Goal: Task Accomplishment & Management: Manage account settings

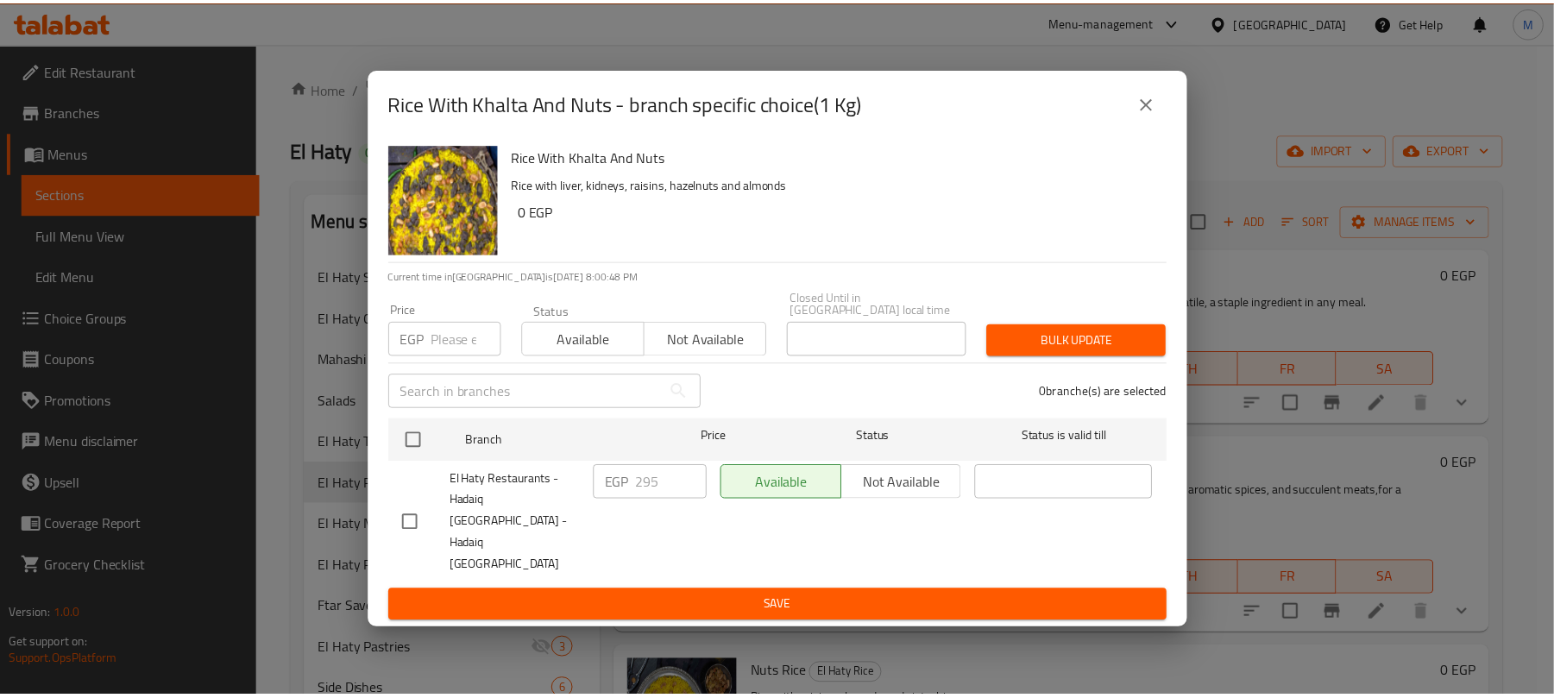
scroll to position [460, 0]
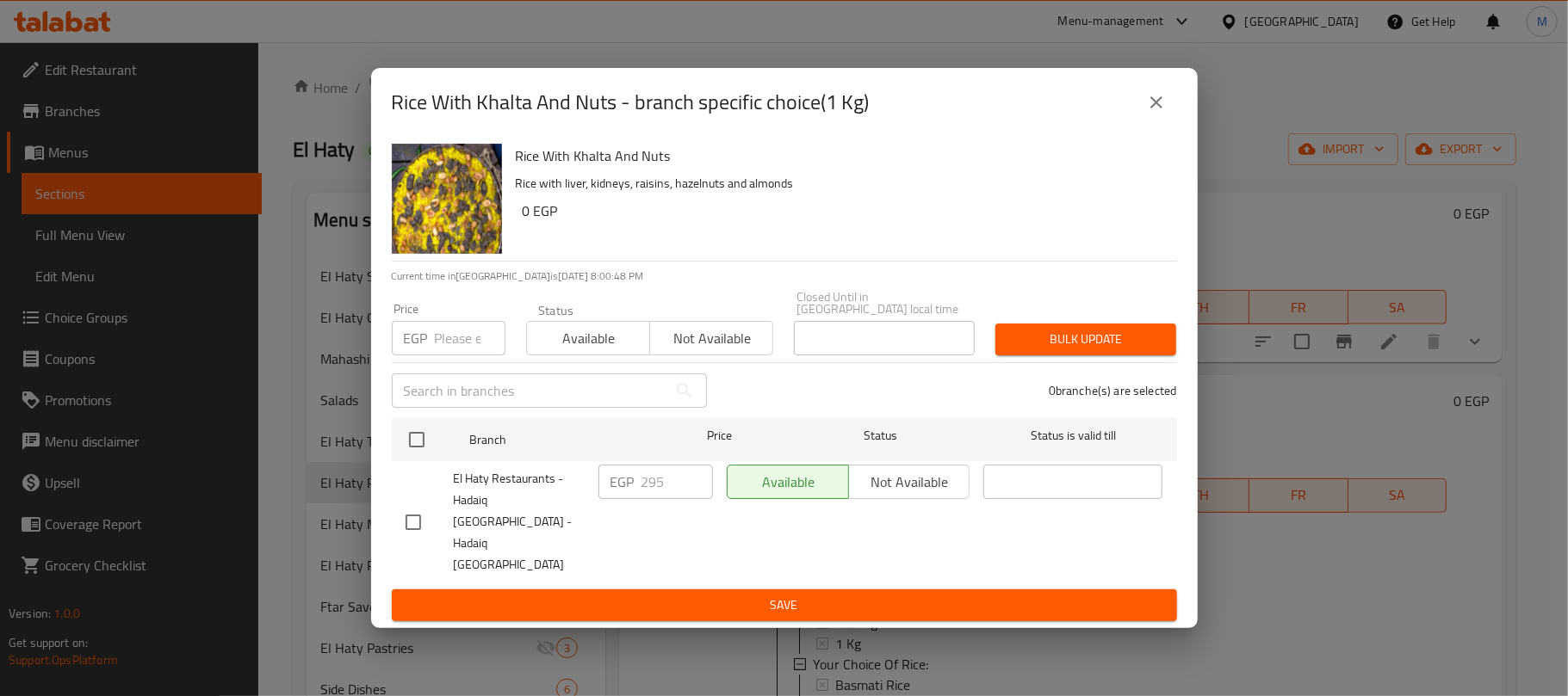
click at [1148, 116] on button "close" at bounding box center [1155, 102] width 41 height 41
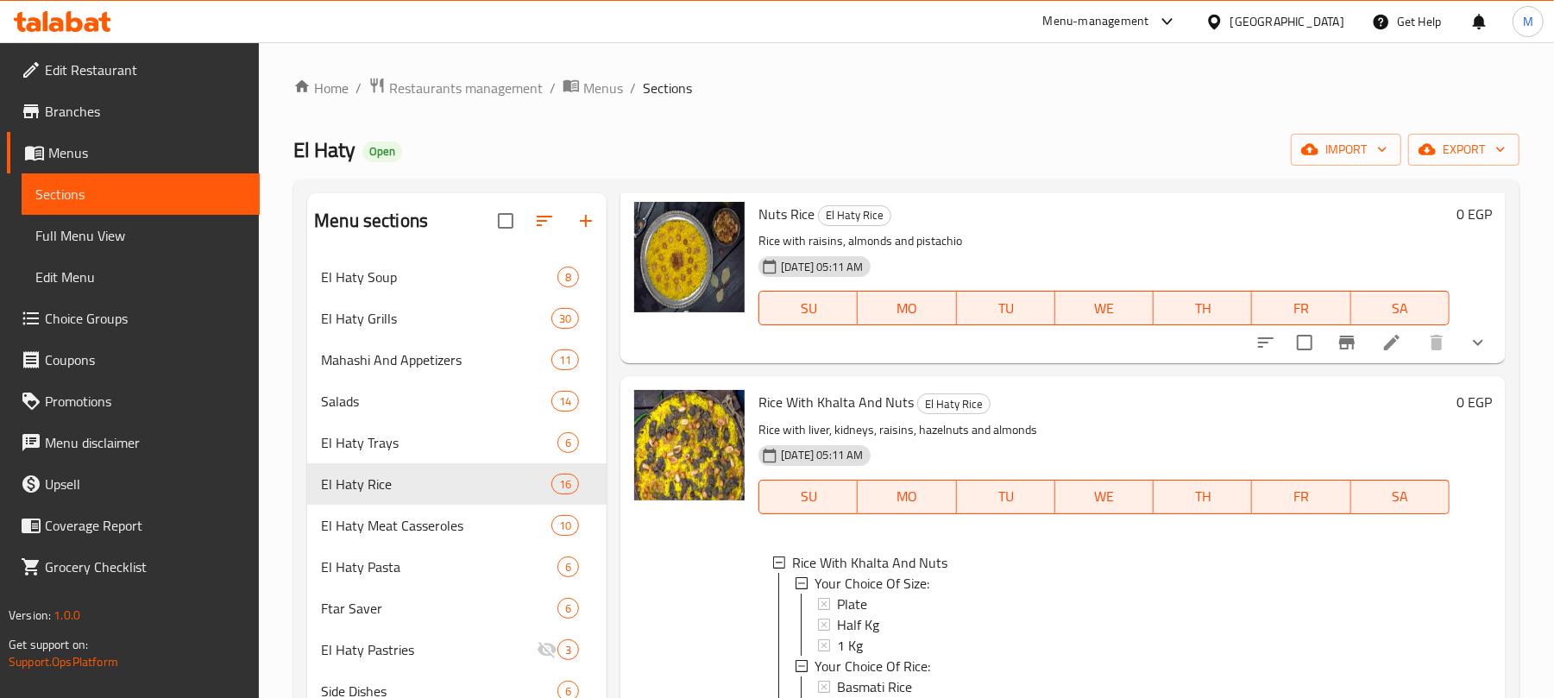
scroll to position [0, 0]
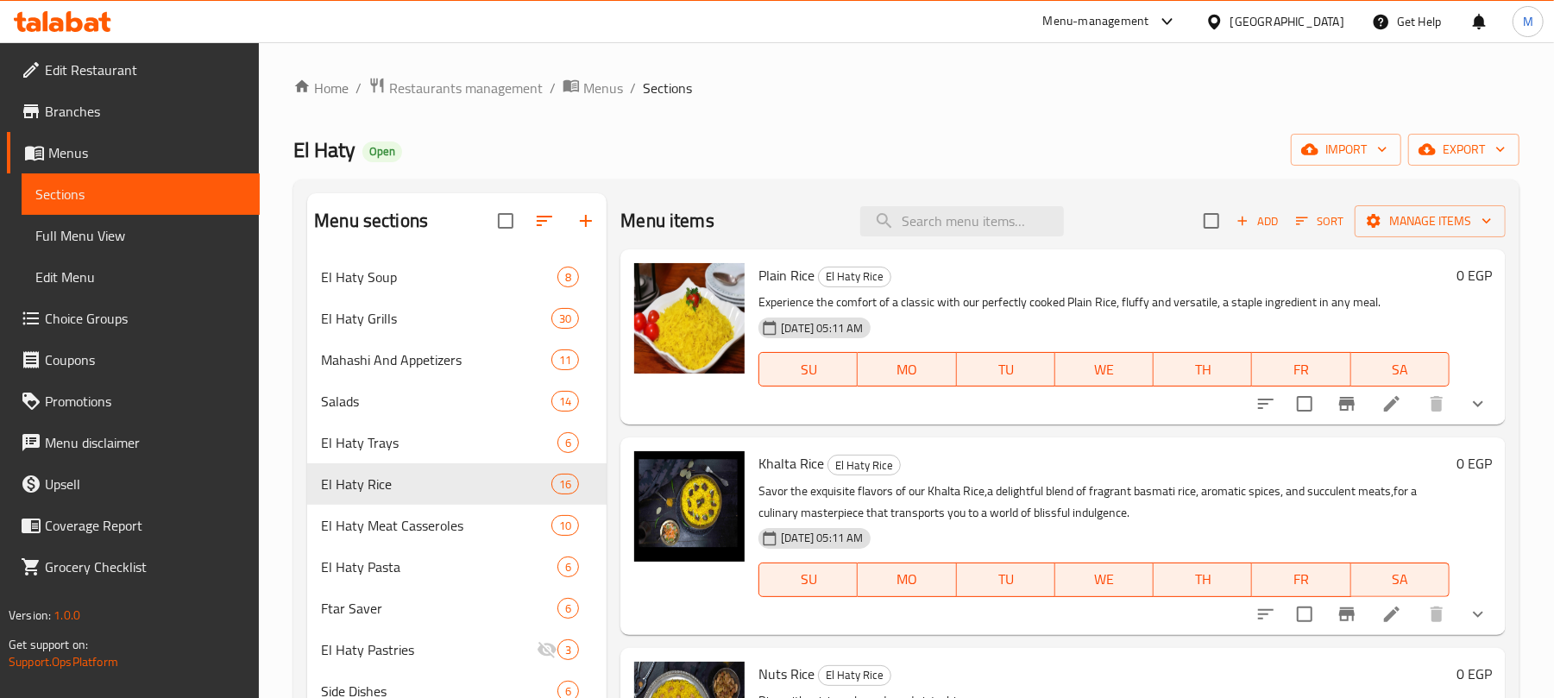
click at [993, 202] on div "Menu items Add Sort Manage items" at bounding box center [1063, 221] width 885 height 56
click at [986, 216] on input "search" at bounding box center [962, 221] width 204 height 30
paste input "ربع فرخة ورك"
type input "ربع فرخة ورك"
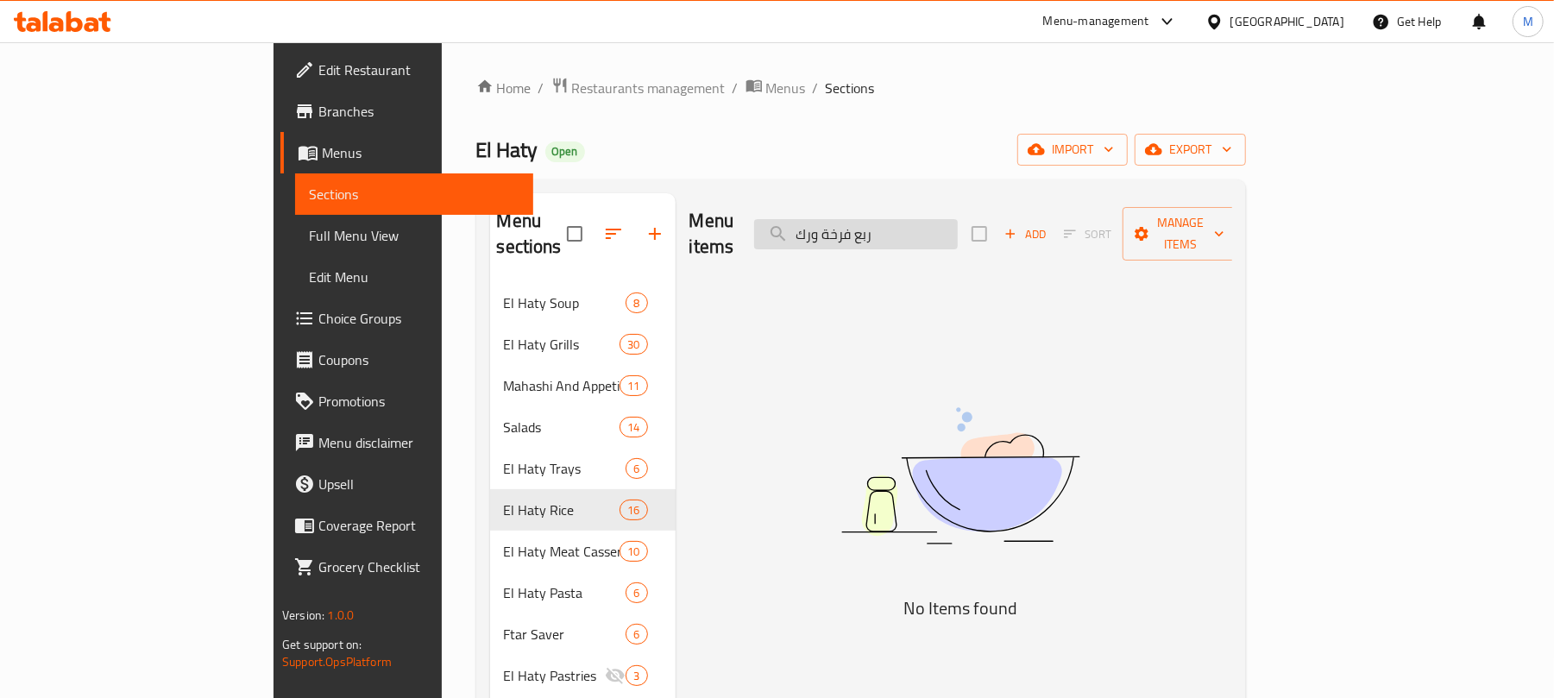
click at [911, 222] on input "ربع فرخة ورك" at bounding box center [856, 234] width 204 height 30
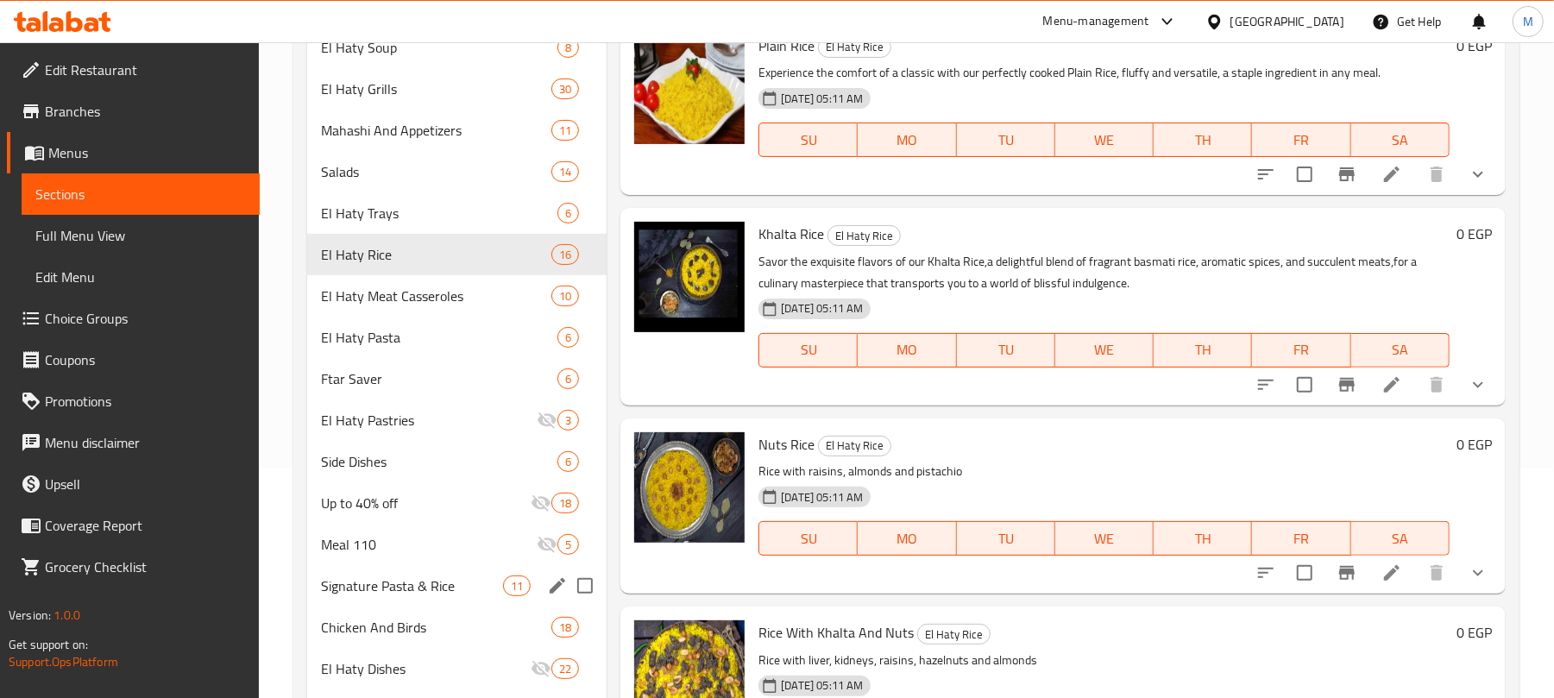
scroll to position [460, 0]
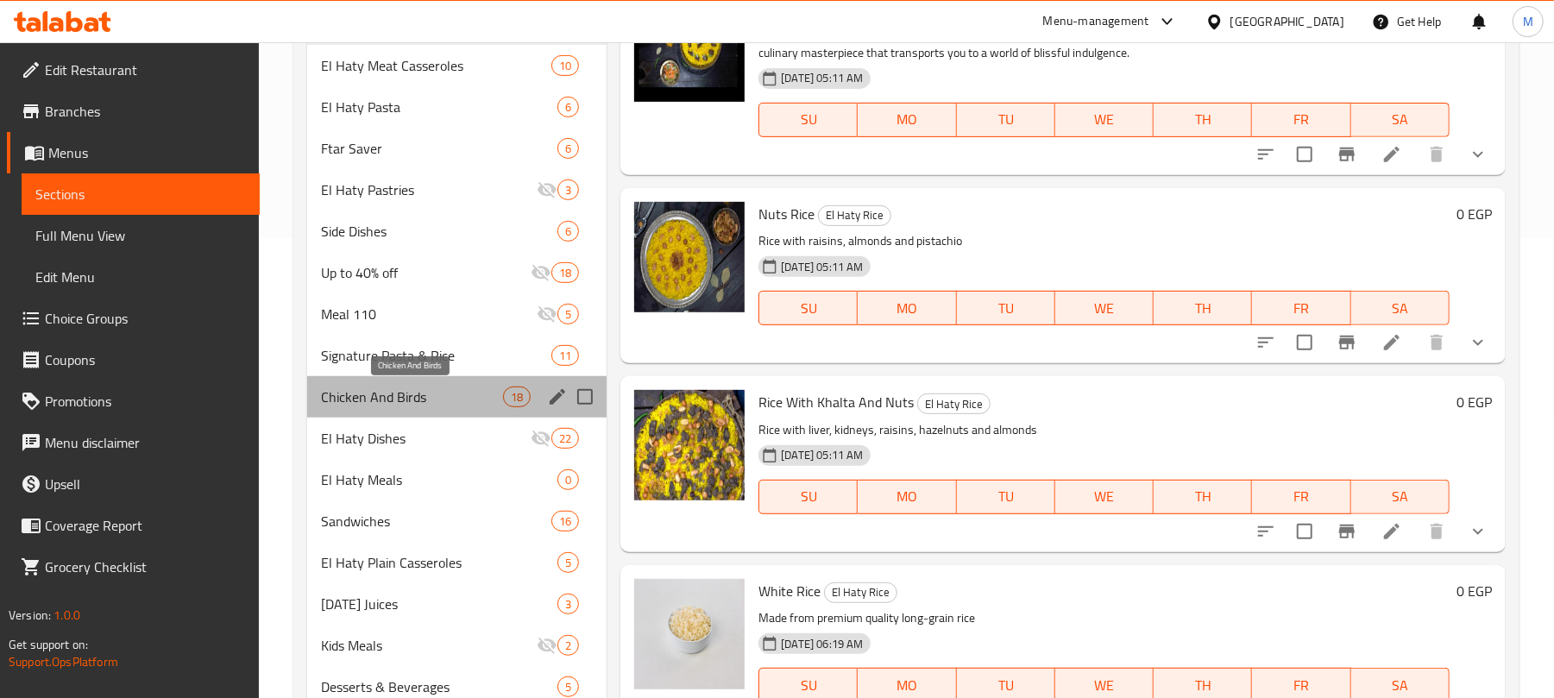
click at [399, 394] on span "Chicken And Birds" at bounding box center [412, 397] width 182 height 21
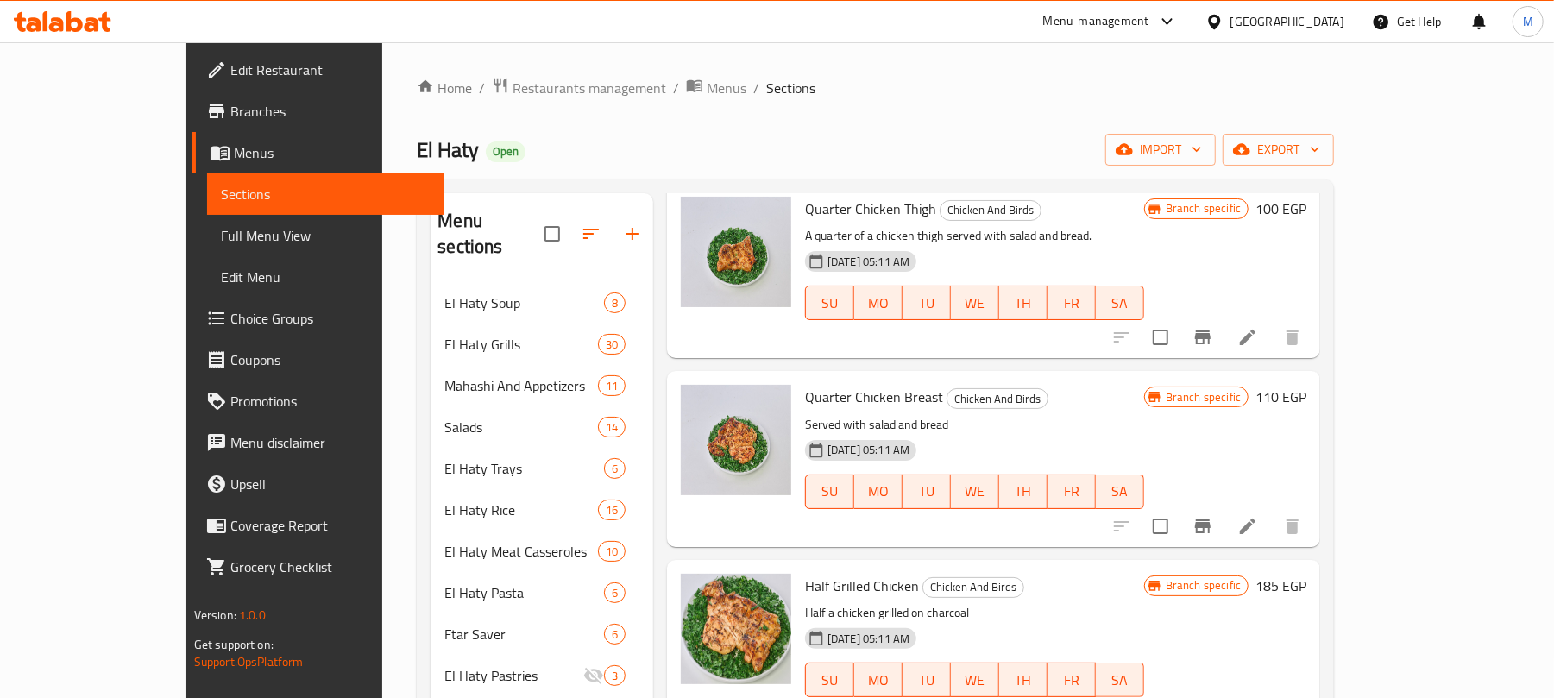
scroll to position [1150, 0]
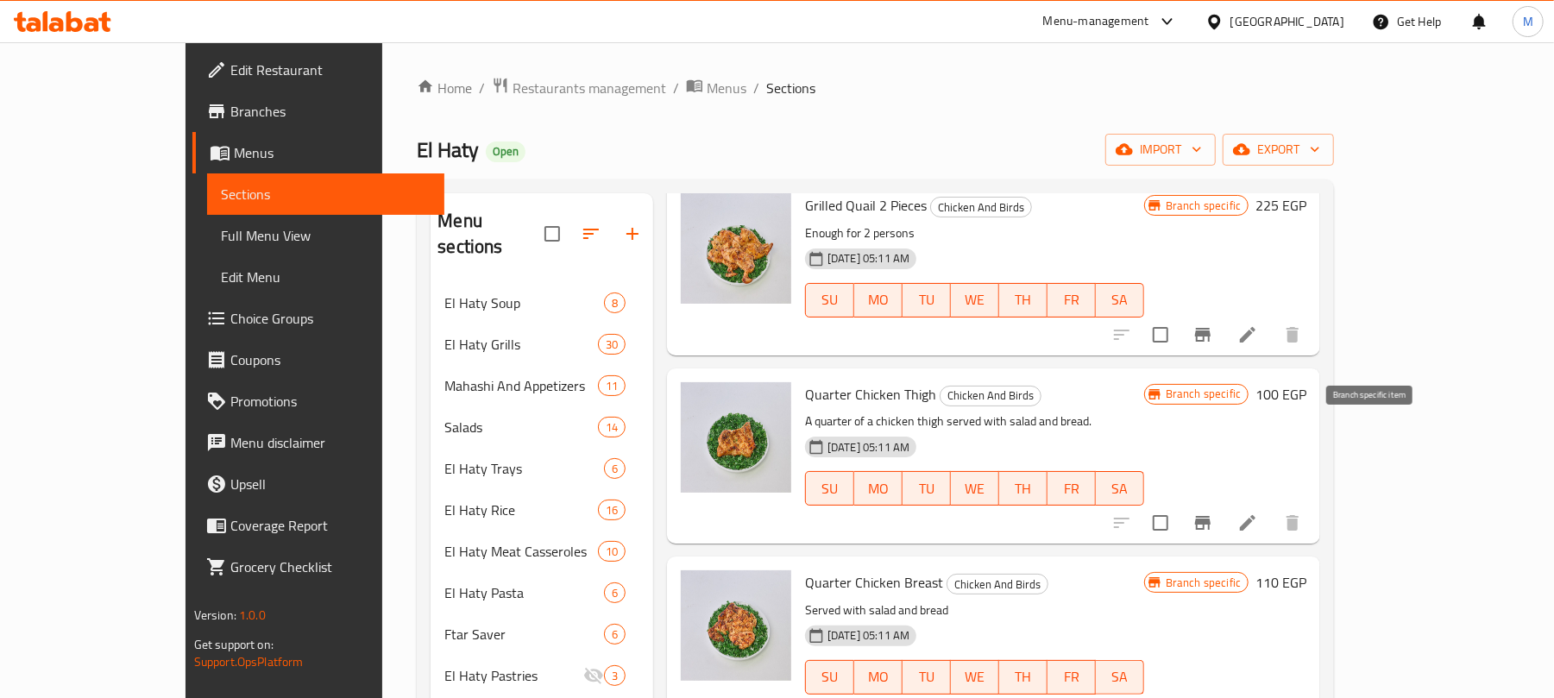
click at [1213, 513] on icon "Branch-specific-item" at bounding box center [1203, 523] width 21 height 21
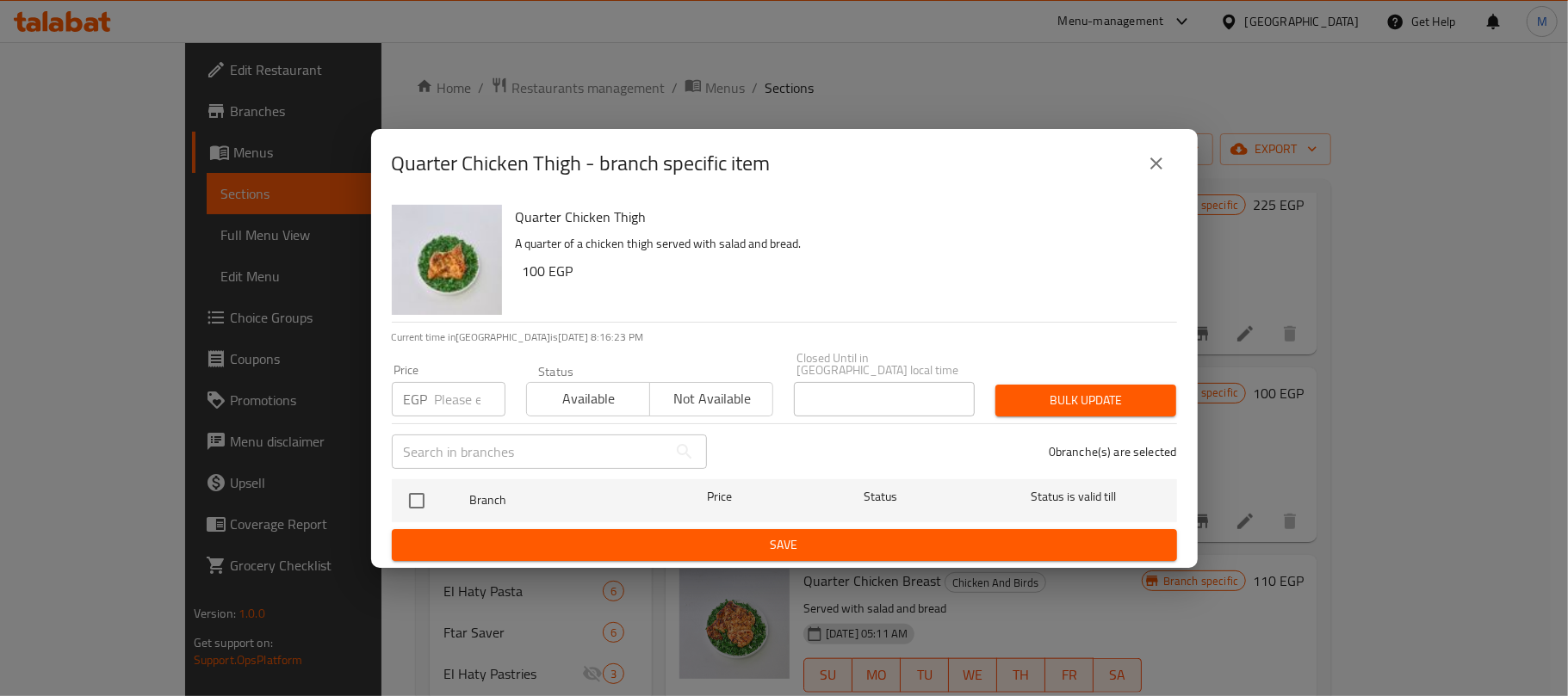
click at [1154, 174] on icon "close" at bounding box center [1156, 164] width 21 height 21
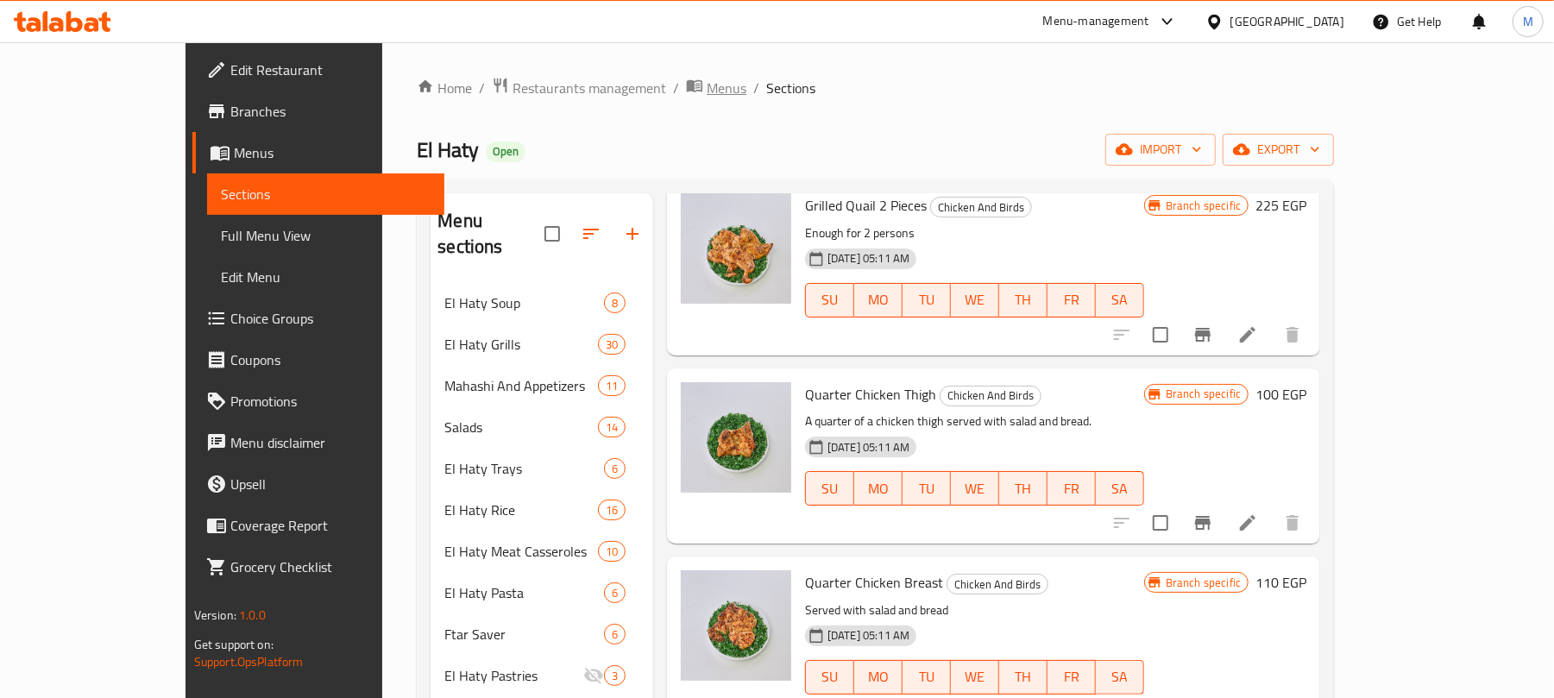
click at [707, 85] on span "Menus" at bounding box center [727, 88] width 40 height 21
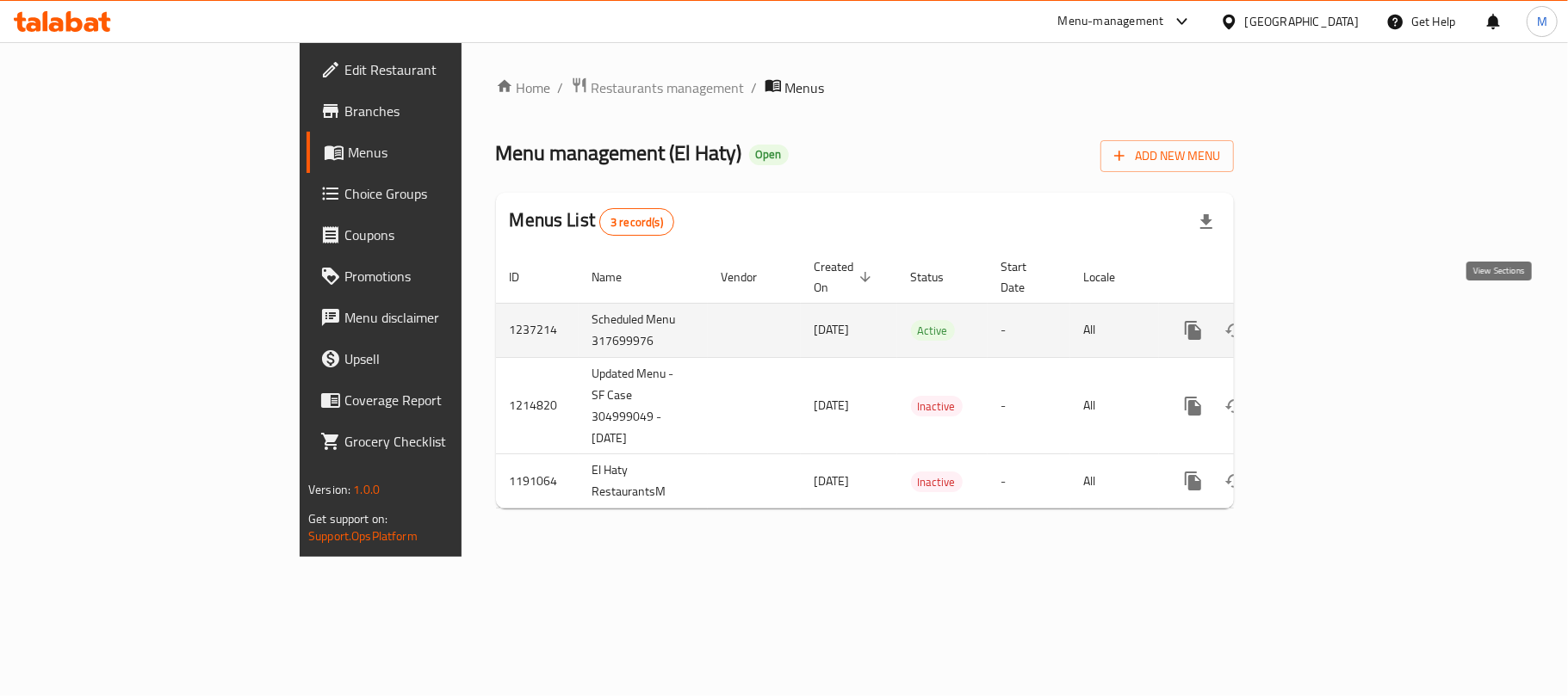
click at [1328, 320] on icon "enhanced table" at bounding box center [1317, 330] width 21 height 21
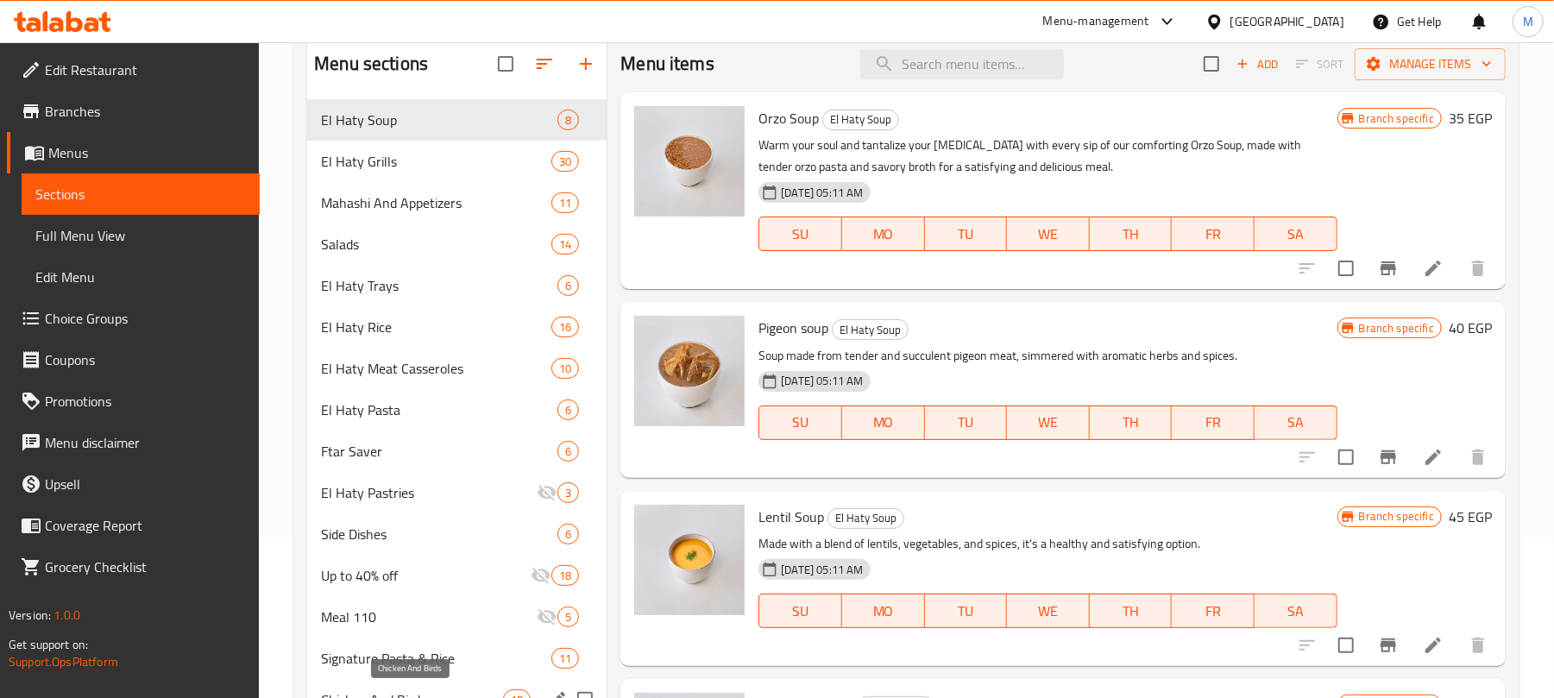
scroll to position [345, 0]
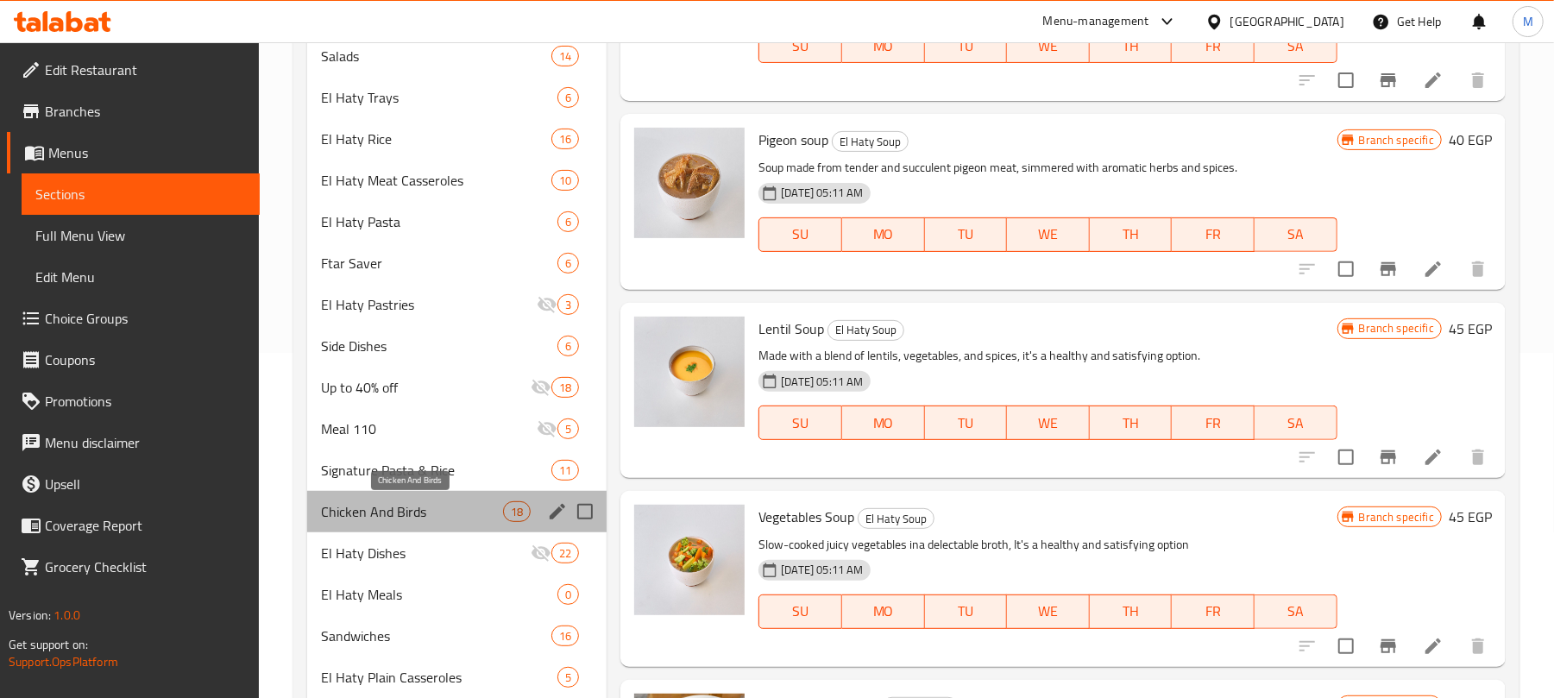
click at [425, 501] on span "Chicken And Birds" at bounding box center [412, 511] width 182 height 21
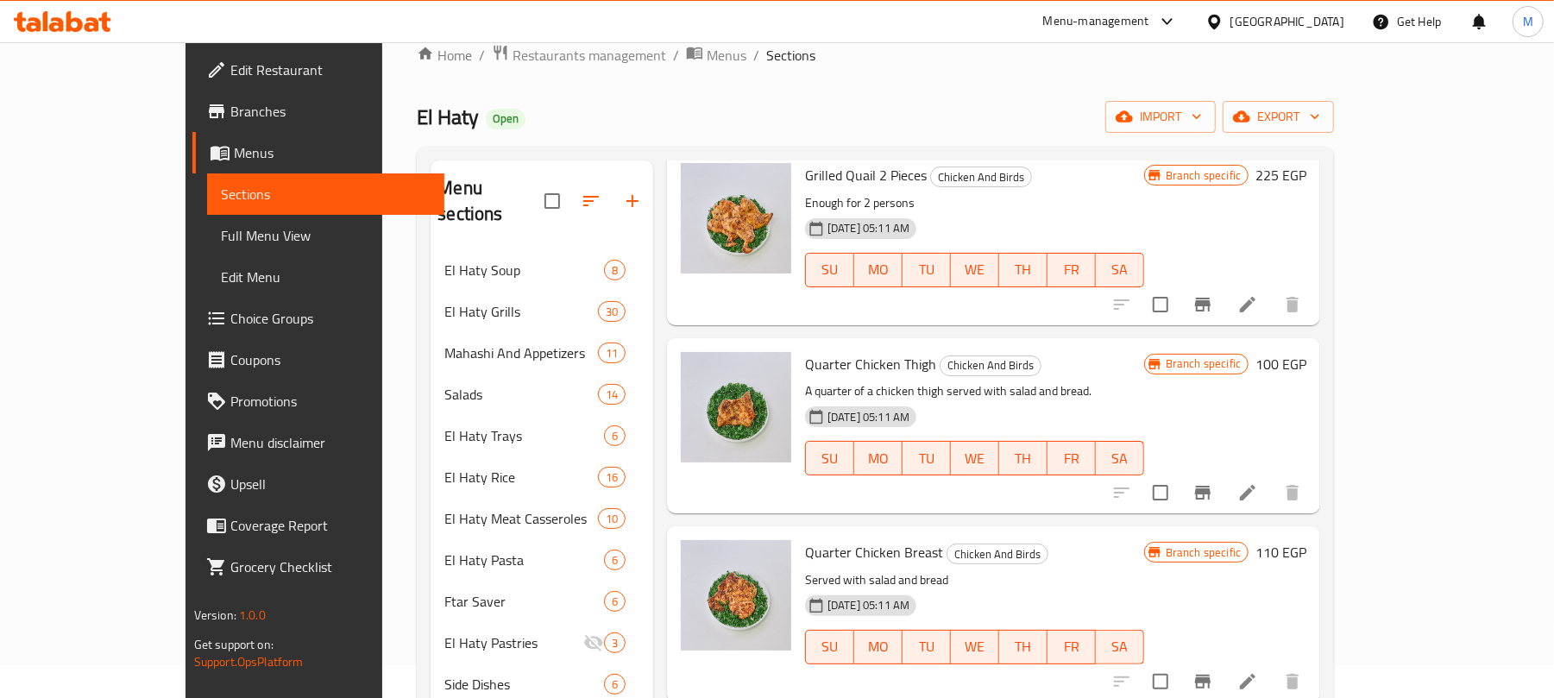
scroll to position [1043, 0]
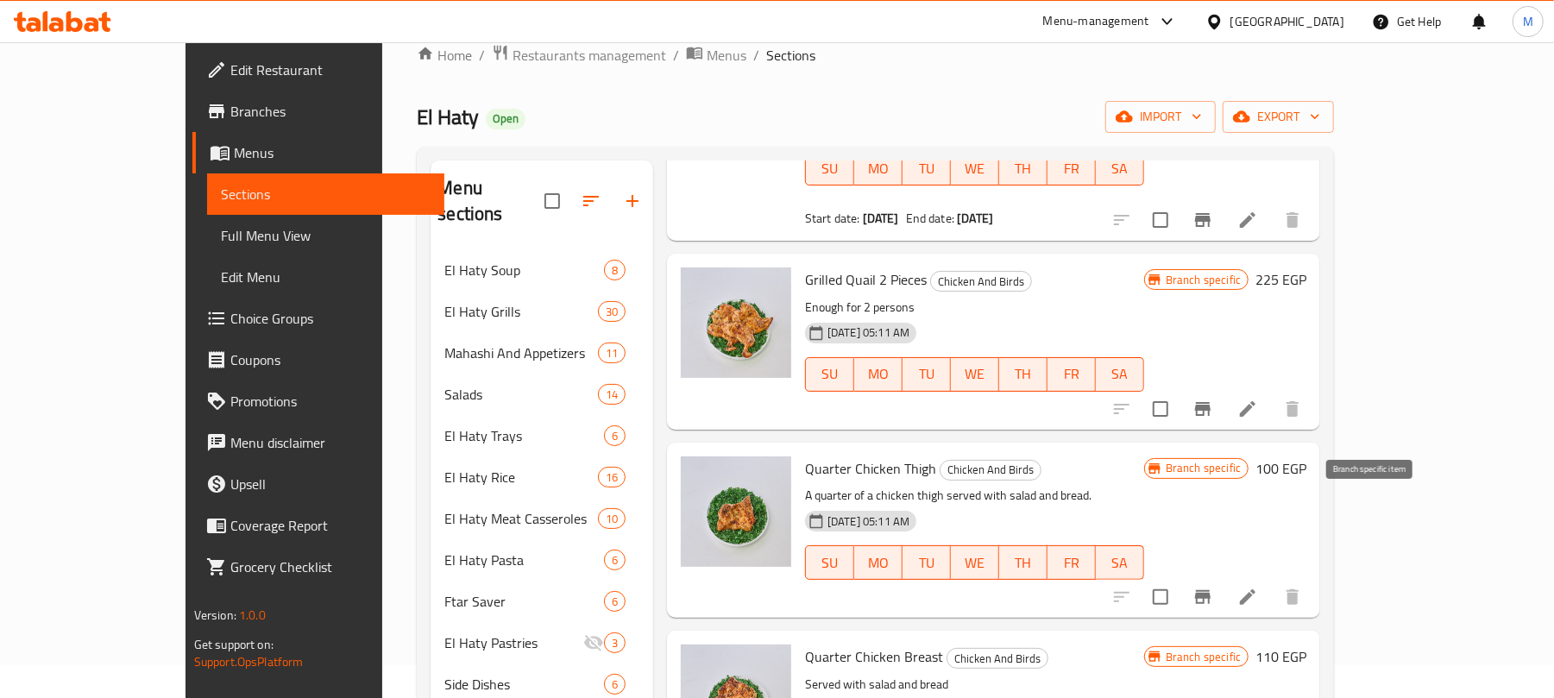
click at [1211, 590] on icon "Branch-specific-item" at bounding box center [1203, 597] width 16 height 14
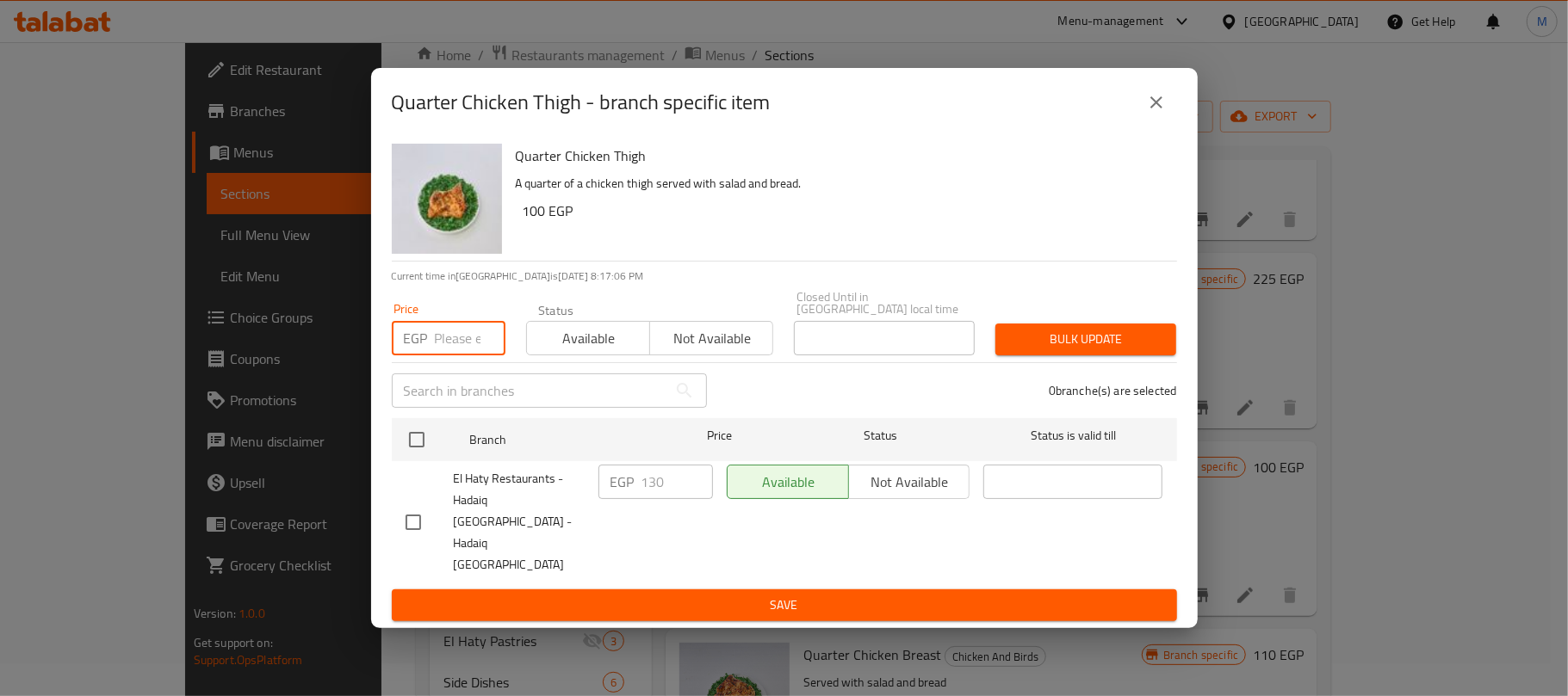
click at [451, 348] on input "number" at bounding box center [470, 338] width 71 height 35
paste input "110"
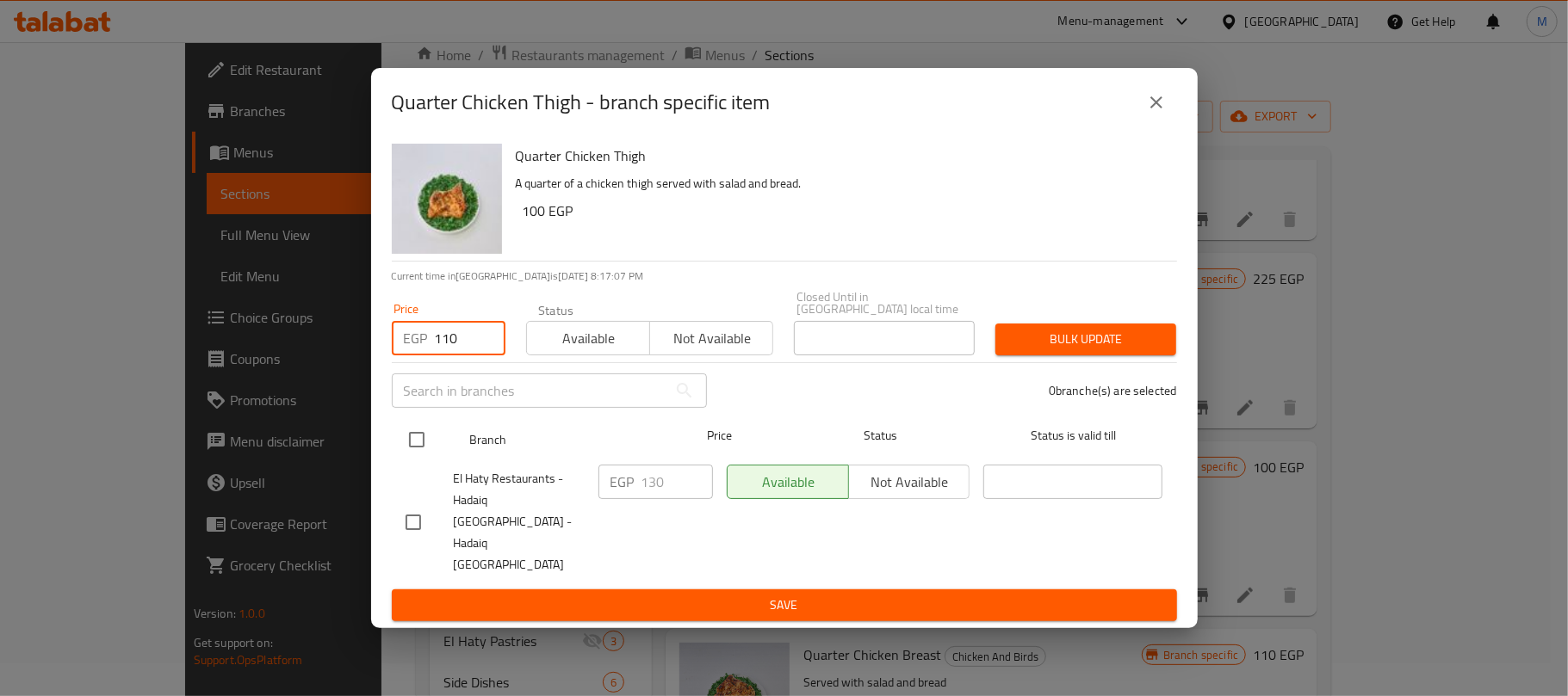
type input "110"
click at [420, 439] on input "checkbox" at bounding box center [417, 440] width 36 height 36
checkbox input "true"
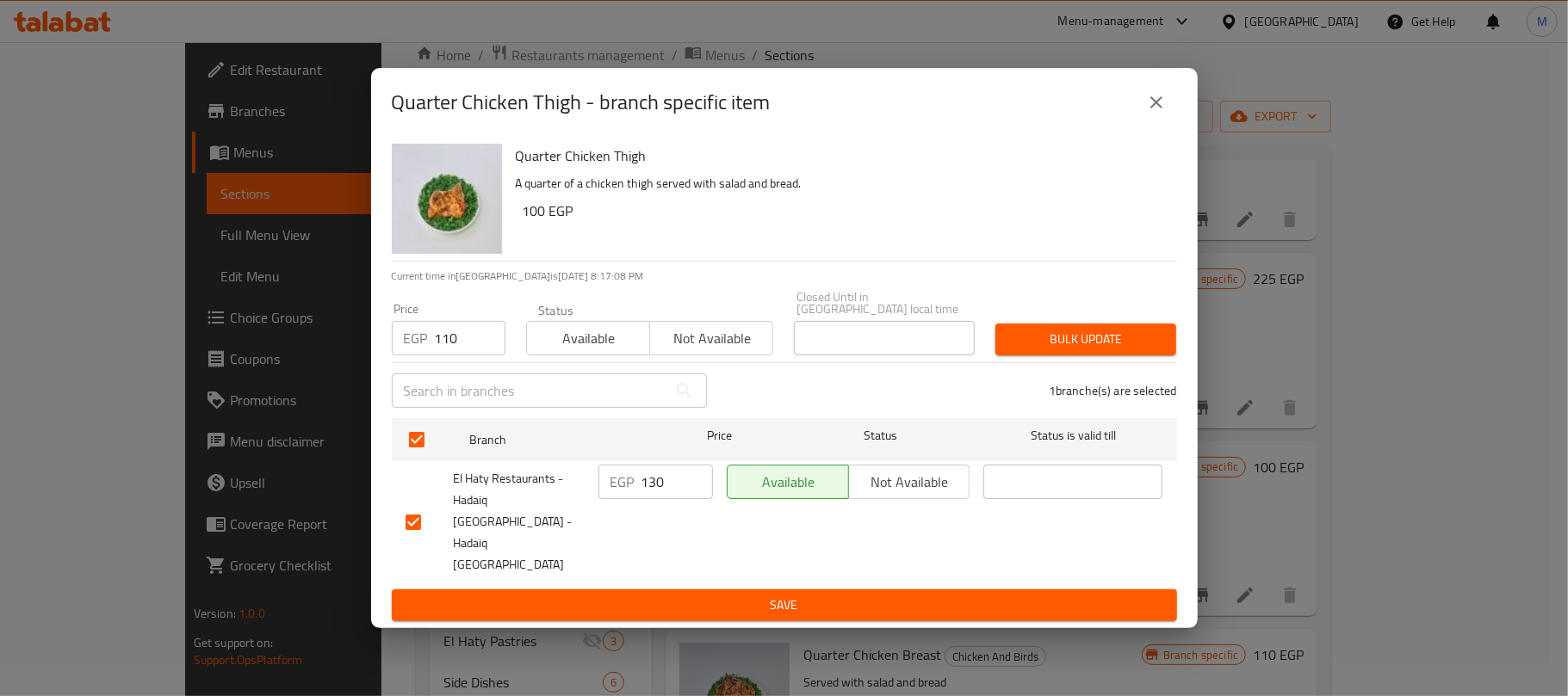
click at [1058, 337] on div "Bulk update" at bounding box center [1085, 339] width 201 height 53
click at [1059, 339] on button "Bulk update" at bounding box center [1085, 340] width 181 height 32
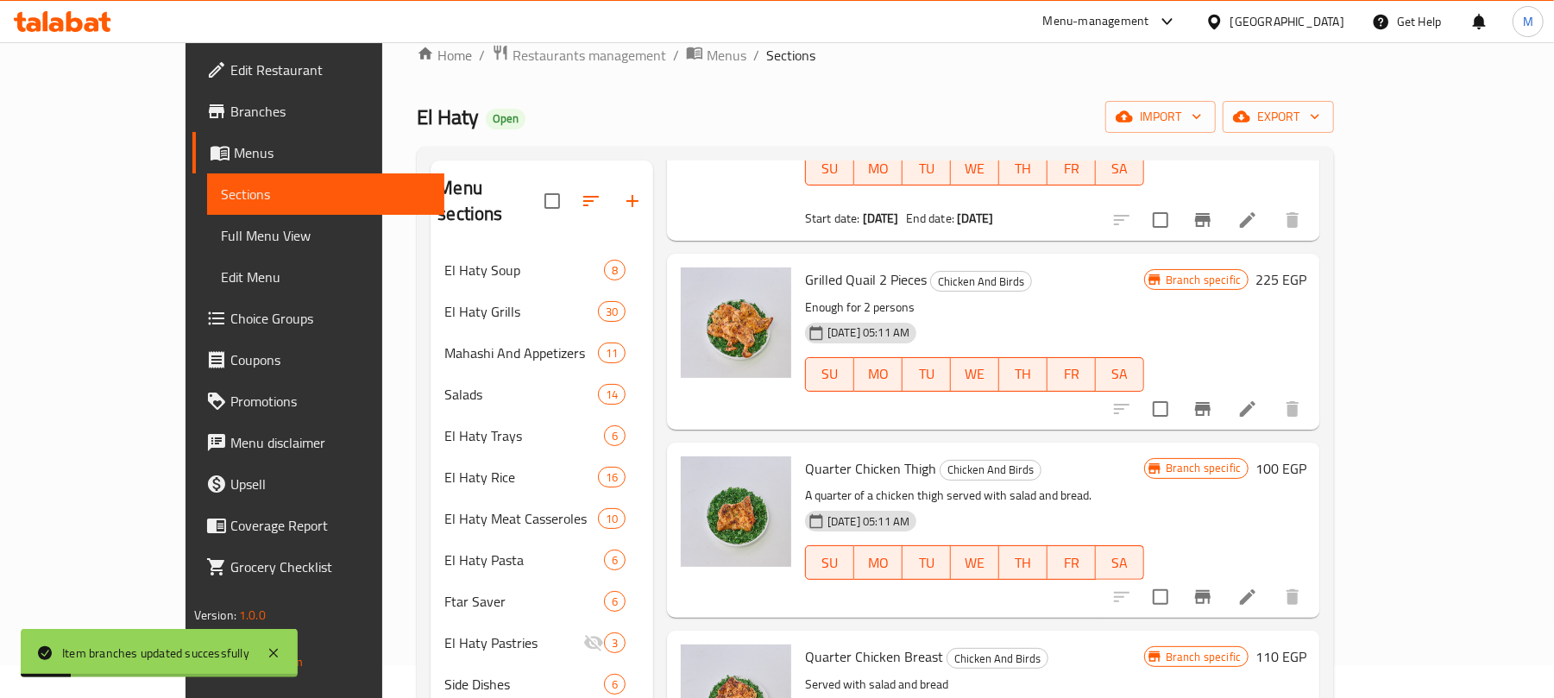
scroll to position [1274, 0]
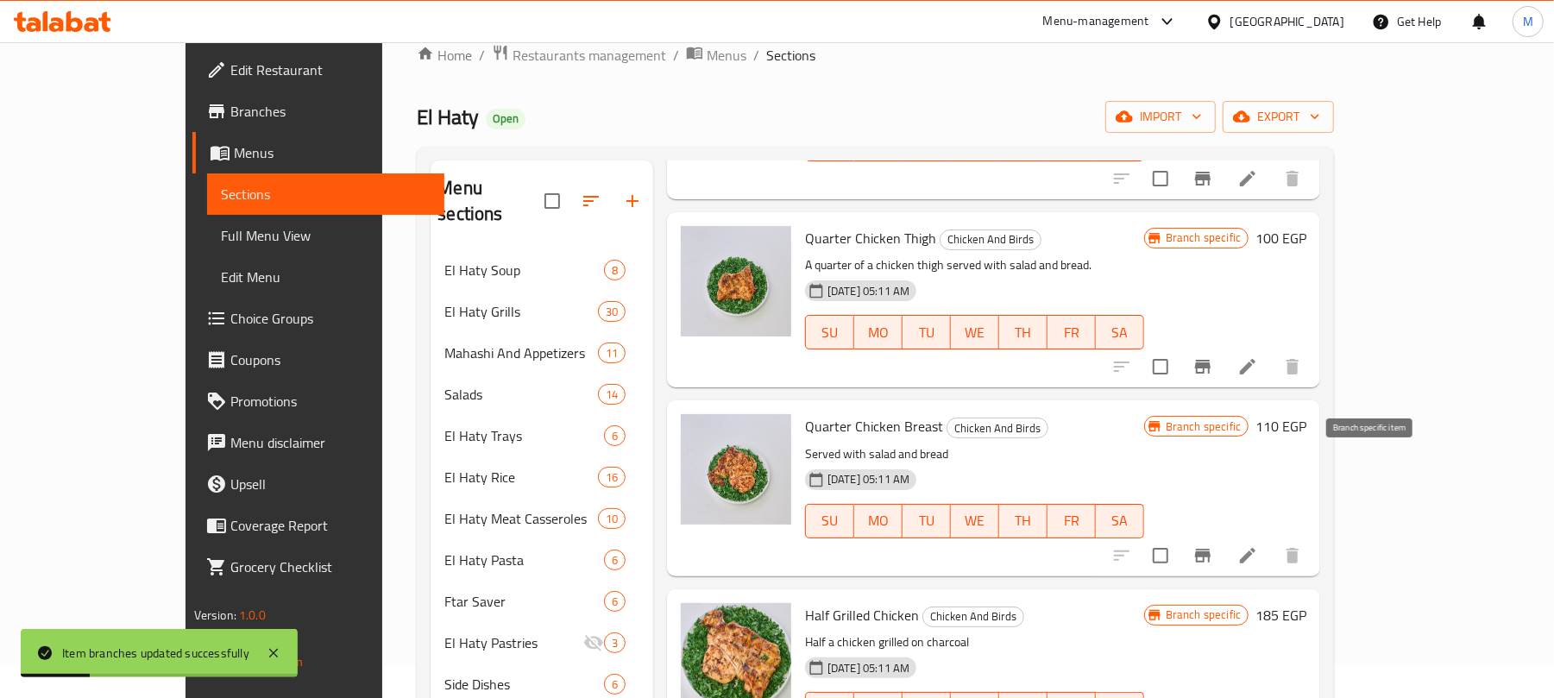
click at [1211, 549] on icon "Branch-specific-item" at bounding box center [1203, 556] width 16 height 14
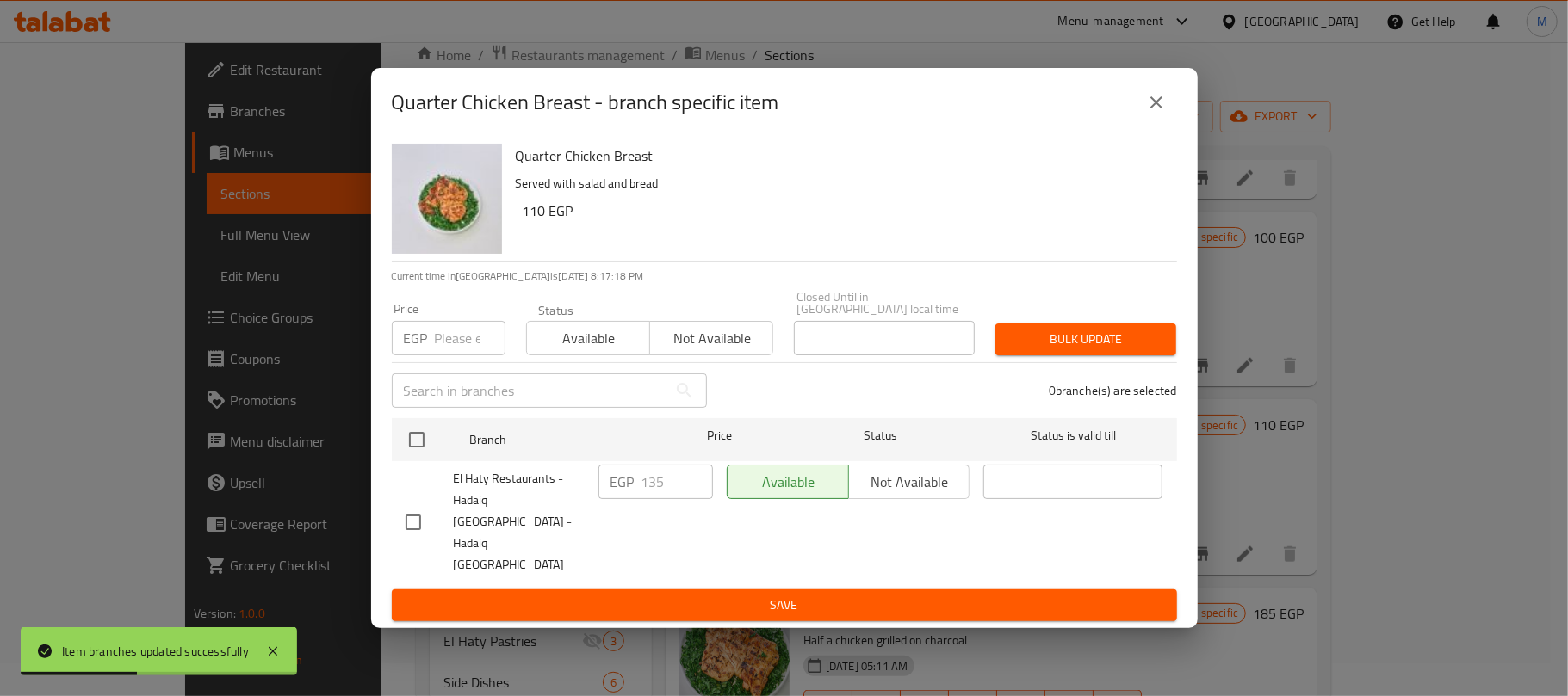
click at [453, 355] on input "number" at bounding box center [470, 338] width 71 height 35
paste input "125"
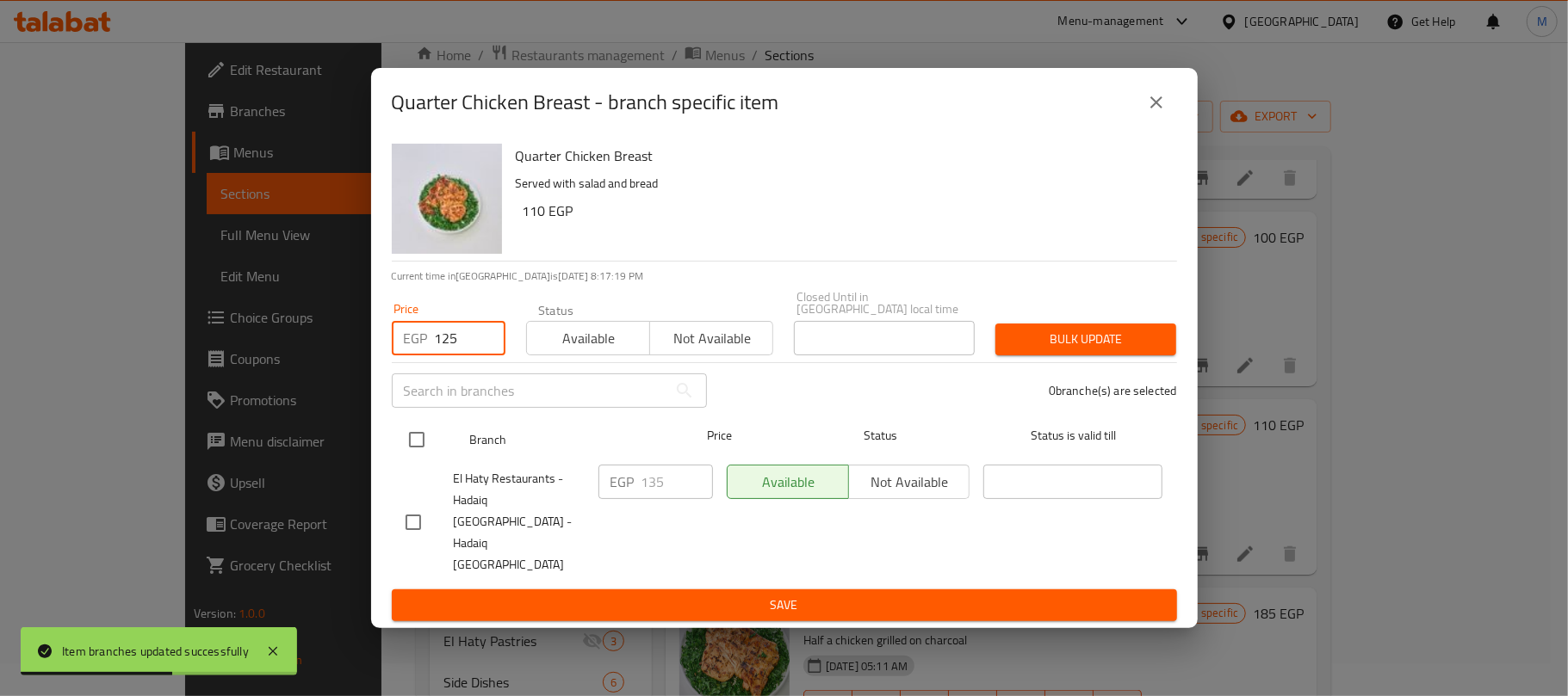
type input "125"
click at [422, 455] on input "checkbox" at bounding box center [417, 440] width 36 height 36
checkbox input "true"
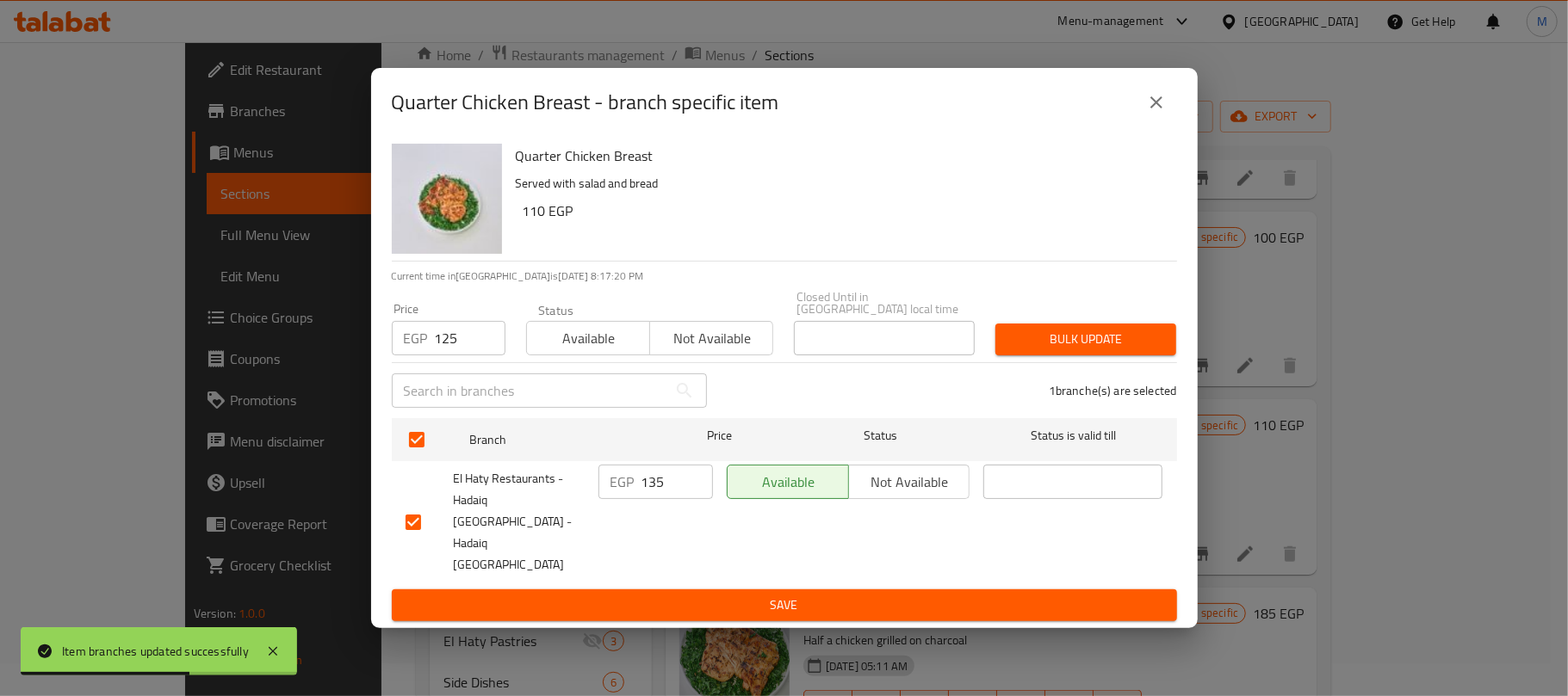
click at [1086, 334] on div "Bulk update" at bounding box center [1085, 339] width 201 height 53
click at [1082, 350] on span "Bulk update" at bounding box center [1085, 340] width 154 height 22
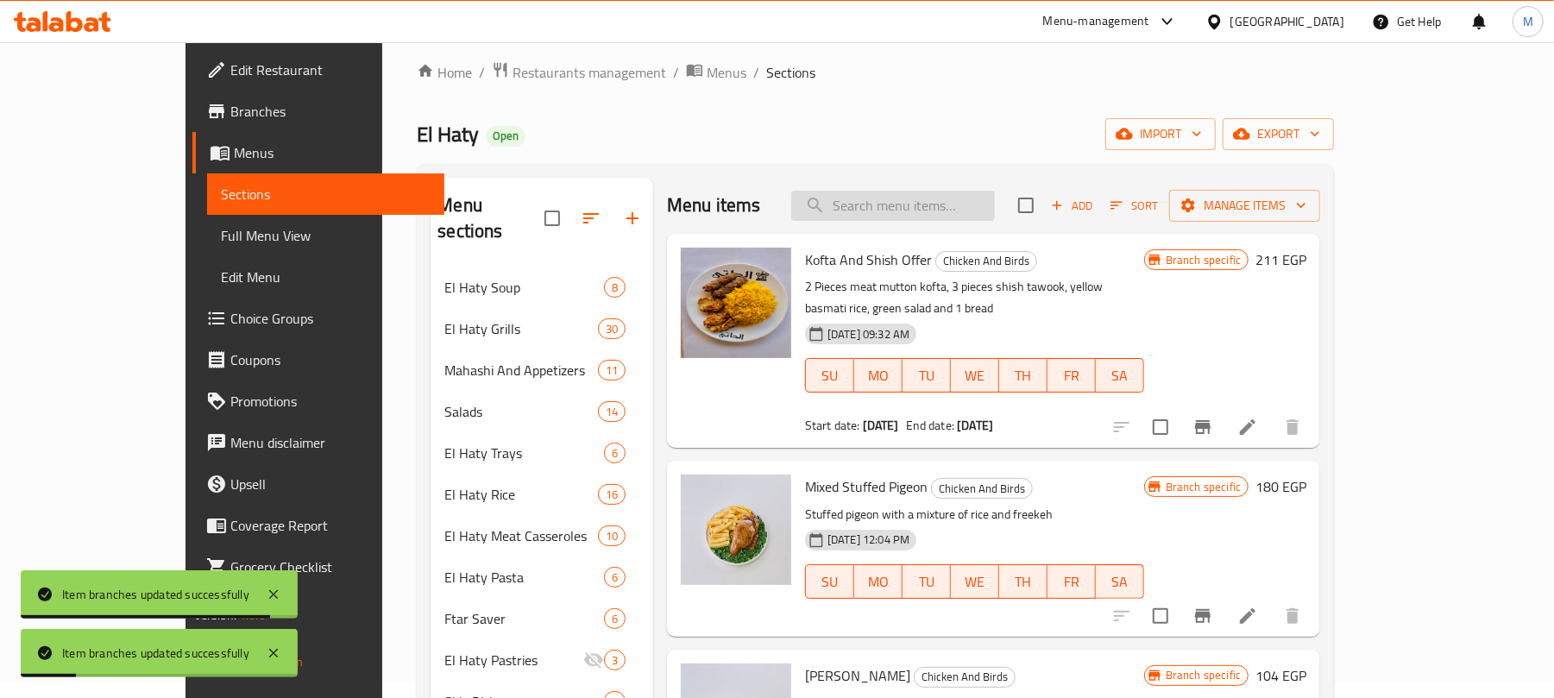
scroll to position [0, 0]
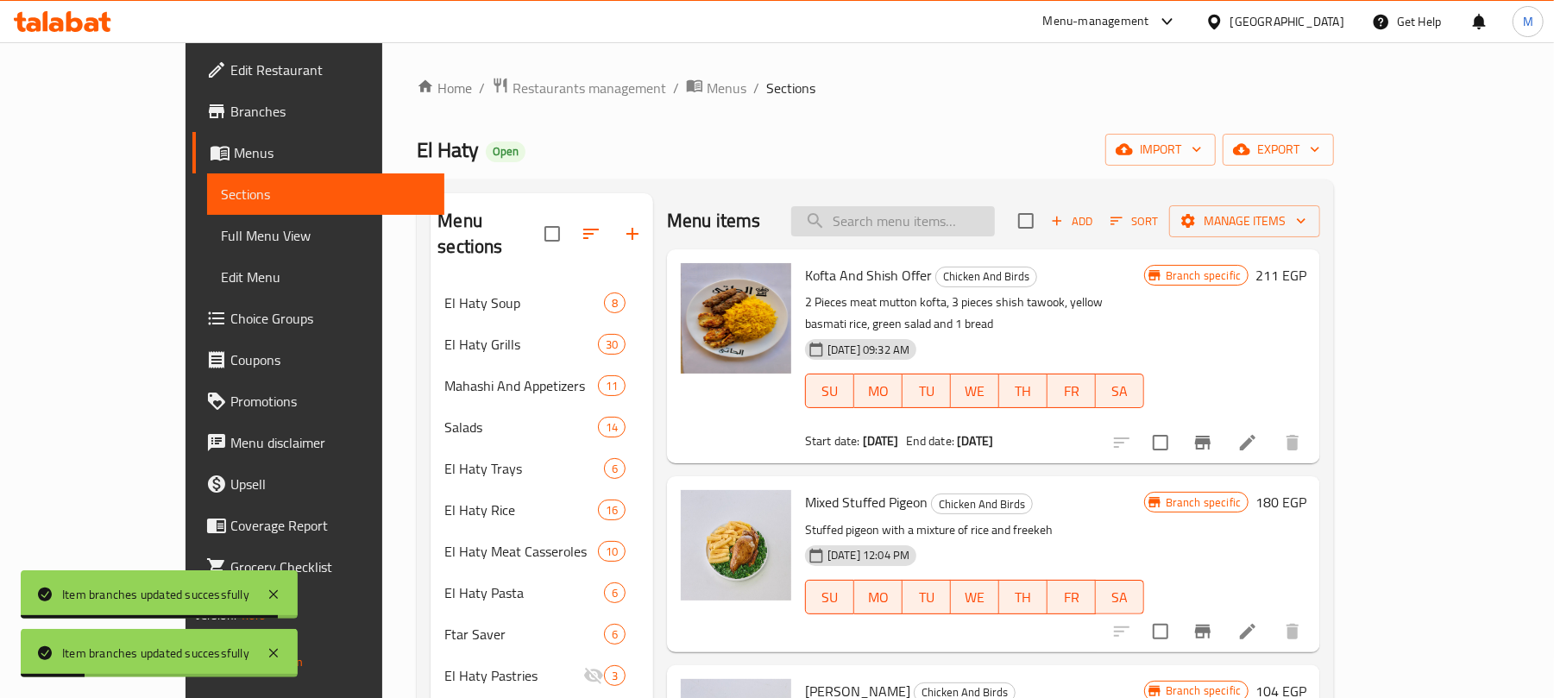
click at [991, 218] on input "search" at bounding box center [893, 221] width 204 height 30
paste input "طبق كفتة فراخ"
type input "طبق كفتة فراخ"
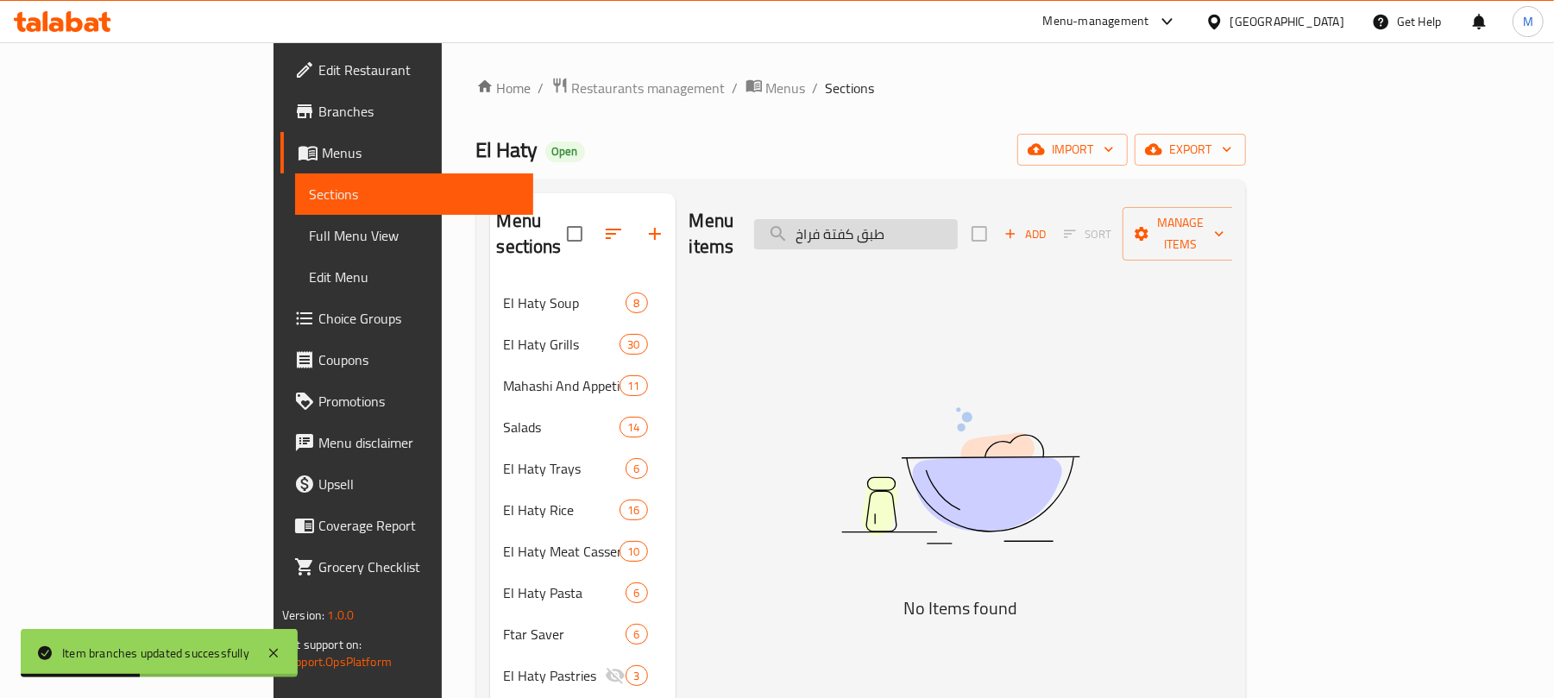
click at [958, 219] on input "طبق كفتة فراخ" at bounding box center [856, 234] width 204 height 30
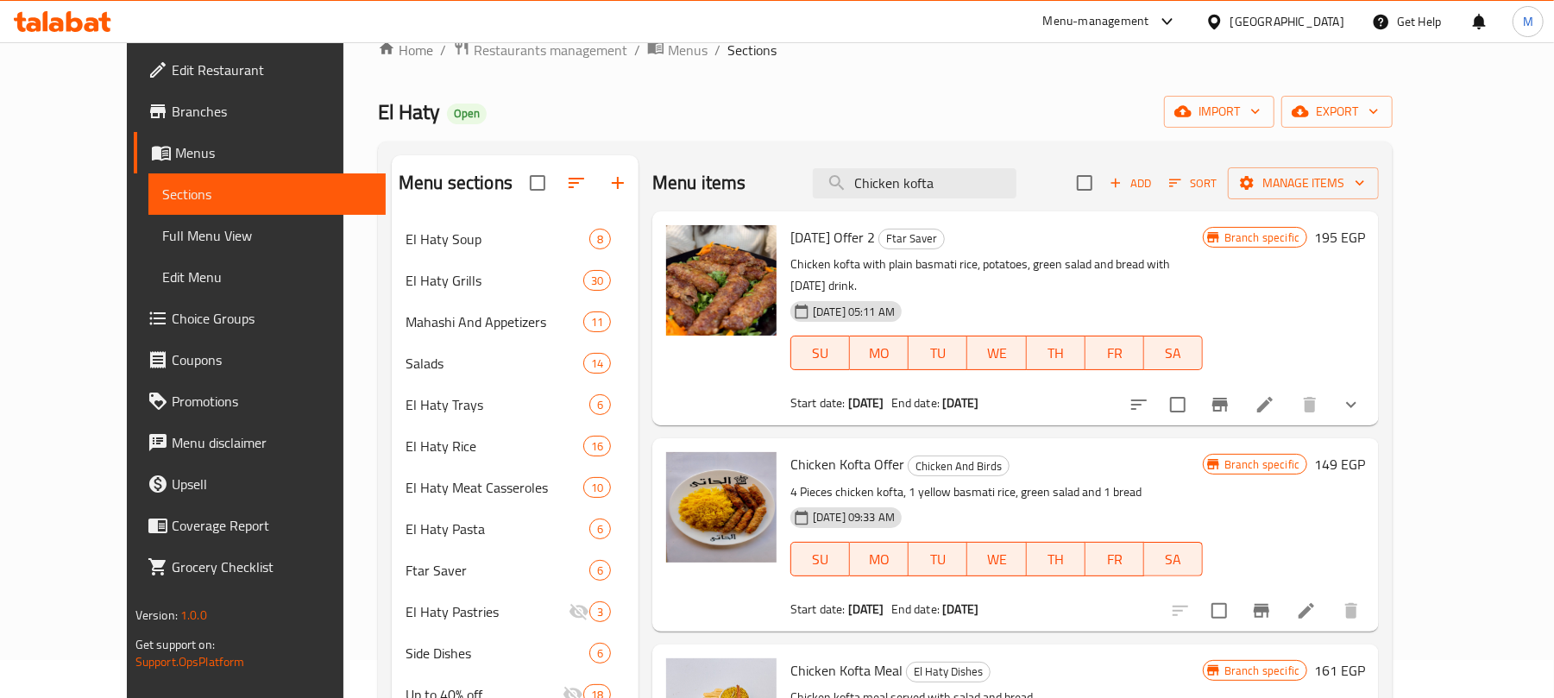
scroll to position [33, 0]
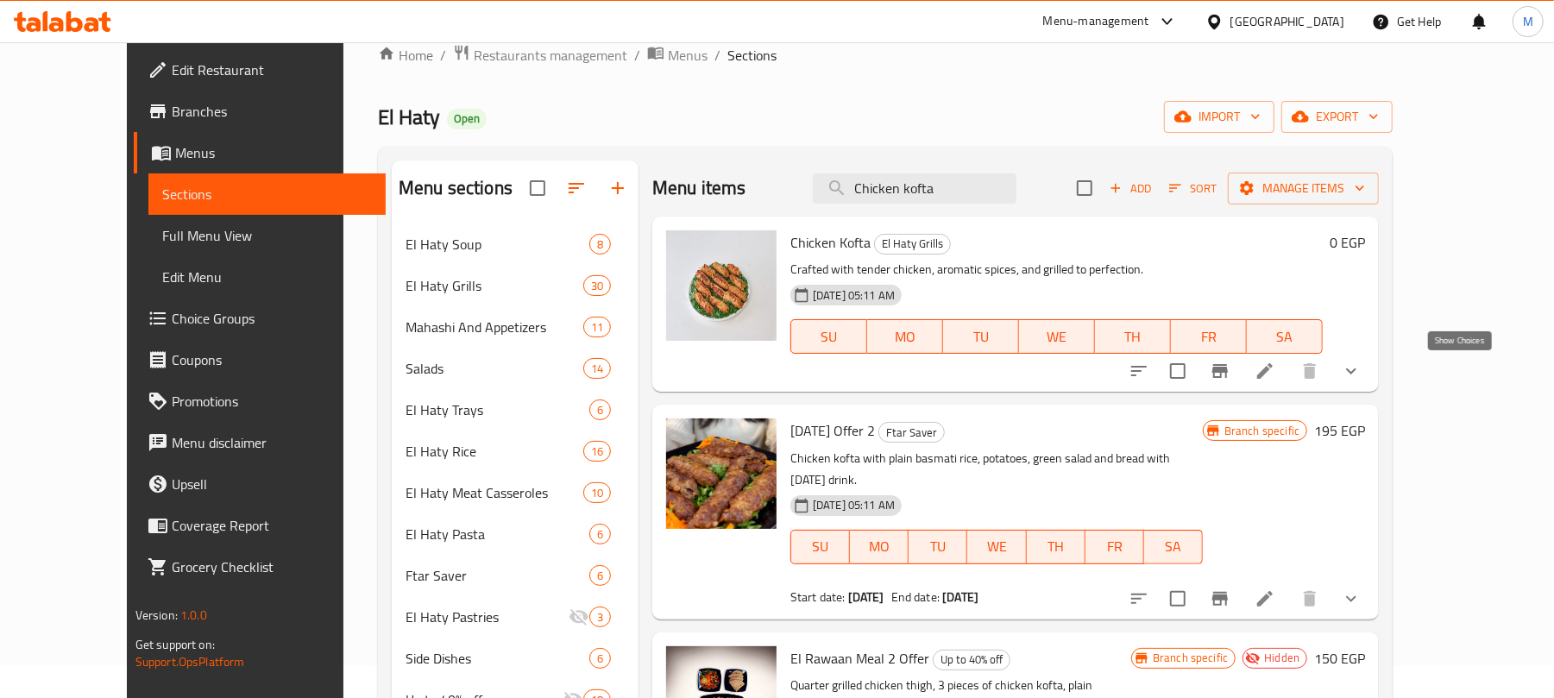
click at [1362, 375] on icon "show more" at bounding box center [1351, 371] width 21 height 21
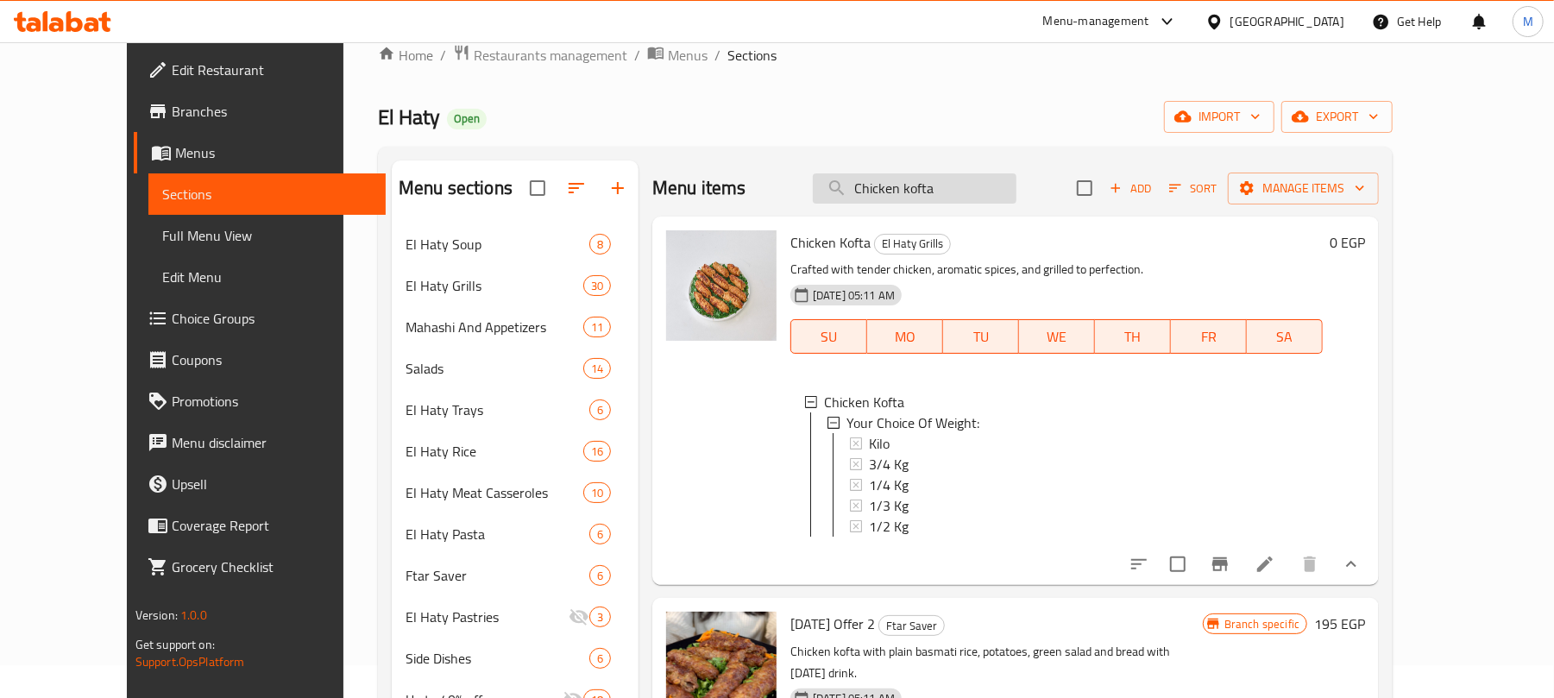
click at [1005, 197] on input "Chicken kofta" at bounding box center [915, 188] width 204 height 30
paste input "طبق كبسة باللحمة"
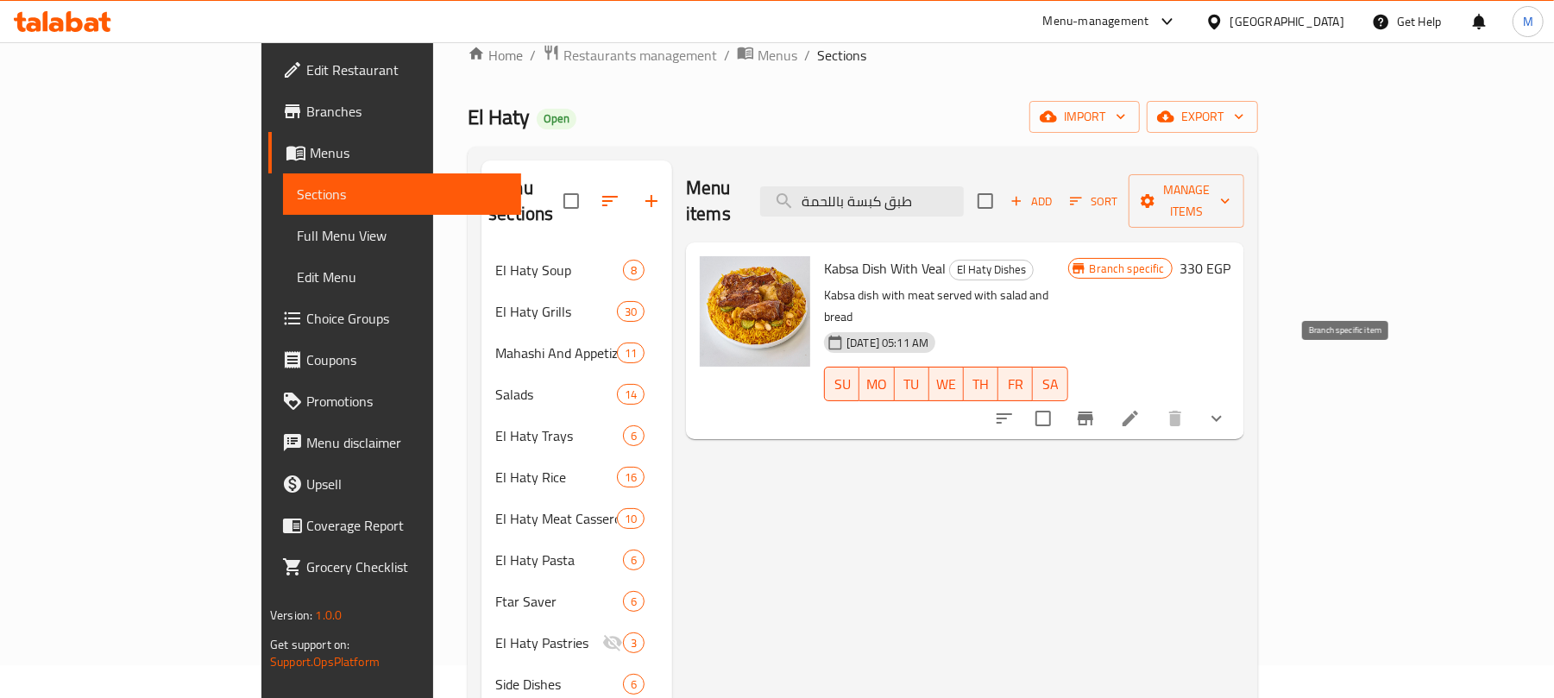
type input "طبق كبسة باللحمة"
click at [1093, 412] on icon "Branch-specific-item" at bounding box center [1086, 419] width 16 height 14
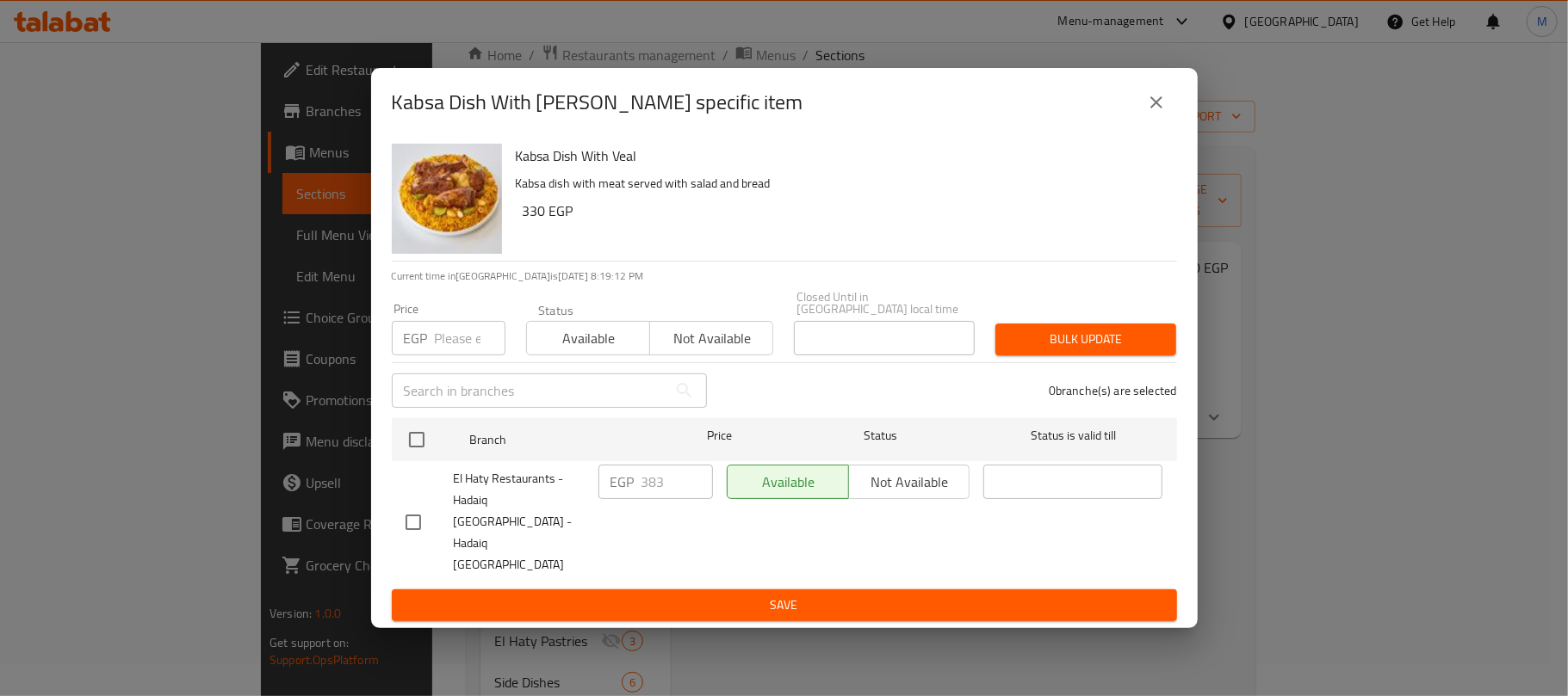
click at [475, 342] on input "number" at bounding box center [470, 338] width 71 height 35
paste input "384"
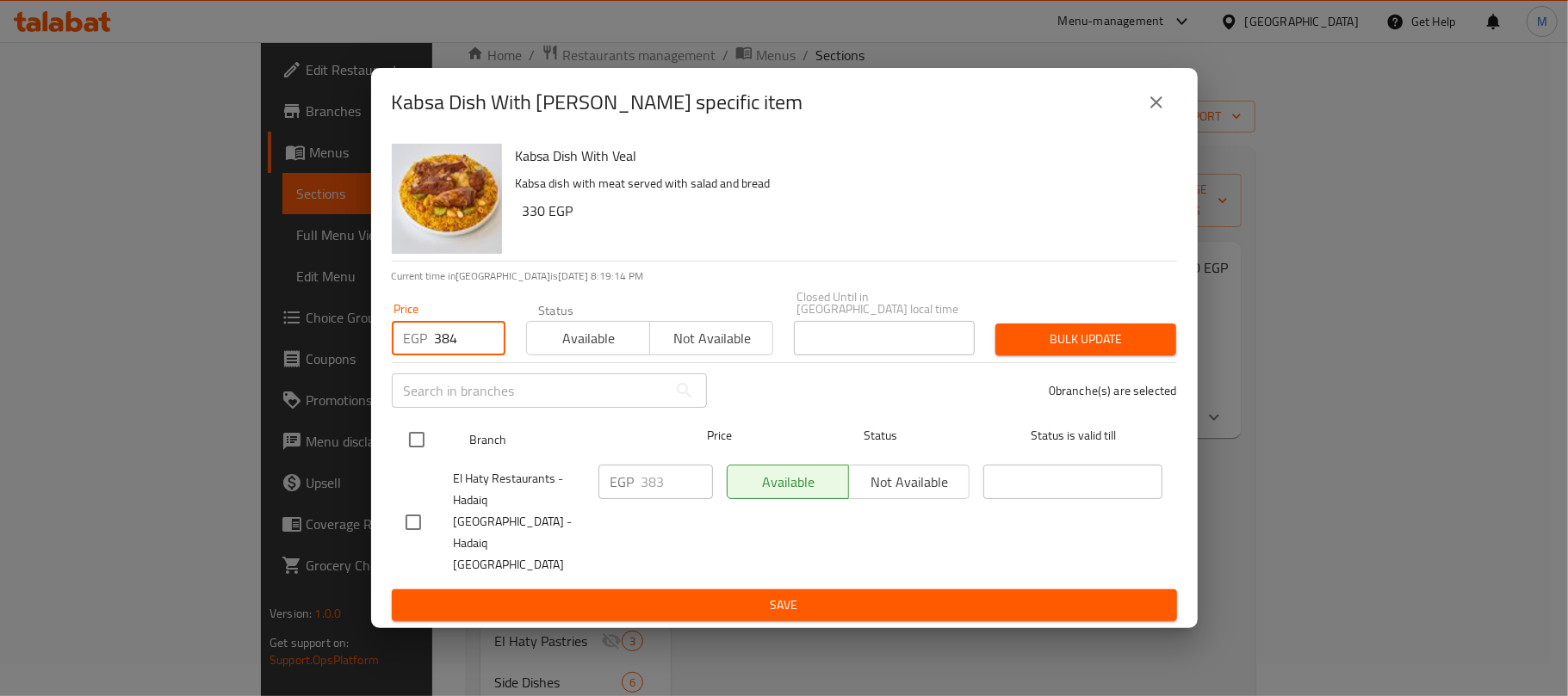
type input "384"
click at [418, 445] on input "checkbox" at bounding box center [417, 440] width 36 height 36
checkbox input "true"
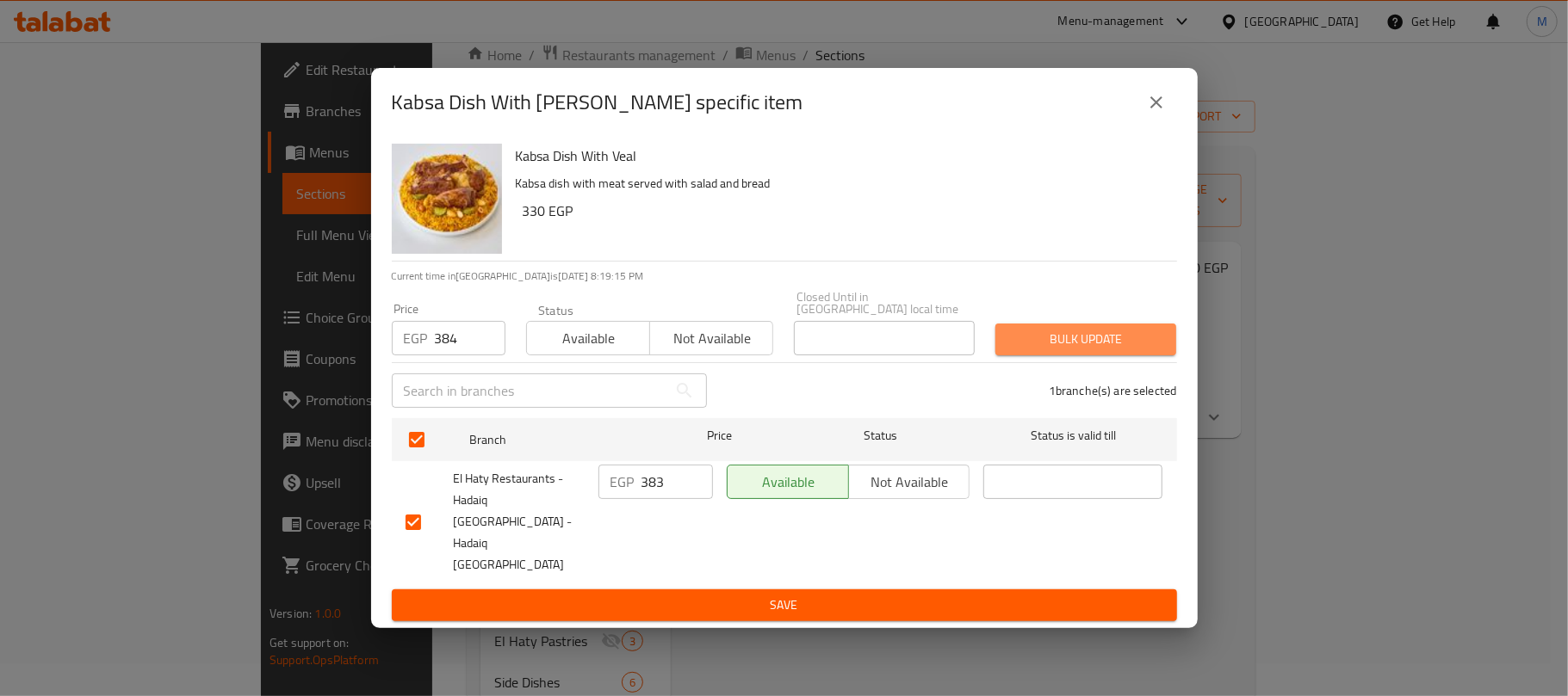
click at [1053, 342] on button "Bulk update" at bounding box center [1085, 340] width 181 height 32
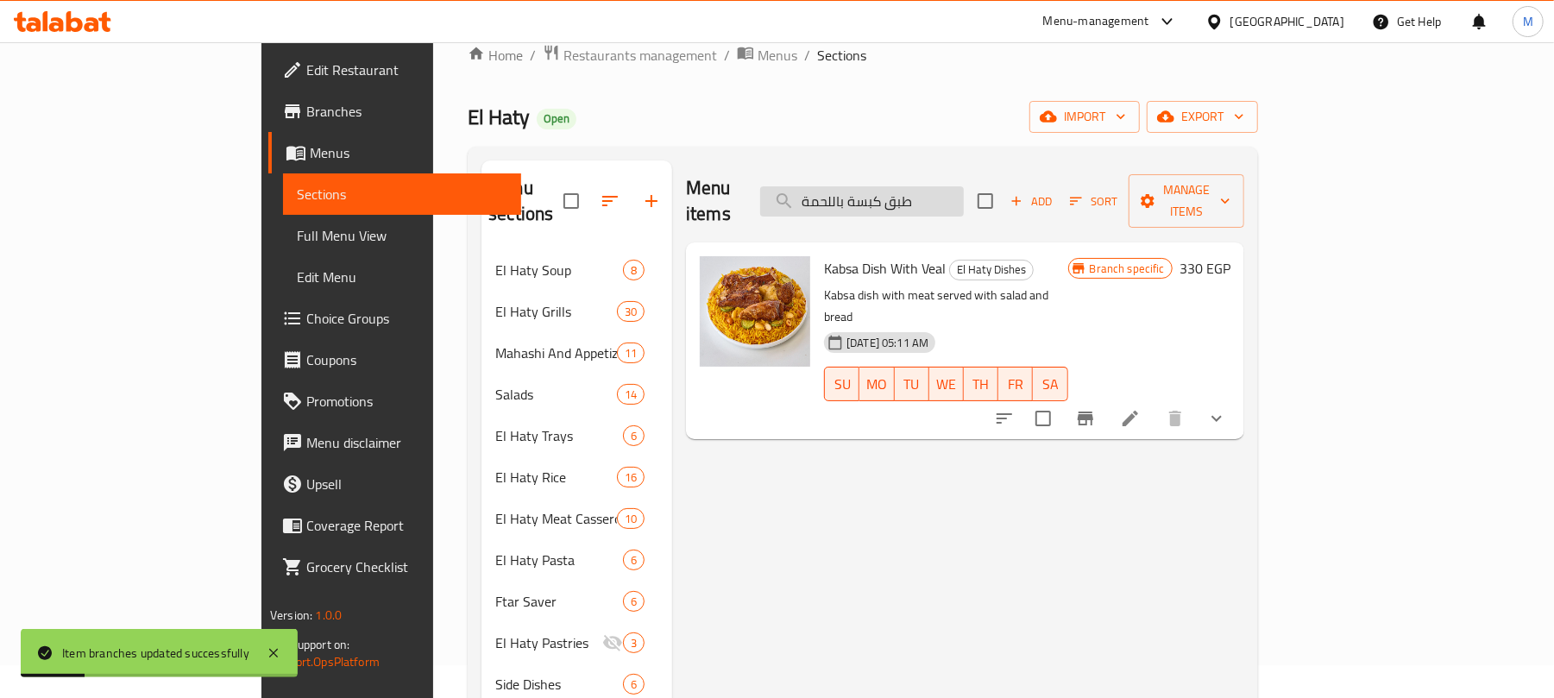
click at [964, 192] on input "طبق كبسة باللحمة" at bounding box center [862, 201] width 204 height 30
paste input "راخ باني"
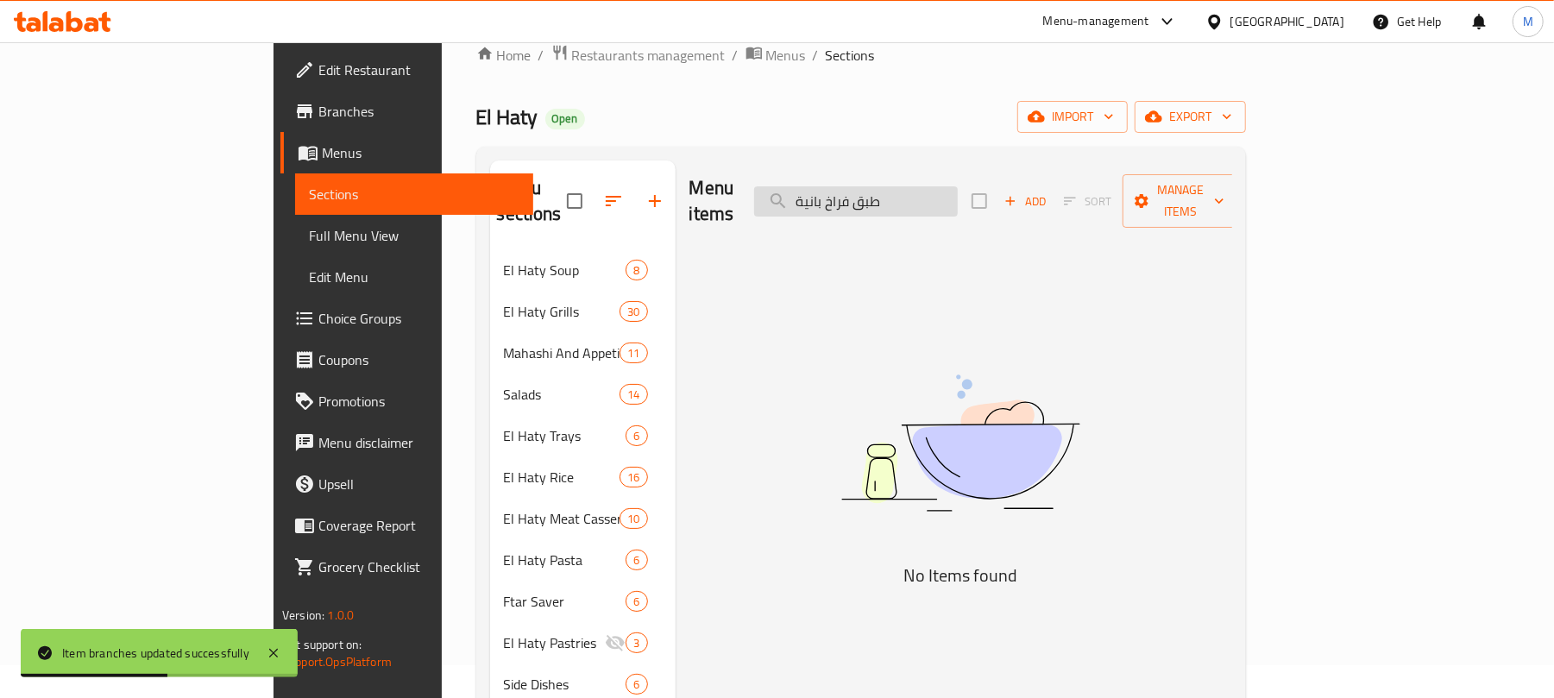
click at [958, 200] on input "طبق فراخ بانية" at bounding box center [856, 201] width 204 height 30
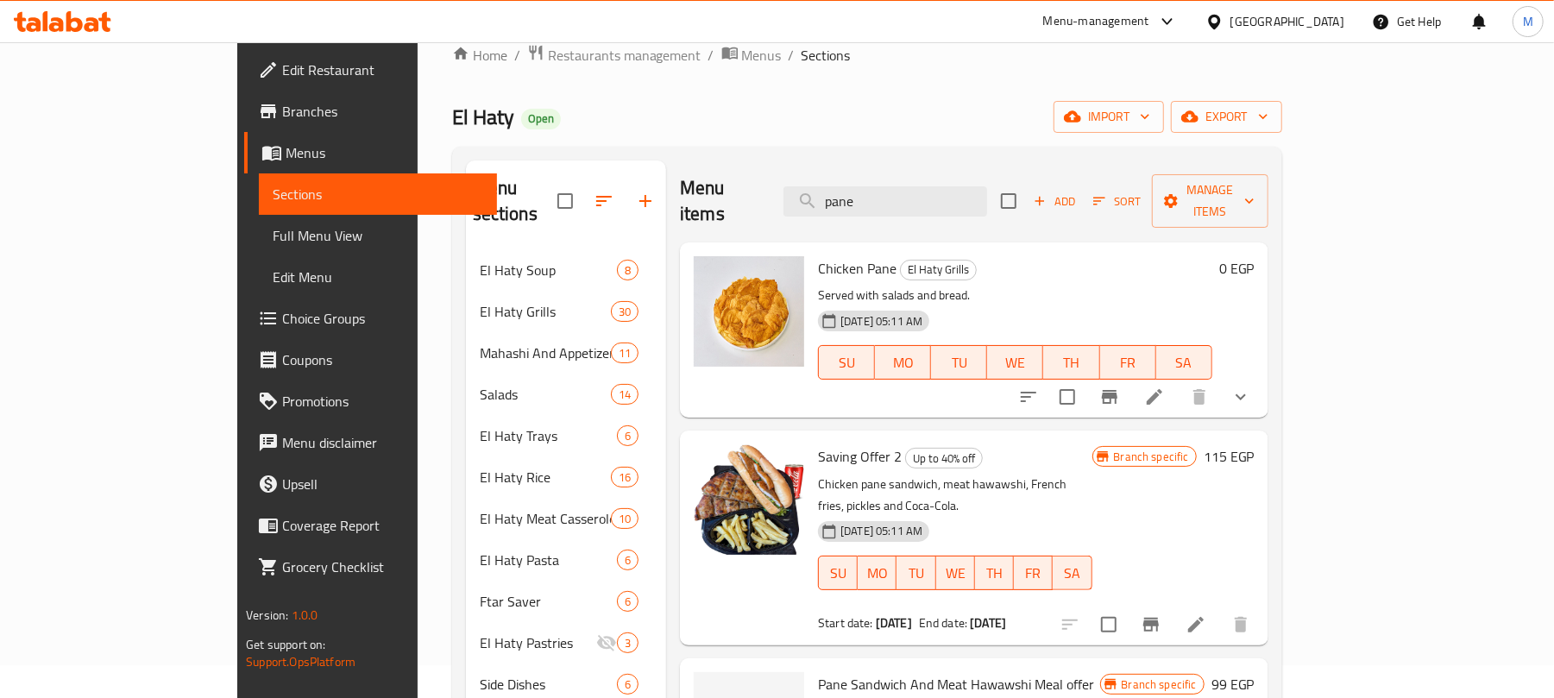
type input "pane"
click at [1251, 387] on icon "show more" at bounding box center [1241, 397] width 21 height 21
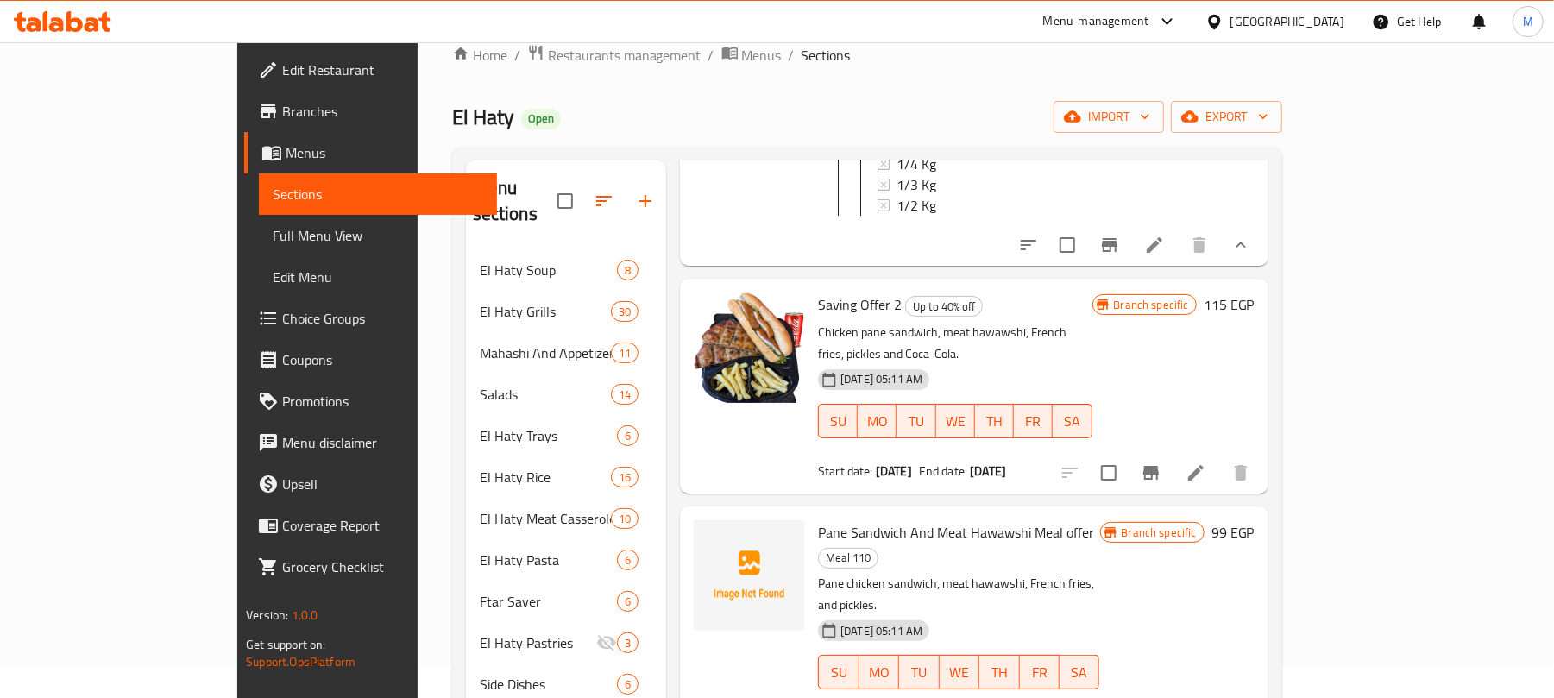
scroll to position [526, 0]
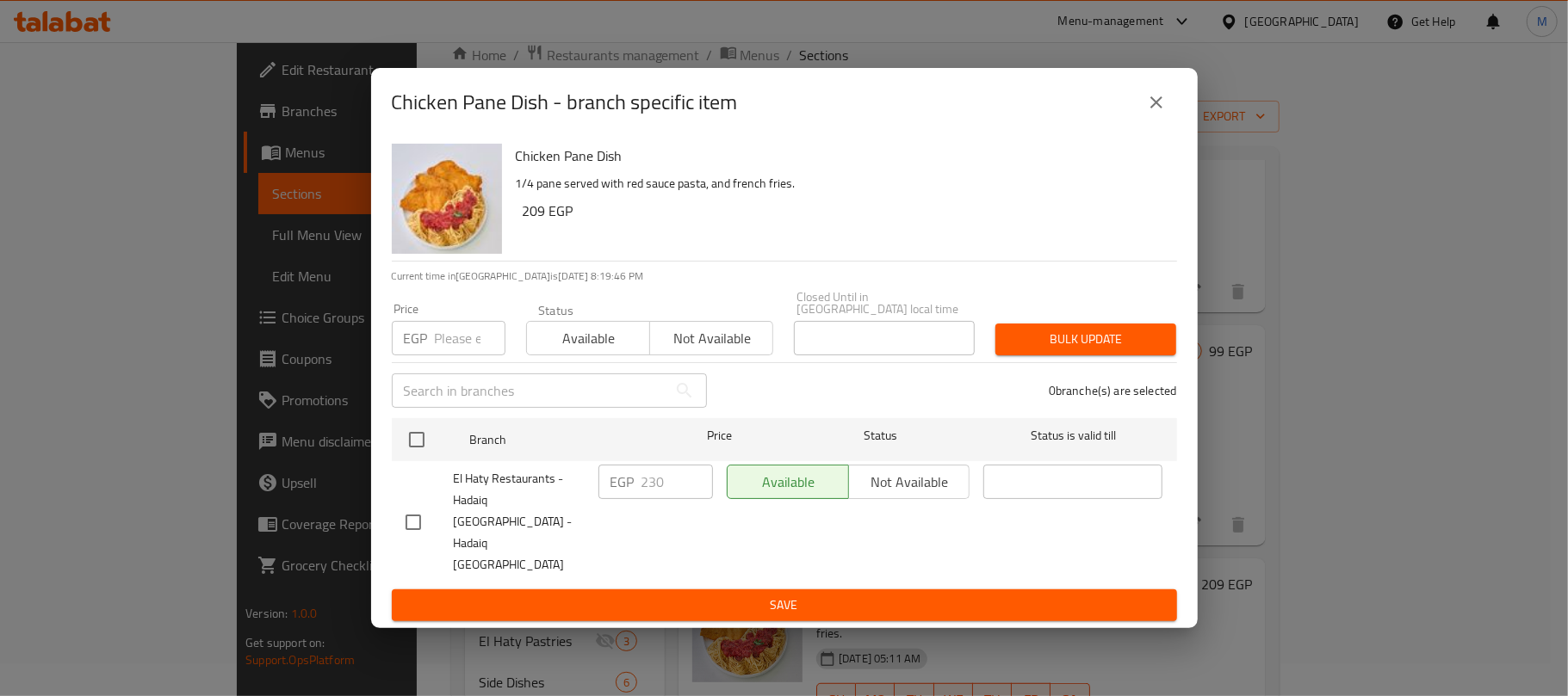
click at [473, 355] on input "number" at bounding box center [470, 338] width 71 height 35
paste input "241"
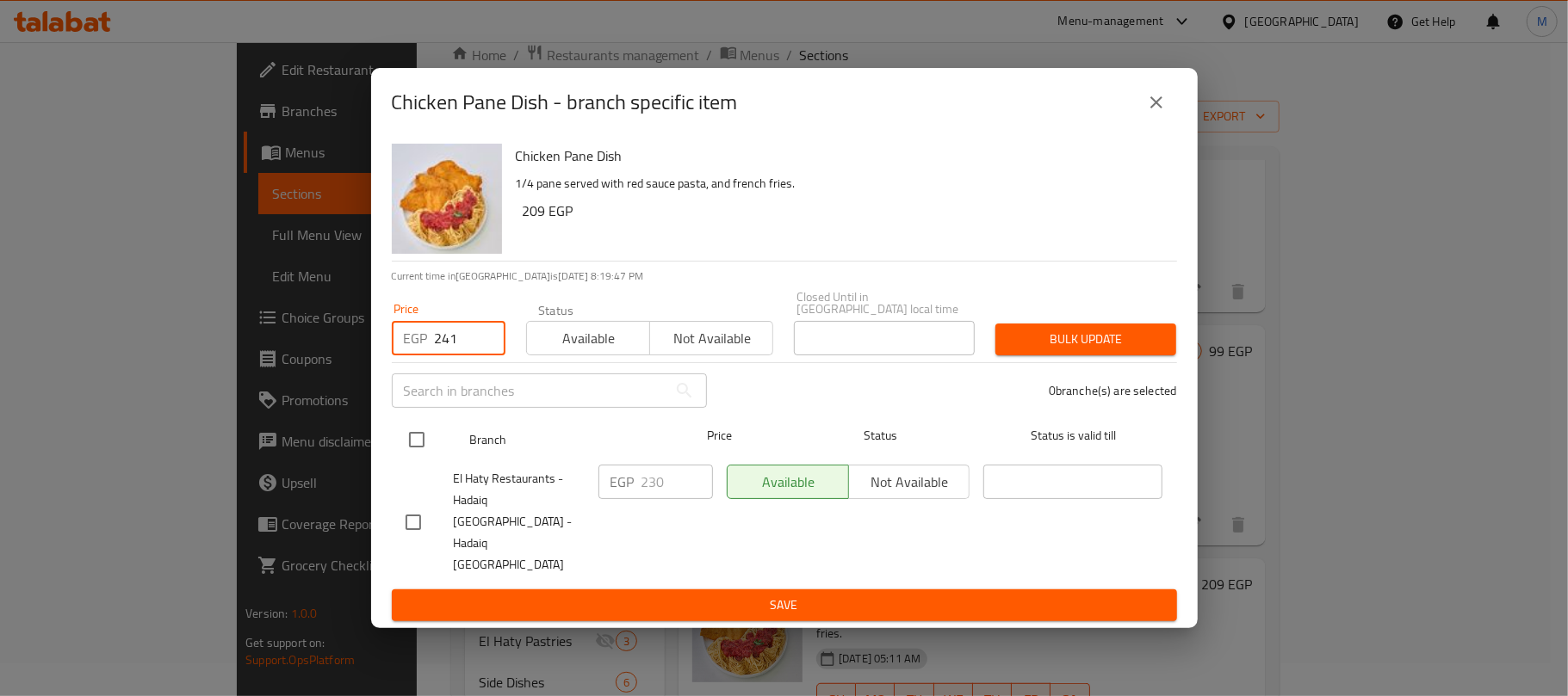
type input "241"
click at [421, 455] on input "checkbox" at bounding box center [417, 440] width 36 height 36
checkbox input "true"
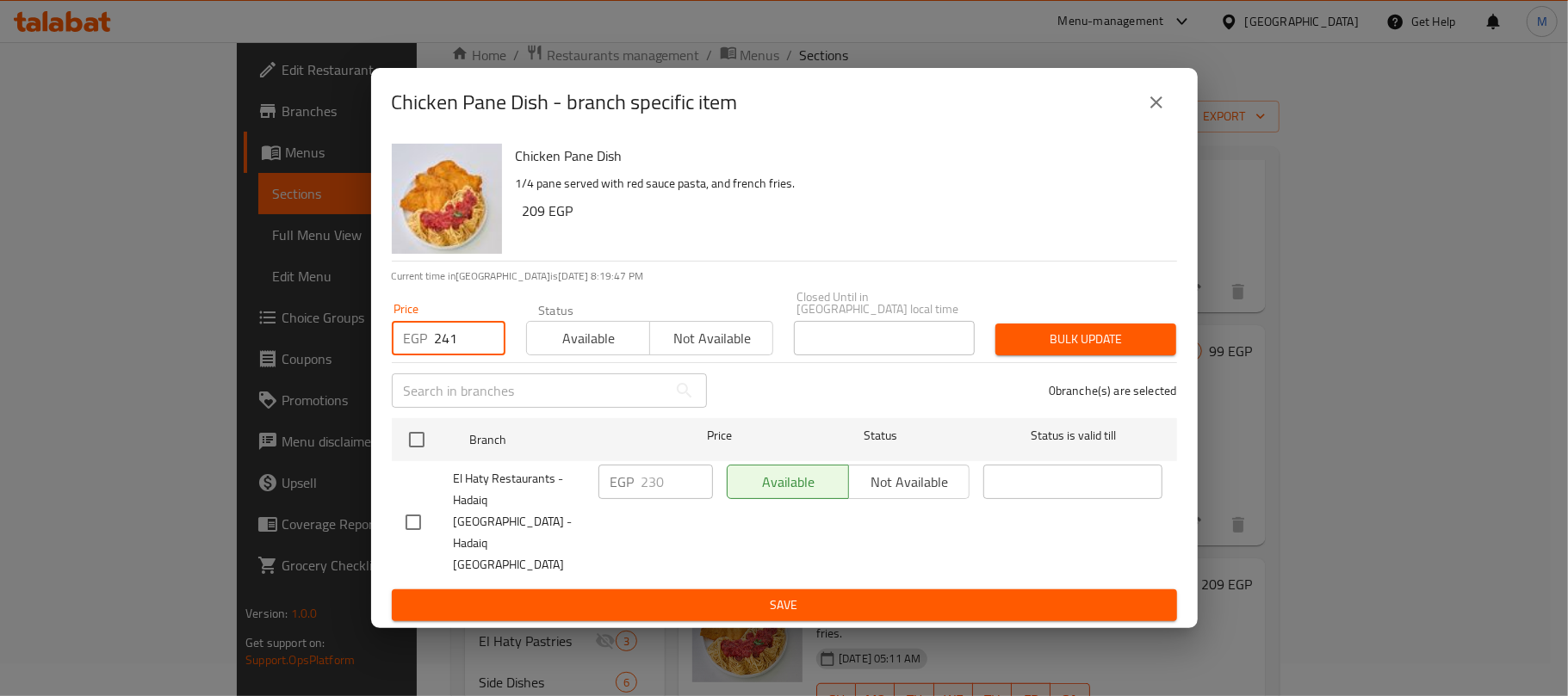
checkbox input "true"
click at [1078, 349] on span "Bulk update" at bounding box center [1085, 340] width 154 height 22
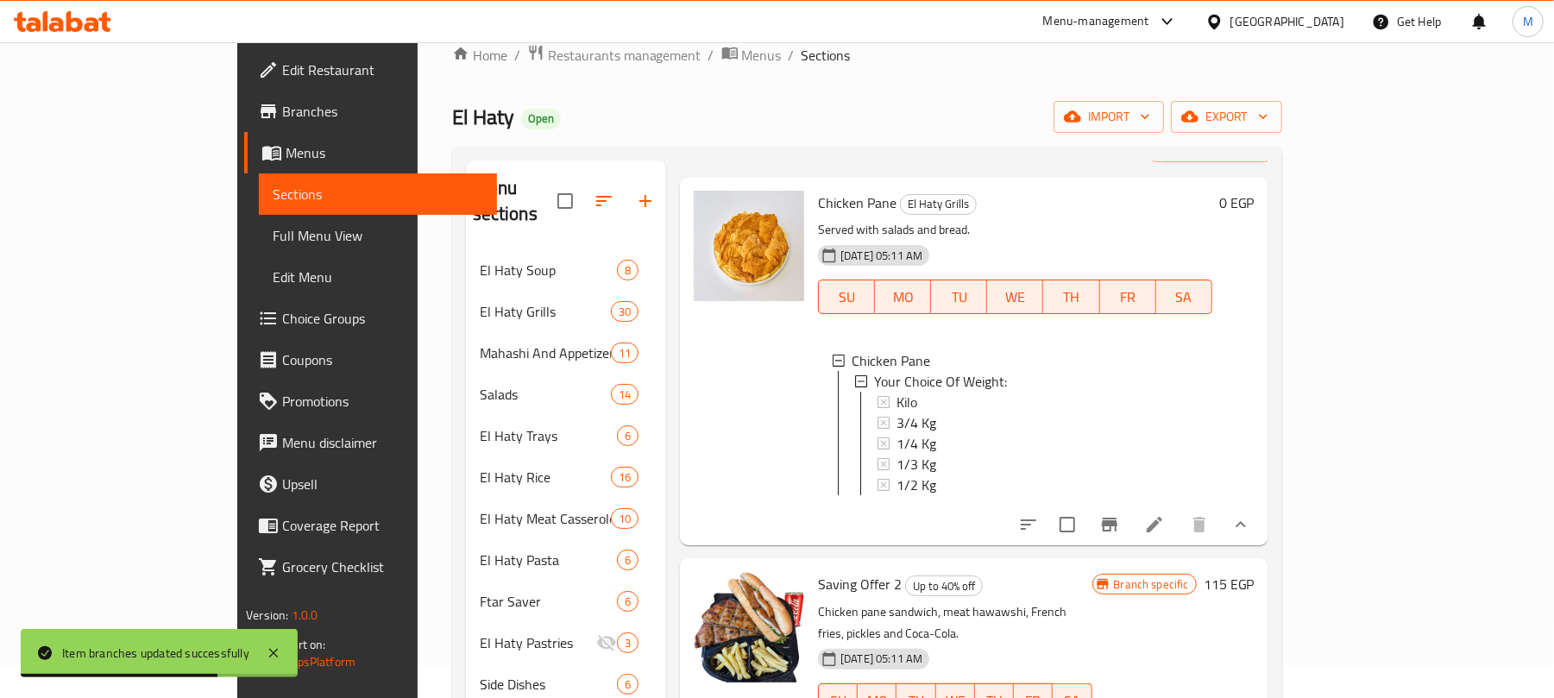
scroll to position [0, 0]
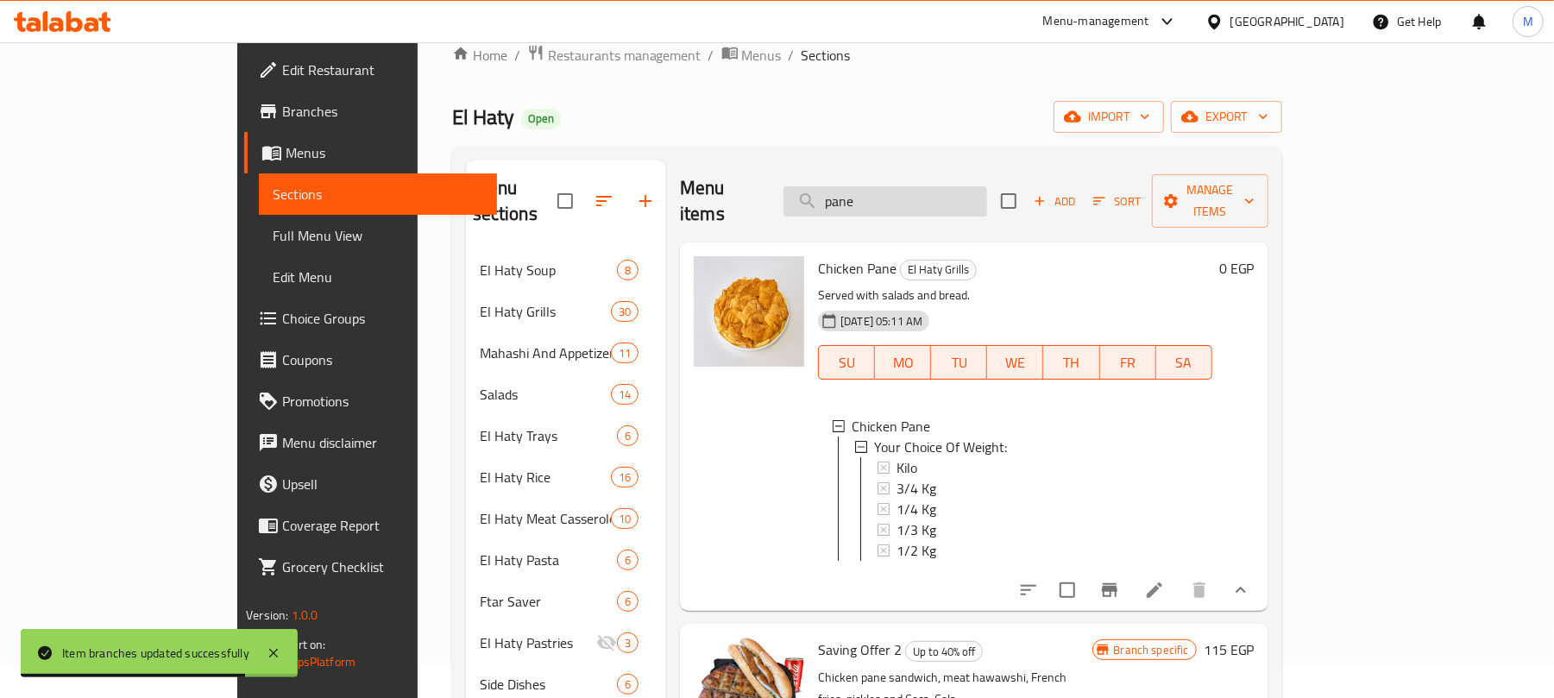
click at [950, 195] on input "pane" at bounding box center [886, 201] width 204 height 30
paste input "241"
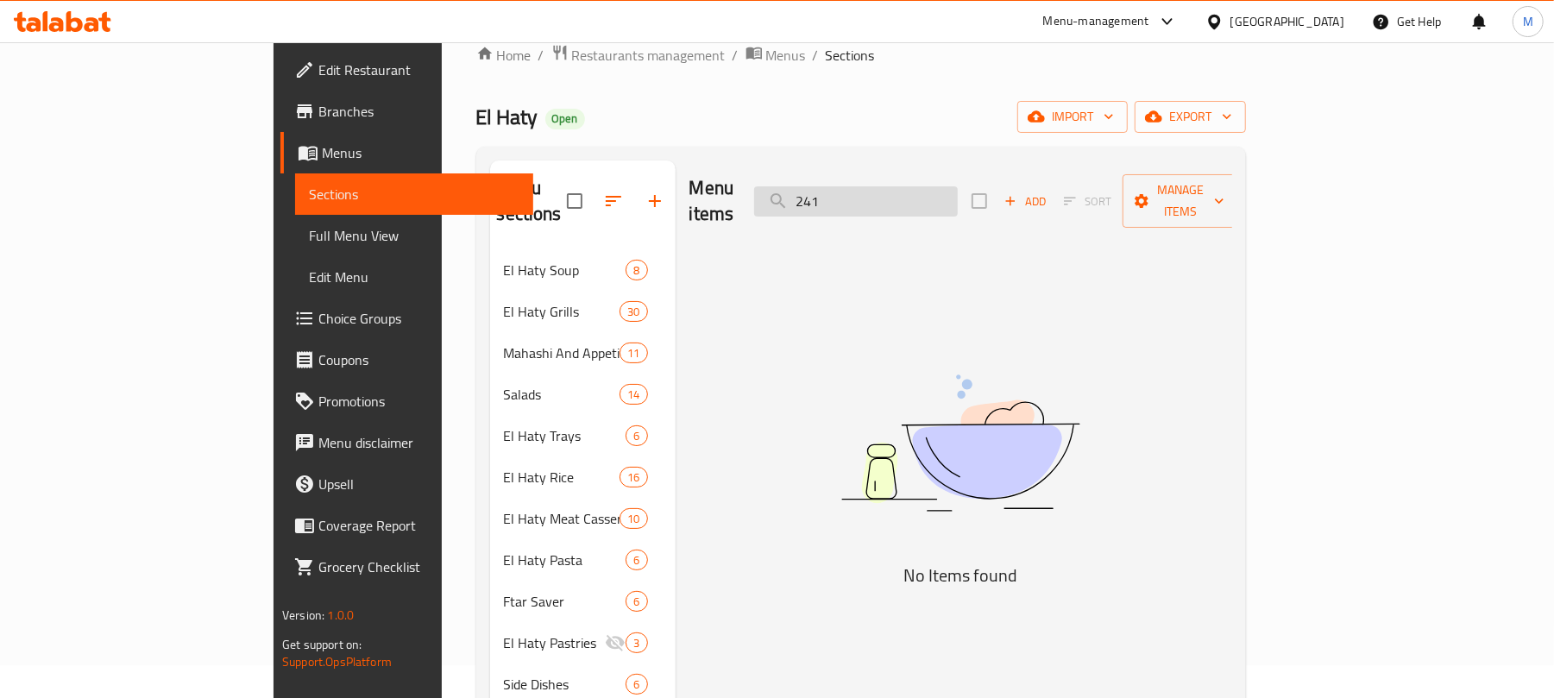
click at [958, 186] on input "241" at bounding box center [856, 201] width 204 height 30
paste input "طبق حمام وكفتة"
type input "طبق حمام وكفتة"
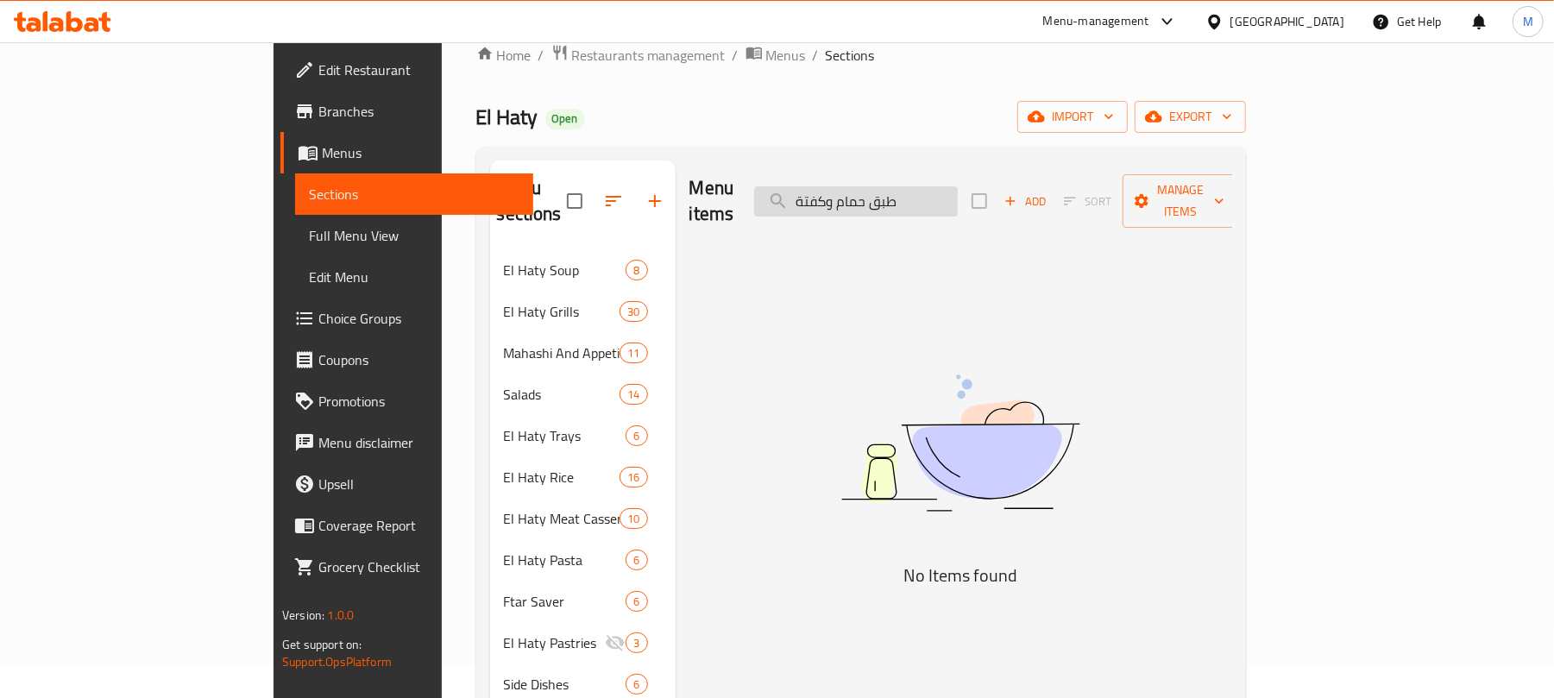
click at [958, 192] on input "طبق حمام وكفتة" at bounding box center [856, 201] width 204 height 30
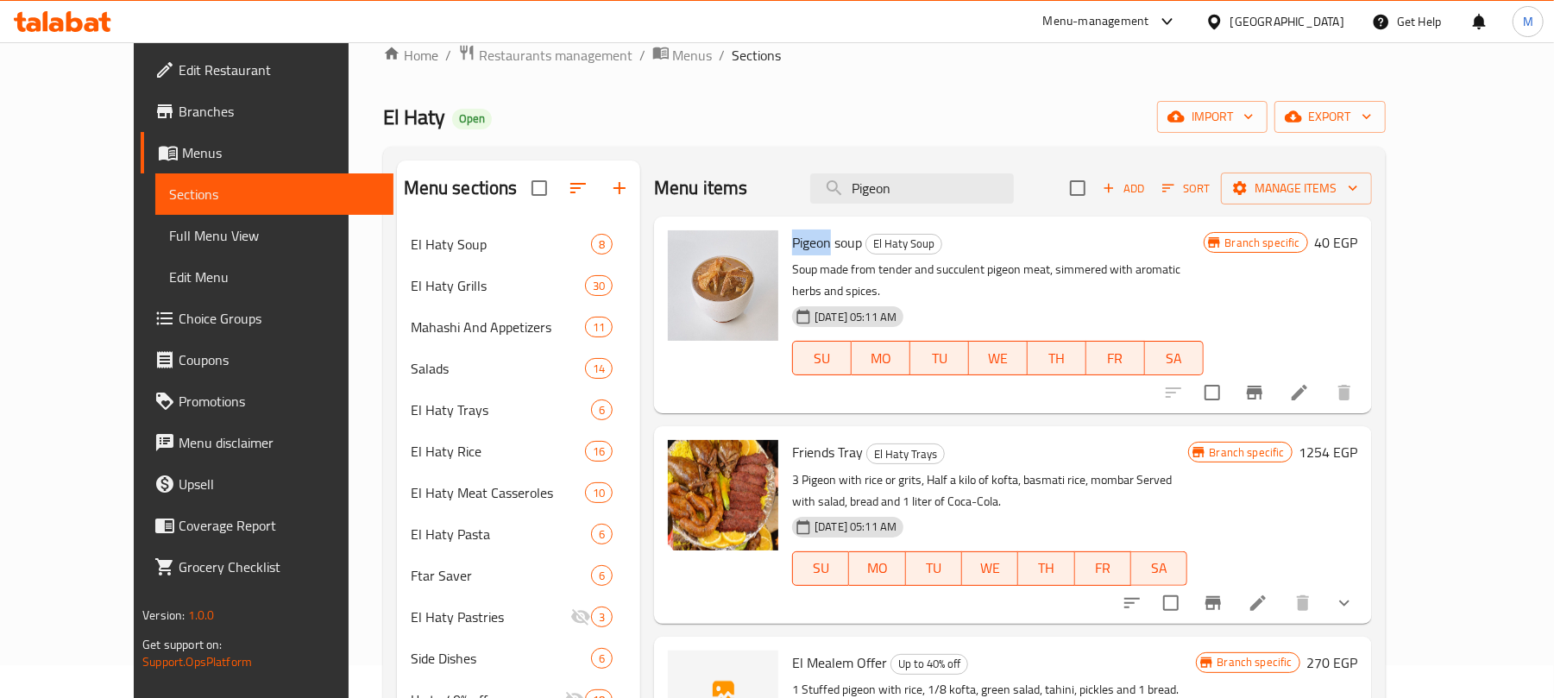
drag, startPoint x: 758, startPoint y: 243, endPoint x: 799, endPoint y: 243, distance: 41.4
click at [799, 243] on span "Pigeon soup" at bounding box center [827, 243] width 70 height 26
copy span "Pigeon"
click at [917, 192] on input "Pigeon" at bounding box center [912, 188] width 204 height 30
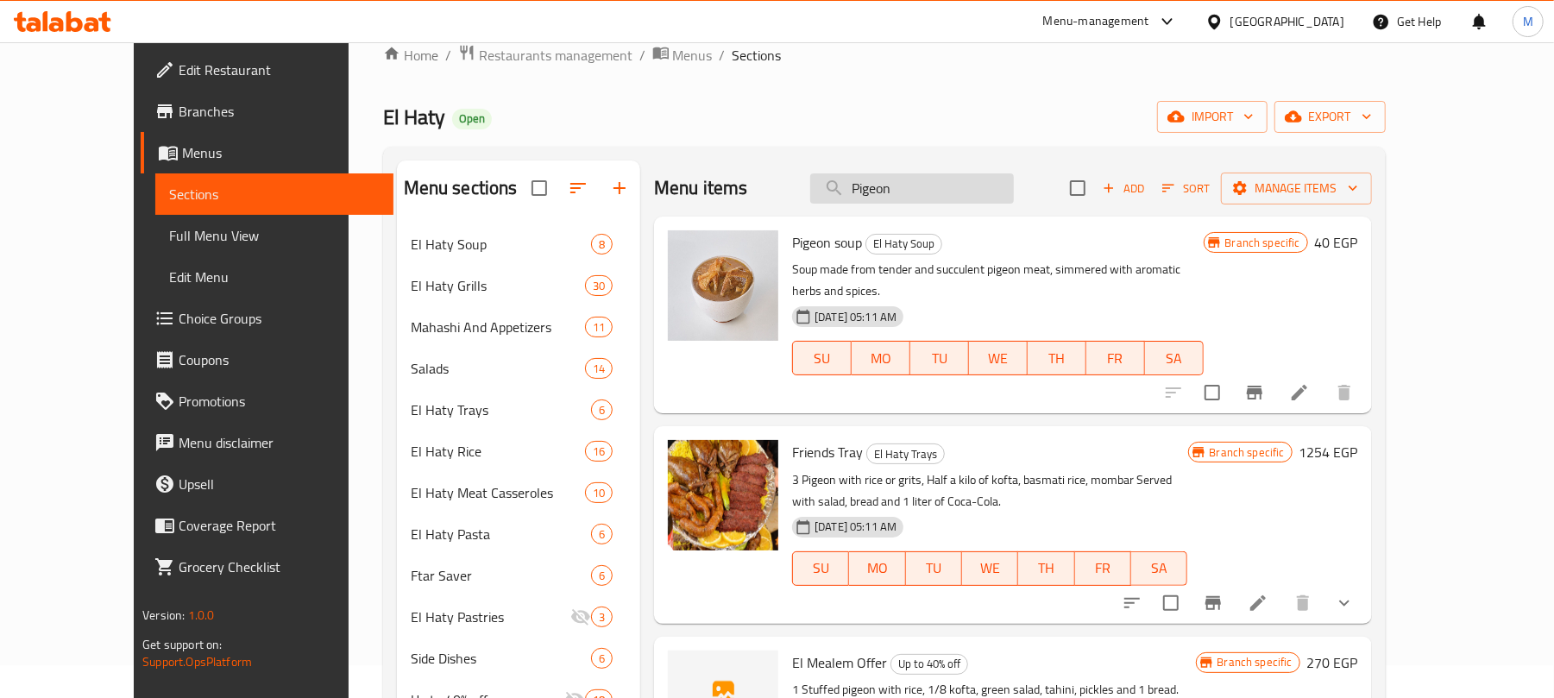
click at [917, 192] on input "Pigeon" at bounding box center [912, 188] width 204 height 30
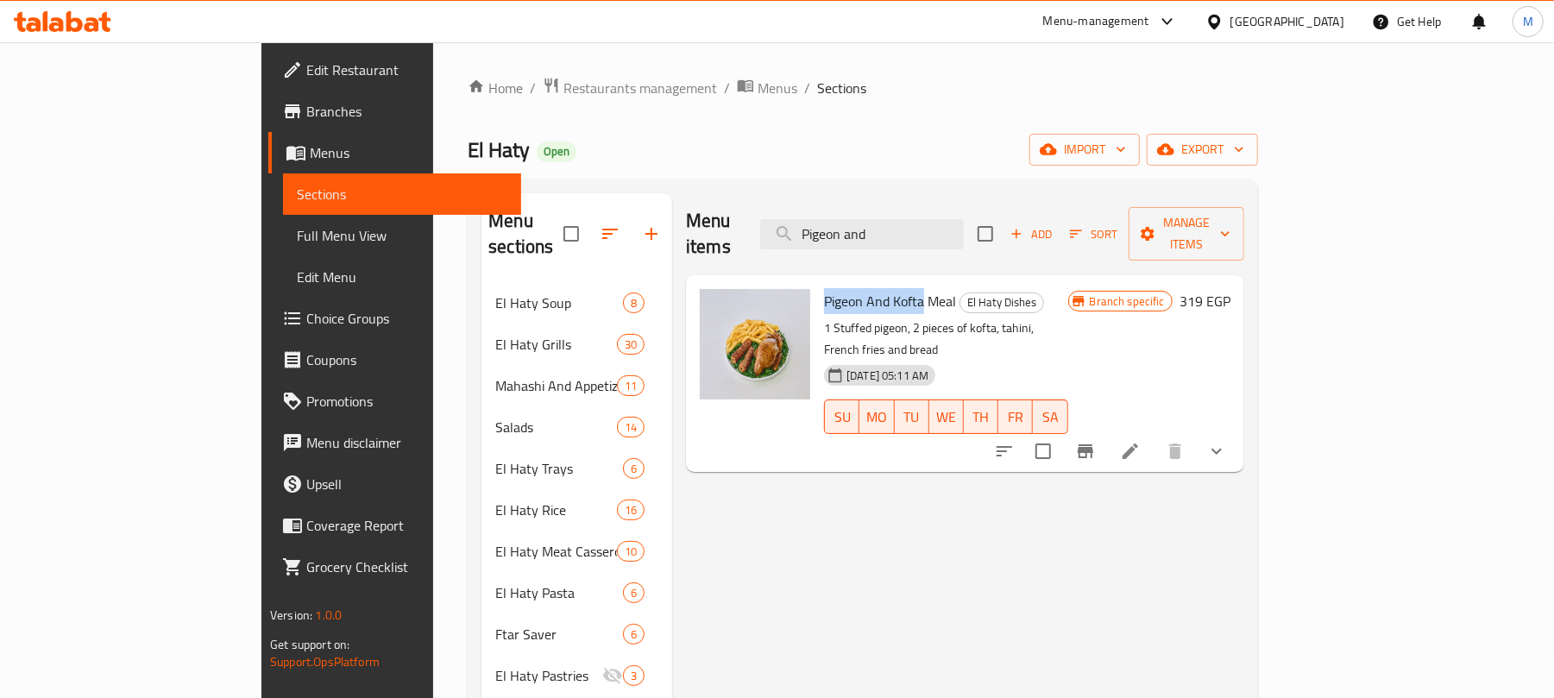
drag, startPoint x: 759, startPoint y: 274, endPoint x: 856, endPoint y: 271, distance: 96.7
click at [856, 288] on span "Pigeon And Kofta Meal" at bounding box center [890, 301] width 132 height 26
copy span "Pigeon And Kofta"
click at [964, 219] on input "Pigeon and" at bounding box center [862, 234] width 204 height 30
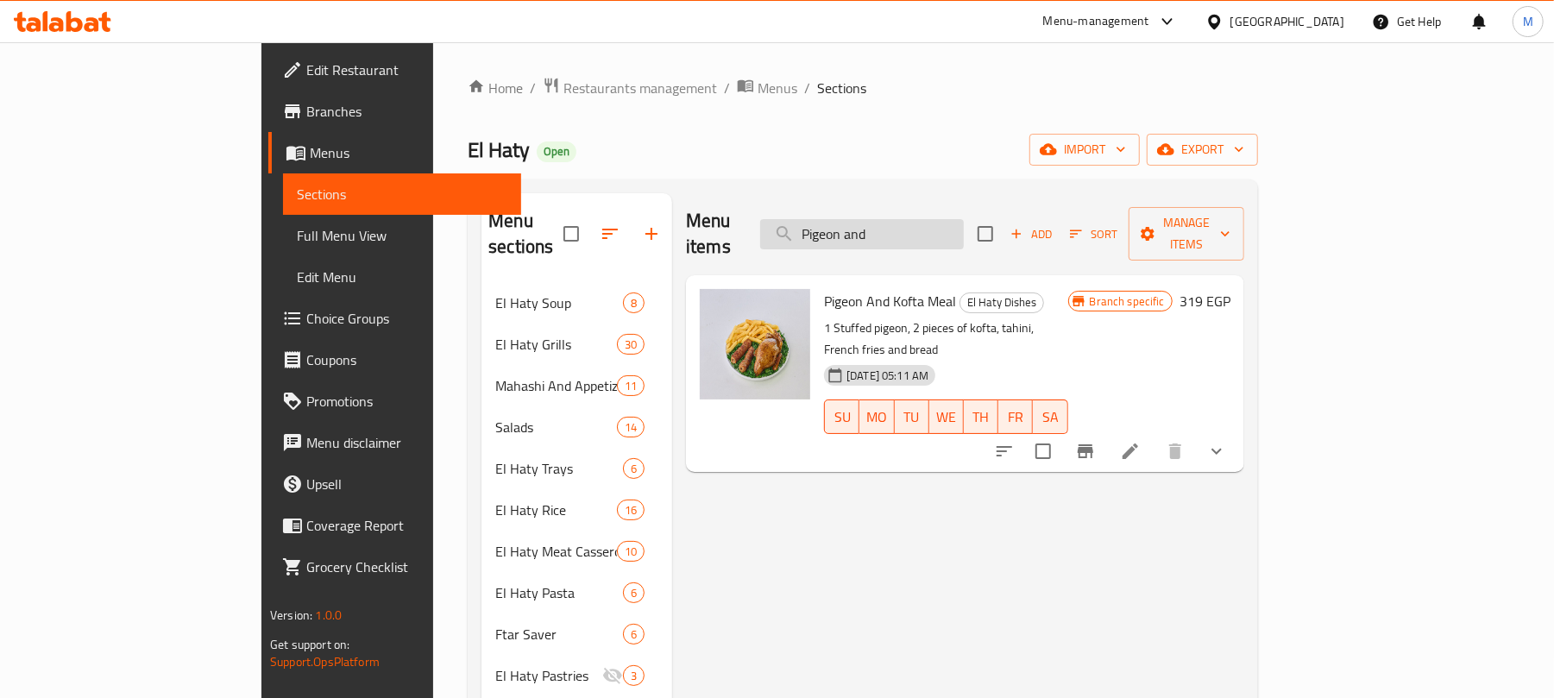
click at [964, 219] on input "Pigeon and" at bounding box center [862, 234] width 204 height 30
paste input "And Kofta"
click at [964, 219] on input "Pigeon And Kofta" at bounding box center [862, 234] width 204 height 30
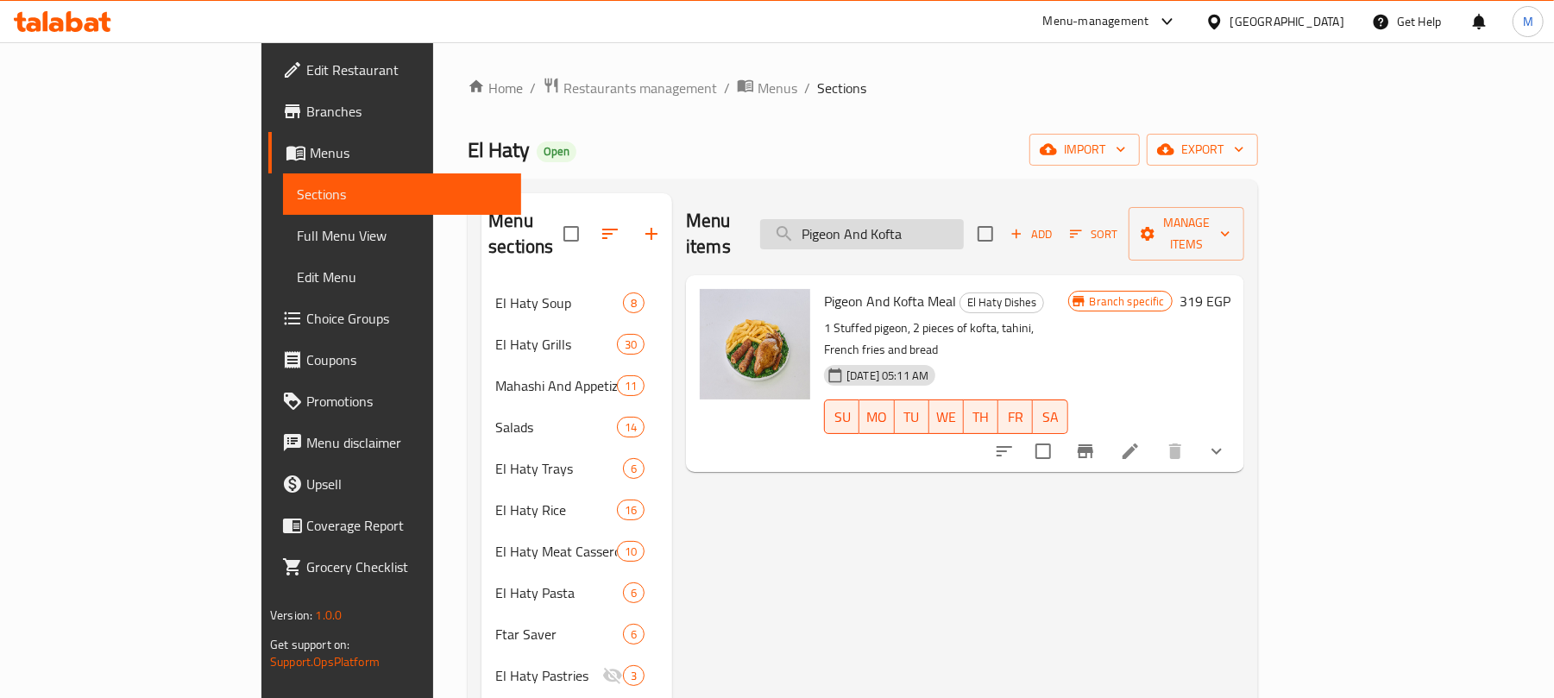
click at [964, 219] on input "Pigeon And Kofta" at bounding box center [862, 234] width 204 height 30
paste input "طبق ميكس الحاتي (ورك)"
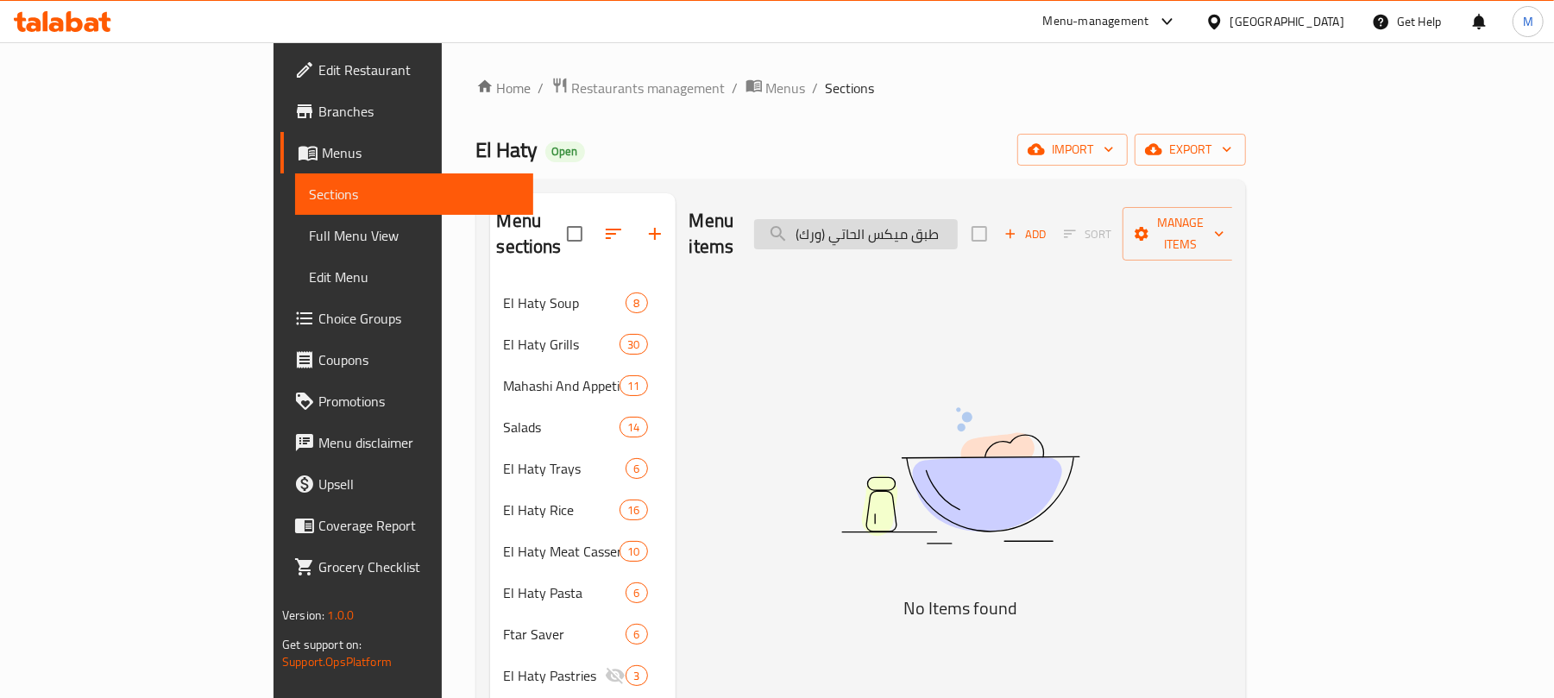
drag, startPoint x: 934, startPoint y: 231, endPoint x: 898, endPoint y: 232, distance: 36.3
click at [898, 232] on input "طبق ميكس الحاتي (ورك)" at bounding box center [856, 234] width 204 height 30
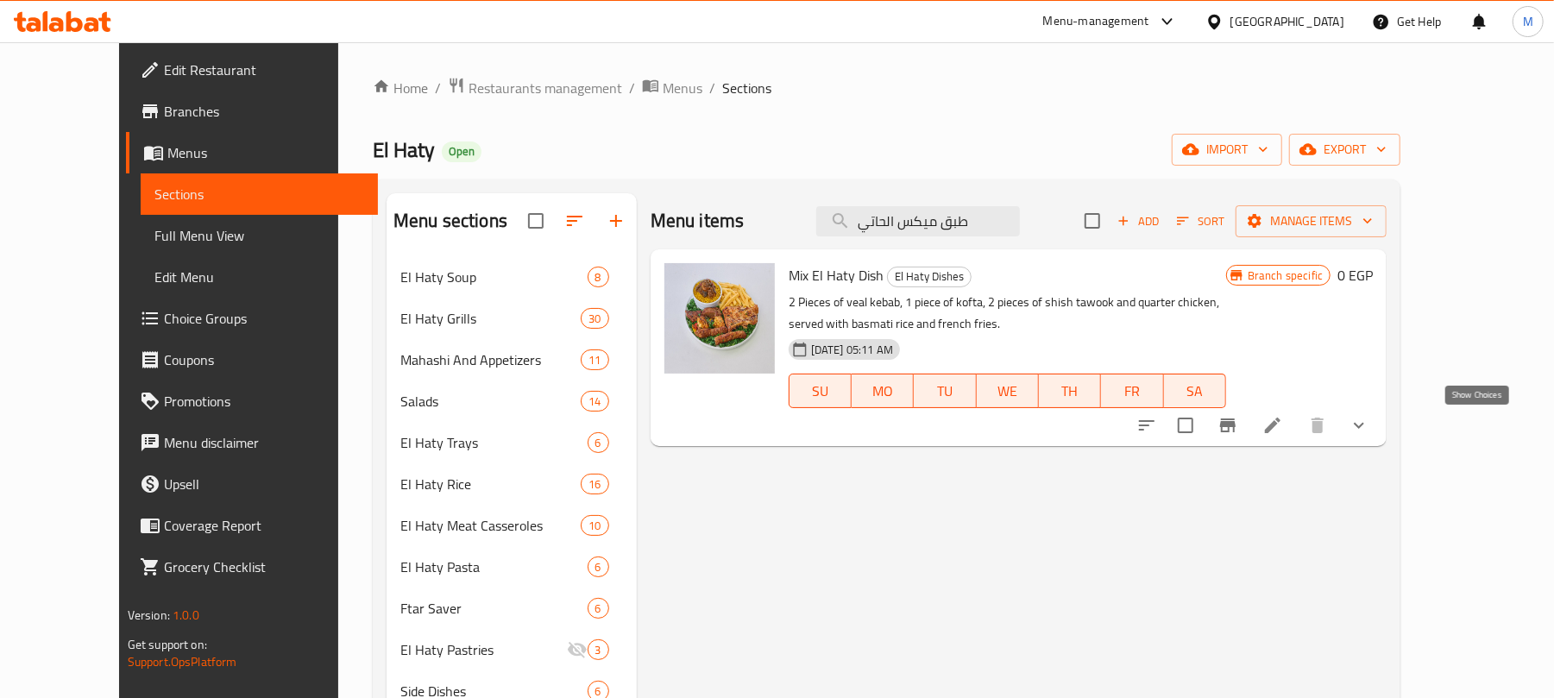
type input "طبق ميكس الحاتي"
drag, startPoint x: 1476, startPoint y: 422, endPoint x: 1478, endPoint y: 432, distance: 10.7
click at [1370, 422] on icon "show more" at bounding box center [1359, 425] width 21 height 21
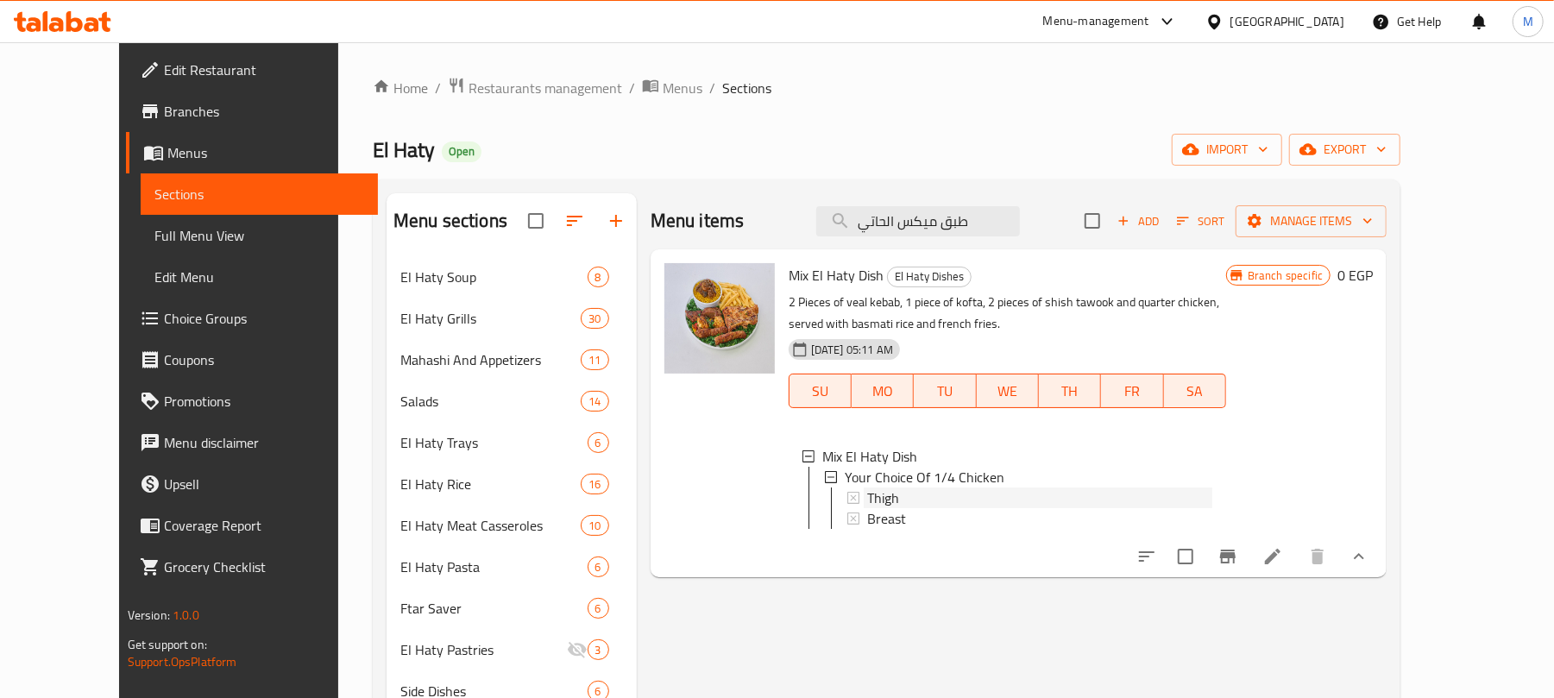
click at [923, 504] on div "Thigh" at bounding box center [1039, 498] width 345 height 21
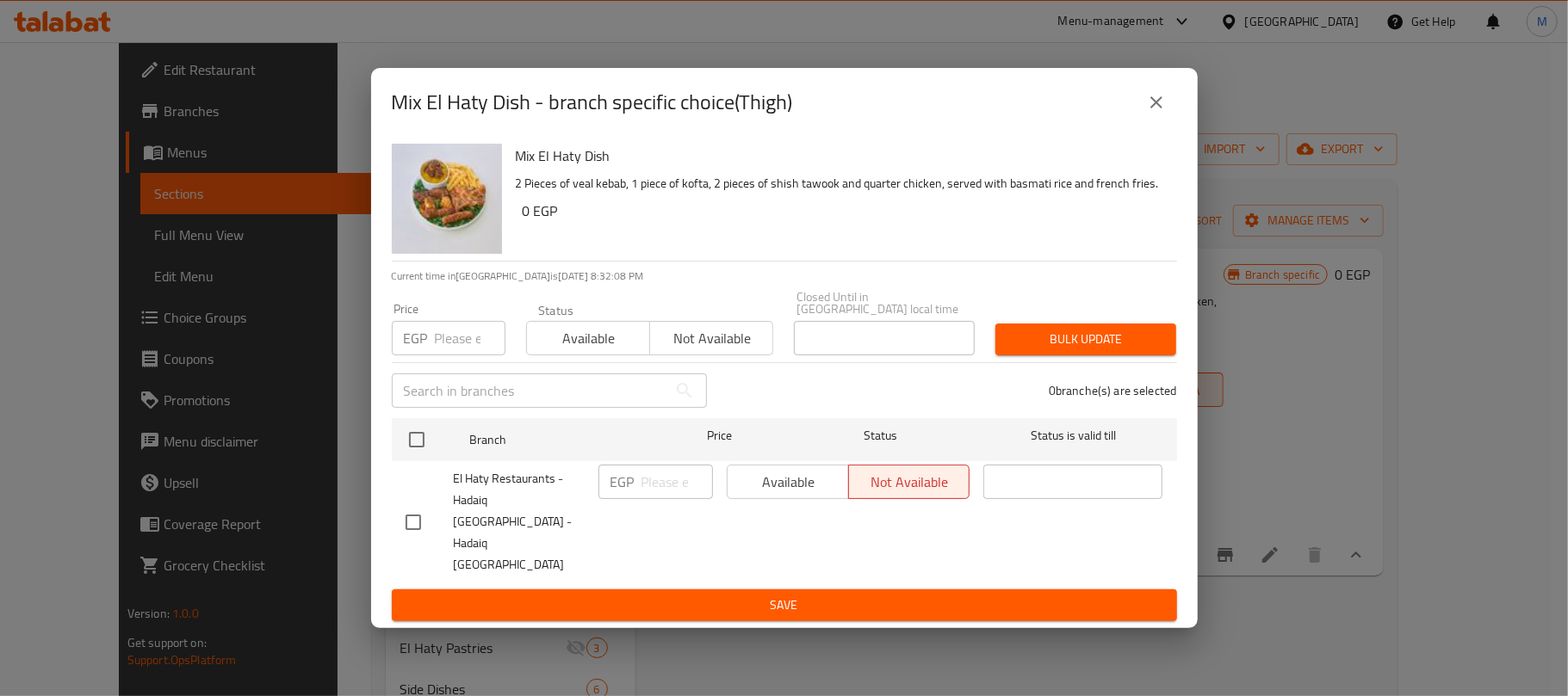
click at [453, 351] on input "number" at bounding box center [470, 338] width 71 height 35
paste input "426"
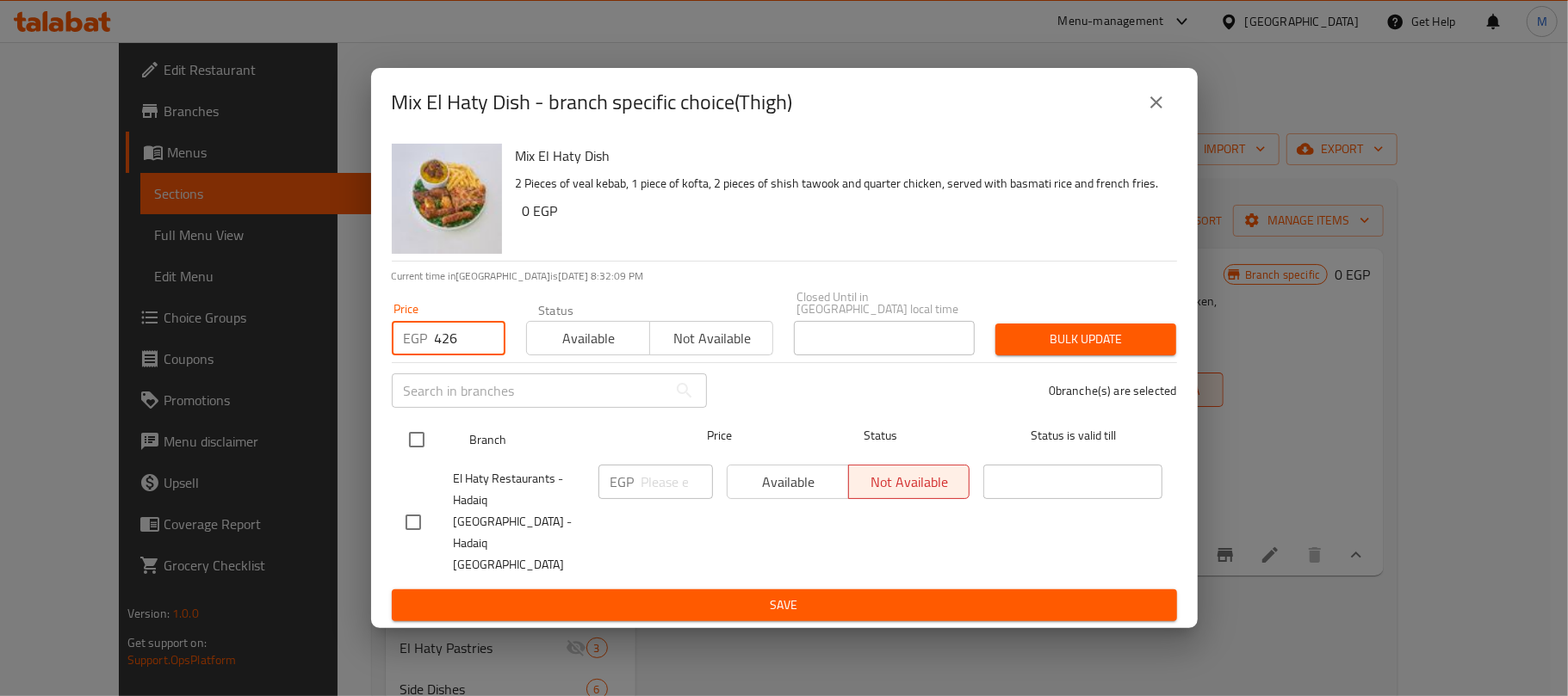
type input "426"
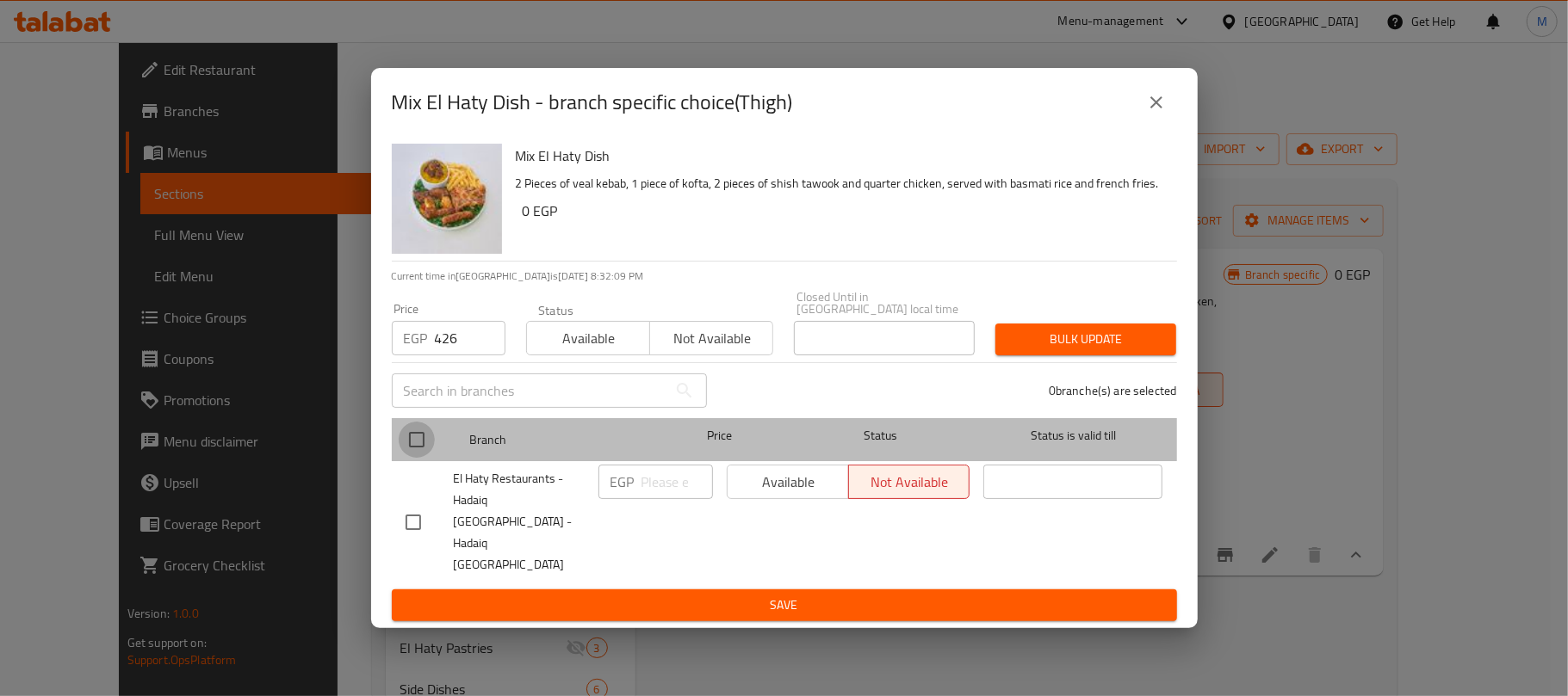
click at [418, 451] on input "checkbox" at bounding box center [417, 440] width 36 height 36
checkbox input "true"
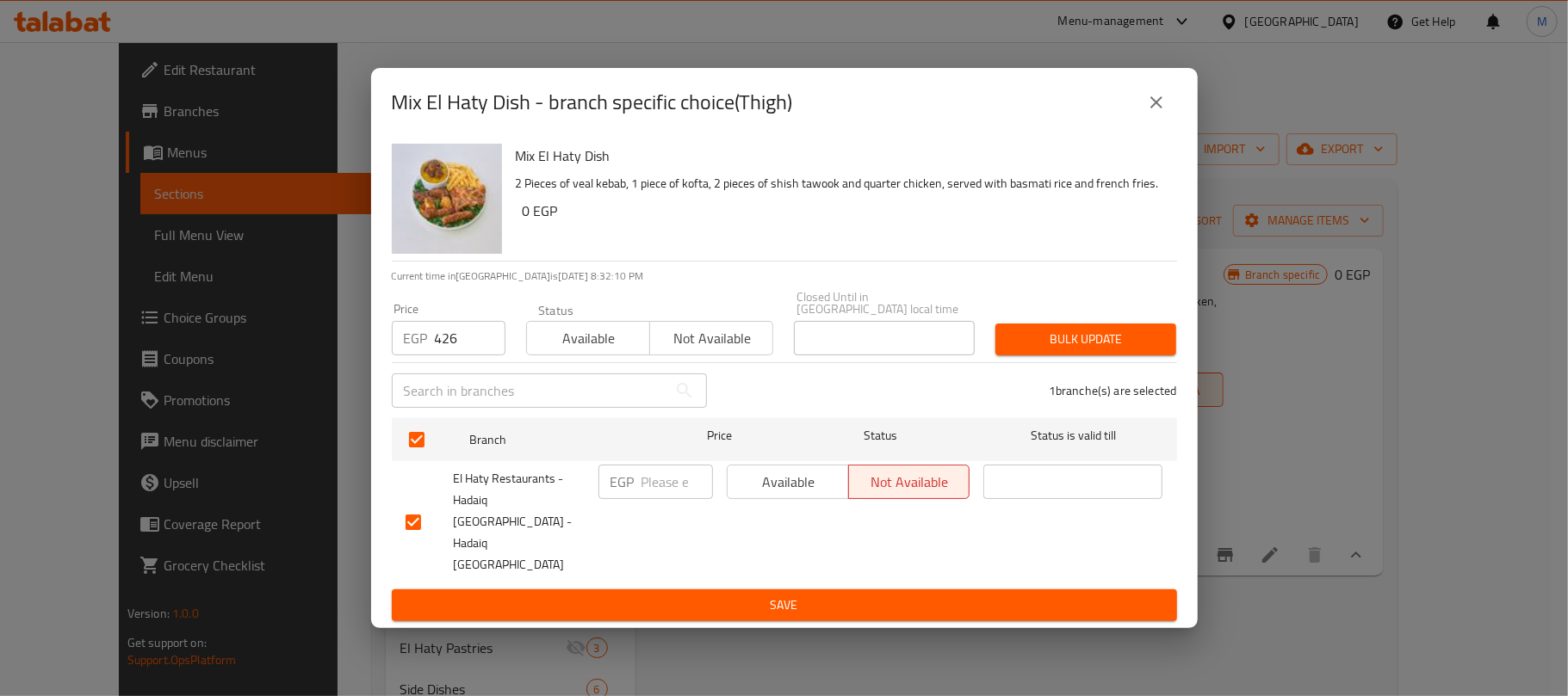
click at [1044, 350] on span "Bulk update" at bounding box center [1085, 340] width 154 height 22
click at [1147, 113] on icon "close" at bounding box center [1156, 102] width 21 height 21
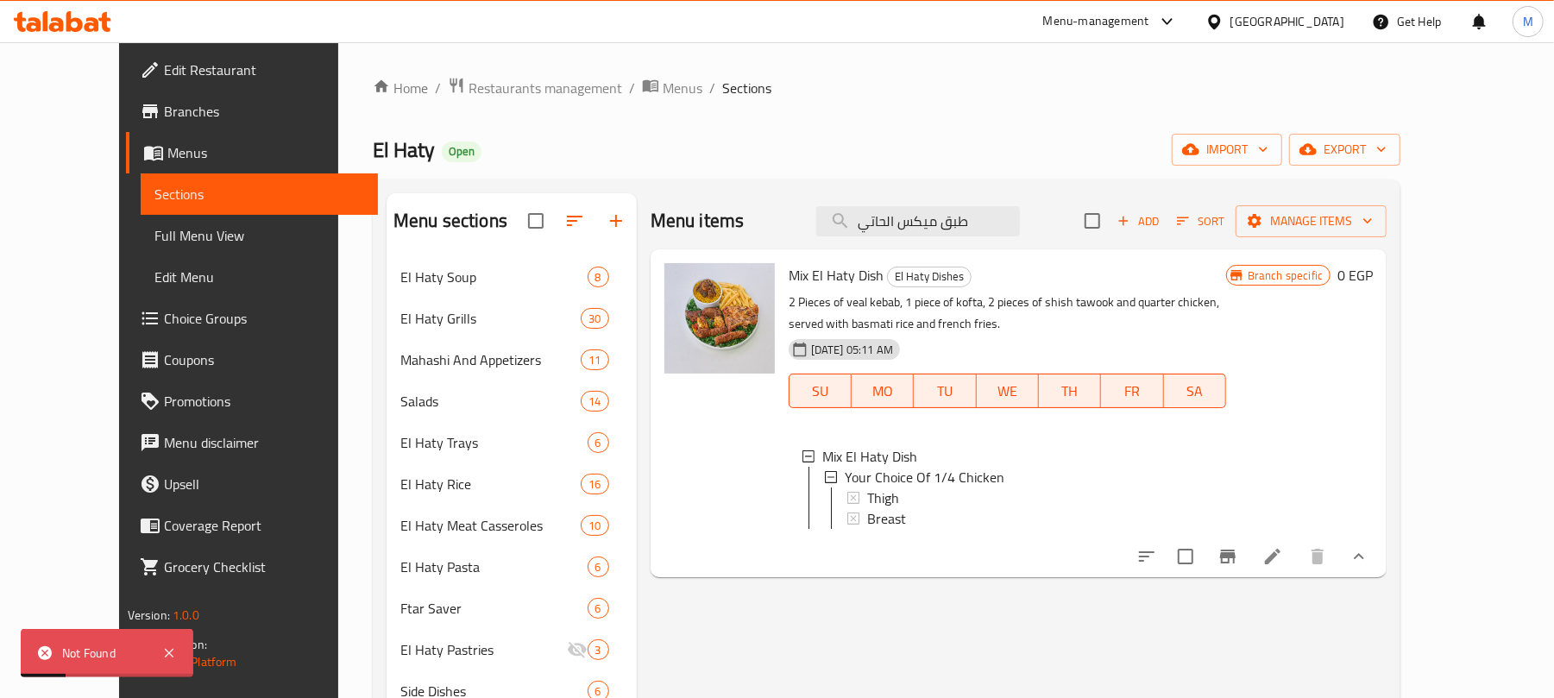
click at [1283, 567] on icon at bounding box center [1273, 556] width 21 height 21
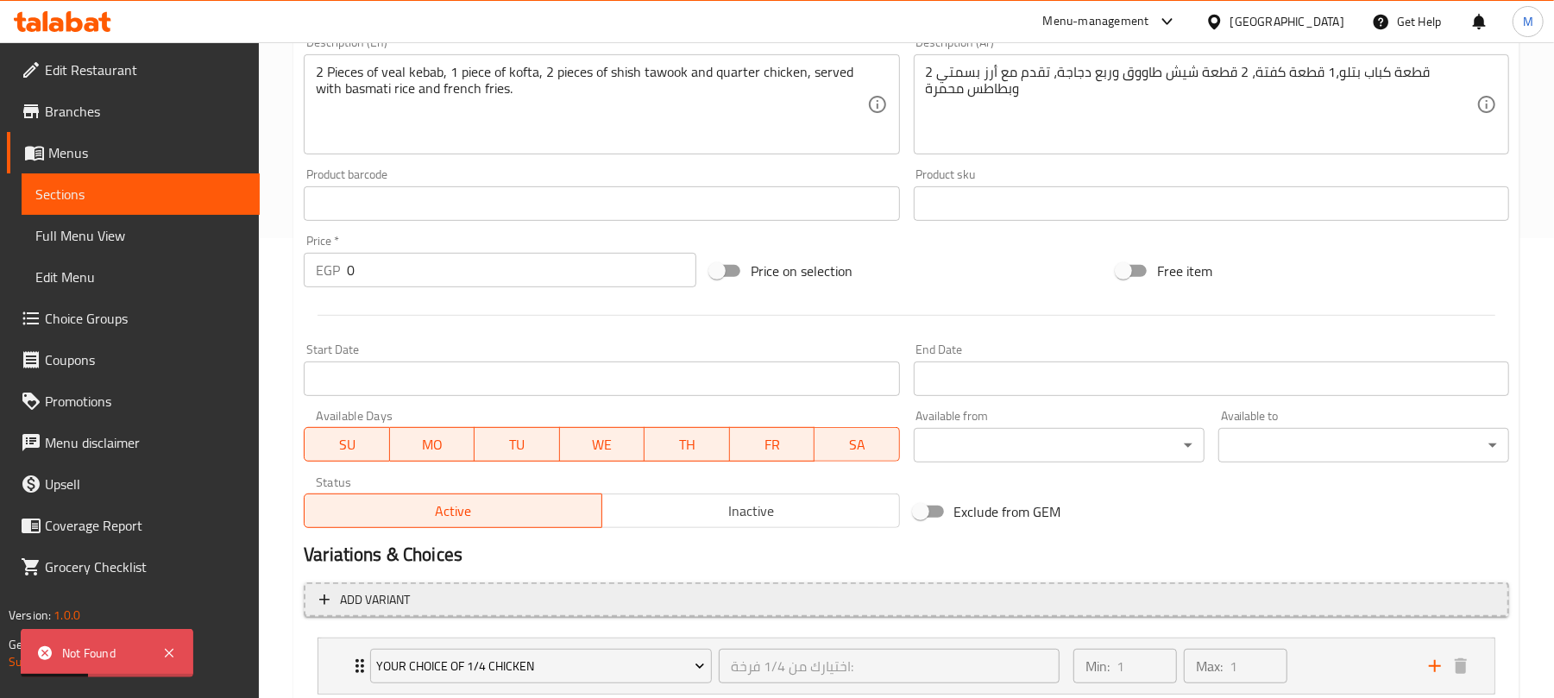
scroll to position [575, 0]
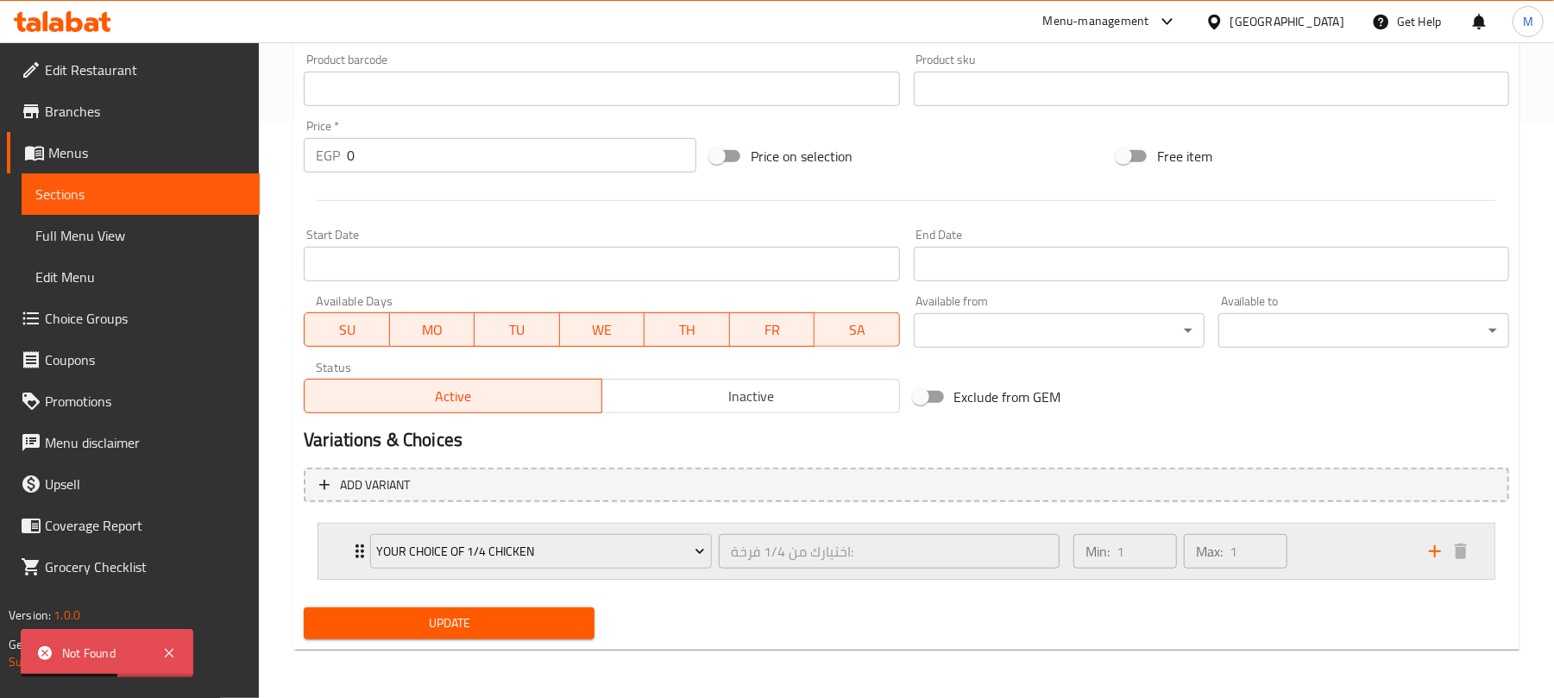
click at [329, 539] on div "Your Choice Of 1/4 Chicken اختيارك من 1/4 فرخة: ​ Min: 1 ​ Max: 1 ​" at bounding box center [906, 551] width 1176 height 55
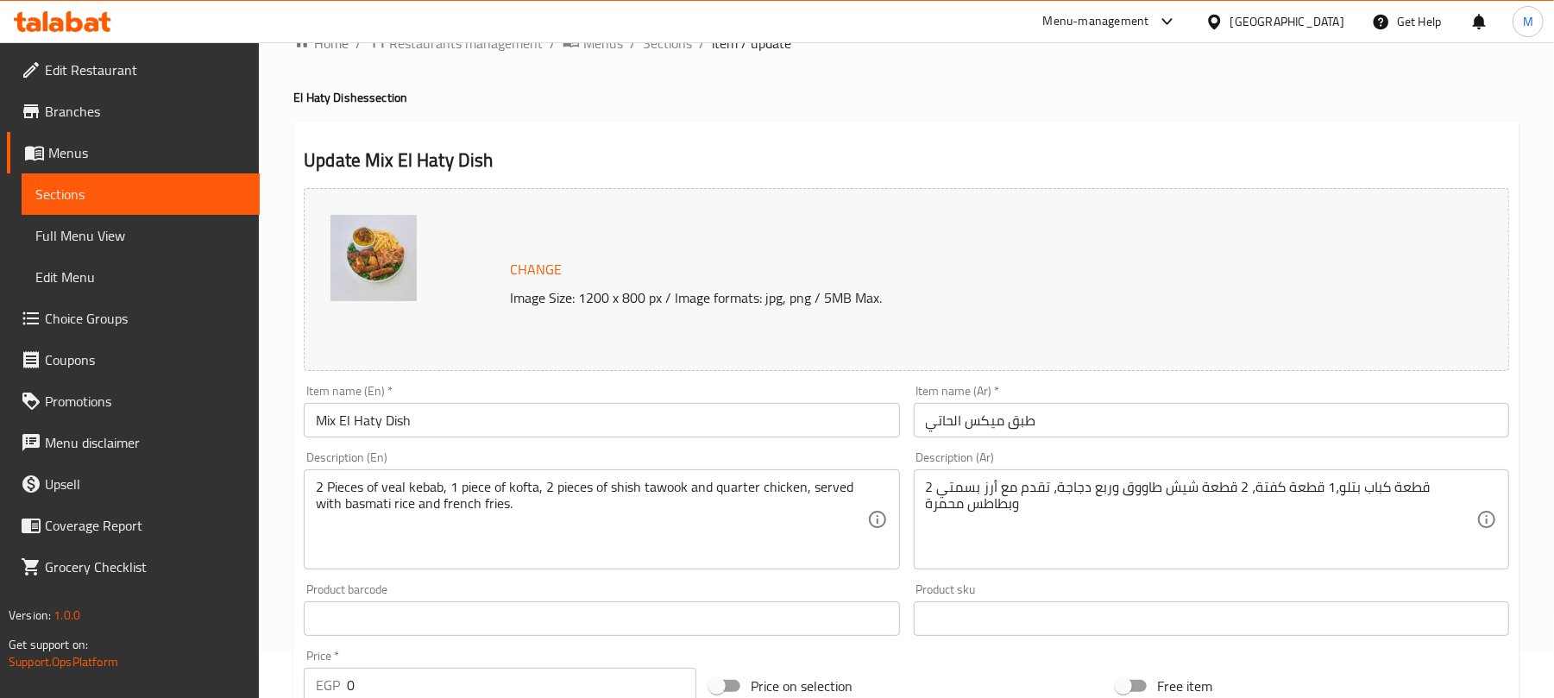
scroll to position [0, 0]
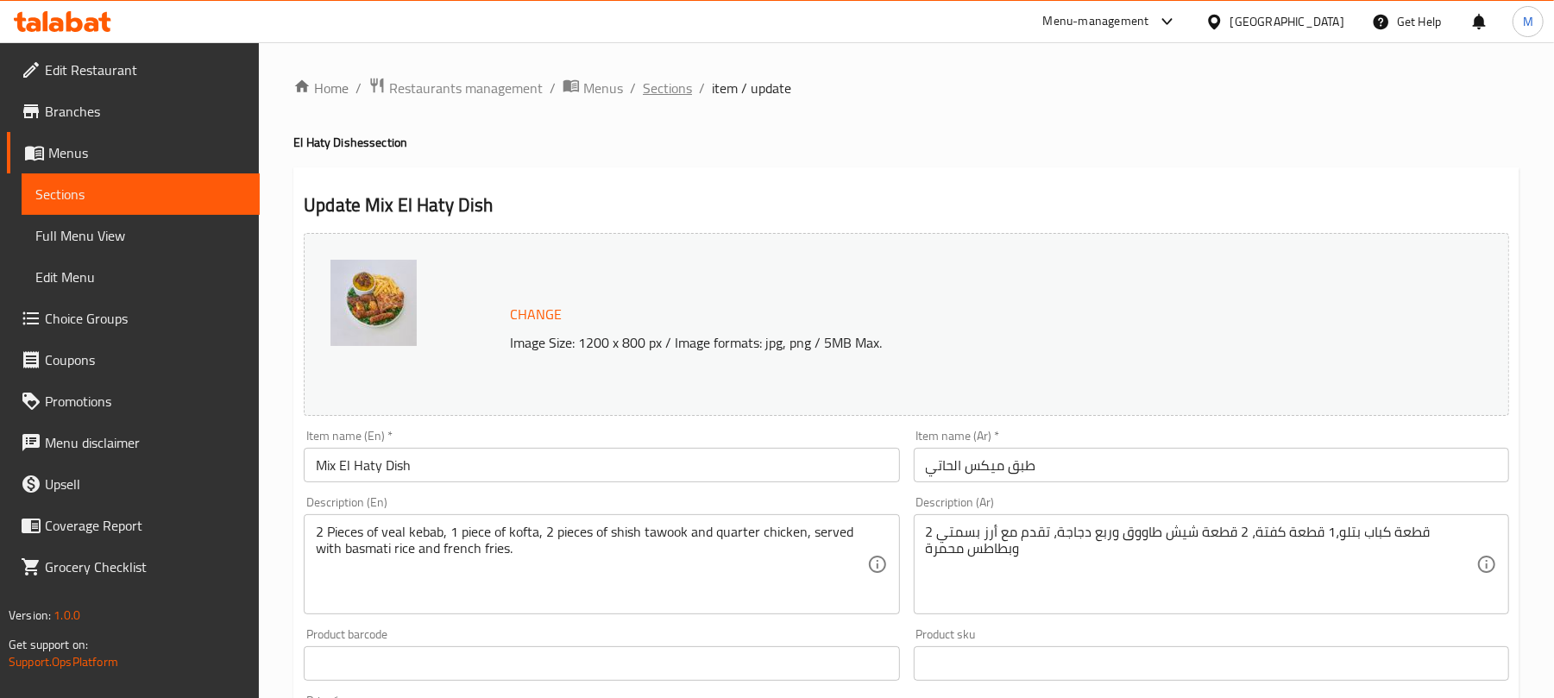
click at [687, 85] on span "Sections" at bounding box center [667, 88] width 49 height 21
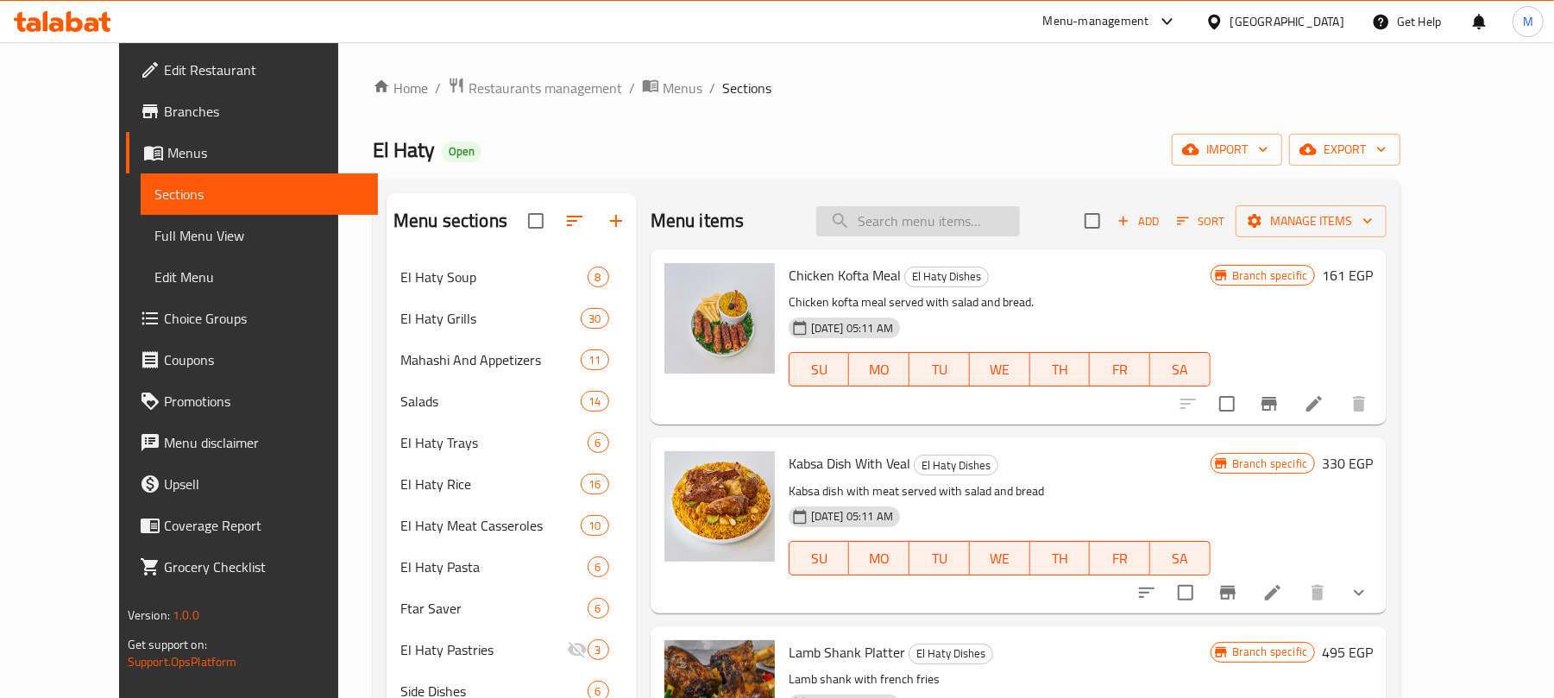
click at [919, 221] on input "search" at bounding box center [918, 221] width 204 height 30
paste input "طبق كفتة وشيش"
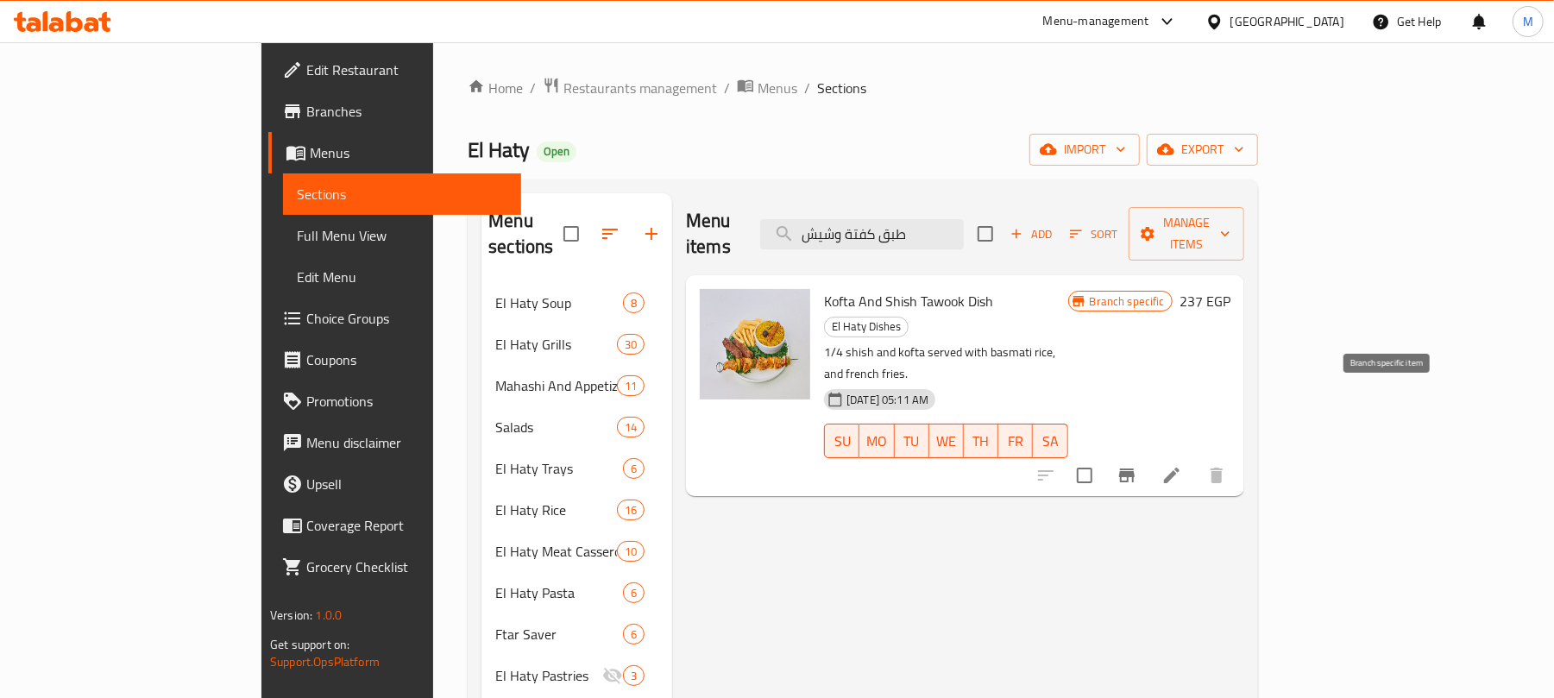
type input "طبق كفتة وشيش"
click at [1138, 465] on icon "Branch-specific-item" at bounding box center [1127, 475] width 21 height 21
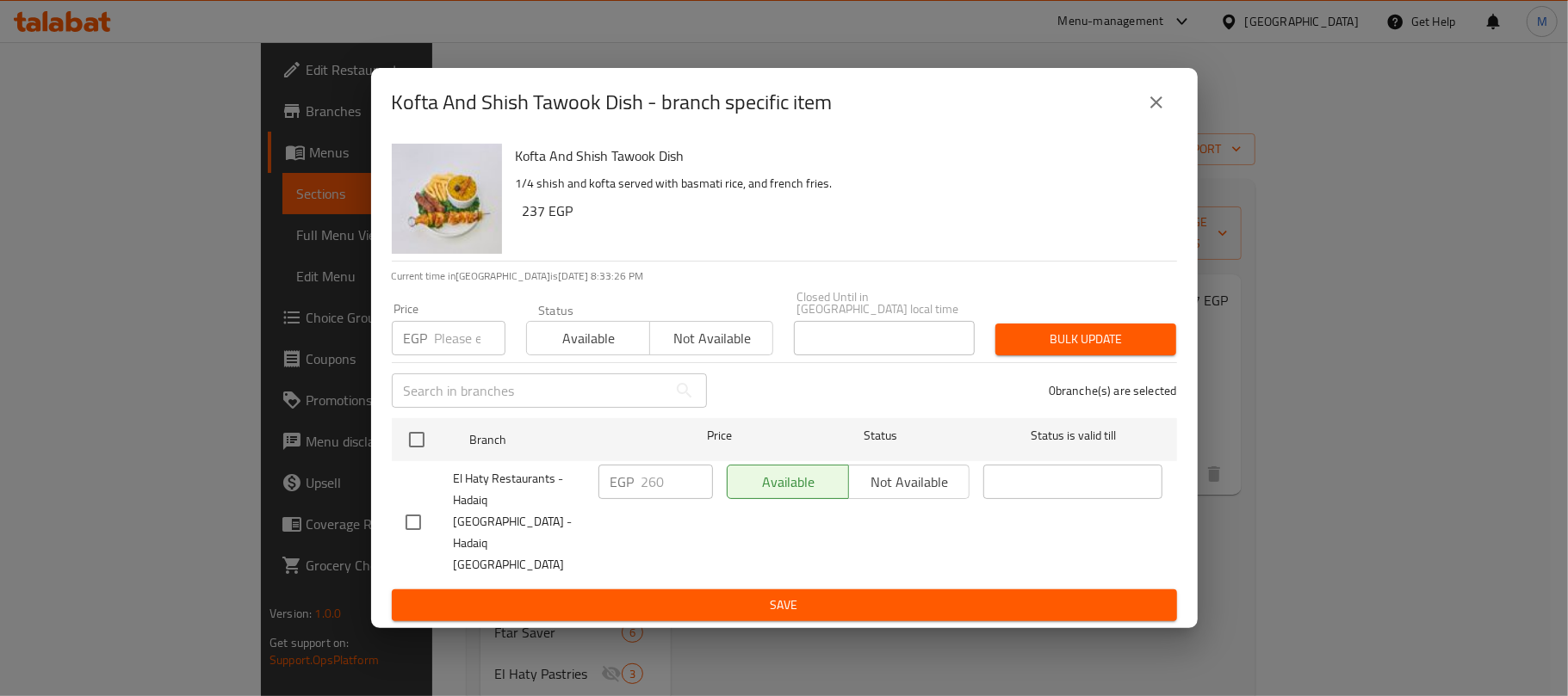
click at [446, 355] on input "number" at bounding box center [470, 338] width 71 height 35
paste input "273"
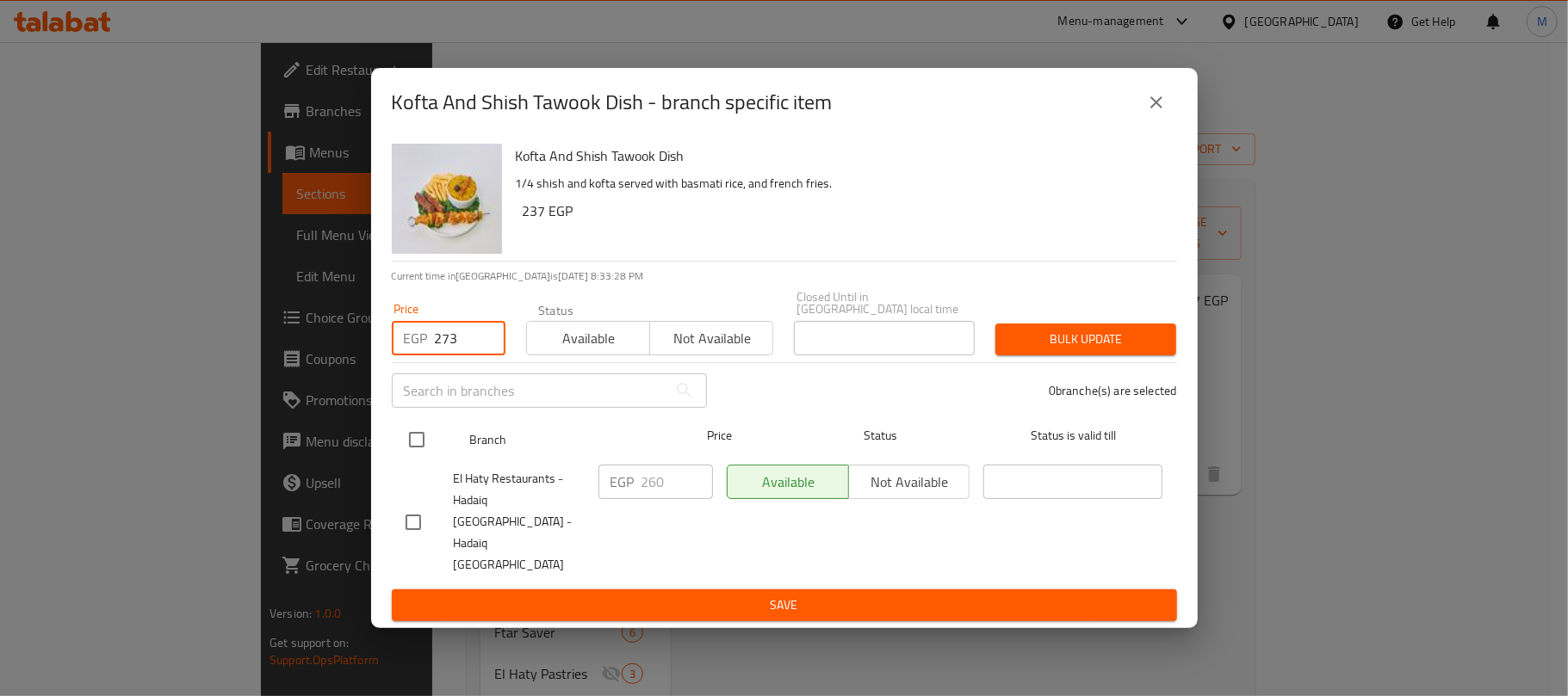
type input "273"
click at [427, 456] on input "checkbox" at bounding box center [417, 440] width 36 height 36
checkbox input "true"
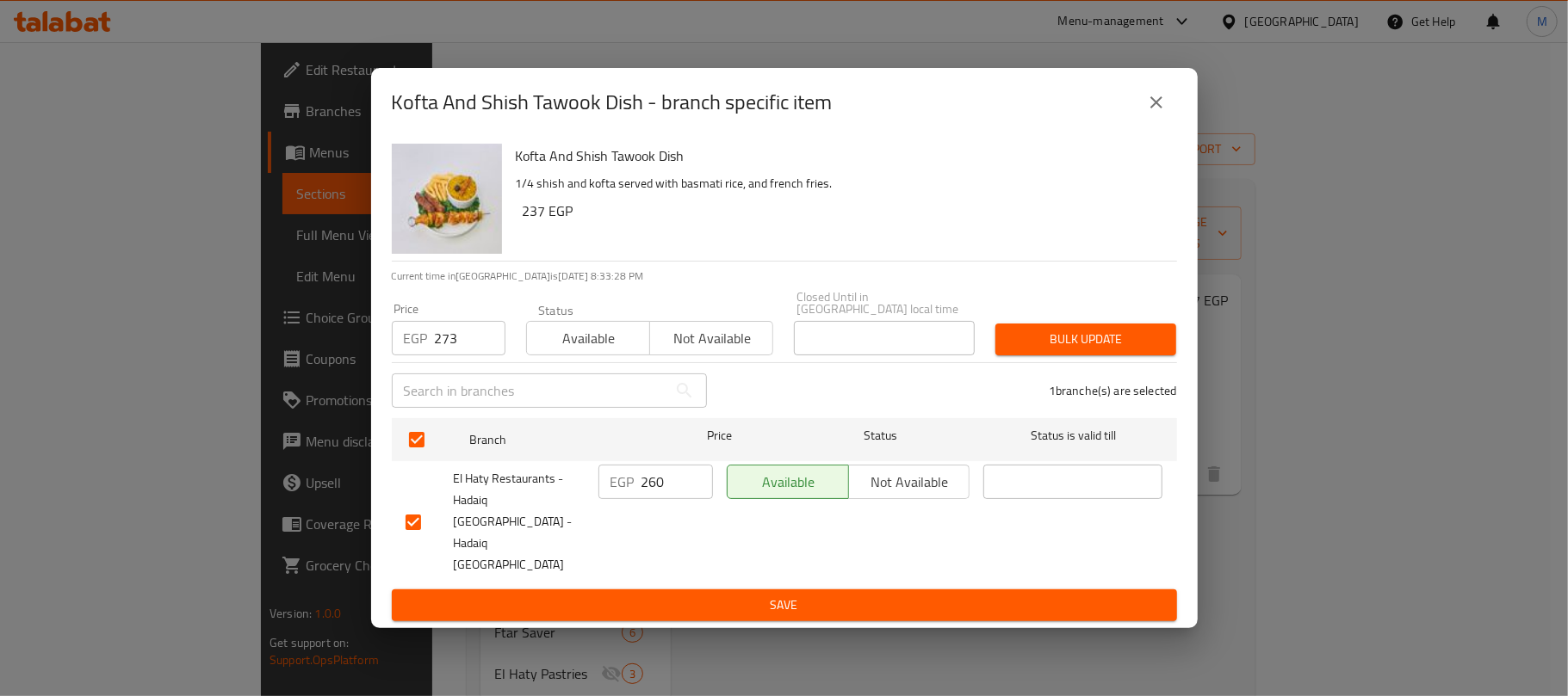
checkbox input "true"
click at [1150, 350] on span "Bulk update" at bounding box center [1085, 340] width 154 height 22
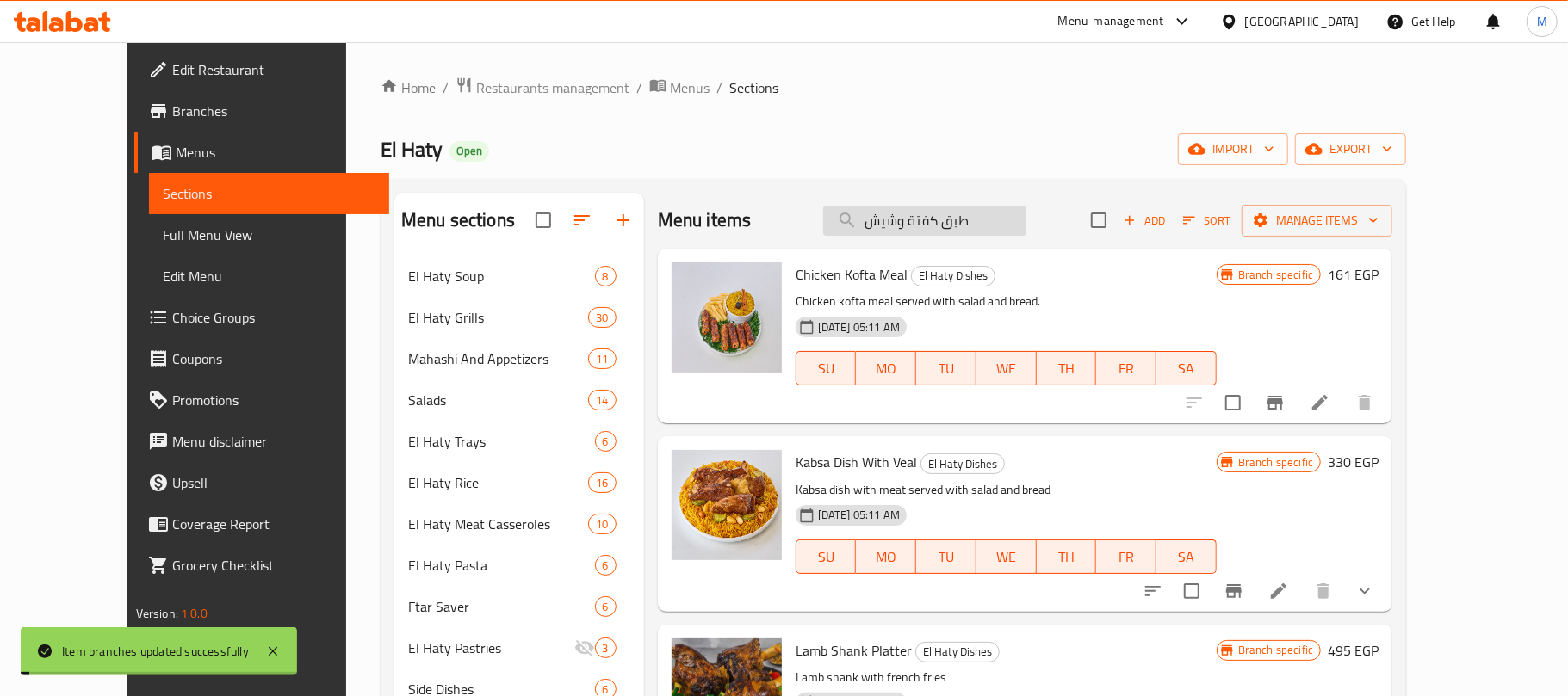
click at [918, 208] on input "طبق كفتة وشيش" at bounding box center [925, 220] width 203 height 30
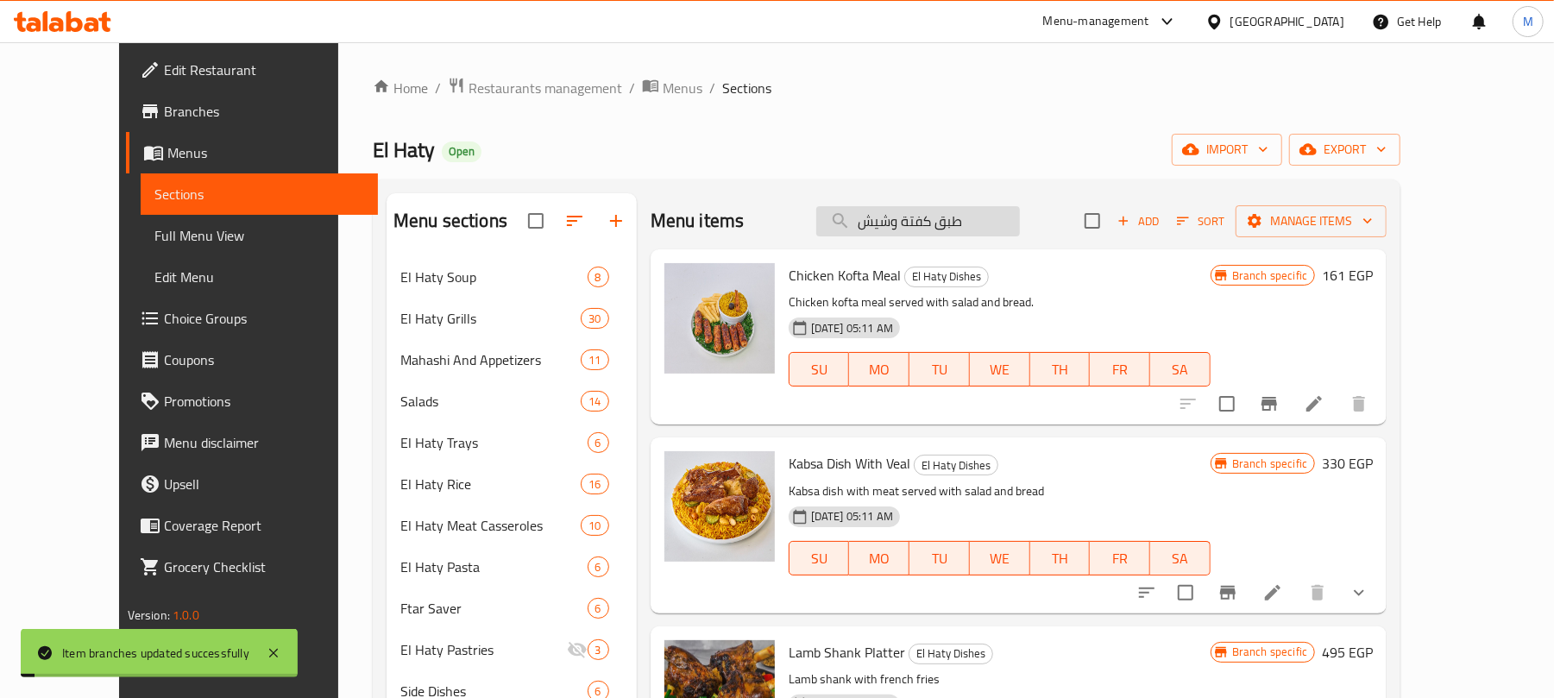
click at [920, 209] on input "طبق كفتة وشيش" at bounding box center [918, 221] width 204 height 30
click at [922, 209] on input "طبق كفتة وشيش" at bounding box center [918, 221] width 204 height 30
paste input "سكالوب بانية"
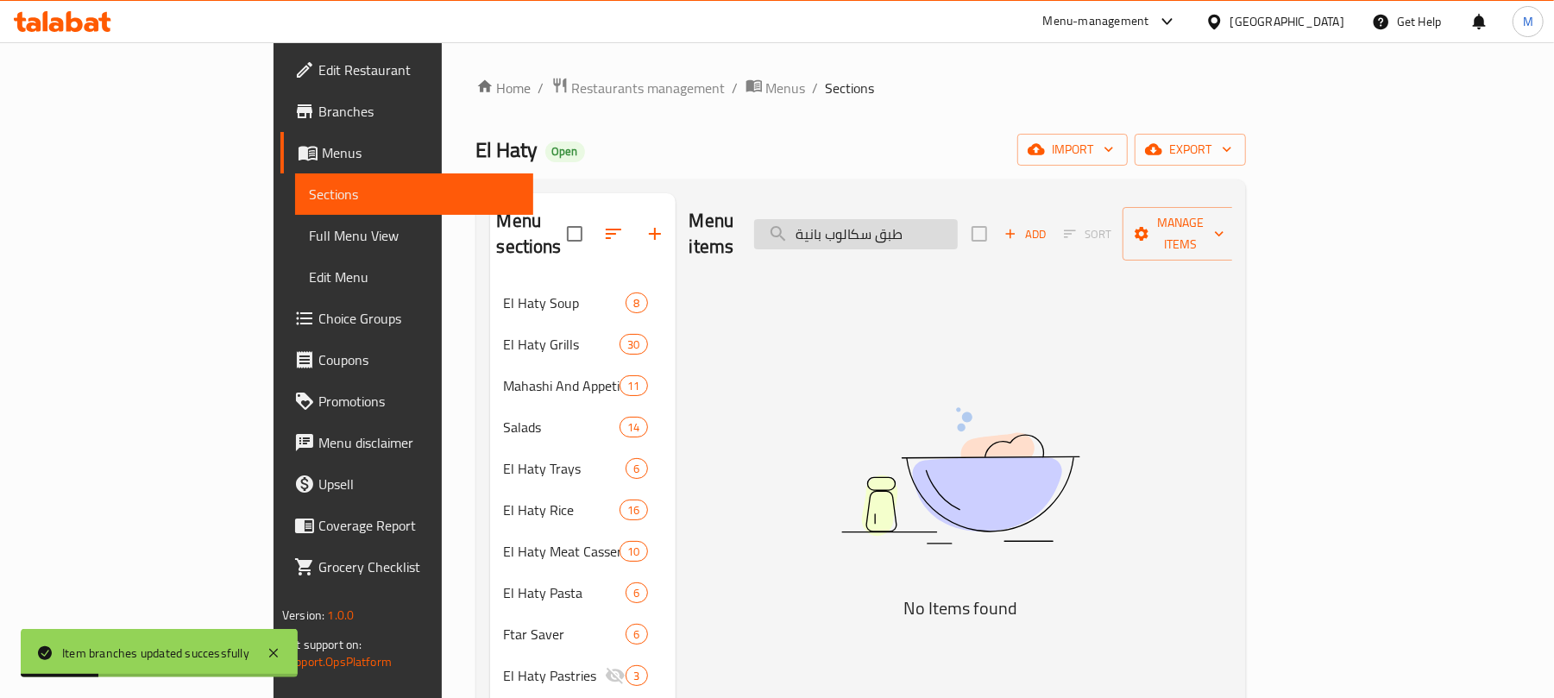
click at [927, 223] on input "طبق سكالوب بانية" at bounding box center [856, 234] width 204 height 30
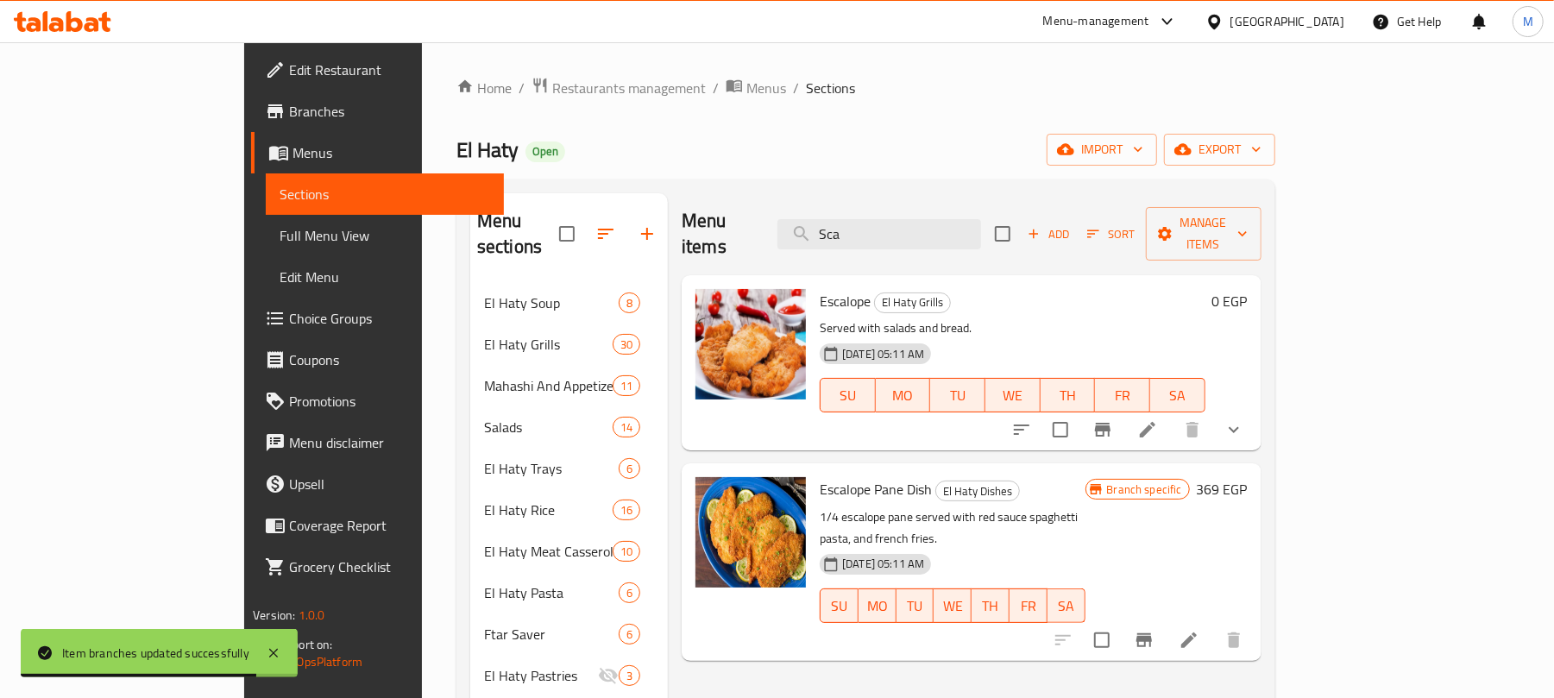
type input "Sca"
click at [1155, 630] on icon "Branch-specific-item" at bounding box center [1144, 640] width 21 height 21
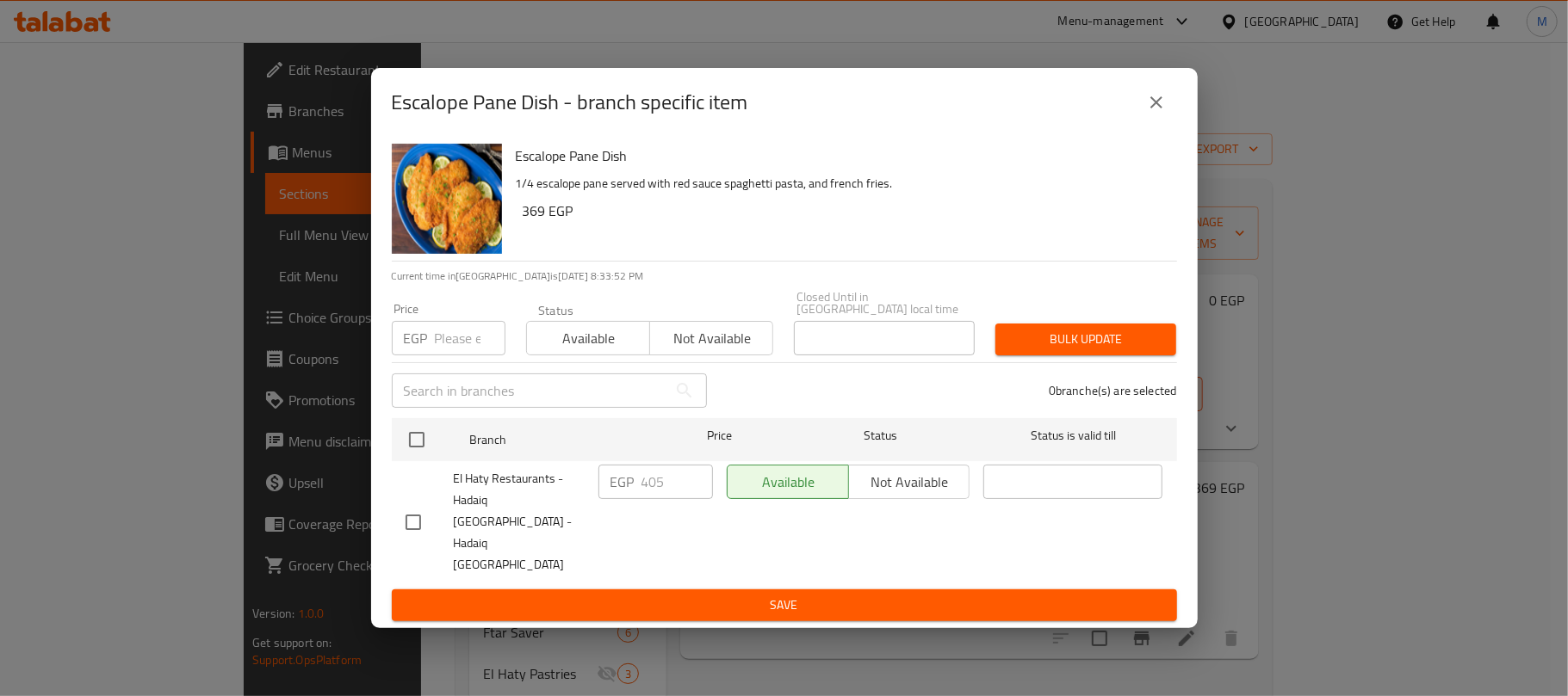
click at [443, 355] on input "number" at bounding box center [470, 338] width 71 height 35
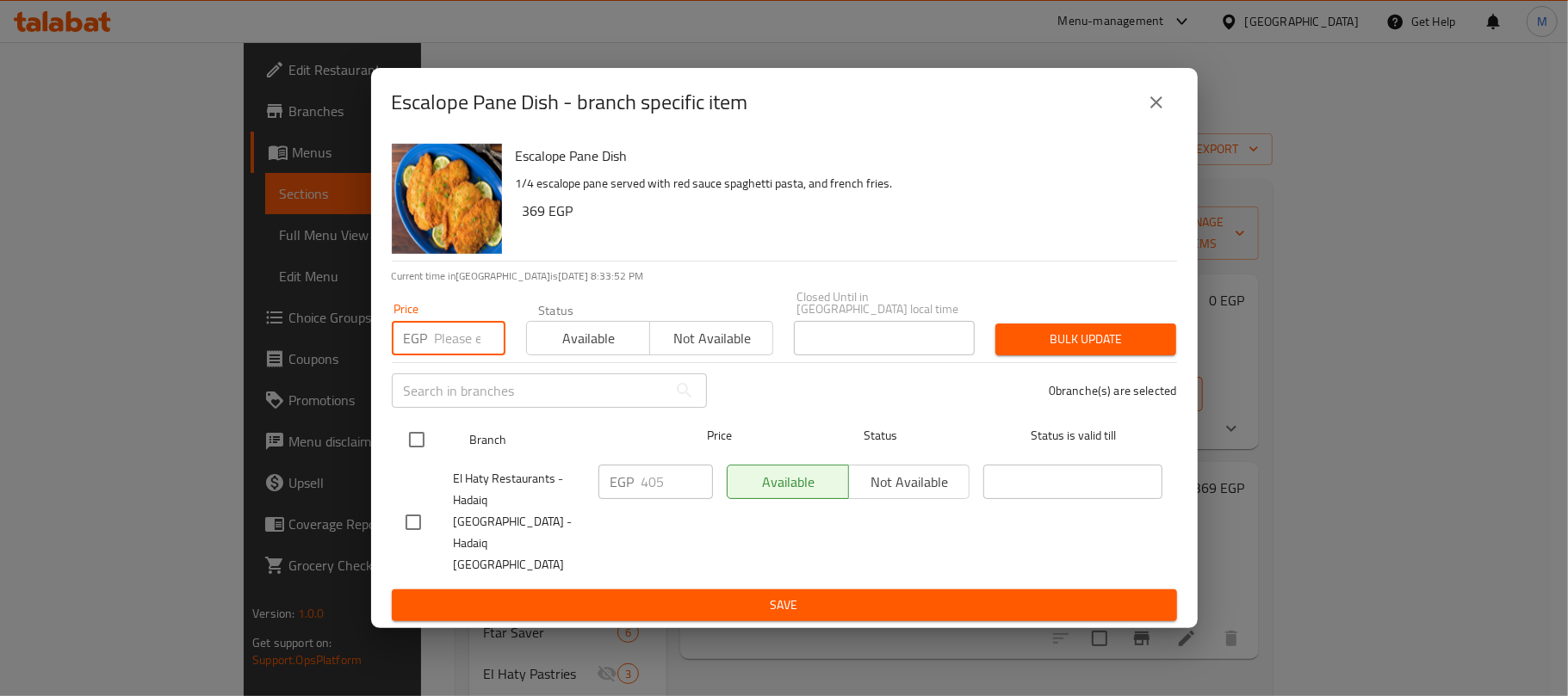
paste input "426"
type input "426"
click at [422, 432] on div at bounding box center [431, 440] width 65 height 50
click at [415, 453] on input "checkbox" at bounding box center [417, 440] width 36 height 36
checkbox input "true"
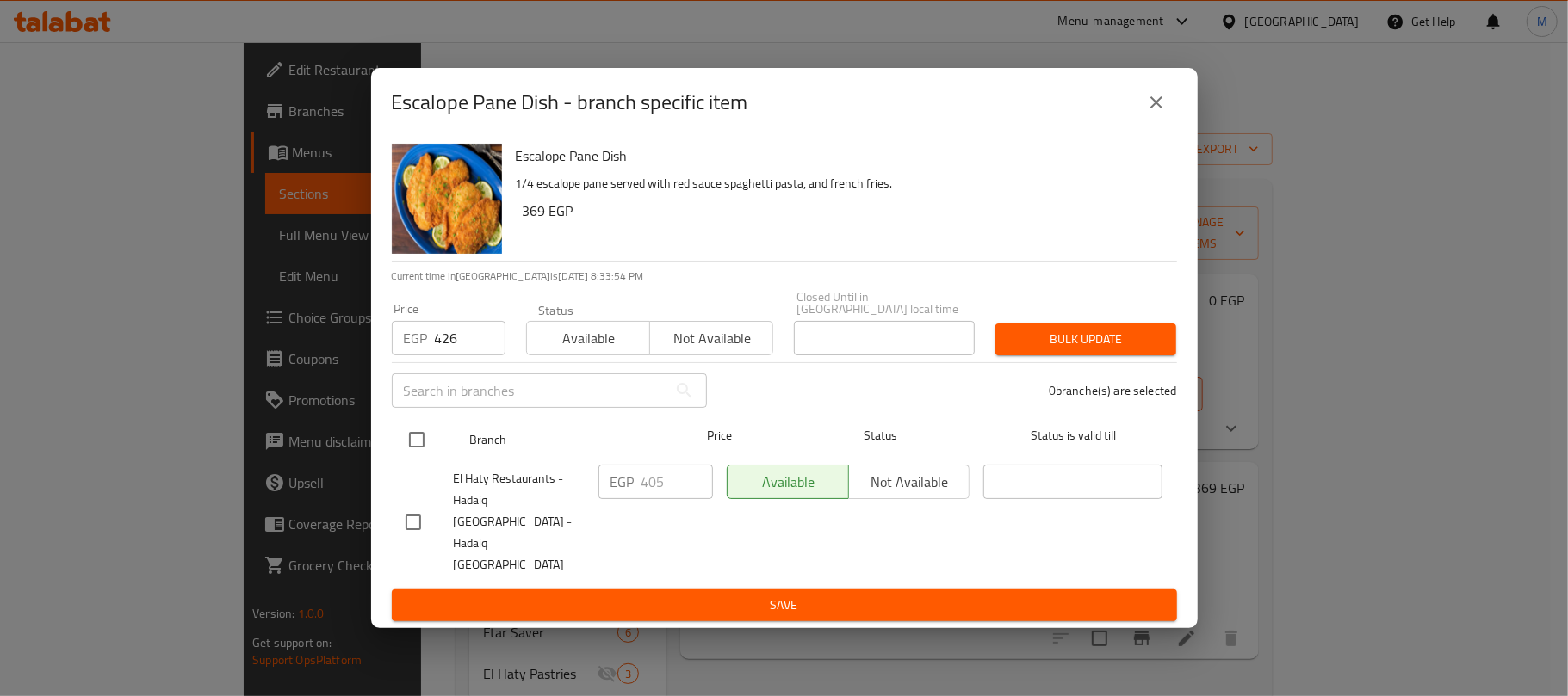
checkbox input "true"
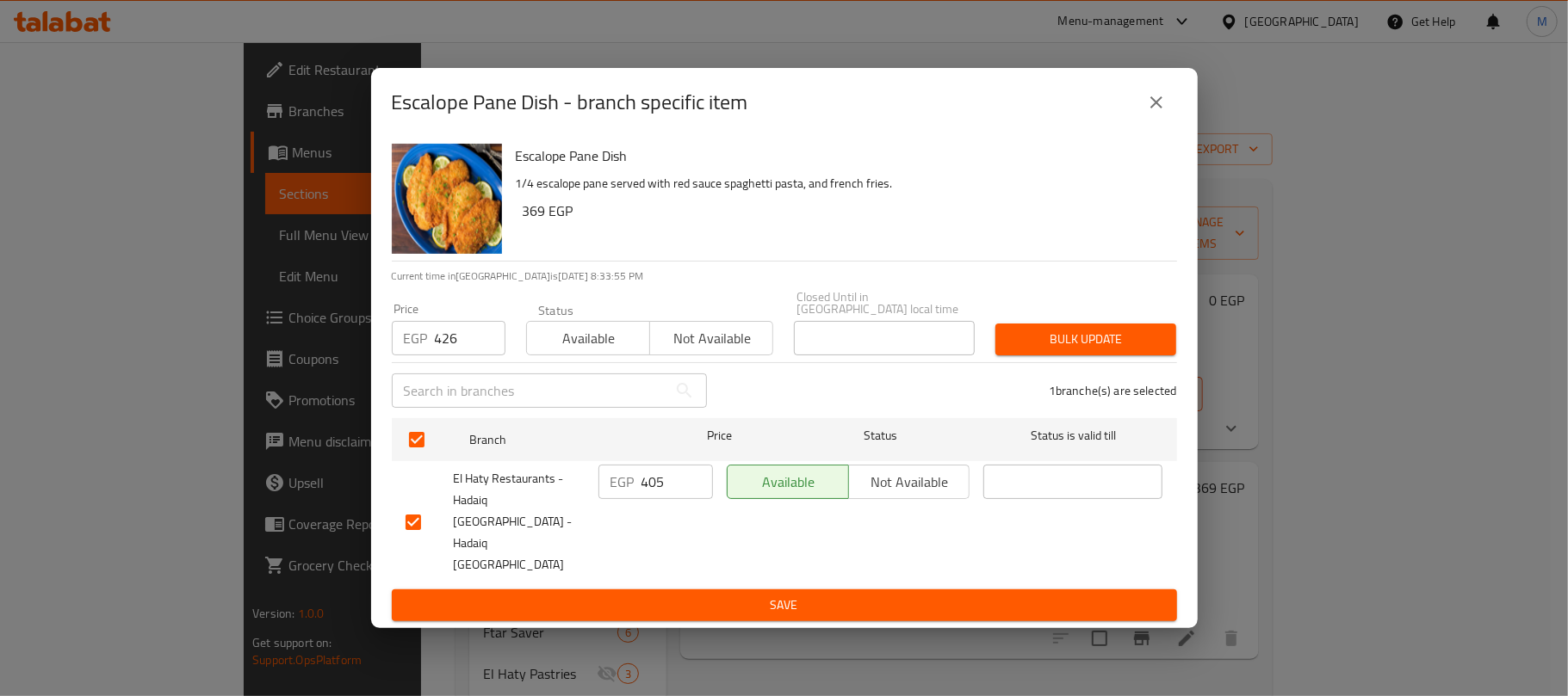
click at [1048, 350] on span "Bulk update" at bounding box center [1085, 340] width 154 height 22
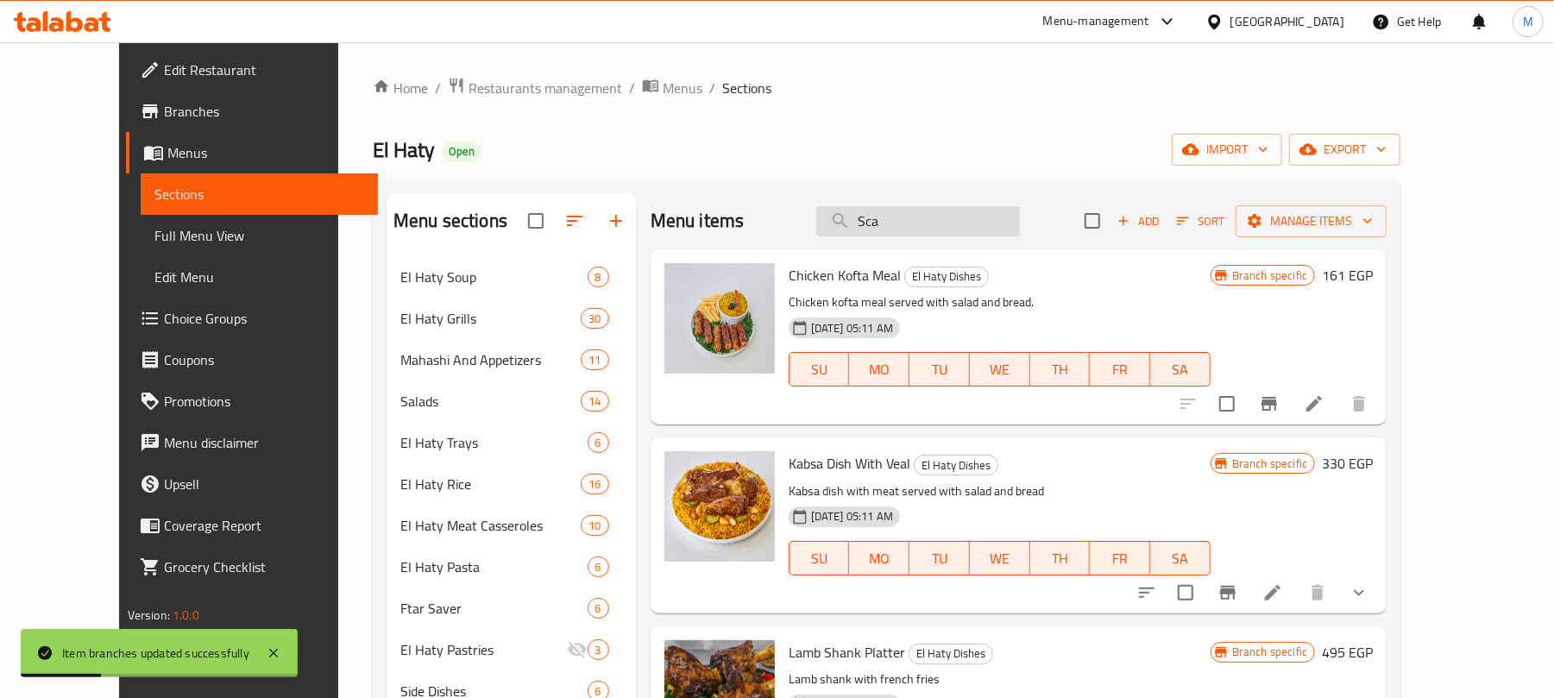
click at [956, 217] on input "Sca" at bounding box center [918, 221] width 204 height 30
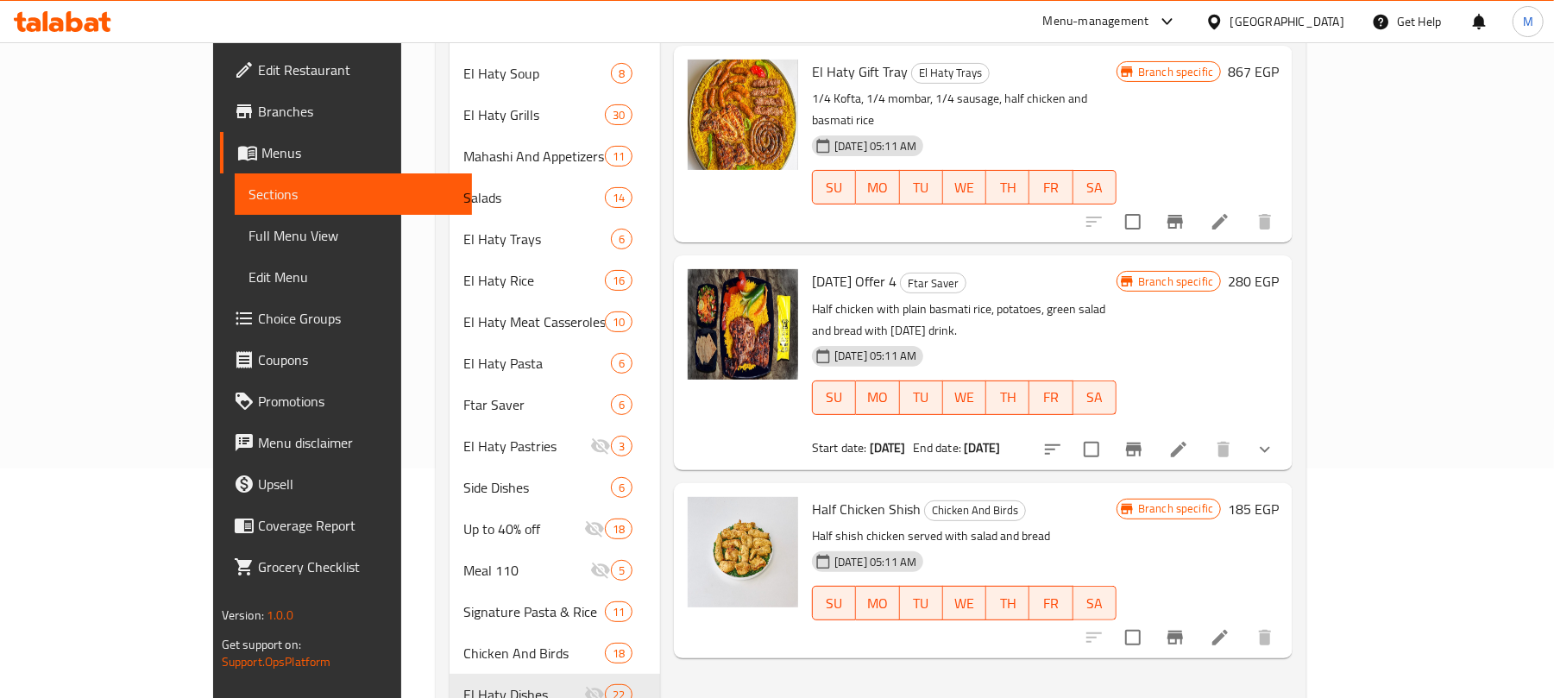
scroll to position [115, 0]
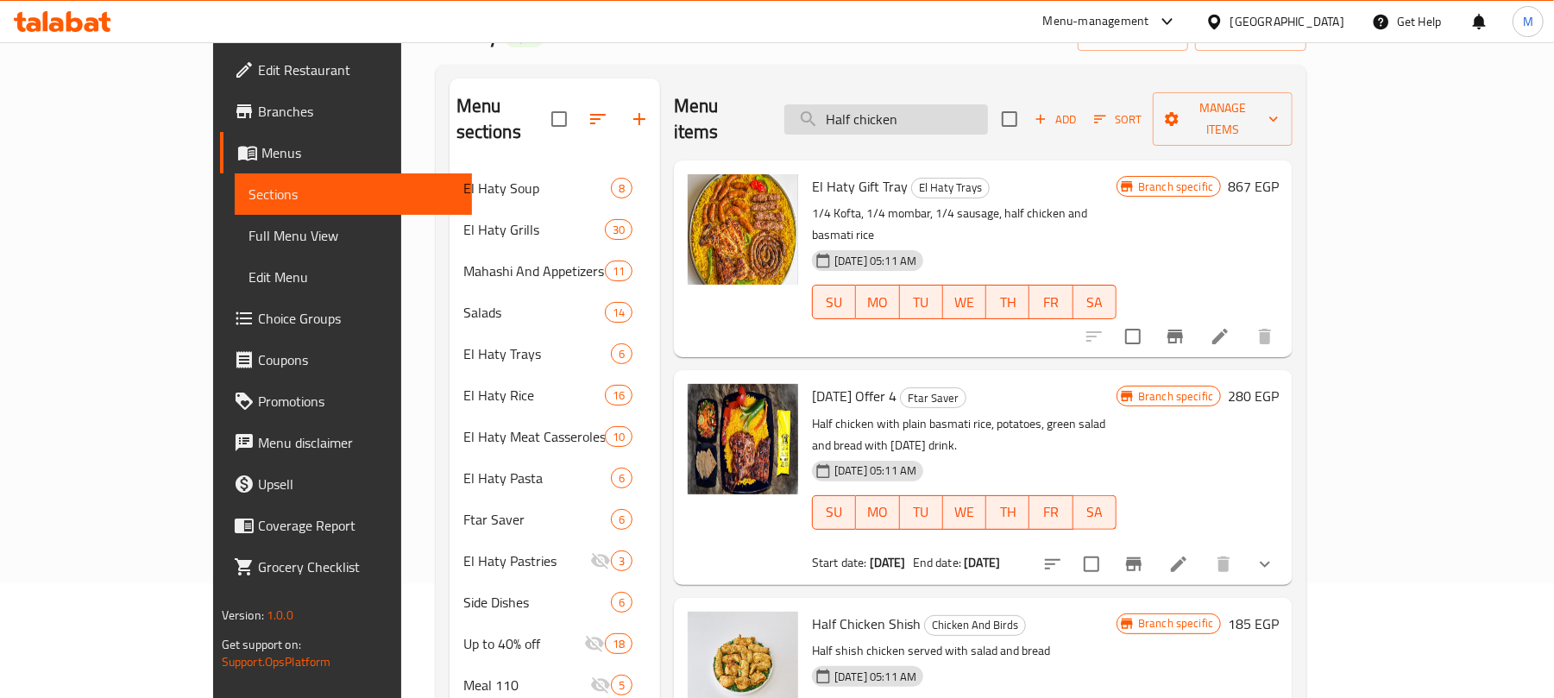
click at [937, 114] on input "Half chicken" at bounding box center [887, 119] width 204 height 30
click at [936, 114] on input "Half chicken" at bounding box center [887, 119] width 204 height 30
click at [929, 108] on input "Half chicken" at bounding box center [887, 119] width 204 height 30
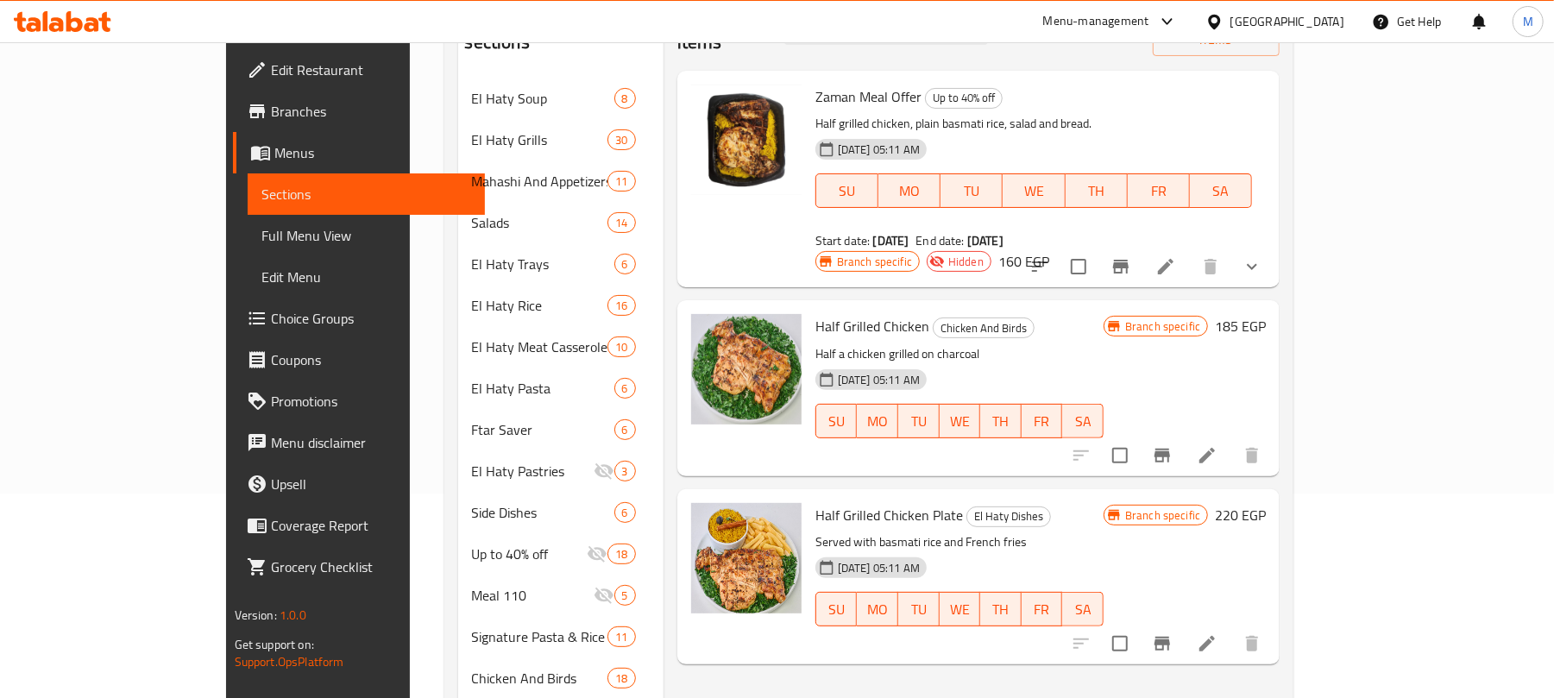
scroll to position [230, 0]
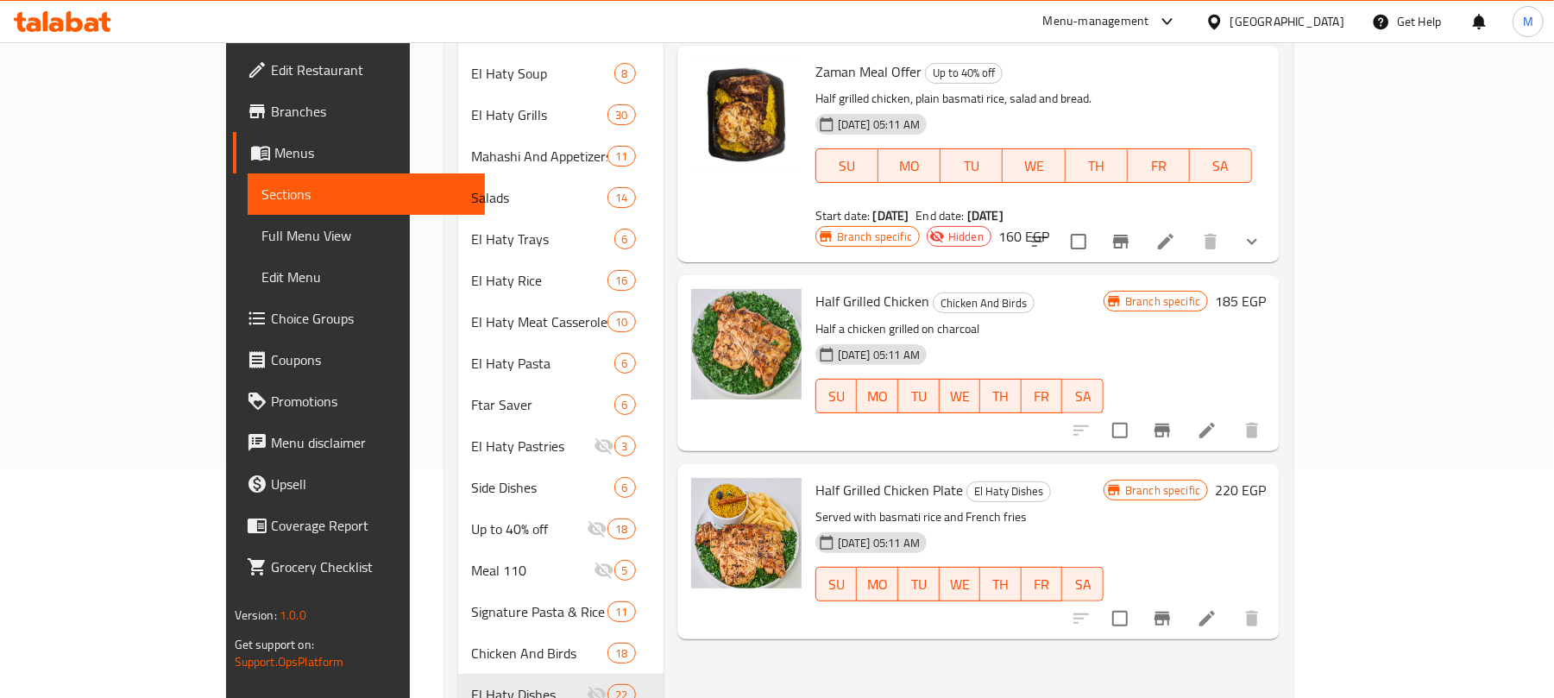
type input "Half grilled chicken"
click at [1170, 612] on icon "Branch-specific-item" at bounding box center [1163, 619] width 16 height 14
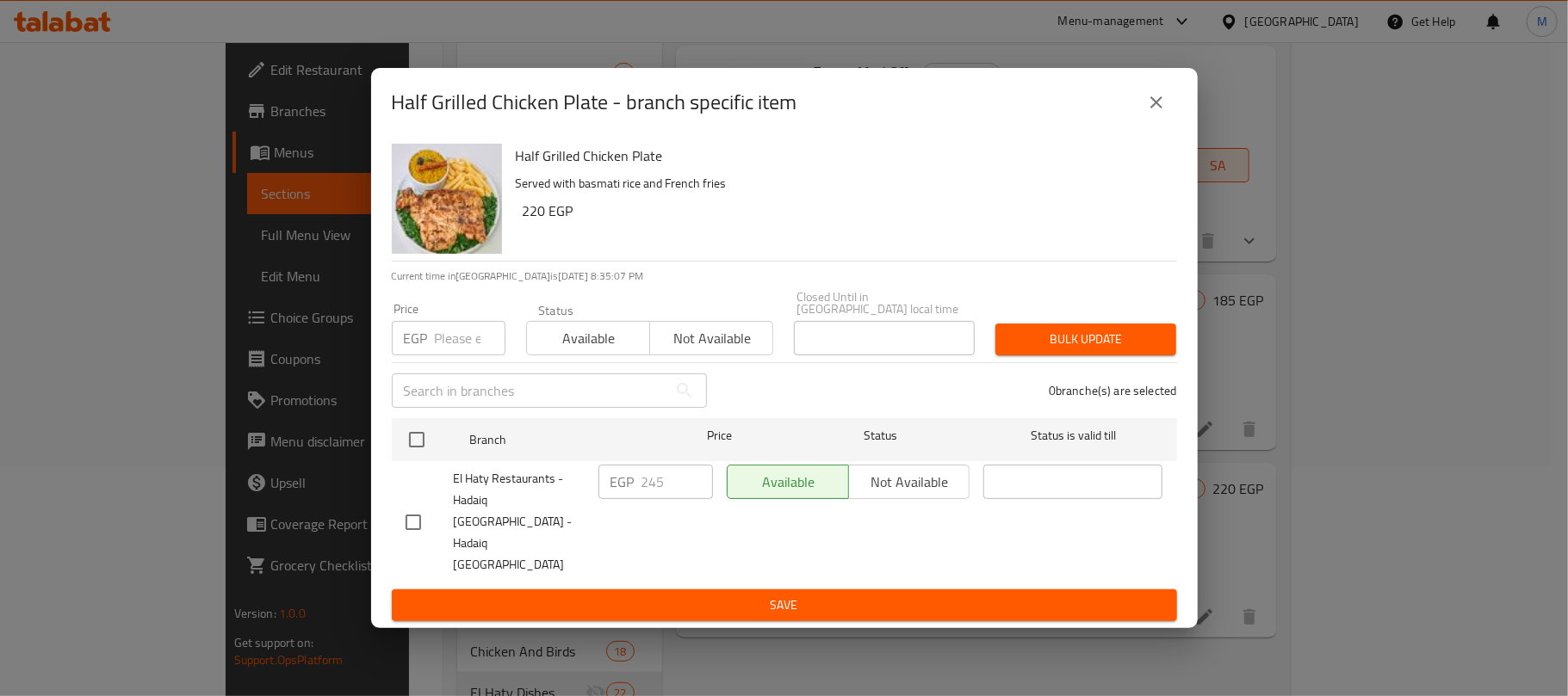
click at [465, 339] on input "number" at bounding box center [470, 338] width 71 height 35
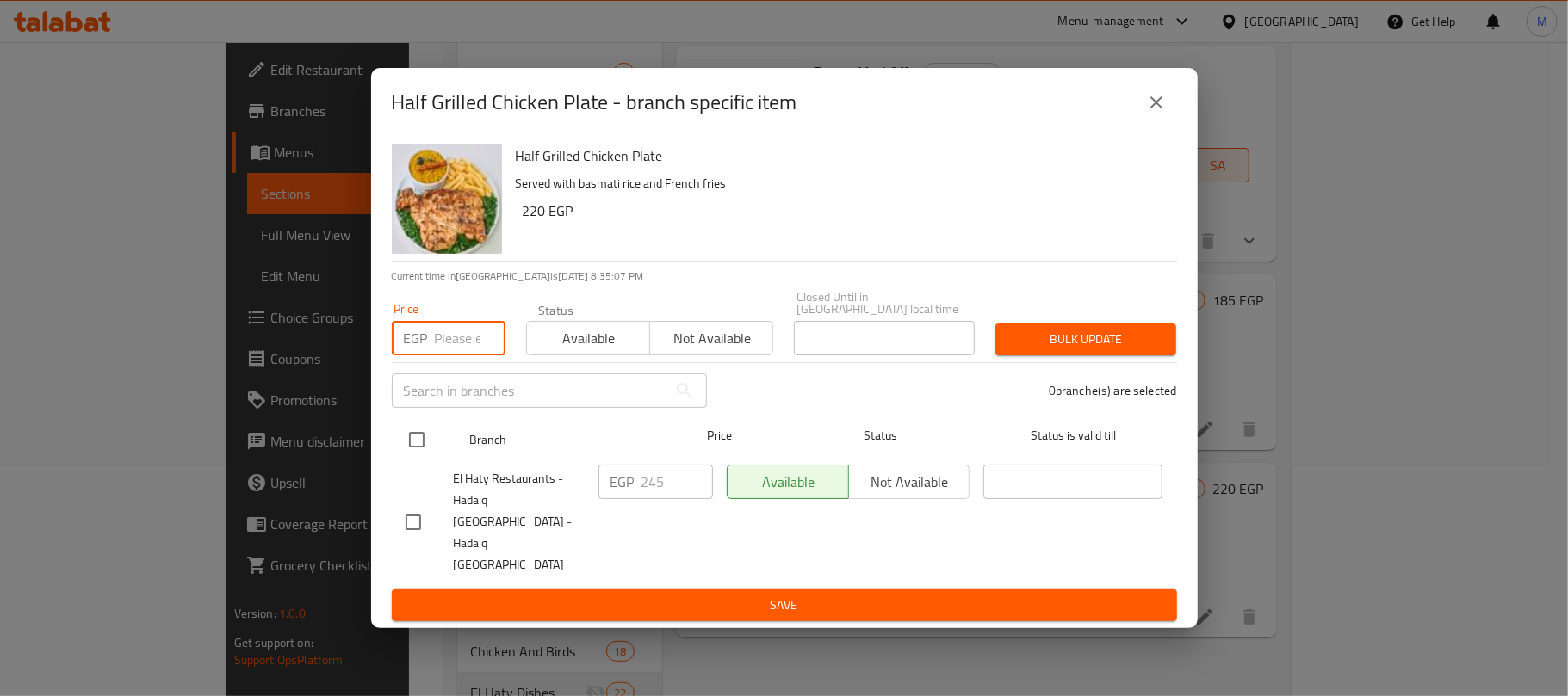
paste input "257"
type input "257"
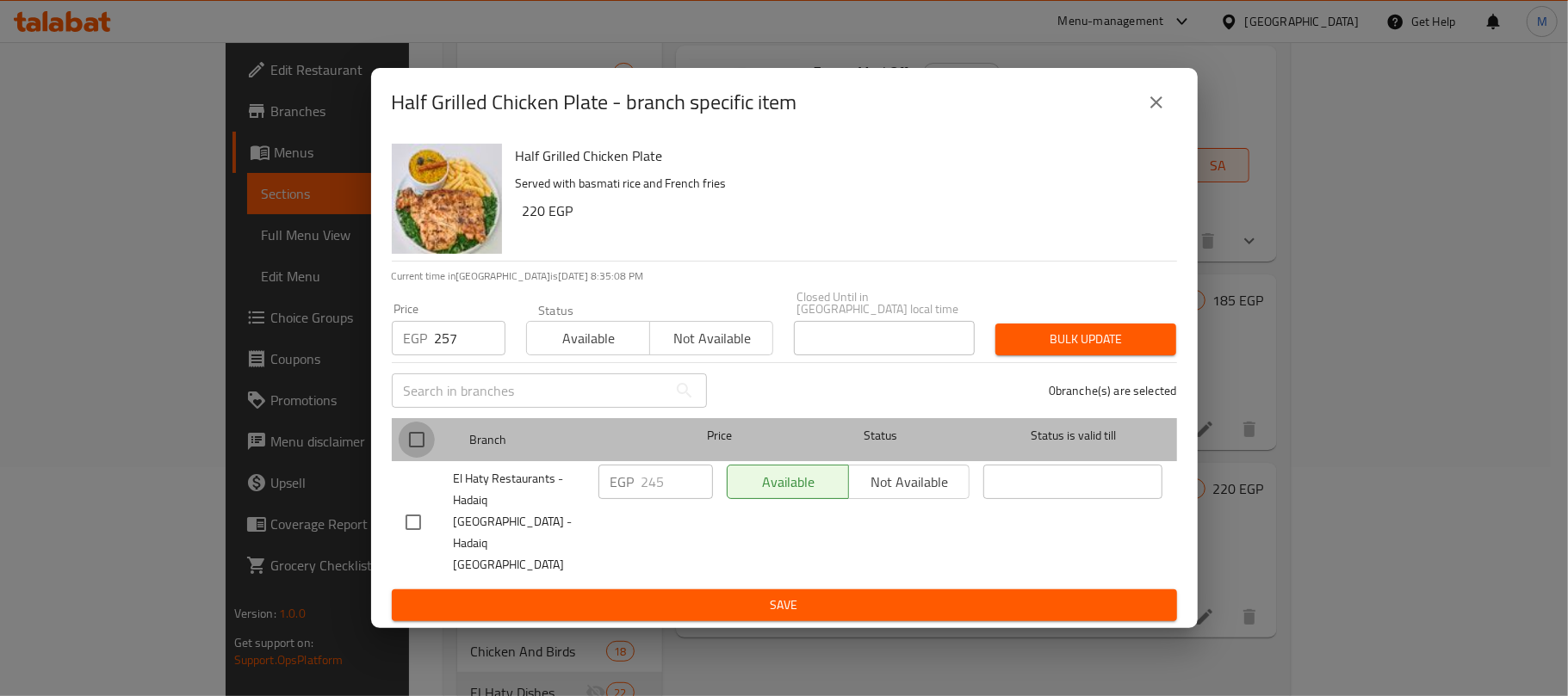
click at [412, 458] on input "checkbox" at bounding box center [417, 440] width 36 height 36
checkbox input "true"
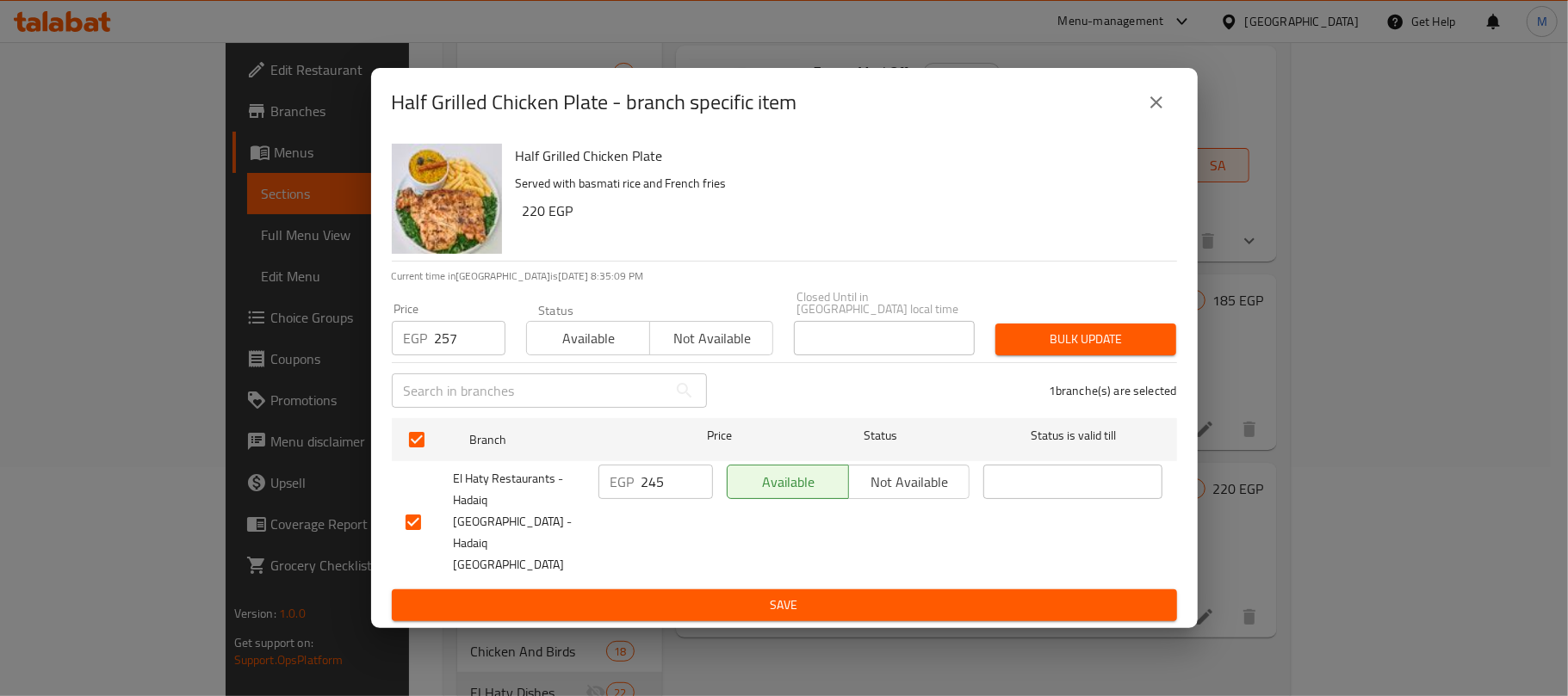
click at [1017, 350] on span "Bulk update" at bounding box center [1085, 340] width 154 height 22
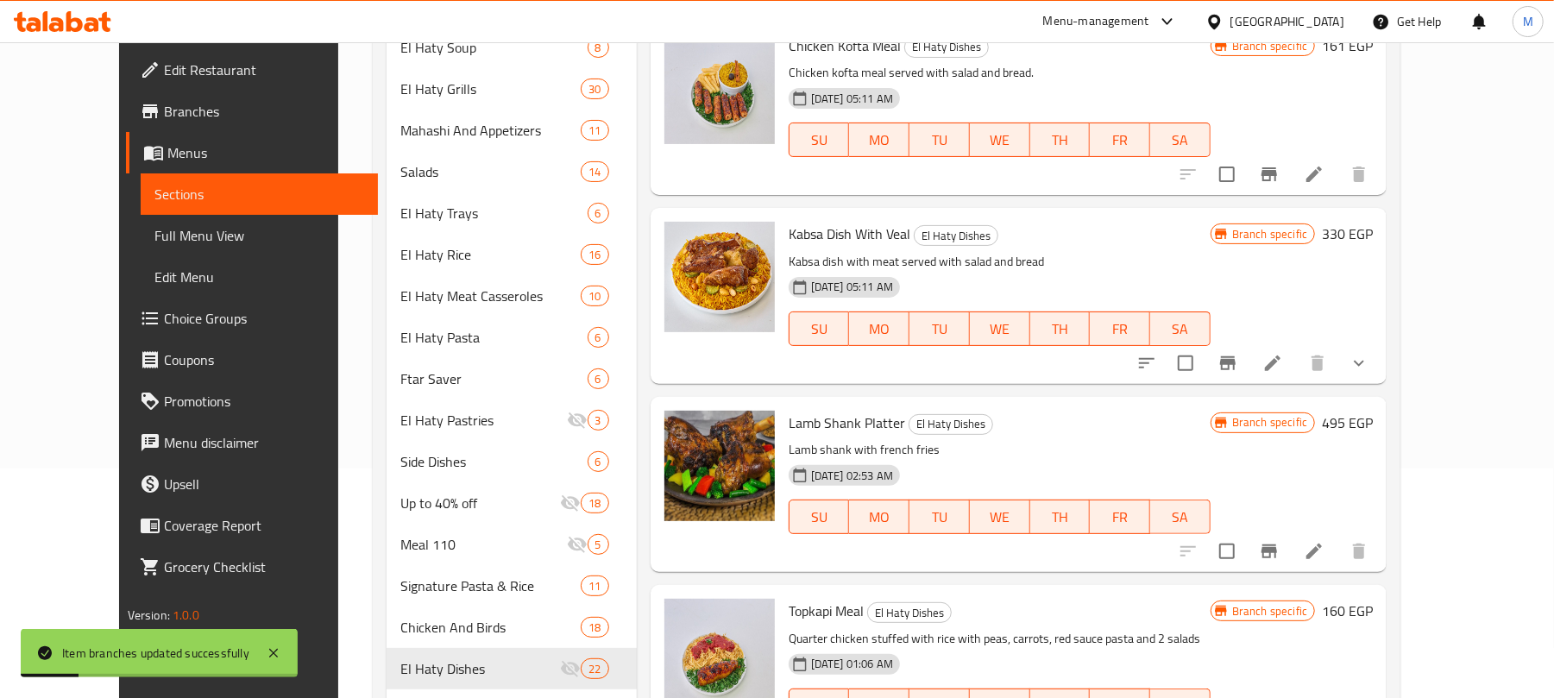
scroll to position [0, 0]
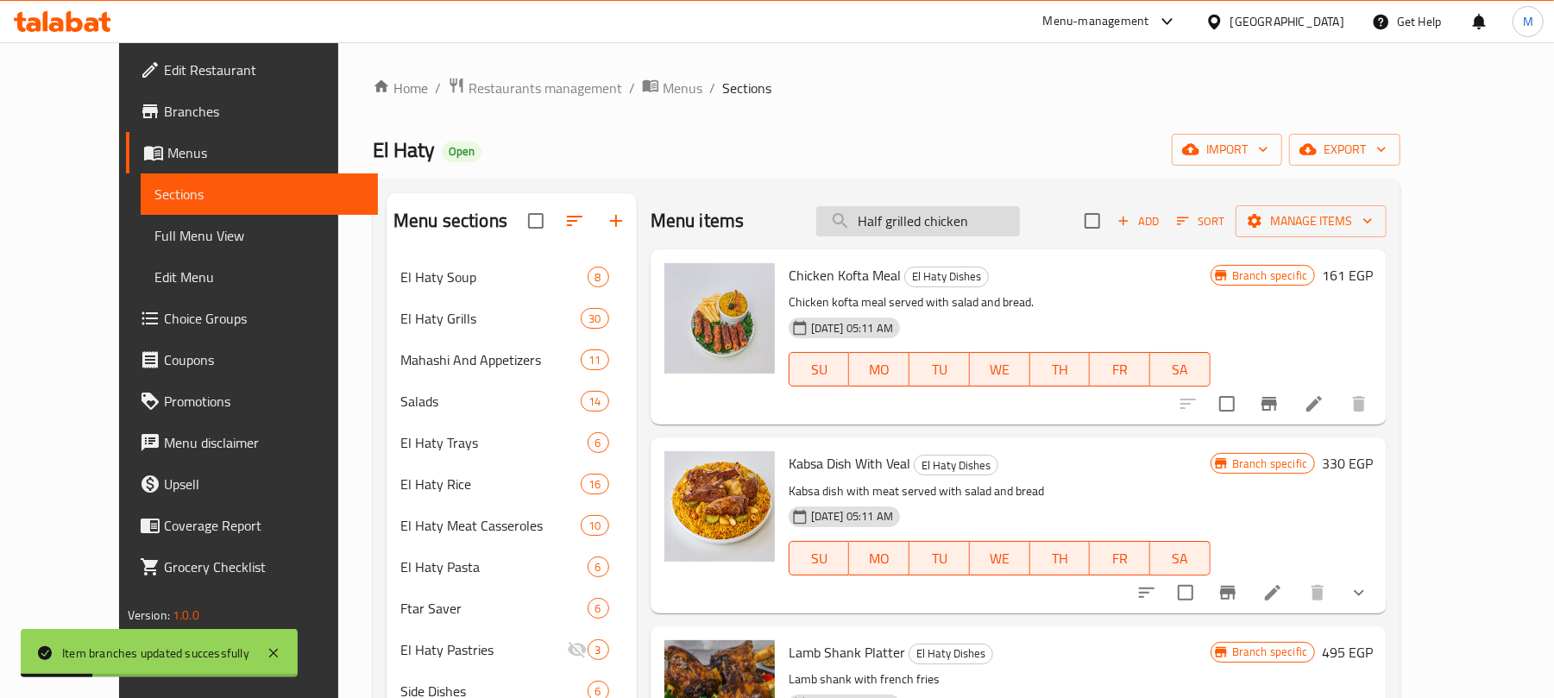
click at [988, 228] on input "Half grilled chicken" at bounding box center [918, 221] width 204 height 30
paste input "طبق ستيك لحم بالصوص"
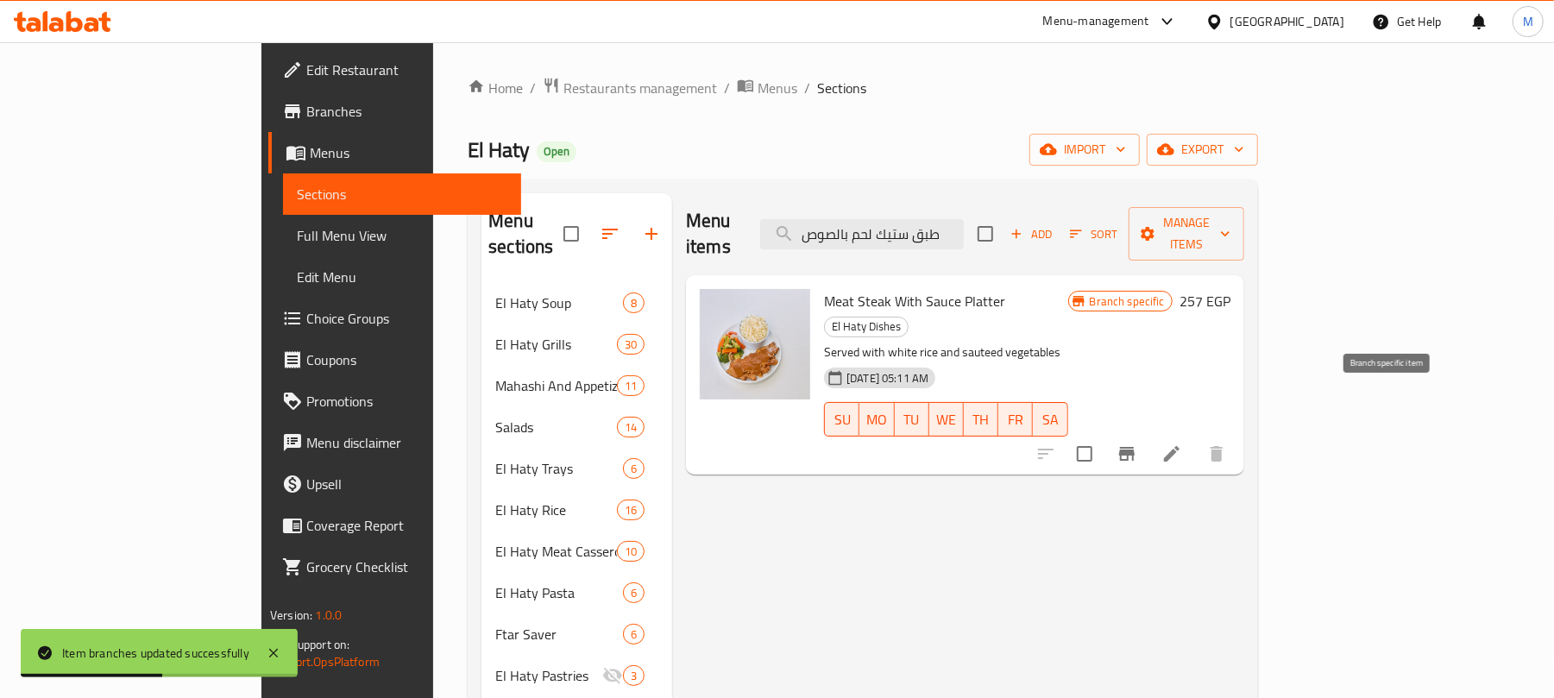
type input "طبق ستيك لحم بالصوص"
click at [1138, 444] on icon "Branch-specific-item" at bounding box center [1127, 454] width 21 height 21
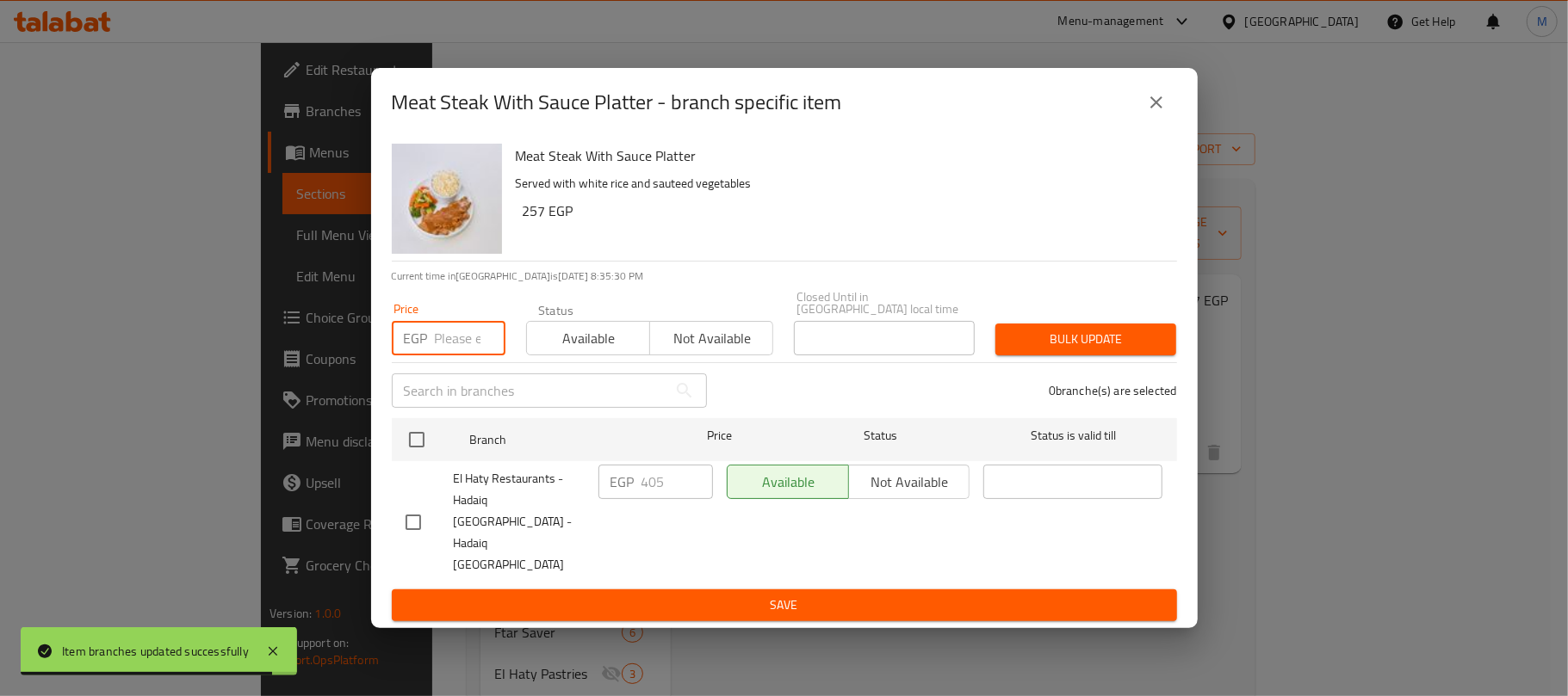
click at [462, 349] on input "number" at bounding box center [470, 338] width 71 height 35
paste input "426"
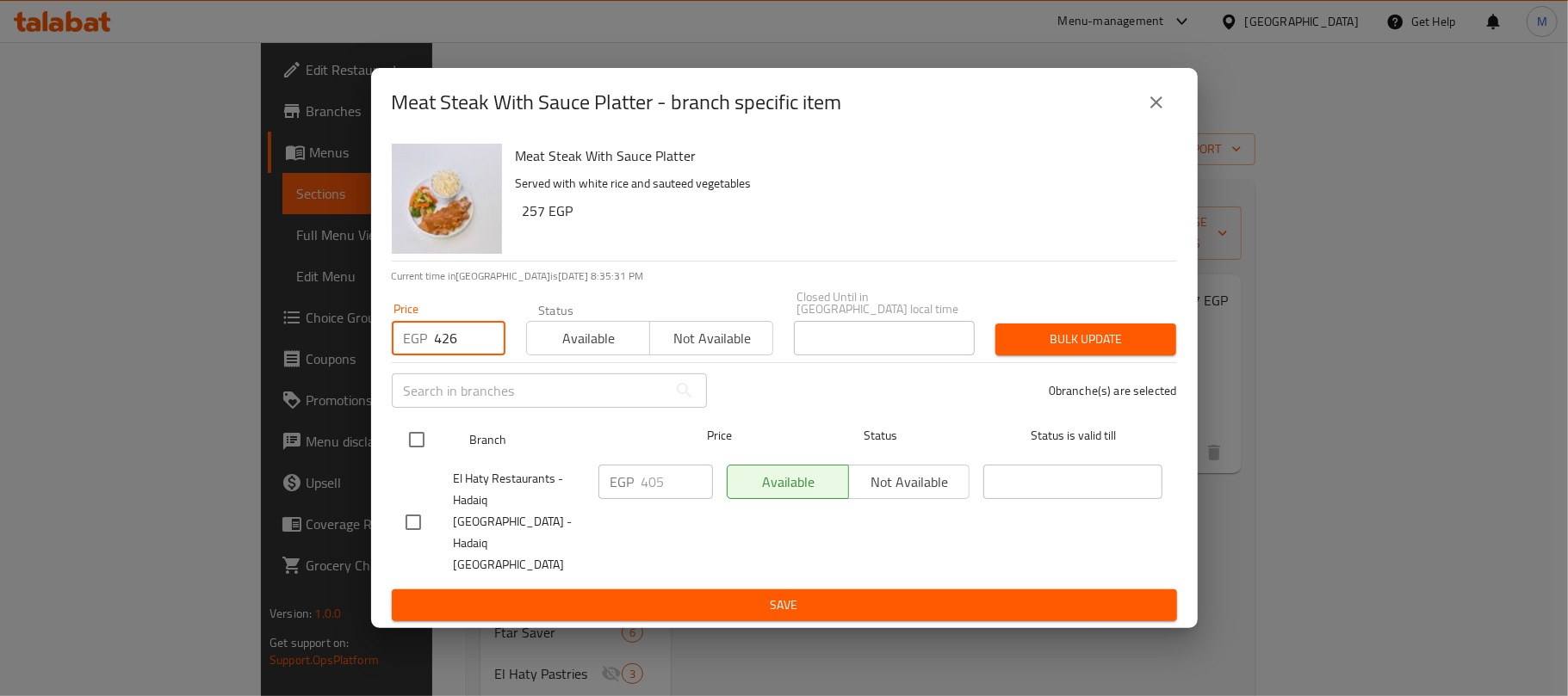
type input "426"
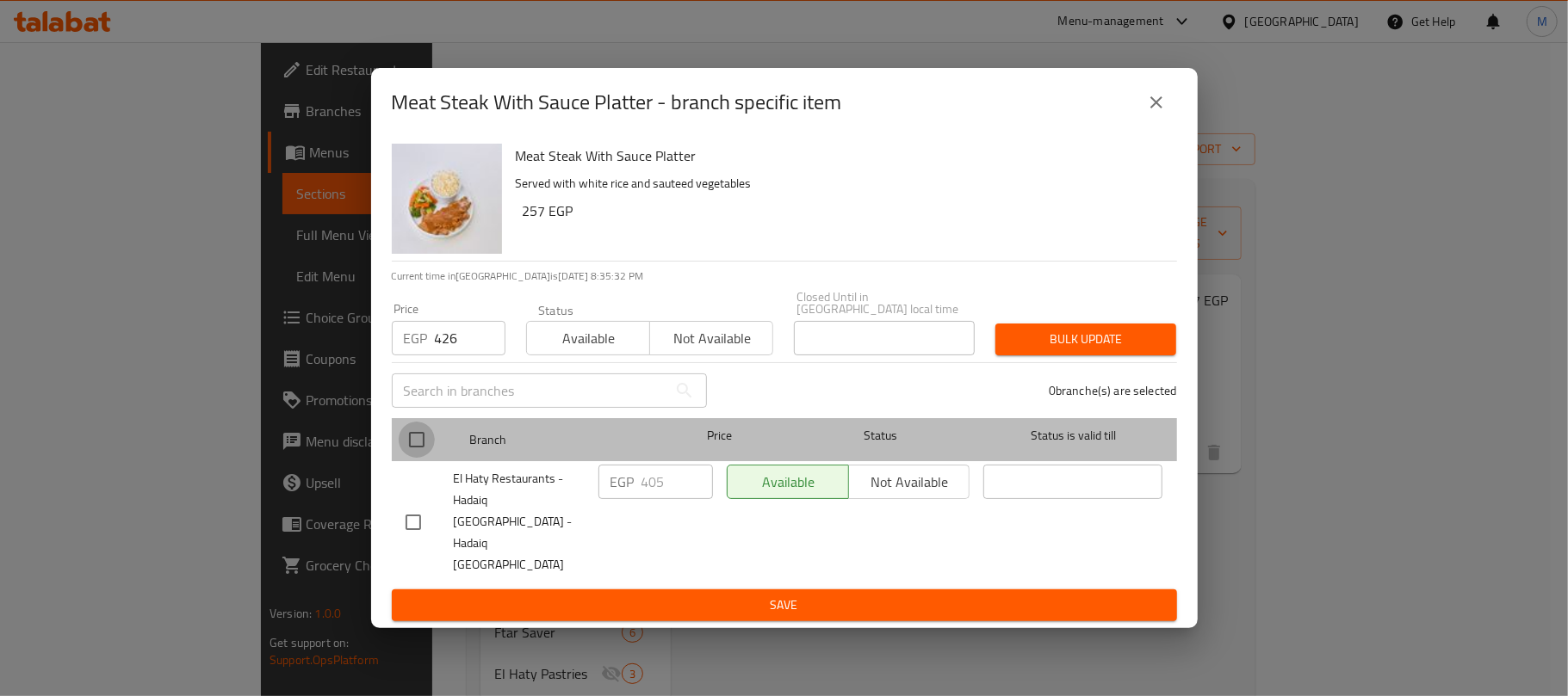
click at [421, 448] on input "checkbox" at bounding box center [417, 440] width 36 height 36
checkbox input "true"
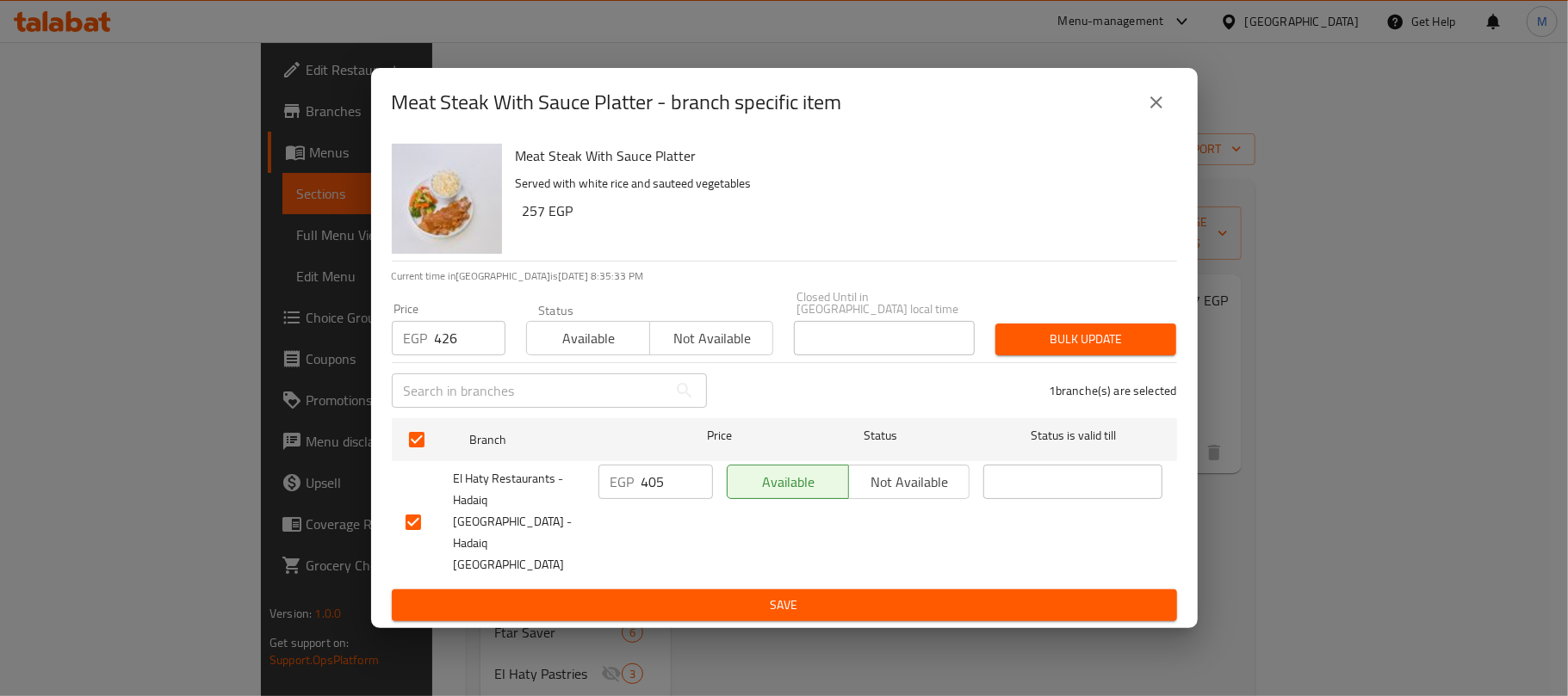
click at [1102, 350] on span "Bulk update" at bounding box center [1085, 340] width 154 height 22
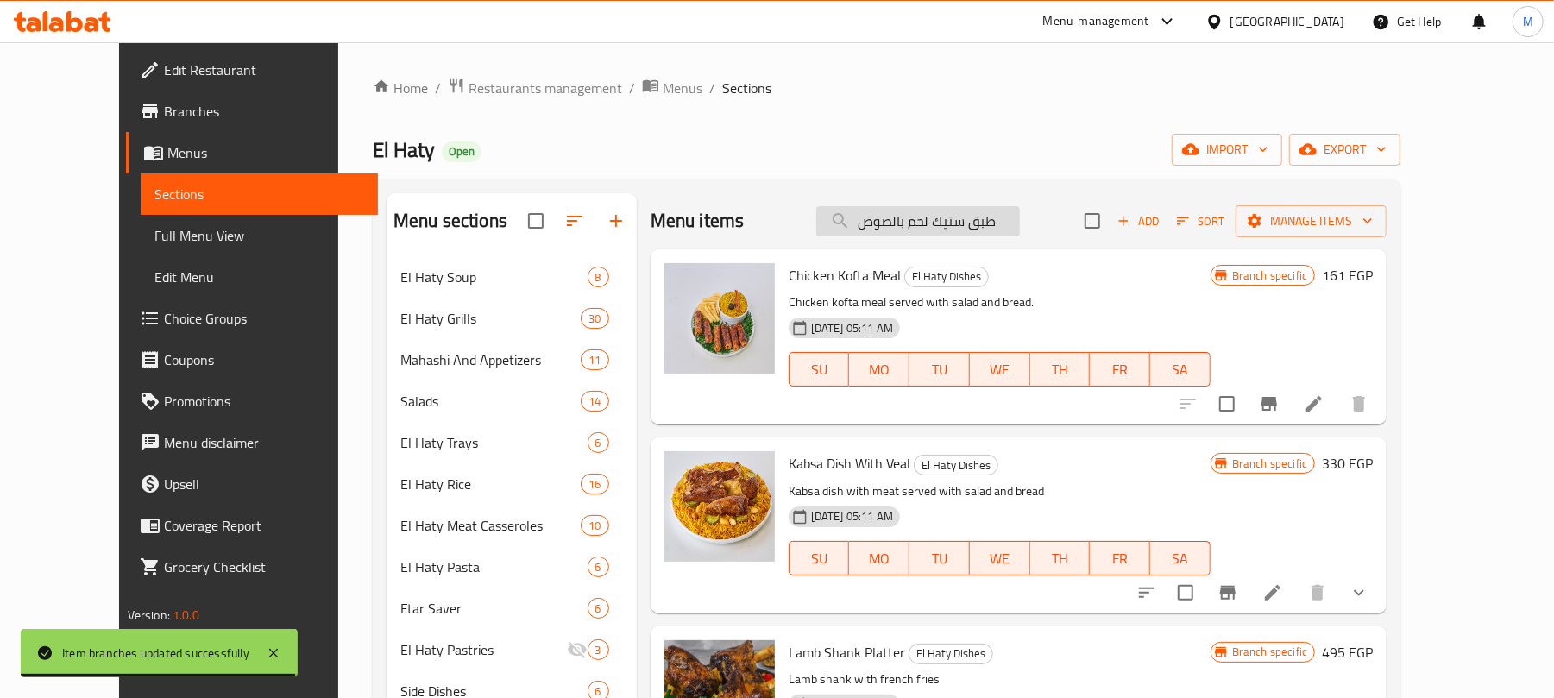
click at [960, 221] on input "طبق ستيك لحم بالصوص" at bounding box center [918, 221] width 204 height 30
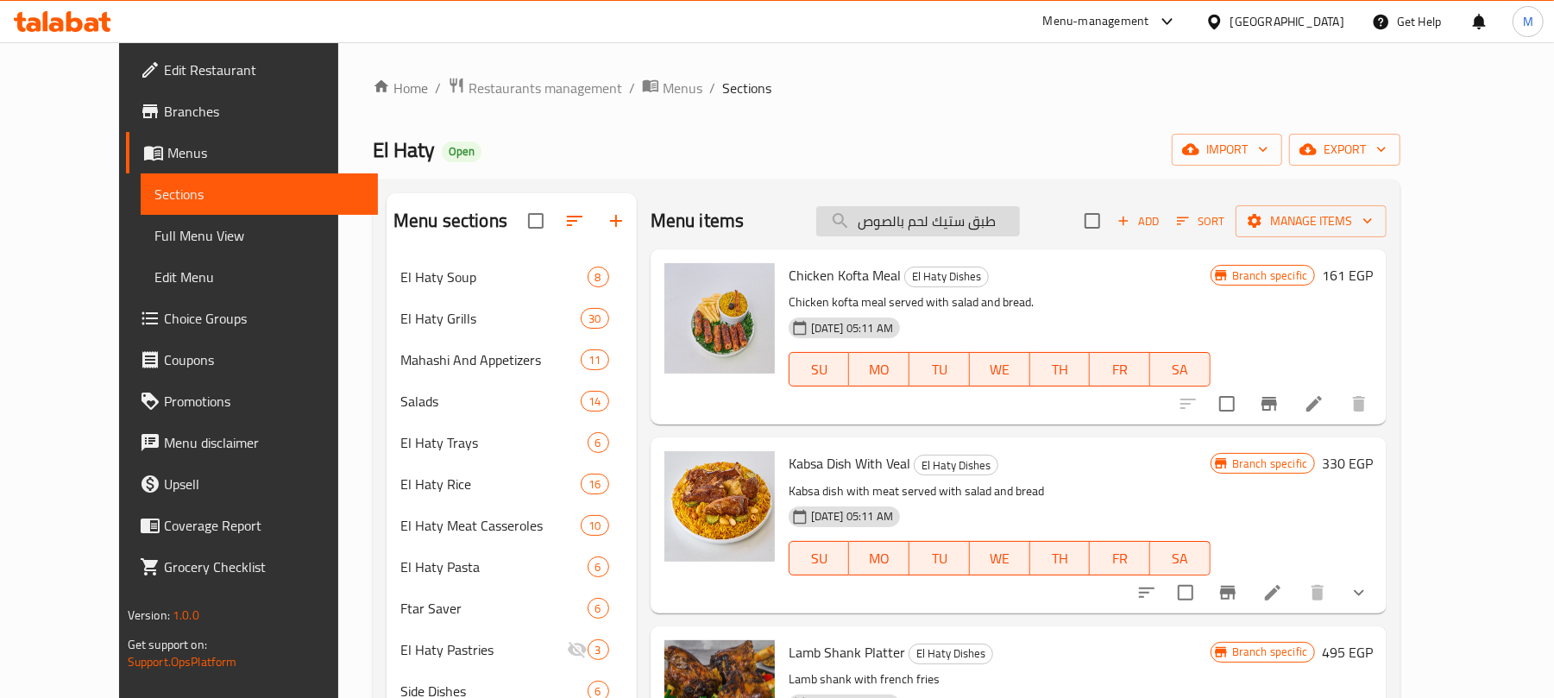
click at [960, 221] on input "طبق ستيك لحم بالصوص" at bounding box center [918, 221] width 204 height 30
click at [1010, 232] on input "search" at bounding box center [918, 221] width 204 height 30
paste input "طبق ستيك لحم بالصوص"
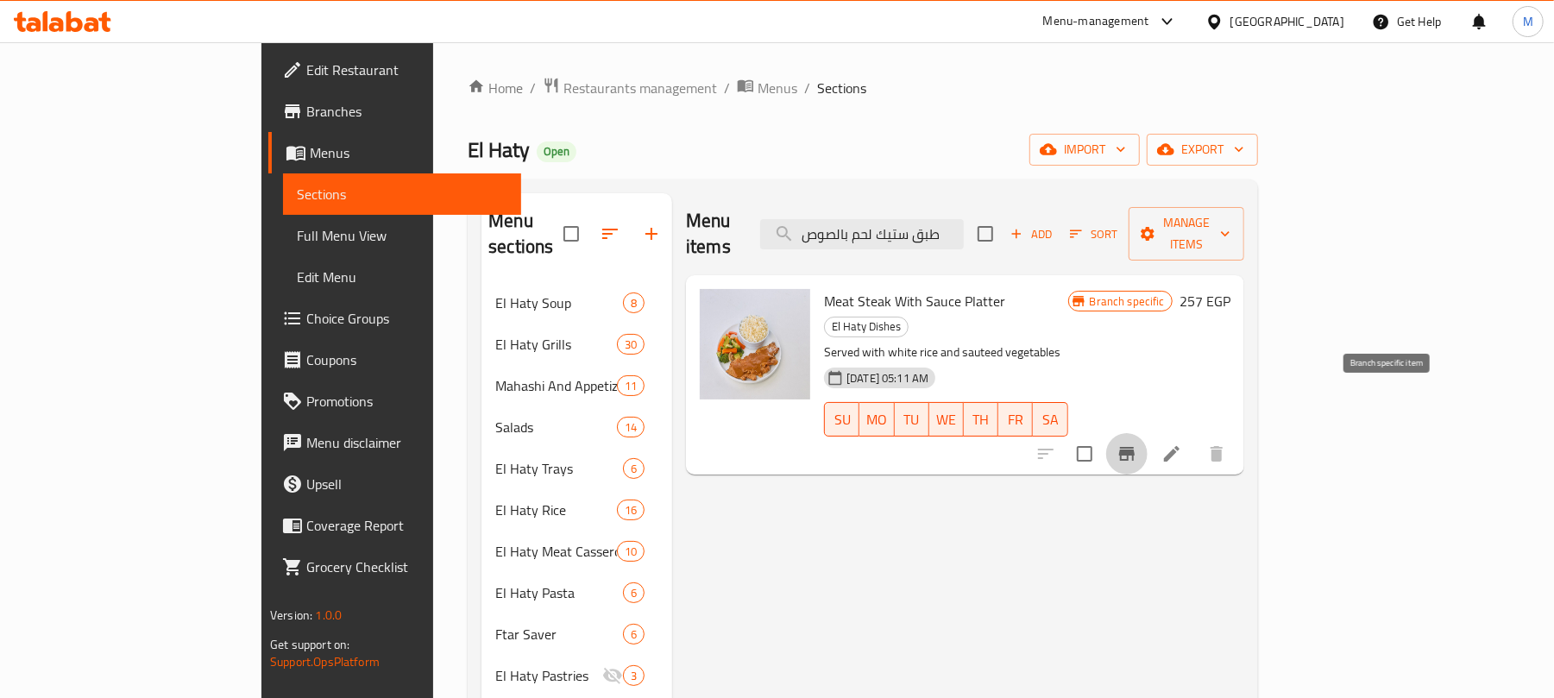
click at [1135, 447] on icon "Branch-specific-item" at bounding box center [1127, 454] width 16 height 14
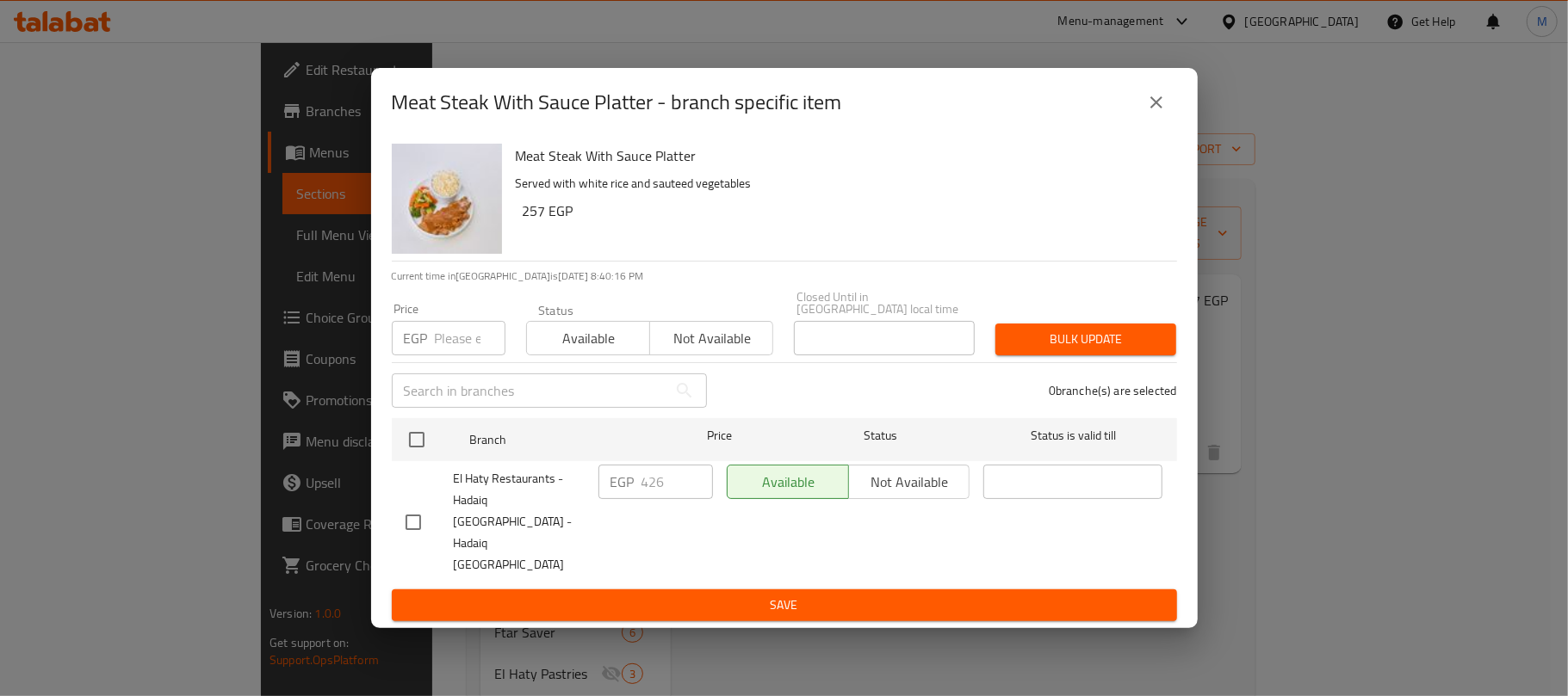
click at [1152, 109] on icon "close" at bounding box center [1156, 103] width 12 height 12
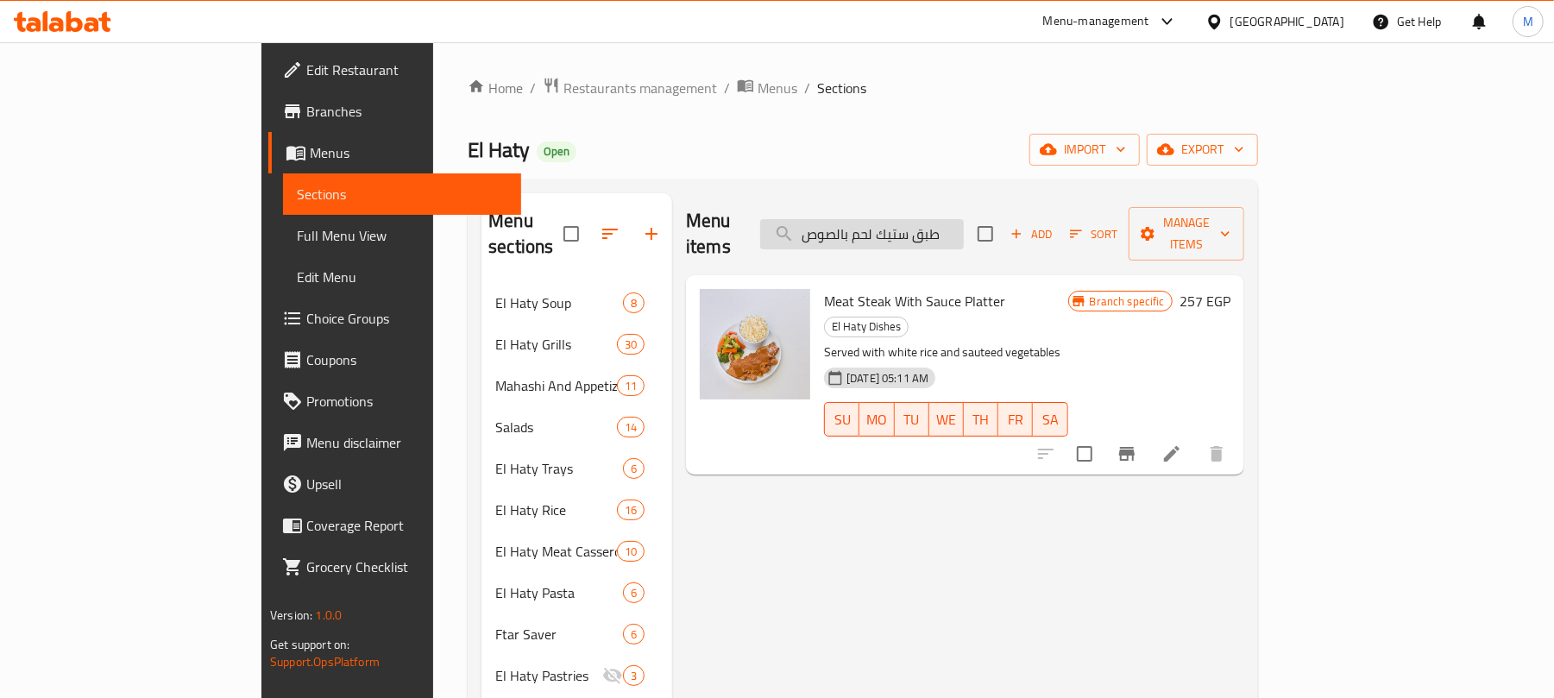
click at [964, 219] on input "طبق ستيك لحم بالصوص" at bounding box center [862, 234] width 204 height 30
paste input "ضار سوتيه"
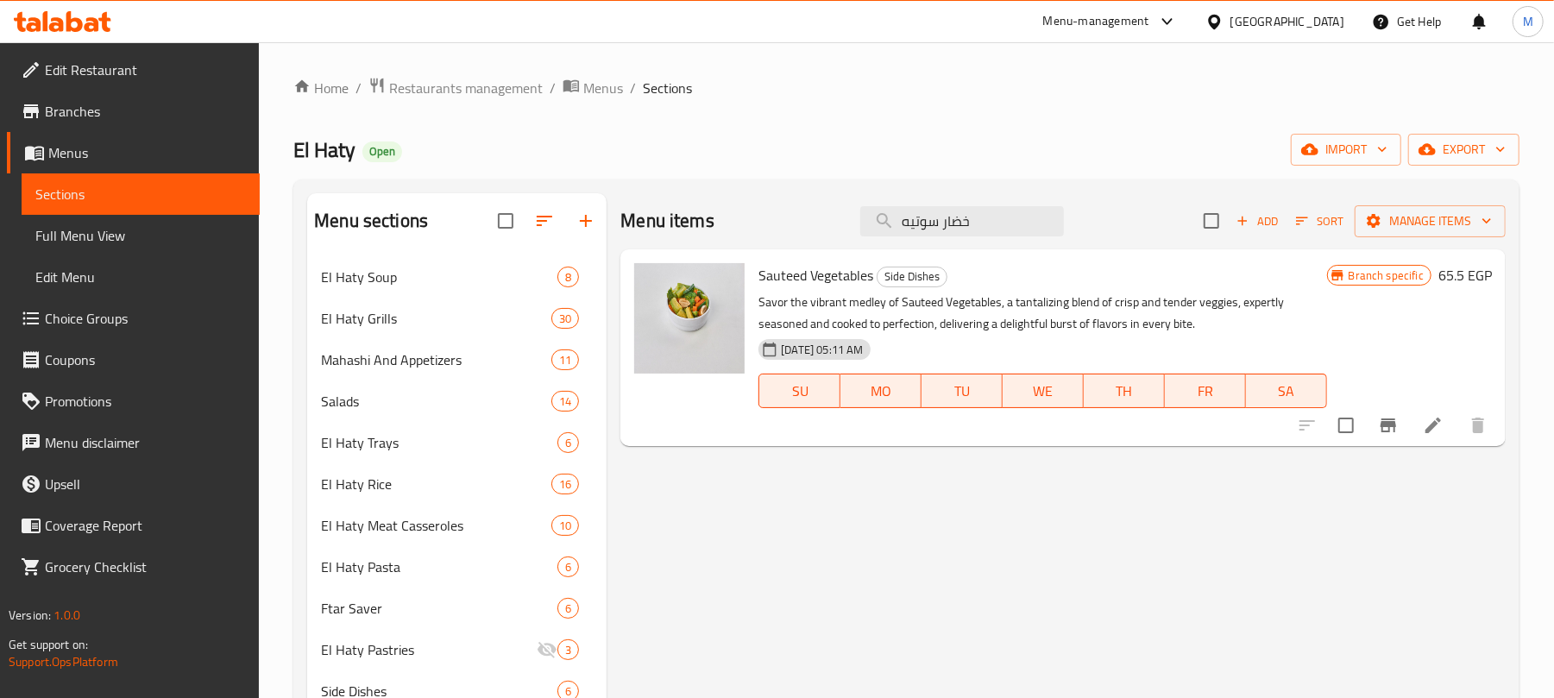
type input "خضار سوتيه"
click at [1386, 423] on icon "Branch-specific-item" at bounding box center [1389, 426] width 16 height 14
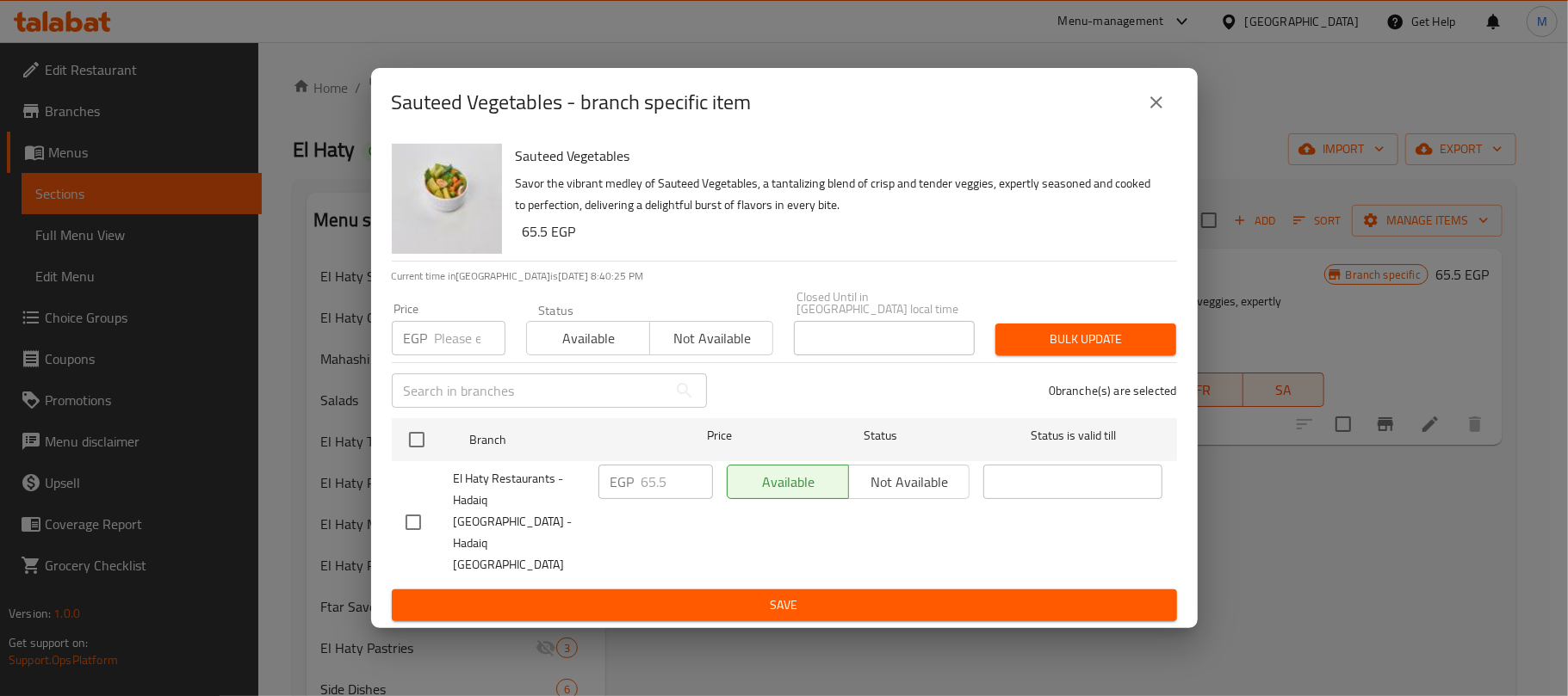
click at [463, 353] on input "number" at bounding box center [470, 338] width 71 height 35
paste input "79"
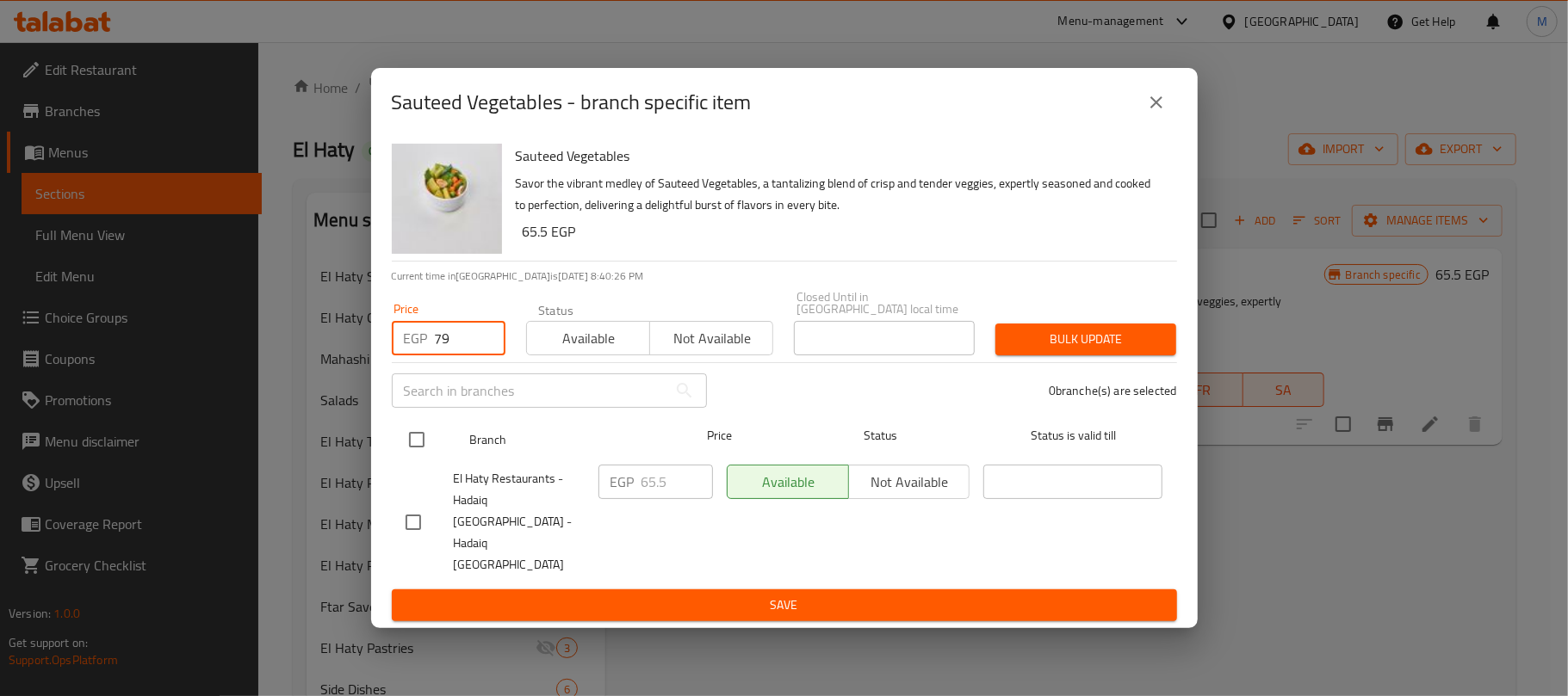
type input "79"
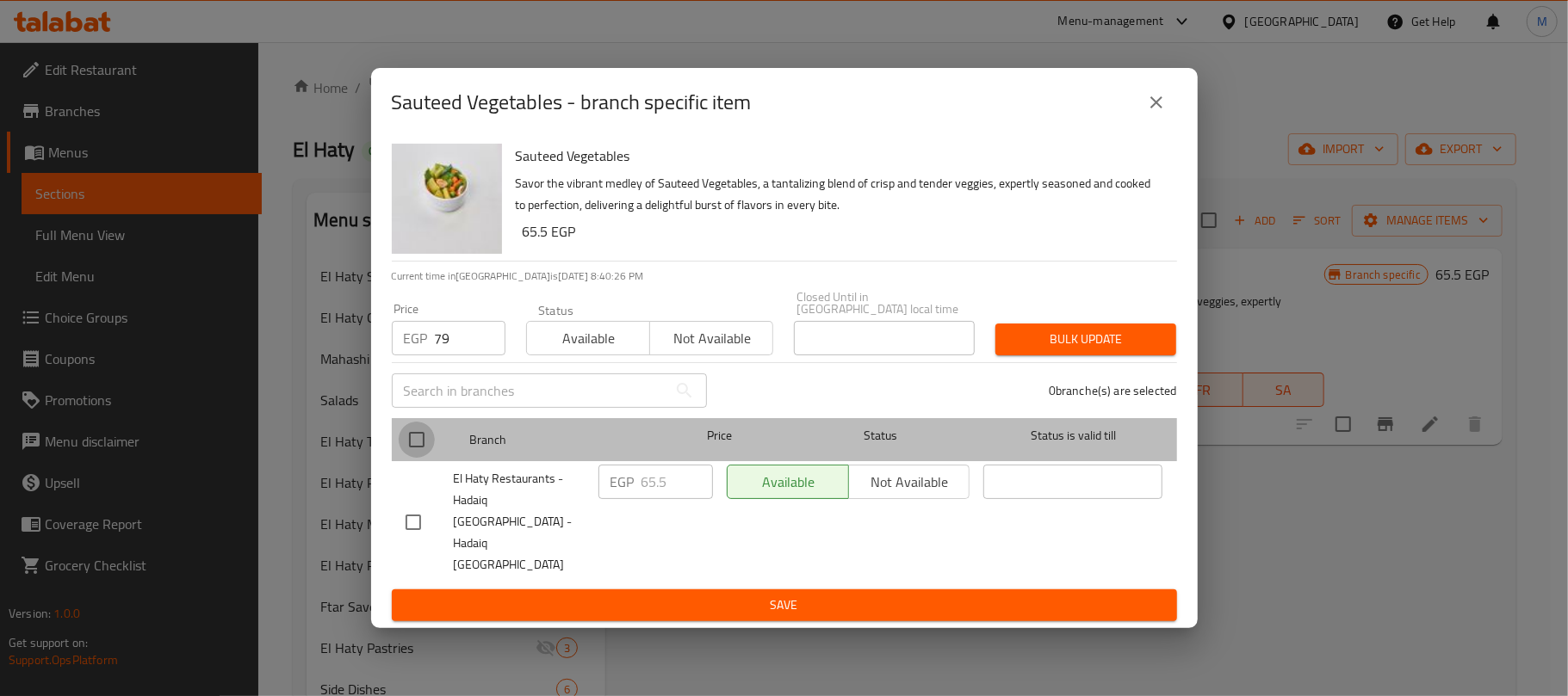
click at [417, 458] on input "checkbox" at bounding box center [417, 440] width 36 height 36
checkbox input "true"
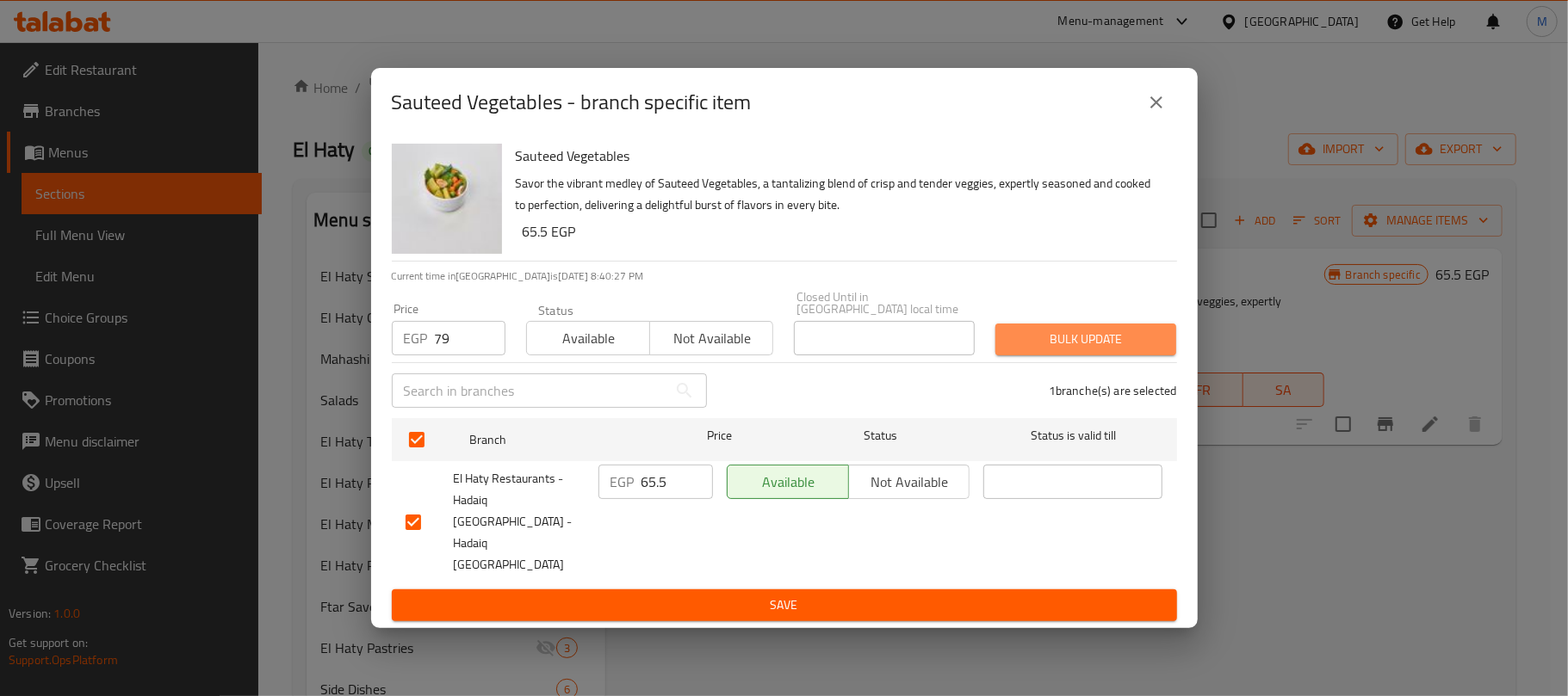
click at [1065, 350] on span "Bulk update" at bounding box center [1085, 340] width 154 height 22
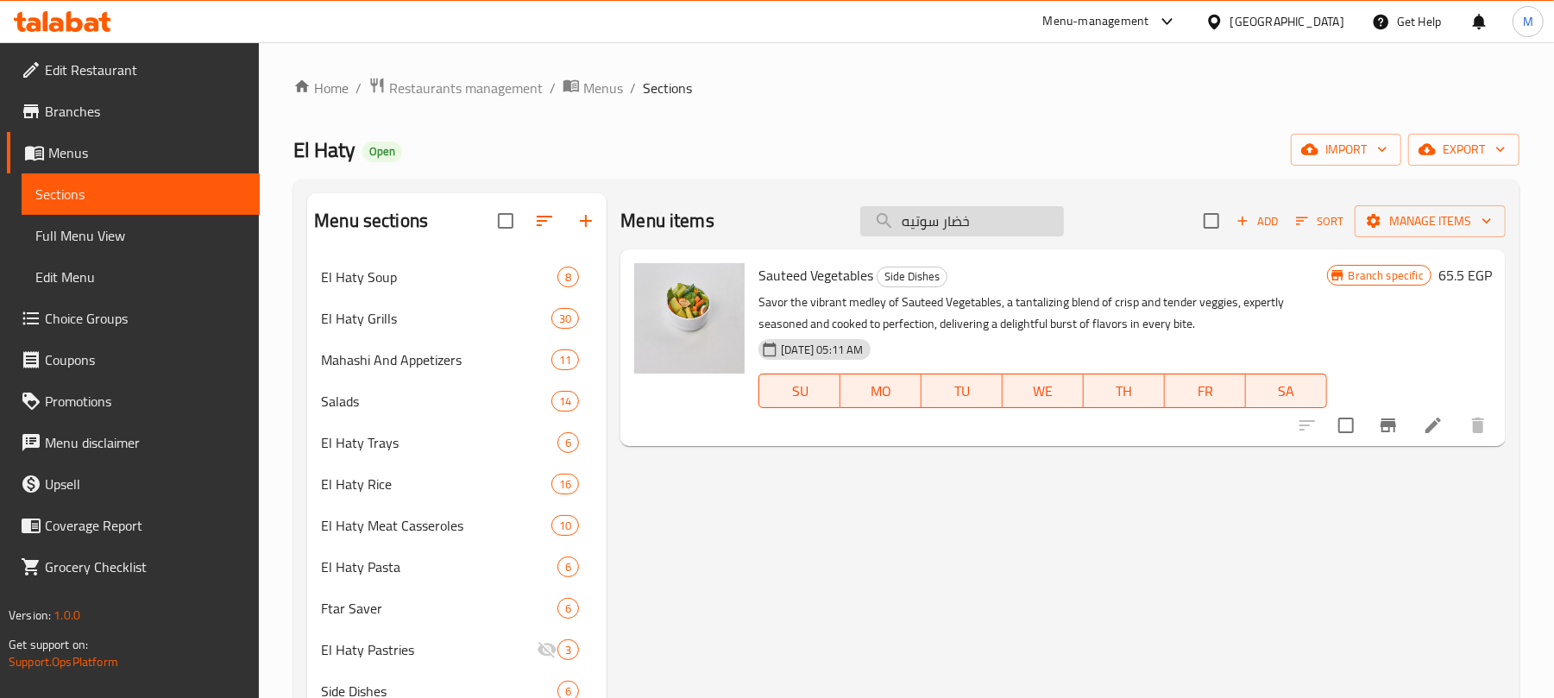
click at [972, 235] on input "خضار سوتيه" at bounding box center [962, 221] width 204 height 30
paste input "فته ساد"
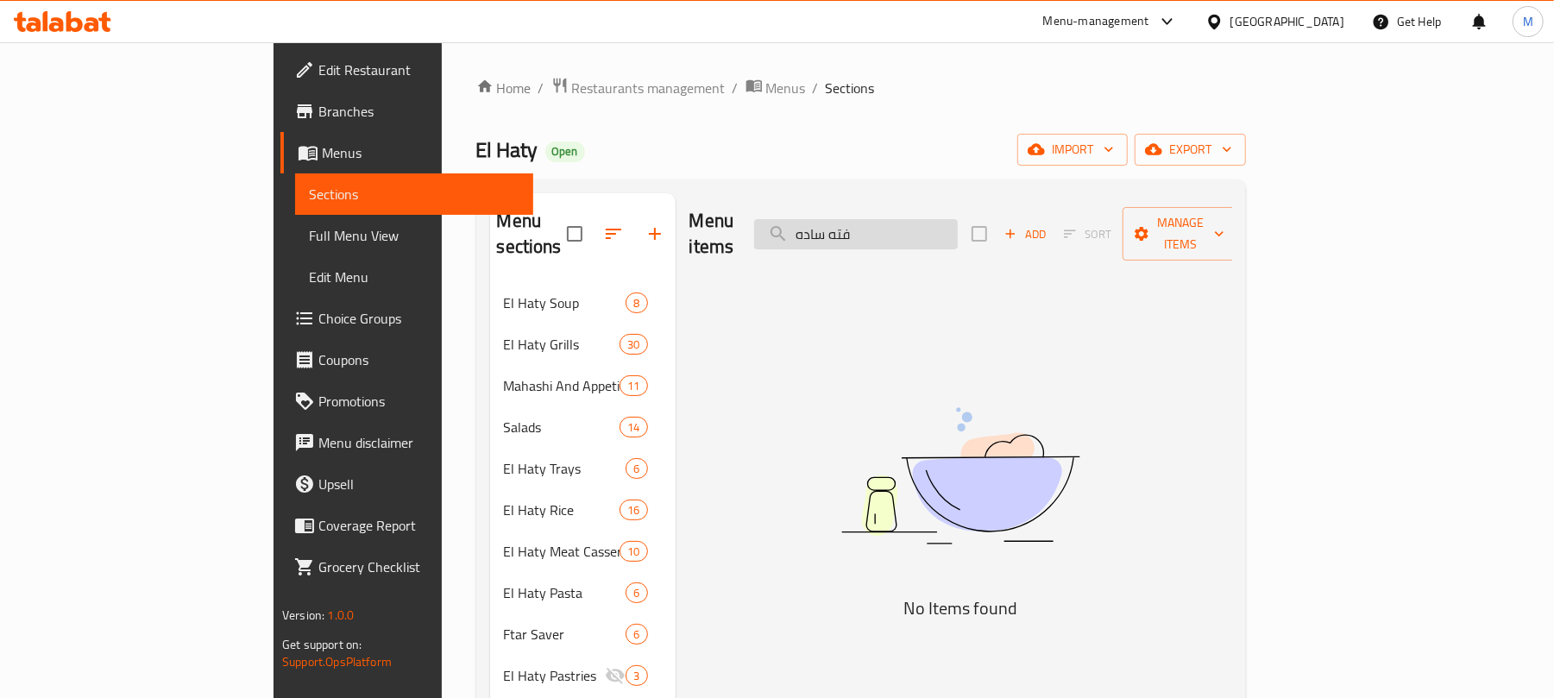
click at [926, 231] on input "فته ساده" at bounding box center [856, 234] width 204 height 30
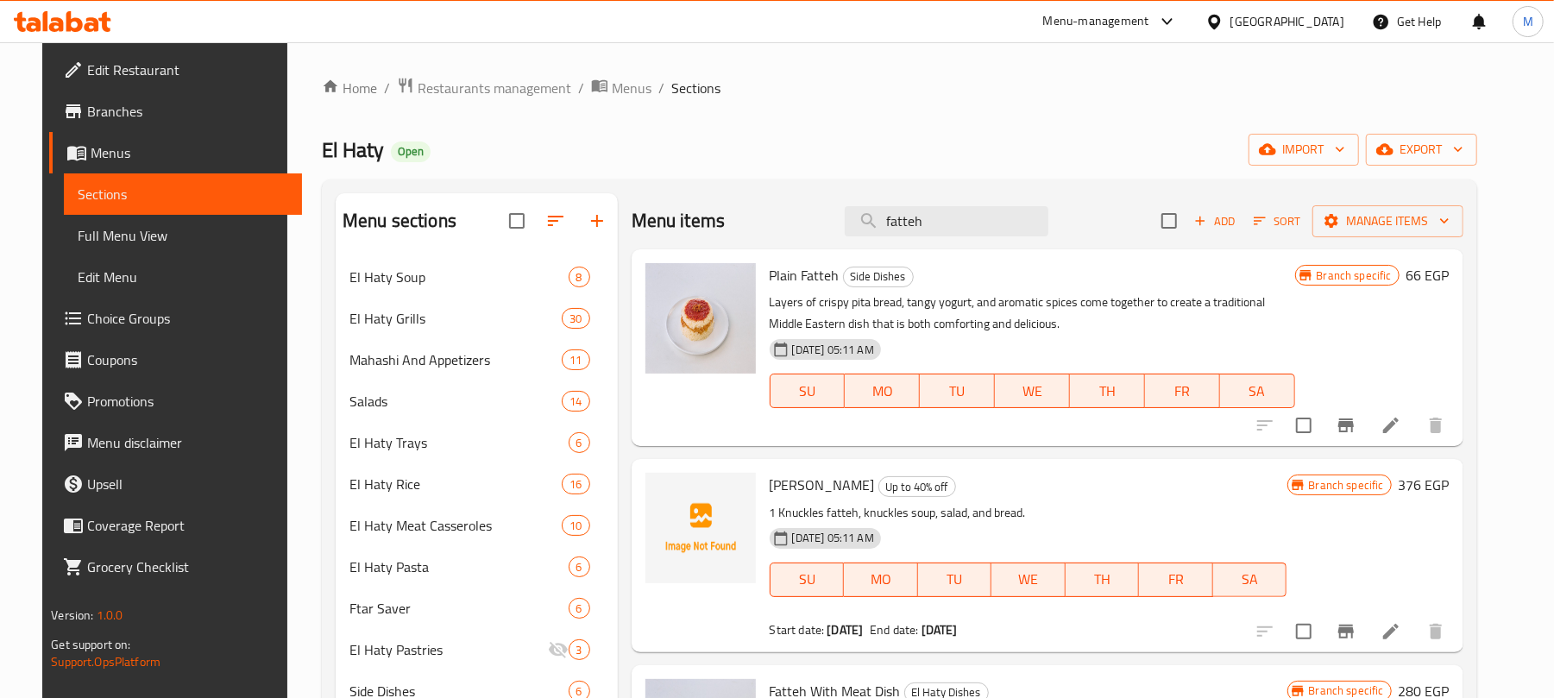
type input "fatteh"
click at [1357, 418] on icon "Branch-specific-item" at bounding box center [1346, 425] width 21 height 21
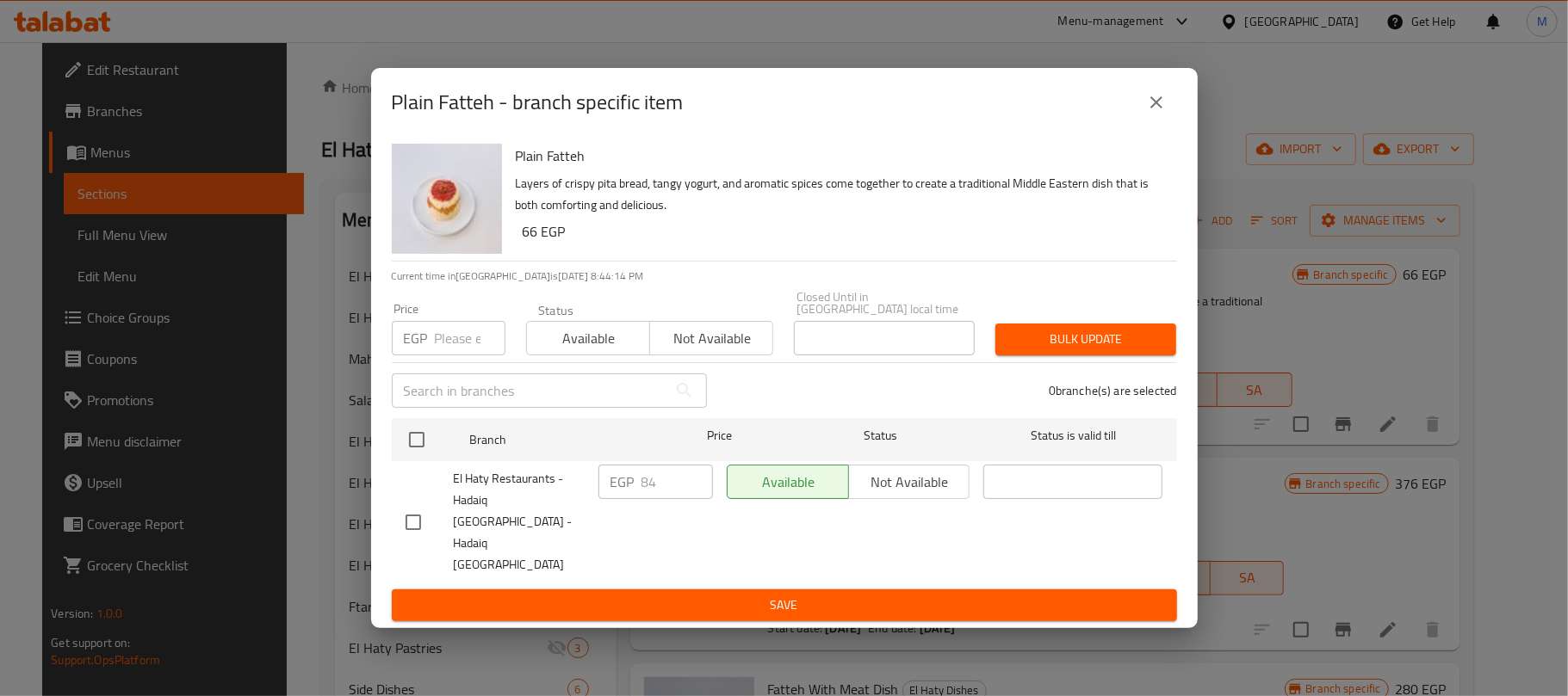
click at [1153, 109] on icon "close" at bounding box center [1156, 103] width 12 height 12
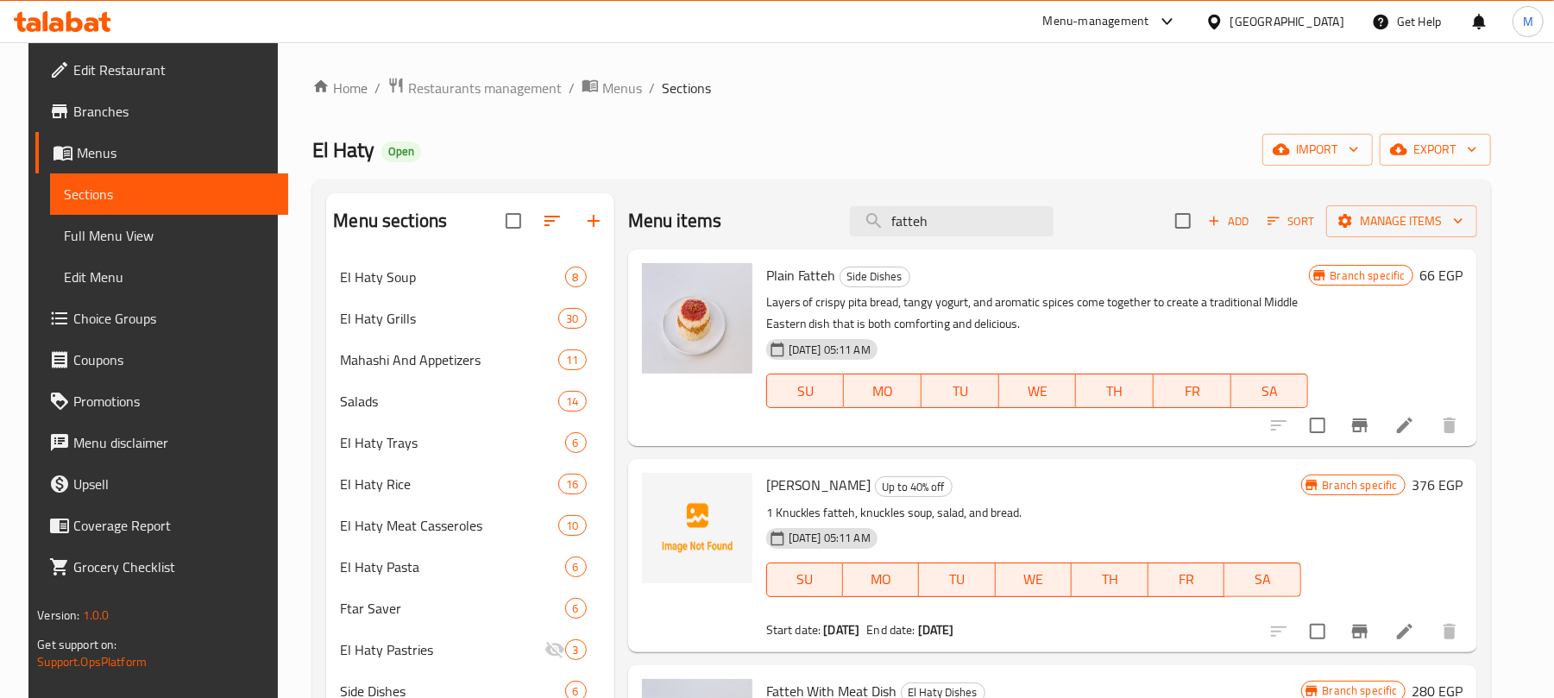
scroll to position [575, 0]
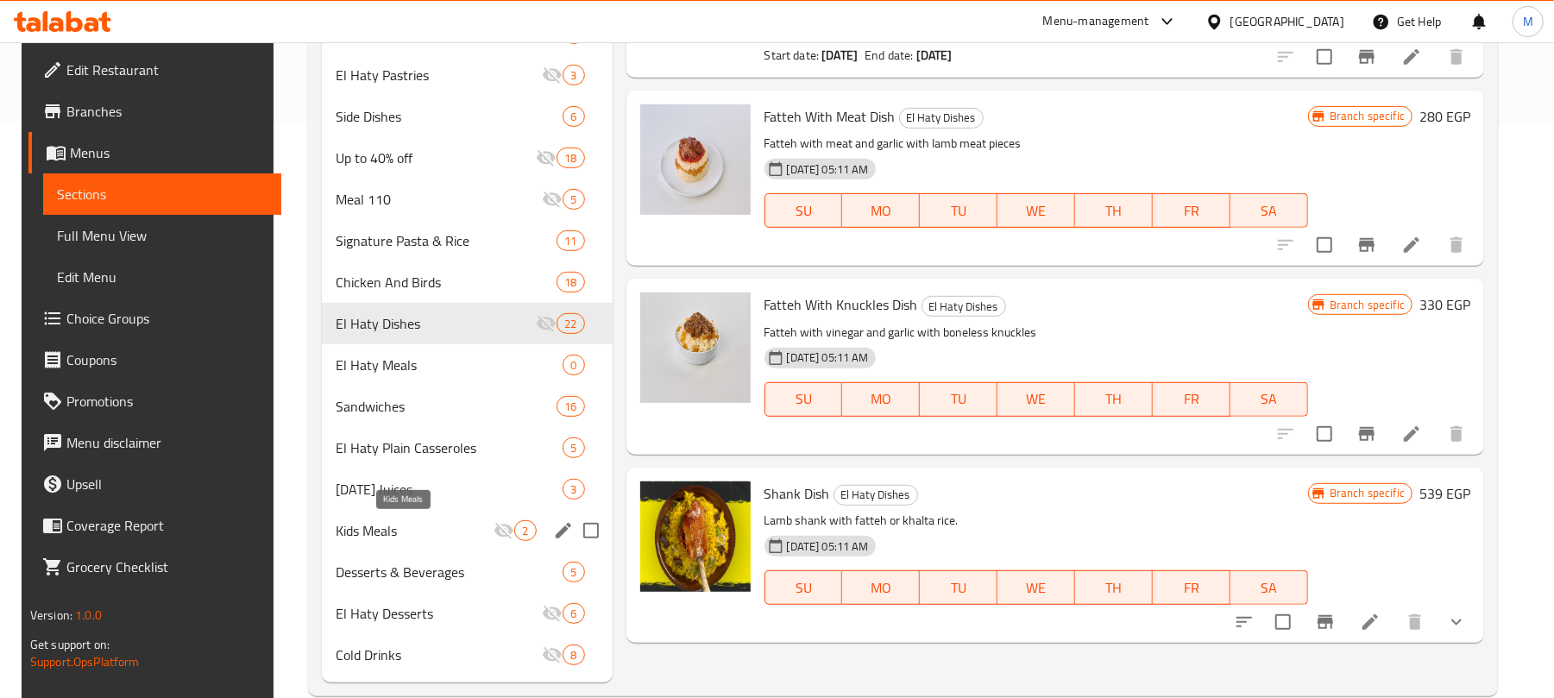
click at [401, 533] on span "Kids Meals" at bounding box center [415, 530] width 159 height 21
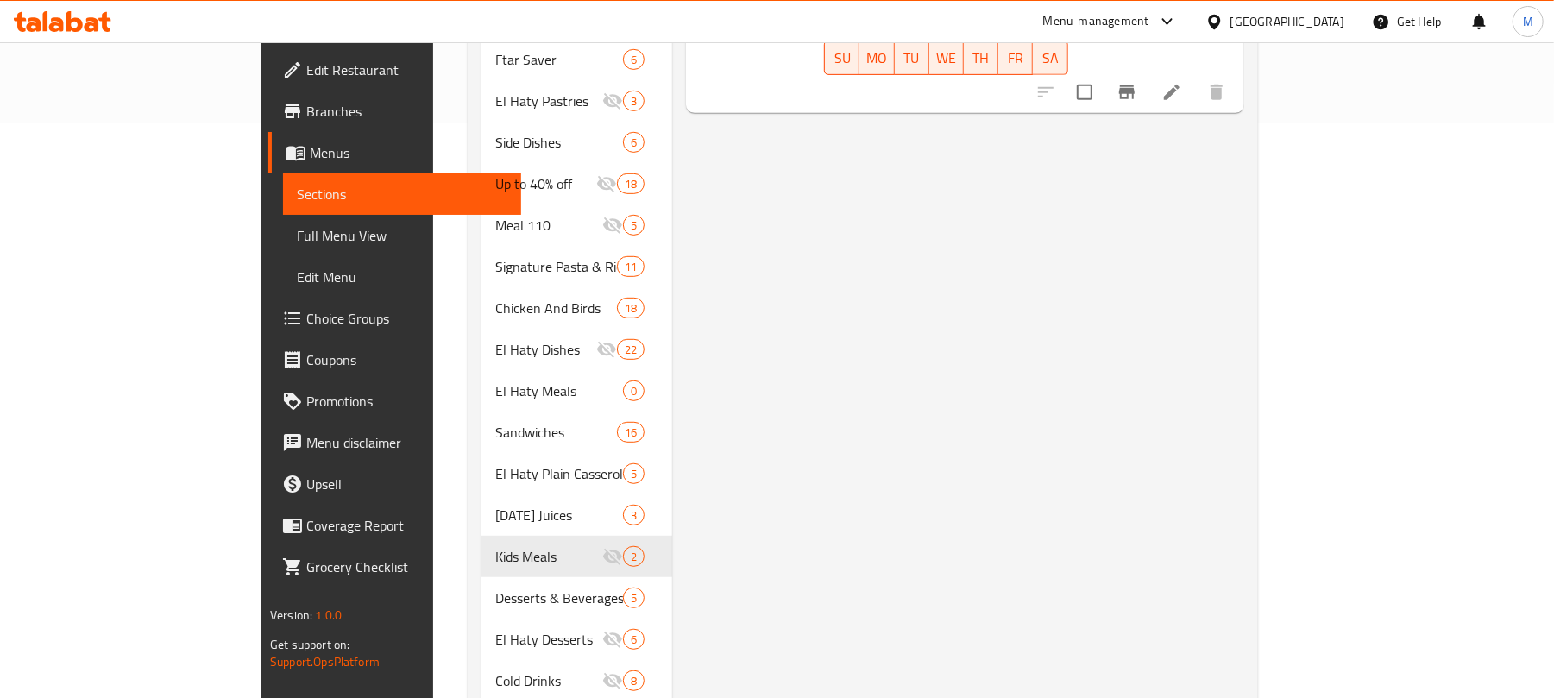
scroll to position [115, 0]
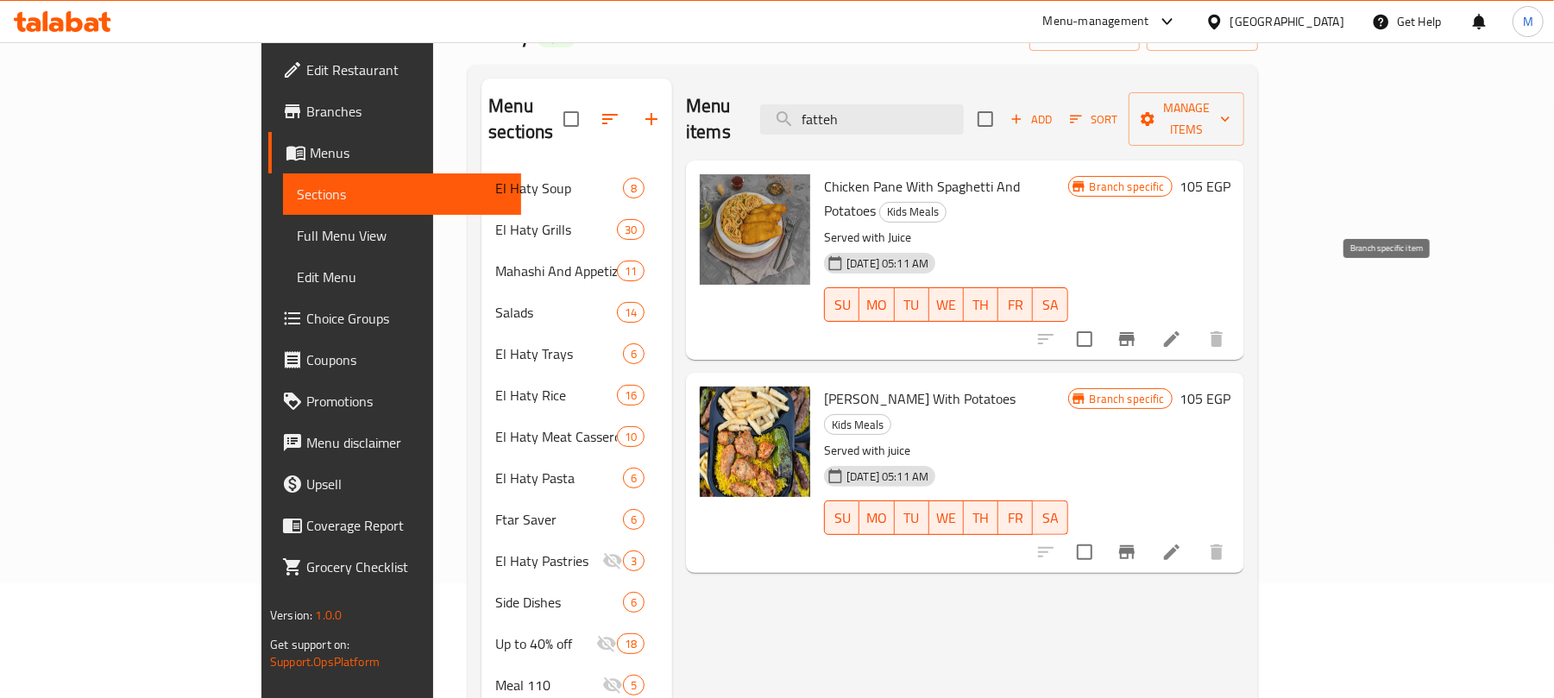
click at [1135, 332] on icon "Branch-specific-item" at bounding box center [1127, 339] width 16 height 14
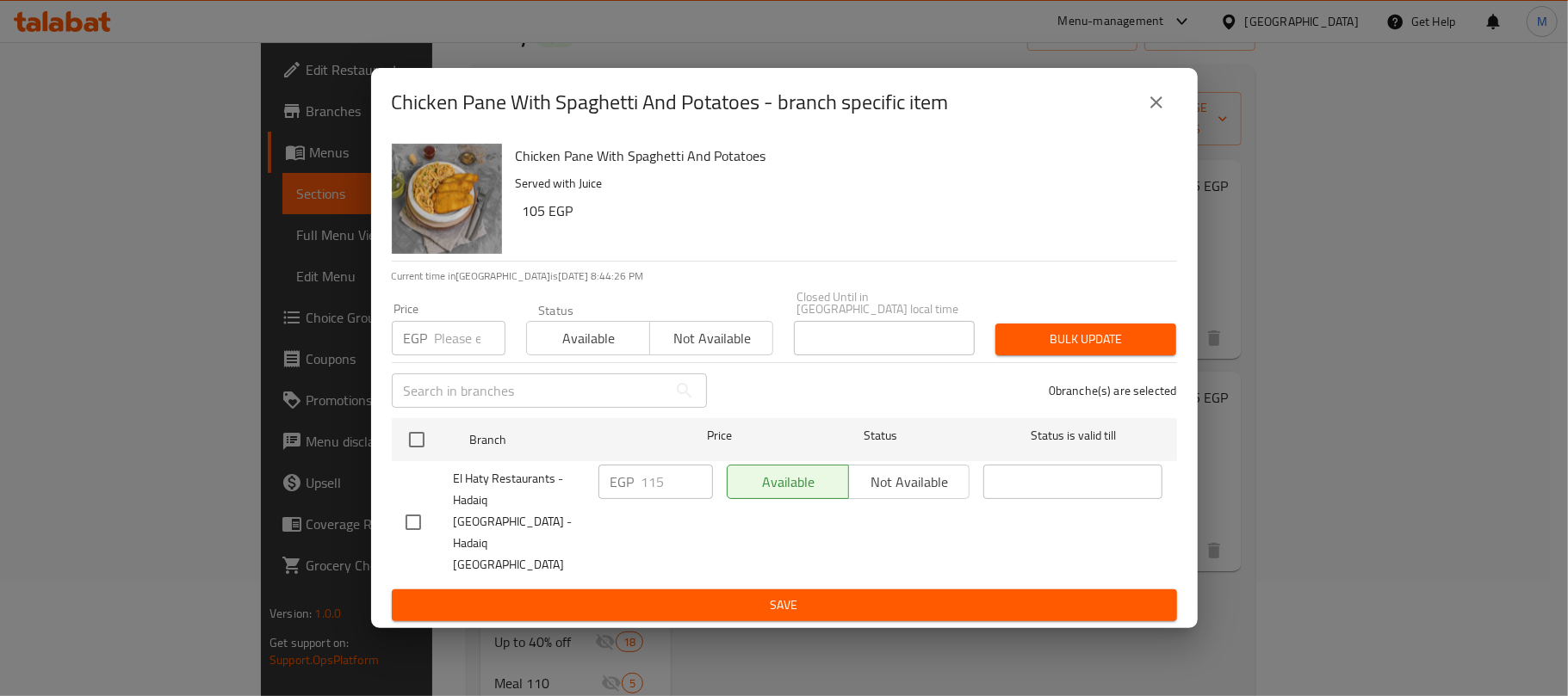
click at [448, 355] on input "number" at bounding box center [470, 338] width 71 height 35
paste input "121"
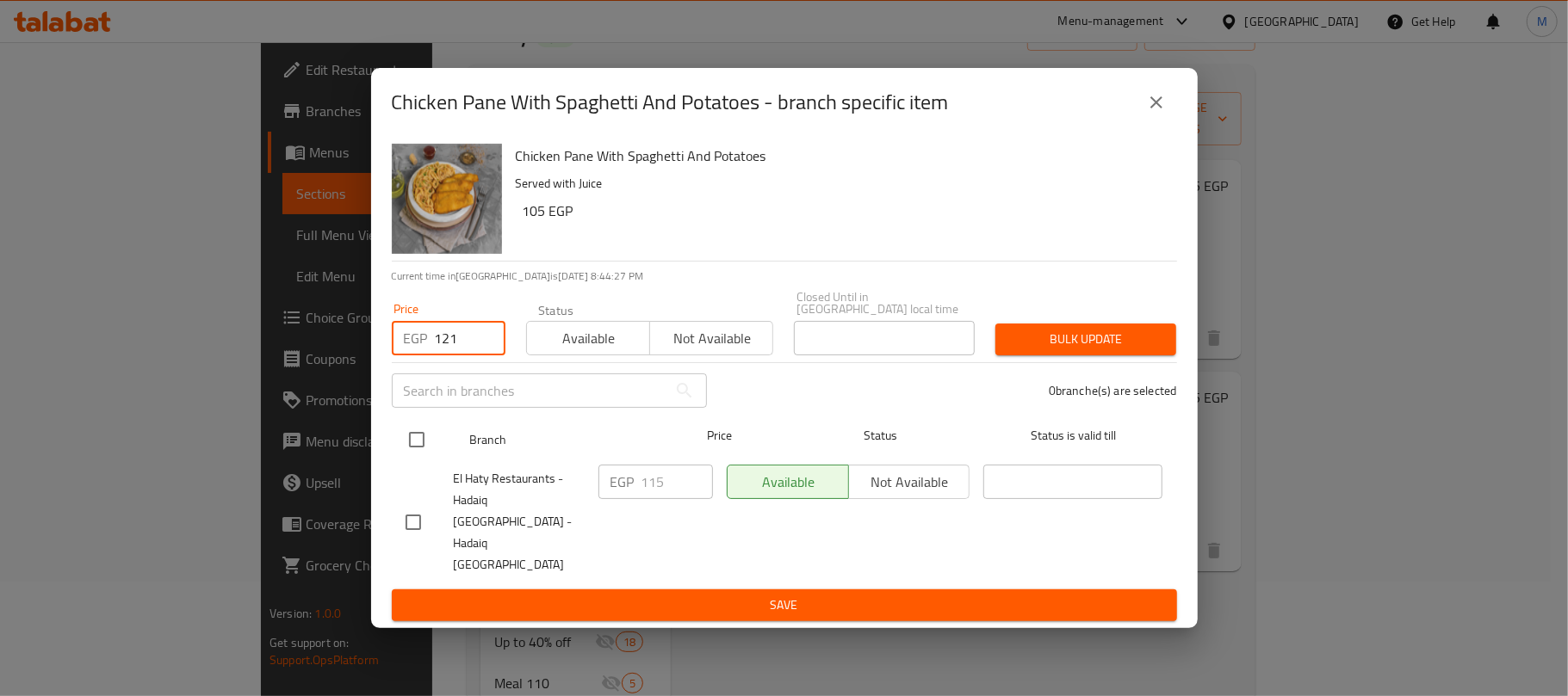
type input "121"
click at [424, 453] on input "checkbox" at bounding box center [417, 440] width 36 height 36
checkbox input "true"
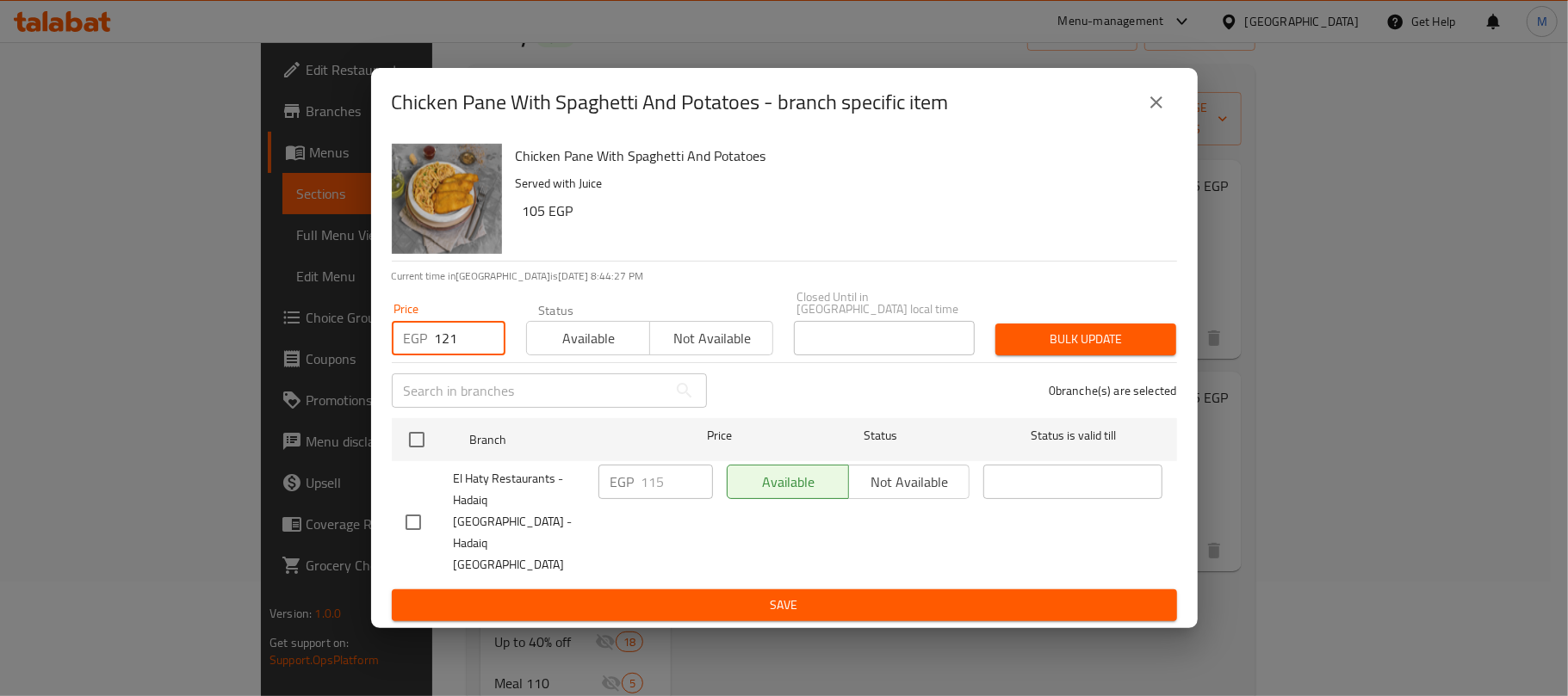
checkbox input "true"
click at [1050, 350] on span "Bulk update" at bounding box center [1085, 340] width 154 height 22
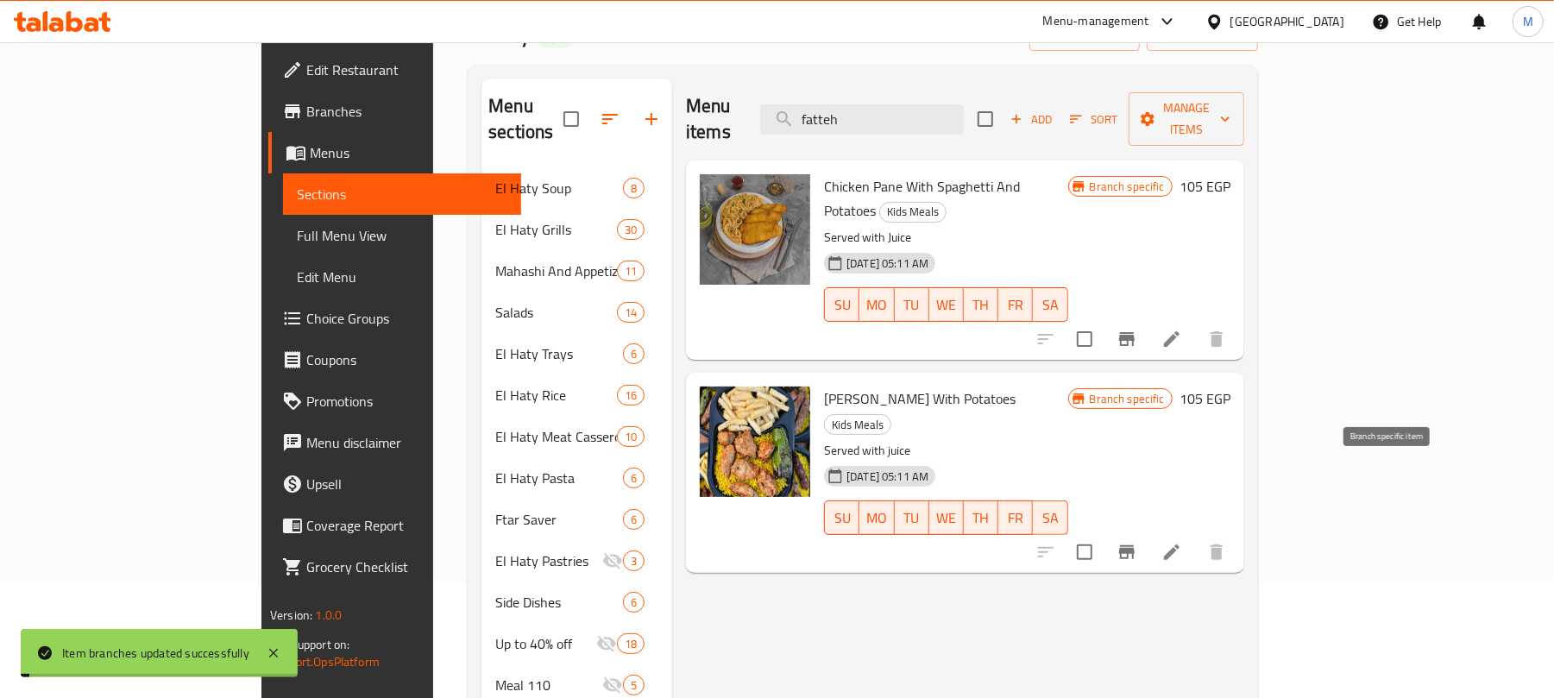
click at [1138, 542] on icon "Branch-specific-item" at bounding box center [1127, 552] width 21 height 21
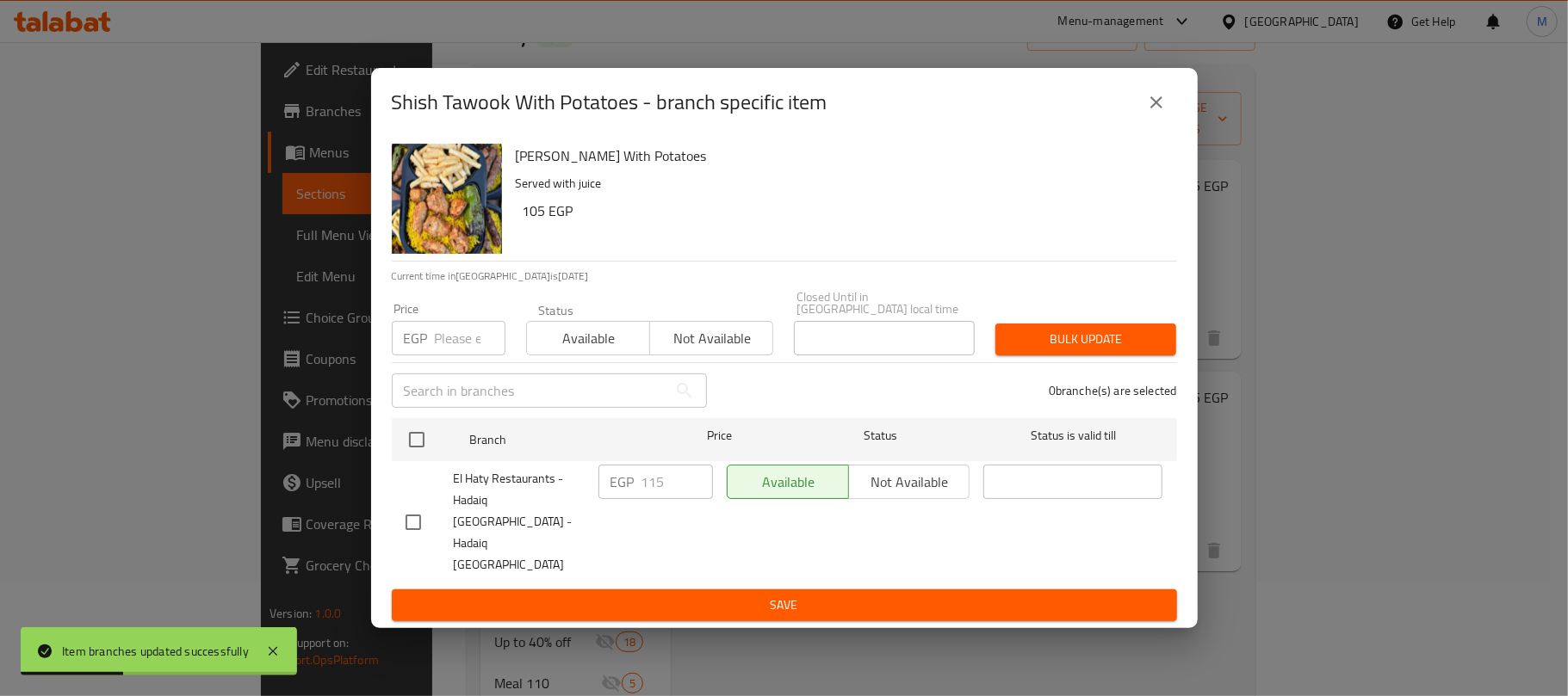
click at [459, 355] on input "number" at bounding box center [470, 338] width 71 height 35
paste input "121"
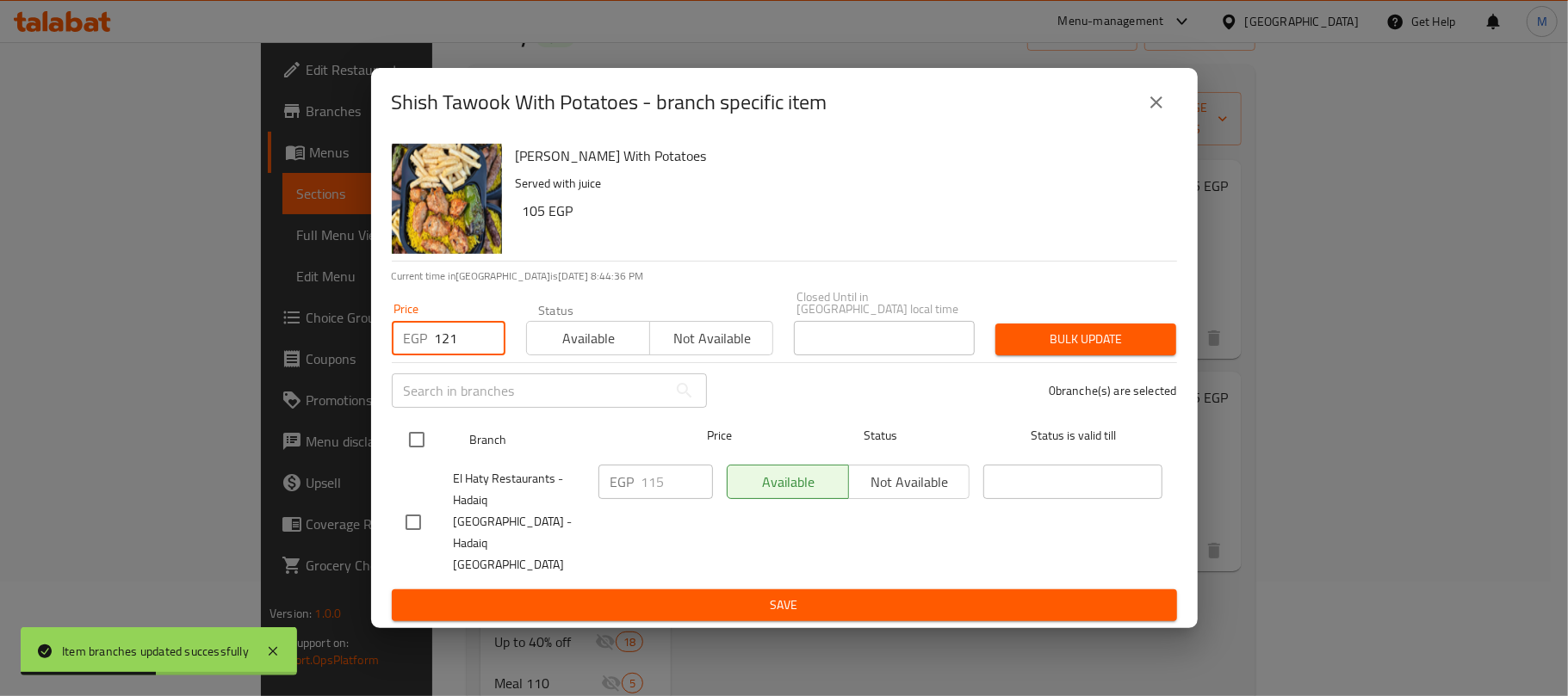
type input "121"
click at [410, 452] on input "checkbox" at bounding box center [417, 440] width 36 height 36
checkbox input "true"
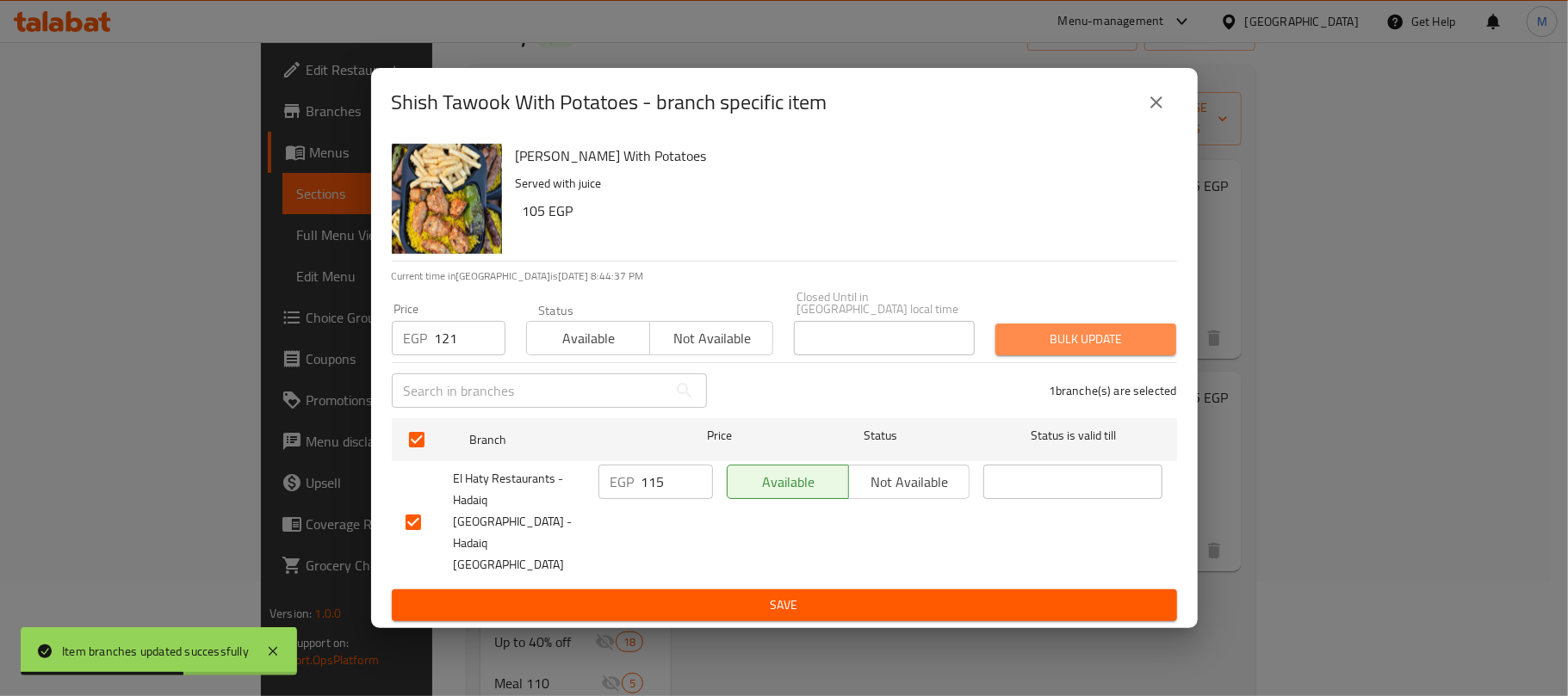
click at [1014, 350] on span "Bulk update" at bounding box center [1085, 340] width 154 height 22
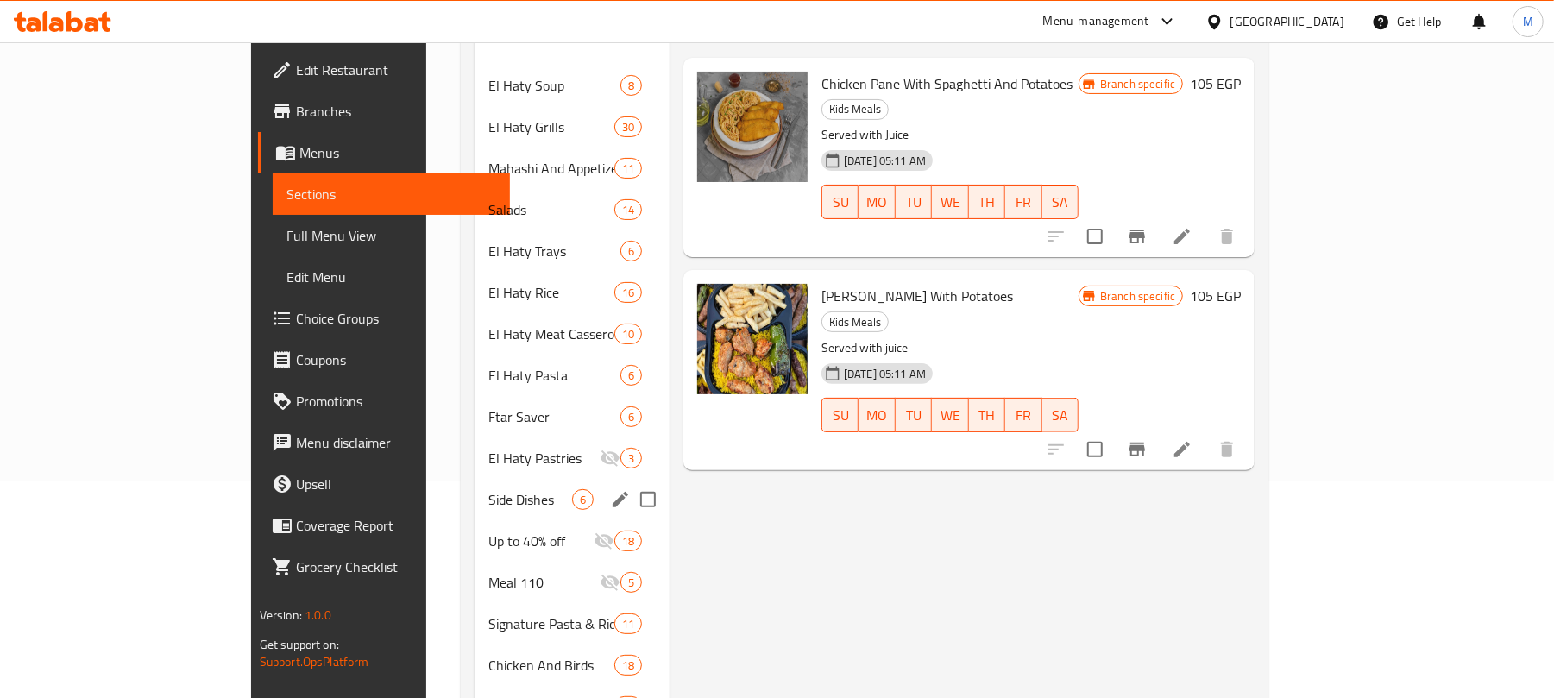
scroll to position [148, 0]
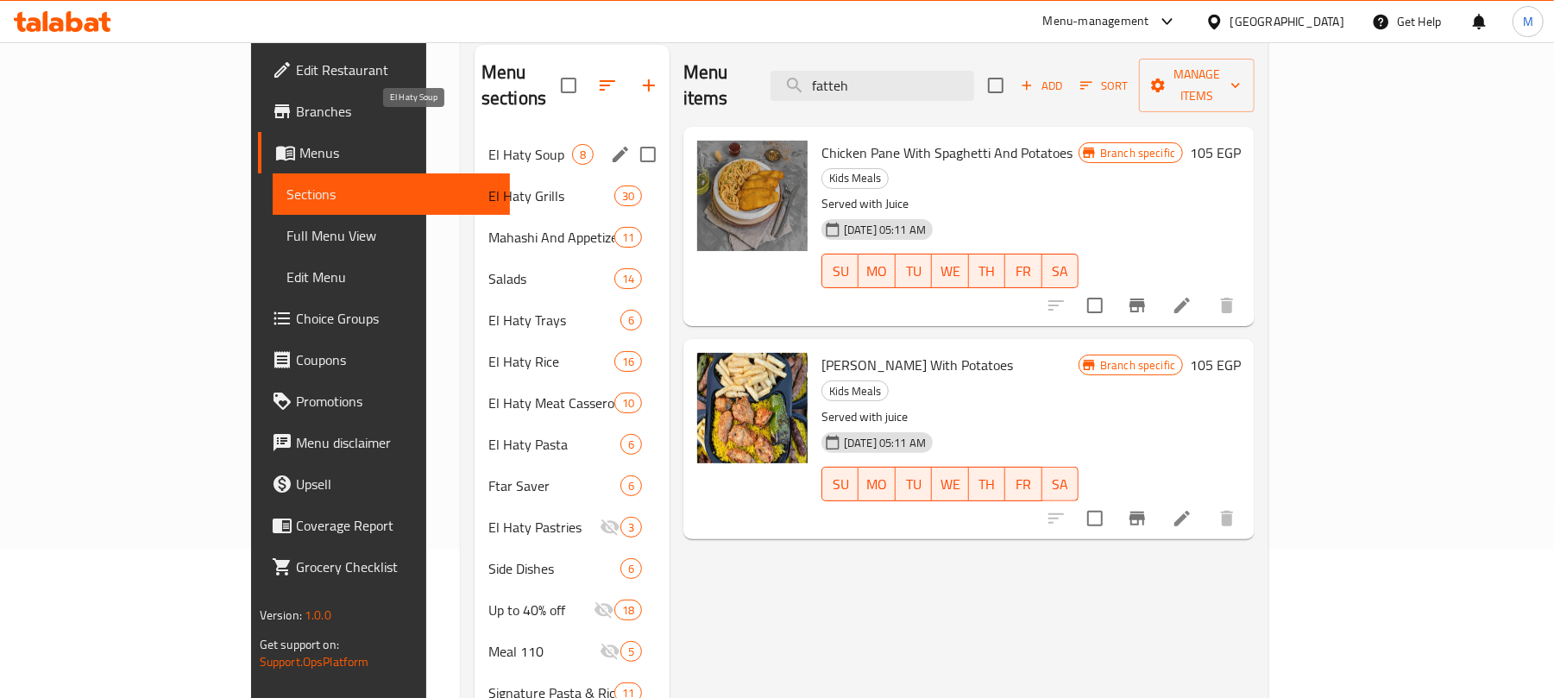
click at [488, 144] on span "El Haty Soup" at bounding box center [530, 154] width 84 height 21
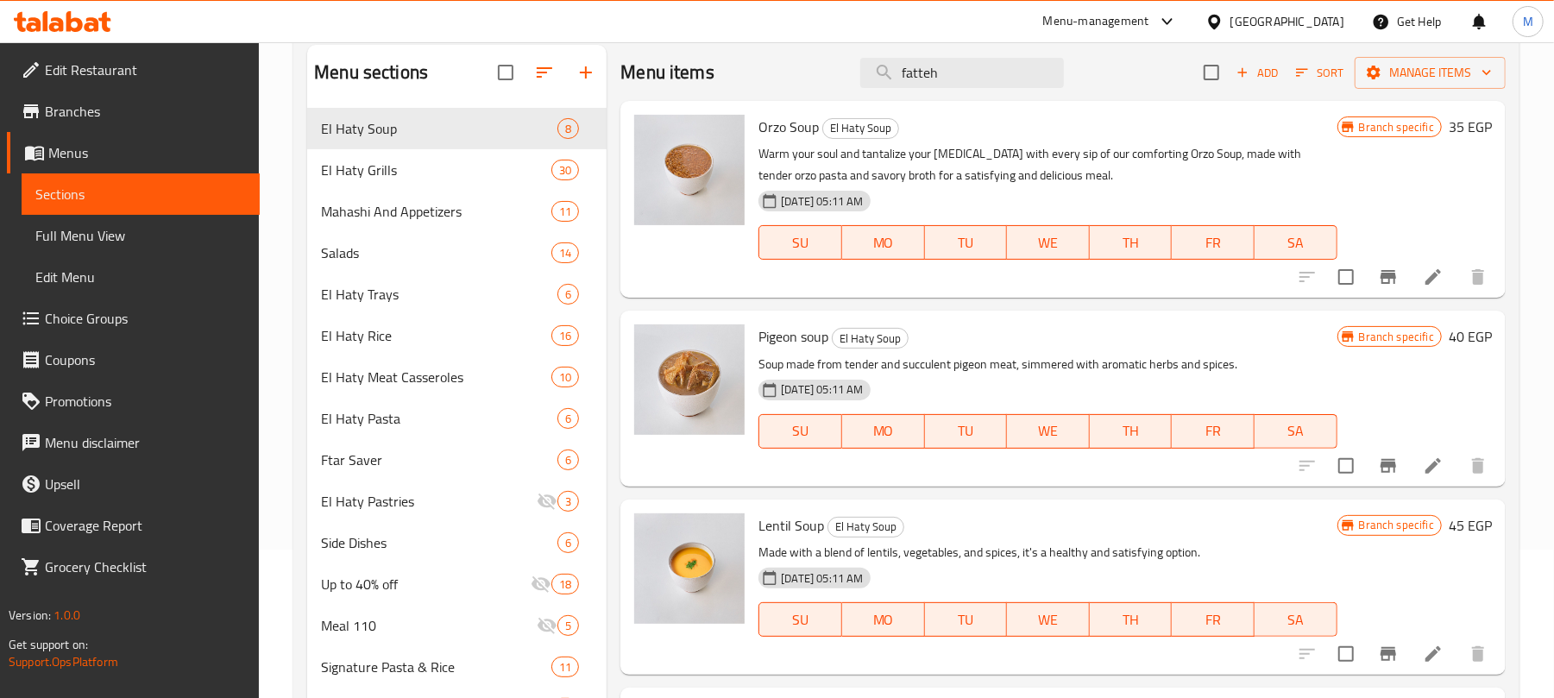
click at [1381, 473] on icon "Branch-specific-item" at bounding box center [1389, 466] width 16 height 14
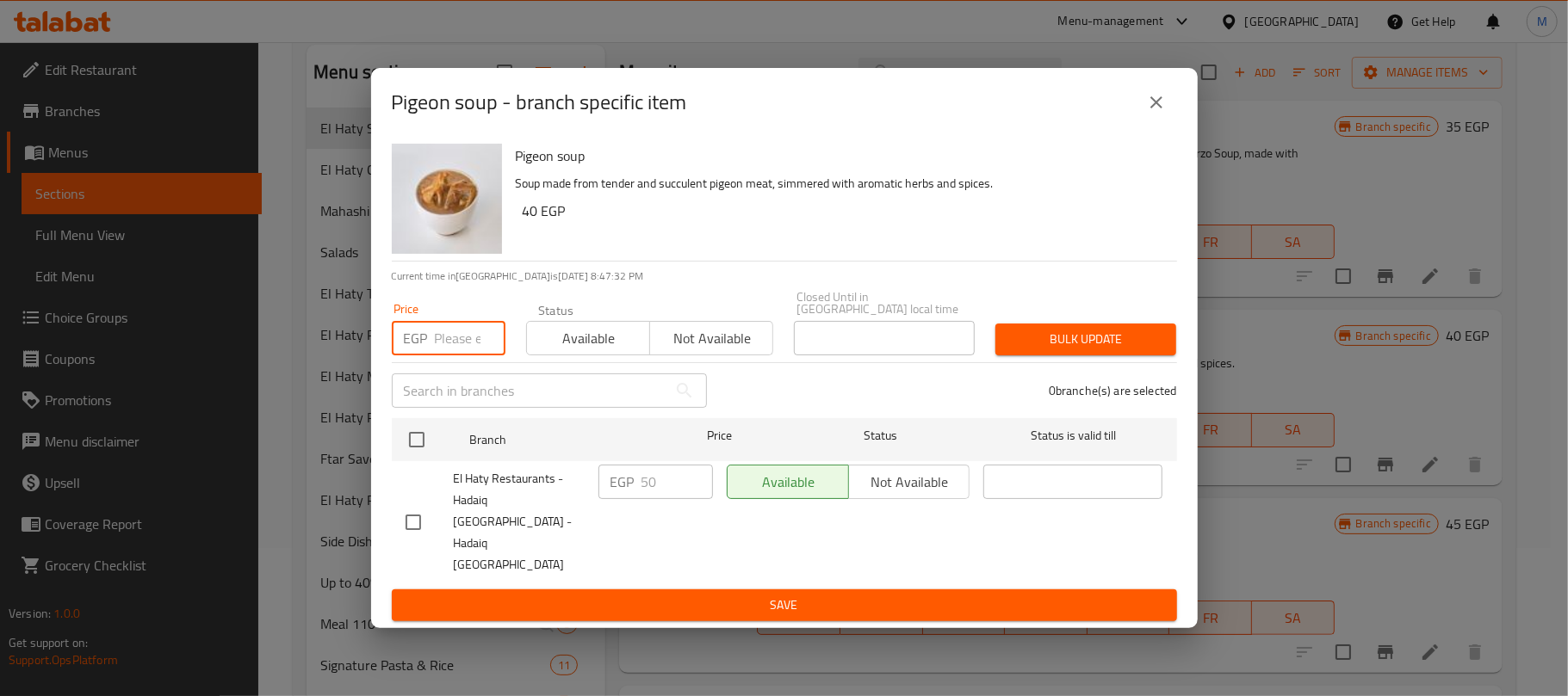
click at [452, 355] on input "number" at bounding box center [470, 338] width 71 height 35
paste input "52"
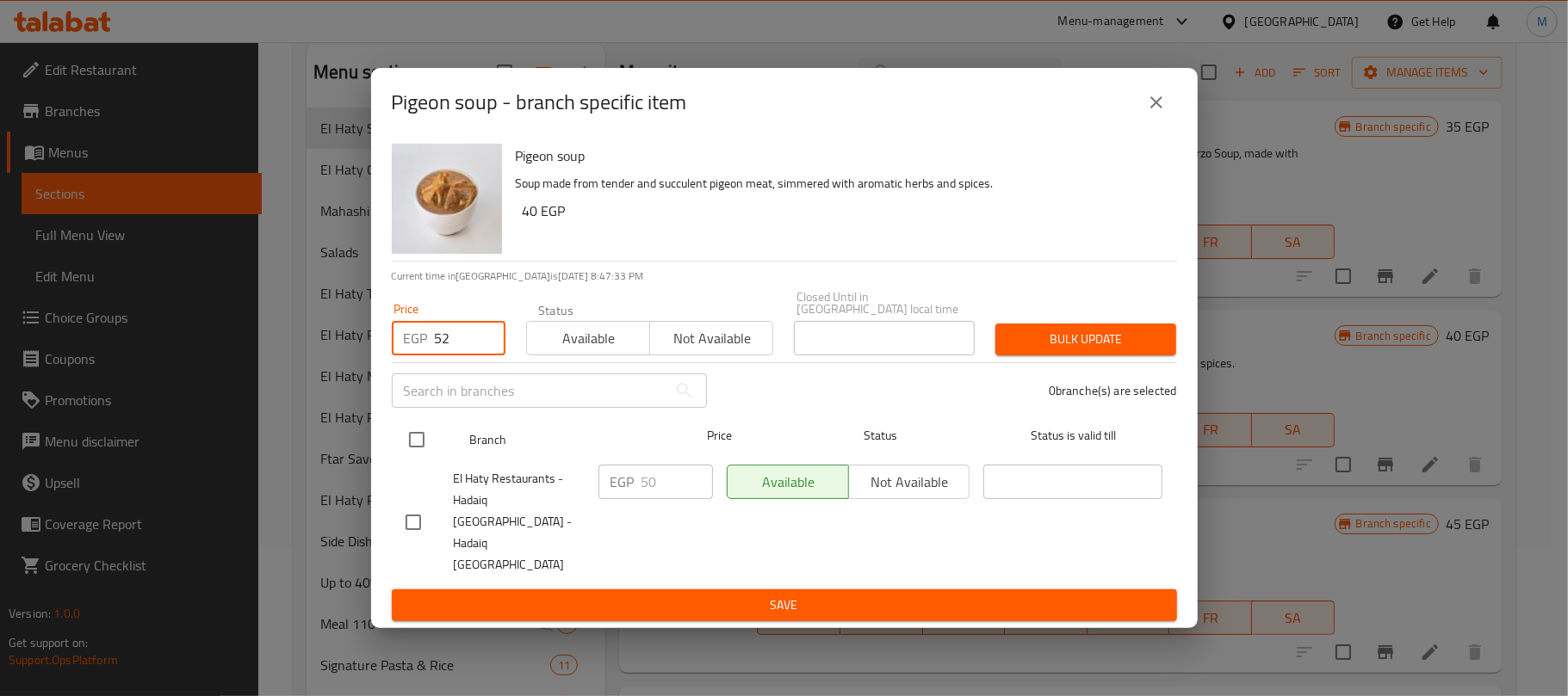
type input "52"
click at [414, 458] on input "checkbox" at bounding box center [417, 440] width 36 height 36
checkbox input "true"
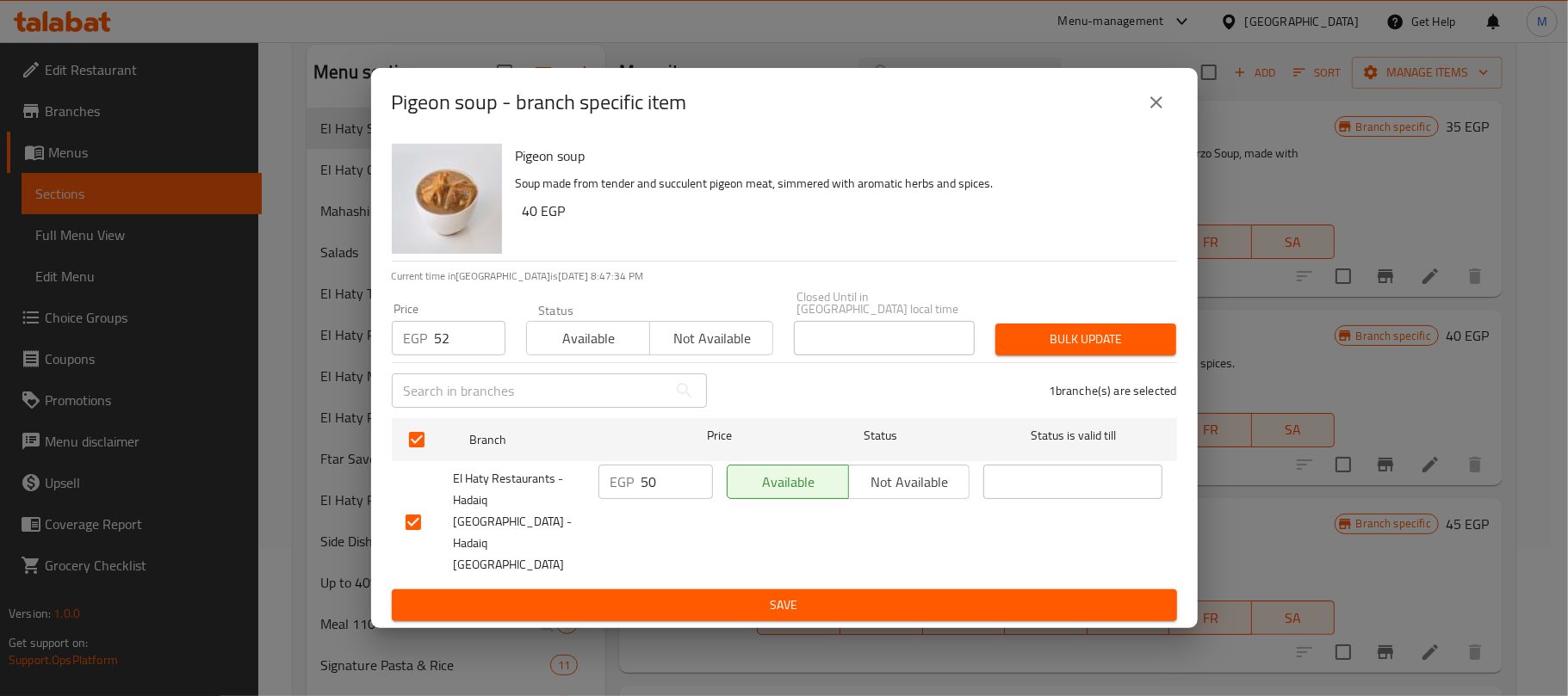
click at [1048, 350] on span "Bulk update" at bounding box center [1085, 340] width 154 height 22
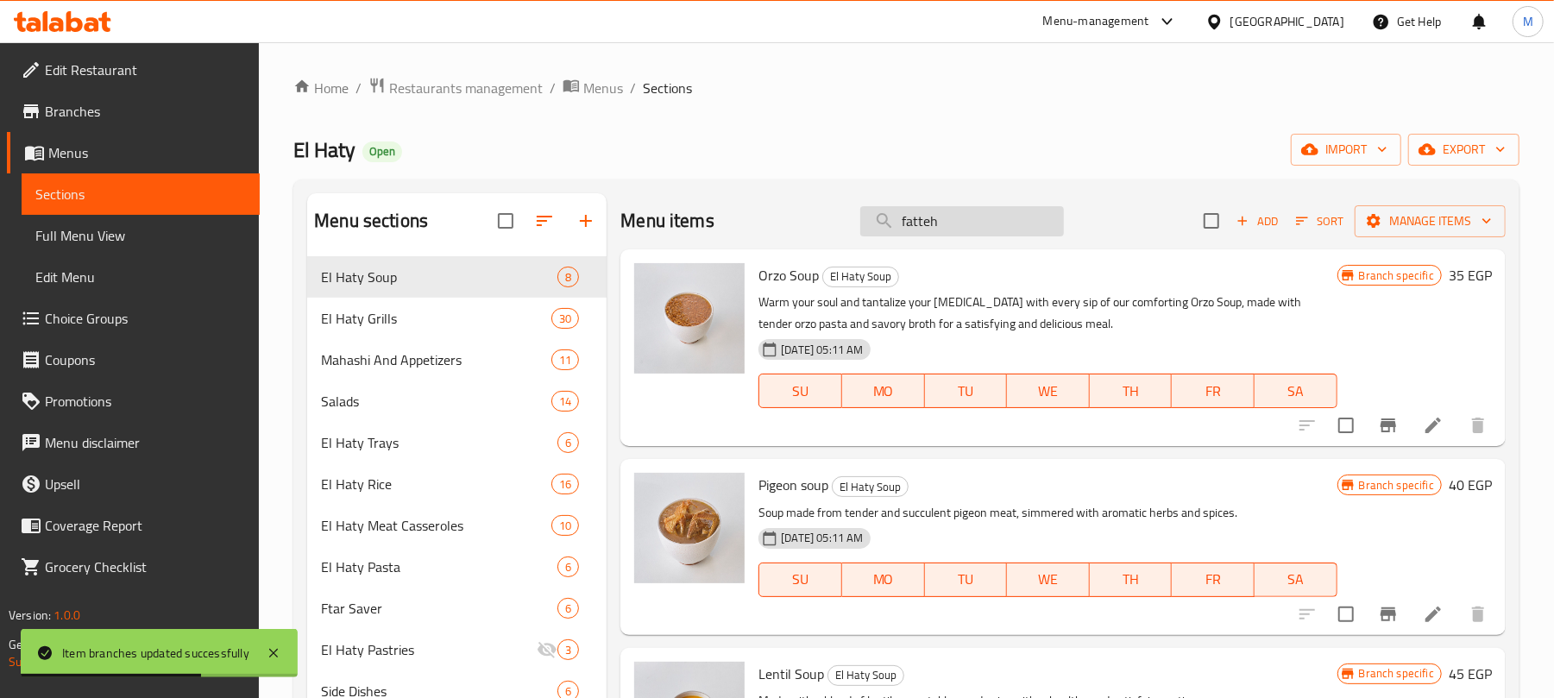
click at [998, 226] on input "fatteh" at bounding box center [962, 221] width 204 height 30
paste input "ستيك بالصوص"
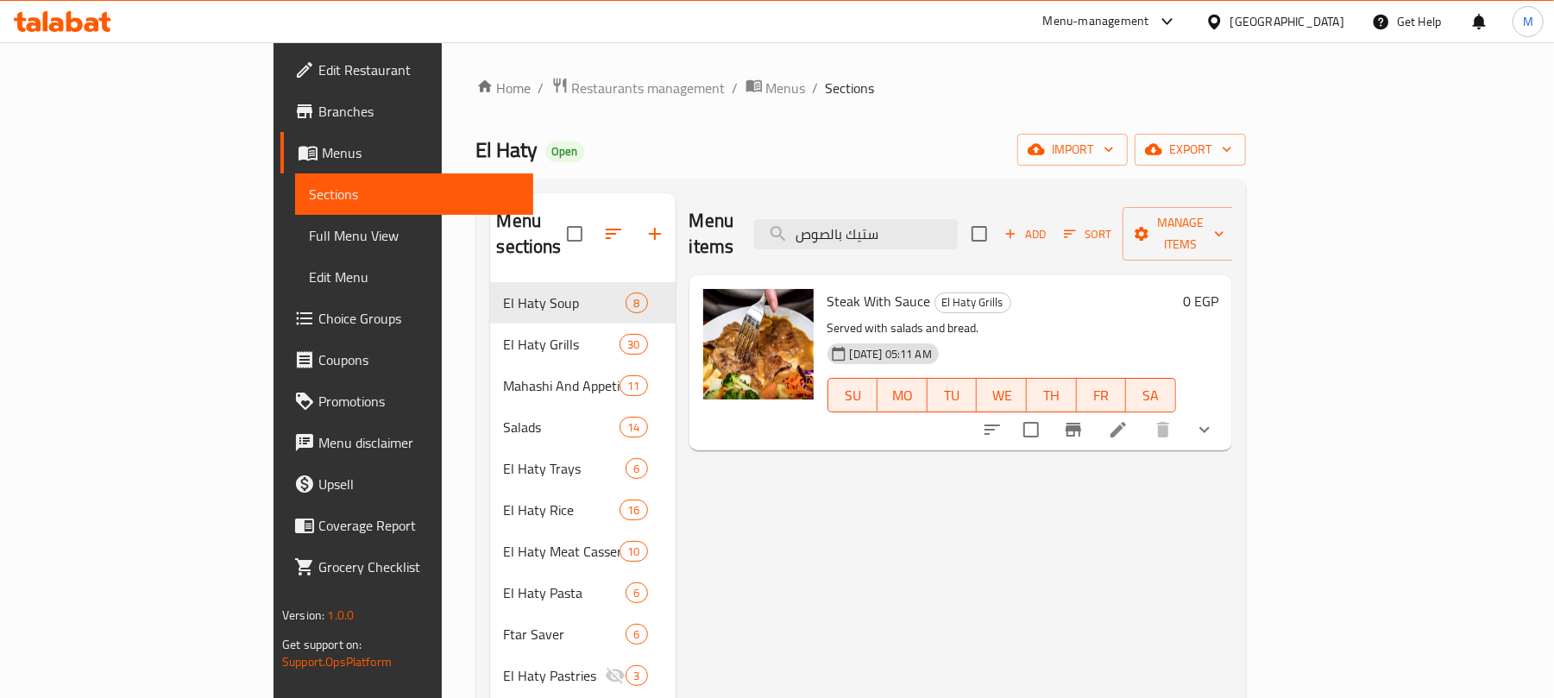
type input "ستيك بالصوص"
click at [1226, 409] on button "show more" at bounding box center [1204, 429] width 41 height 41
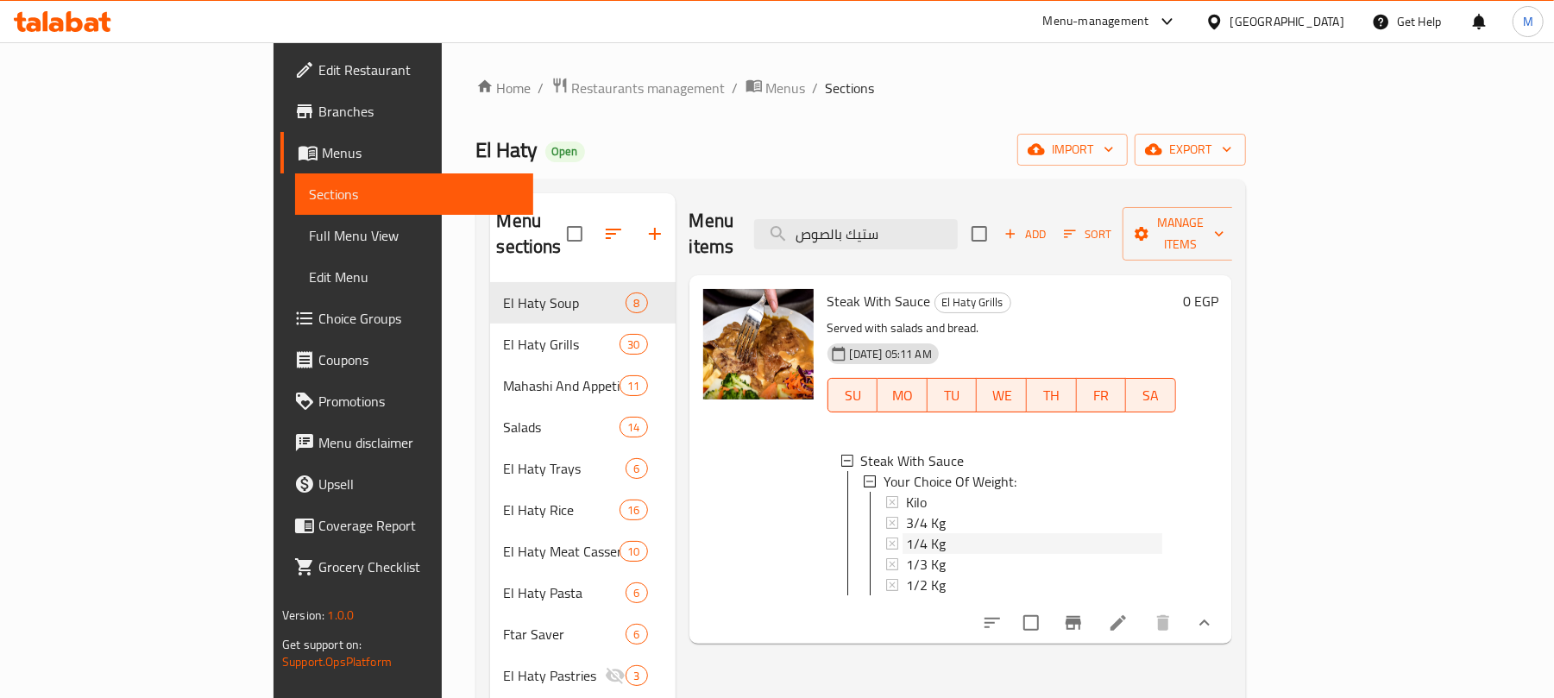
click at [906, 533] on span "1/4 Kg" at bounding box center [926, 543] width 40 height 21
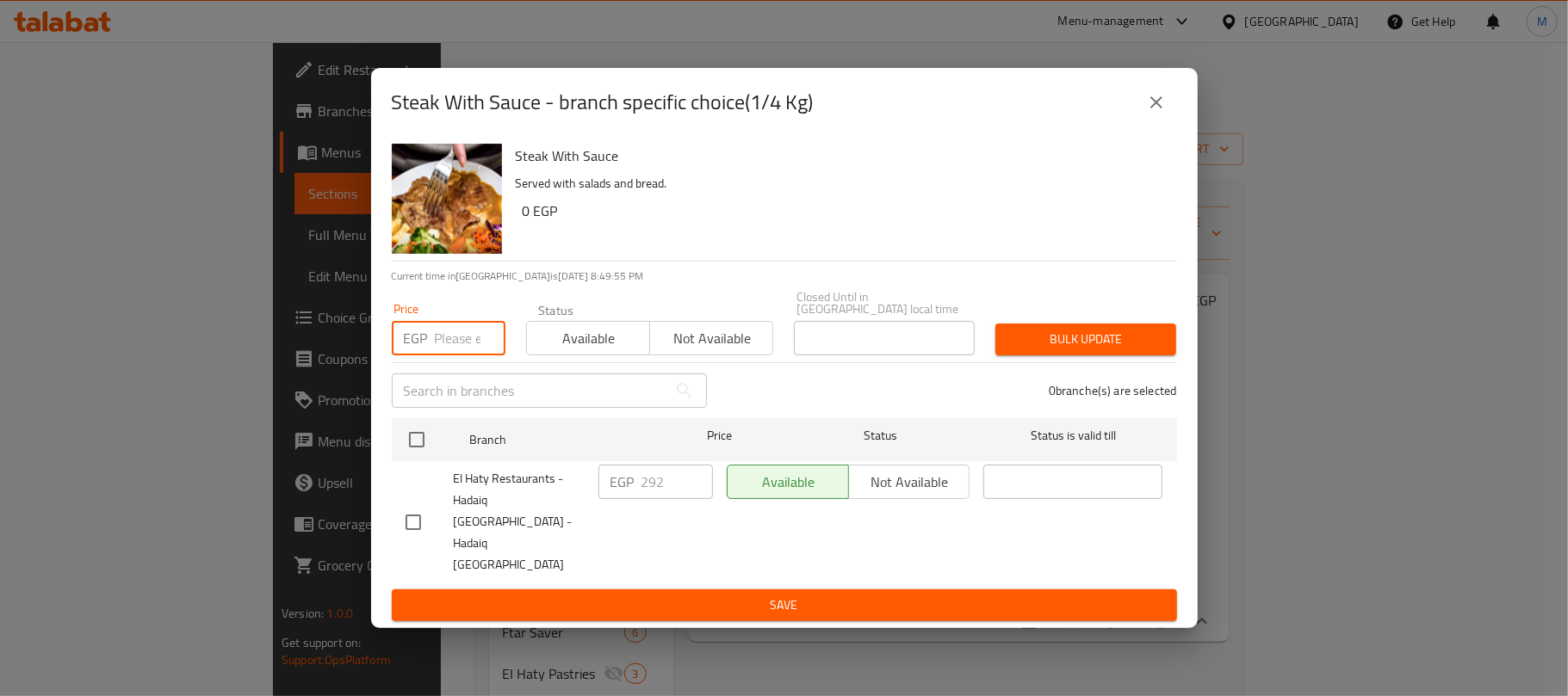
click at [453, 355] on input "number" at bounding box center [470, 338] width 71 height 35
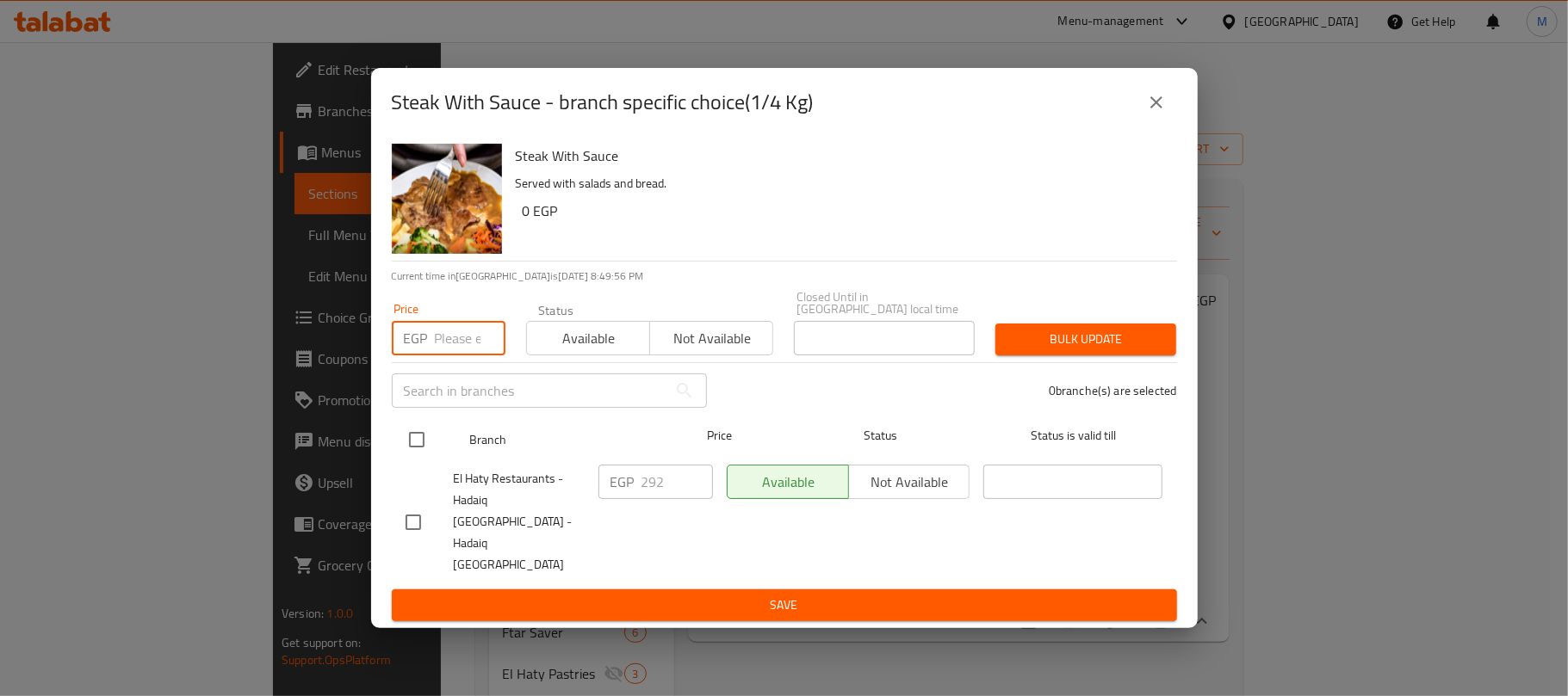
paste input "306"
type input "306"
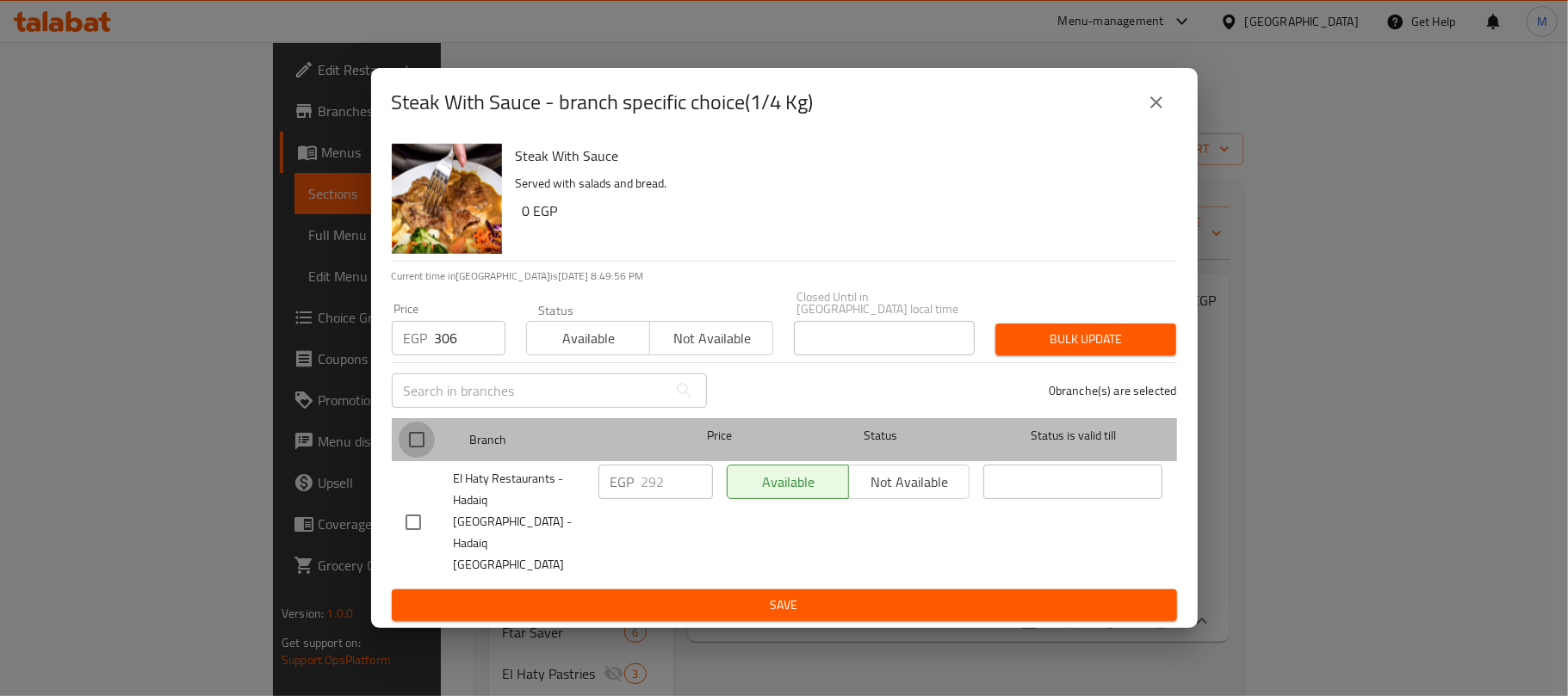
click at [418, 458] on input "checkbox" at bounding box center [417, 440] width 36 height 36
checkbox input "true"
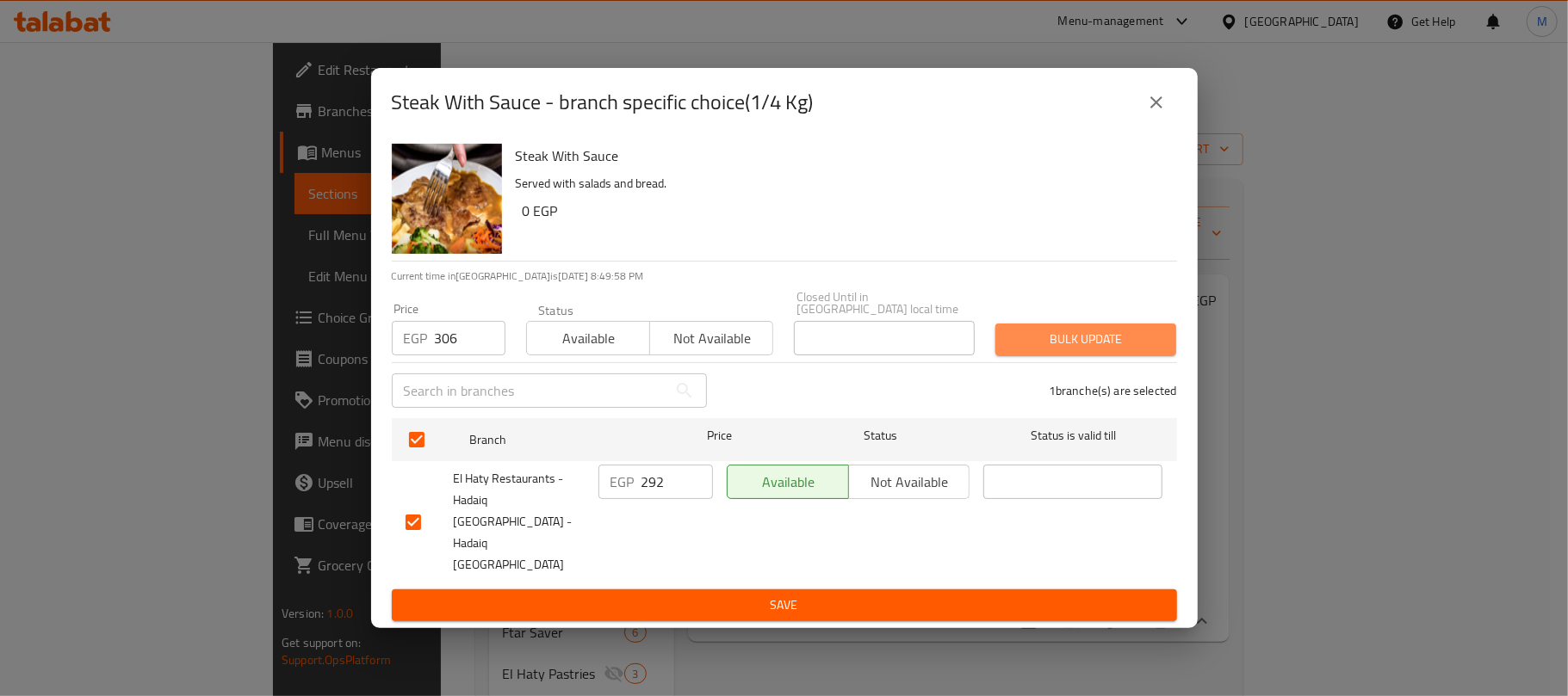
click at [1038, 350] on span "Bulk update" at bounding box center [1085, 340] width 154 height 22
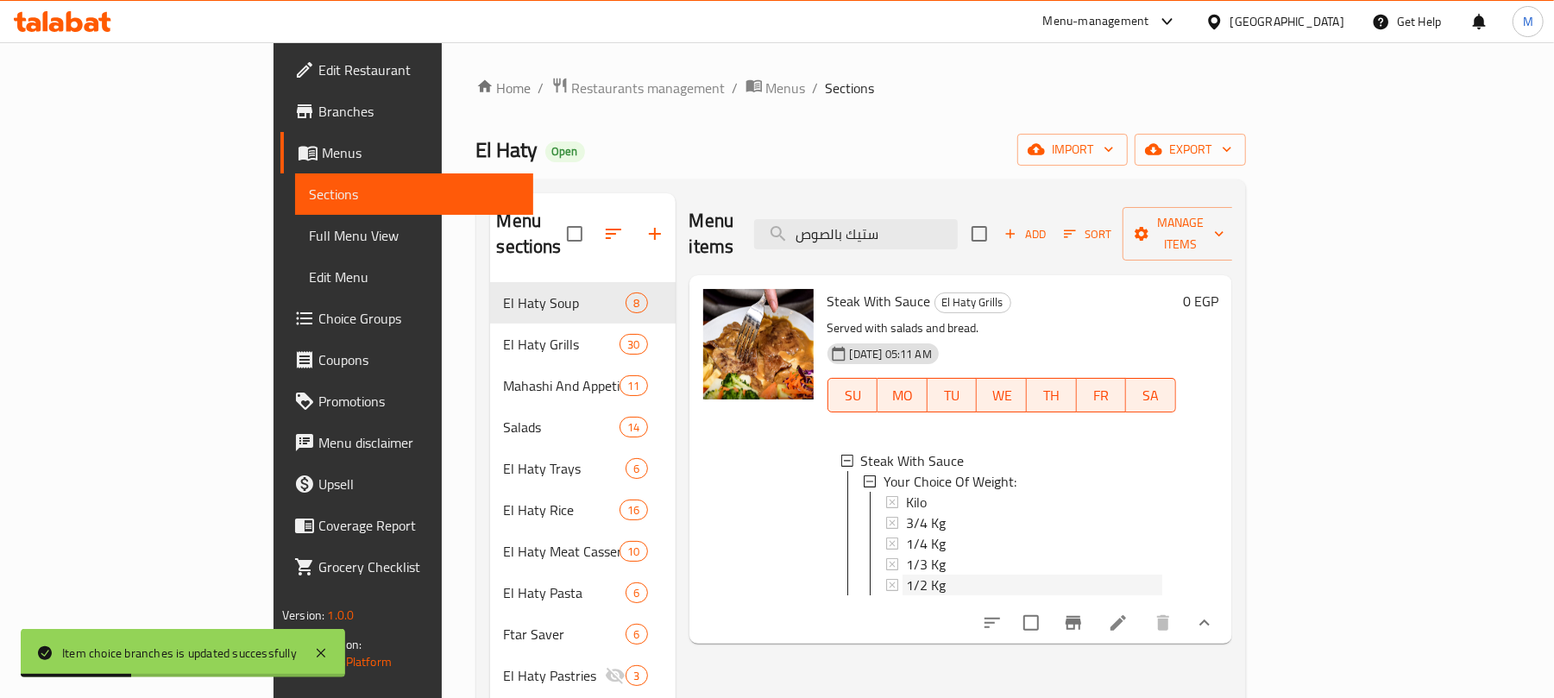
click at [906, 575] on div "1/2 Kg" at bounding box center [1034, 585] width 256 height 21
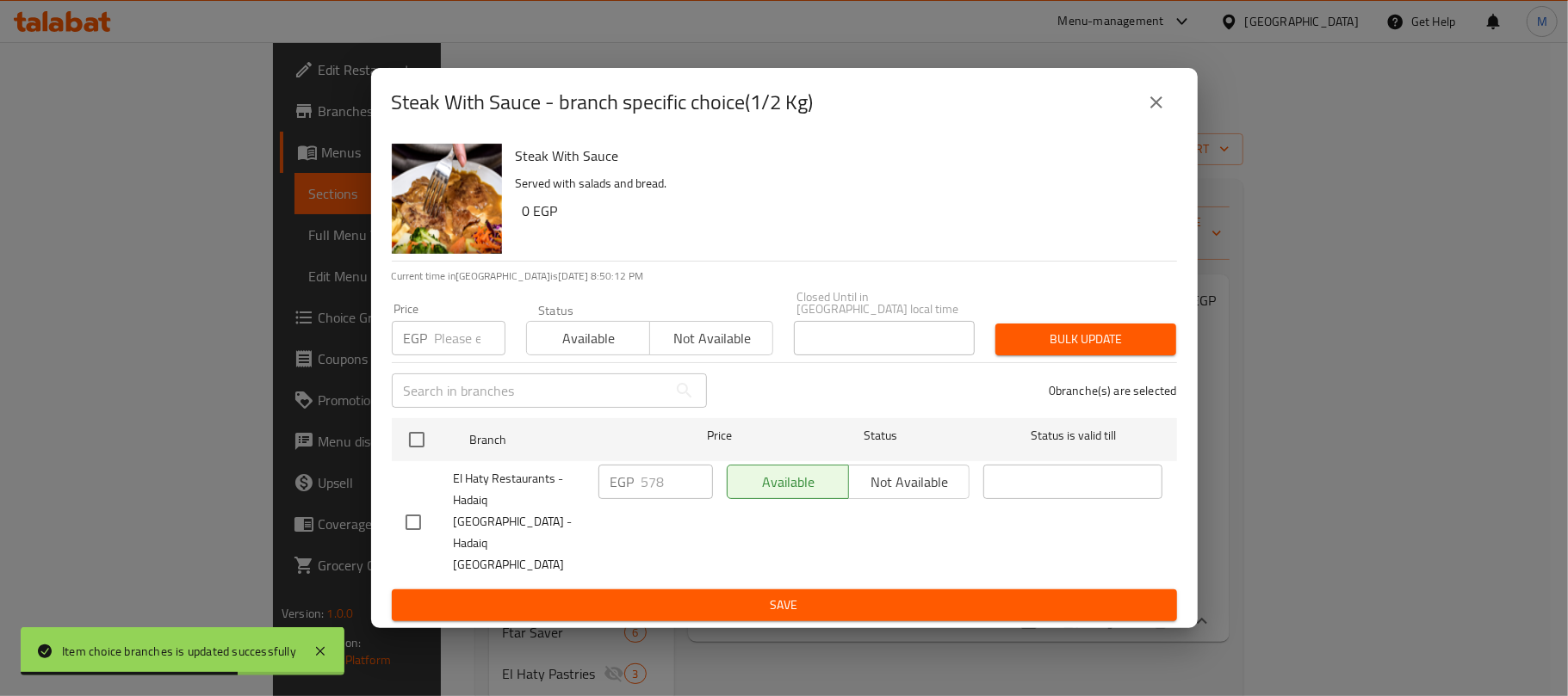
click at [1157, 113] on icon "close" at bounding box center [1156, 102] width 21 height 21
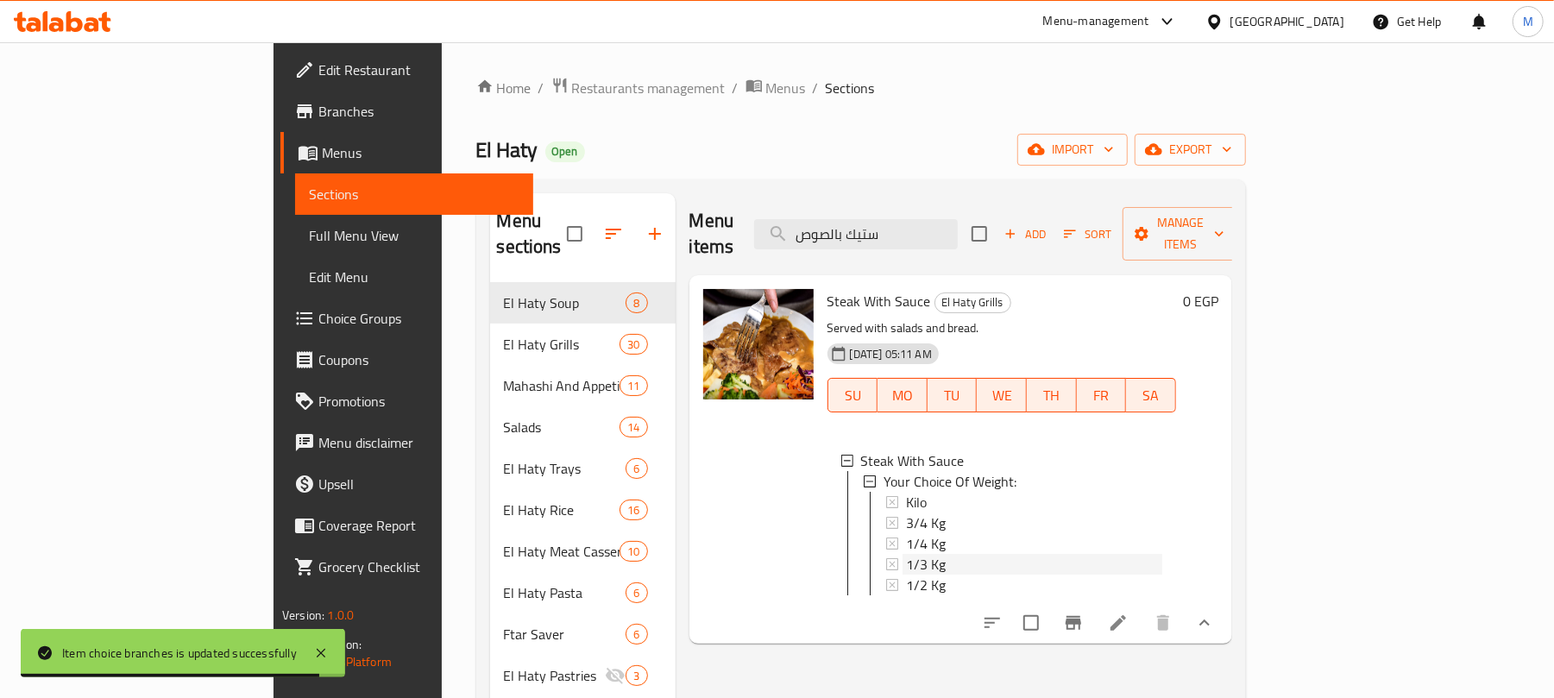
click at [906, 554] on span "1/3 Kg" at bounding box center [926, 564] width 40 height 21
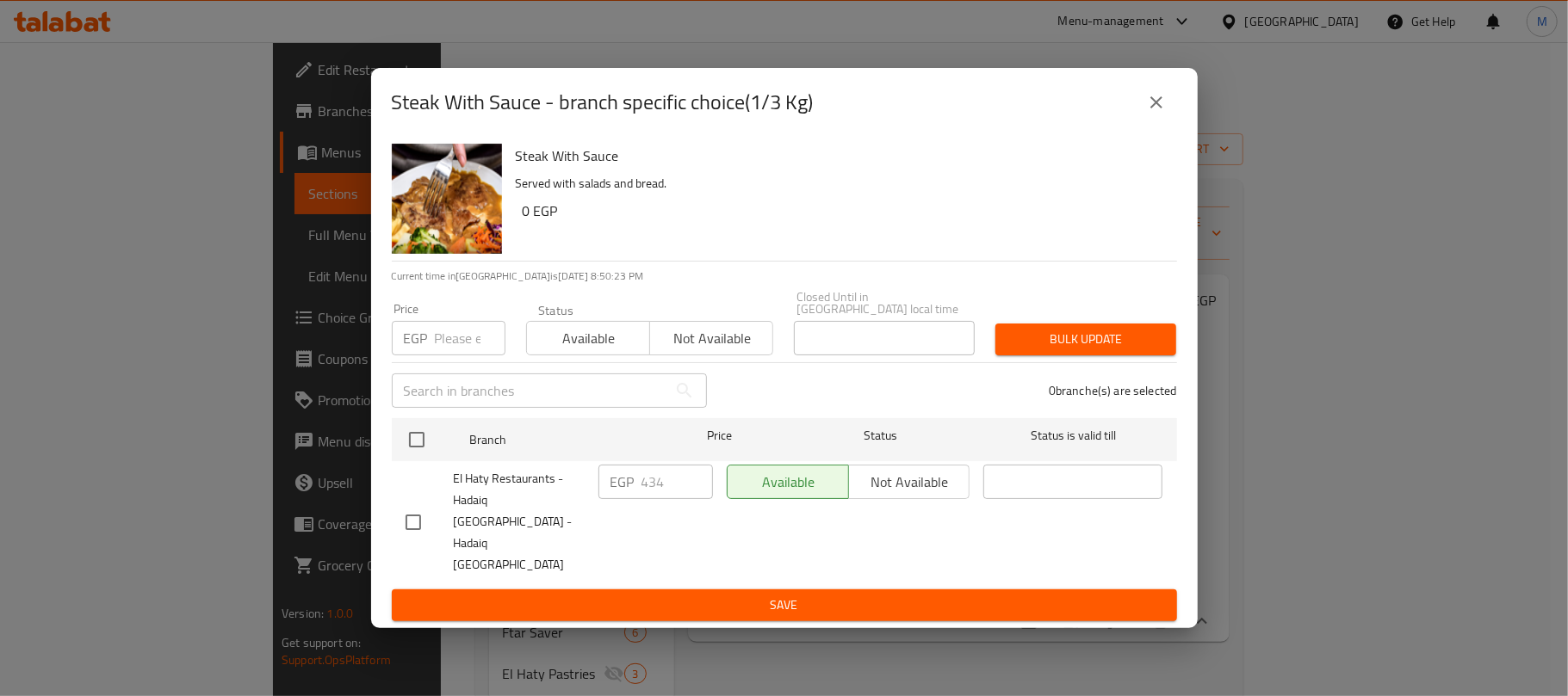
click at [450, 355] on input "number" at bounding box center [470, 338] width 71 height 35
paste input "456"
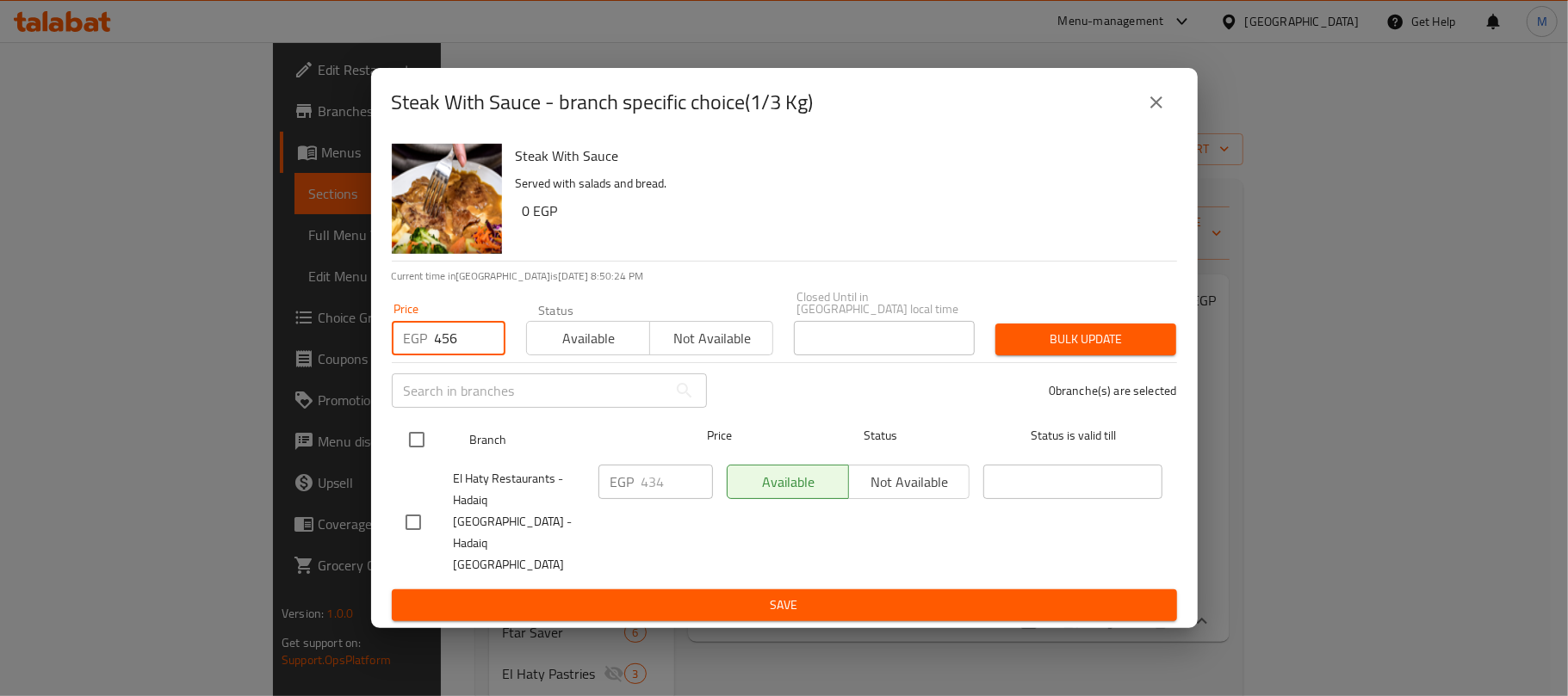
type input "456"
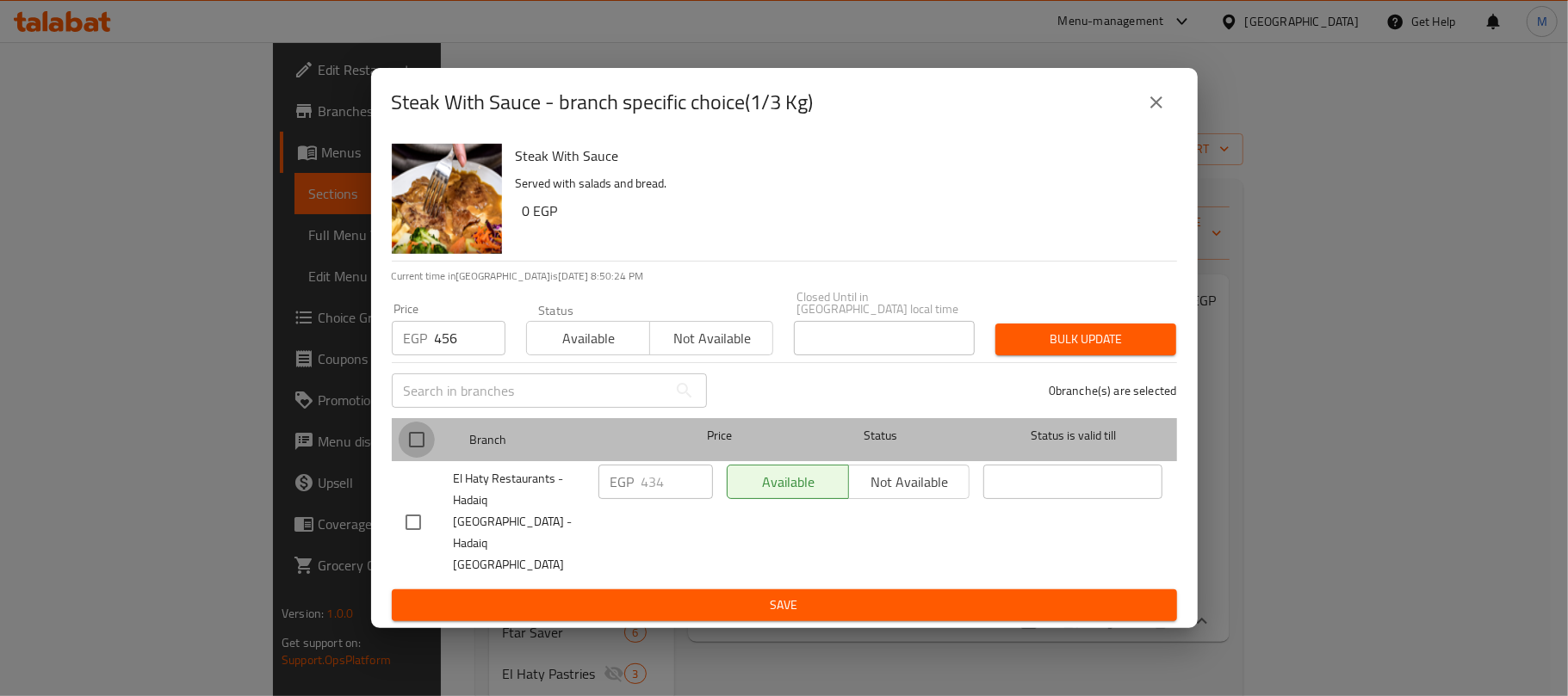
click at [417, 455] on input "checkbox" at bounding box center [417, 440] width 36 height 36
checkbox input "true"
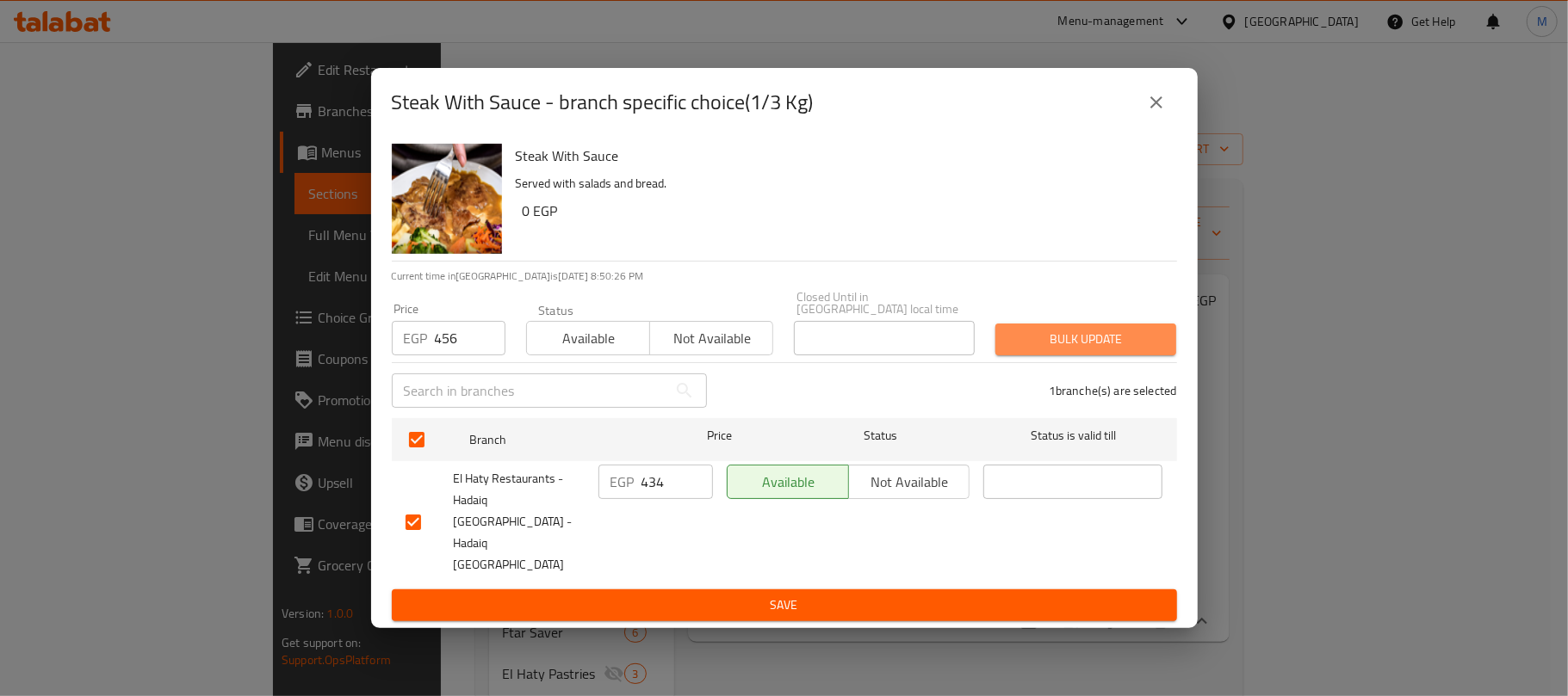
click at [1051, 350] on span "Bulk update" at bounding box center [1085, 340] width 154 height 22
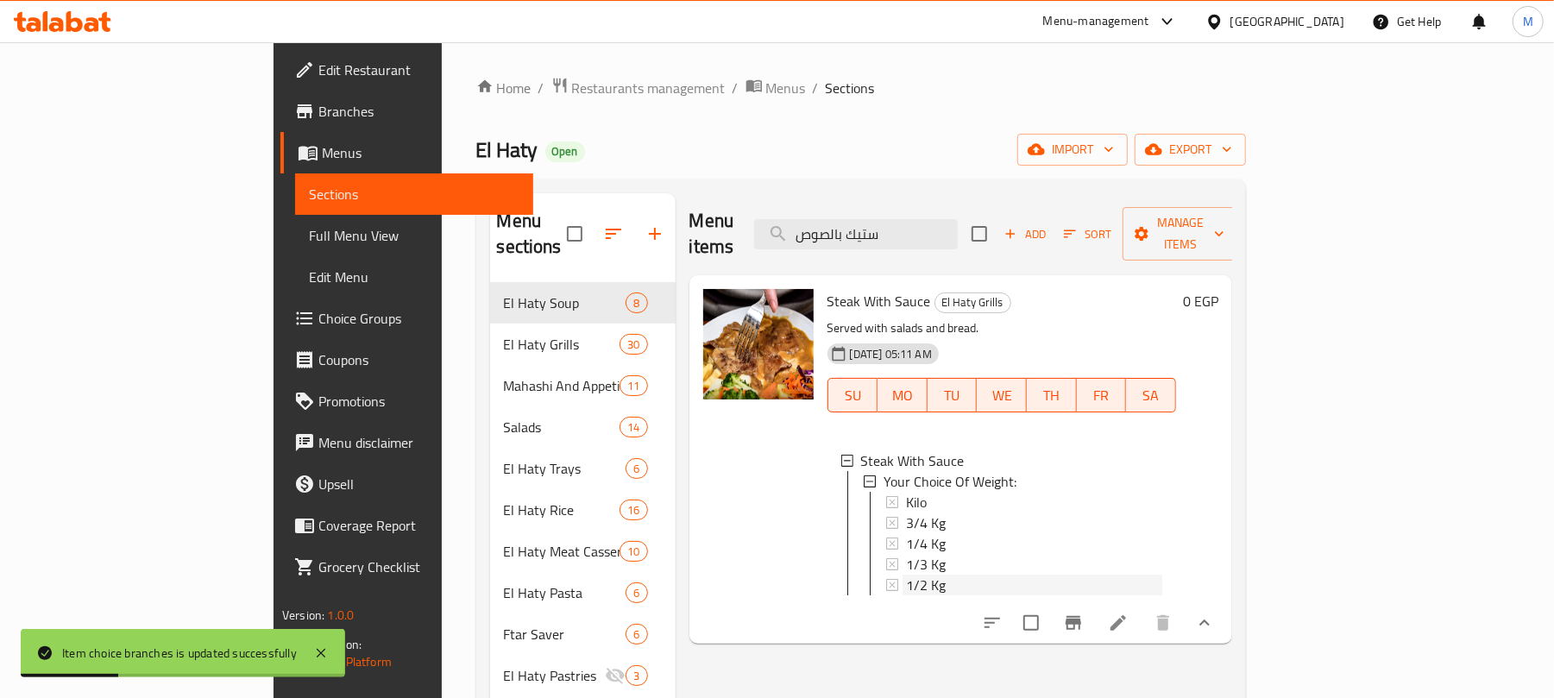
click at [906, 575] on span "1/2 Kg" at bounding box center [926, 585] width 40 height 21
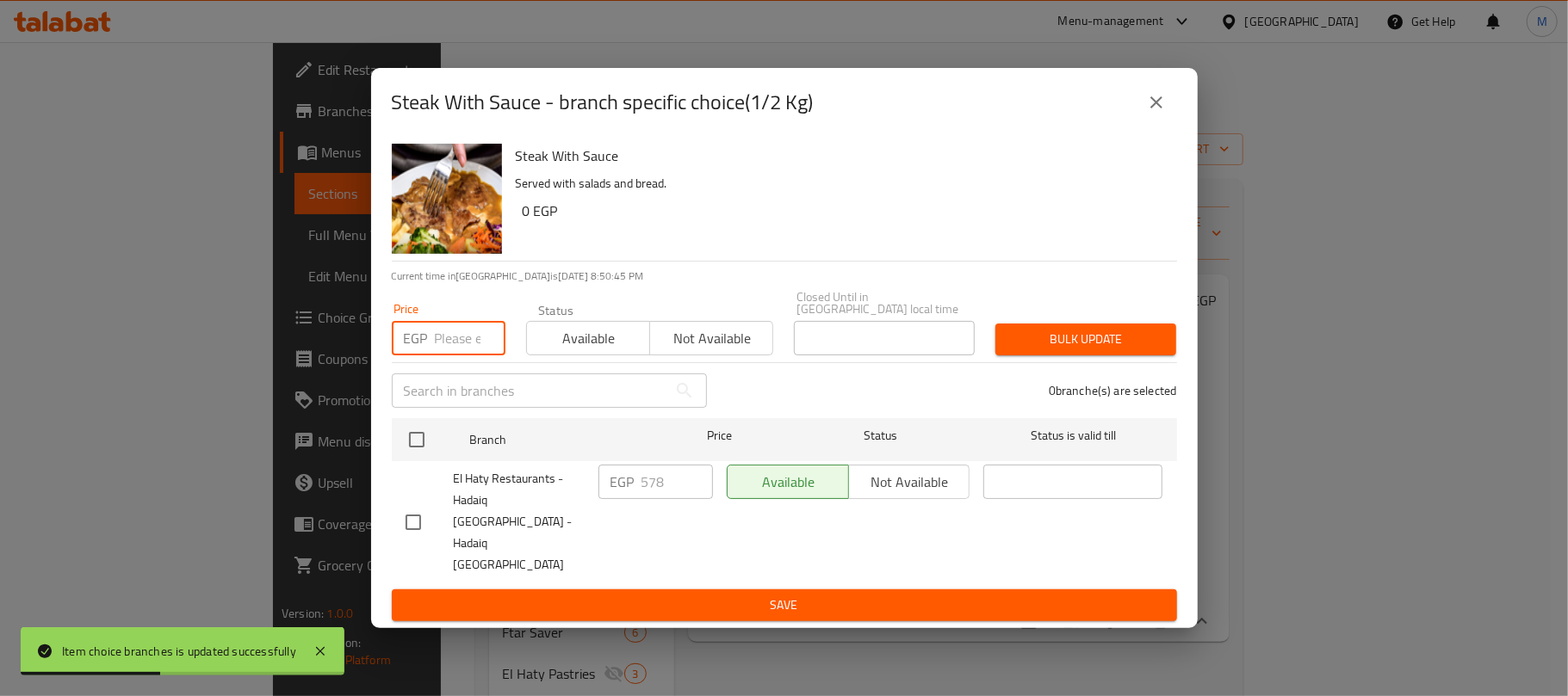
click at [456, 355] on input "number" at bounding box center [470, 338] width 71 height 35
paste input "606"
type input "606"
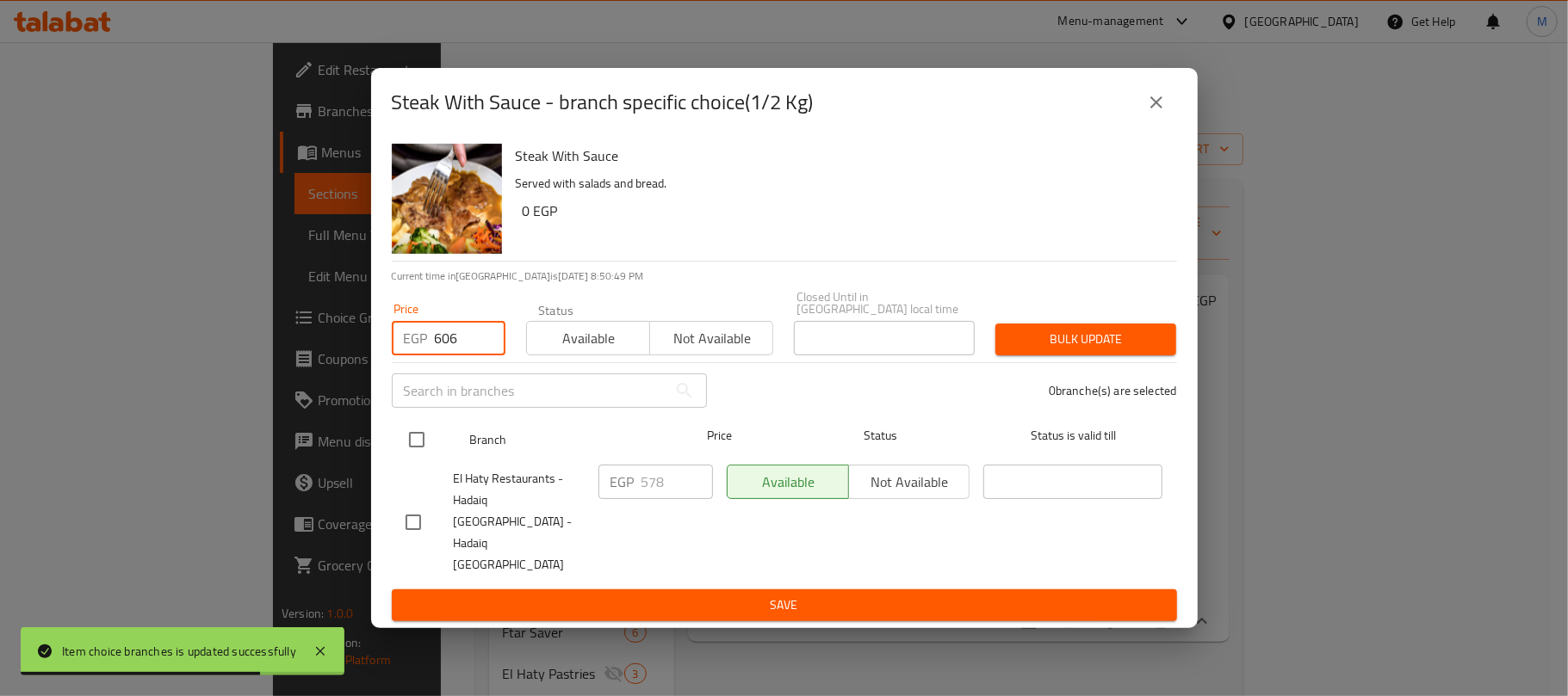
click at [413, 458] on input "checkbox" at bounding box center [417, 440] width 36 height 36
checkbox input "true"
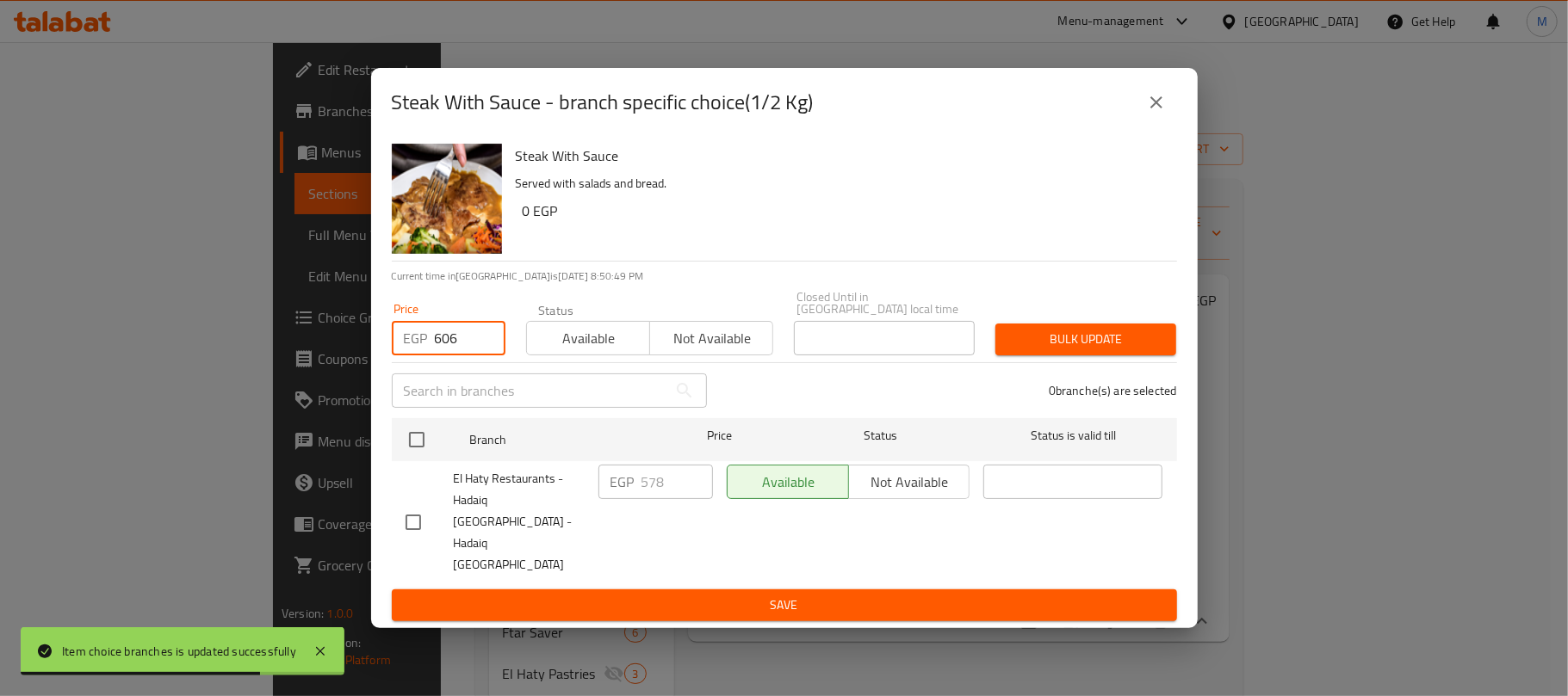
checkbox input "true"
click at [1096, 349] on span "Bulk update" at bounding box center [1085, 340] width 154 height 22
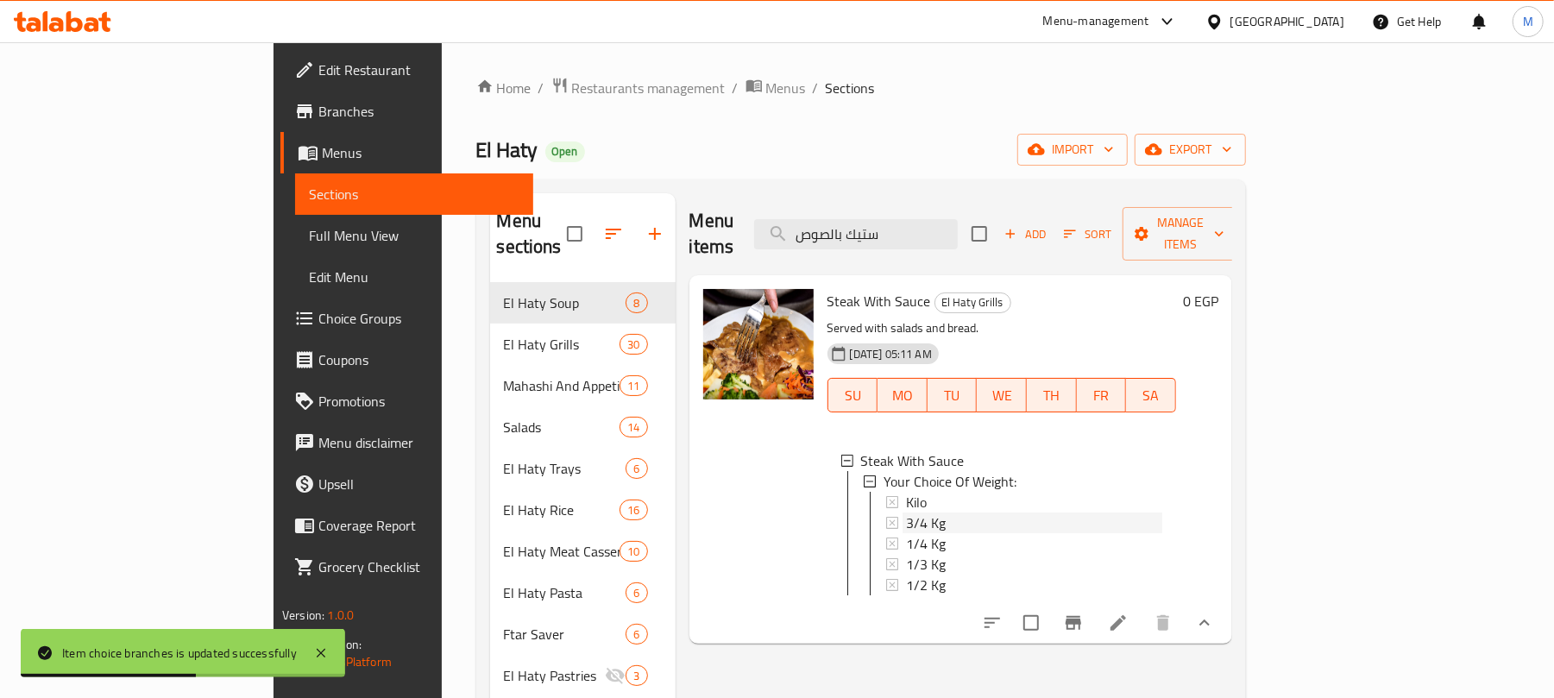
click at [906, 513] on span "3/4 Kg" at bounding box center [926, 523] width 40 height 21
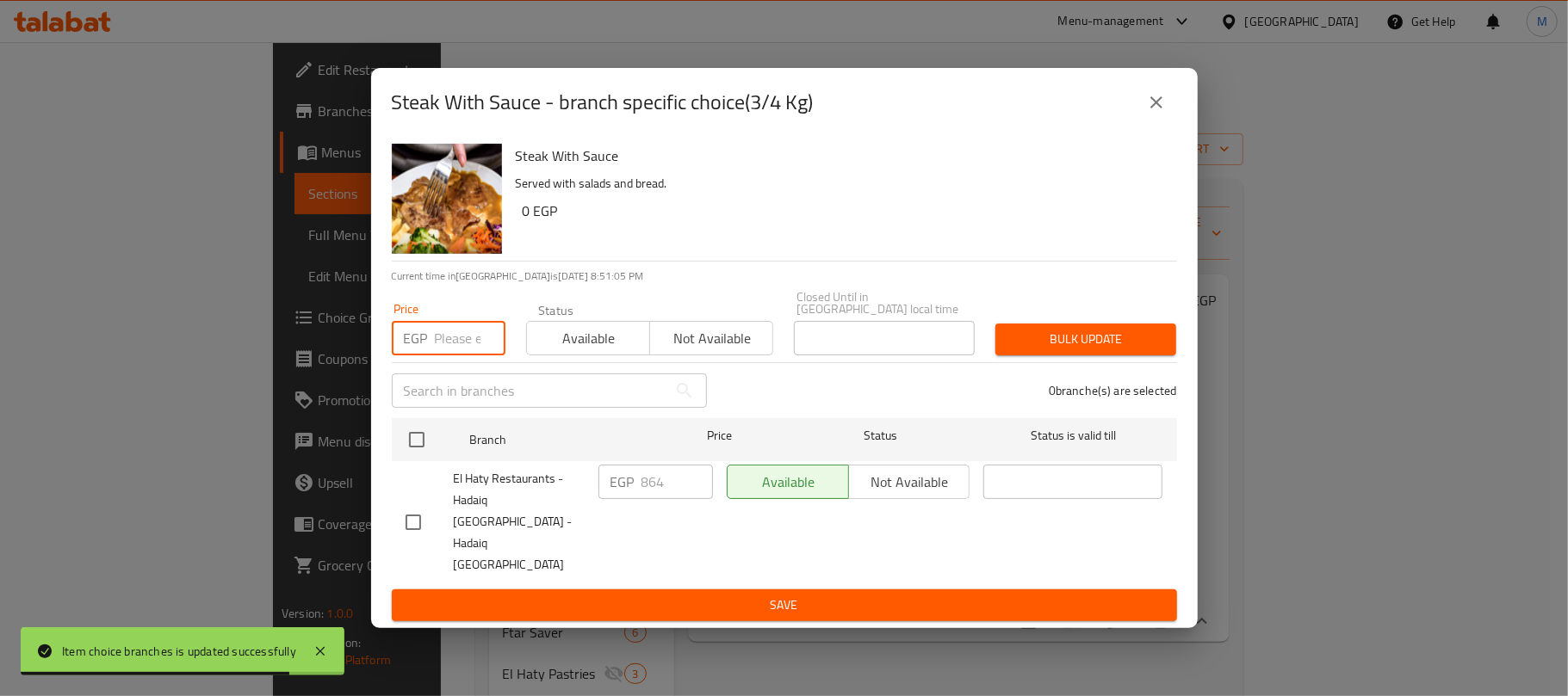
click at [449, 355] on input "number" at bounding box center [470, 338] width 71 height 35
paste input "906"
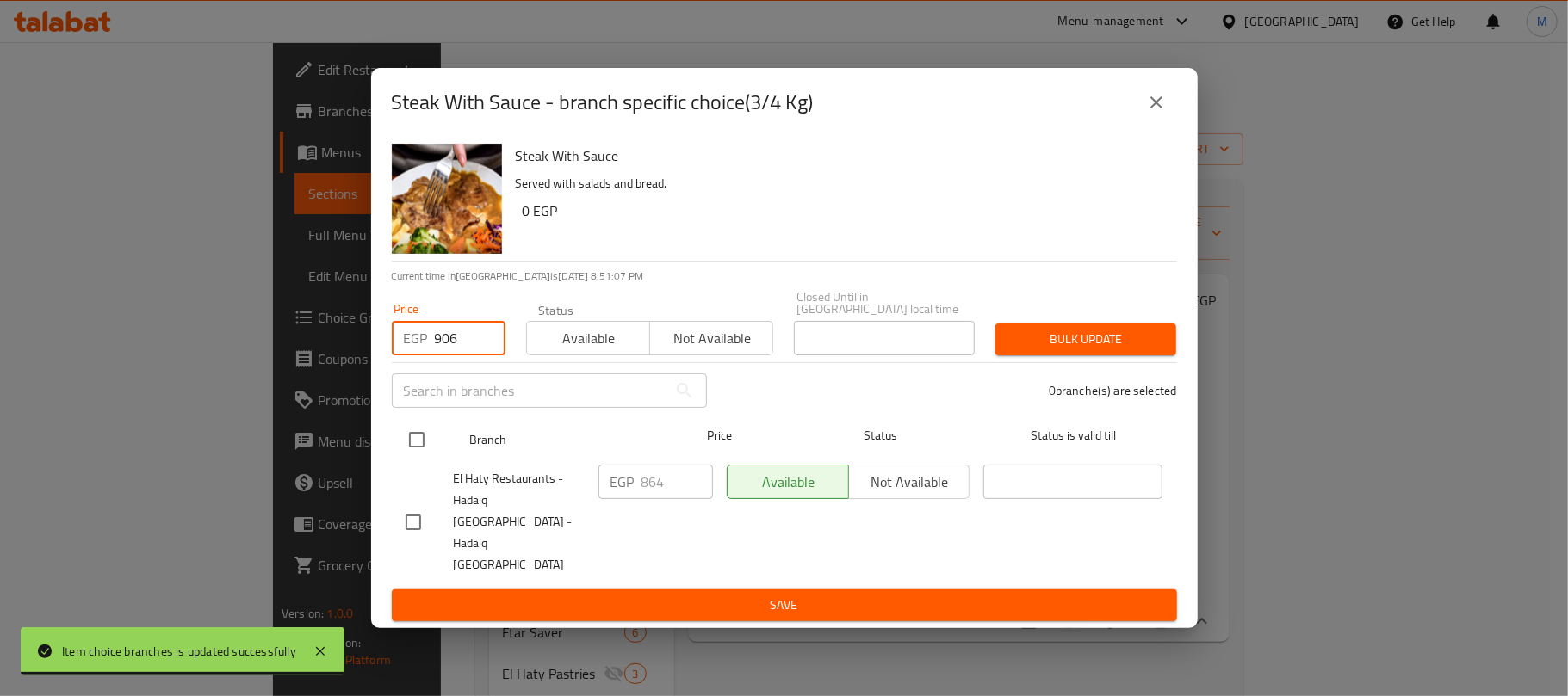
type input "906"
click at [424, 456] on input "checkbox" at bounding box center [417, 440] width 36 height 36
checkbox input "true"
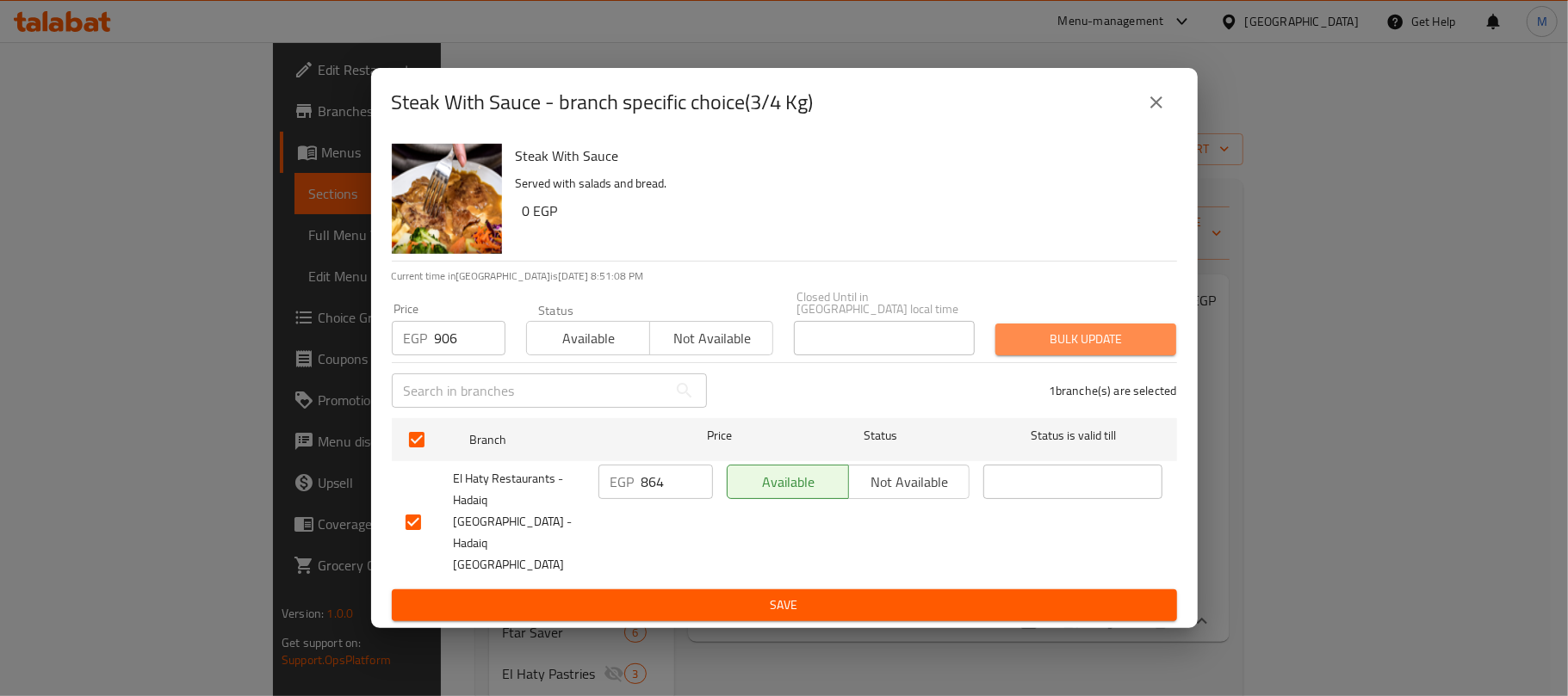
click at [1027, 350] on span "Bulk update" at bounding box center [1085, 340] width 154 height 22
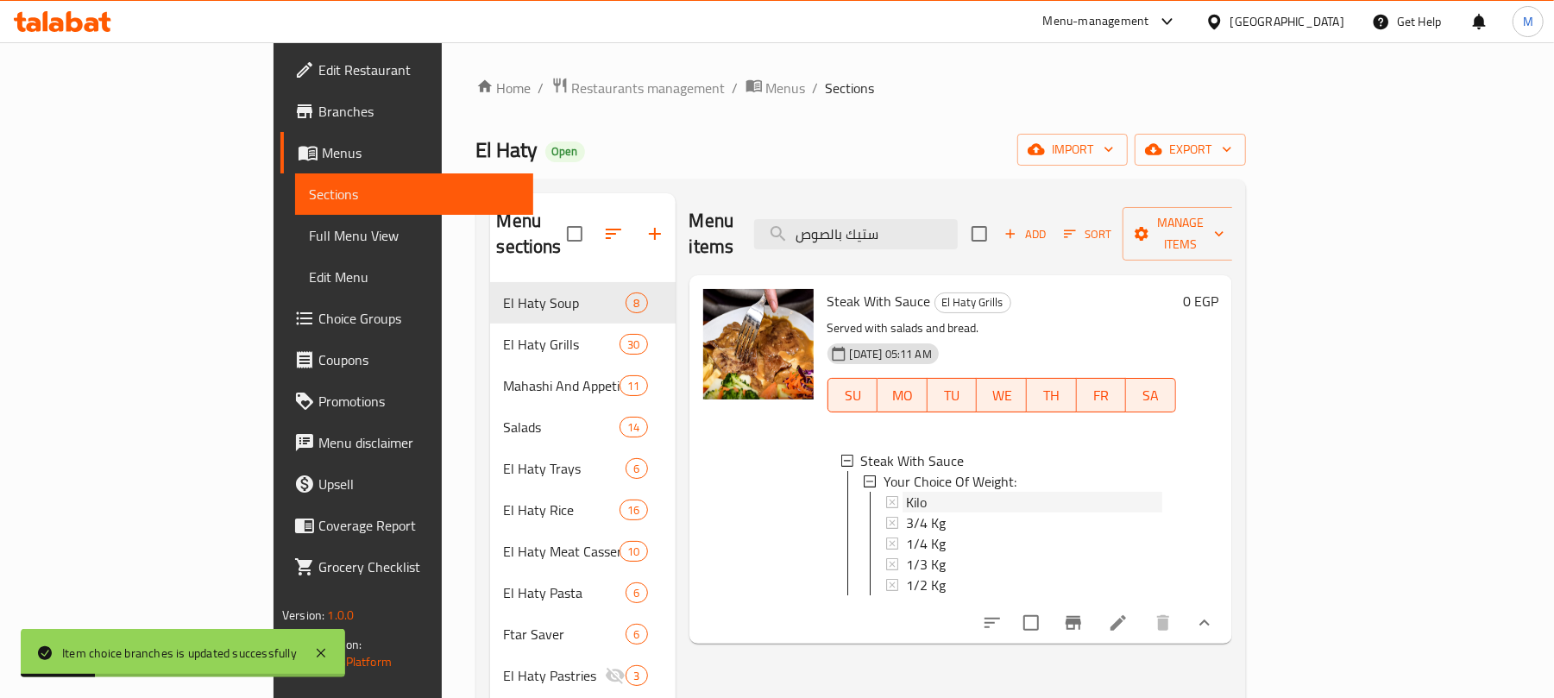
click at [906, 492] on span "Kilo" at bounding box center [916, 502] width 21 height 21
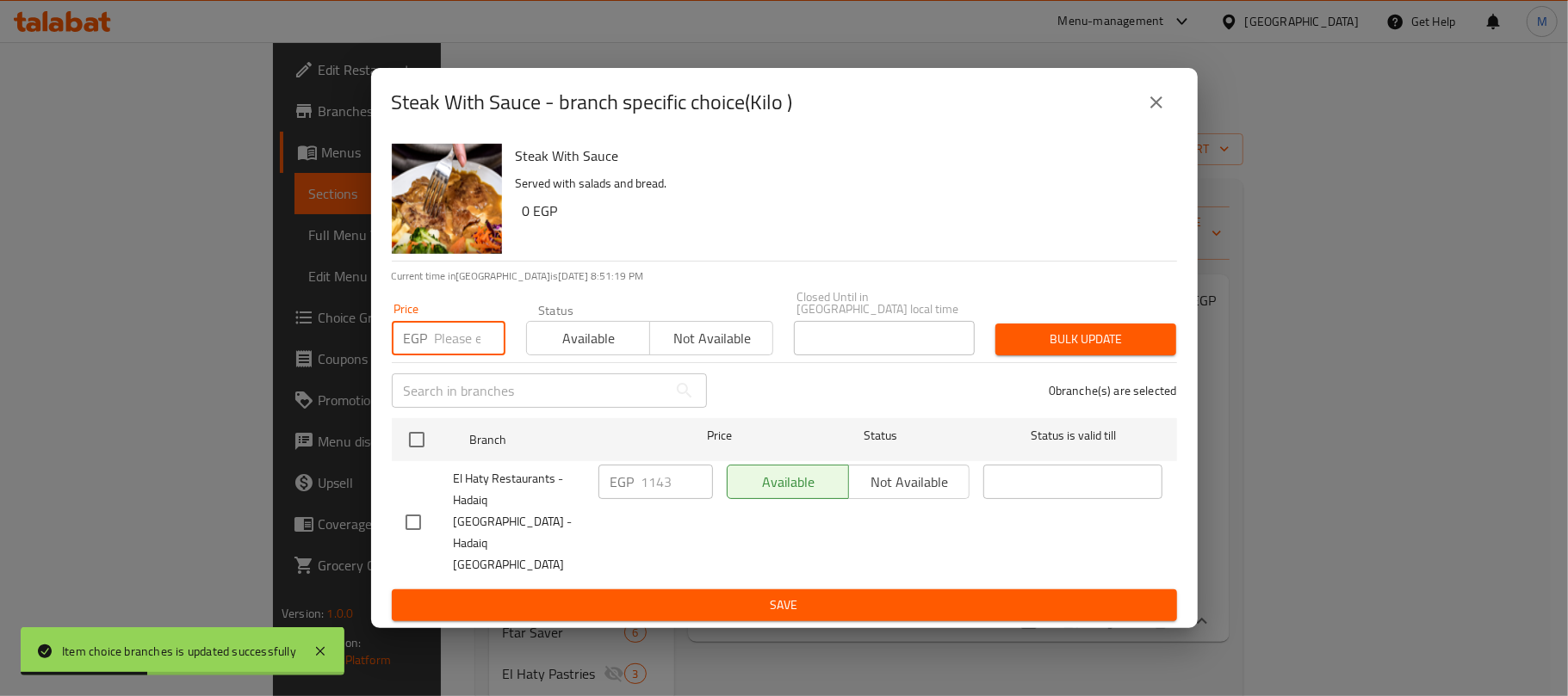
click at [445, 355] on input "number" at bounding box center [470, 338] width 71 height 35
paste input "1200"
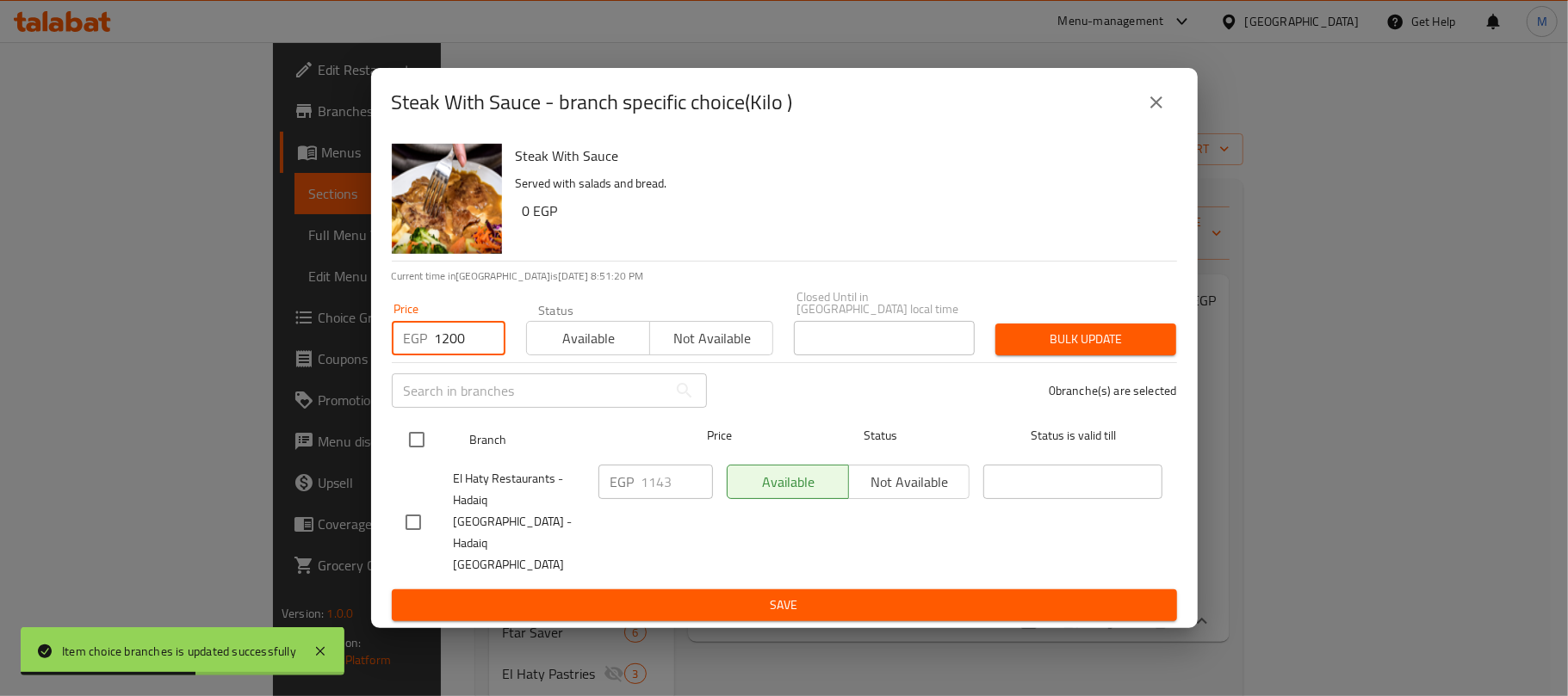
type input "1200"
click at [414, 438] on input "checkbox" at bounding box center [417, 440] width 36 height 36
checkbox input "true"
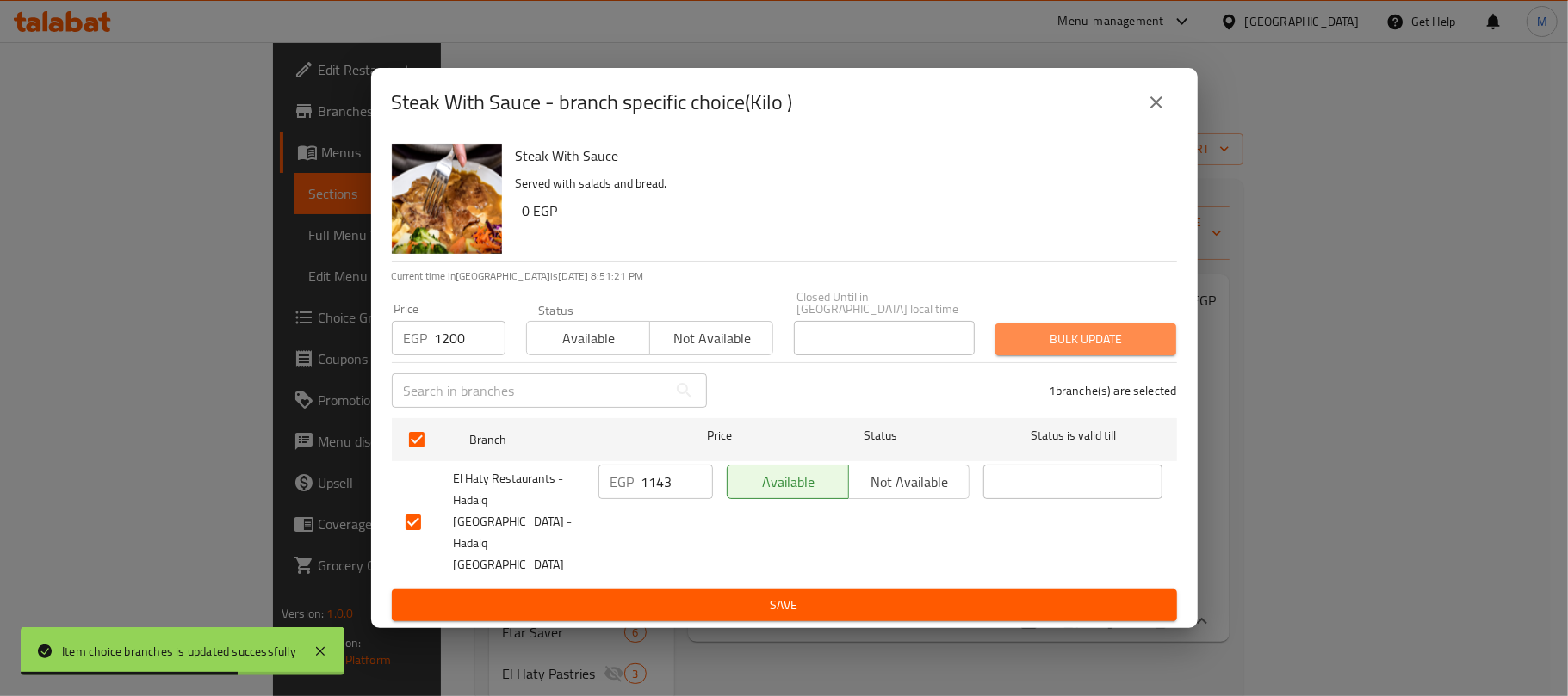
click at [1030, 350] on span "Bulk update" at bounding box center [1085, 340] width 154 height 22
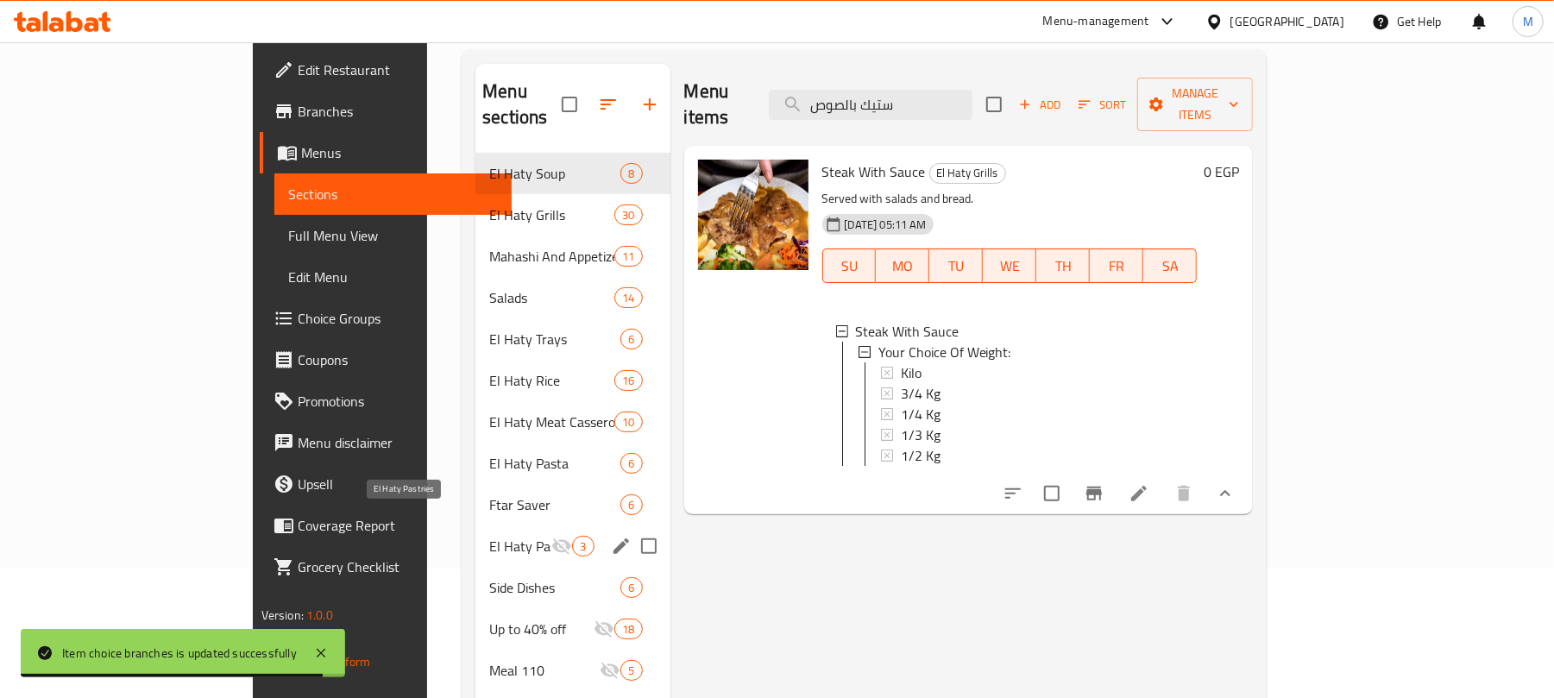
scroll to position [230, 0]
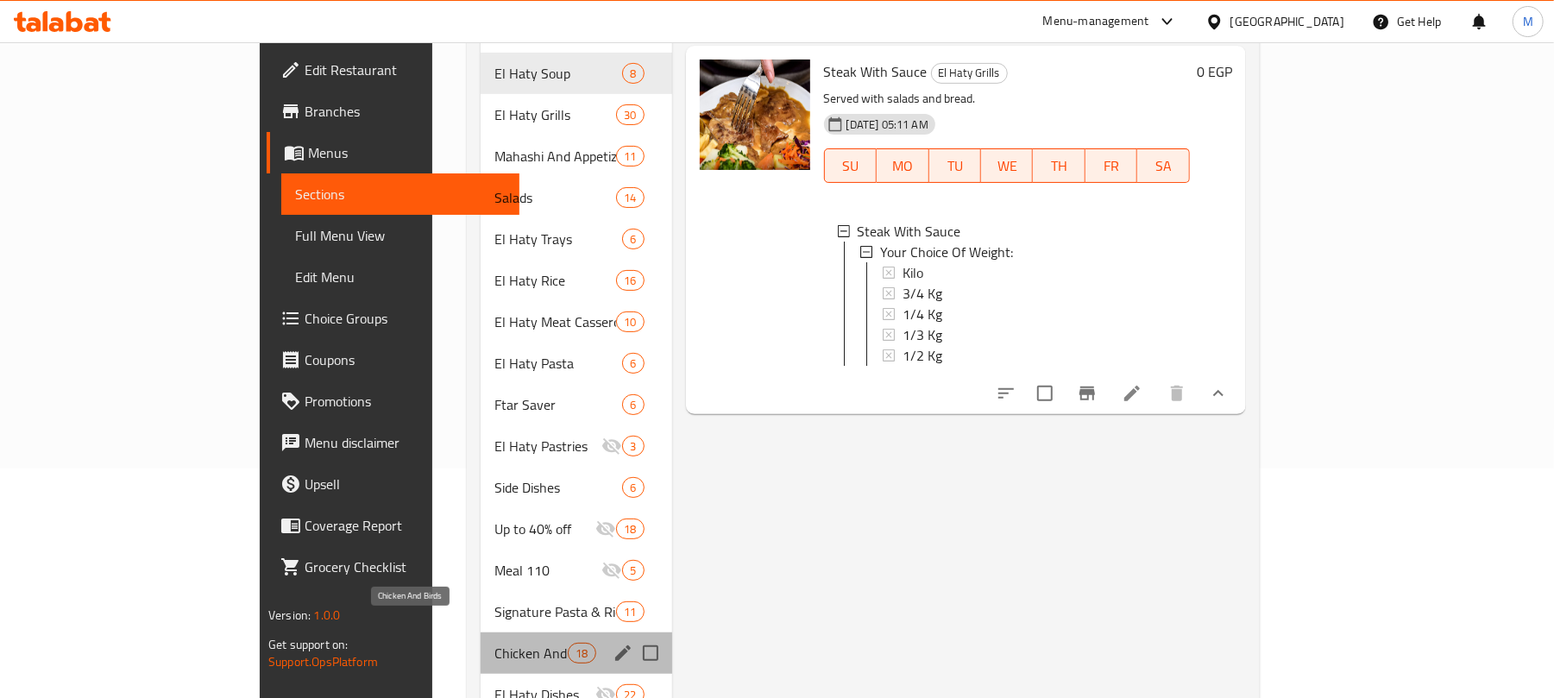
click at [495, 643] on span "Chicken And Birds" at bounding box center [531, 653] width 73 height 21
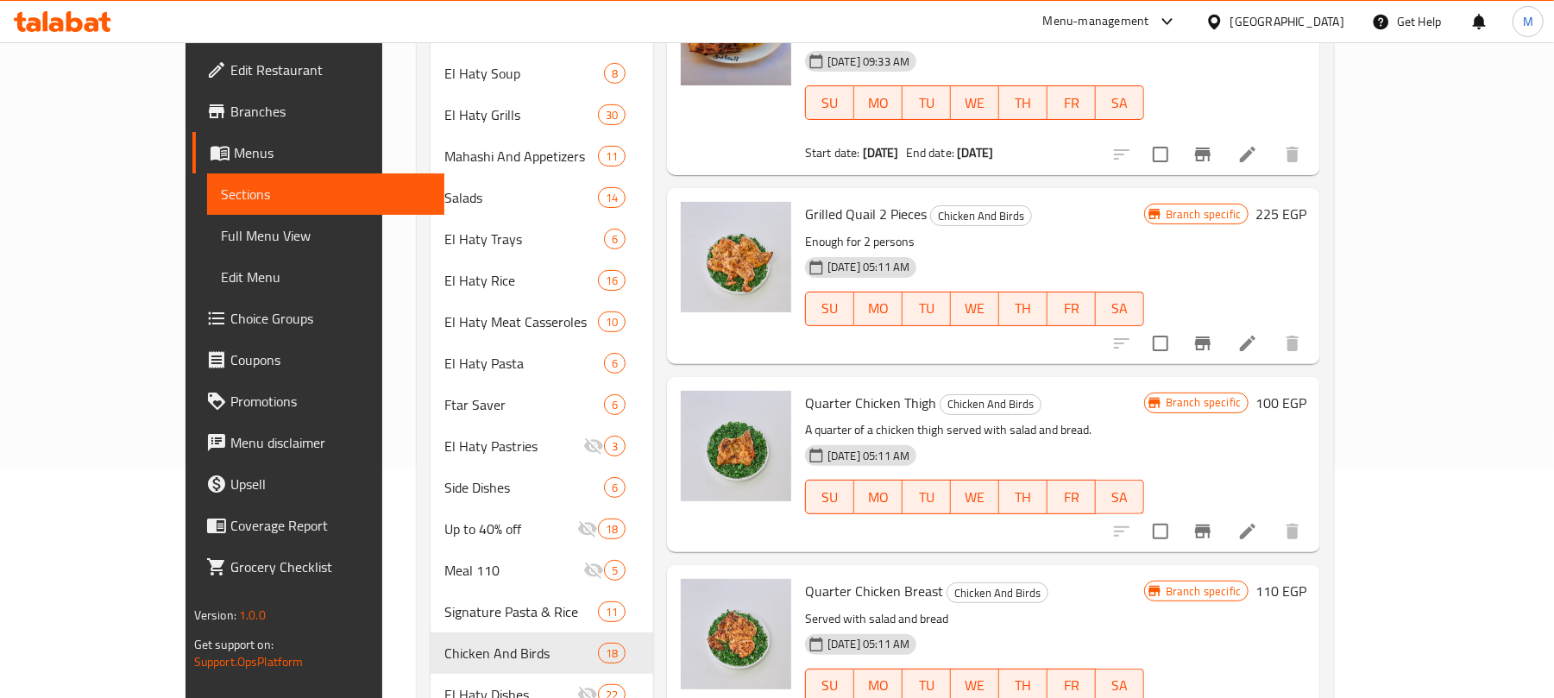
scroll to position [920, 0]
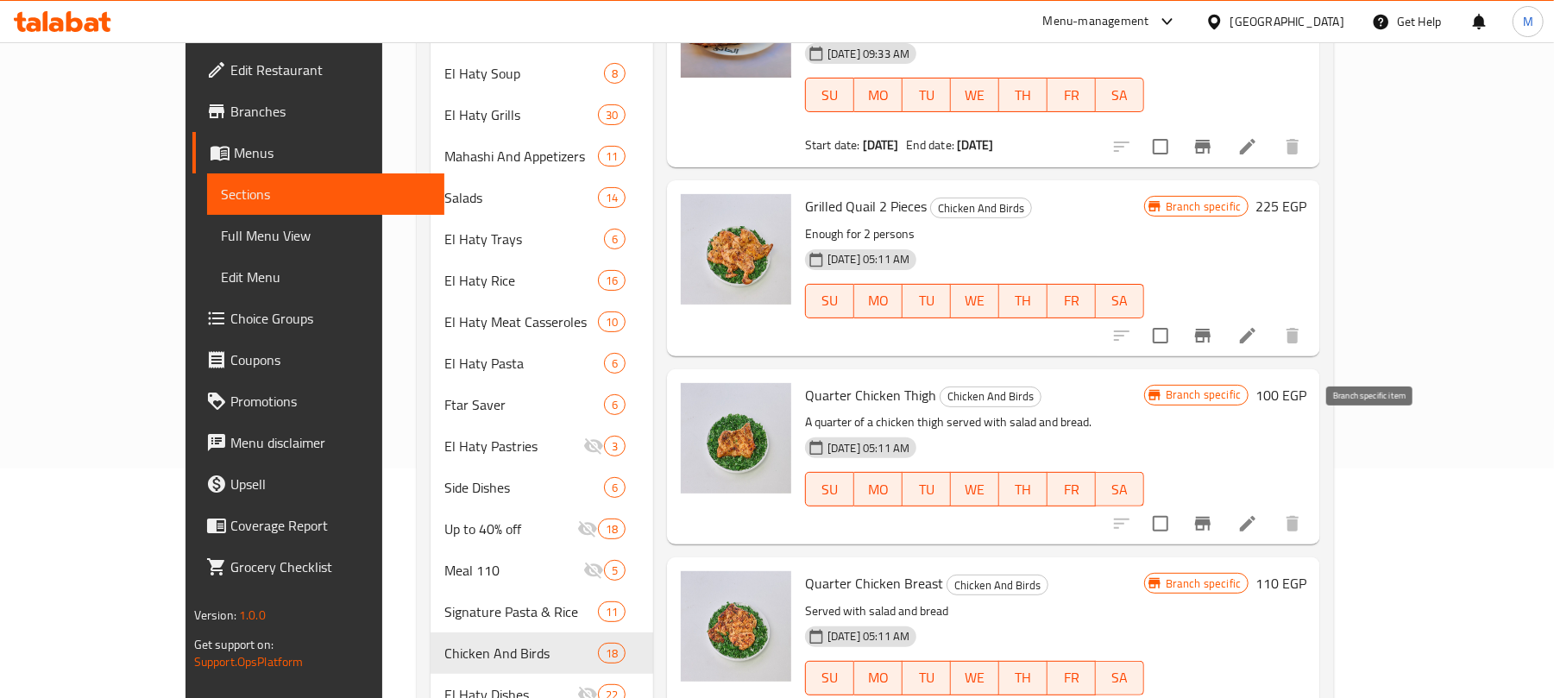
click at [1211, 517] on icon "Branch-specific-item" at bounding box center [1203, 524] width 16 height 14
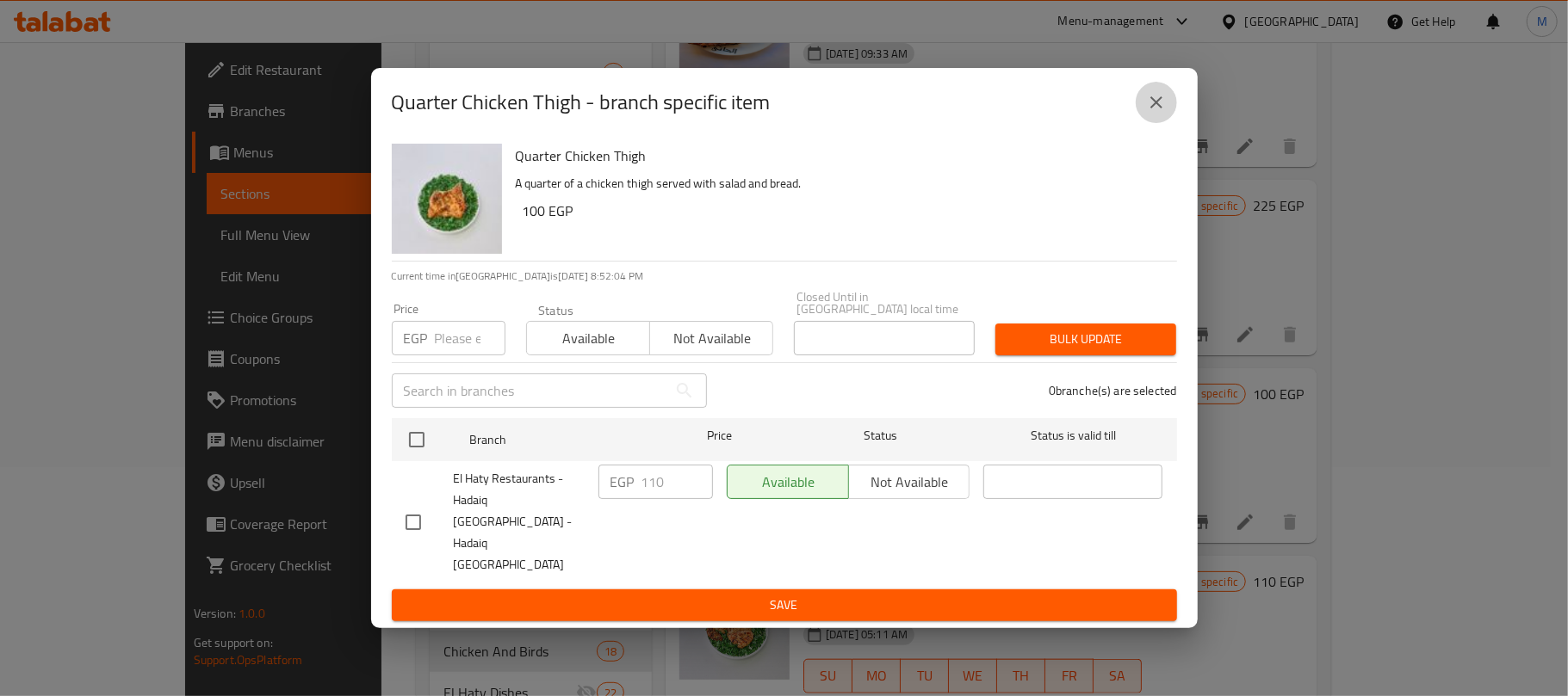
click at [1147, 113] on icon "close" at bounding box center [1156, 102] width 21 height 21
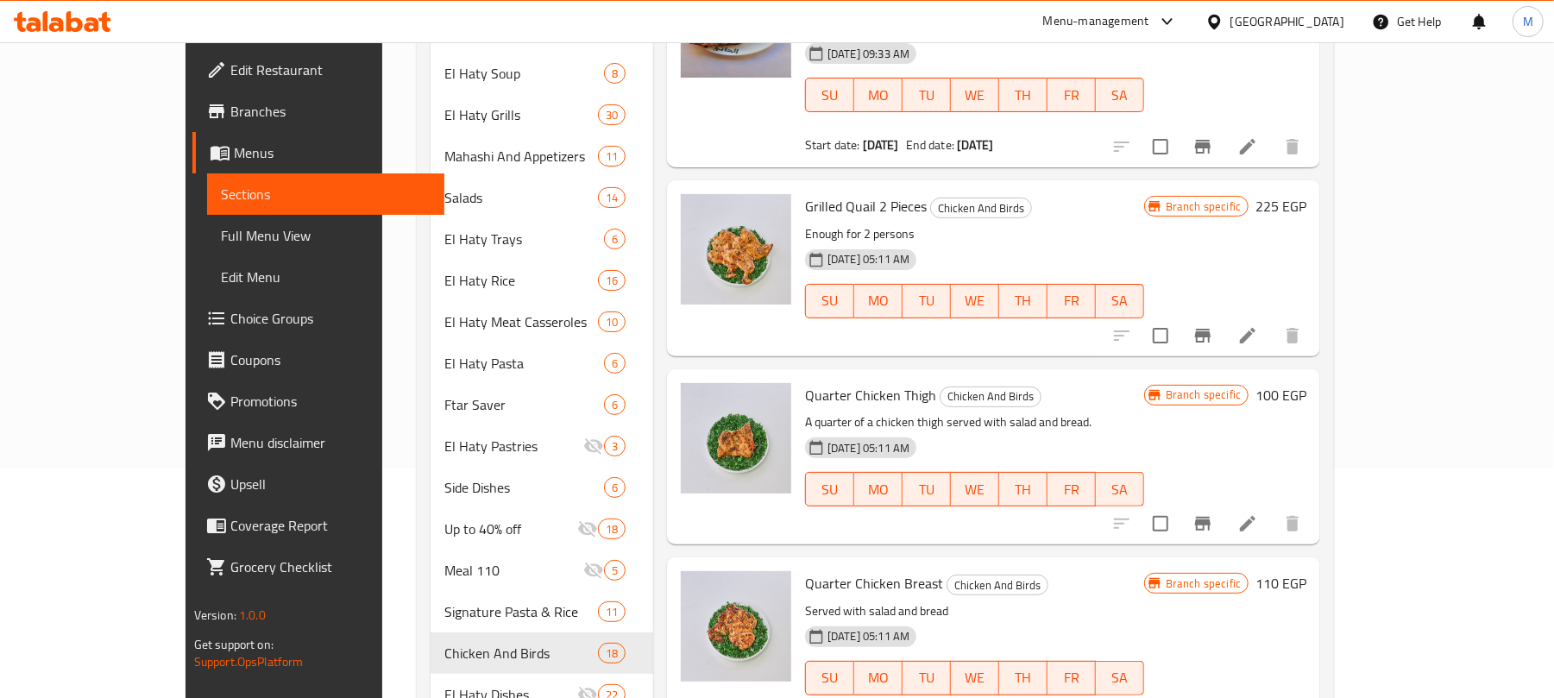
scroll to position [1036, 0]
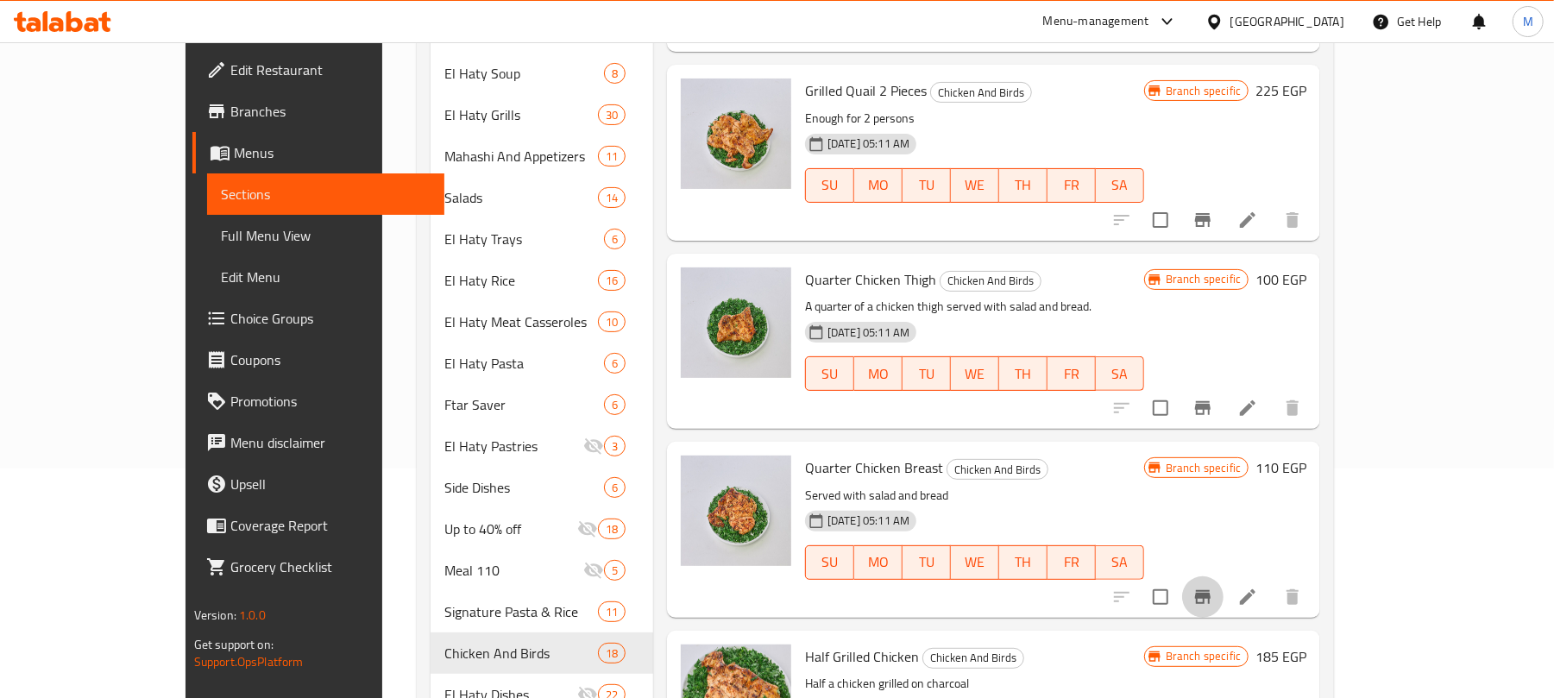
click at [1211, 590] on icon "Branch-specific-item" at bounding box center [1203, 597] width 16 height 14
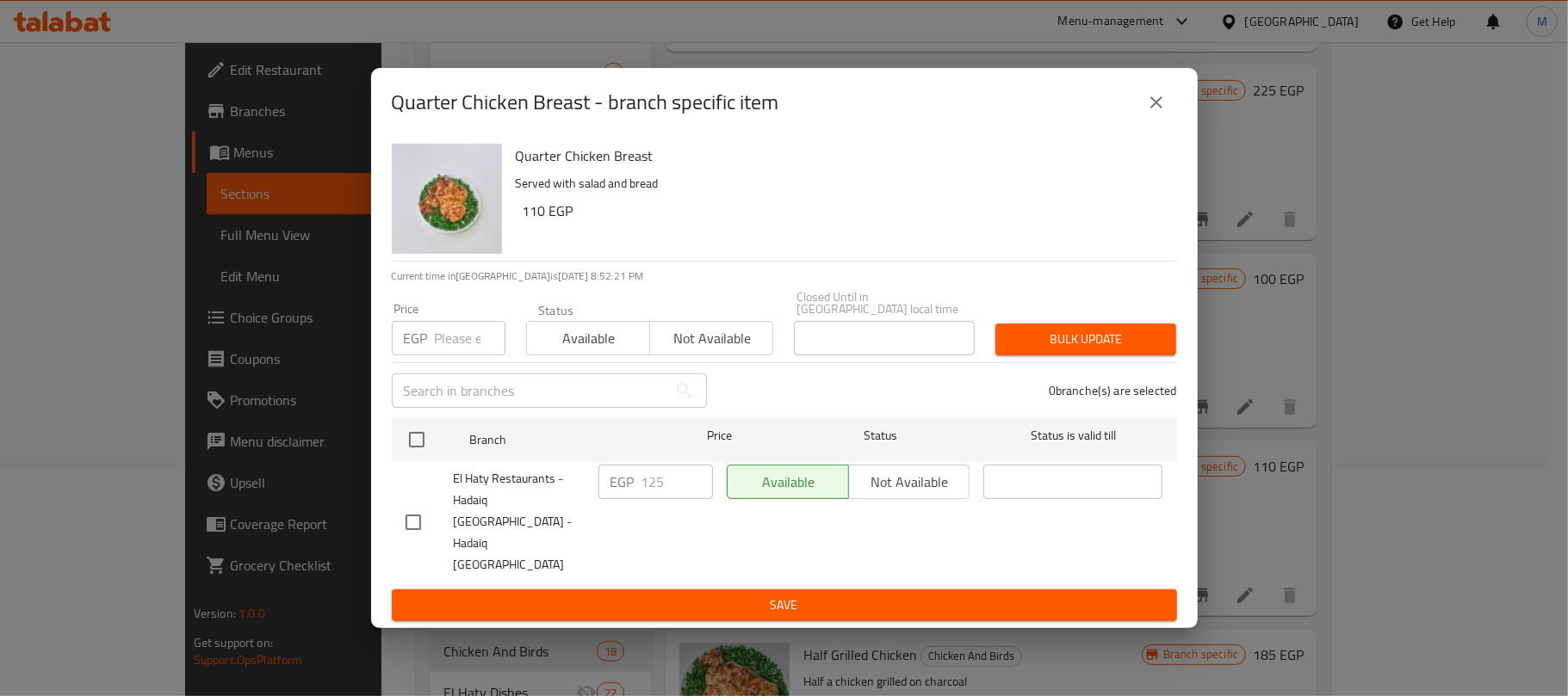
click at [1147, 113] on icon "close" at bounding box center [1156, 102] width 21 height 21
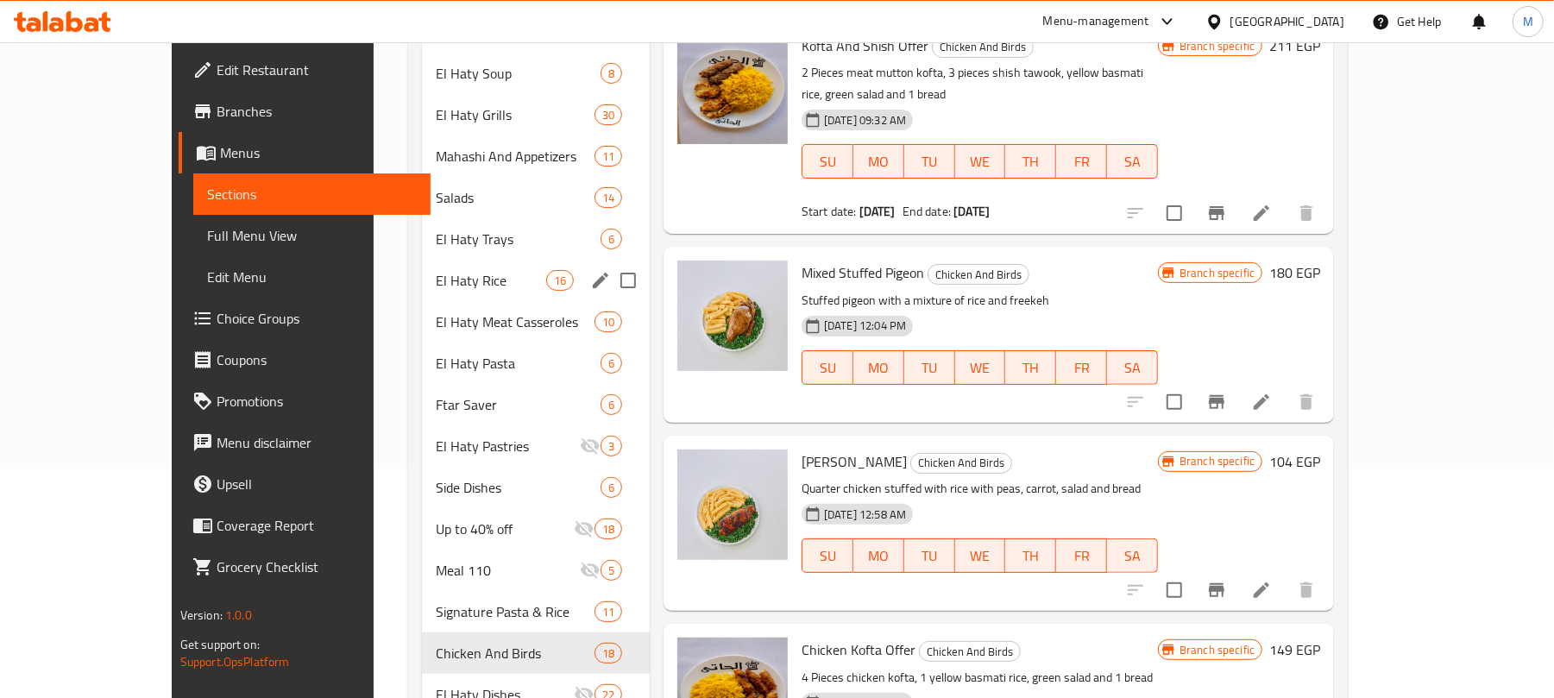
scroll to position [0, 0]
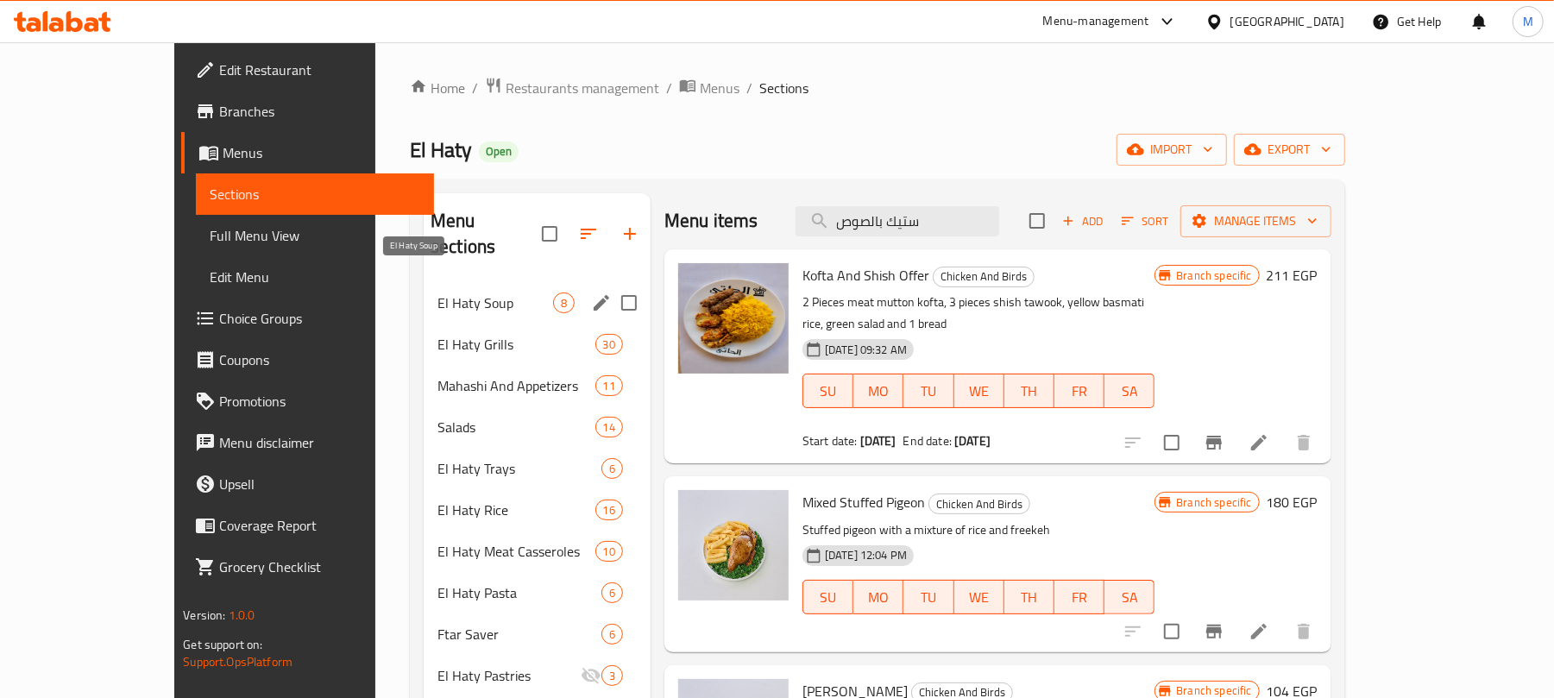
click at [438, 293] on span "El Haty Soup" at bounding box center [496, 303] width 116 height 21
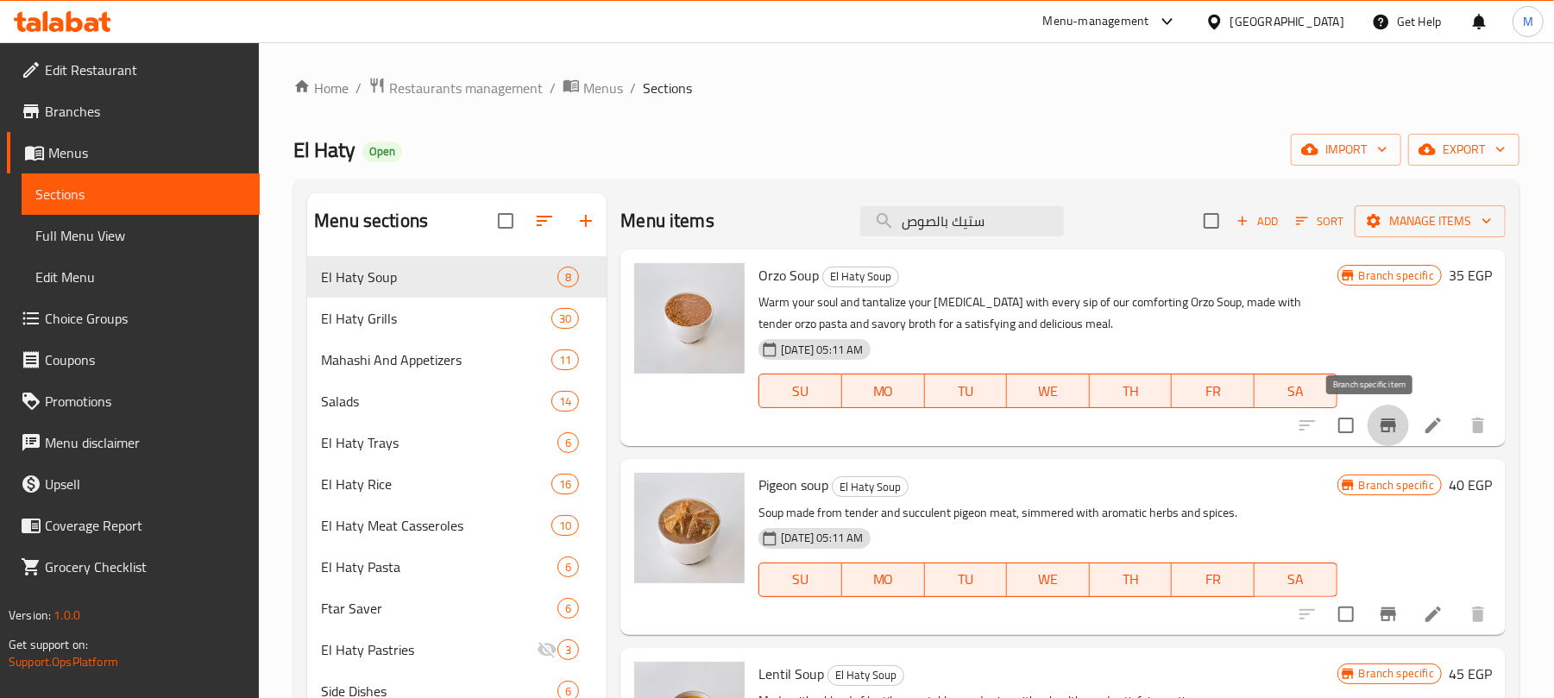
click at [1378, 436] on icon "Branch-specific-item" at bounding box center [1388, 425] width 21 height 21
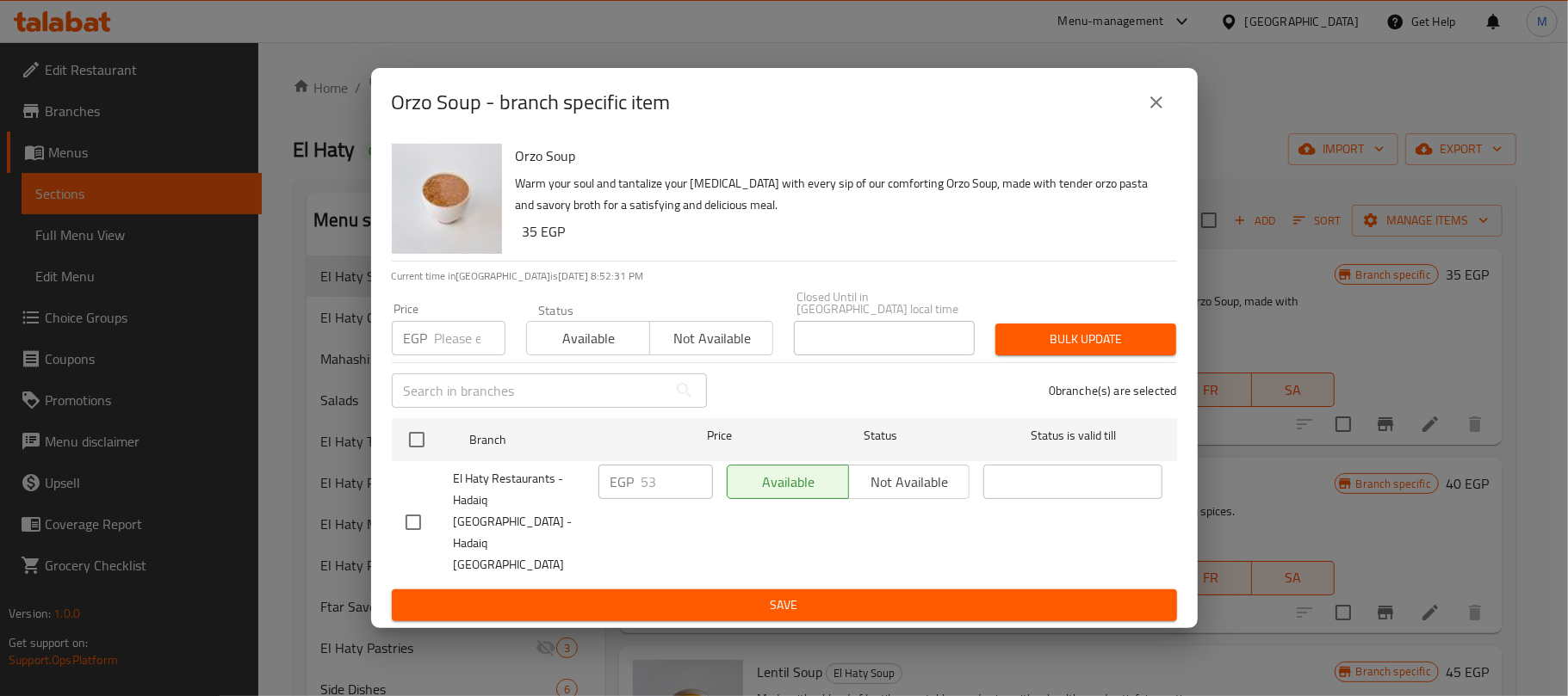
click at [456, 355] on input "number" at bounding box center [470, 338] width 71 height 35
paste input "50"
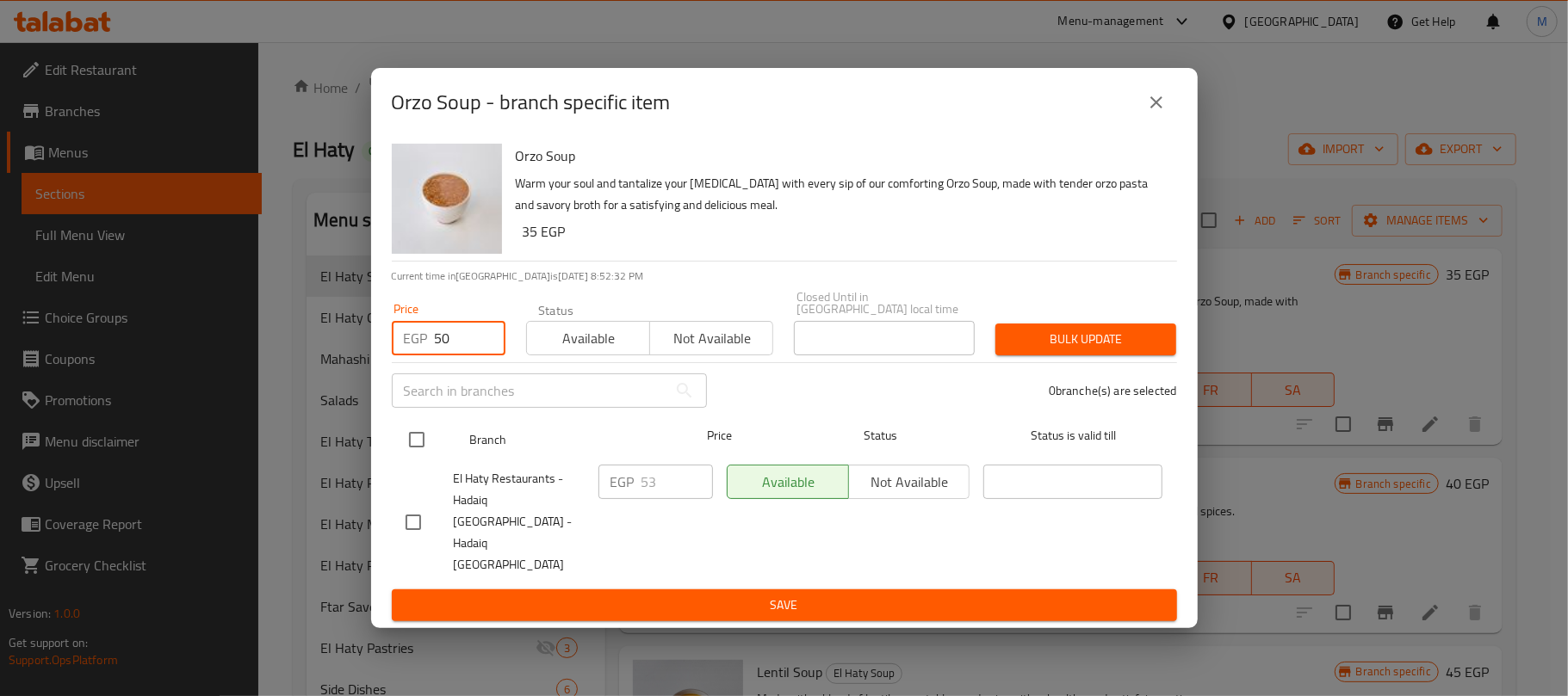
type input "50"
click at [413, 456] on input "checkbox" at bounding box center [417, 440] width 36 height 36
checkbox input "true"
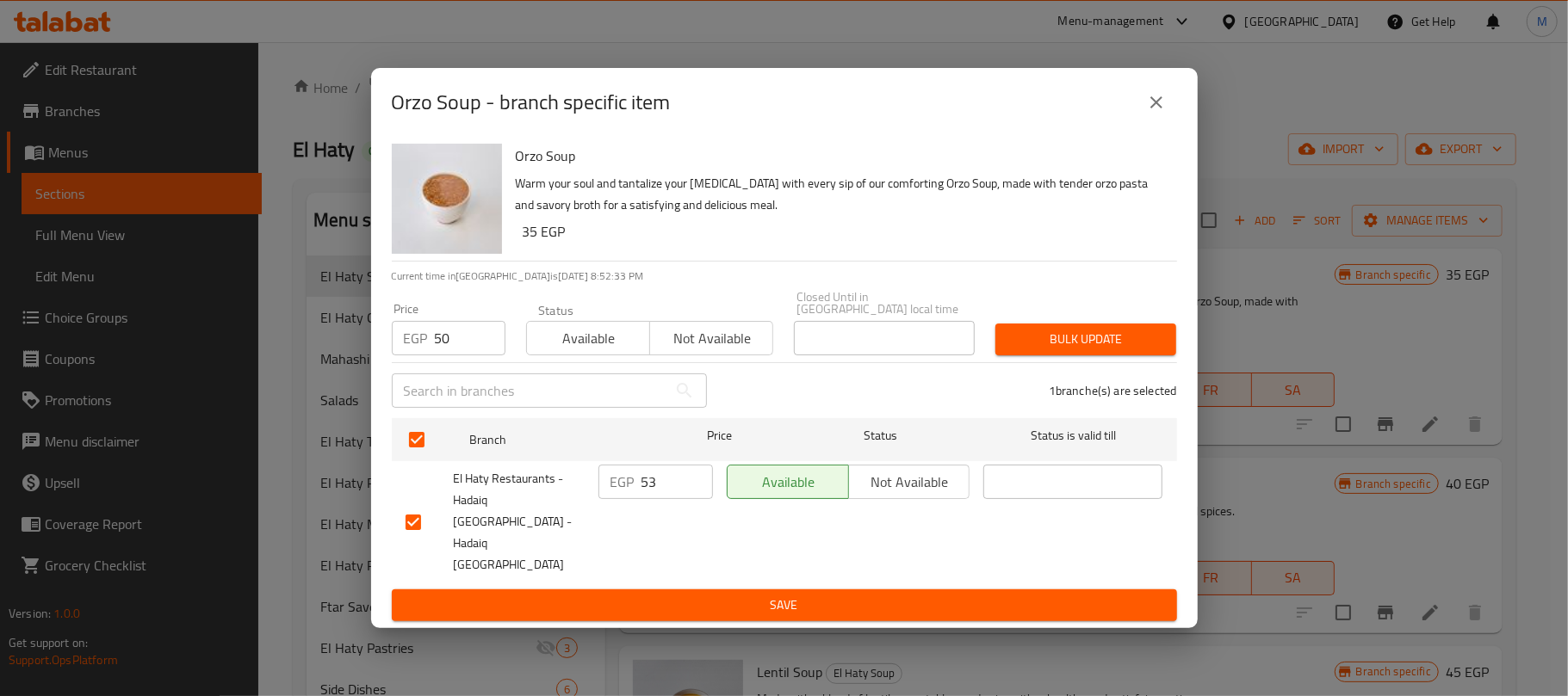
click at [1127, 350] on span "Bulk update" at bounding box center [1085, 340] width 154 height 22
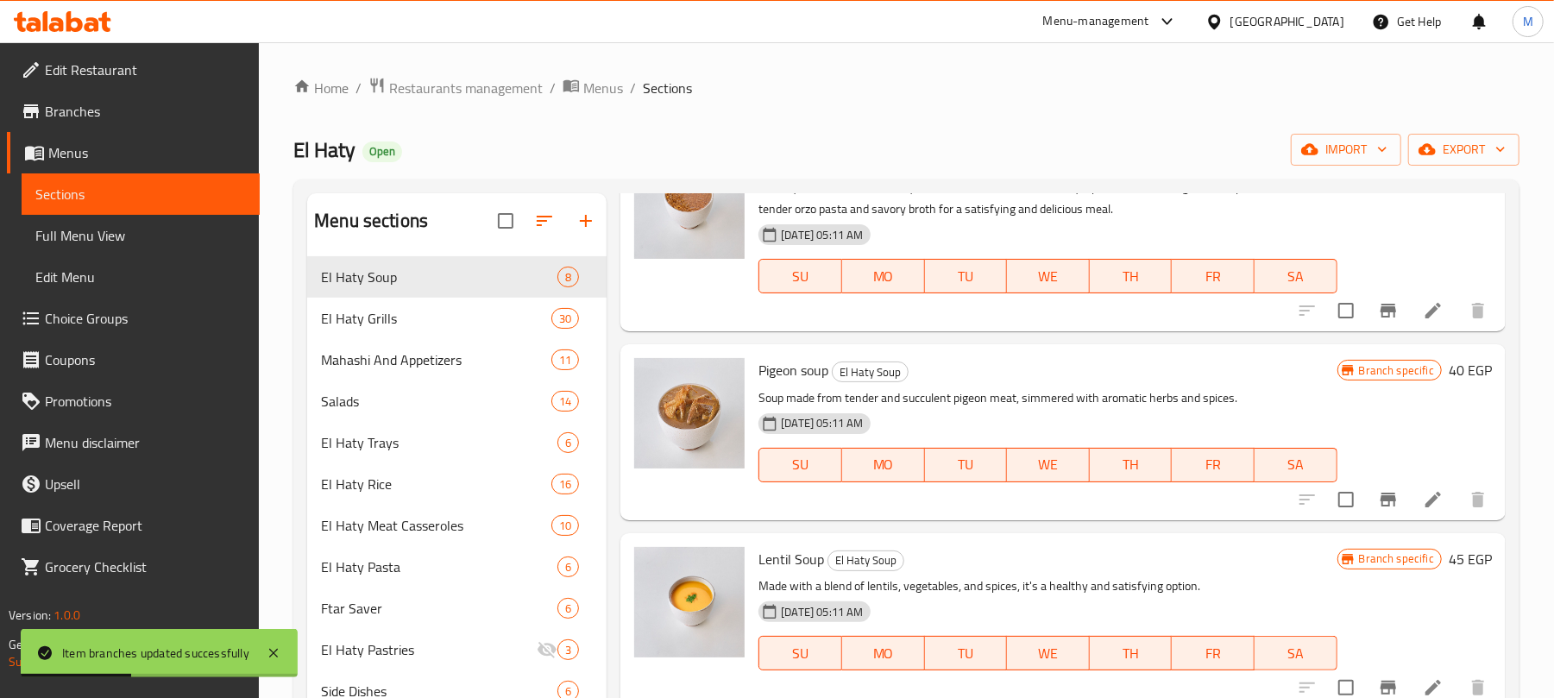
scroll to position [345, 0]
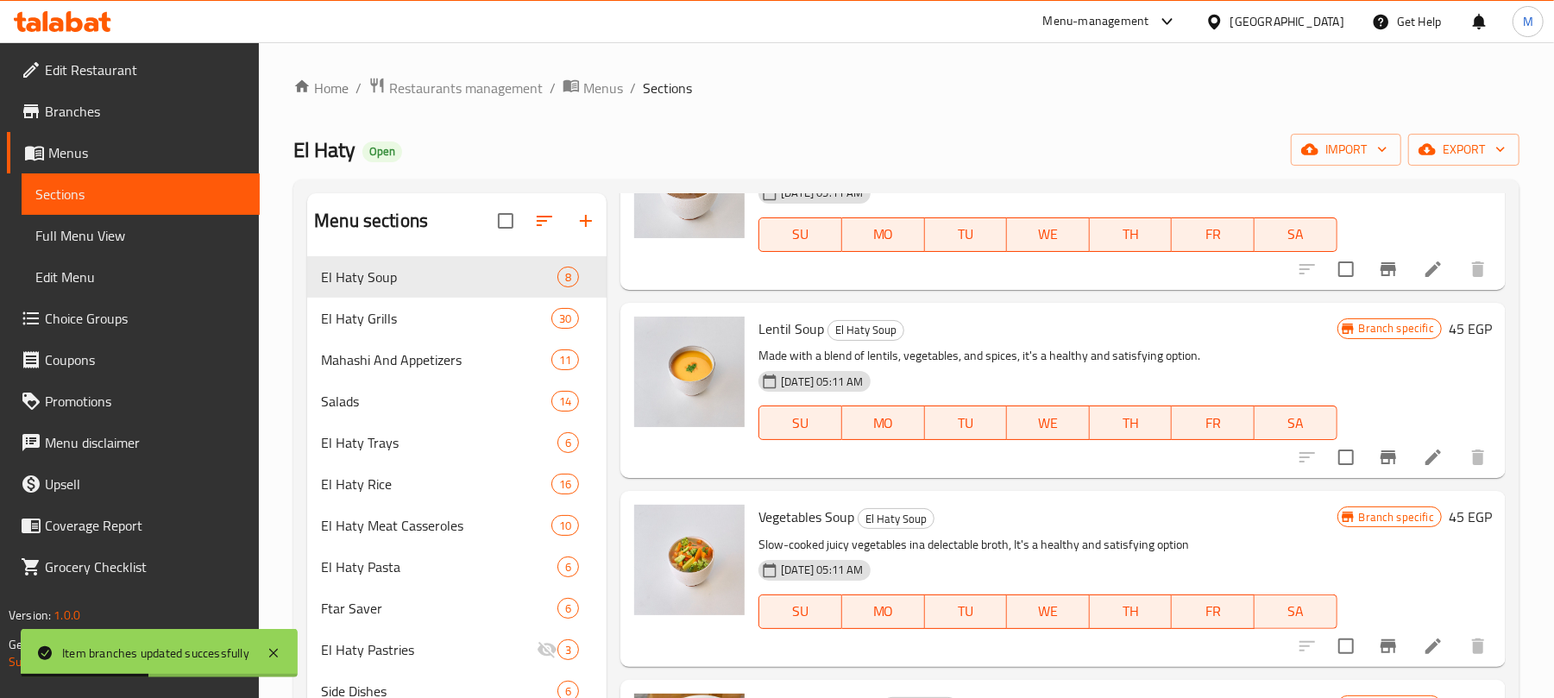
click at [1381, 460] on icon "Branch-specific-item" at bounding box center [1389, 458] width 16 height 14
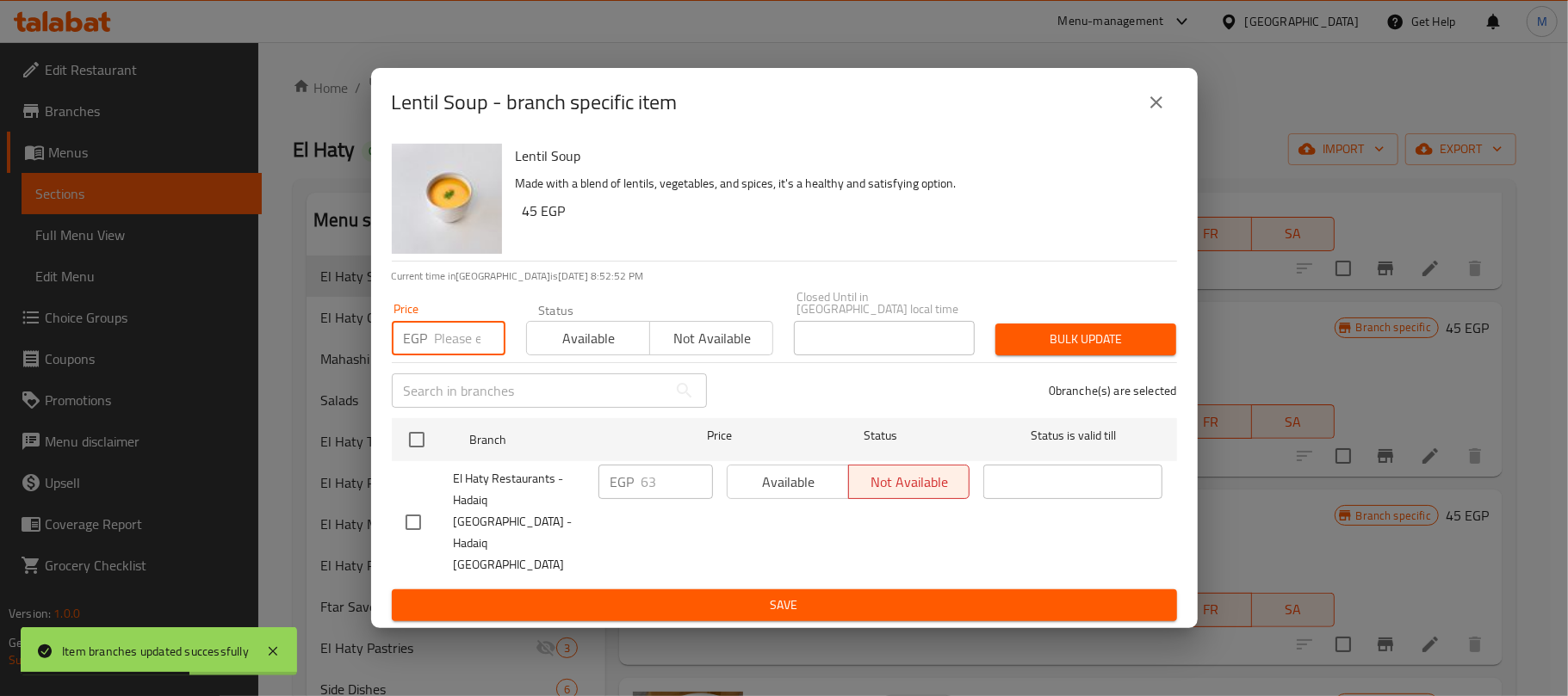
click at [456, 355] on input "number" at bounding box center [470, 338] width 71 height 35
paste input "63"
type input "63"
click at [1169, 123] on button "close" at bounding box center [1155, 102] width 41 height 41
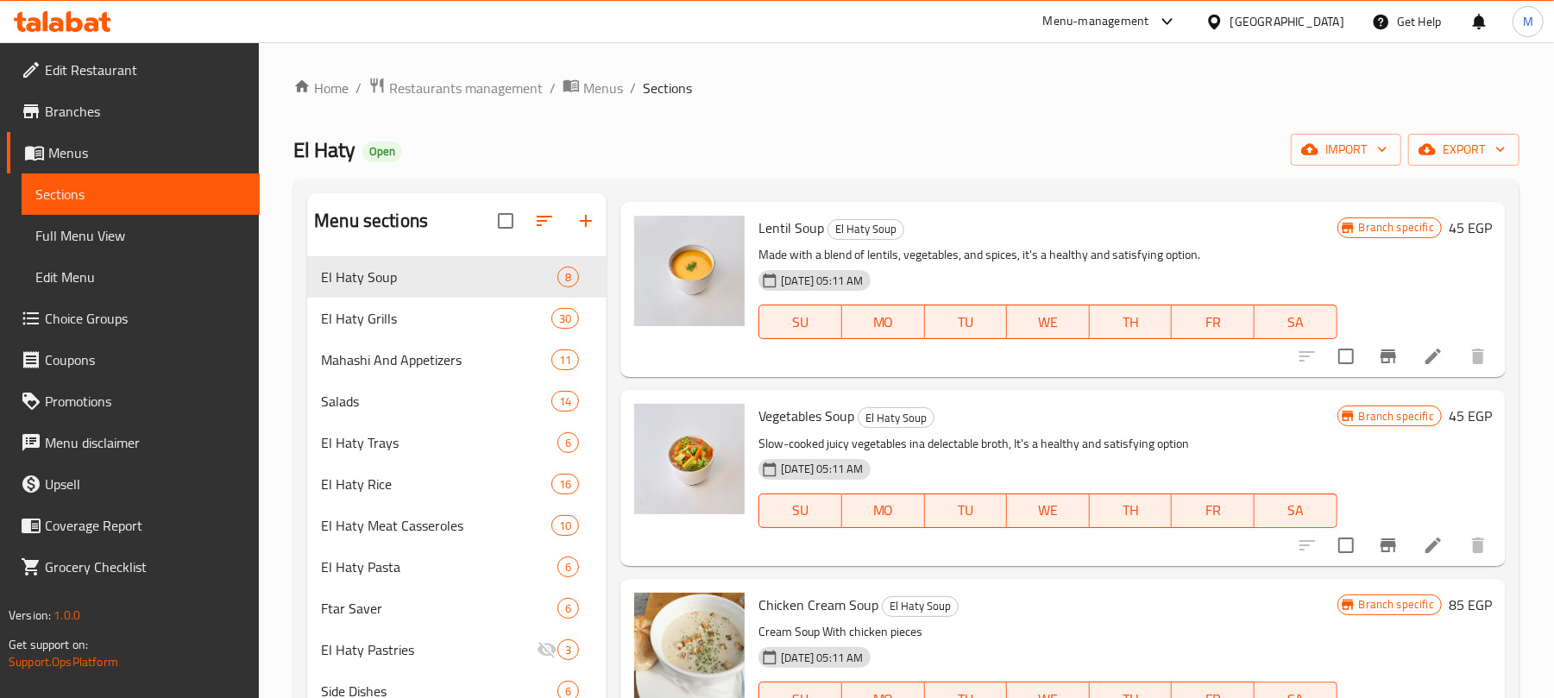
scroll to position [460, 0]
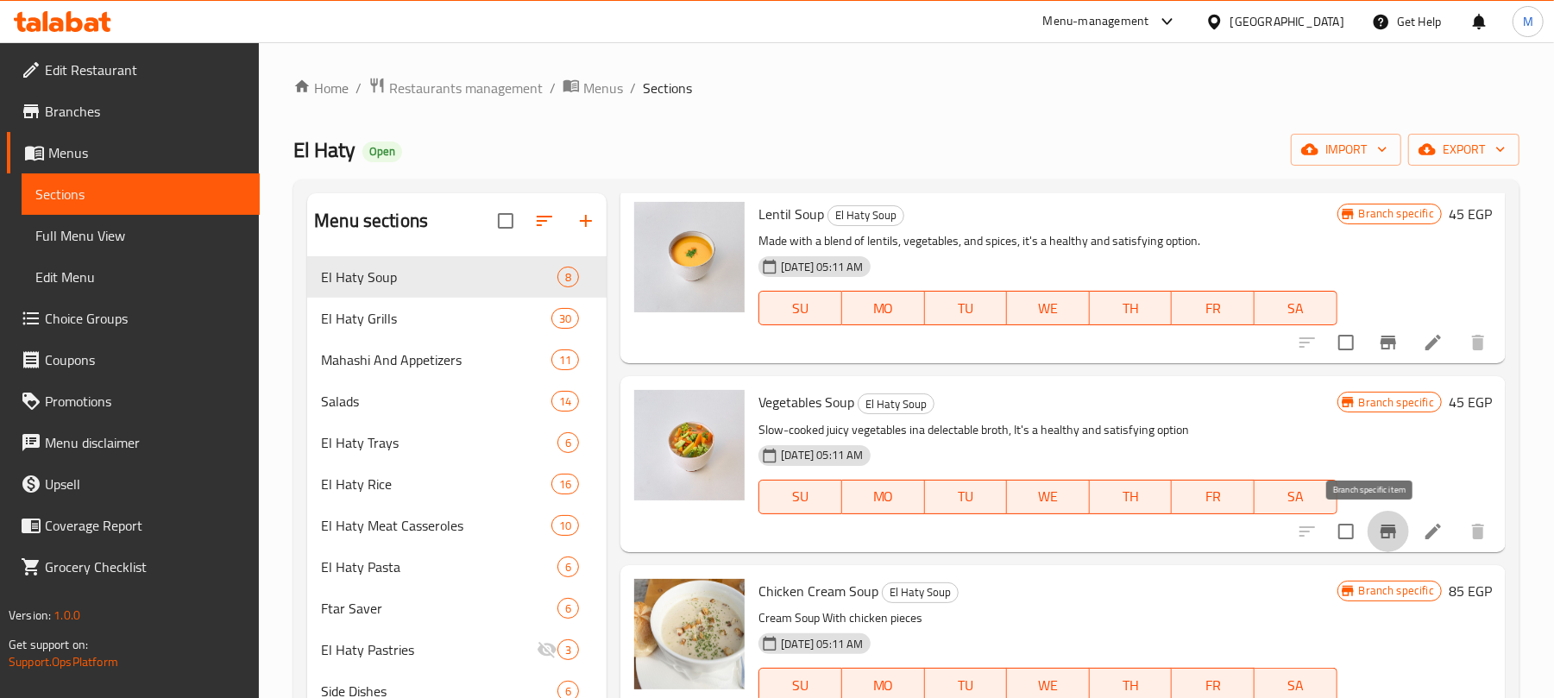
click at [1378, 525] on icon "Branch-specific-item" at bounding box center [1388, 531] width 21 height 21
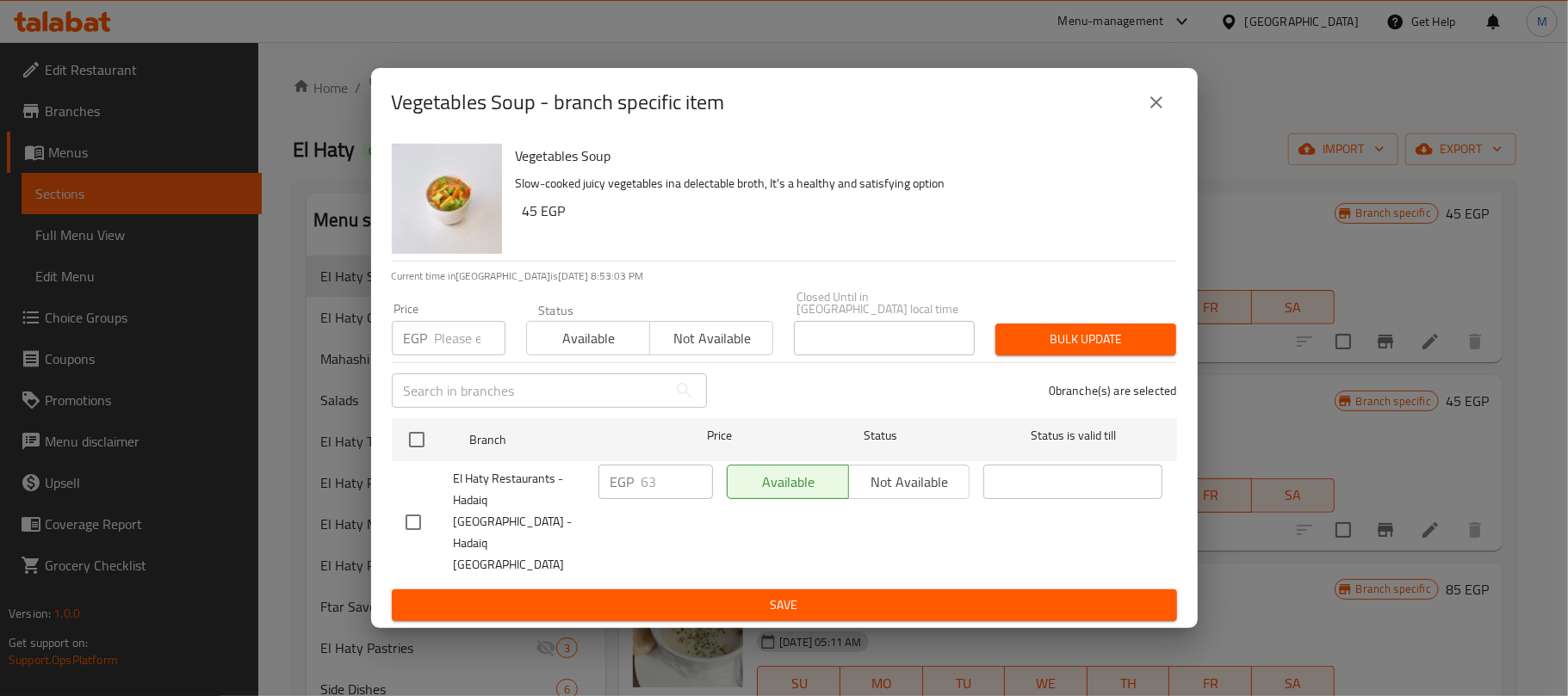
click at [1155, 113] on icon "close" at bounding box center [1156, 102] width 21 height 21
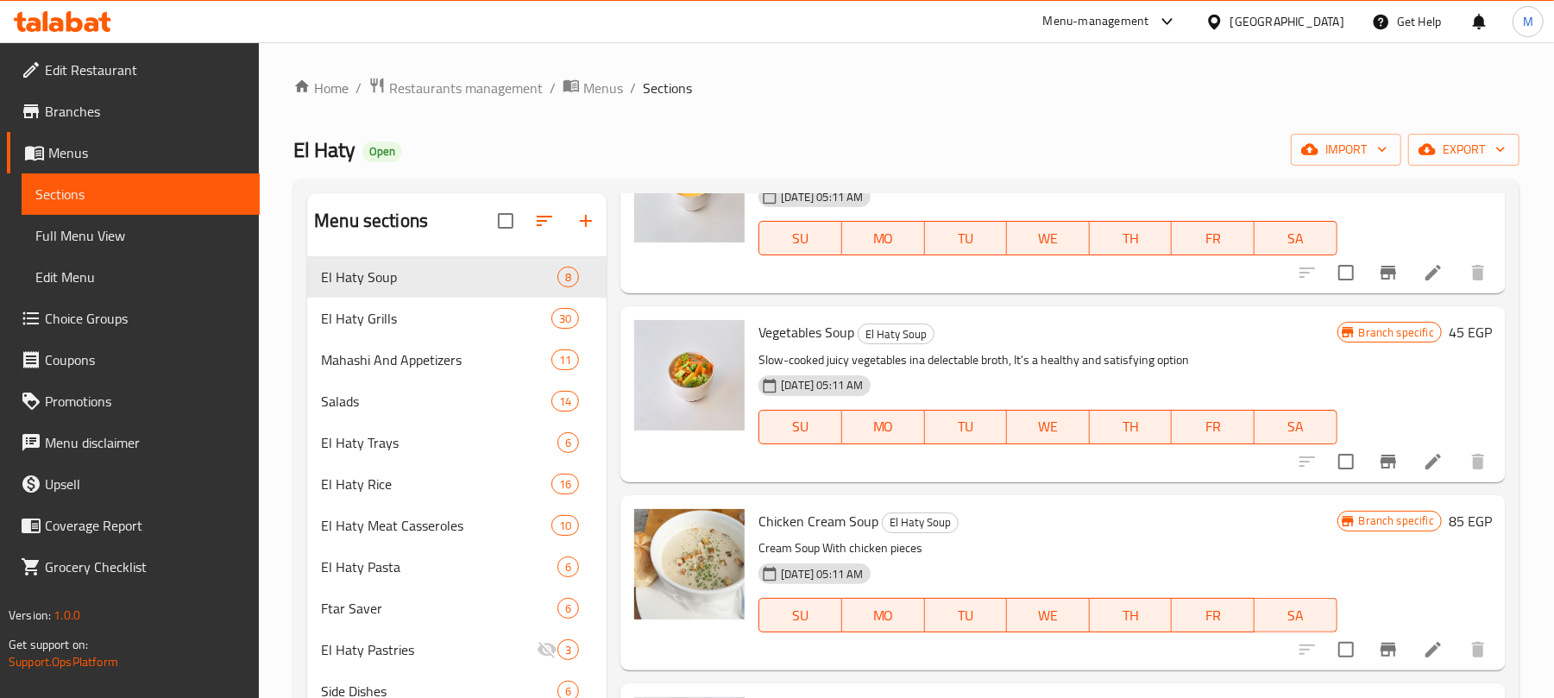
scroll to position [115, 0]
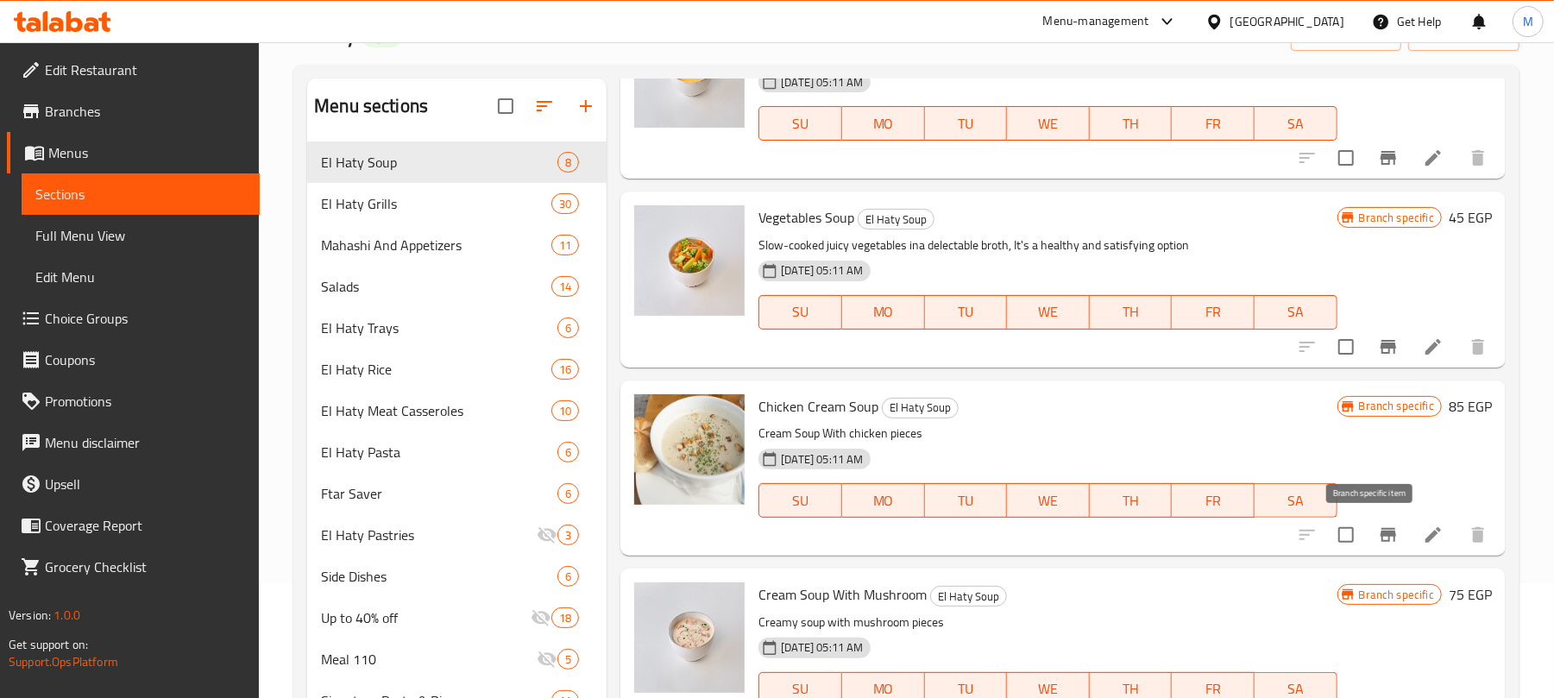
click at [1388, 526] on button "Branch-specific-item" at bounding box center [1388, 534] width 41 height 41
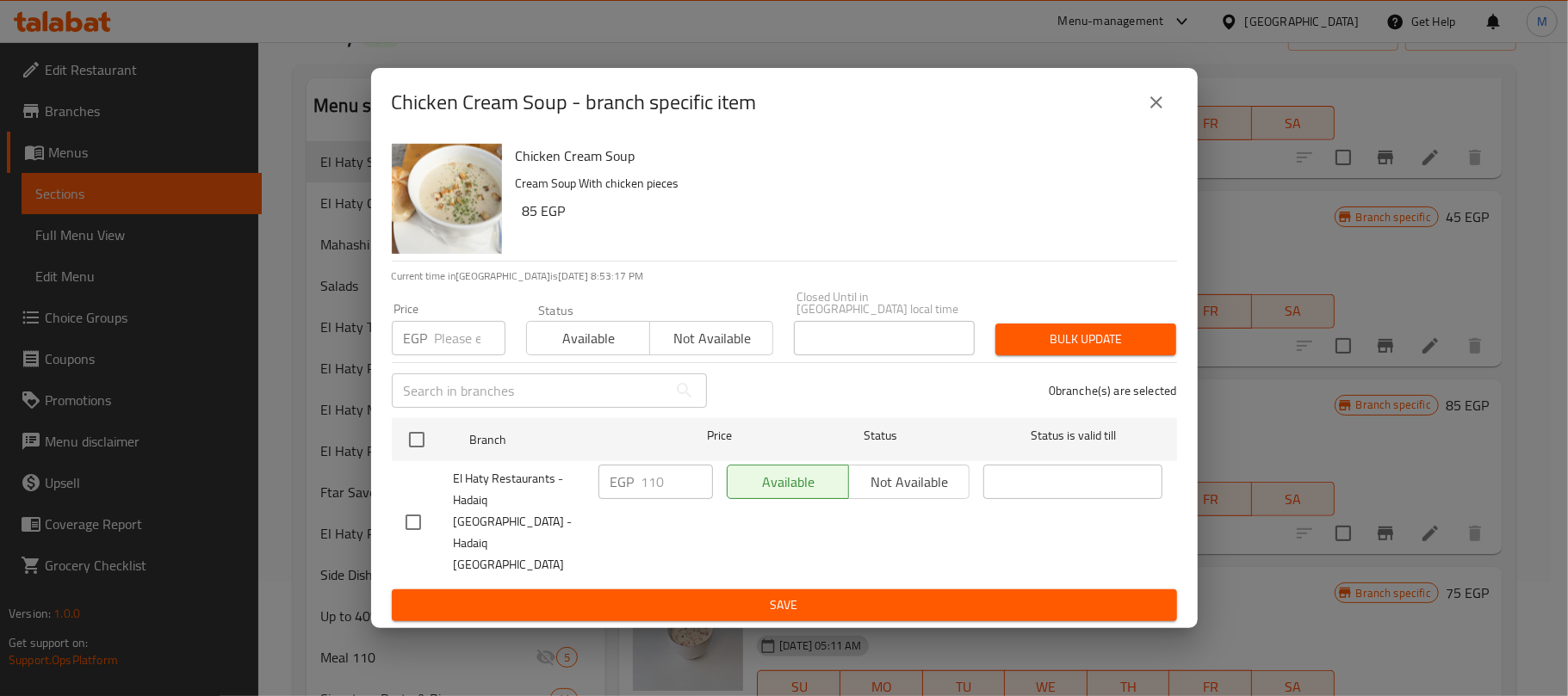
click at [1165, 113] on icon "close" at bounding box center [1156, 102] width 21 height 21
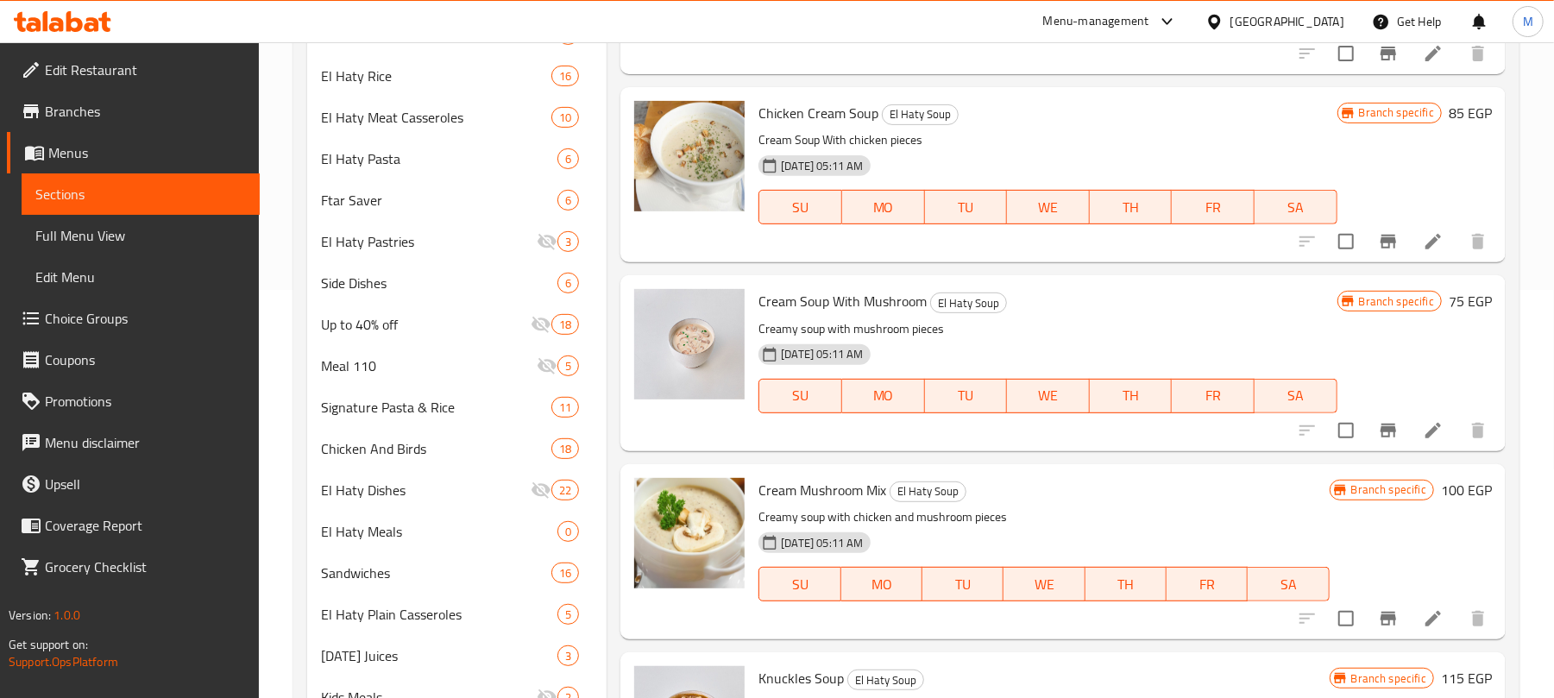
scroll to position [460, 0]
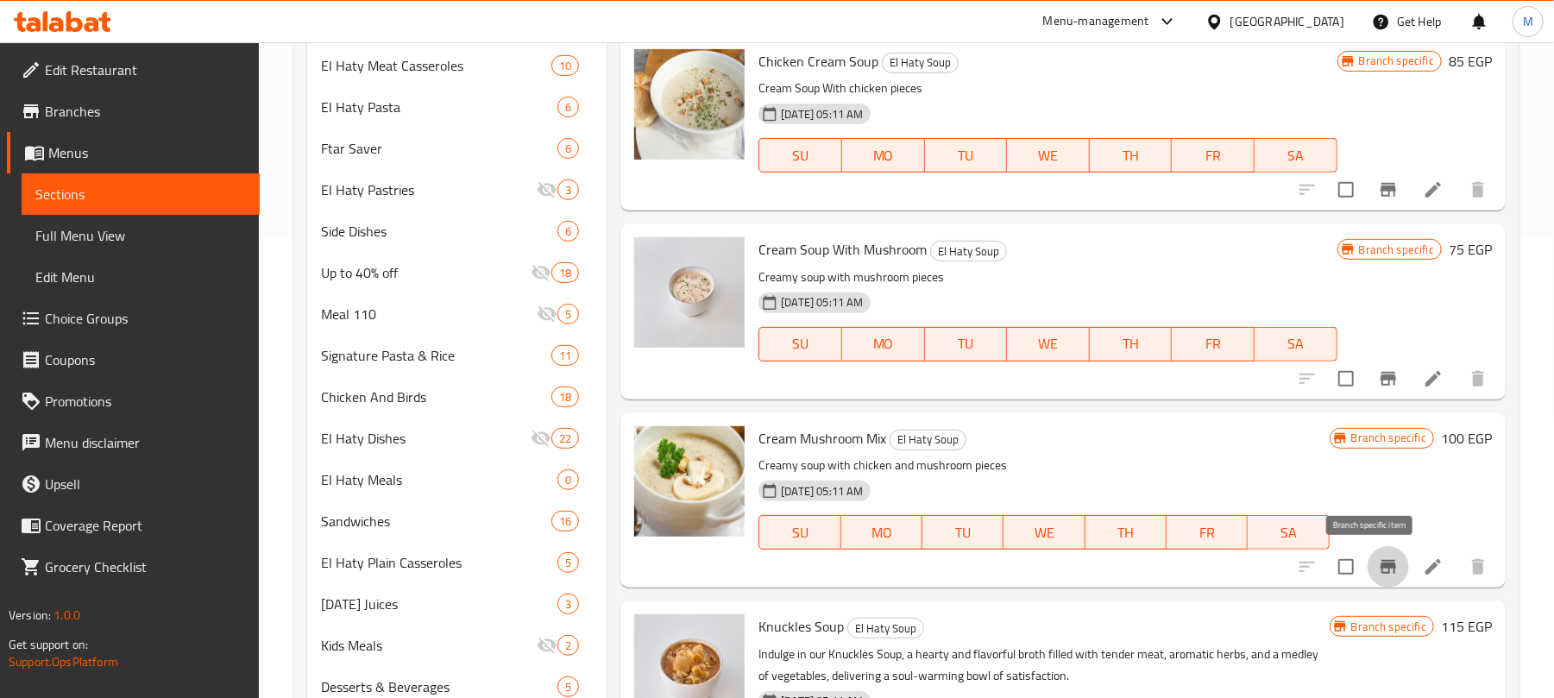
click at [1378, 560] on icon "Branch-specific-item" at bounding box center [1388, 567] width 21 height 21
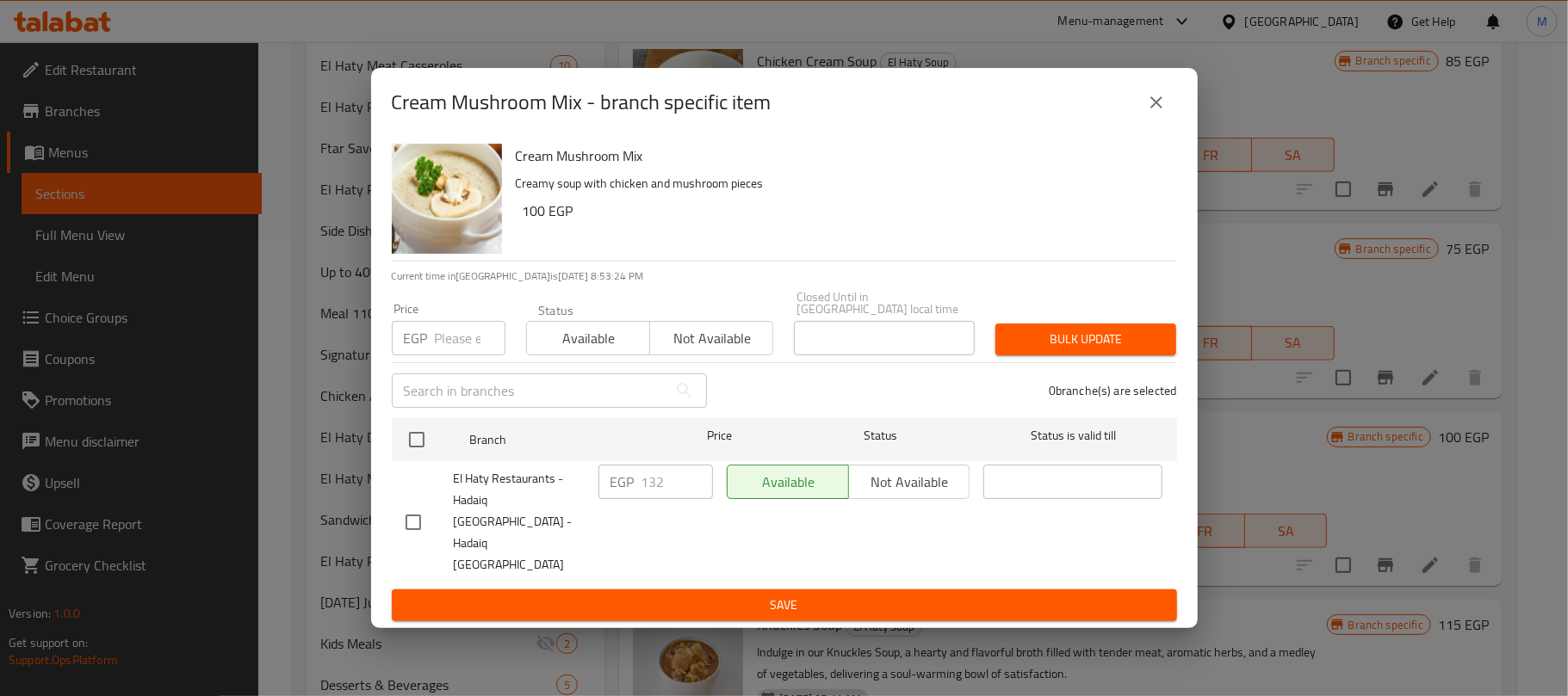
click at [1158, 109] on icon "close" at bounding box center [1156, 103] width 12 height 12
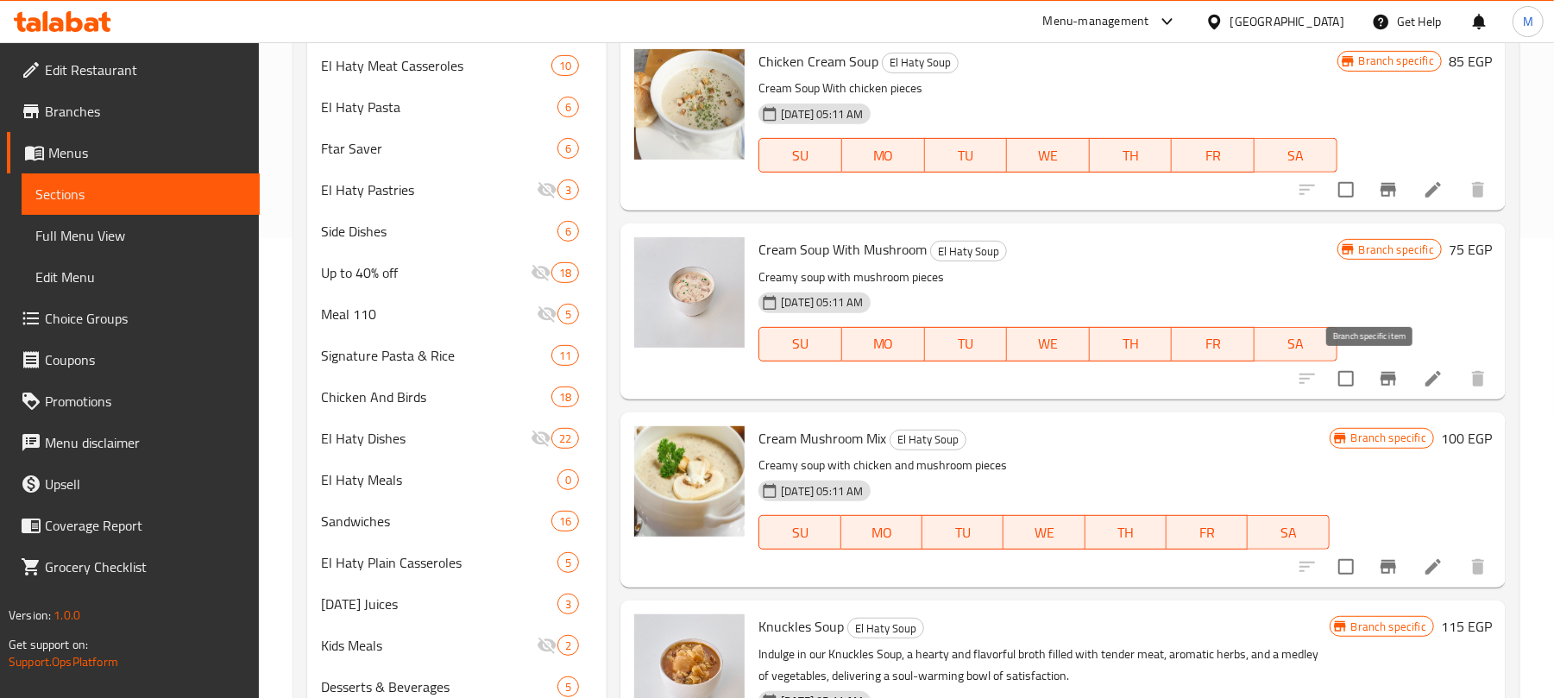
click at [1381, 378] on icon "Branch-specific-item" at bounding box center [1389, 379] width 16 height 14
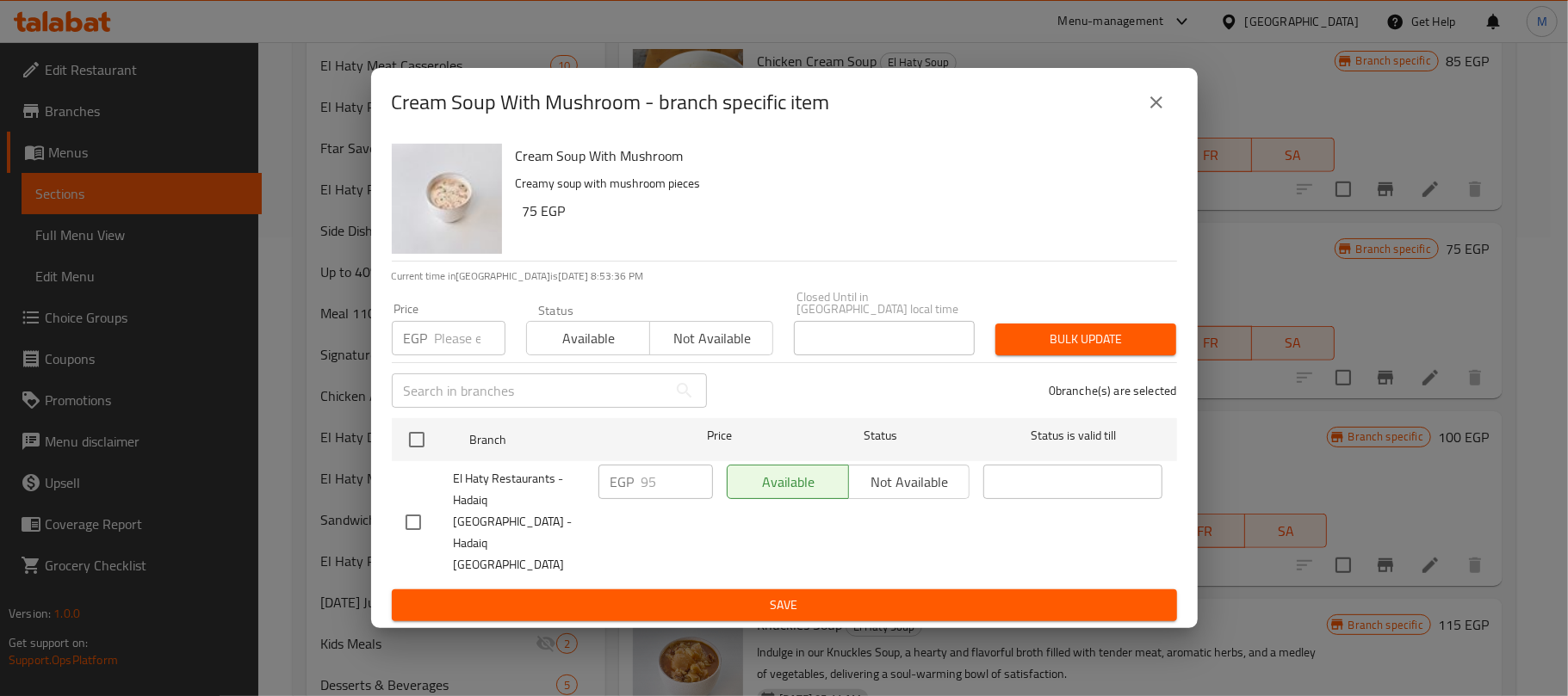
click at [1161, 123] on button "close" at bounding box center [1155, 102] width 41 height 41
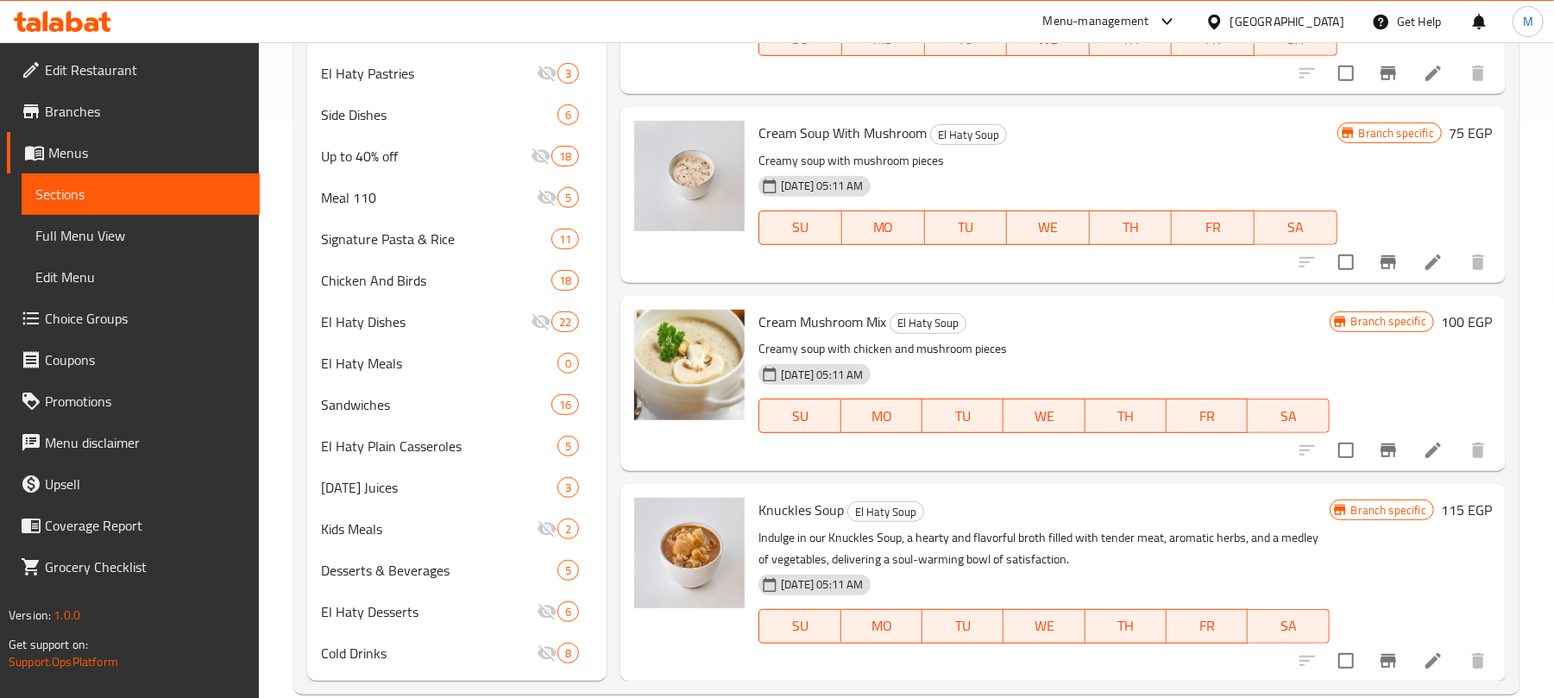
scroll to position [608, 0]
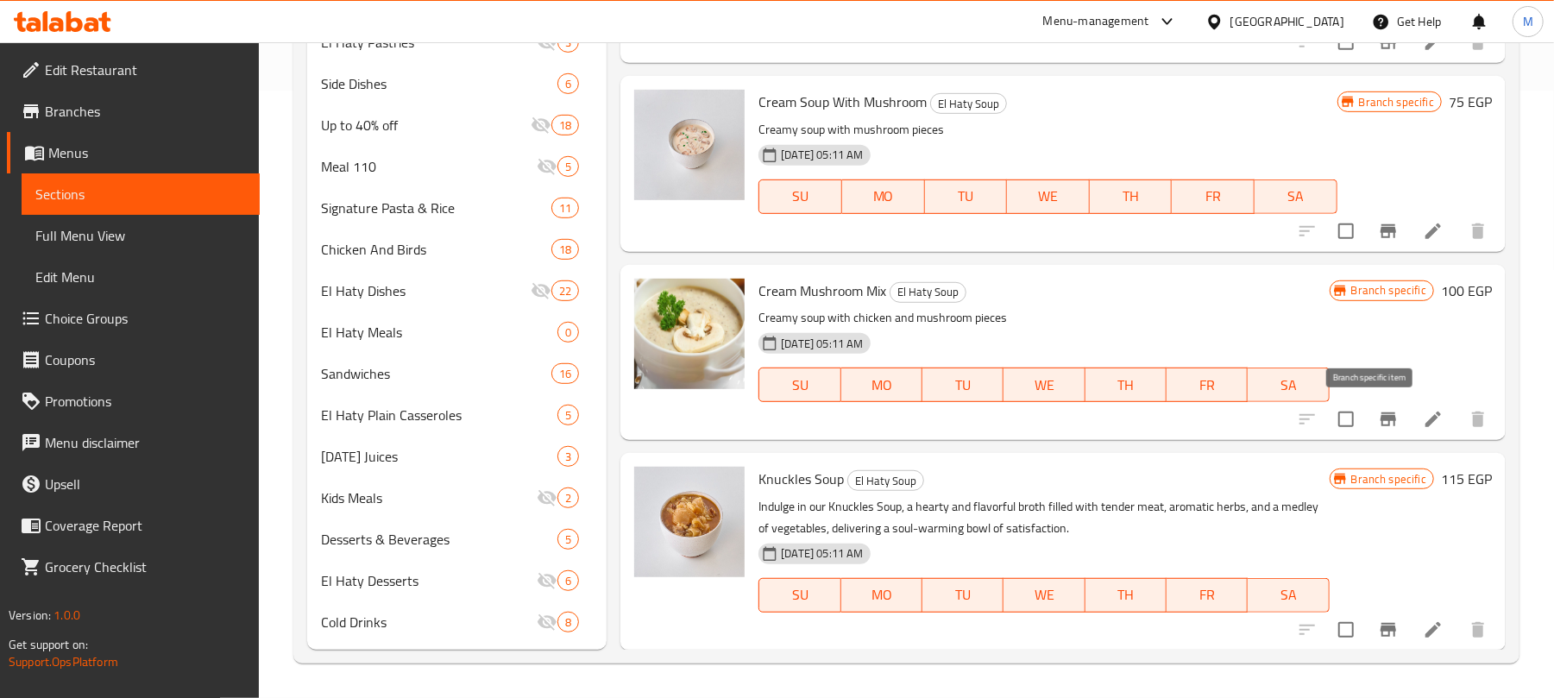
click at [1381, 416] on icon "Branch-specific-item" at bounding box center [1389, 420] width 16 height 14
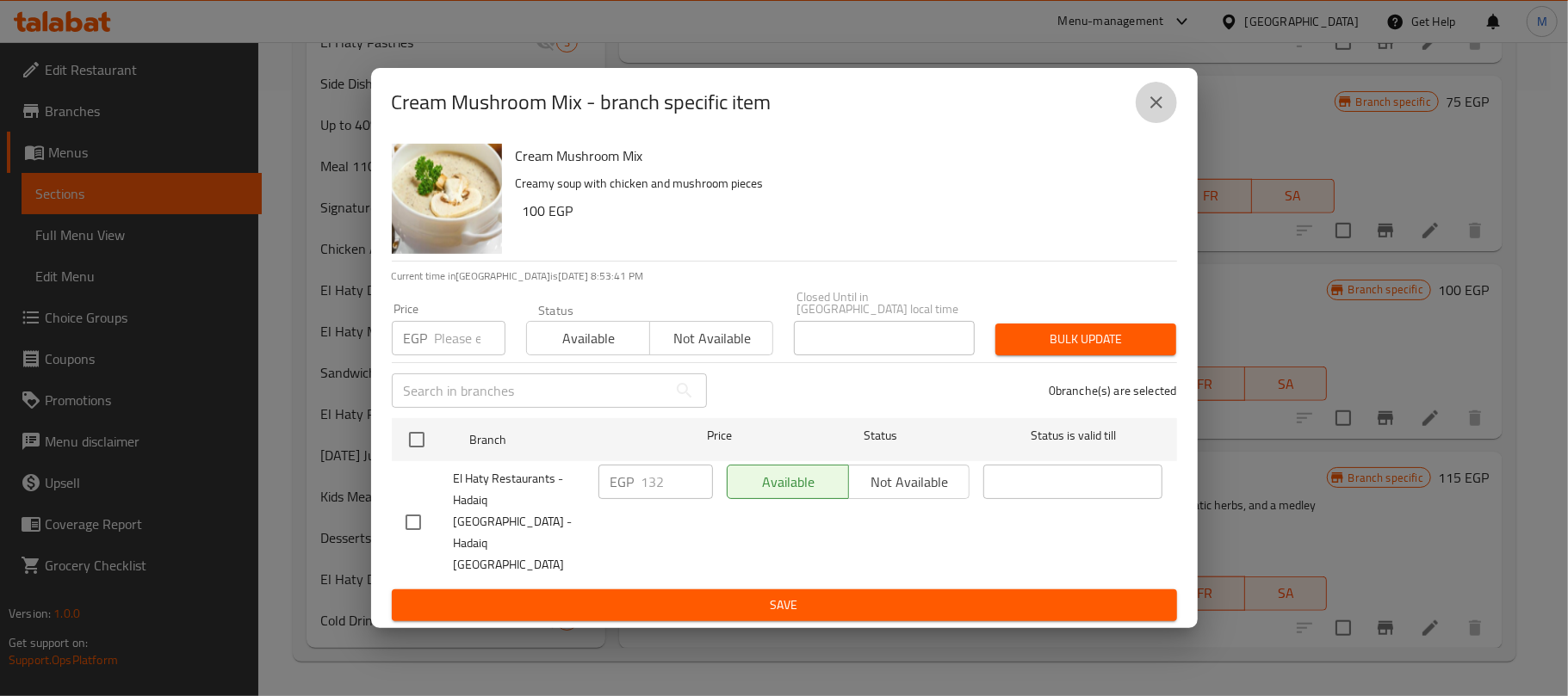
click at [1145, 123] on button "close" at bounding box center [1155, 102] width 41 height 41
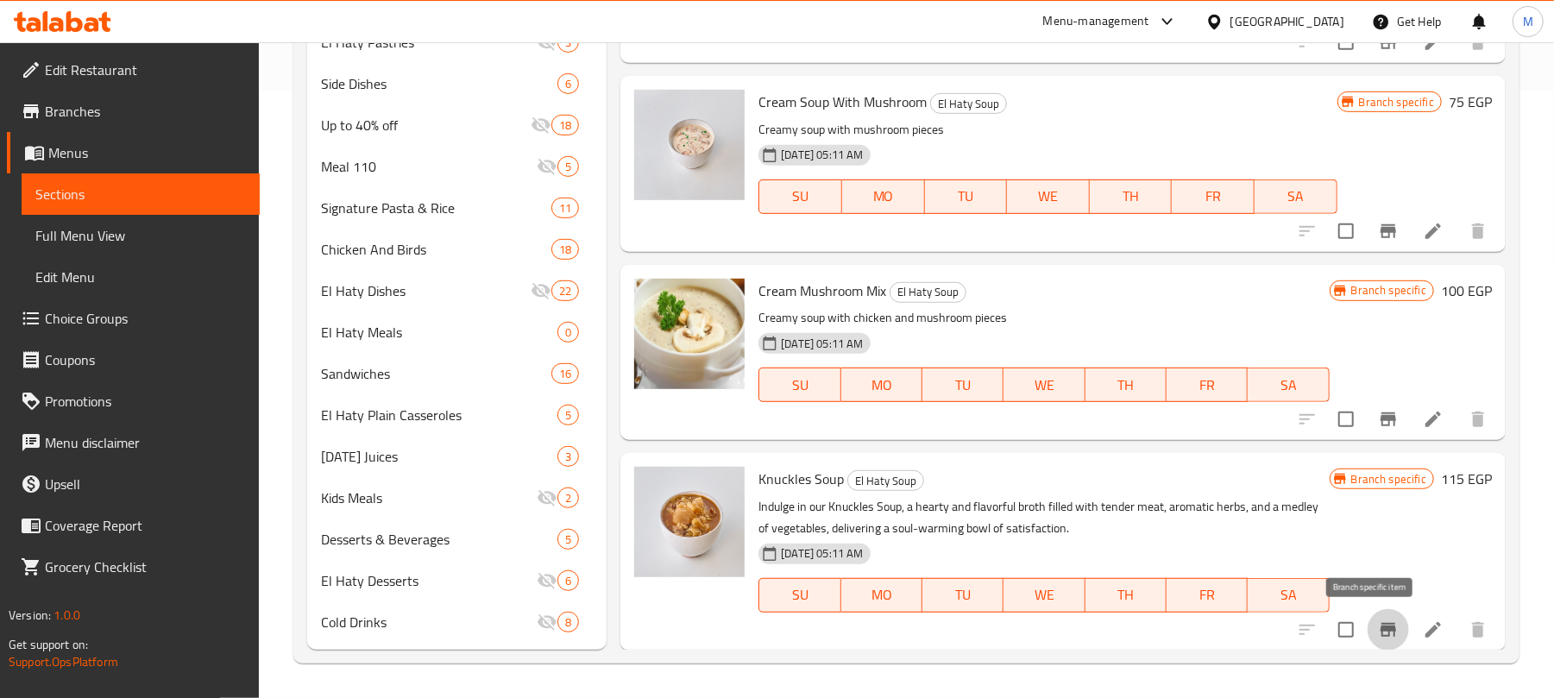
click at [1381, 629] on icon "Branch-specific-item" at bounding box center [1389, 630] width 16 height 14
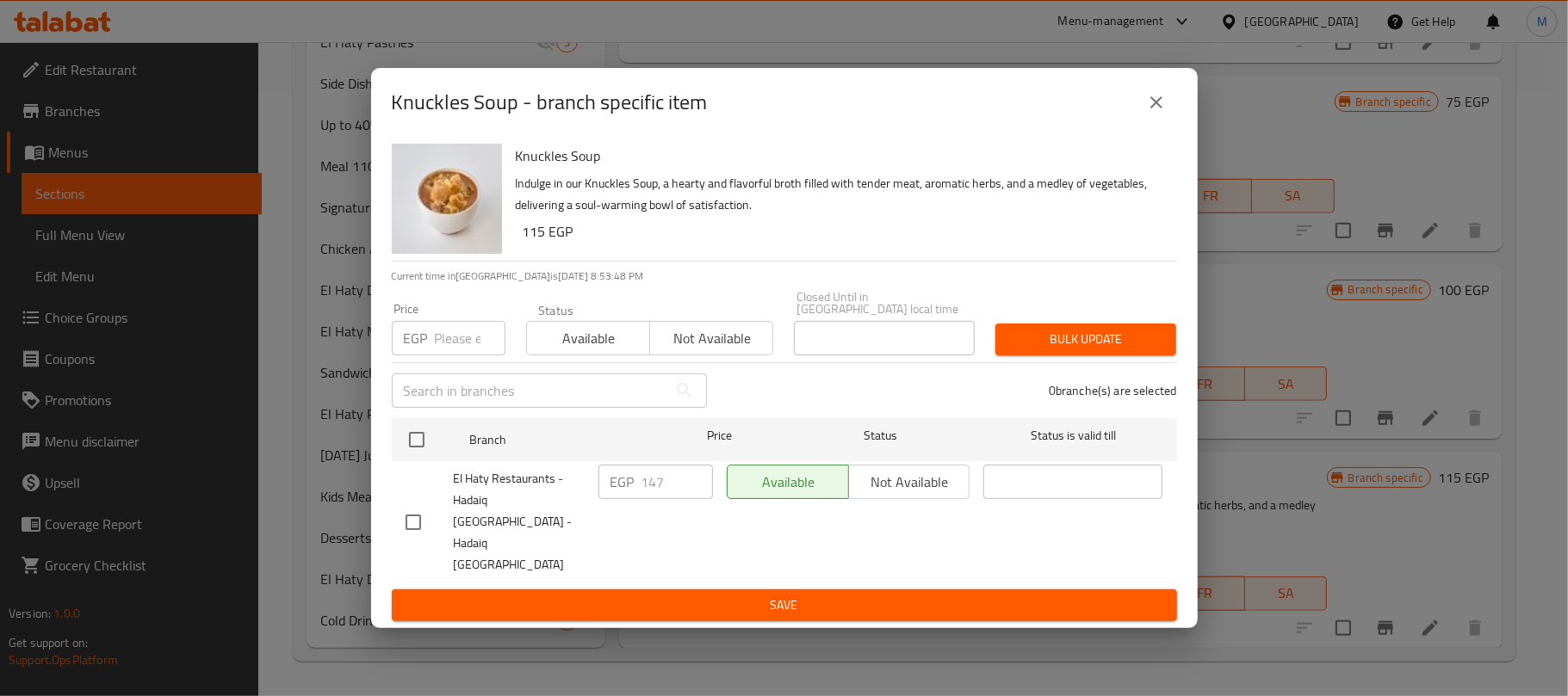
click at [1162, 113] on icon "close" at bounding box center [1156, 102] width 21 height 21
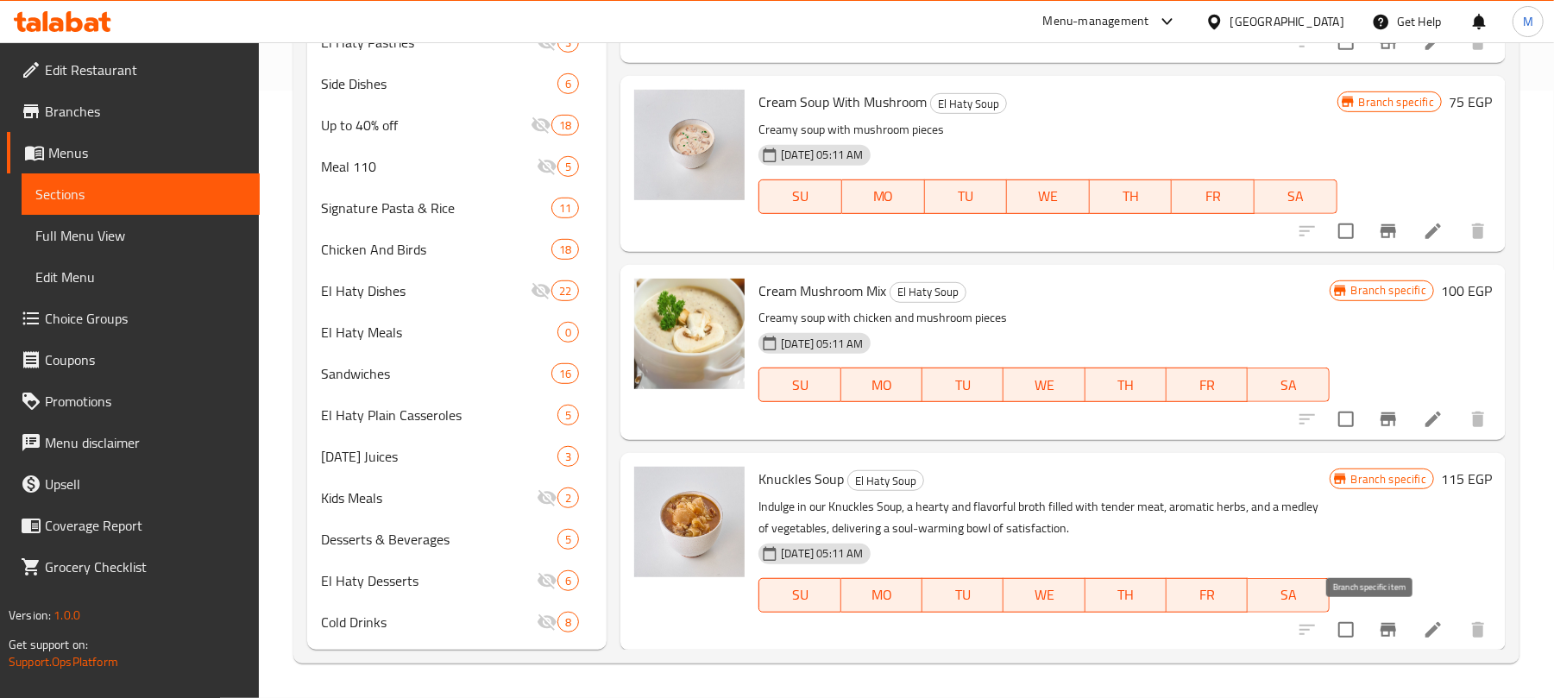
click at [1378, 626] on icon "Branch-specific-item" at bounding box center [1388, 630] width 21 height 21
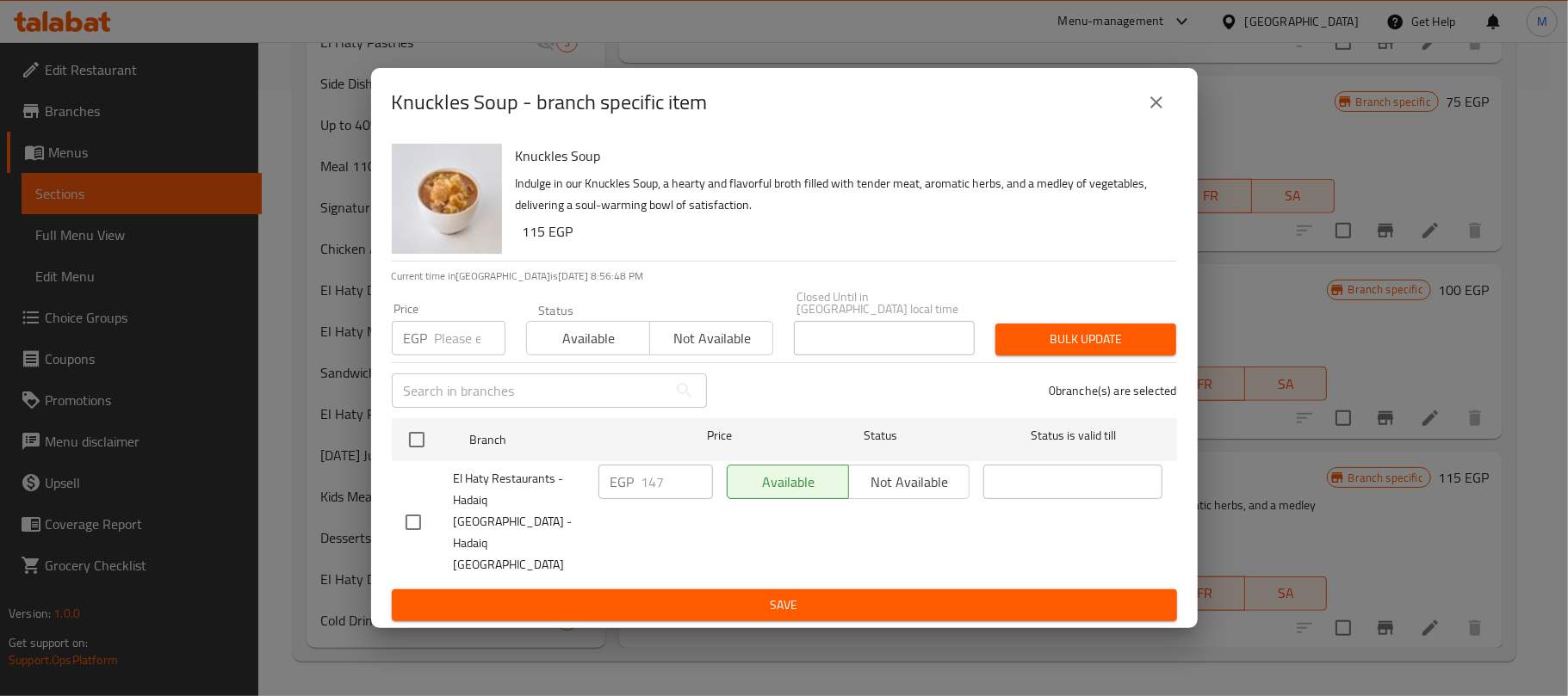
click at [1147, 113] on icon "close" at bounding box center [1156, 102] width 21 height 21
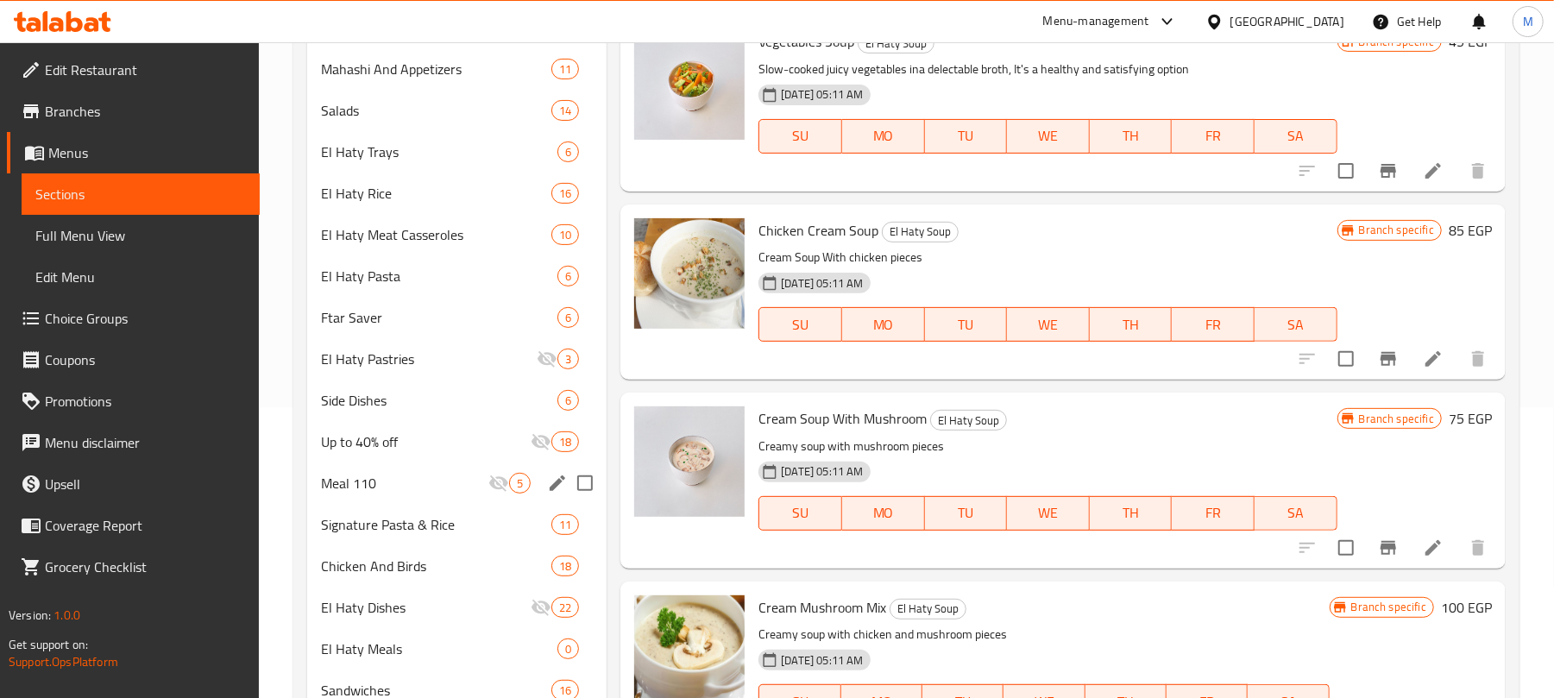
scroll to position [263, 0]
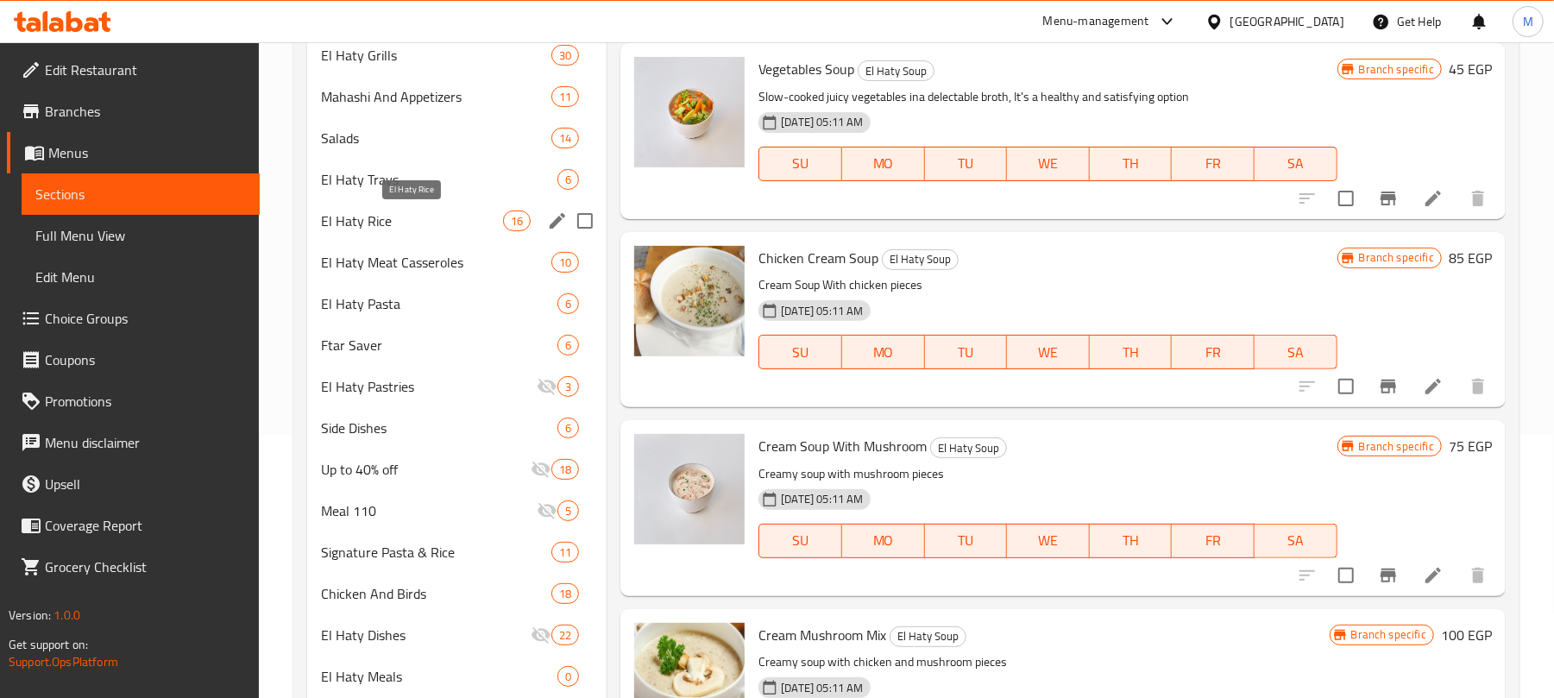
click at [411, 228] on span "El Haty Rice" at bounding box center [412, 221] width 182 height 21
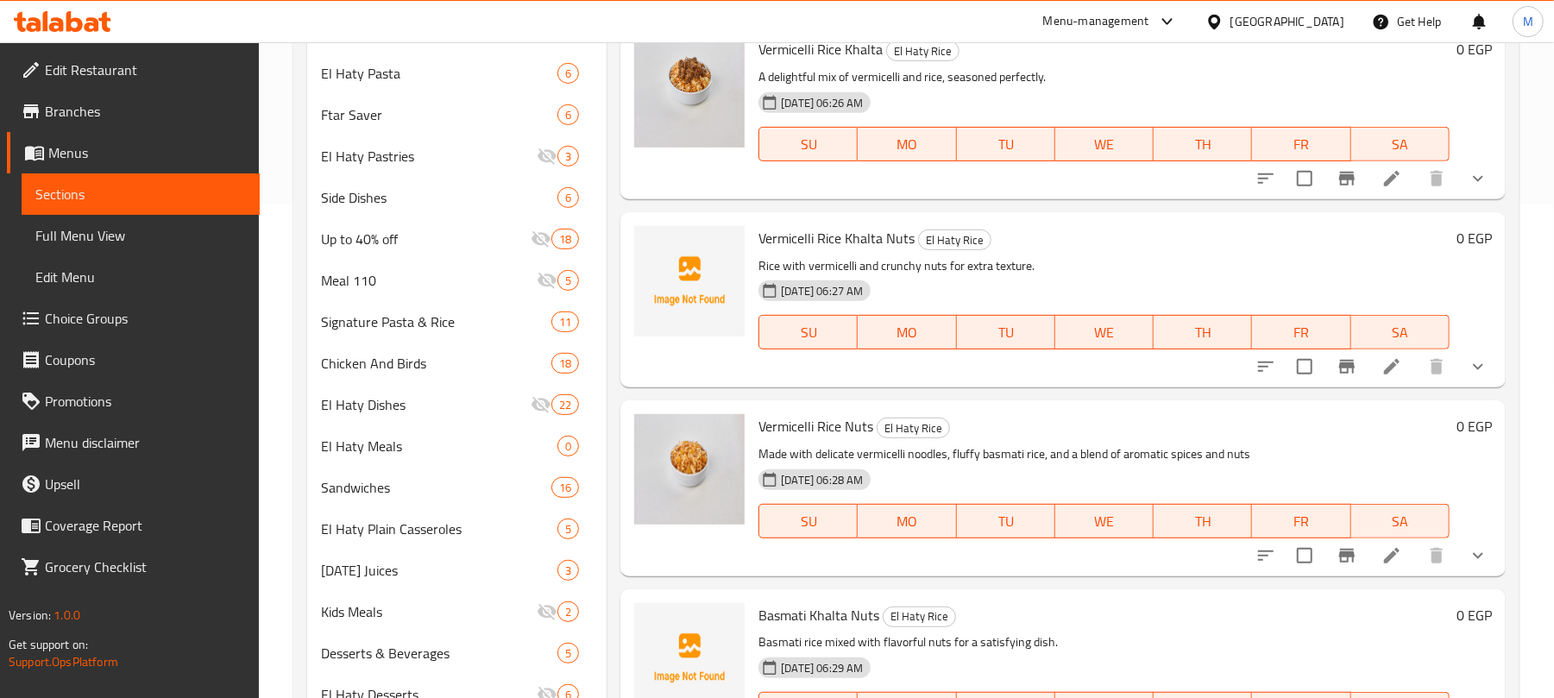
scroll to position [608, 0]
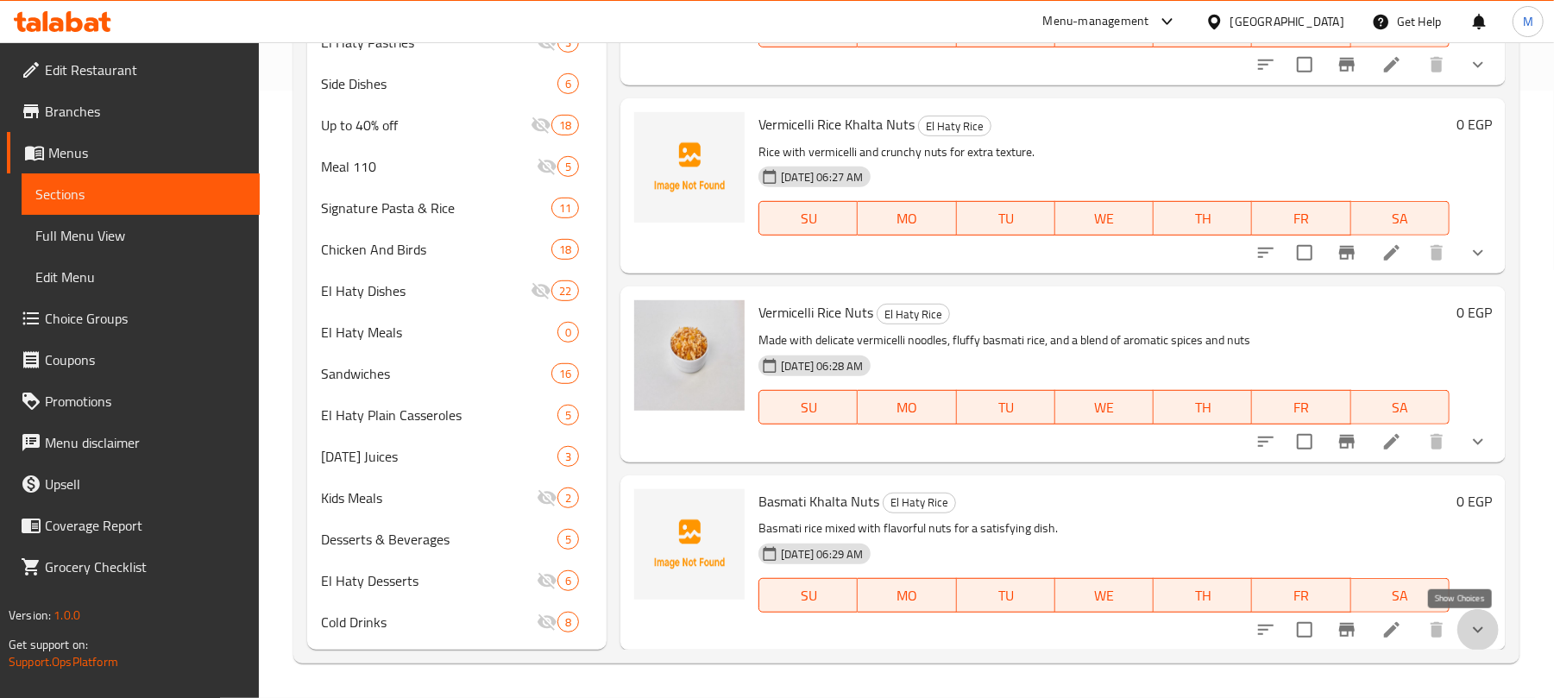
click at [1468, 628] on icon "show more" at bounding box center [1478, 630] width 21 height 21
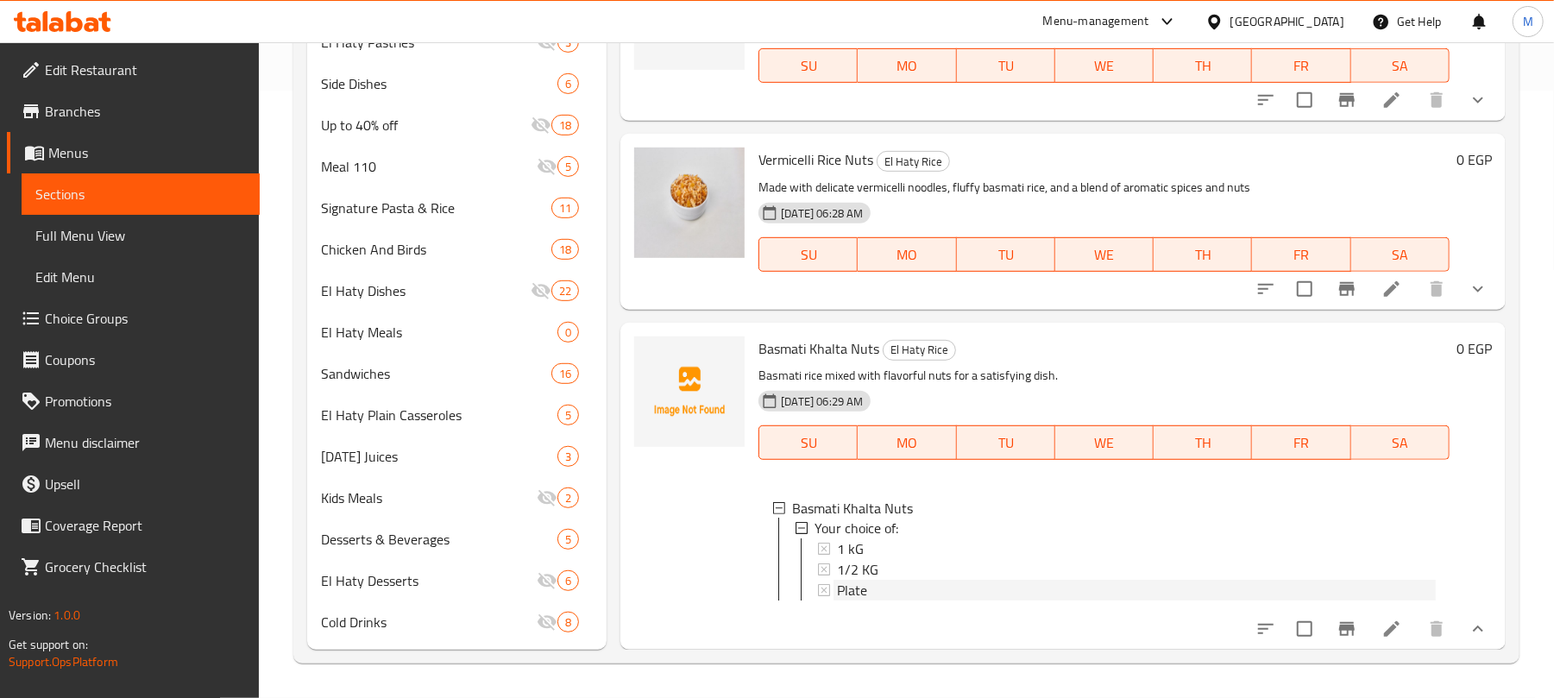
click at [858, 581] on span "Plate" at bounding box center [852, 591] width 30 height 21
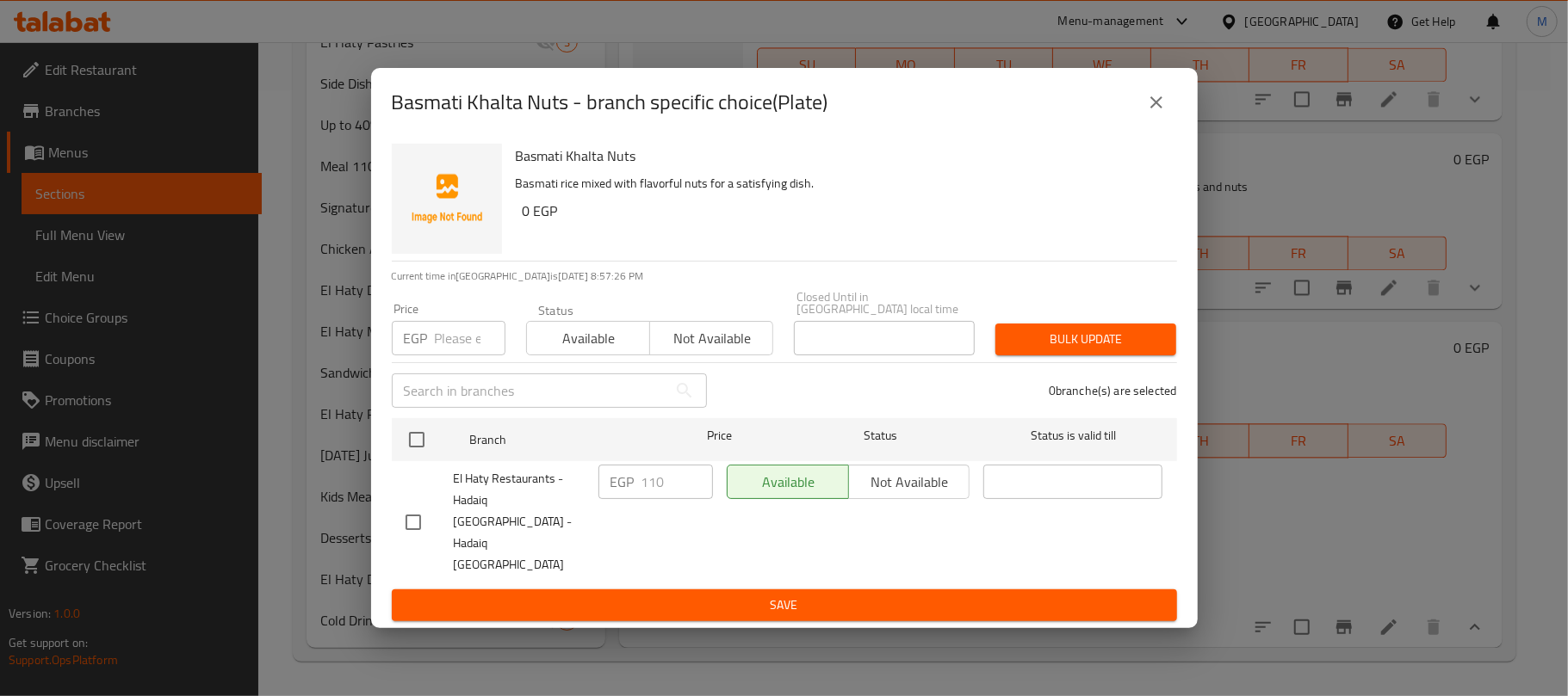
click at [1154, 113] on icon "close" at bounding box center [1156, 102] width 21 height 21
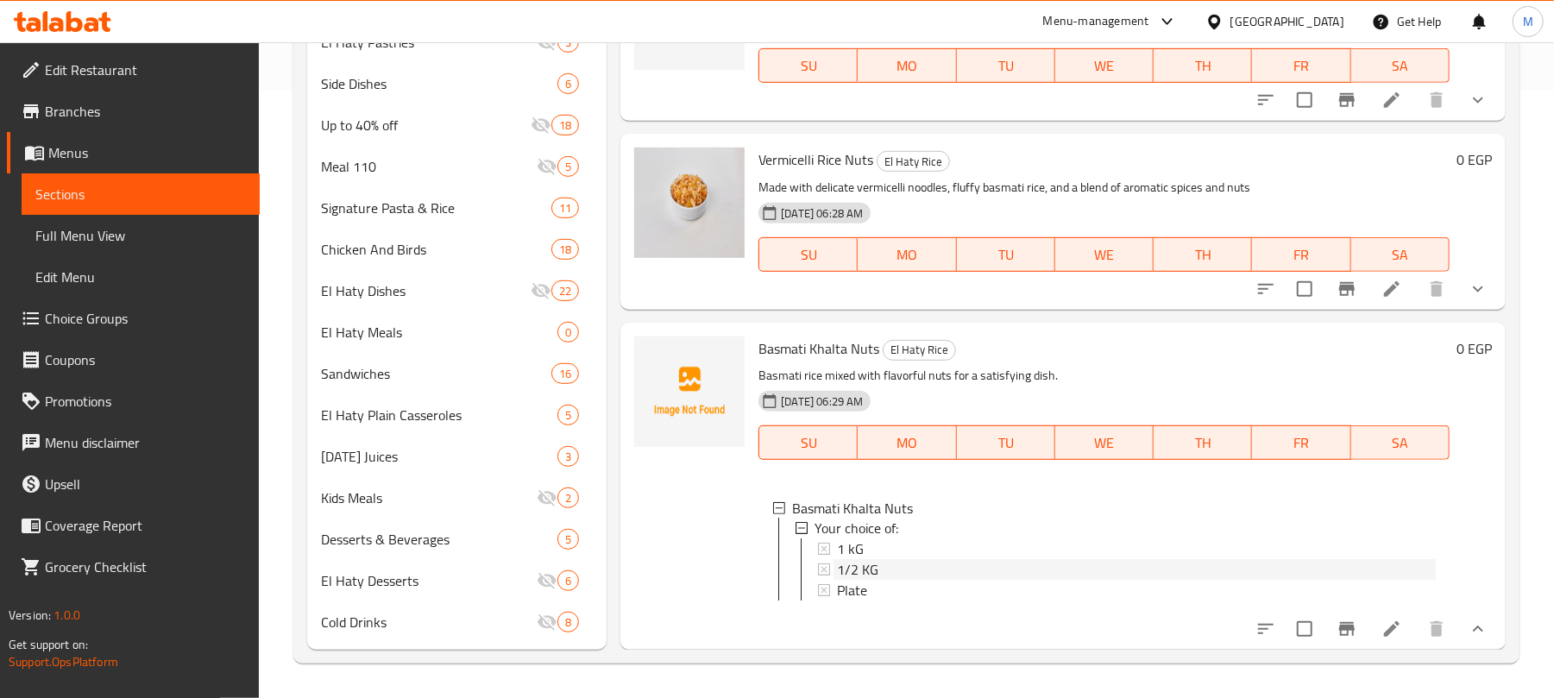
click at [878, 560] on span "1/2 KG" at bounding box center [857, 570] width 41 height 21
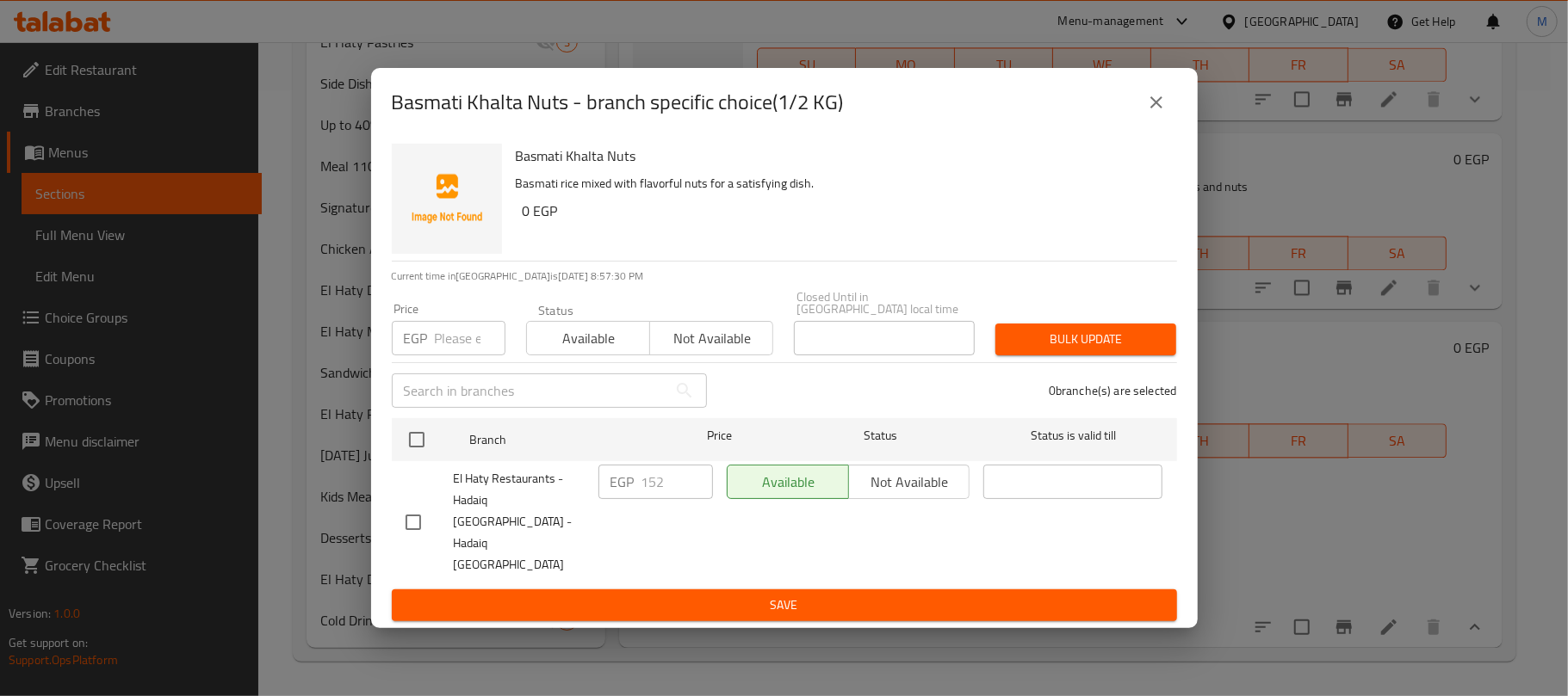
click at [1151, 113] on icon "close" at bounding box center [1156, 102] width 21 height 21
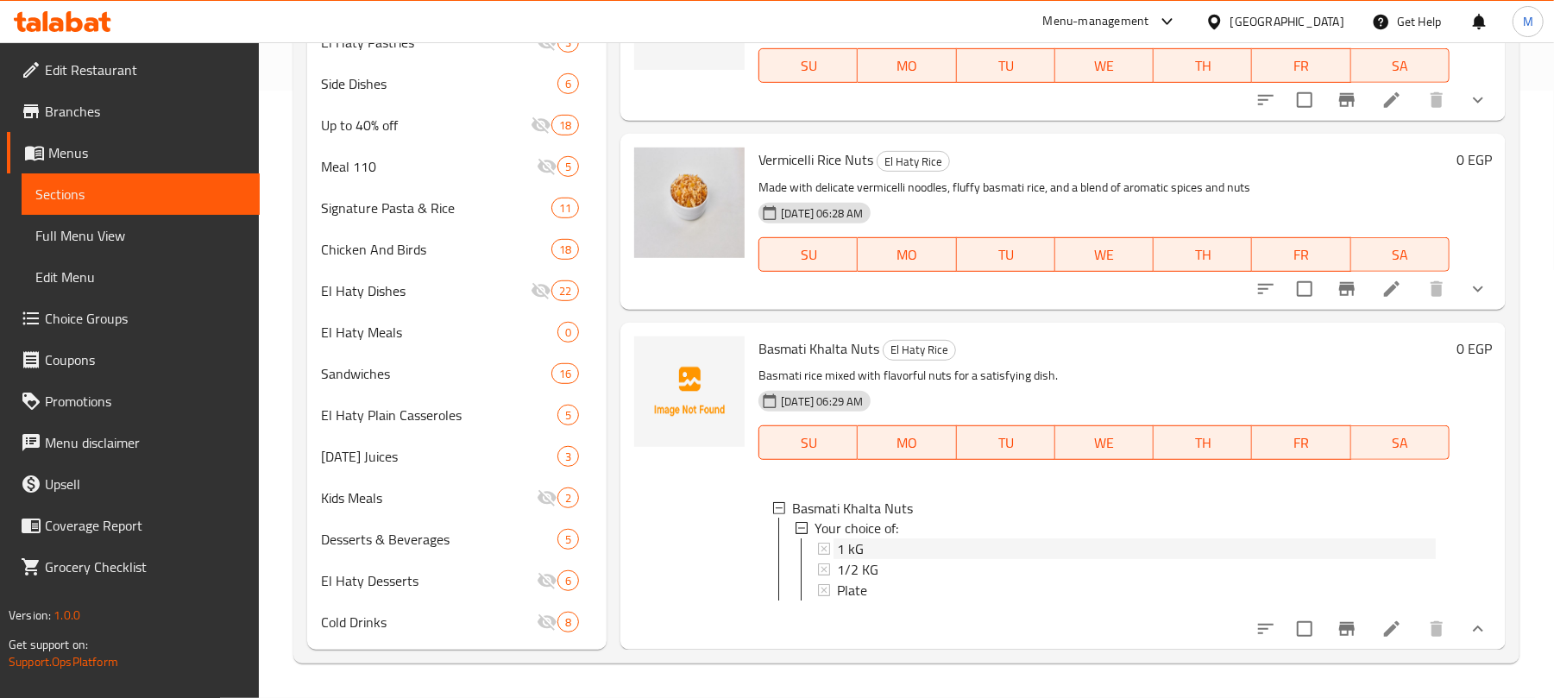
click at [861, 539] on span "1 kG" at bounding box center [850, 549] width 27 height 21
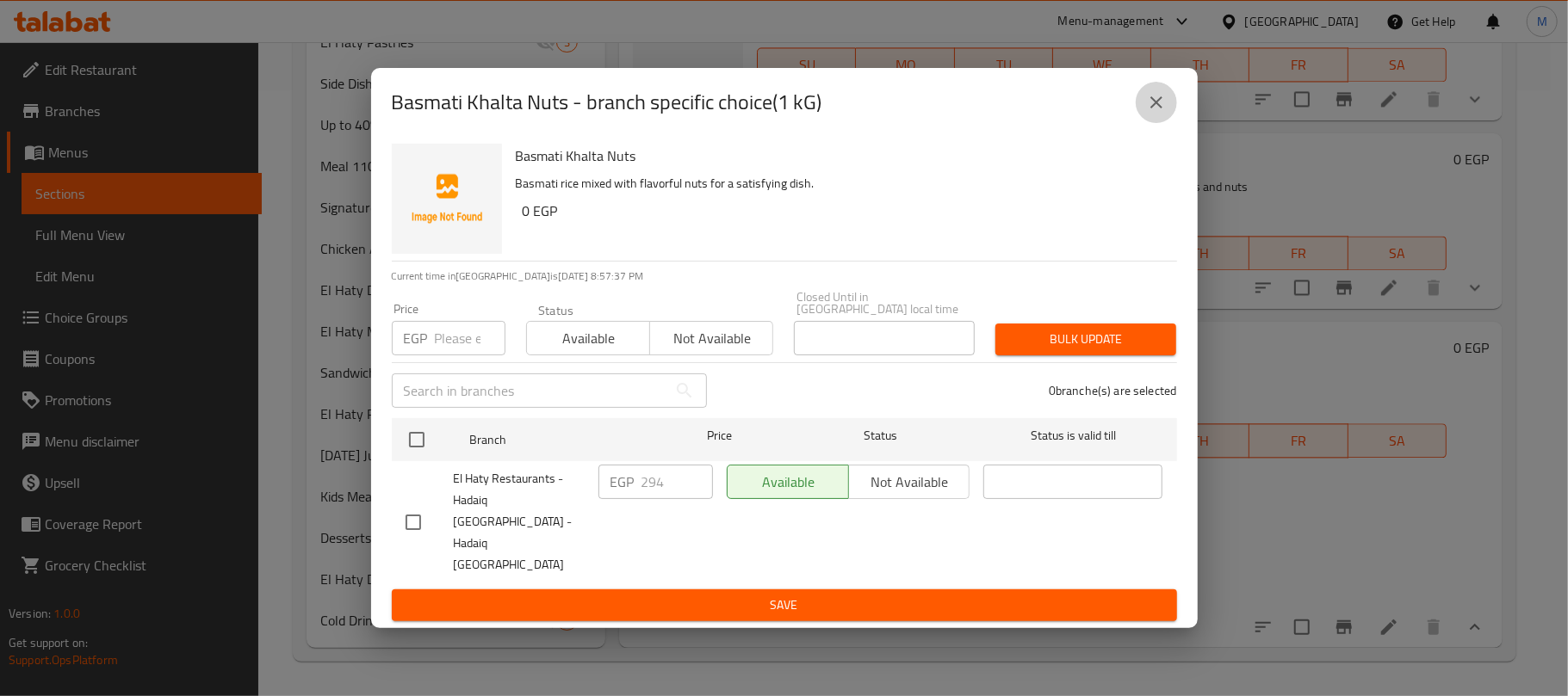
click at [1161, 113] on icon "close" at bounding box center [1156, 102] width 21 height 21
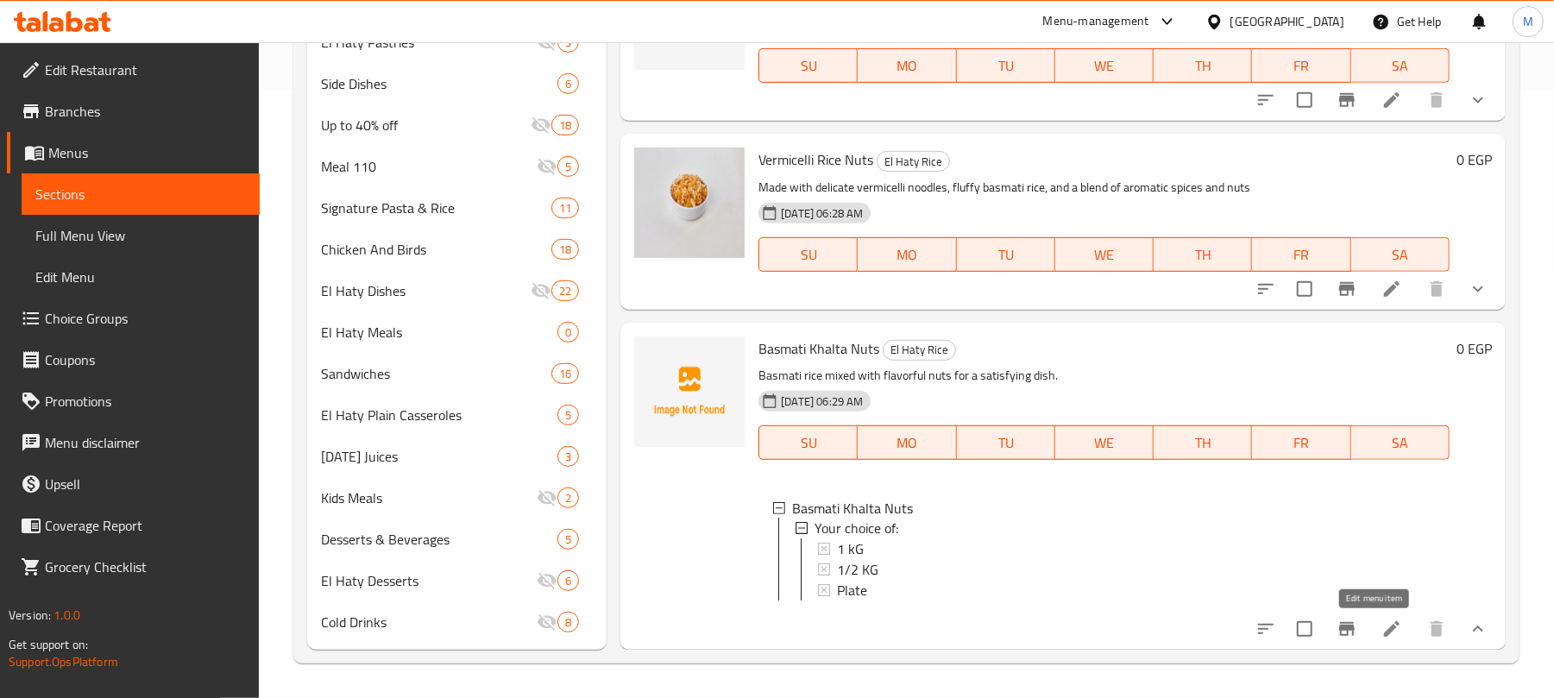
click at [1384, 633] on icon at bounding box center [1392, 629] width 16 height 16
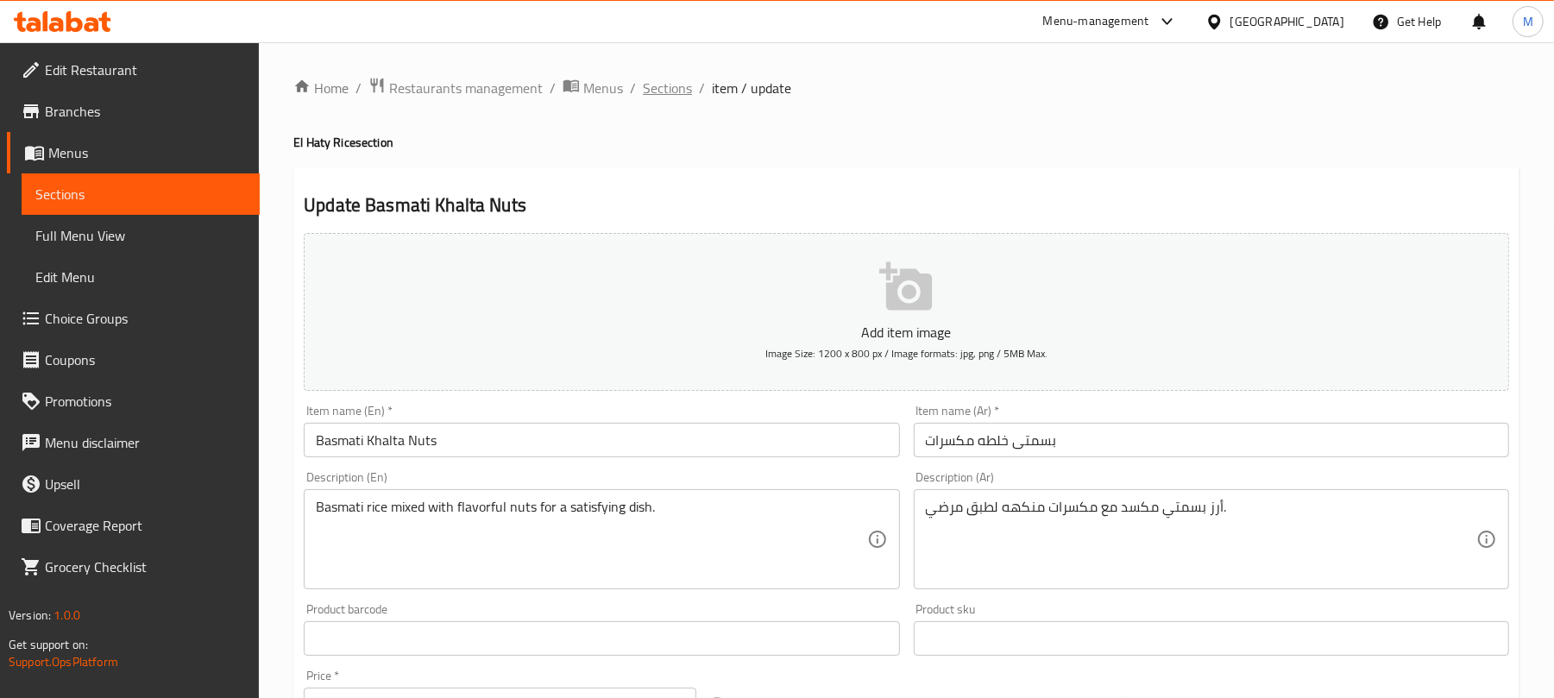
click at [677, 88] on span "Sections" at bounding box center [667, 88] width 49 height 21
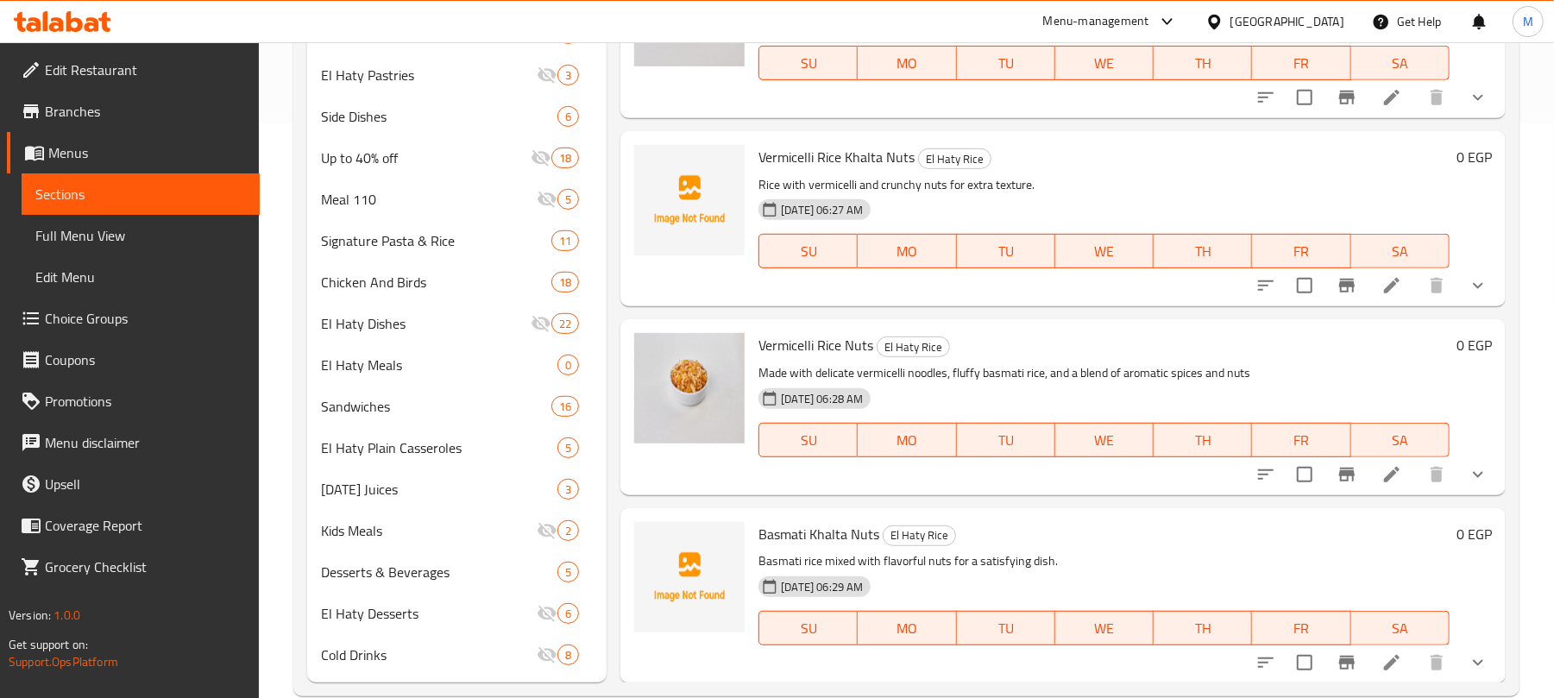
scroll to position [608, 0]
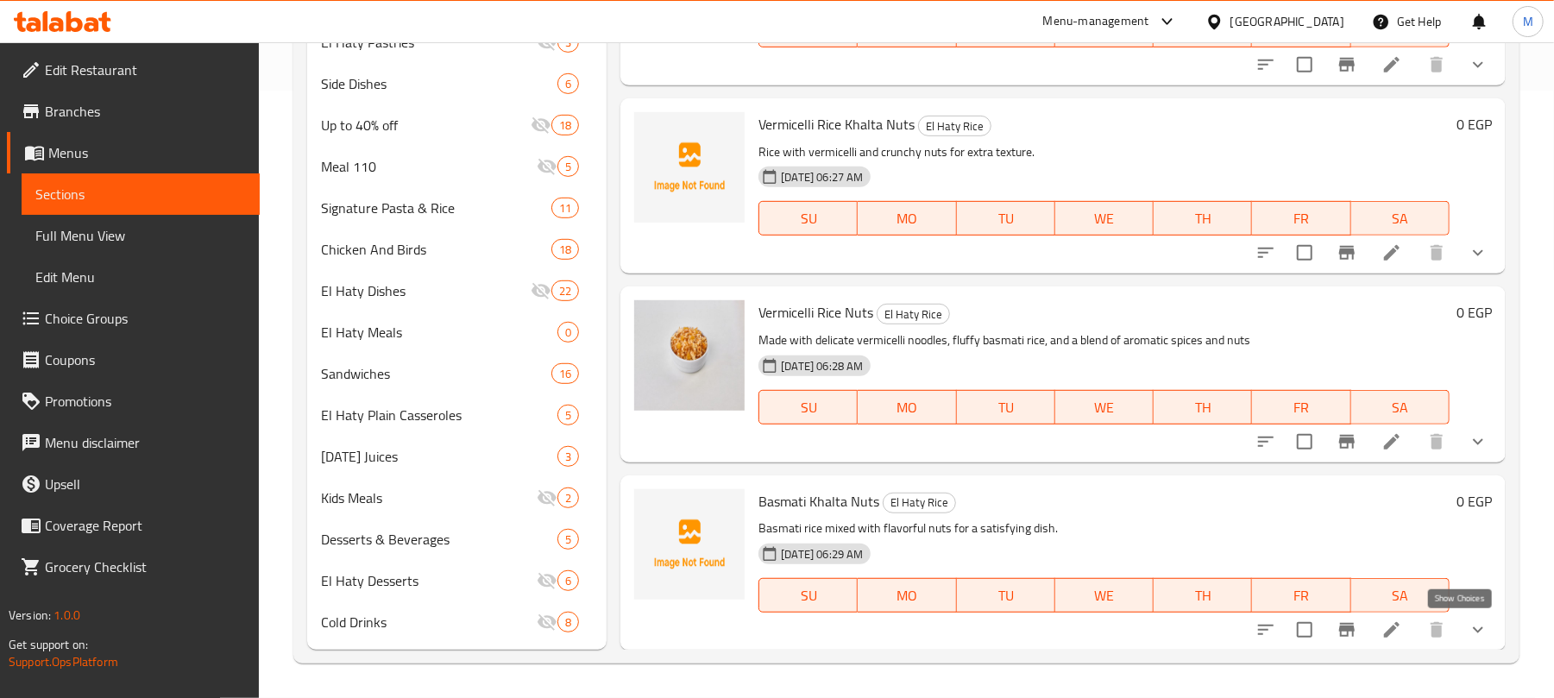
click at [1468, 627] on icon "show more" at bounding box center [1478, 630] width 21 height 21
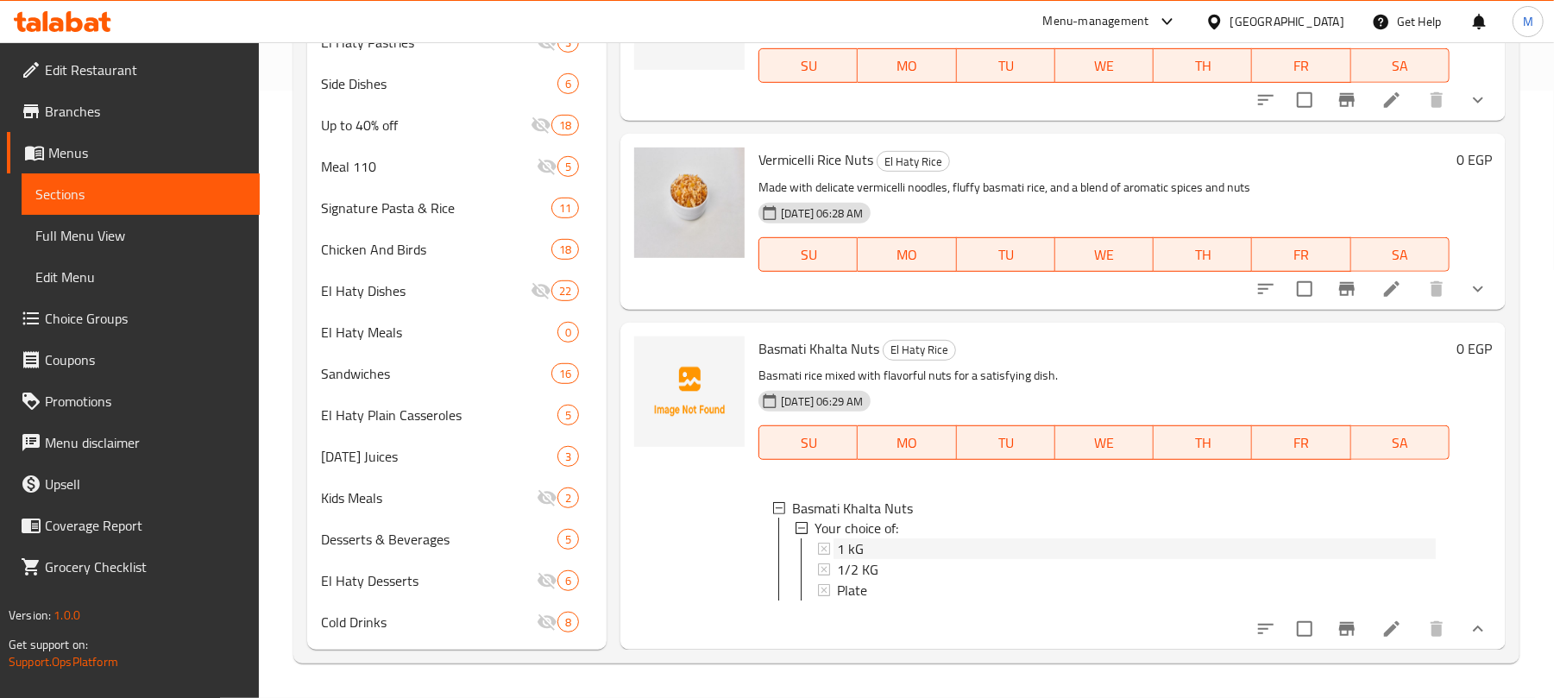
click at [856, 539] on span "1 kG" at bounding box center [850, 549] width 27 height 21
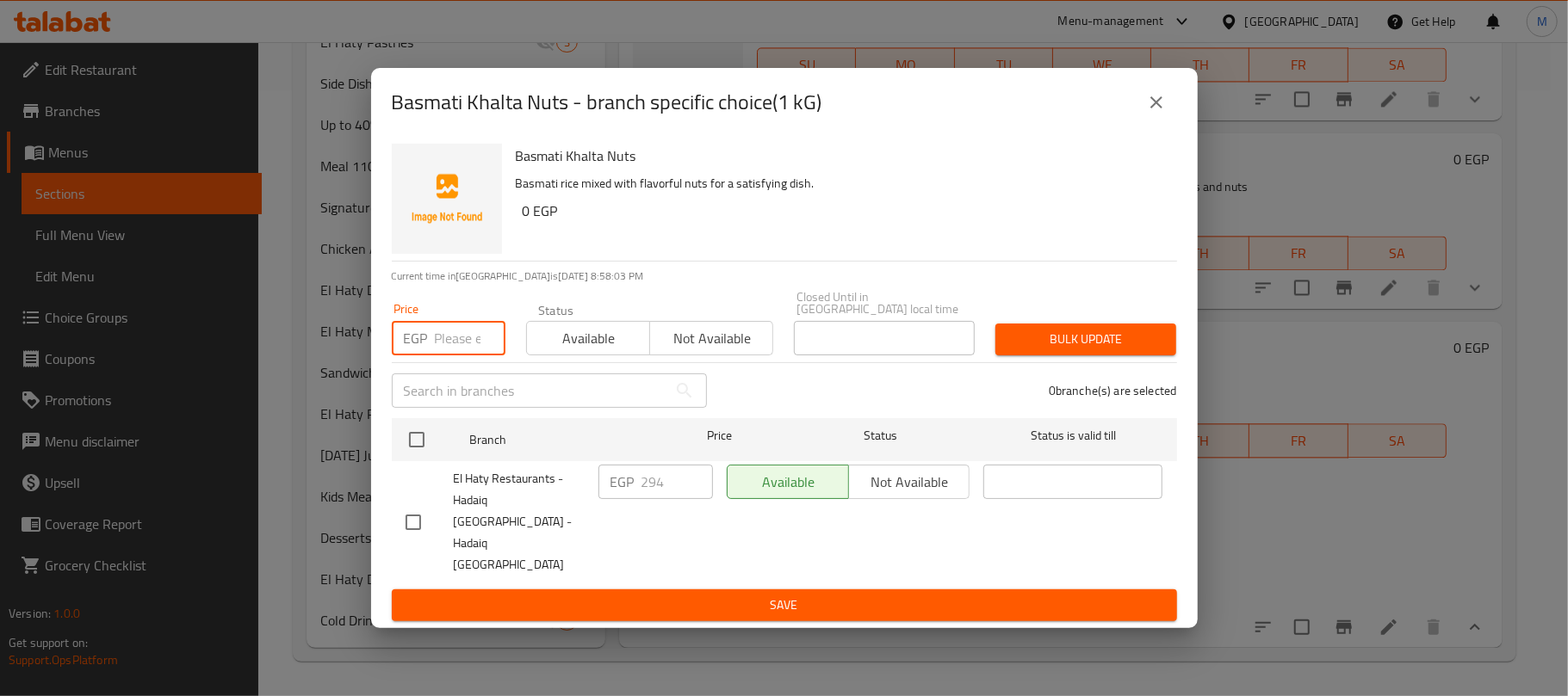
click at [435, 355] on input "number" at bounding box center [470, 338] width 71 height 35
type input "295"
click at [417, 450] on input "checkbox" at bounding box center [417, 440] width 36 height 36
checkbox input "true"
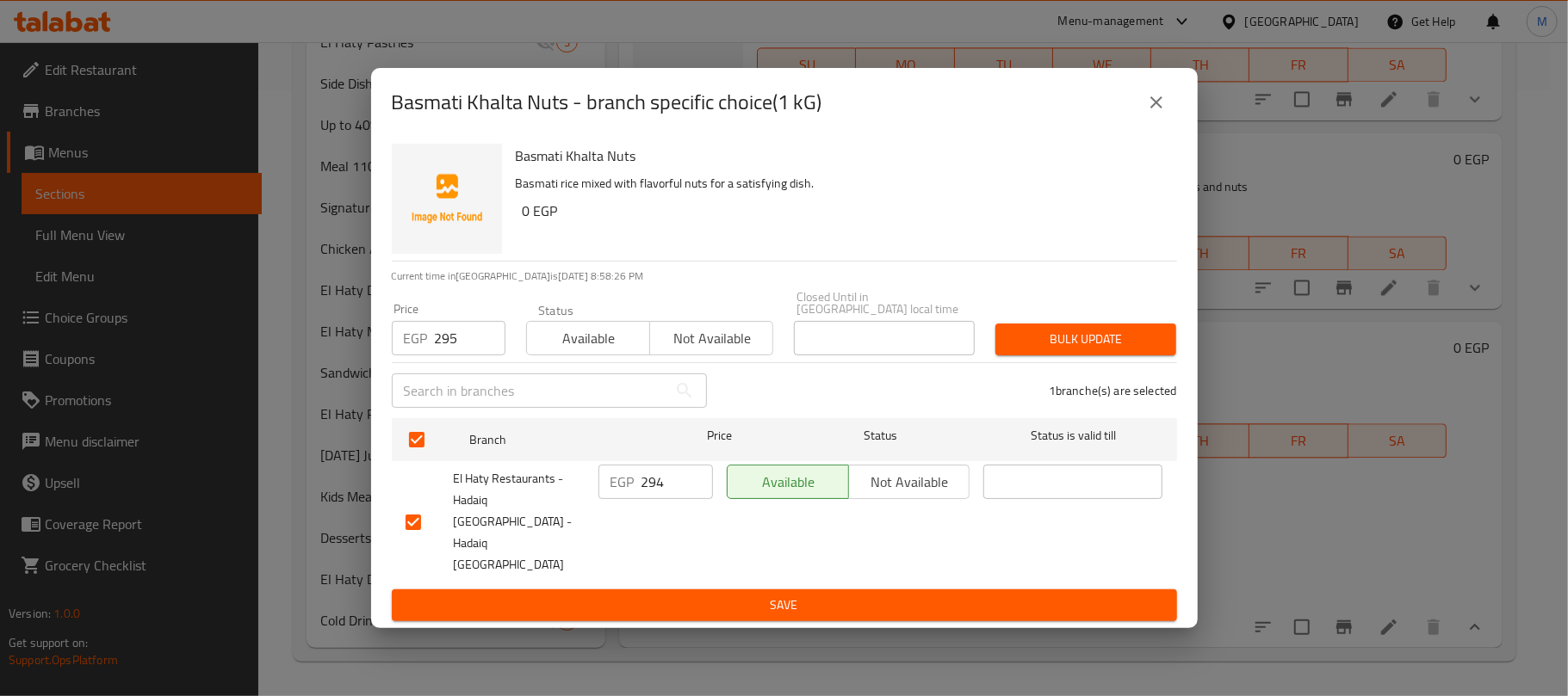
click at [1081, 337] on div "Bulk update" at bounding box center [1085, 339] width 201 height 53
click at [1083, 342] on button "Bulk update" at bounding box center [1085, 340] width 181 height 32
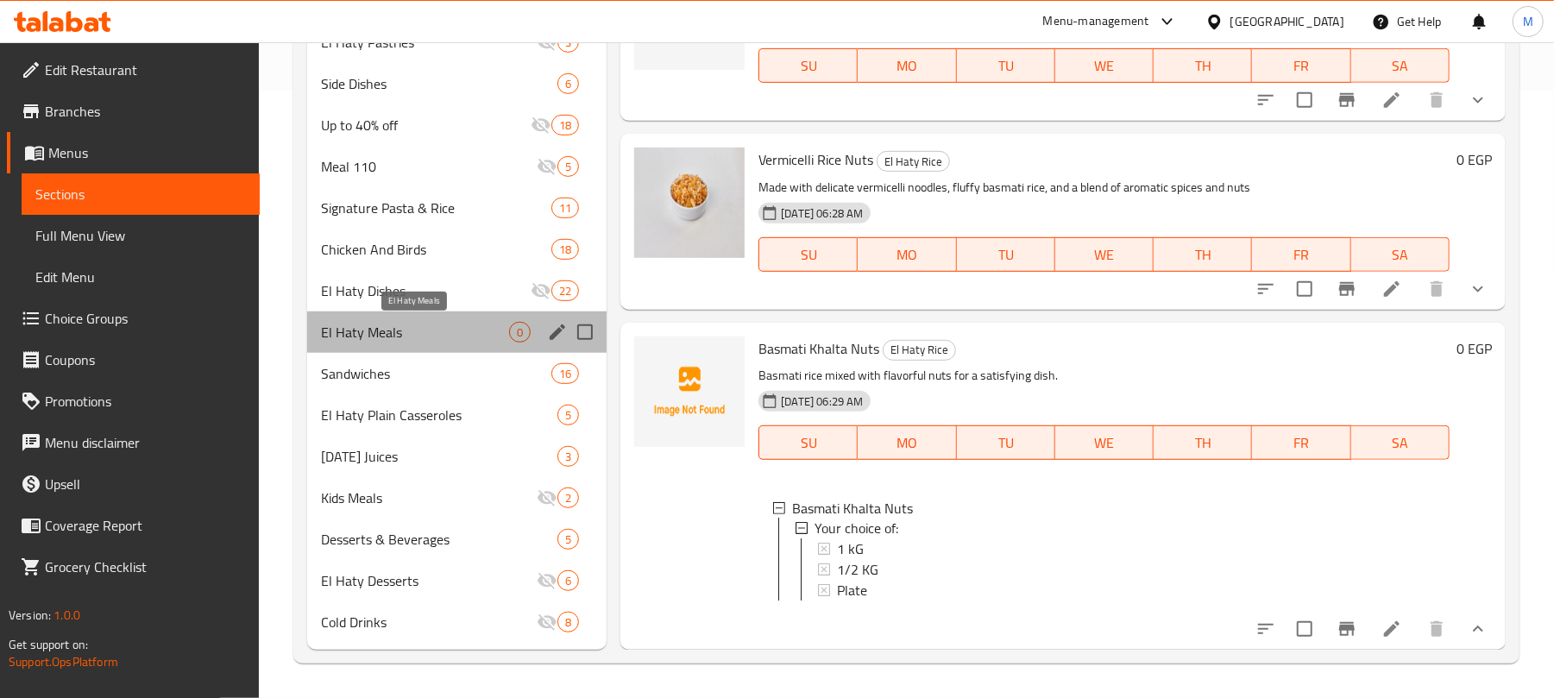
click at [414, 330] on span "El Haty Meals" at bounding box center [415, 332] width 188 height 21
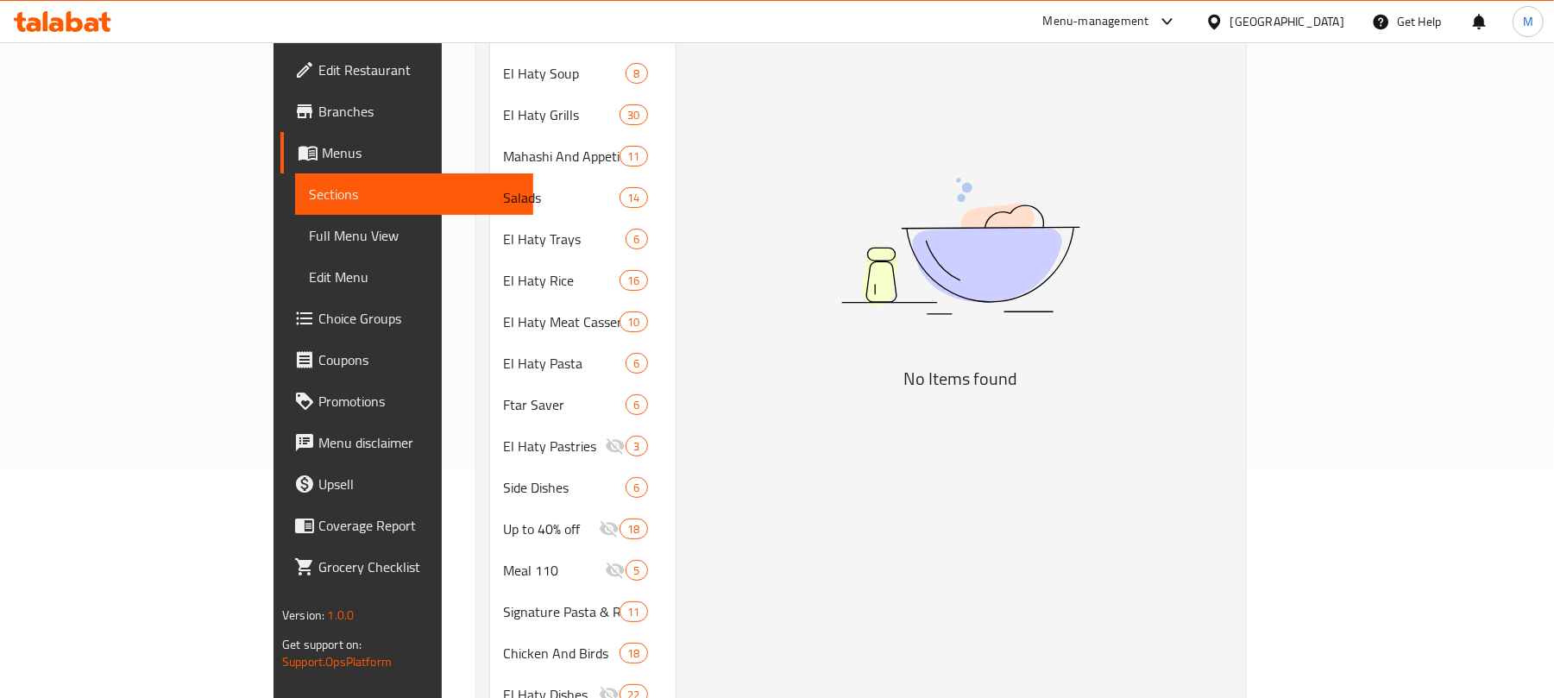
scroll to position [575, 0]
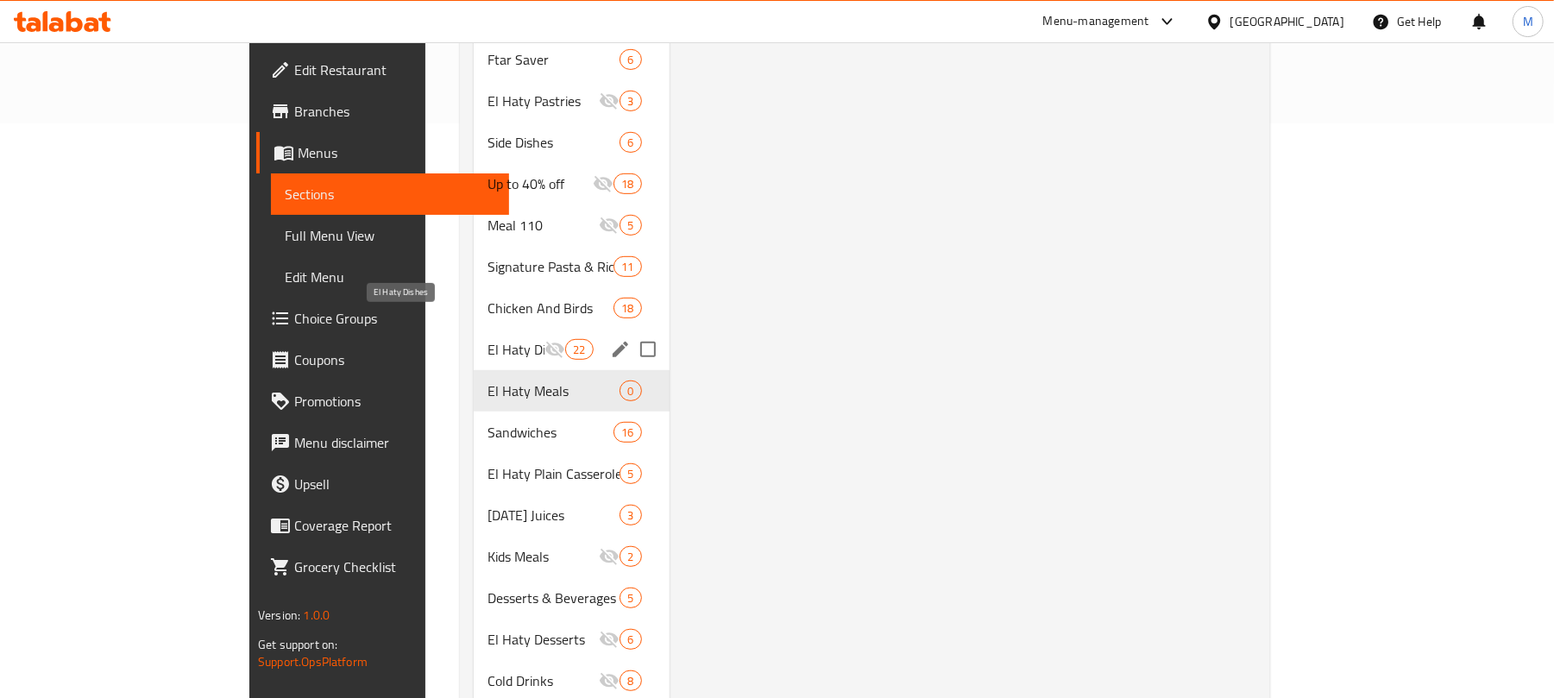
click at [488, 339] on span "El Haty Dishes" at bounding box center [516, 349] width 57 height 21
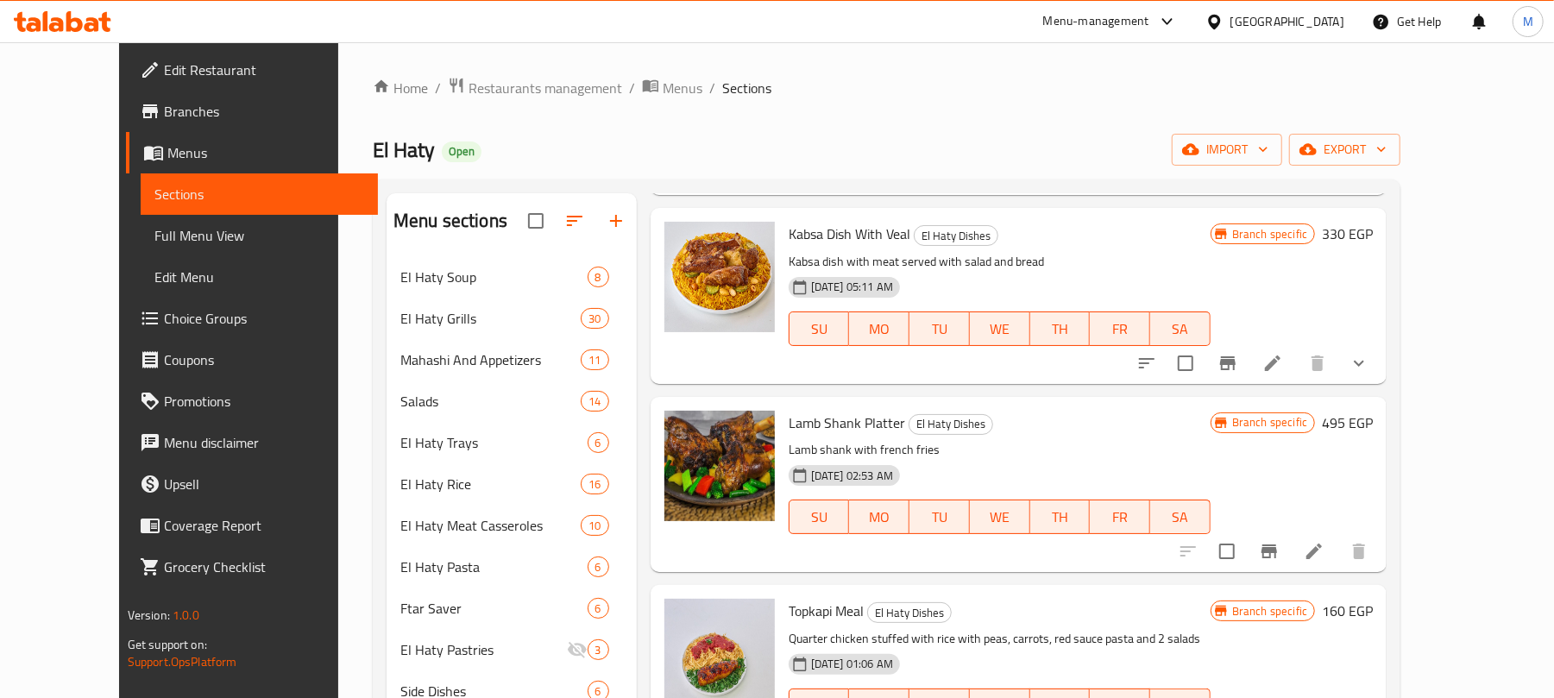
scroll to position [460, 0]
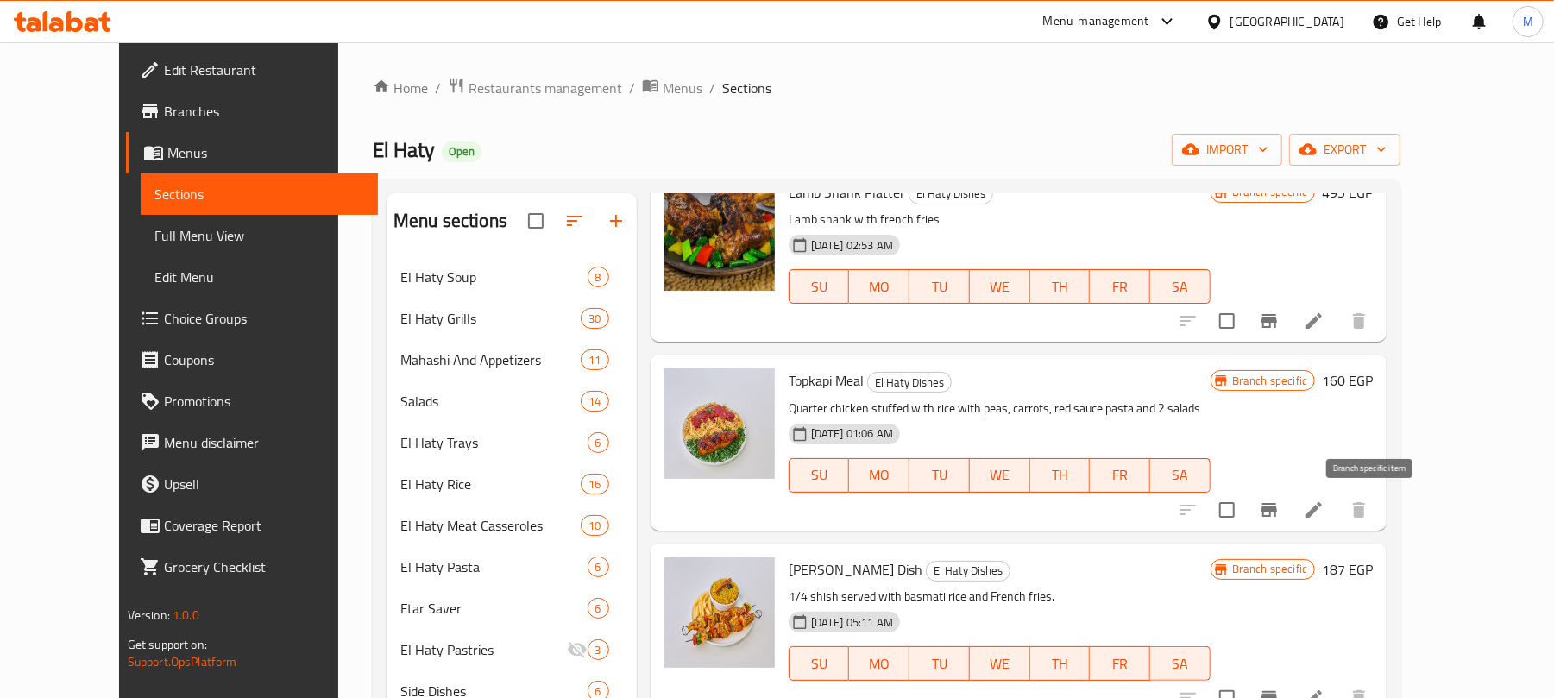
click at [1277, 512] on icon "Branch-specific-item" at bounding box center [1270, 510] width 16 height 14
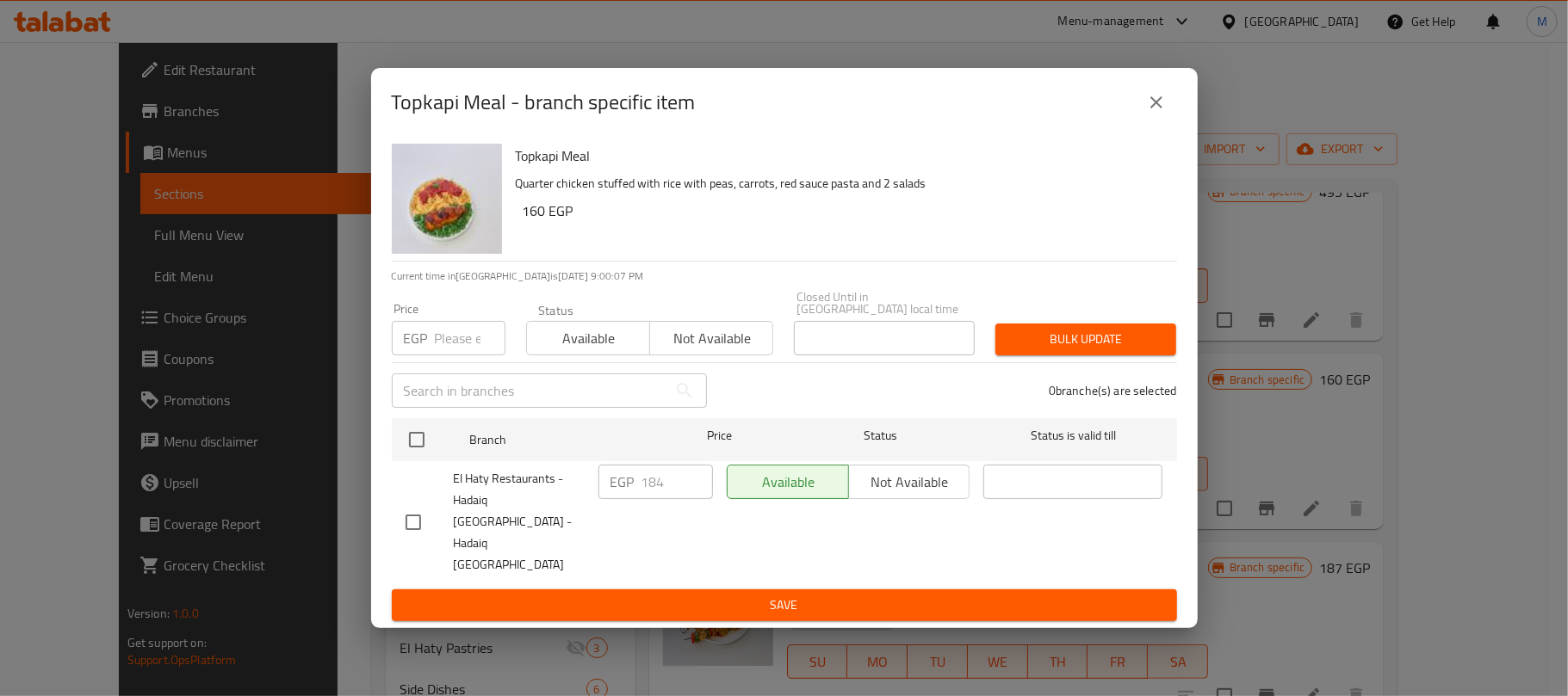
click at [462, 355] on input "number" at bounding box center [470, 338] width 71 height 35
paste input "184"
type input "184"
click at [1143, 123] on button "close" at bounding box center [1155, 102] width 41 height 41
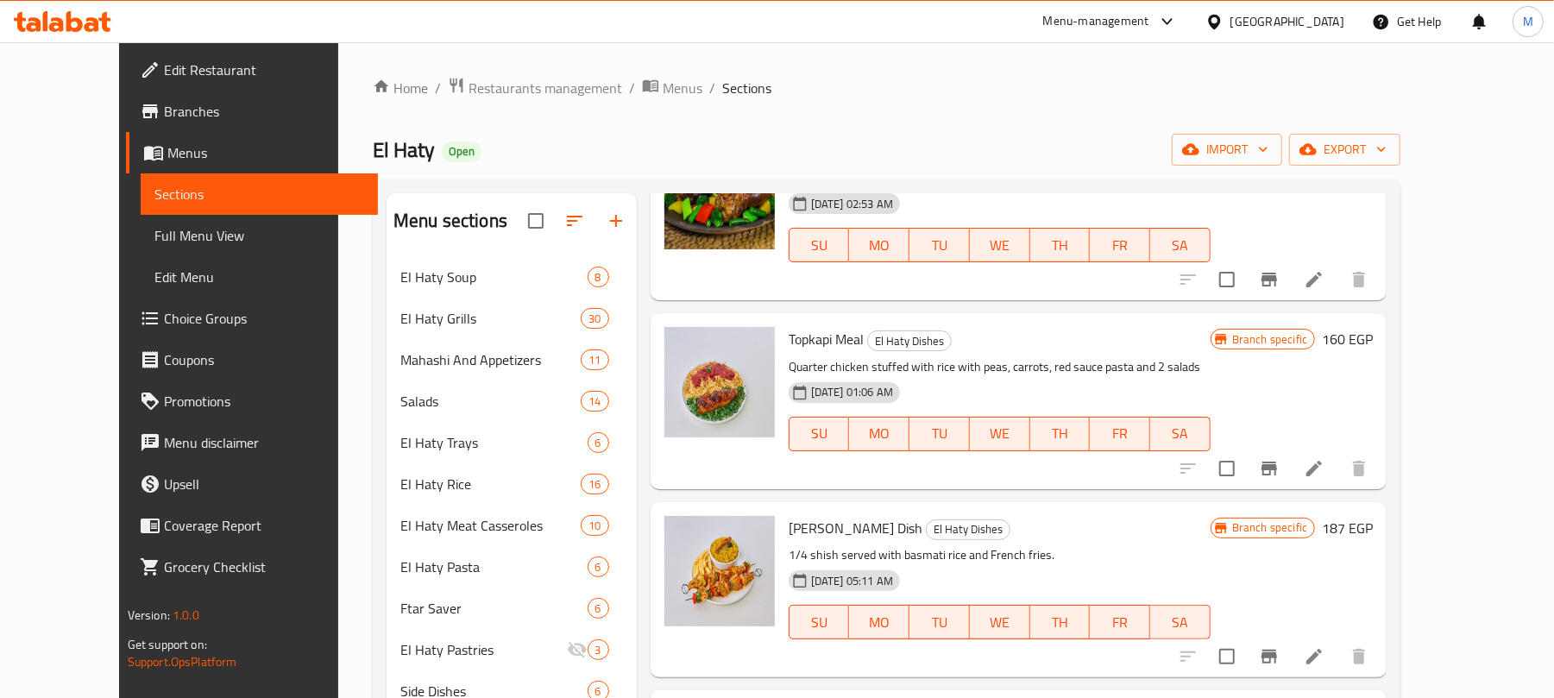
scroll to position [0, 0]
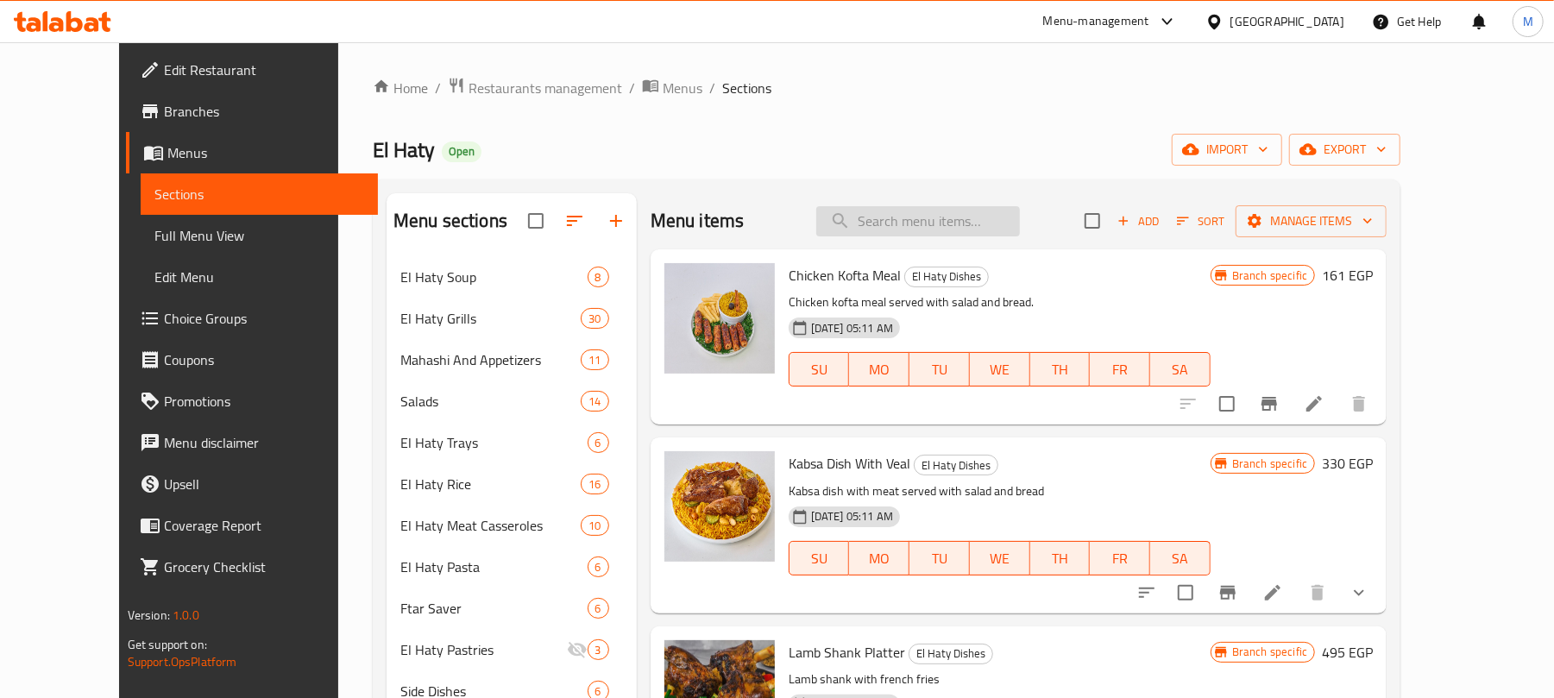
click at [978, 226] on input "search" at bounding box center [918, 221] width 204 height 30
paste input "موزة ضاني مشوي علي الفحم"
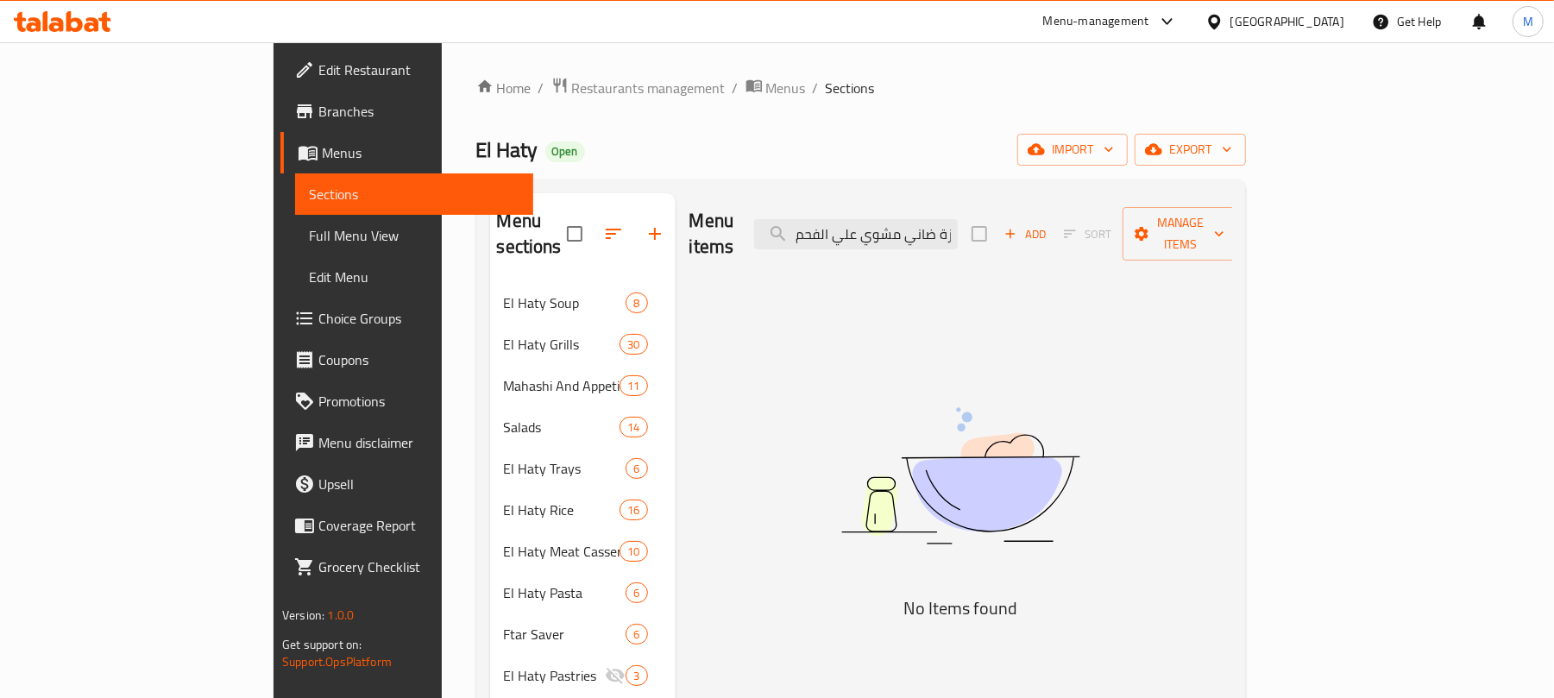
drag, startPoint x: 949, startPoint y: 228, endPoint x: 827, endPoint y: 245, distance: 123.8
click at [827, 245] on div "Menu items موزة ضاني مشوي علي الفحم Add Sort Manage items" at bounding box center [961, 234] width 543 height 82
click at [918, 233] on input "موزة ضاني مشوي" at bounding box center [856, 234] width 204 height 30
click at [904, 229] on input "موزة ضاني" at bounding box center [856, 234] width 204 height 30
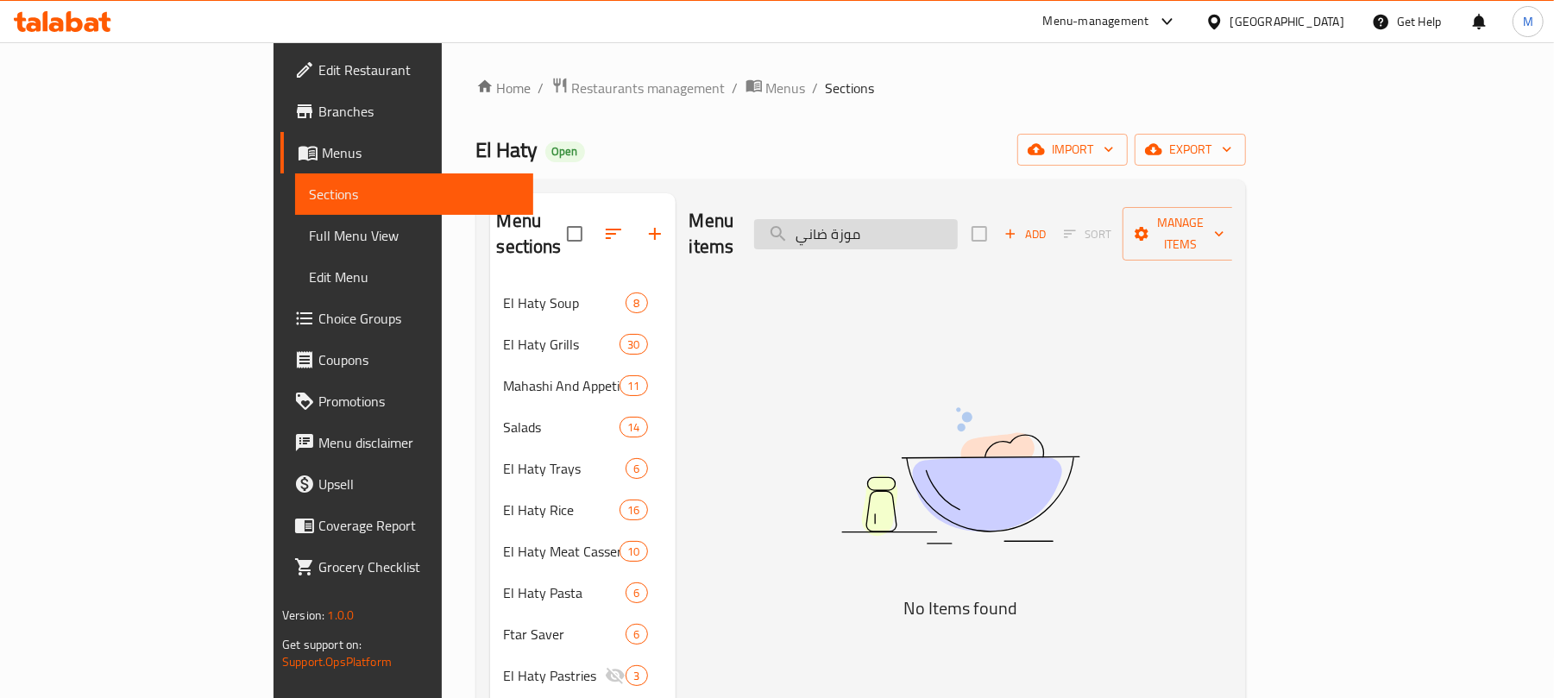
click at [958, 229] on input "موزة ضاني" at bounding box center [856, 234] width 204 height 30
click at [918, 229] on input "موزة ضاني" at bounding box center [856, 234] width 204 height 30
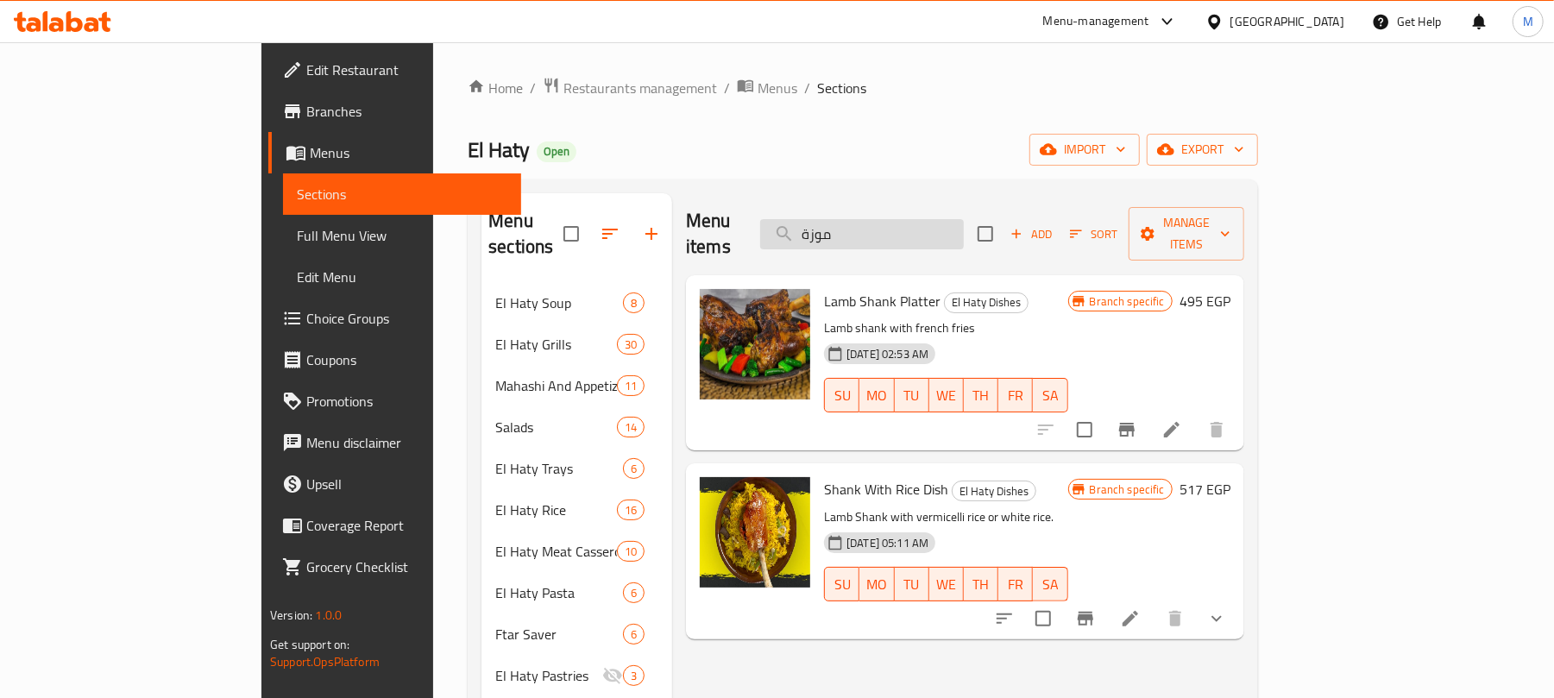
click at [920, 226] on input "موزة" at bounding box center [862, 234] width 204 height 30
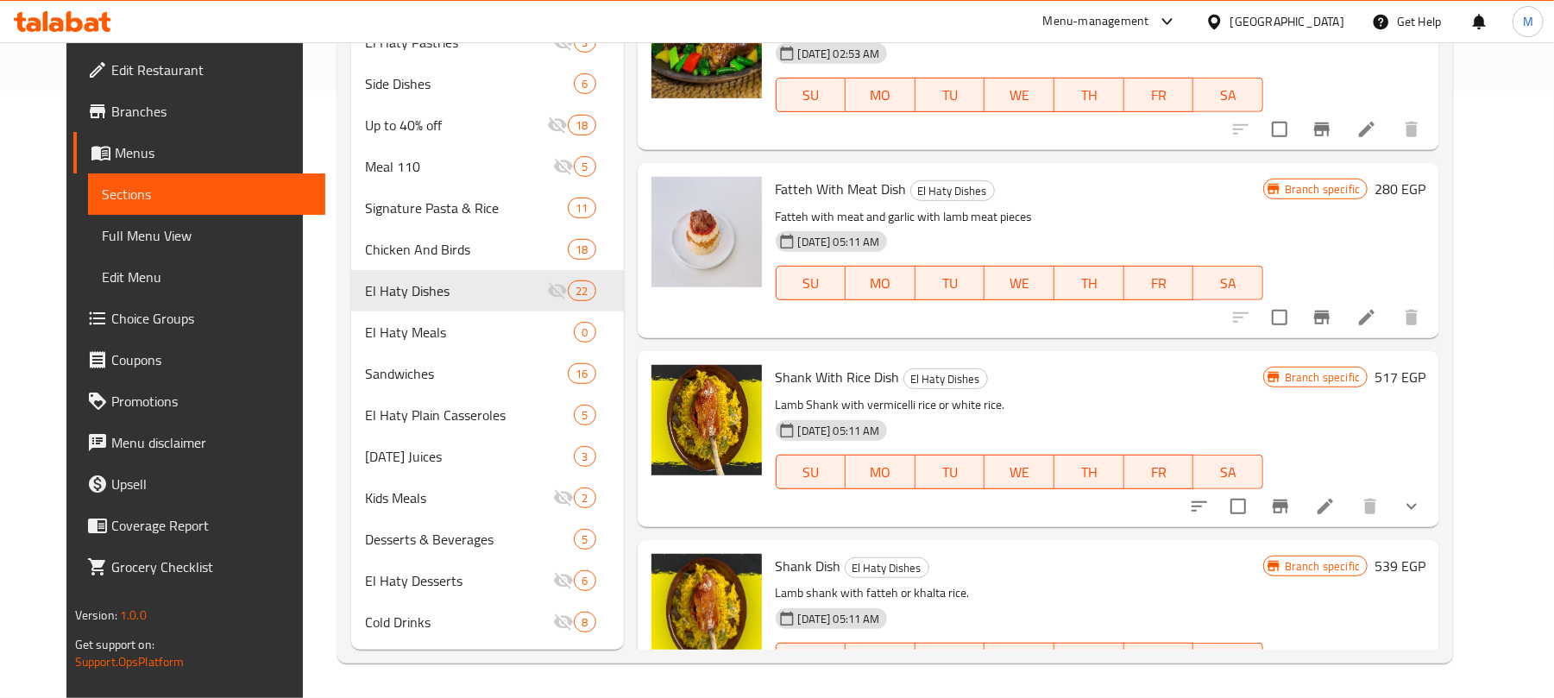
scroll to position [608, 0]
drag, startPoint x: 756, startPoint y: 501, endPoint x: 797, endPoint y: 501, distance: 41.4
click at [797, 547] on div "Shank Dish El Haty Dishes Lamb shank with fatteh or khalta rice. 06-06-2024 05:…" at bounding box center [1019, 627] width 501 height 161
copy span "Shank"
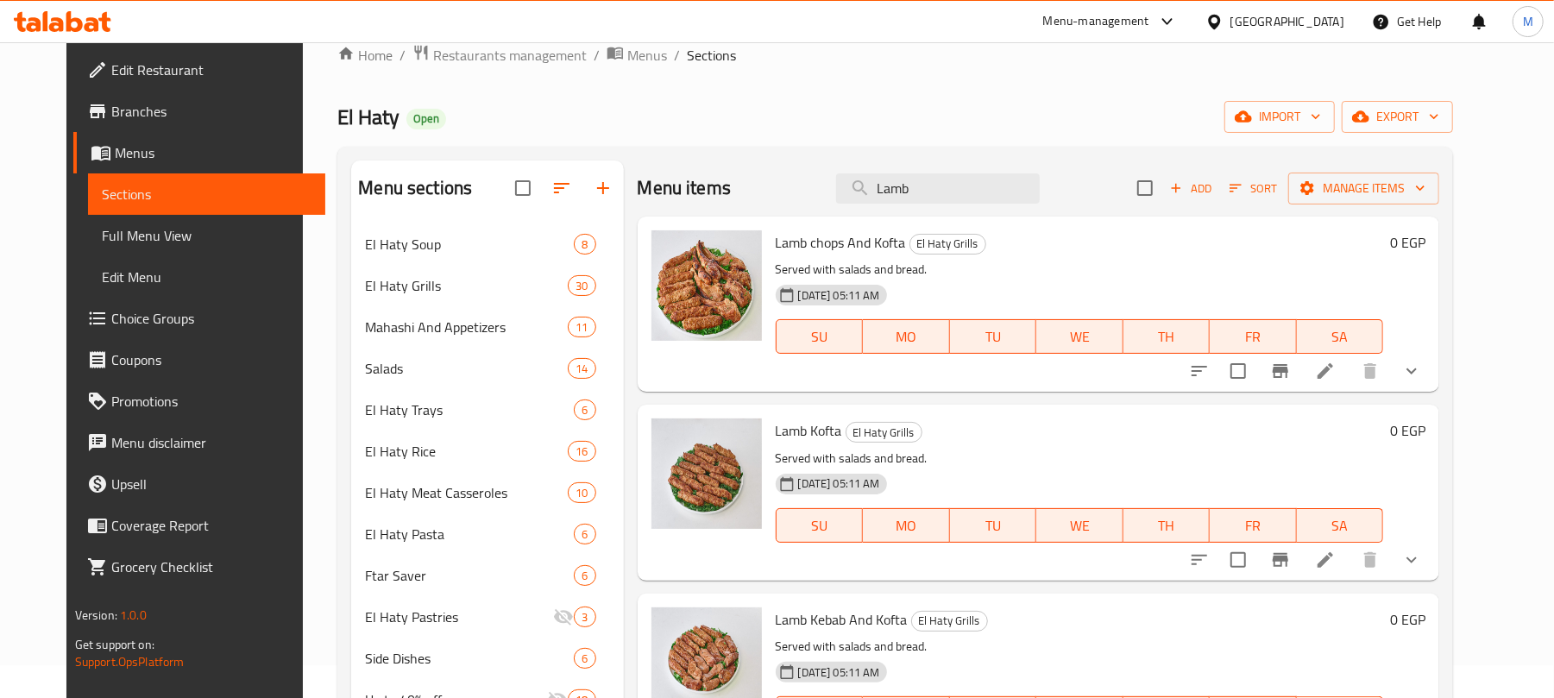
scroll to position [0, 0]
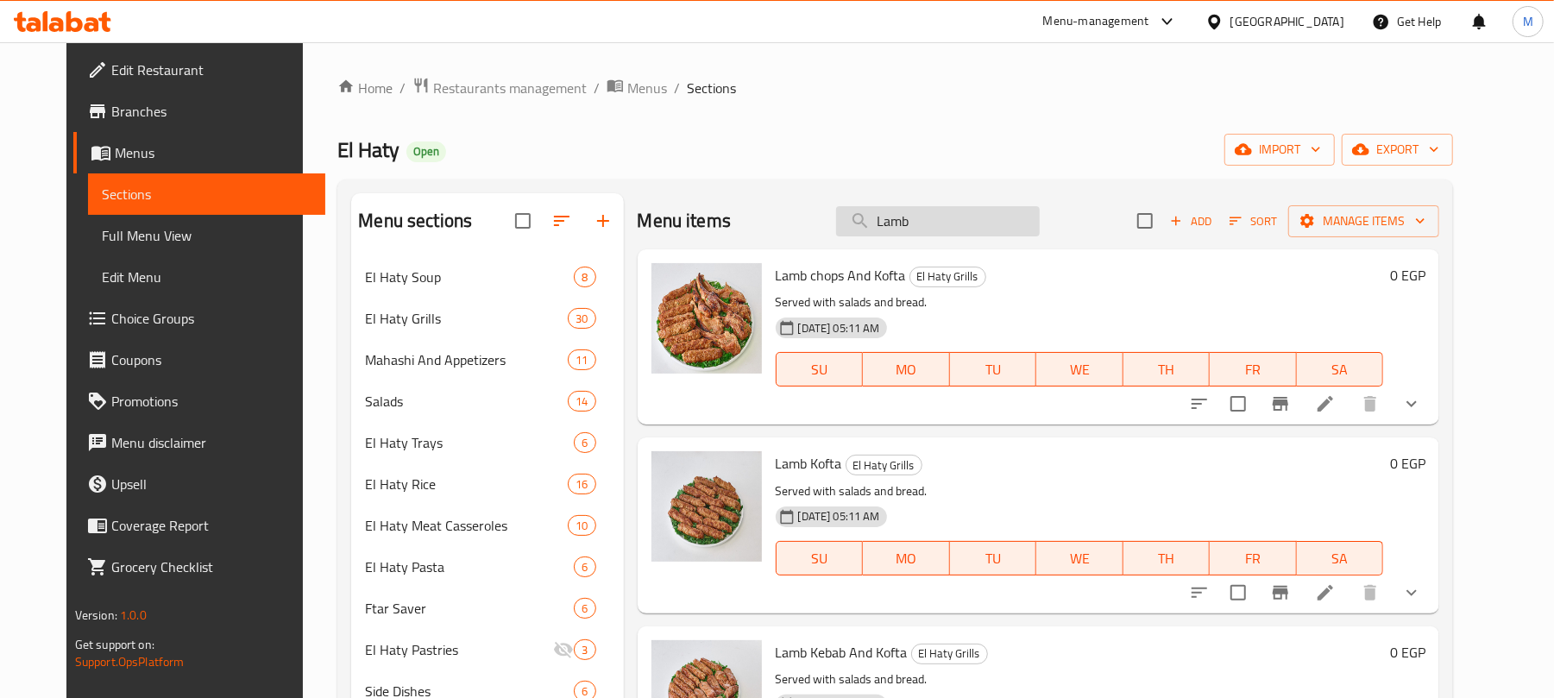
click at [965, 224] on input "Lamb" at bounding box center [938, 221] width 204 height 30
paste input "Shank"
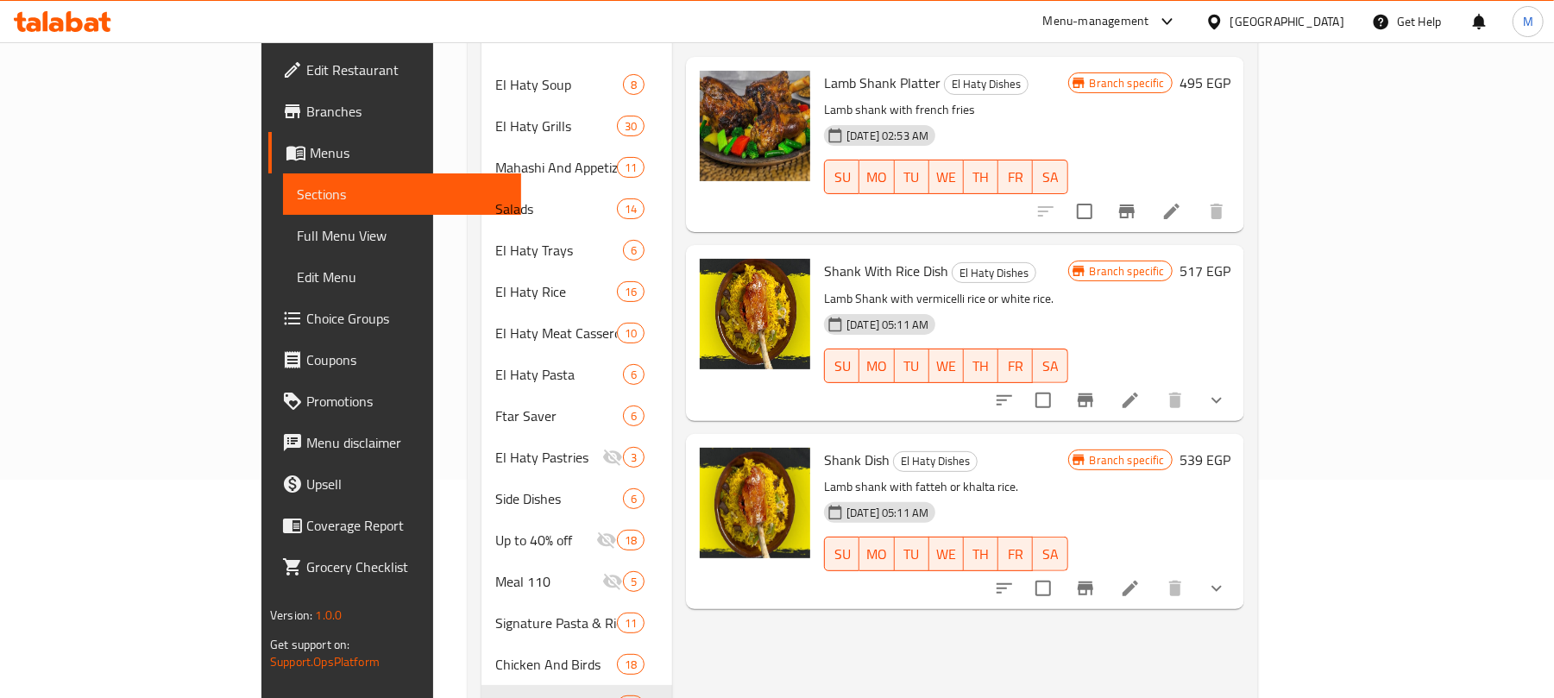
scroll to position [115, 0]
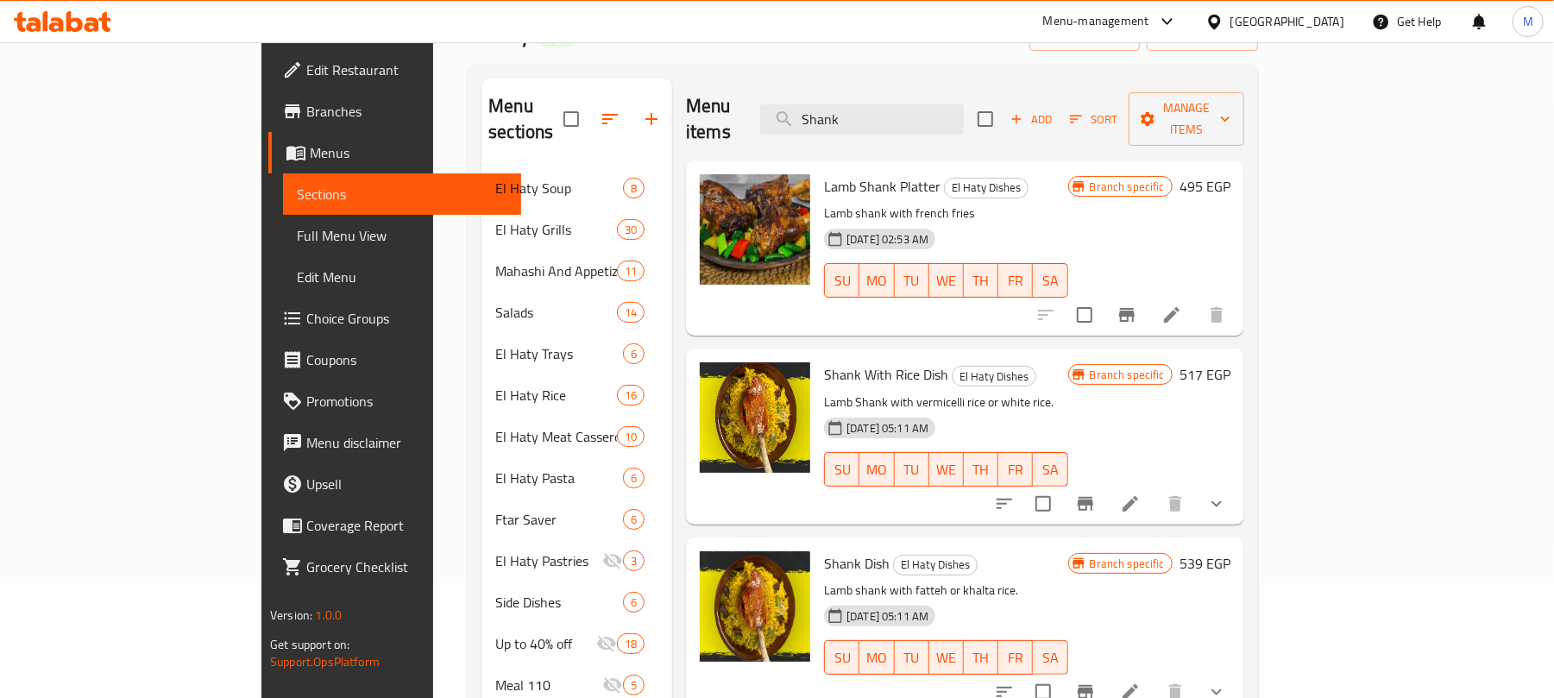
click at [817, 273] on div "SU MO TU WE TH FR SA" at bounding box center [946, 280] width 258 height 48
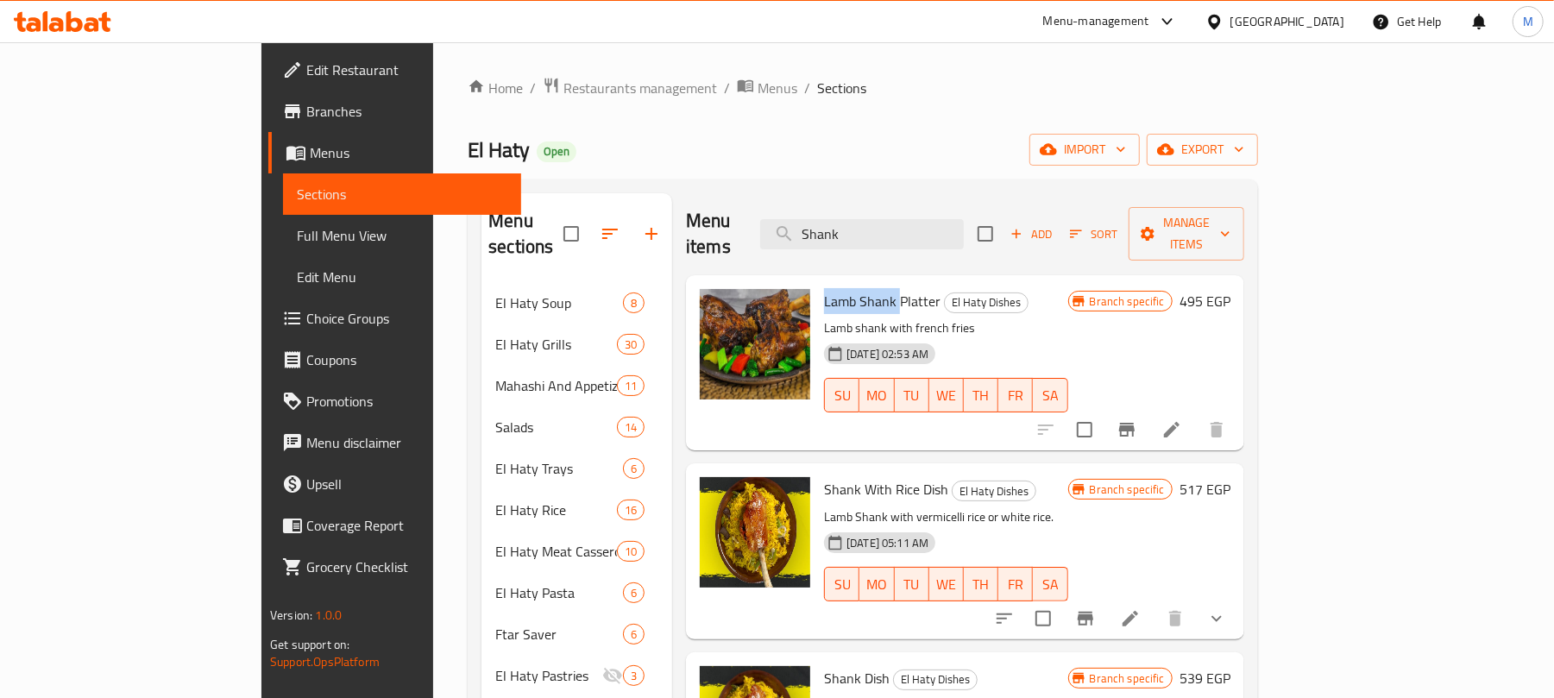
drag, startPoint x: 759, startPoint y: 271, endPoint x: 834, endPoint y: 276, distance: 74.4
click at [834, 288] on span "Lamb Shank Platter" at bounding box center [882, 301] width 117 height 26
copy span "Lamb Shank"
click at [964, 222] on input "Shank" at bounding box center [862, 234] width 204 height 30
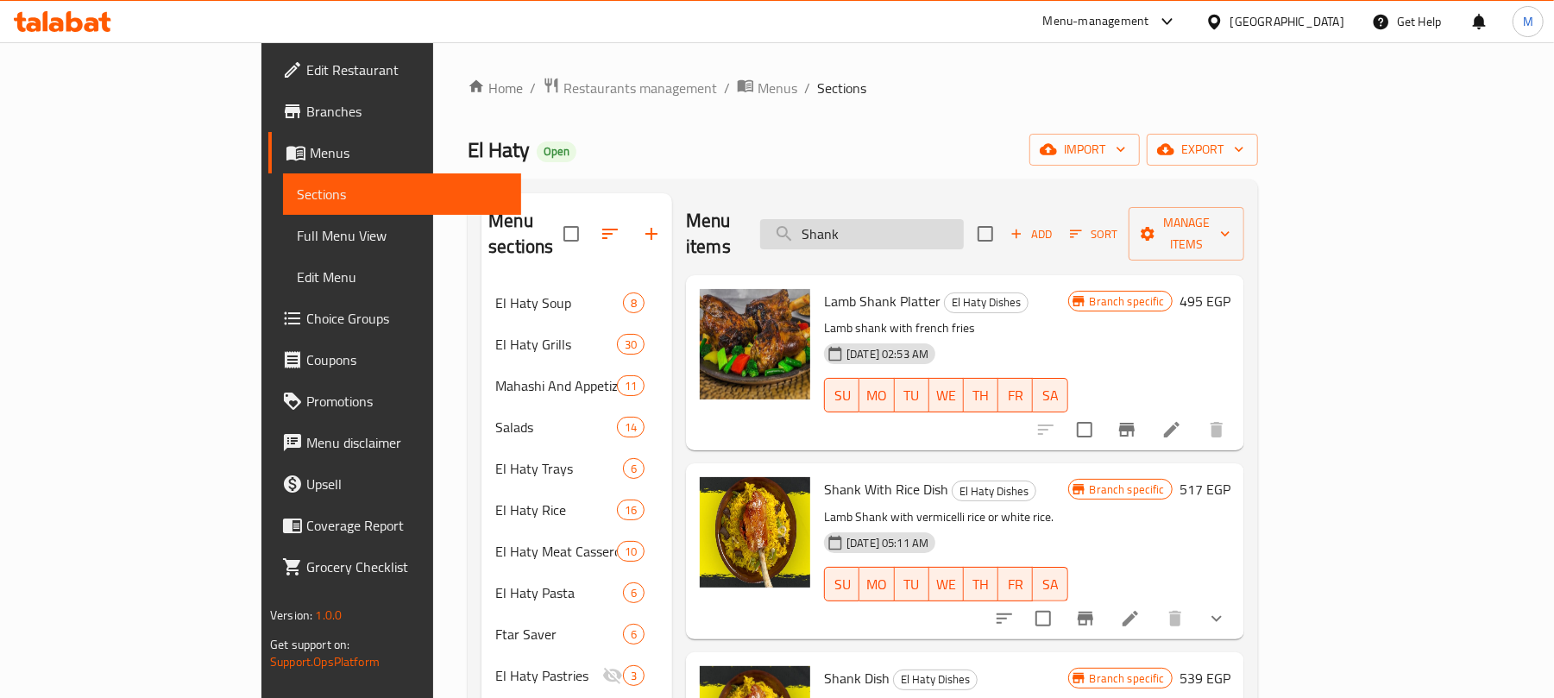
click at [964, 222] on input "Shank" at bounding box center [862, 234] width 204 height 30
paste input "Lamb"
click at [911, 229] on input "Lamb Shank" at bounding box center [862, 234] width 204 height 30
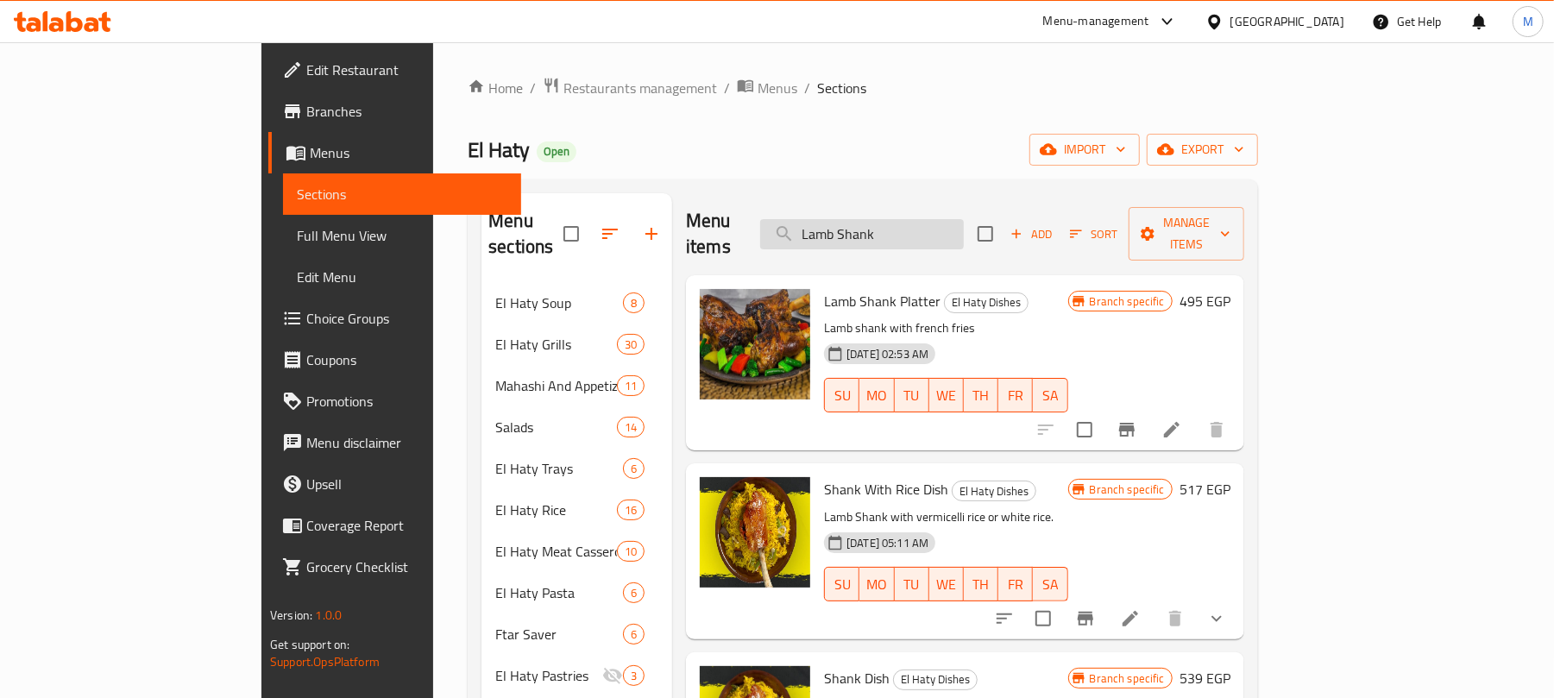
paste input "طبق موزة مع ارز ساده"
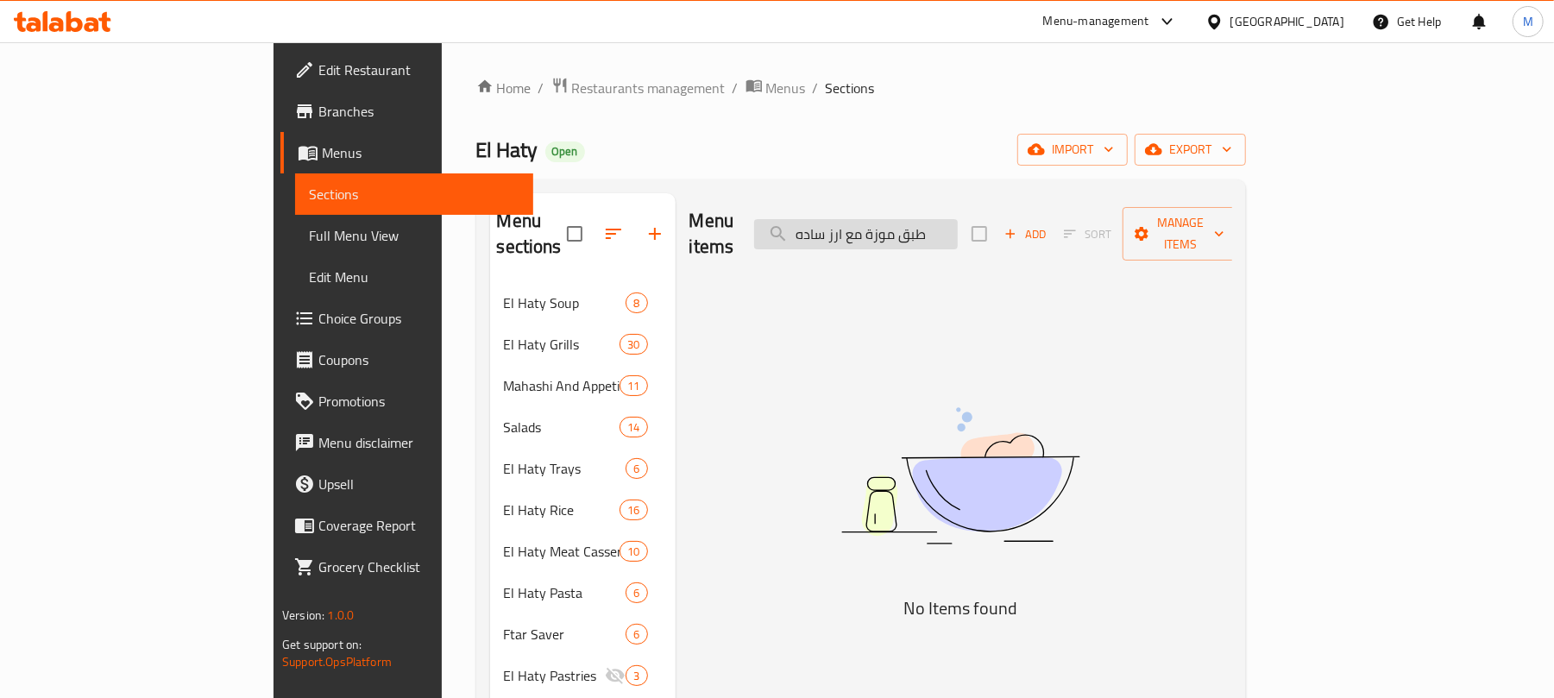
drag, startPoint x: 970, startPoint y: 229, endPoint x: 877, endPoint y: 231, distance: 93.2
click at [877, 231] on input "طبق موزة مع ارز ساده" at bounding box center [856, 234] width 204 height 30
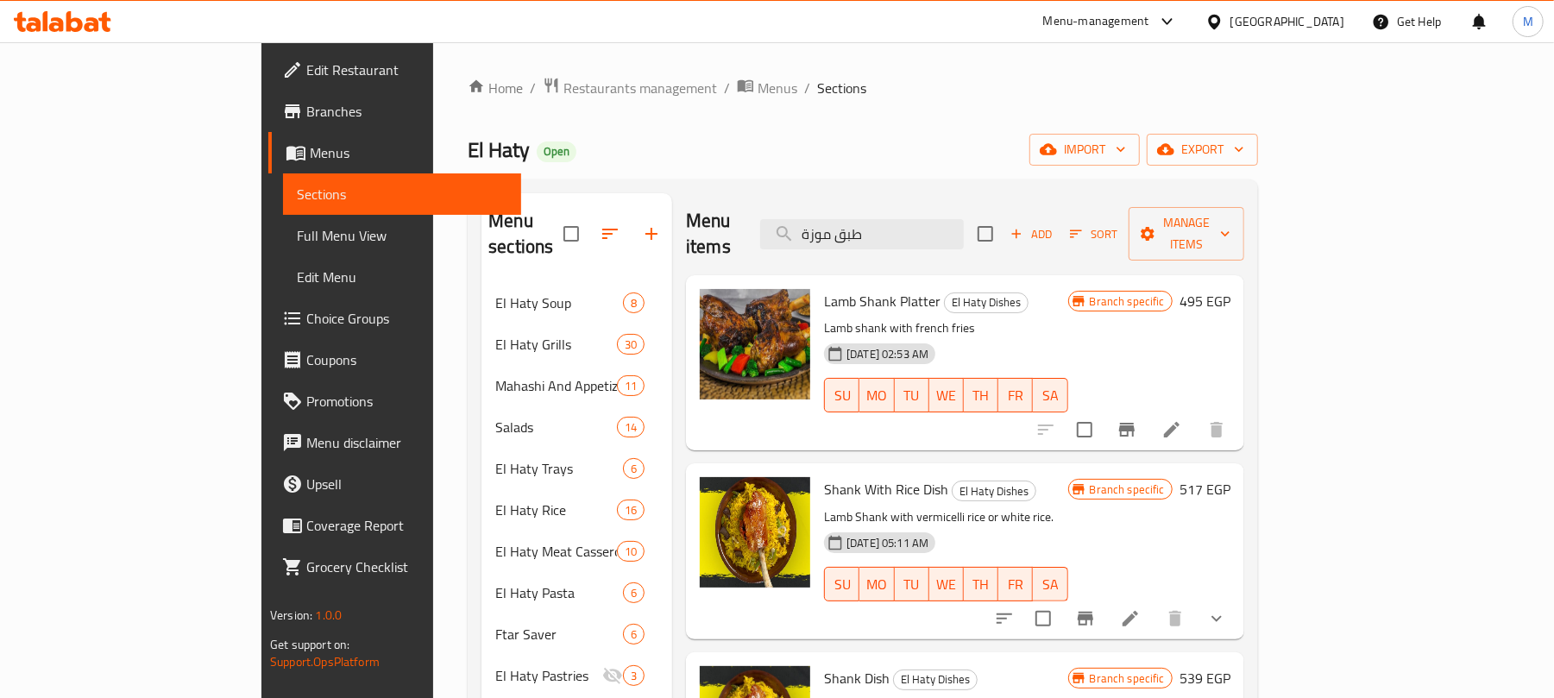
scroll to position [115, 0]
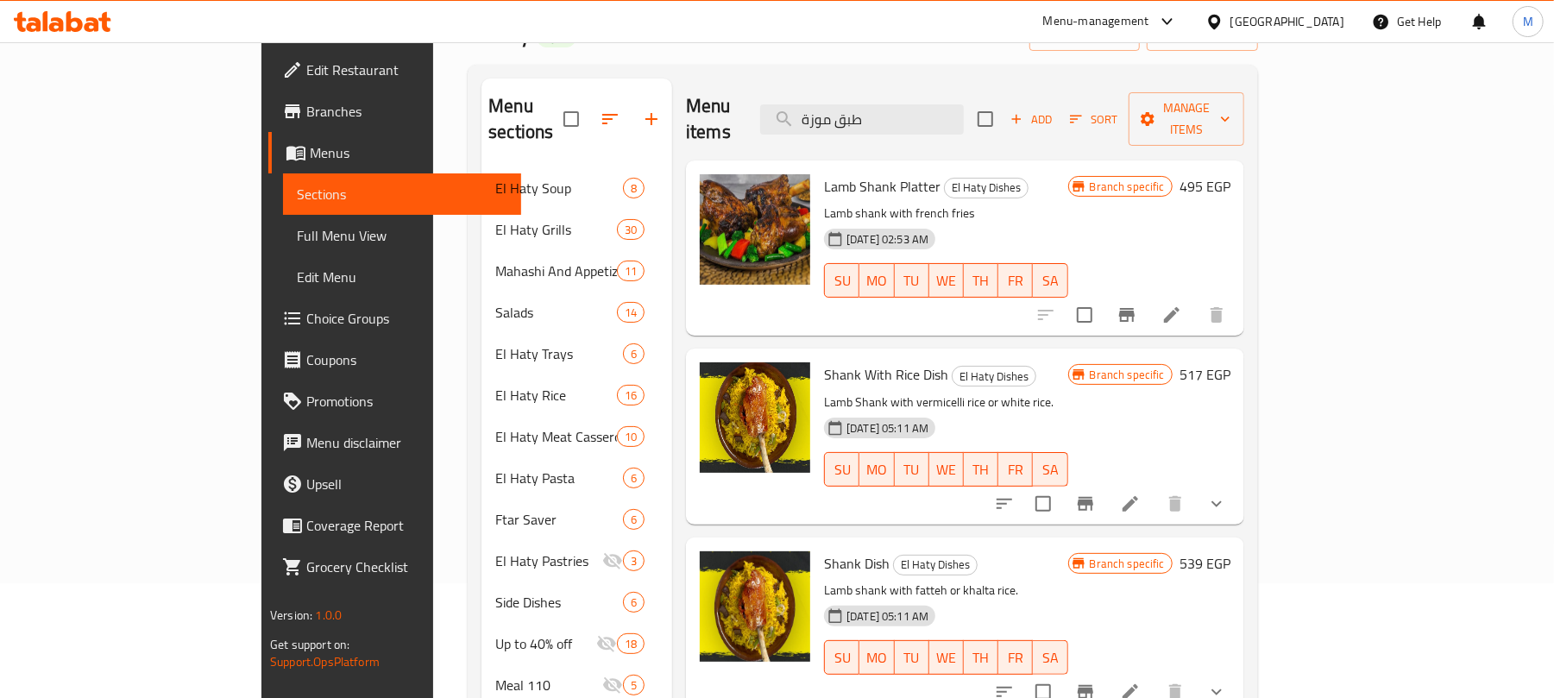
click at [1222, 501] on icon "show more" at bounding box center [1217, 504] width 10 height 6
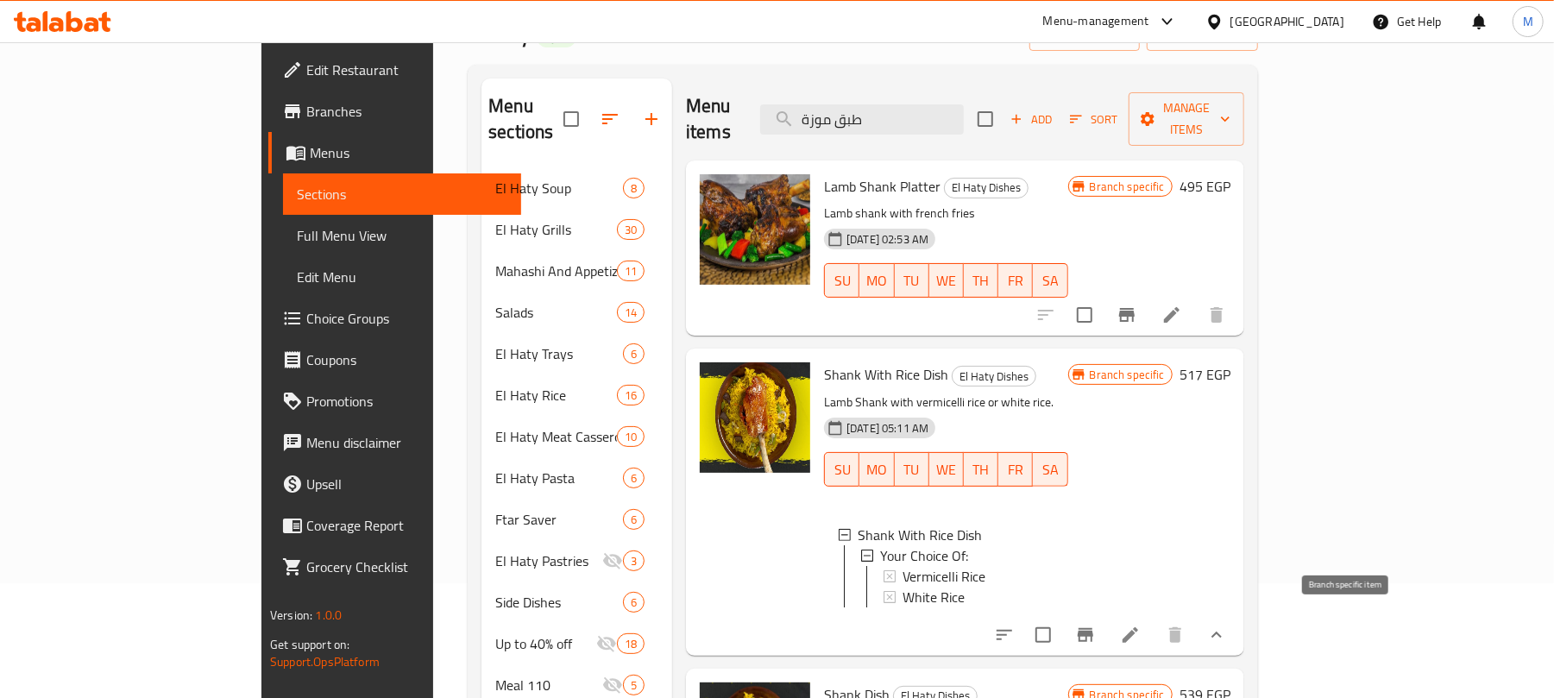
click at [1106, 622] on button "Branch-specific-item" at bounding box center [1085, 634] width 41 height 41
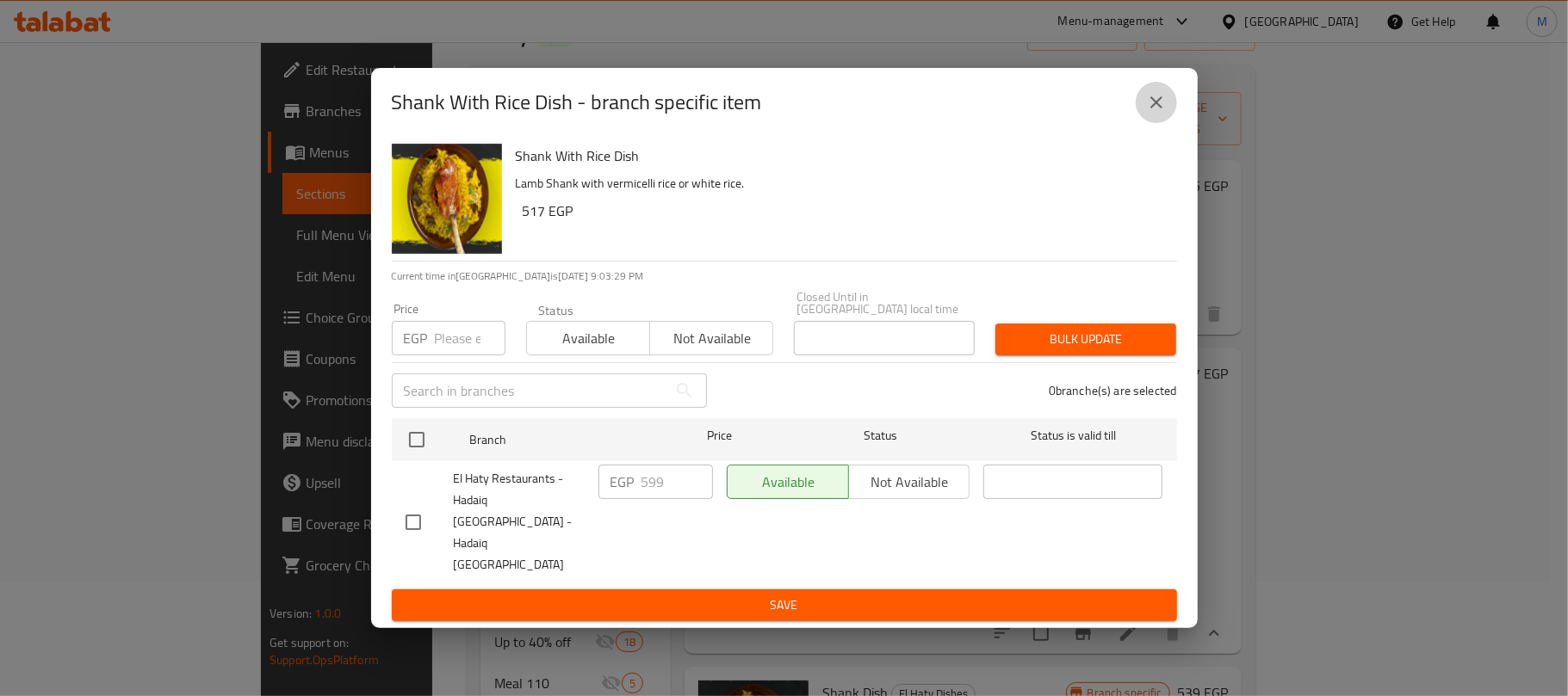
click at [1144, 123] on button "close" at bounding box center [1155, 102] width 41 height 41
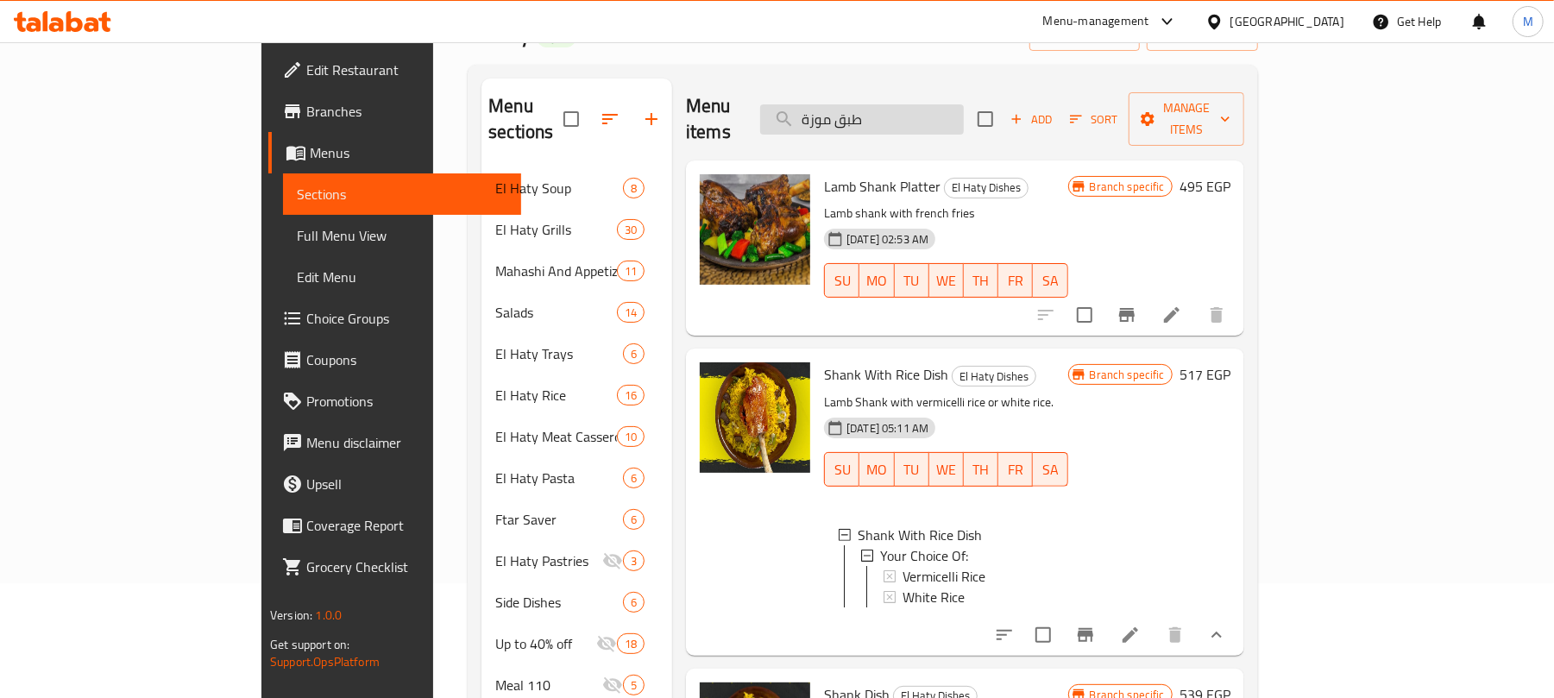
click at [964, 104] on input "طبق موزة" at bounding box center [862, 119] width 204 height 30
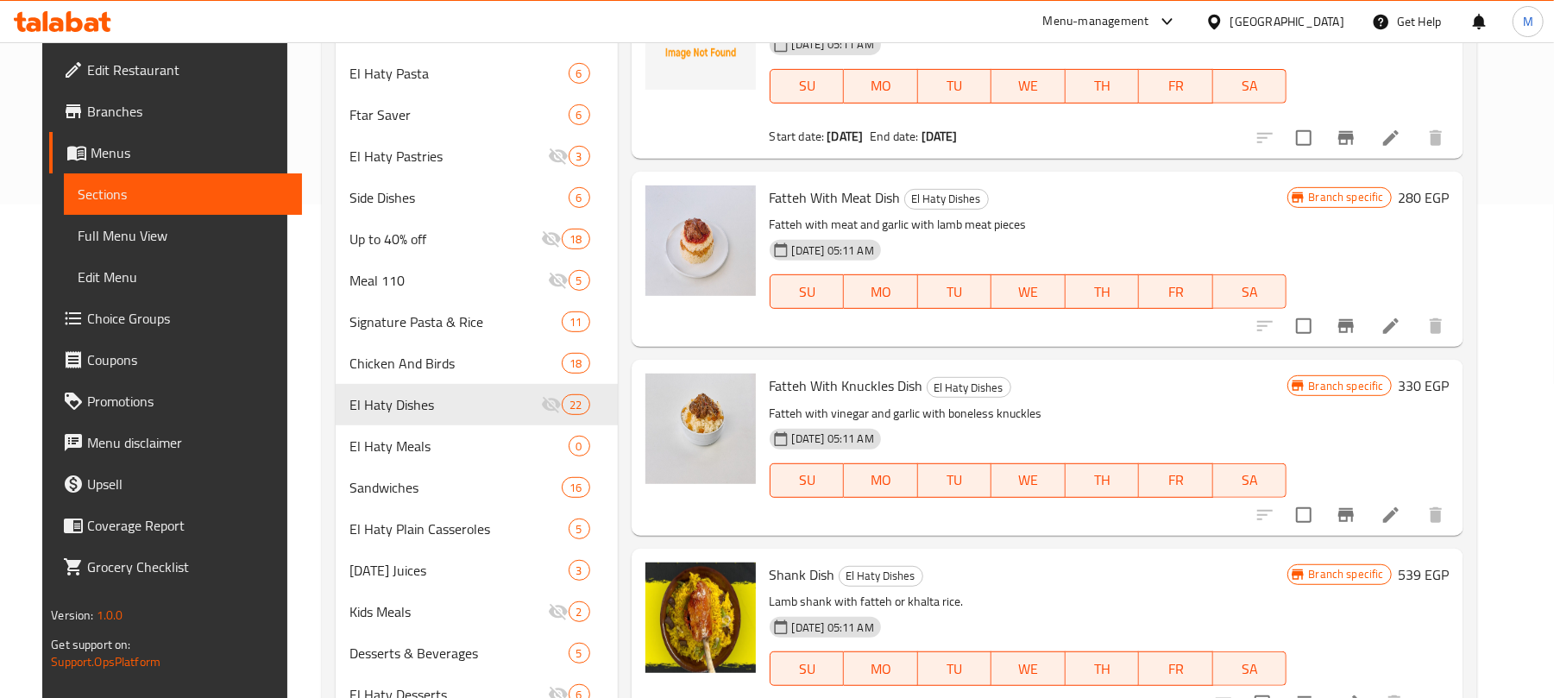
scroll to position [608, 0]
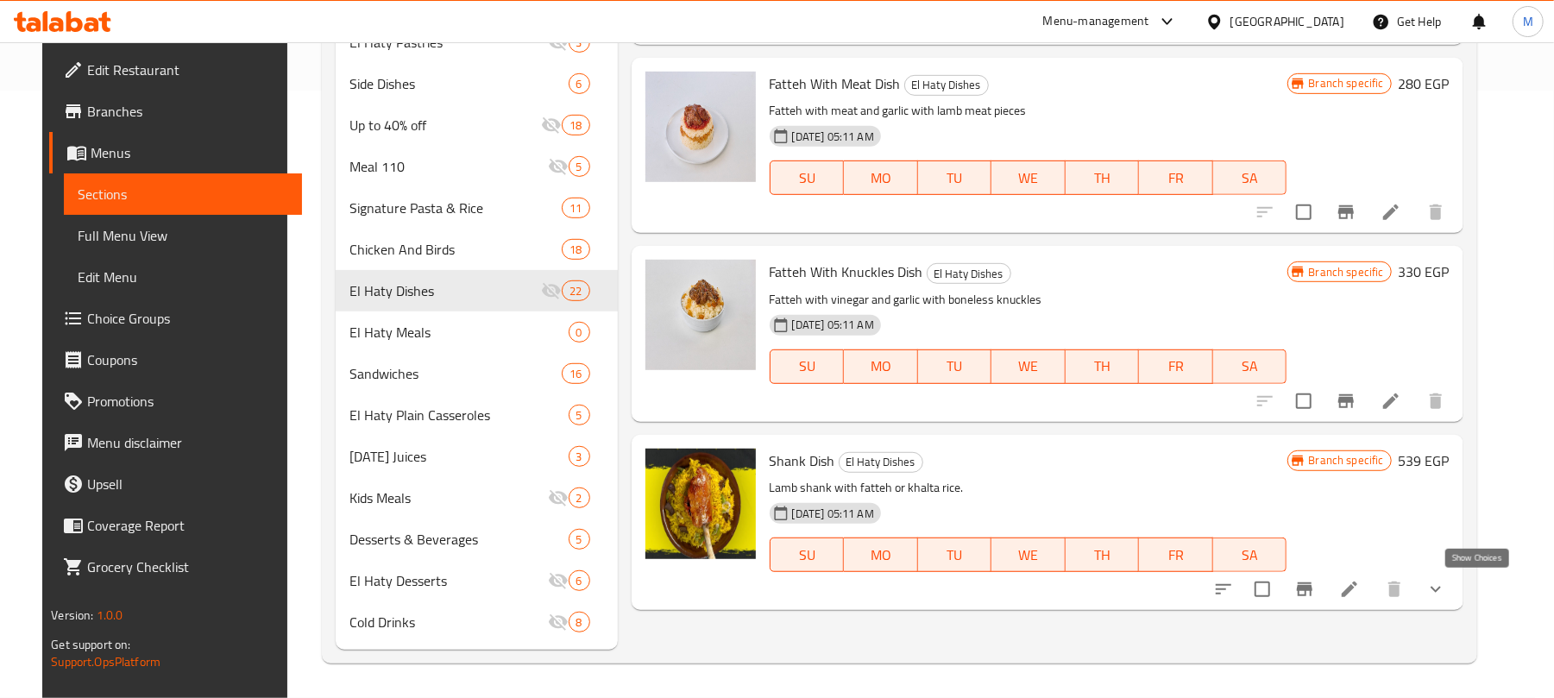
click at [1446, 589] on icon "show more" at bounding box center [1436, 589] width 21 height 21
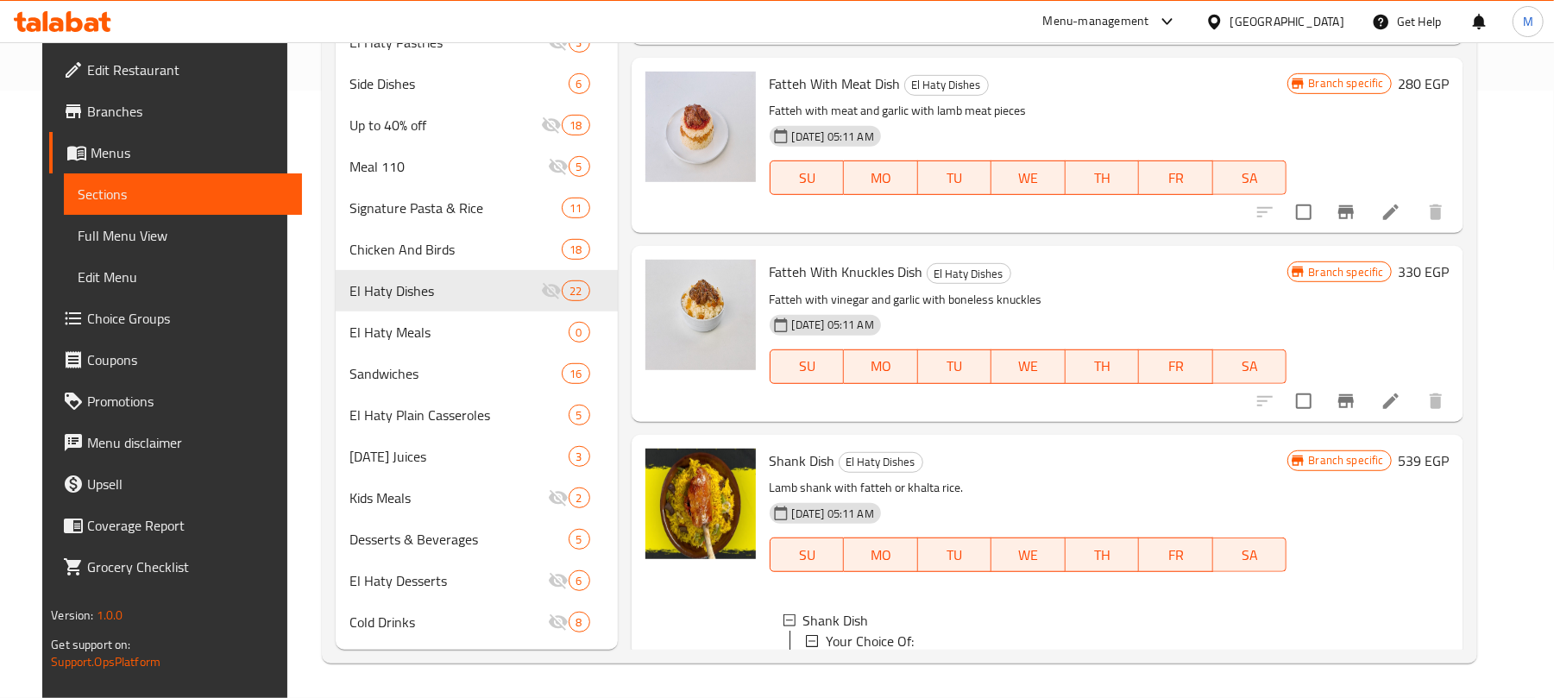
scroll to position [108, 0]
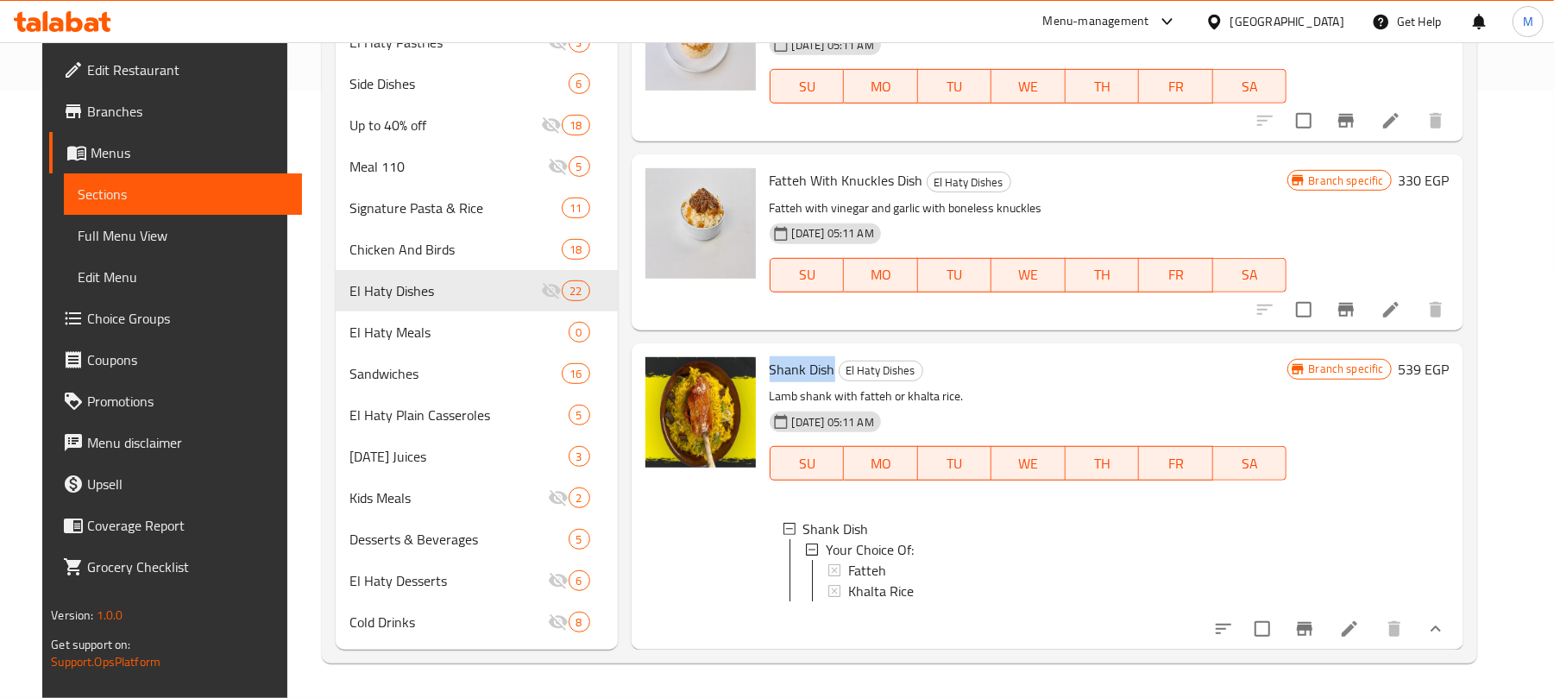
drag, startPoint x: 756, startPoint y: 350, endPoint x: 822, endPoint y: 356, distance: 66.0
click at [822, 356] on div "Shank Dish El Haty Dishes Lamb shank with fatteh or khalta rice. 06-06-2024 05:…" at bounding box center [1029, 496] width 532 height 293
copy span "Shank Dish"
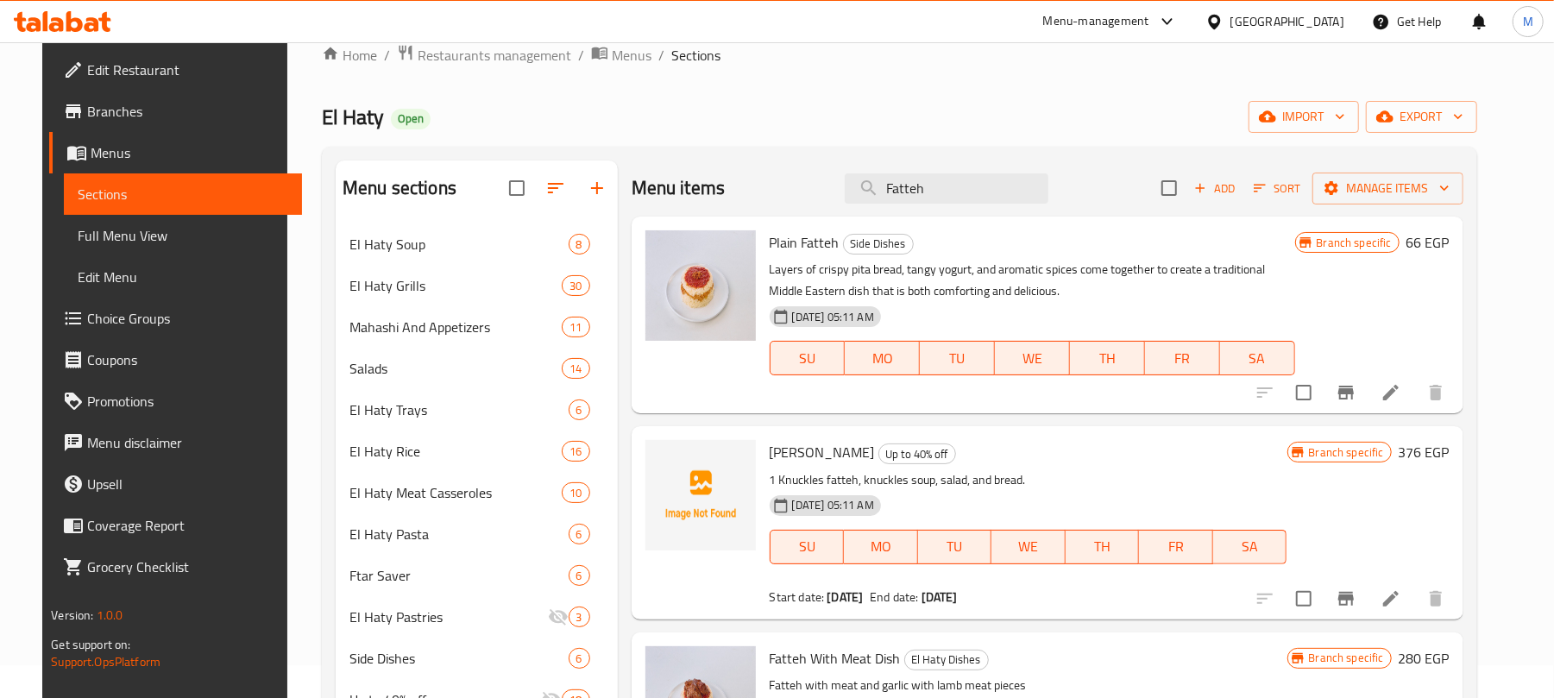
scroll to position [0, 0]
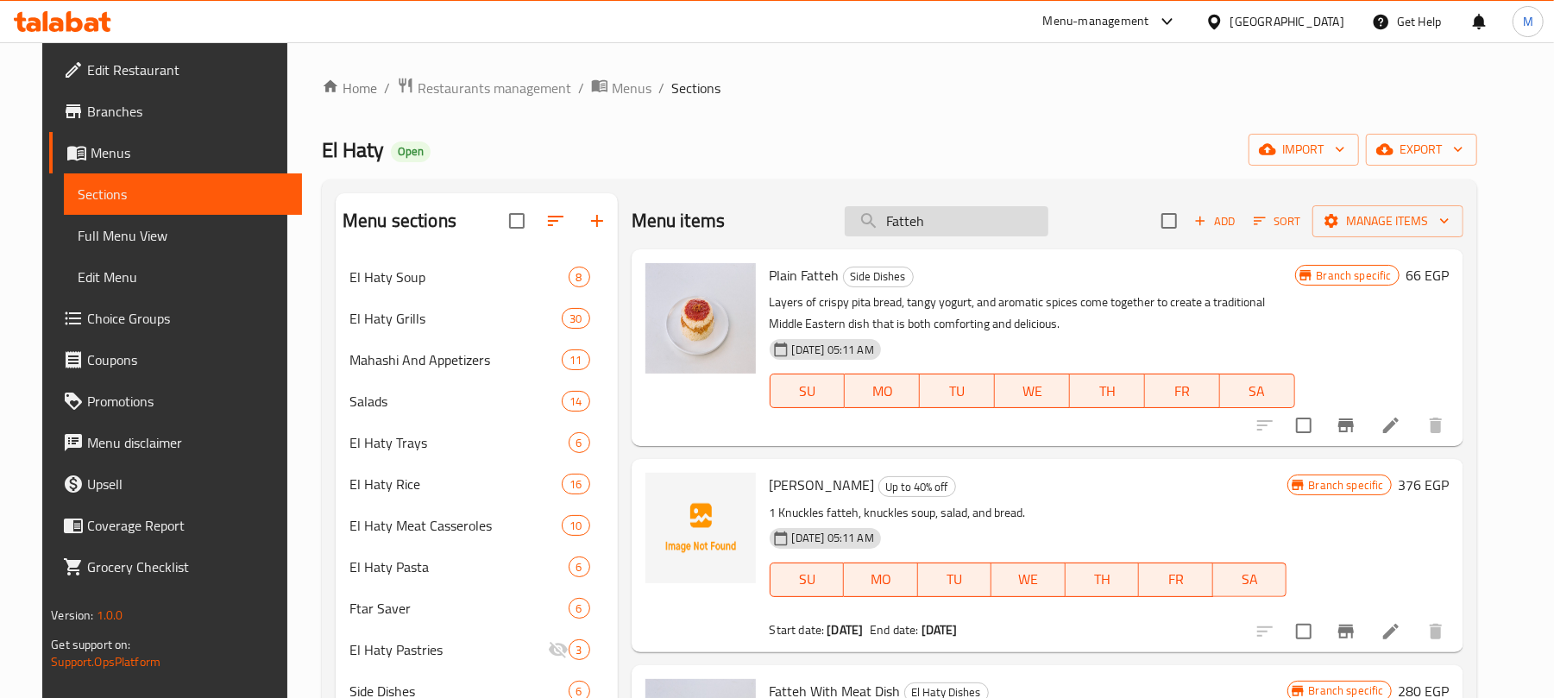
click at [964, 221] on input "Fatteh" at bounding box center [947, 221] width 204 height 30
paste input "Shank Dis"
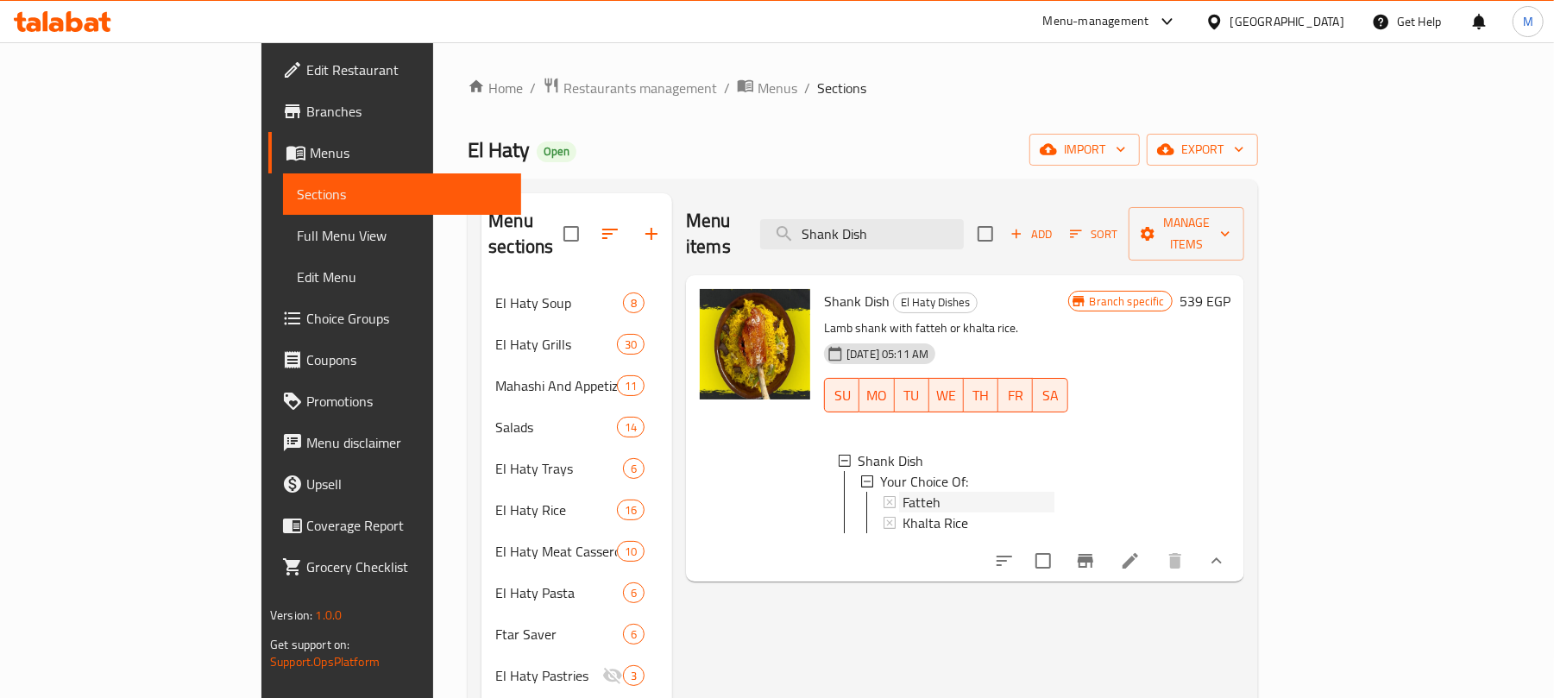
click at [903, 492] on span "Fatteh" at bounding box center [922, 502] width 38 height 21
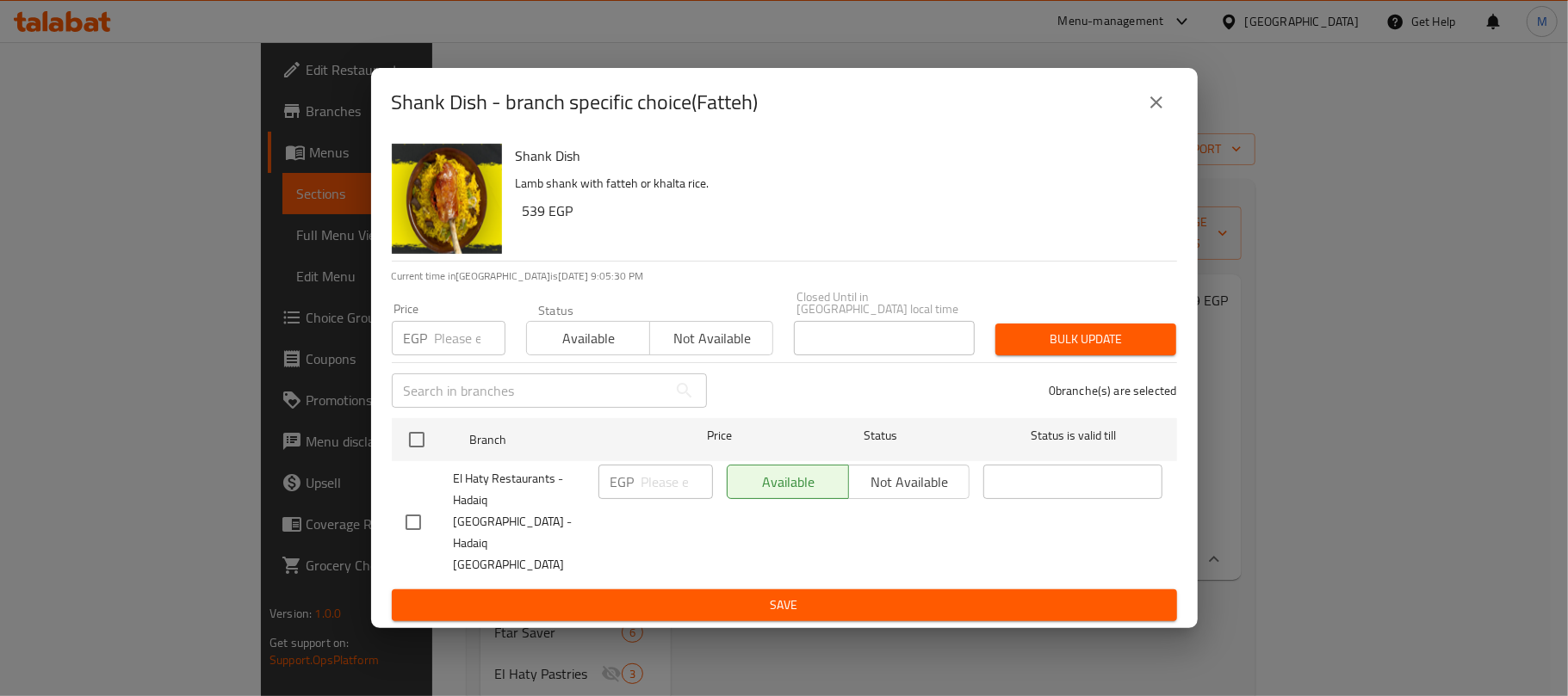
click at [1164, 113] on icon "close" at bounding box center [1156, 102] width 21 height 21
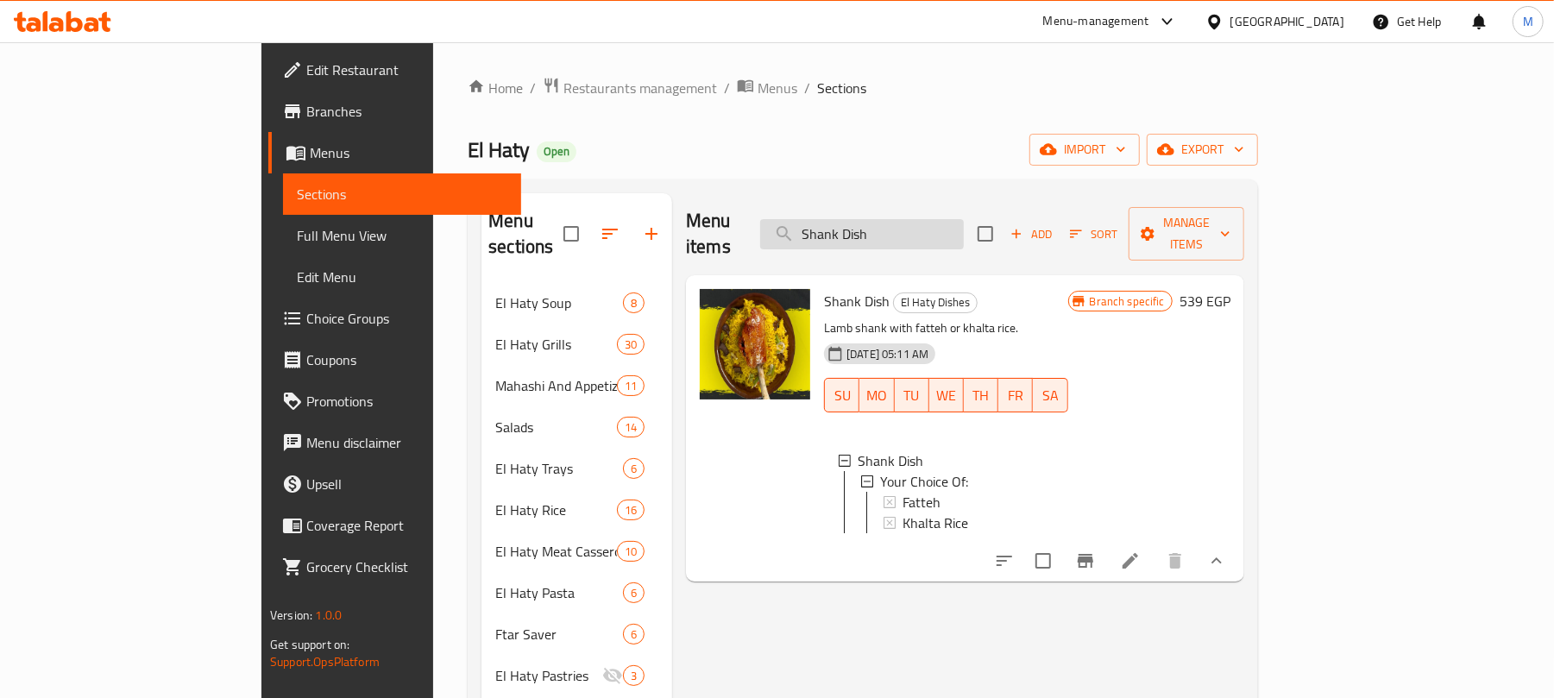
click at [942, 232] on input "Shank Dish" at bounding box center [862, 234] width 204 height 30
click at [943, 232] on input "Shank Dish" at bounding box center [862, 234] width 204 height 30
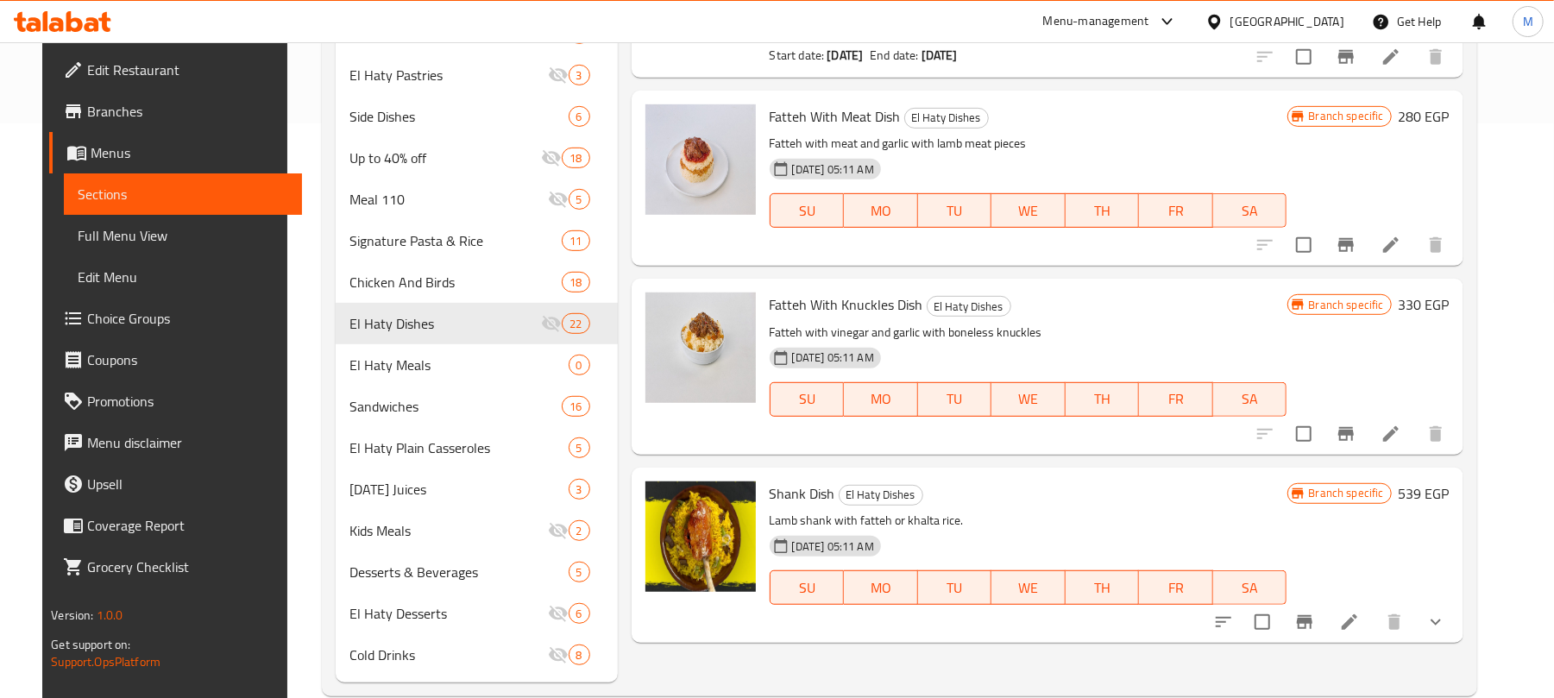
scroll to position [608, 0]
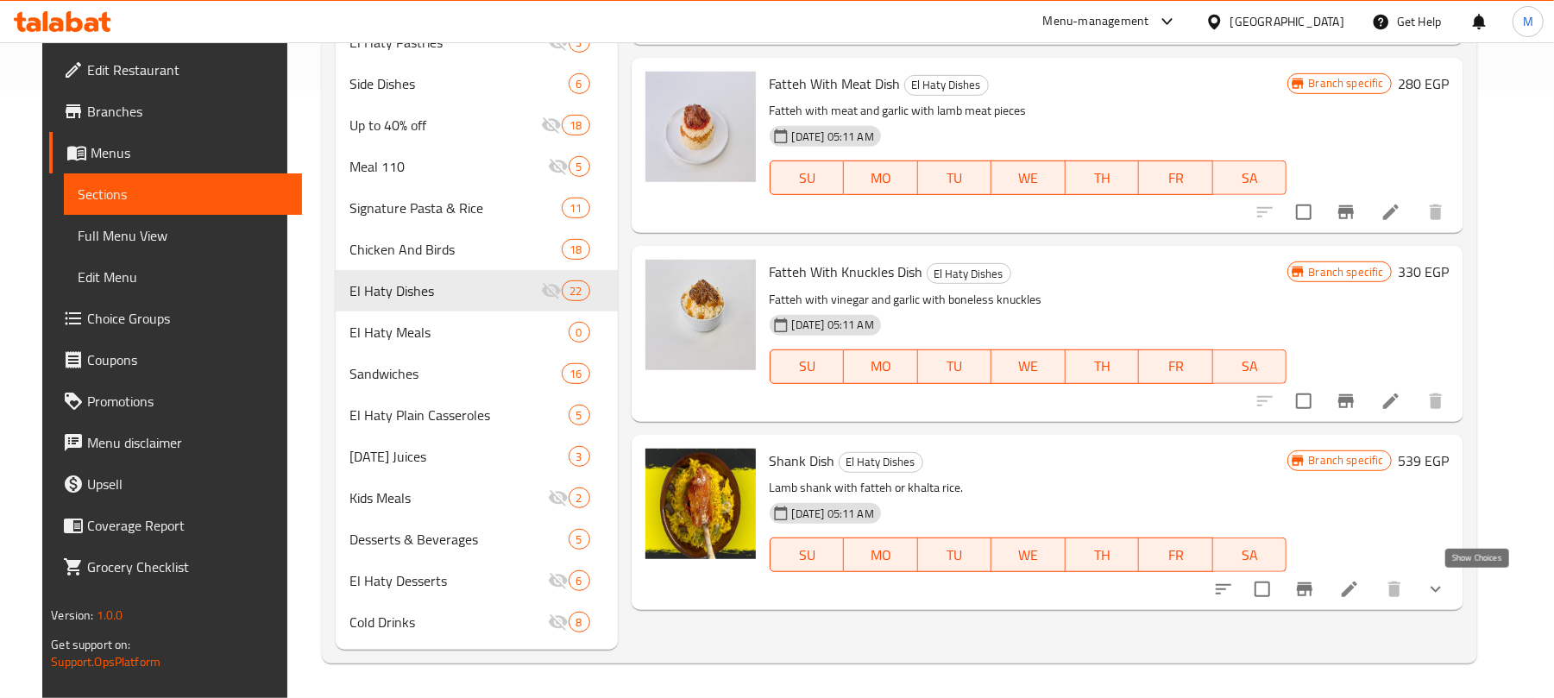
click at [1446, 591] on icon "show more" at bounding box center [1436, 589] width 21 height 21
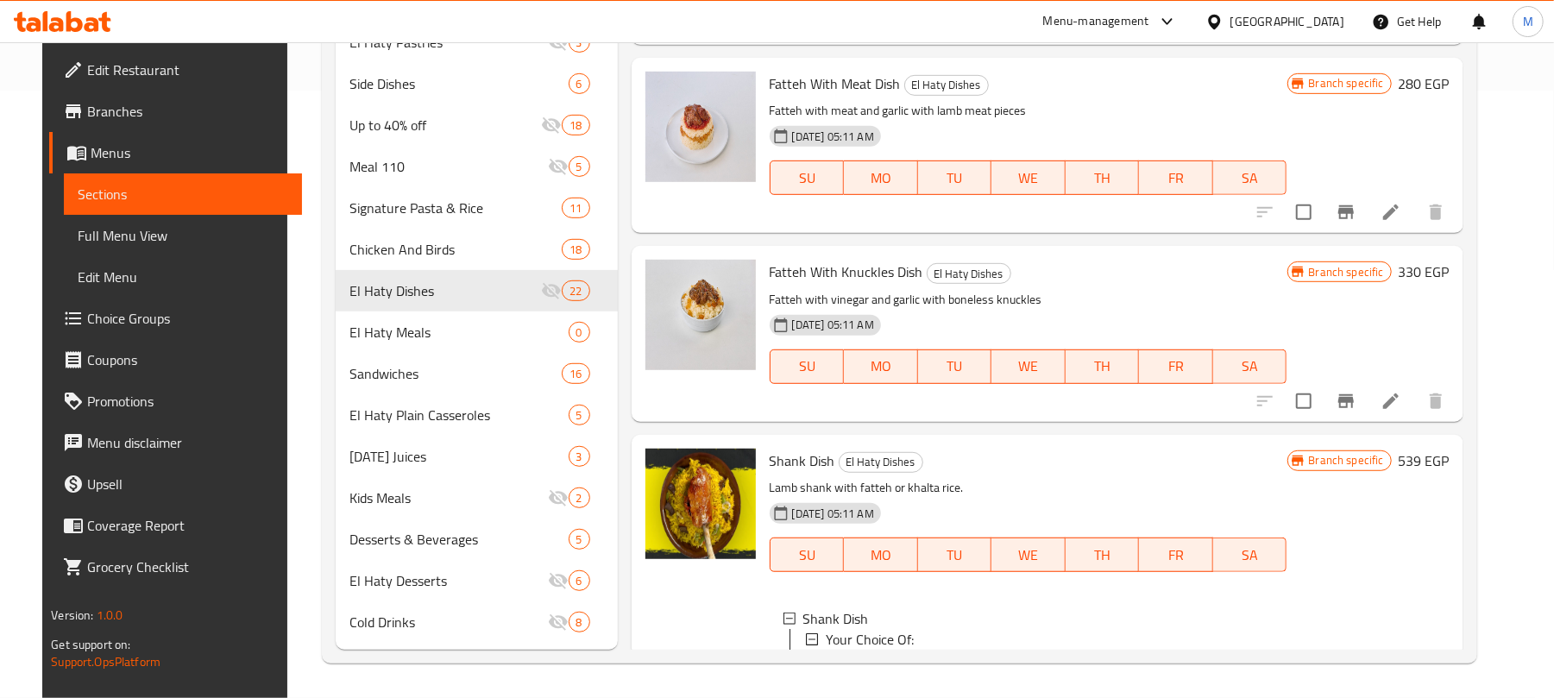
scroll to position [108, 0]
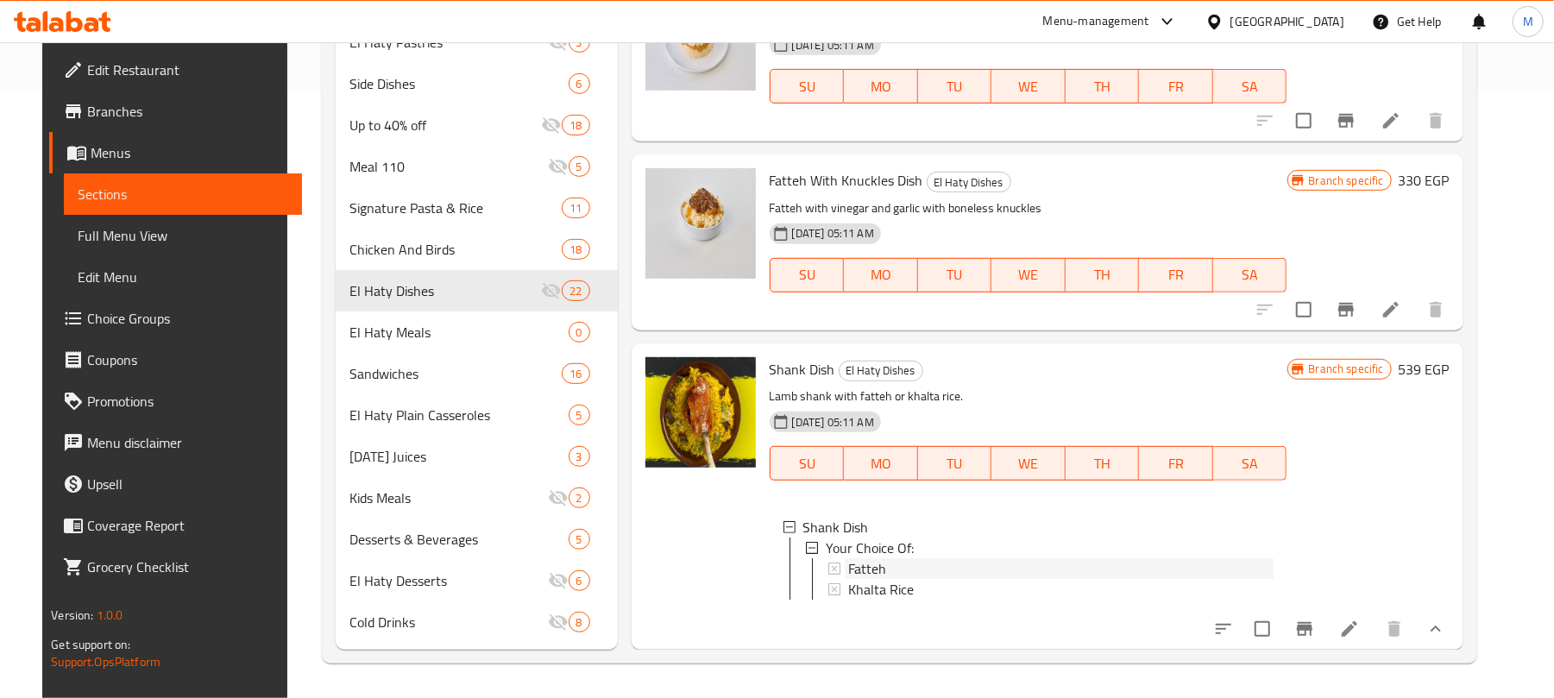
click at [868, 558] on span "Fatteh" at bounding box center [867, 568] width 38 height 21
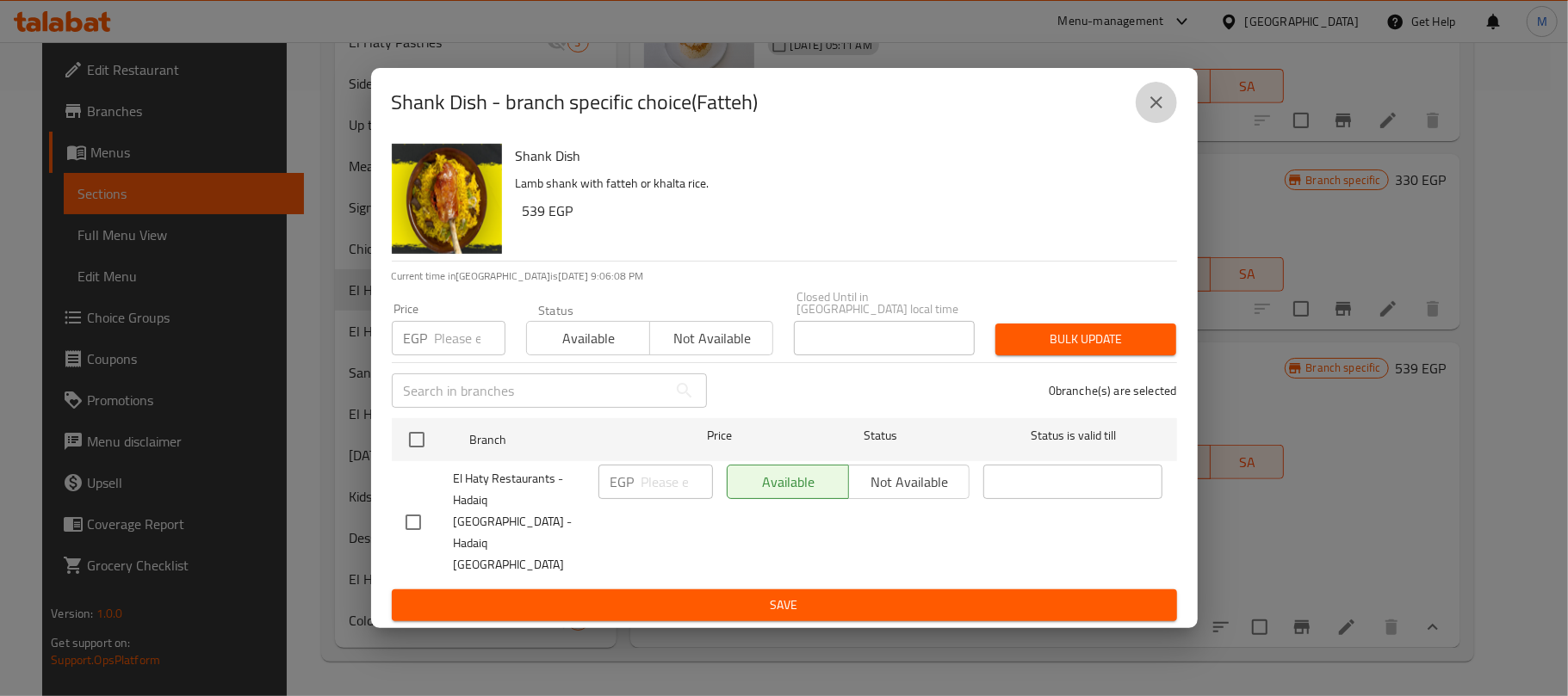
click at [1161, 113] on icon "close" at bounding box center [1156, 102] width 21 height 21
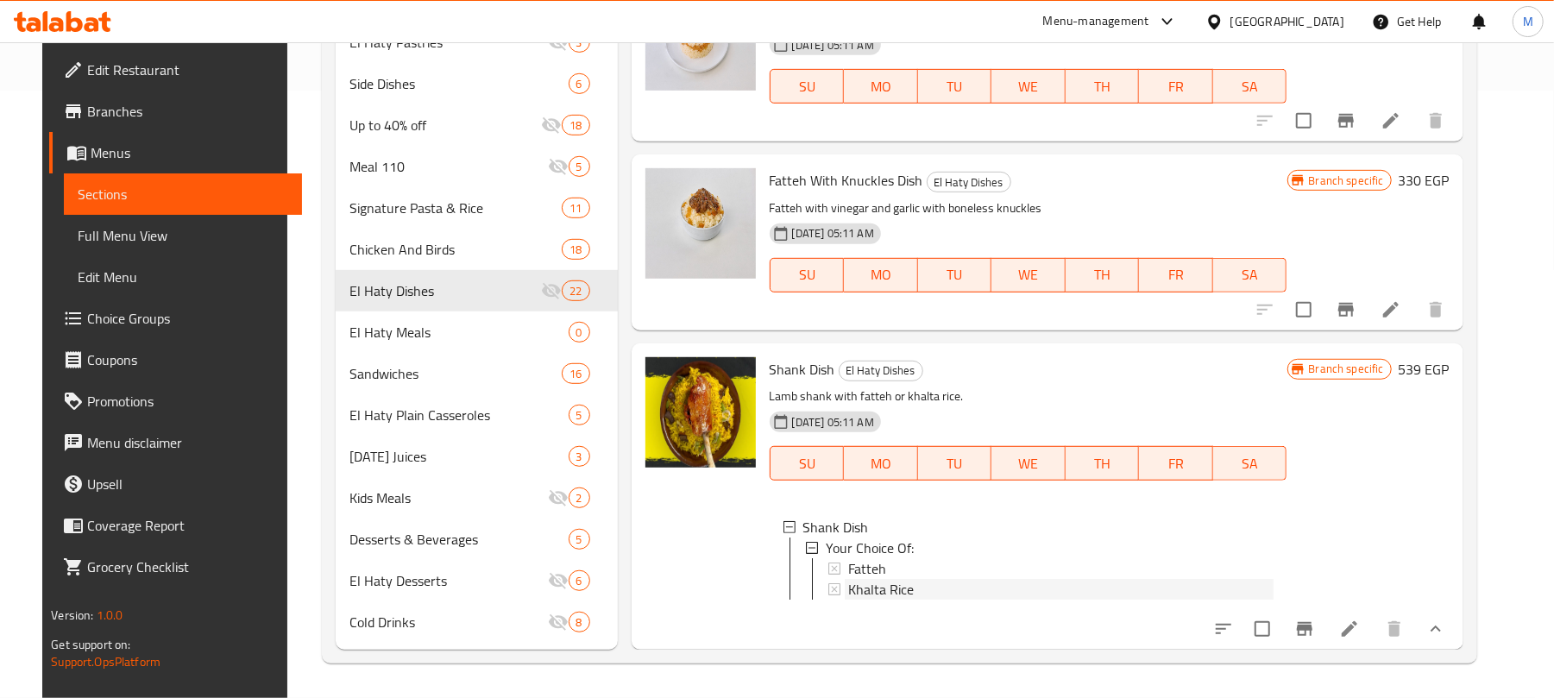
click at [892, 579] on span "Khalta Rice" at bounding box center [881, 589] width 66 height 21
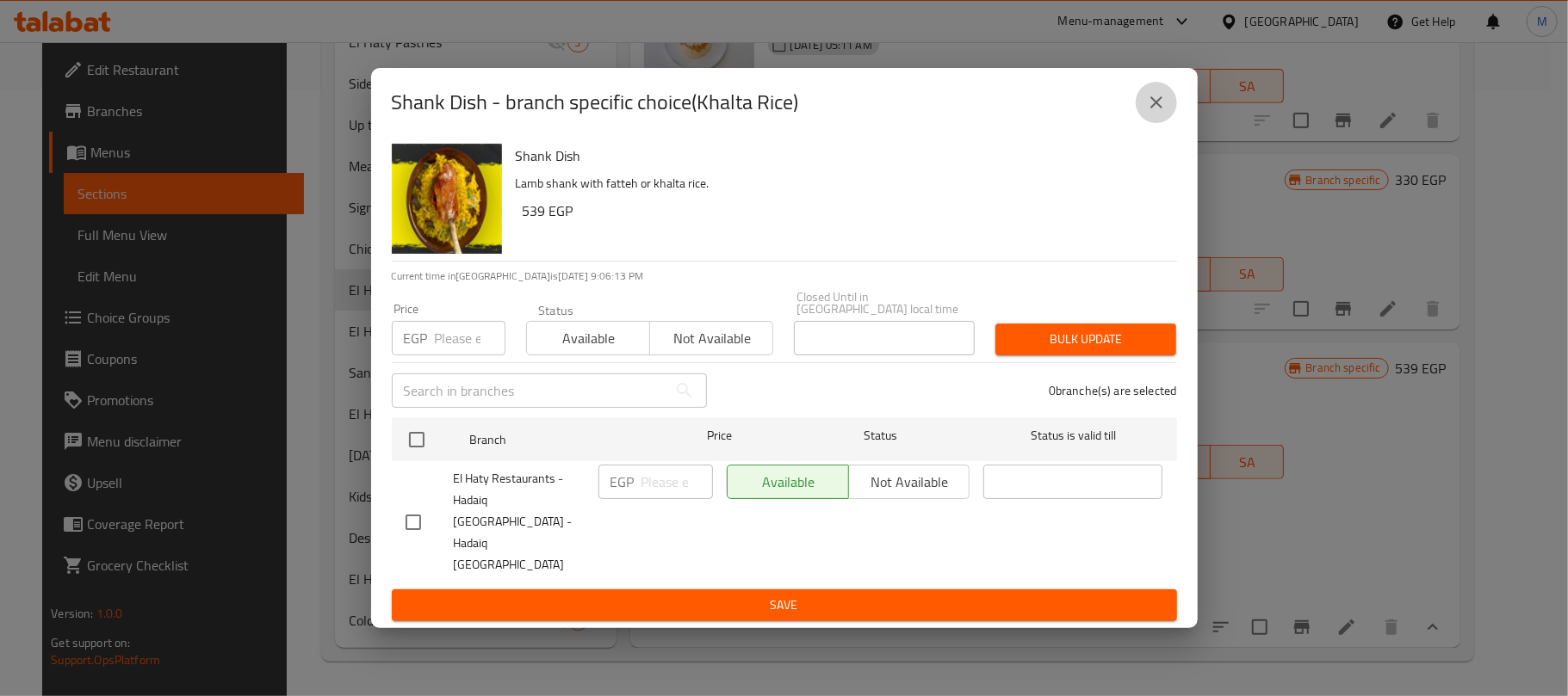
click at [1159, 113] on icon "close" at bounding box center [1156, 102] width 21 height 21
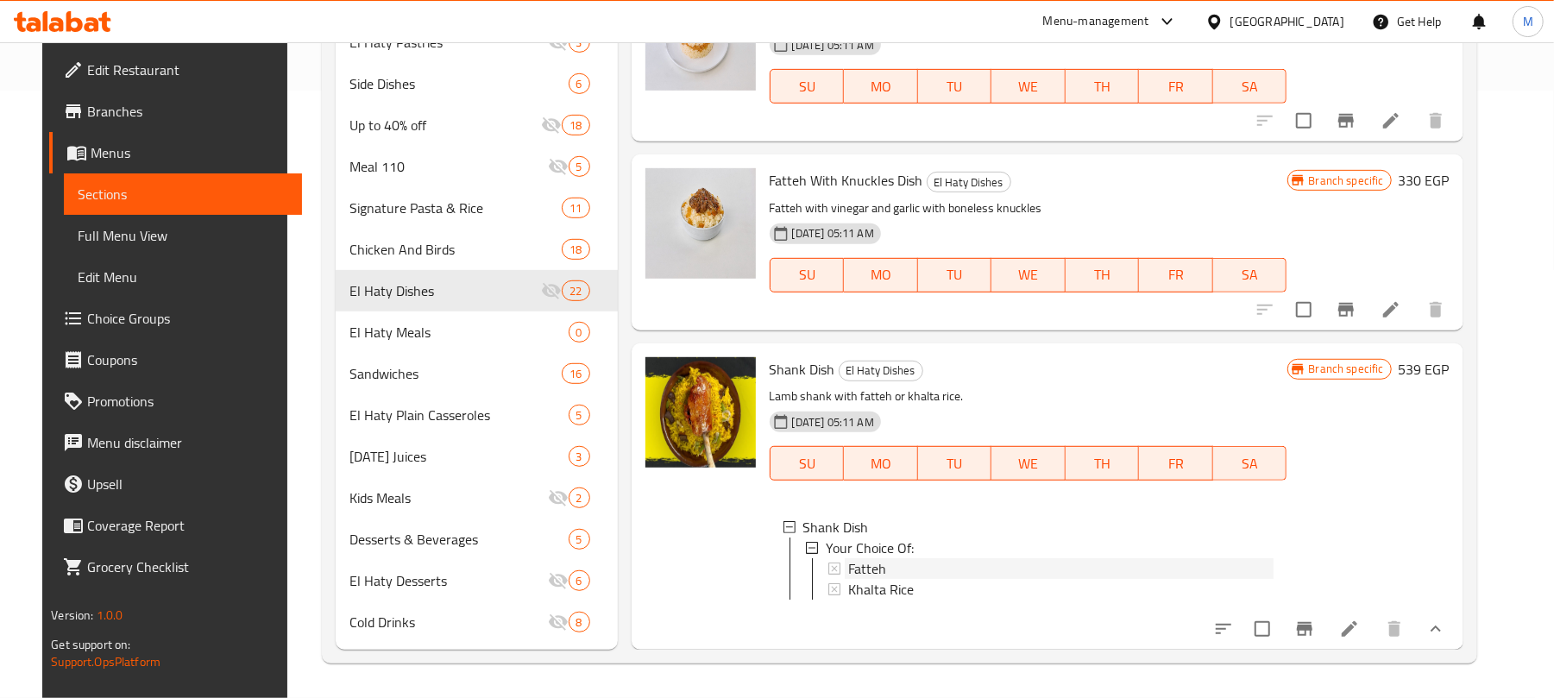
click at [871, 558] on span "Fatteh" at bounding box center [867, 568] width 38 height 21
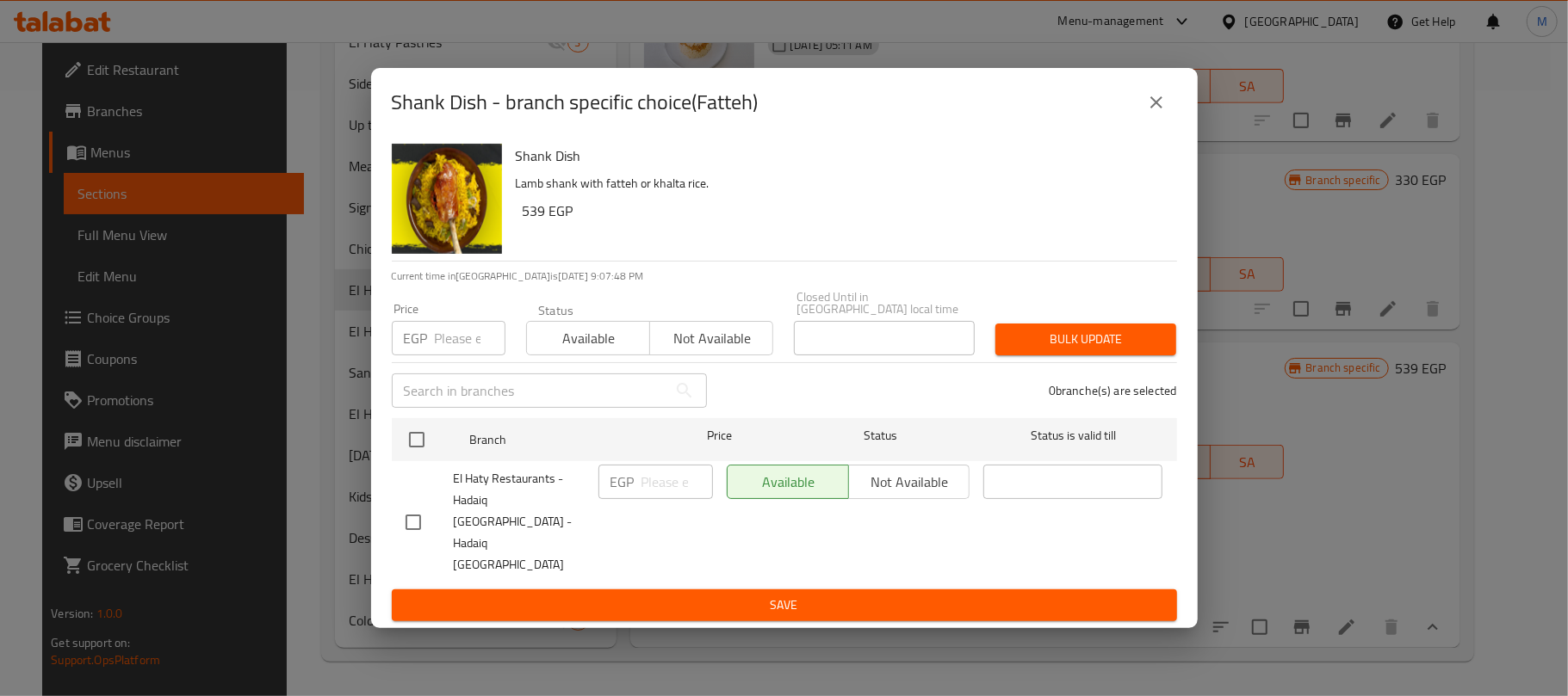
click at [1167, 123] on button "close" at bounding box center [1155, 102] width 41 height 41
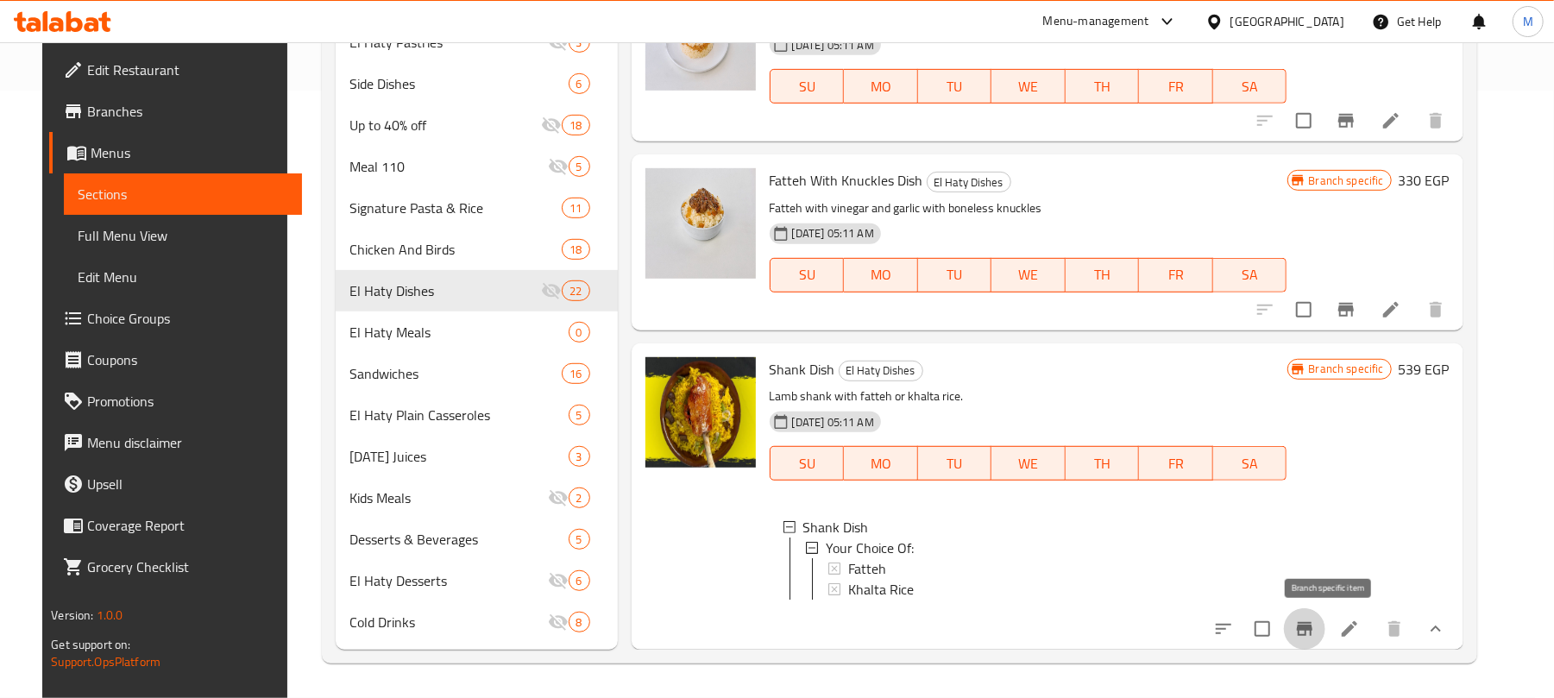
click at [1315, 623] on icon "Branch-specific-item" at bounding box center [1305, 629] width 21 height 21
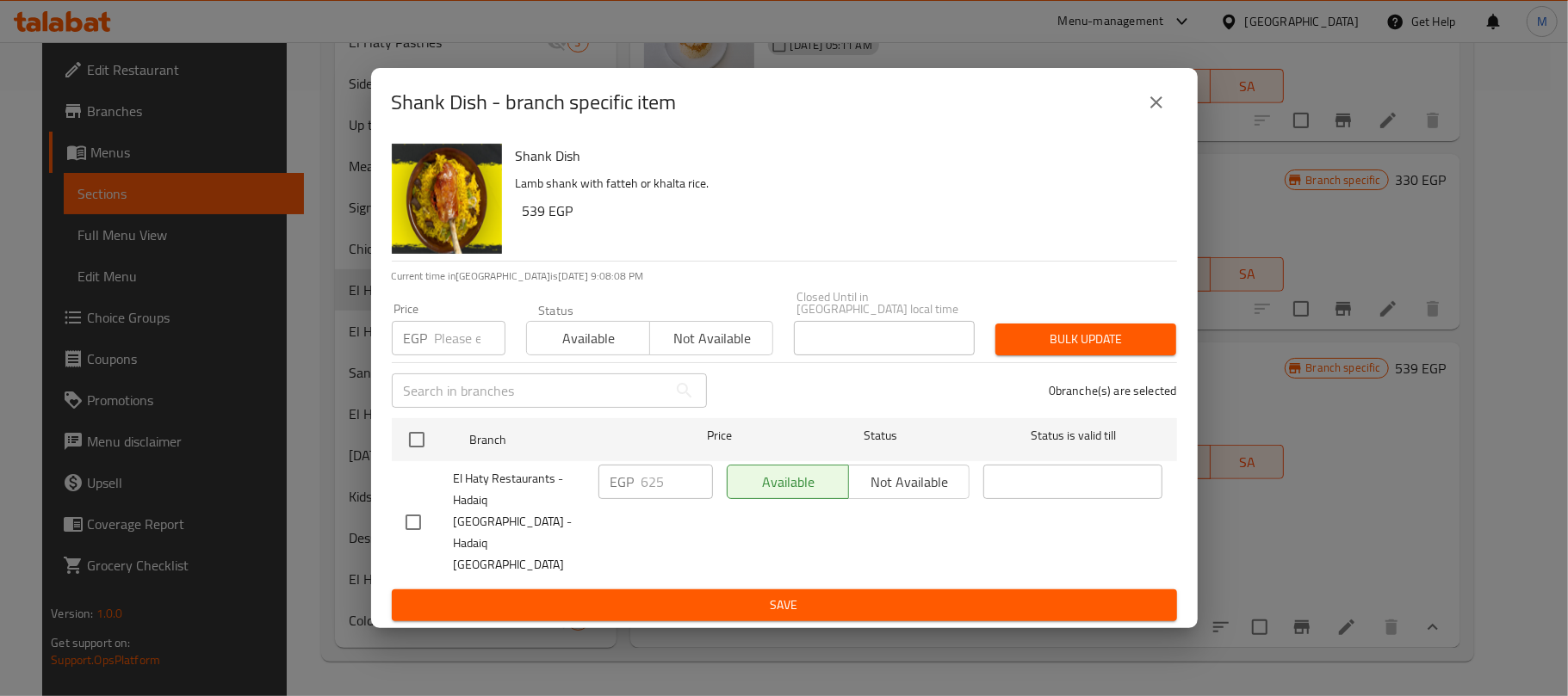
click at [1158, 113] on icon "close" at bounding box center [1156, 102] width 21 height 21
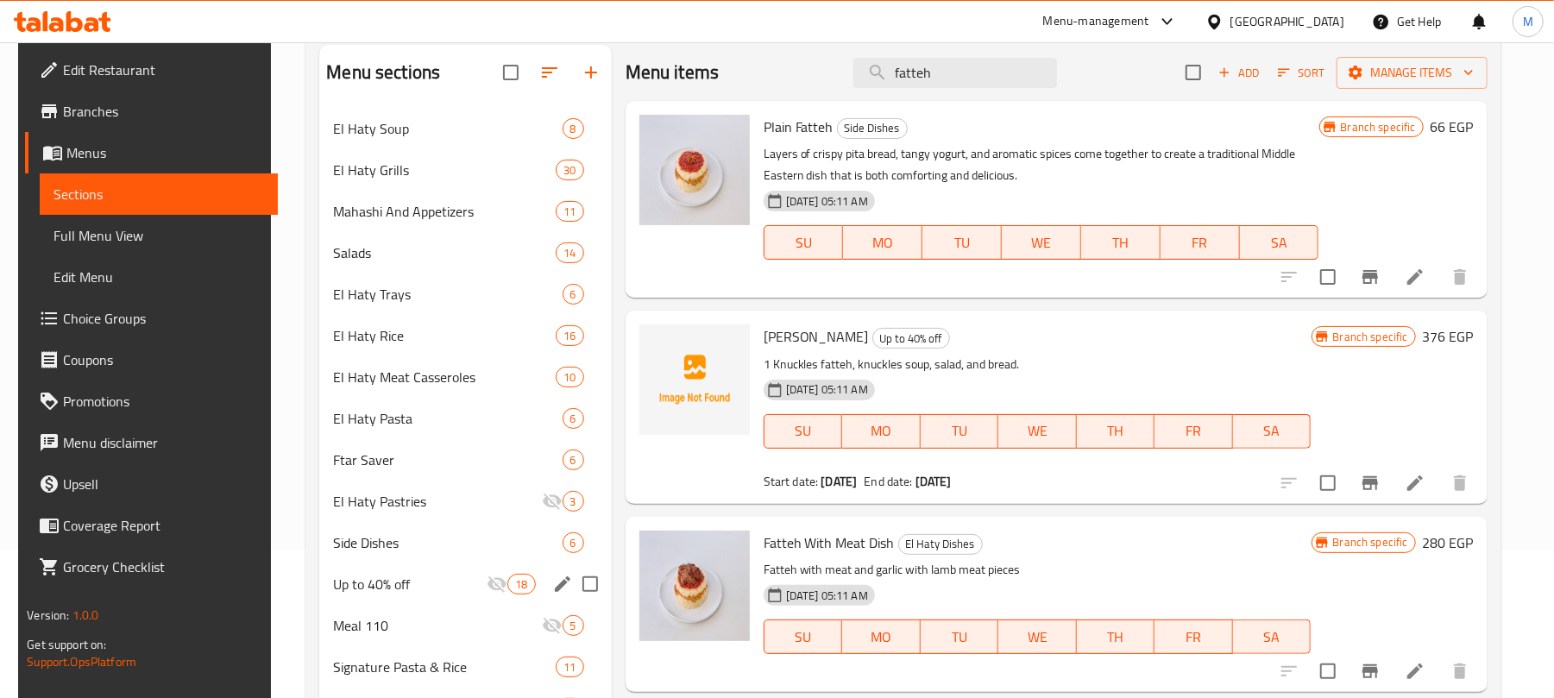
scroll to position [33, 0]
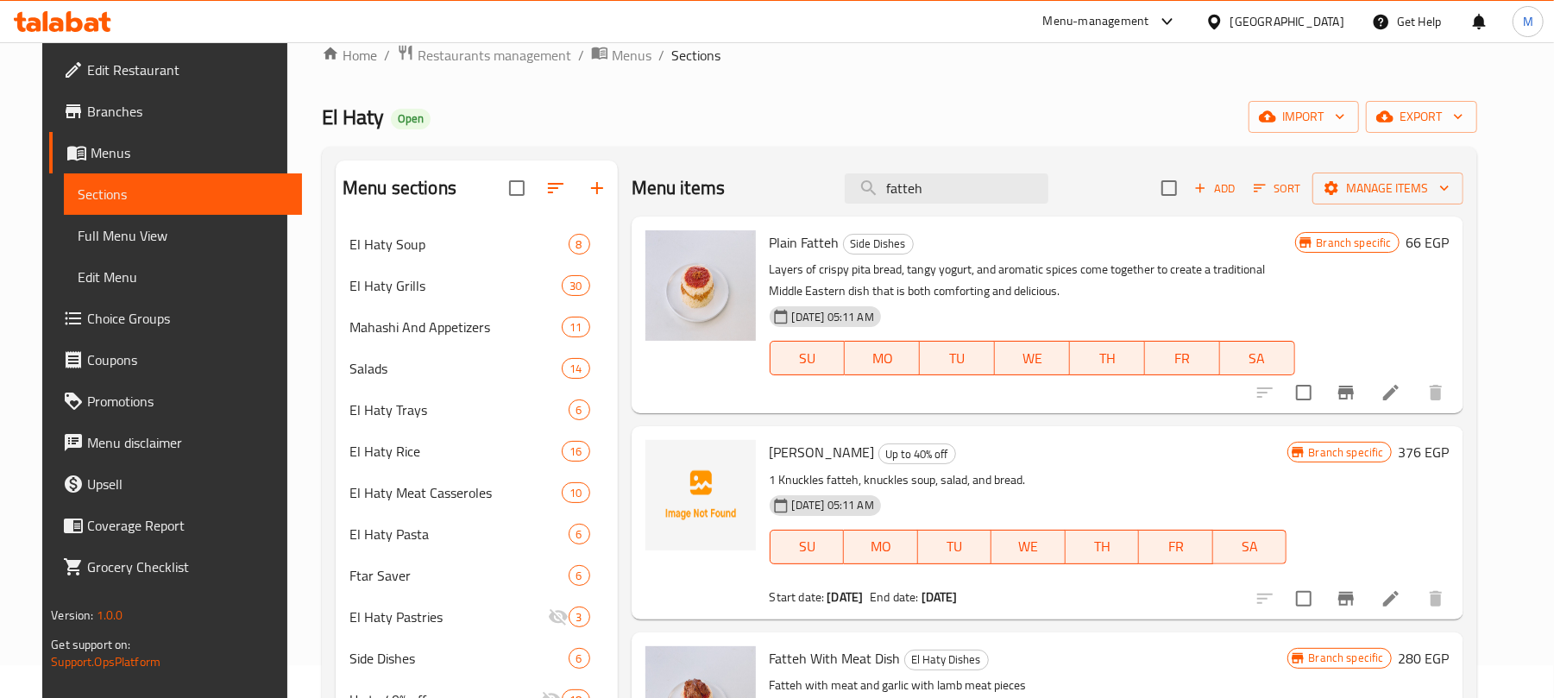
click at [942, 173] on div "Menu items fatteh Add Sort Manage items" at bounding box center [1048, 189] width 832 height 56
drag, startPoint x: 942, startPoint y: 173, endPoint x: 947, endPoint y: 180, distance: 8.9
click at [942, 173] on div "Menu items fatteh Add Sort Manage items" at bounding box center [1048, 189] width 832 height 56
click at [948, 185] on input "fatteh" at bounding box center [947, 188] width 204 height 30
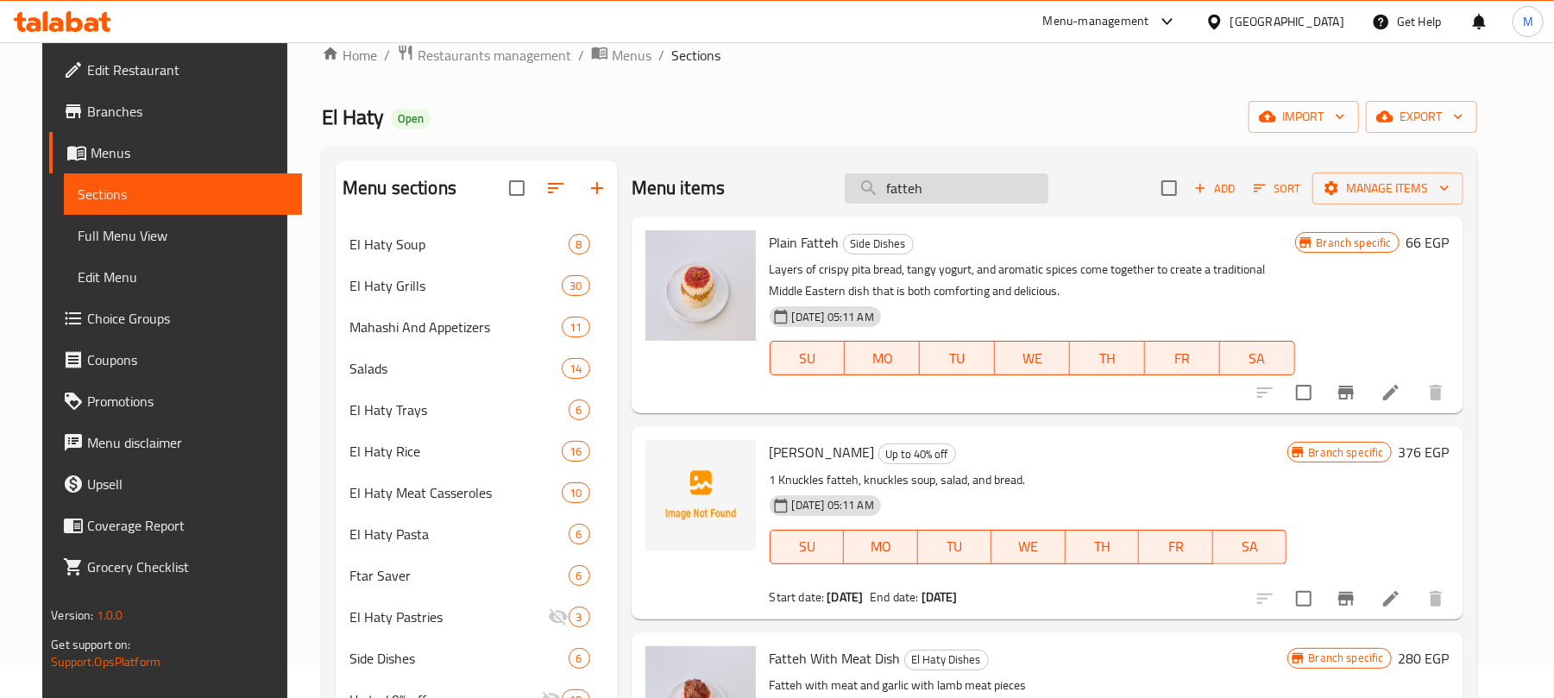
paste input "طبق كفتة ضاني"
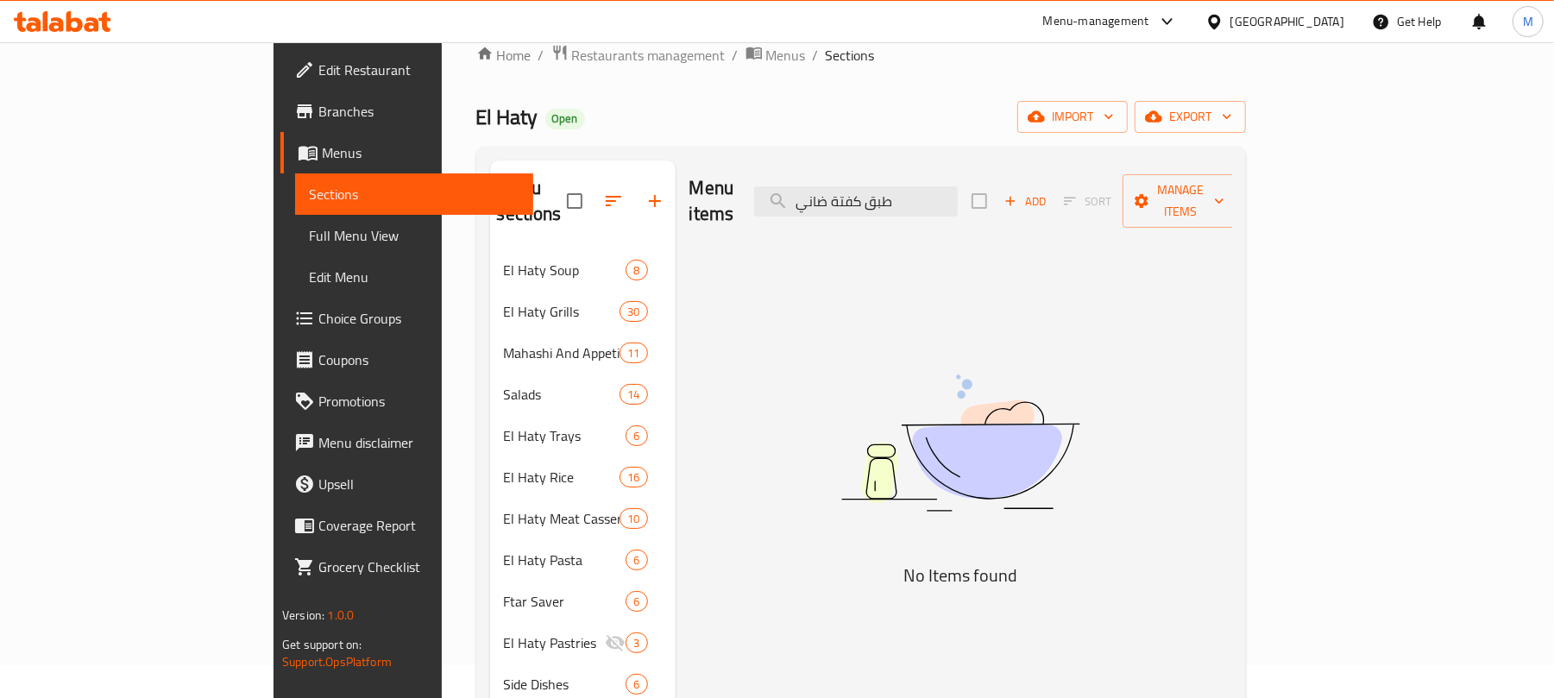
drag, startPoint x: 968, startPoint y: 192, endPoint x: 1081, endPoint y: 201, distance: 112.6
click at [1081, 201] on div "Menu items طبق كفتة ضاني Add Sort Manage items" at bounding box center [961, 202] width 543 height 82
click at [923, 188] on input "كفتة ضاني" at bounding box center [856, 201] width 204 height 30
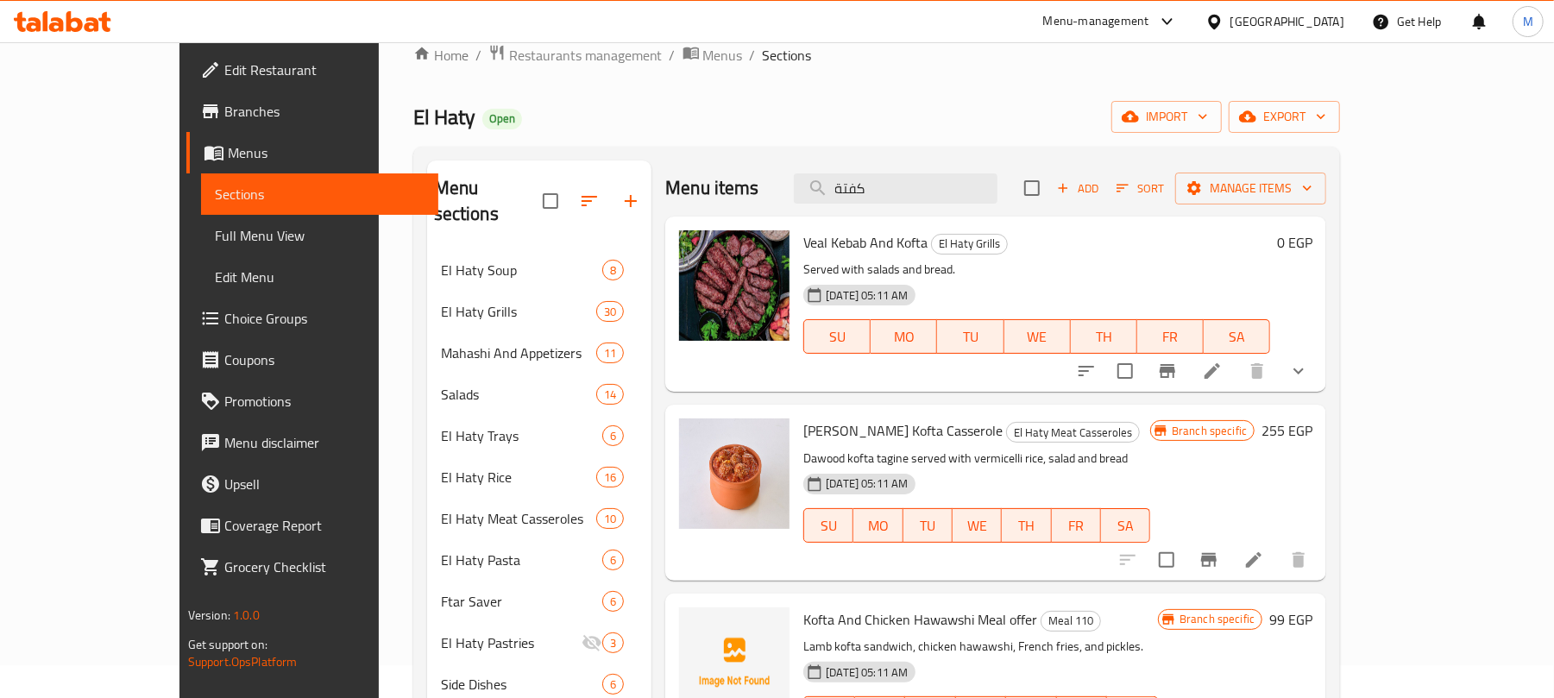
scroll to position [0, 0]
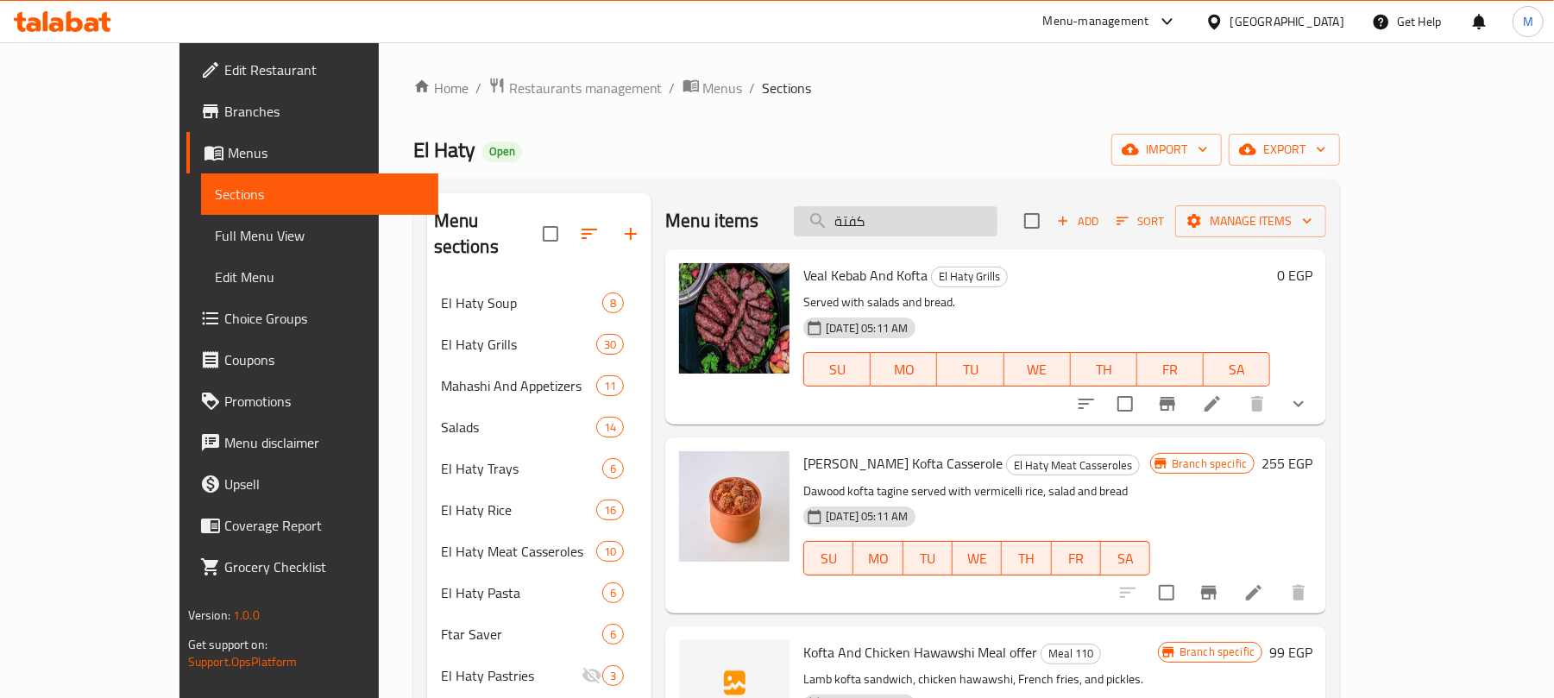
click at [919, 223] on input "كفتة" at bounding box center [896, 221] width 204 height 30
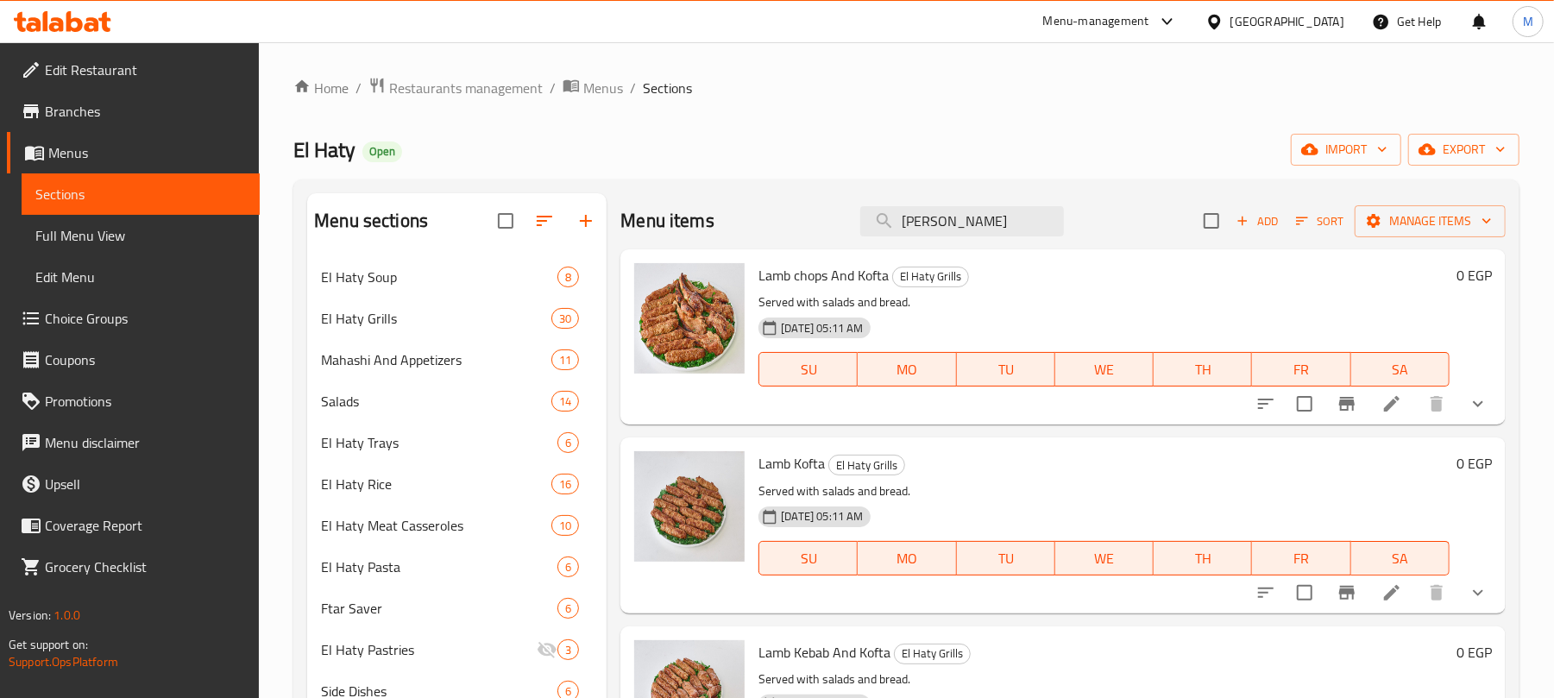
type input "Lam"
click at [1472, 596] on button "show more" at bounding box center [1478, 592] width 41 height 41
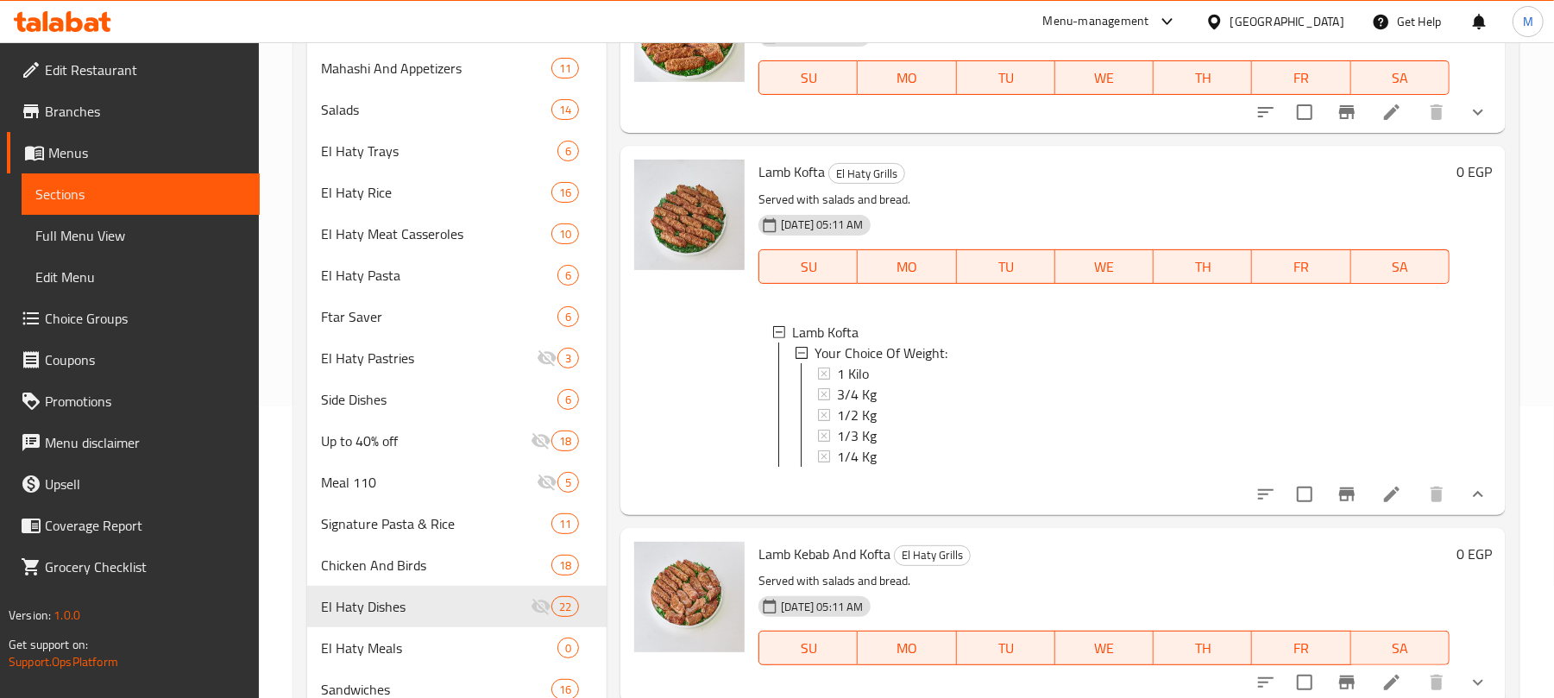
scroll to position [263, 0]
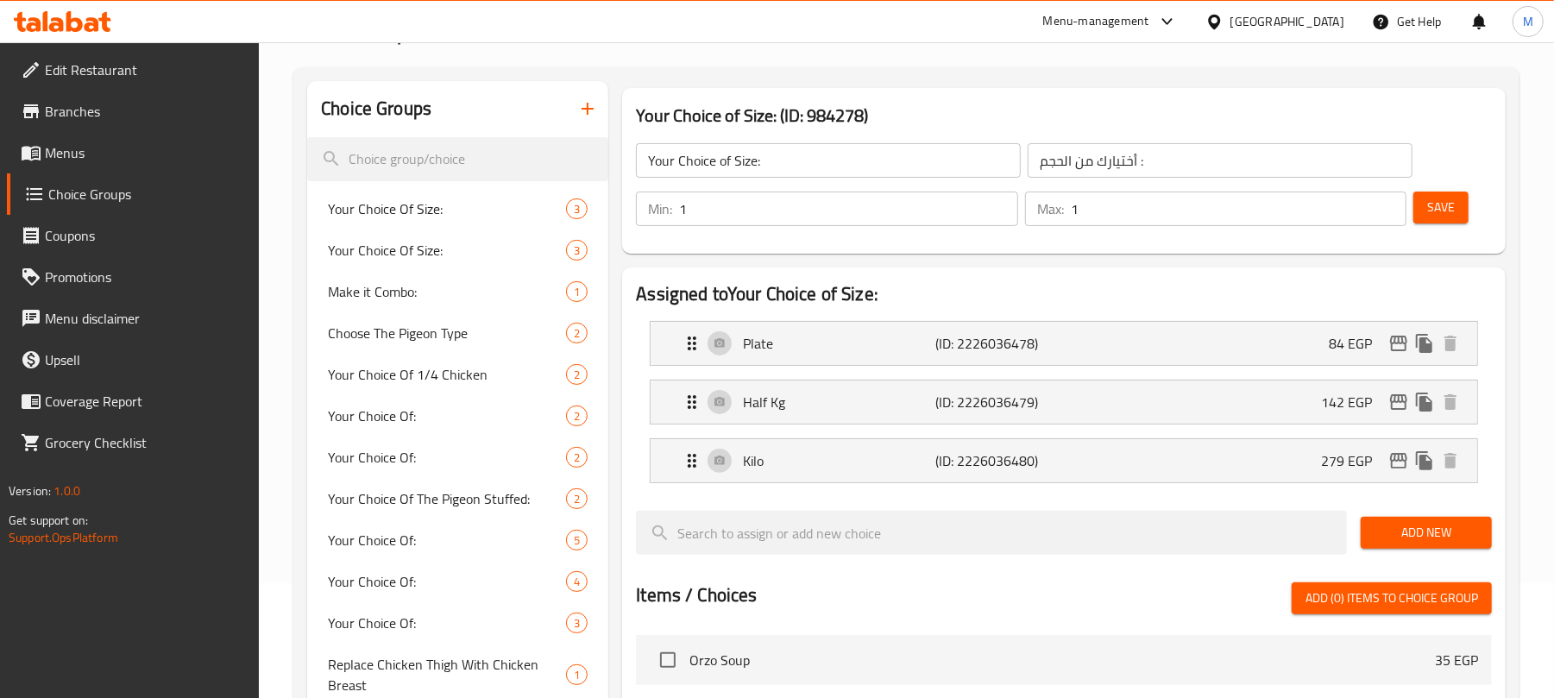
scroll to position [1381, 0]
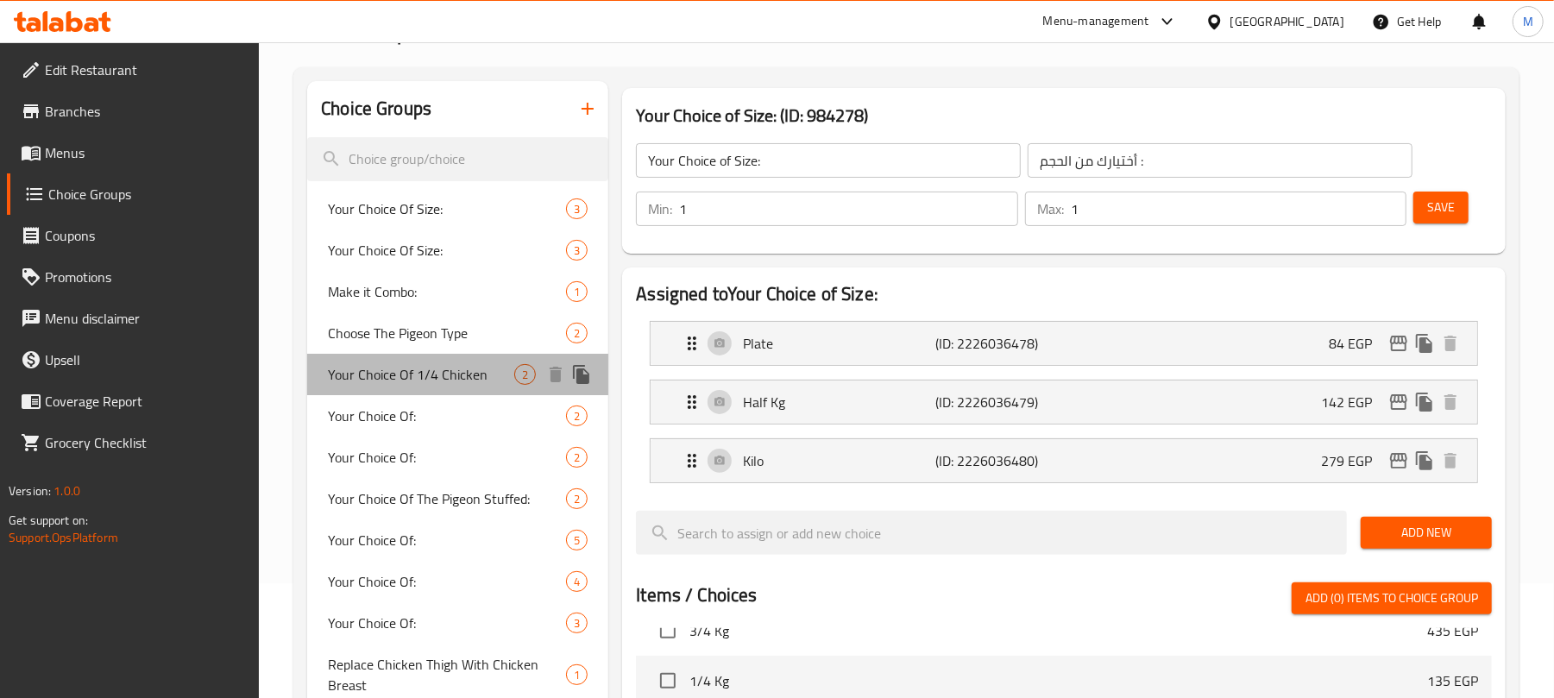
click at [492, 381] on span "Your Choice Of 1/4 Chicken" at bounding box center [421, 374] width 186 height 21
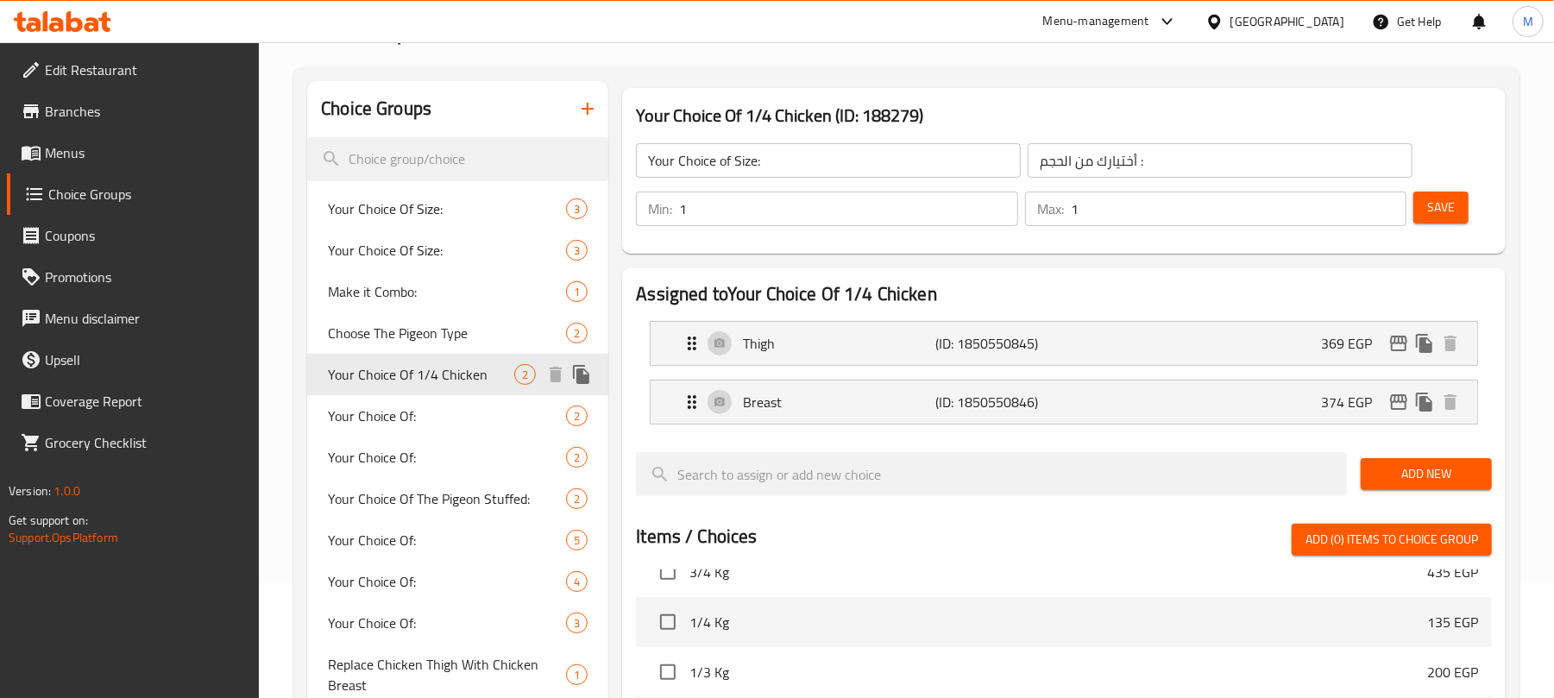
type input "Your Choice Of 1/4 Chicken"
type input "اختيارك من 1/4 فرخة:"
click at [1400, 349] on icon "edit" at bounding box center [1399, 343] width 21 height 21
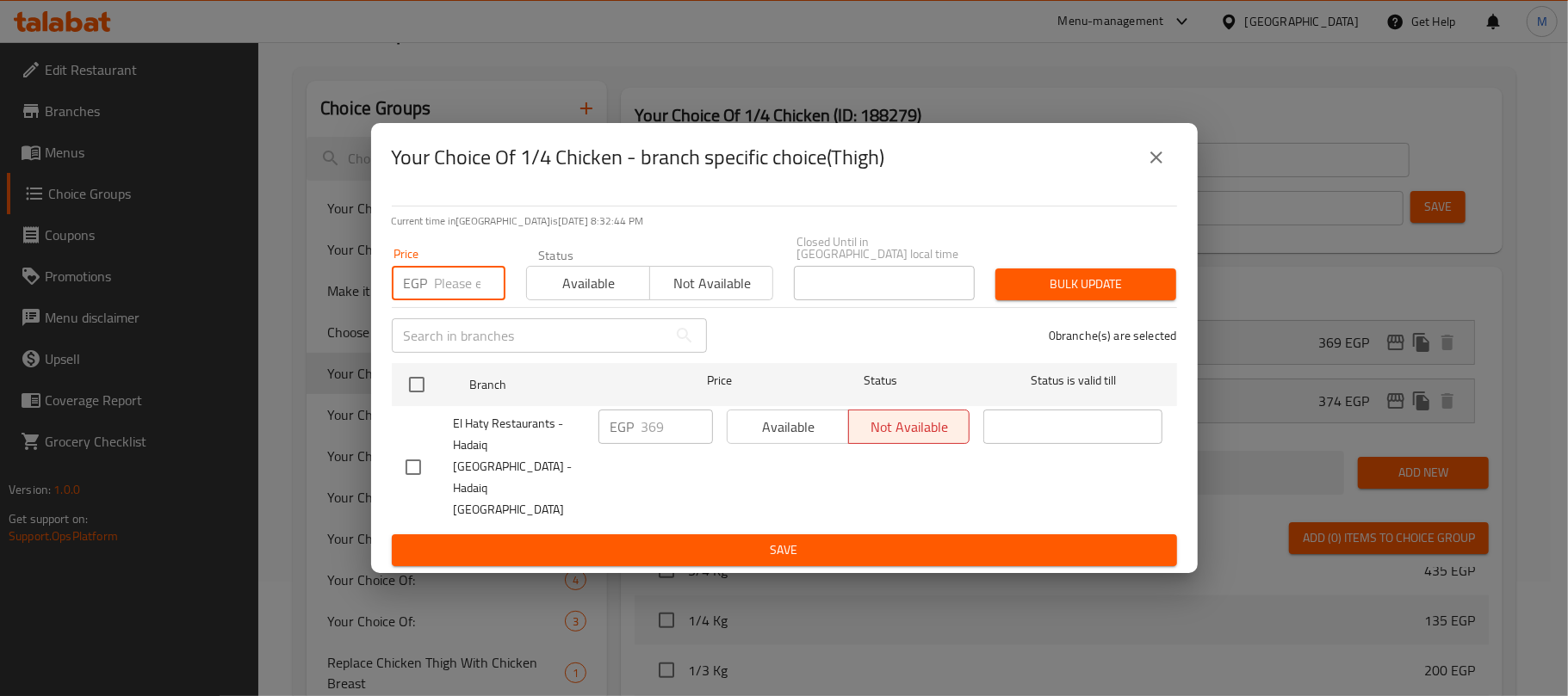
click at [449, 300] on input "number" at bounding box center [470, 283] width 71 height 35
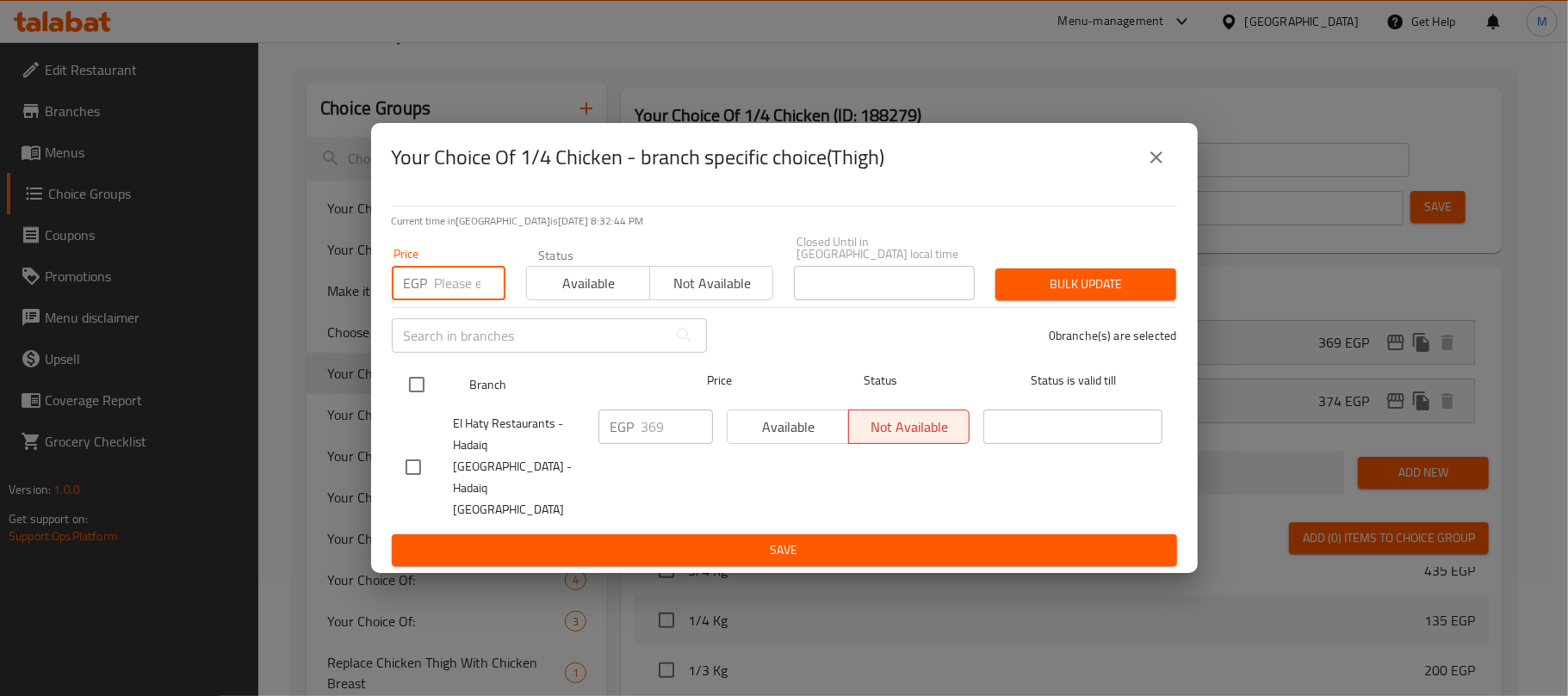
paste input "426"
type input "426"
click at [420, 390] on input "checkbox" at bounding box center [417, 385] width 36 height 36
checkbox input "true"
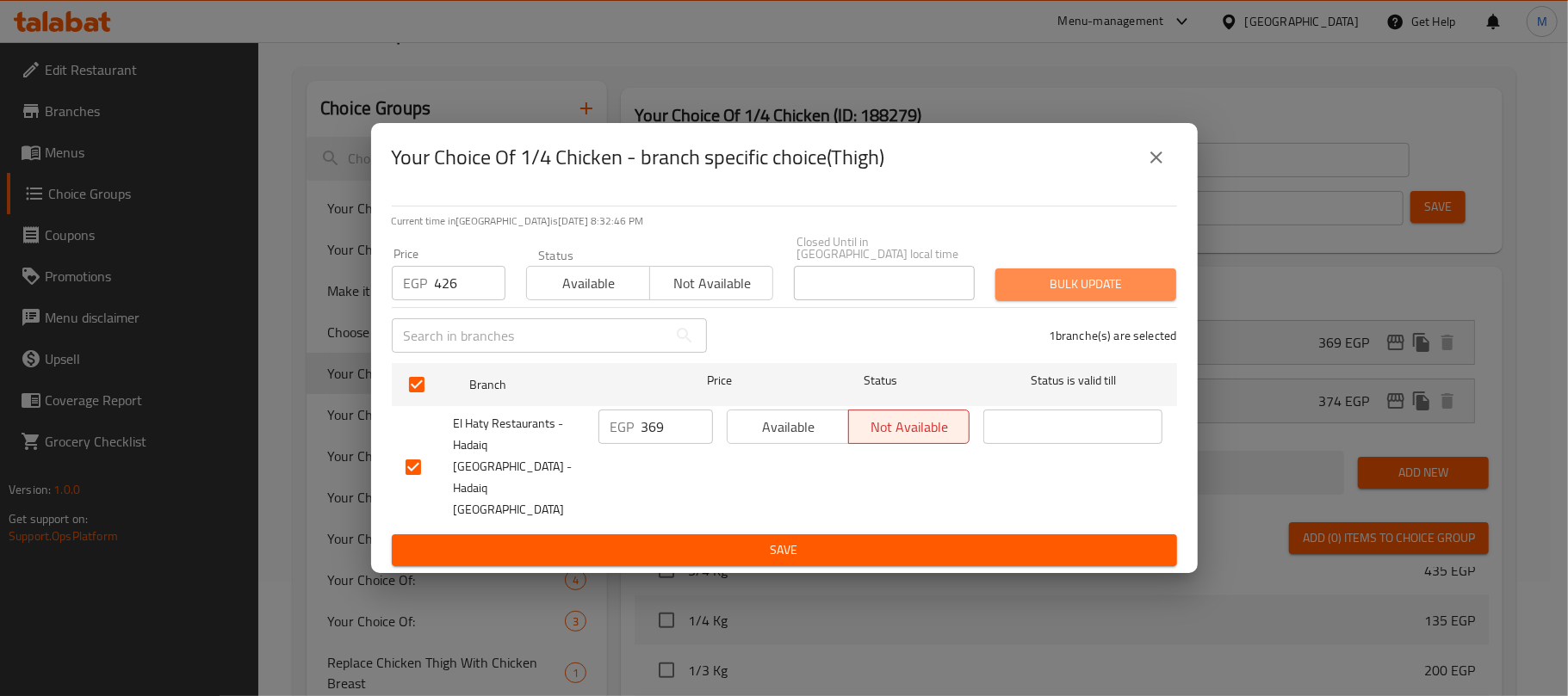
click at [1019, 295] on span "Bulk update" at bounding box center [1085, 284] width 154 height 22
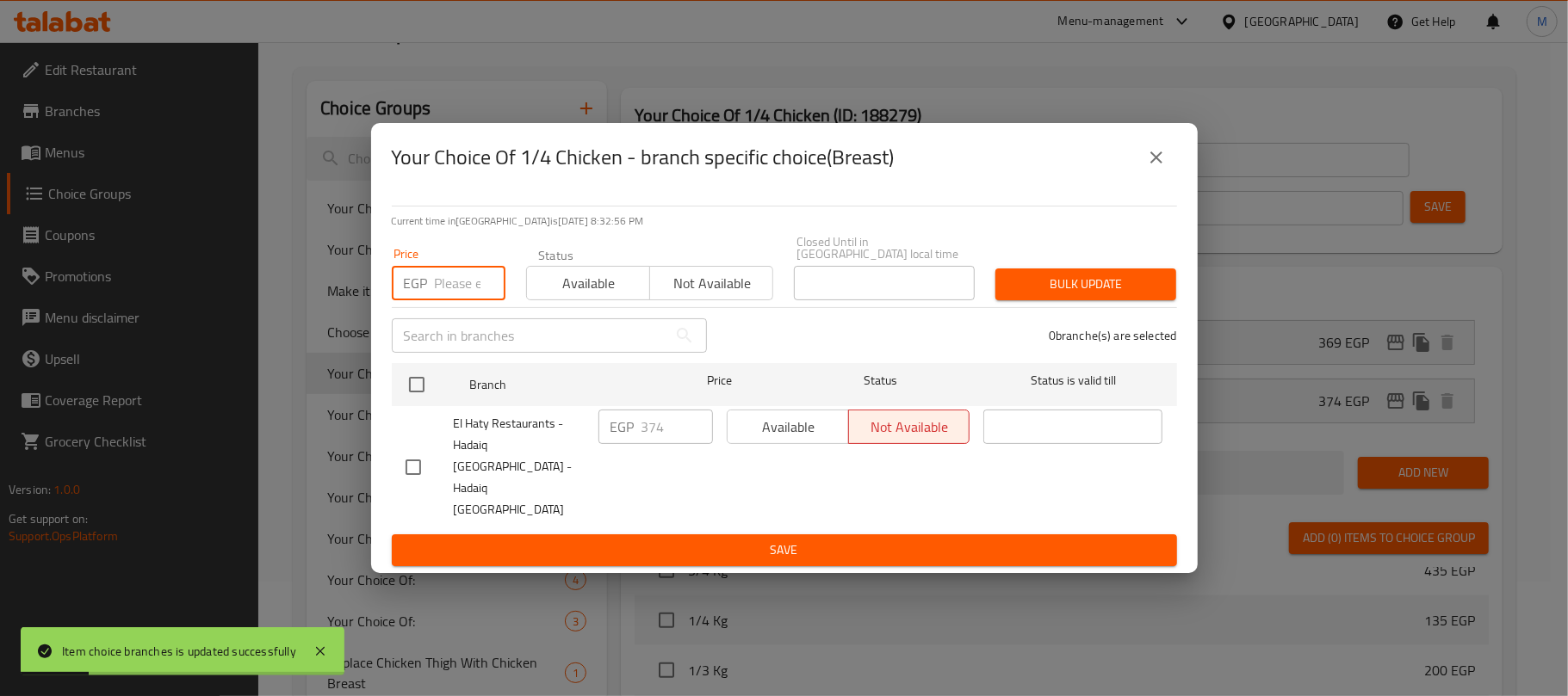
click at [463, 300] on input "number" at bounding box center [470, 283] width 71 height 35
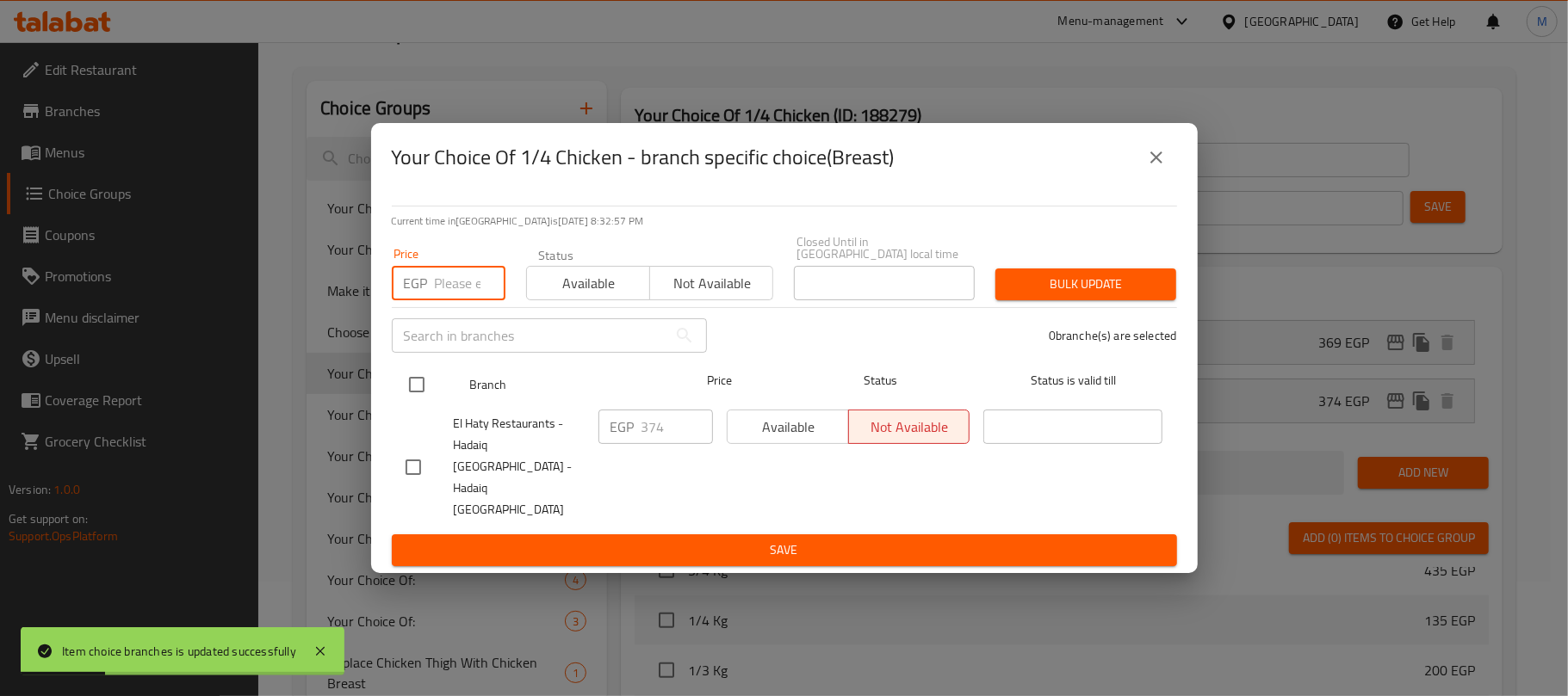
paste input "436"
type input "436"
click at [413, 401] on input "checkbox" at bounding box center [417, 385] width 36 height 36
checkbox input "true"
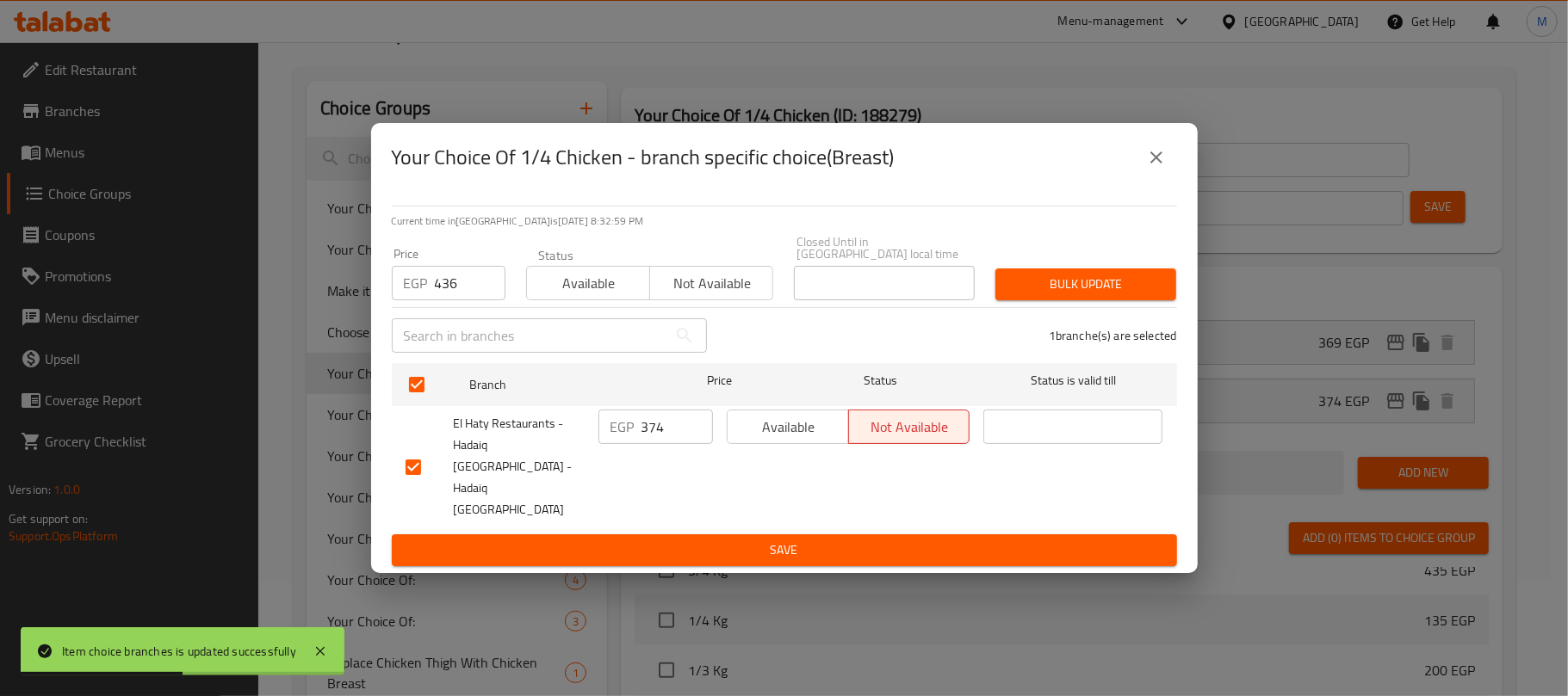
click at [1043, 295] on span "Bulk update" at bounding box center [1085, 284] width 154 height 22
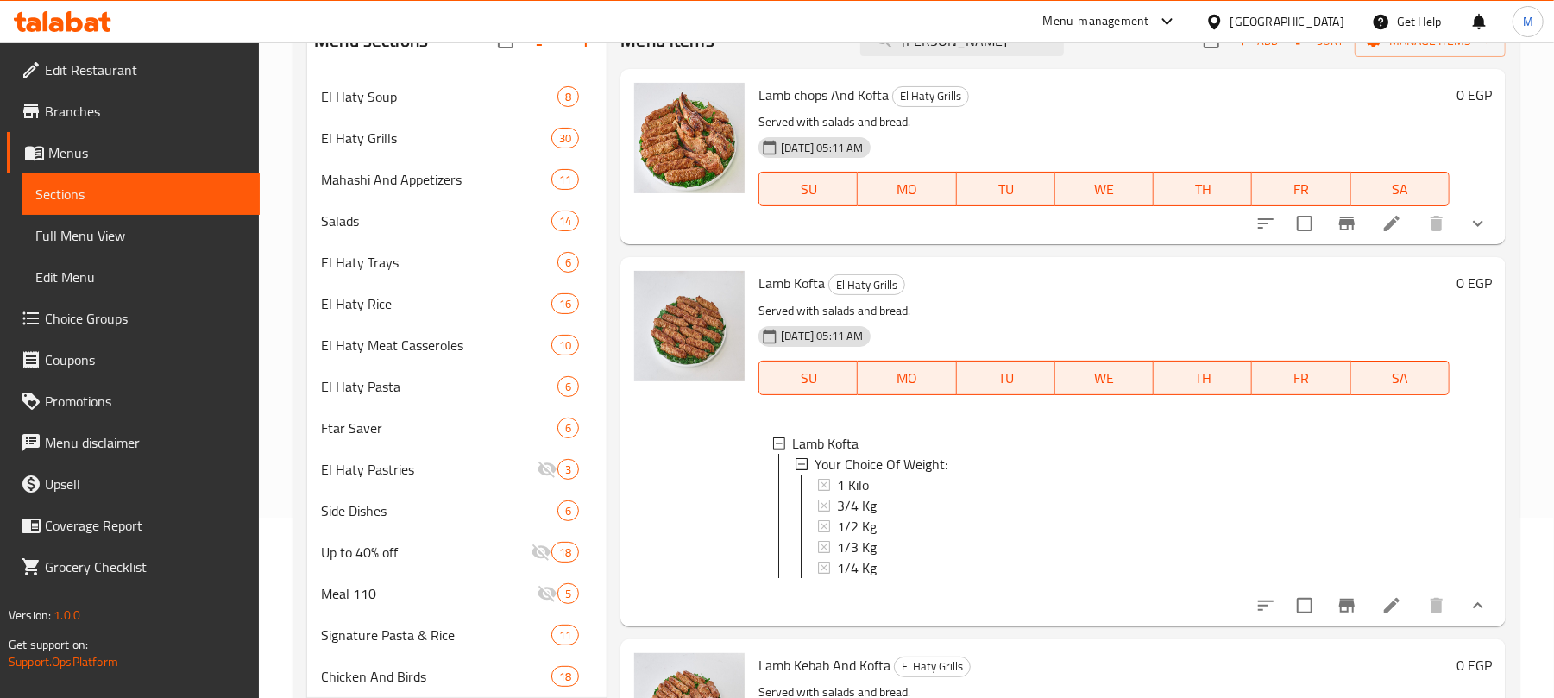
scroll to position [148, 0]
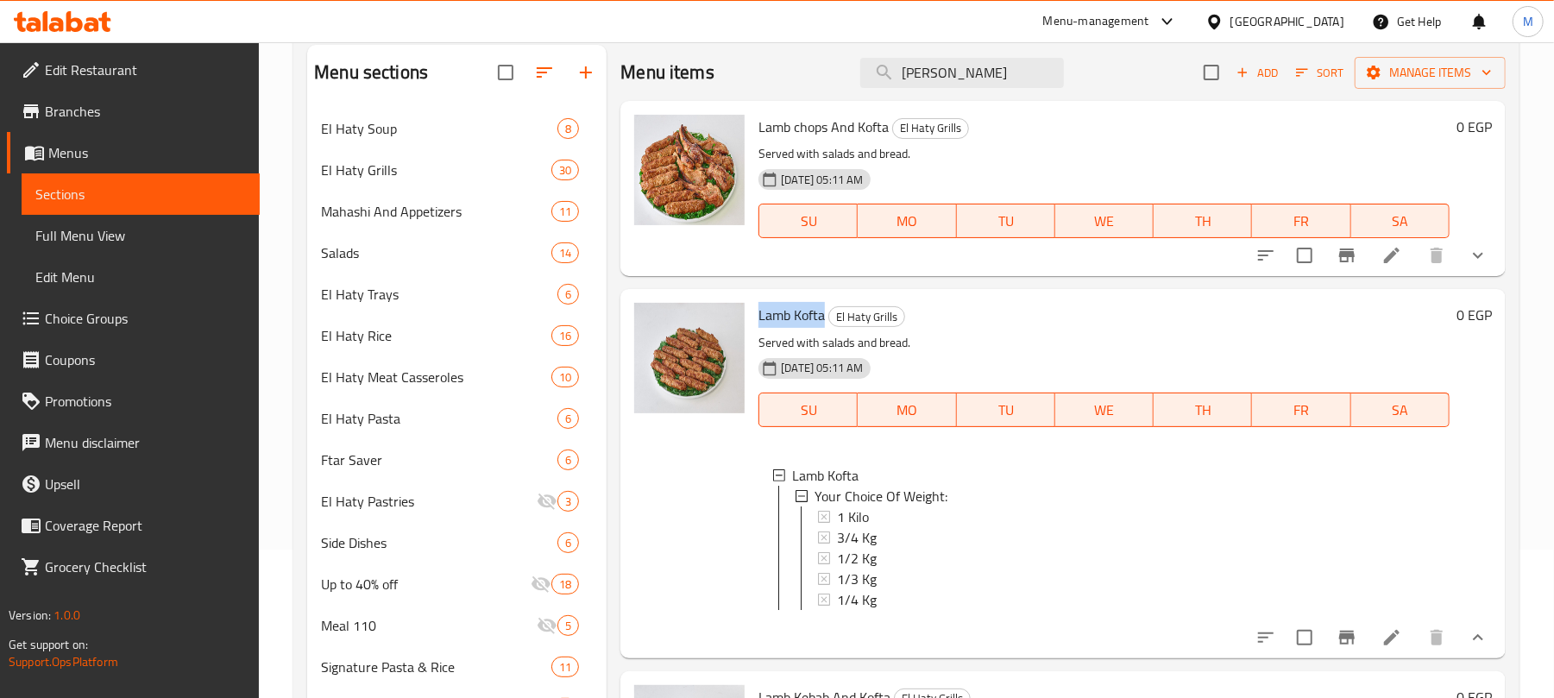
drag, startPoint x: 753, startPoint y: 318, endPoint x: 826, endPoint y: 322, distance: 72.6
click at [826, 322] on div "Lamb Kofta El Haty Grills Served with salads and bread. 06-06-2024 05:11 AM SU …" at bounding box center [1104, 473] width 705 height 355
copy span "Lamb Kofta"
click at [957, 69] on input "Lam" at bounding box center [962, 73] width 204 height 30
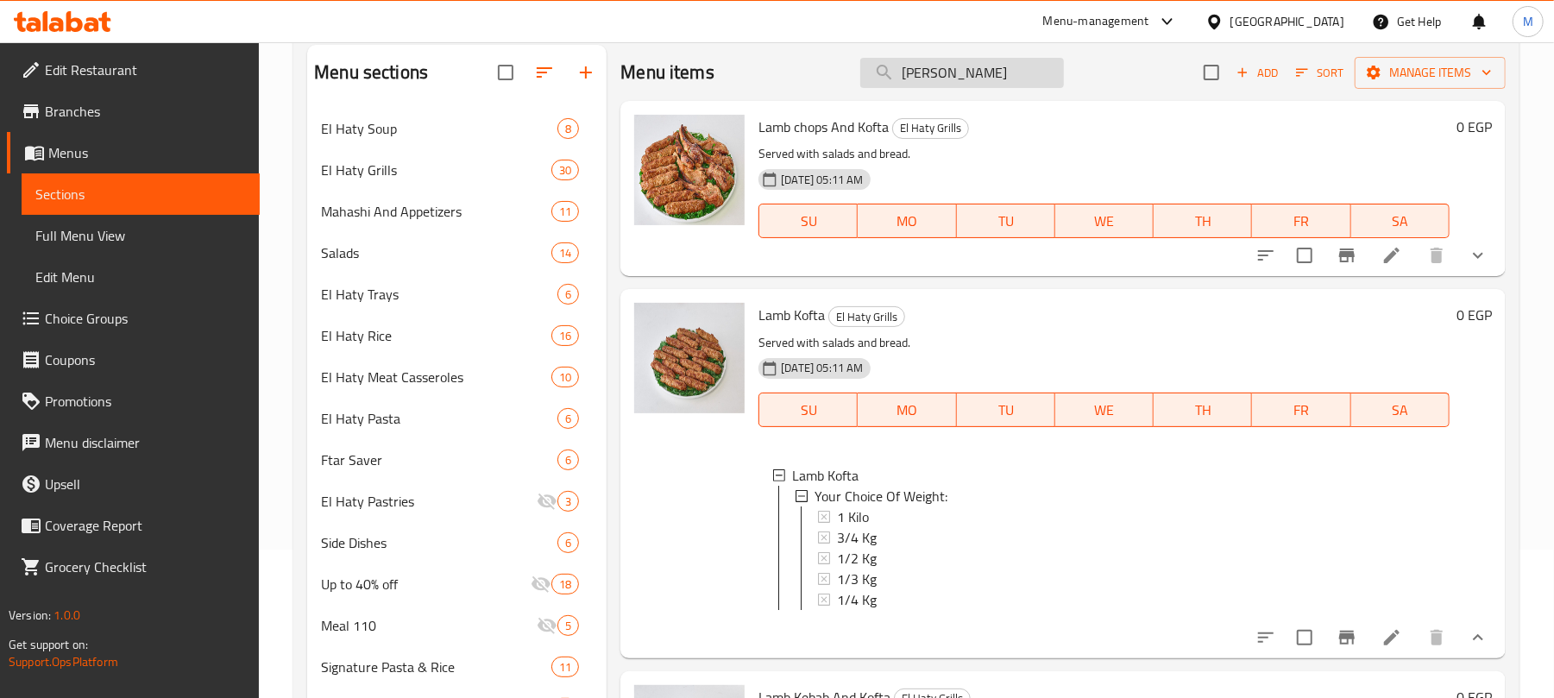
click at [957, 69] on input "Lam" at bounding box center [962, 73] width 204 height 30
paste input "b Kofta"
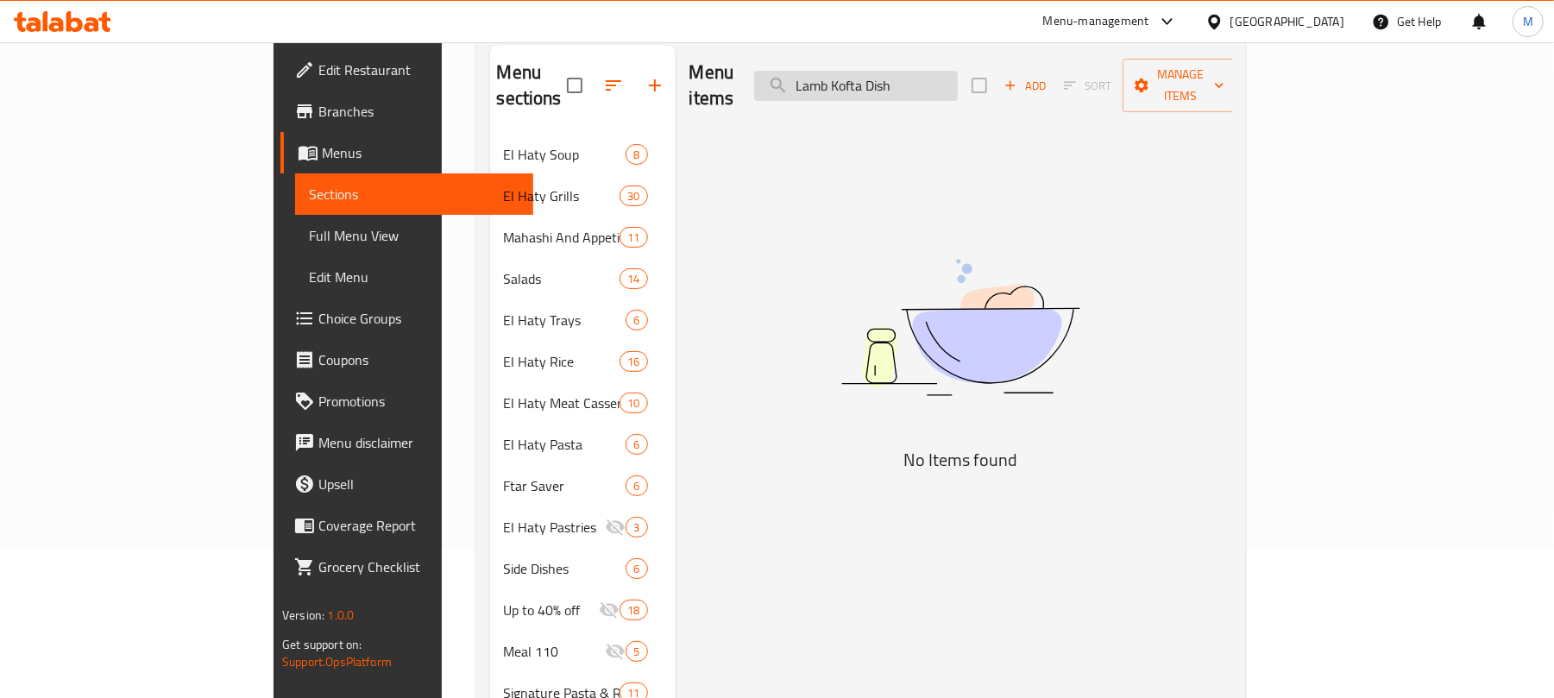
click at [958, 72] on input "Lamb Kofta Dish" at bounding box center [856, 86] width 204 height 30
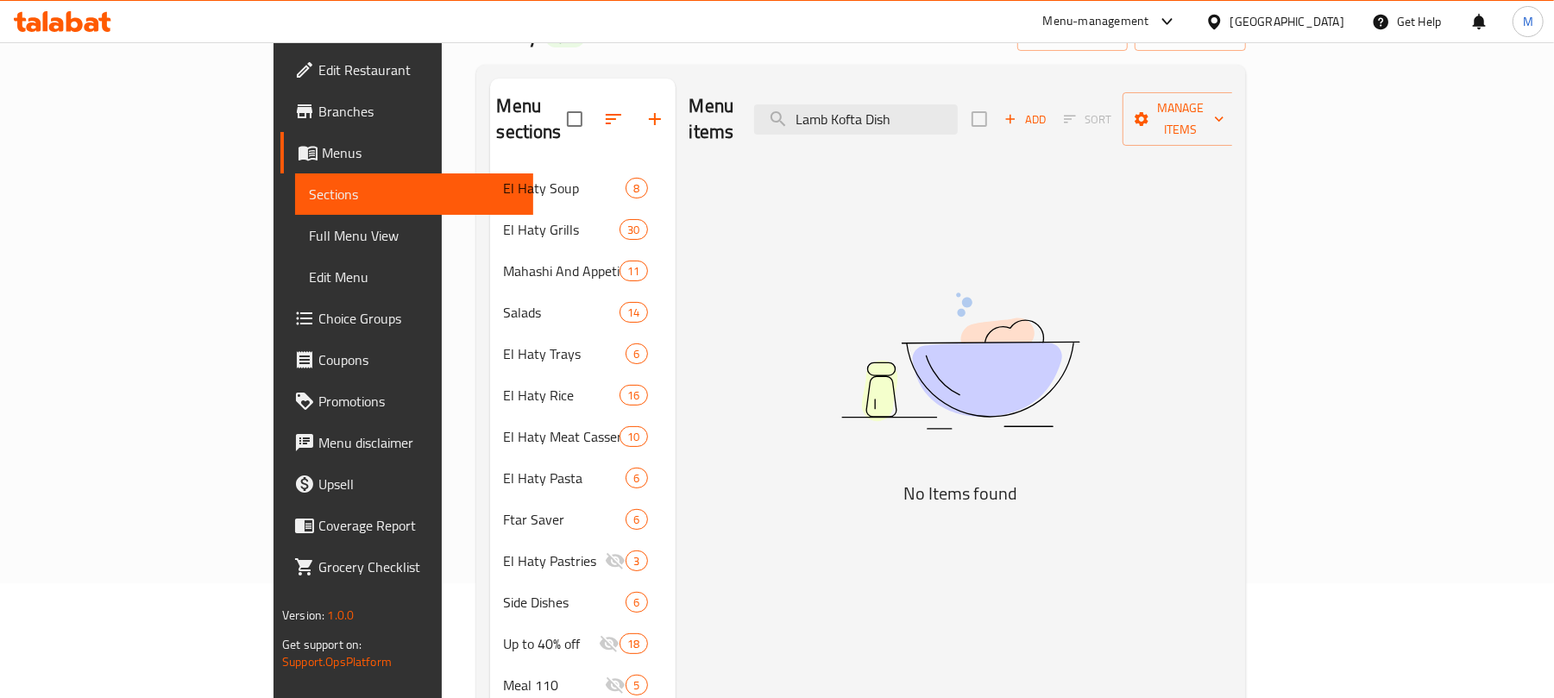
scroll to position [0, 0]
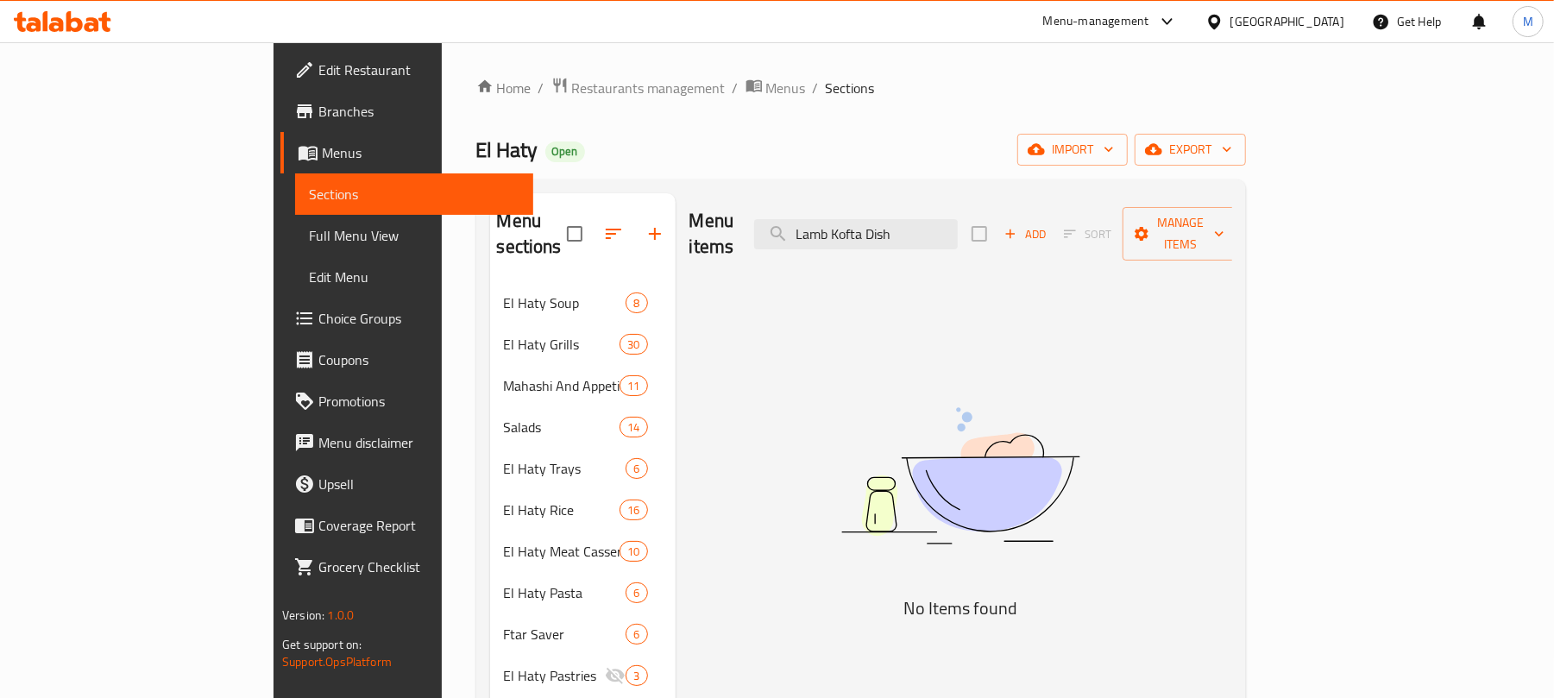
click at [1009, 77] on ol "Home / Restaurants management / Menus / Sections" at bounding box center [861, 88] width 770 height 22
click at [958, 219] on input "Lamb Kofta Dish" at bounding box center [856, 234] width 204 height 30
paste input "وجبة كفتة فراخ"
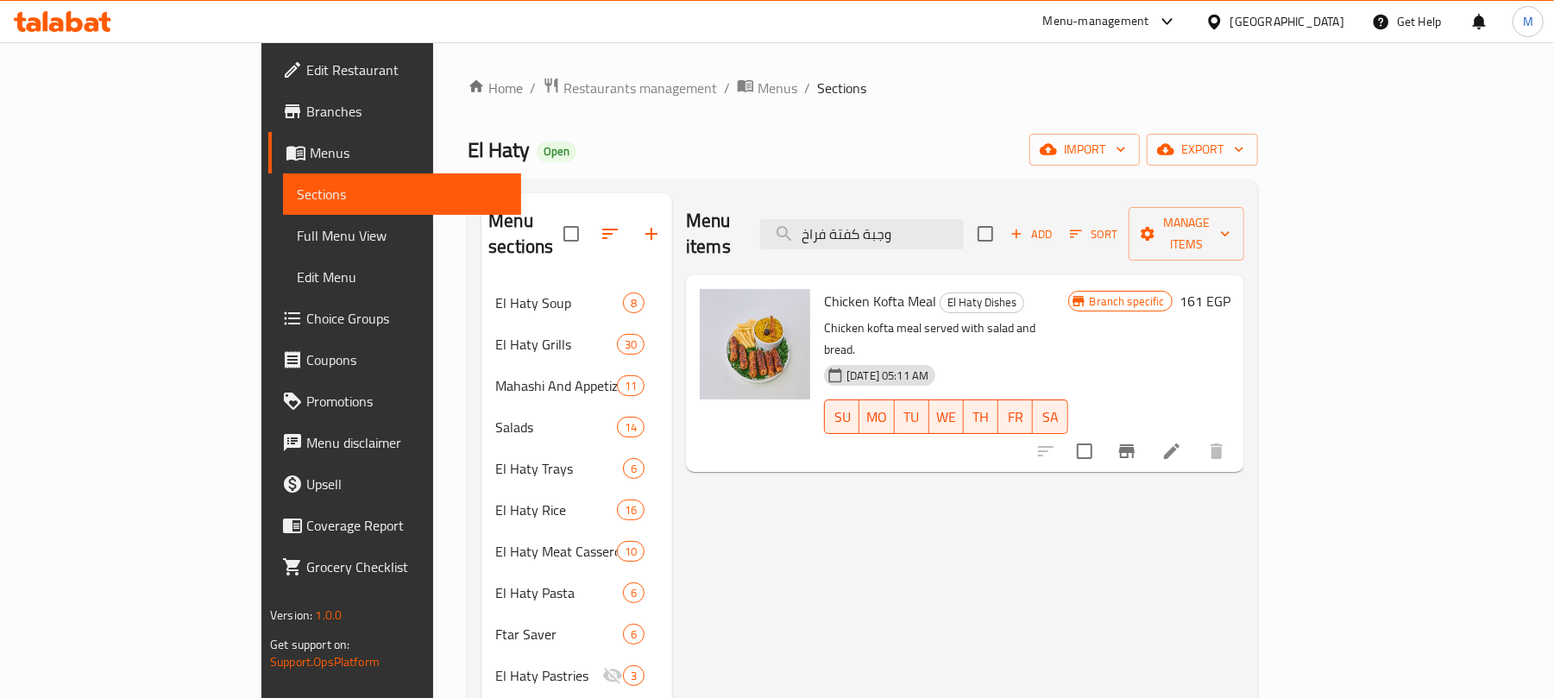
type input "وجبة كفتة فراخ"
click at [1138, 441] on icon "Branch-specific-item" at bounding box center [1127, 451] width 21 height 21
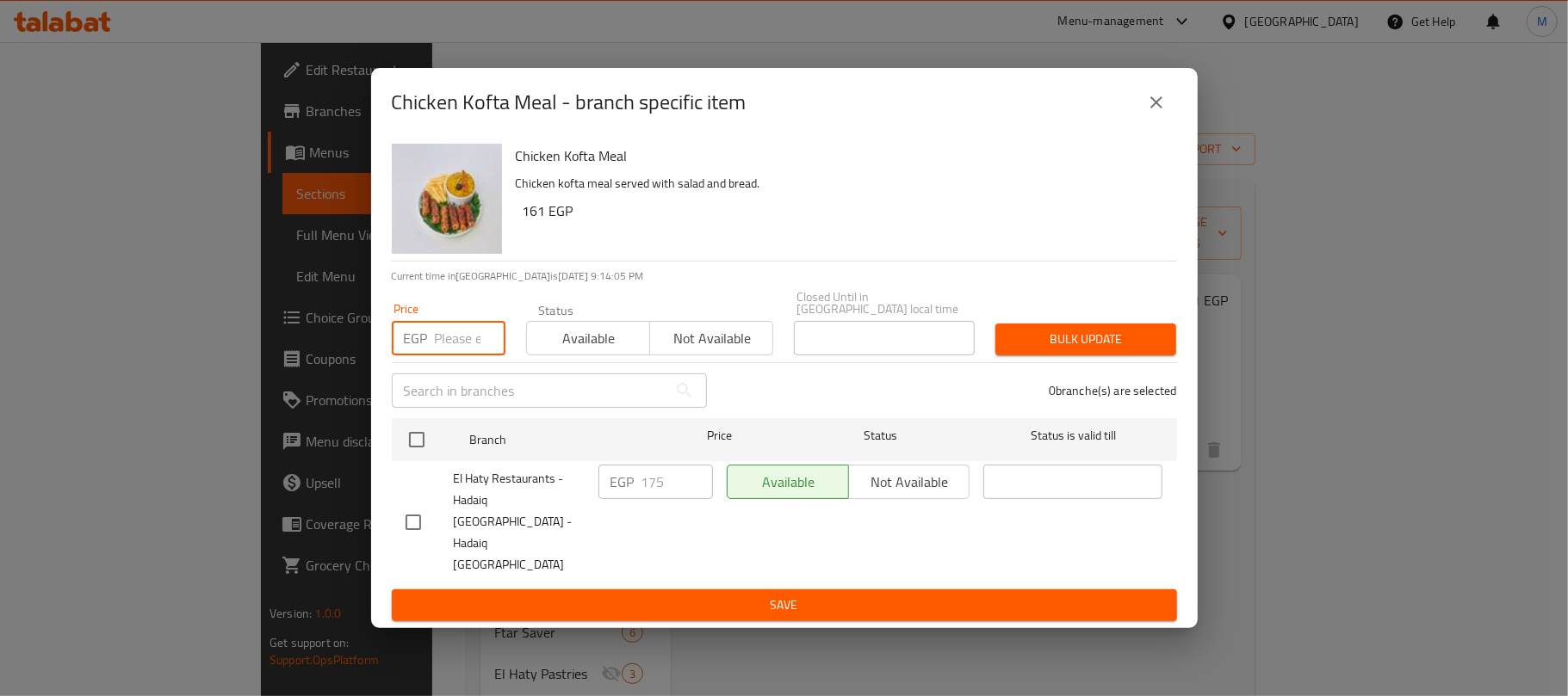
click at [441, 353] on input "number" at bounding box center [470, 338] width 71 height 35
paste input "185"
type input "185"
click at [417, 458] on input "checkbox" at bounding box center [417, 440] width 36 height 36
checkbox input "true"
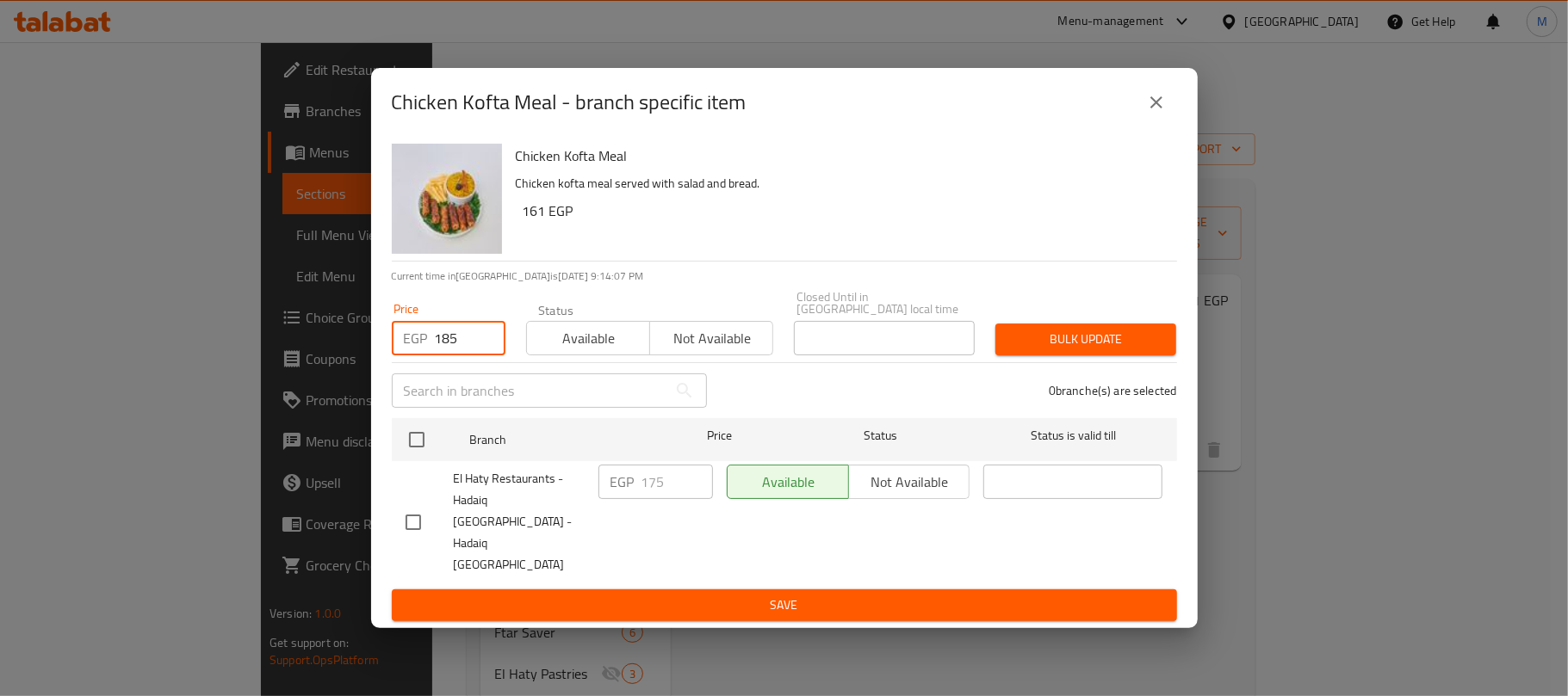
checkbox input "true"
click at [1078, 350] on span "Bulk update" at bounding box center [1085, 340] width 154 height 22
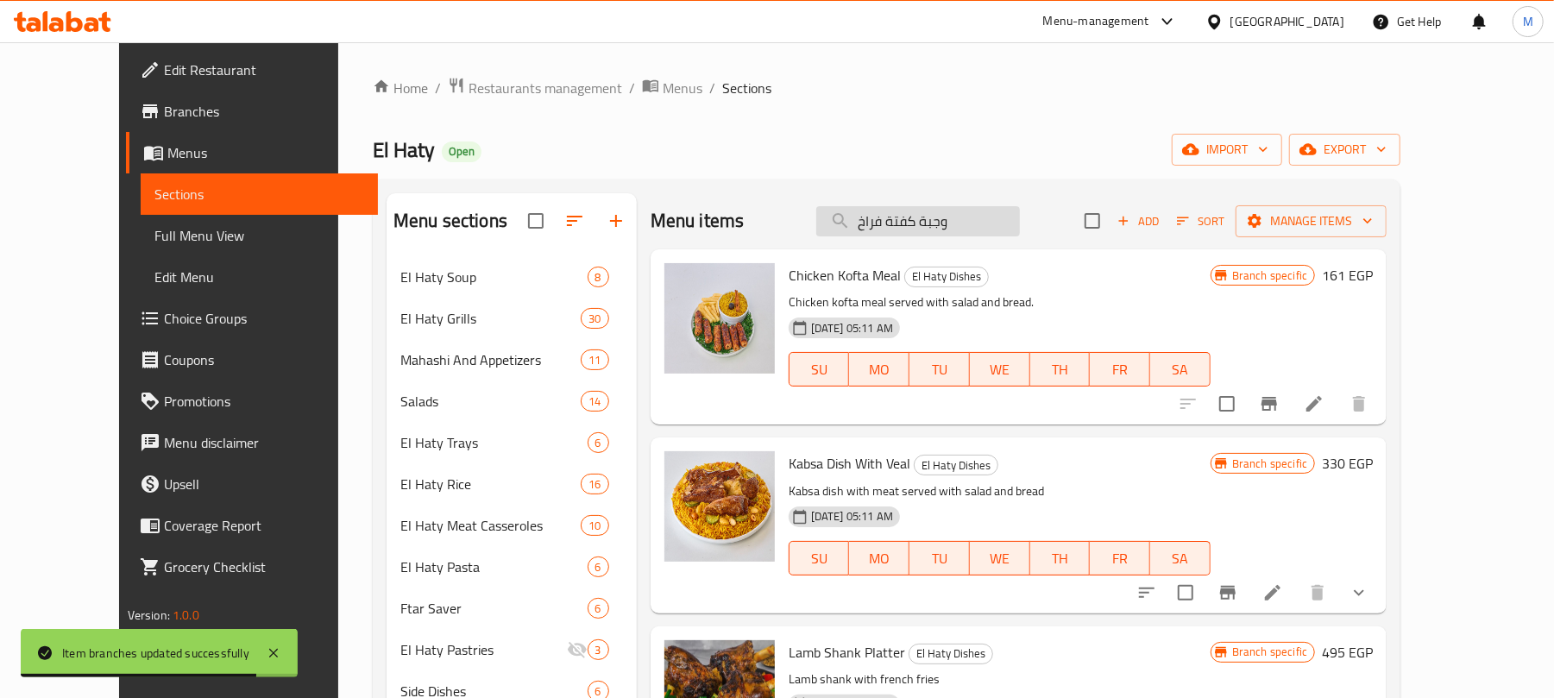
click at [958, 226] on input "وجبة كفتة فراخ" at bounding box center [918, 221] width 204 height 30
paste input "طبق كبسة باللحمة البتلو"
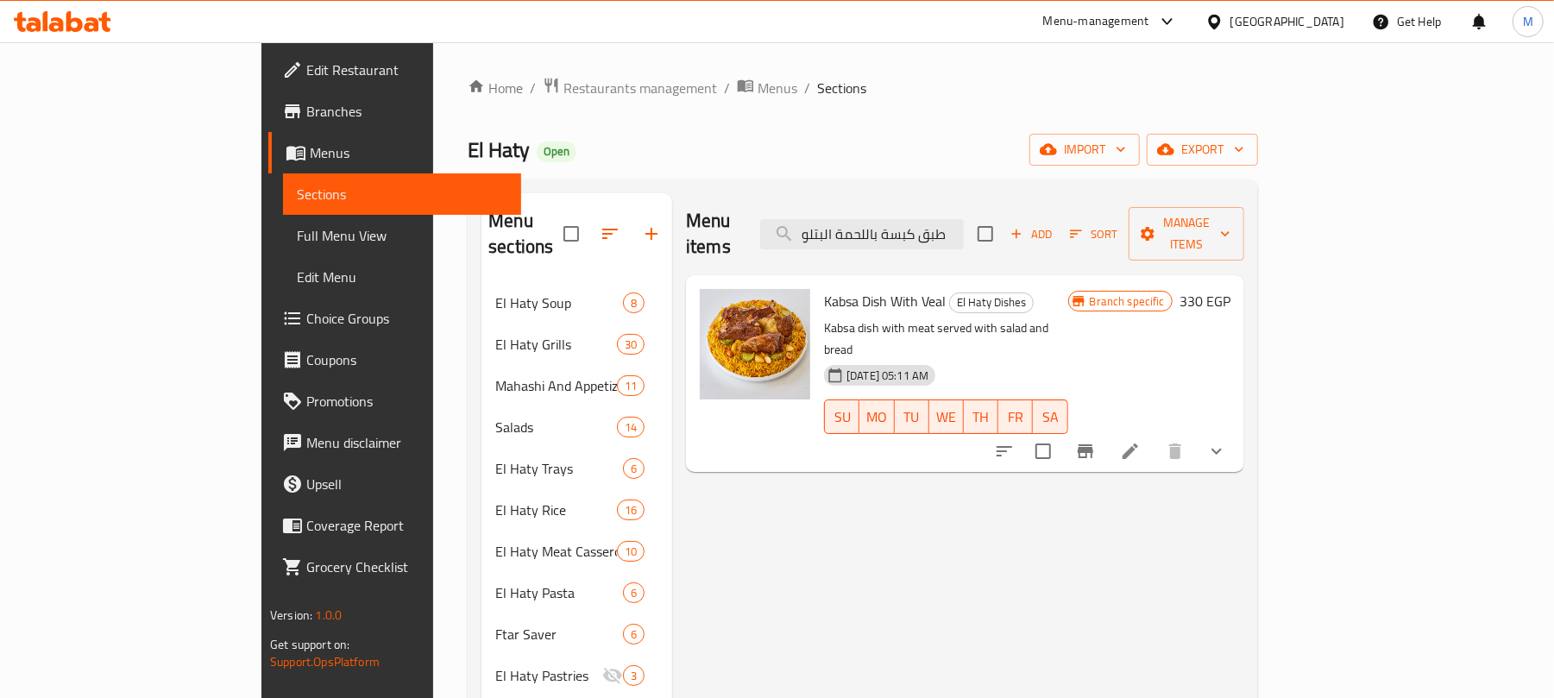
type input "طبق كبسة باللحمة البتلو"
click at [1227, 441] on icon "show more" at bounding box center [1217, 451] width 21 height 21
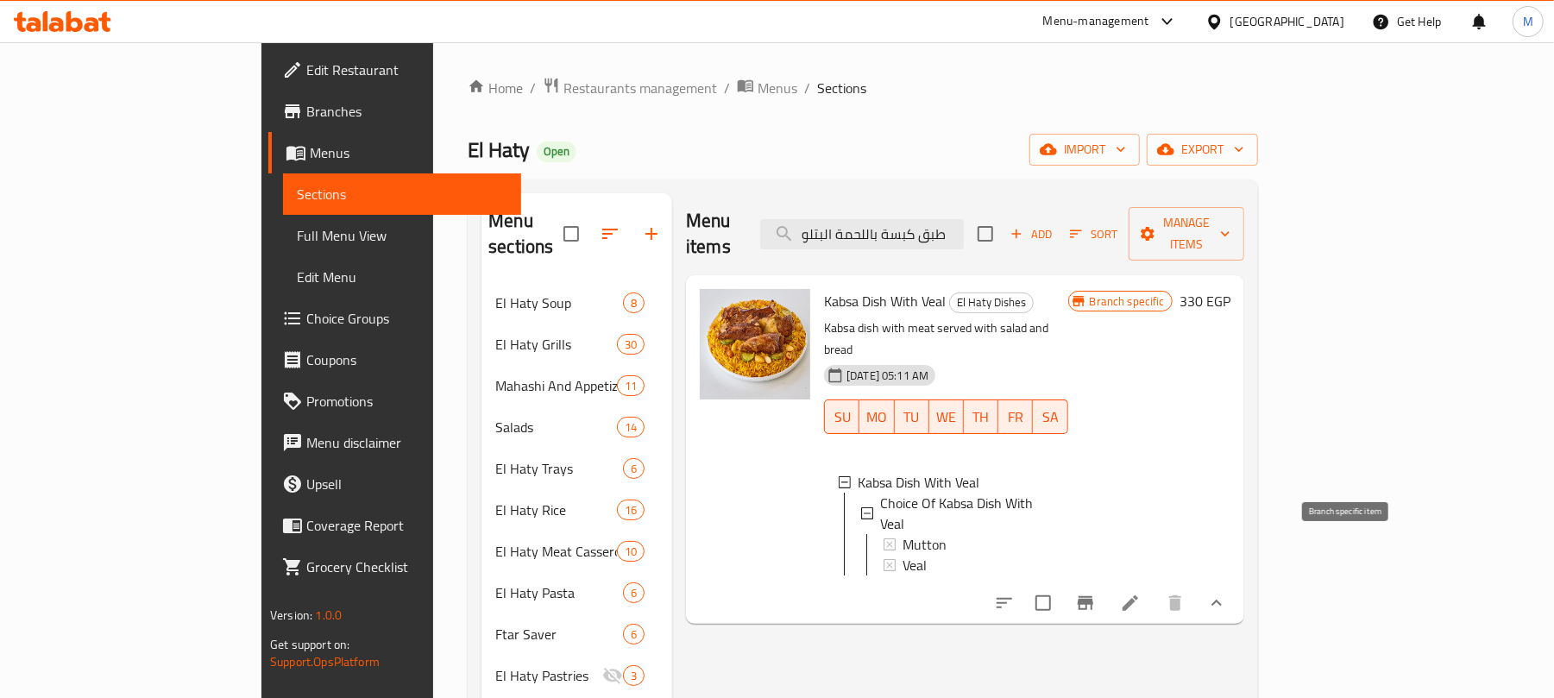
click at [1093, 596] on icon "Branch-specific-item" at bounding box center [1086, 603] width 16 height 14
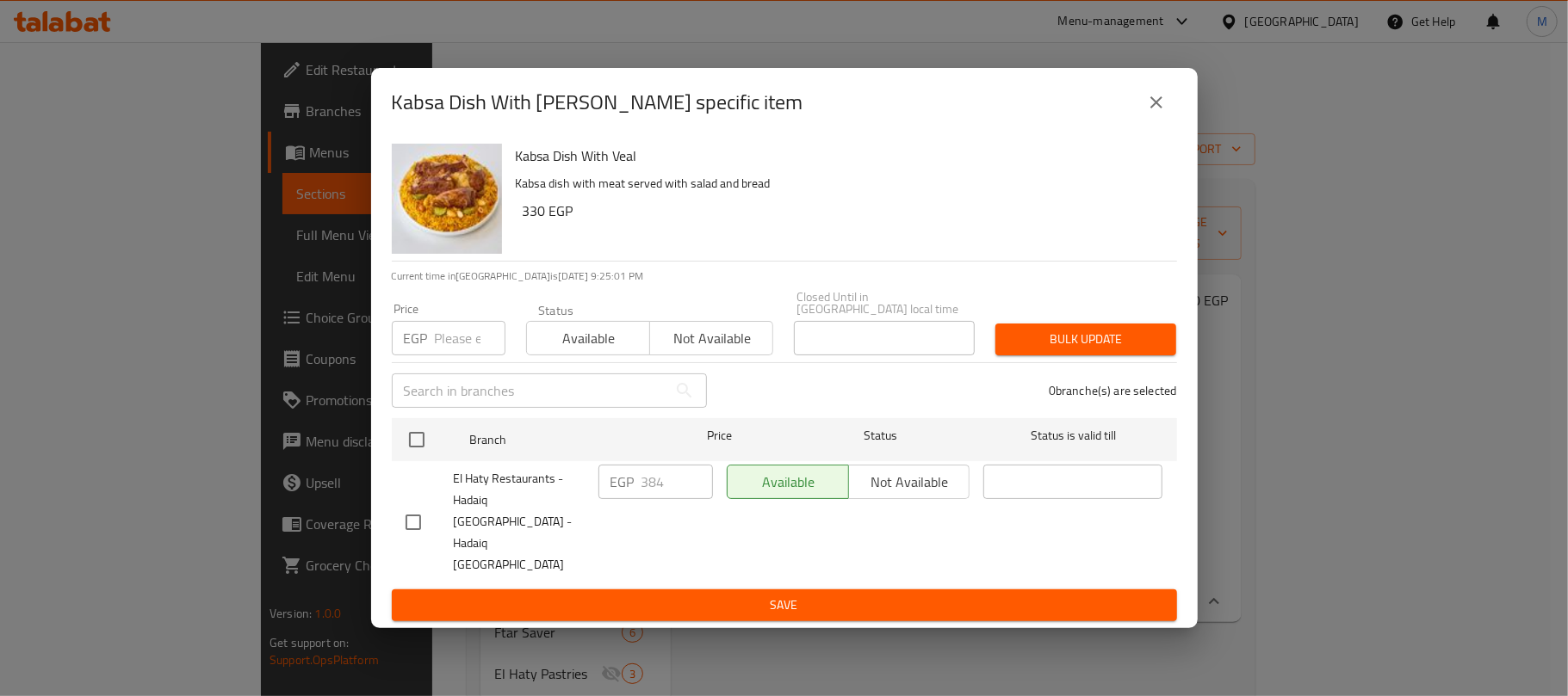
click at [462, 355] on input "number" at bounding box center [470, 338] width 71 height 35
paste input "383"
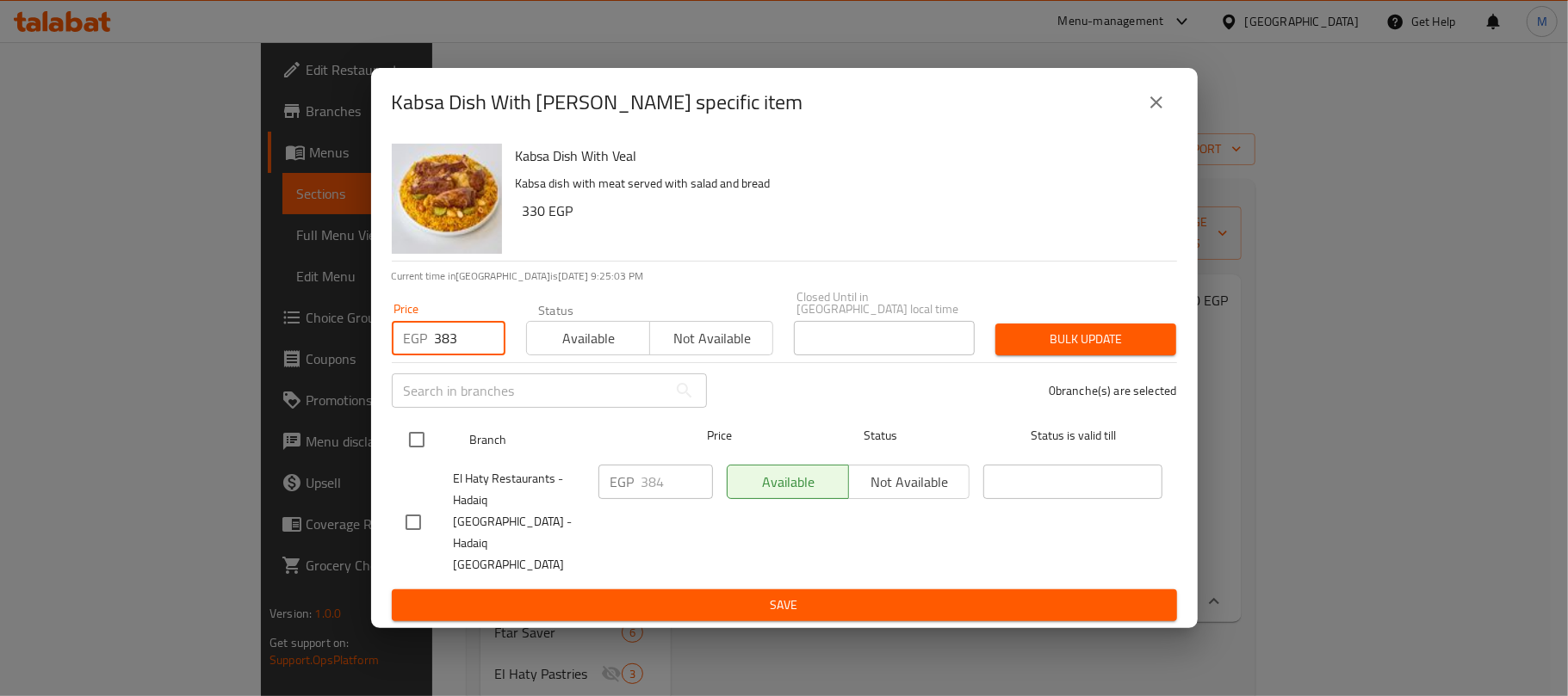
type input "383"
click at [425, 442] on input "checkbox" at bounding box center [417, 440] width 36 height 36
checkbox input "true"
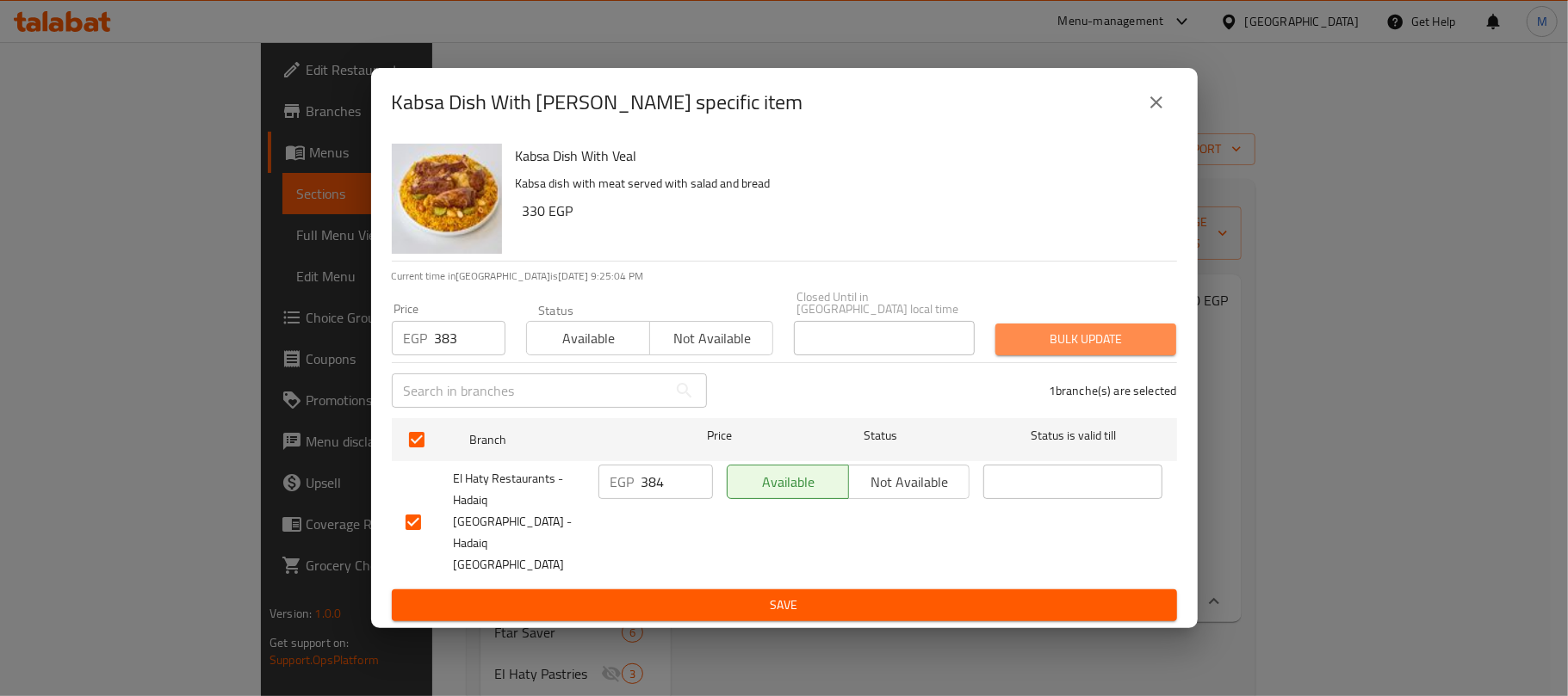
click at [1050, 355] on button "Bulk update" at bounding box center [1085, 340] width 181 height 32
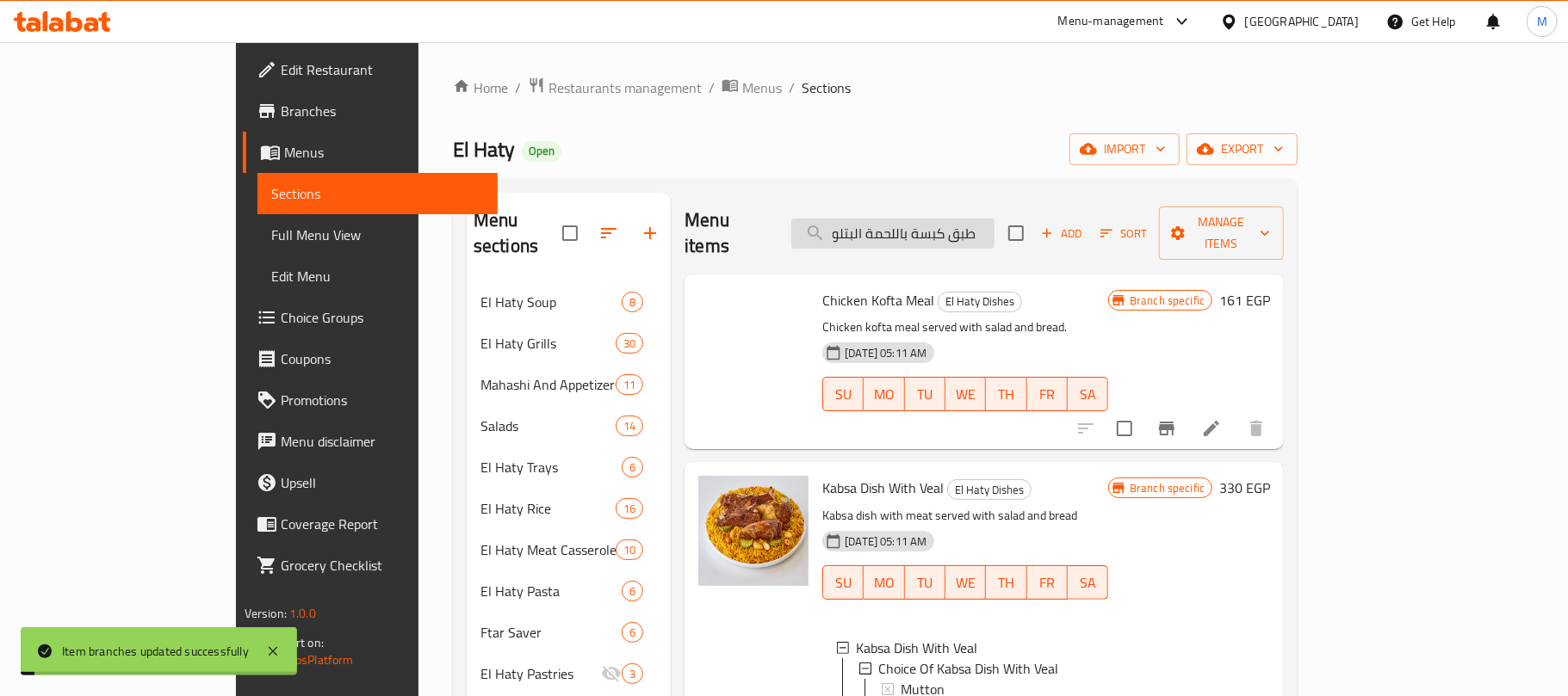
click at [927, 228] on input "طبق كبسة باللحمة البتلو" at bounding box center [893, 233] width 203 height 30
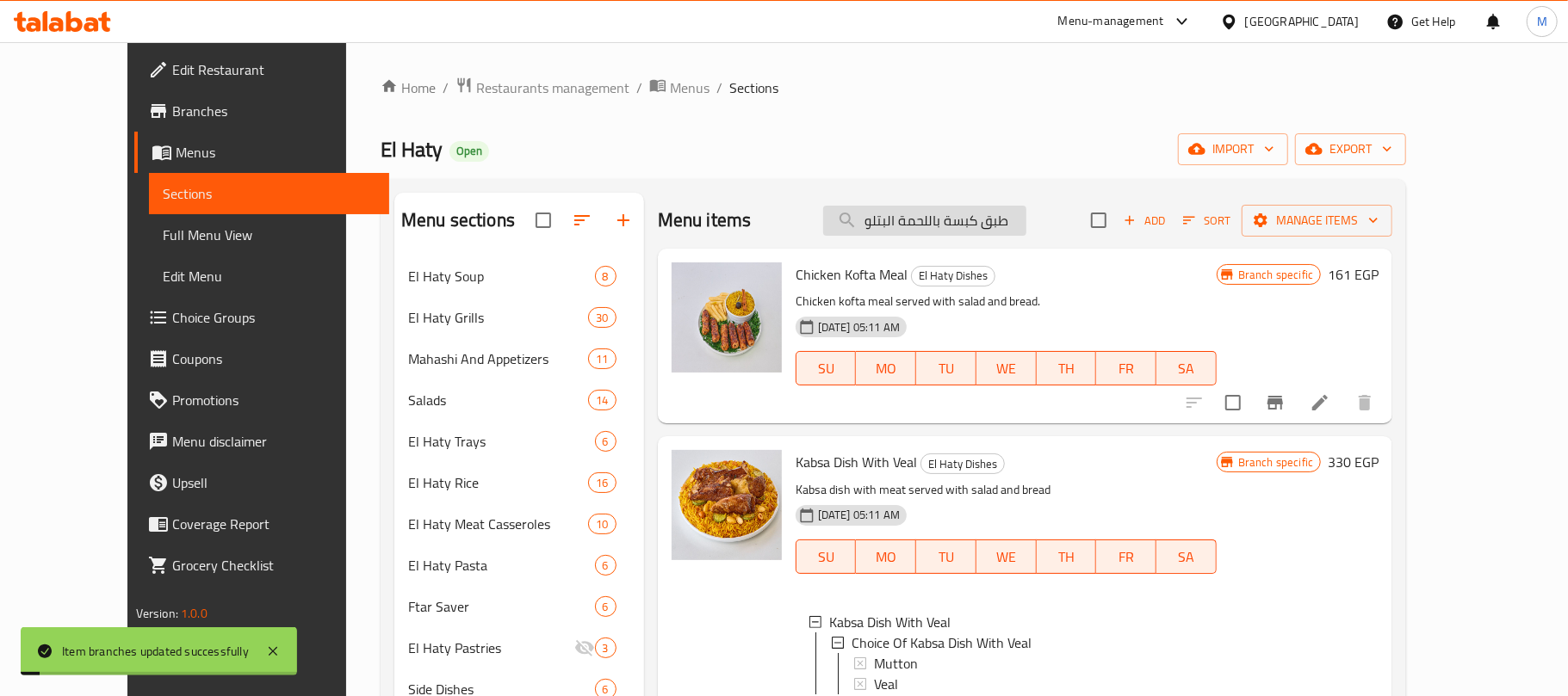
click at [924, 217] on input "طبق كبسة باللحمة البتلو" at bounding box center [925, 220] width 203 height 30
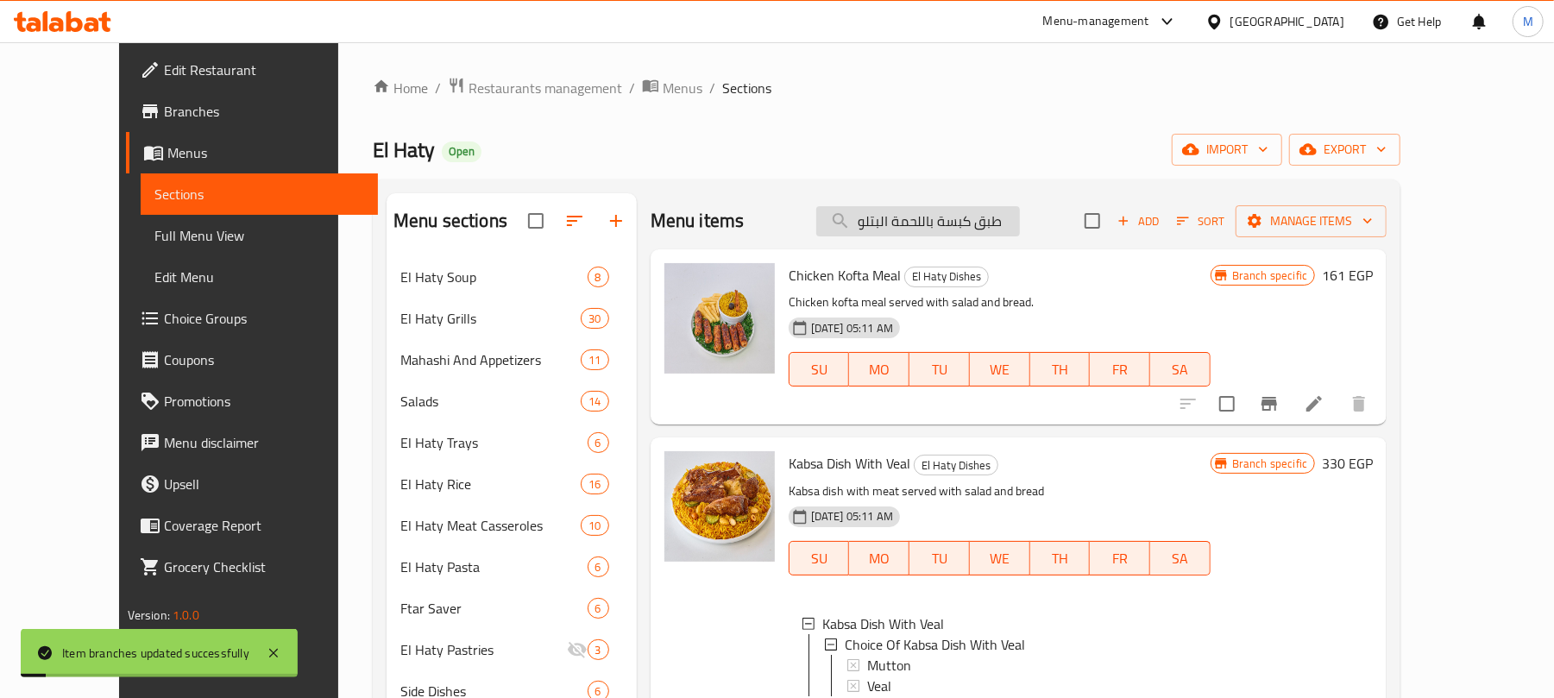
paste input "شيش طاووق"
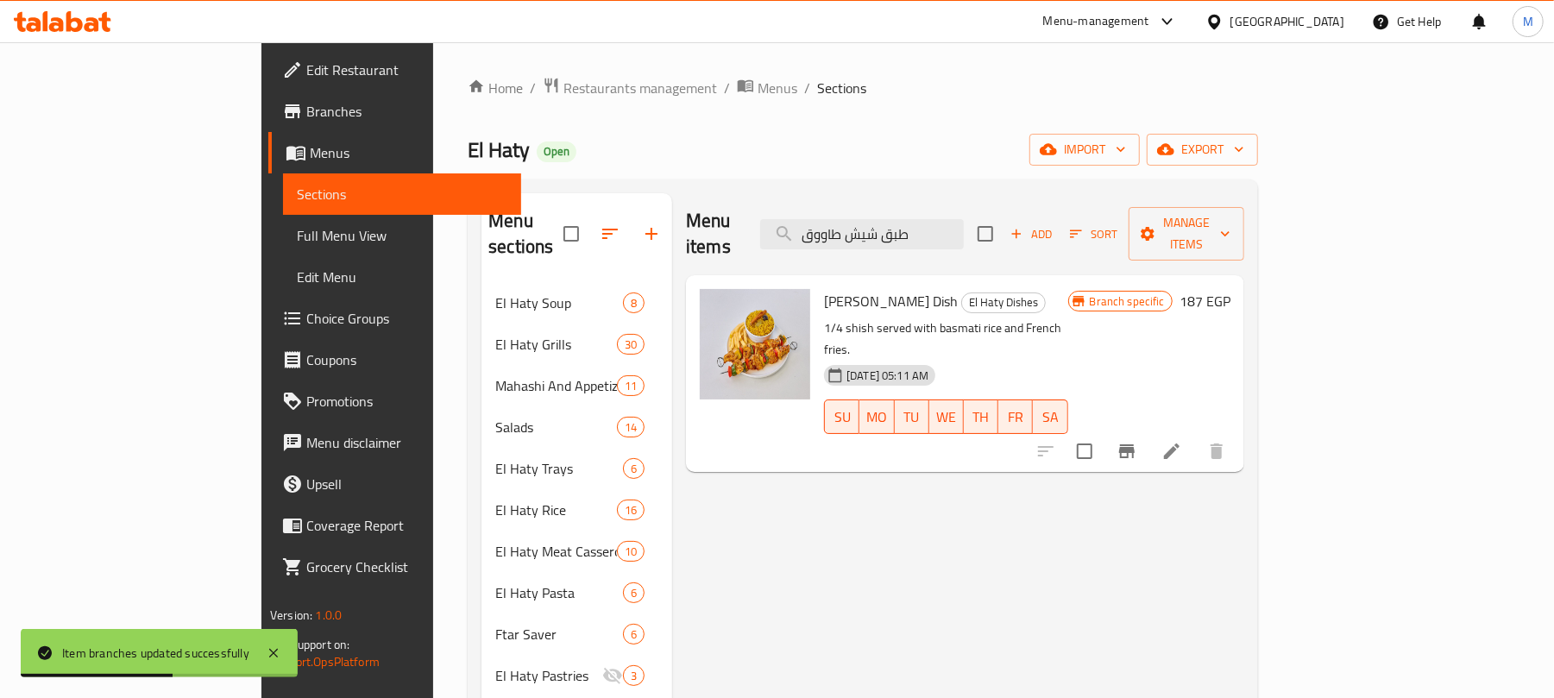
type input "طبق شيش طاووق"
click at [1138, 441] on icon "Branch-specific-item" at bounding box center [1127, 451] width 21 height 21
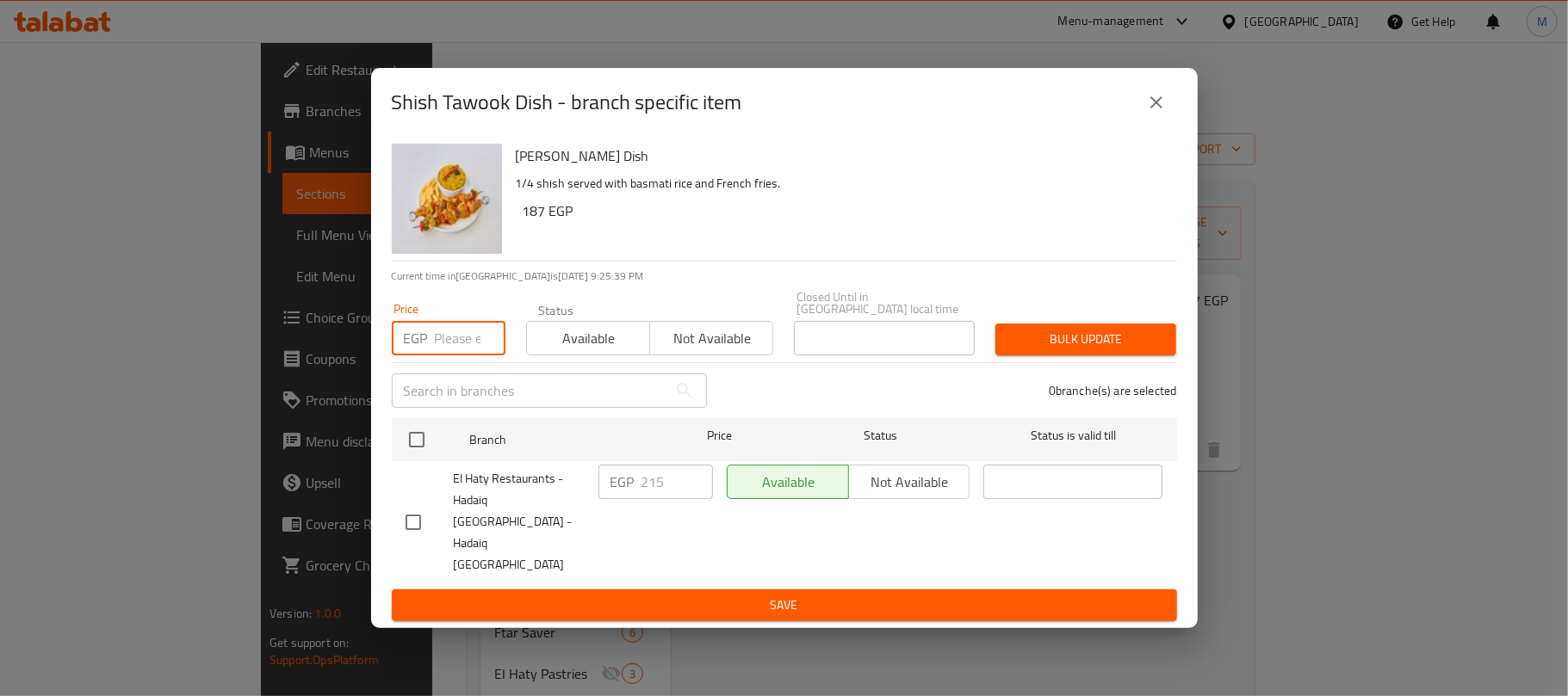
click at [459, 352] on input "number" at bounding box center [470, 338] width 71 height 35
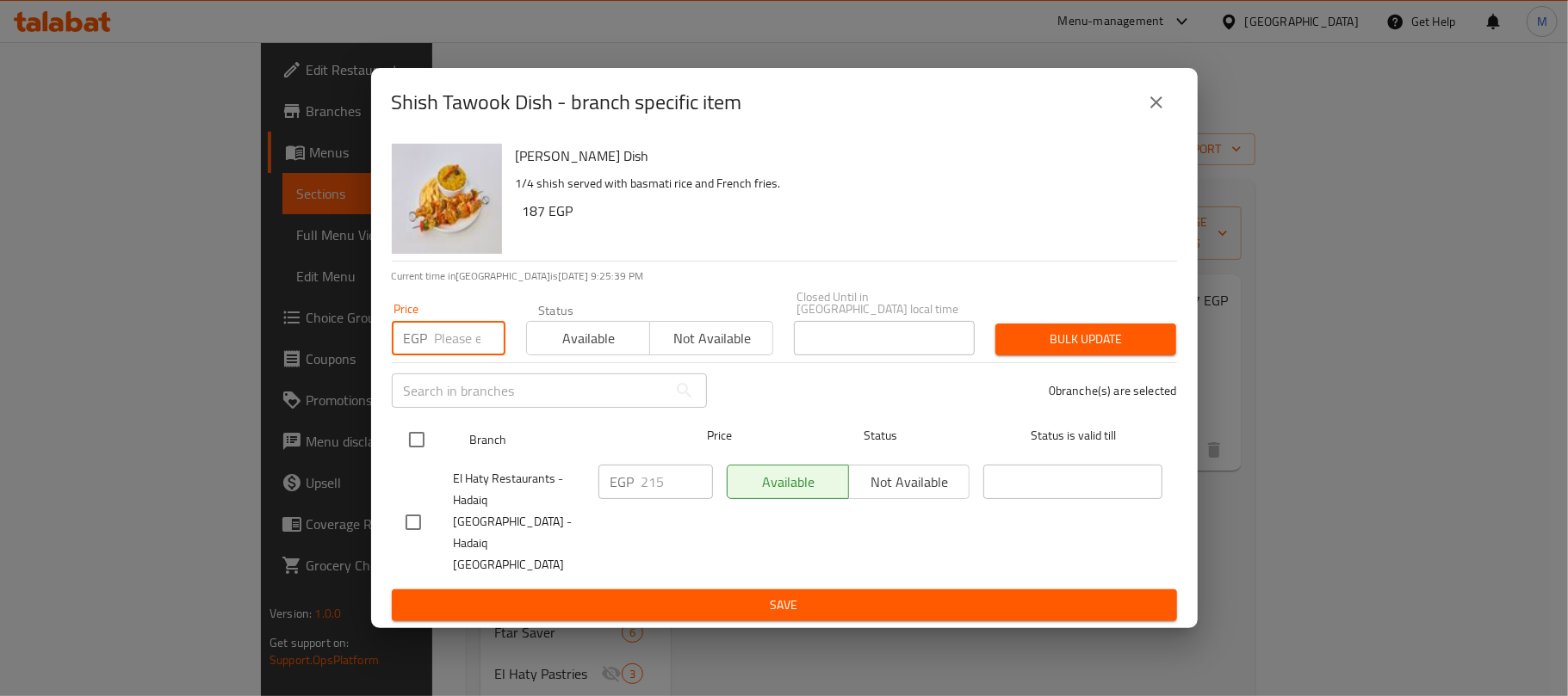
paste input "216"
type input "216"
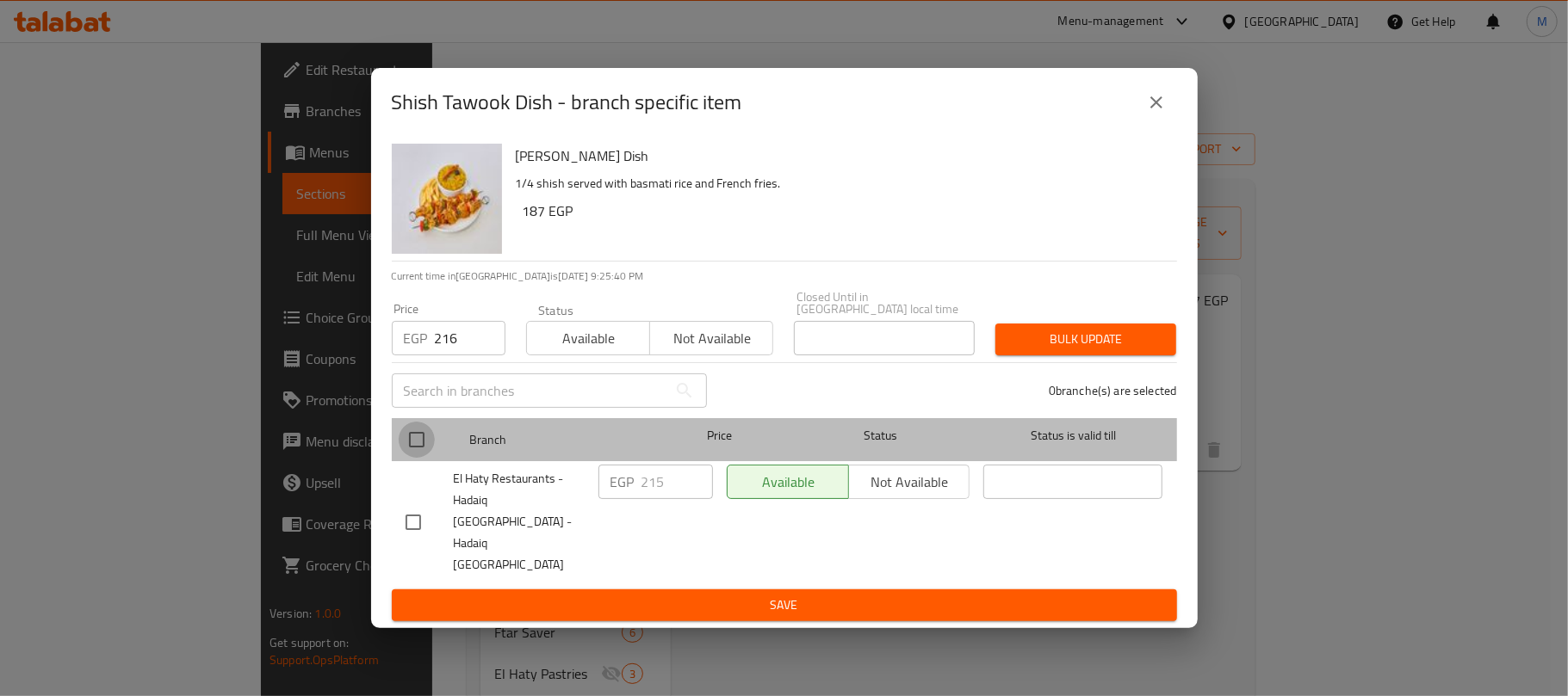
click at [411, 458] on input "checkbox" at bounding box center [417, 440] width 36 height 36
checkbox input "true"
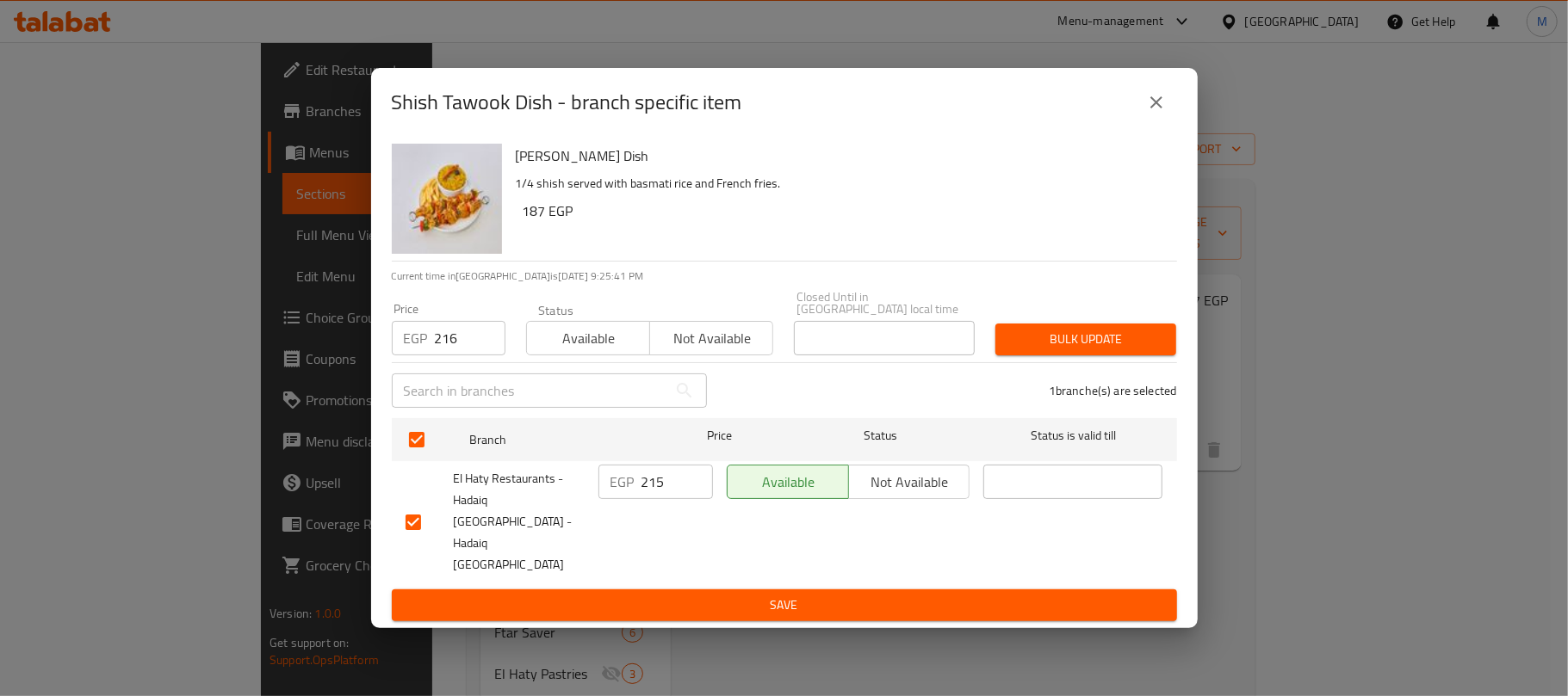
click at [1071, 355] on button "Bulk update" at bounding box center [1085, 340] width 181 height 32
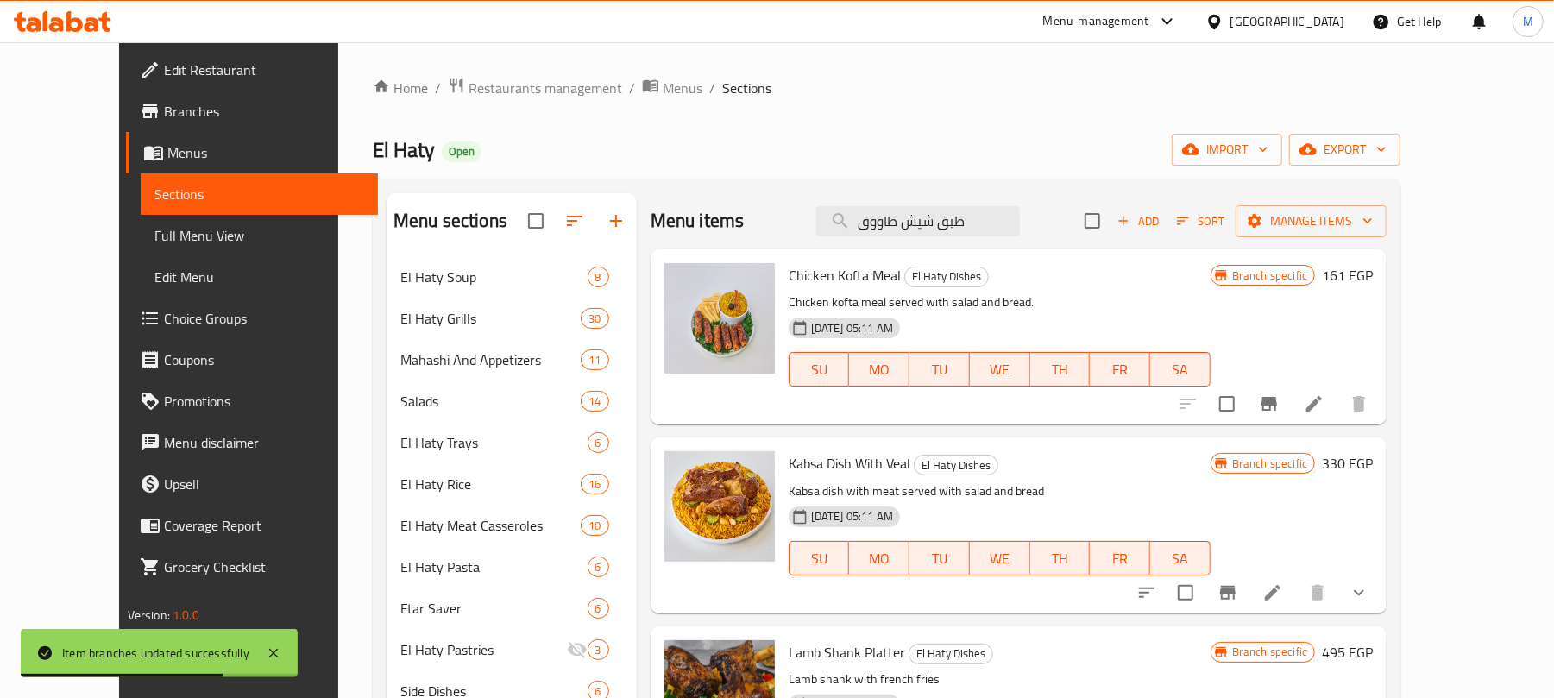
click at [920, 219] on input "طبق شيش طاووق" at bounding box center [918, 221] width 204 height 30
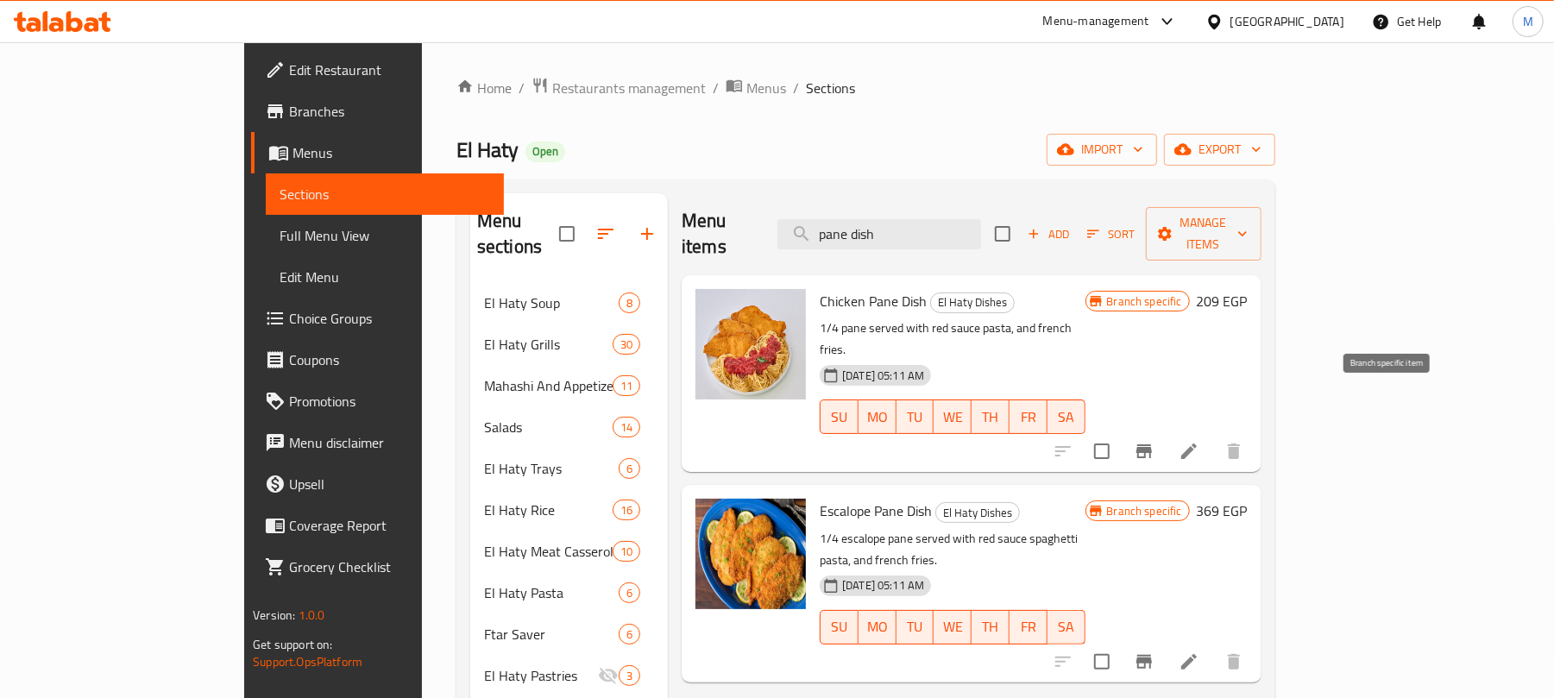
type input "pane dish"
click at [1155, 441] on icon "Branch-specific-item" at bounding box center [1144, 451] width 21 height 21
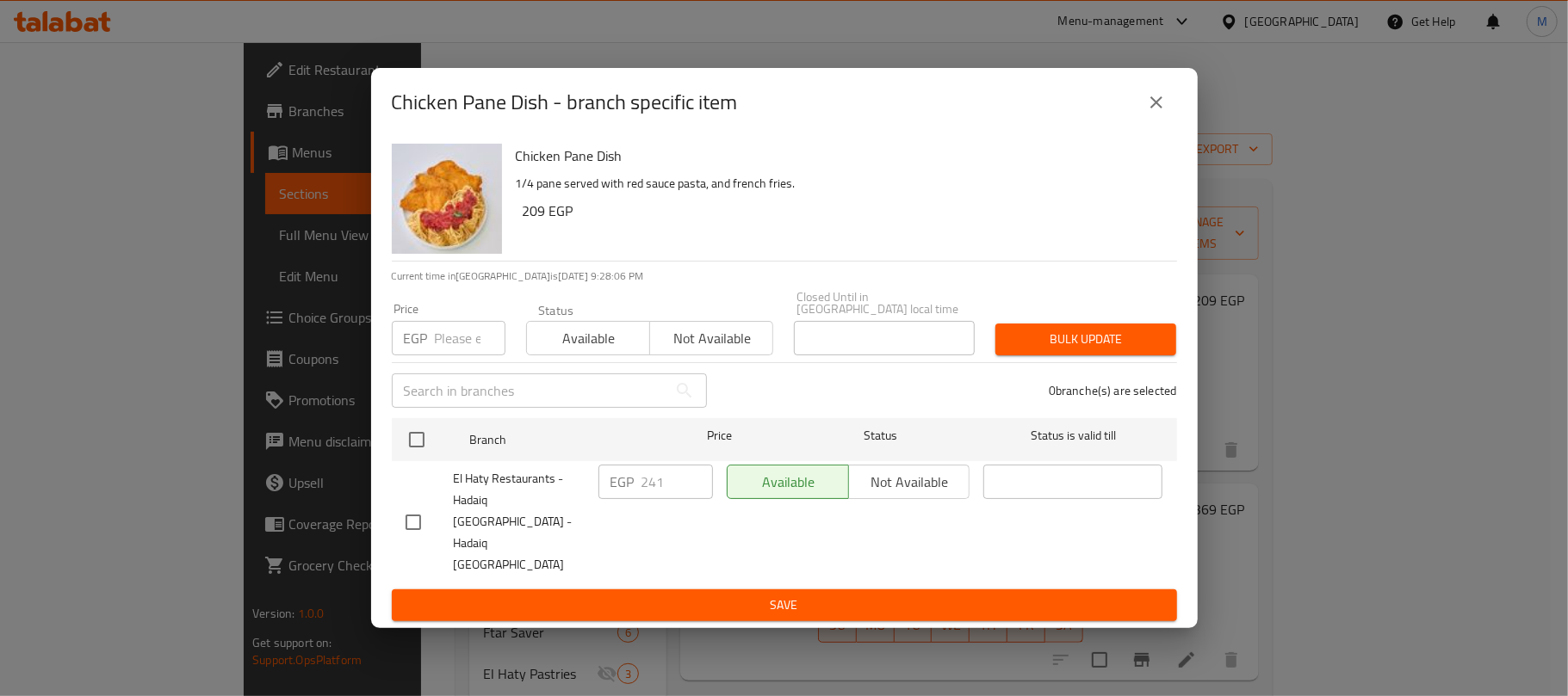
click at [438, 355] on input "number" at bounding box center [470, 338] width 71 height 35
paste input "242"
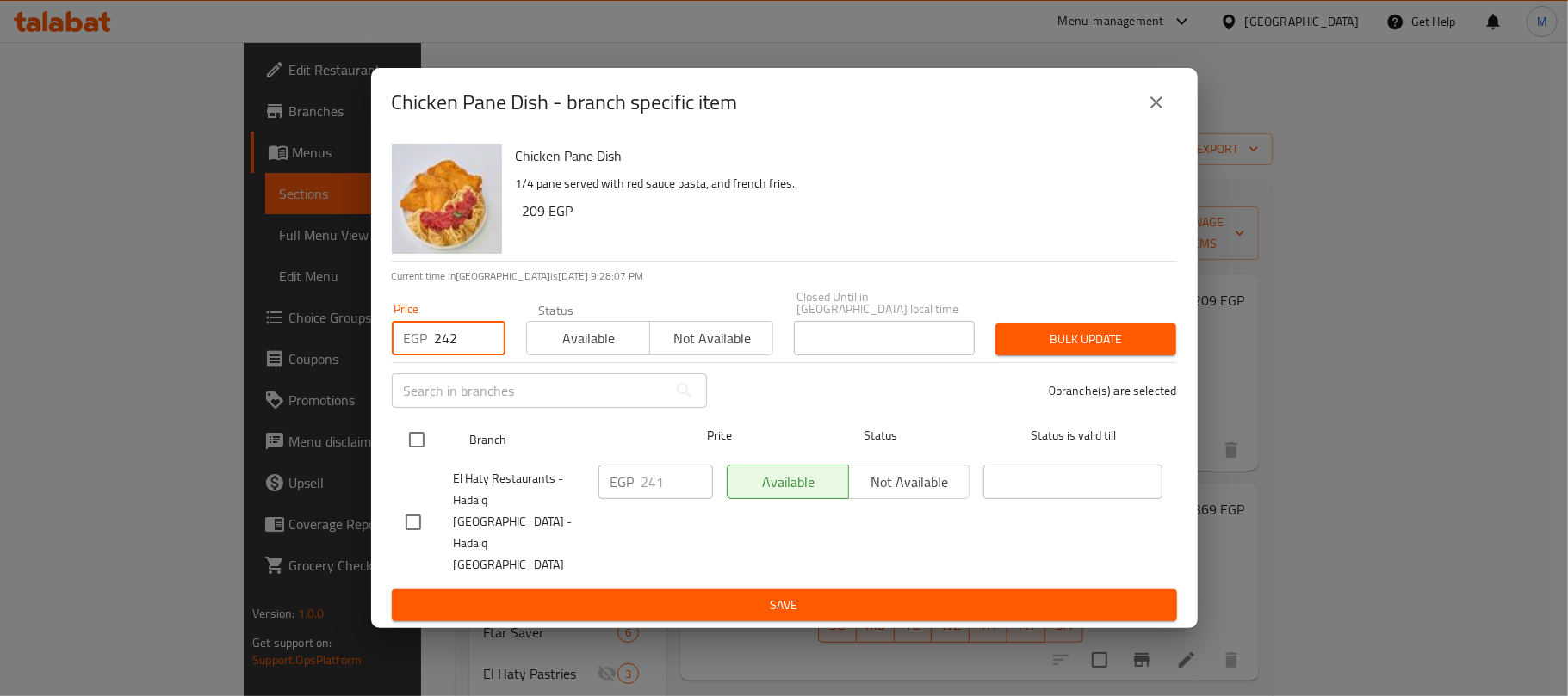
type input "242"
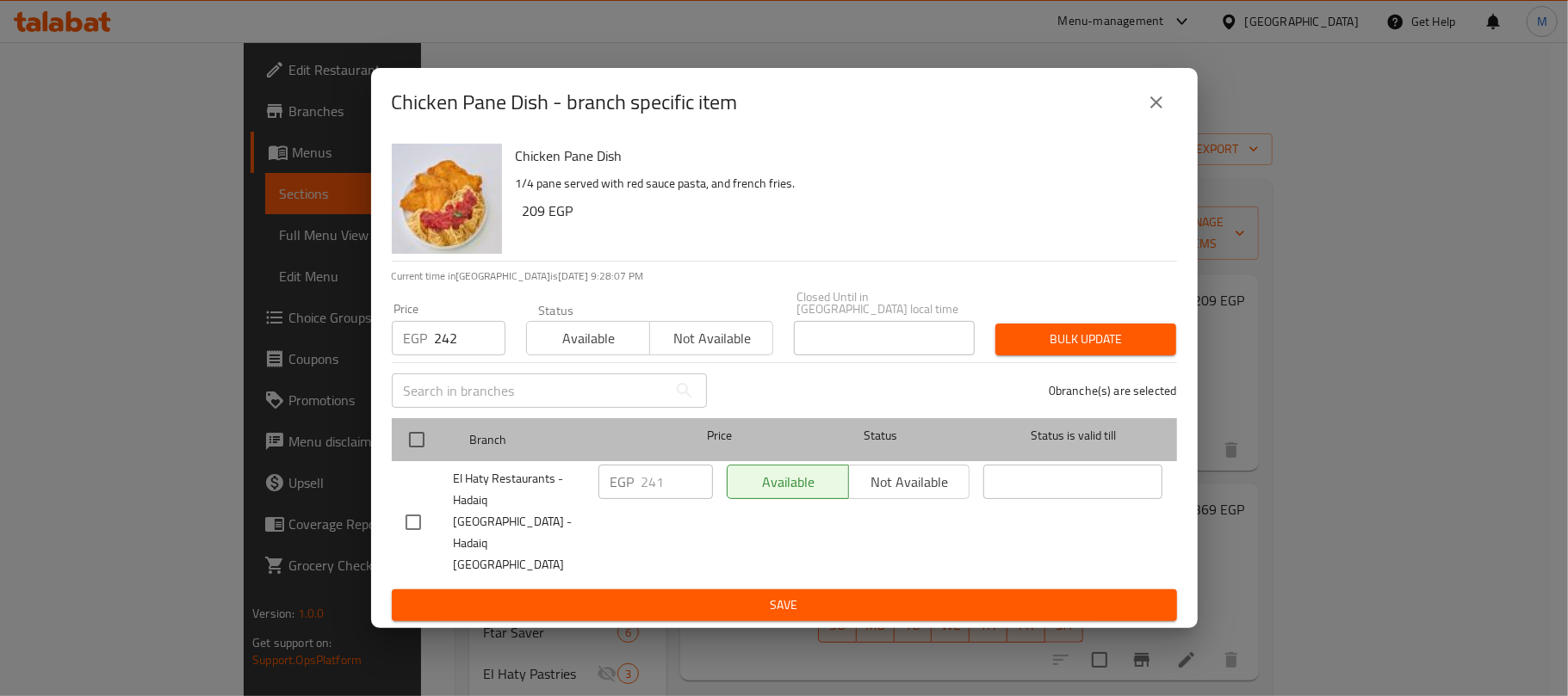
click at [420, 435] on div at bounding box center [431, 440] width 65 height 50
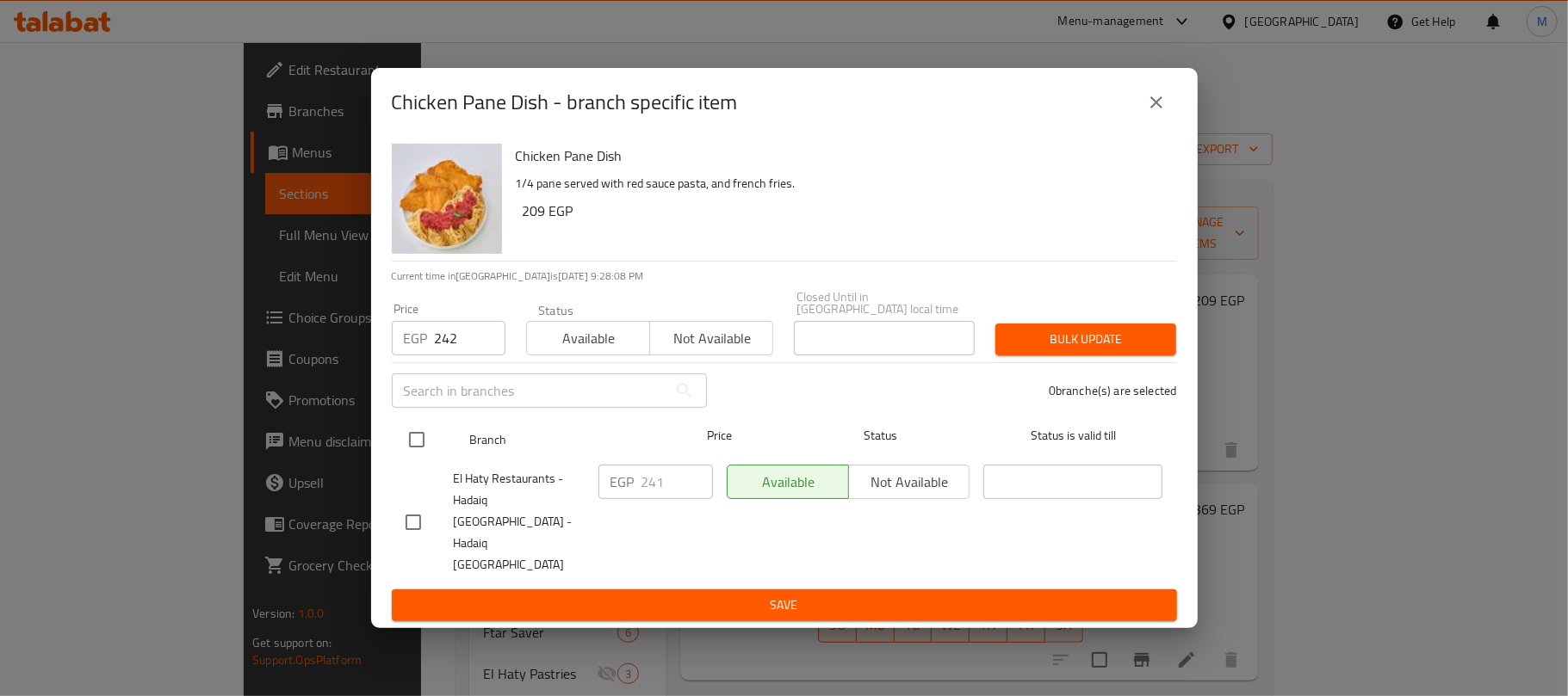
click at [414, 458] on input "checkbox" at bounding box center [417, 440] width 36 height 36
checkbox input "true"
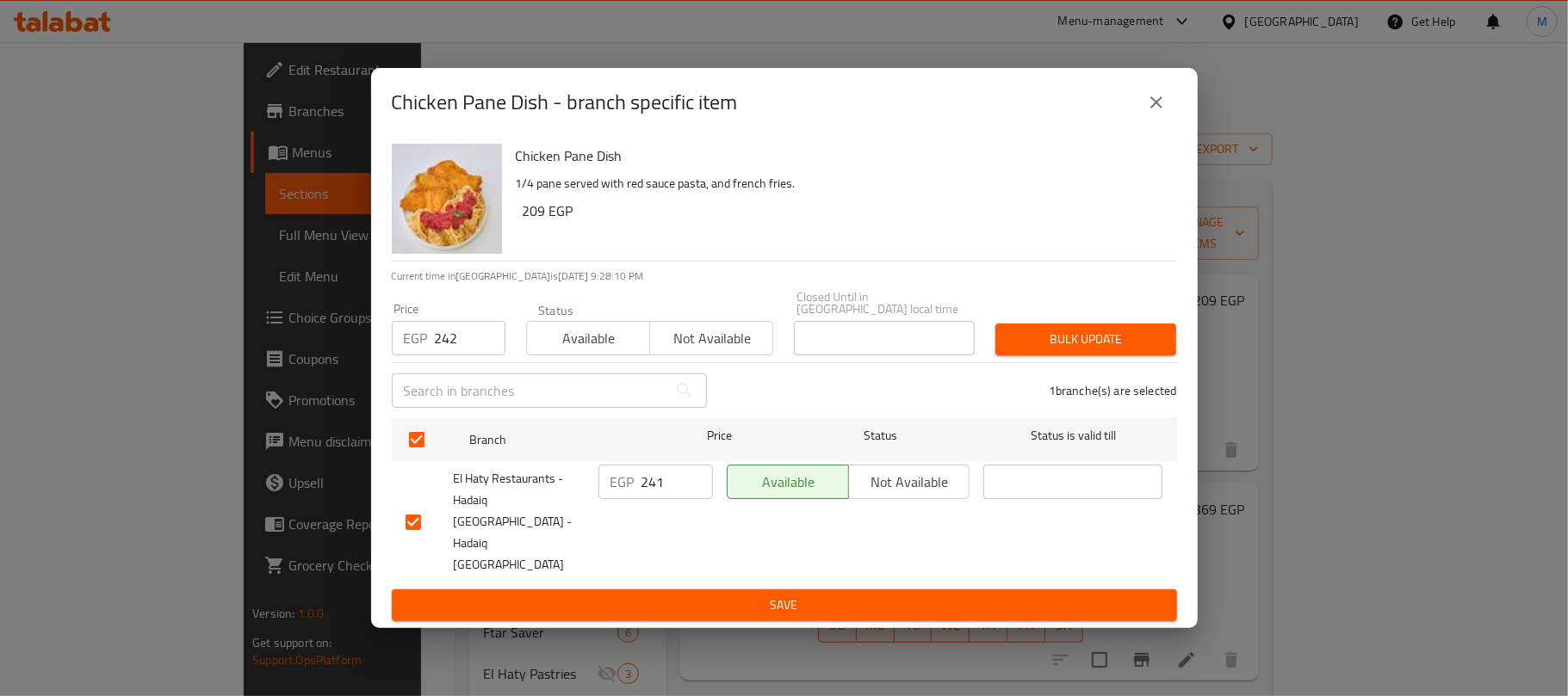
click at [1114, 350] on span "Bulk update" at bounding box center [1085, 340] width 154 height 22
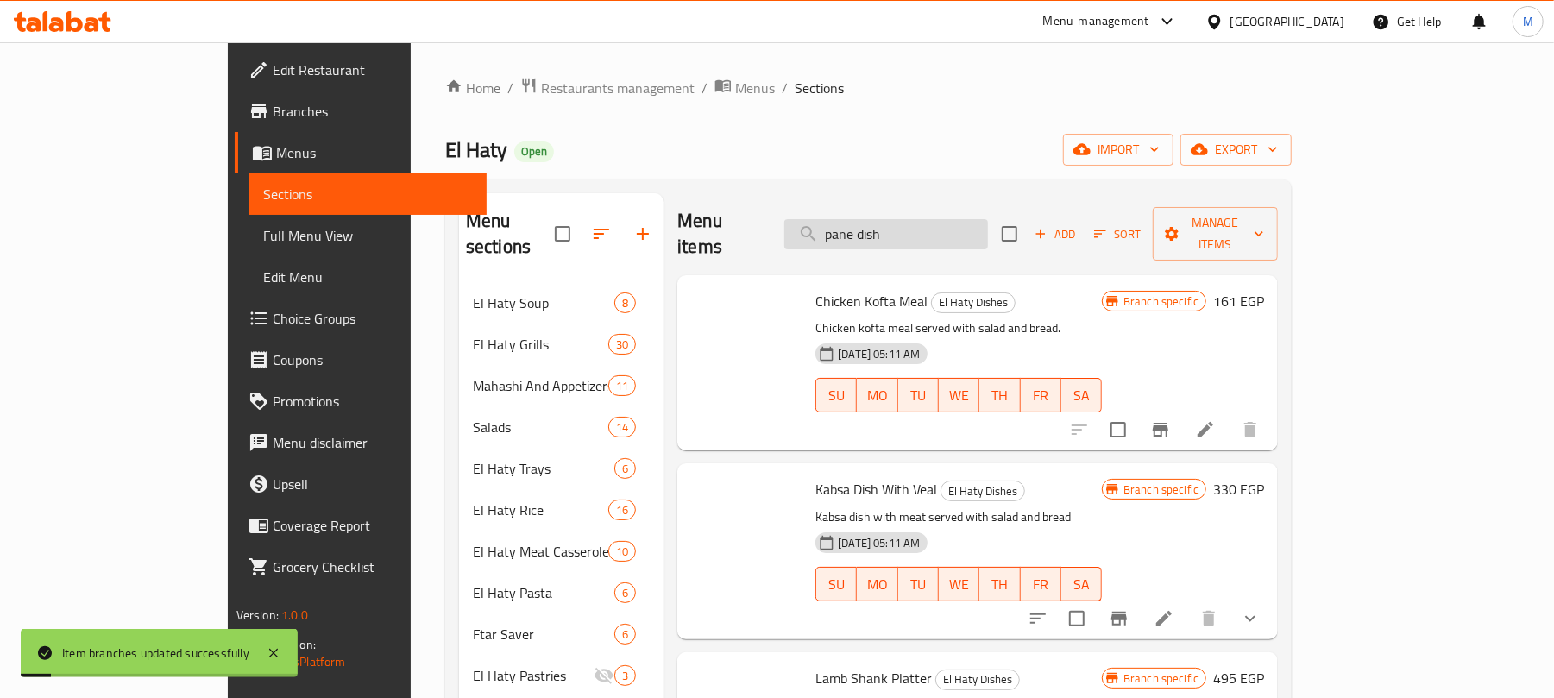
click at [961, 228] on input "pane dish" at bounding box center [887, 234] width 204 height 30
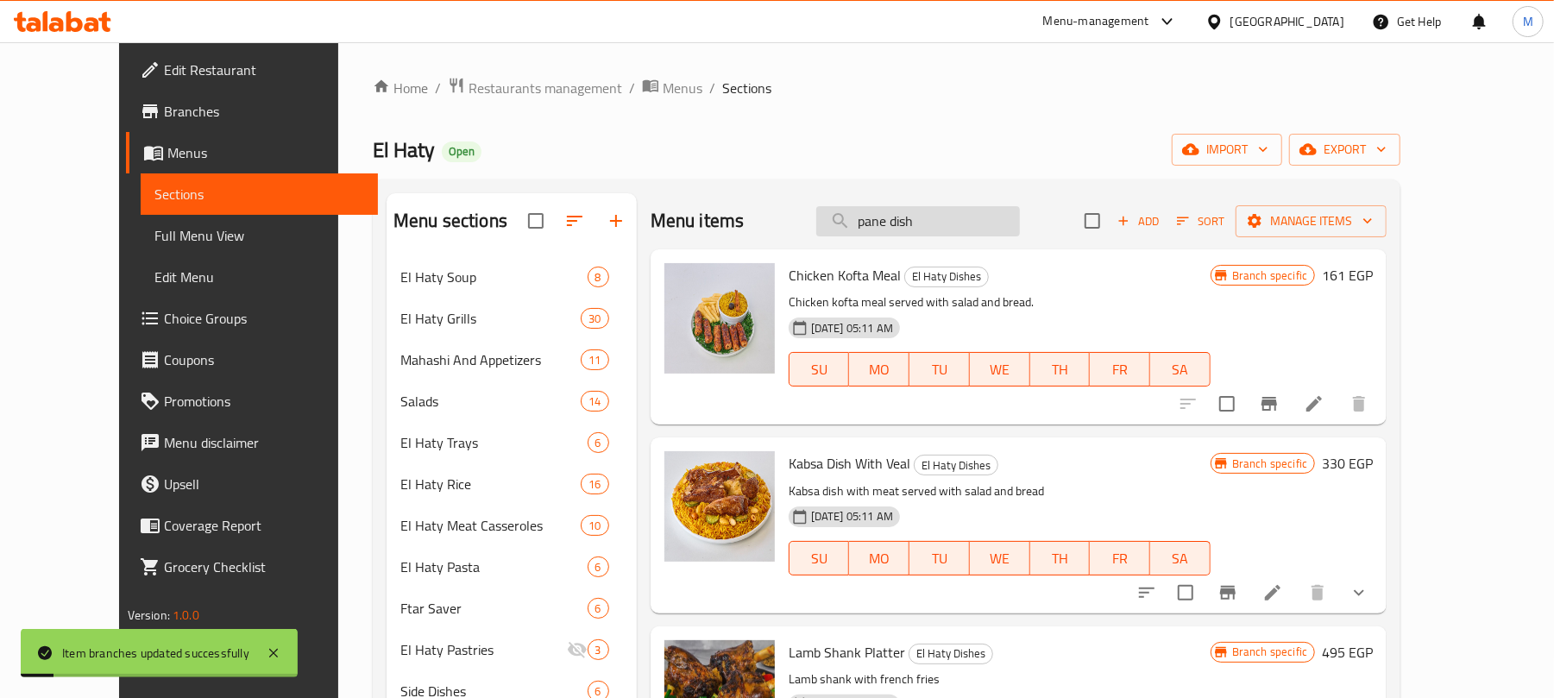
click at [957, 218] on input "pane dish" at bounding box center [918, 221] width 204 height 30
paste input "طبق صدور فراخ مشوية"
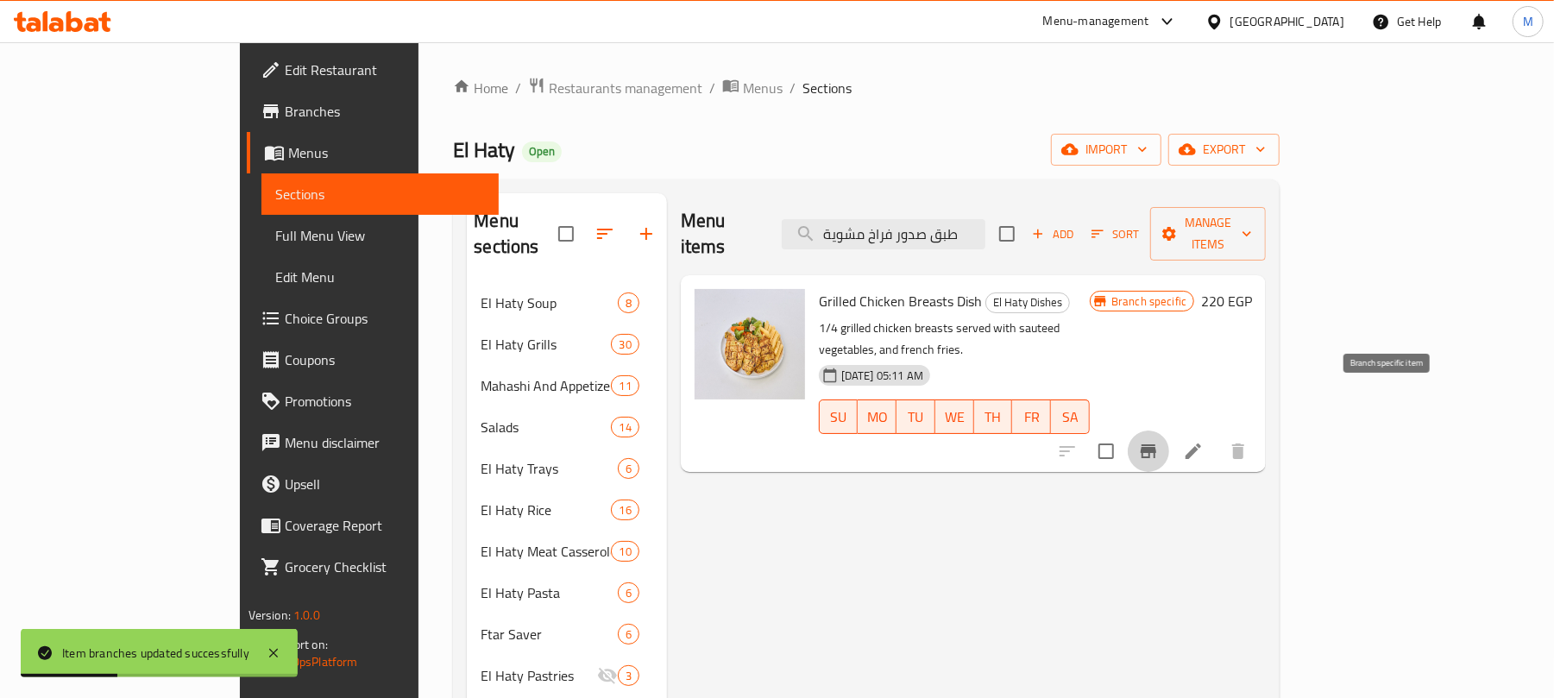
click at [1156, 444] on icon "Branch-specific-item" at bounding box center [1149, 451] width 16 height 14
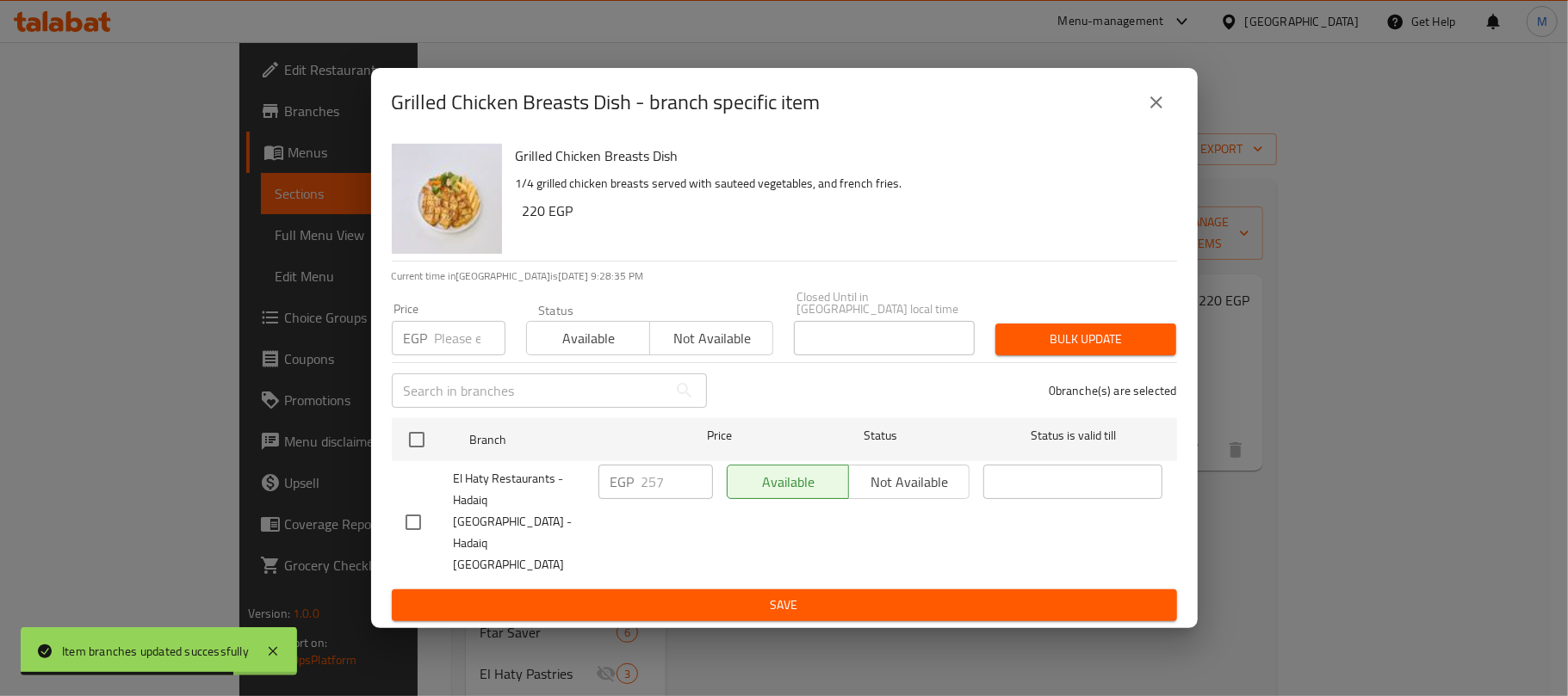
click at [1155, 114] on button "close" at bounding box center [1155, 102] width 41 height 41
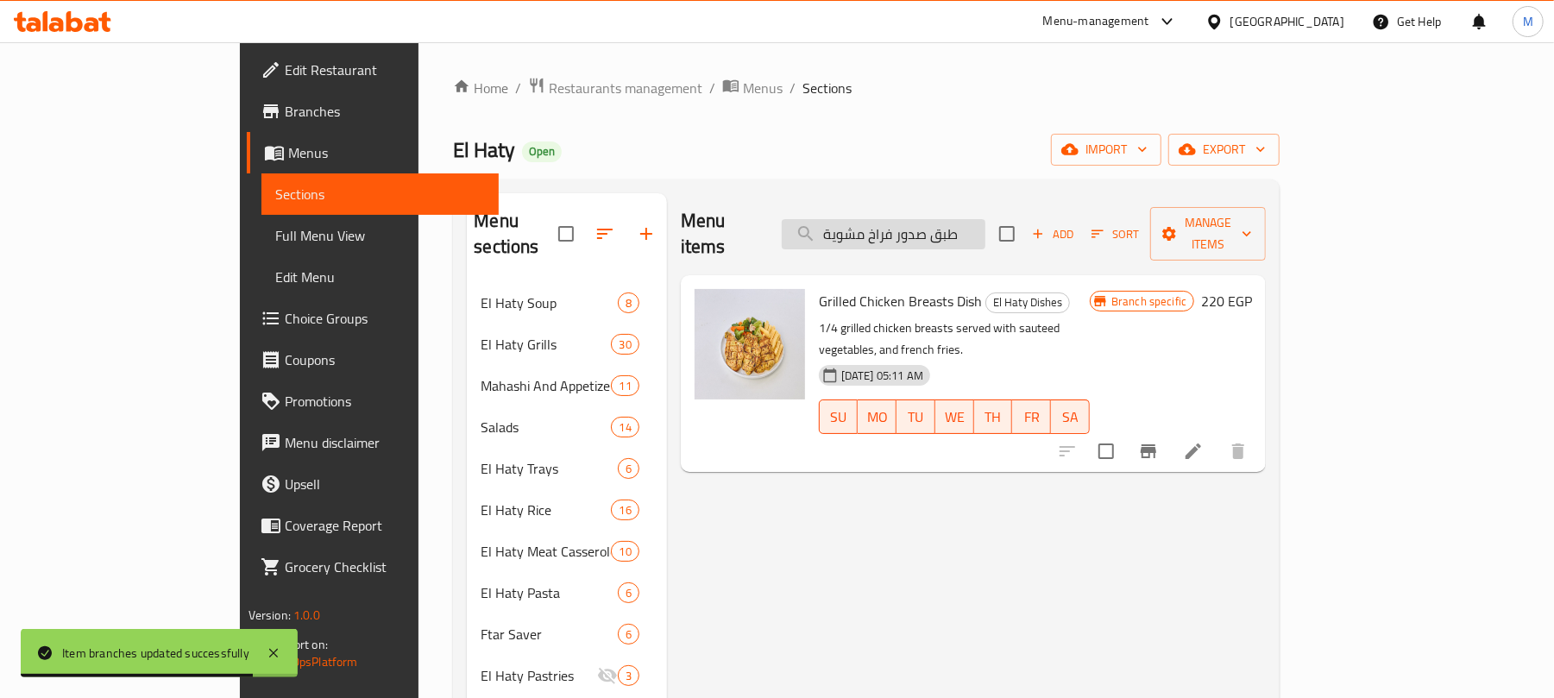
click at [986, 230] on input "طبق صدور فراخ مشوية" at bounding box center [884, 234] width 204 height 30
paste input "وجبة حمام وكفت"
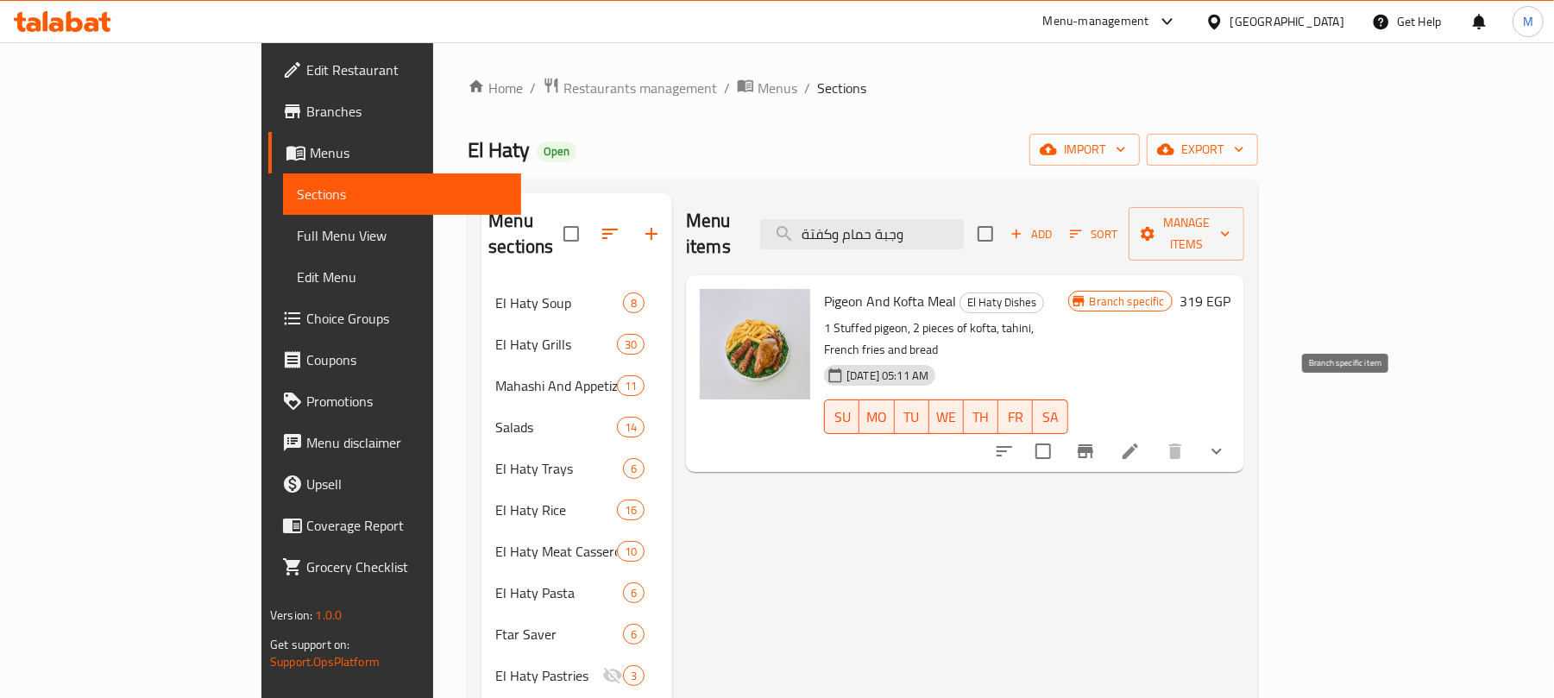
type input "وجبة حمام وكفتة"
click at [1096, 441] on icon "Branch-specific-item" at bounding box center [1085, 451] width 21 height 21
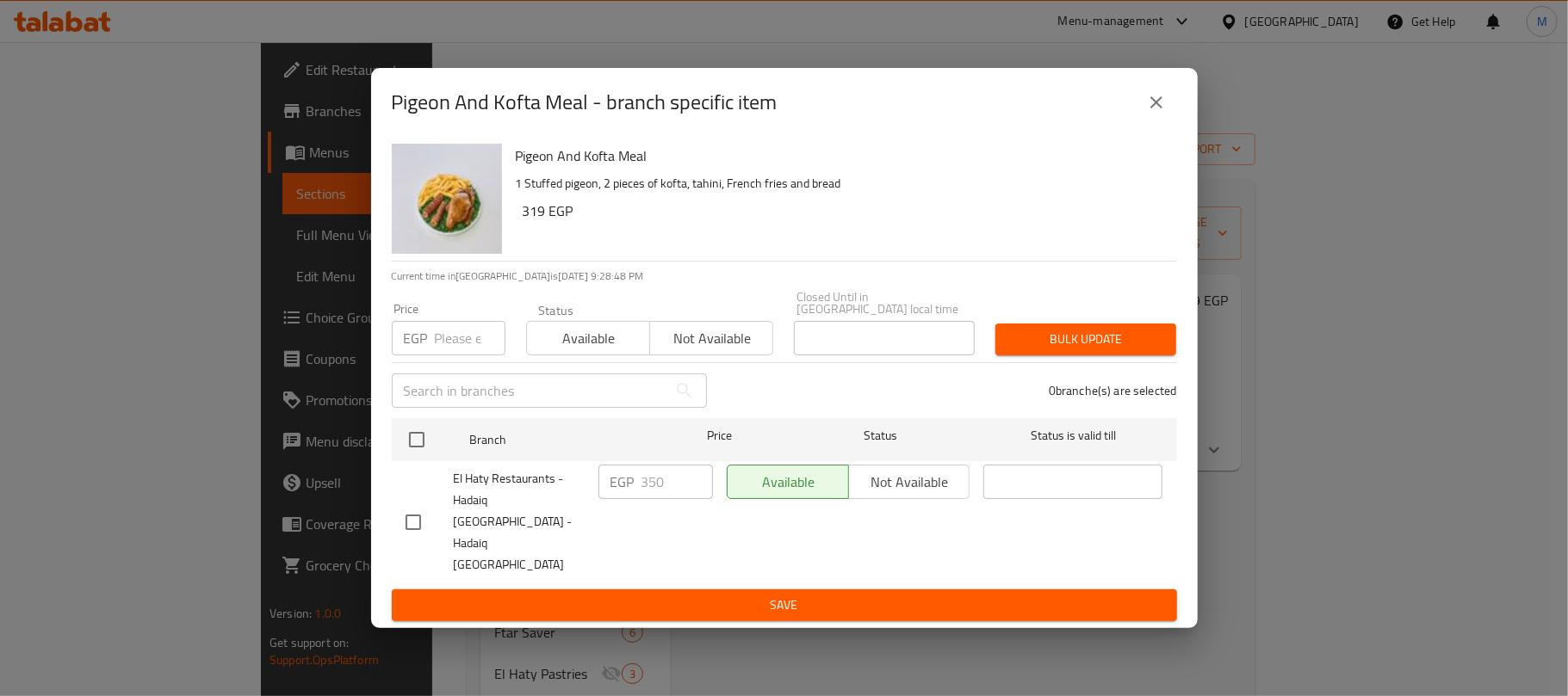
click at [446, 355] on input "number" at bounding box center [470, 338] width 71 height 35
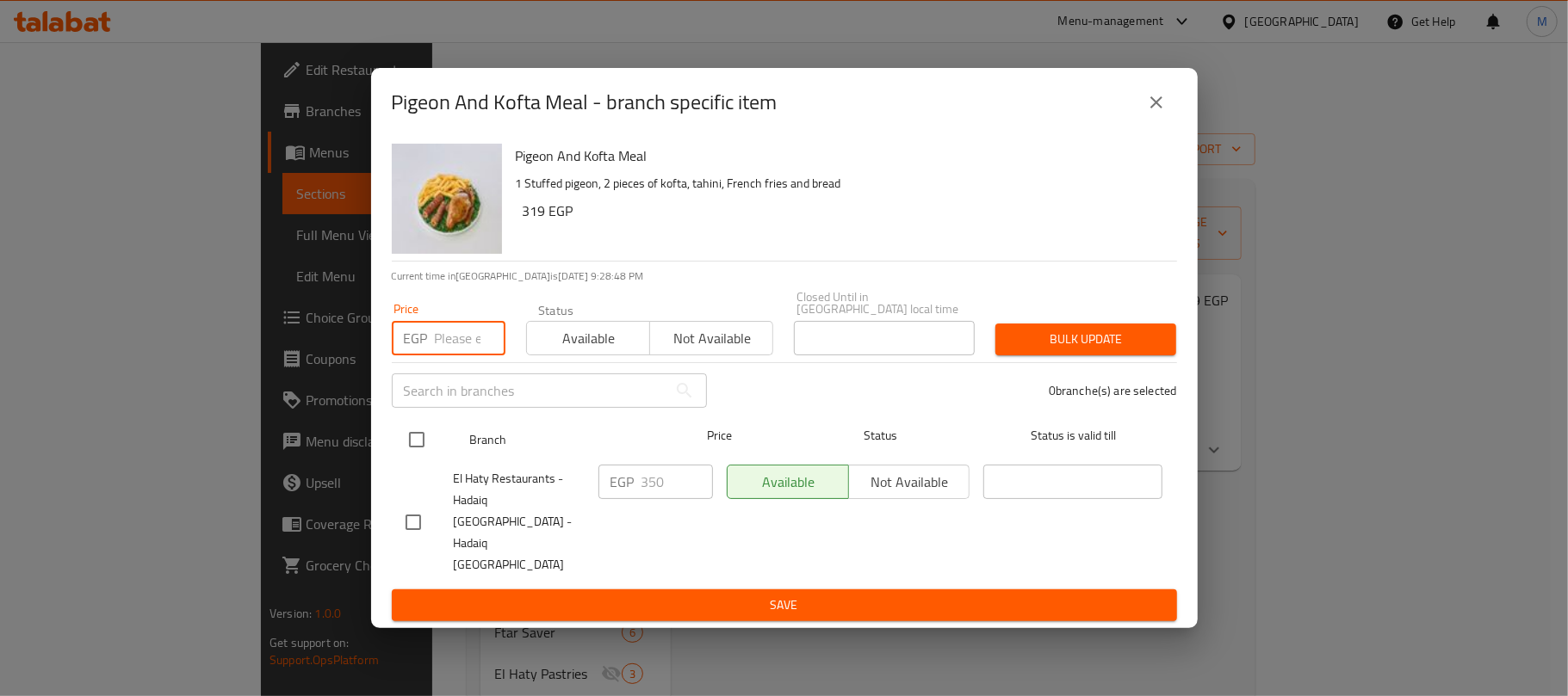
paste input "368"
type input "368"
click at [412, 441] on input "checkbox" at bounding box center [417, 440] width 36 height 36
checkbox input "true"
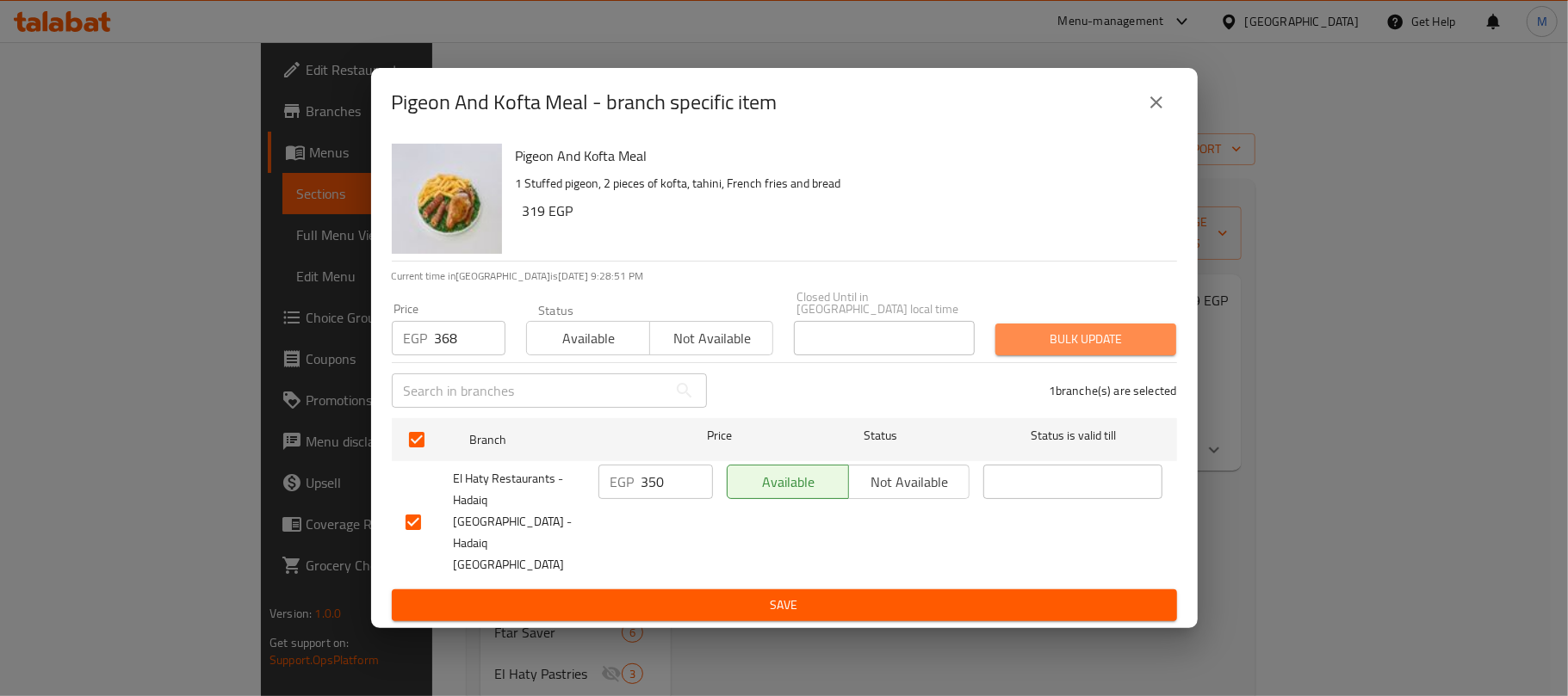
click at [1074, 350] on span "Bulk update" at bounding box center [1085, 340] width 154 height 22
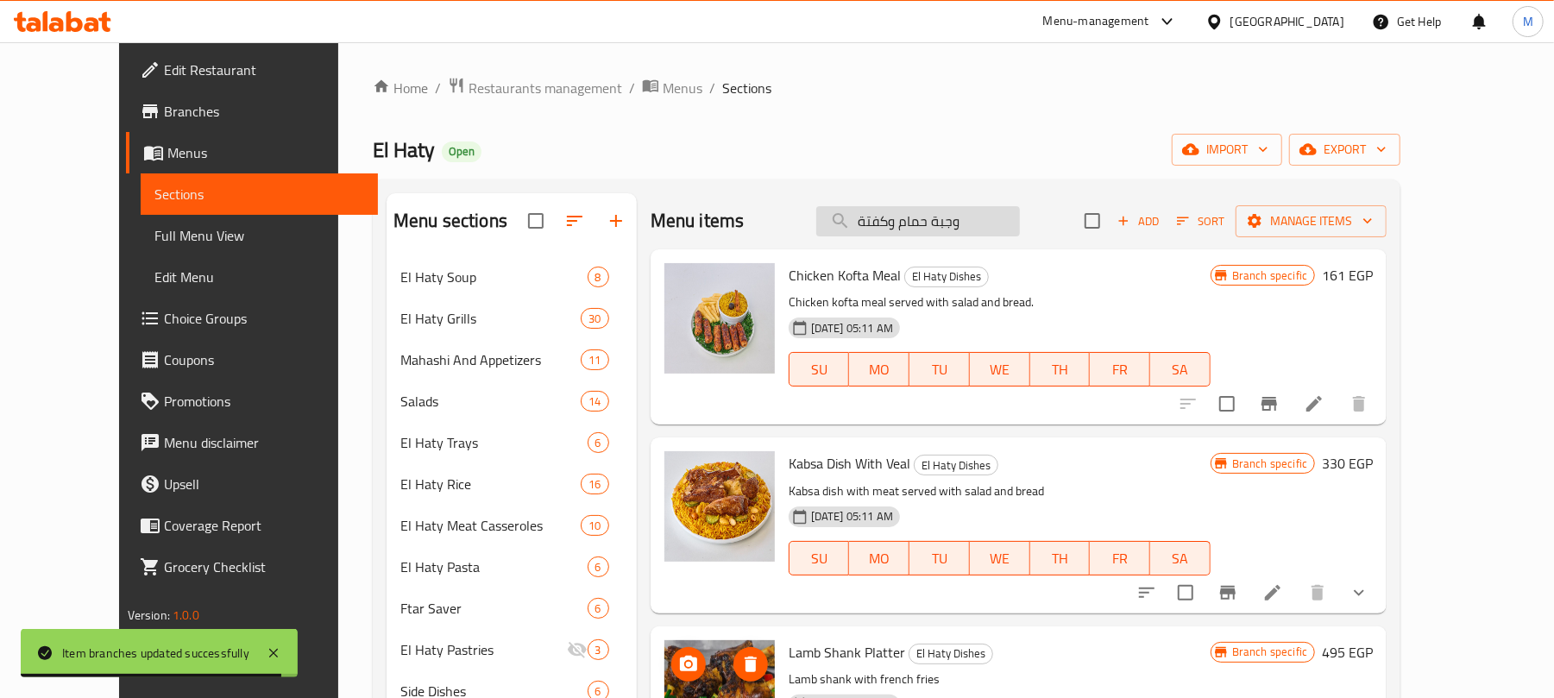
click at [994, 225] on input "وجبة حمام وكفتة" at bounding box center [918, 221] width 204 height 30
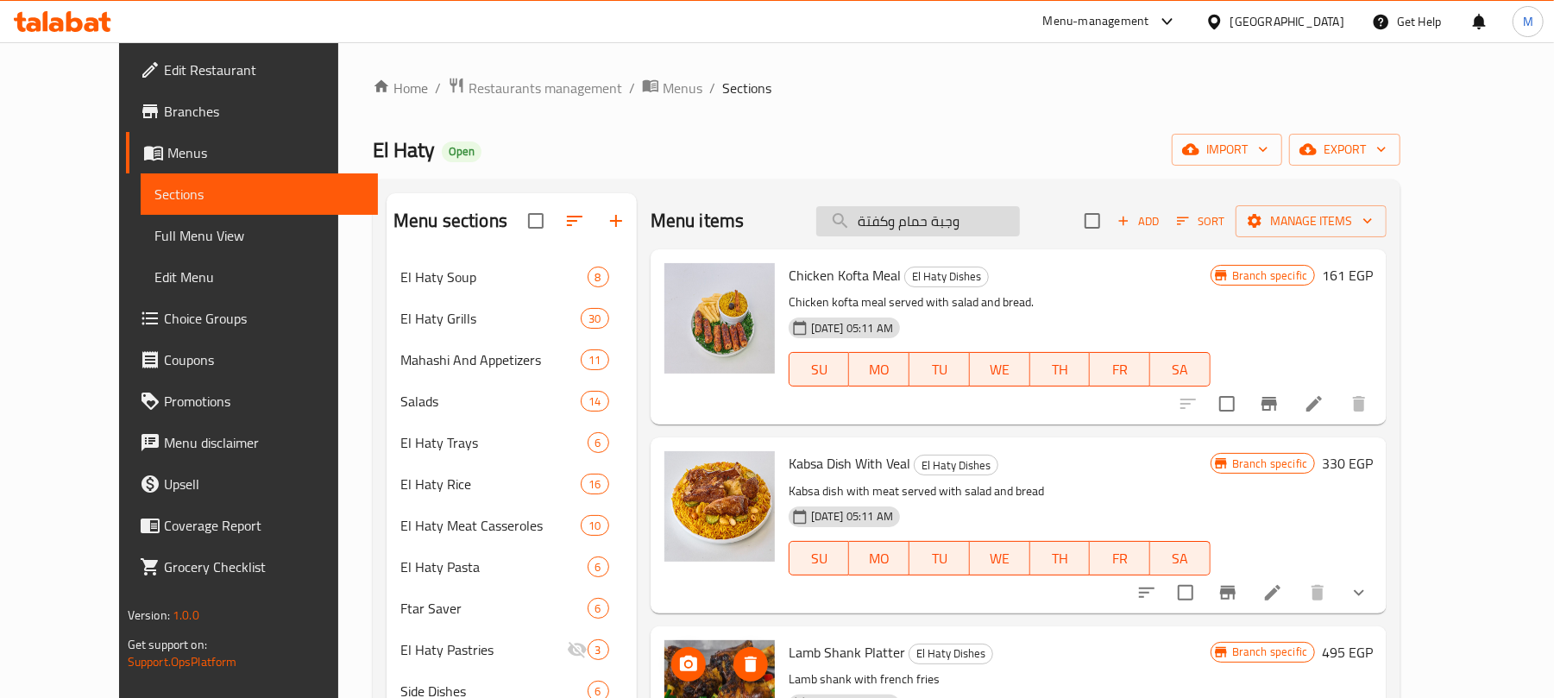
paste input "طبق [PERSON_NAME]"
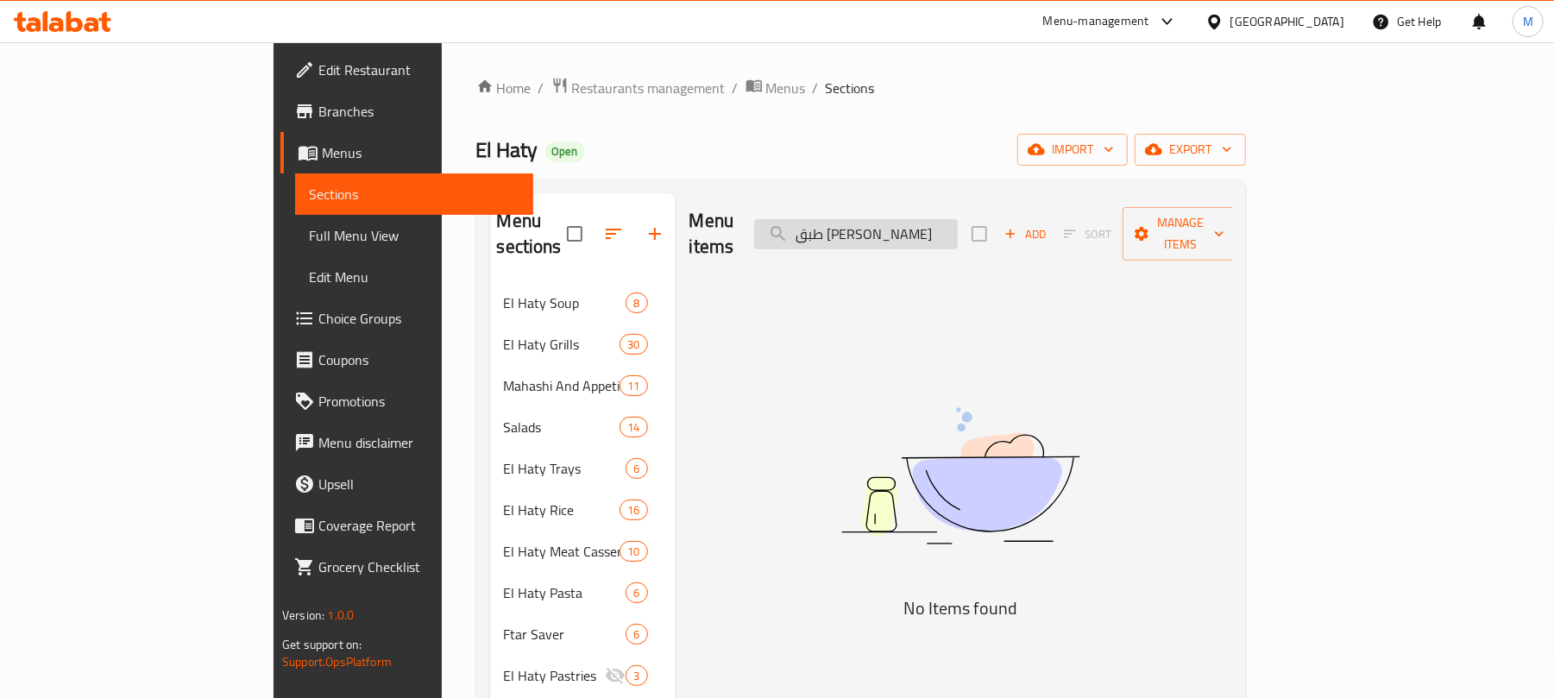
click at [958, 225] on input "طبق [PERSON_NAME]" at bounding box center [856, 234] width 204 height 30
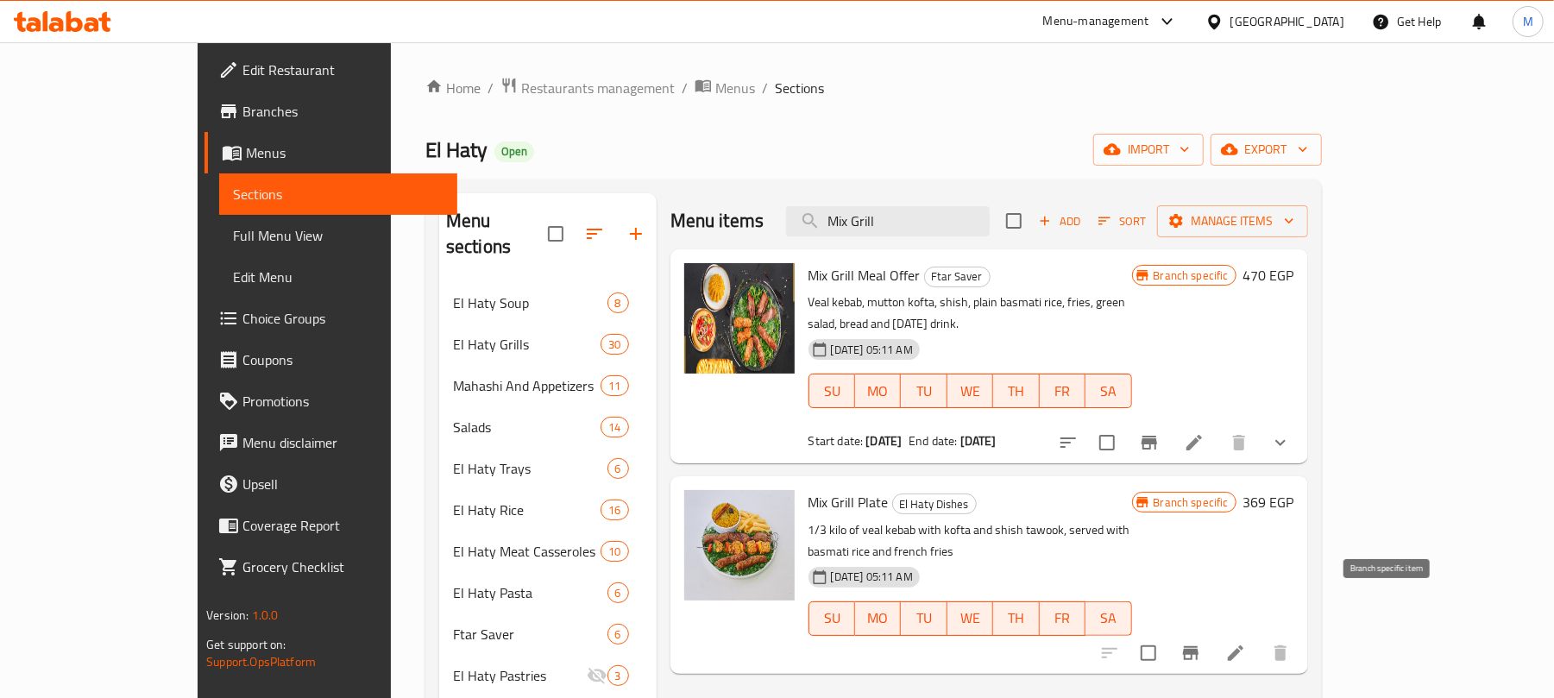
click at [1199, 646] on icon "Branch-specific-item" at bounding box center [1191, 653] width 16 height 14
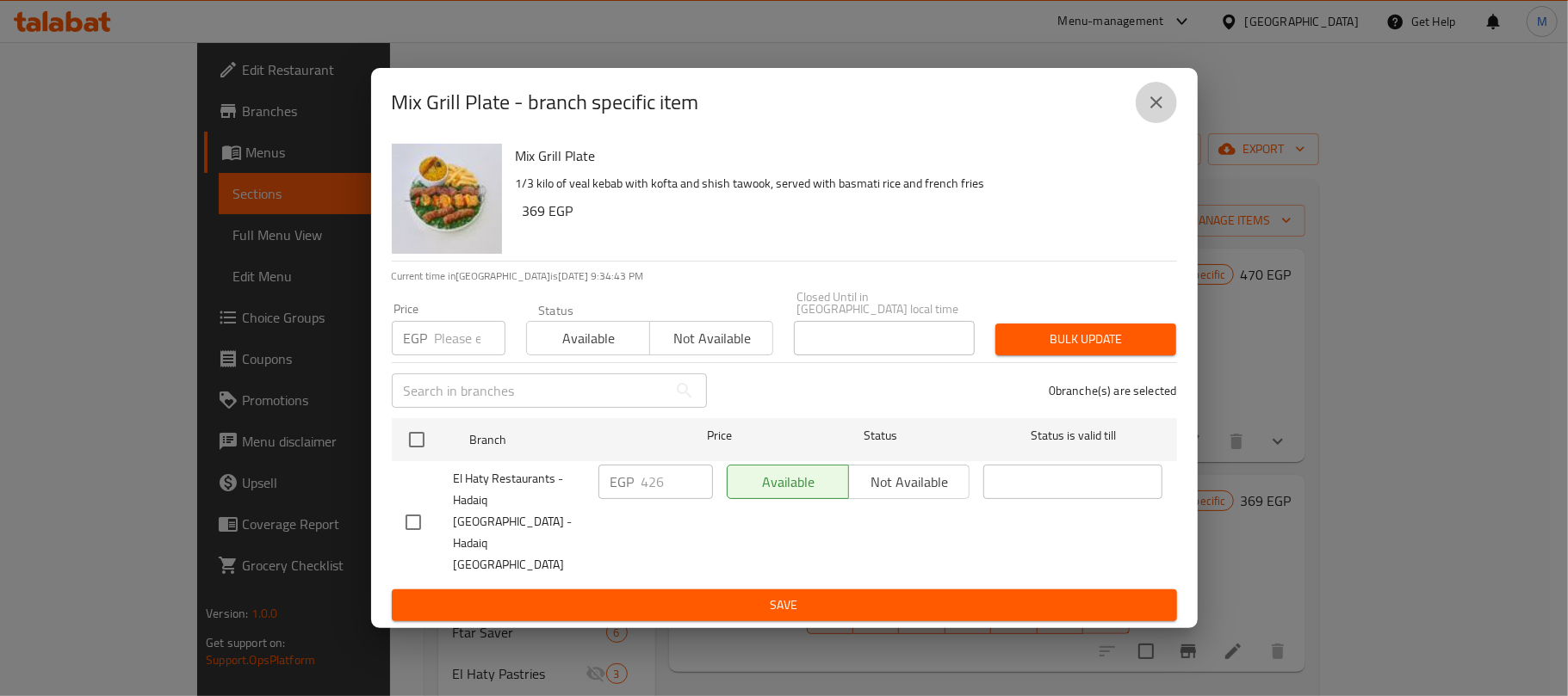
click at [1159, 113] on icon "close" at bounding box center [1156, 102] width 21 height 21
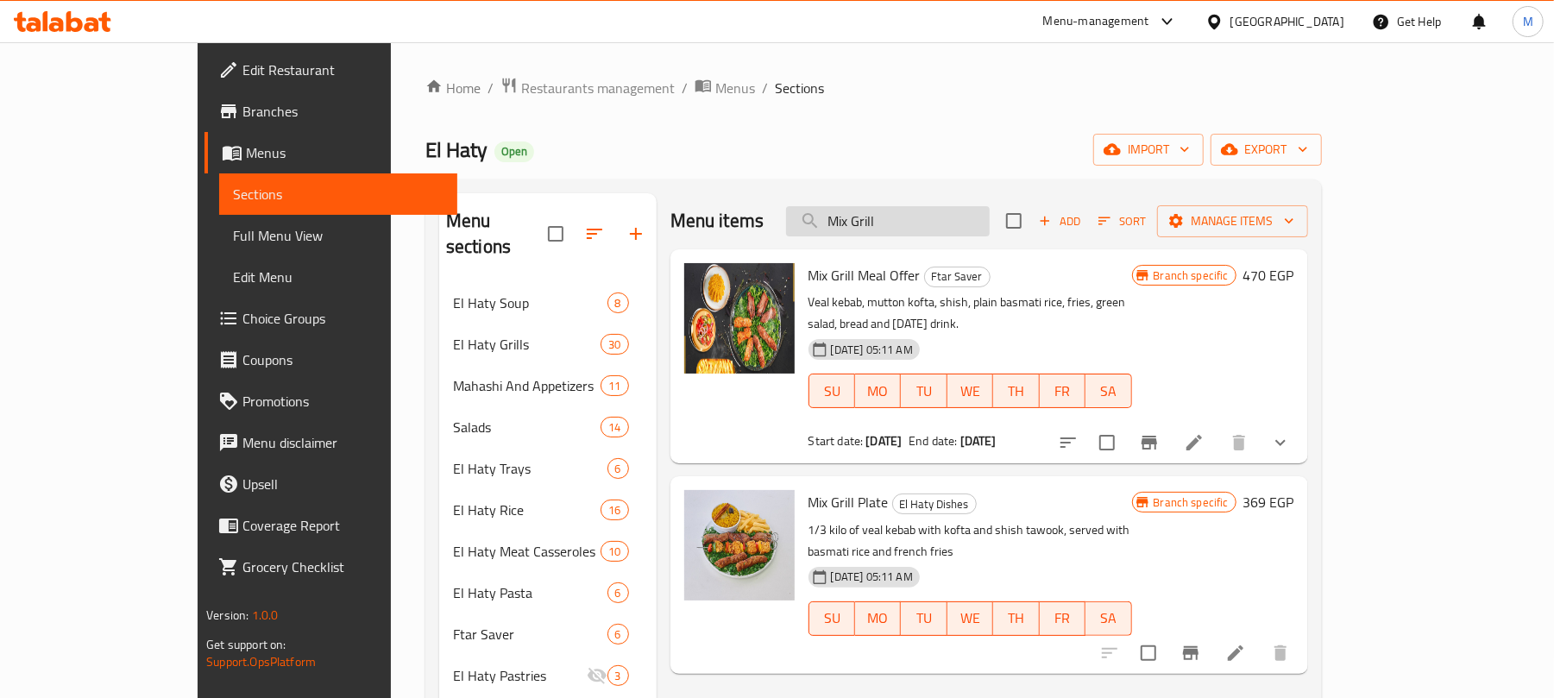
click at [990, 225] on input "Mix Grill" at bounding box center [888, 221] width 204 height 30
paste input "طبق ميكس الحاتي (ورك)"
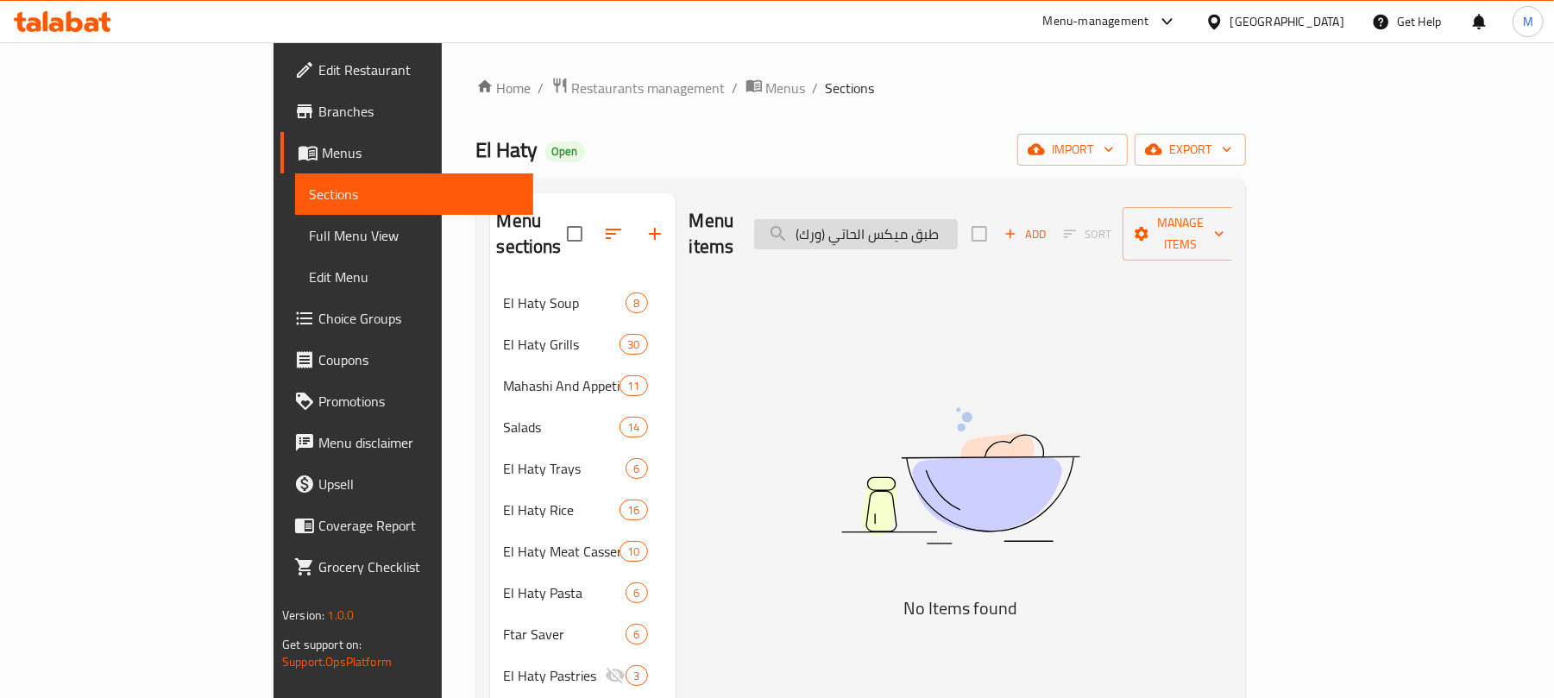
drag, startPoint x: 933, startPoint y: 228, endPoint x: 901, endPoint y: 232, distance: 32.2
click at [901, 232] on input "طبق ميكس الحاتي (ورك)" at bounding box center [856, 234] width 204 height 30
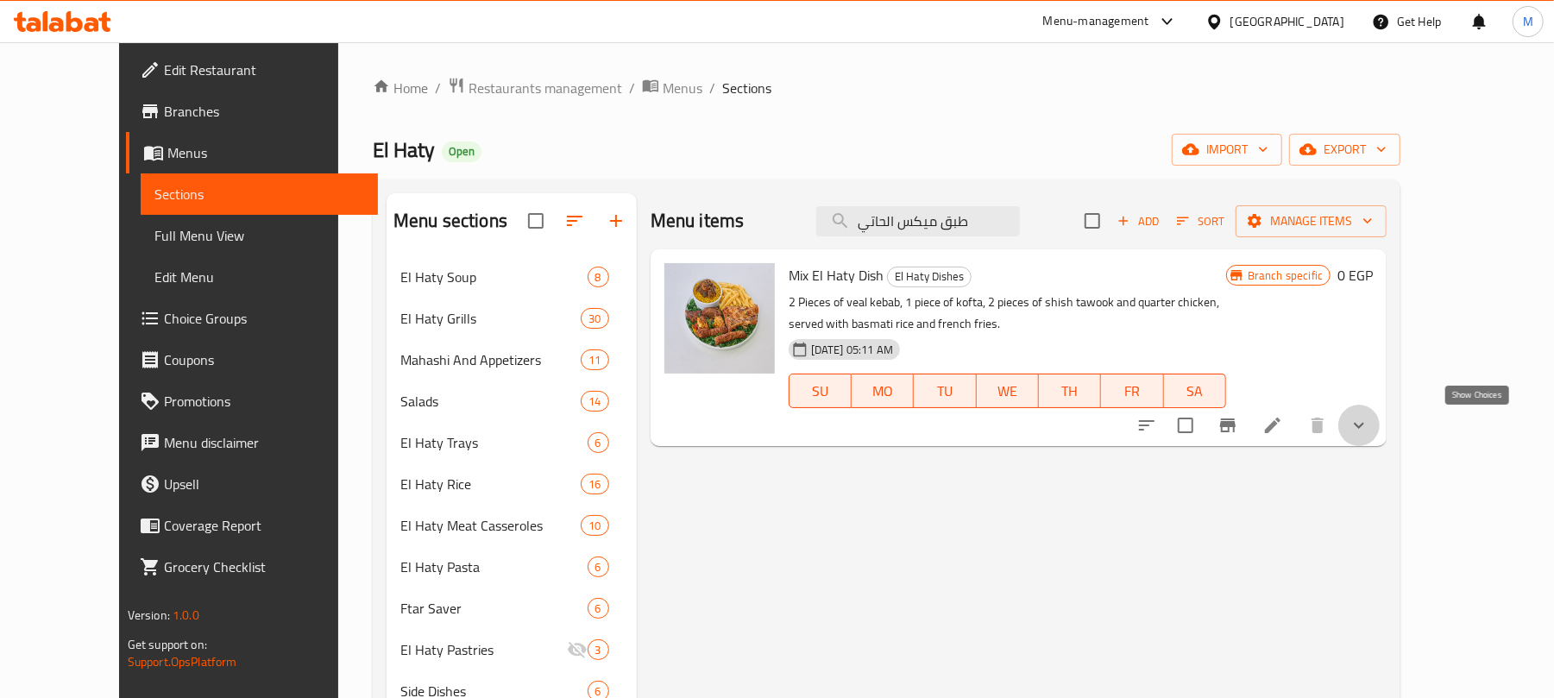
click at [1364, 425] on icon "show more" at bounding box center [1359, 426] width 10 height 6
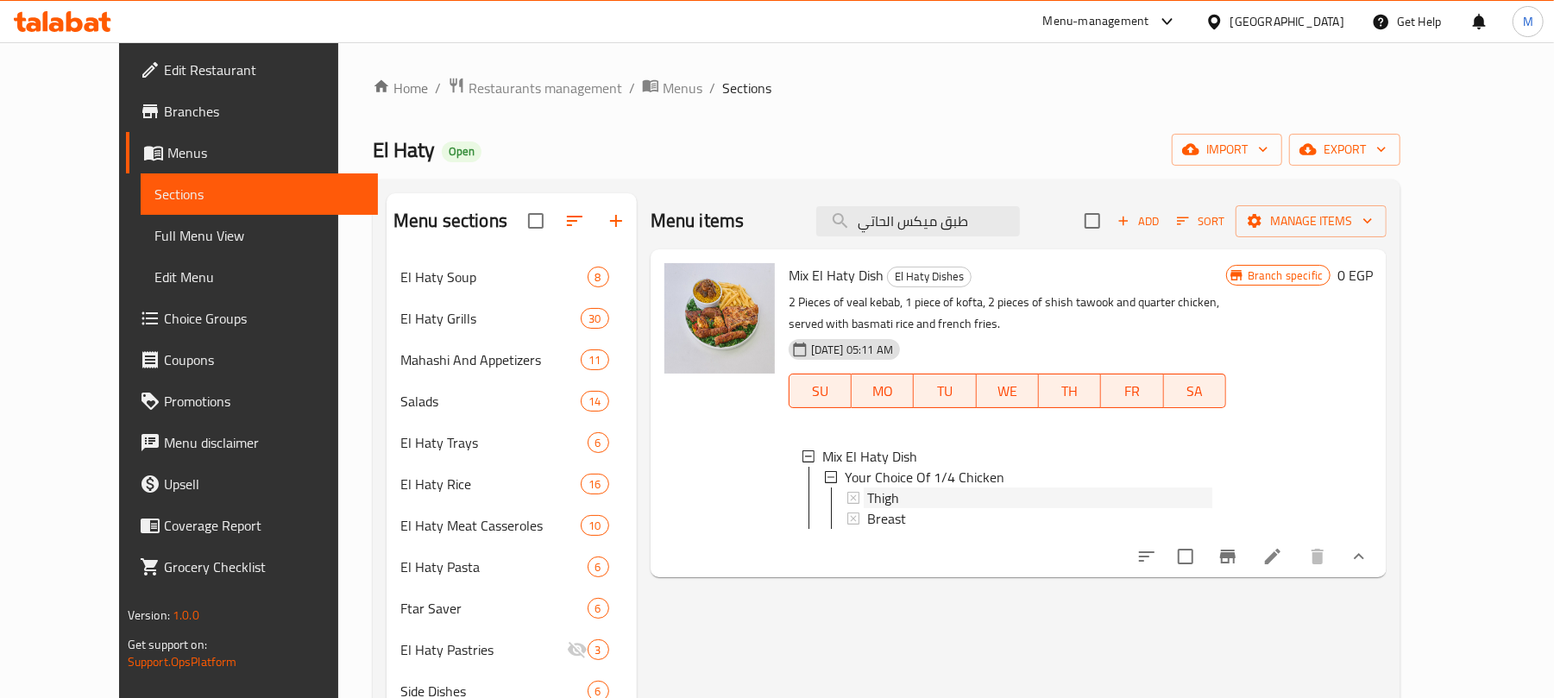
click at [899, 501] on div "Thigh" at bounding box center [1039, 498] width 345 height 21
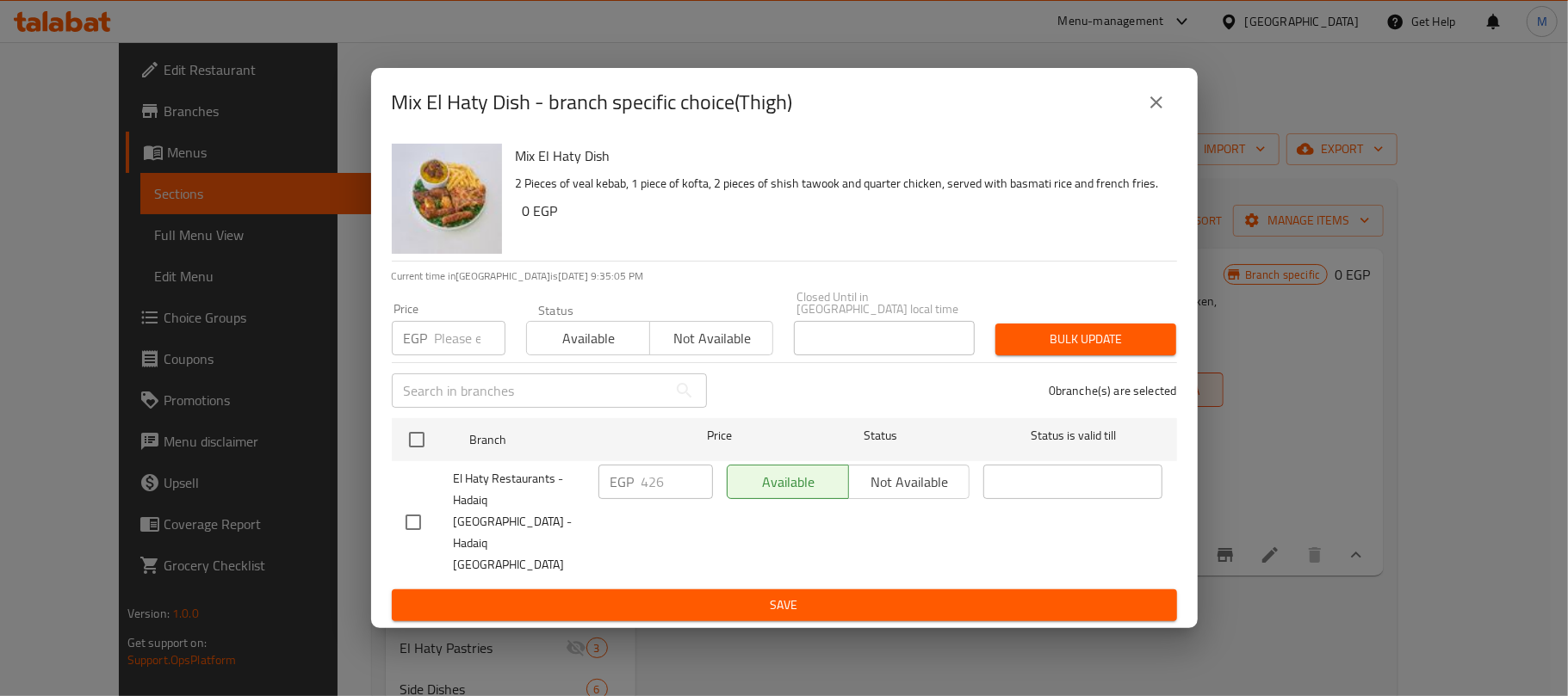
click at [1154, 123] on button "close" at bounding box center [1155, 102] width 41 height 41
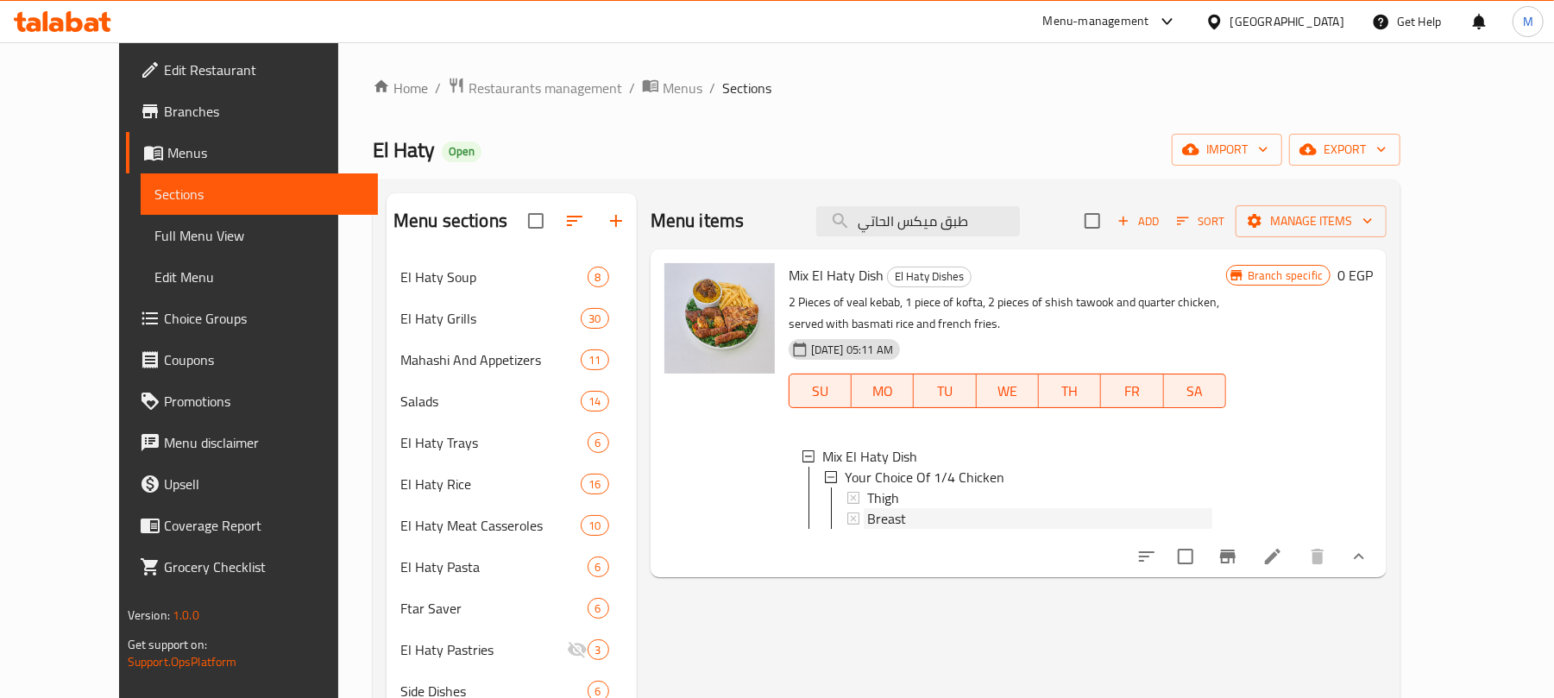
click at [884, 521] on div "Breast" at bounding box center [1039, 518] width 345 height 21
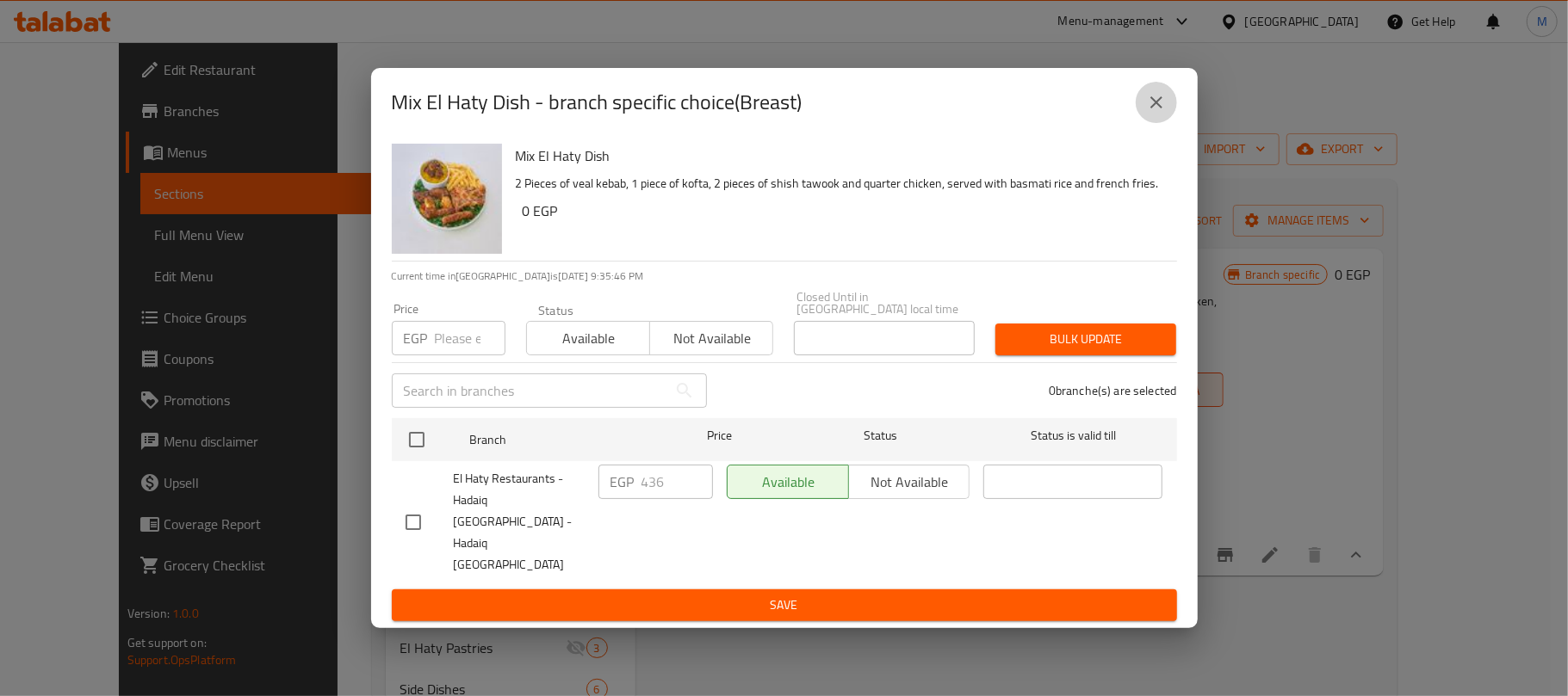
click at [1152, 113] on icon "close" at bounding box center [1156, 102] width 21 height 21
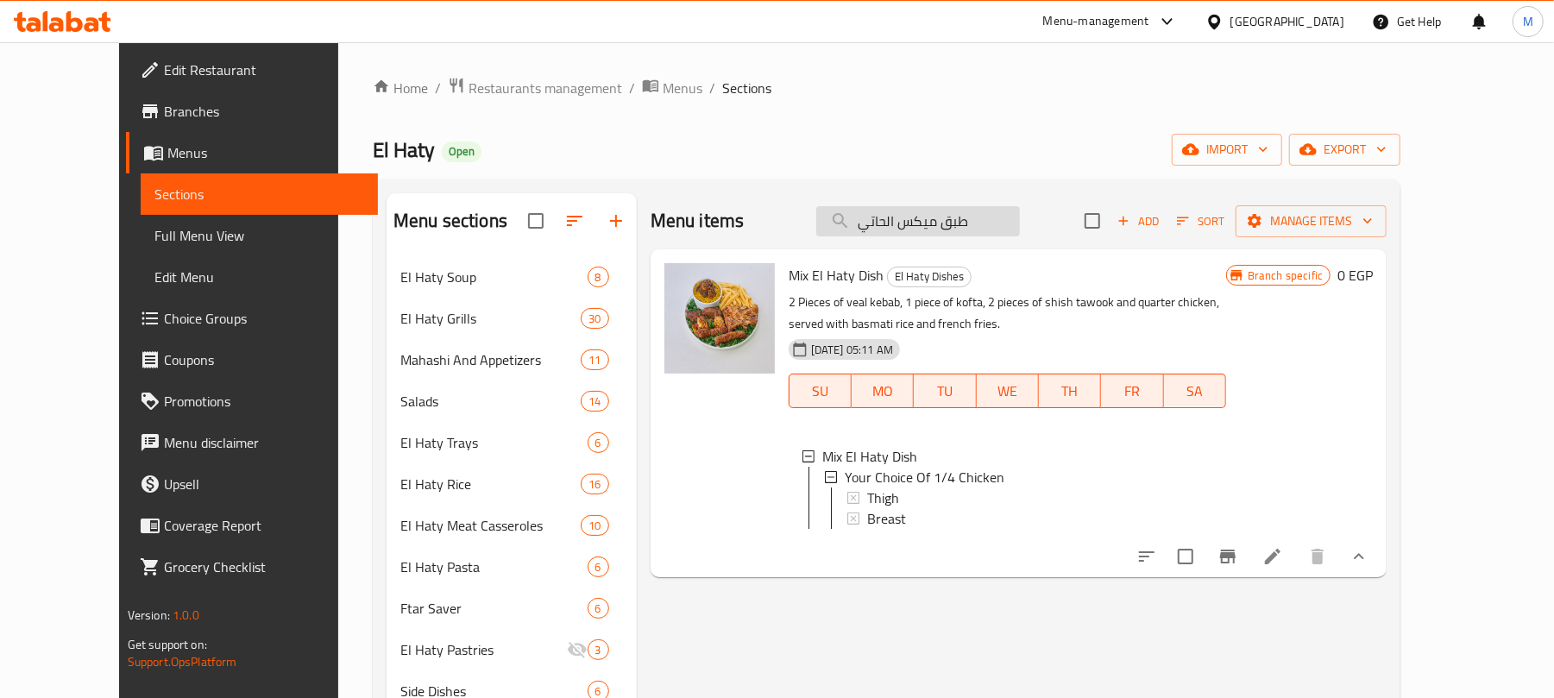
click at [926, 226] on input "طبق ميكس الحاتي" at bounding box center [918, 221] width 204 height 30
paste input "فتة وطرب"
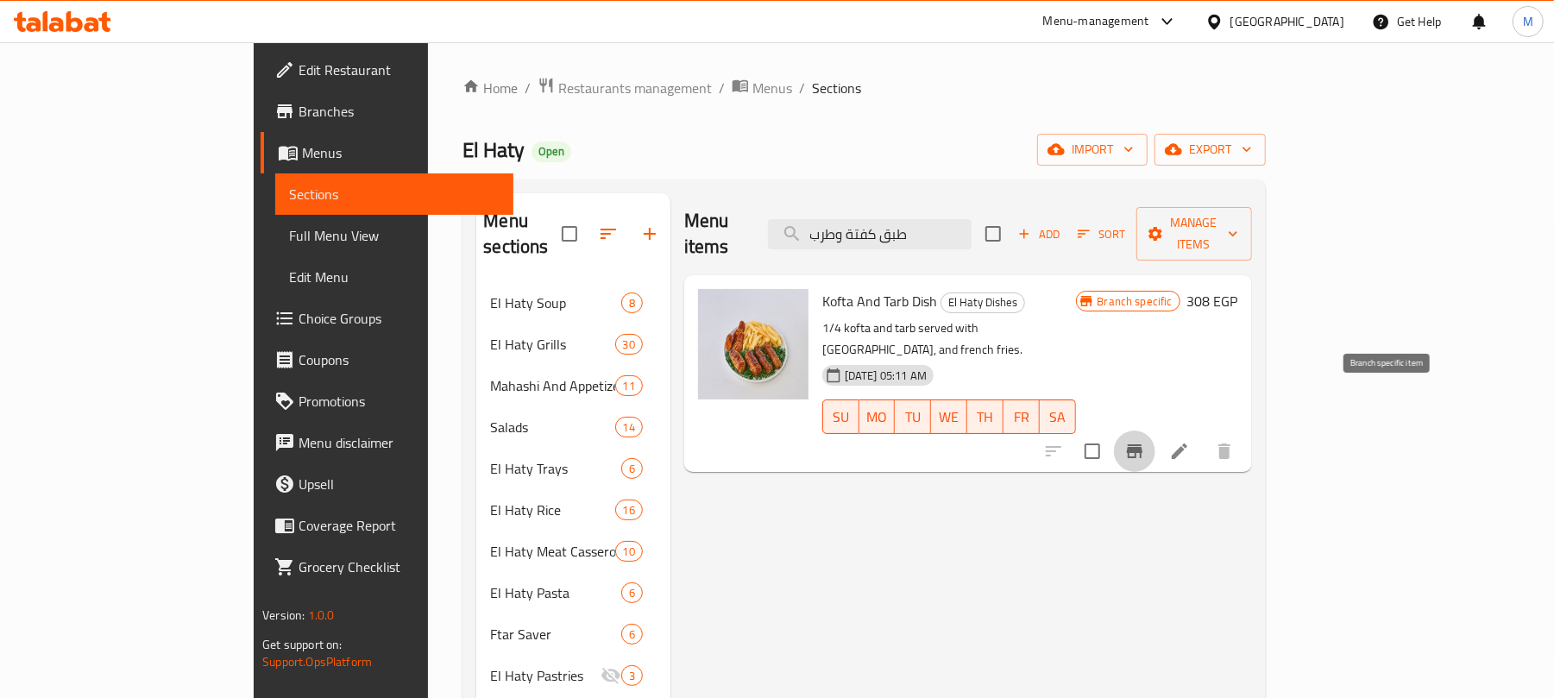
click at [1143, 444] on icon "Branch-specific-item" at bounding box center [1135, 451] width 16 height 14
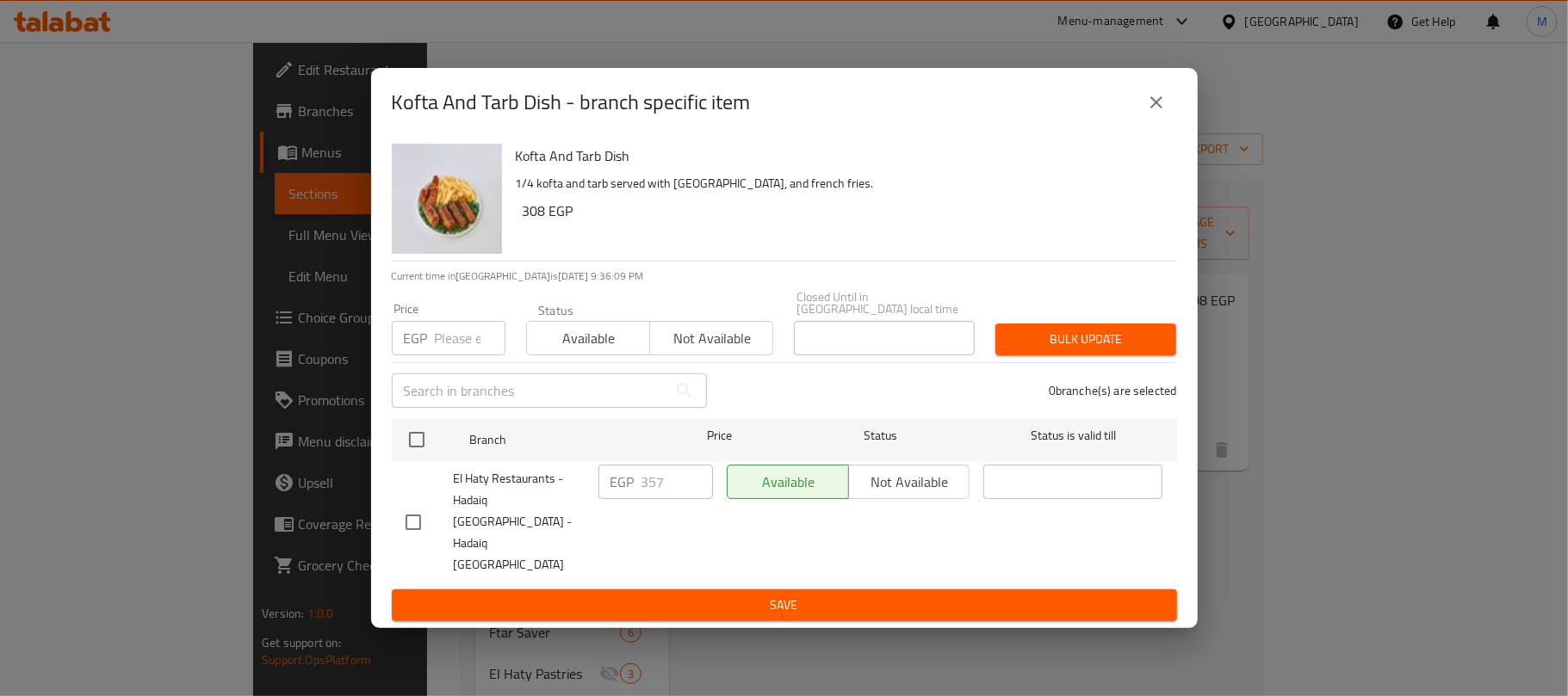
click at [1150, 123] on button "close" at bounding box center [1155, 102] width 41 height 41
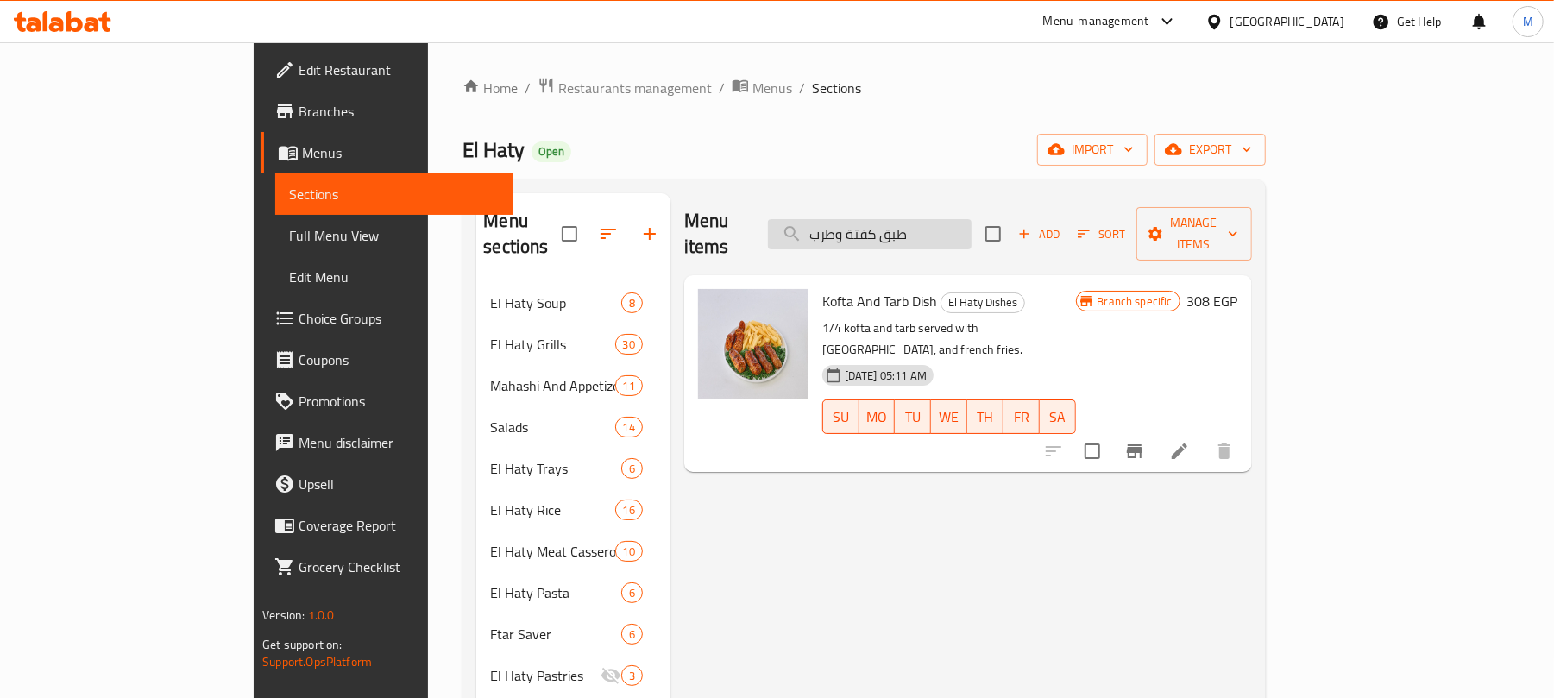
click at [972, 222] on input "طبق كفتة وطرب" at bounding box center [870, 234] width 204 height 30
paste input "يش طاووق"
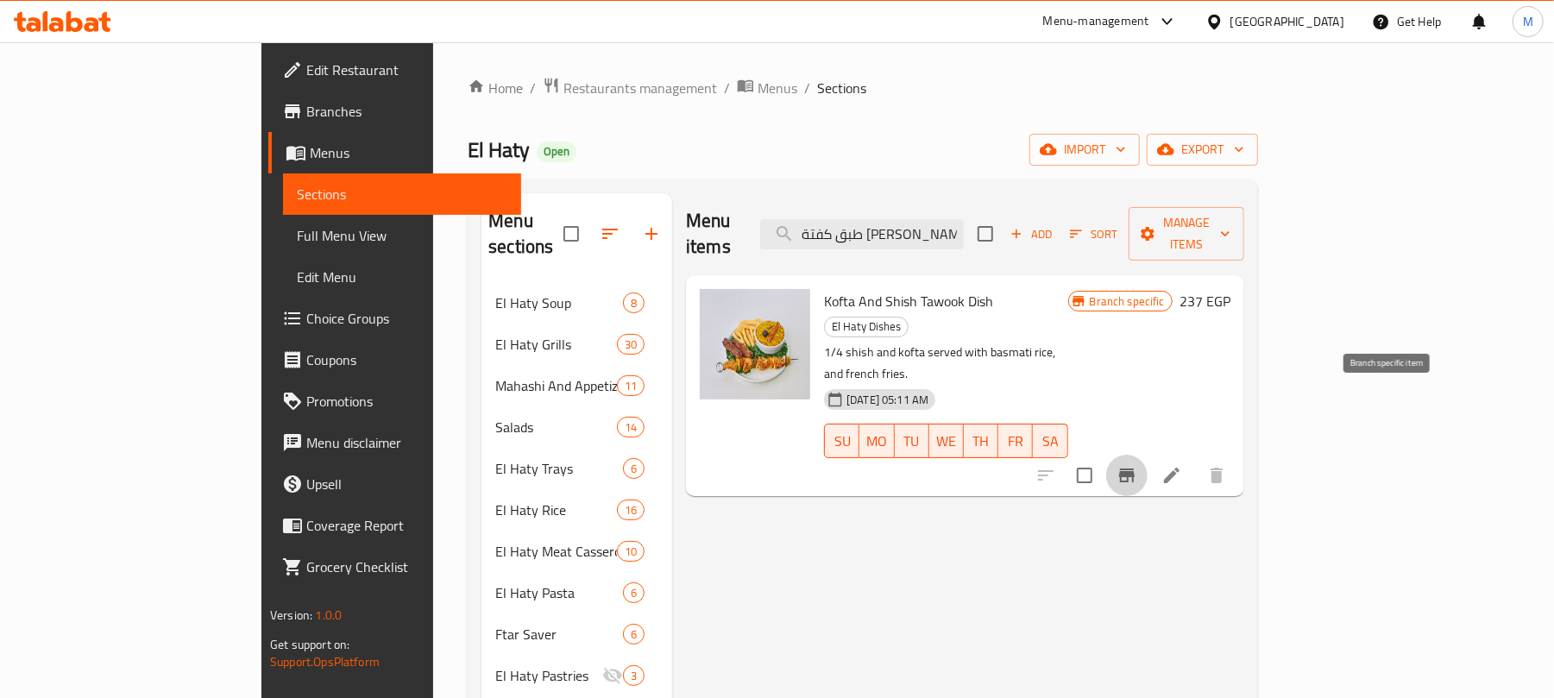
click at [1138, 465] on icon "Branch-specific-item" at bounding box center [1127, 475] width 21 height 21
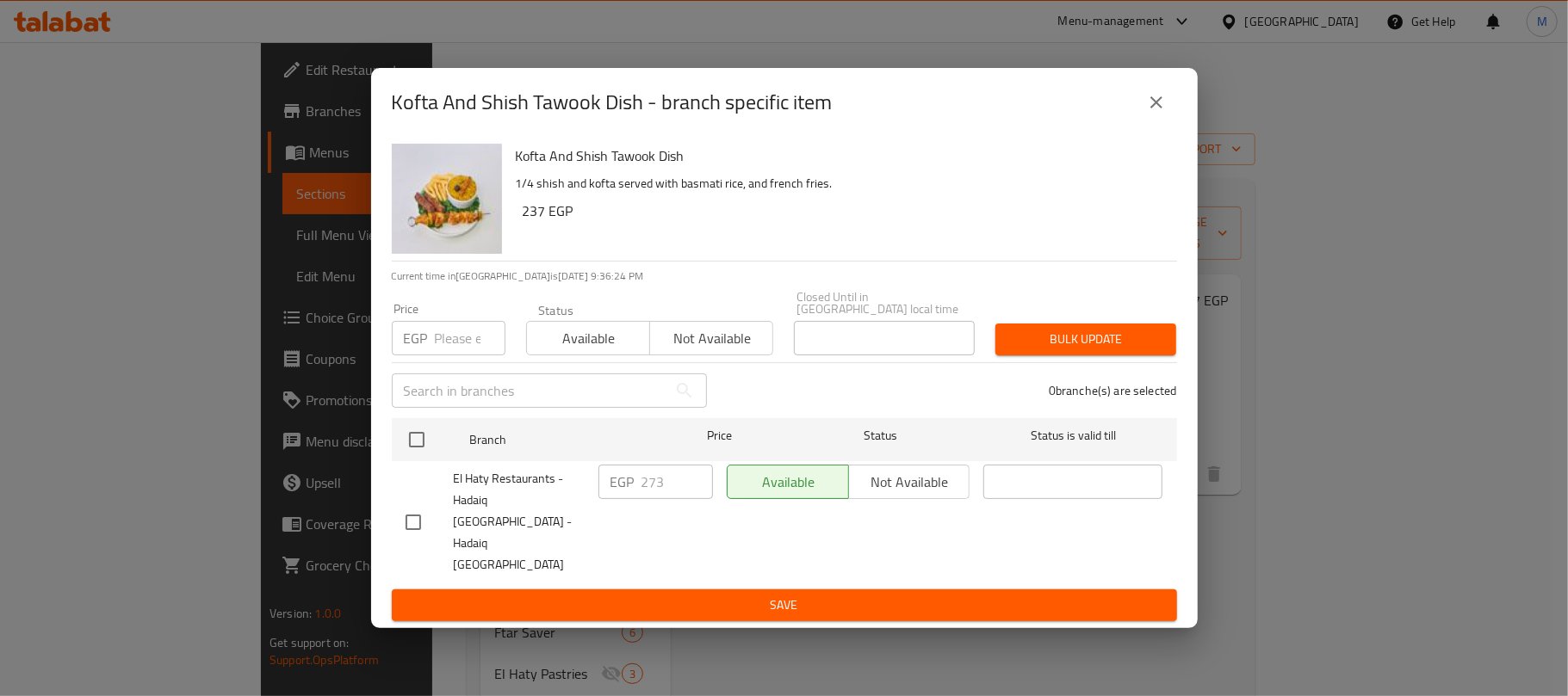
click at [1165, 123] on button "close" at bounding box center [1155, 102] width 41 height 41
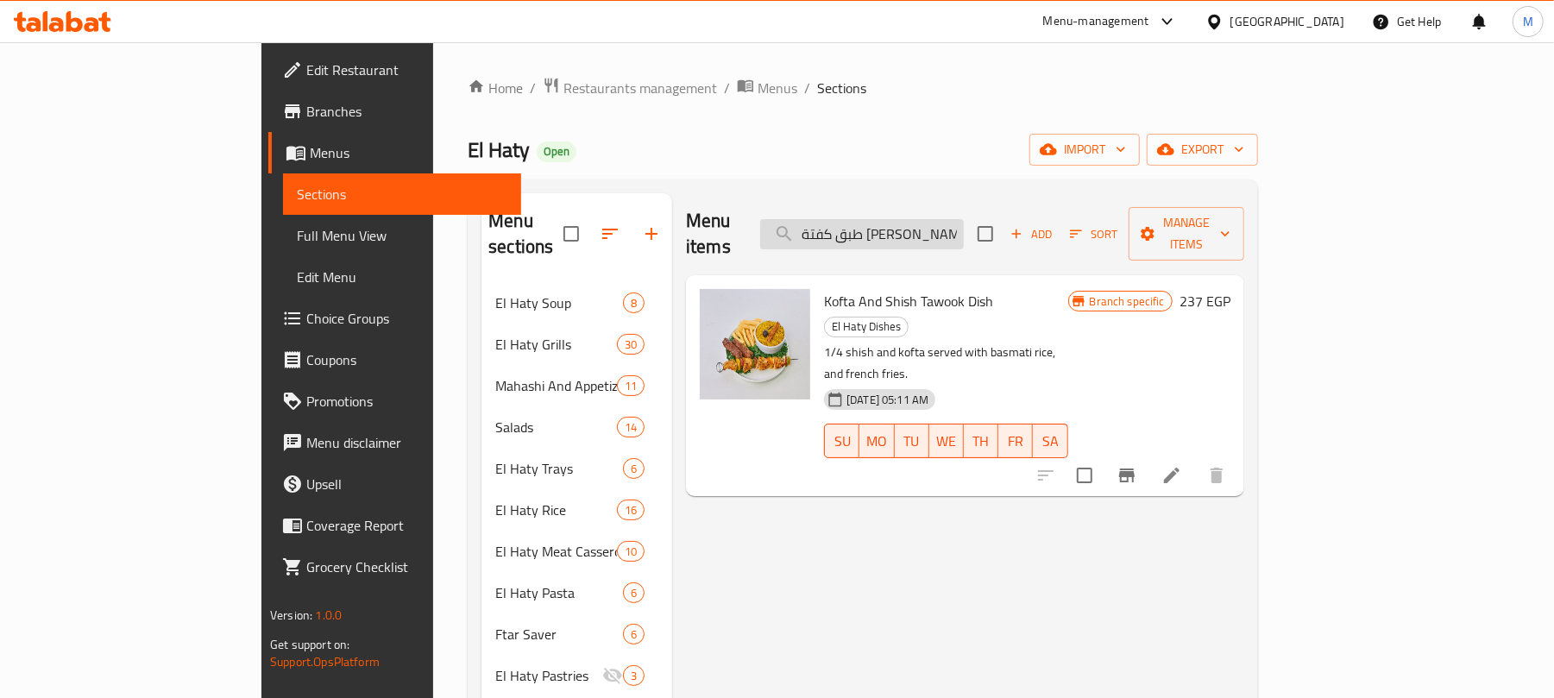
click at [950, 231] on input "طبق كفتة [PERSON_NAME]" at bounding box center [862, 234] width 204 height 30
paste input "باب وكفتة"
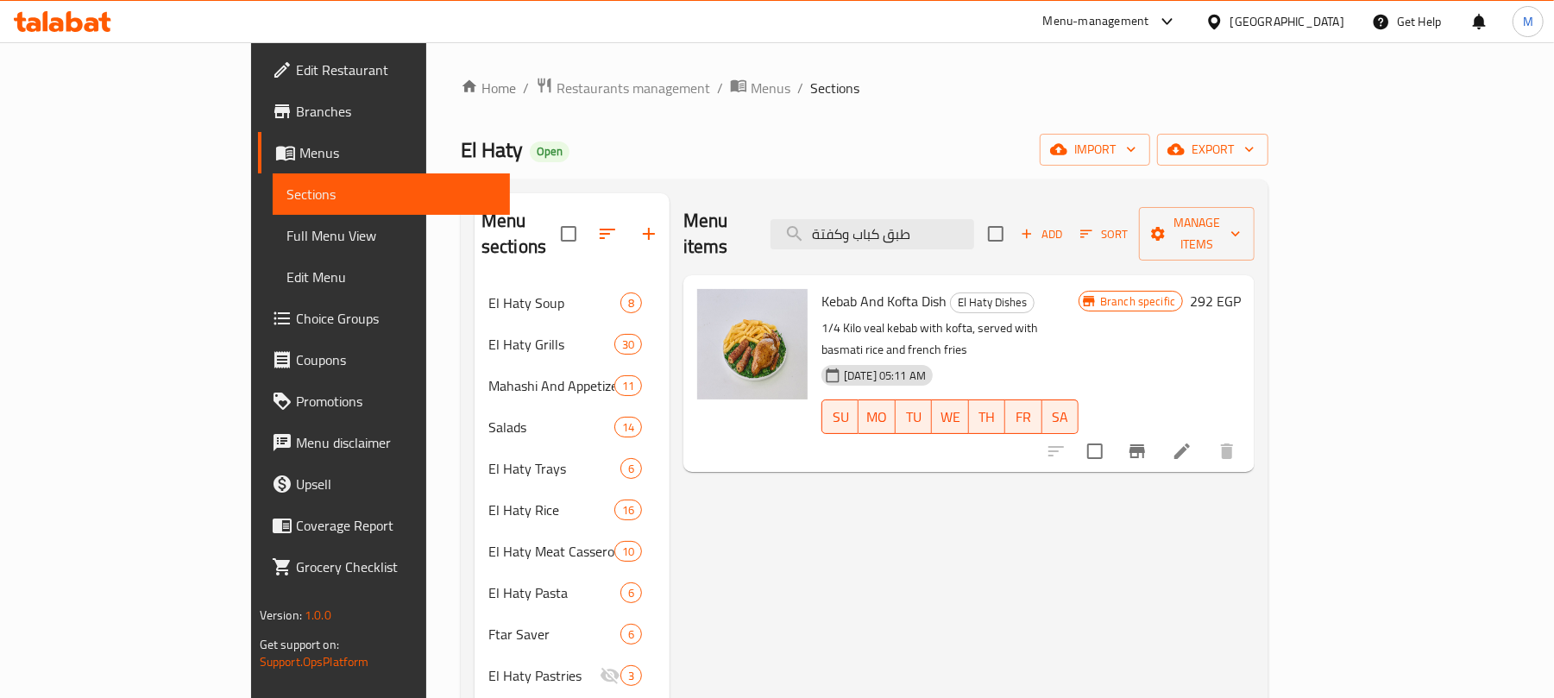
click at [1148, 441] on icon "Branch-specific-item" at bounding box center [1137, 451] width 21 height 21
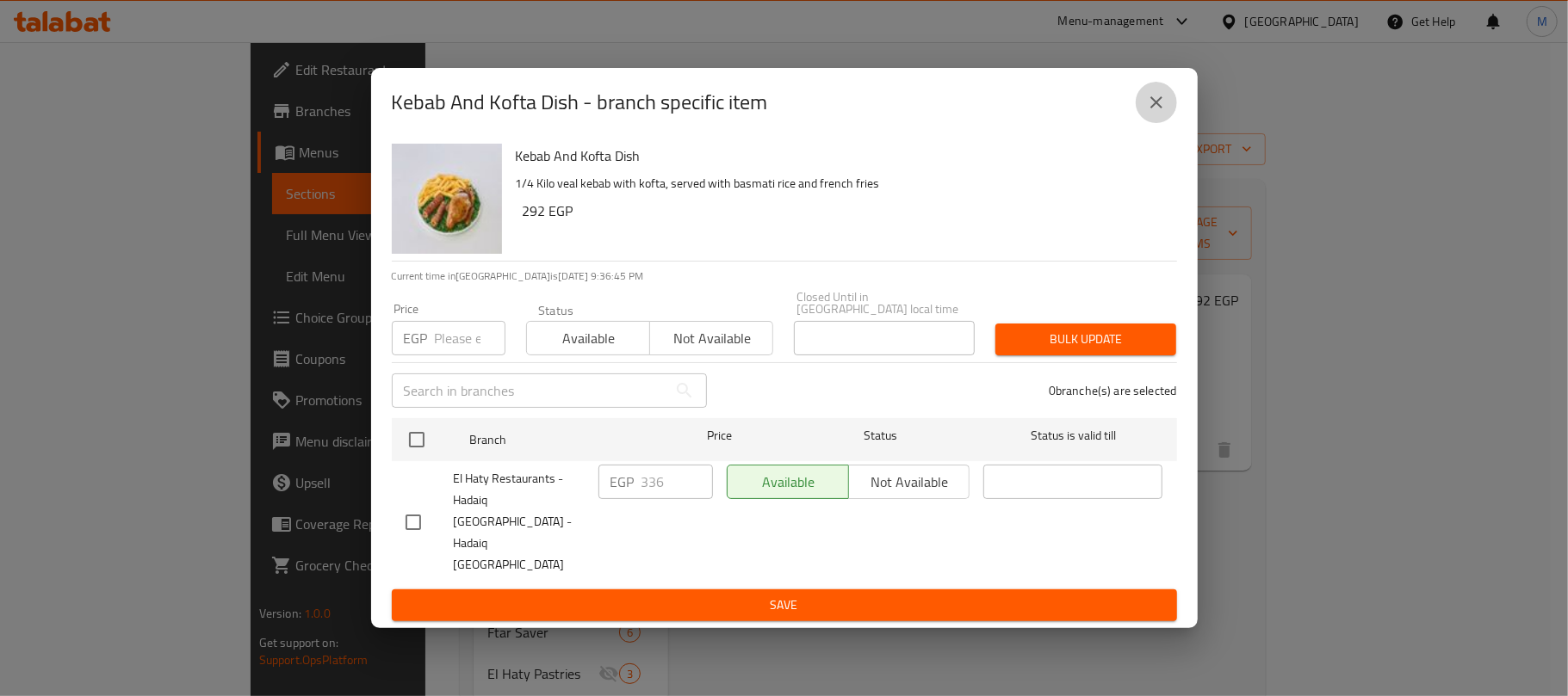
click at [1141, 123] on button "close" at bounding box center [1155, 102] width 41 height 41
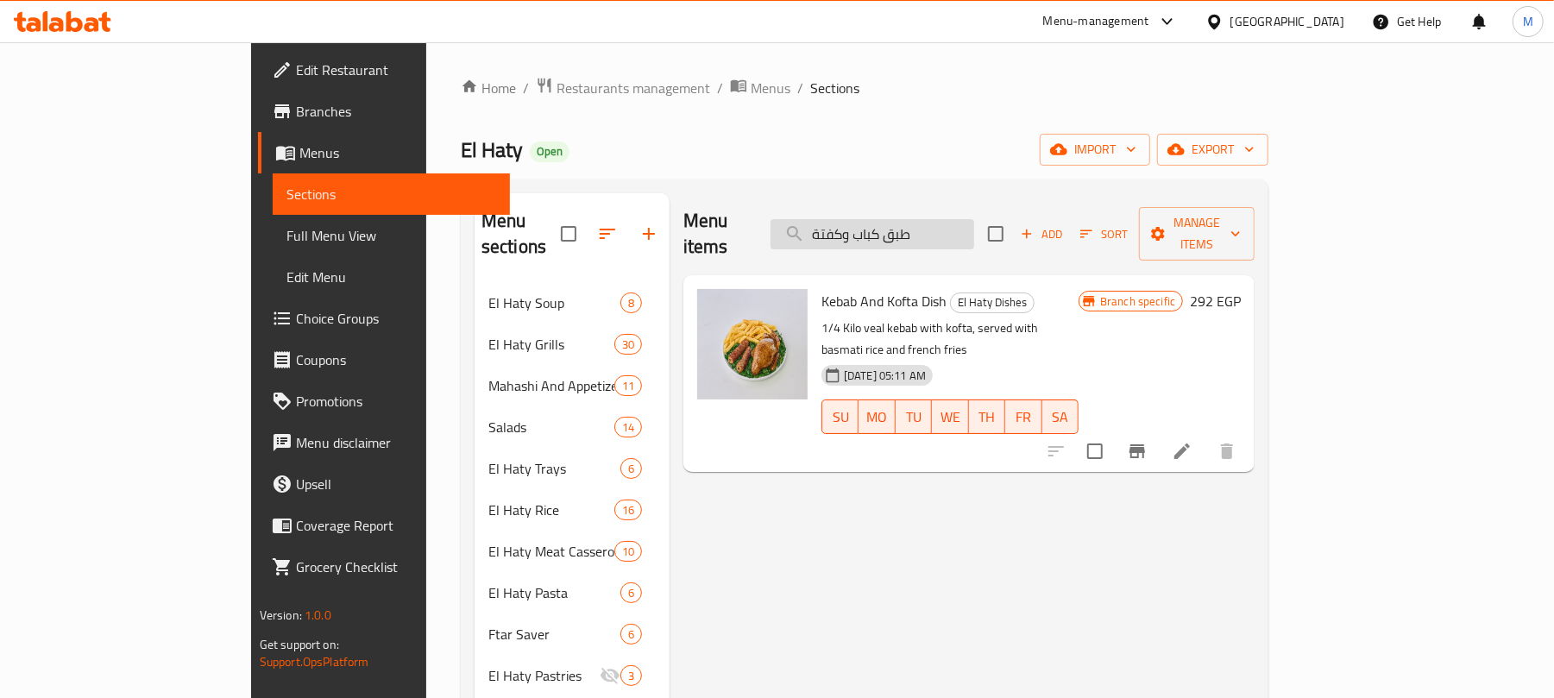
click at [974, 224] on input "طبق كباب وكفتة" at bounding box center [873, 234] width 204 height 30
paste input "سكالوب باني"
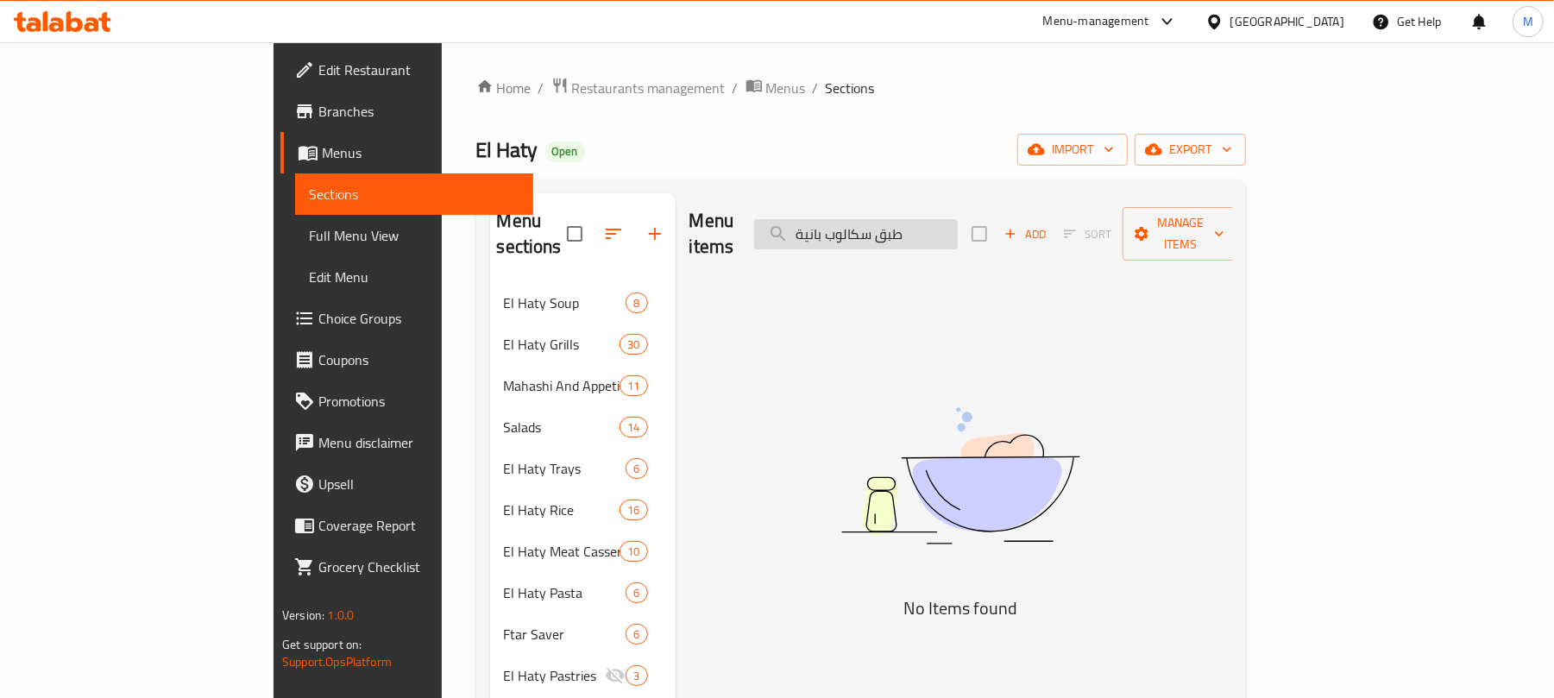
click at [958, 228] on input "طبق سكالوب بانية" at bounding box center [856, 234] width 204 height 30
type input "a"
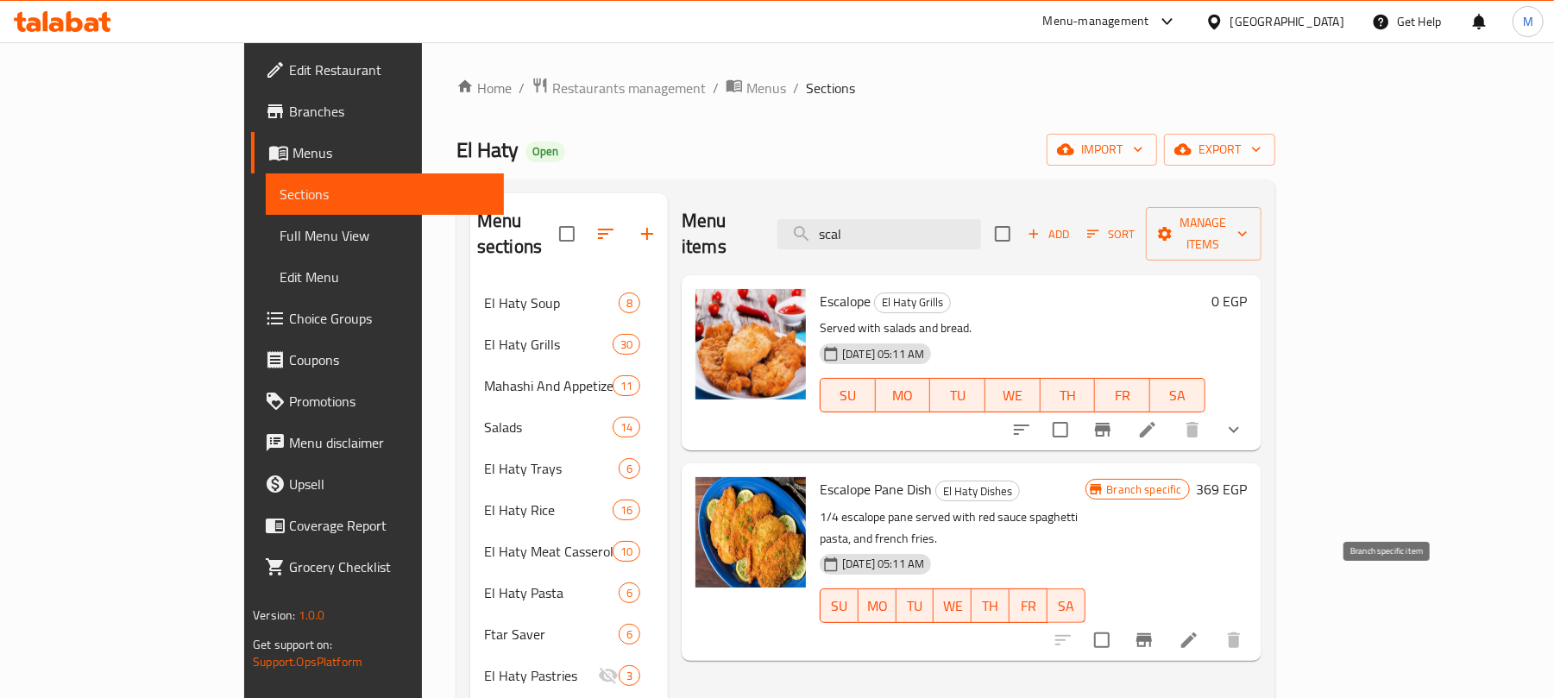
click at [1152, 633] on icon "Branch-specific-item" at bounding box center [1145, 640] width 16 height 14
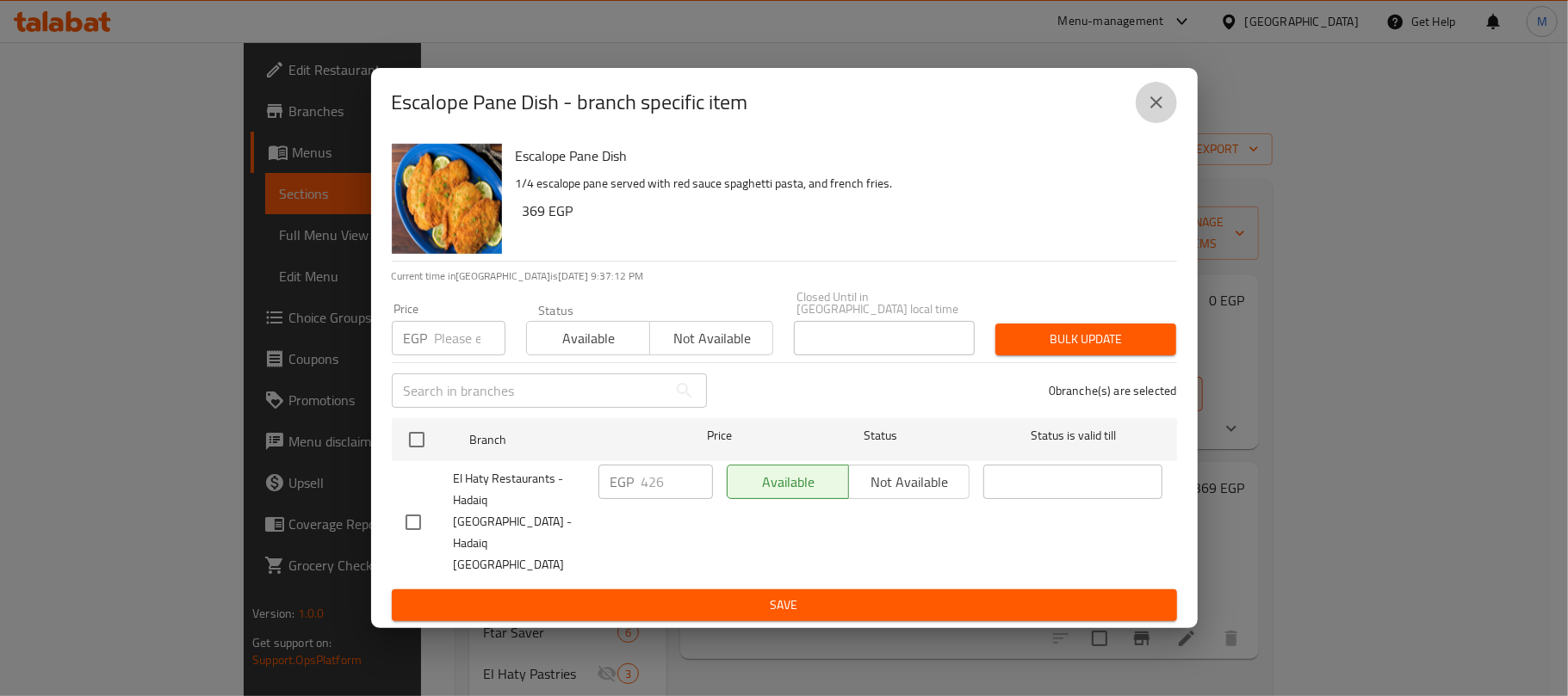
click at [1159, 113] on icon "close" at bounding box center [1156, 102] width 21 height 21
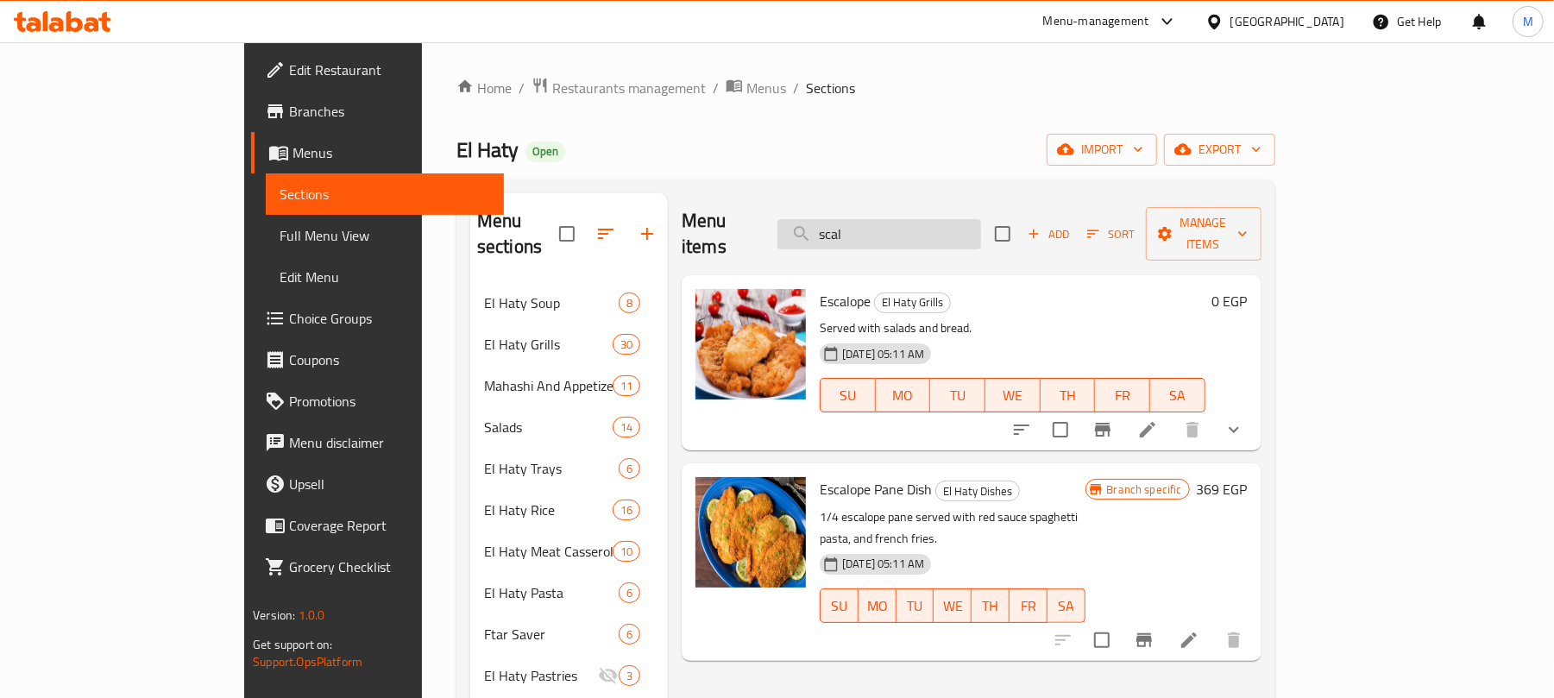
click at [949, 219] on input "scal" at bounding box center [880, 234] width 204 height 30
paste input "طبق فتة باللحمة"
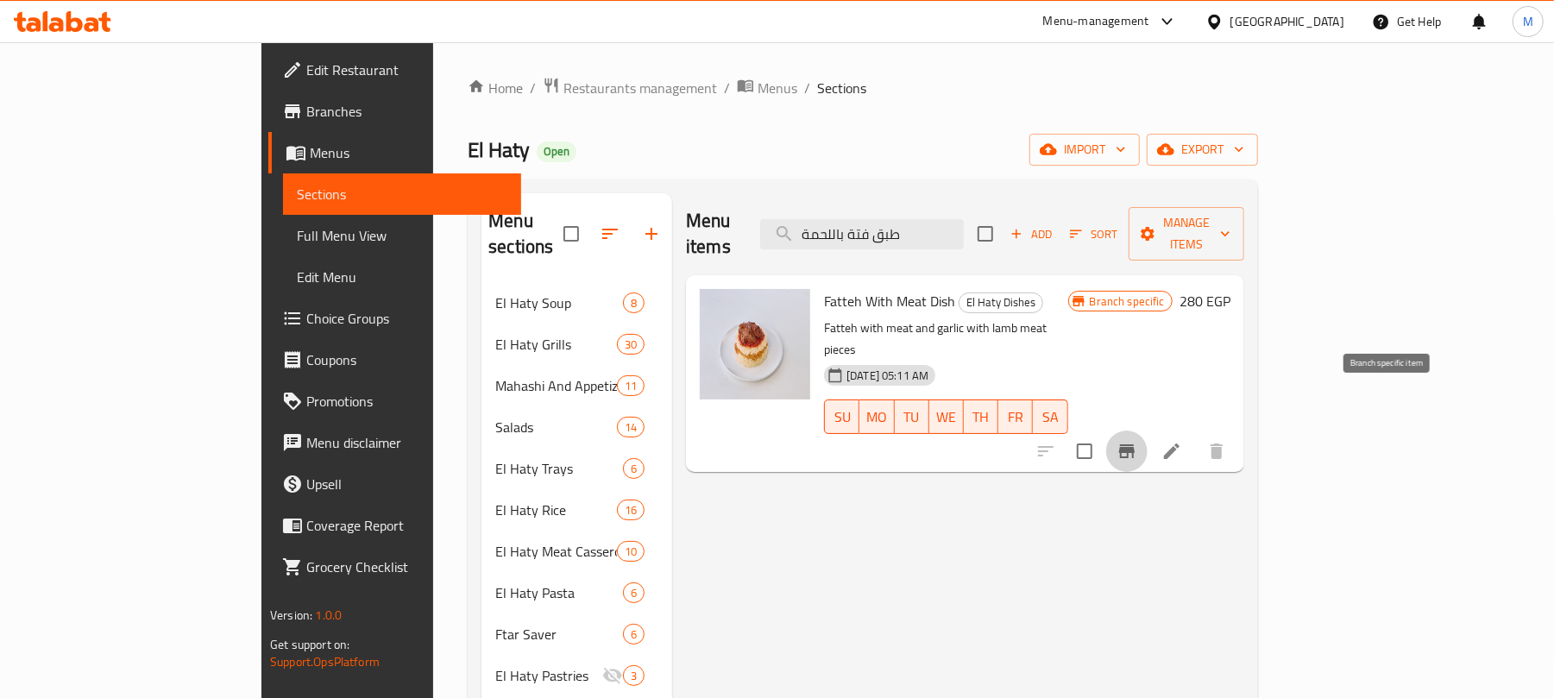
click at [1138, 441] on icon "Branch-specific-item" at bounding box center [1127, 451] width 21 height 21
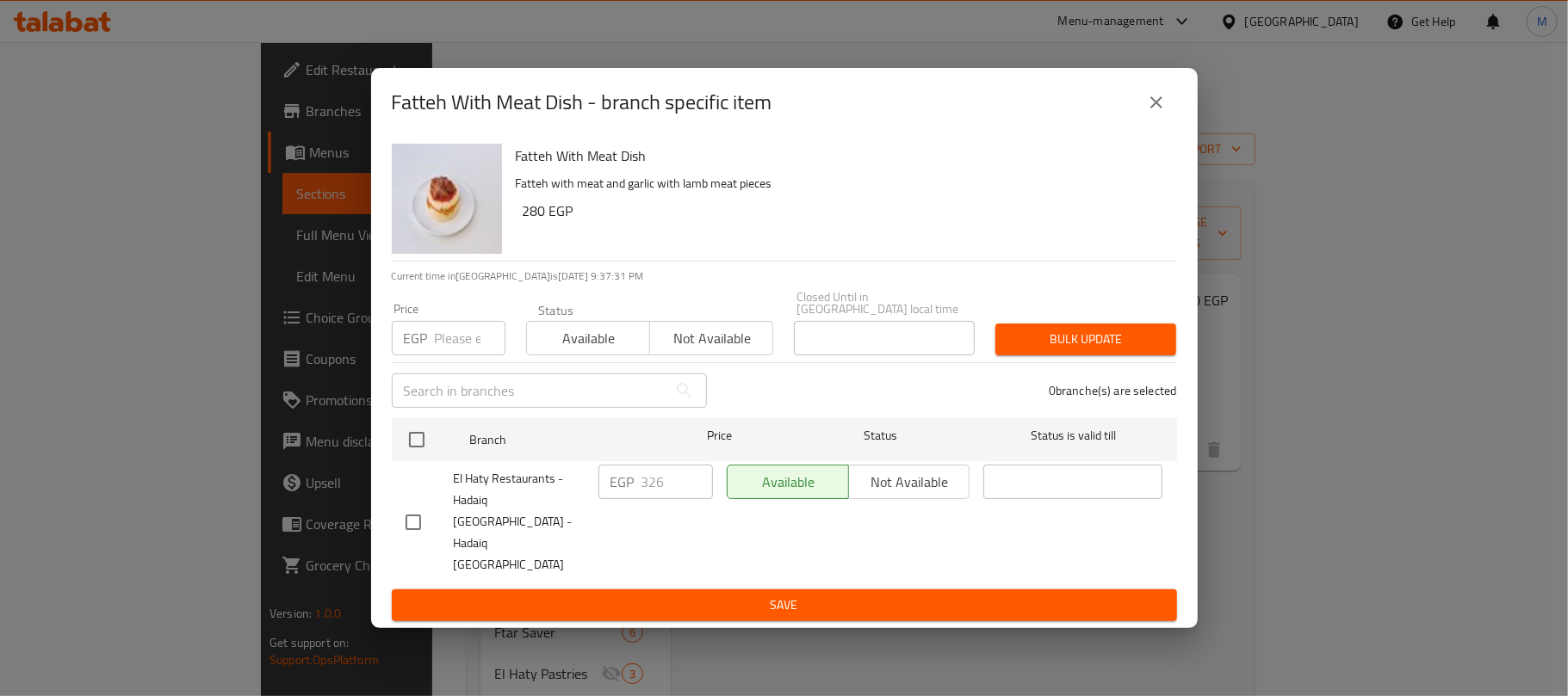
click at [1152, 123] on button "close" at bounding box center [1155, 102] width 41 height 41
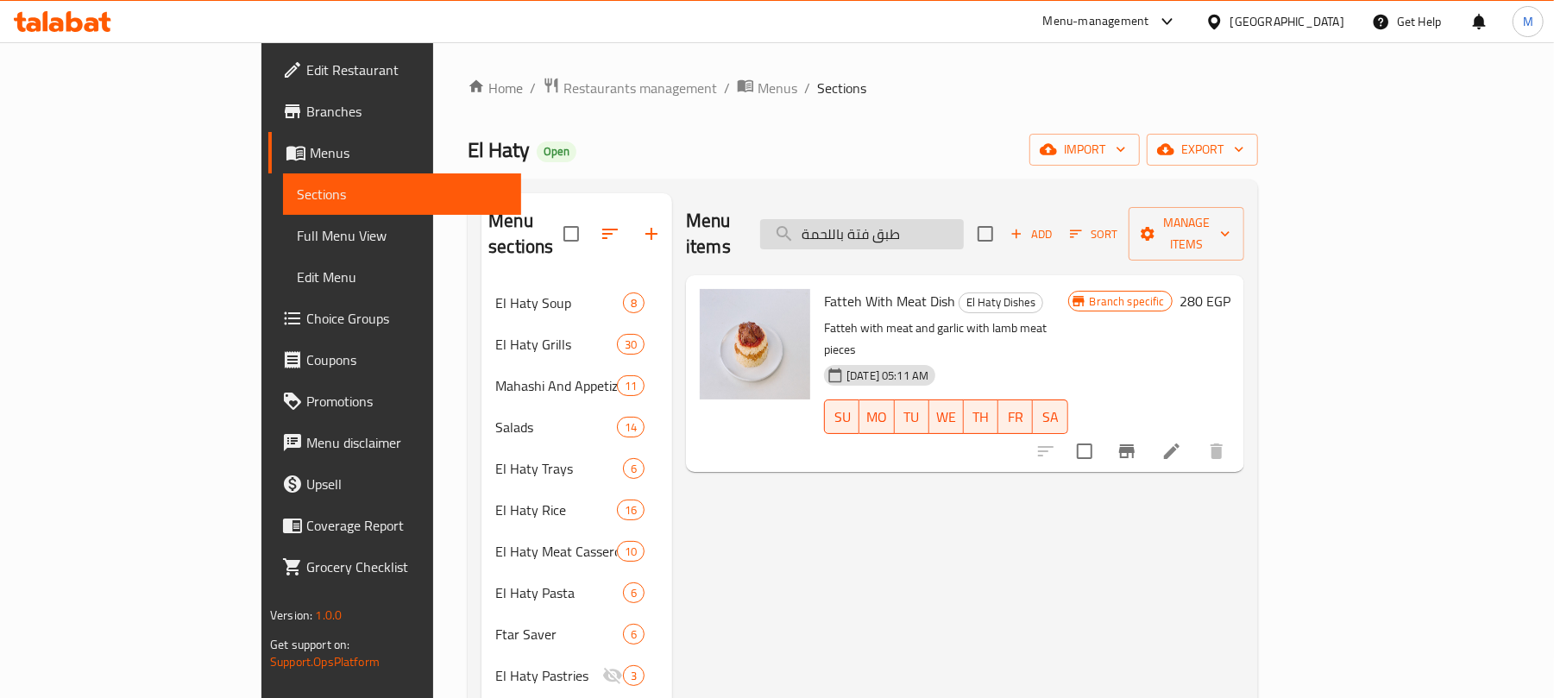
click at [964, 219] on input "طبق فتة باللحمة" at bounding box center [862, 234] width 204 height 30
paste input "وارع"
click at [1135, 444] on icon "Branch-specific-item" at bounding box center [1127, 451] width 16 height 14
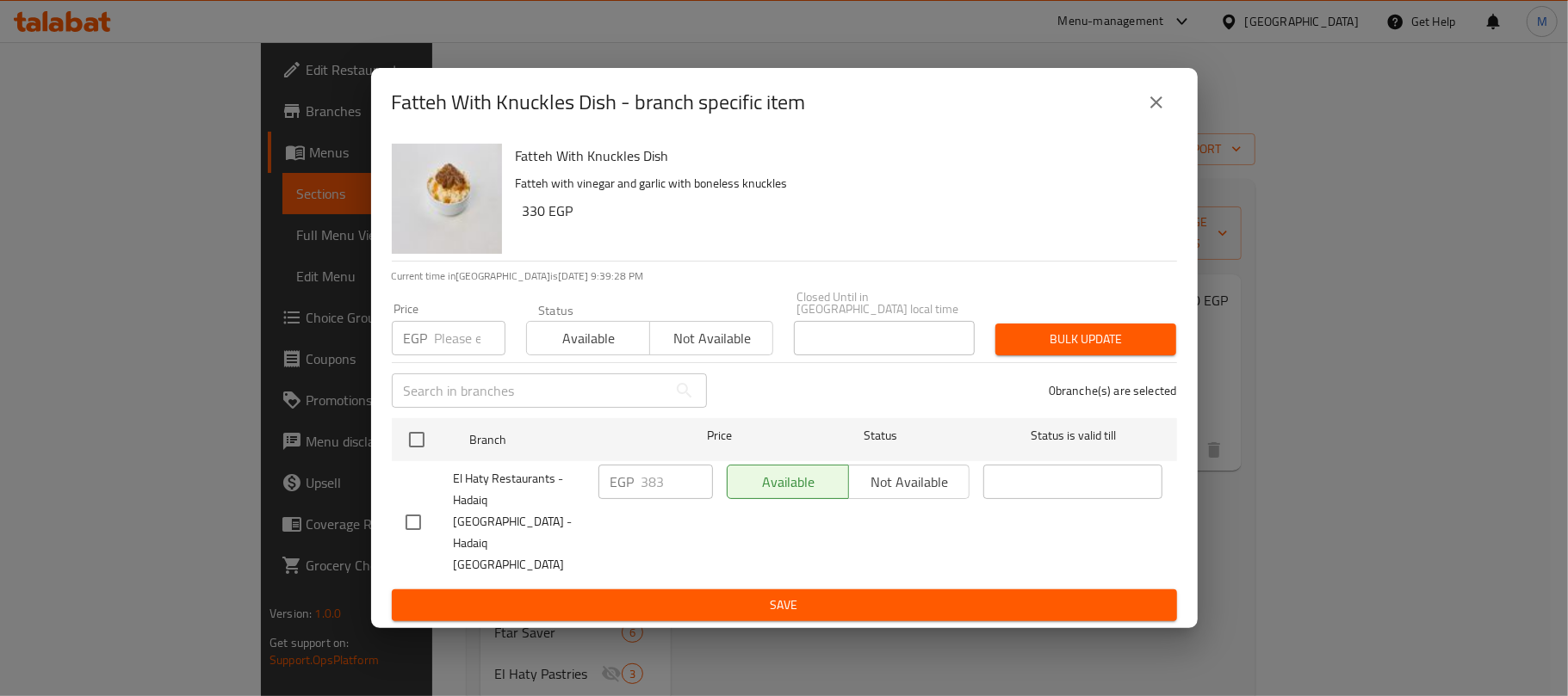
click at [1162, 113] on icon "close" at bounding box center [1156, 102] width 21 height 21
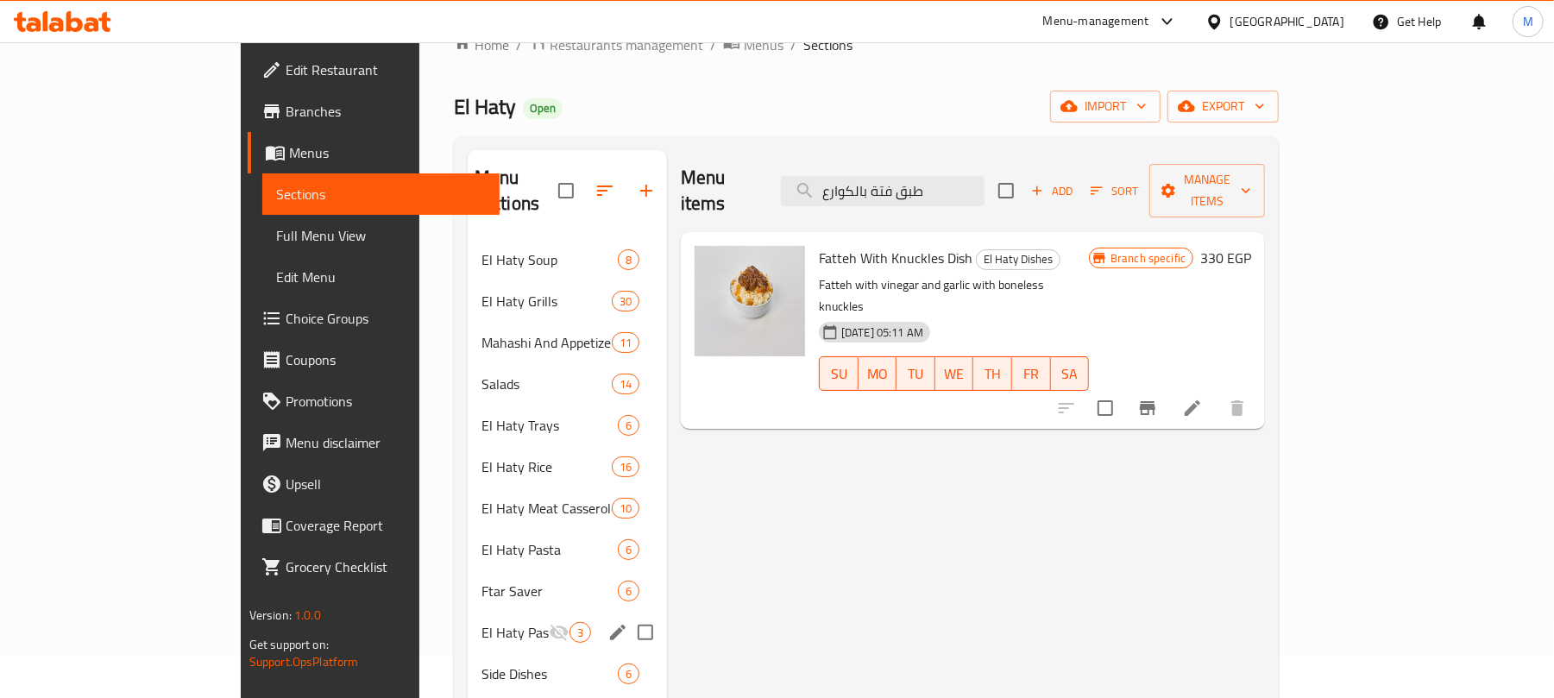
scroll to position [230, 0]
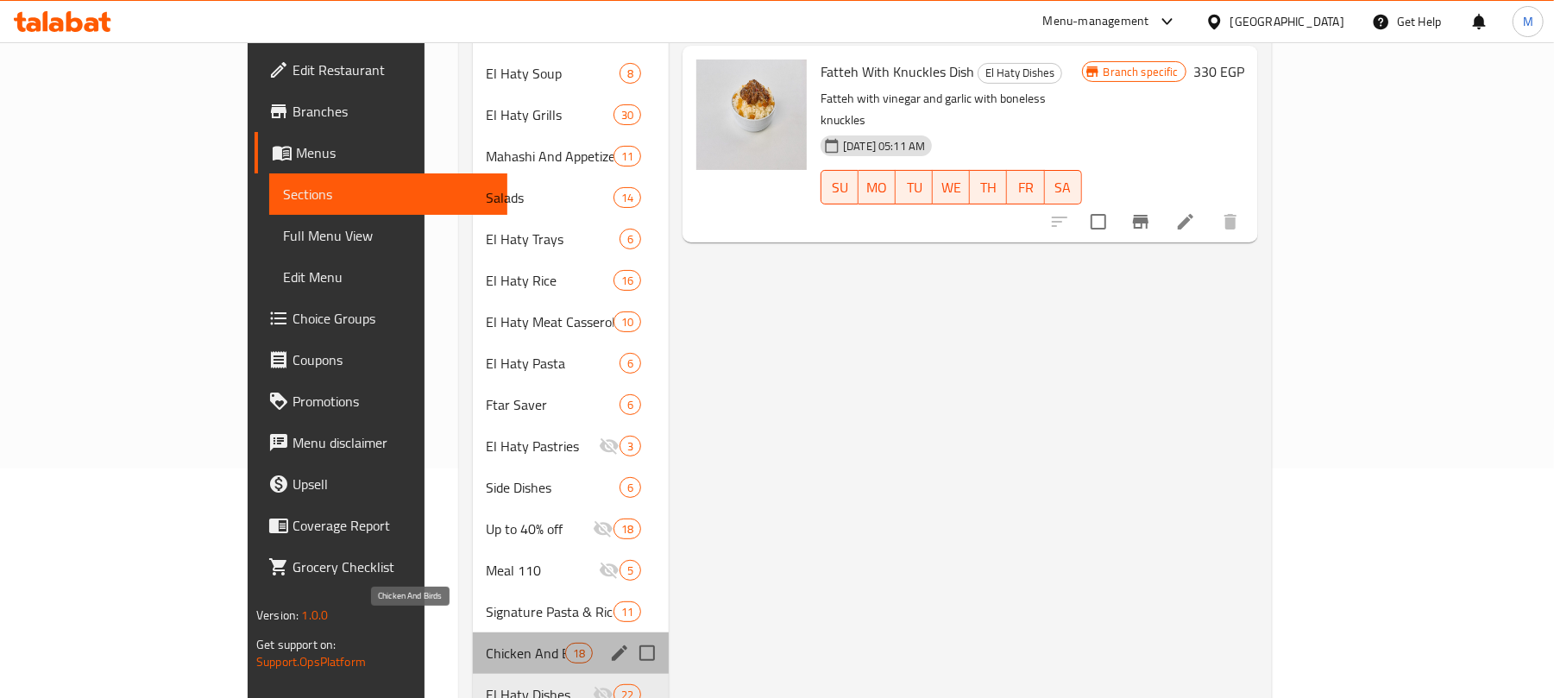
click at [487, 643] on span "Chicken And Birds" at bounding box center [526, 653] width 79 height 21
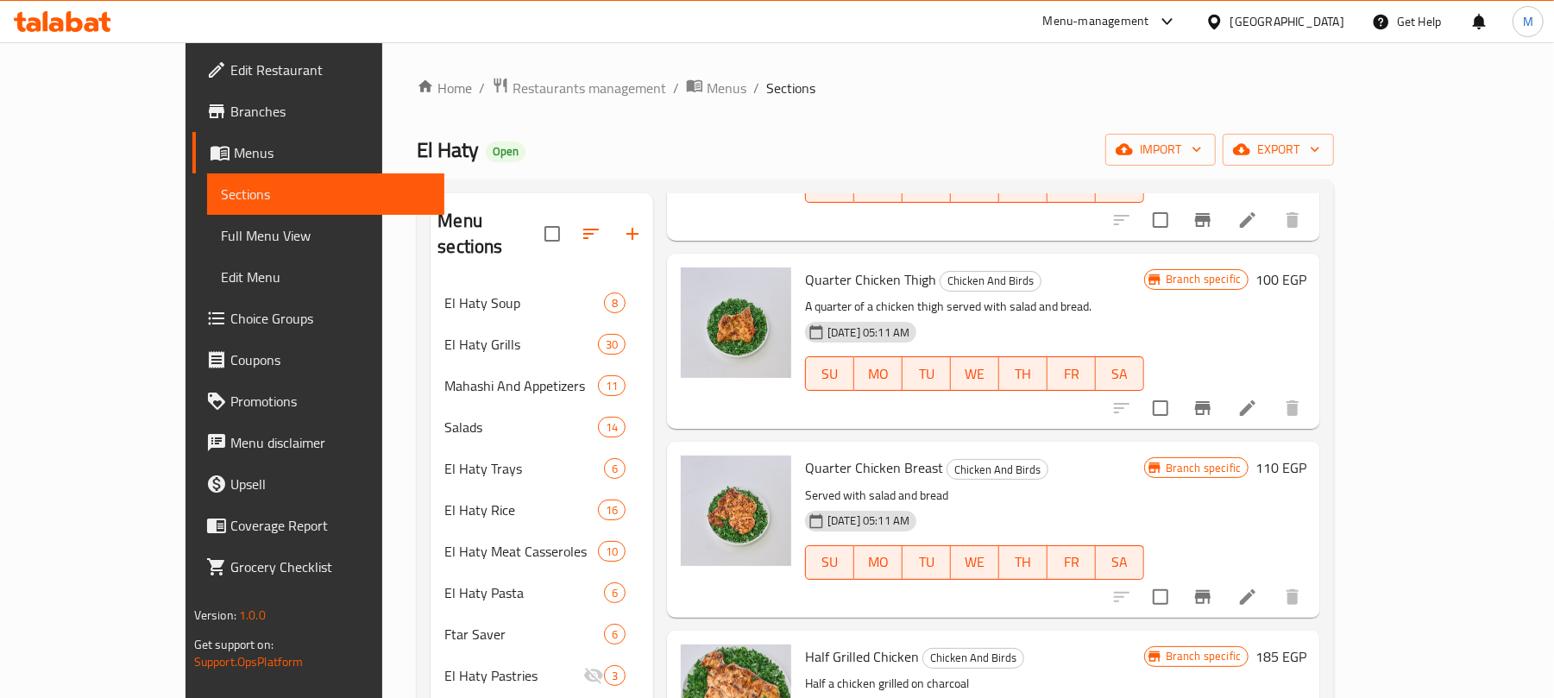
scroll to position [1381, 0]
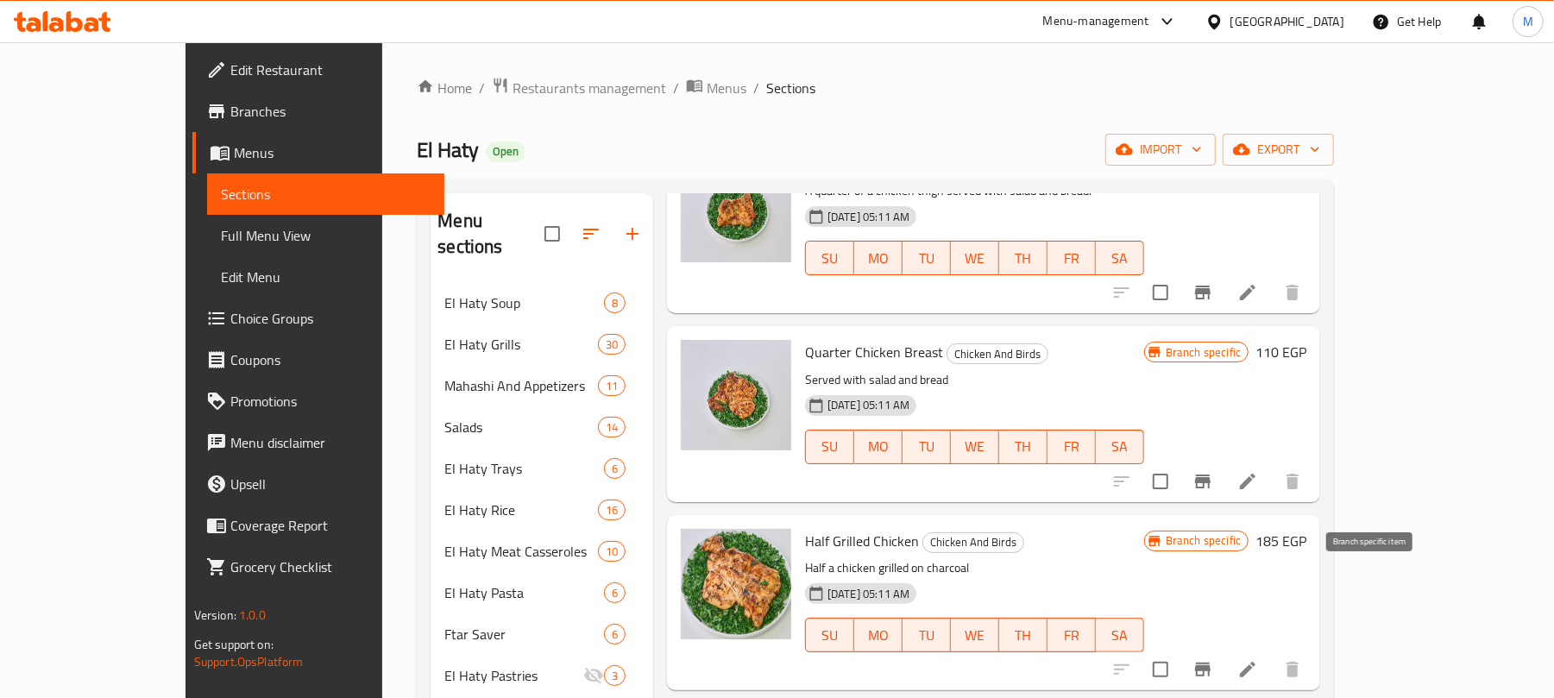
click at [1211, 663] on icon "Branch-specific-item" at bounding box center [1203, 670] width 16 height 14
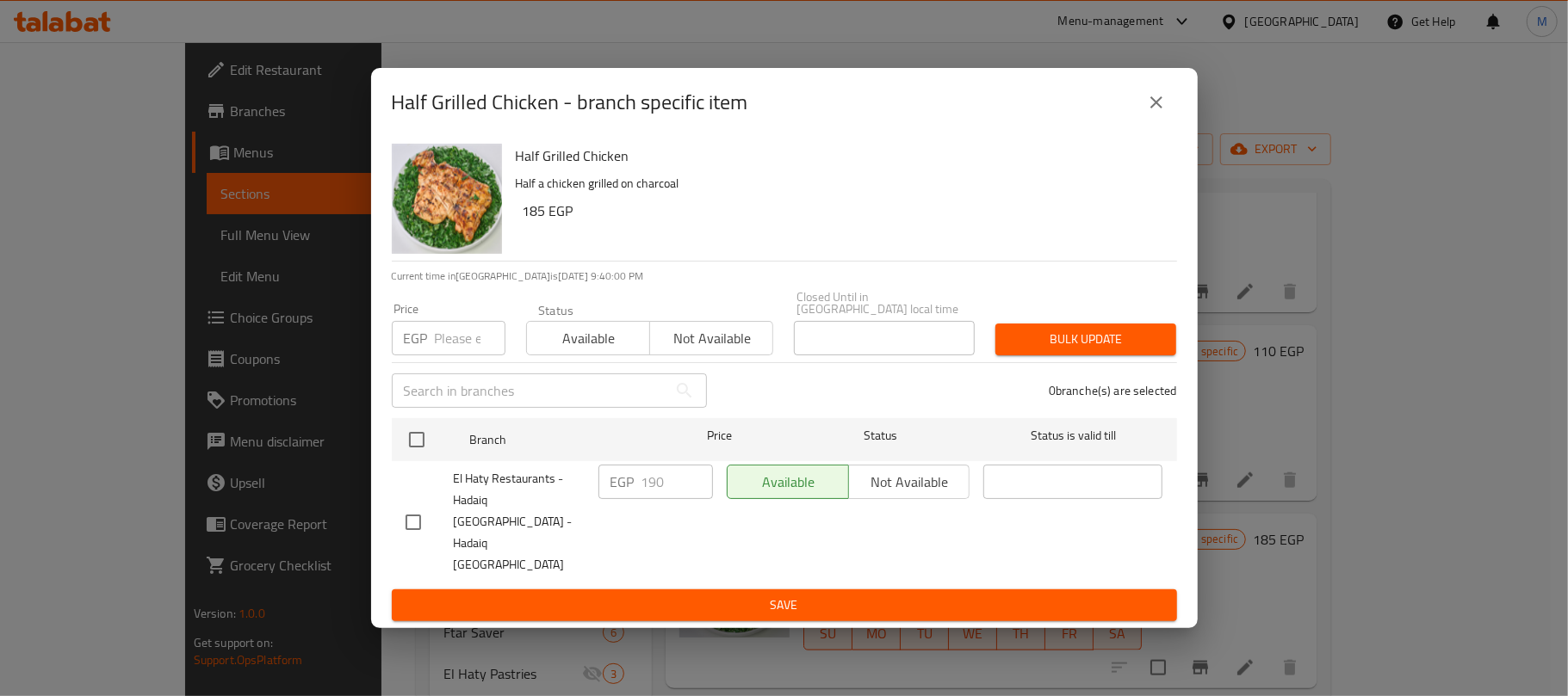
click at [1160, 123] on div "Half Grilled Chicken - branch specific item" at bounding box center [784, 102] width 785 height 41
click at [1155, 113] on icon "close" at bounding box center [1156, 102] width 21 height 21
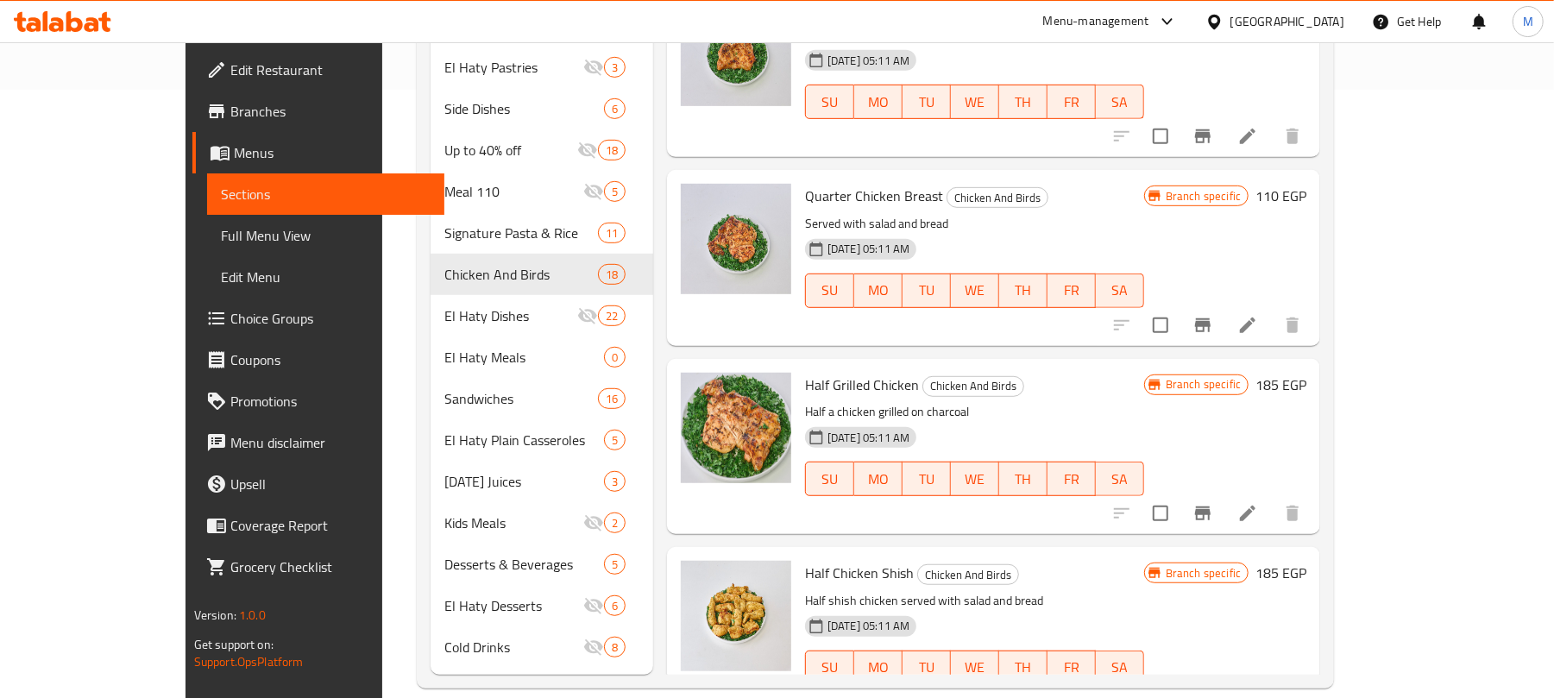
scroll to position [813, 0]
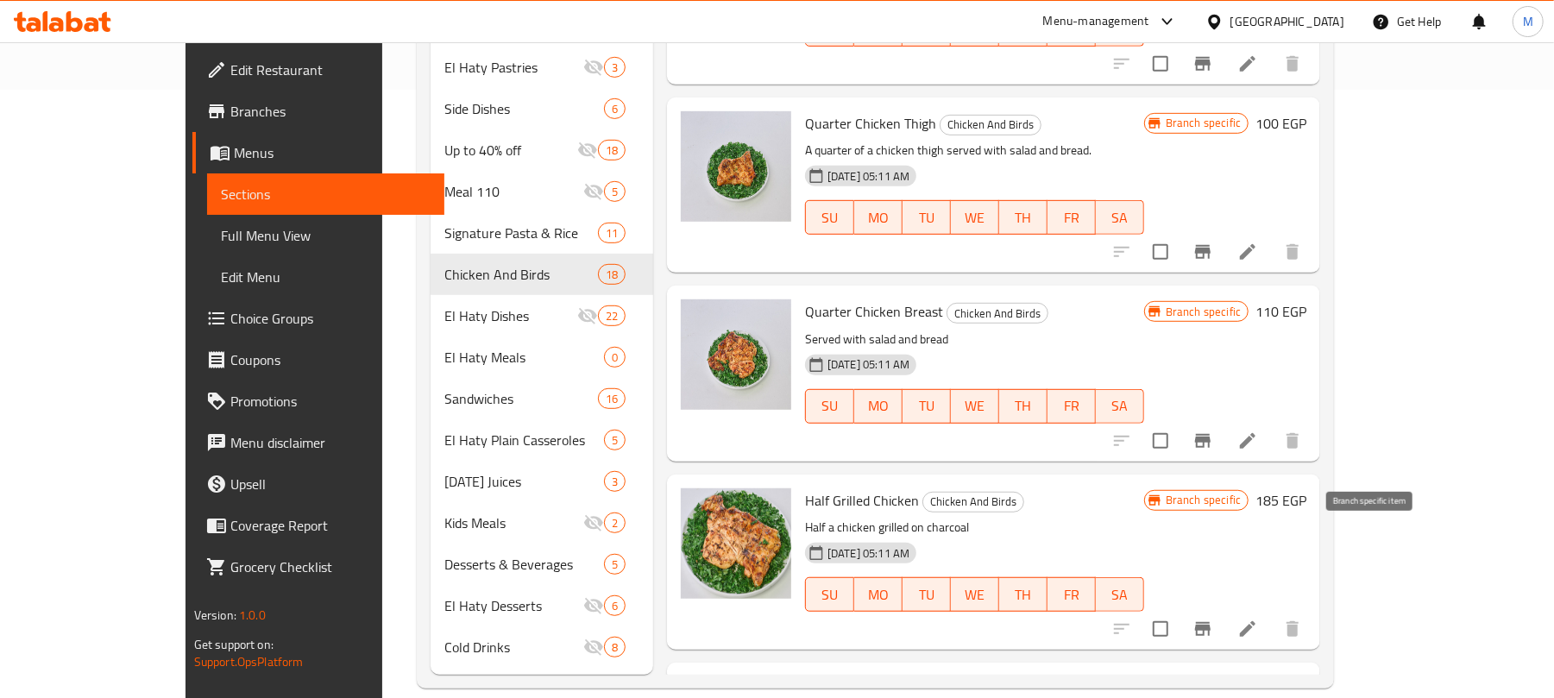
click at [1224, 608] on button "Branch-specific-item" at bounding box center [1202, 628] width 41 height 41
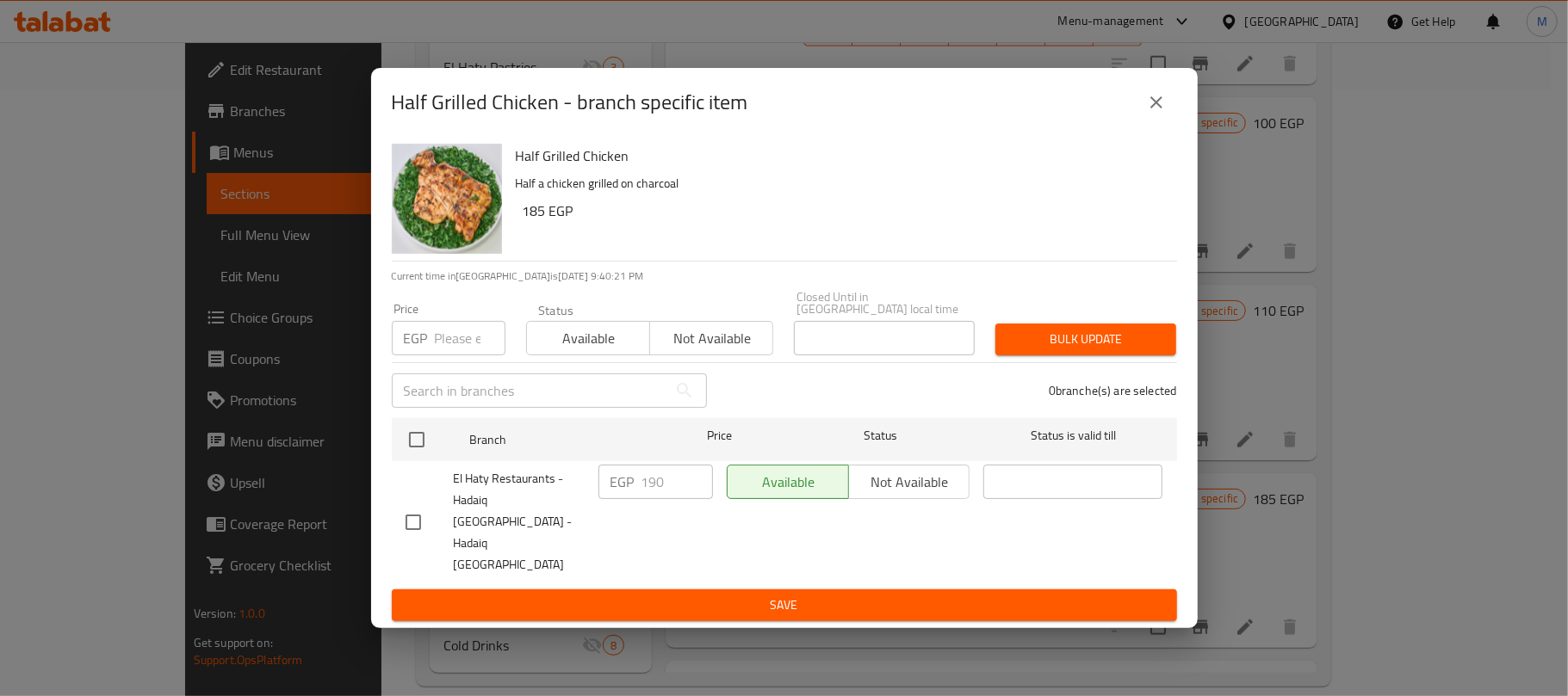
click at [1141, 123] on button "close" at bounding box center [1155, 102] width 41 height 41
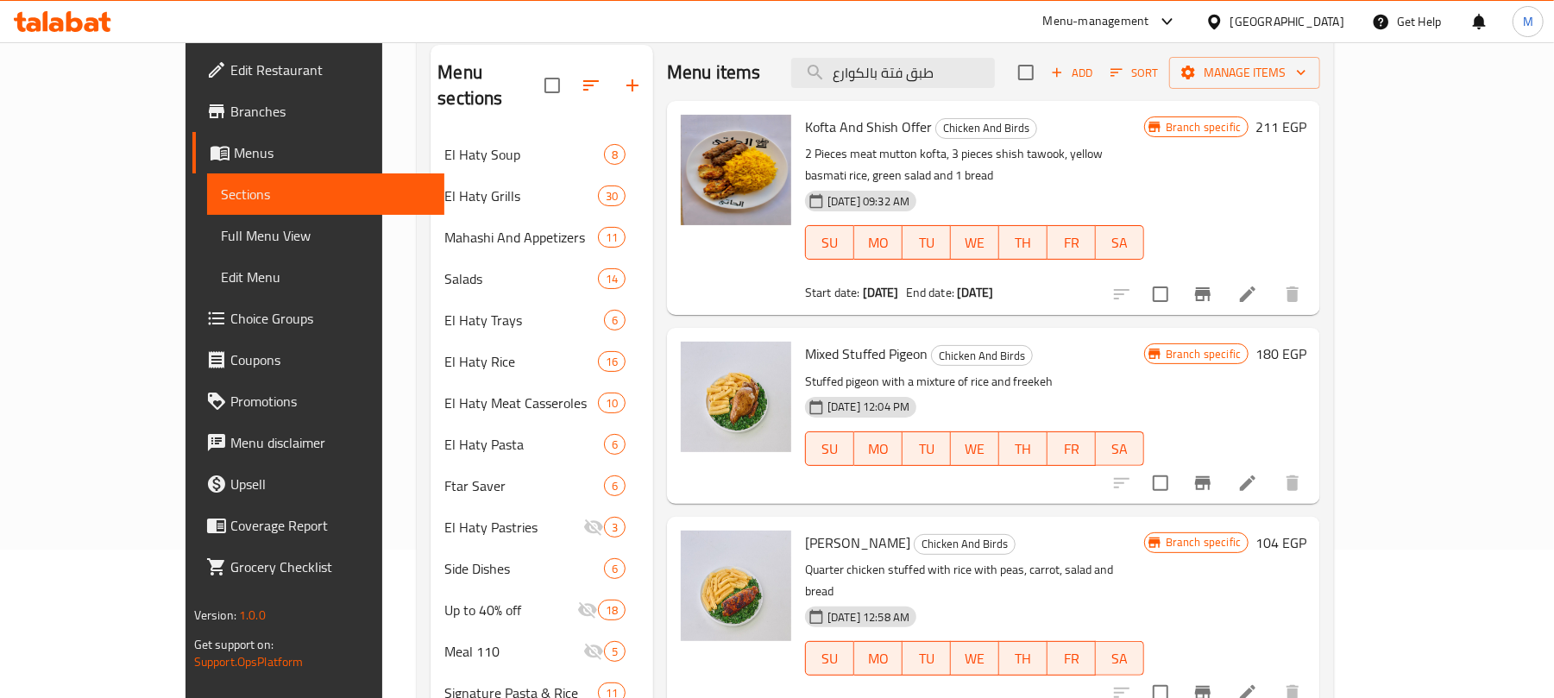
scroll to position [33, 0]
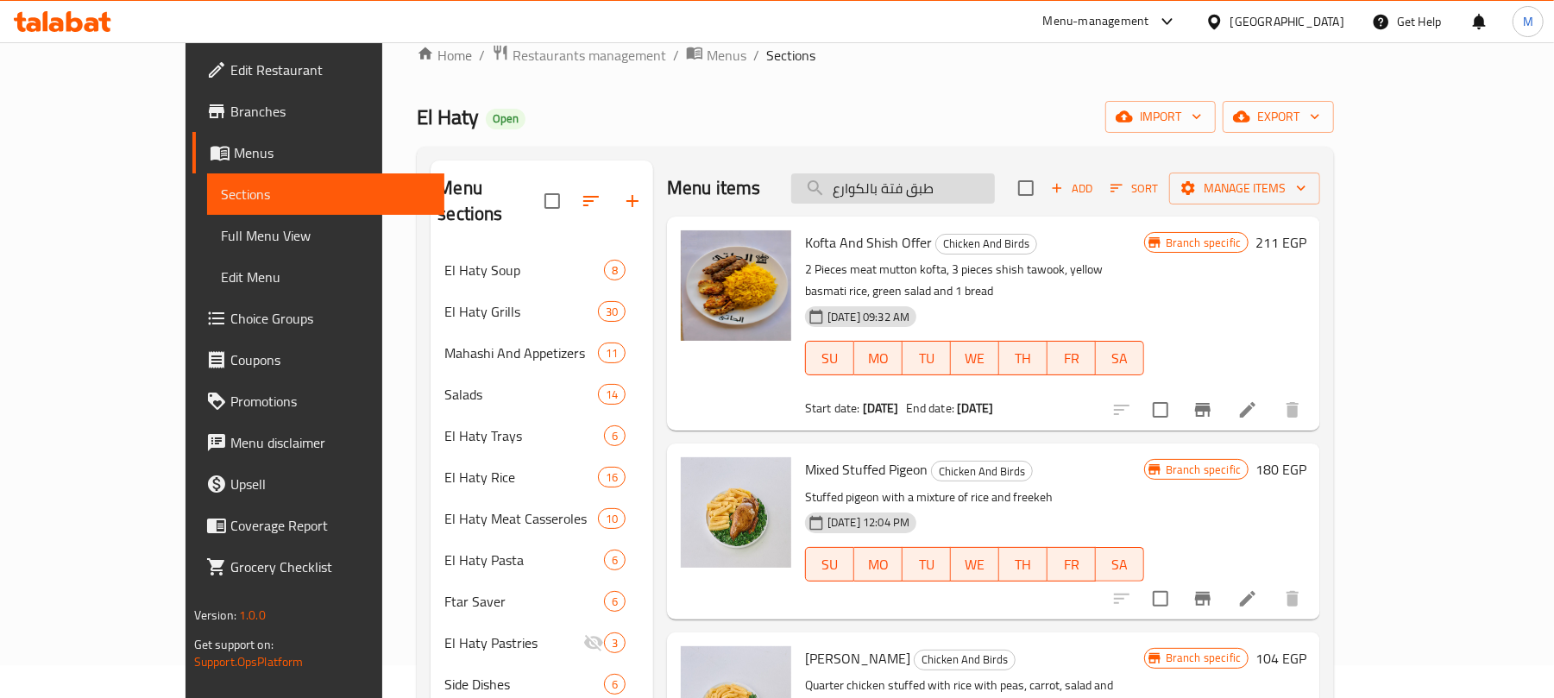
click at [953, 193] on input "طبق فتة بالكوارع" at bounding box center [893, 188] width 204 height 30
paste input "ص فرخة"
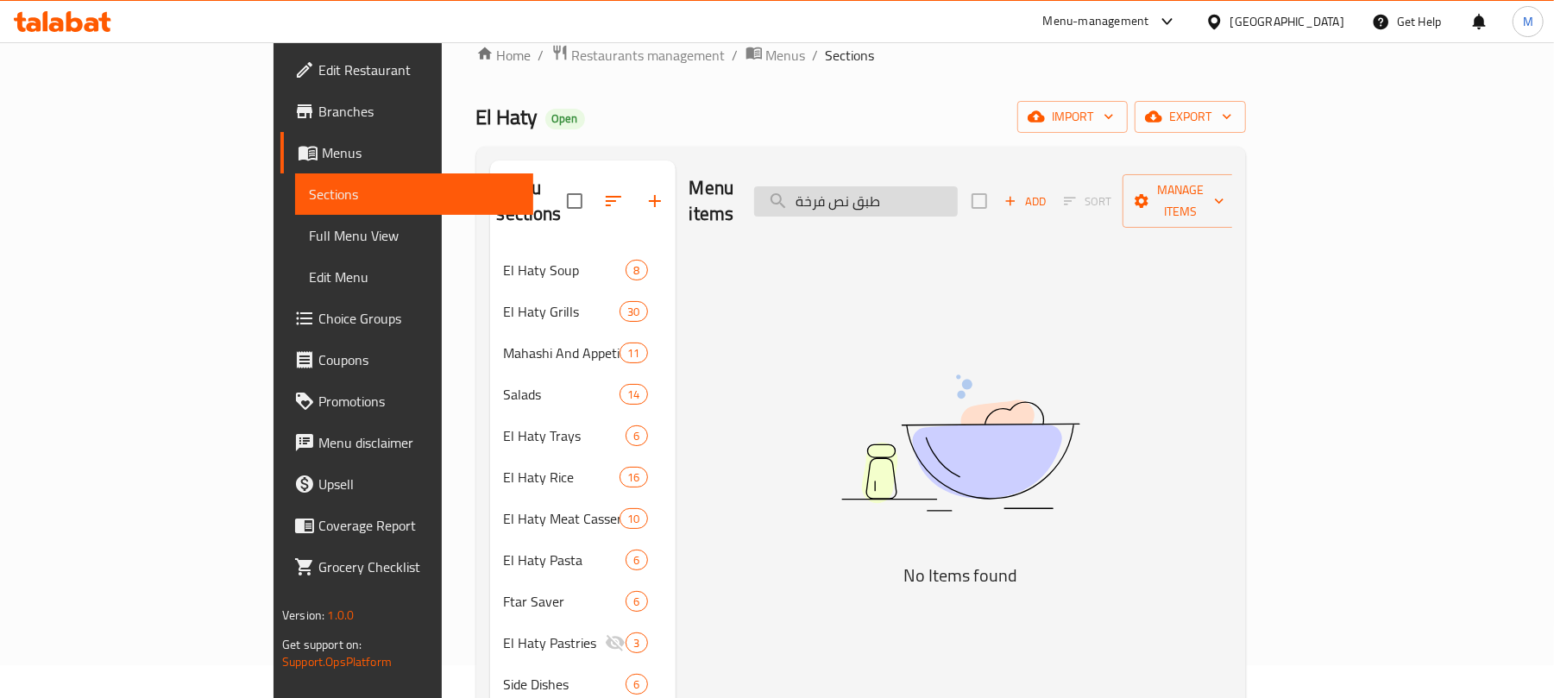
click at [958, 193] on input "طبق نص فرخة" at bounding box center [856, 201] width 204 height 30
click at [958, 194] on input "طبق نص فرخة" at bounding box center [856, 201] width 204 height 30
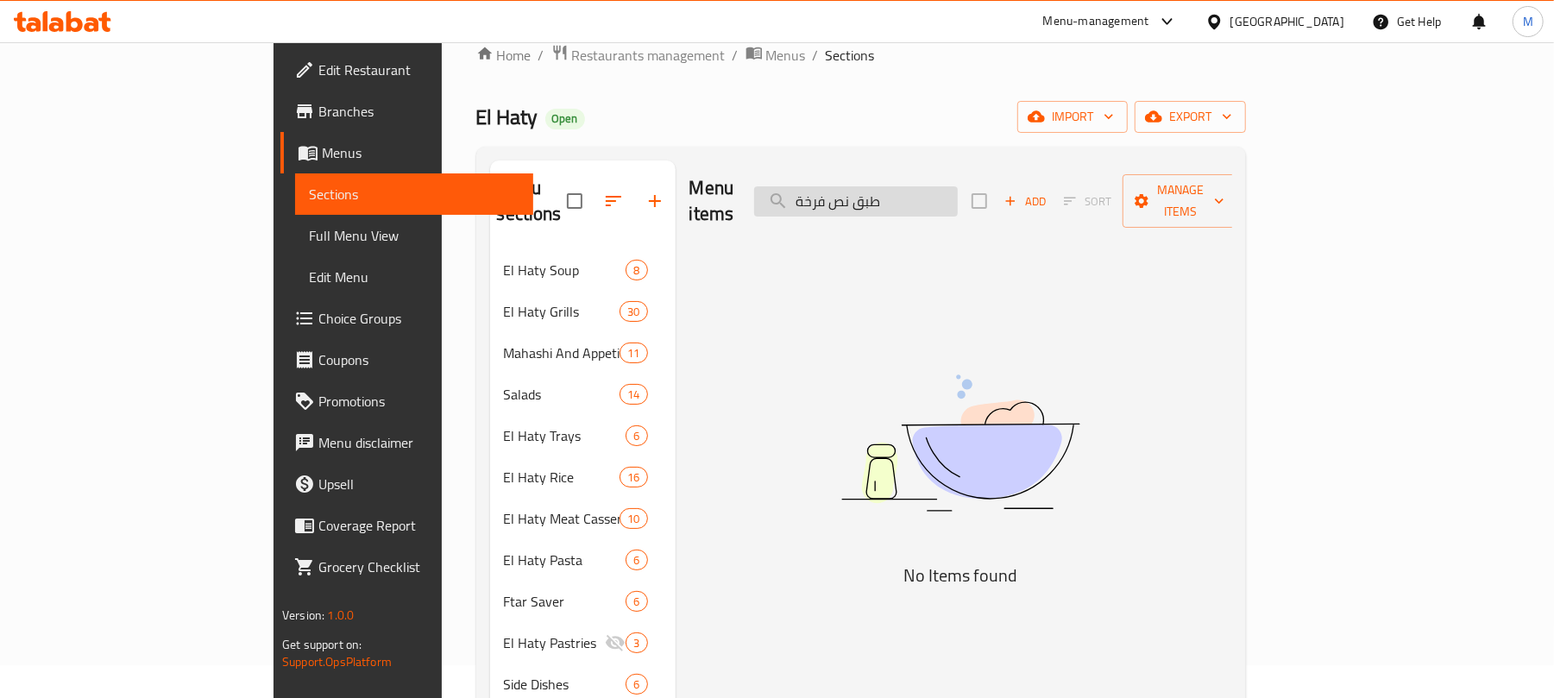
click at [958, 194] on input "طبق نص فرخة" at bounding box center [856, 201] width 204 height 30
type input "نص فرخة"
click at [911, 193] on input "نص فرخة" at bounding box center [856, 201] width 204 height 30
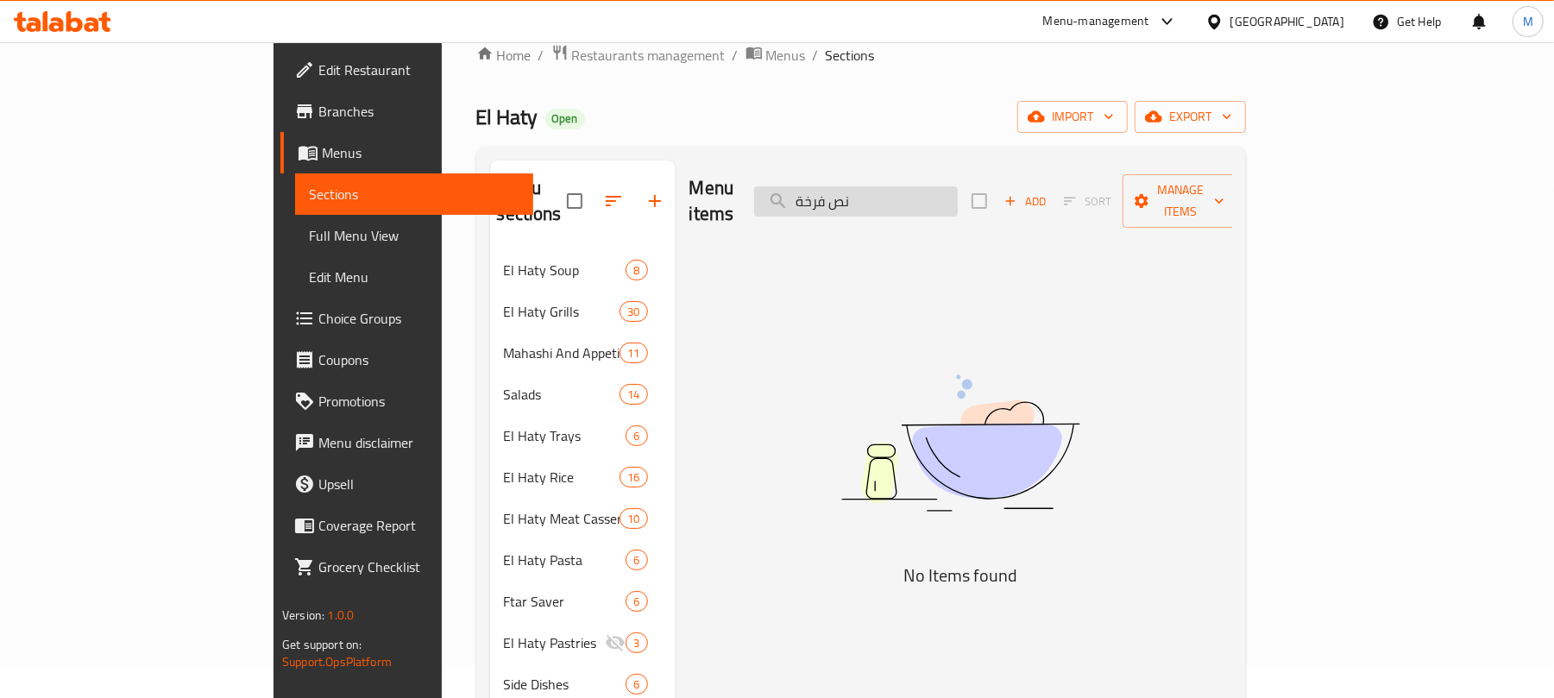
click at [911, 193] on input "نص فرخة" at bounding box center [856, 201] width 204 height 30
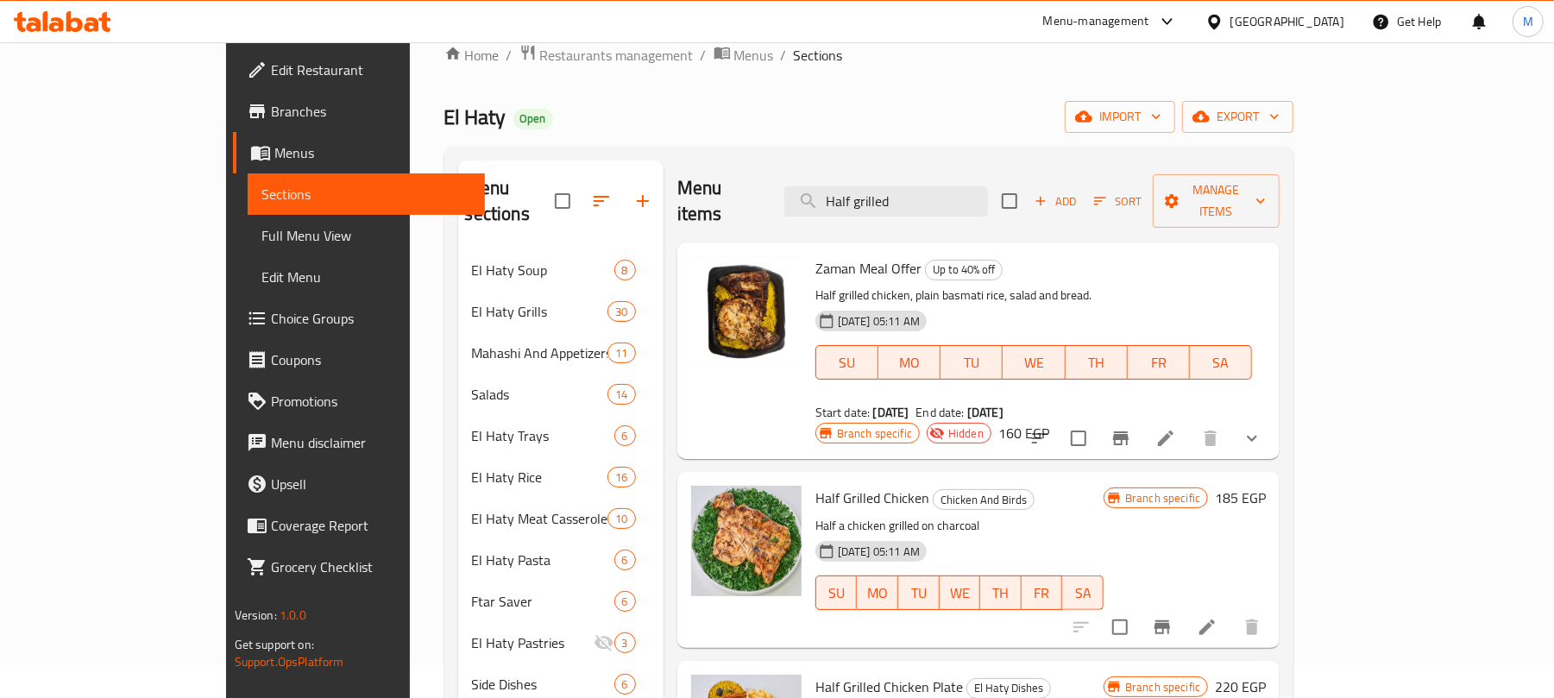
scroll to position [148, 0]
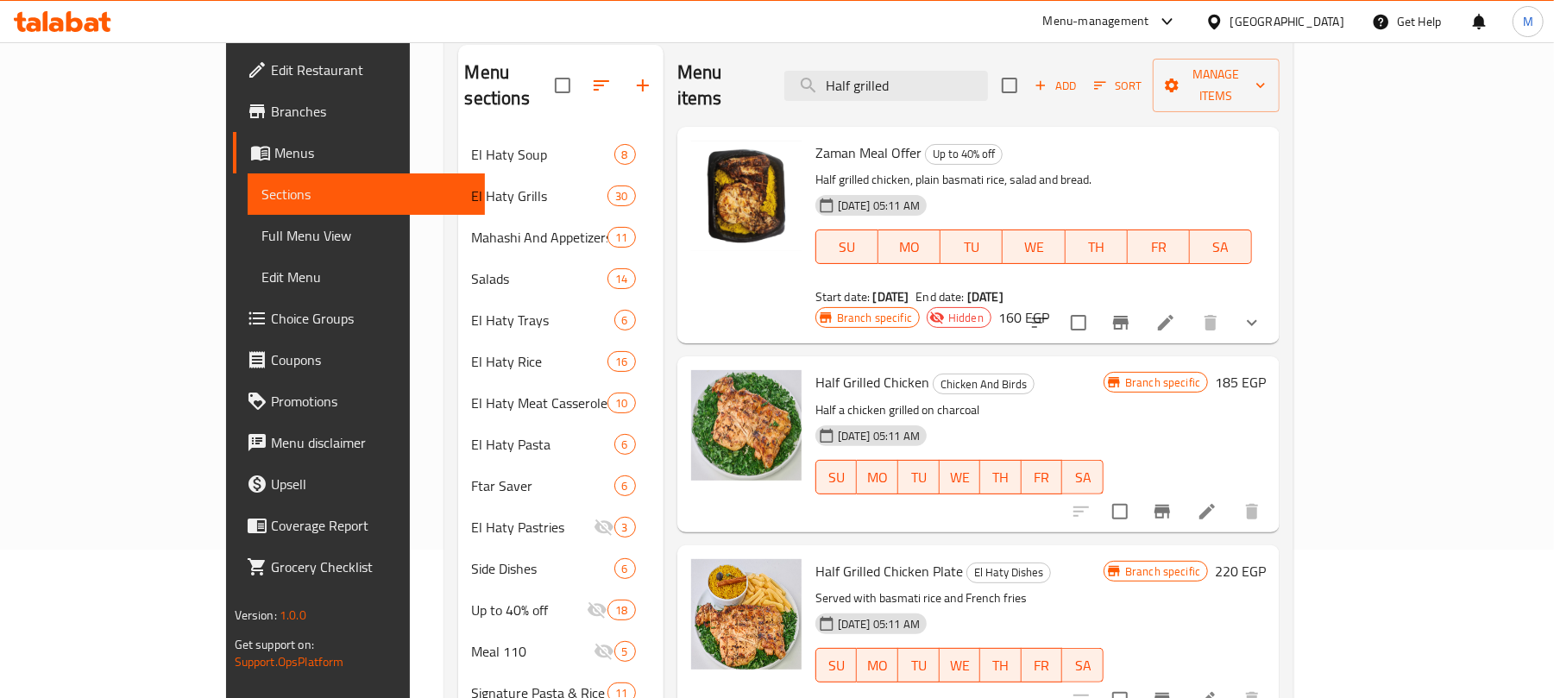
click at [1173, 690] on icon "Branch-specific-item" at bounding box center [1162, 700] width 21 height 21
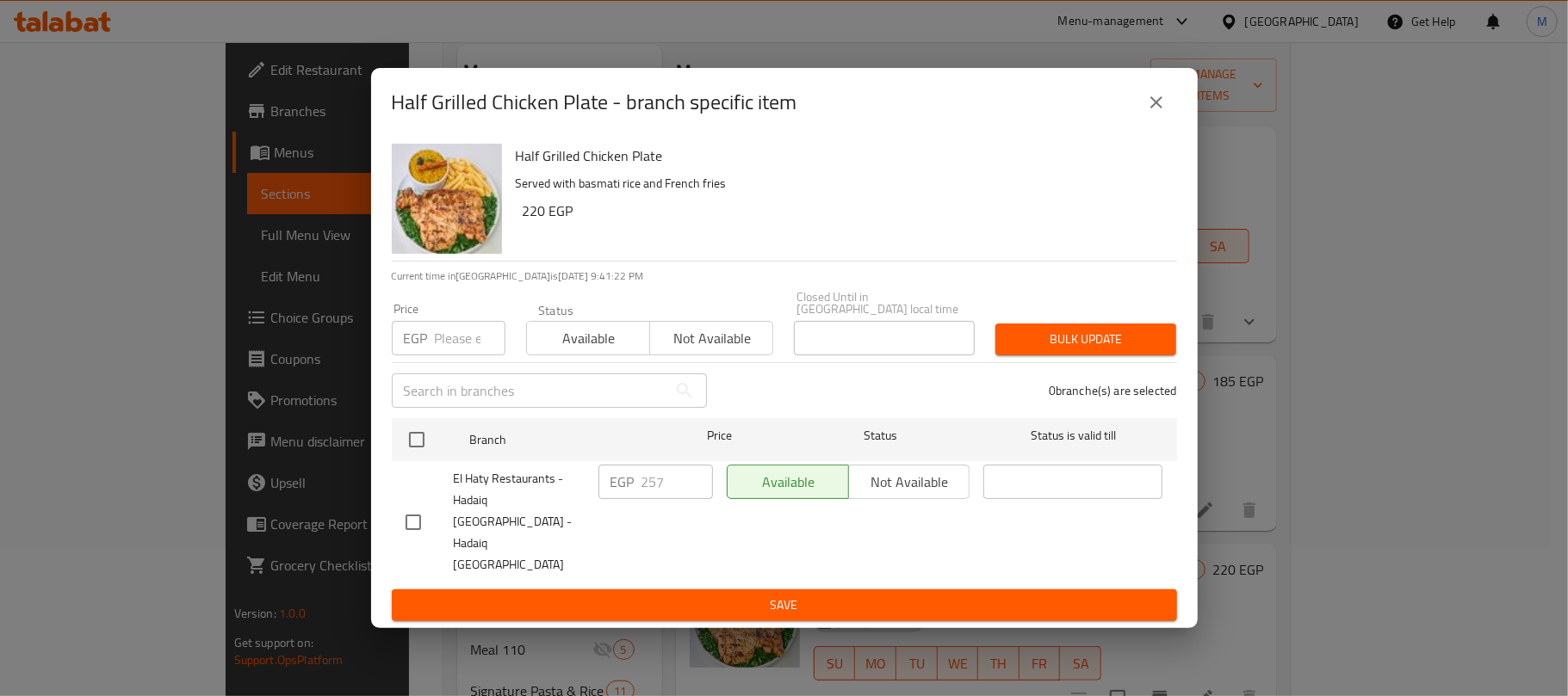
click at [1150, 113] on icon "close" at bounding box center [1156, 102] width 21 height 21
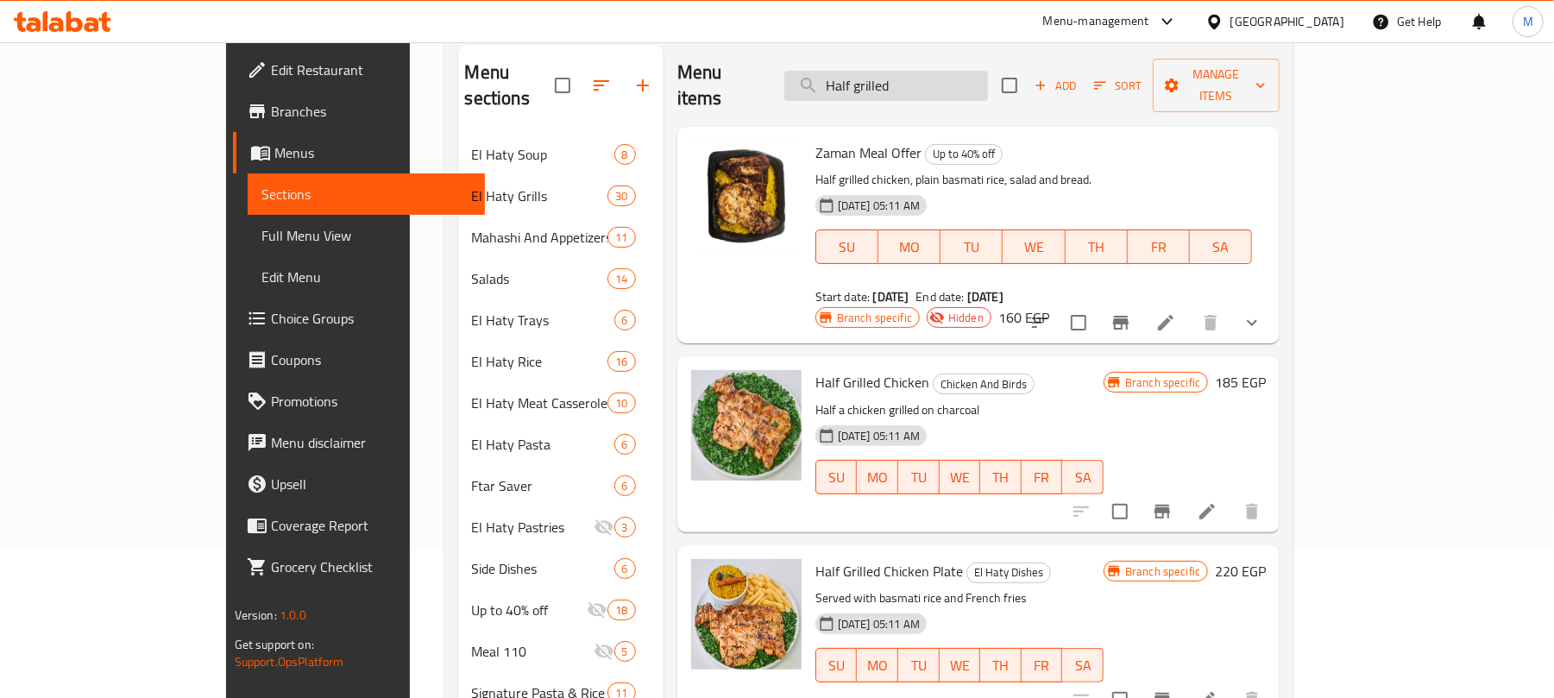
click at [982, 74] on input "Half grilled" at bounding box center [887, 86] width 204 height 30
paste input "طبق ستيك لحم بالصوص"
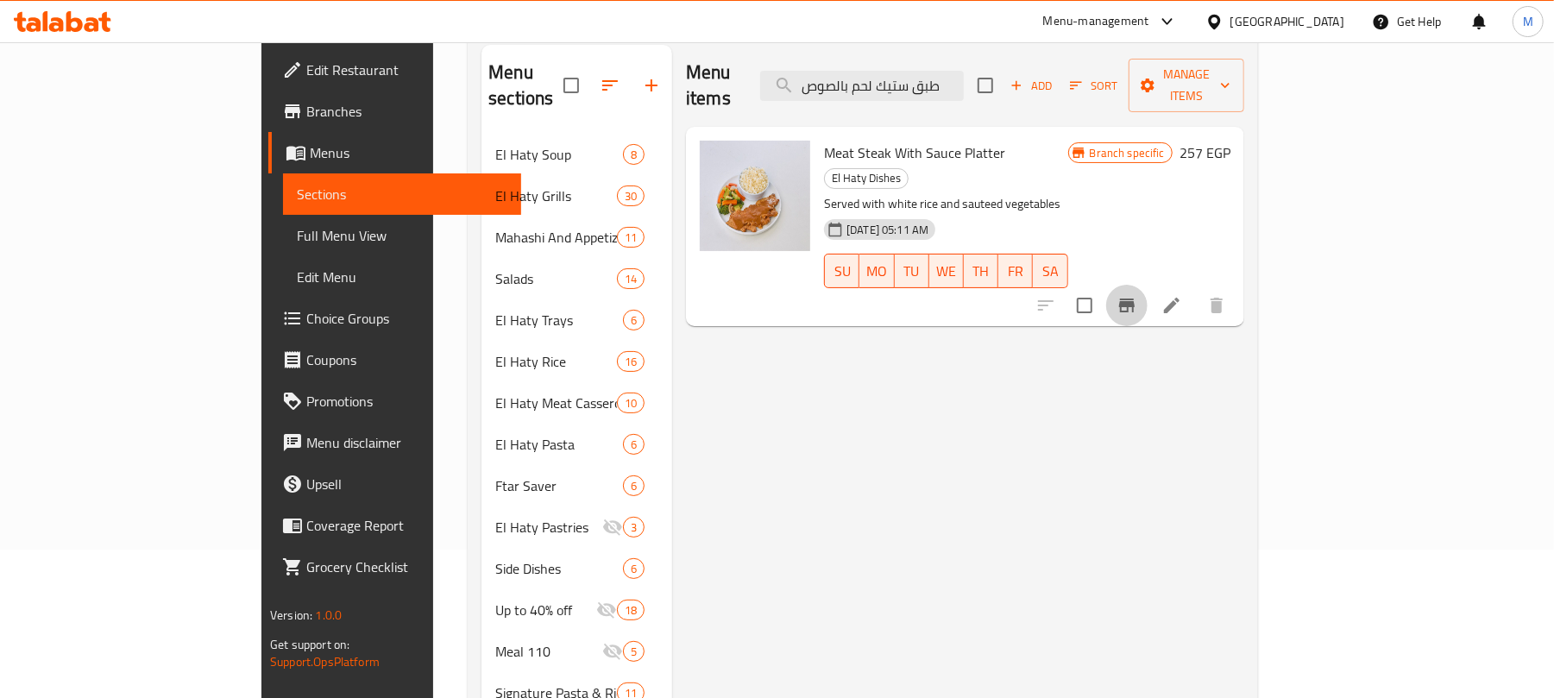
click at [1138, 295] on icon "Branch-specific-item" at bounding box center [1127, 305] width 21 height 21
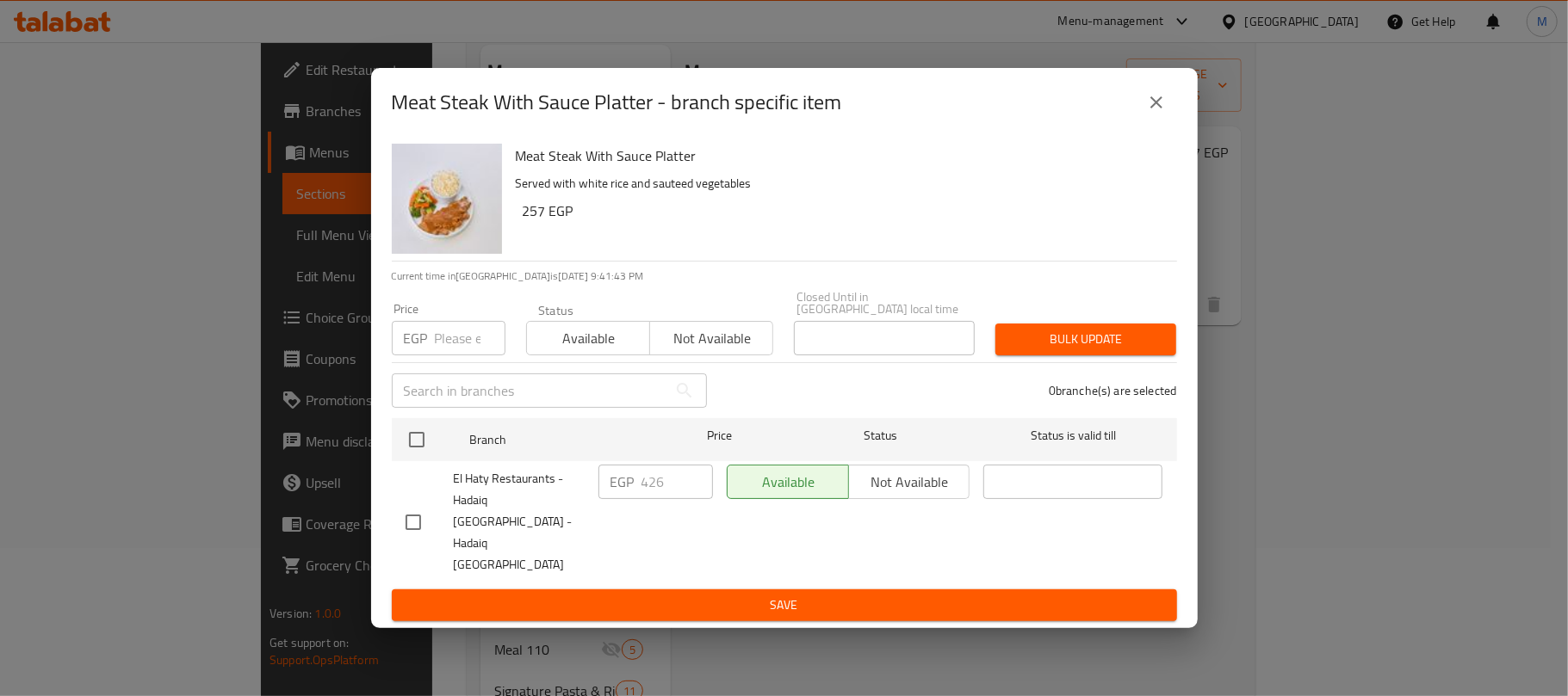
click at [1151, 113] on icon "close" at bounding box center [1156, 102] width 21 height 21
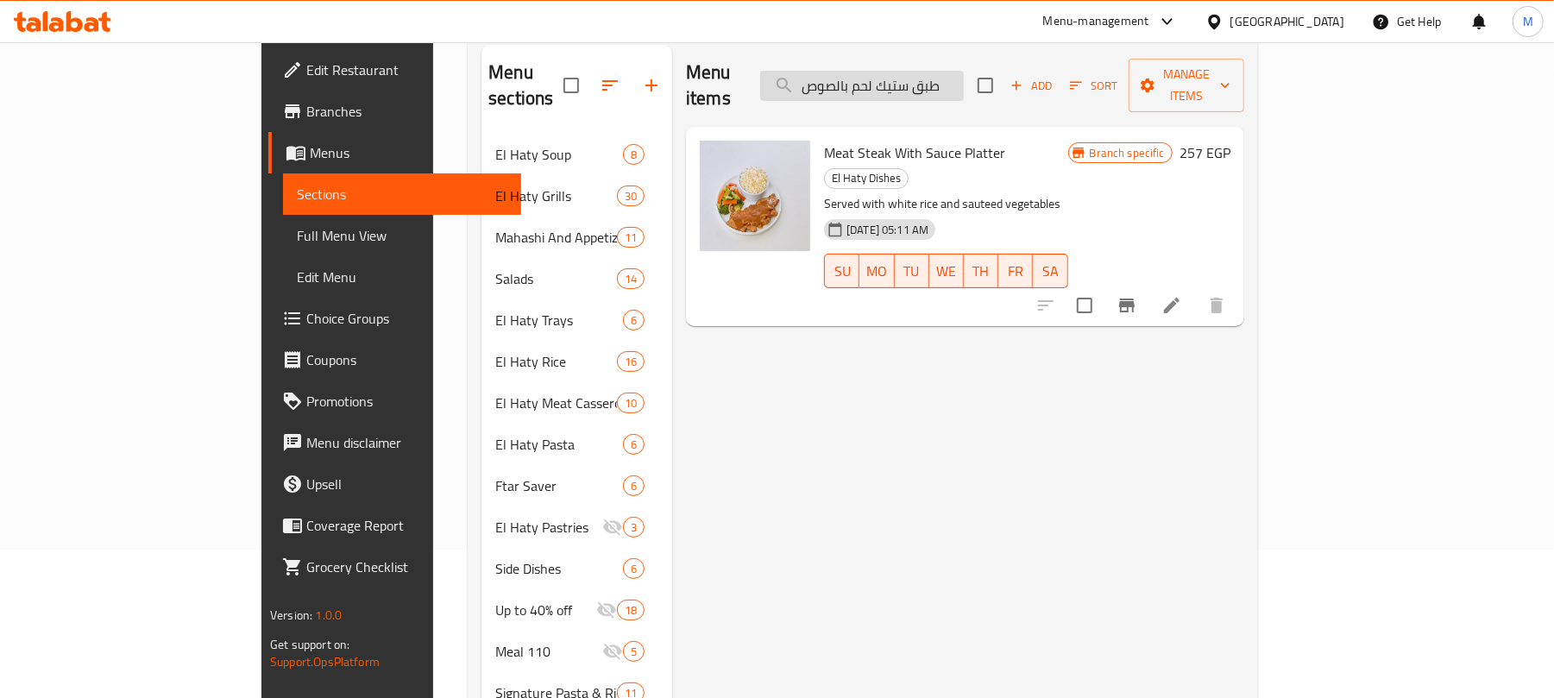
click at [927, 80] on input "طبق ستيك لحم بالصوص" at bounding box center [862, 86] width 204 height 30
paste input "ضار سادة"
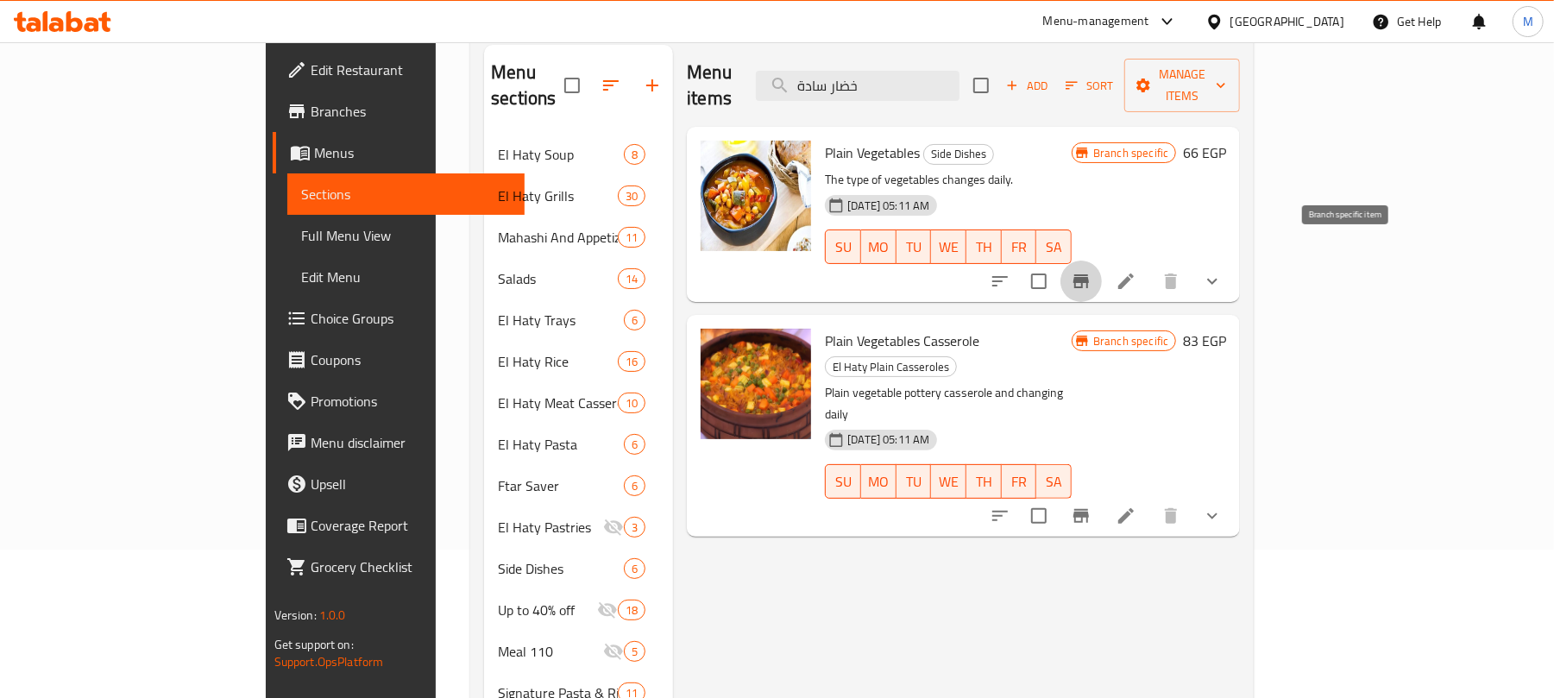
click at [1089, 274] on icon "Branch-specific-item" at bounding box center [1082, 281] width 16 height 14
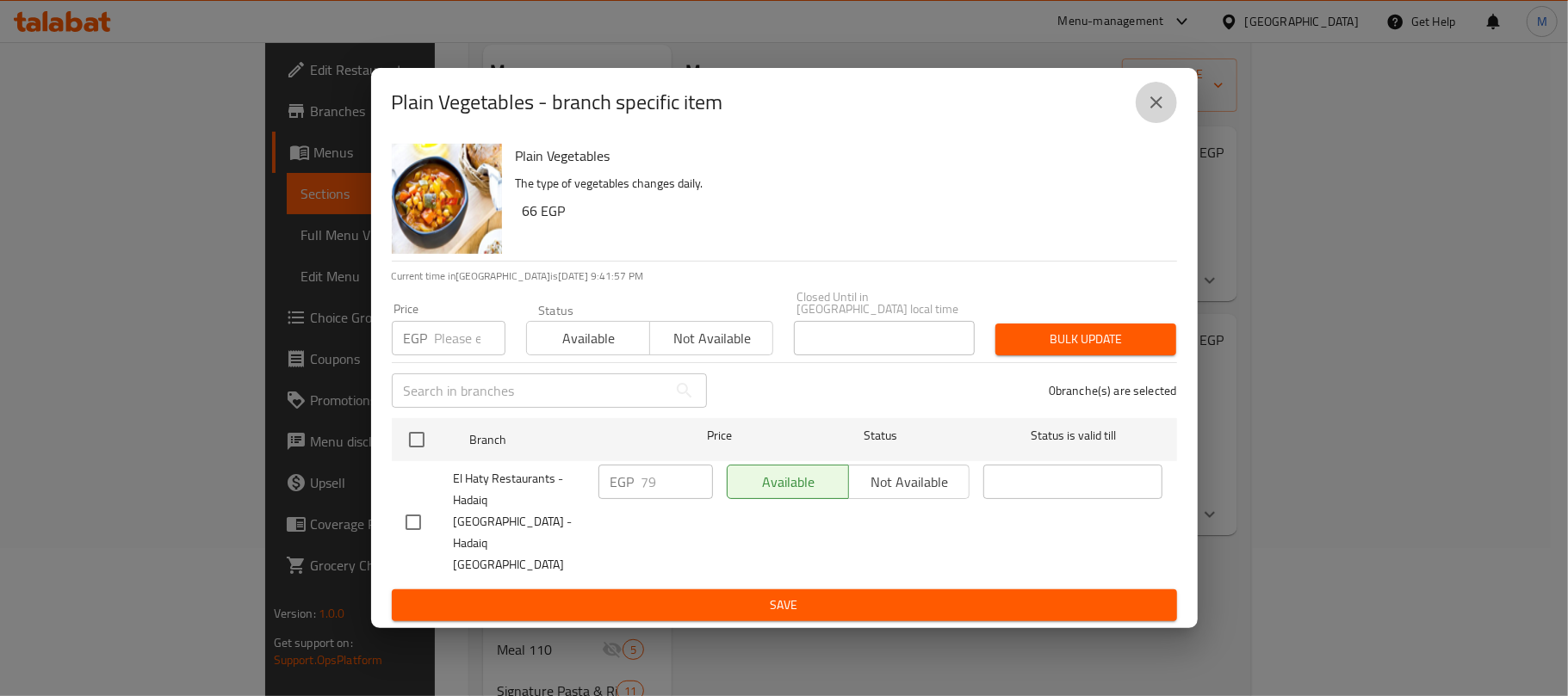
click at [1147, 113] on icon "close" at bounding box center [1156, 102] width 21 height 21
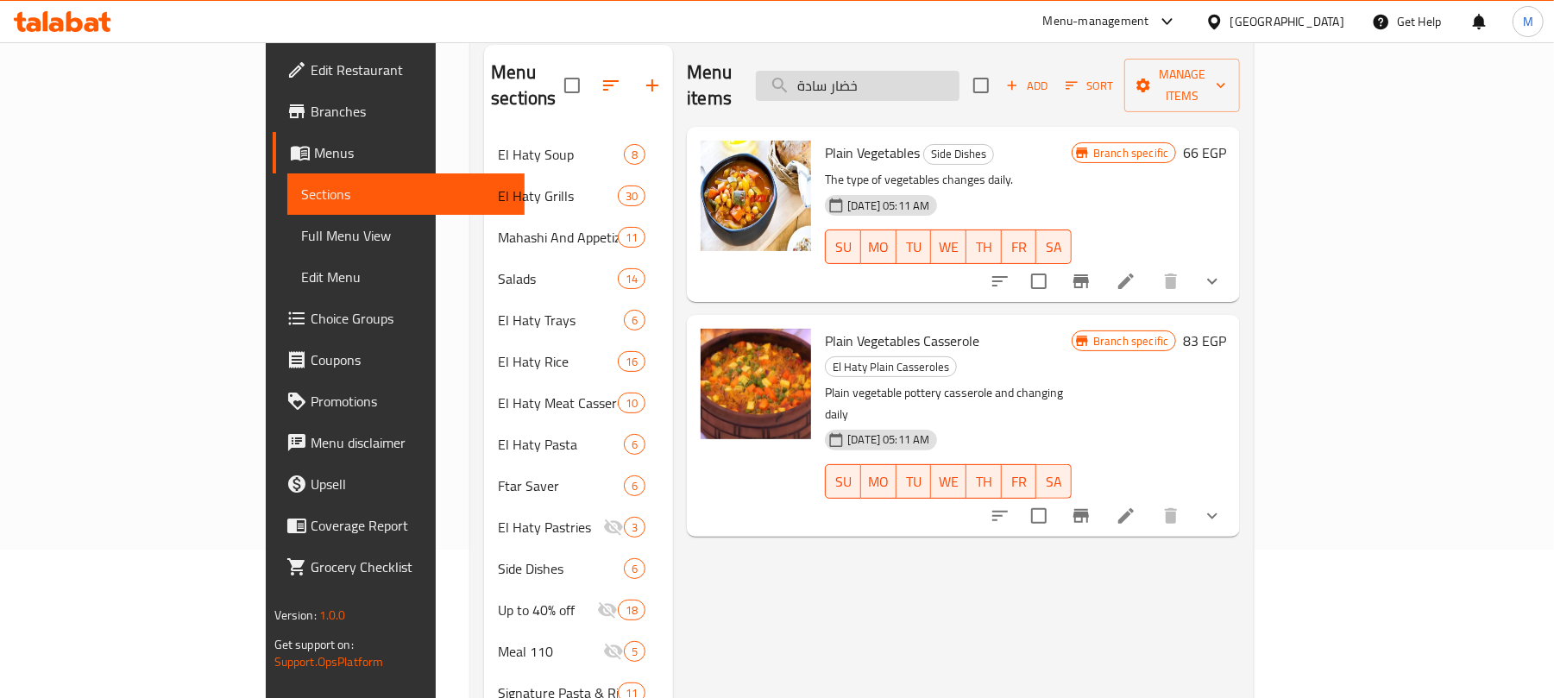
click at [960, 74] on input "خضار سادة" at bounding box center [858, 86] width 204 height 30
paste input "نية هدية الحاتي"
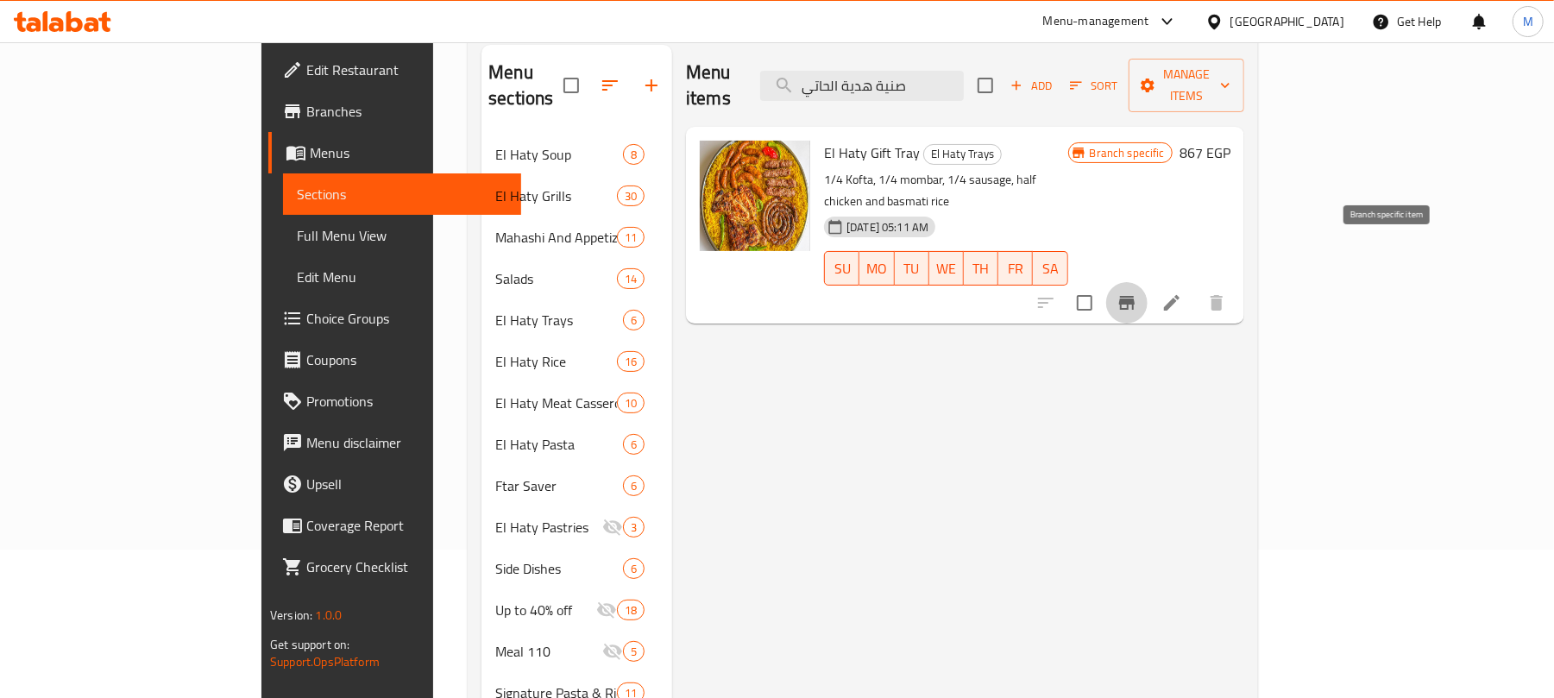
click at [1135, 296] on icon "Branch-specific-item" at bounding box center [1127, 303] width 16 height 14
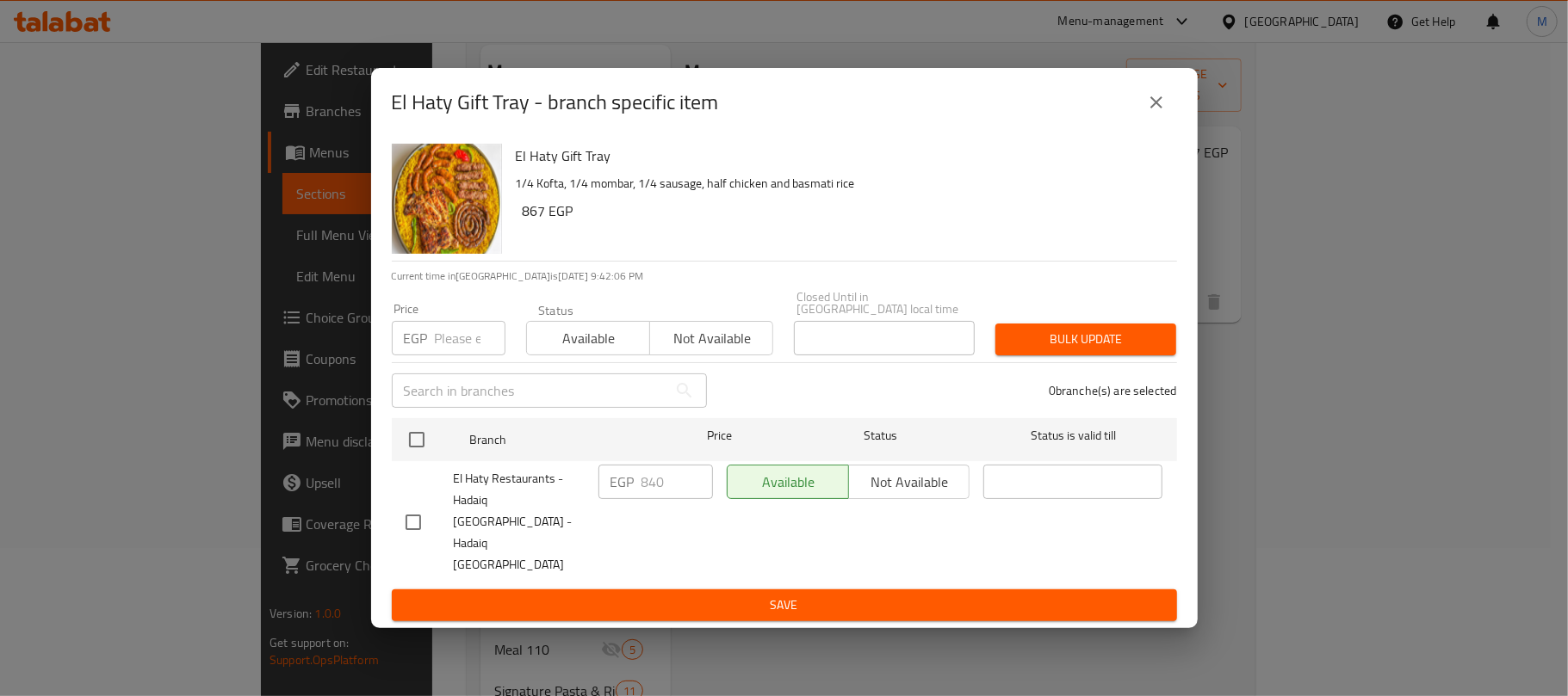
click at [1155, 113] on icon "close" at bounding box center [1156, 102] width 21 height 21
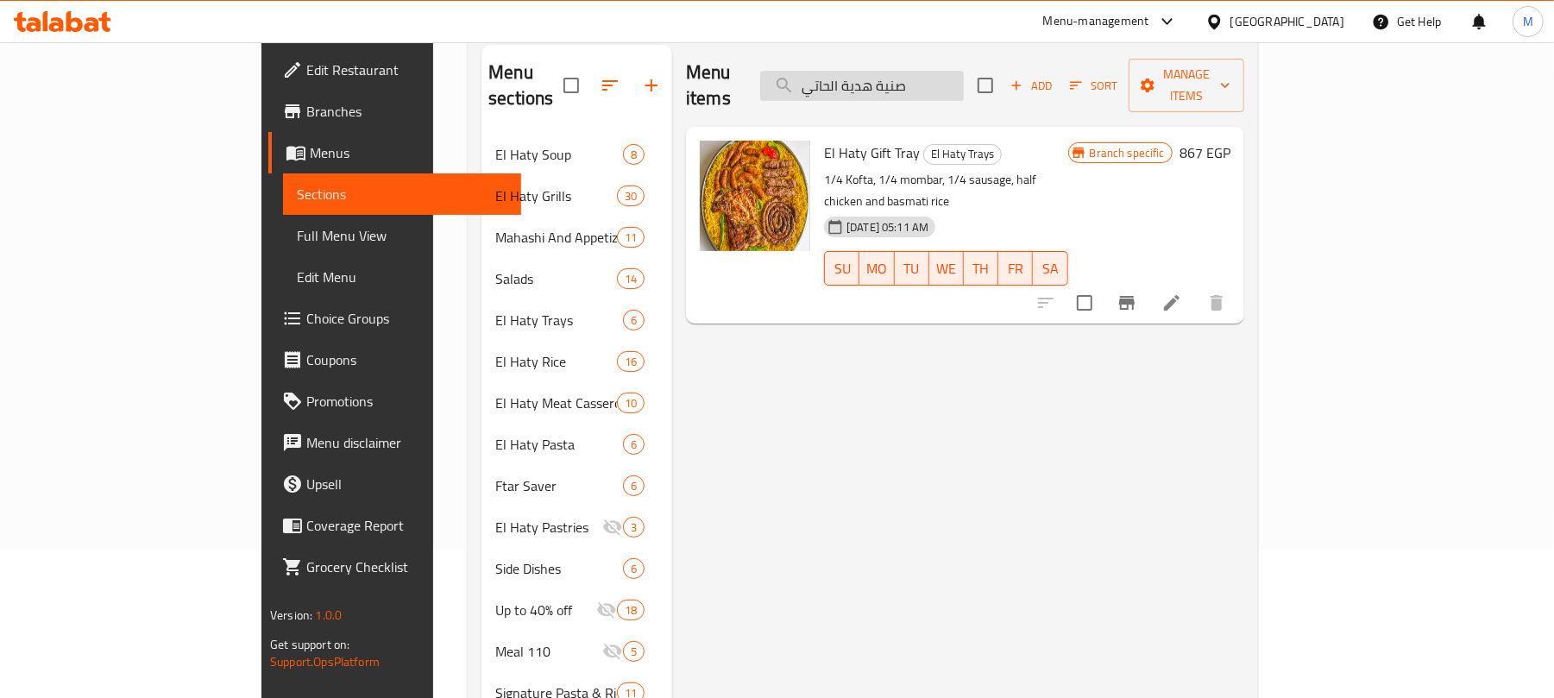
click at [933, 73] on input "صنية هدية الحاتي" at bounding box center [862, 86] width 204 height 30
click at [934, 73] on input "صنية هدية الحاتي" at bounding box center [862, 86] width 204 height 30
paste input "الشباب"
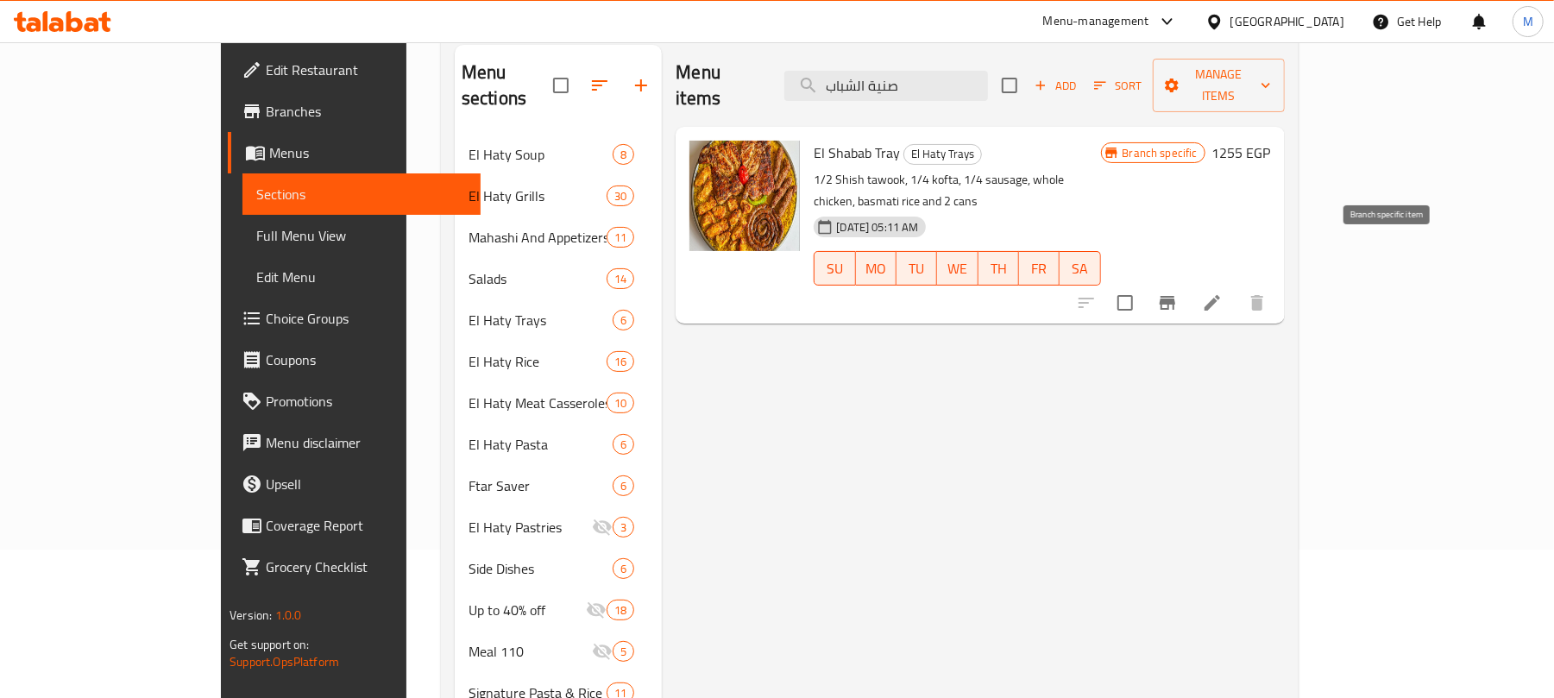
click at [1175, 296] on icon "Branch-specific-item" at bounding box center [1168, 303] width 16 height 14
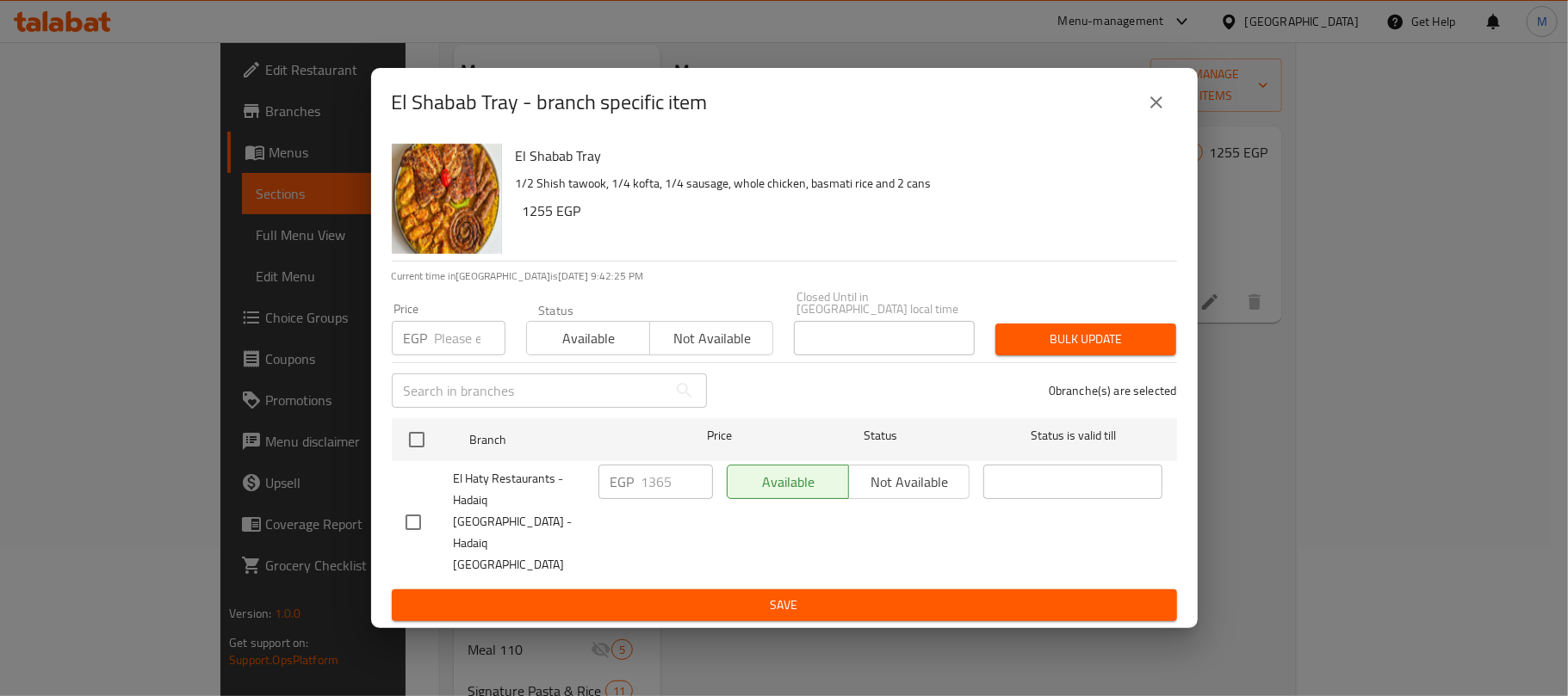
click at [1158, 113] on icon "close" at bounding box center [1156, 102] width 21 height 21
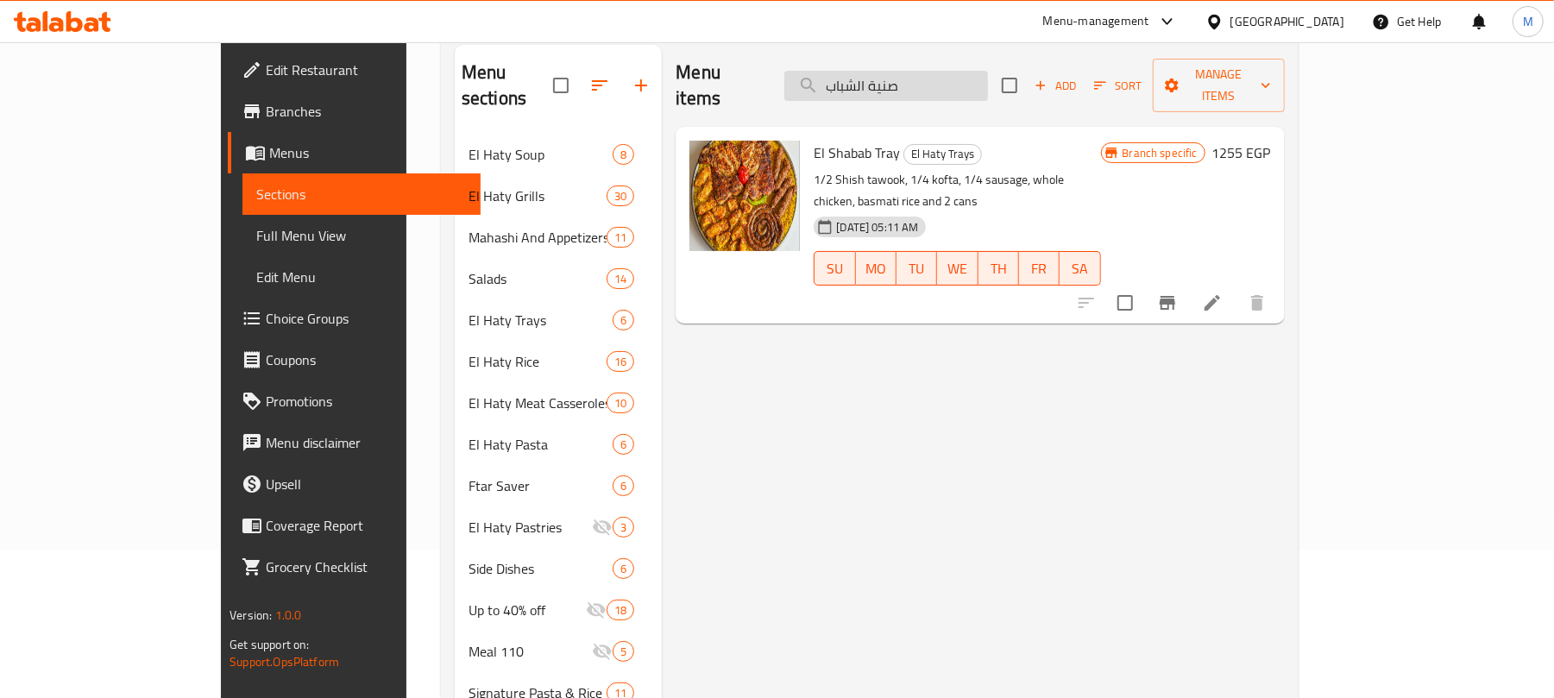
click at [971, 81] on input "صنية الشباب" at bounding box center [887, 86] width 204 height 30
click at [971, 80] on input "صنية الشباب" at bounding box center [887, 86] width 204 height 30
paste input "ح"
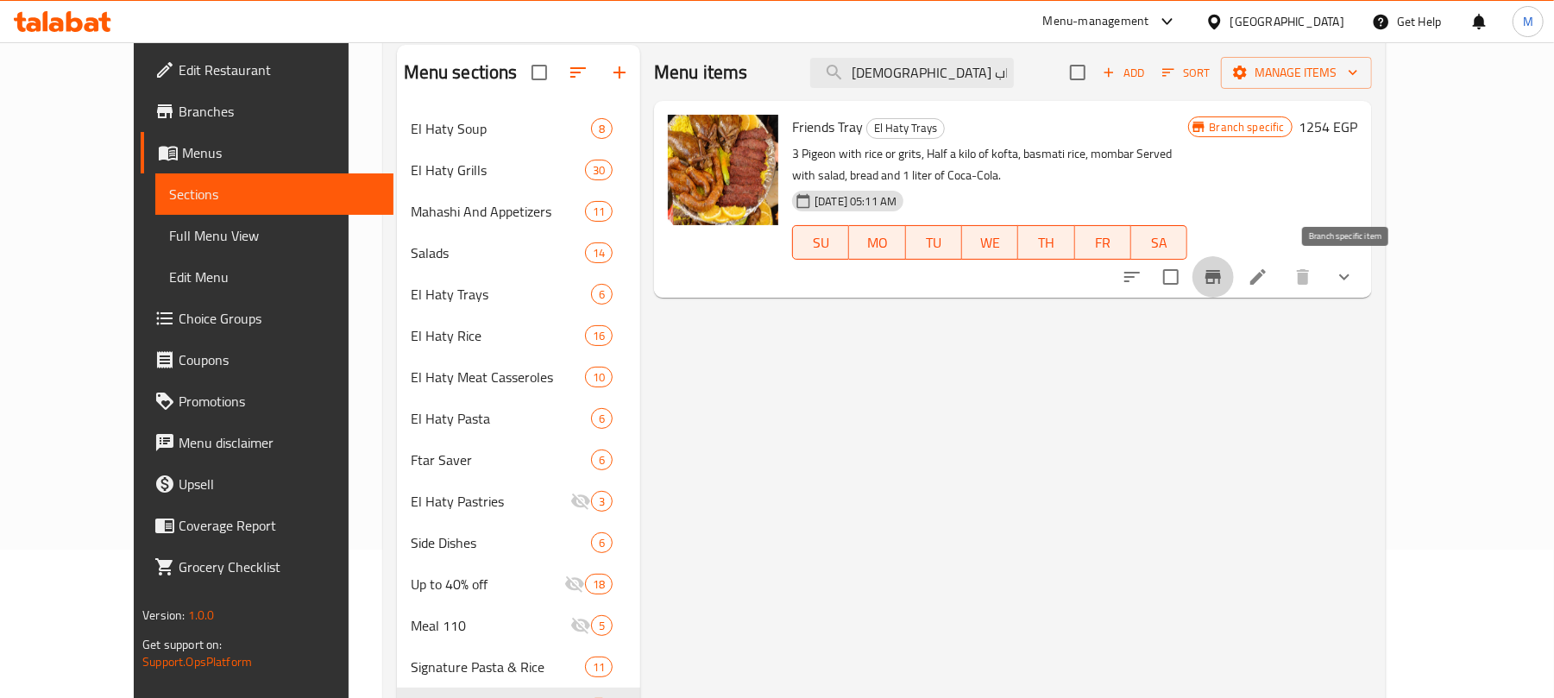
click at [1224, 274] on icon "Branch-specific-item" at bounding box center [1213, 277] width 21 height 21
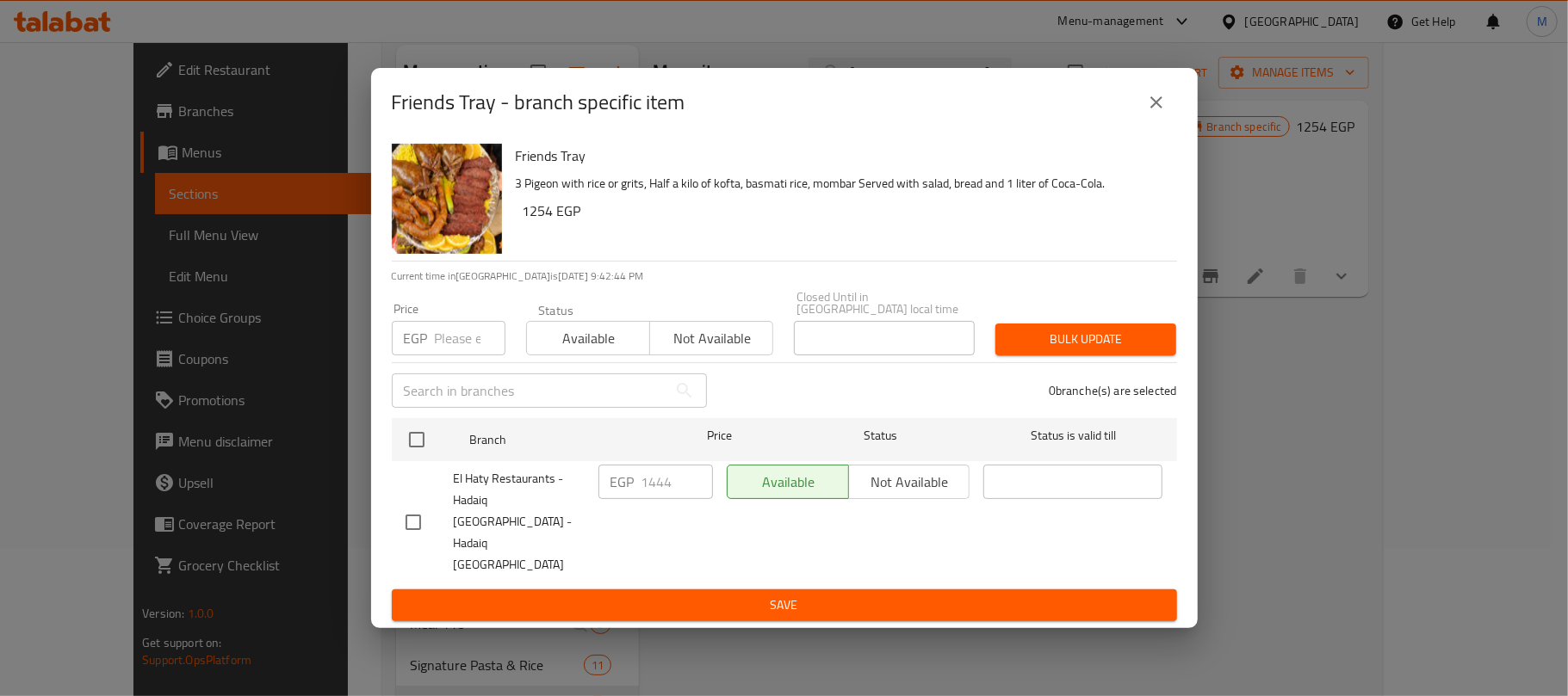
click at [1148, 113] on icon "close" at bounding box center [1156, 102] width 21 height 21
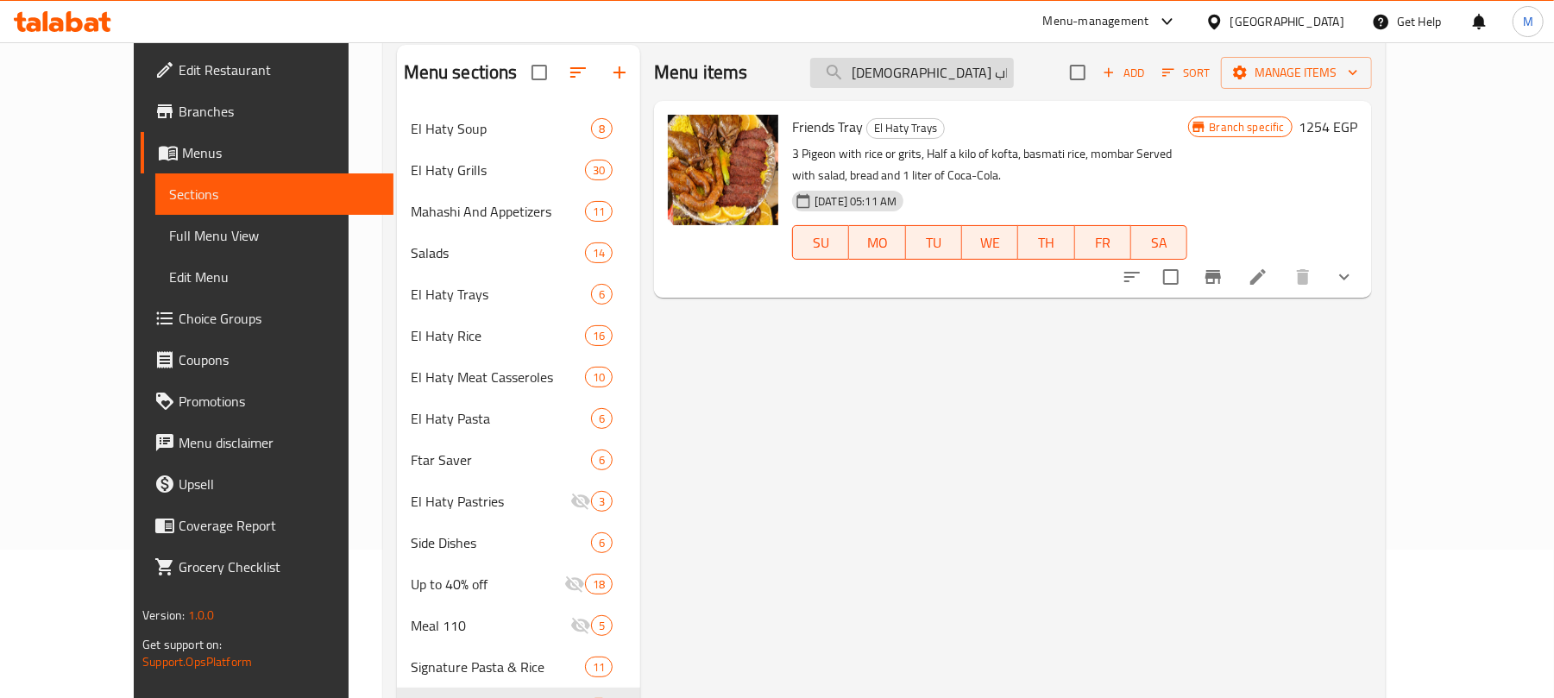
click at [991, 73] on input "صنية الصحاب" at bounding box center [912, 73] width 204 height 30
paste input "يلة وسط"
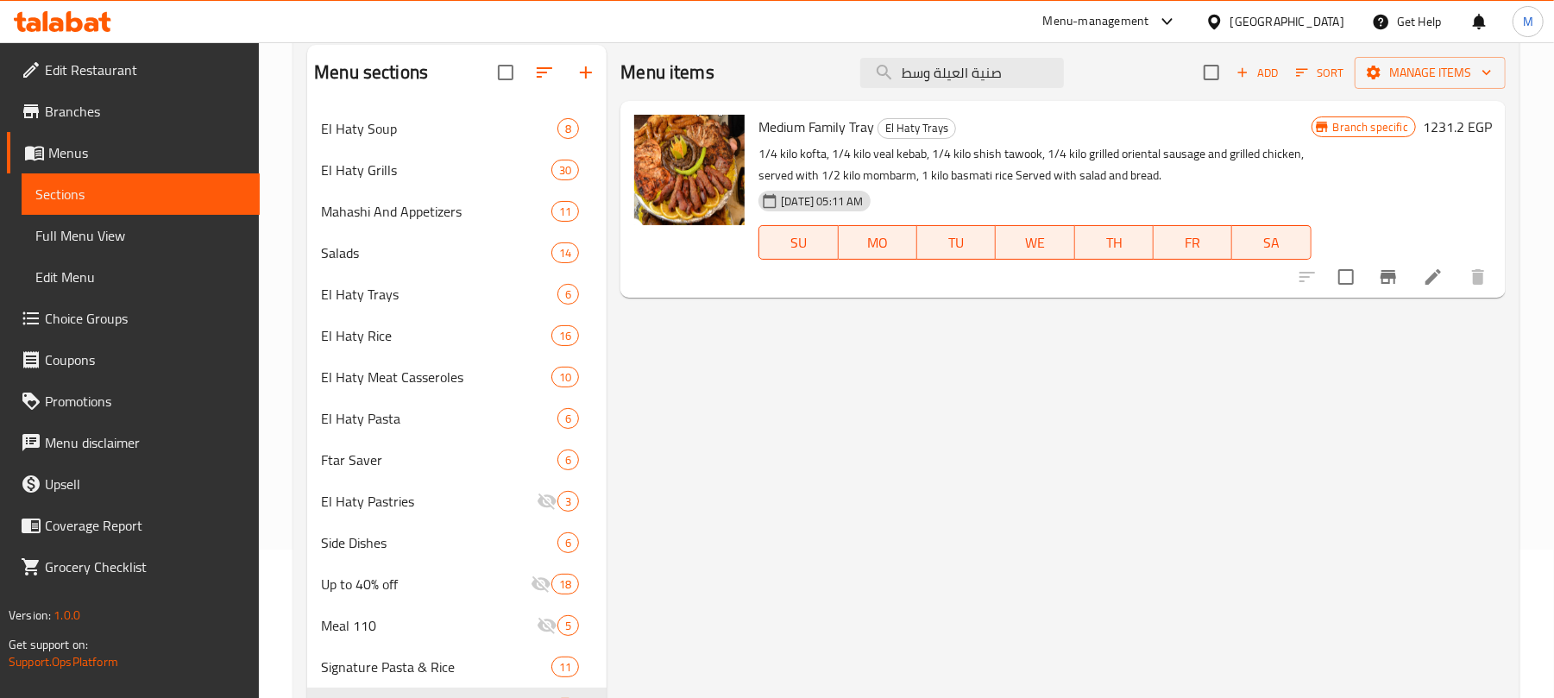
click at [1389, 277] on icon "Branch-specific-item" at bounding box center [1389, 277] width 16 height 14
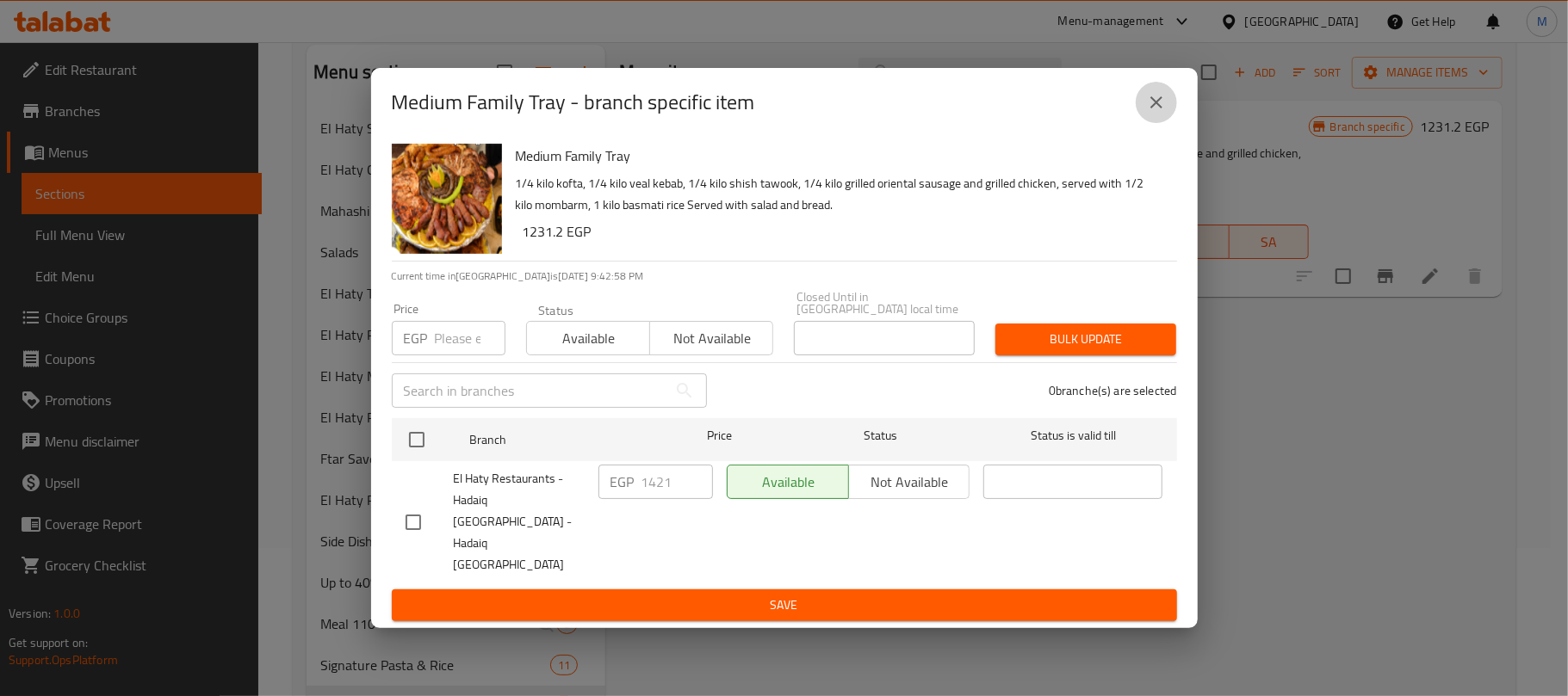
click at [1158, 109] on icon "close" at bounding box center [1156, 103] width 12 height 12
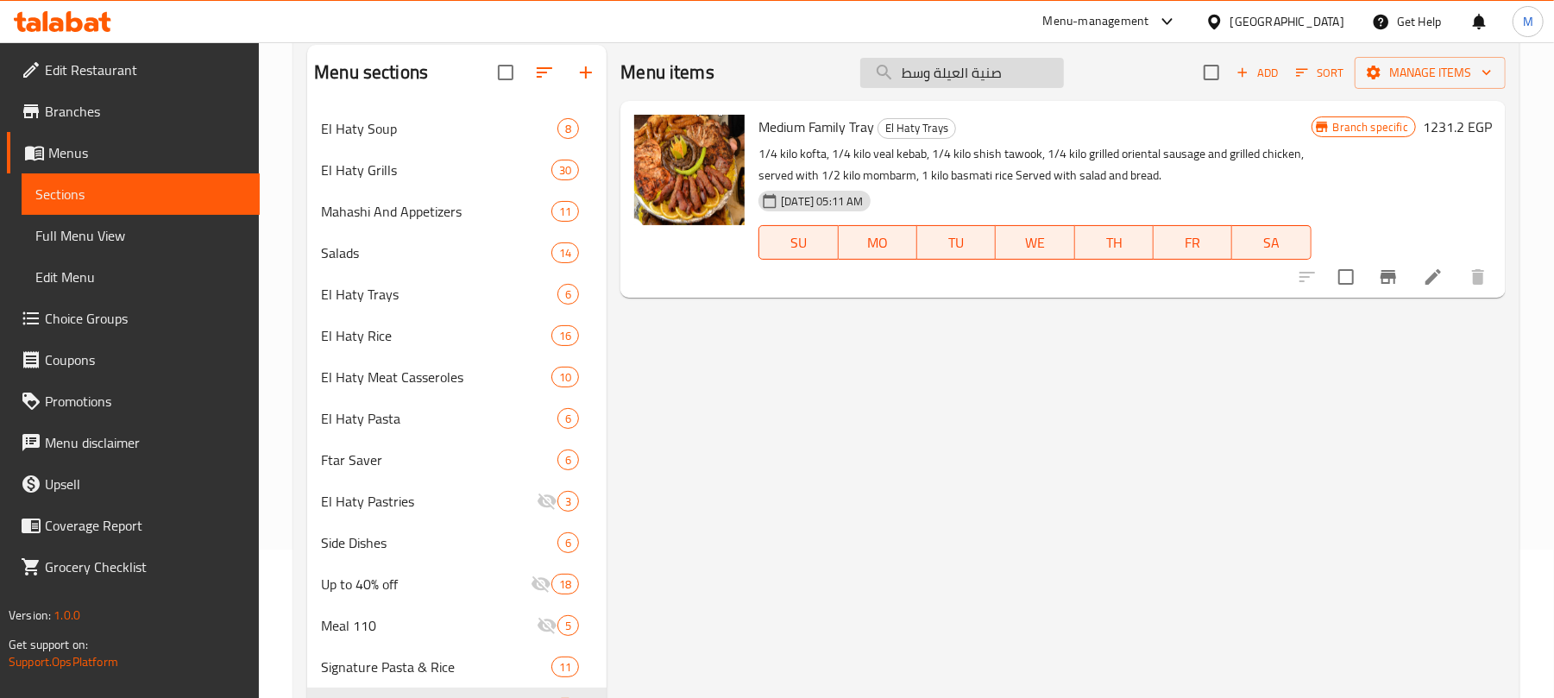
click at [1005, 81] on input "صنية العيلة وسط" at bounding box center [962, 73] width 204 height 30
paste input "بير"
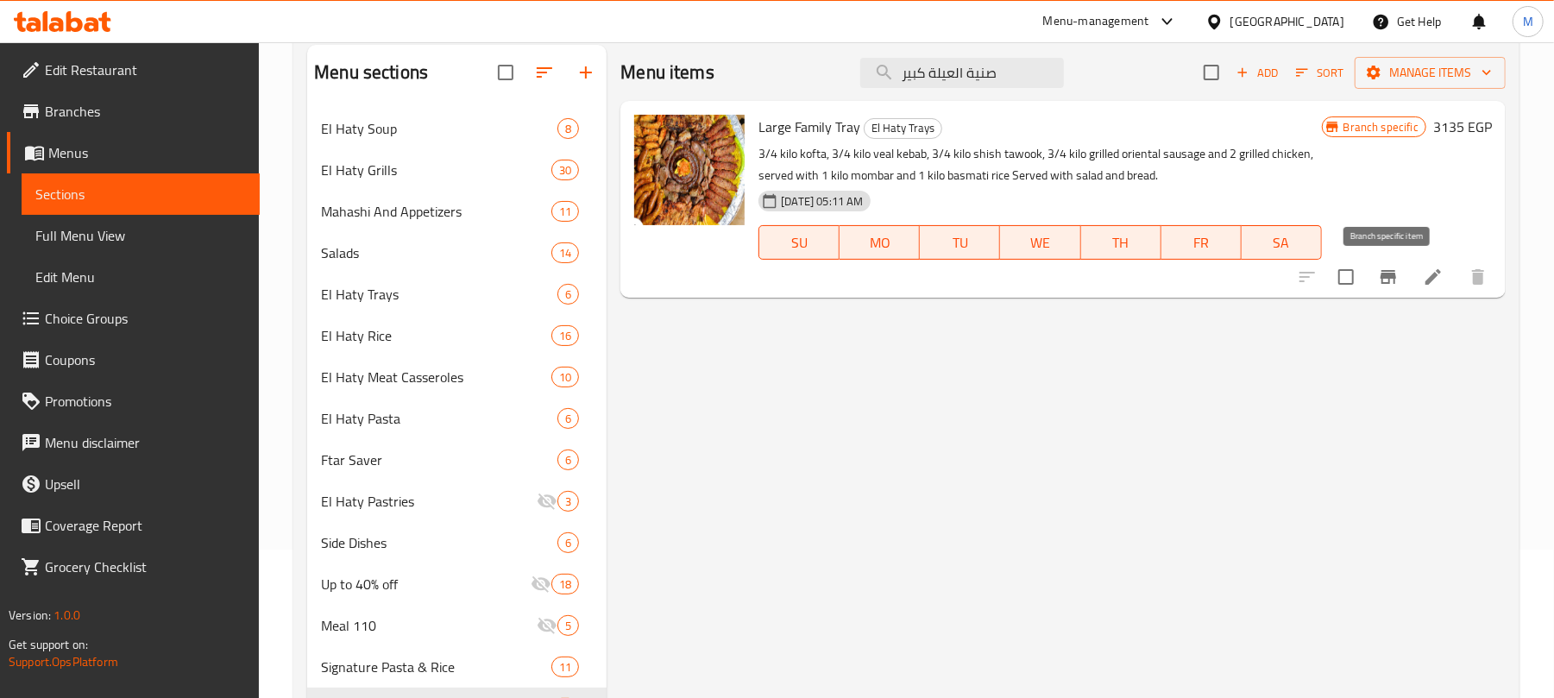
type input "صنية العيلة كبير"
click at [1389, 285] on icon "Branch-specific-item" at bounding box center [1388, 277] width 21 height 21
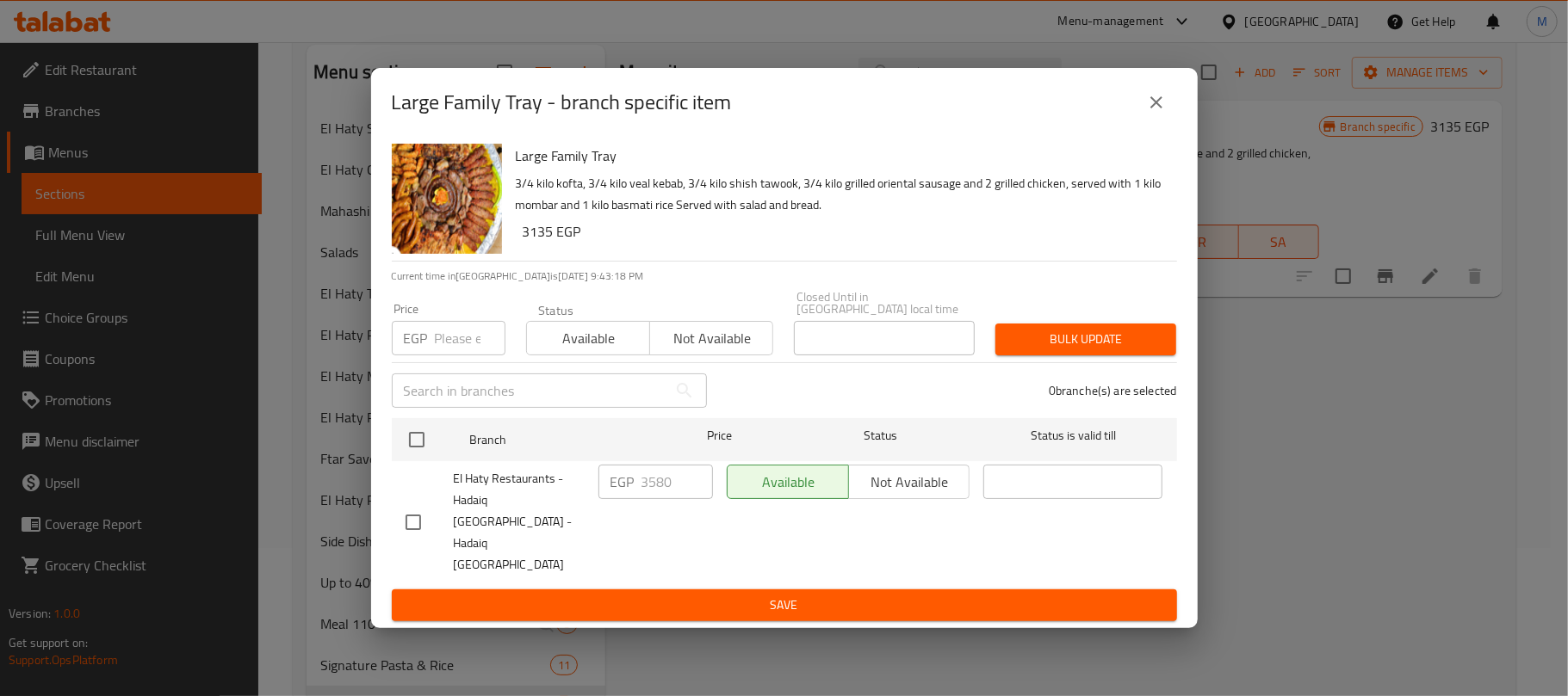
click at [456, 355] on input "number" at bounding box center [470, 338] width 71 height 35
paste input "3580"
click at [458, 355] on input "3580" at bounding box center [470, 338] width 71 height 35
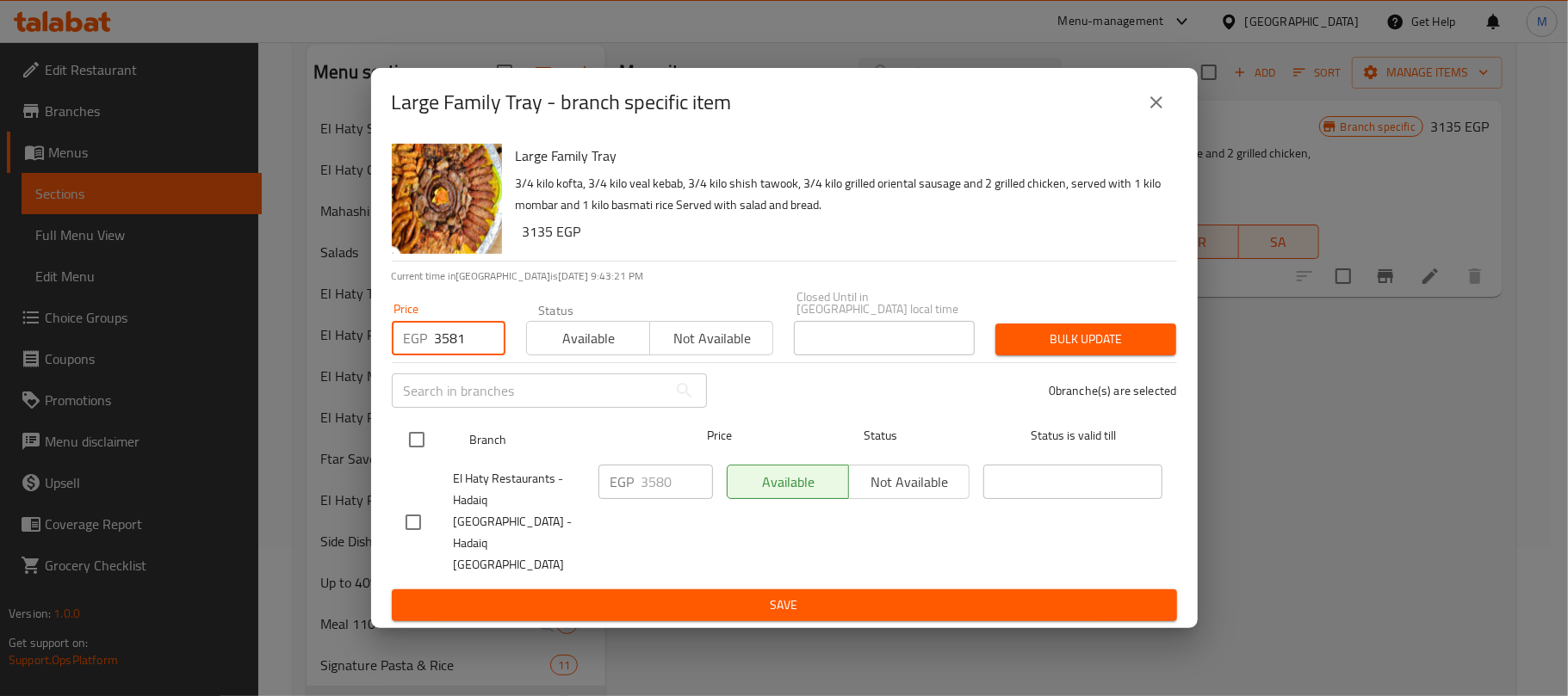
type input "3581"
click at [413, 453] on input "checkbox" at bounding box center [417, 440] width 36 height 36
checkbox input "true"
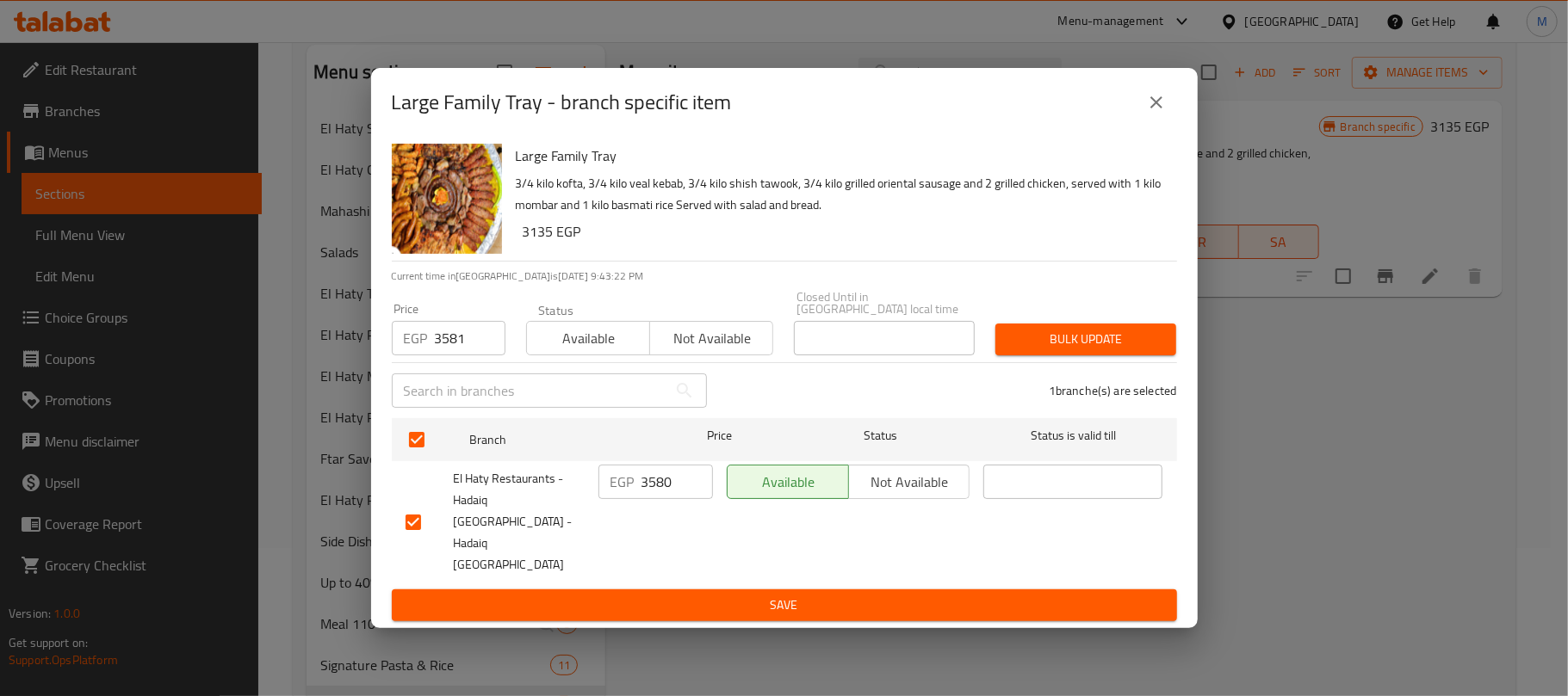
click at [1107, 350] on span "Bulk update" at bounding box center [1085, 340] width 154 height 22
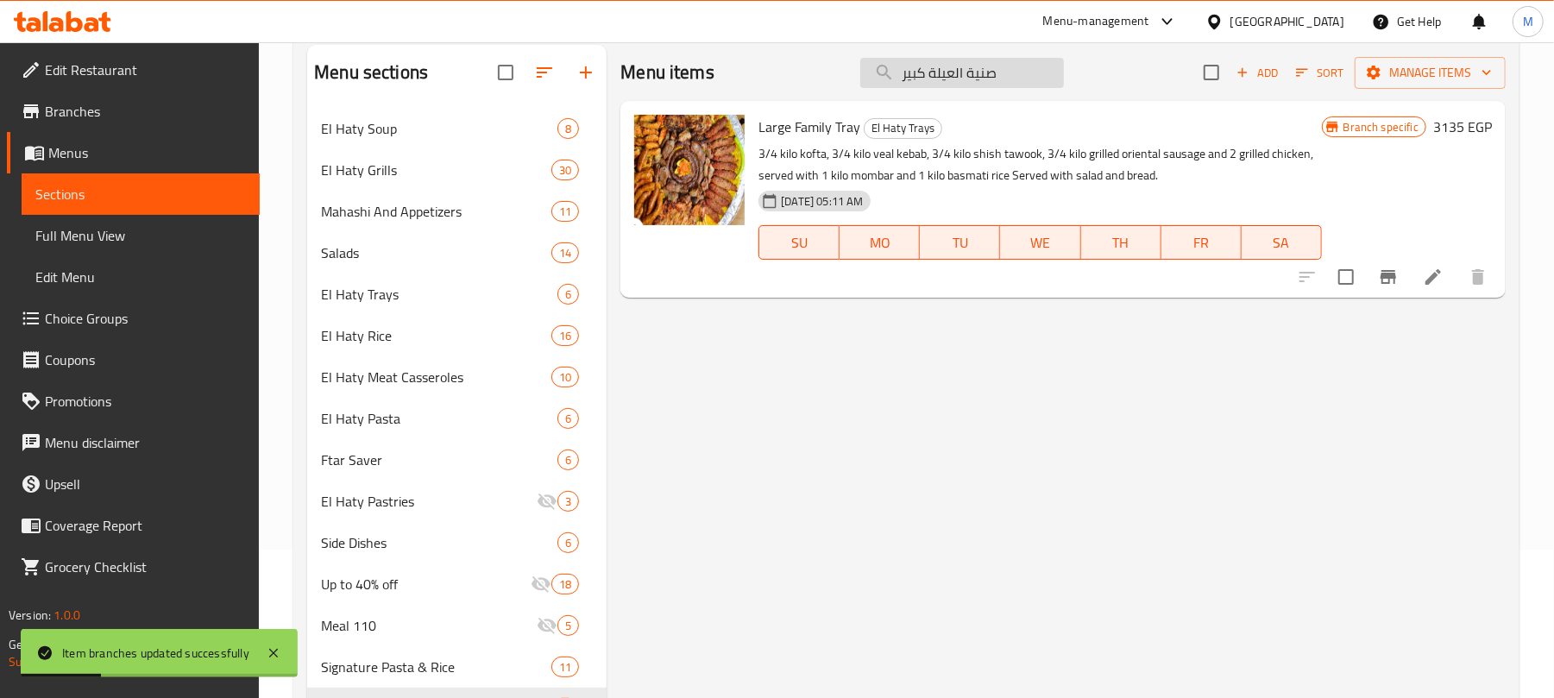
click at [981, 77] on input "صنية العيلة كبير" at bounding box center [962, 73] width 204 height 30
paste input "نية الحاتي"
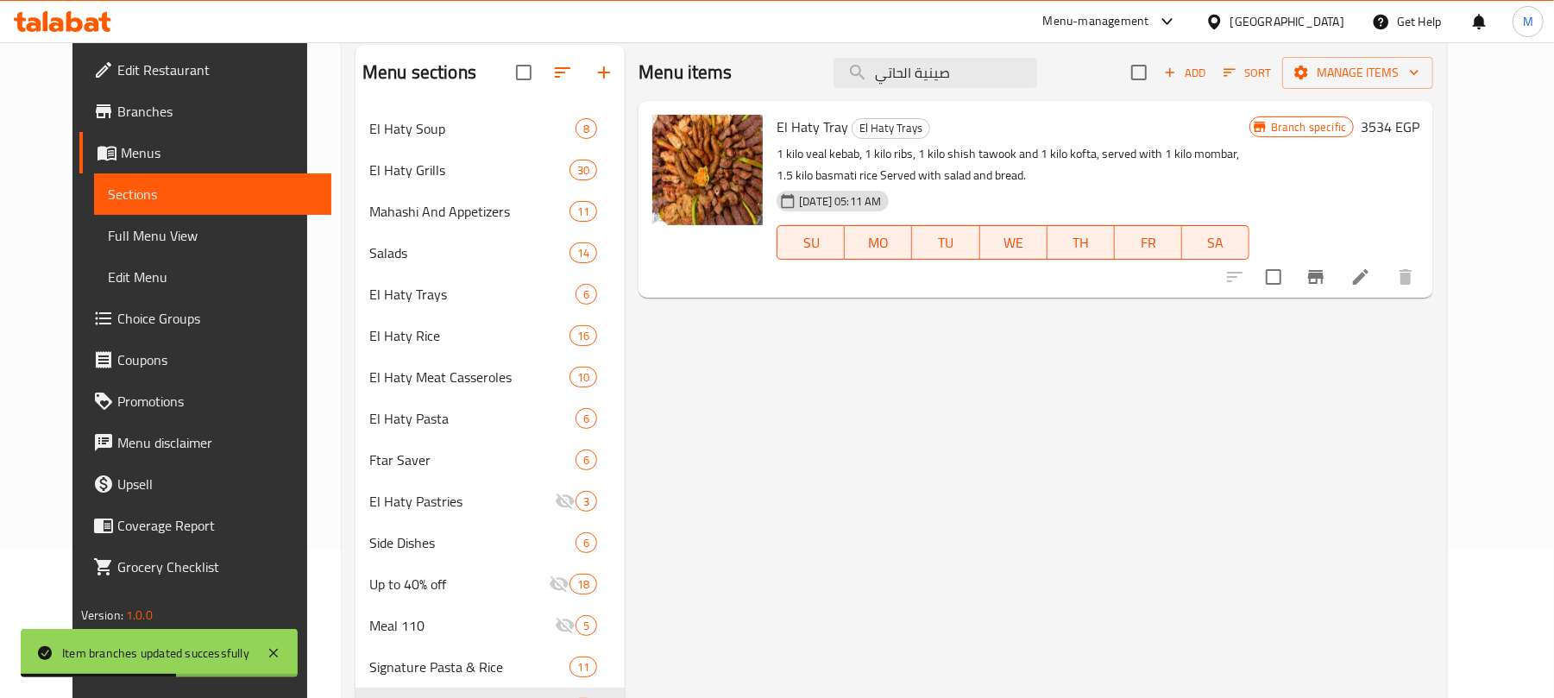
click at [1327, 280] on icon "Branch-specific-item" at bounding box center [1316, 277] width 21 height 21
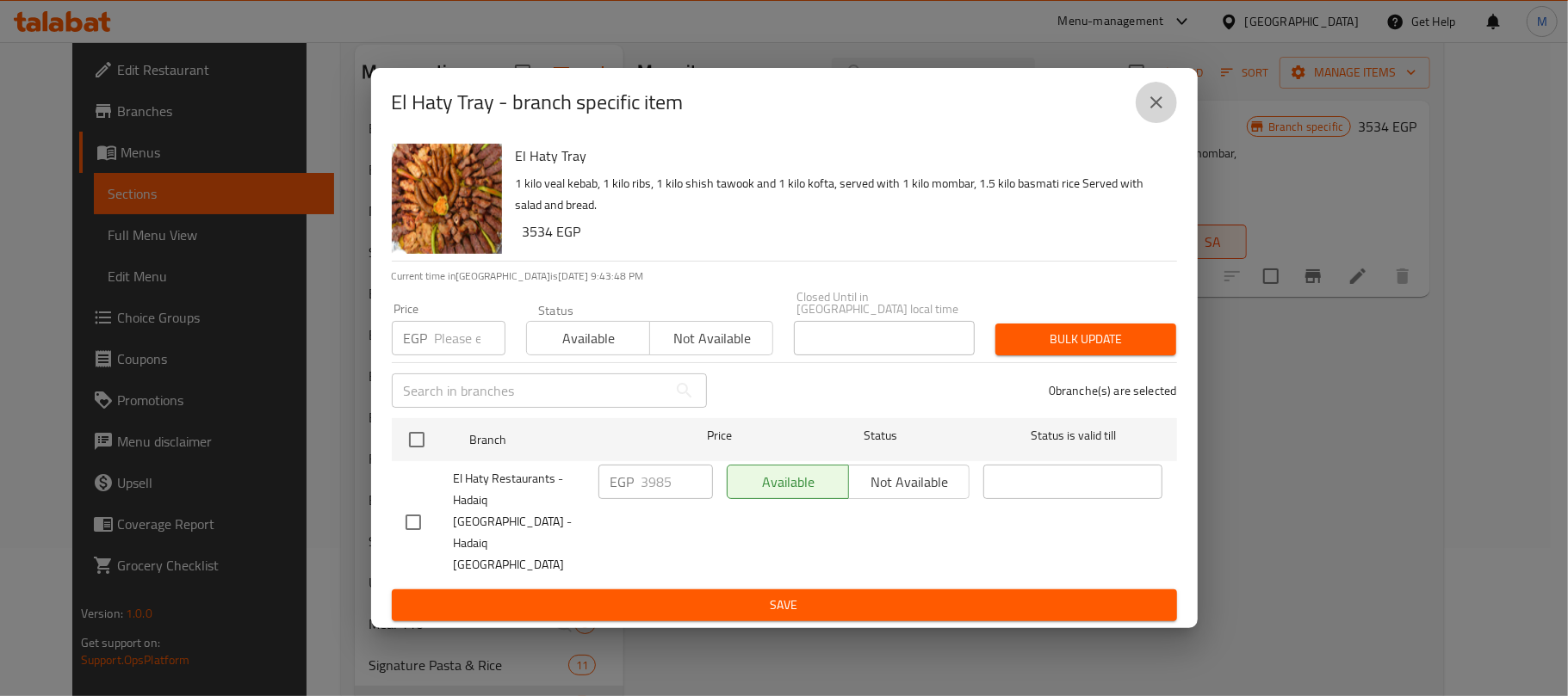
click at [1151, 113] on icon "close" at bounding box center [1156, 102] width 21 height 21
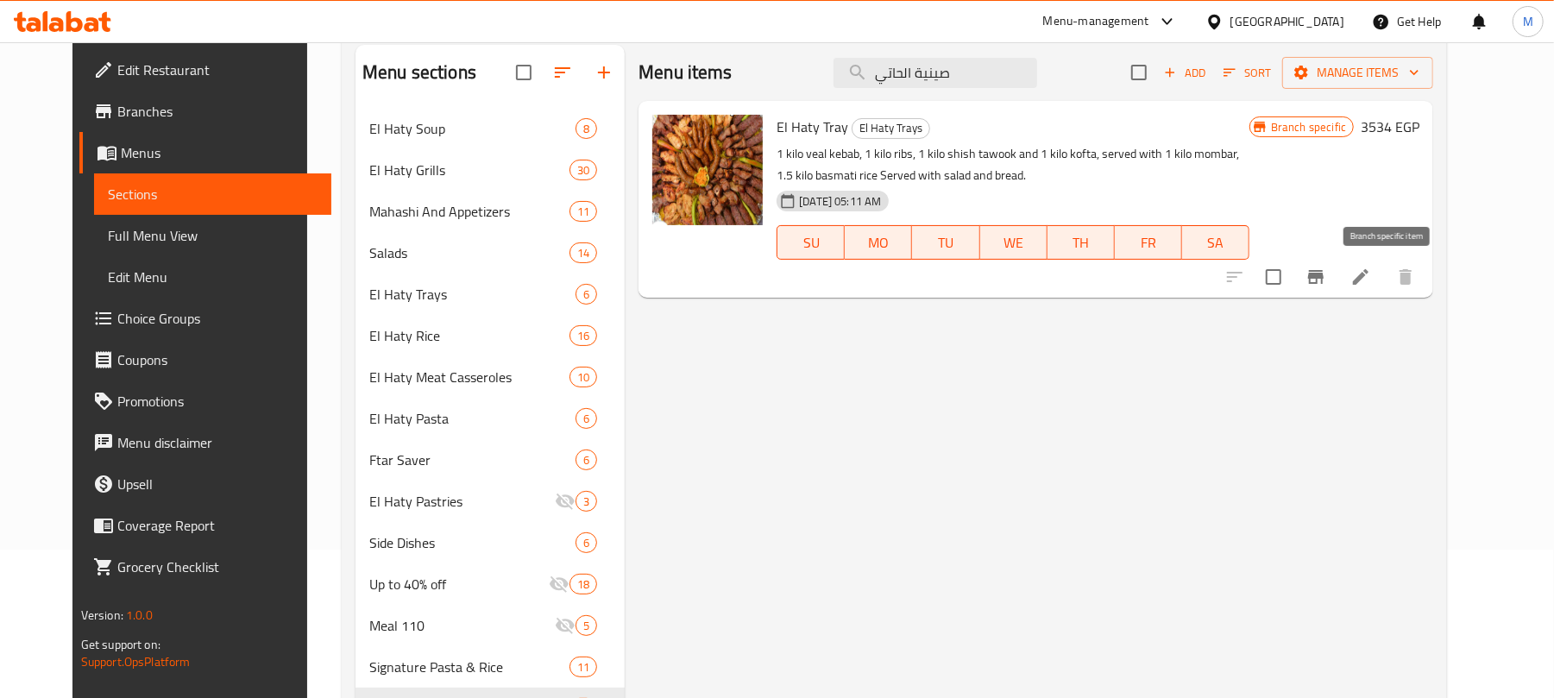
click at [1337, 266] on button "Branch-specific-item" at bounding box center [1315, 276] width 41 height 41
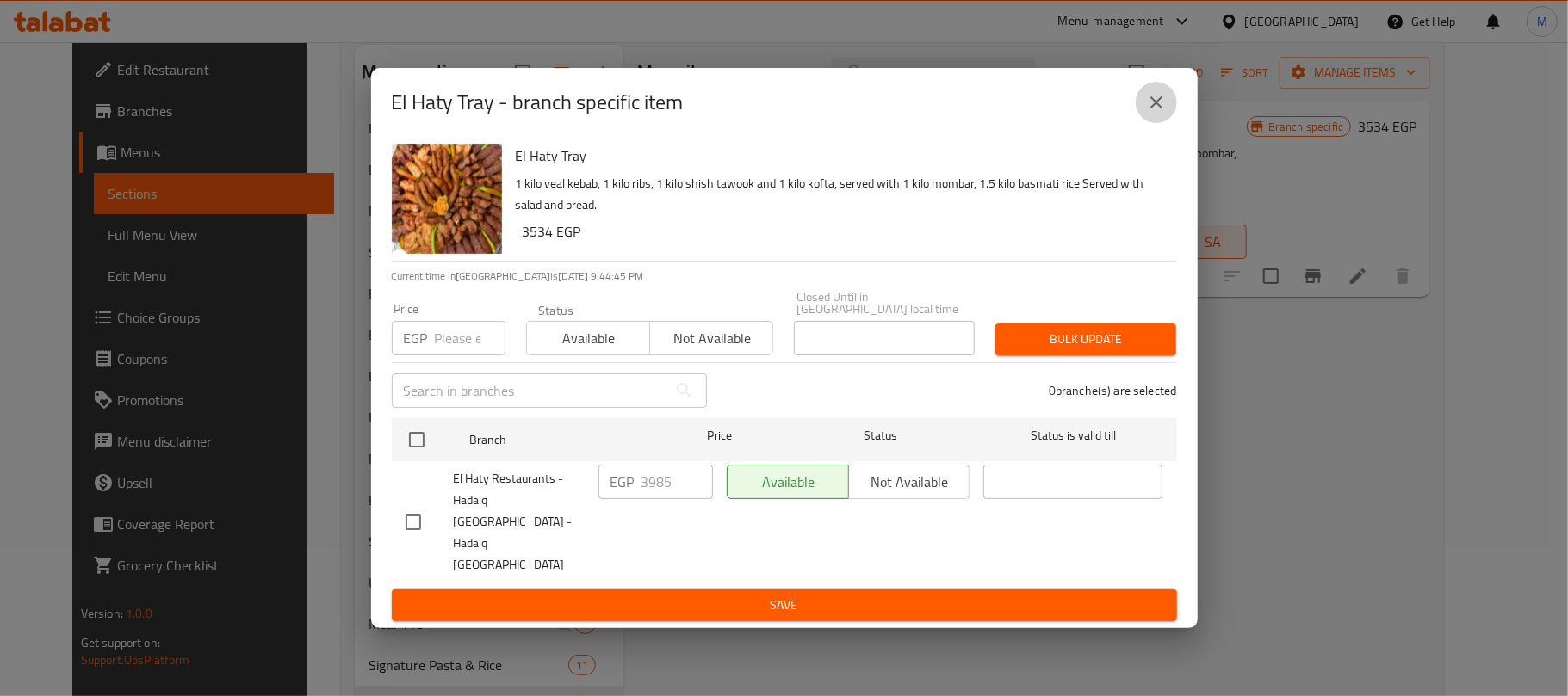
click at [1141, 123] on button "close" at bounding box center [1155, 102] width 41 height 41
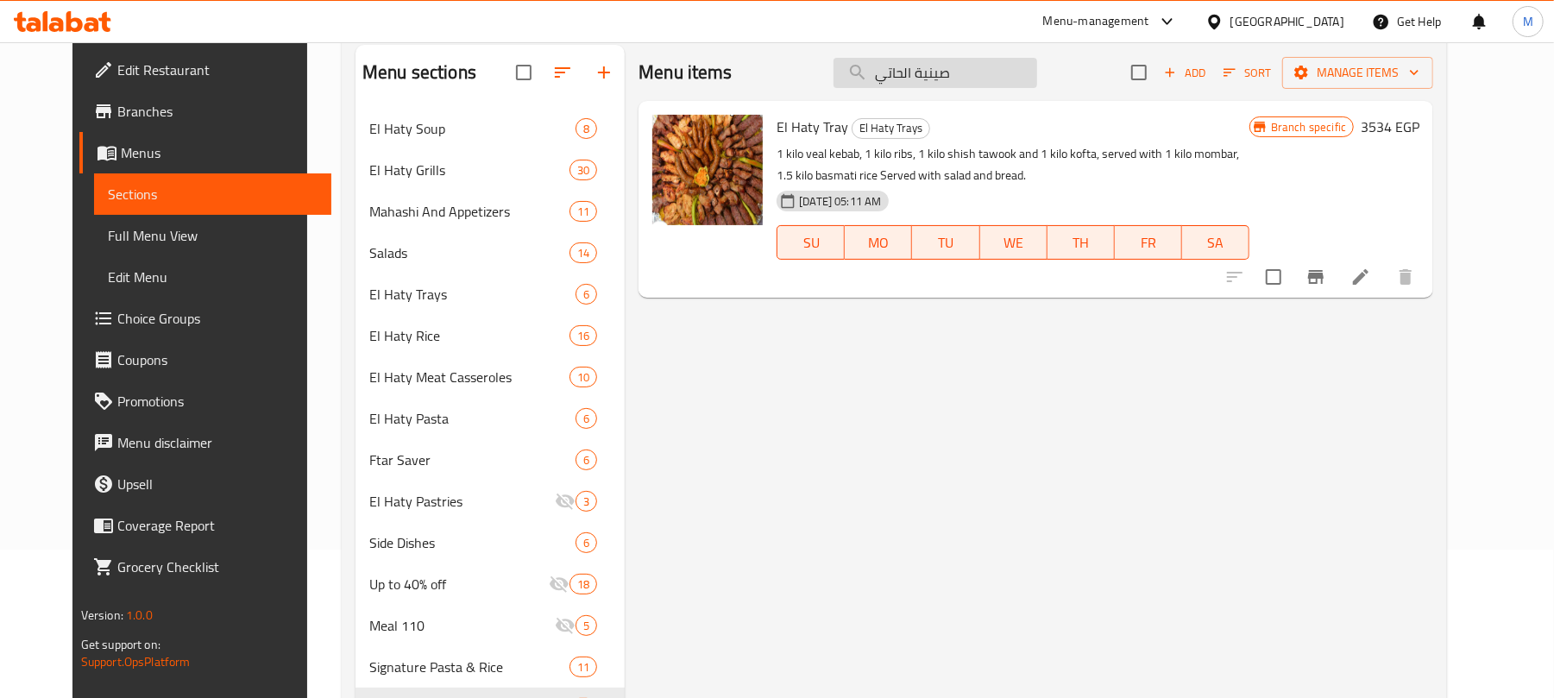
click at [998, 77] on input "صينية الحاتي" at bounding box center [936, 73] width 204 height 30
paste input "رز بلبن سادة"
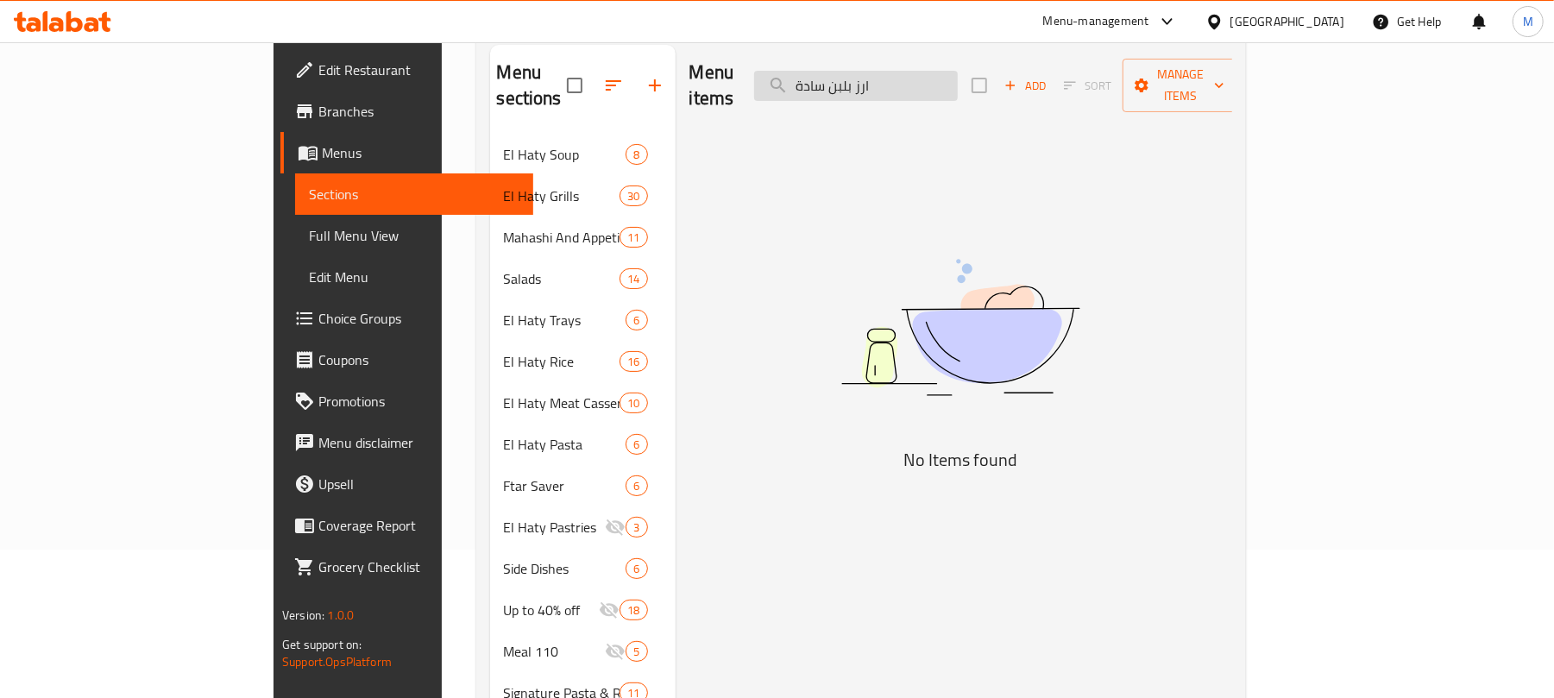
click at [917, 74] on input "ارز بلبن سادة" at bounding box center [856, 86] width 204 height 30
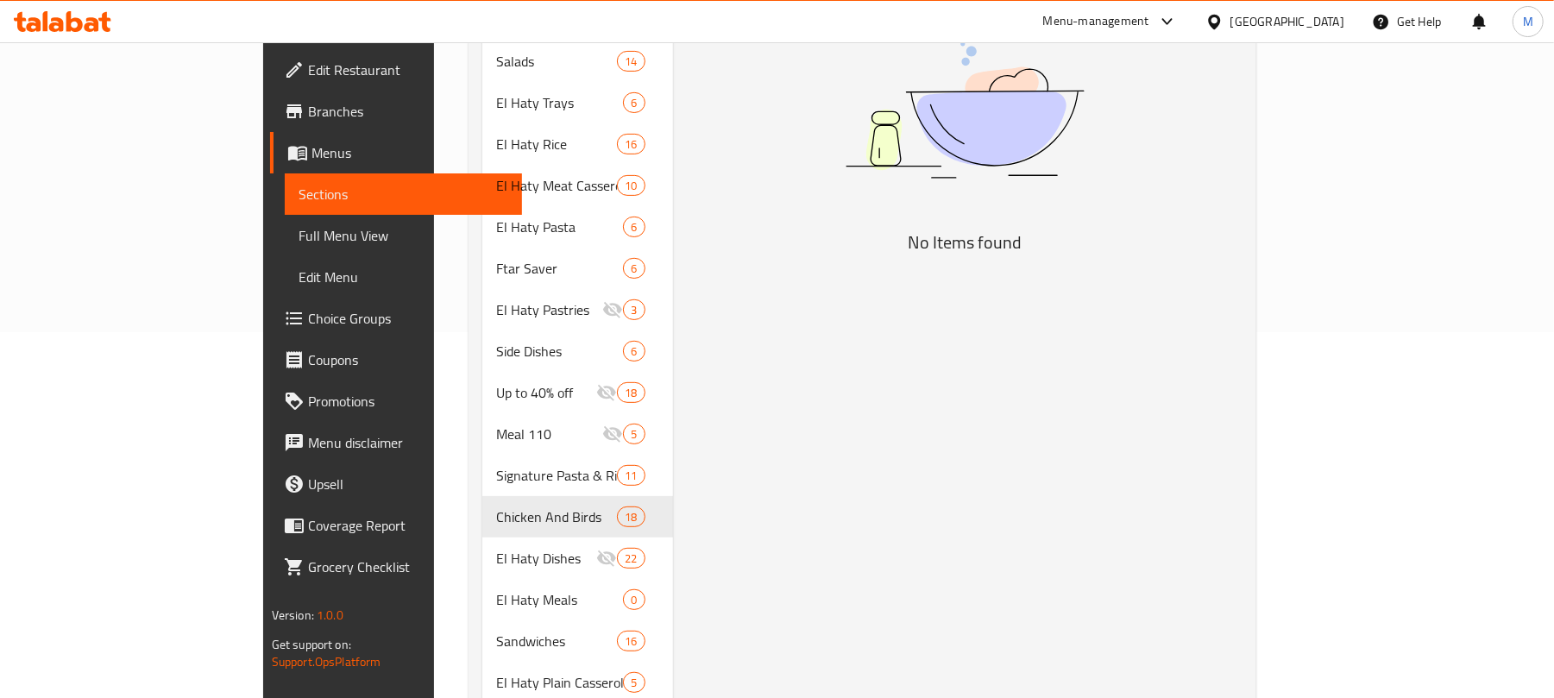
scroll to position [608, 0]
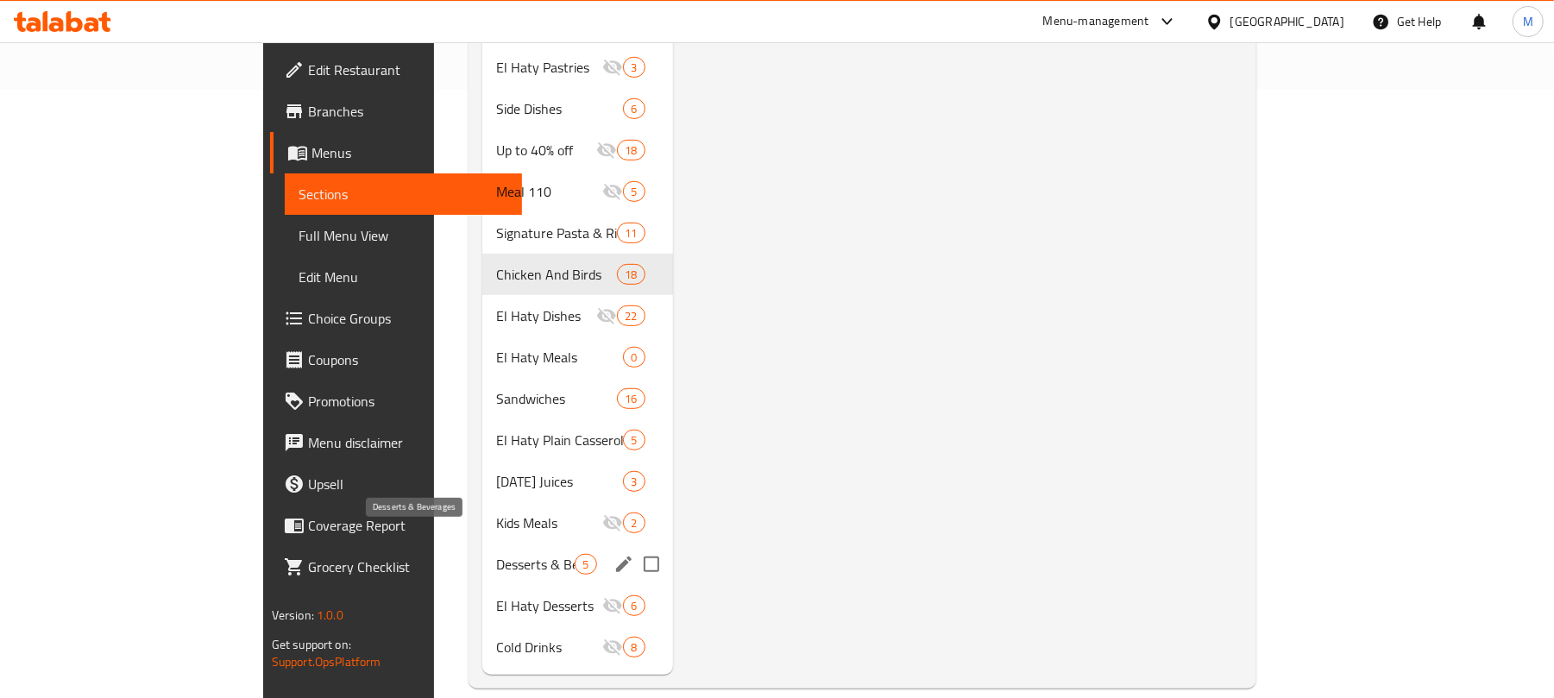
type input "ارز بلبن"
click at [496, 554] on span "Desserts & Beverages" at bounding box center [535, 564] width 79 height 21
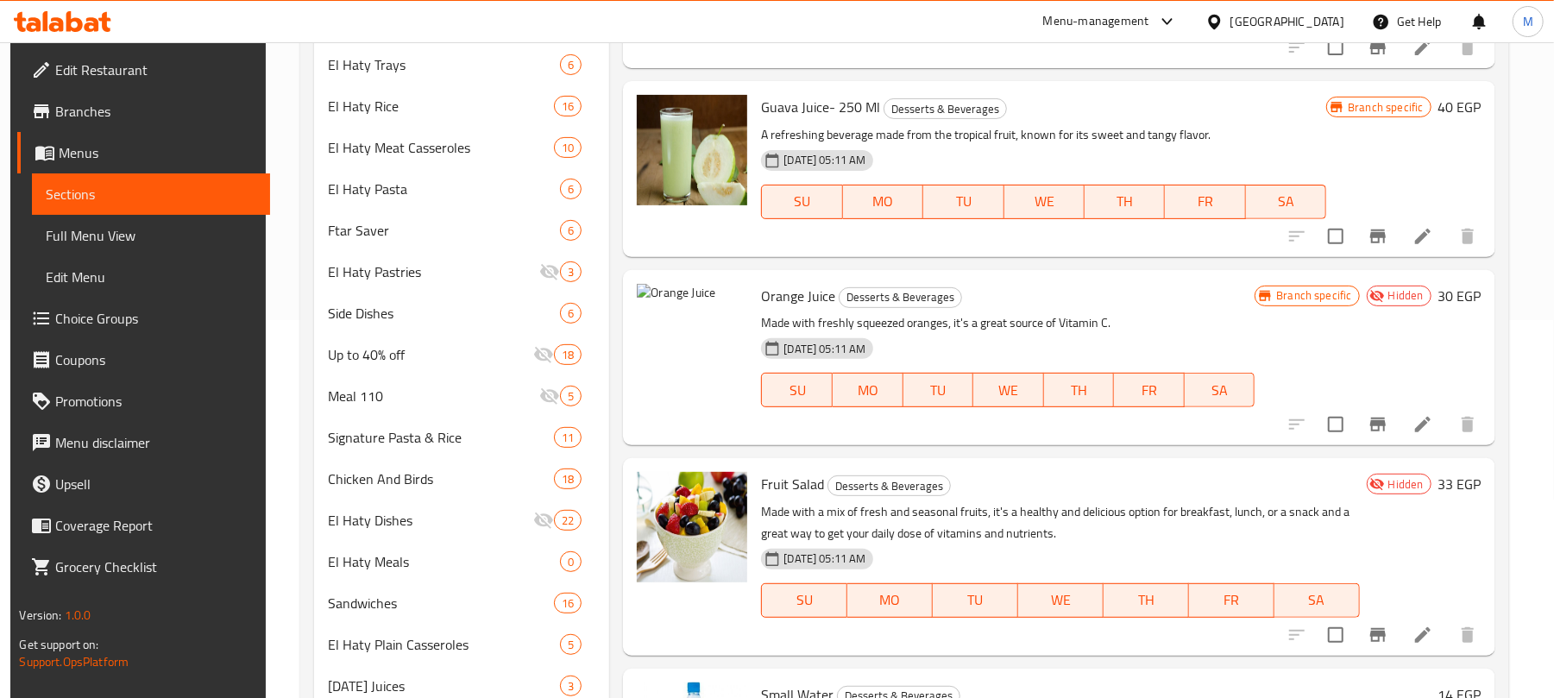
scroll to position [608, 0]
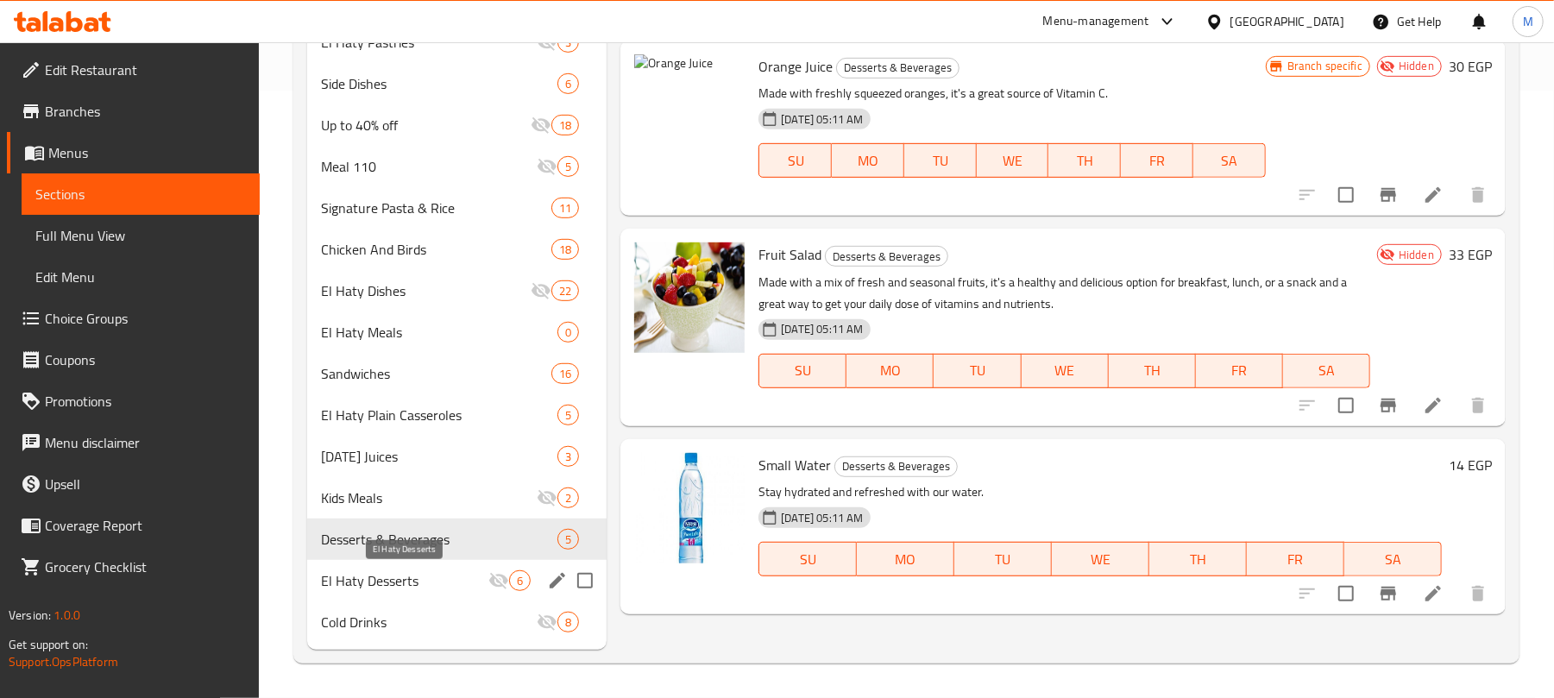
click at [370, 577] on span "El Haty Desserts" at bounding box center [404, 580] width 167 height 21
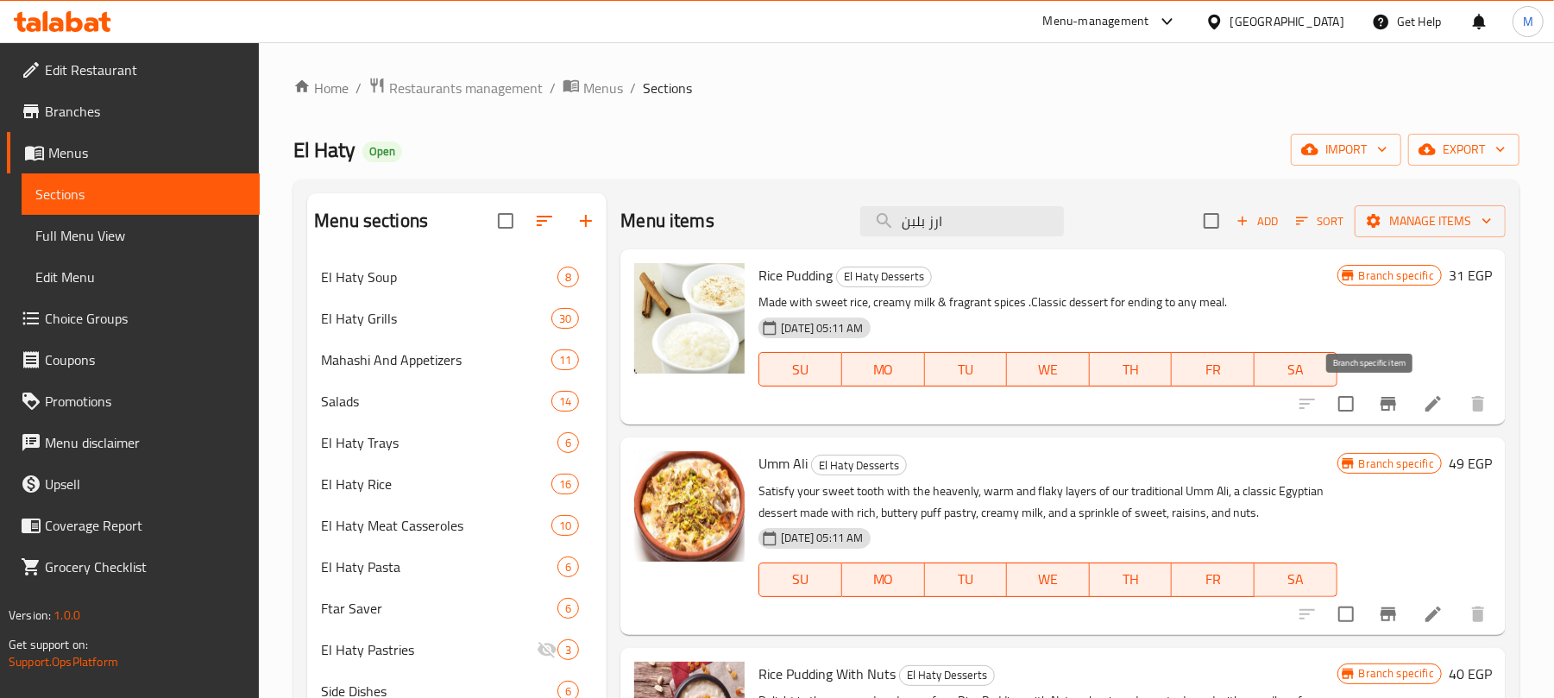
click at [1378, 404] on icon "Branch-specific-item" at bounding box center [1388, 404] width 21 height 21
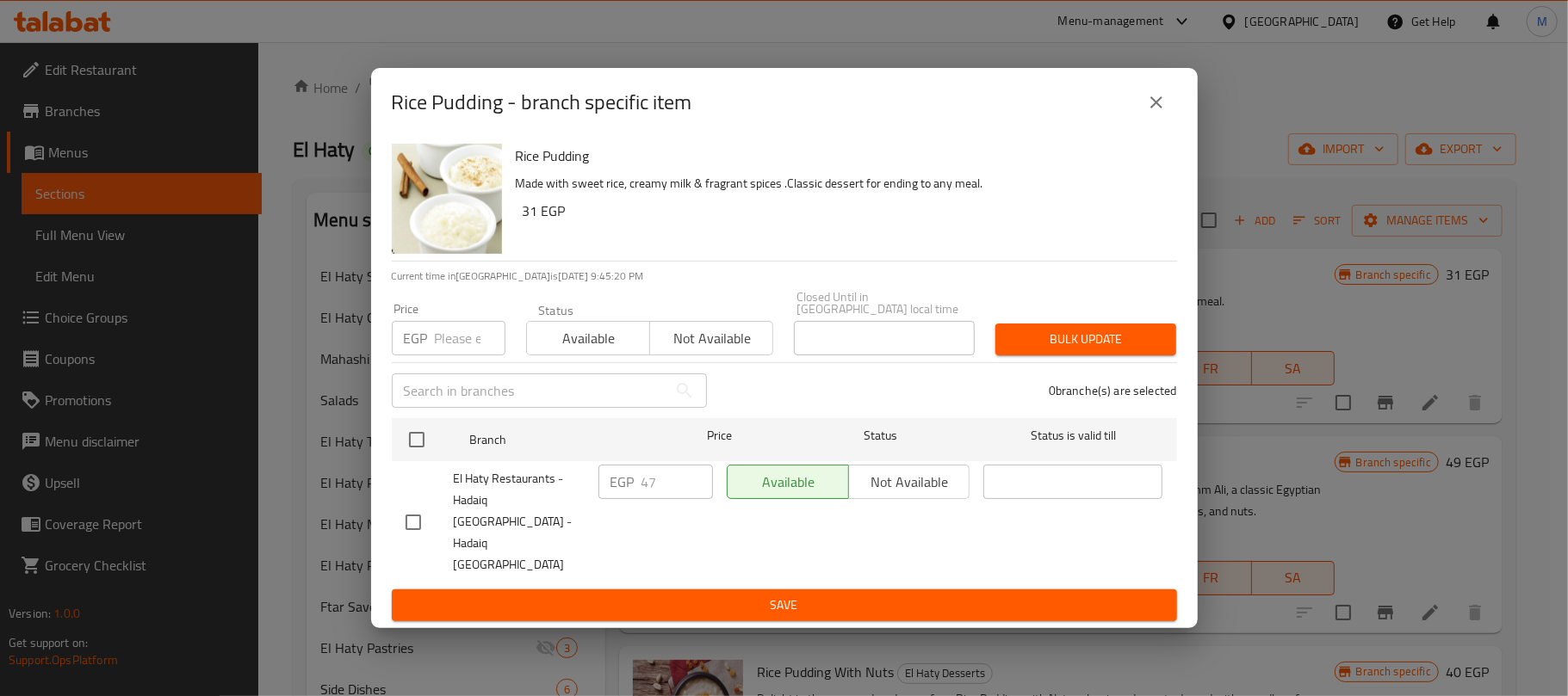
click at [1147, 113] on icon "close" at bounding box center [1156, 102] width 21 height 21
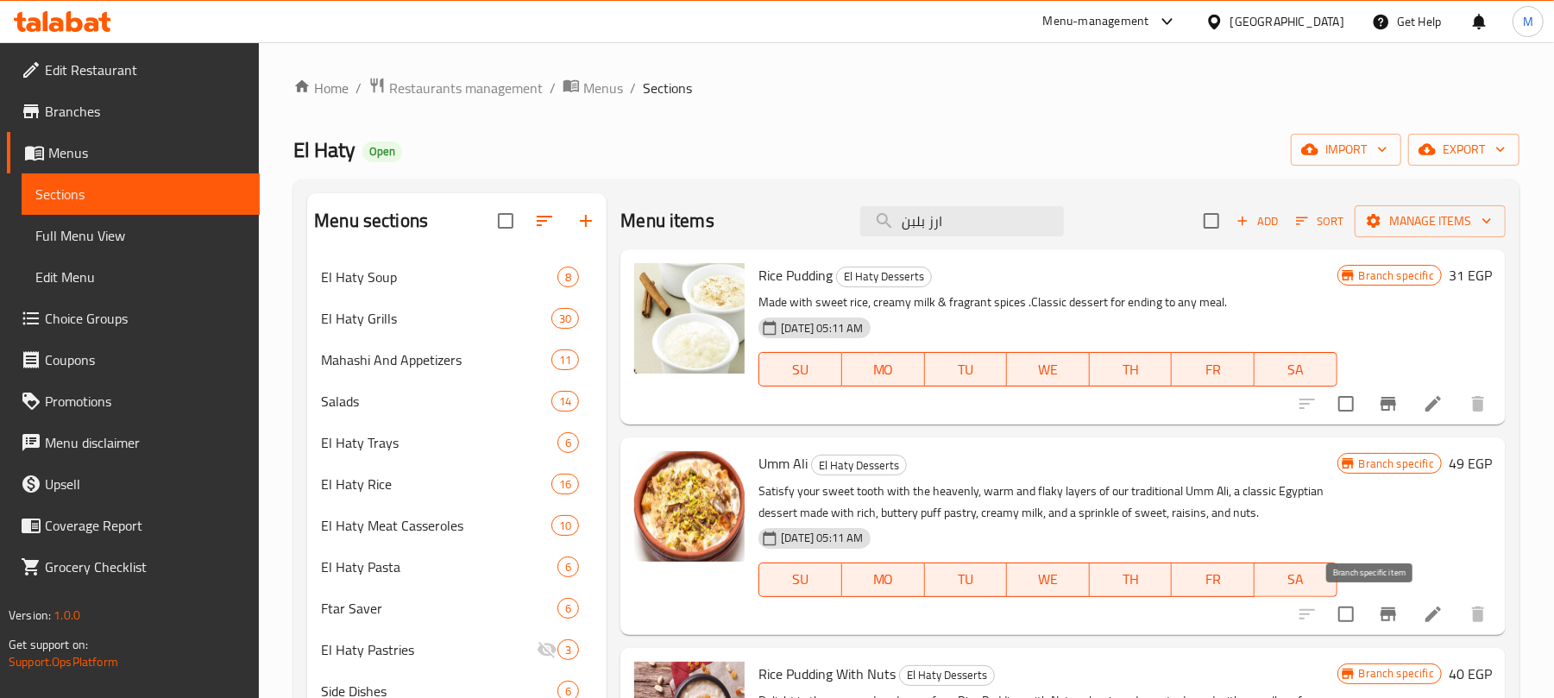
click at [1381, 613] on icon "Branch-specific-item" at bounding box center [1389, 615] width 16 height 14
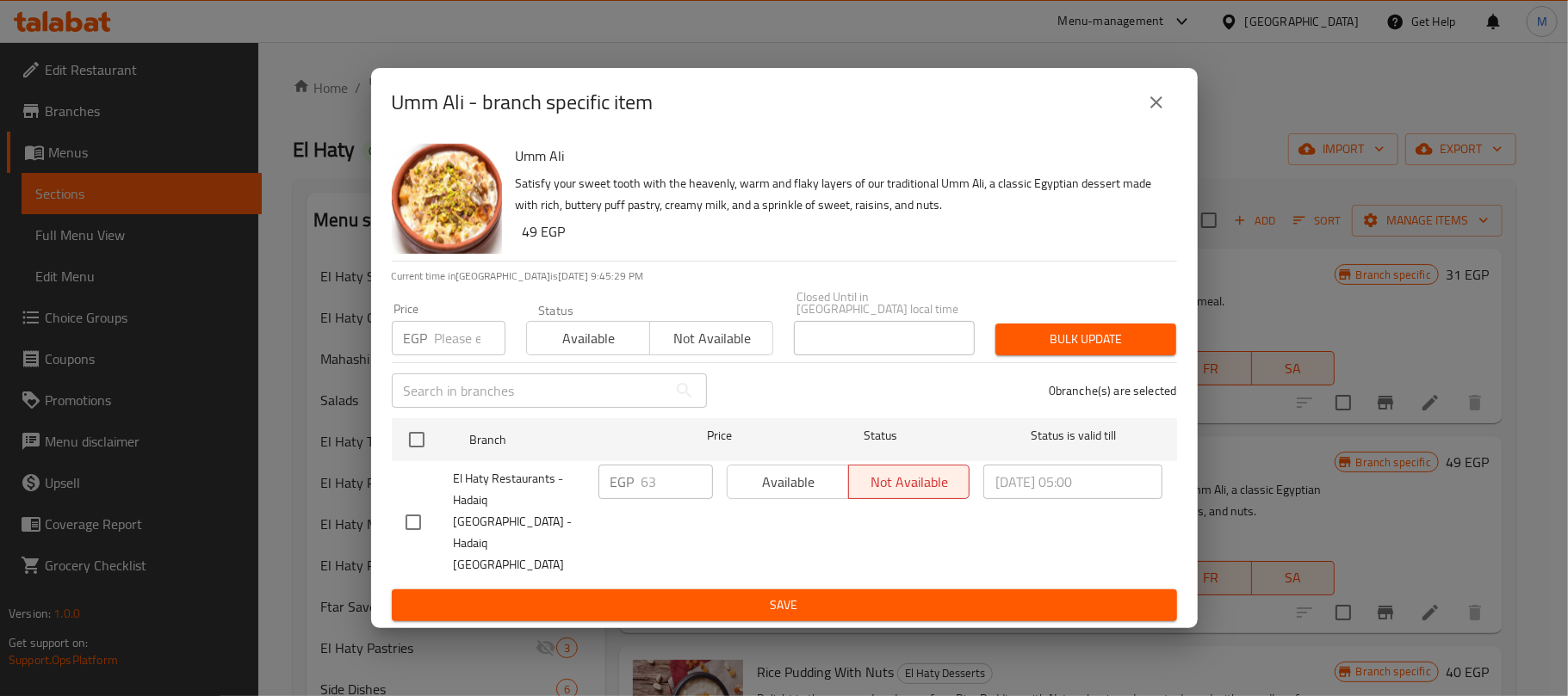
click at [439, 355] on input "number" at bounding box center [470, 338] width 71 height 35
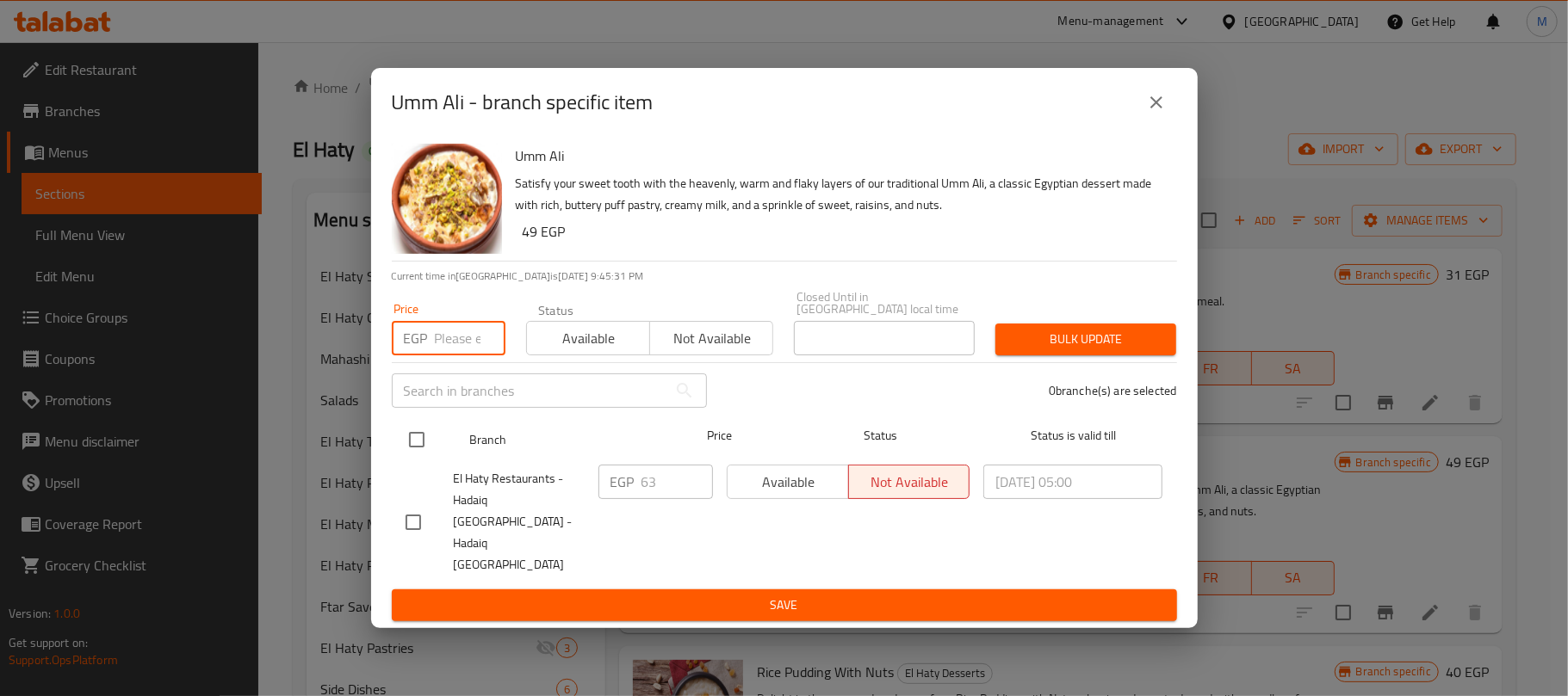
paste input "64"
type input "64"
click at [411, 458] on input "checkbox" at bounding box center [417, 440] width 36 height 36
checkbox input "true"
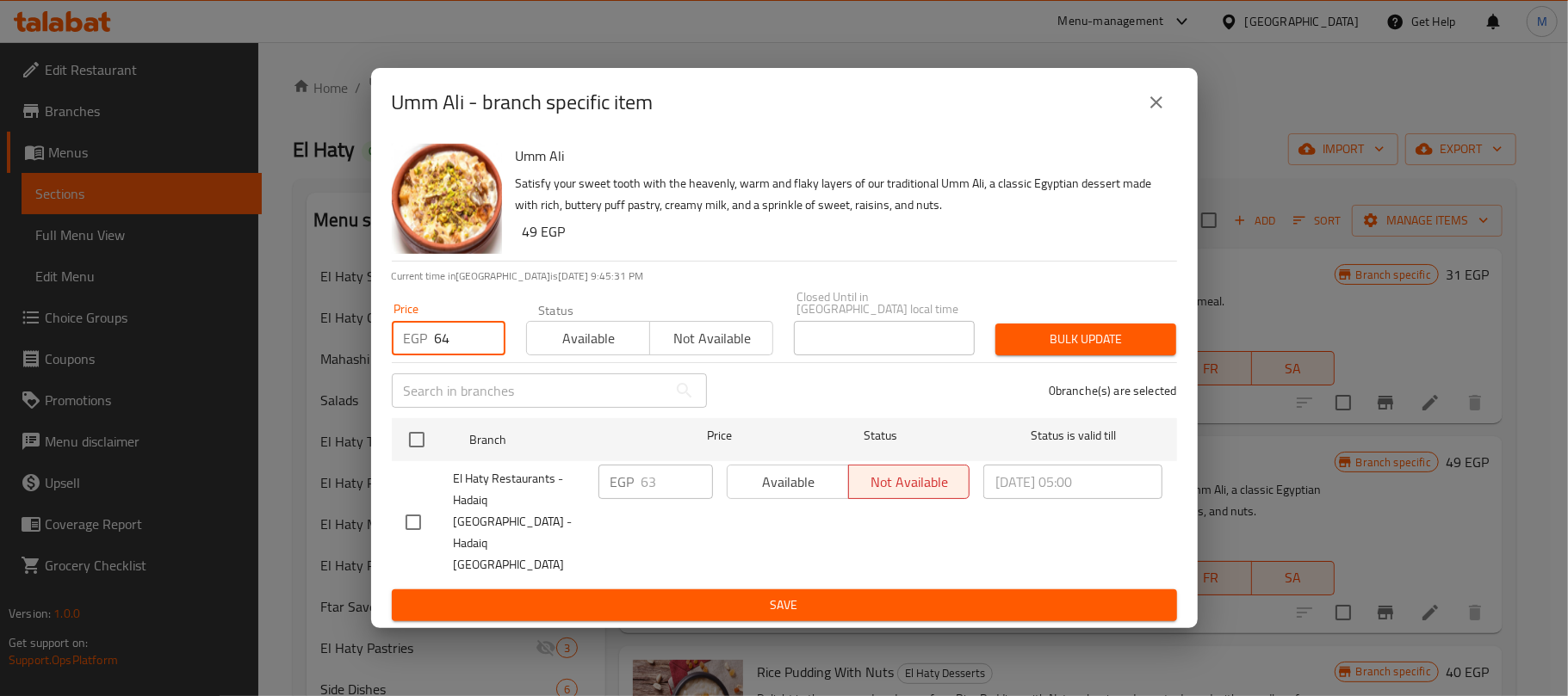
checkbox input "true"
click at [1010, 350] on span "Bulk update" at bounding box center [1085, 340] width 154 height 22
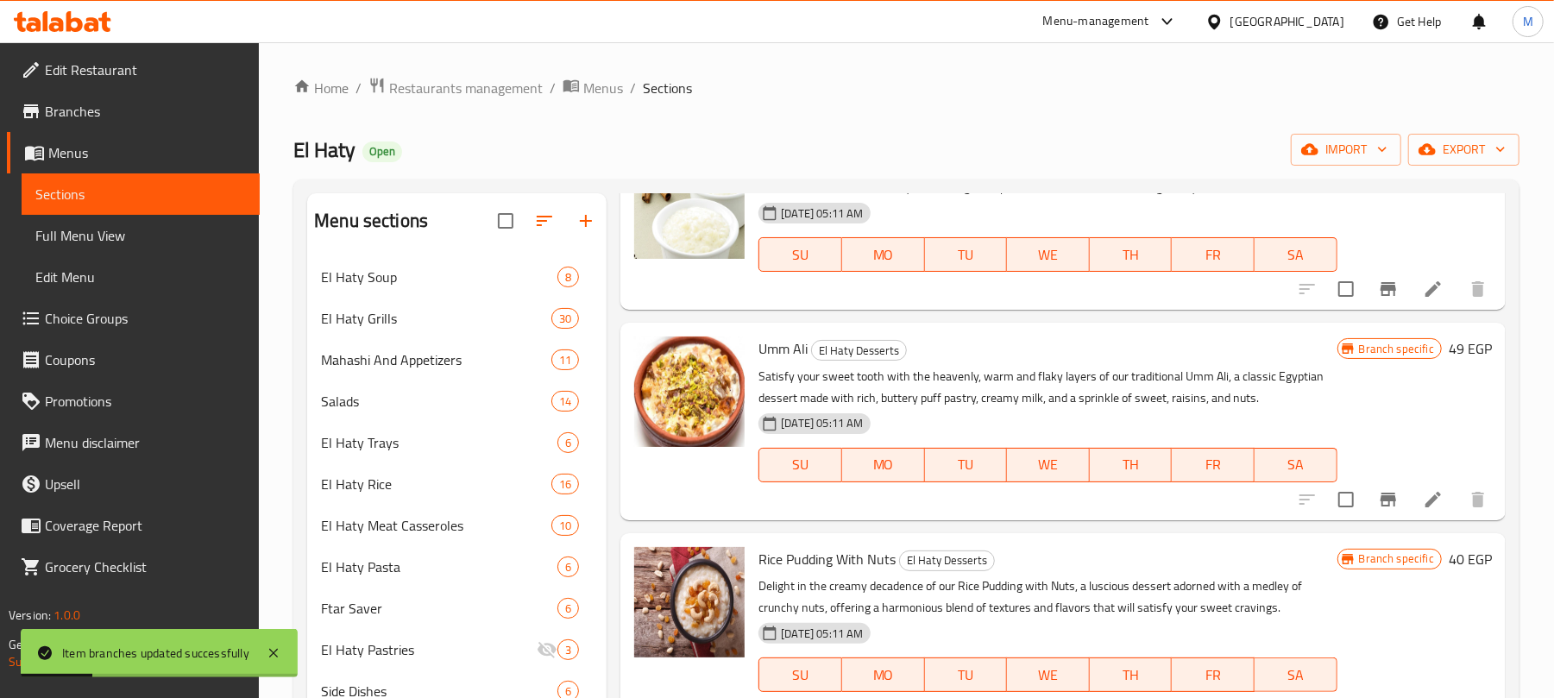
scroll to position [174, 0]
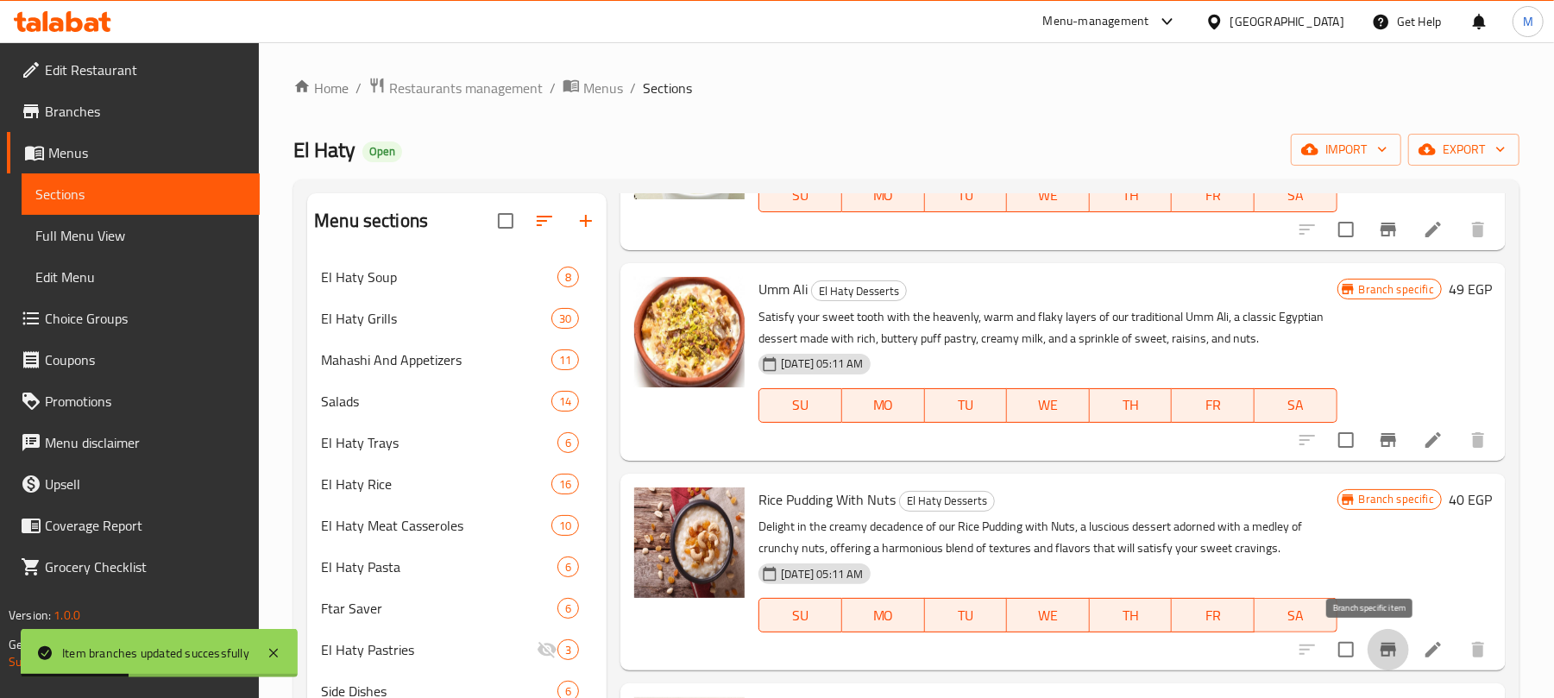
click at [1378, 646] on icon "Branch-specific-item" at bounding box center [1388, 650] width 21 height 21
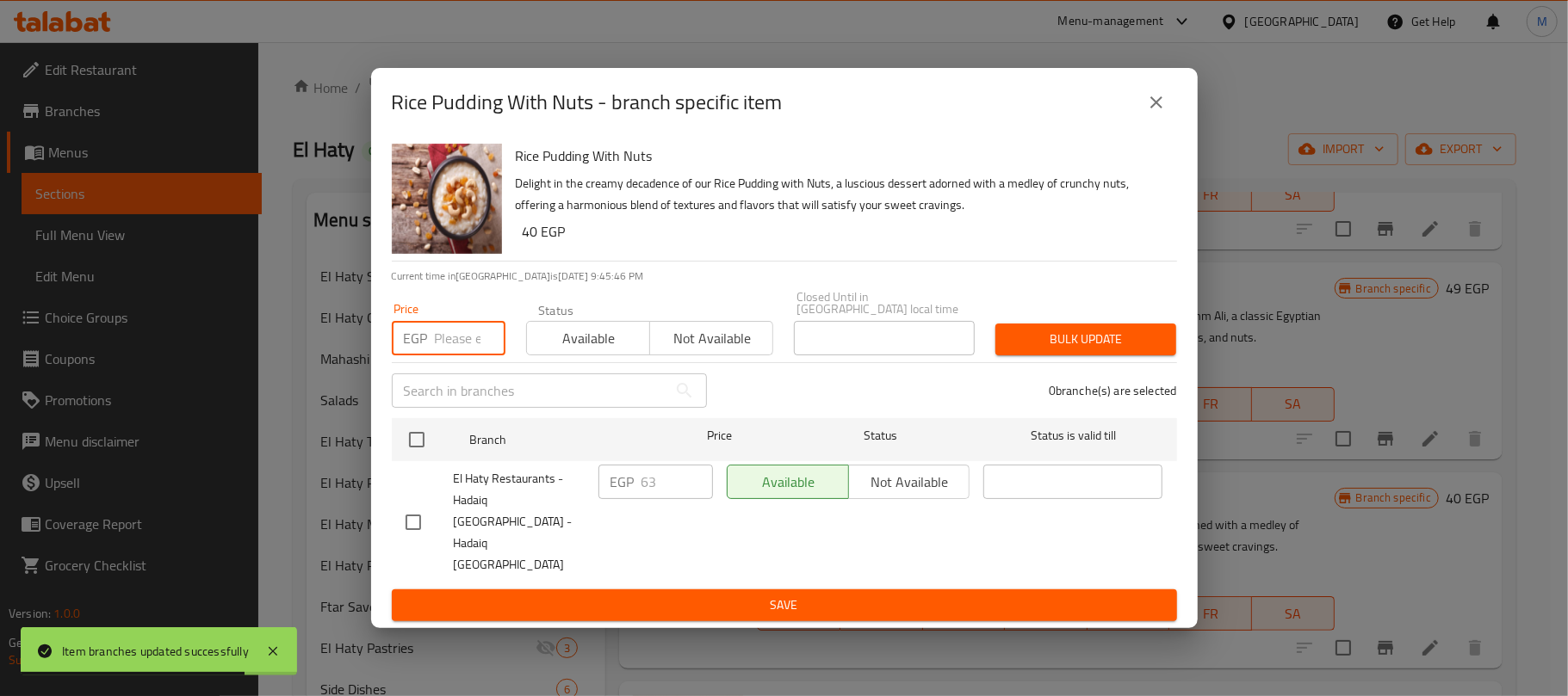
click at [450, 355] on input "number" at bounding box center [470, 338] width 71 height 35
paste input "64"
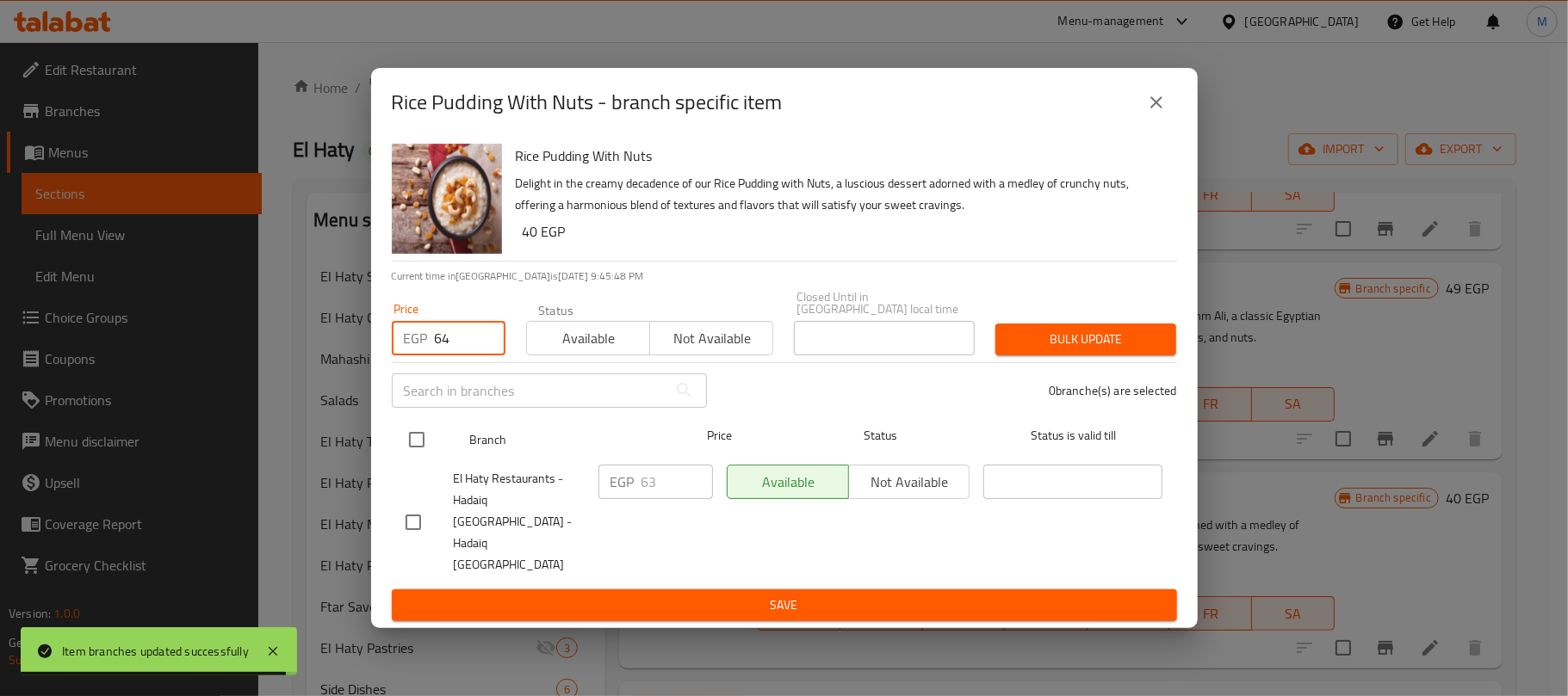
type input "64"
click at [431, 458] on input "checkbox" at bounding box center [417, 440] width 36 height 36
checkbox input "true"
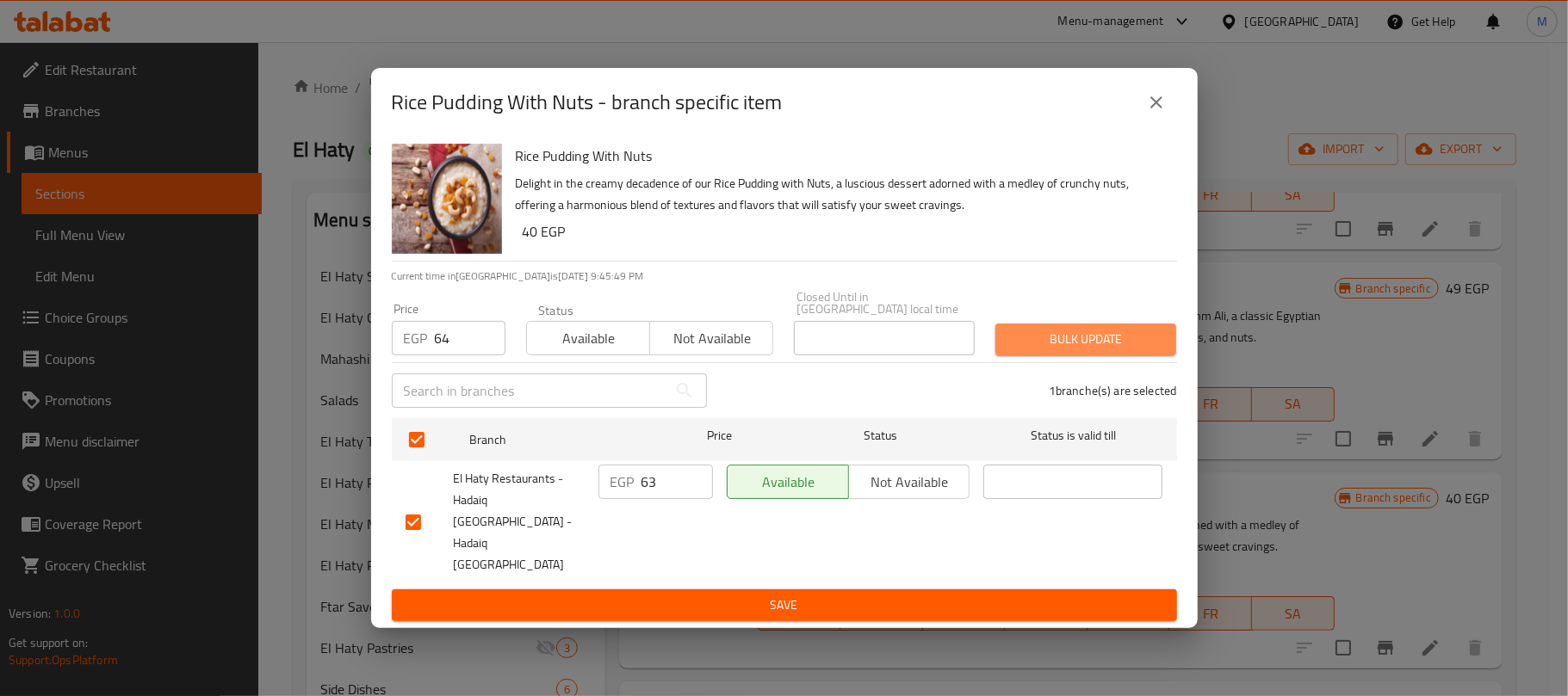
click at [1093, 350] on span "Bulk update" at bounding box center [1085, 340] width 154 height 22
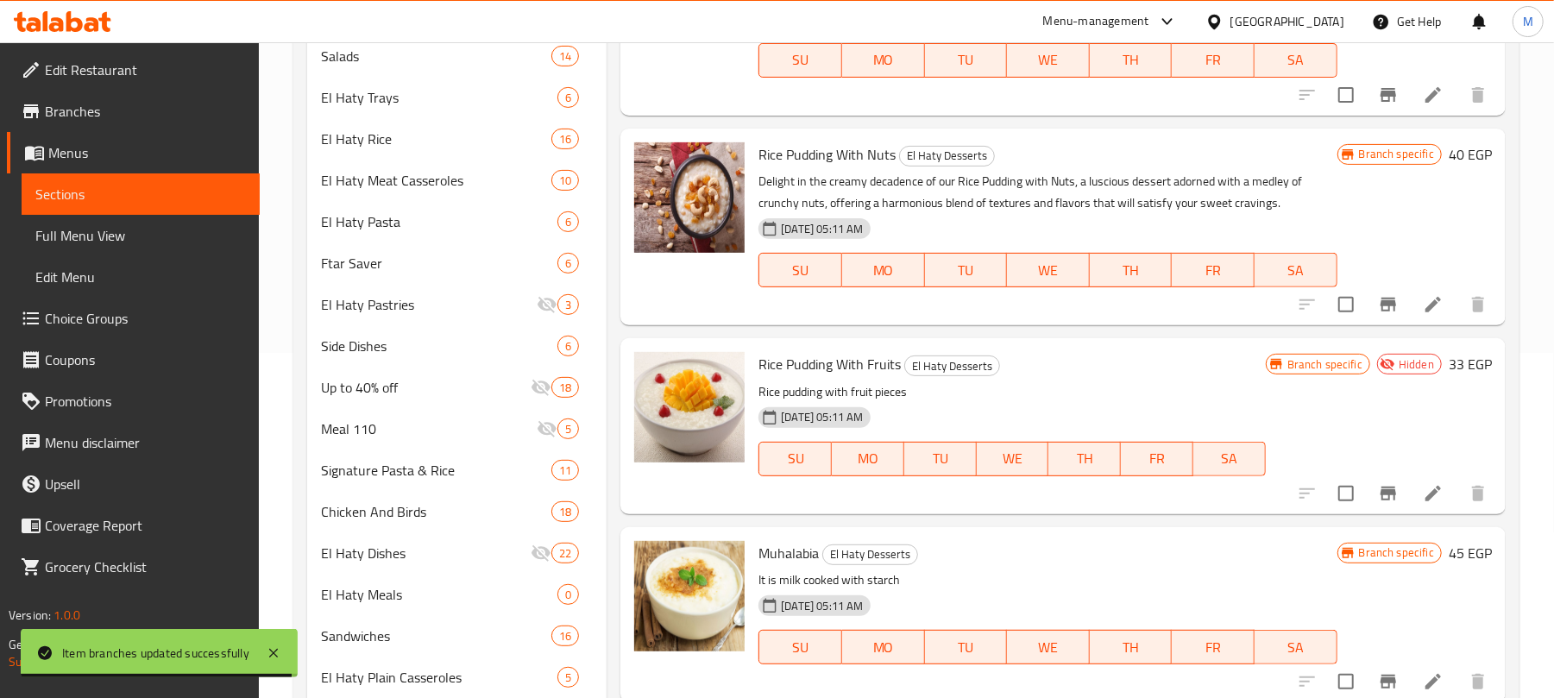
scroll to position [575, 0]
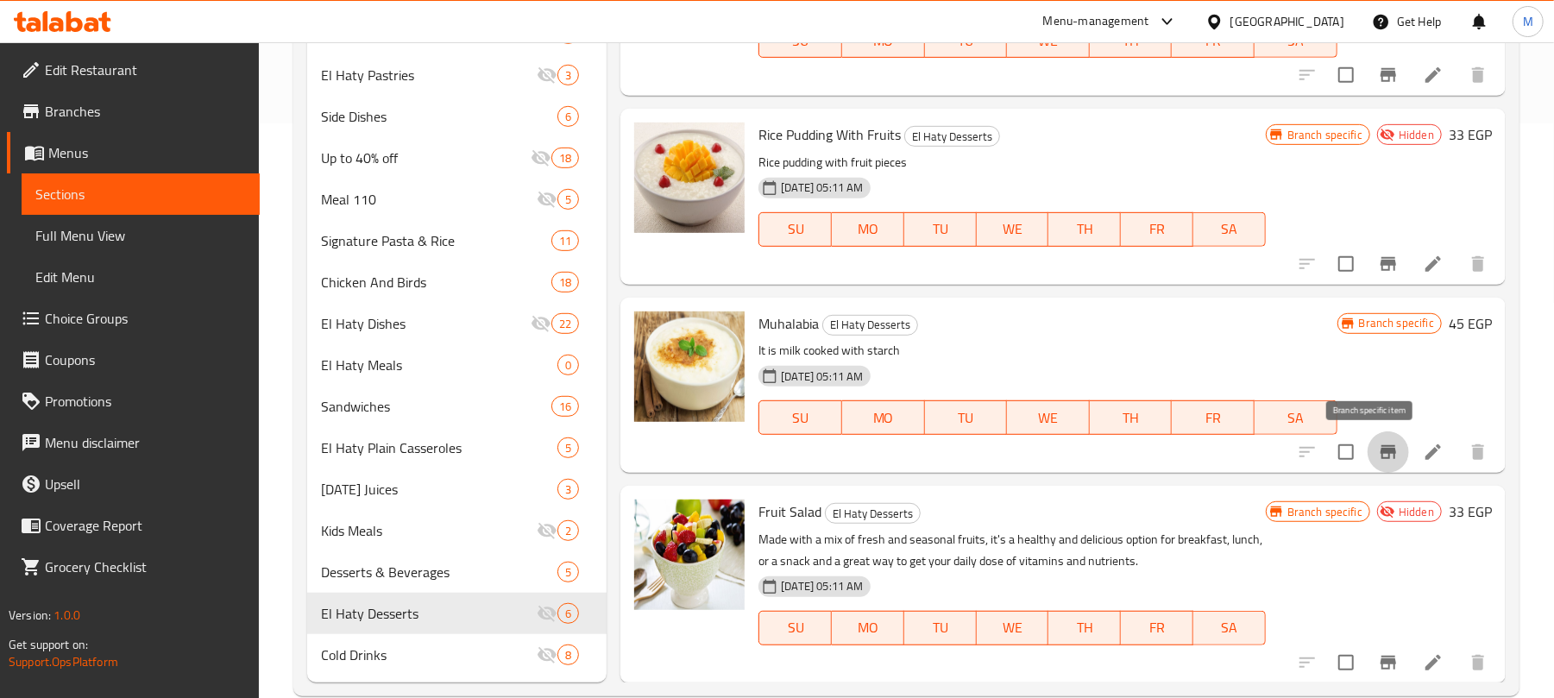
click at [1378, 459] on icon "Branch-specific-item" at bounding box center [1388, 452] width 21 height 21
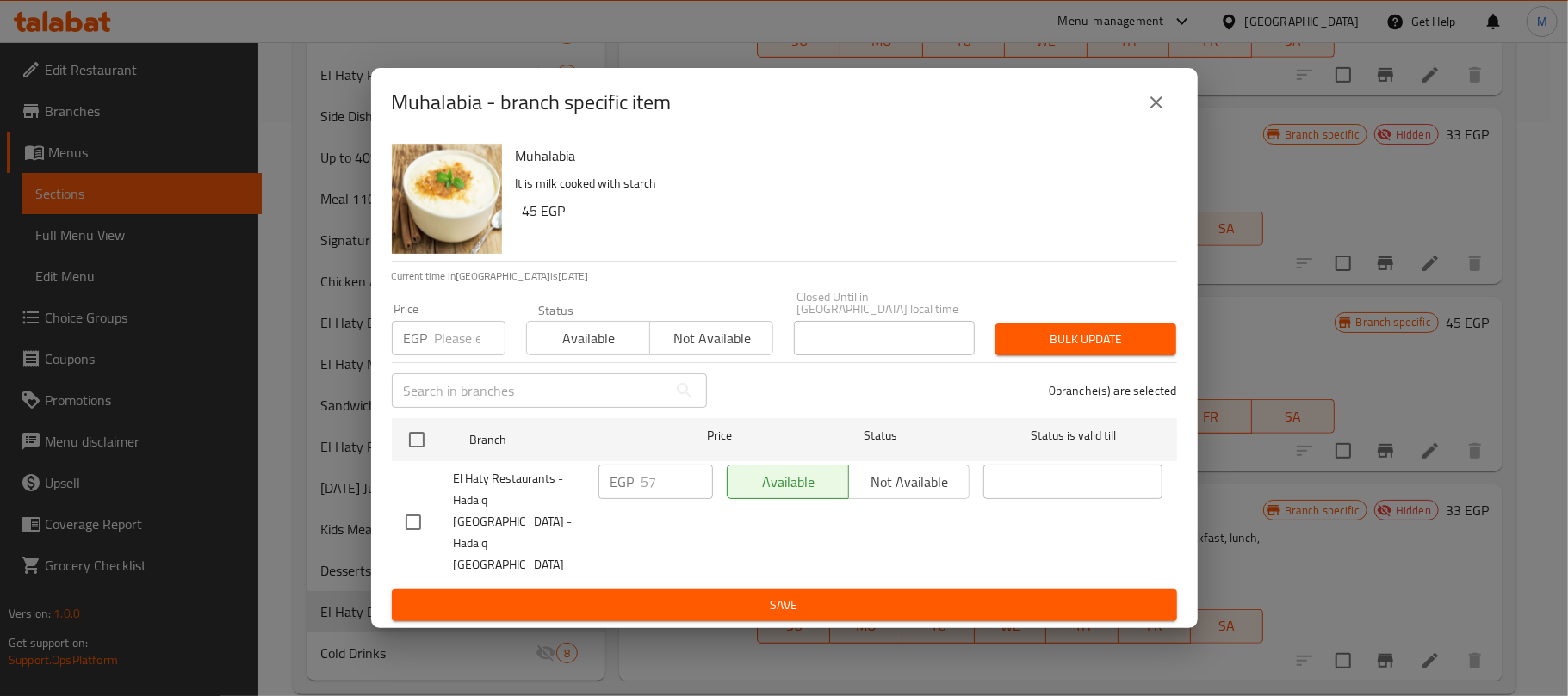
click at [453, 349] on input "number" at bounding box center [470, 338] width 71 height 35
paste input "58"
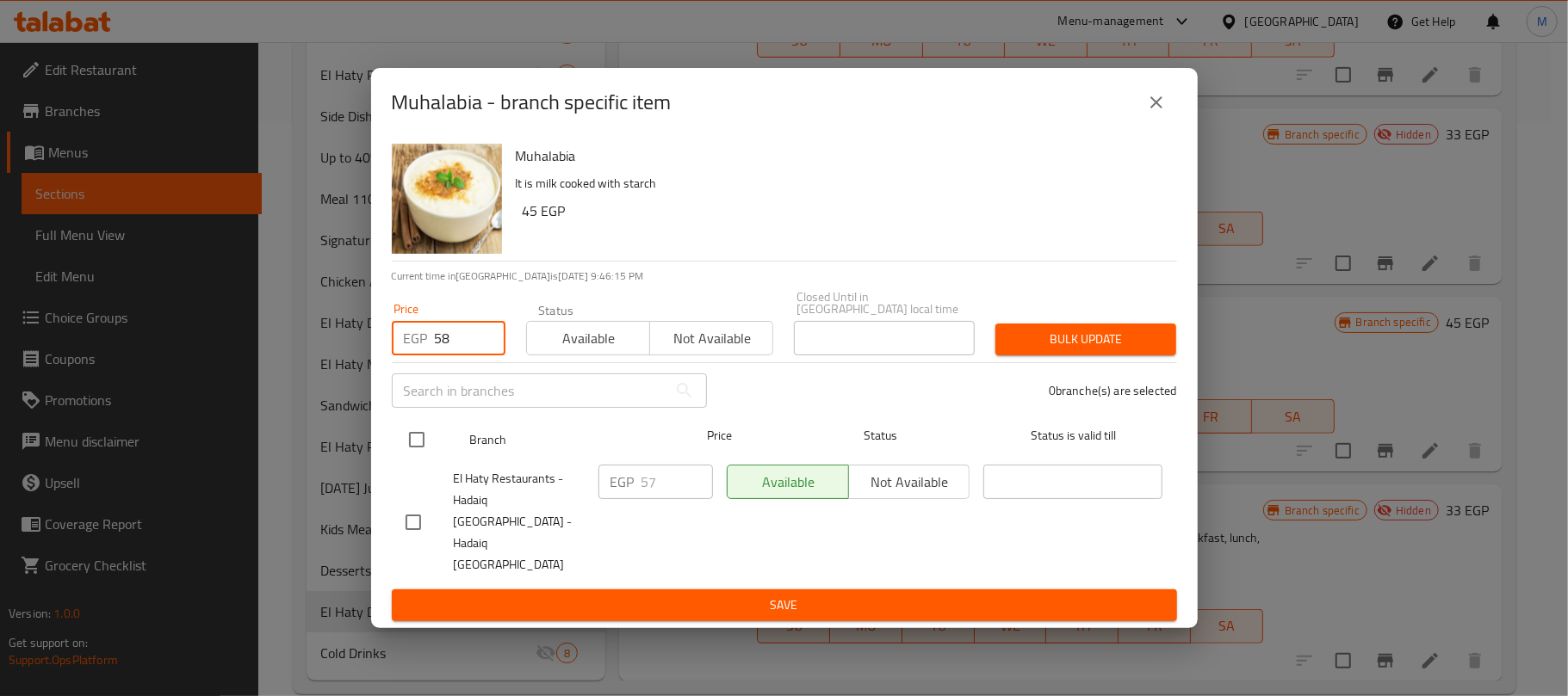
type input "58"
click at [418, 458] on input "checkbox" at bounding box center [417, 440] width 36 height 36
checkbox input "true"
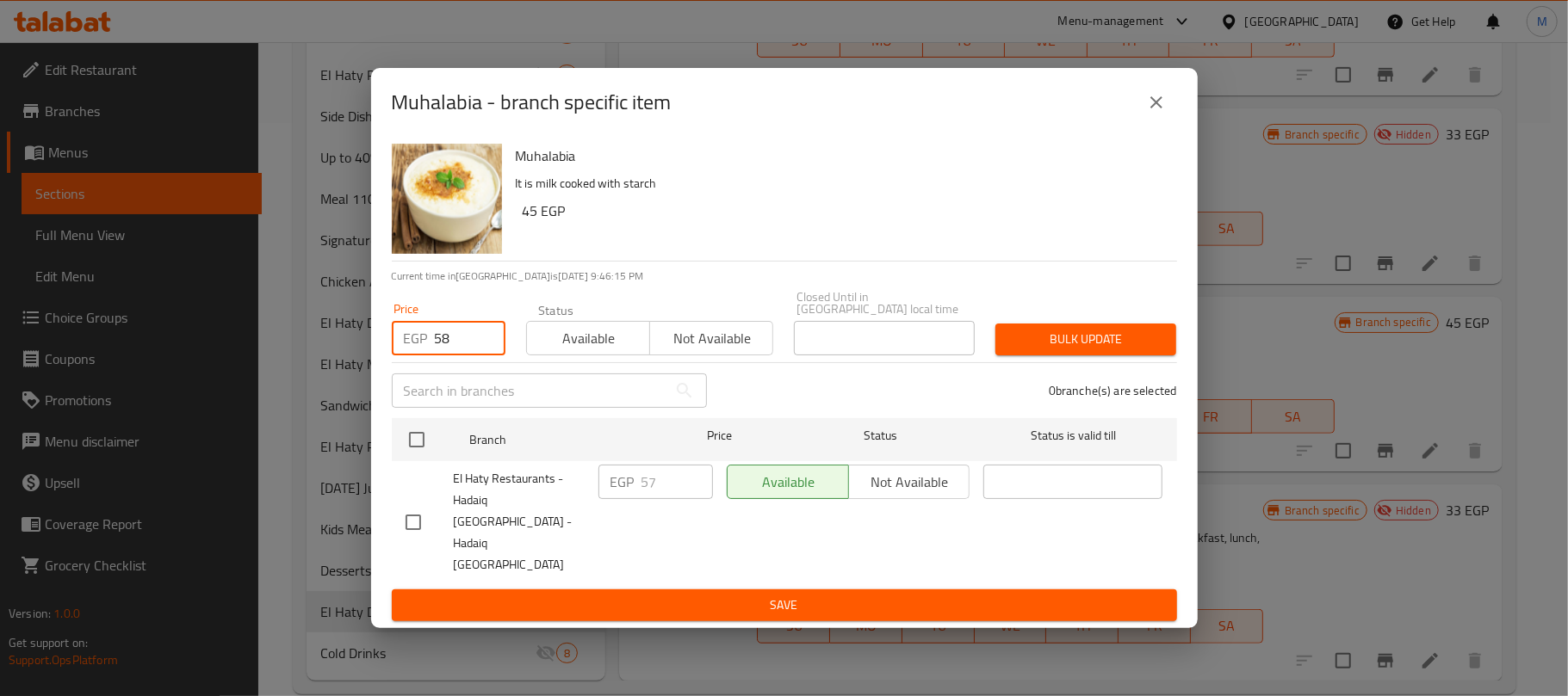
checkbox input "true"
click at [1047, 350] on span "Bulk update" at bounding box center [1085, 340] width 154 height 22
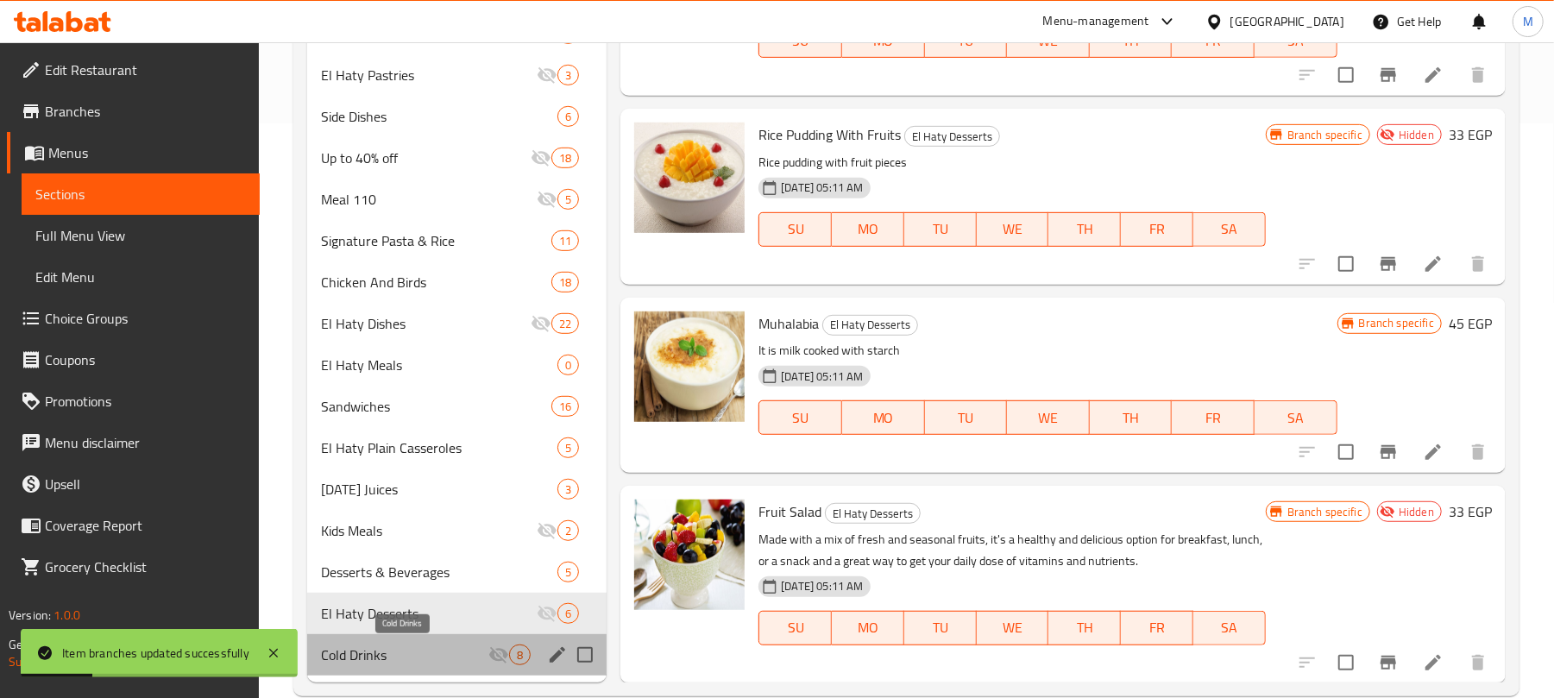
click at [426, 659] on span "Cold Drinks" at bounding box center [404, 655] width 167 height 21
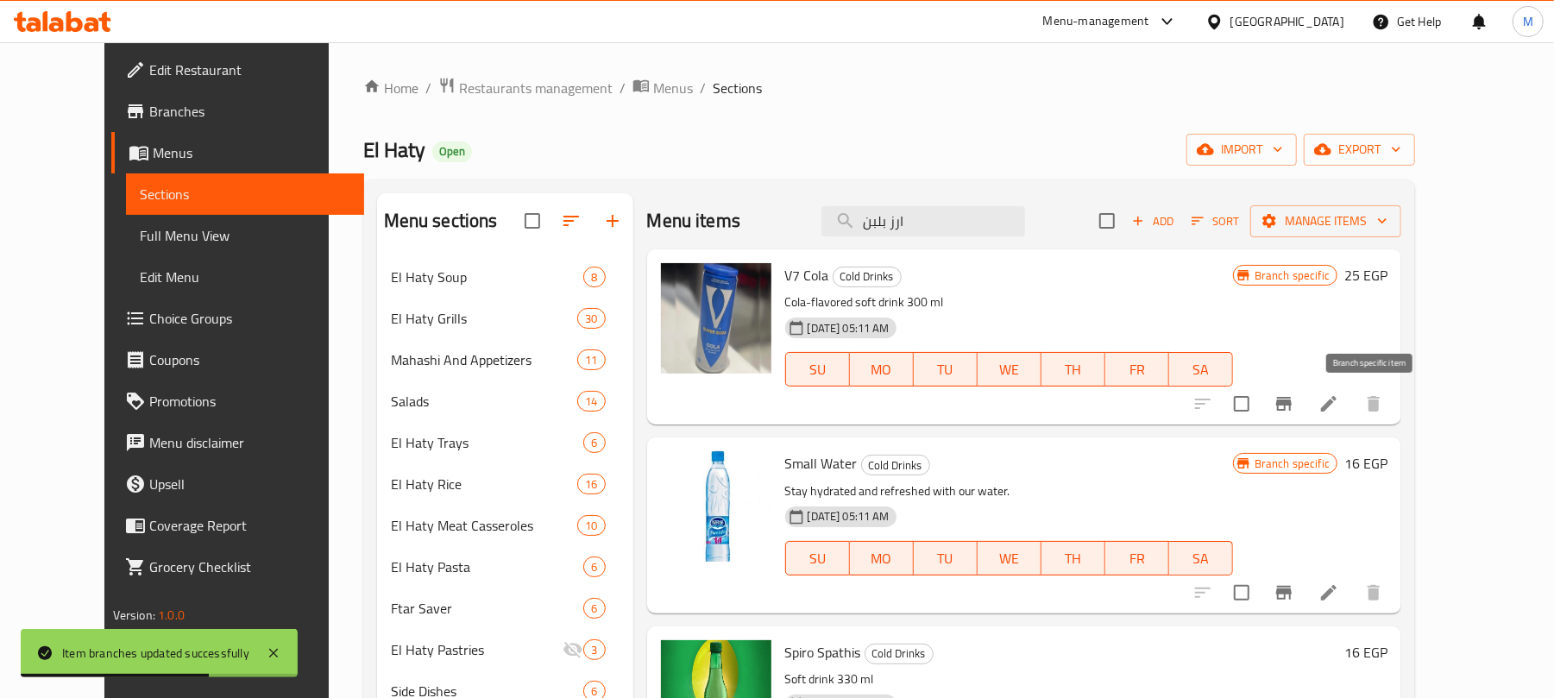
click at [1292, 406] on icon "Branch-specific-item" at bounding box center [1284, 404] width 16 height 14
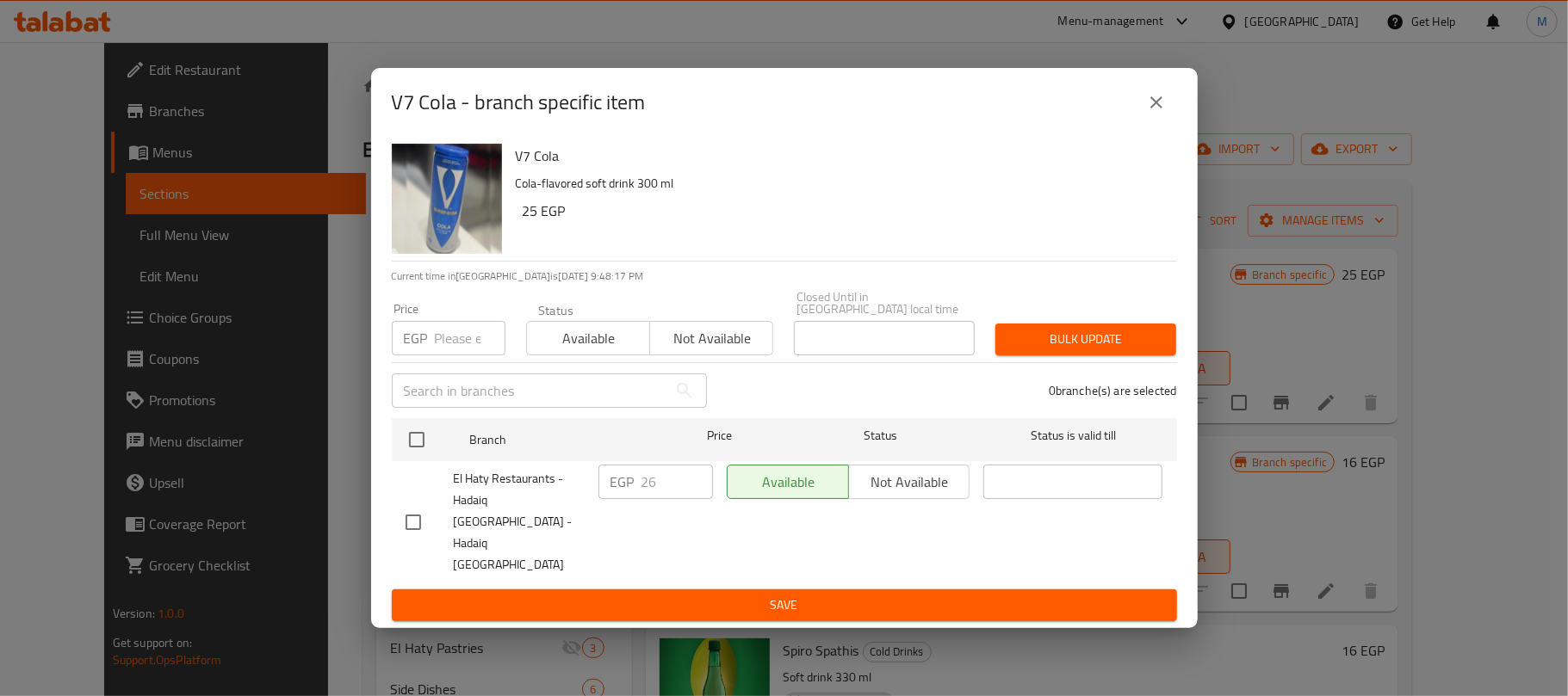
click at [1168, 123] on button "close" at bounding box center [1155, 102] width 41 height 41
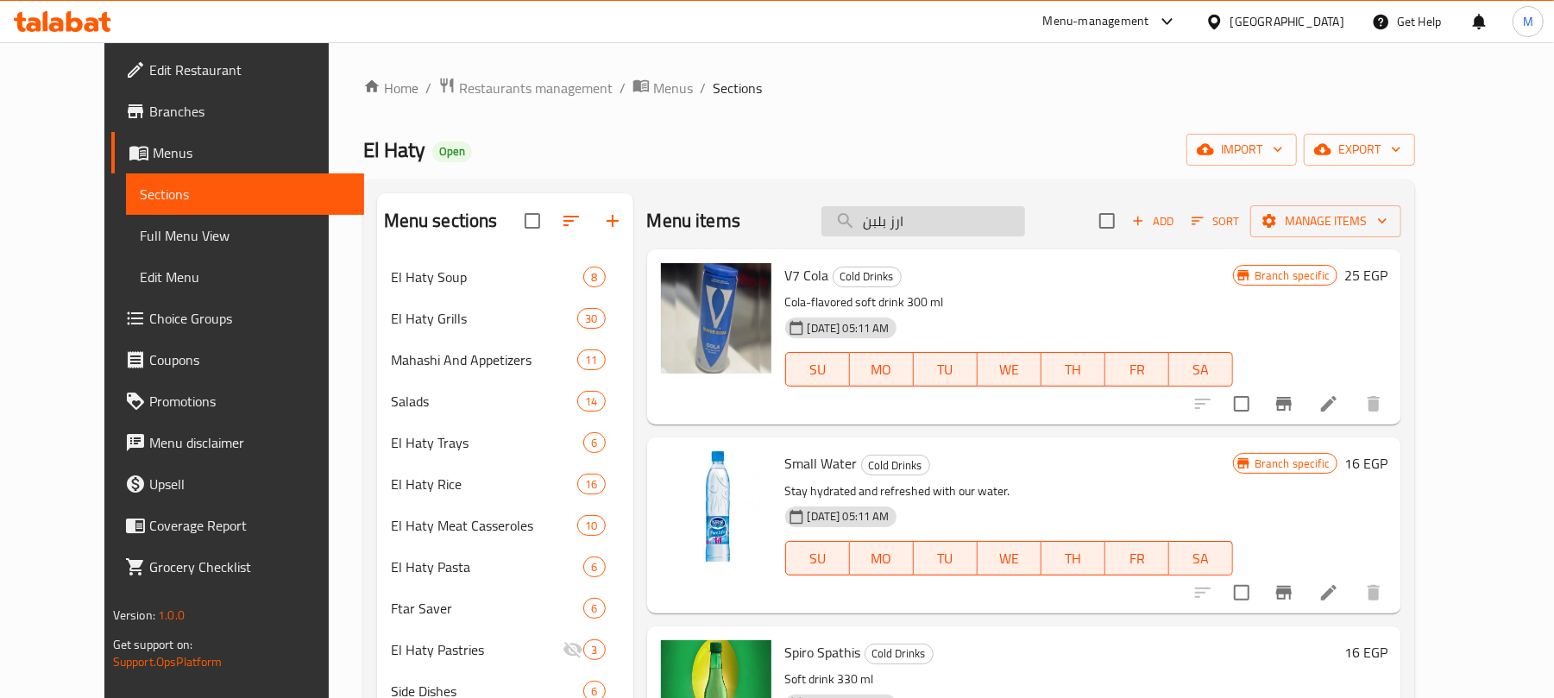
click at [992, 226] on input "ارز بلبن" at bounding box center [924, 221] width 204 height 30
paste input "بق حمام وكفتة"
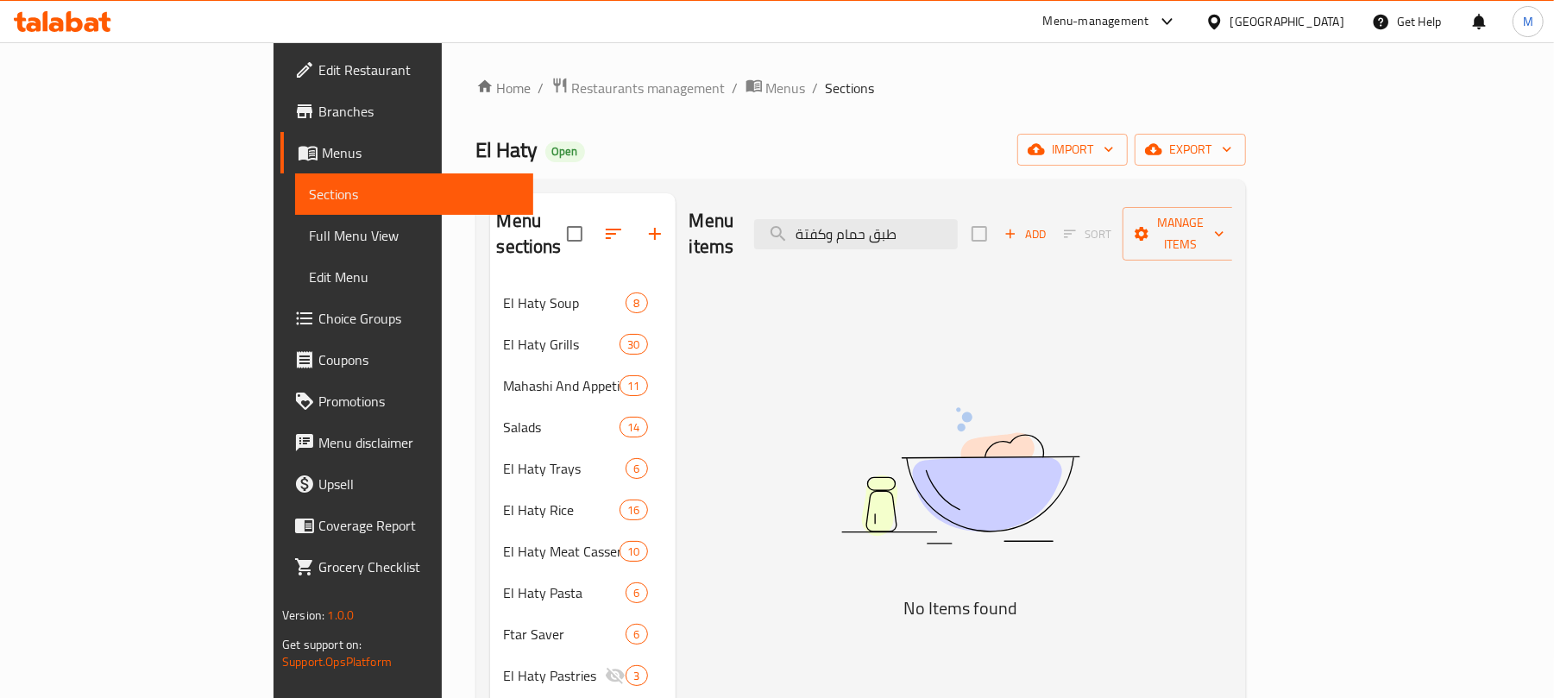
type input "طبق حمام وكفتة"
click at [958, 219] on input "طبق حمام وكفتة" at bounding box center [856, 234] width 204 height 30
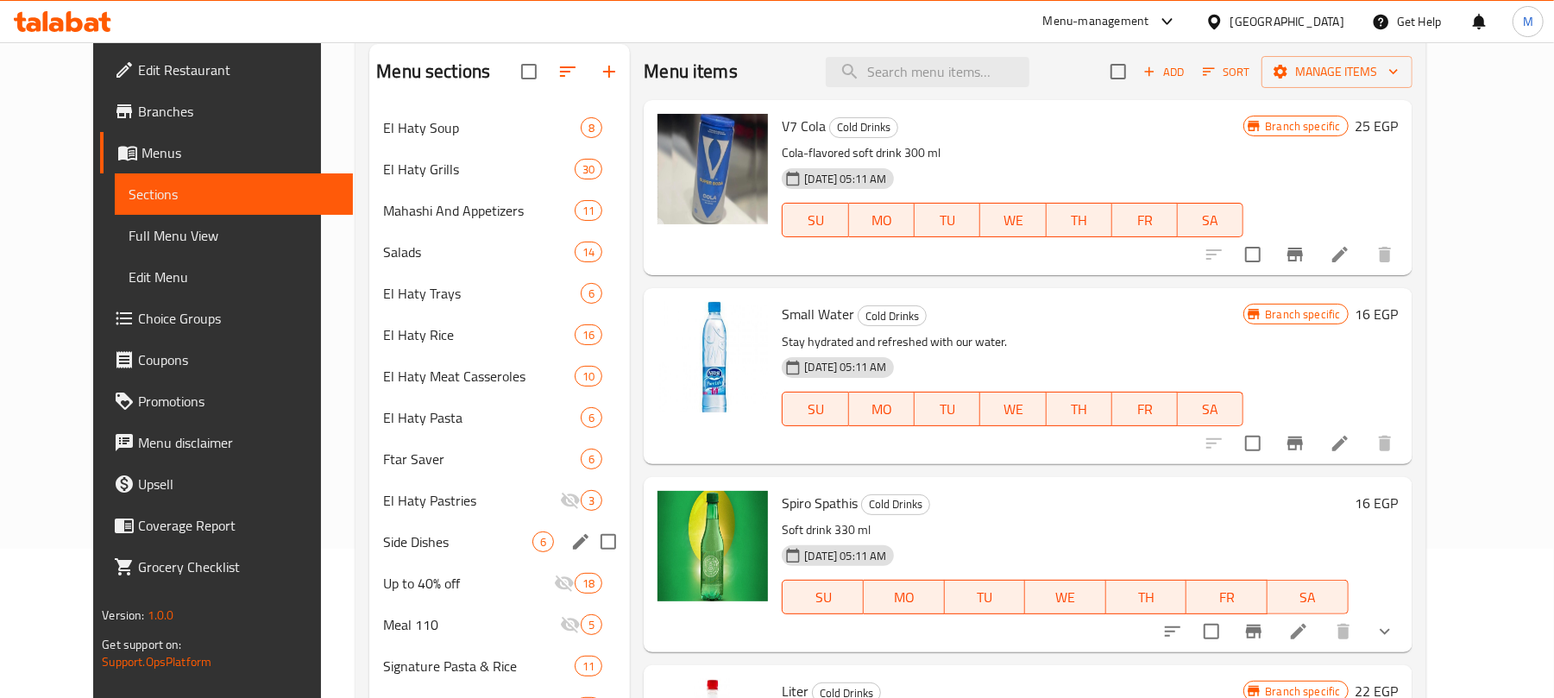
scroll to position [378, 0]
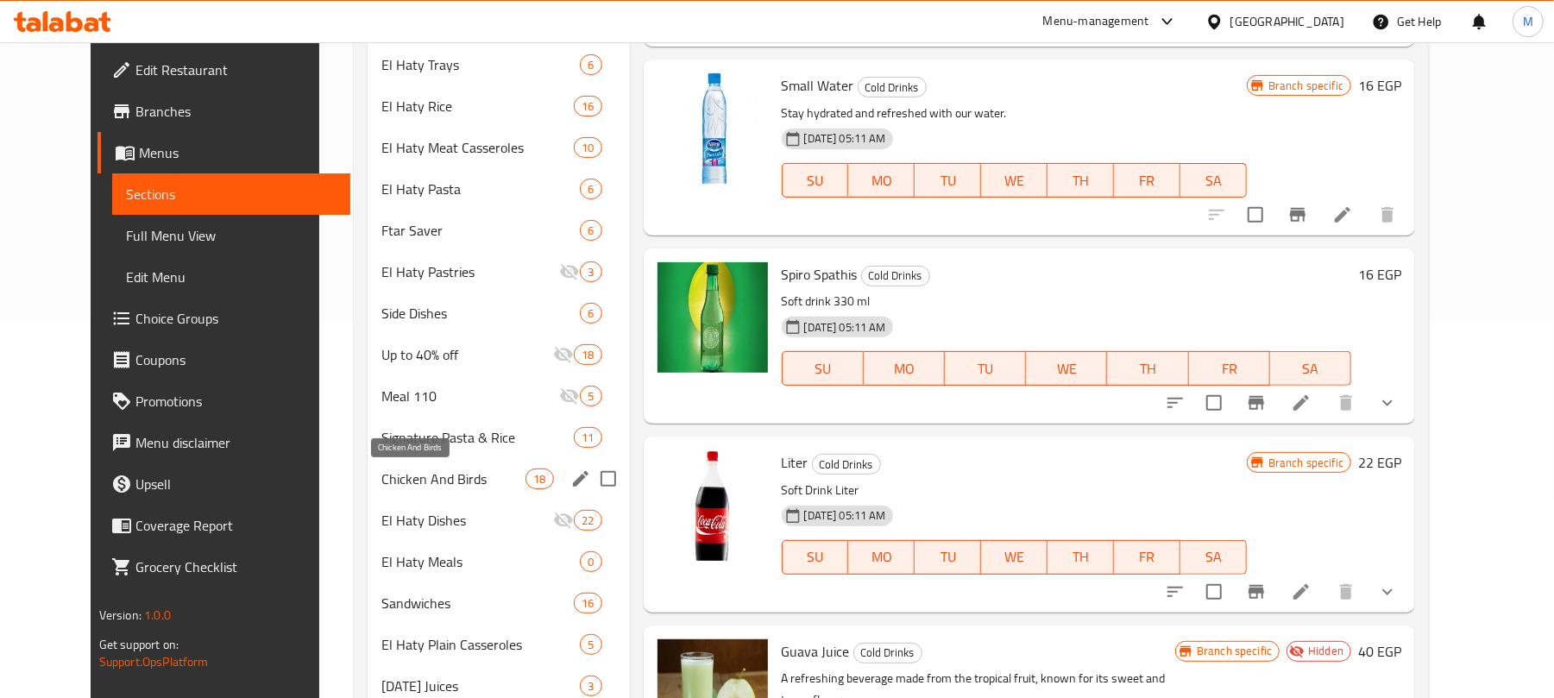
click at [381, 482] on span "Chicken And Birds" at bounding box center [453, 479] width 144 height 21
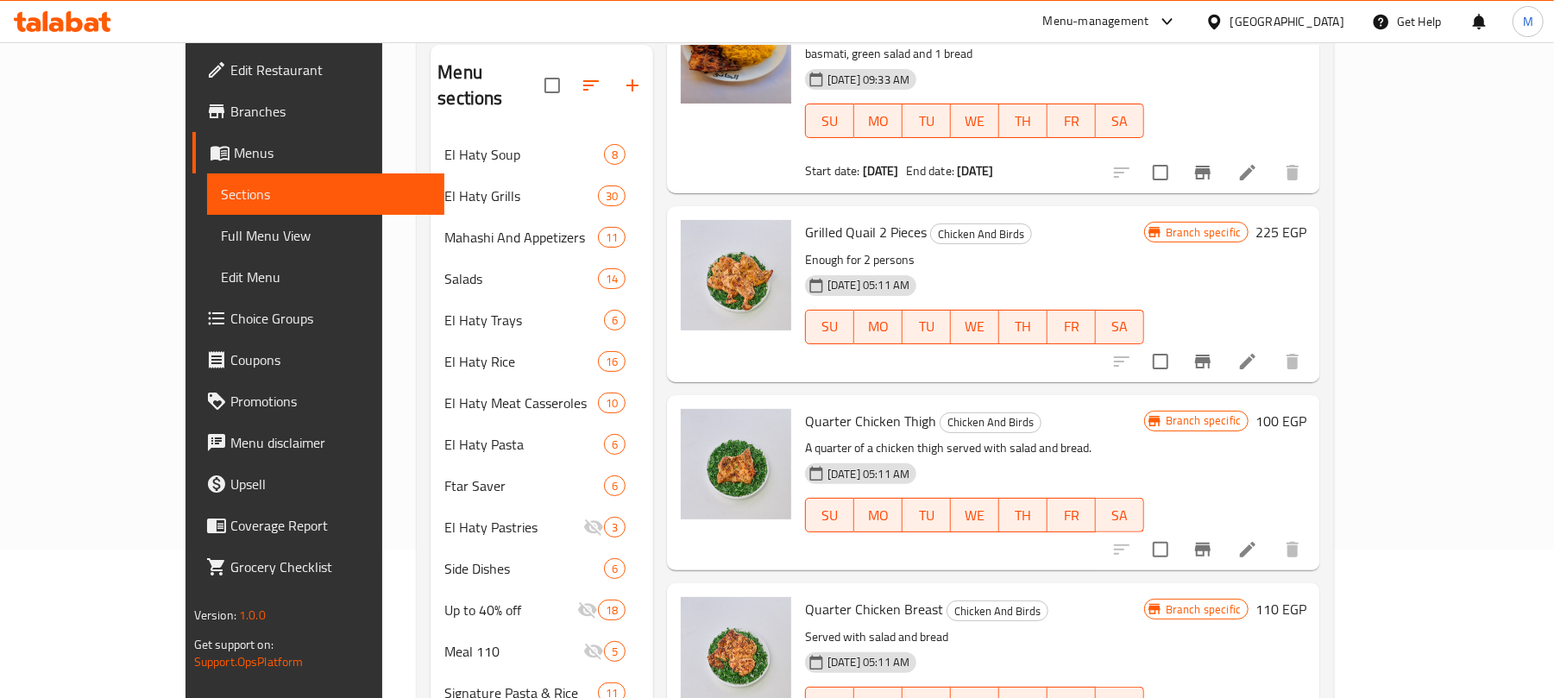
scroll to position [1036, 0]
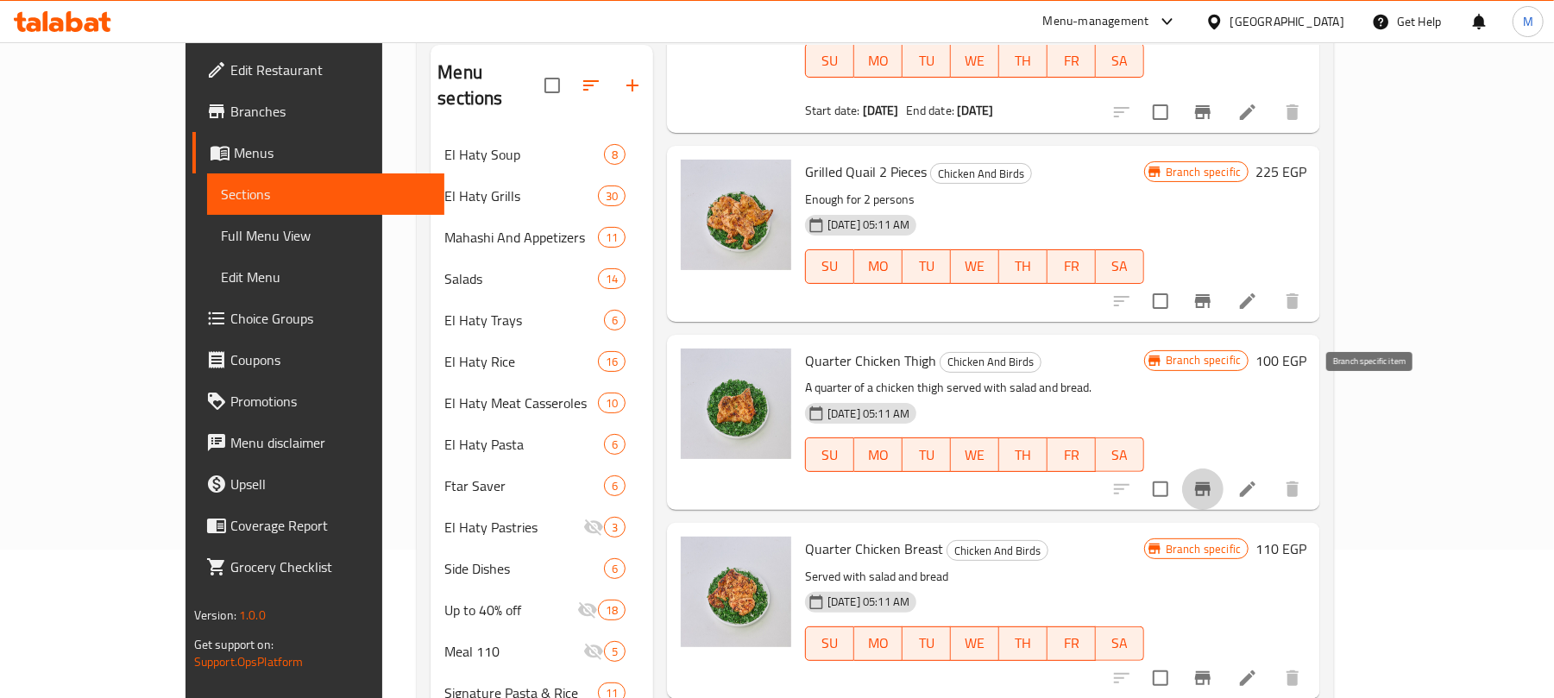
click at [1213, 479] on icon "Branch-specific-item" at bounding box center [1203, 489] width 21 height 21
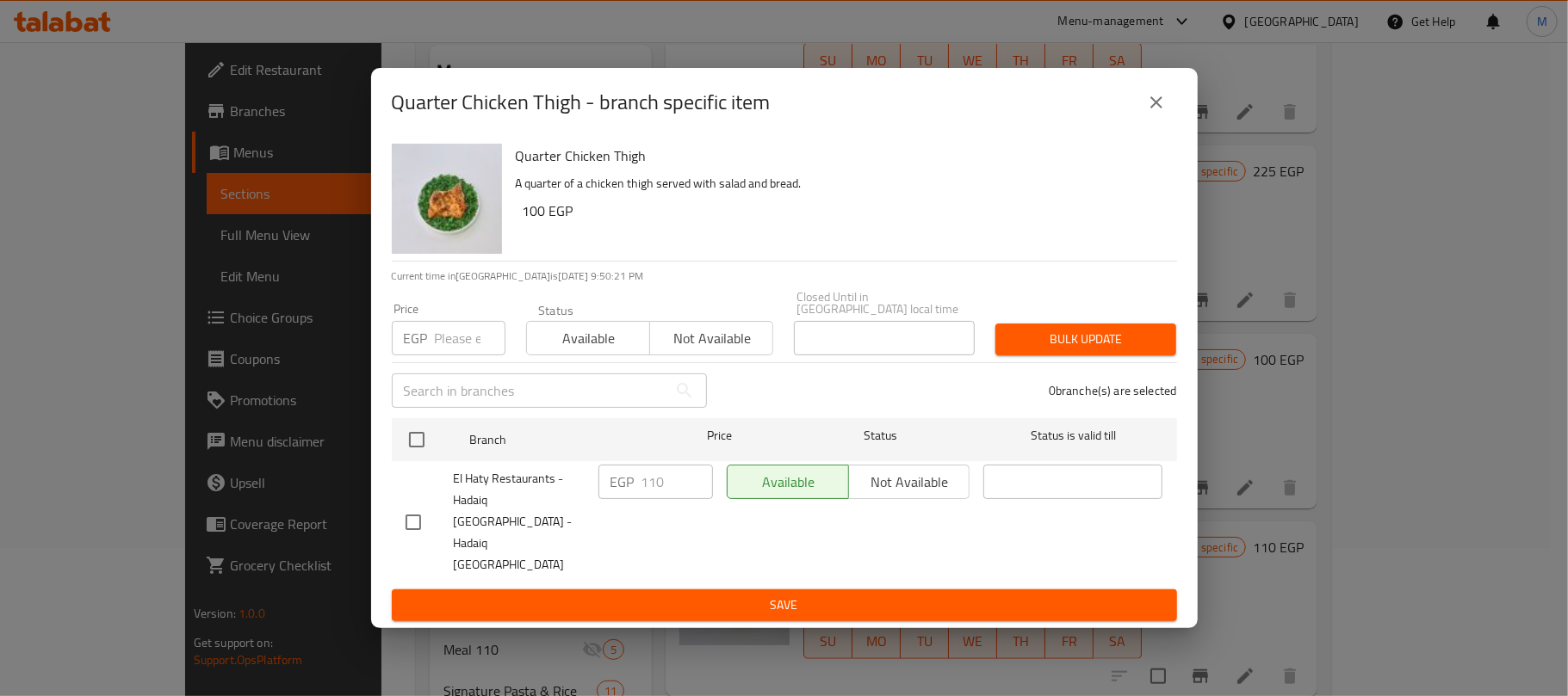
click at [1167, 118] on button "close" at bounding box center [1155, 102] width 41 height 41
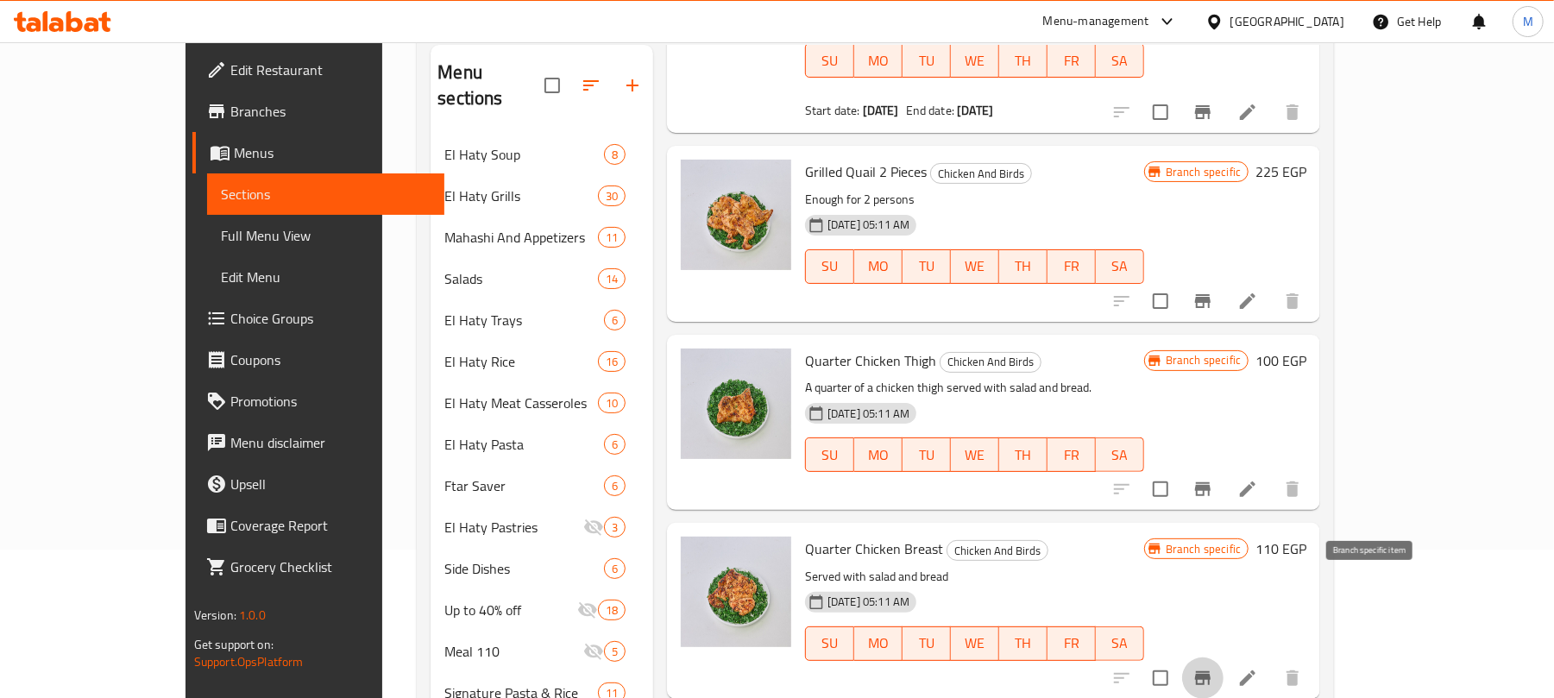
click at [1211, 671] on icon "Branch-specific-item" at bounding box center [1203, 678] width 16 height 14
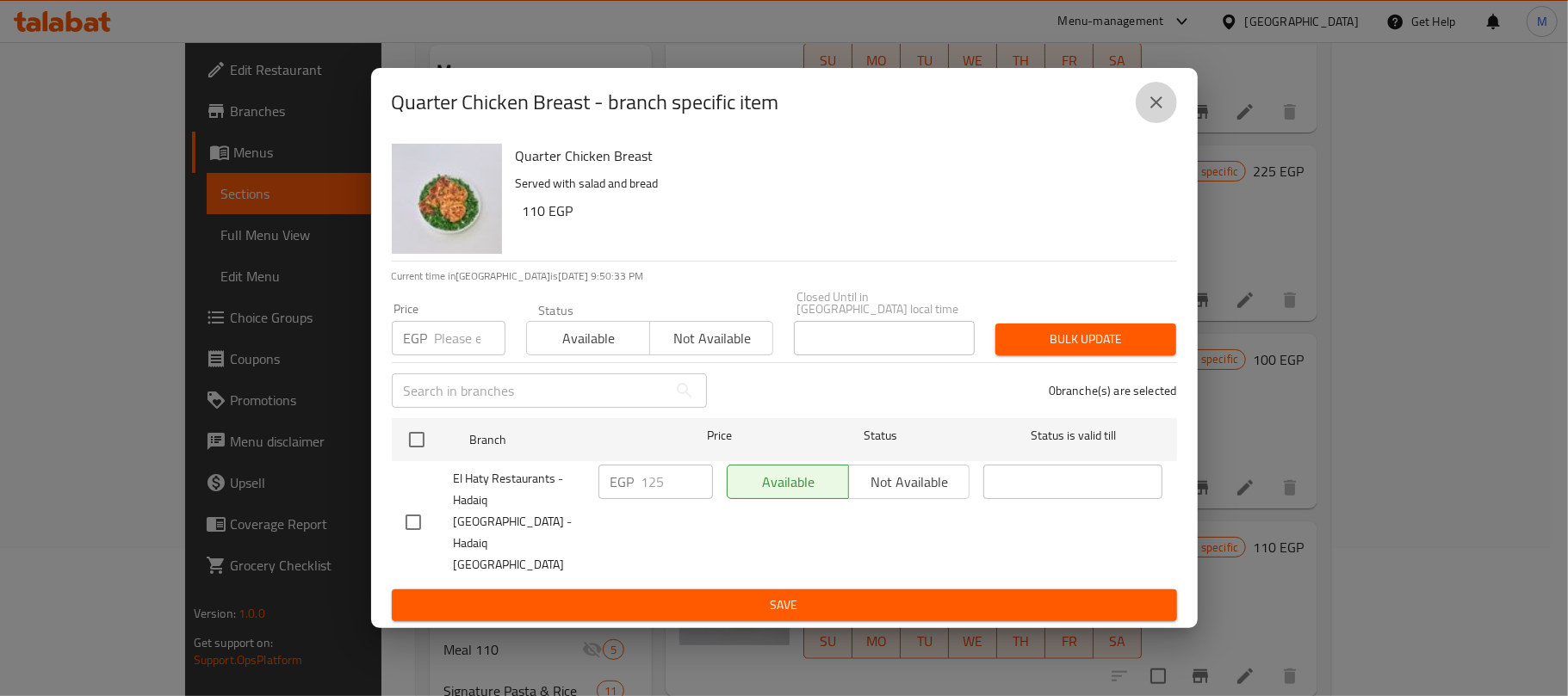
click at [1151, 113] on icon "close" at bounding box center [1156, 102] width 21 height 21
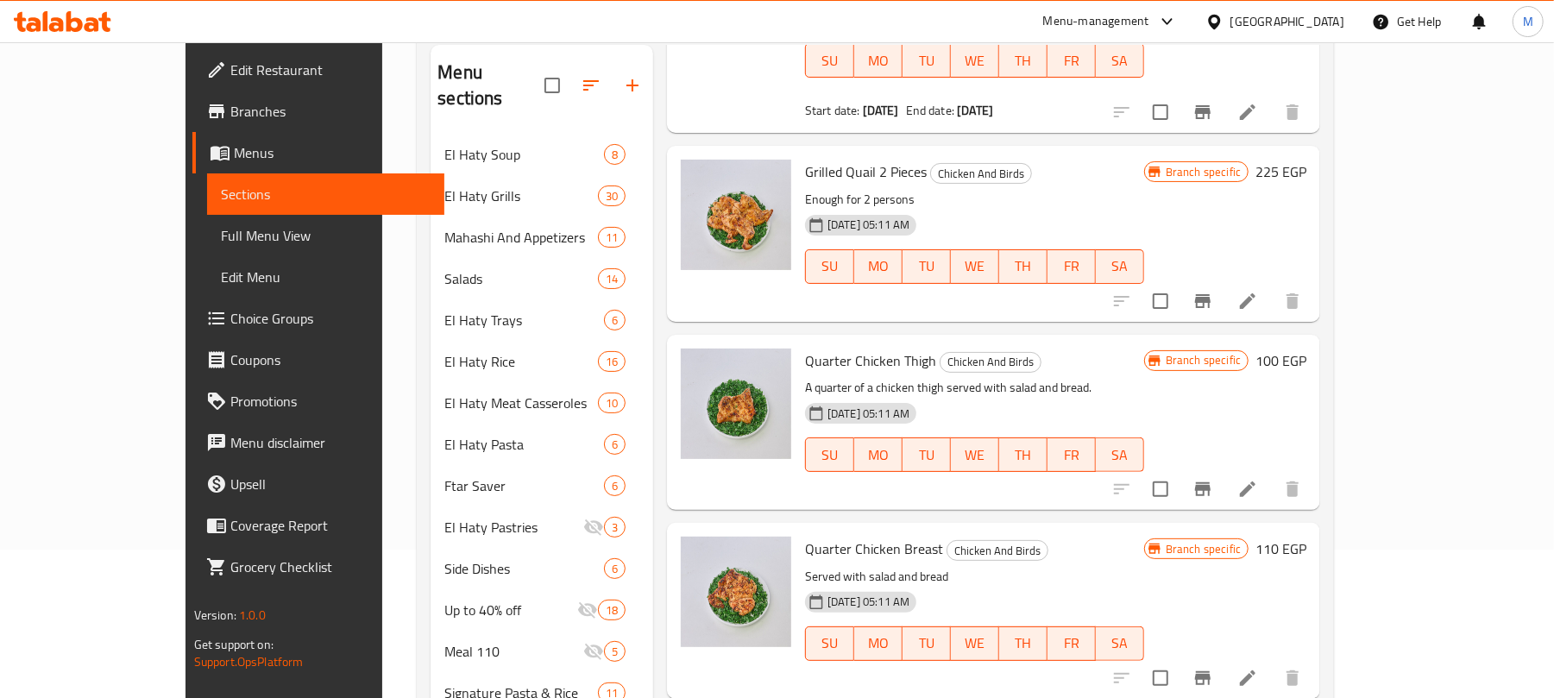
scroll to position [0, 0]
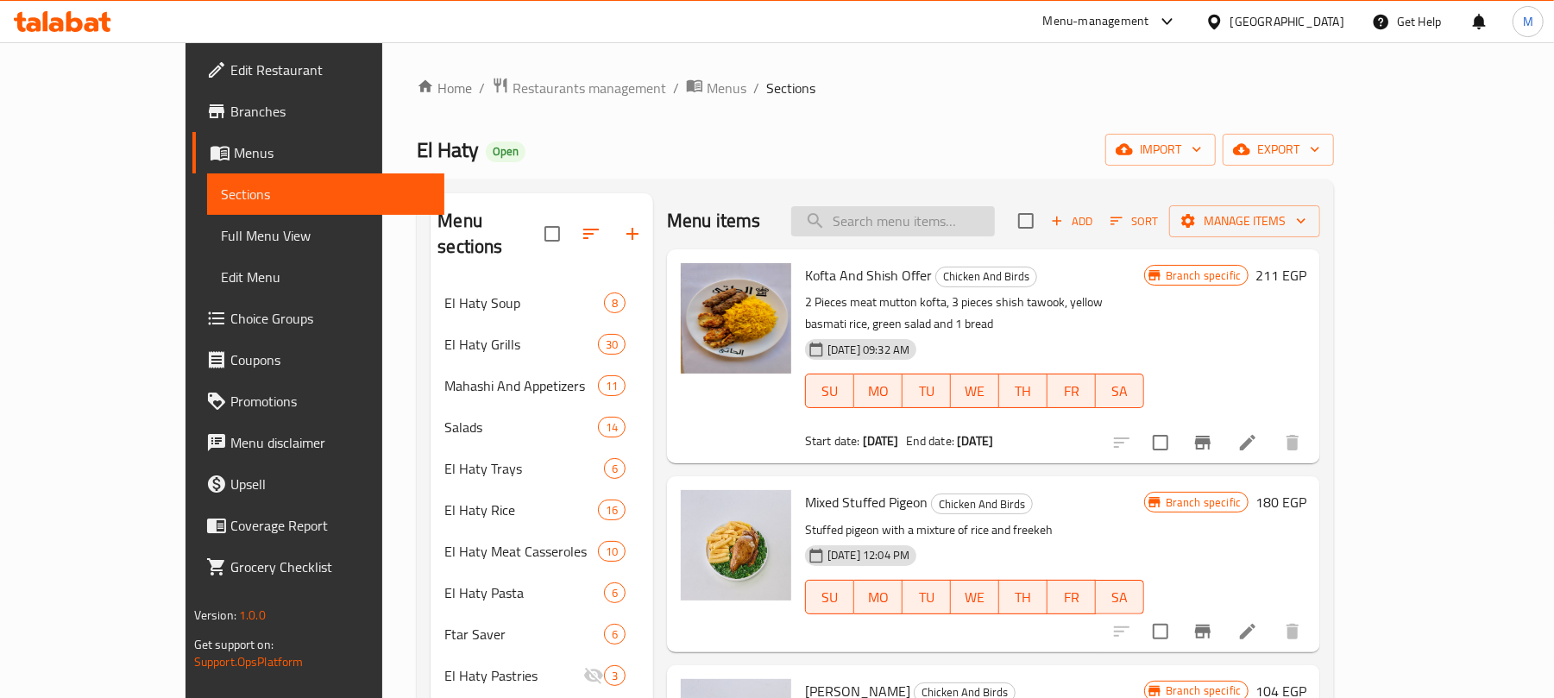
click at [985, 225] on input "search" at bounding box center [893, 221] width 204 height 30
paste input "وجبة كفتة فراخ"
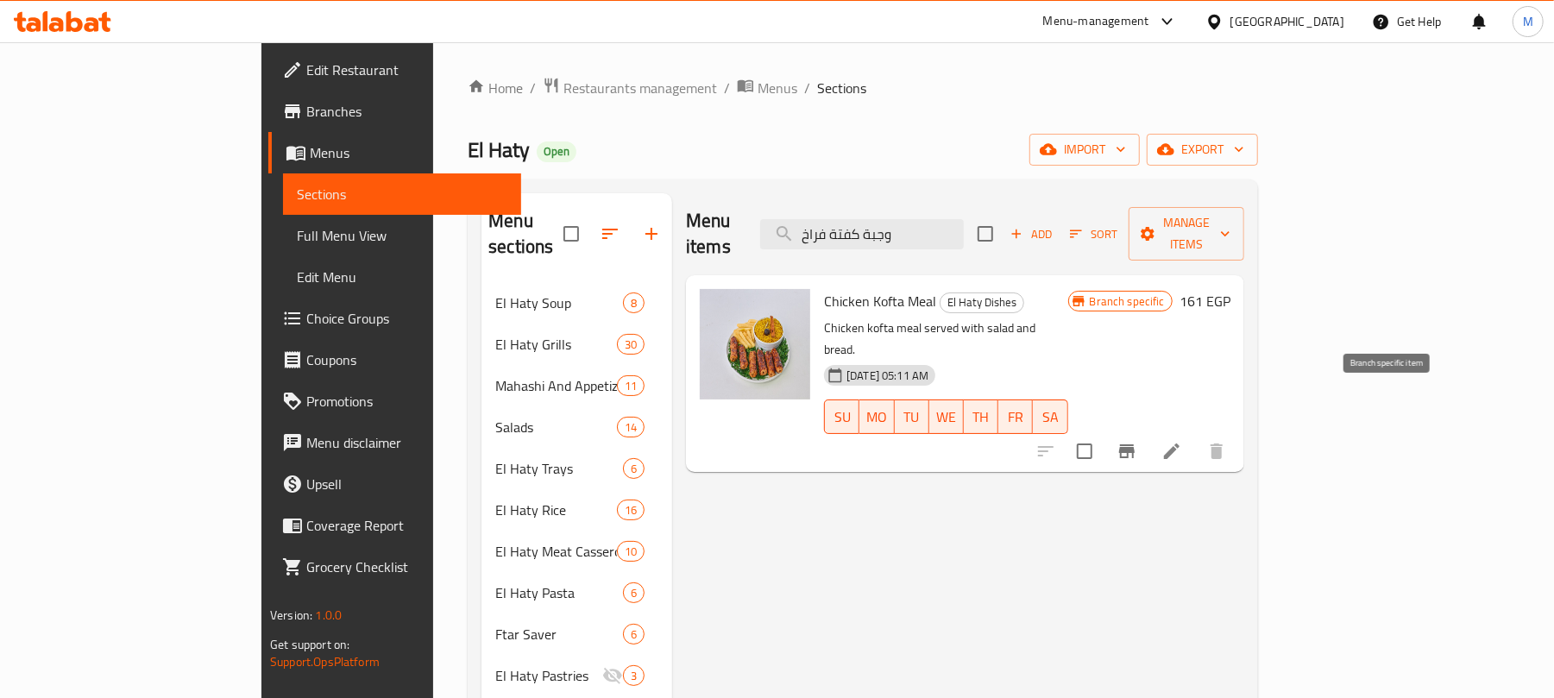
click at [1135, 444] on icon "Branch-specific-item" at bounding box center [1127, 451] width 16 height 14
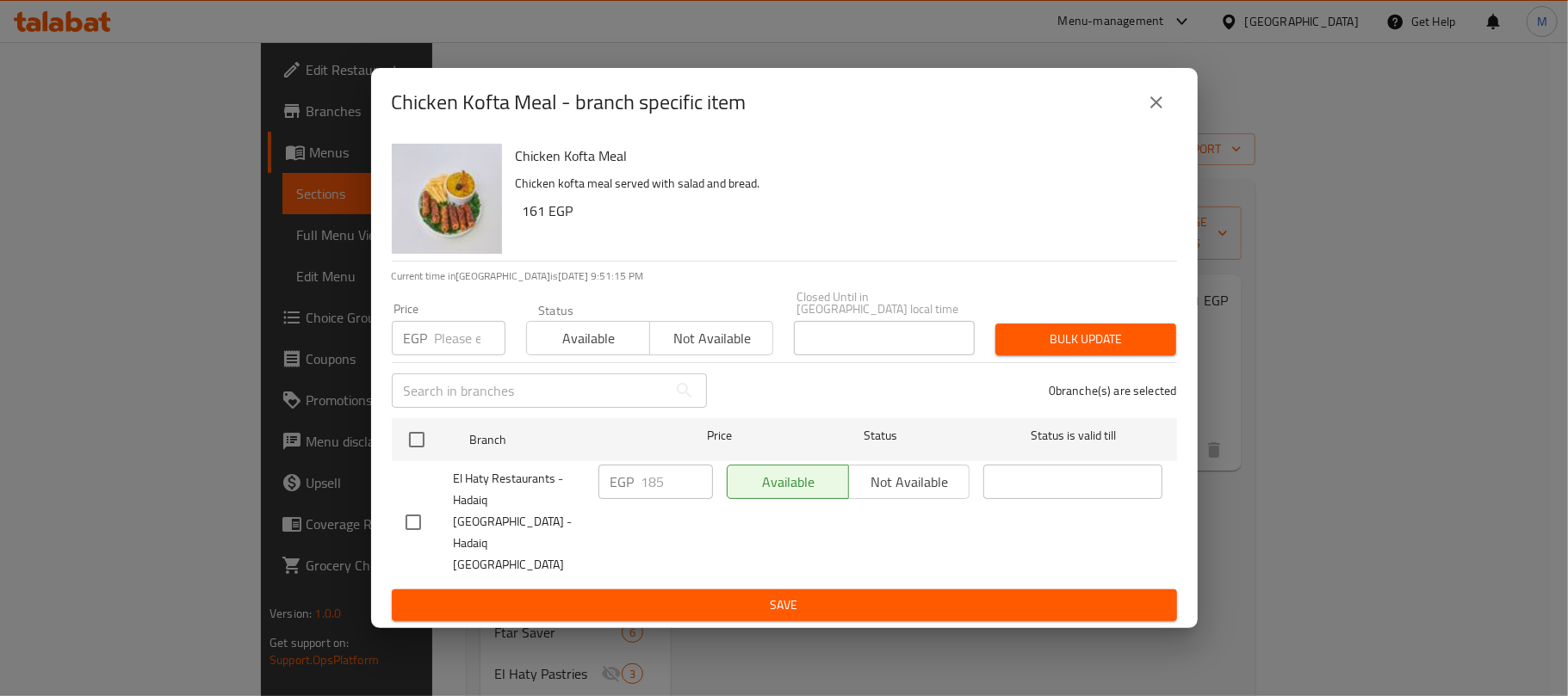
click at [1157, 113] on icon "close" at bounding box center [1156, 102] width 21 height 21
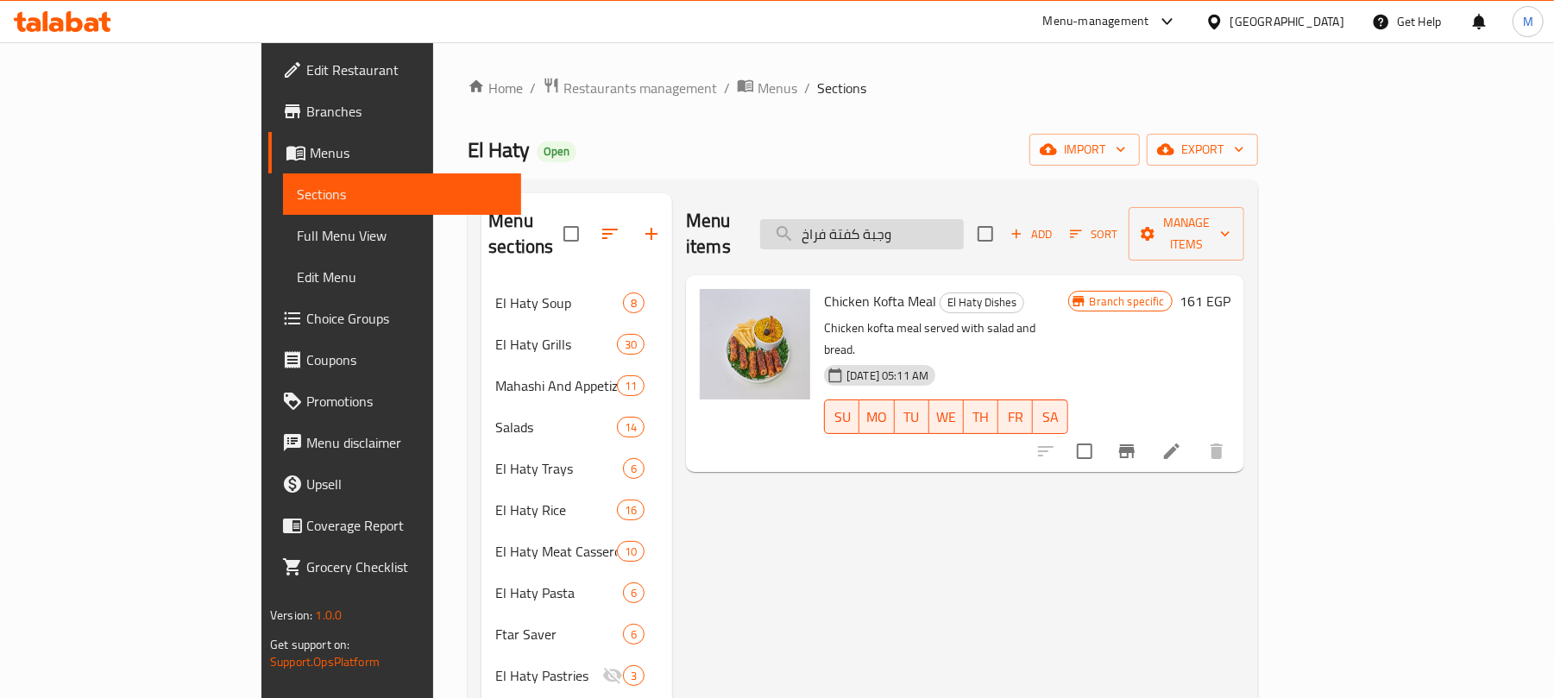
click at [937, 228] on input "وجبة كفتة فراخ" at bounding box center [862, 234] width 204 height 30
paste input "حمام وكفتة"
type input "وجبة حمام وكفتة"
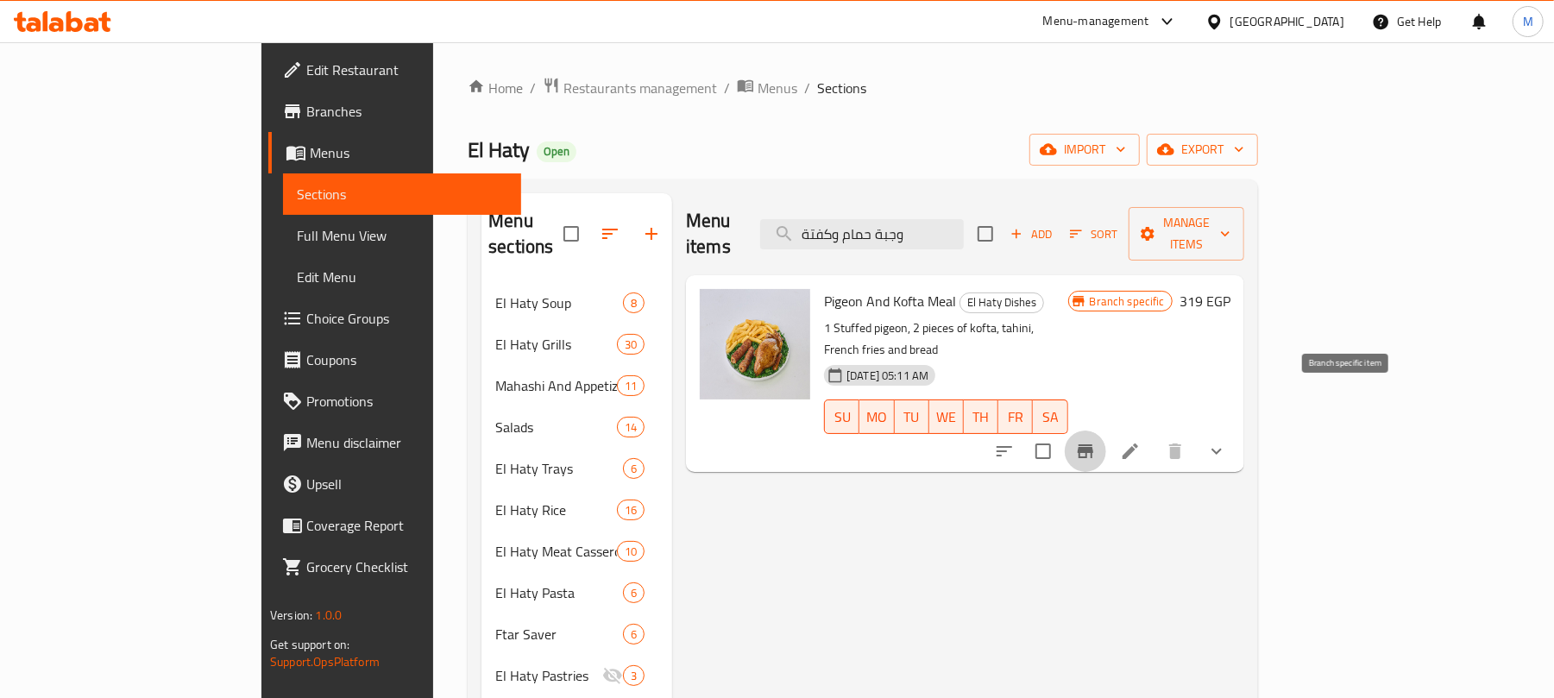
click at [1093, 444] on icon "Branch-specific-item" at bounding box center [1086, 451] width 16 height 14
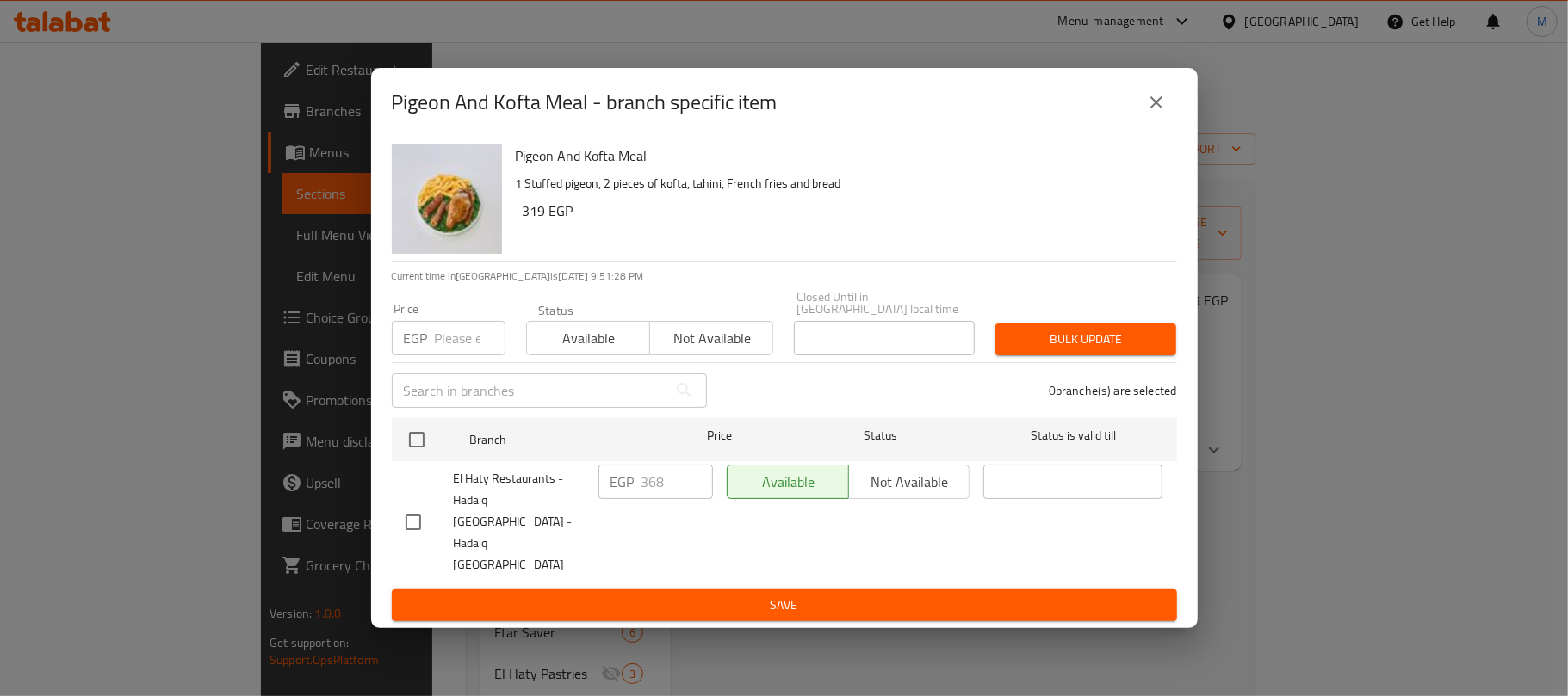
click at [1161, 113] on icon "close" at bounding box center [1156, 102] width 21 height 21
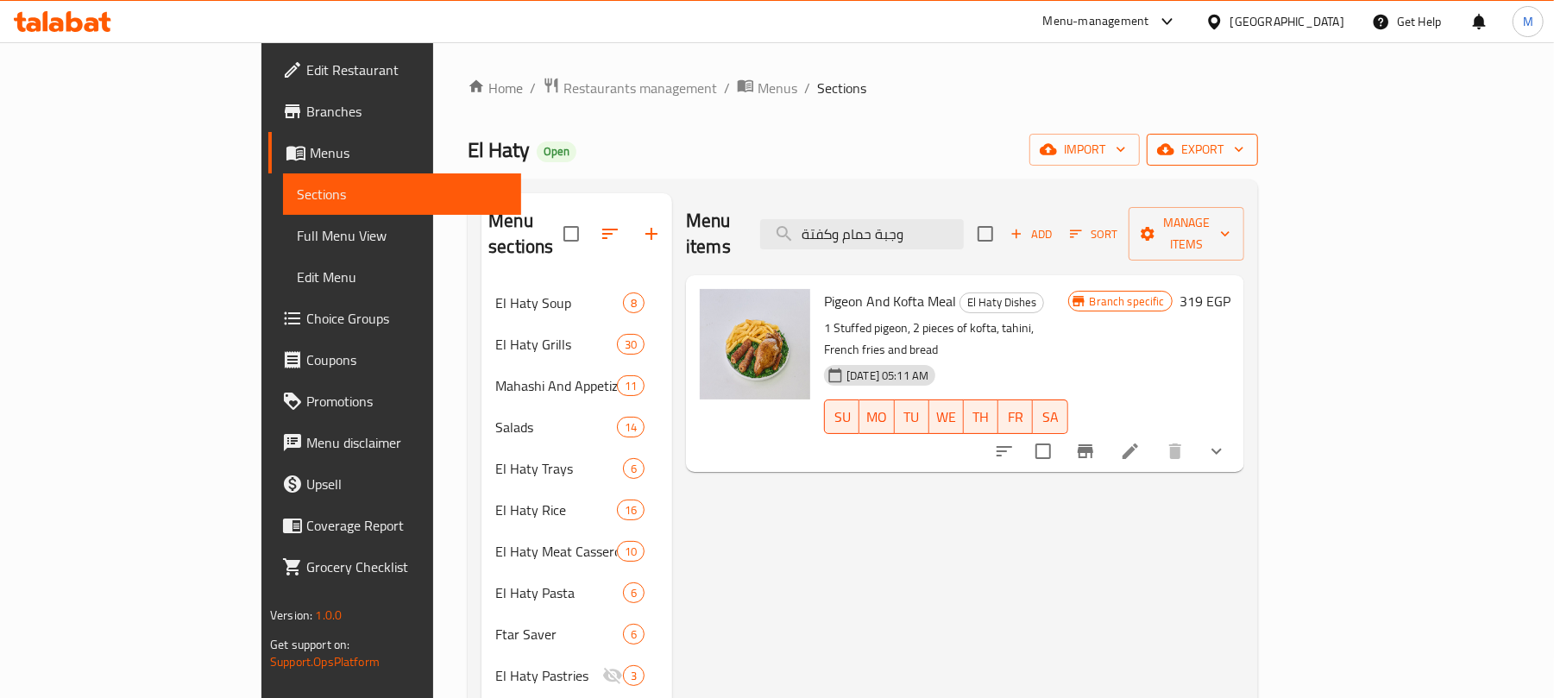
click at [1175, 148] on icon "button" at bounding box center [1165, 149] width 17 height 17
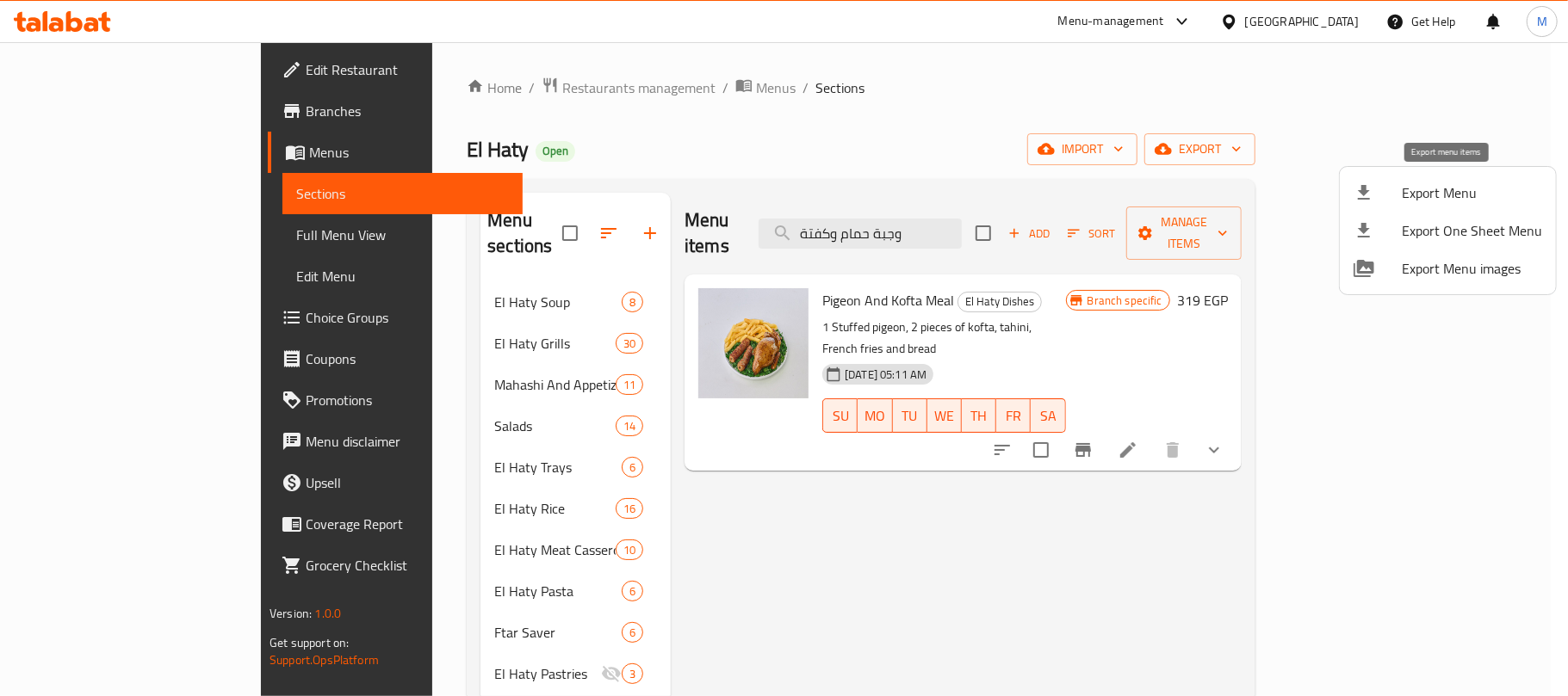
click at [1443, 194] on span "Export Menu" at bounding box center [1471, 192] width 141 height 21
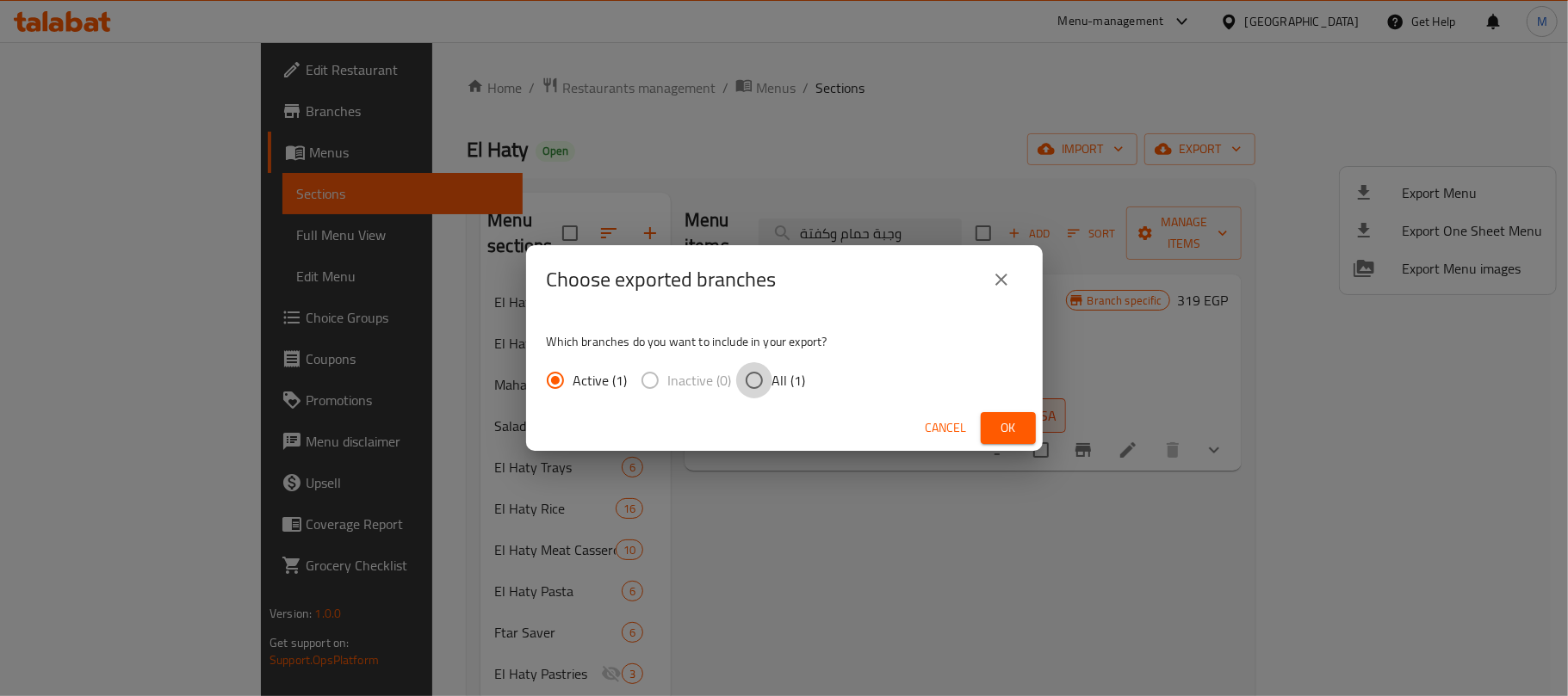
click at [757, 389] on input "All (1)" at bounding box center [754, 380] width 36 height 36
radio input "true"
click at [990, 425] on button "Ok" at bounding box center [1007, 428] width 55 height 32
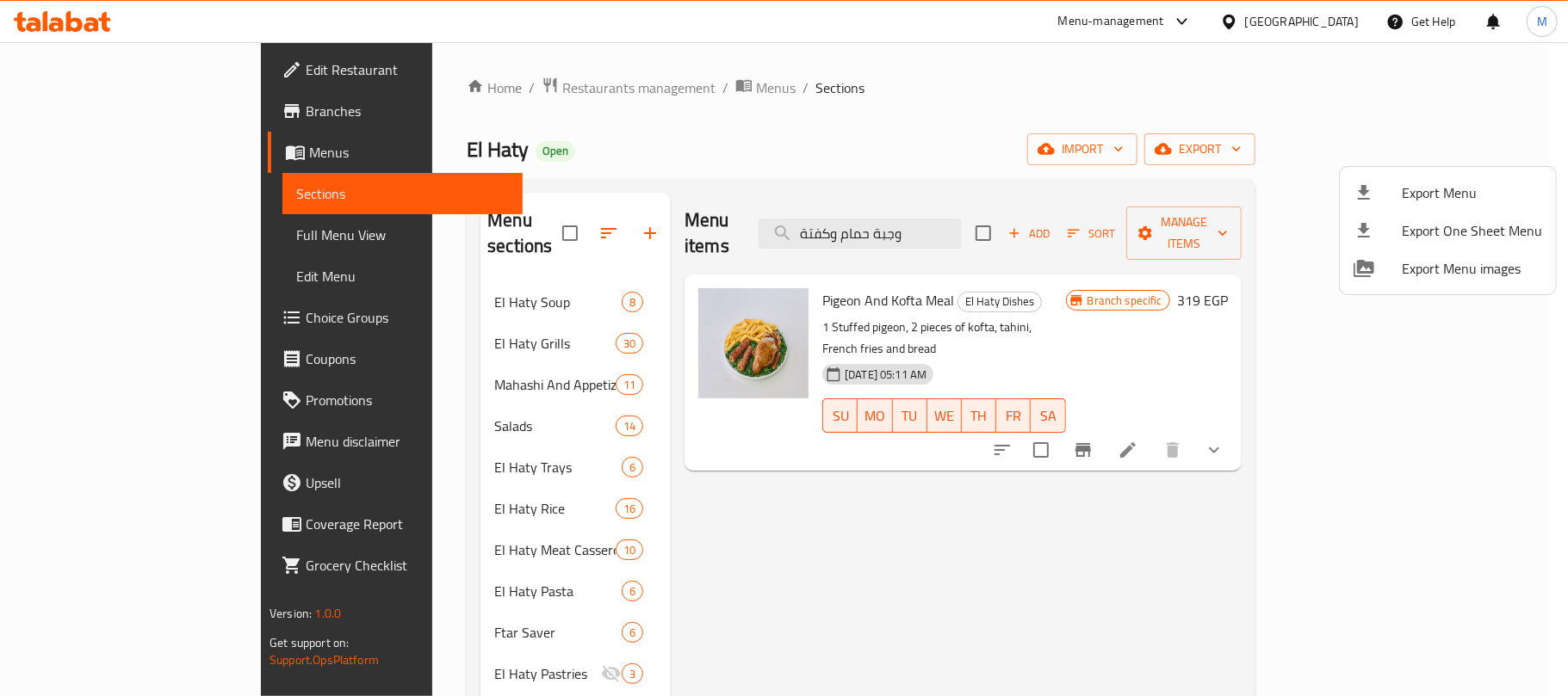
click at [482, 87] on div at bounding box center [784, 348] width 1568 height 696
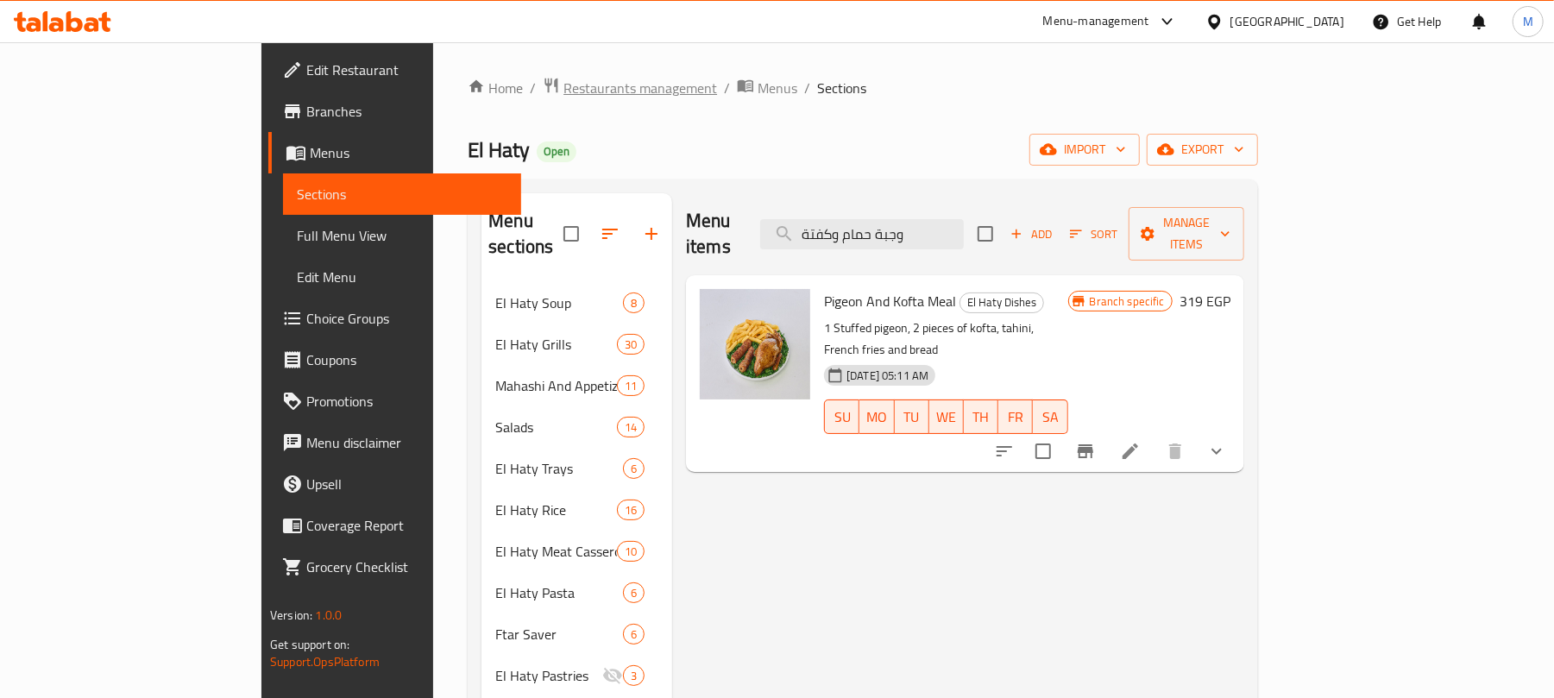
click at [564, 87] on span "Restaurants management" at bounding box center [641, 88] width 154 height 21
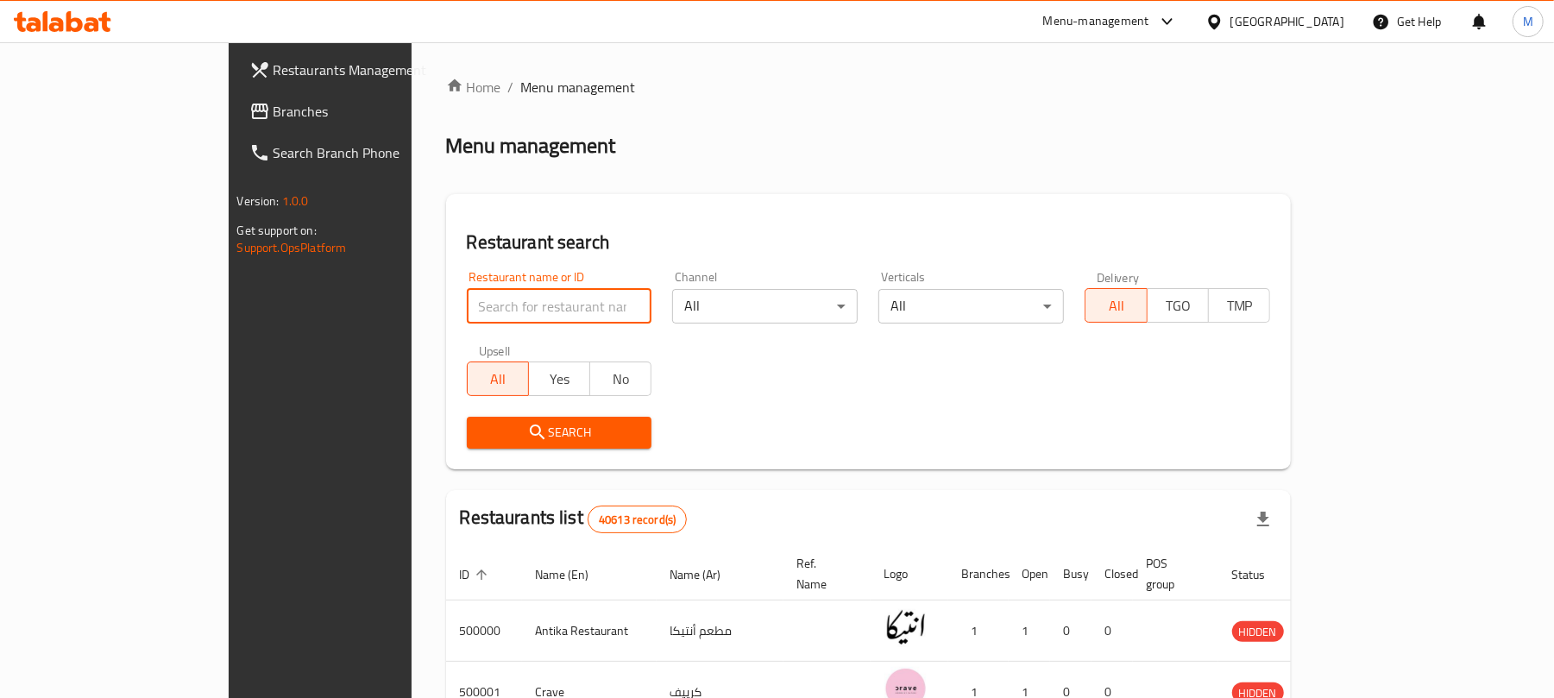
click at [467, 304] on input "search" at bounding box center [560, 306] width 186 height 35
paste input "667289"
type input "667289"
click button "Search" at bounding box center [560, 433] width 186 height 32
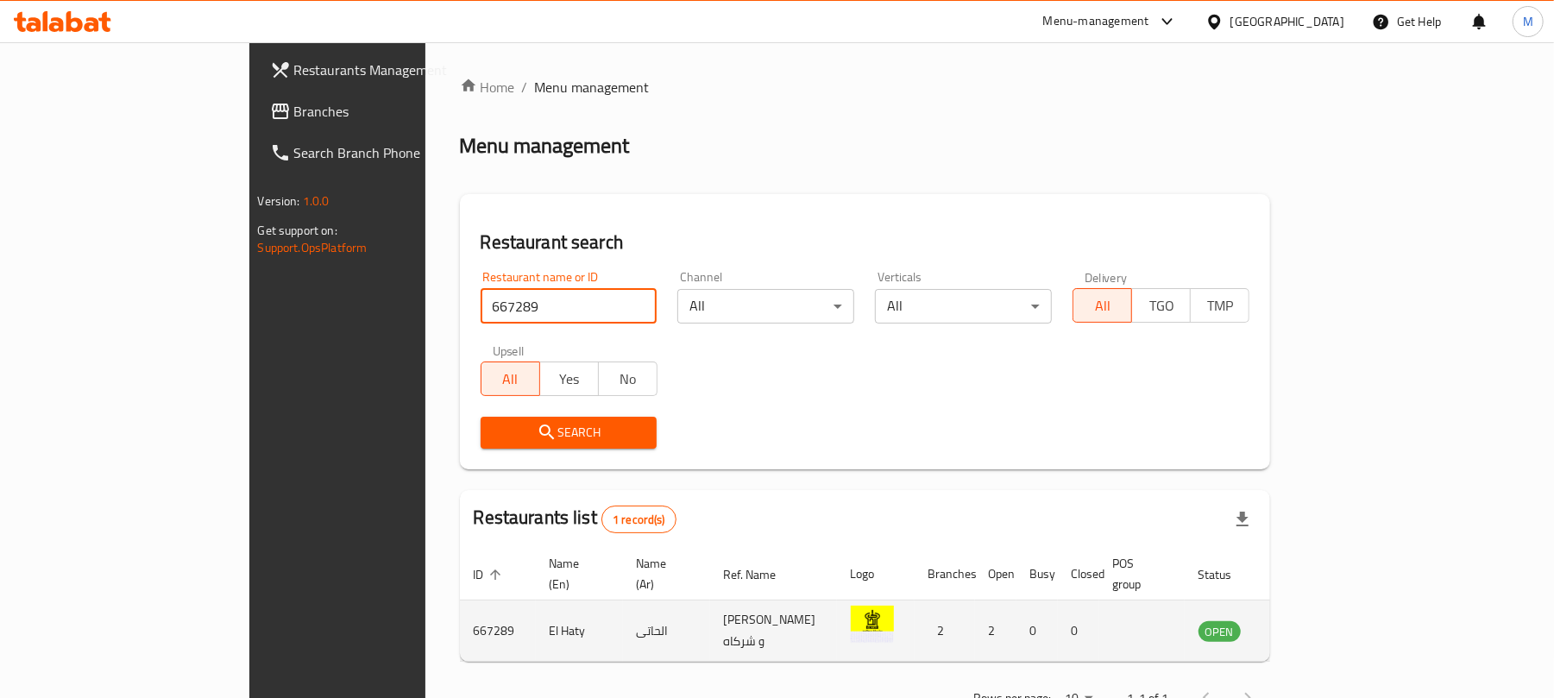
click at [1309, 625] on icon "enhanced table" at bounding box center [1299, 632] width 19 height 15
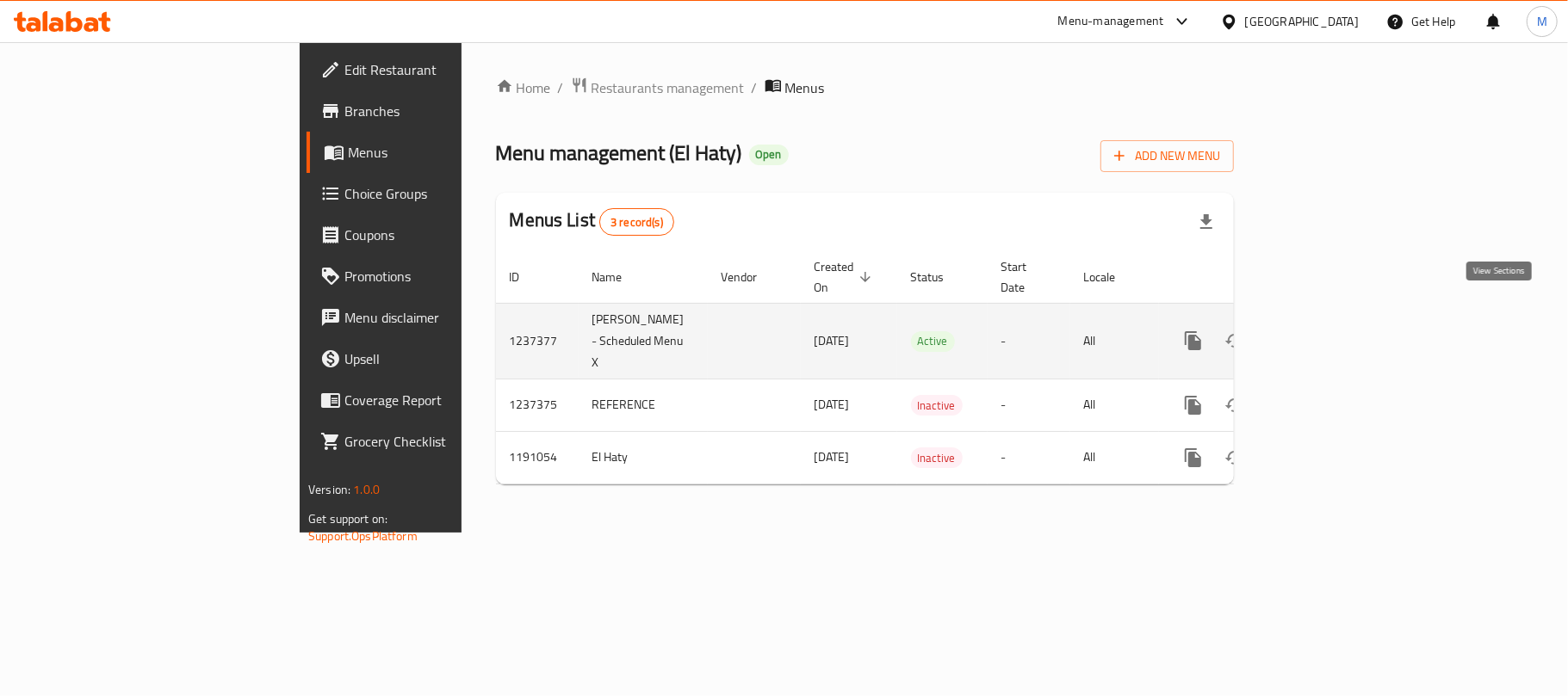
click at [1328, 330] on icon "enhanced table" at bounding box center [1317, 340] width 21 height 21
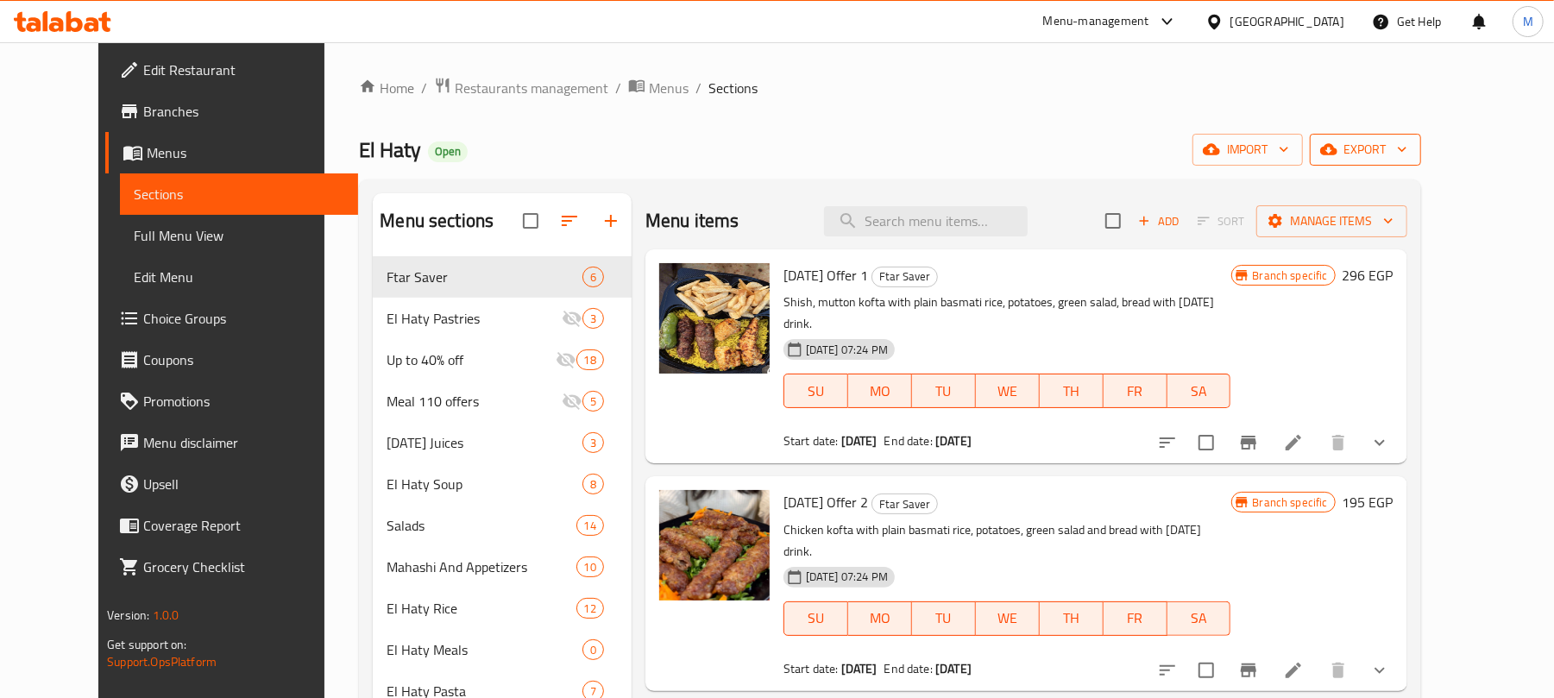
click at [1421, 135] on button "export" at bounding box center [1365, 150] width 111 height 32
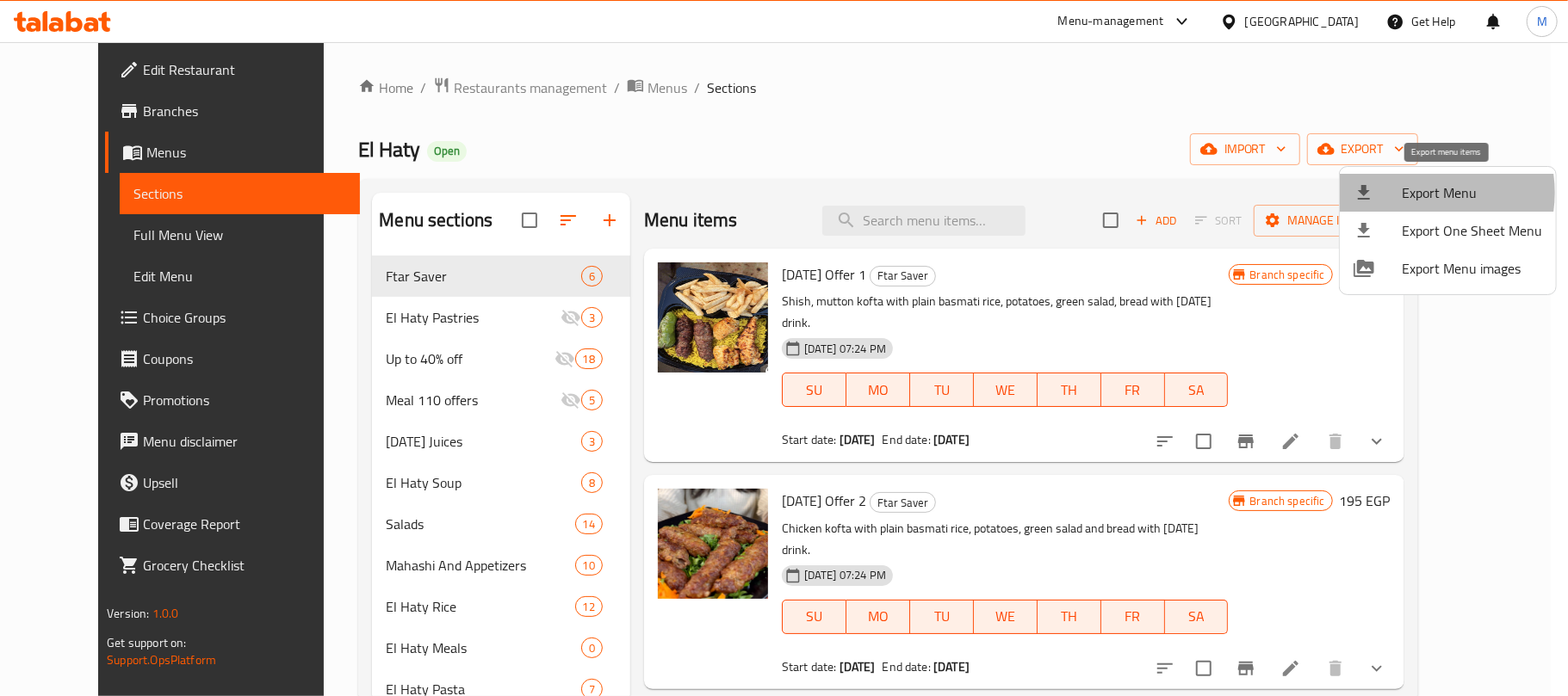
click at [1419, 192] on span "Export Menu" at bounding box center [1471, 192] width 141 height 21
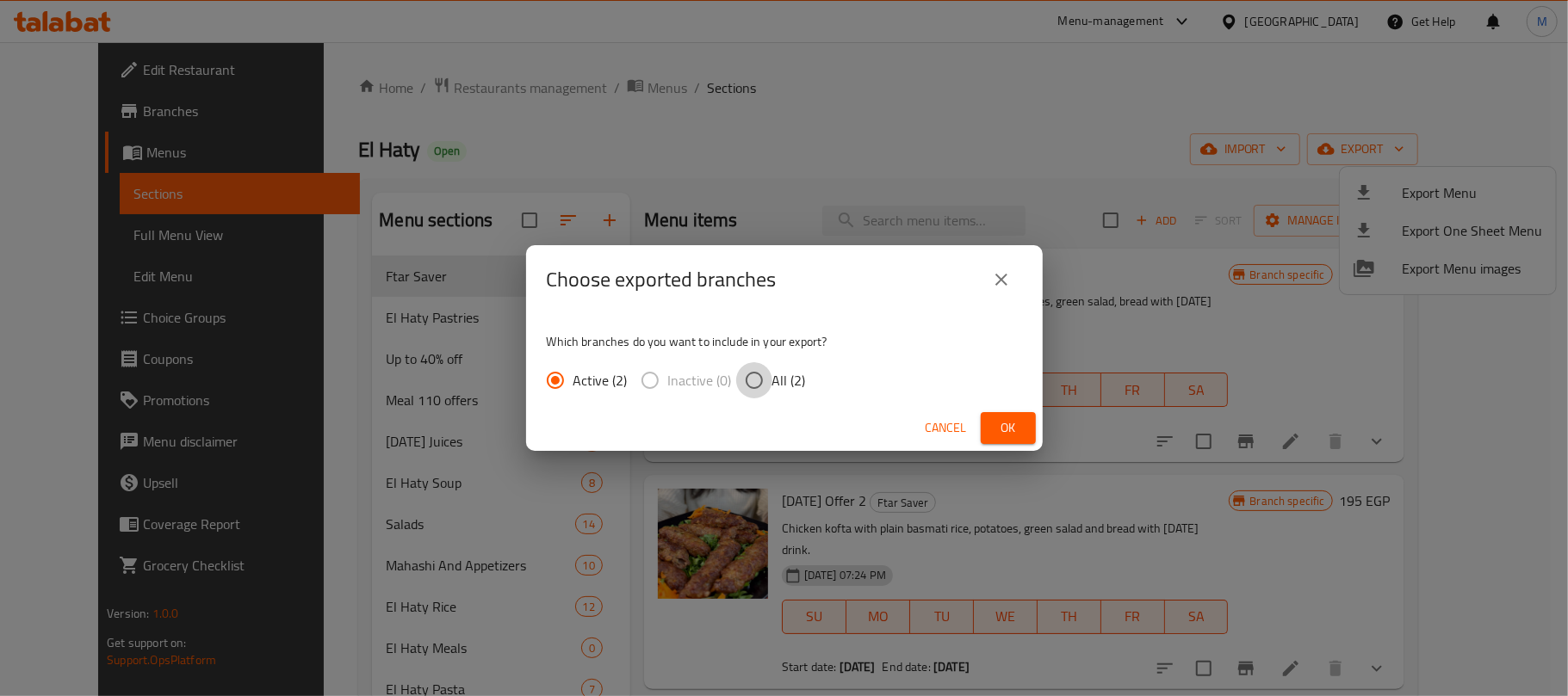
click at [758, 382] on input "All (2)" at bounding box center [754, 380] width 36 height 36
radio input "true"
click at [1000, 418] on span "Ok" at bounding box center [1008, 429] width 28 height 22
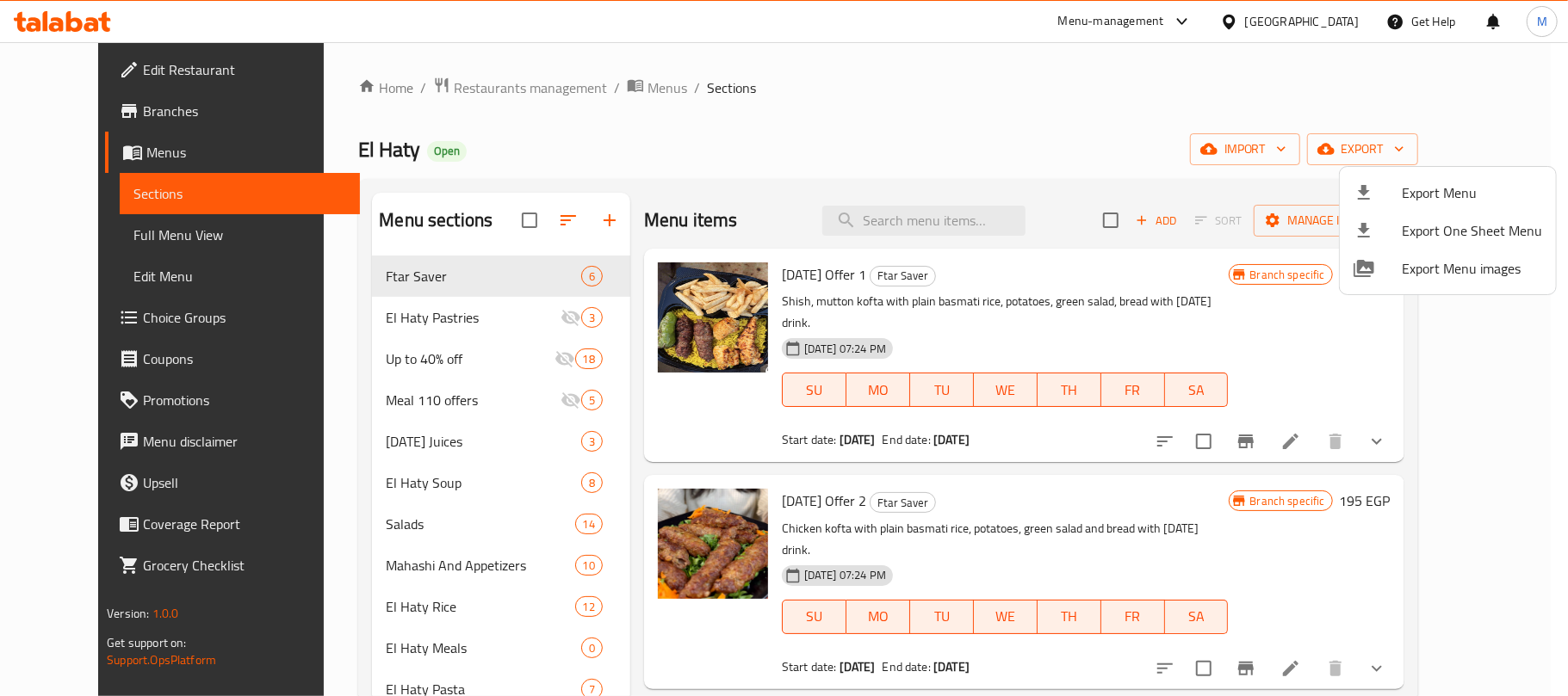
click at [1135, 85] on div at bounding box center [784, 348] width 1568 height 696
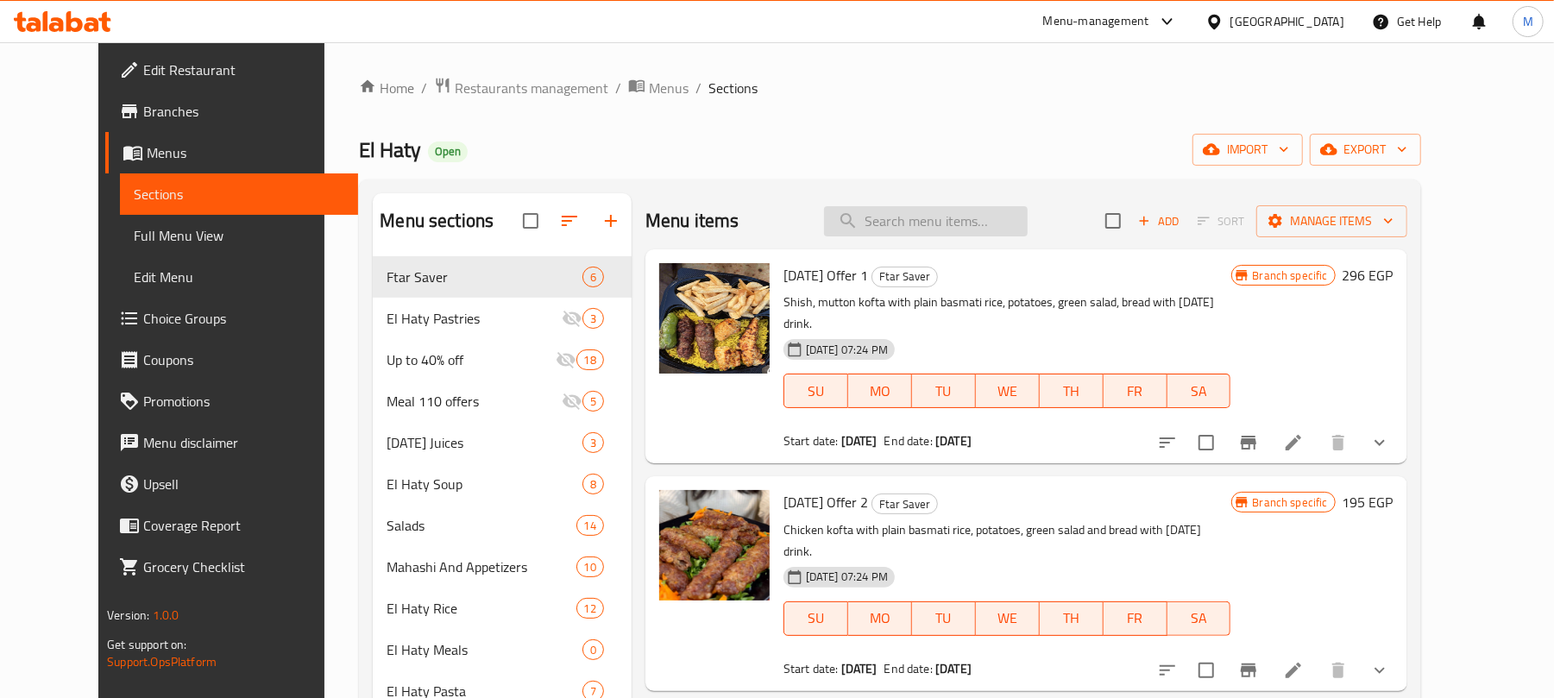
click at [980, 233] on input "search" at bounding box center [926, 221] width 204 height 30
paste input "بشاميل"
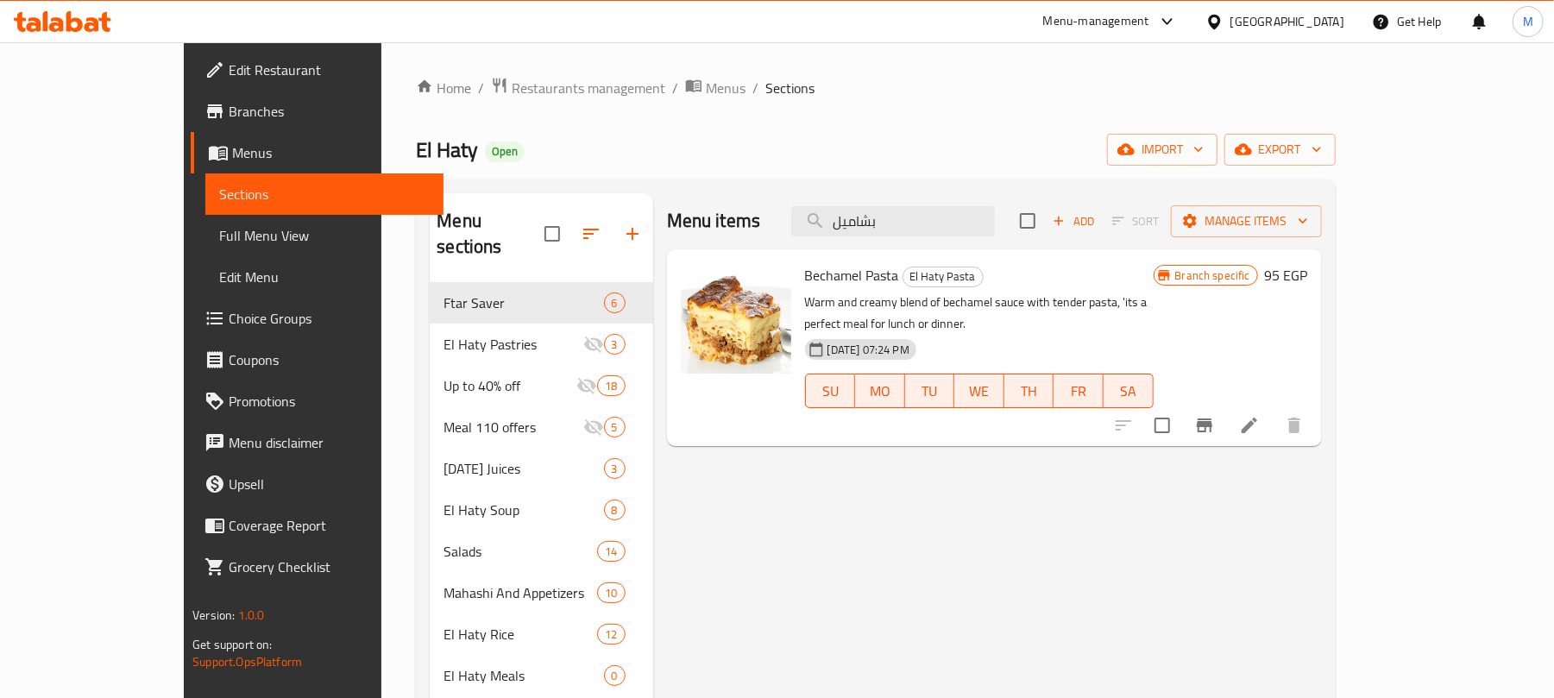
click at [1215, 415] on icon "Branch-specific-item" at bounding box center [1204, 425] width 21 height 21
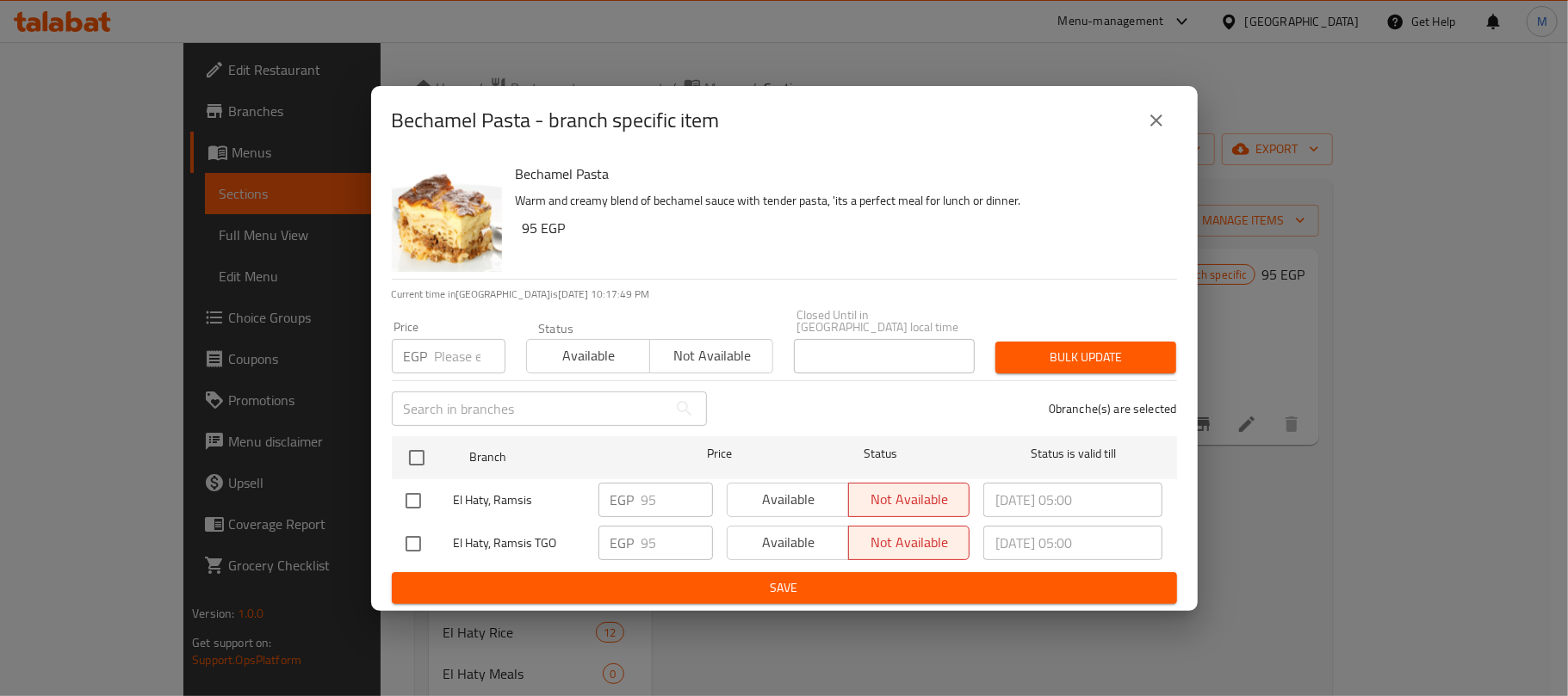
click at [1154, 131] on icon "close" at bounding box center [1156, 120] width 21 height 21
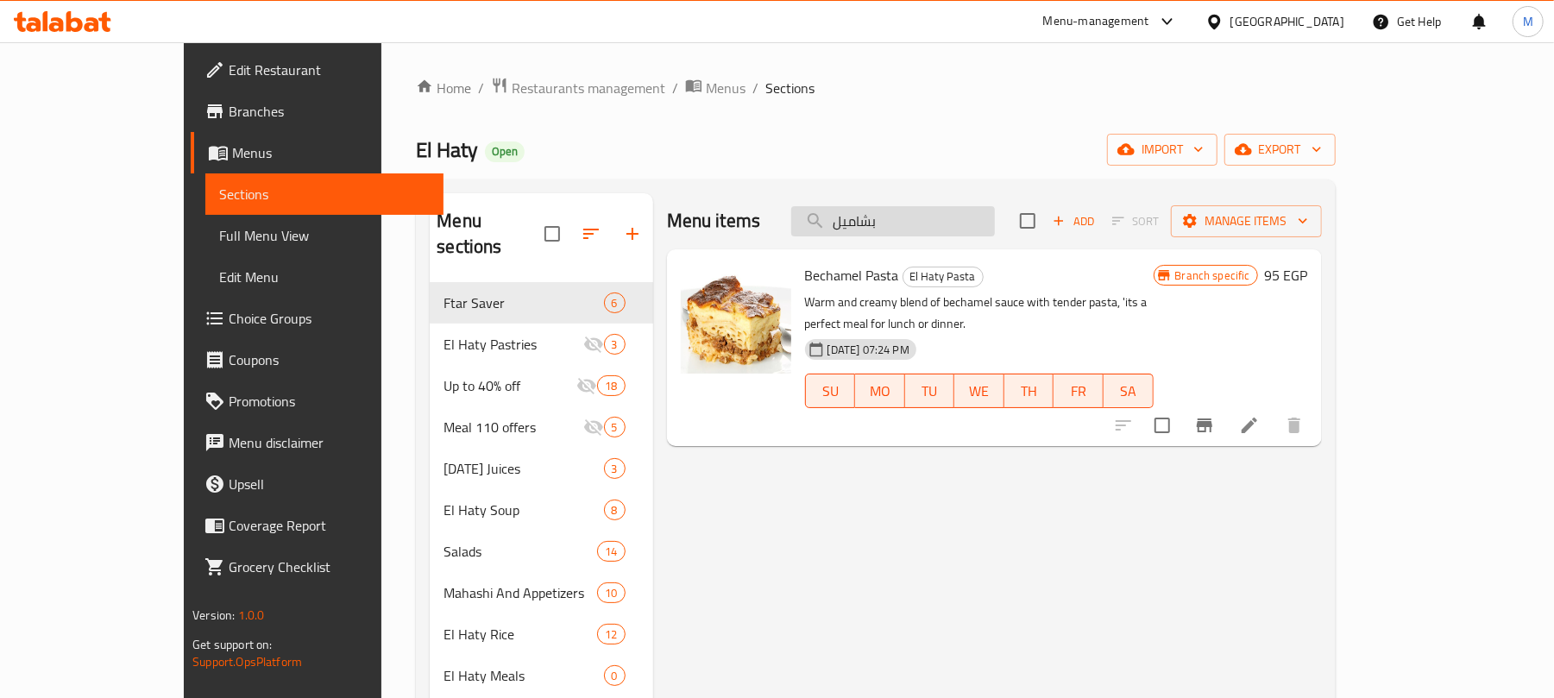
click at [982, 225] on input "بشاميل" at bounding box center [893, 221] width 204 height 30
paste input "رز بالخلطة"
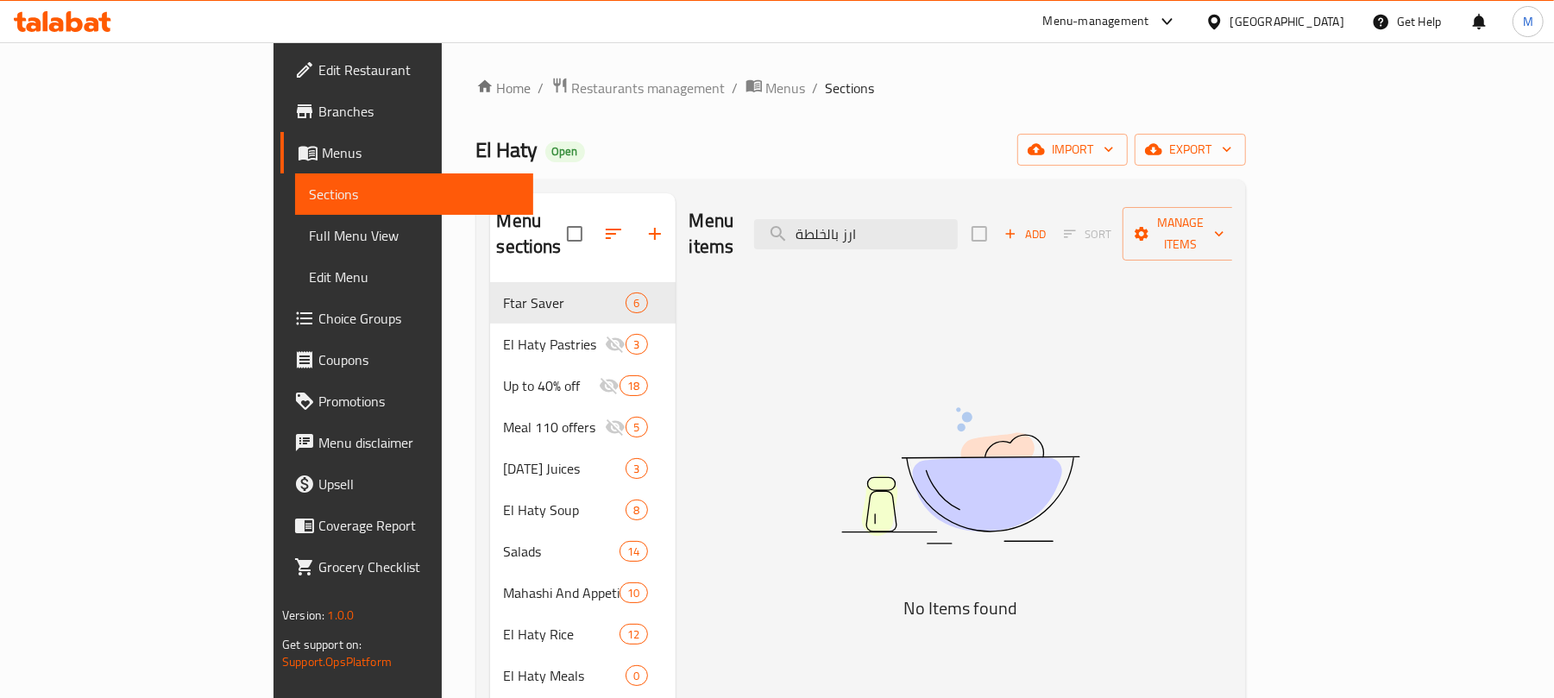
type input "ارز بالخلطة"
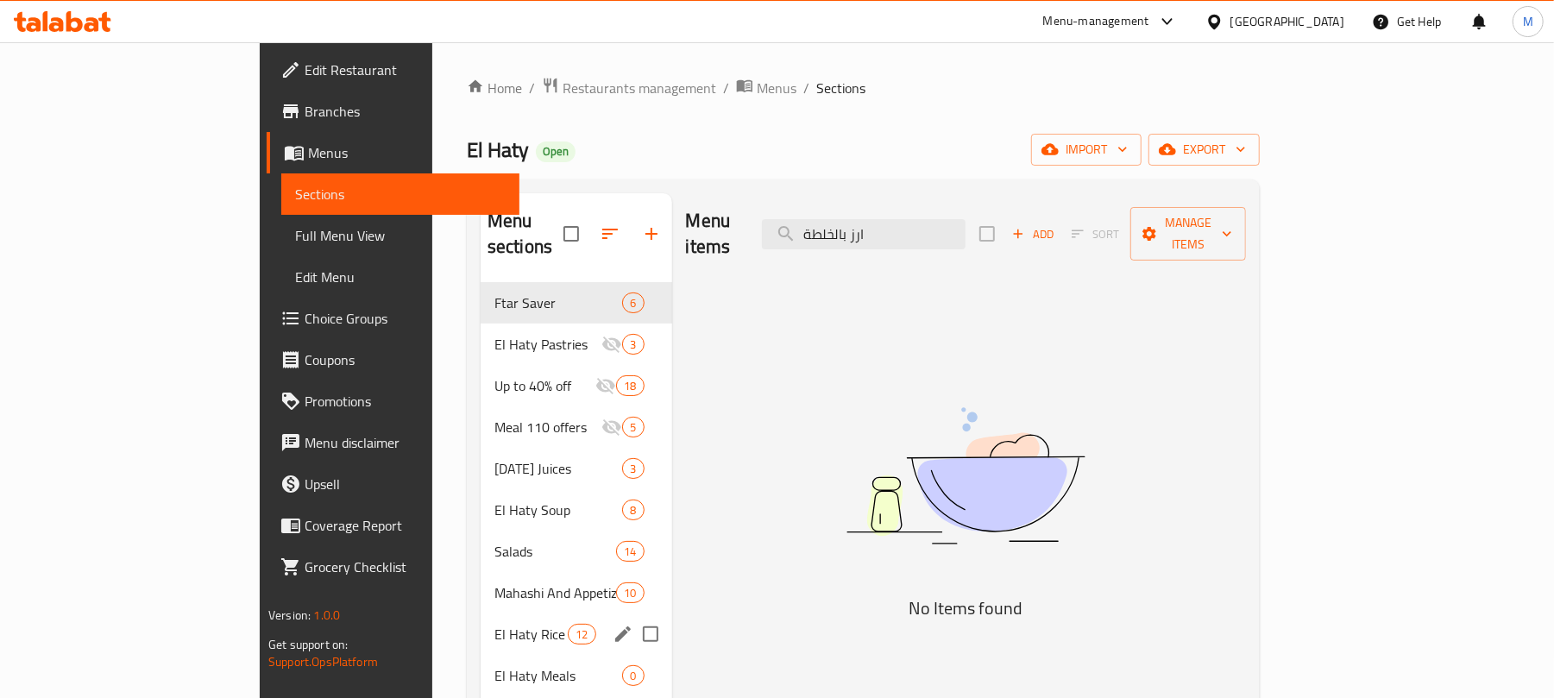
click at [495, 624] on span "El Haty Rice" at bounding box center [531, 634] width 73 height 21
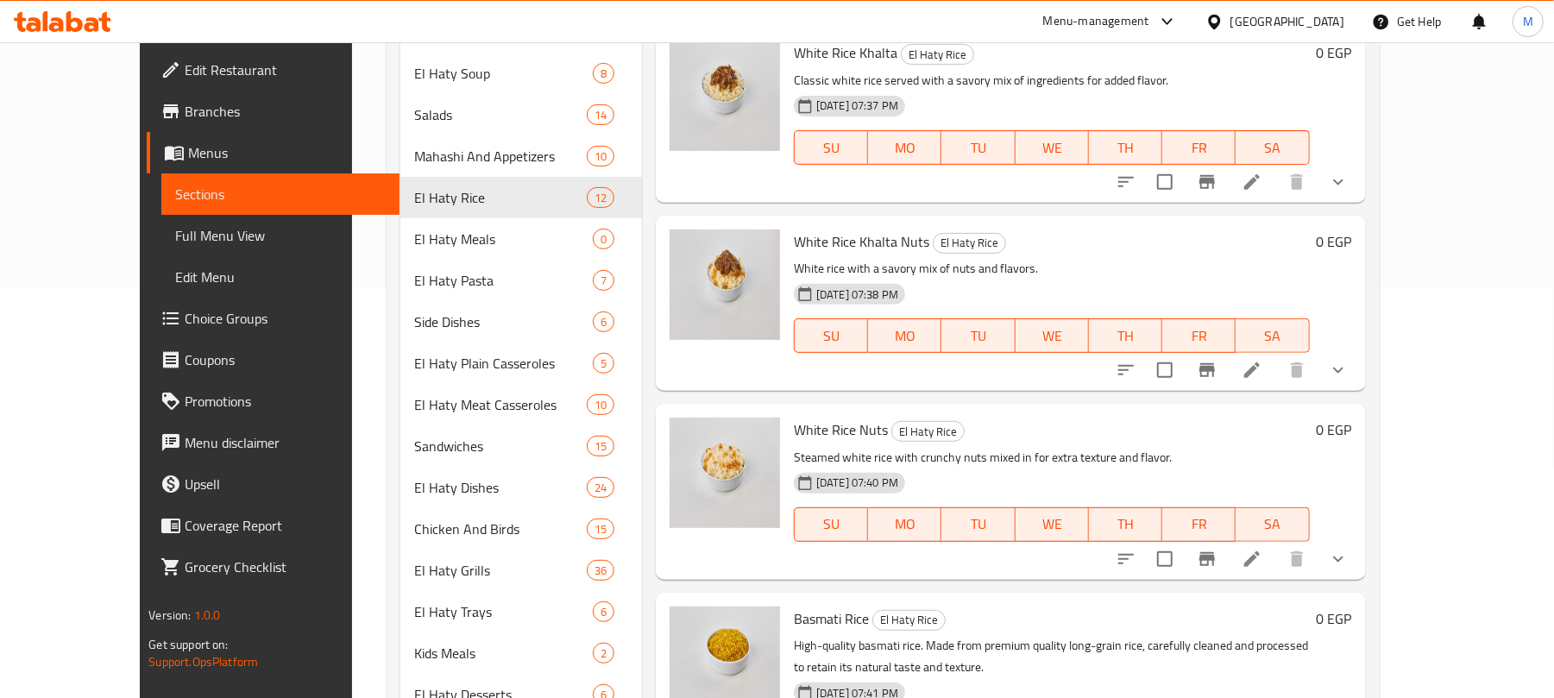
scroll to position [180, 0]
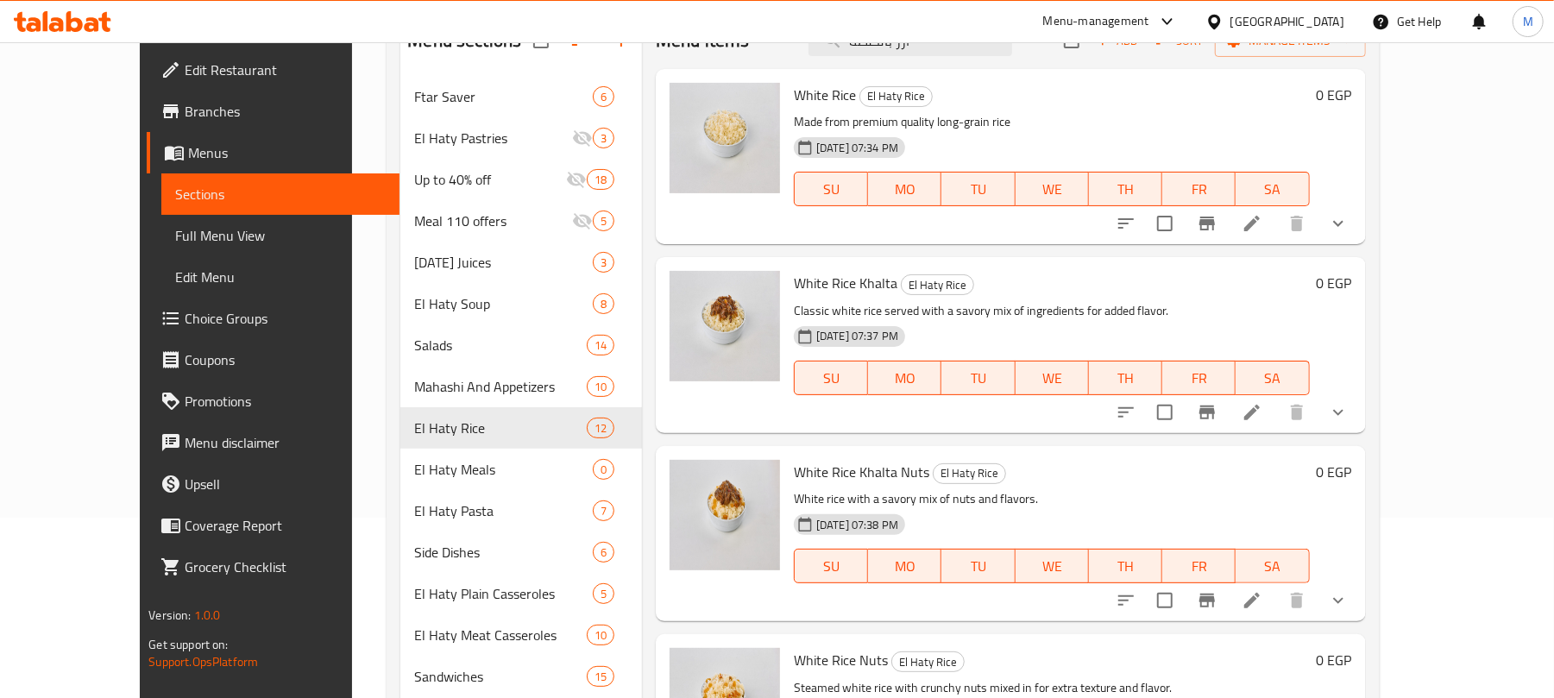
click at [1349, 418] on icon "show more" at bounding box center [1338, 412] width 21 height 21
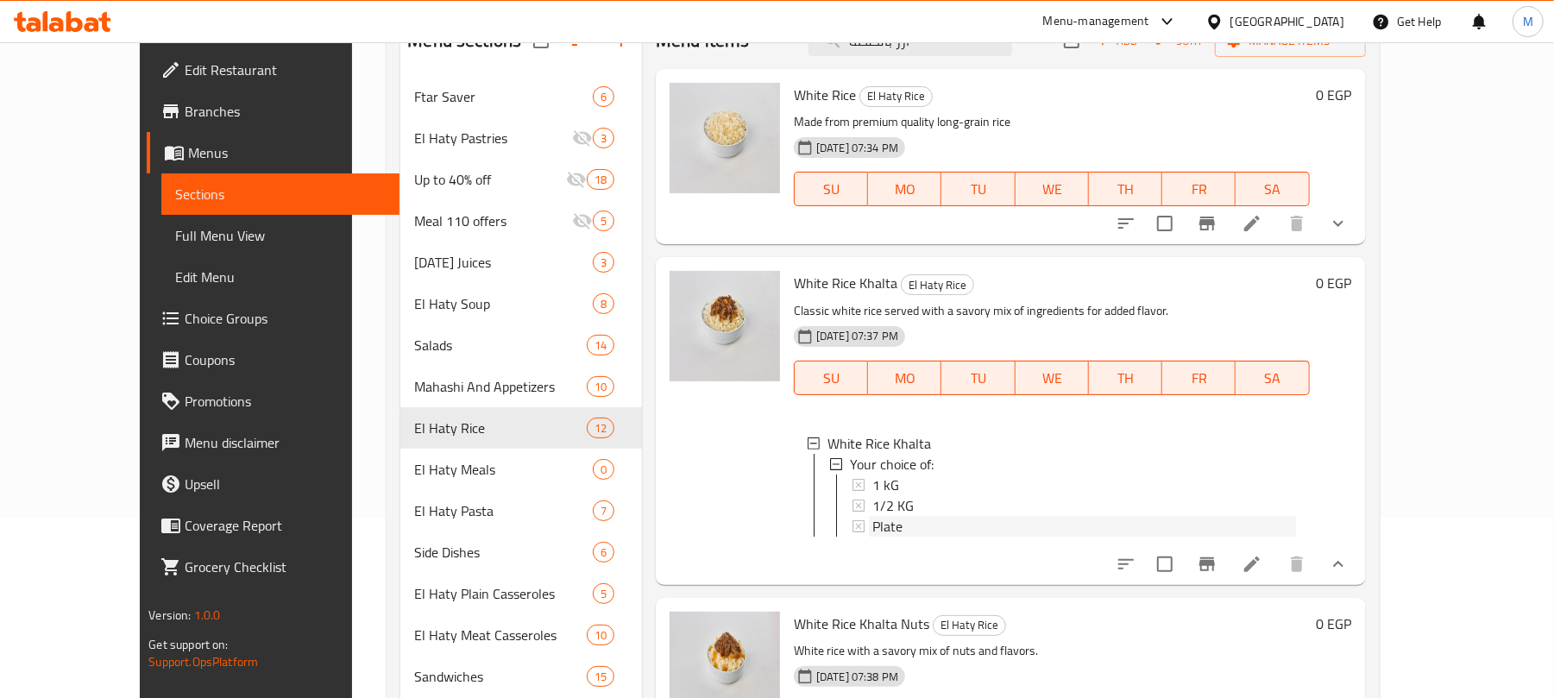
click at [873, 528] on span "Plate" at bounding box center [888, 526] width 30 height 21
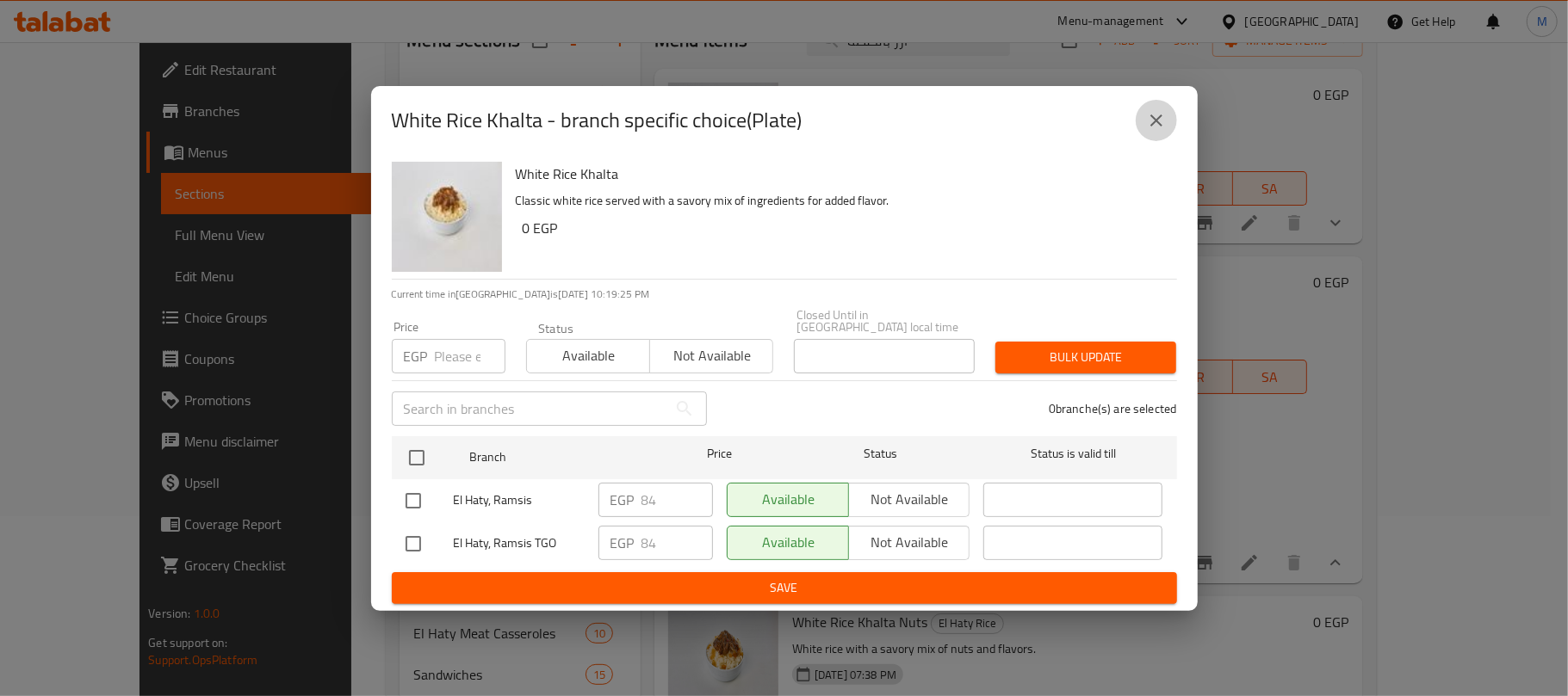
click at [1147, 129] on icon "close" at bounding box center [1156, 120] width 21 height 21
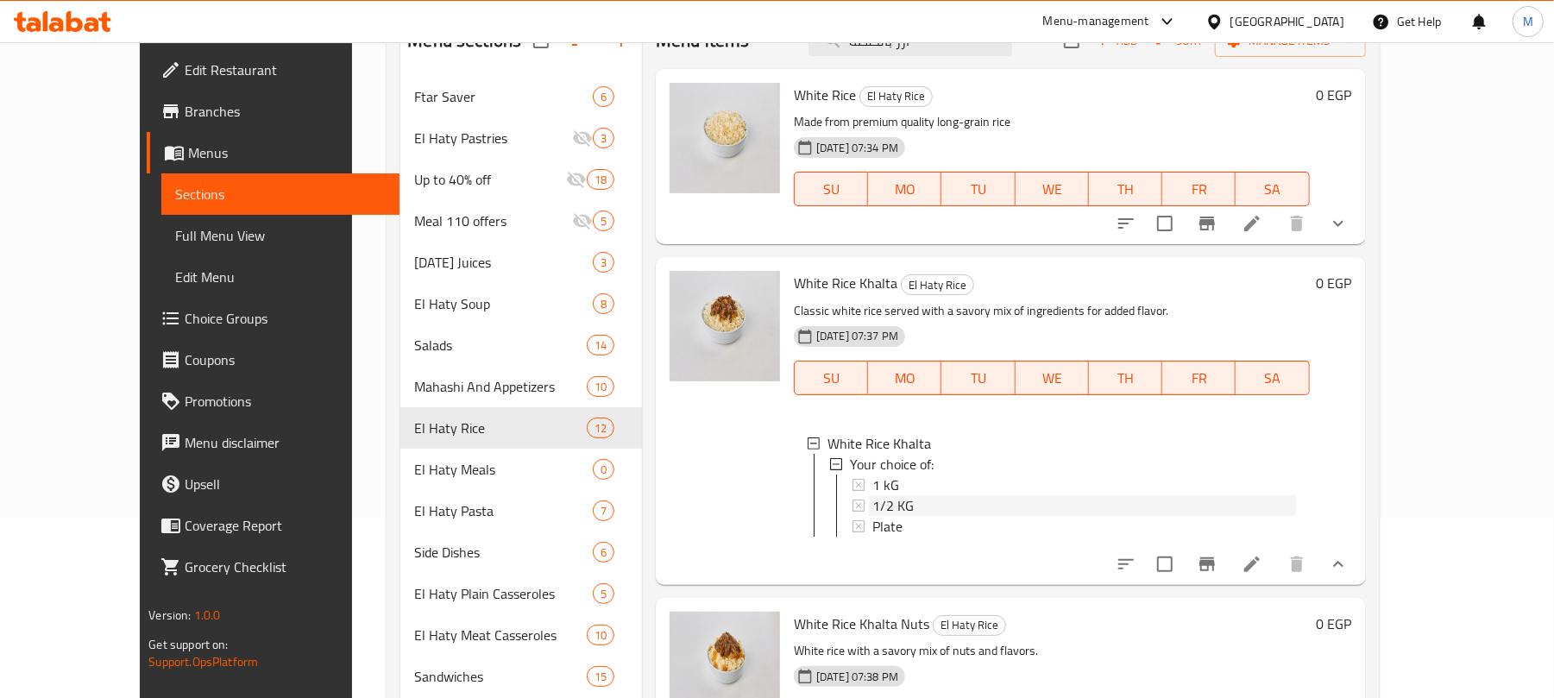
click at [873, 506] on span "1/2 KG" at bounding box center [893, 505] width 41 height 21
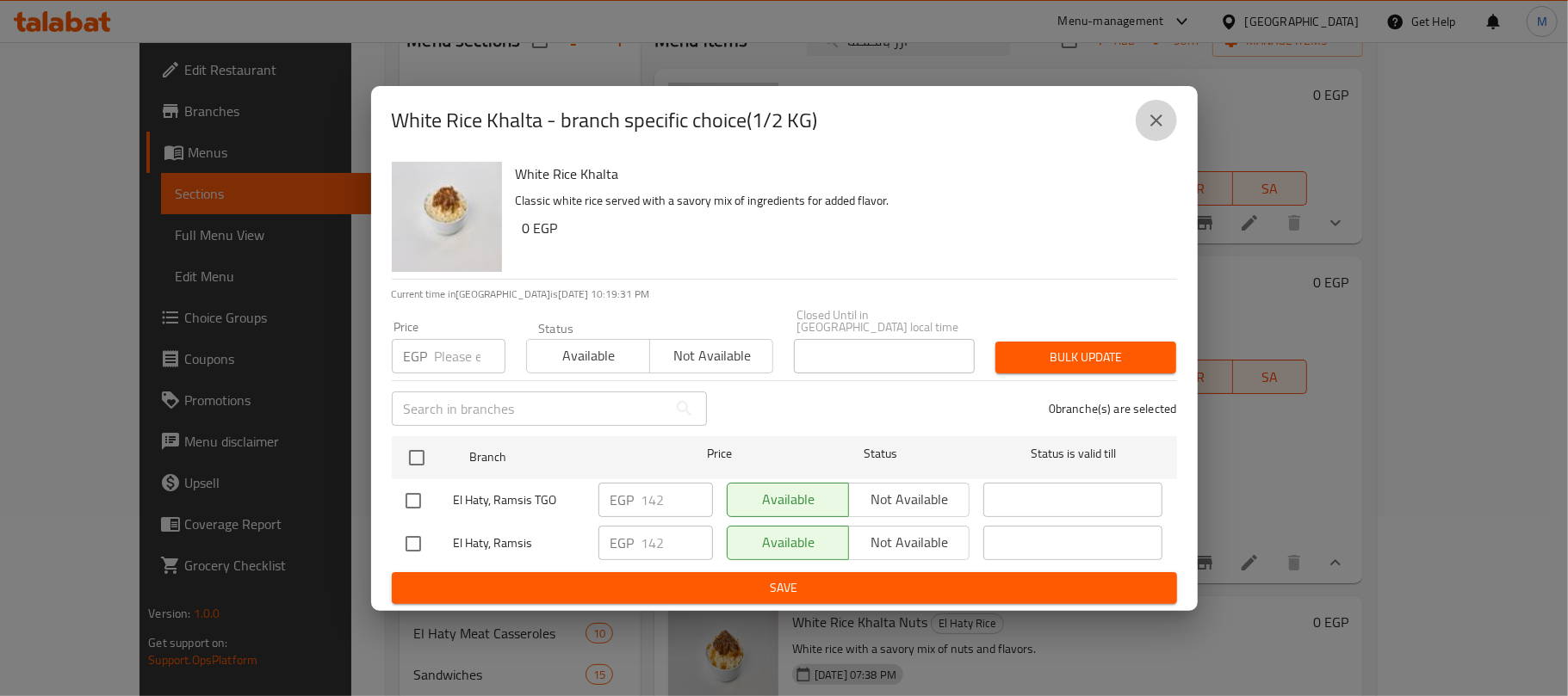
click at [1144, 131] on button "close" at bounding box center [1155, 120] width 41 height 41
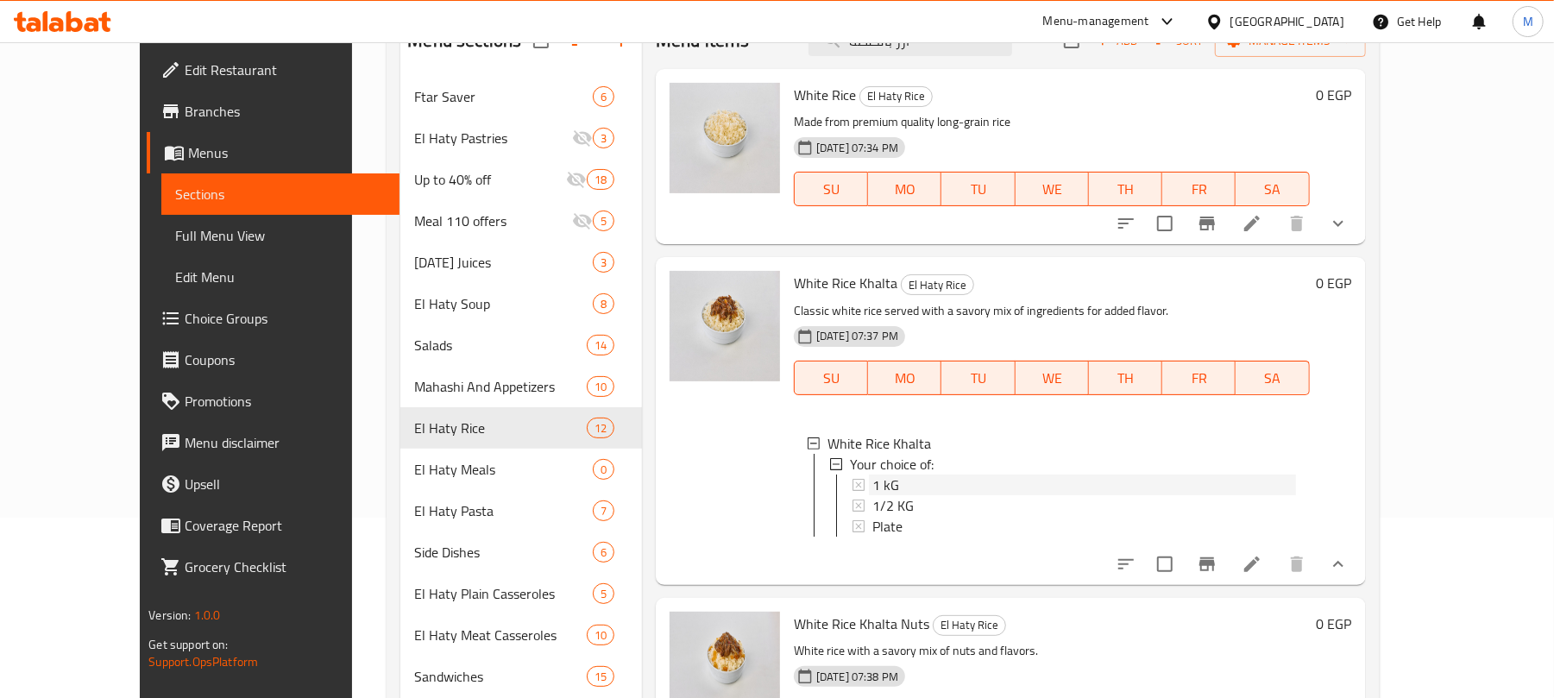
click at [873, 480] on span "1 kG" at bounding box center [886, 485] width 27 height 21
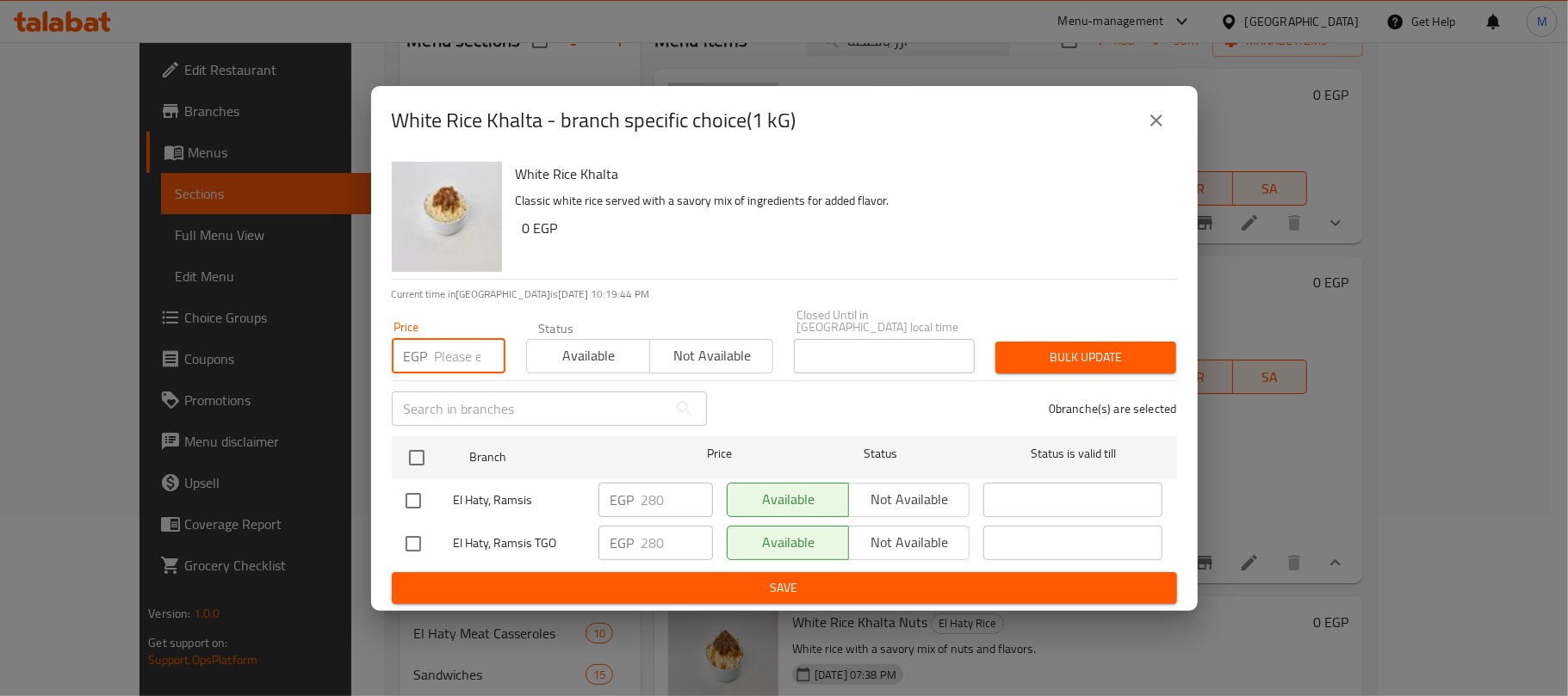
click at [452, 355] on input "number" at bounding box center [470, 356] width 71 height 35
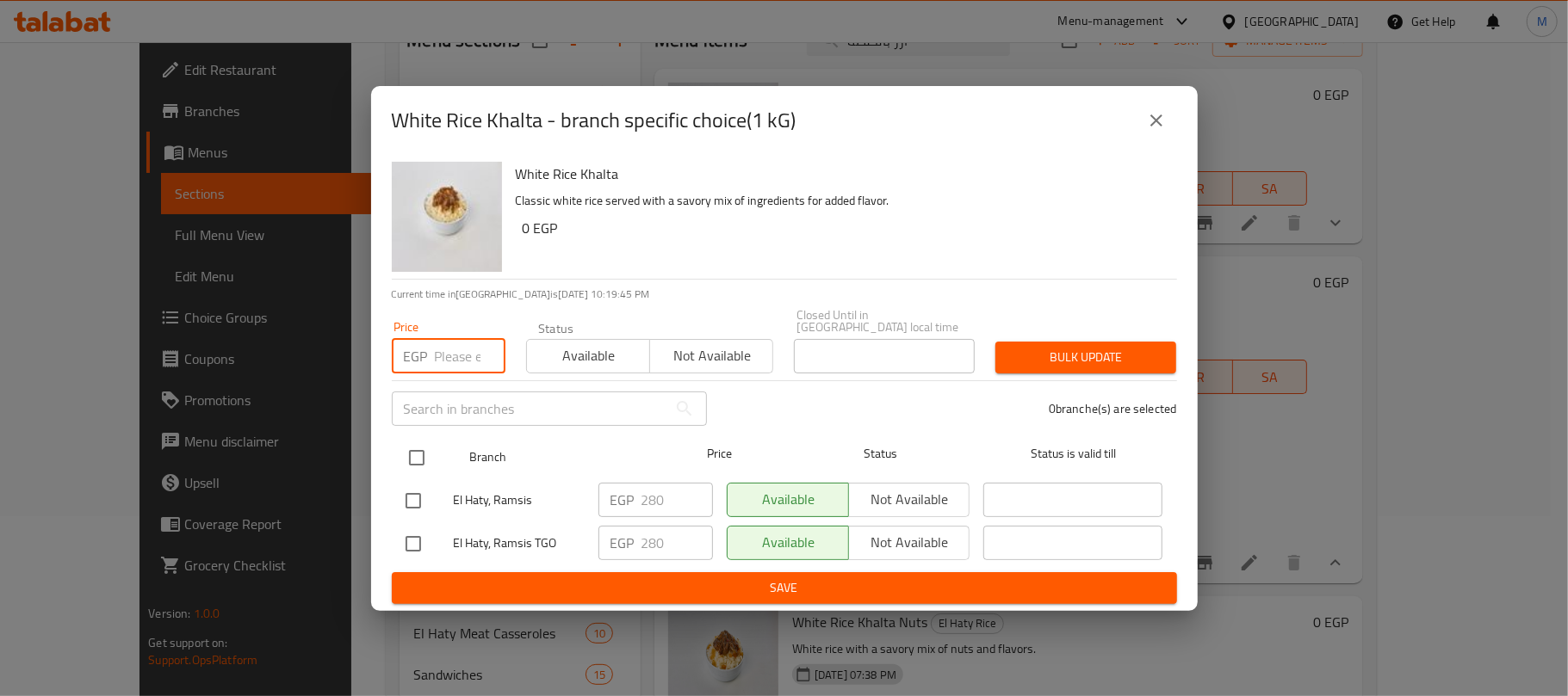
paste input "279"
type input "279"
click at [418, 444] on input "checkbox" at bounding box center [417, 458] width 36 height 36
checkbox input "true"
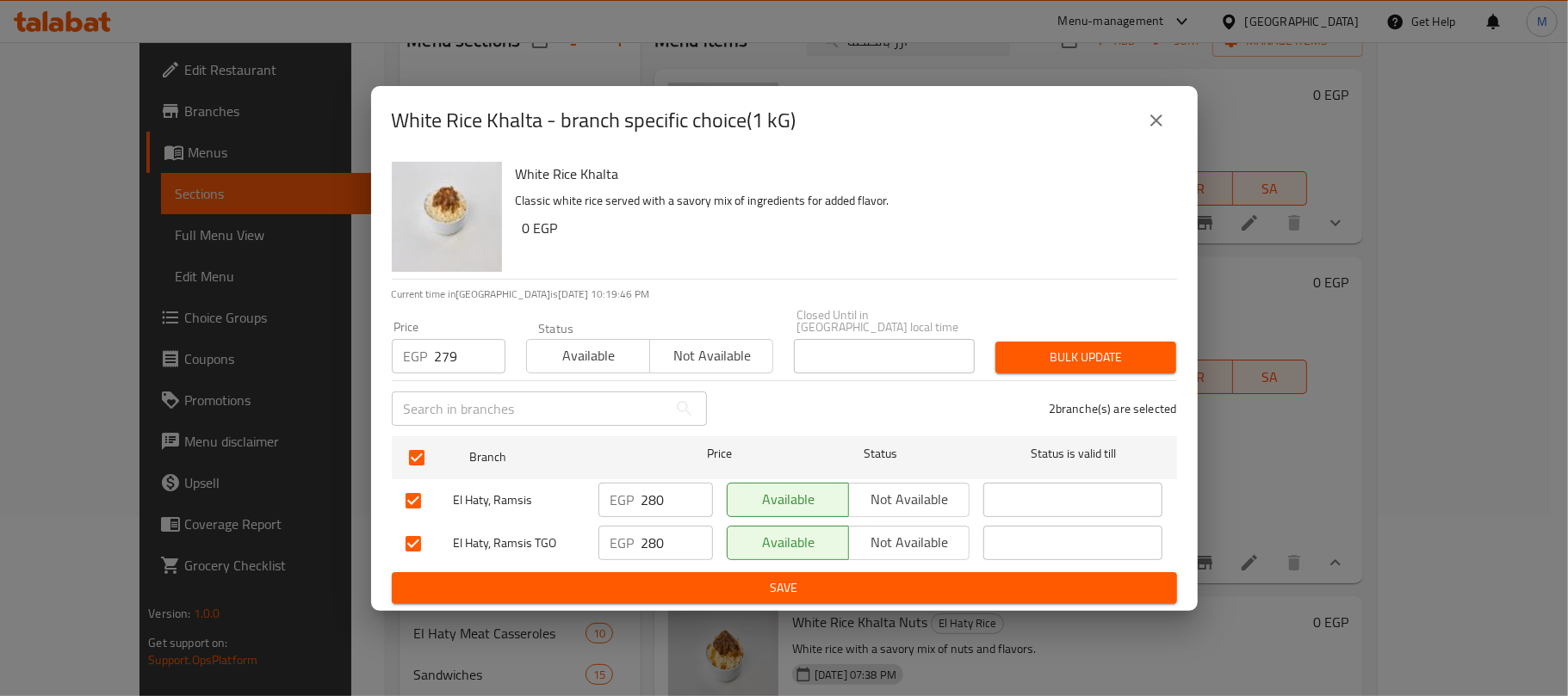
checkbox input "true"
click at [1123, 360] on span "Bulk update" at bounding box center [1085, 358] width 154 height 22
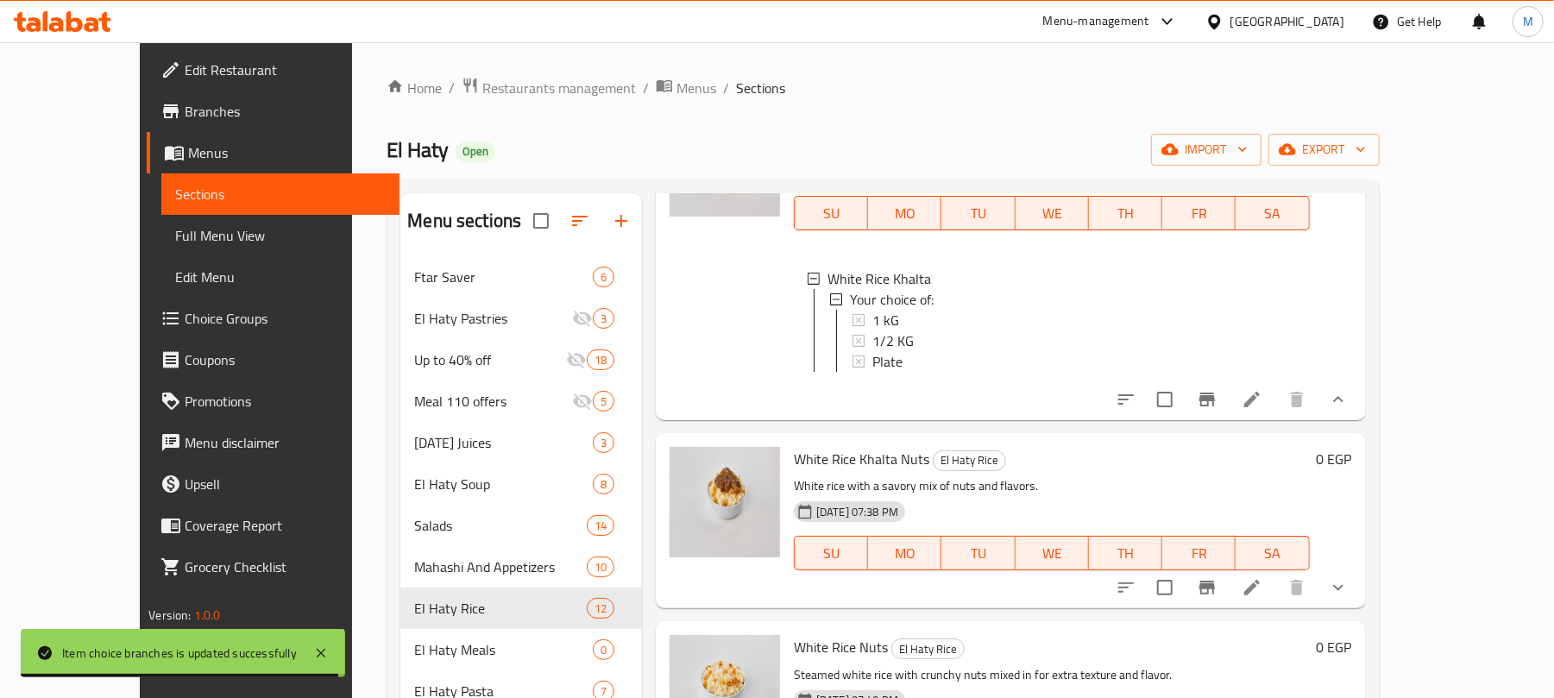
scroll to position [575, 0]
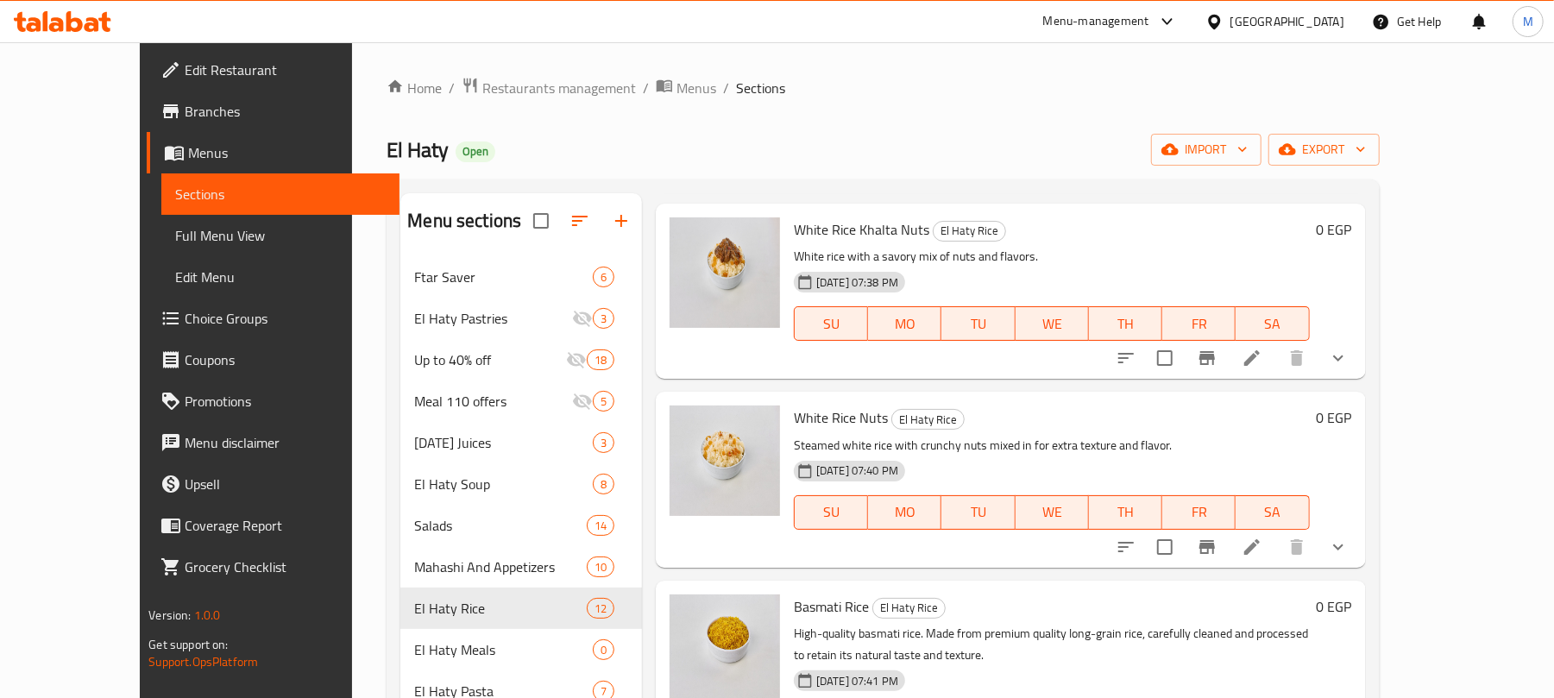
click at [1349, 558] on icon "show more" at bounding box center [1338, 547] width 21 height 21
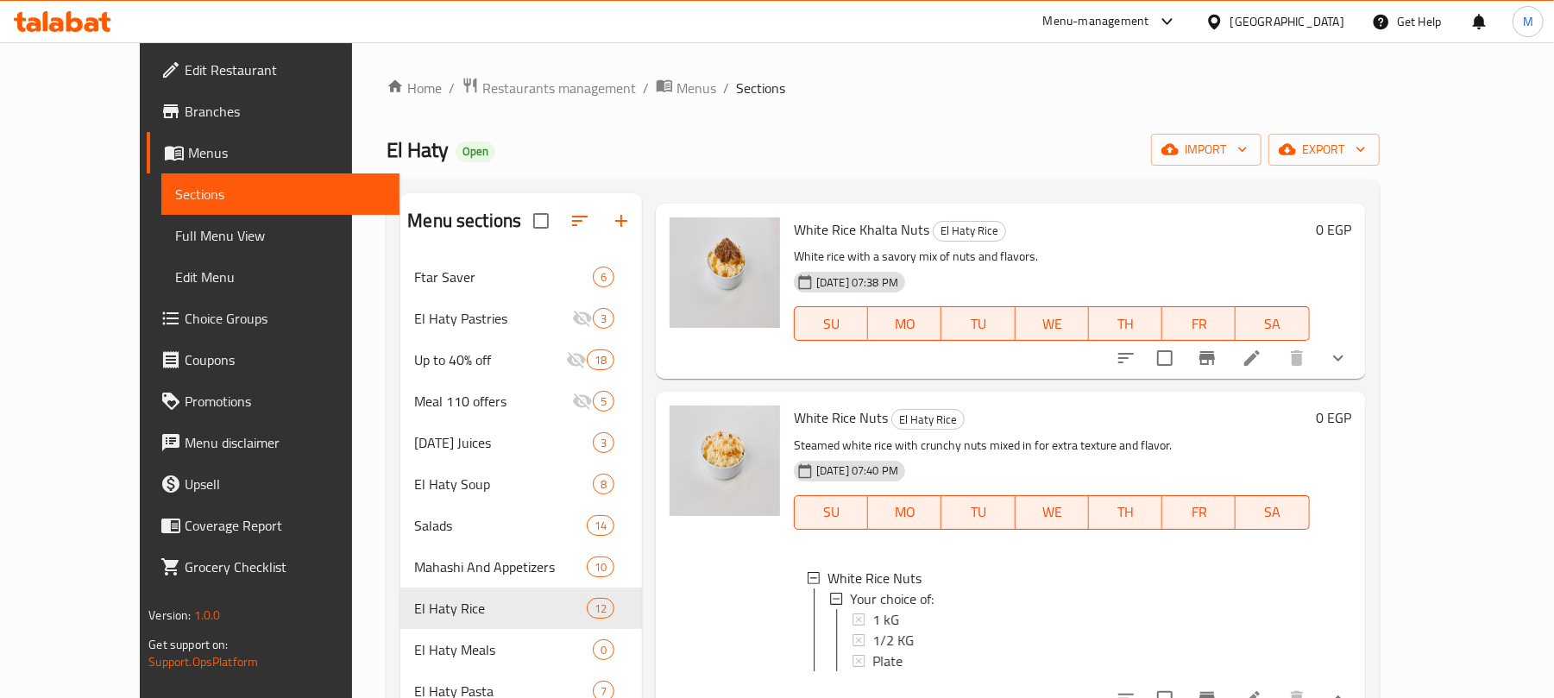
scroll to position [2, 0]
click at [879, 670] on div "Plate" at bounding box center [1085, 659] width 424 height 21
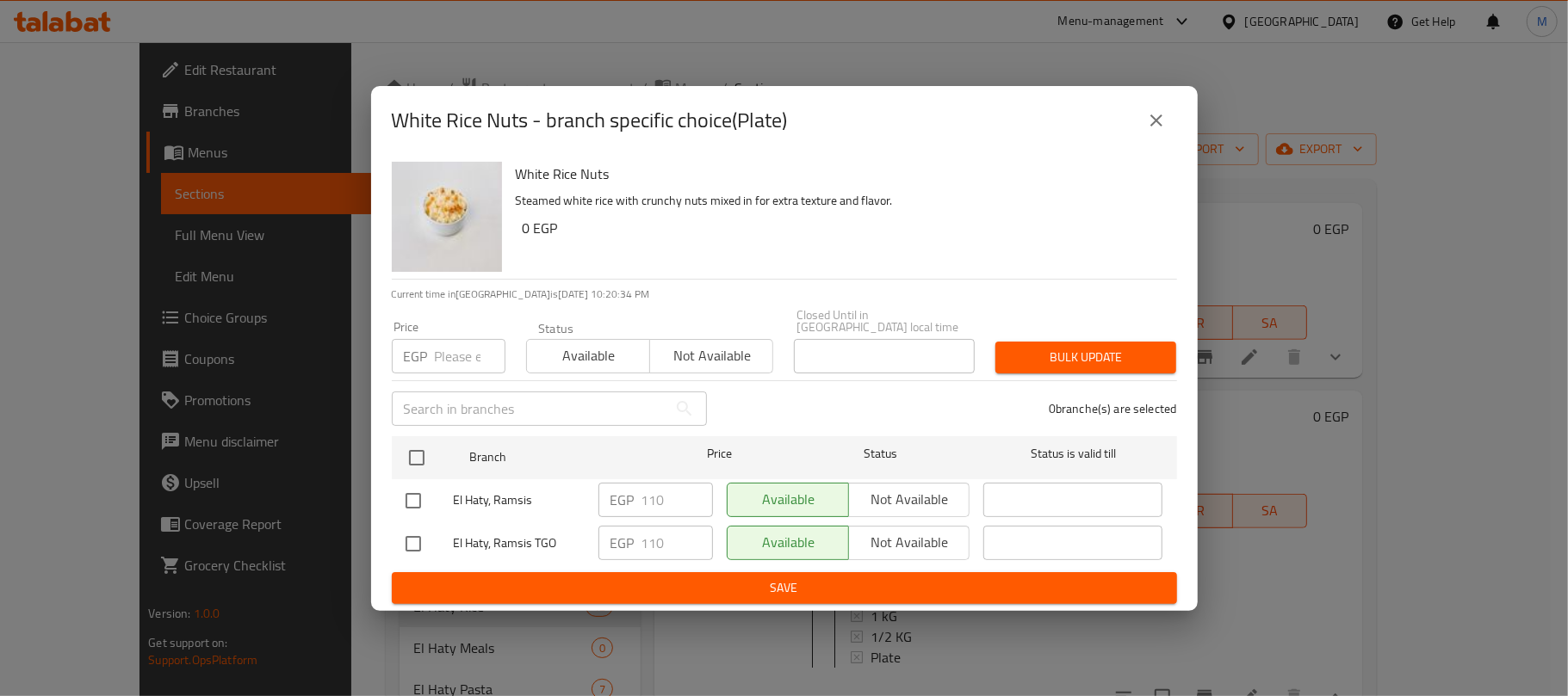
click at [1150, 127] on icon "close" at bounding box center [1156, 121] width 12 height 12
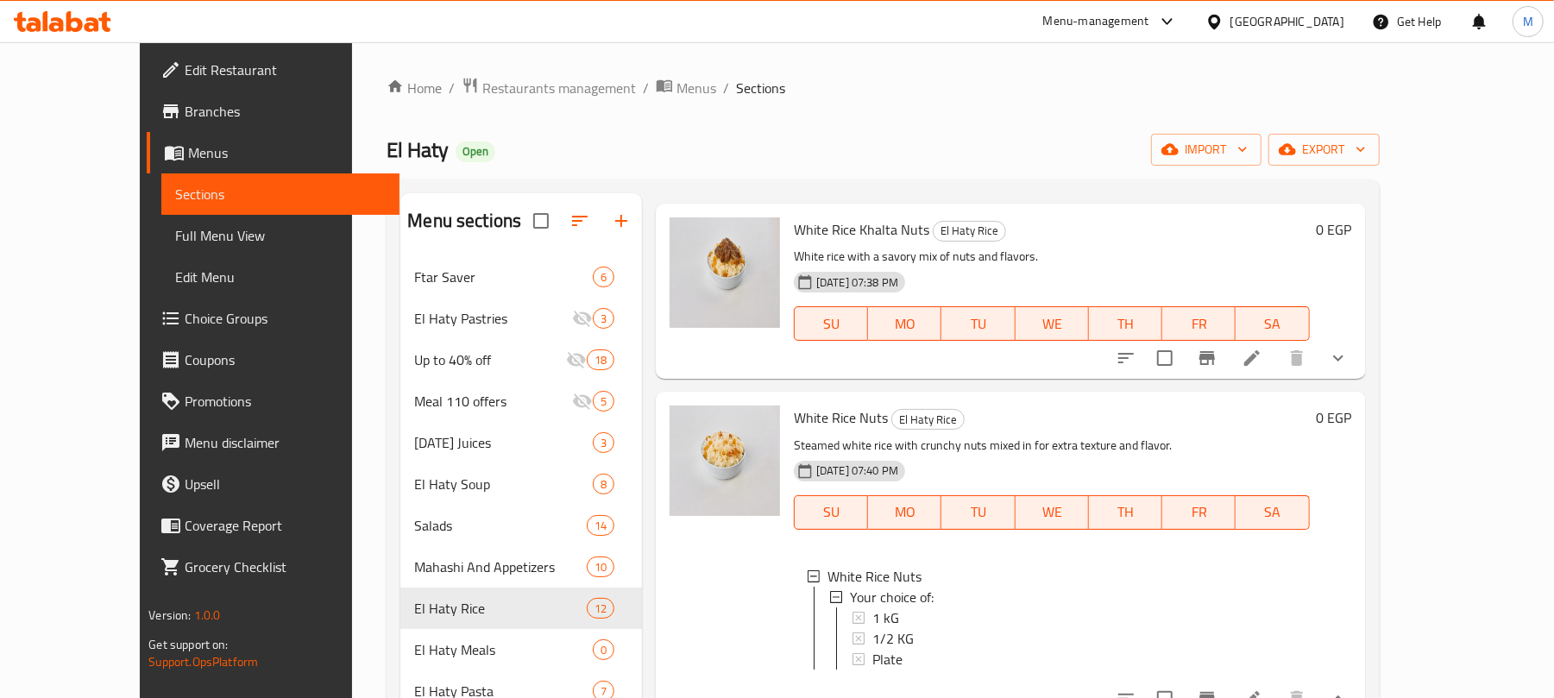
scroll to position [690, 0]
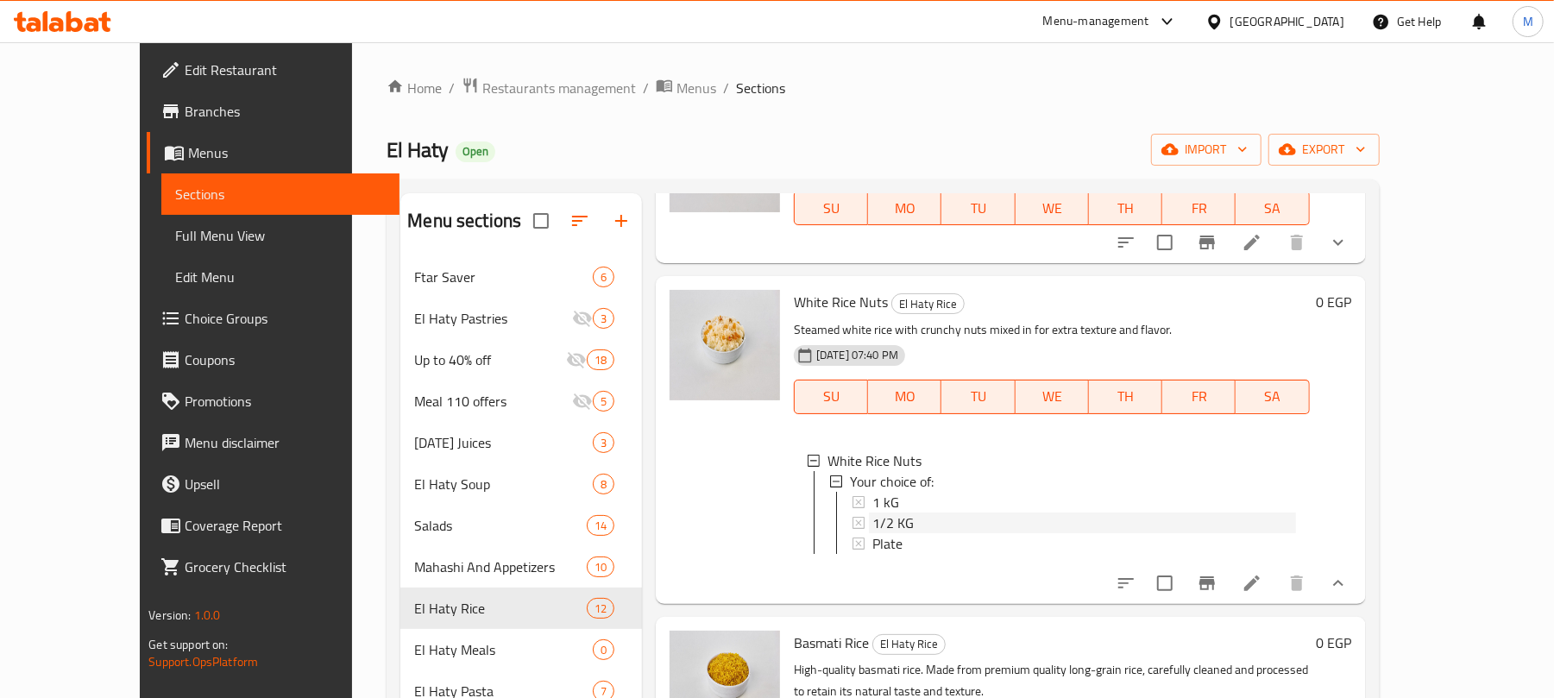
click at [877, 533] on span "1/2 KG" at bounding box center [893, 523] width 41 height 21
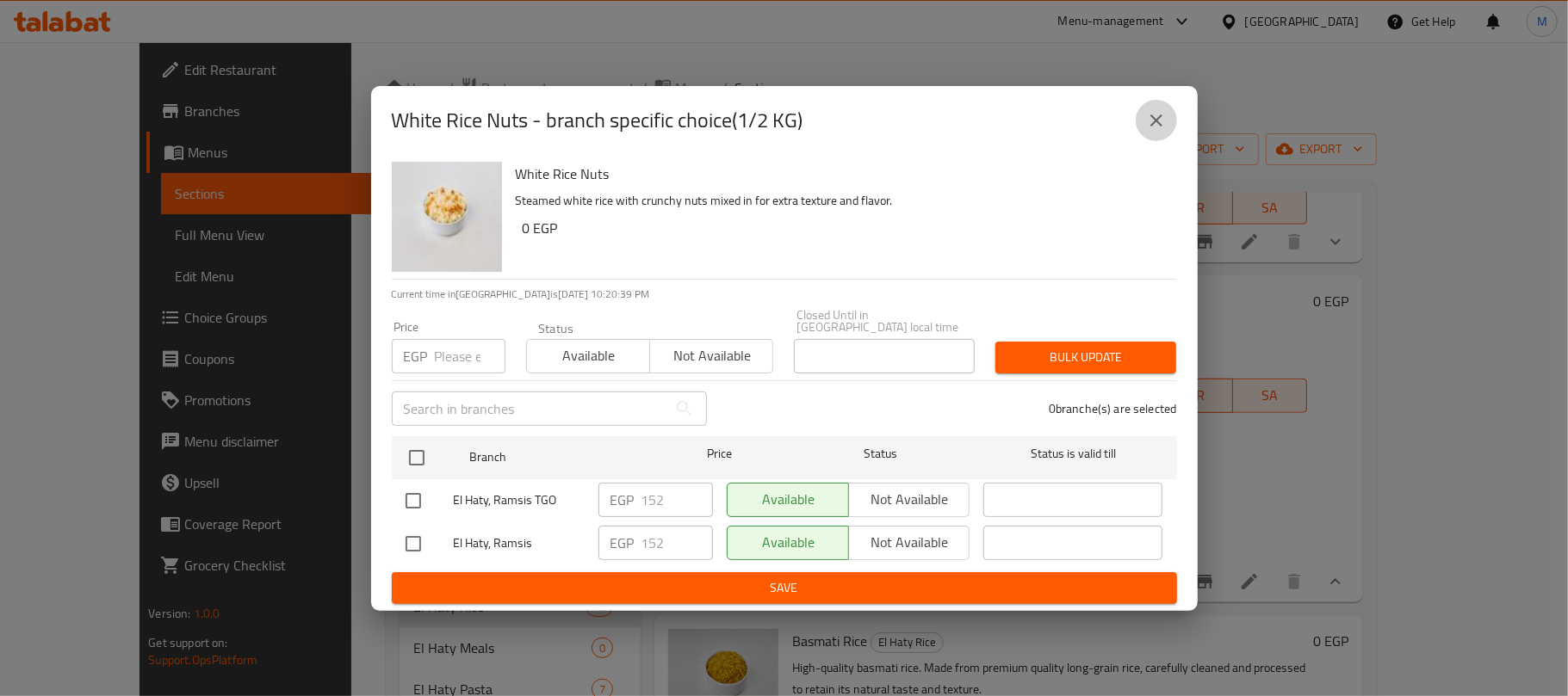
click at [1161, 138] on button "close" at bounding box center [1155, 120] width 41 height 41
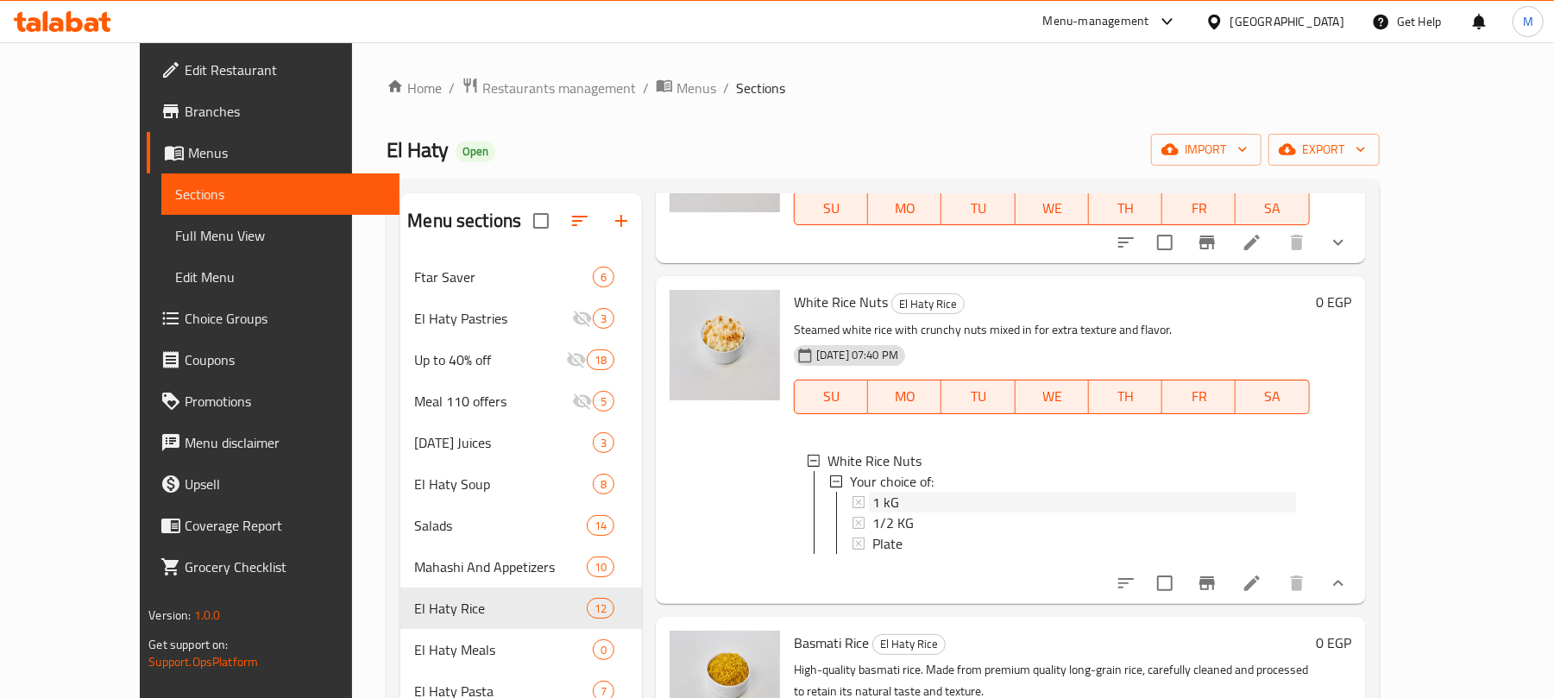
click at [873, 513] on span "1 kG" at bounding box center [886, 502] width 27 height 21
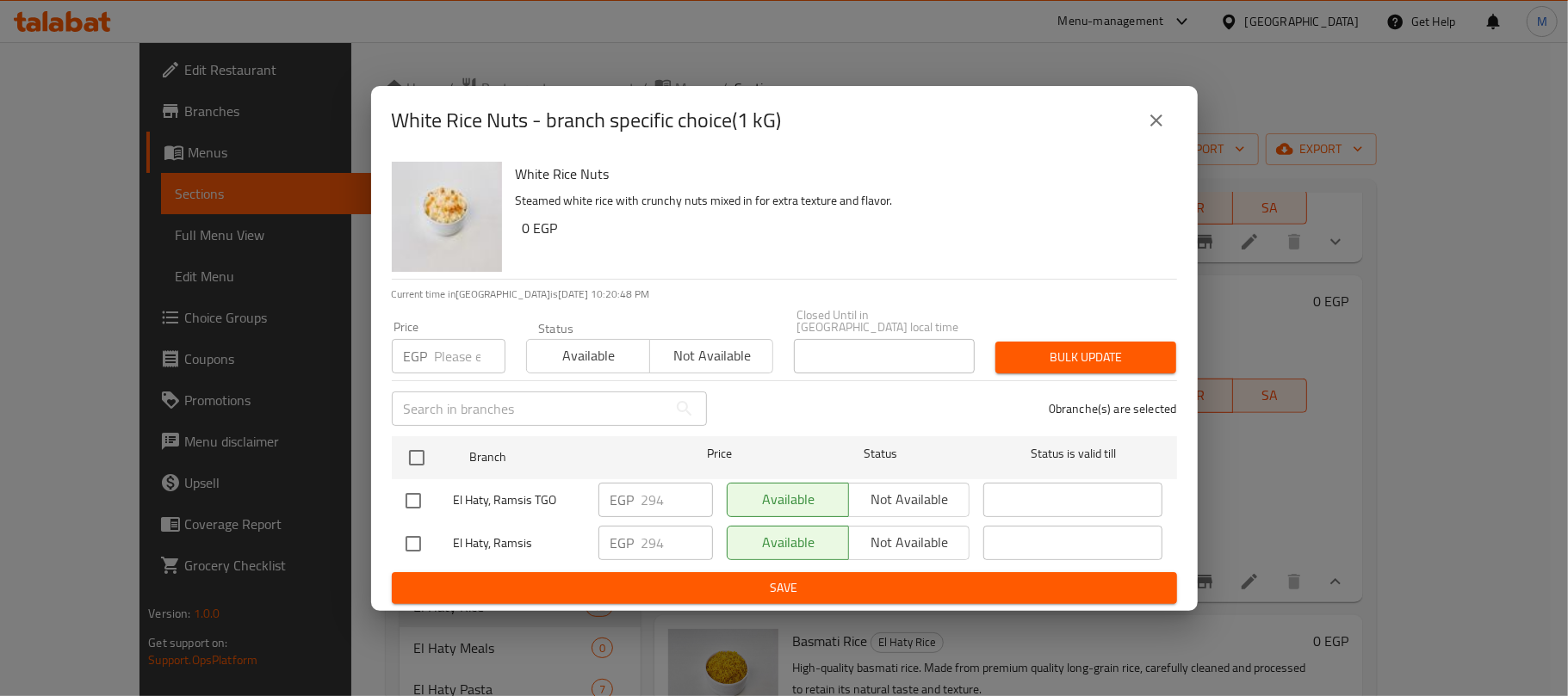
click at [456, 346] on input "number" at bounding box center [470, 356] width 71 height 35
type input "295"
click at [418, 456] on input "checkbox" at bounding box center [417, 458] width 36 height 36
checkbox input "true"
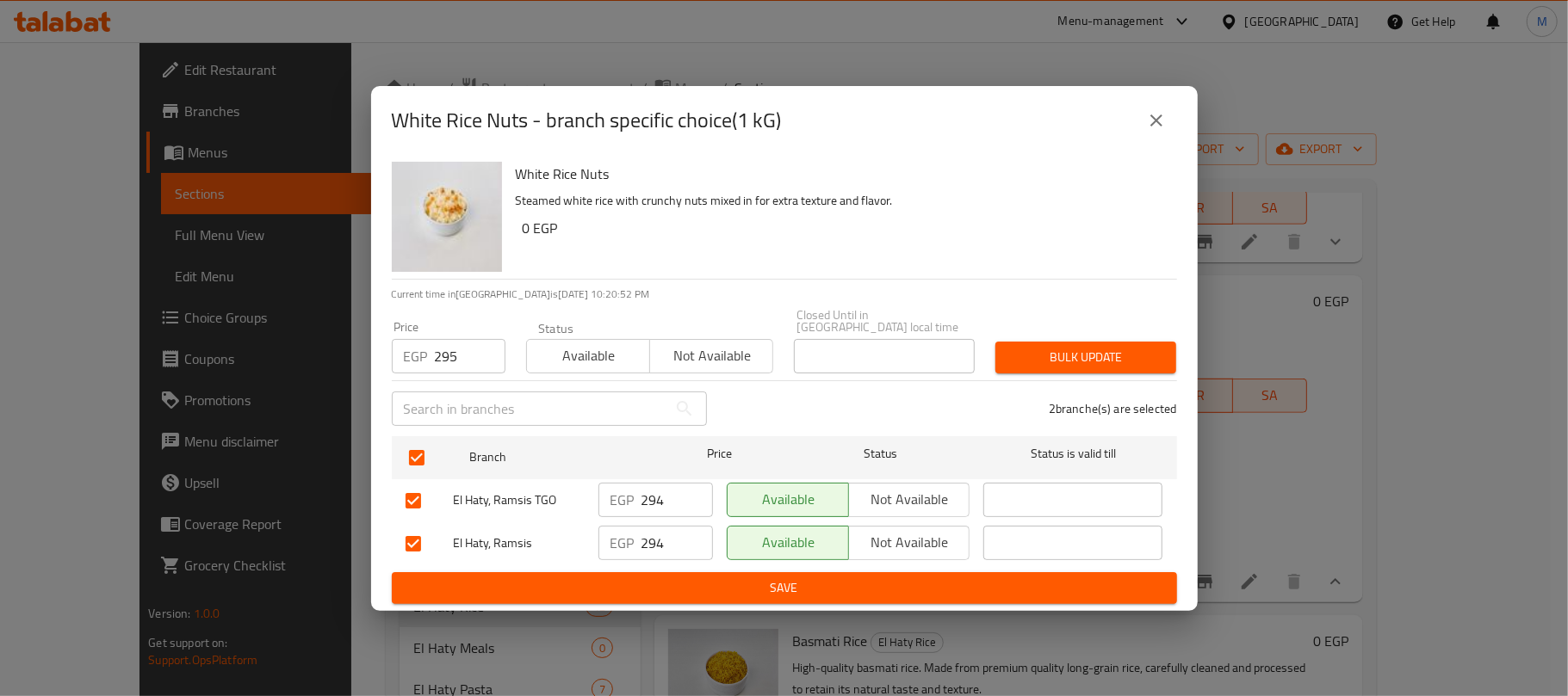
checkbox input "true"
click at [1147, 359] on span "Bulk update" at bounding box center [1085, 358] width 154 height 22
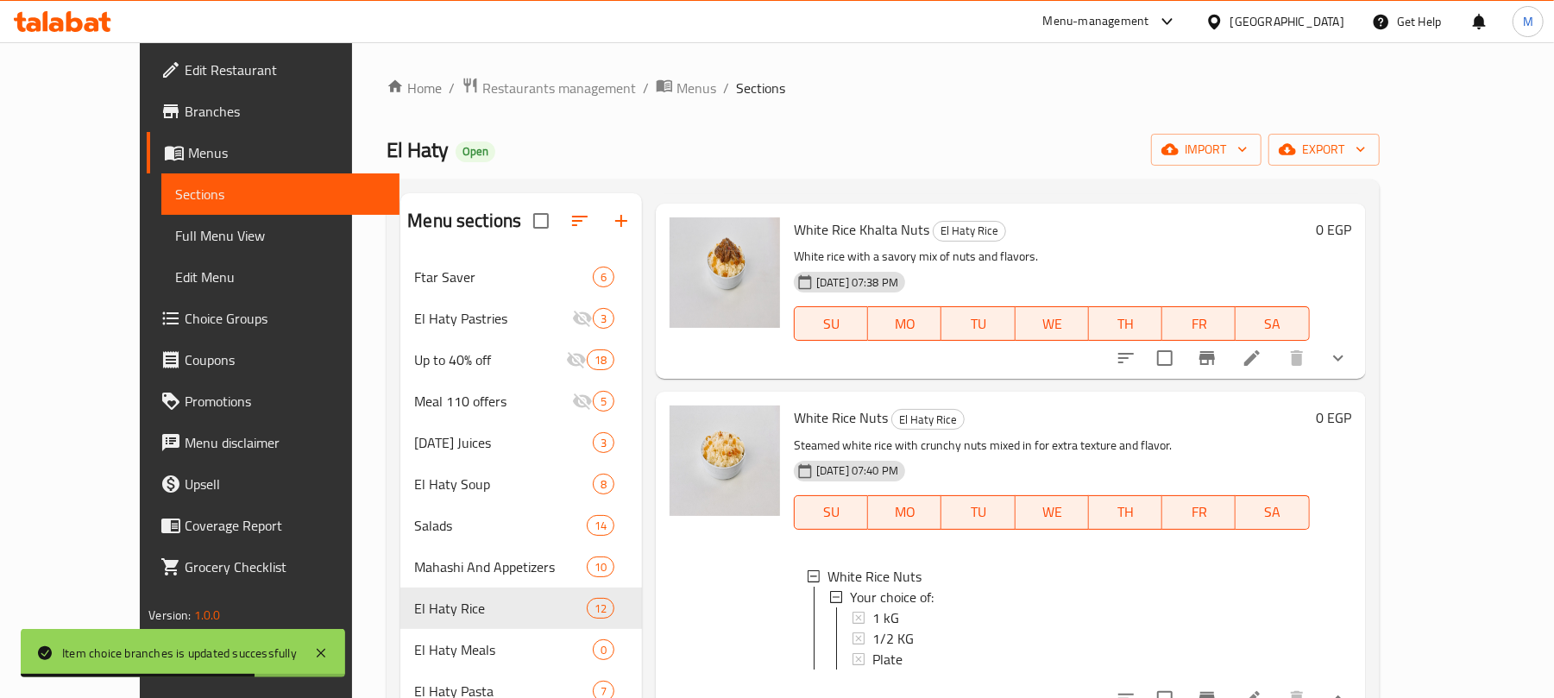
scroll to position [345, 0]
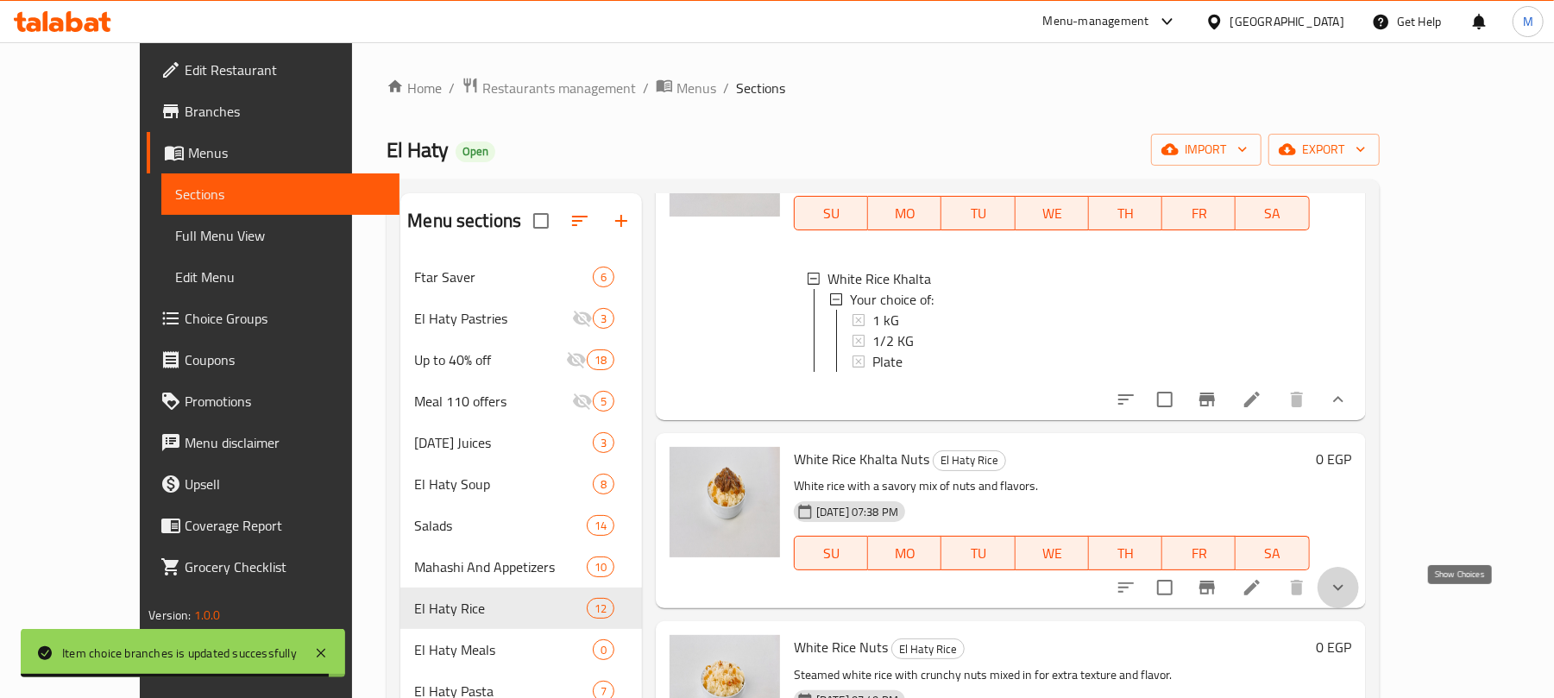
click at [1349, 598] on icon "show more" at bounding box center [1338, 587] width 21 height 21
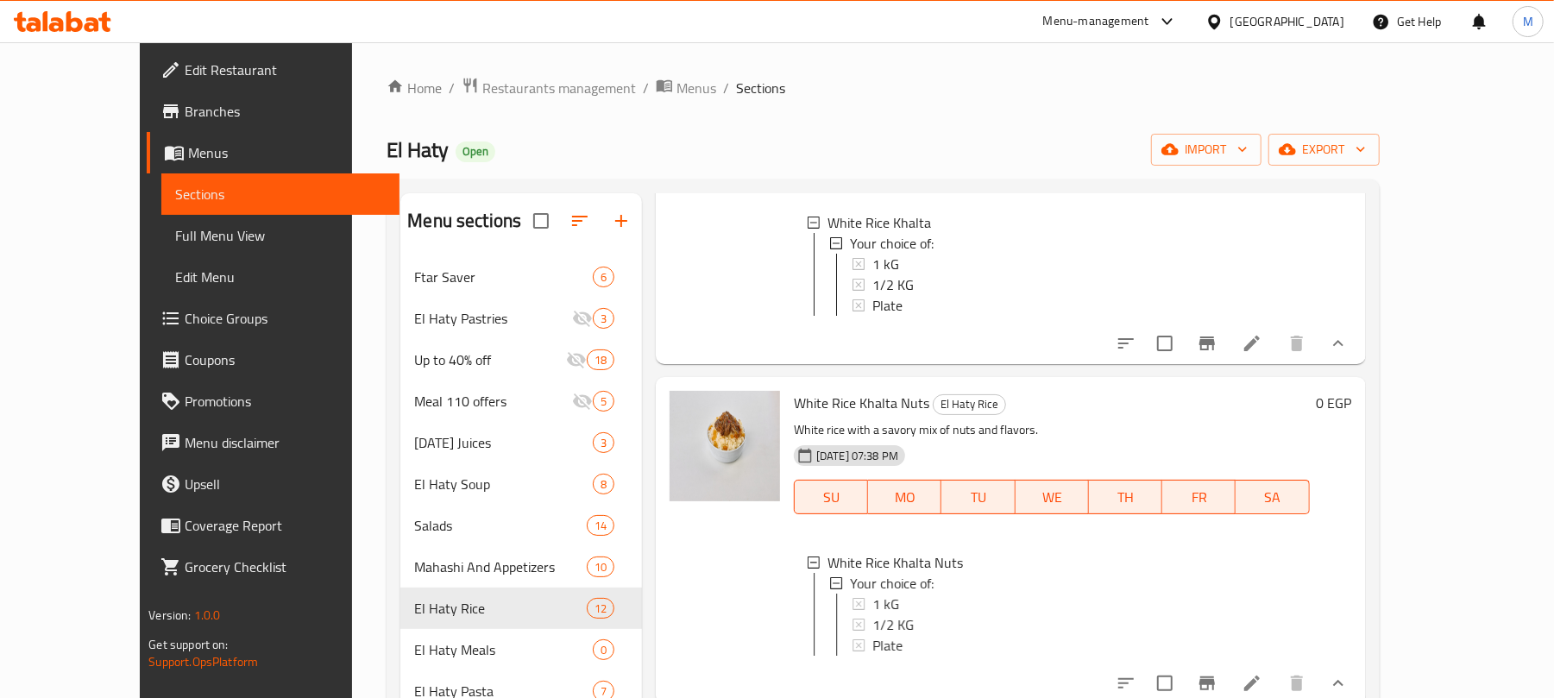
scroll to position [575, 0]
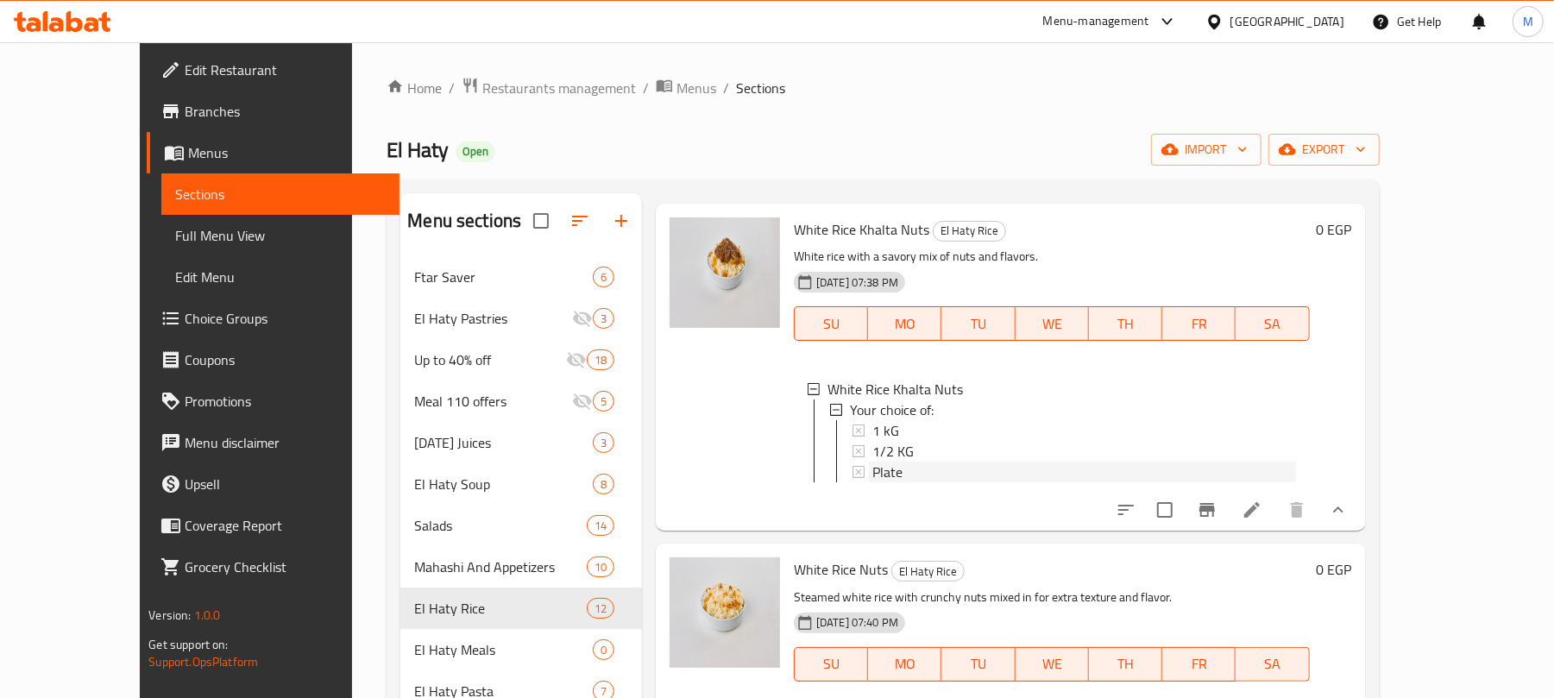
click at [884, 482] on div "Plate" at bounding box center [1085, 472] width 424 height 21
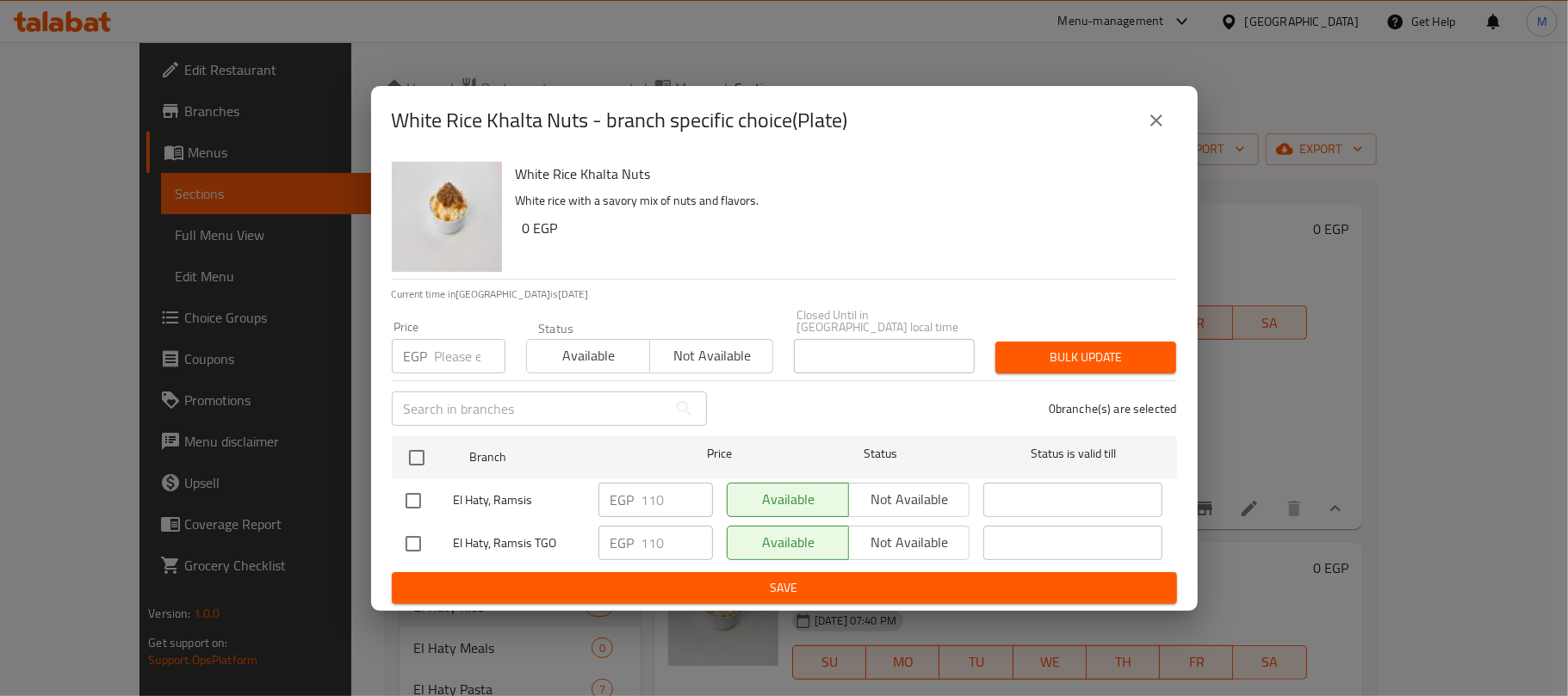
click at [1151, 127] on icon "close" at bounding box center [1156, 121] width 12 height 12
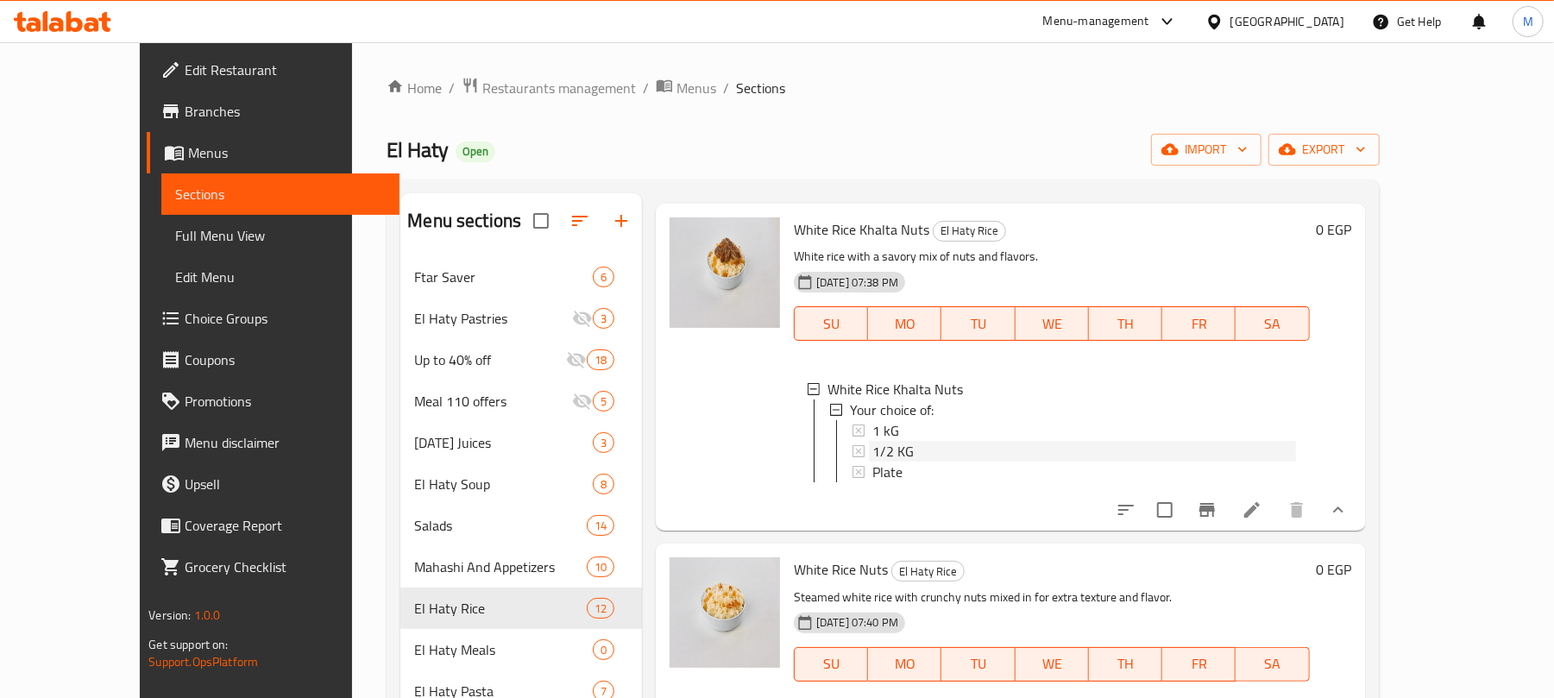
click at [875, 462] on span "1/2 KG" at bounding box center [893, 451] width 41 height 21
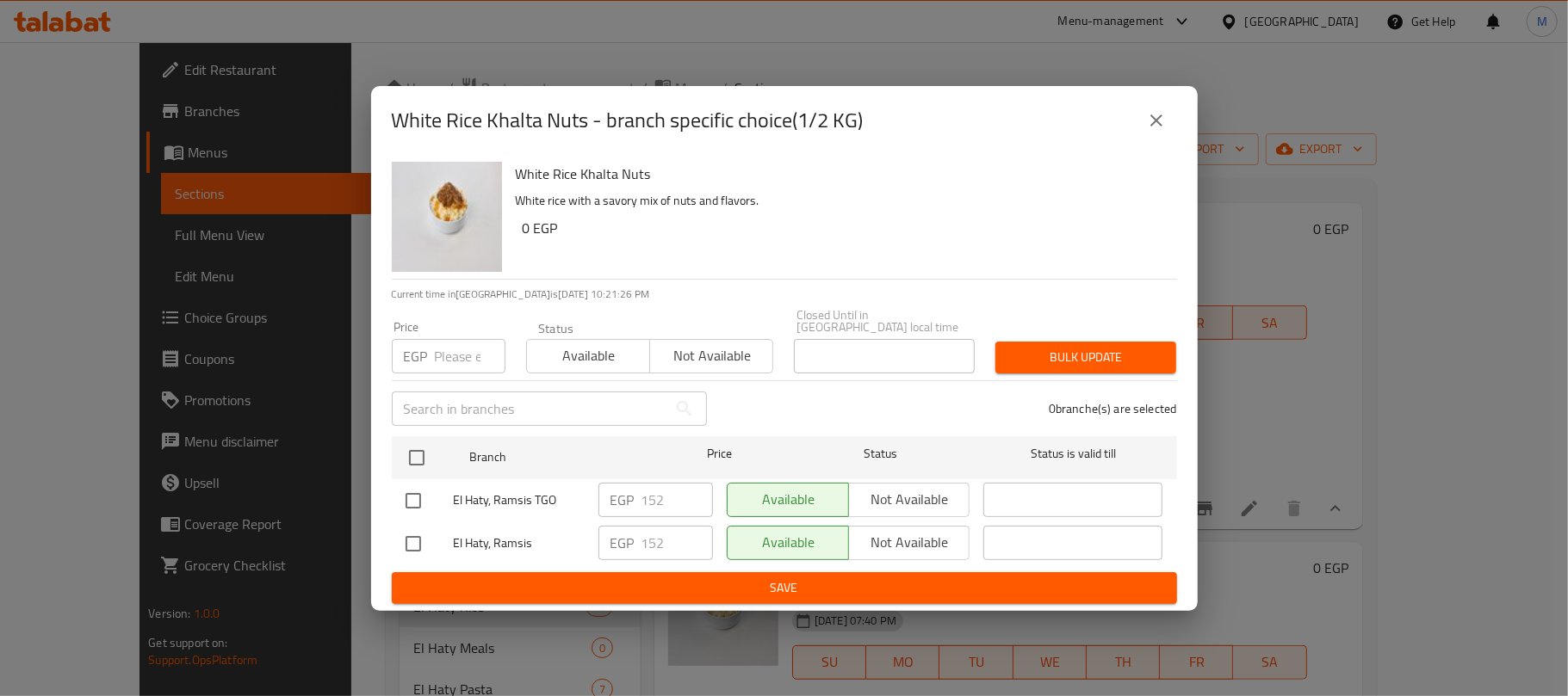
click at [1162, 131] on icon "close" at bounding box center [1156, 120] width 21 height 21
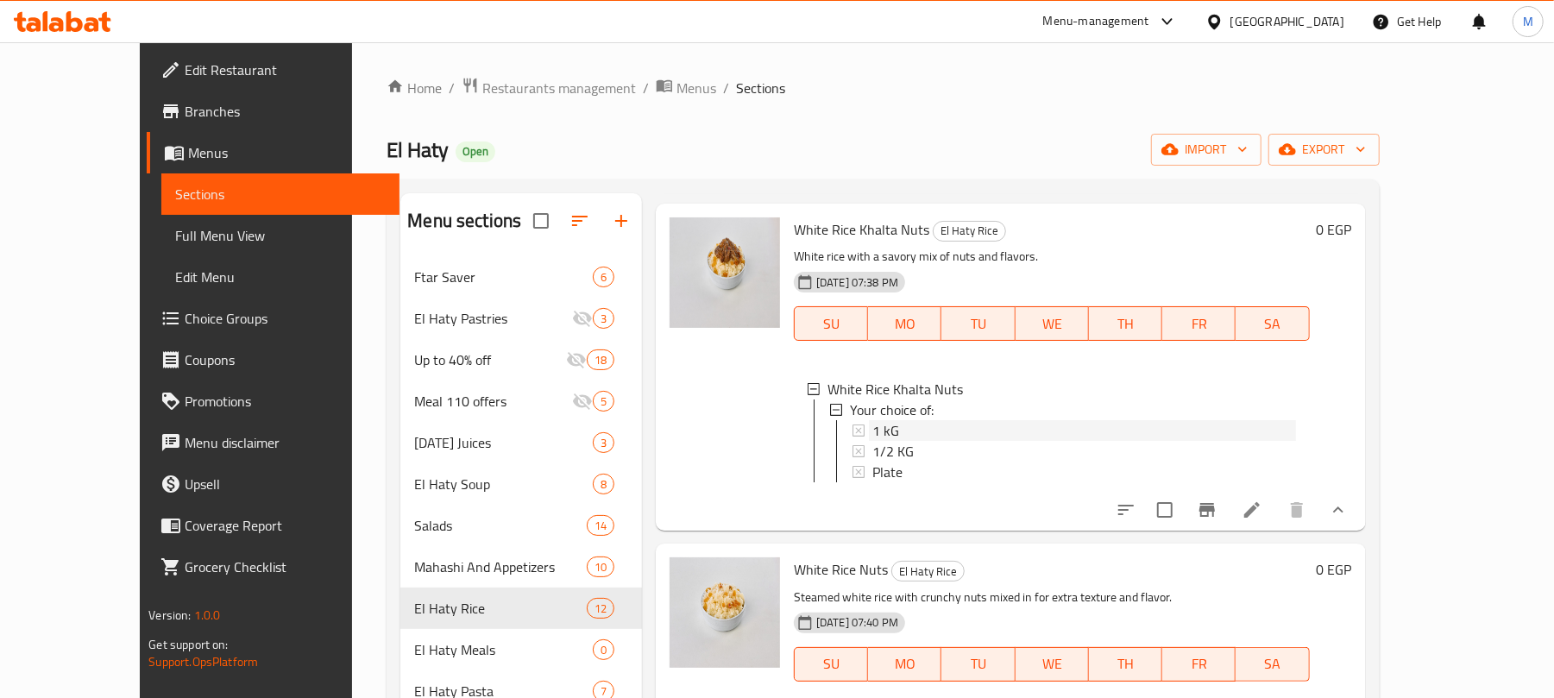
click at [899, 441] on div "1 kG" at bounding box center [1085, 430] width 424 height 21
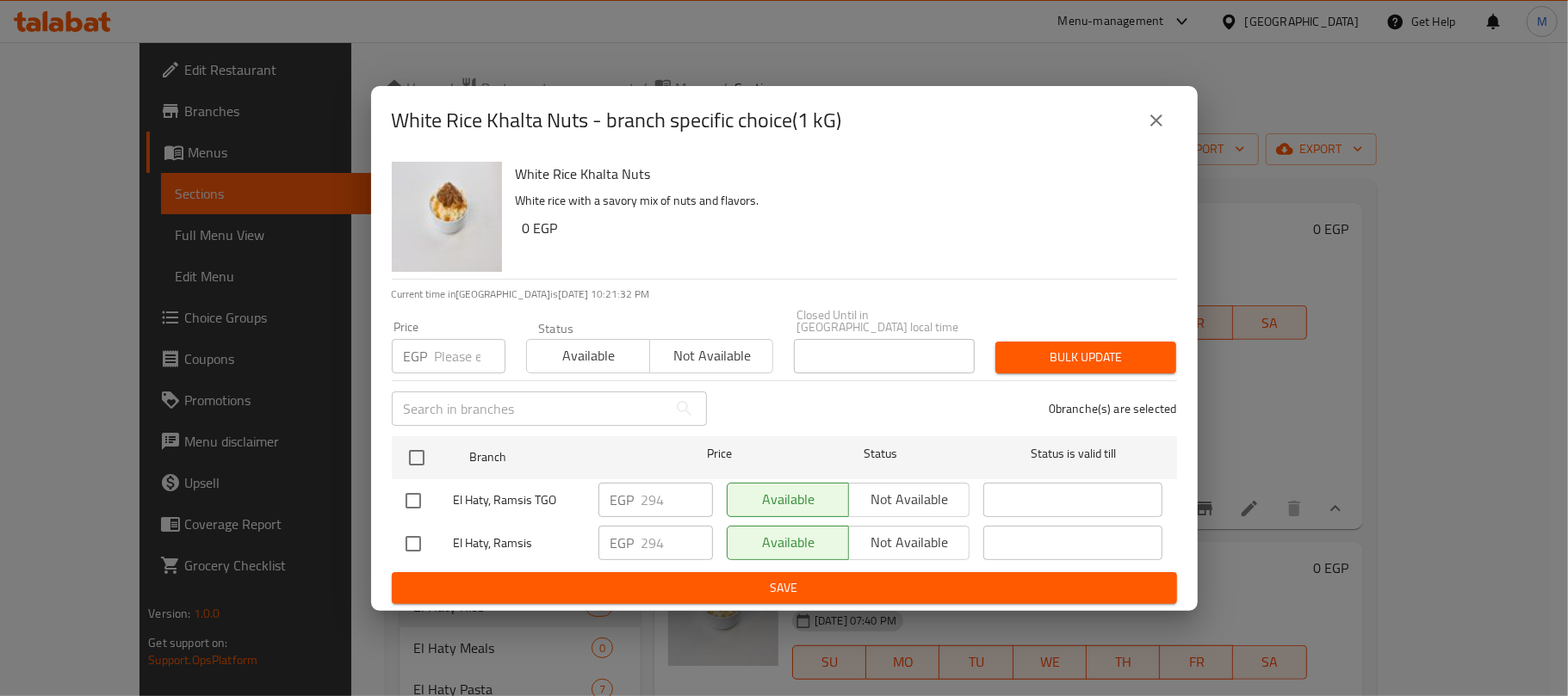
click at [449, 341] on input "number" at bounding box center [470, 356] width 71 height 35
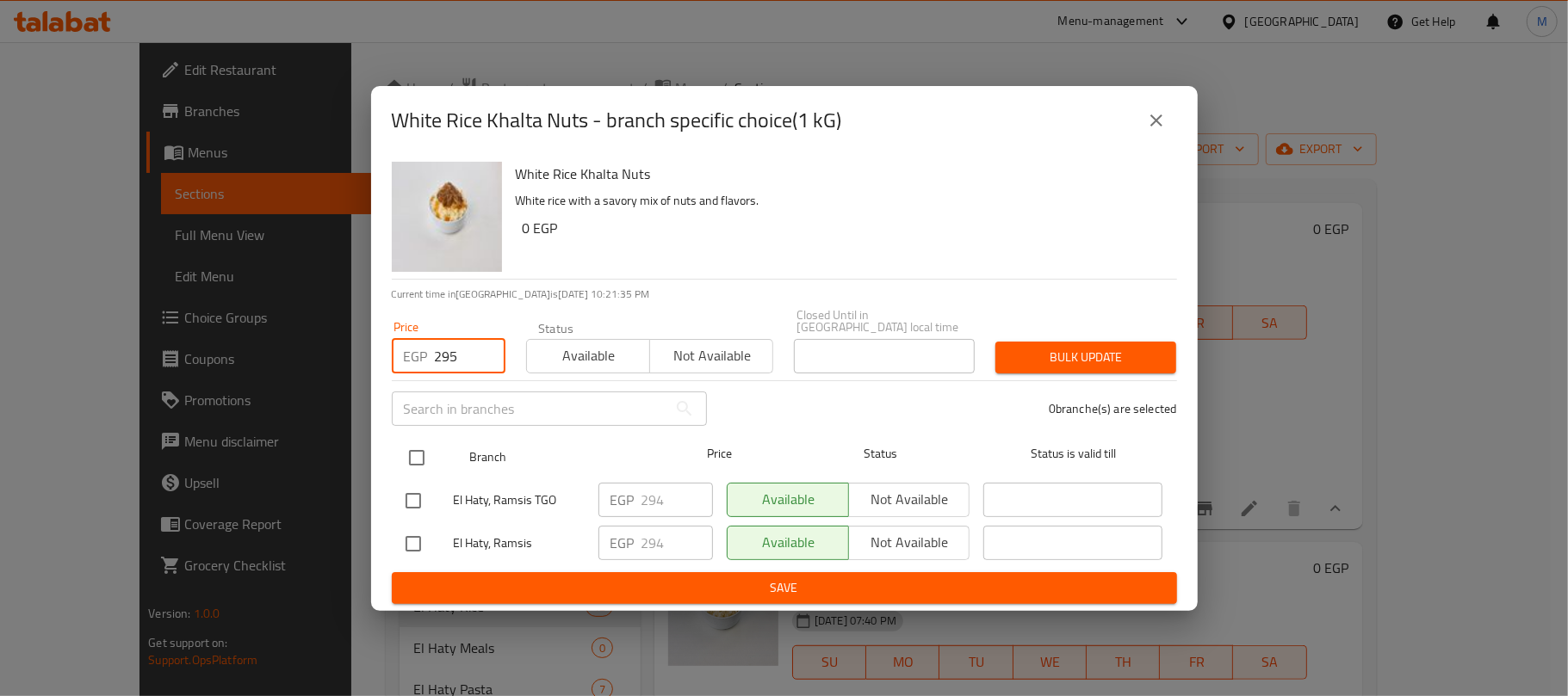
type input "295"
click at [424, 449] on input "checkbox" at bounding box center [417, 458] width 36 height 36
checkbox input "true"
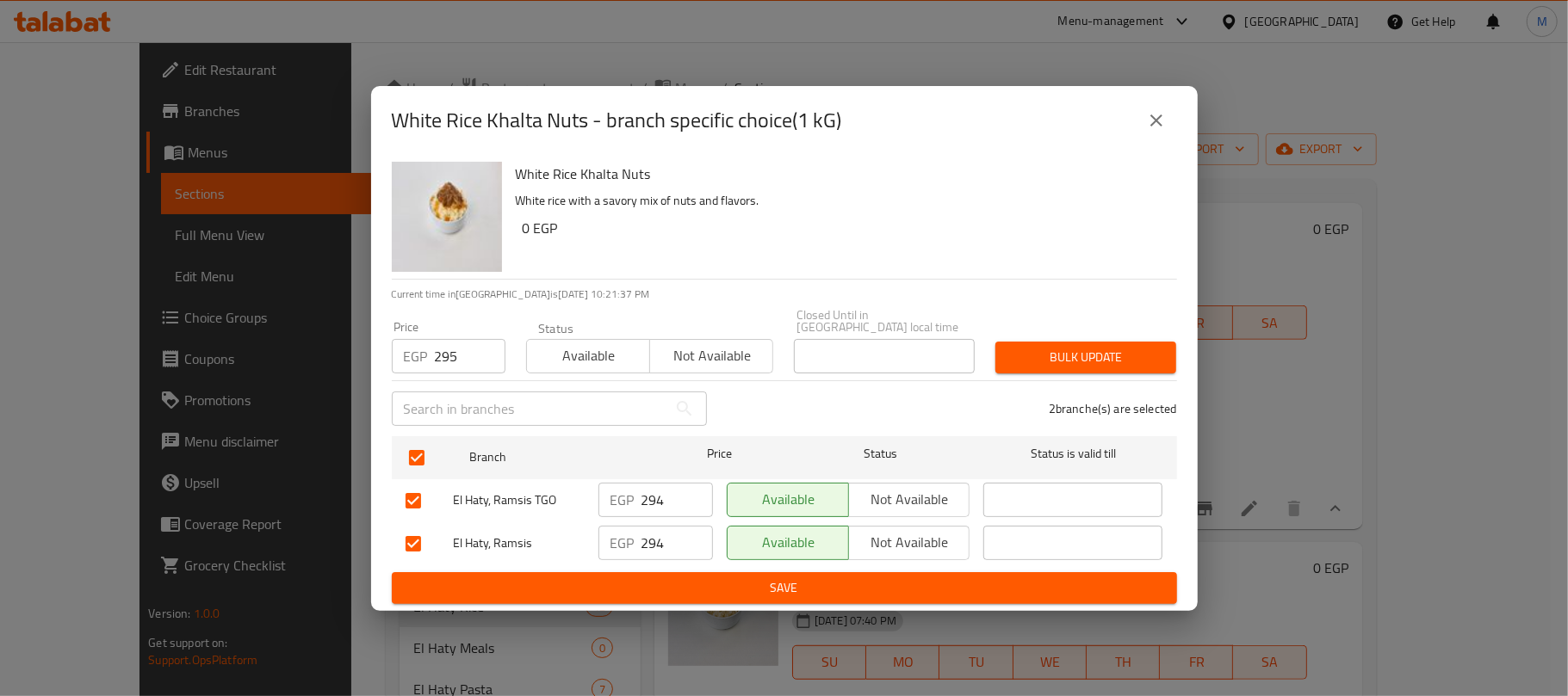
click at [1129, 347] on span "Bulk update" at bounding box center [1085, 358] width 154 height 22
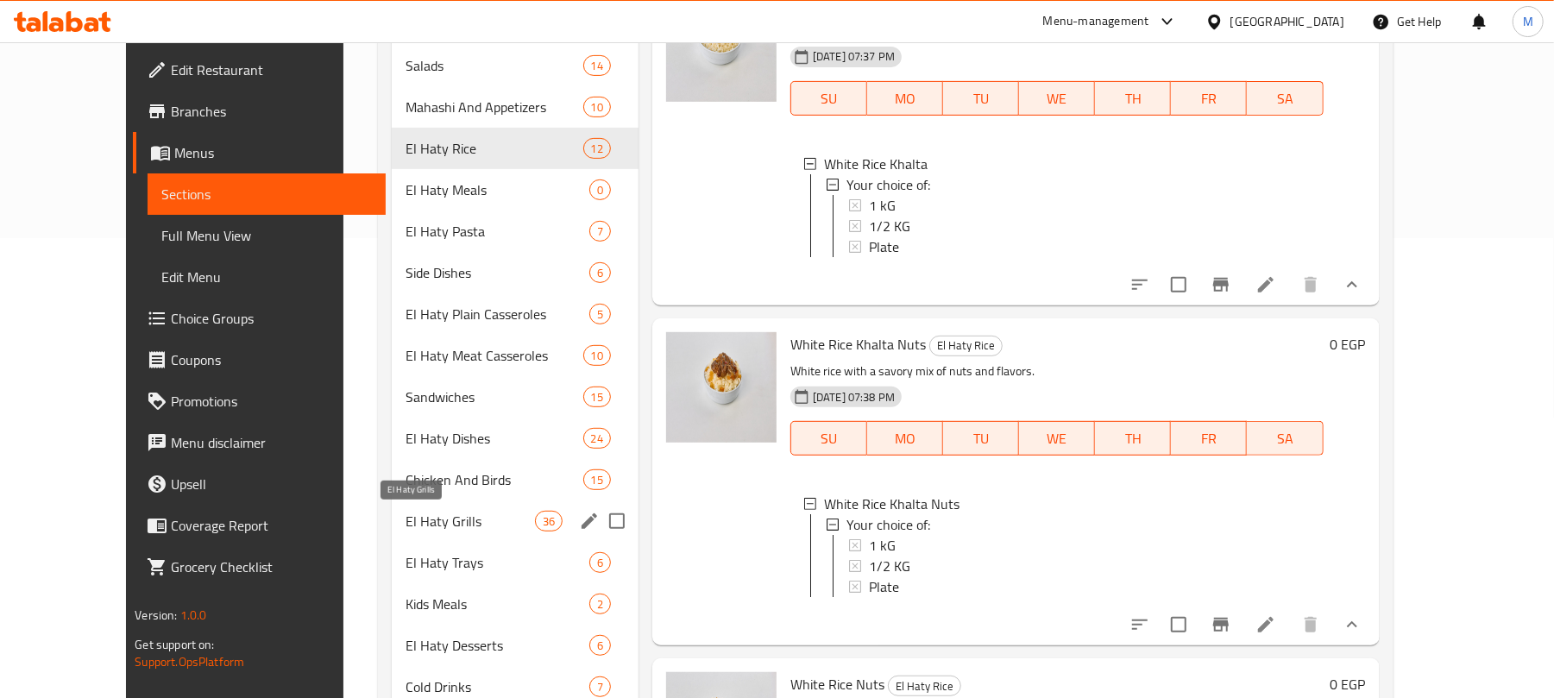
scroll to position [526, 0]
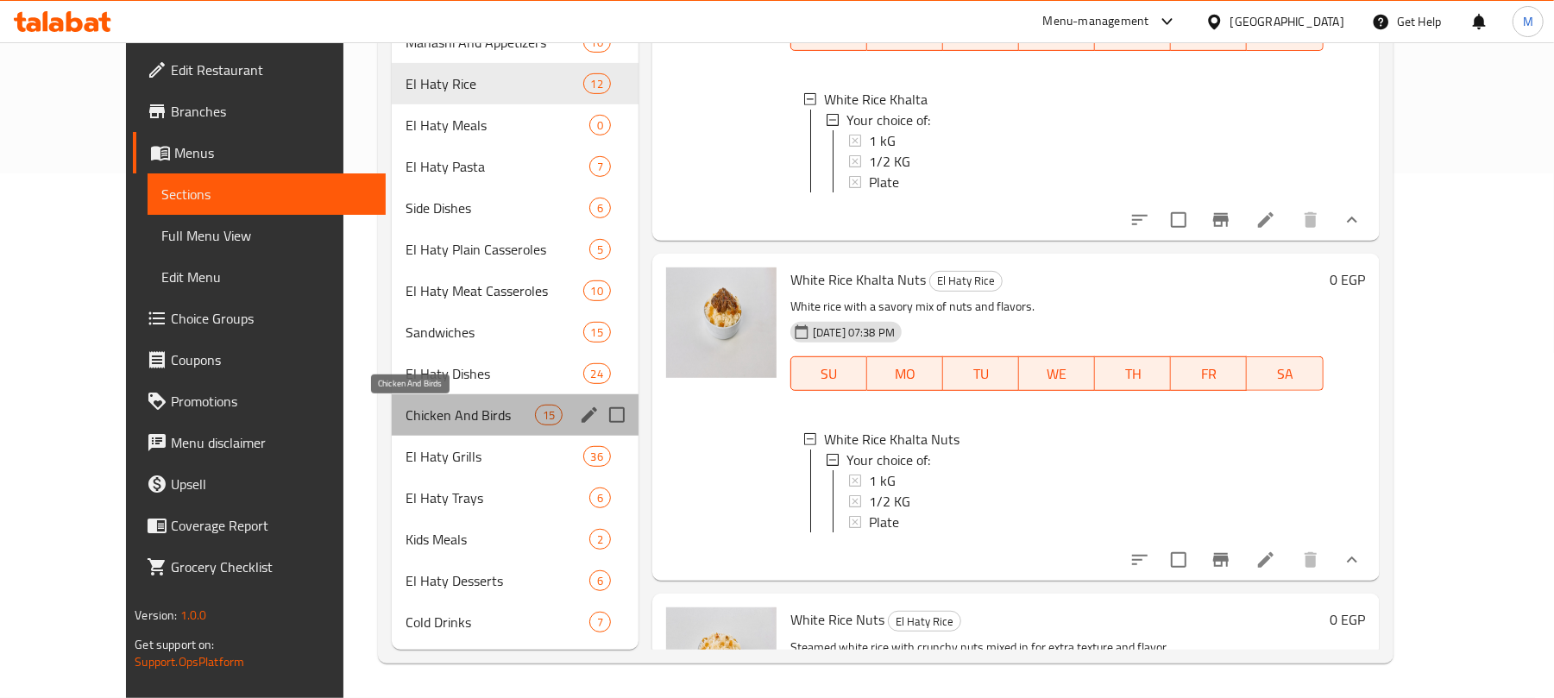
click at [440, 411] on span "Chicken And Birds" at bounding box center [470, 415] width 129 height 21
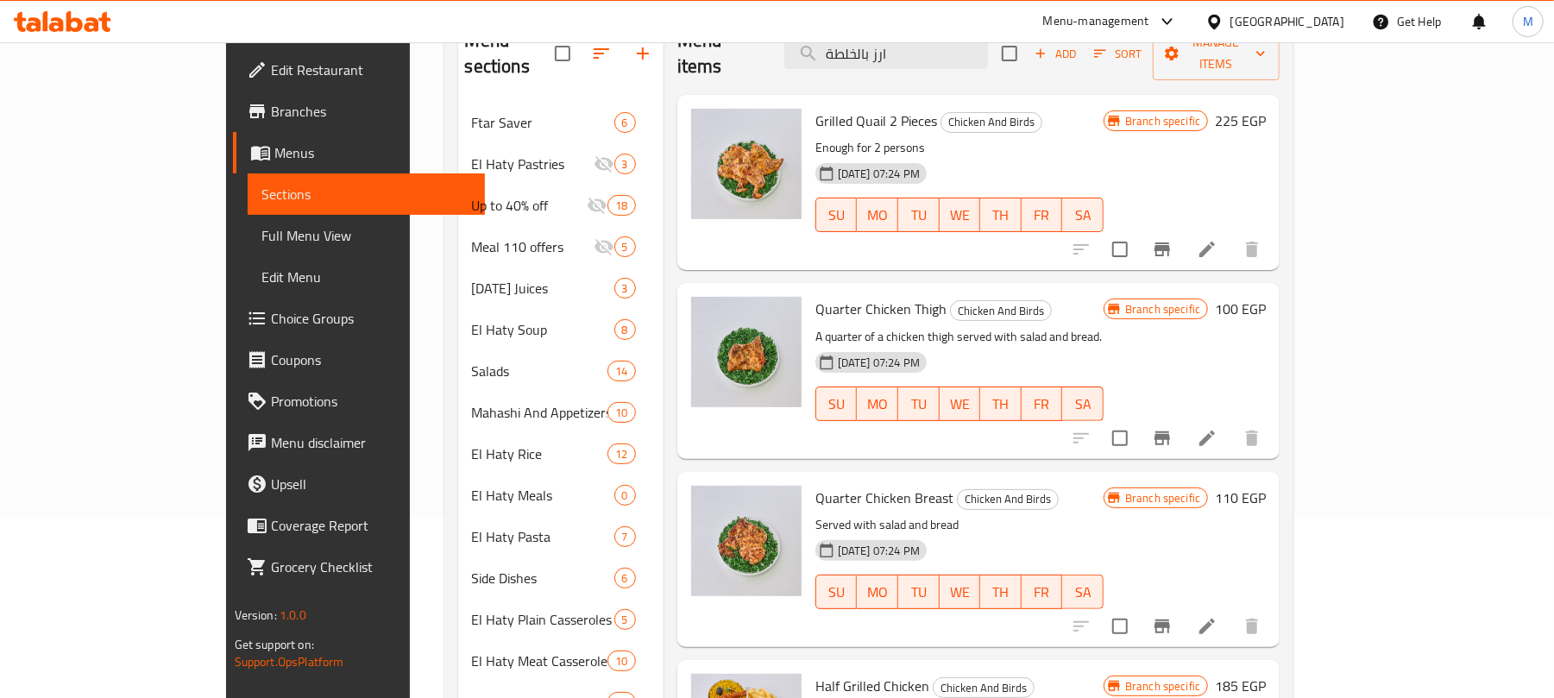
scroll to position [66, 0]
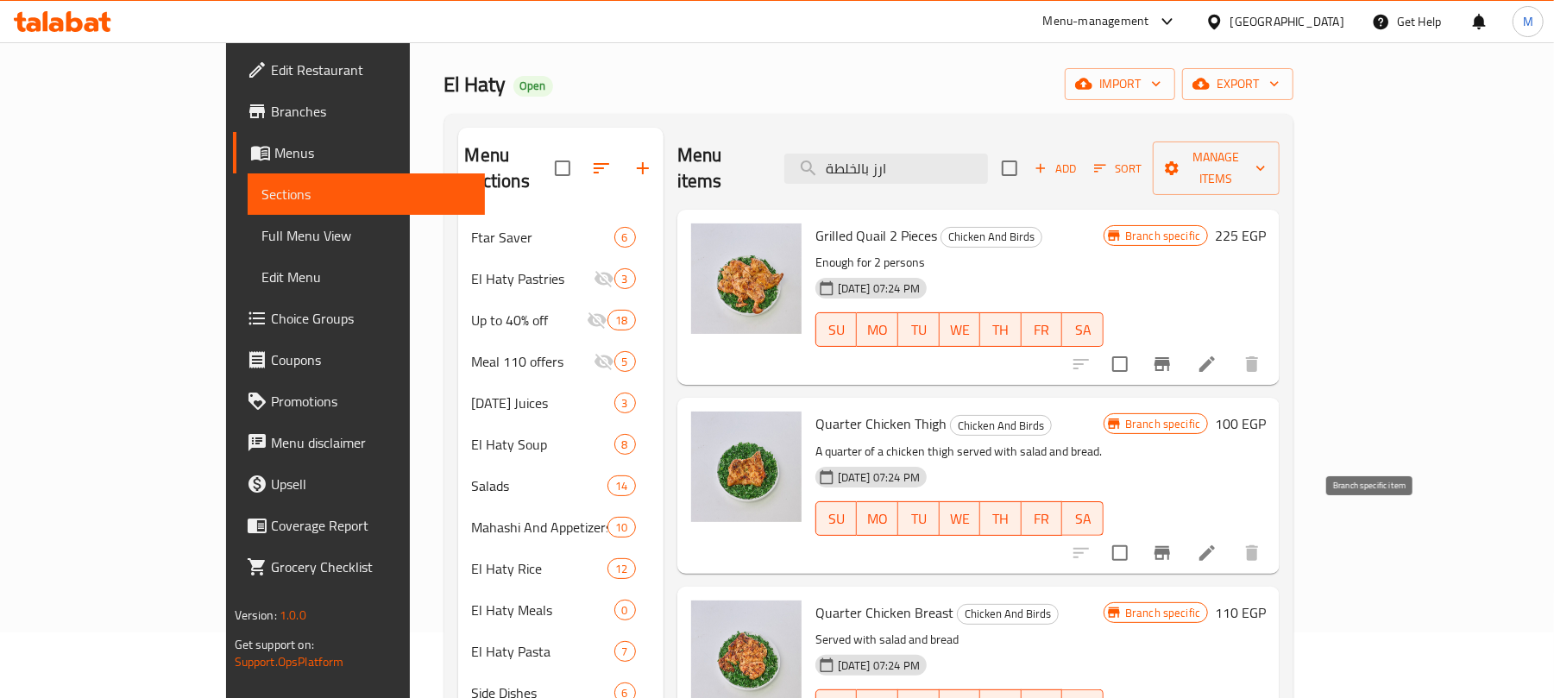
click at [1173, 543] on icon "Branch-specific-item" at bounding box center [1162, 553] width 21 height 21
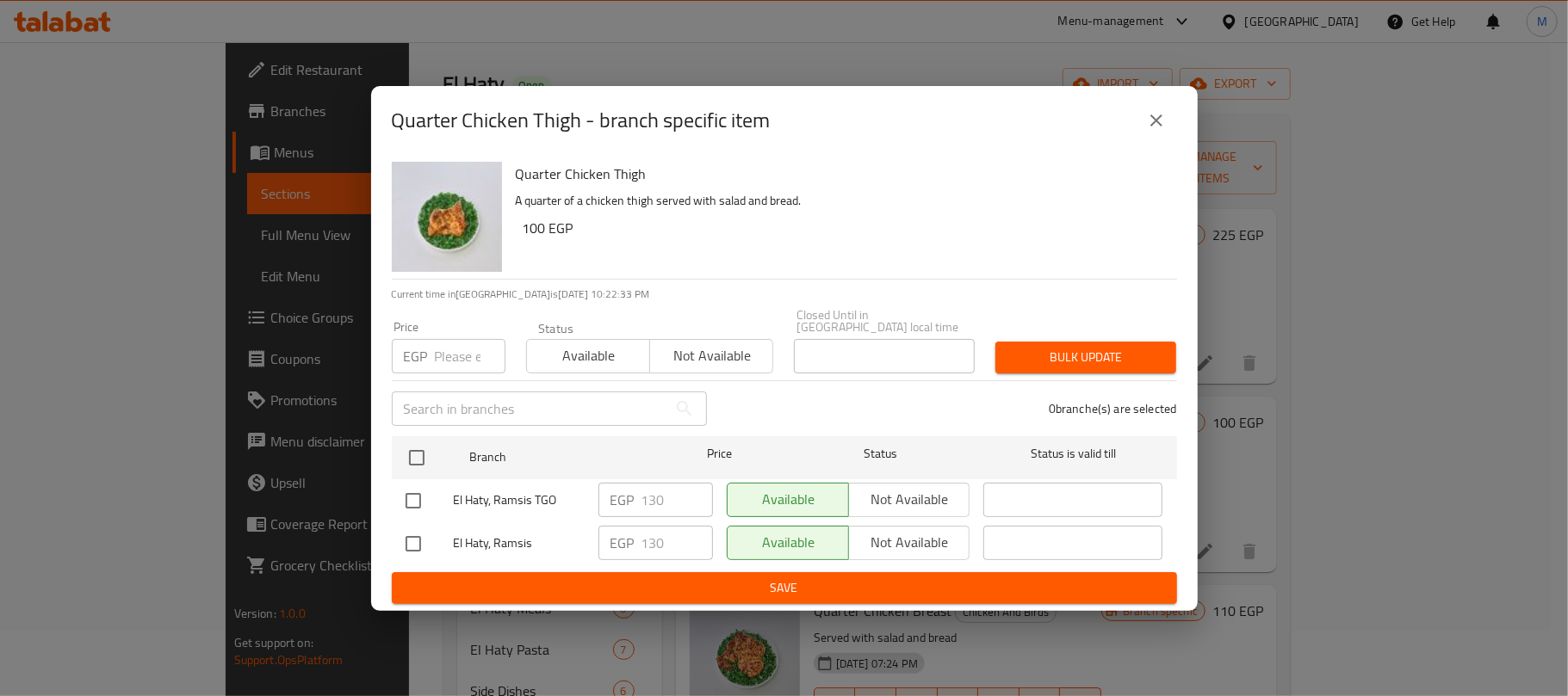
click at [445, 359] on input "number" at bounding box center [470, 356] width 71 height 35
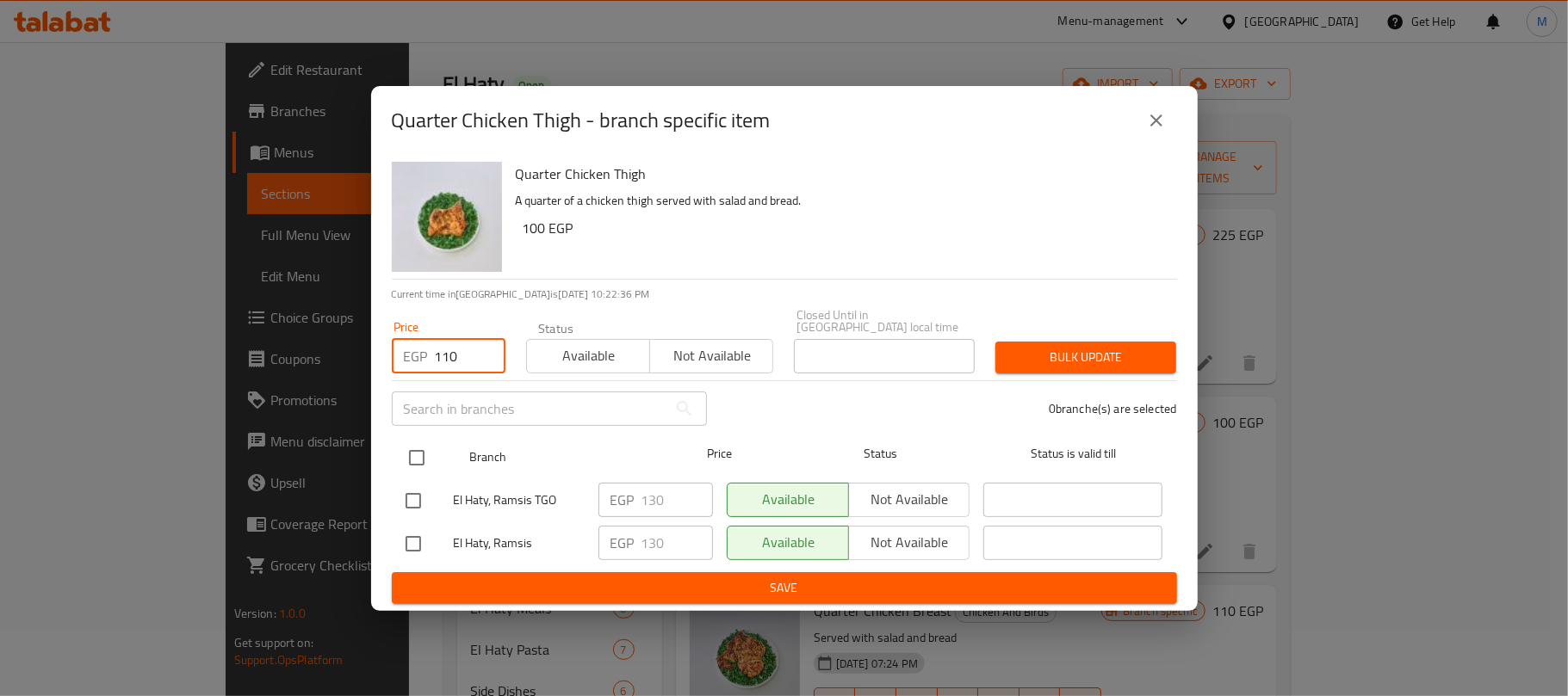
type input "110"
click at [418, 453] on input "checkbox" at bounding box center [417, 458] width 36 height 36
checkbox input "true"
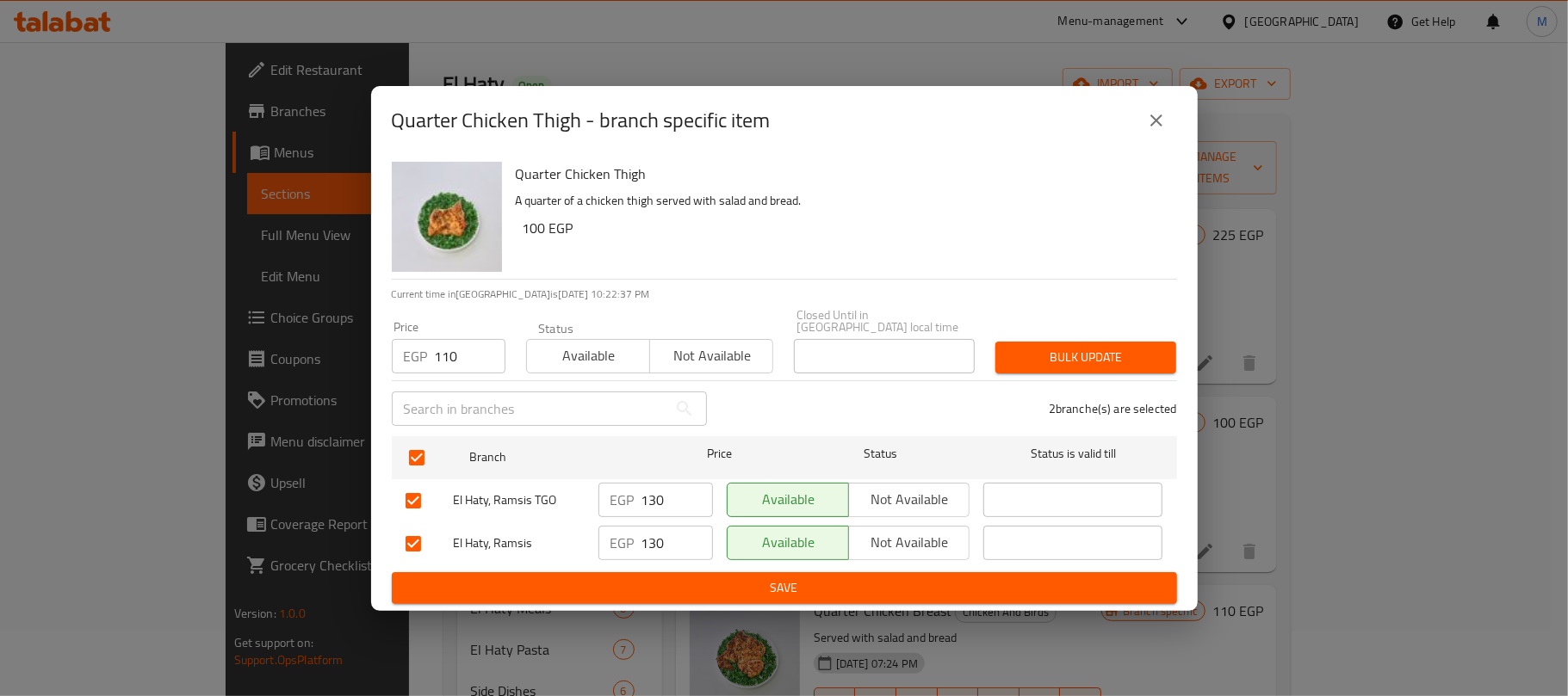
click at [1046, 358] on span "Bulk update" at bounding box center [1085, 358] width 154 height 22
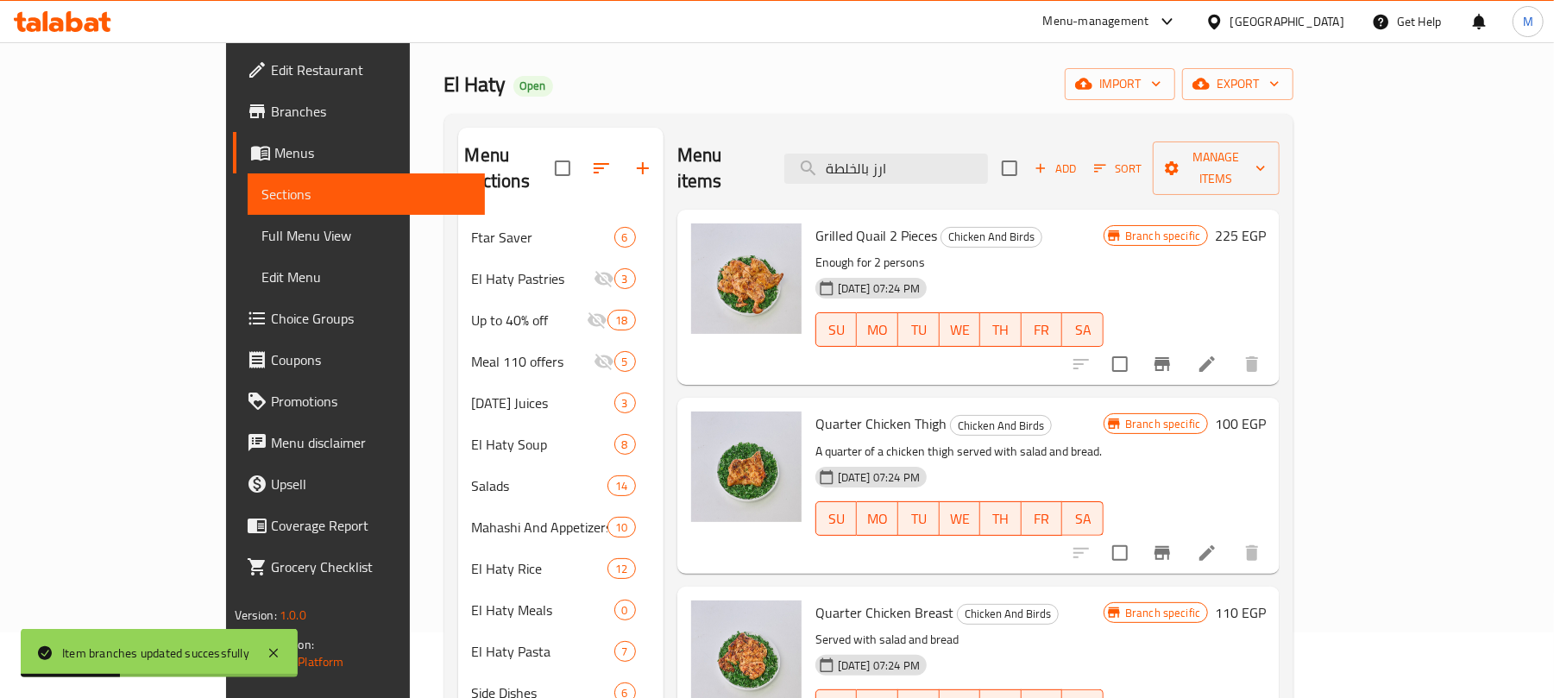
scroll to position [115, 0]
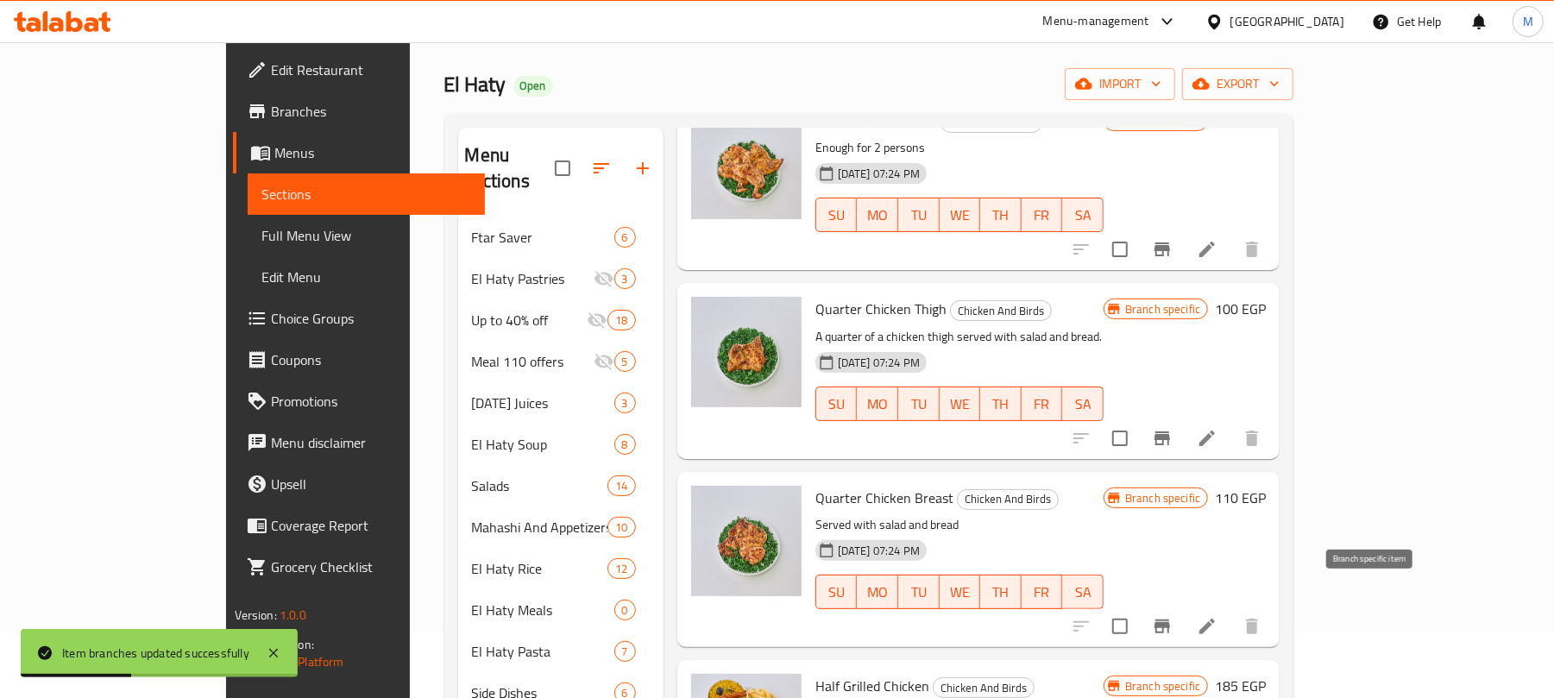
click at [1173, 616] on icon "Branch-specific-item" at bounding box center [1162, 626] width 21 height 21
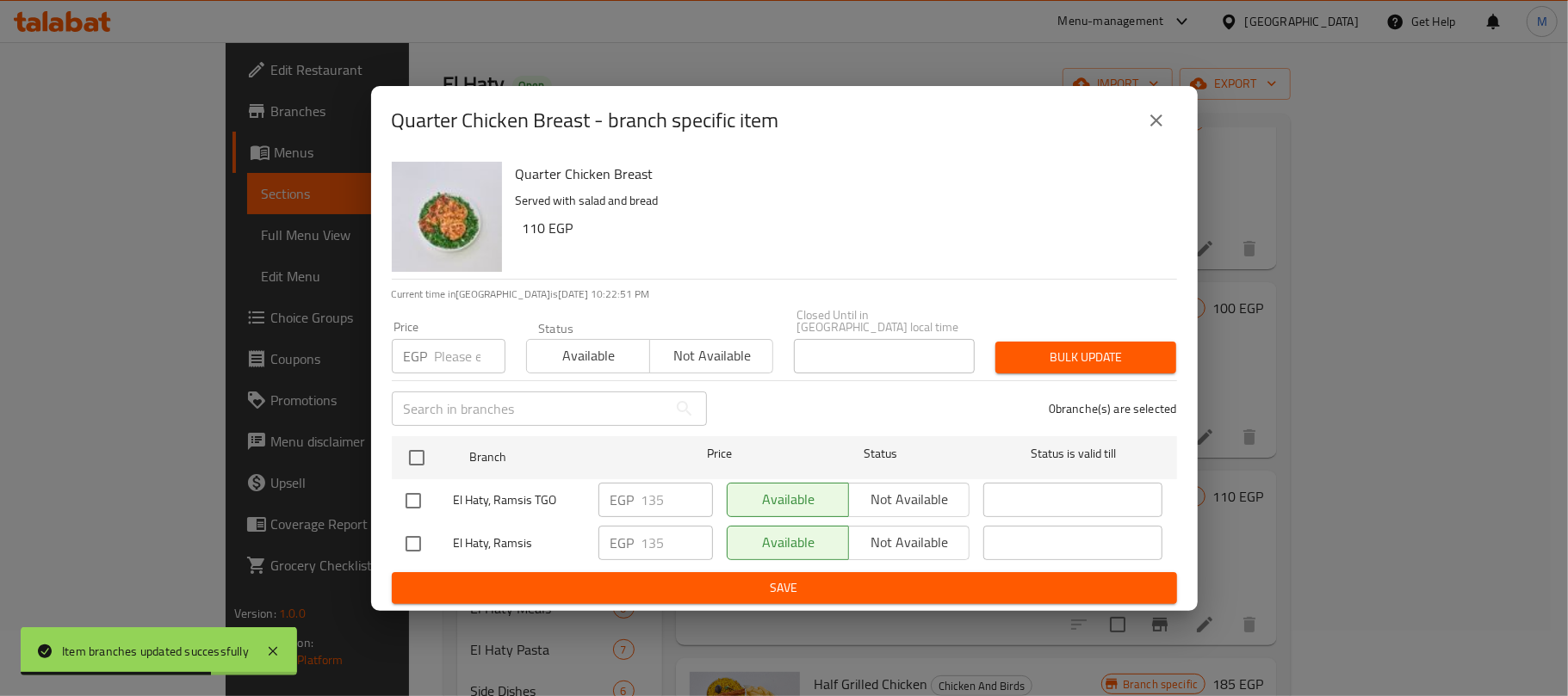
click at [448, 355] on input "number" at bounding box center [470, 356] width 71 height 35
type input "125"
click at [418, 449] on input "checkbox" at bounding box center [417, 458] width 36 height 36
checkbox input "true"
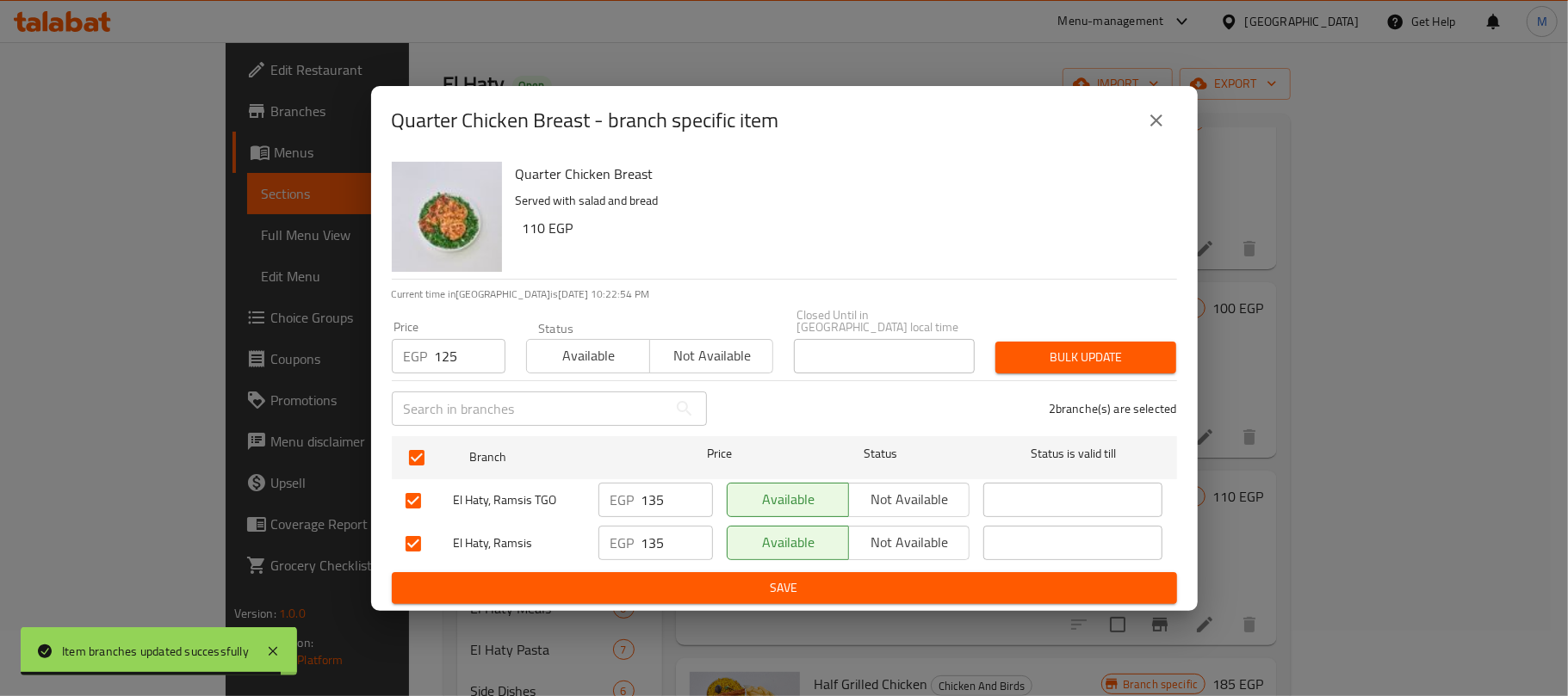
checkbox input "true"
click at [1116, 355] on span "Bulk update" at bounding box center [1085, 358] width 154 height 22
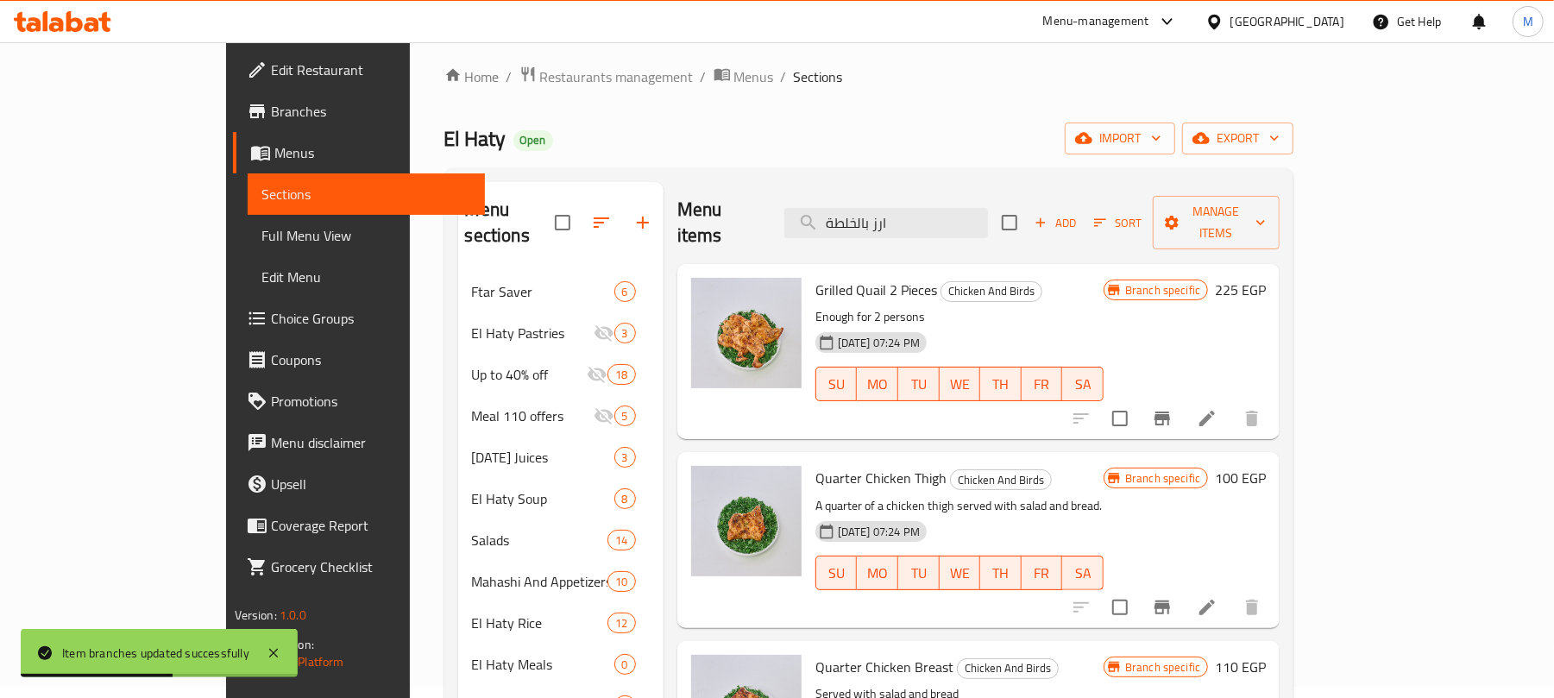
scroll to position [0, 0]
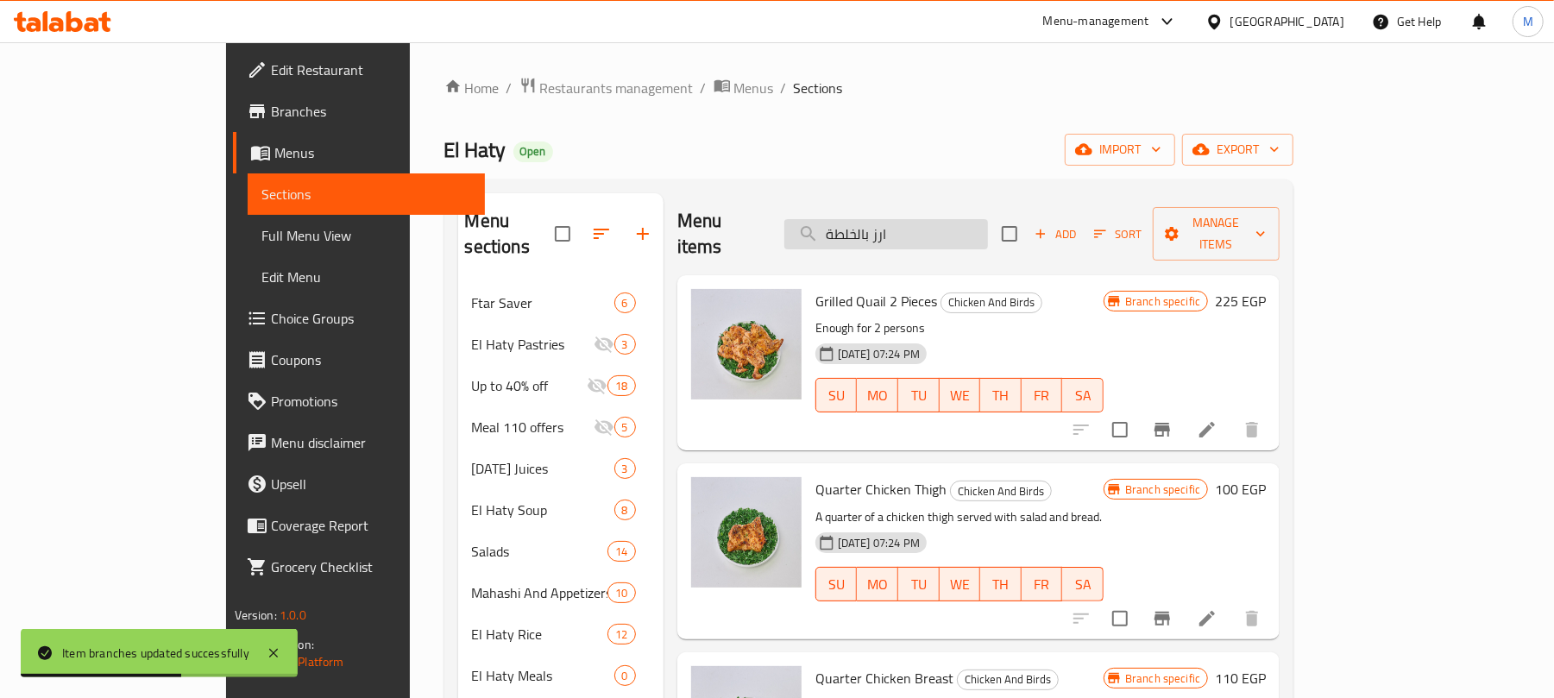
click at [988, 219] on input "ارز بالخلطة" at bounding box center [887, 234] width 204 height 30
paste input "بق كفتة فراخ"
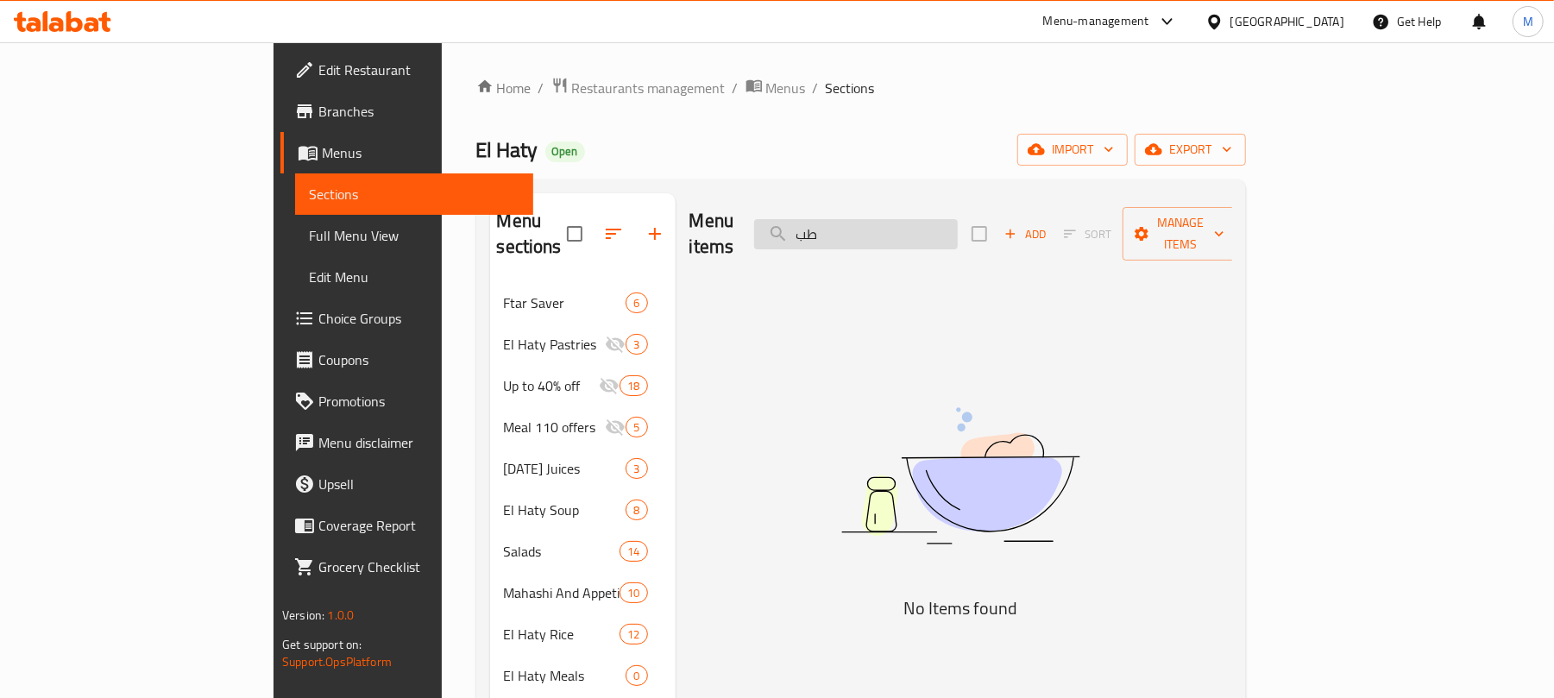
type input "ط"
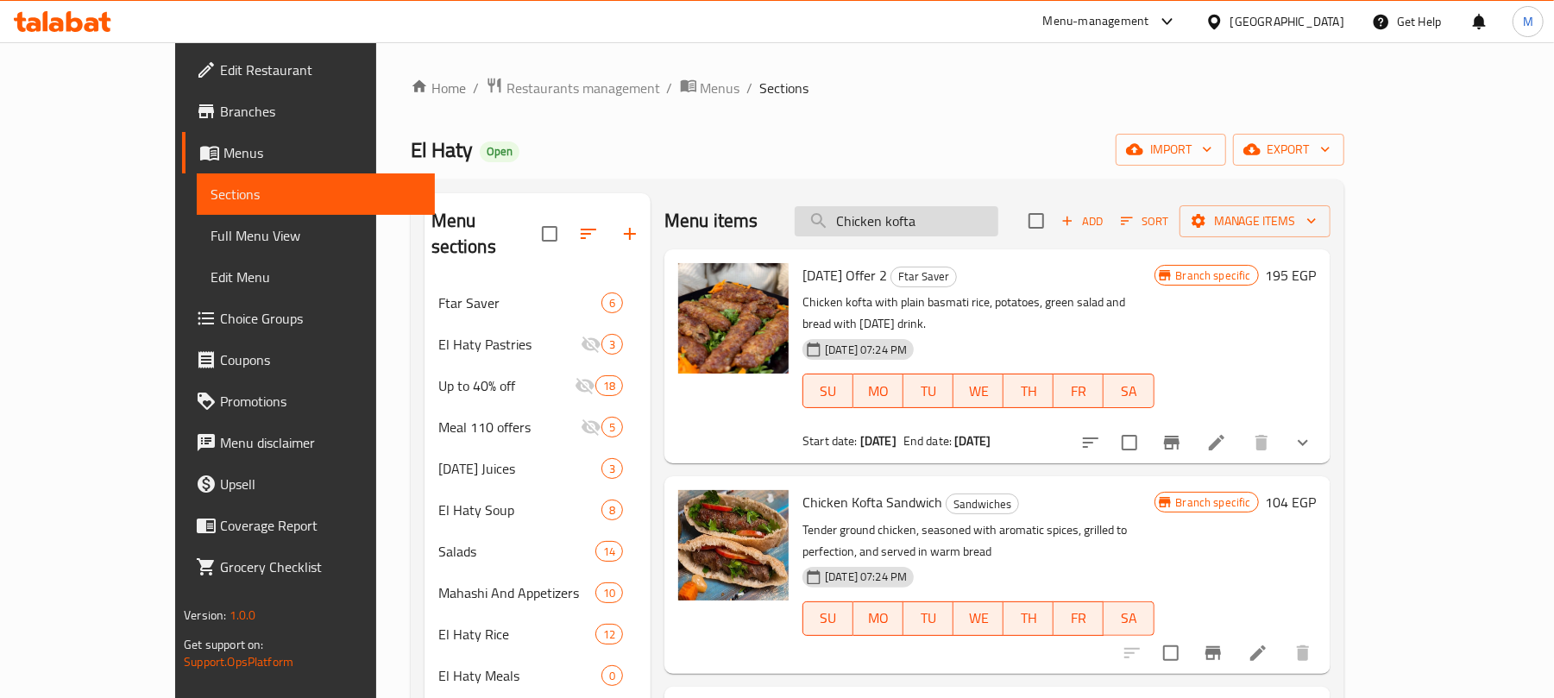
click at [964, 226] on input "Chicken kofta" at bounding box center [897, 221] width 204 height 30
paste input "طبق كبسة باللحمة"
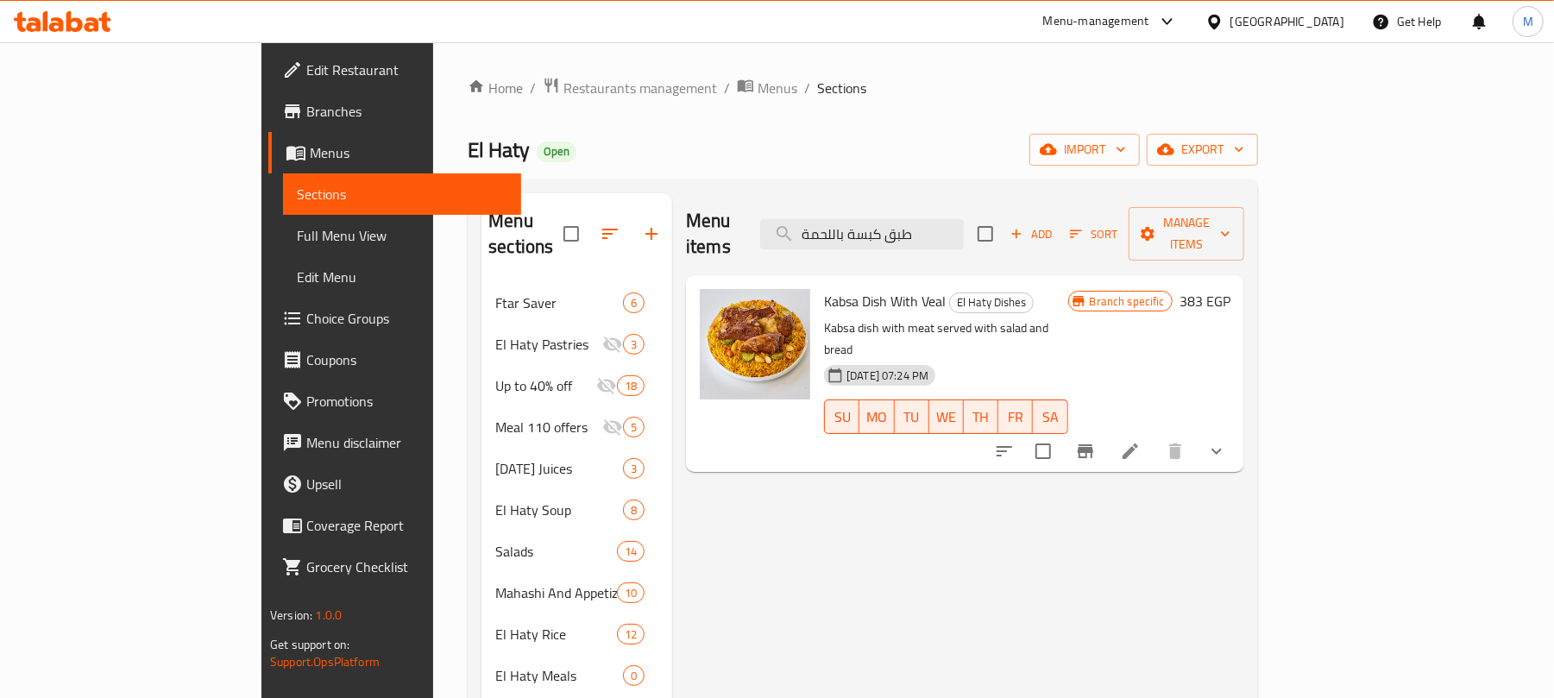
type input "طبق كبسة باللحمة"
click at [1238, 431] on button "show more" at bounding box center [1216, 451] width 41 height 41
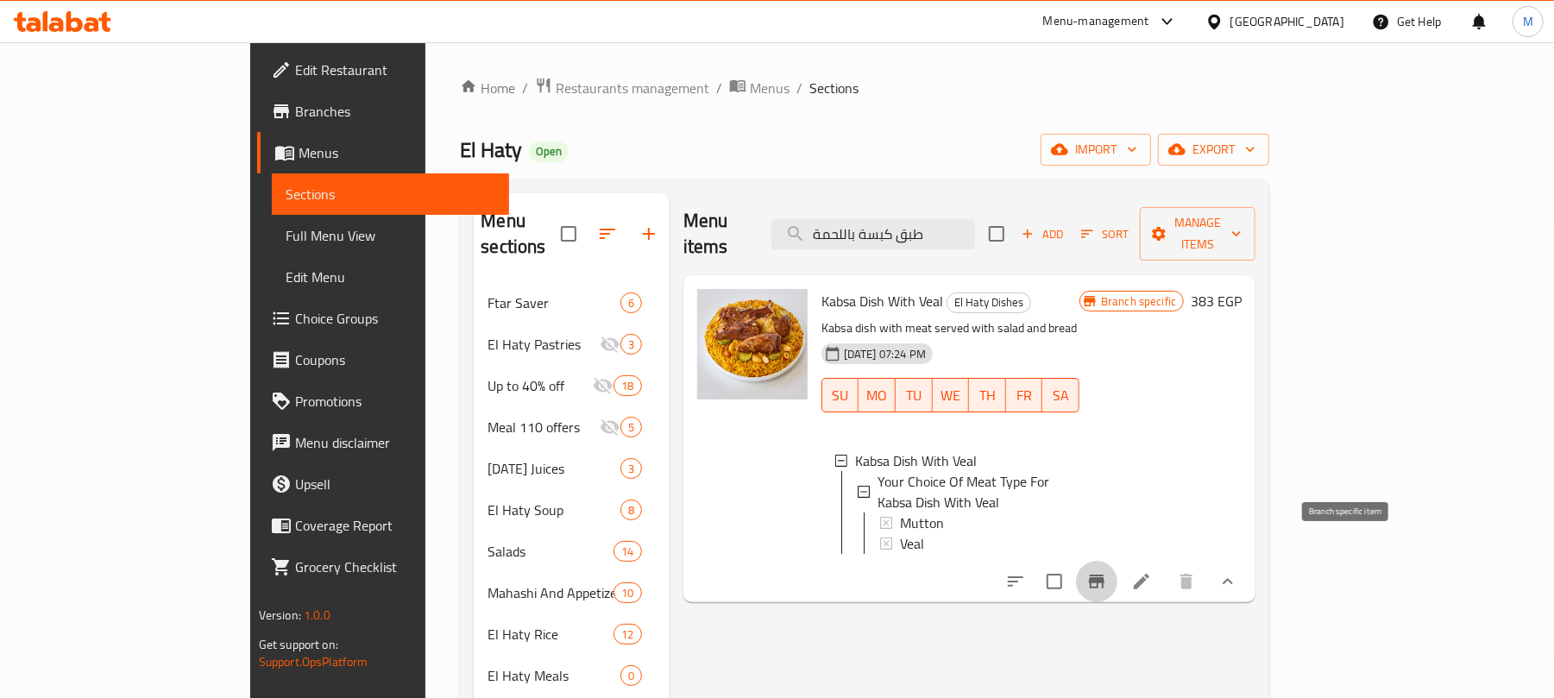
click at [1105, 575] on icon "Branch-specific-item" at bounding box center [1097, 582] width 16 height 14
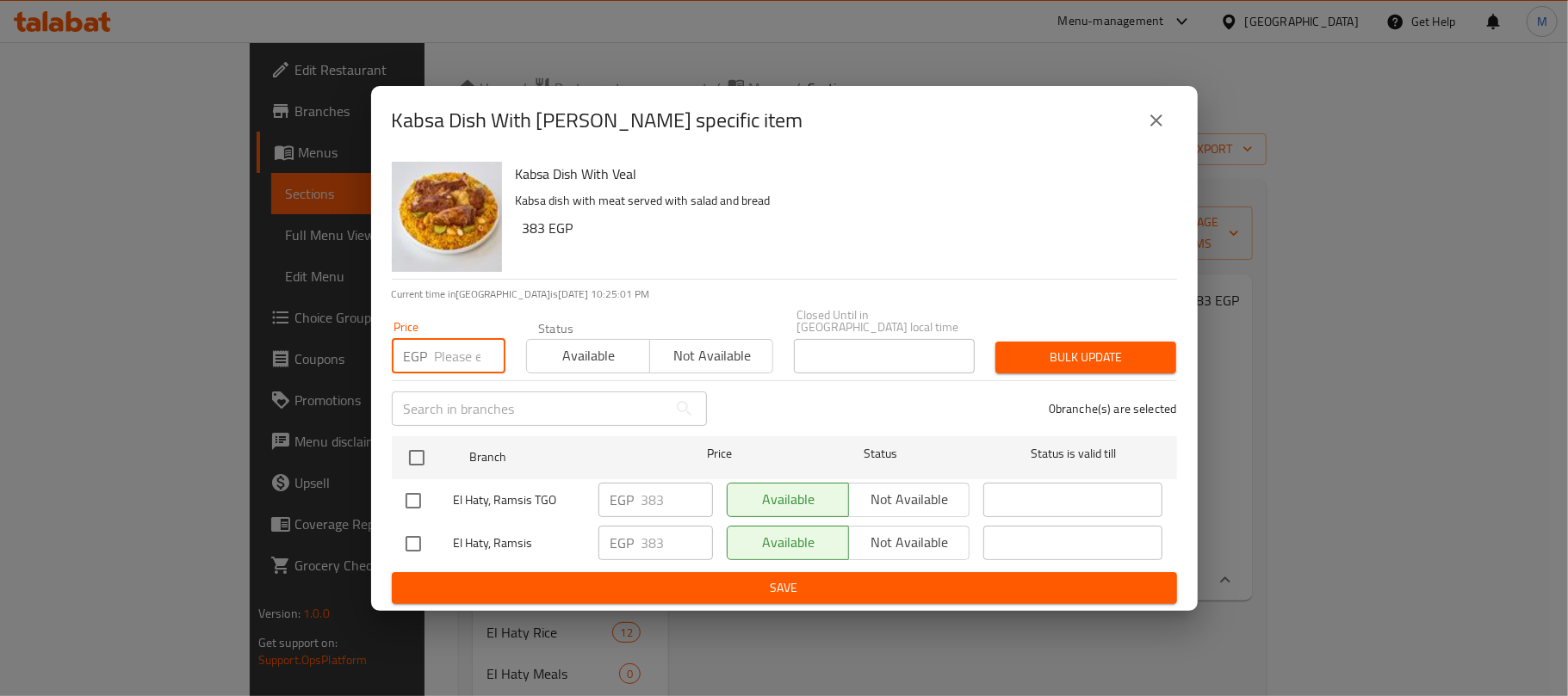
click at [462, 358] on input "number" at bounding box center [470, 356] width 71 height 35
type input "384"
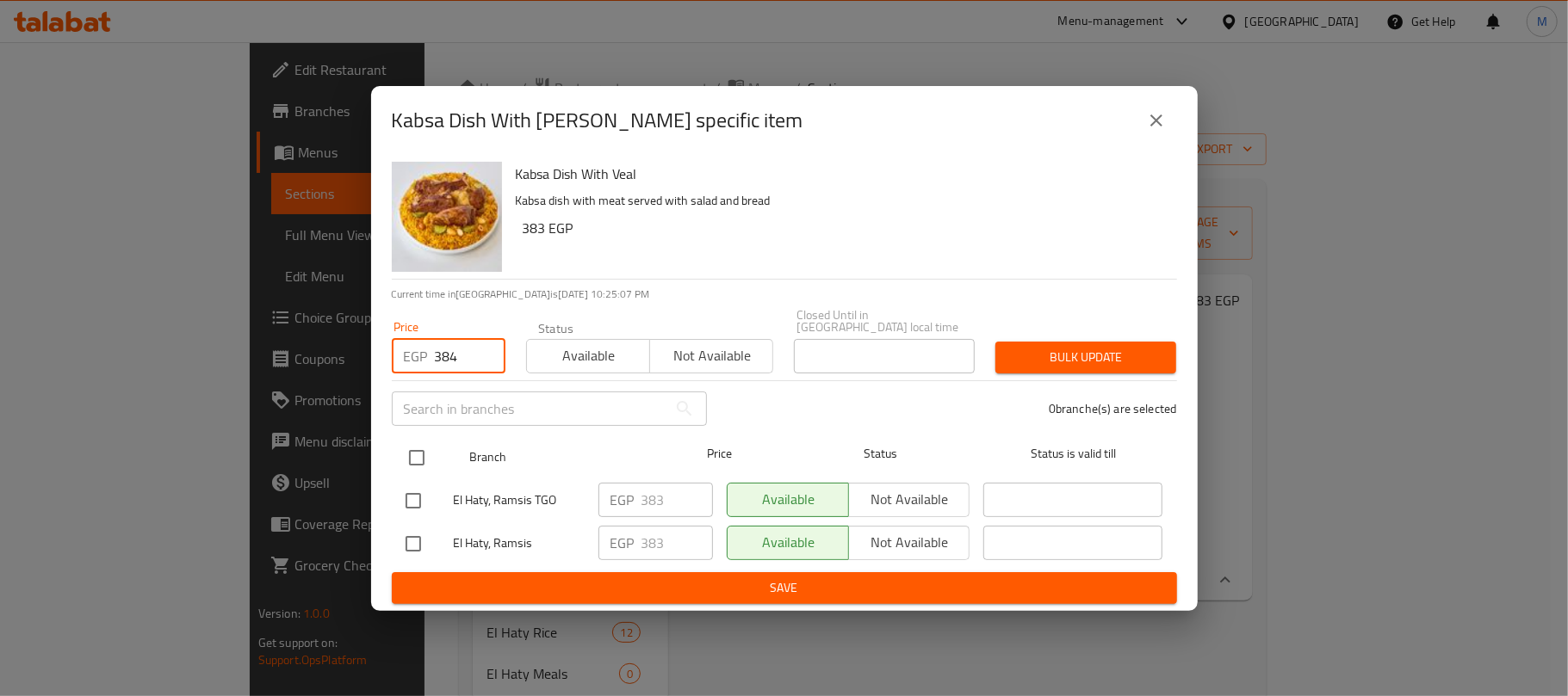
click at [412, 442] on input "checkbox" at bounding box center [417, 458] width 36 height 36
checkbox input "true"
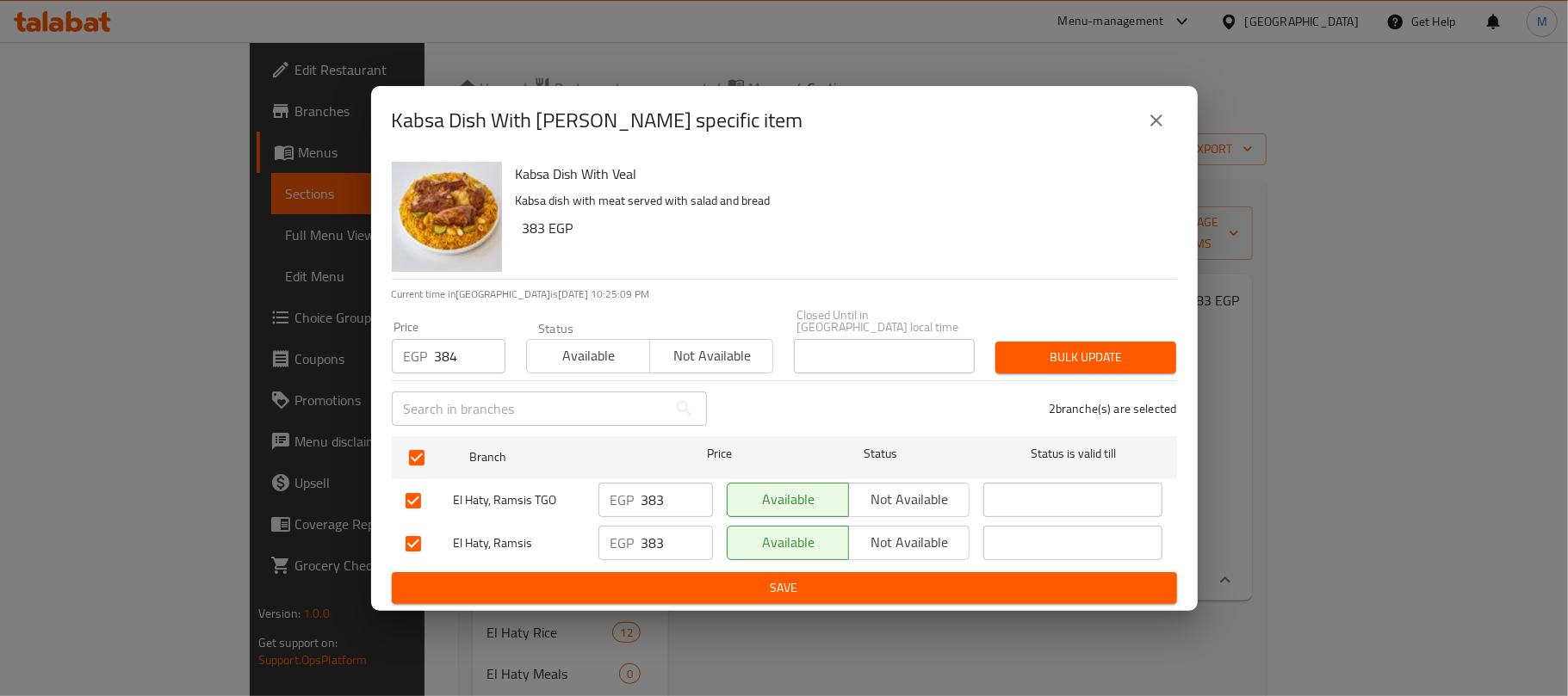
click at [1065, 361] on span "Bulk update" at bounding box center [1085, 358] width 154 height 22
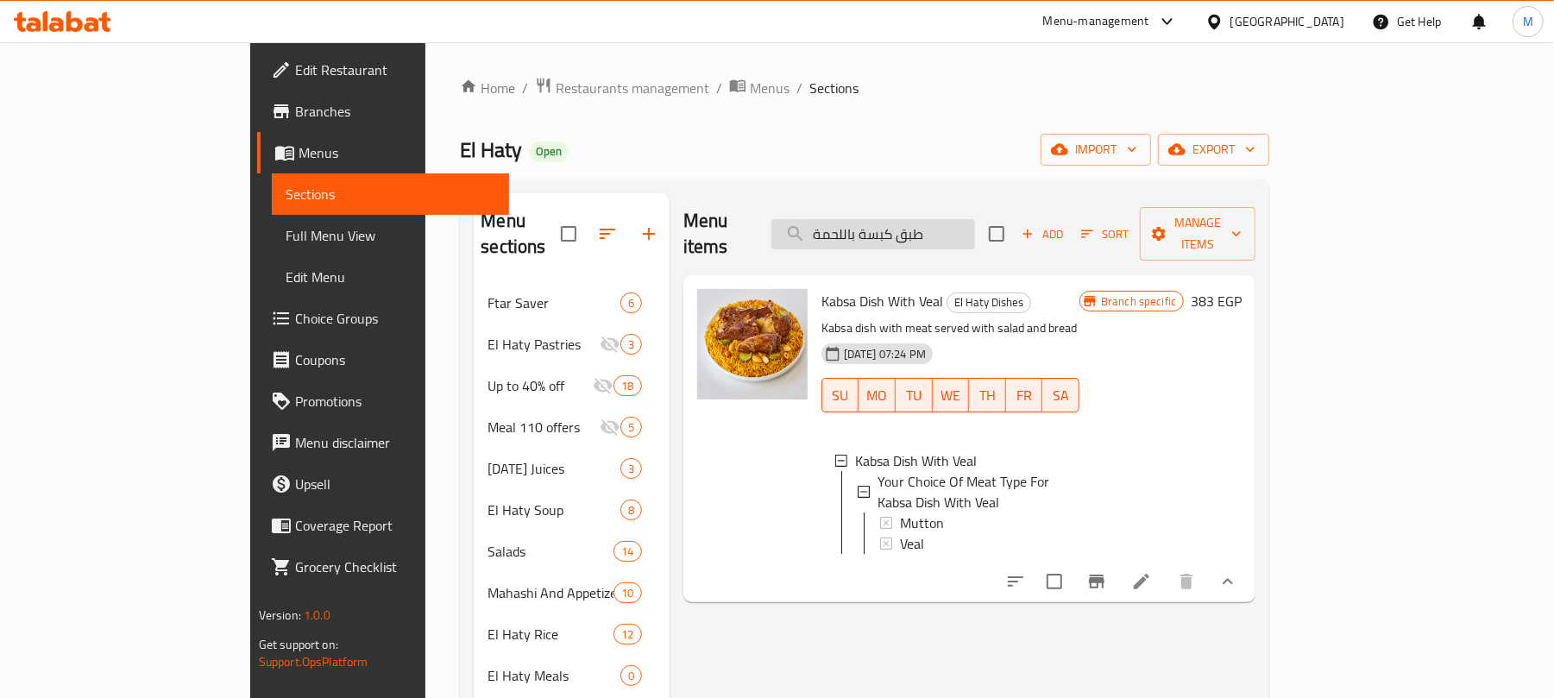
click at [975, 219] on input "طبق كبسة باللحمة" at bounding box center [874, 234] width 204 height 30
paste input "راخ باني"
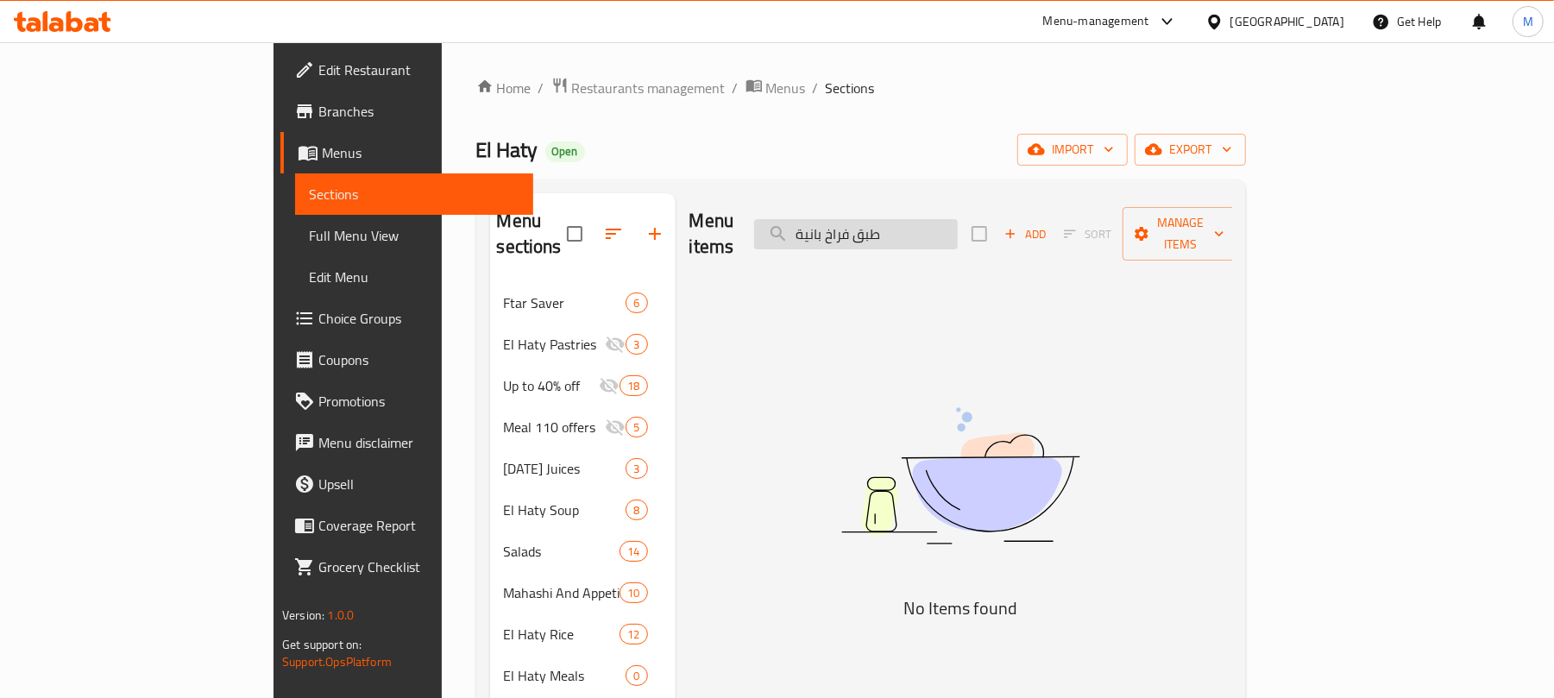
click at [930, 236] on input "طبق فراخ بانية" at bounding box center [856, 234] width 204 height 30
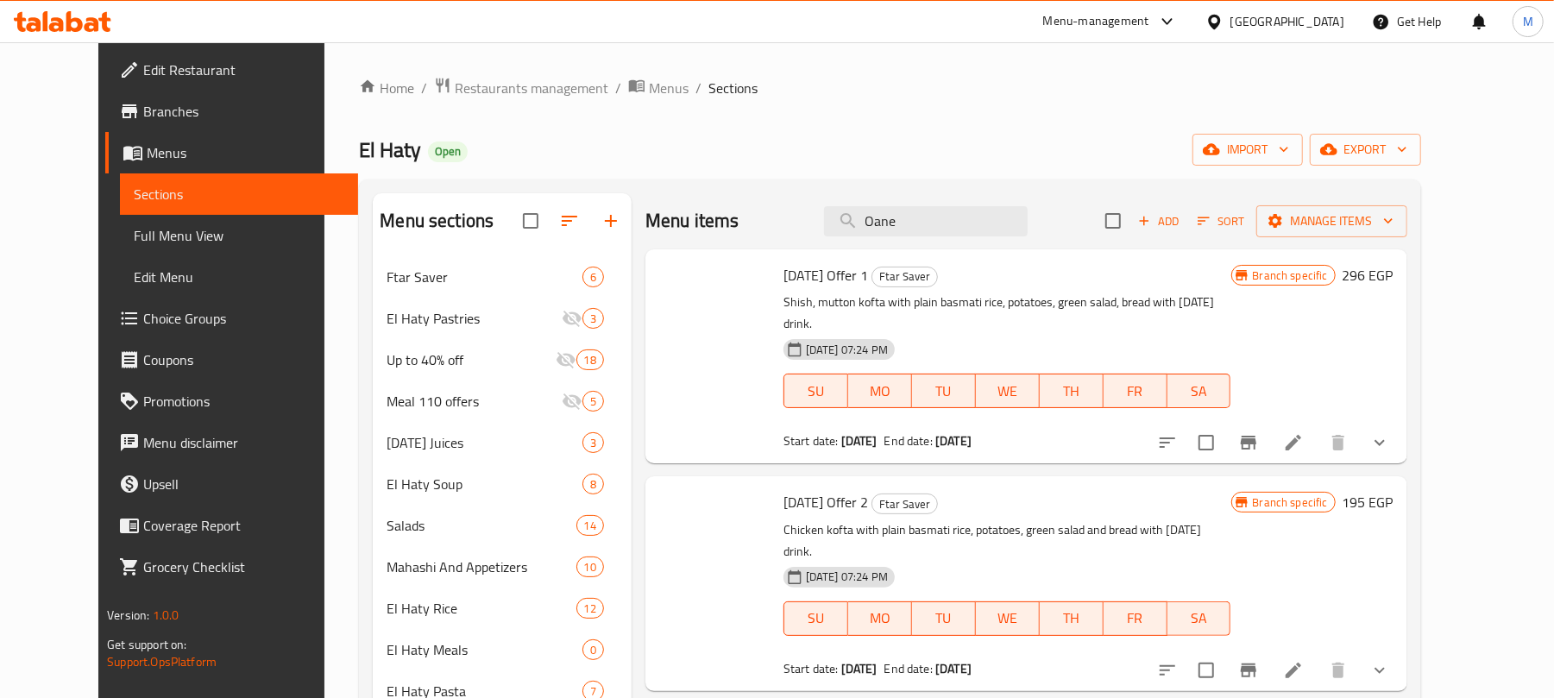
type input "Oan"
click at [930, 223] on input "Oan" at bounding box center [926, 221] width 204 height 30
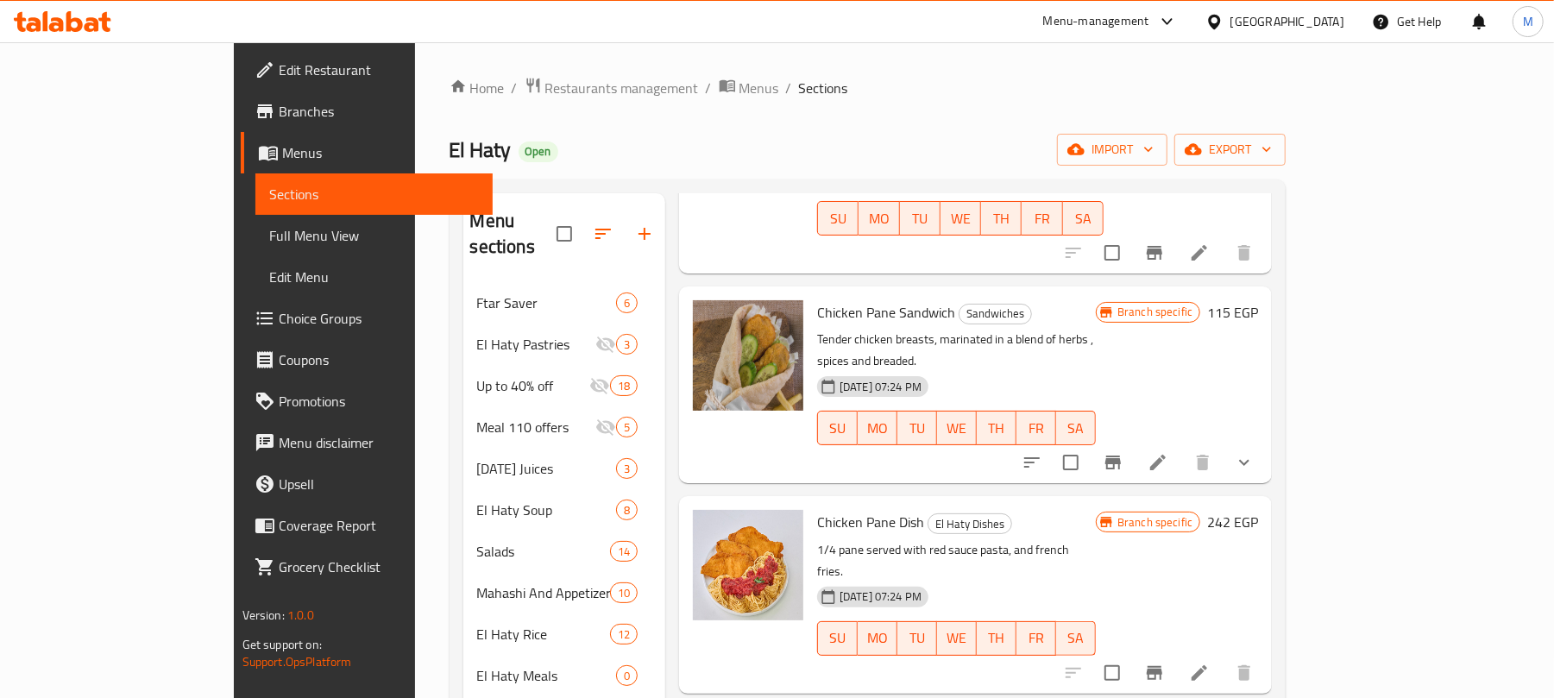
scroll to position [460, 0]
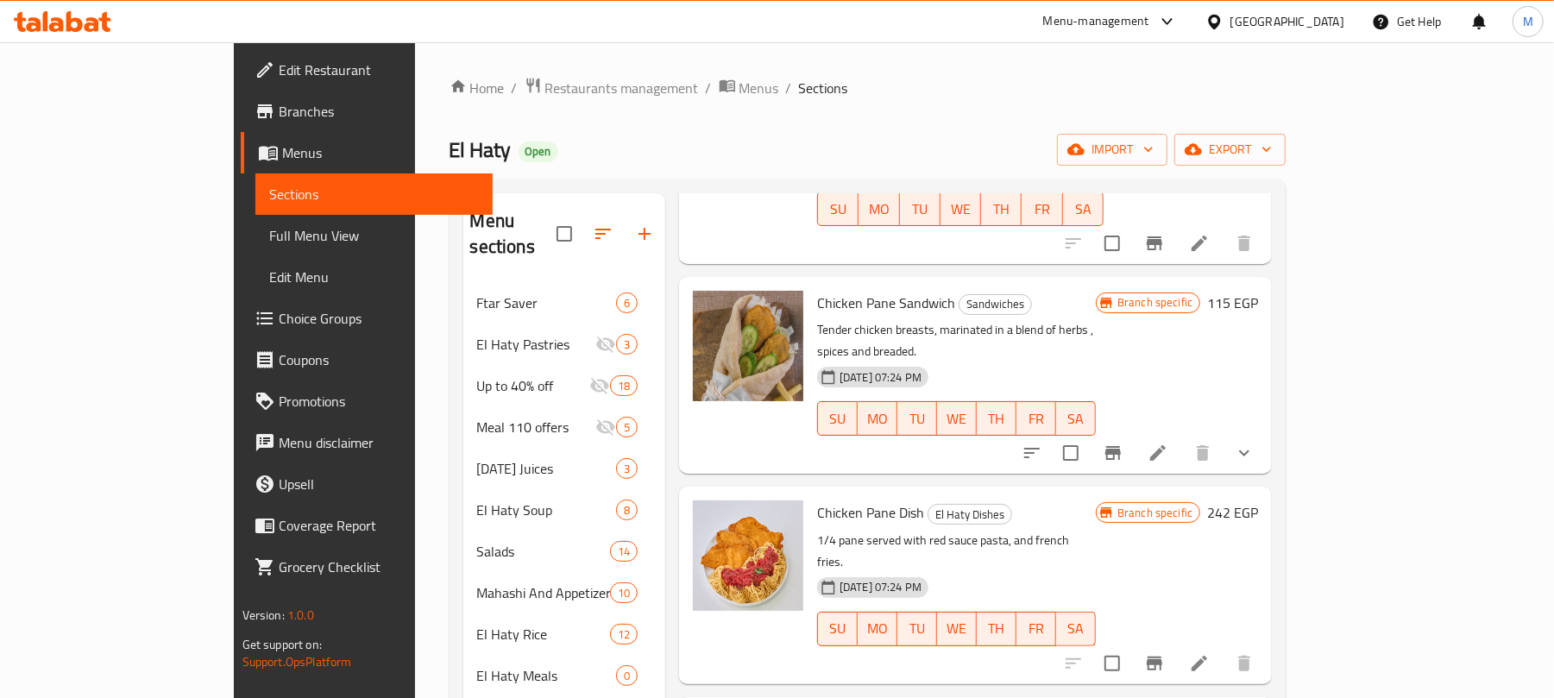
type input "Pane"
click at [1165, 653] on icon "Branch-specific-item" at bounding box center [1154, 663] width 21 height 21
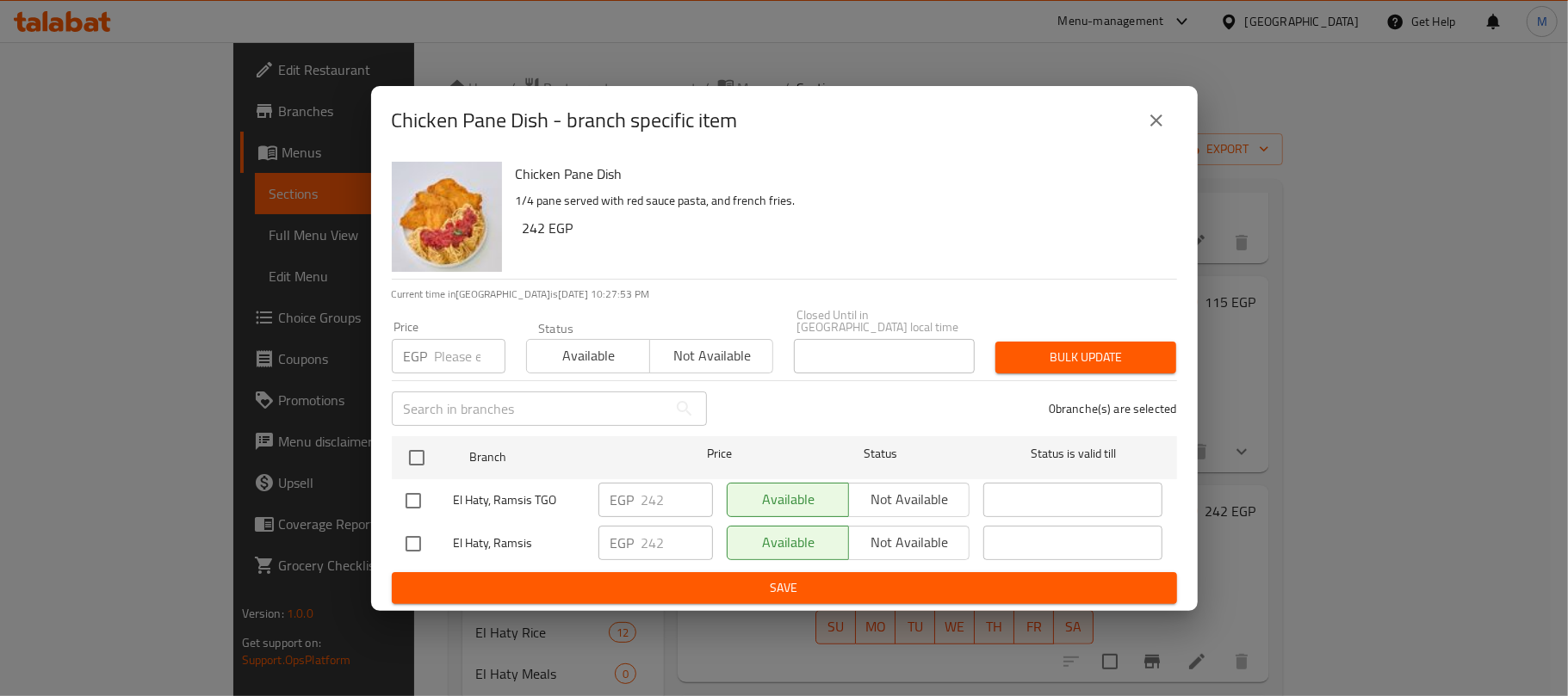
click at [463, 351] on input "number" at bounding box center [470, 356] width 71 height 35
click at [456, 345] on input "number" at bounding box center [470, 356] width 71 height 35
click at [453, 353] on input "number" at bounding box center [470, 356] width 71 height 35
paste input "241"
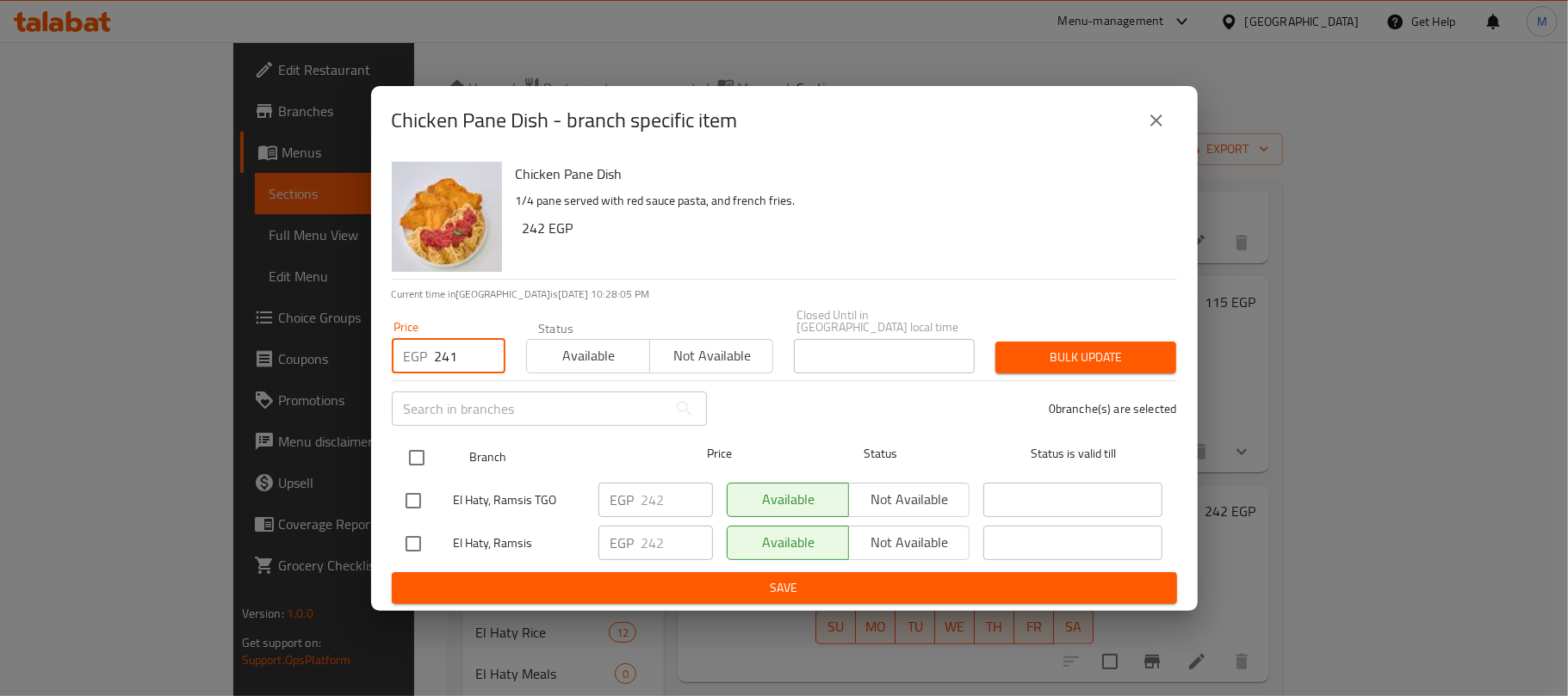
type input "241"
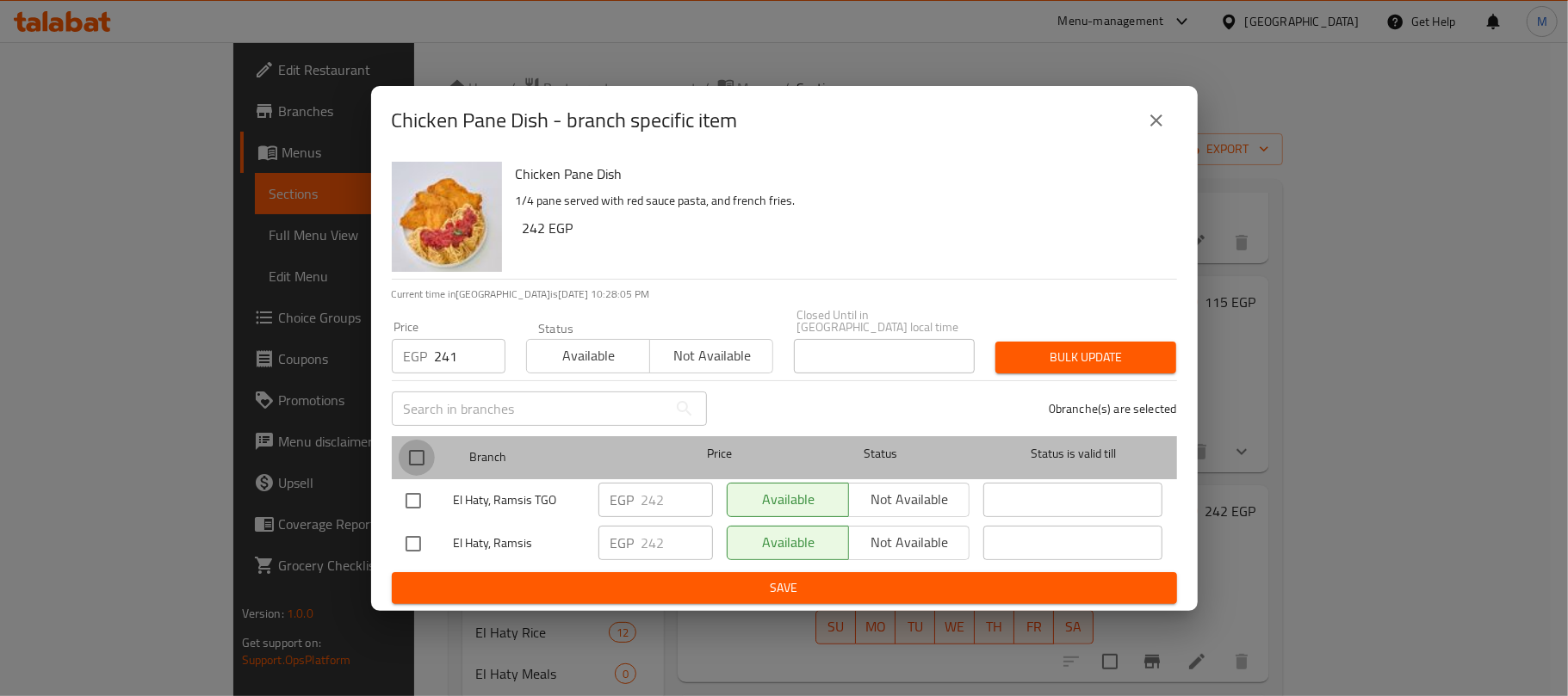
click at [420, 443] on input "checkbox" at bounding box center [417, 458] width 36 height 36
checkbox input "true"
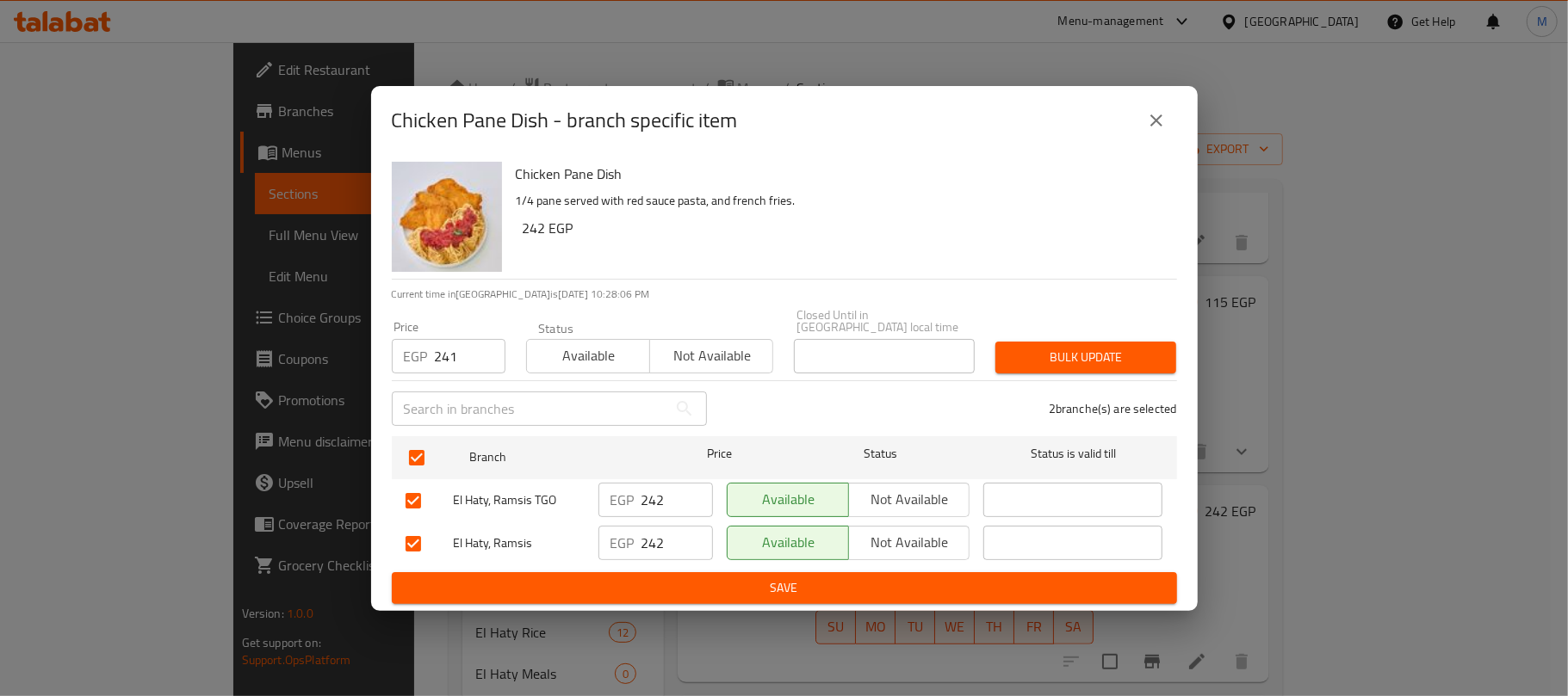
click at [1084, 351] on span "Bulk update" at bounding box center [1085, 358] width 154 height 22
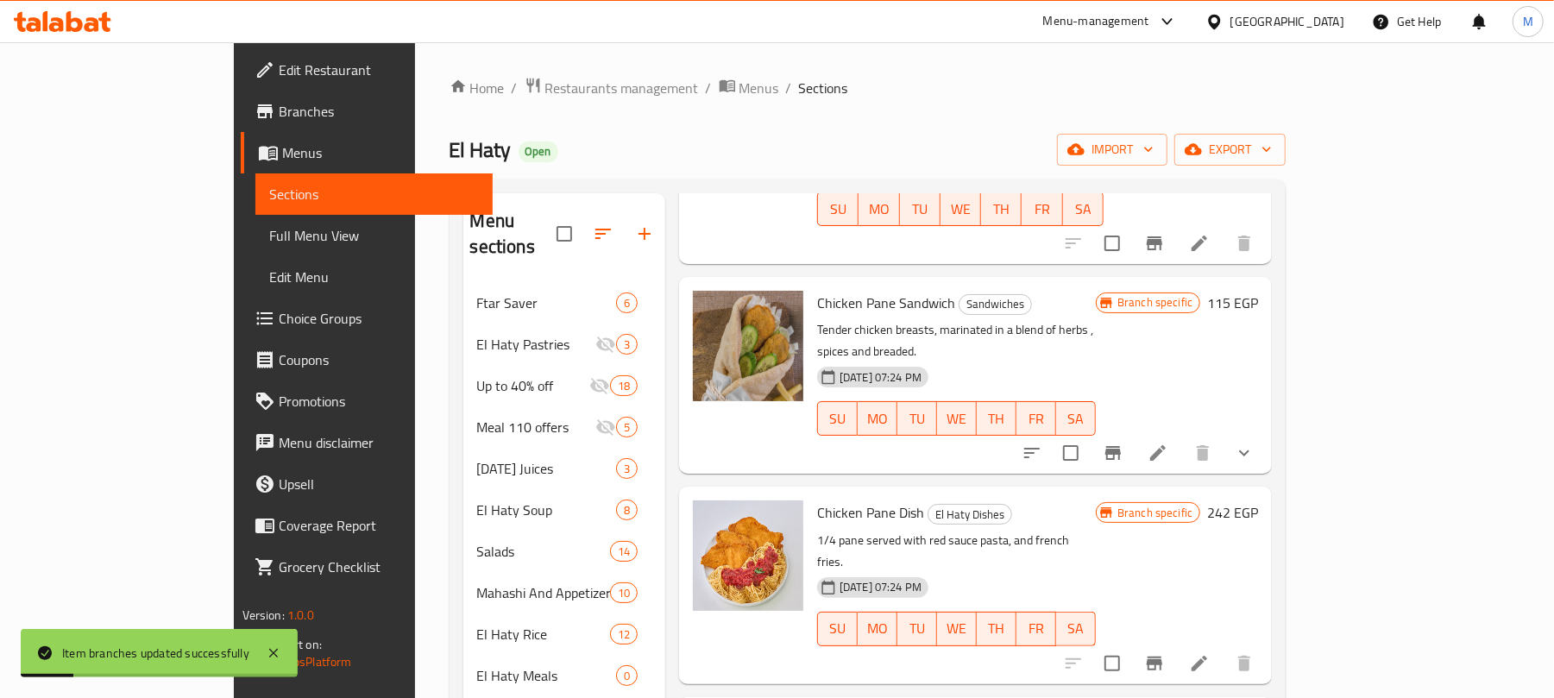
scroll to position [0, 0]
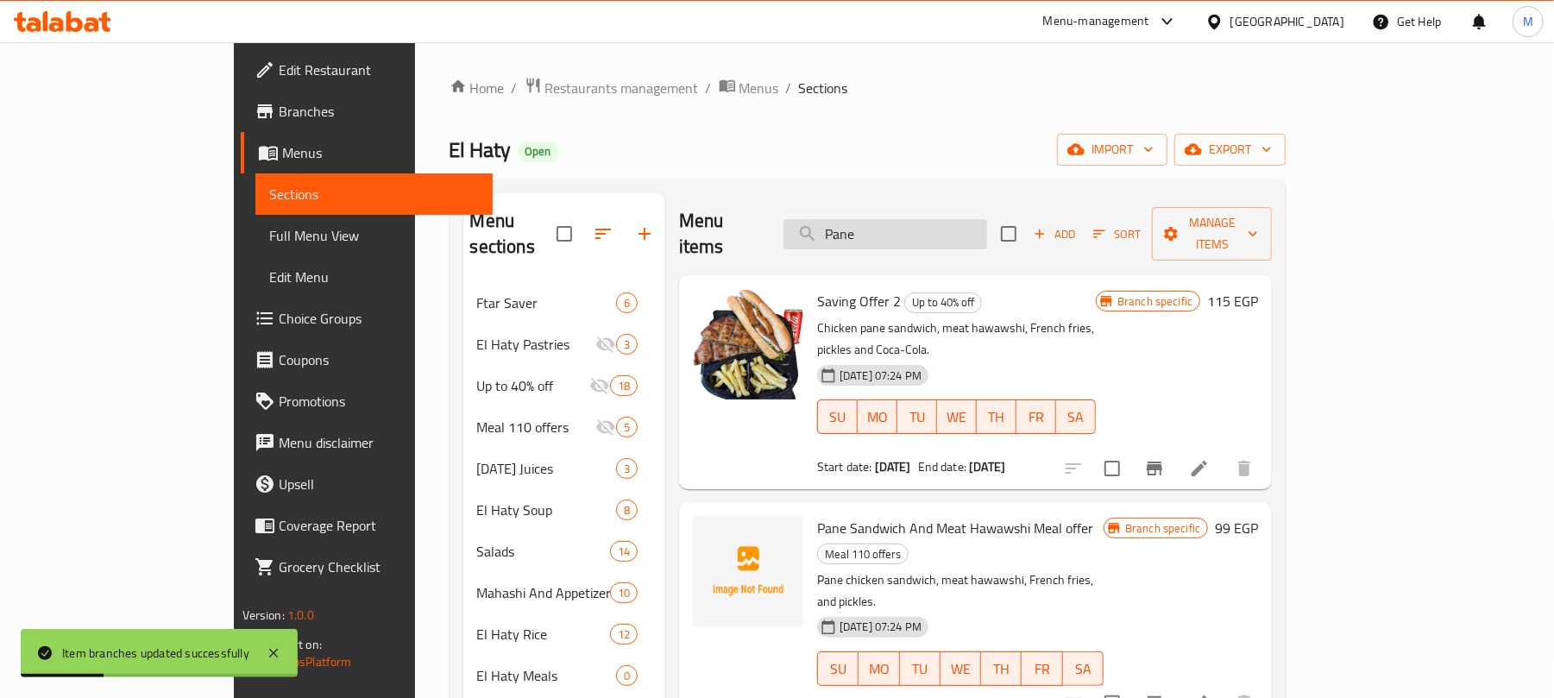
click at [960, 219] on input "Pane" at bounding box center [886, 234] width 204 height 30
paste input "طبق حمام وكفتة"
type input "طبق حمام وكفتة"
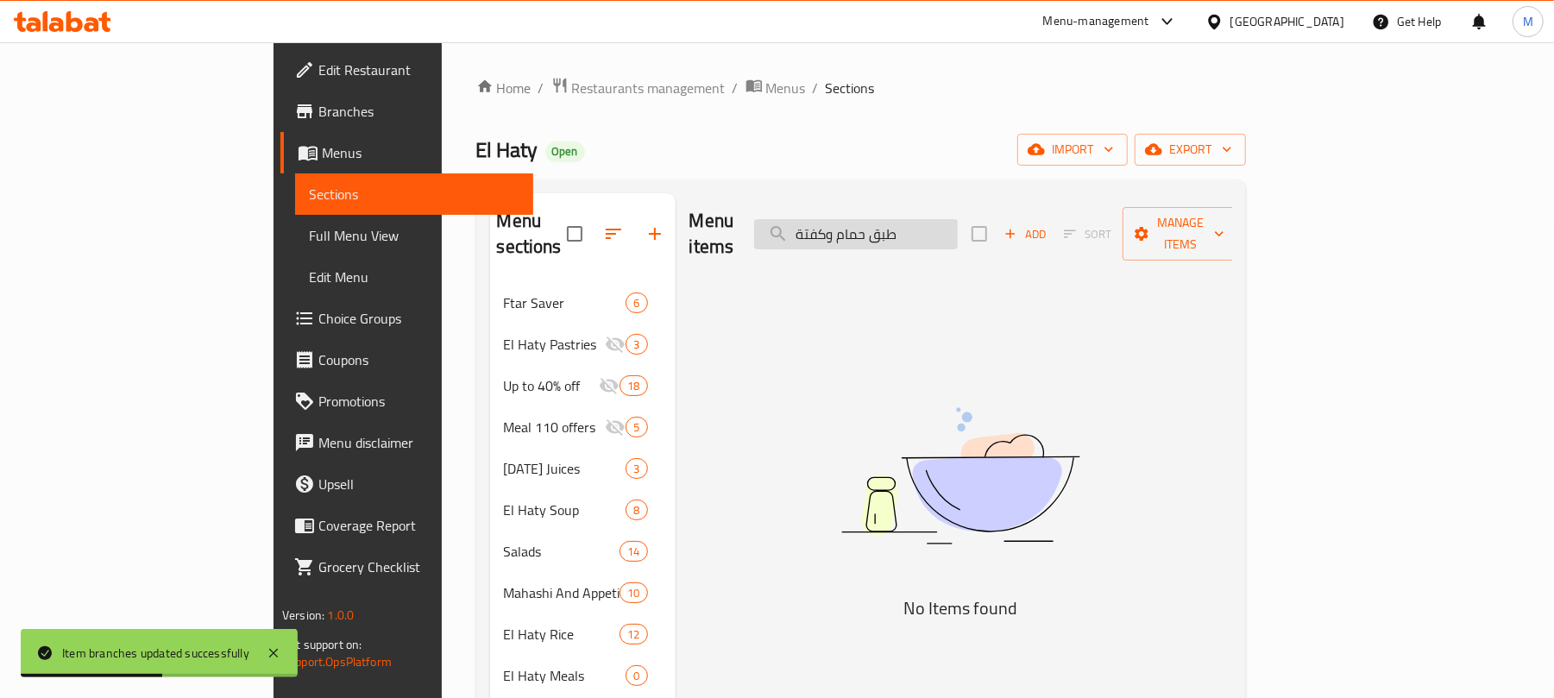
click at [958, 233] on input "طبق حمام وكفتة" at bounding box center [856, 234] width 204 height 30
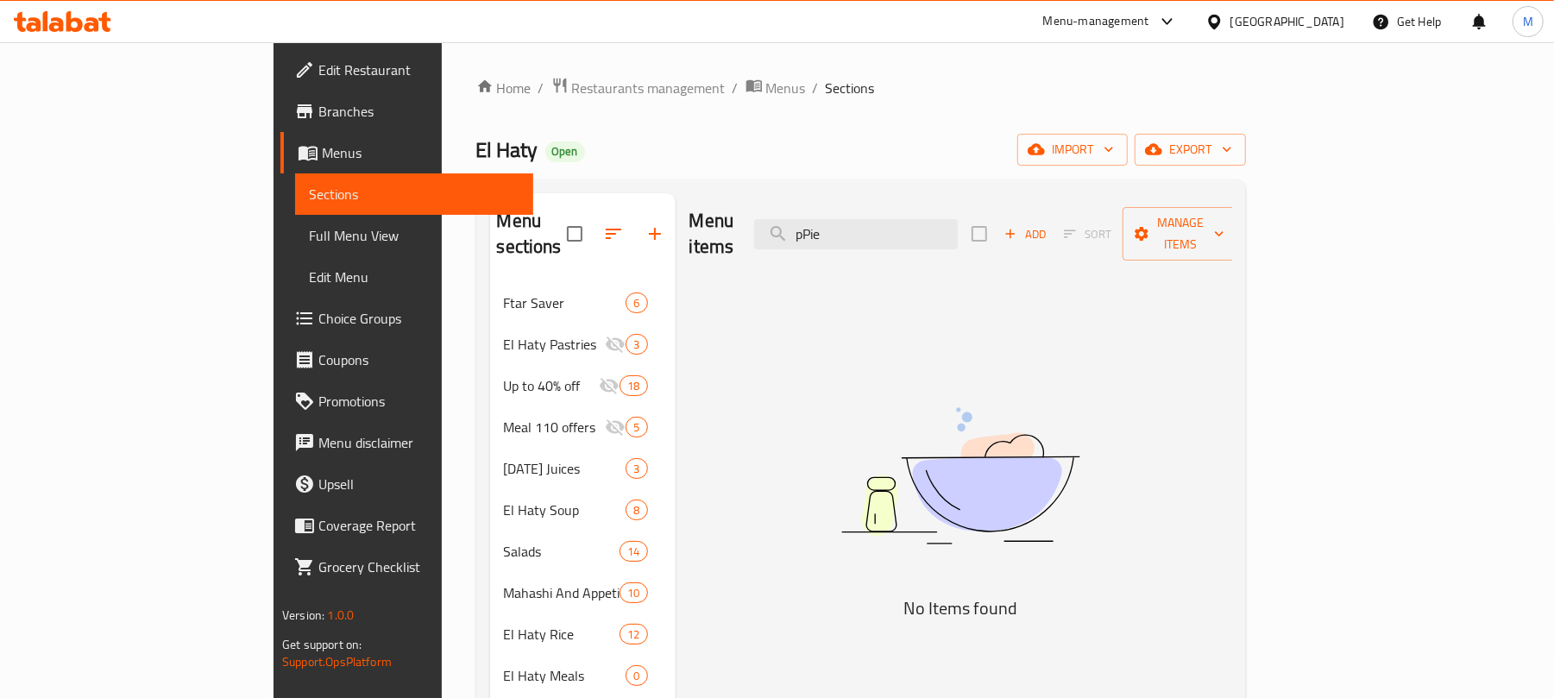
type input "pPi"
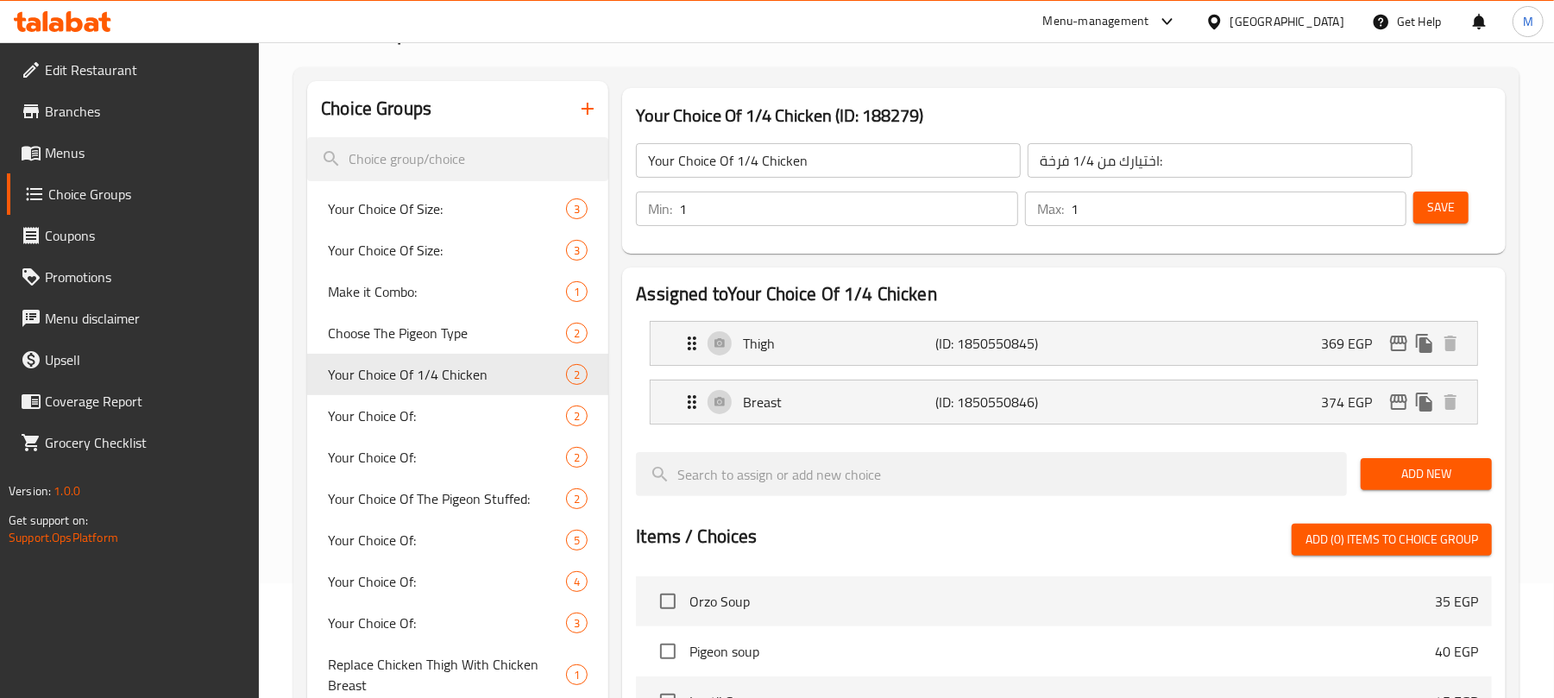
scroll to position [1381, 0]
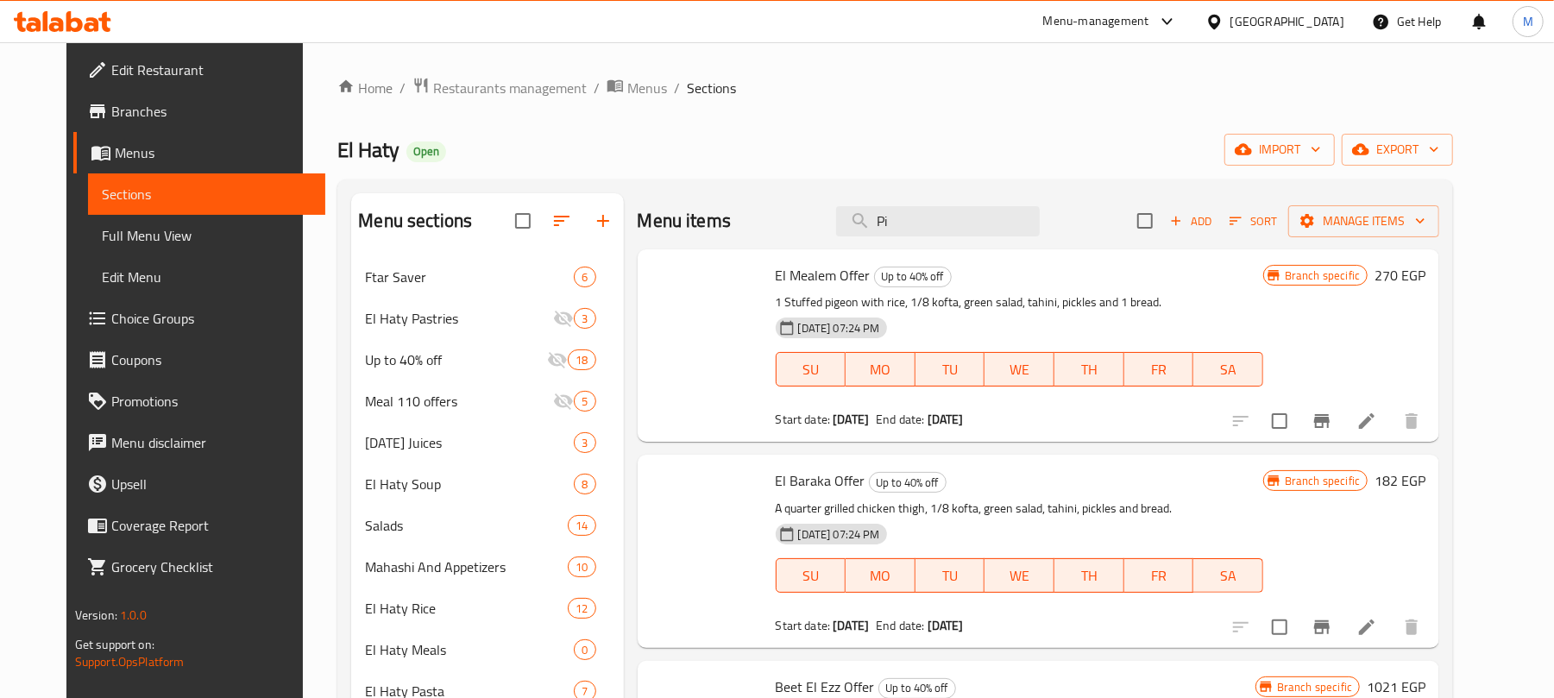
type input "P"
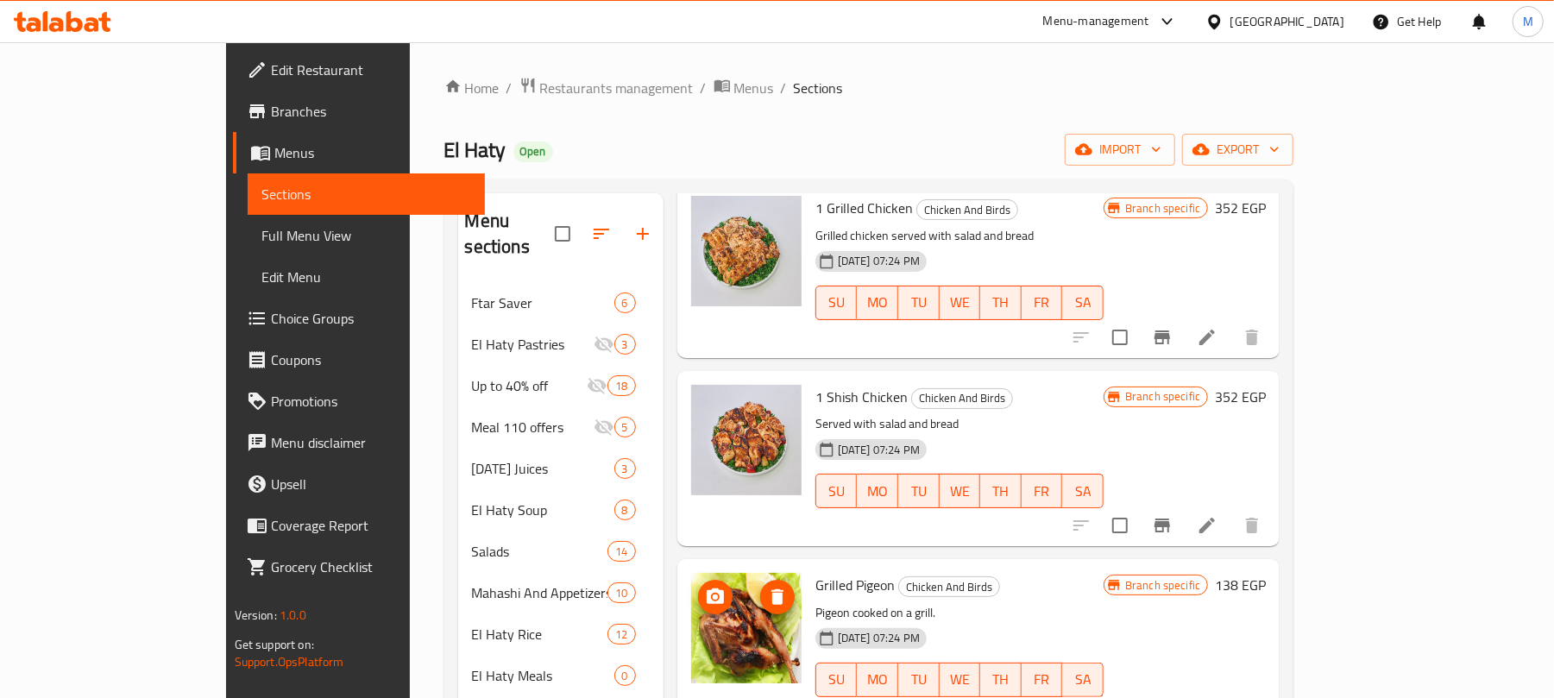
scroll to position [1150, 0]
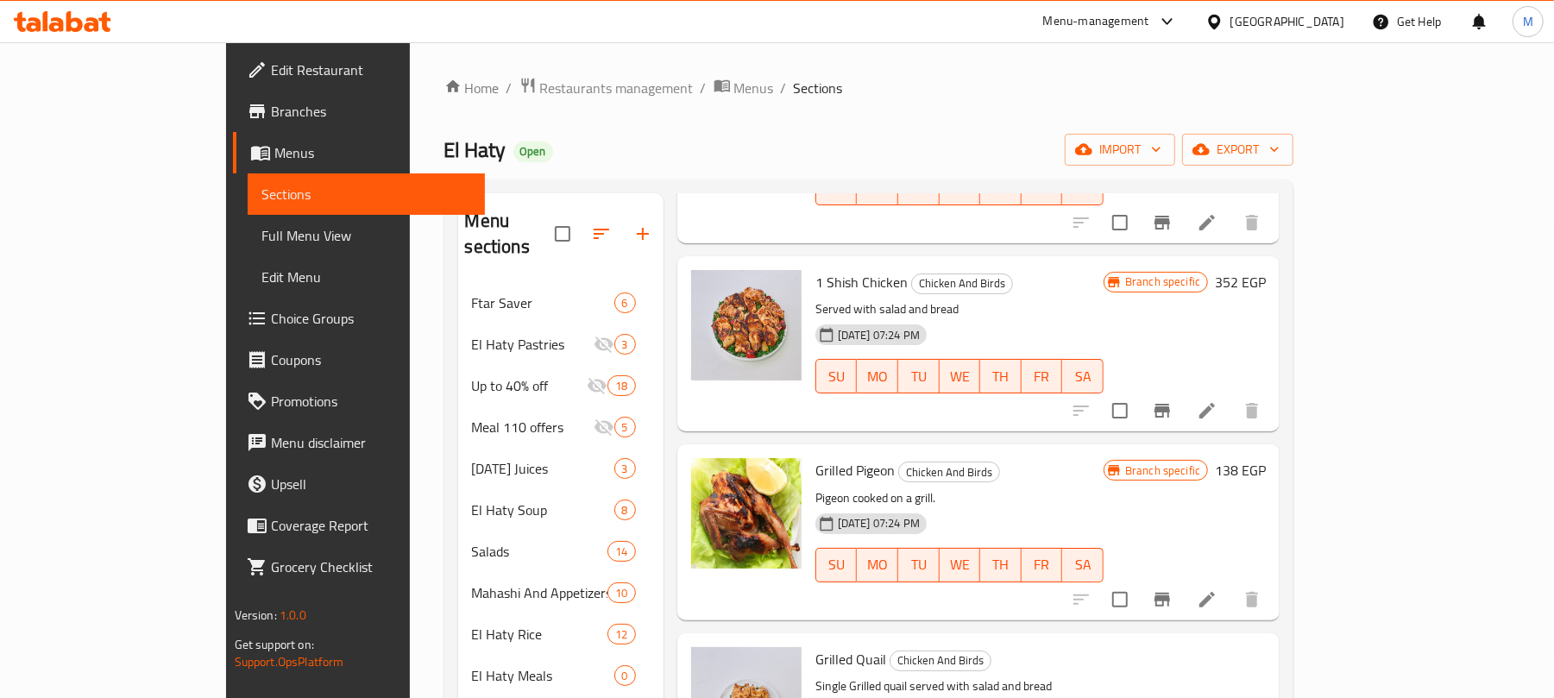
click at [816, 457] on span "Grilled Pigeon" at bounding box center [855, 470] width 79 height 26
copy h6 "Pigeon"
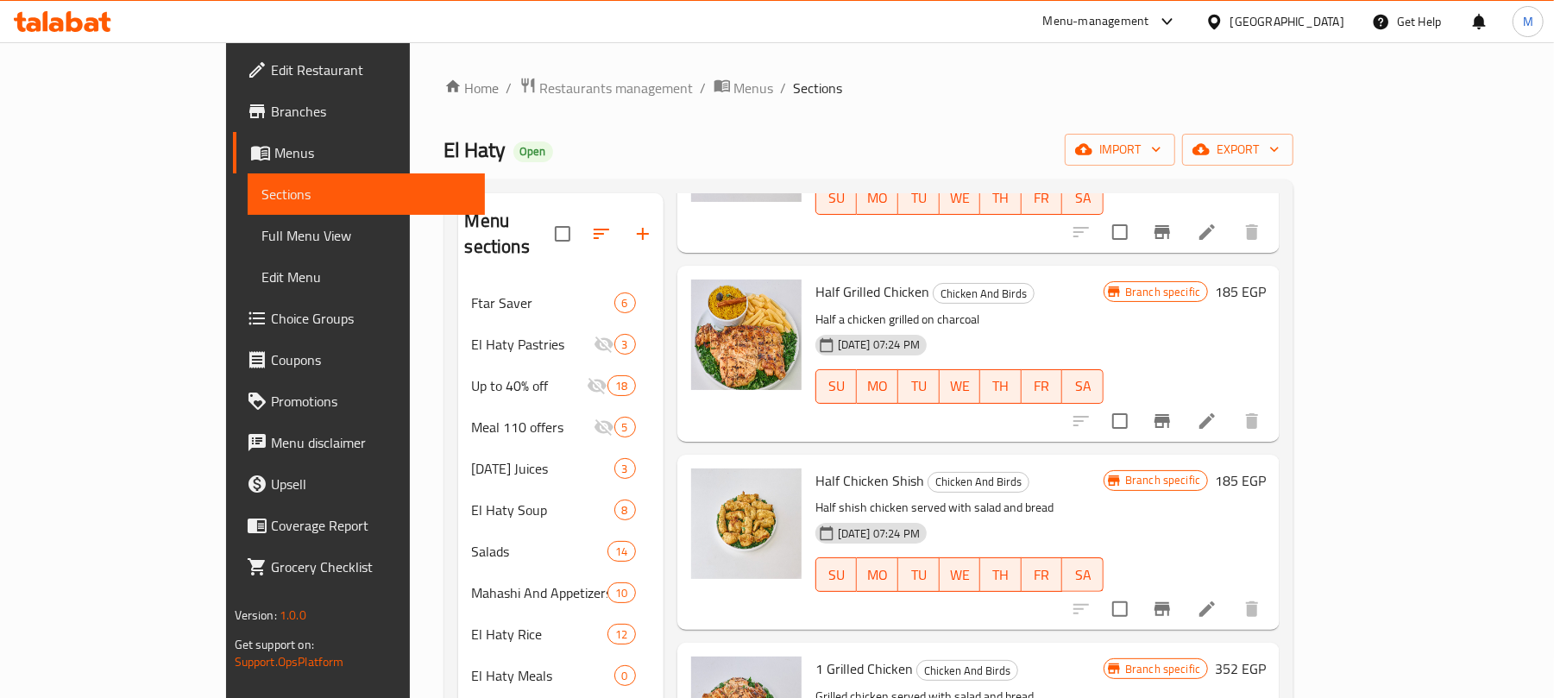
scroll to position [0, 0]
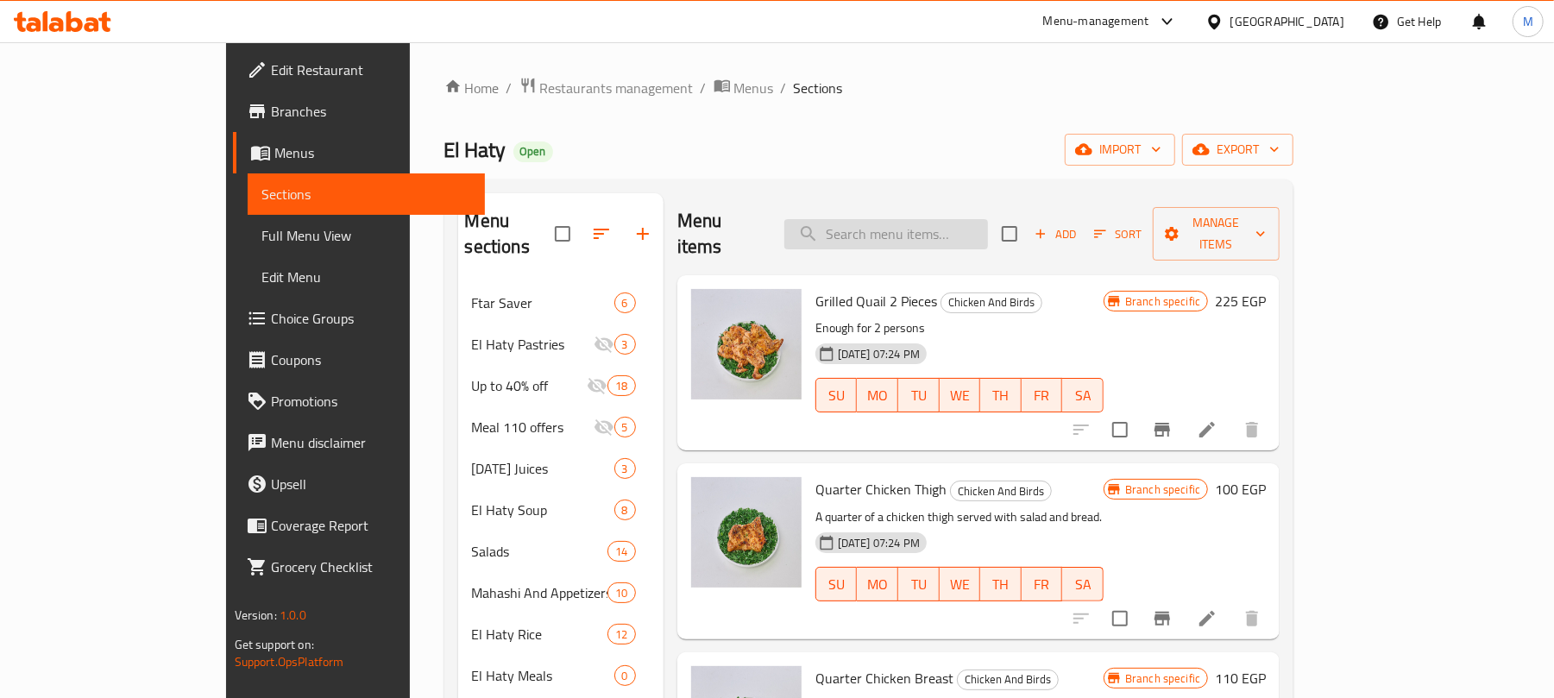
click at [950, 235] on input "search" at bounding box center [887, 234] width 204 height 30
paste input "Pigeon"
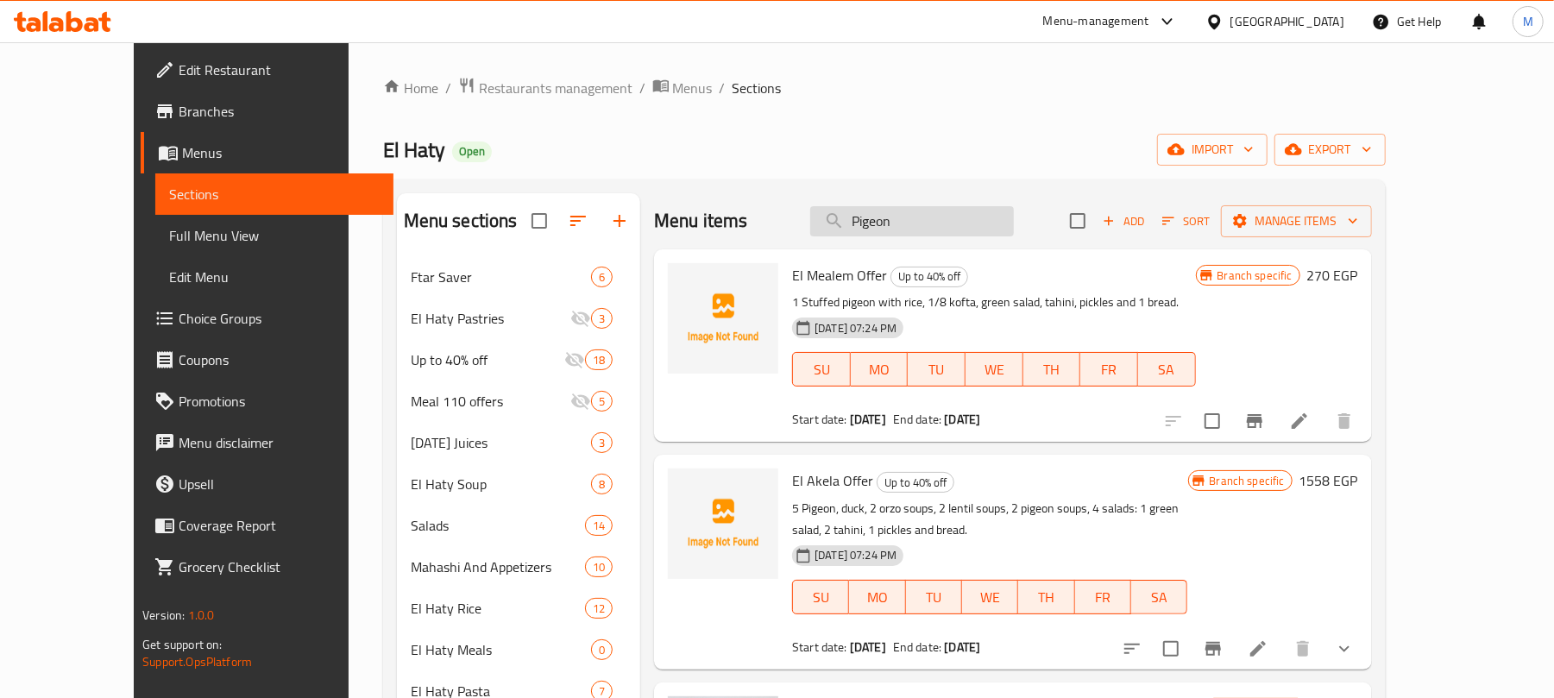
click at [950, 230] on input "Pigeon" at bounding box center [912, 221] width 204 height 30
paste input "طبق ميكس الحاتي (ورك)"
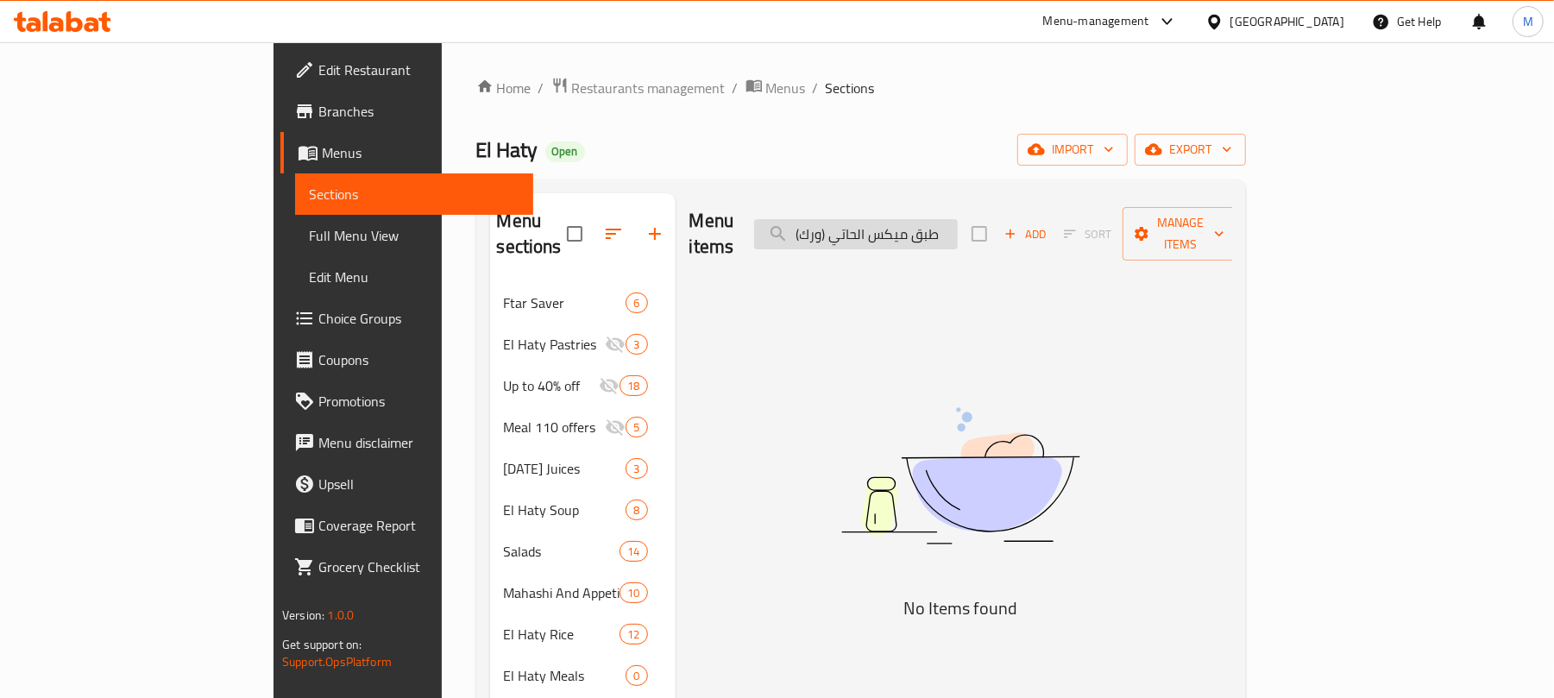
drag, startPoint x: 932, startPoint y: 230, endPoint x: 891, endPoint y: 219, distance: 42.7
click at [891, 219] on input "طبق ميكس الحاتي (ورك)" at bounding box center [856, 234] width 204 height 30
click at [902, 229] on input "طبق ميكس الحاتي" at bounding box center [856, 234] width 204 height 30
click at [917, 225] on input "طبق ميكس الحاتي" at bounding box center [856, 234] width 204 height 30
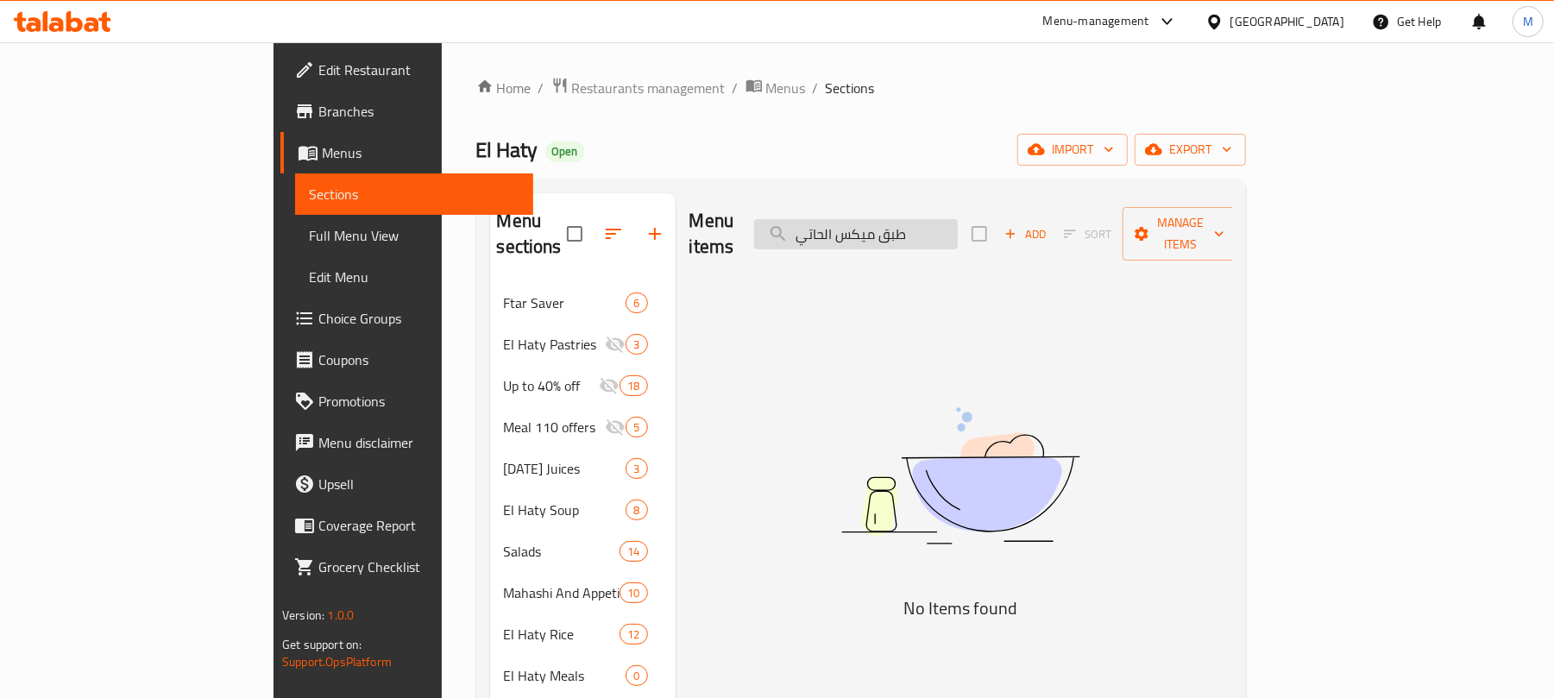
click at [958, 235] on input "طبق ميكس الحاتي" at bounding box center [856, 234] width 204 height 30
click at [904, 223] on input "طبق ميكس الحاتي" at bounding box center [856, 234] width 204 height 30
click at [958, 219] on input "طبق ميكس الحاتي" at bounding box center [856, 234] width 204 height 30
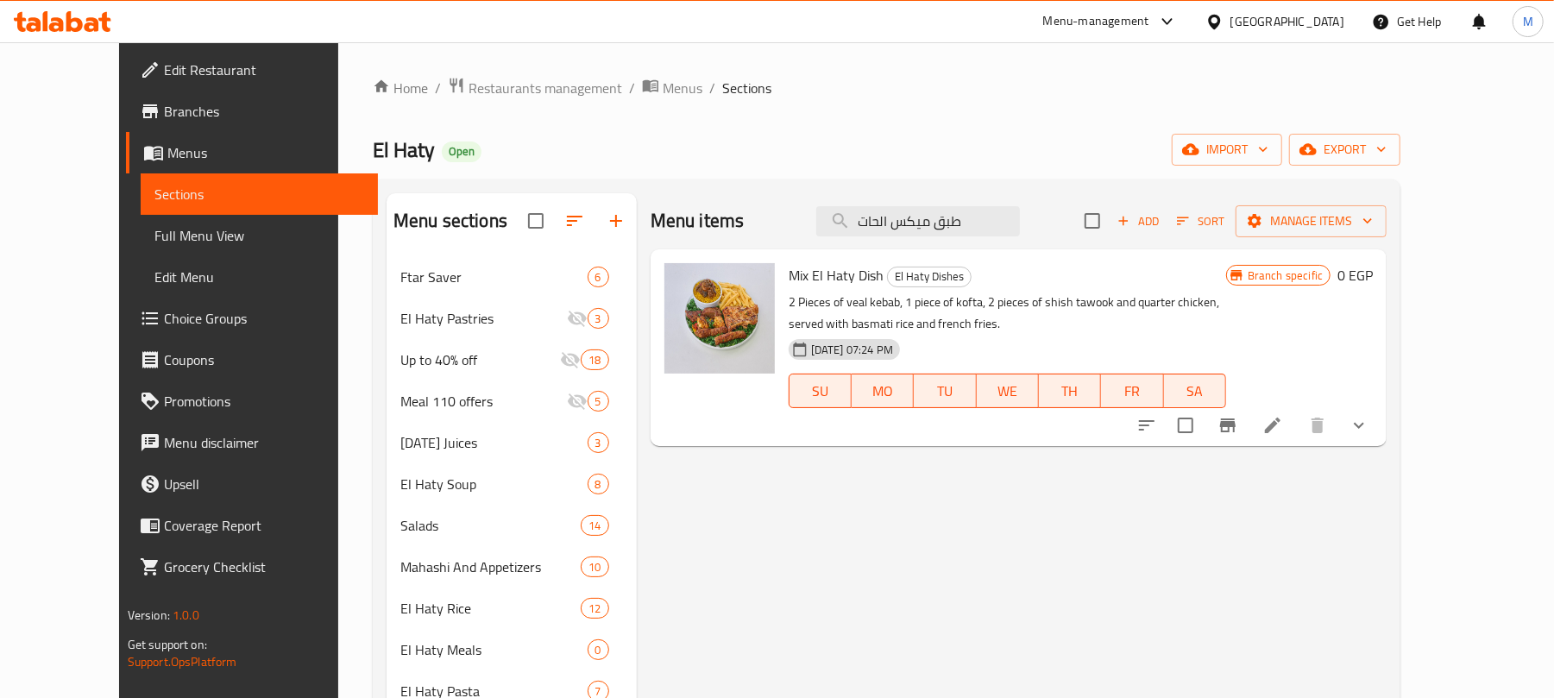
type input "طبق ميكس الحات"
click at [1364, 426] on icon "show more" at bounding box center [1359, 426] width 10 height 6
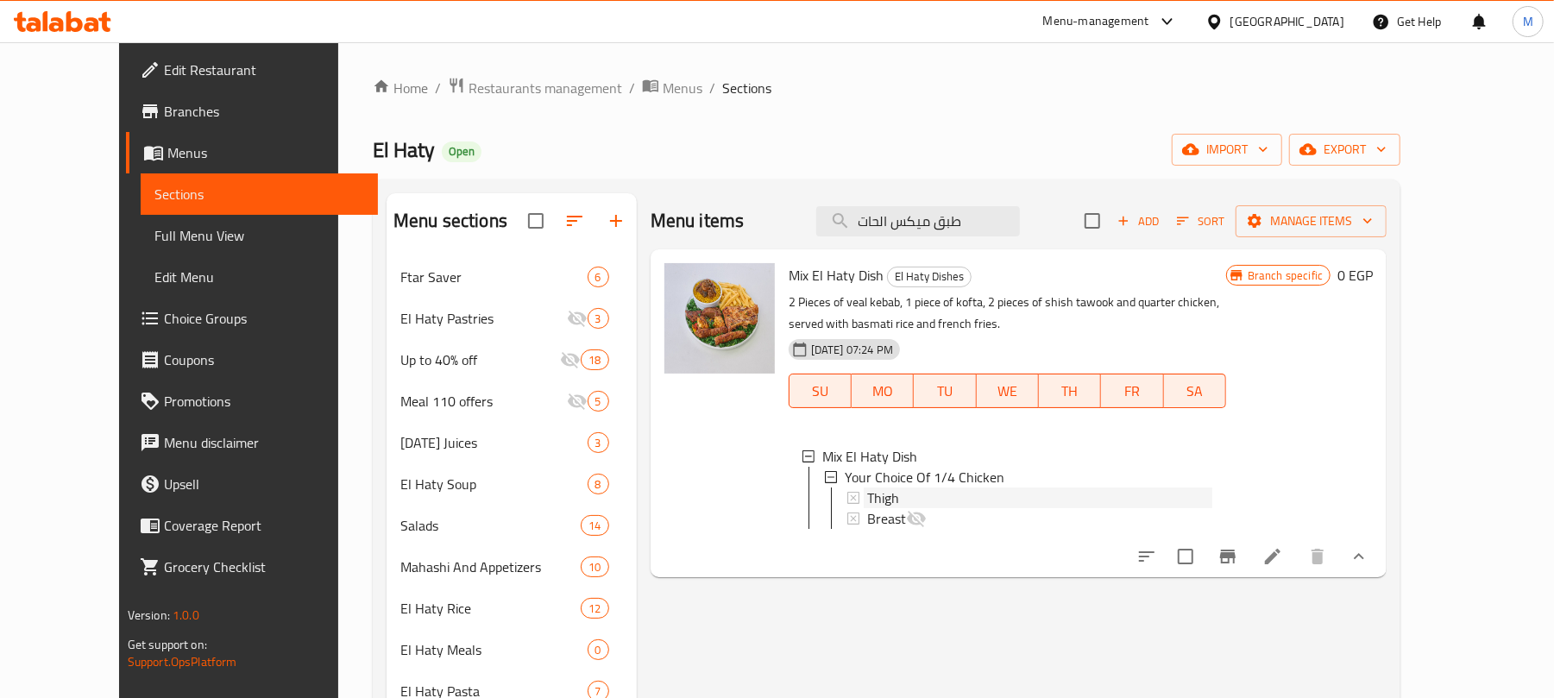
click at [867, 497] on span "Thigh" at bounding box center [883, 498] width 32 height 21
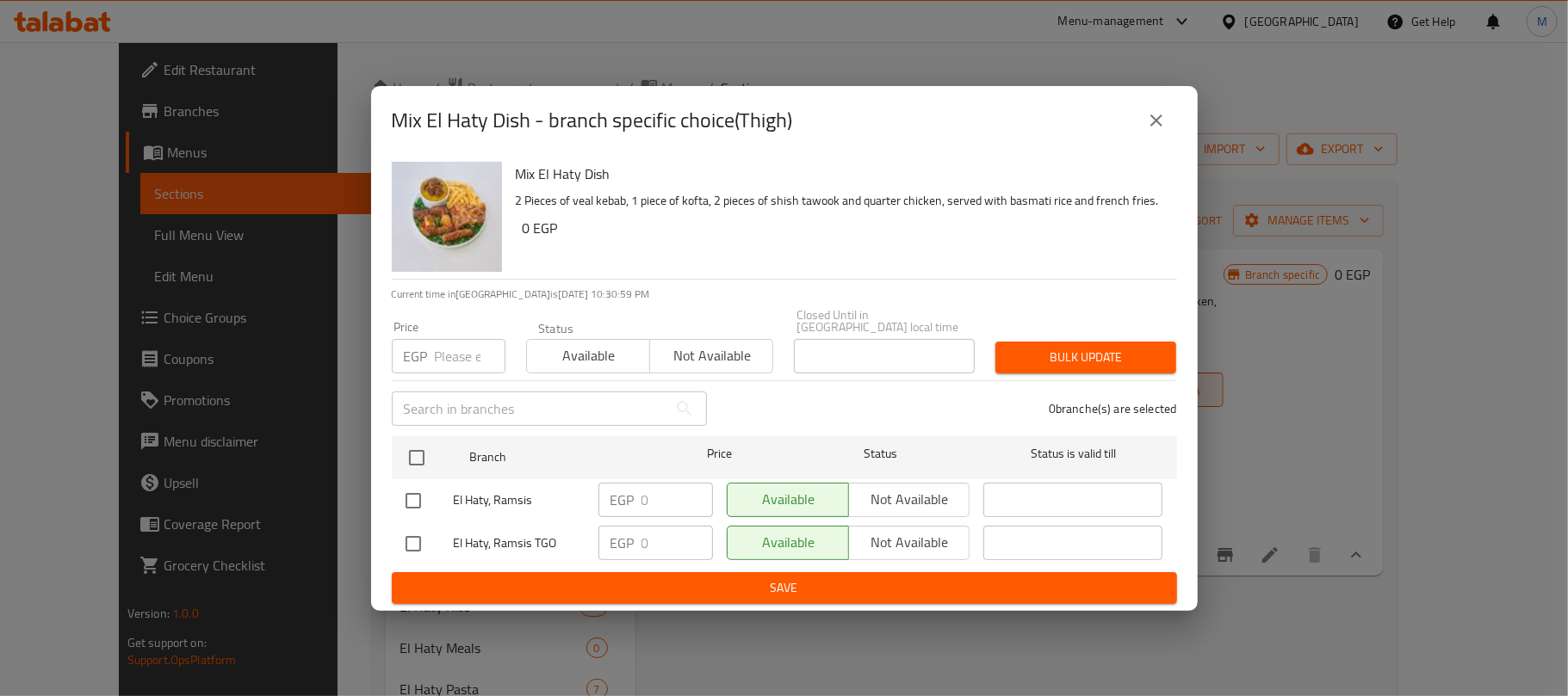
click at [1159, 126] on icon "close" at bounding box center [1156, 120] width 21 height 21
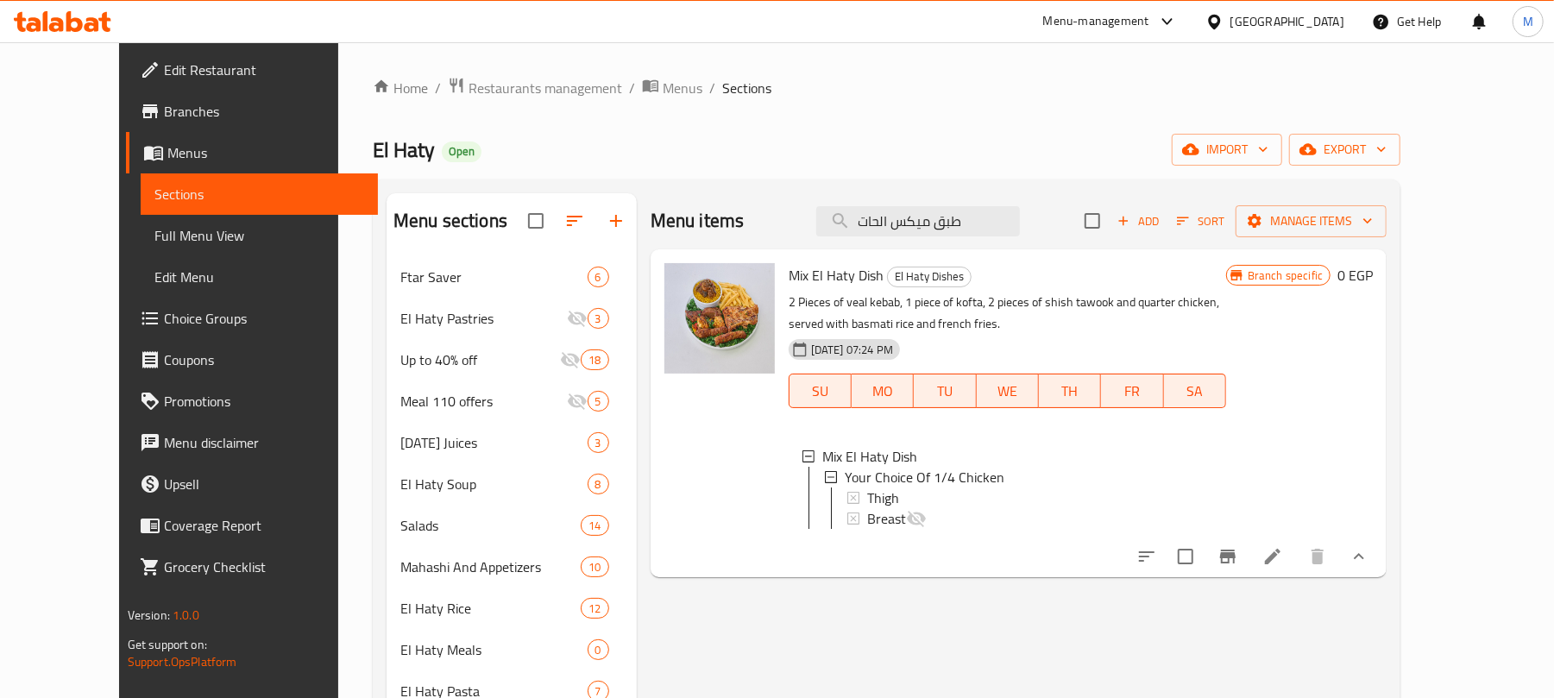
click at [944, 502] on div "Thigh" at bounding box center [1039, 498] width 345 height 21
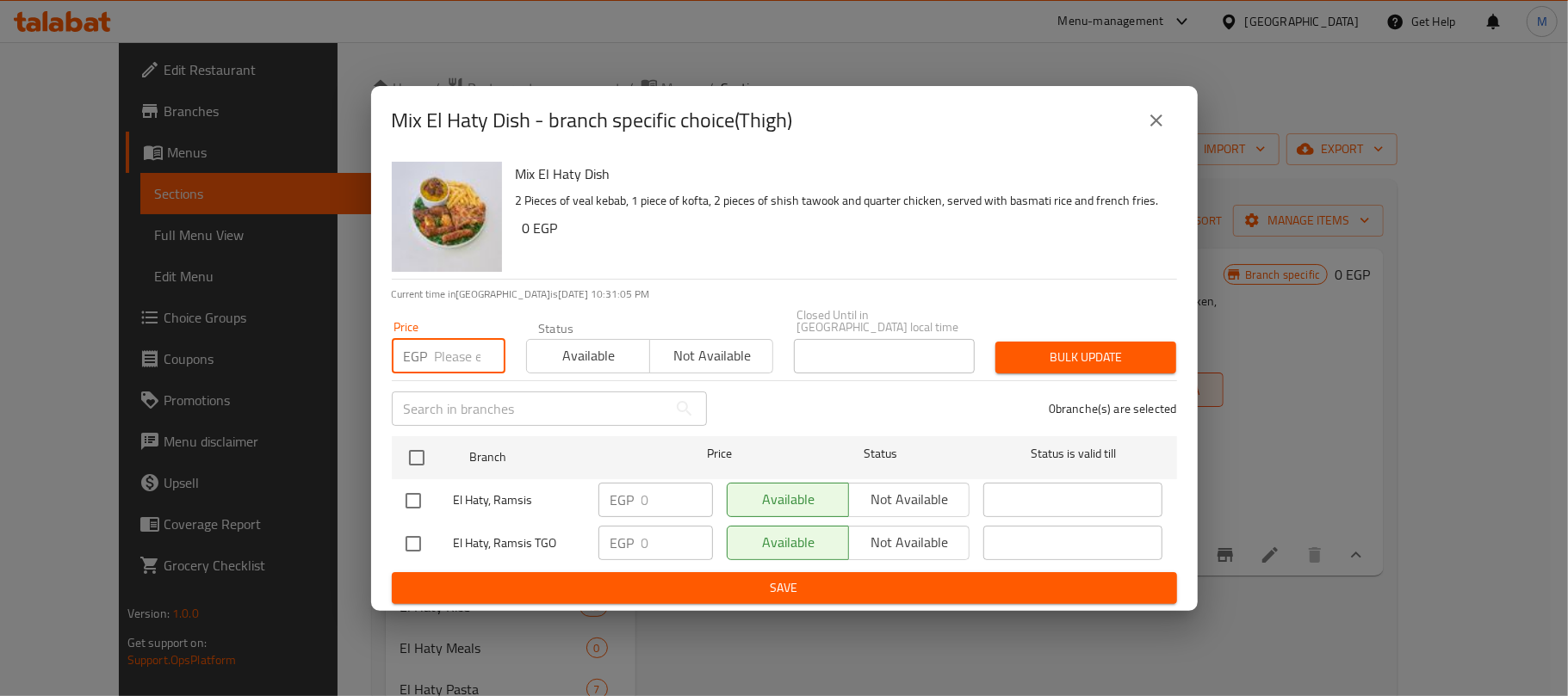
click at [445, 363] on input "number" at bounding box center [470, 356] width 71 height 35
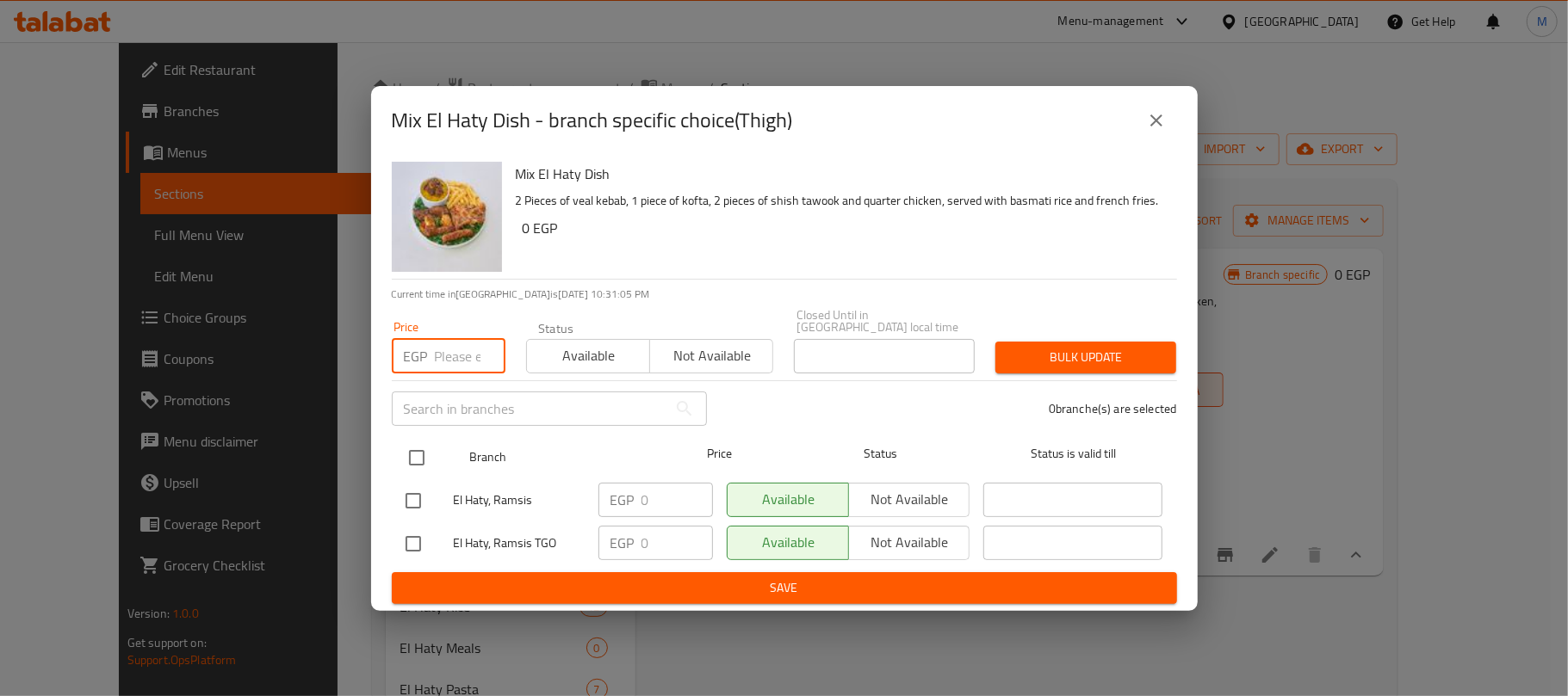
paste input "426"
type input "426"
click at [418, 446] on input "checkbox" at bounding box center [417, 458] width 36 height 36
checkbox input "true"
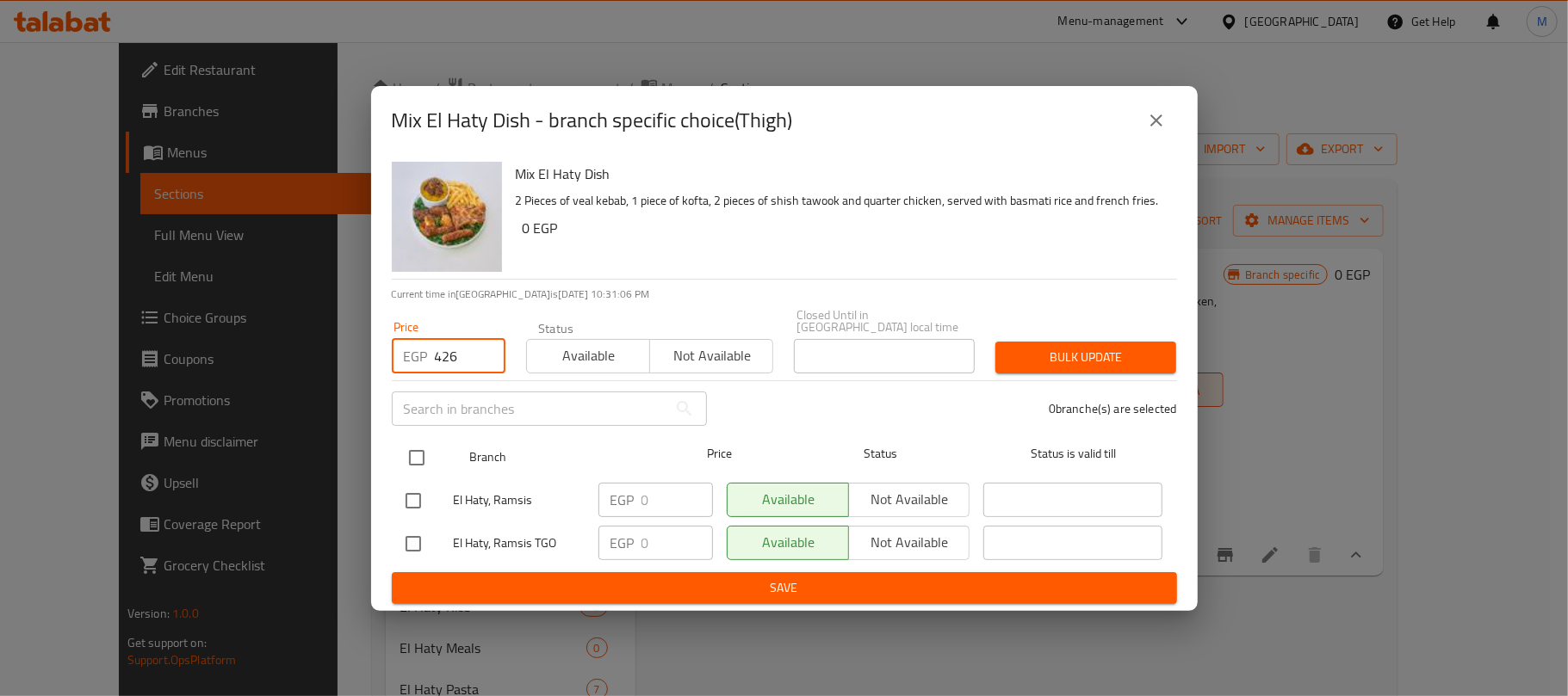
checkbox input "true"
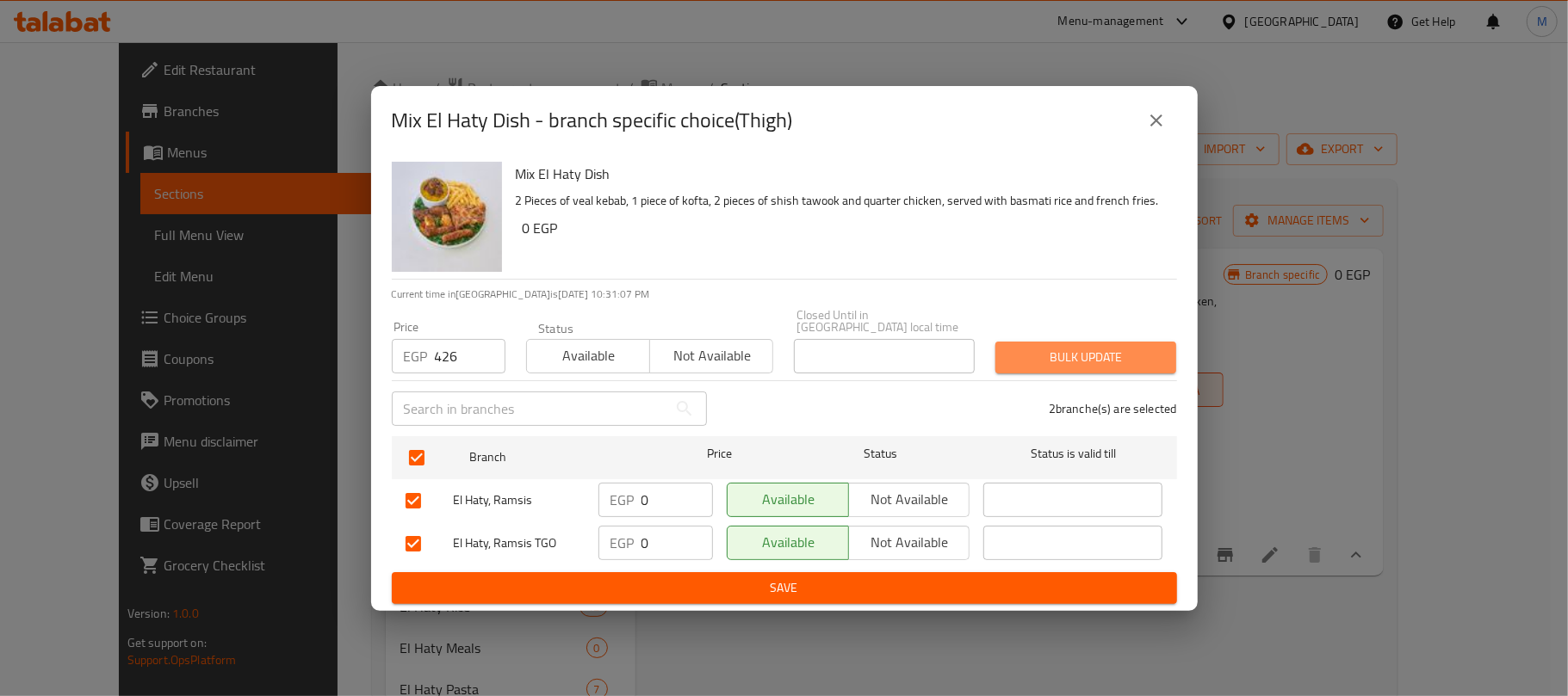
click at [1131, 362] on button "Bulk update" at bounding box center [1085, 358] width 181 height 32
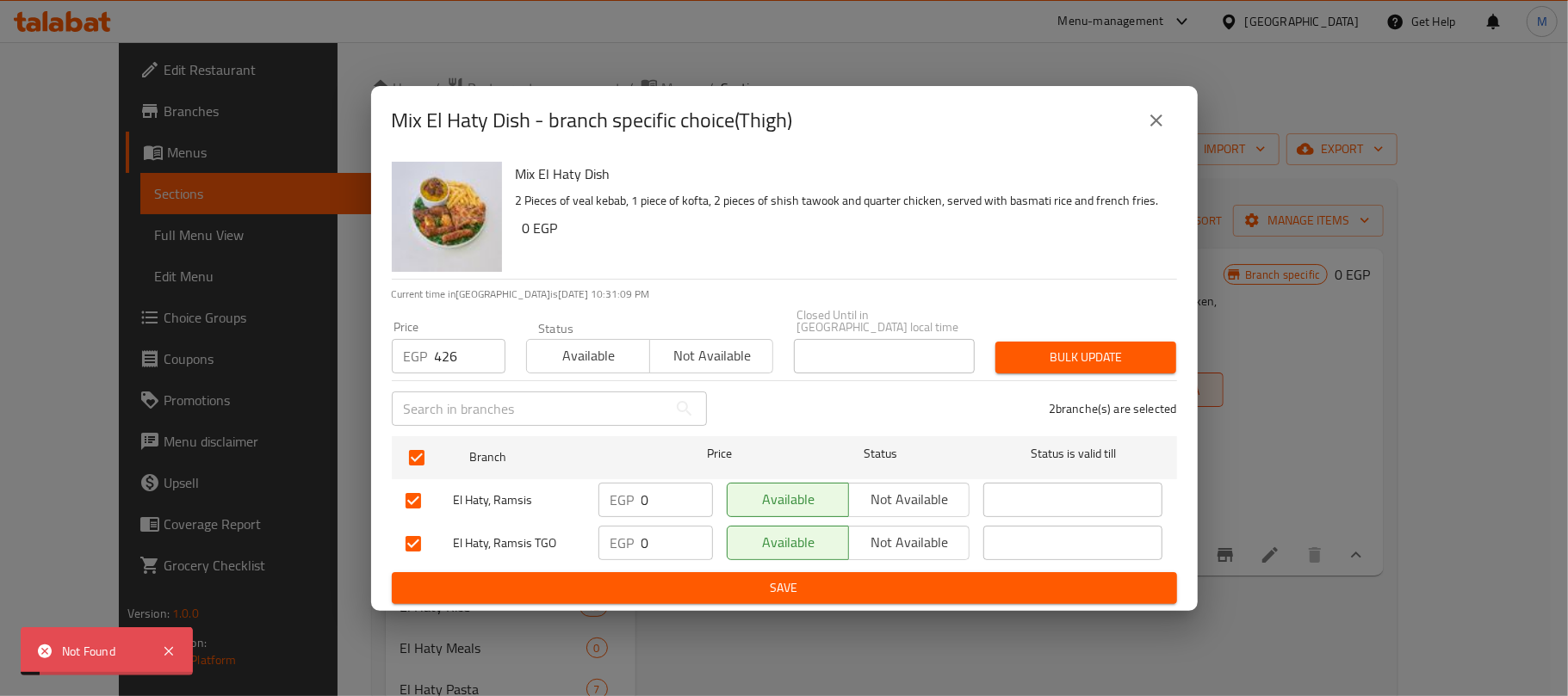
click at [1155, 140] on button "close" at bounding box center [1155, 120] width 41 height 41
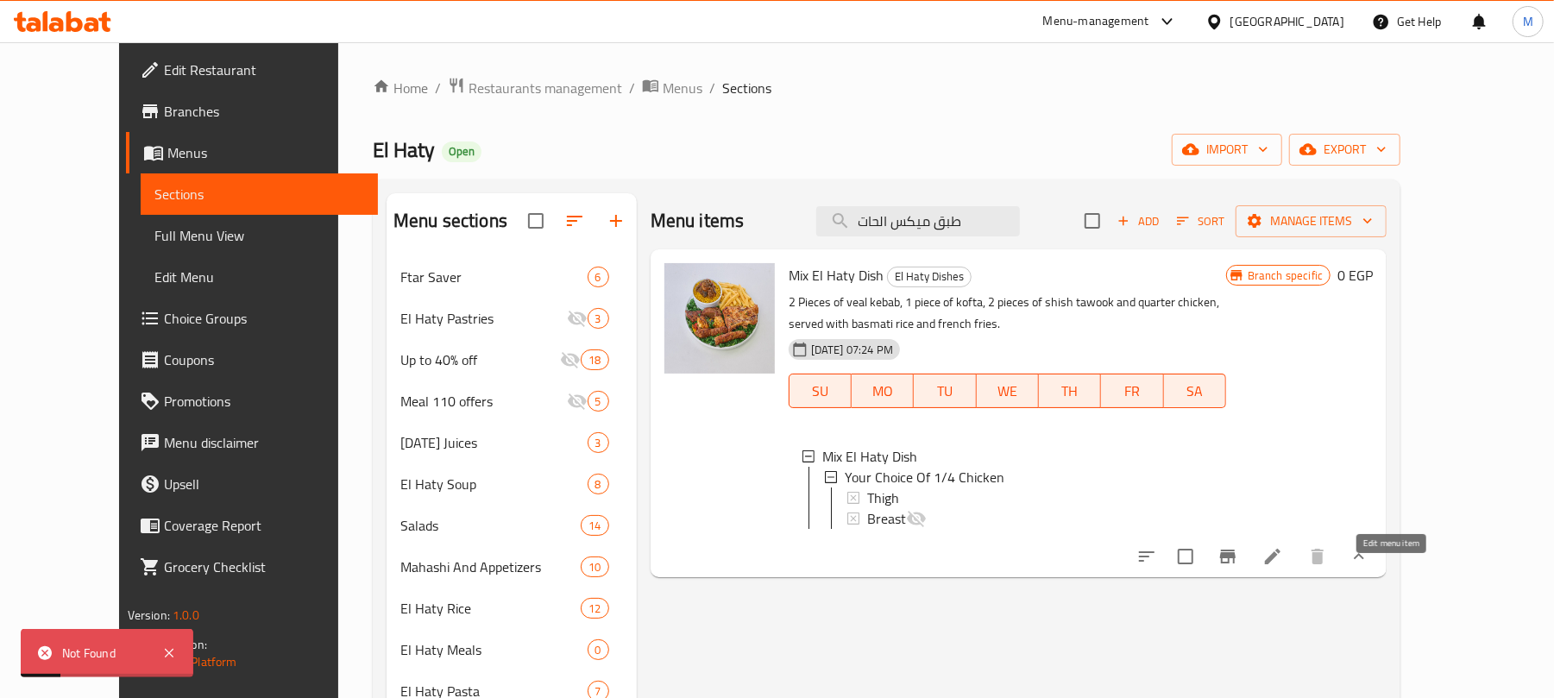
click at [1283, 567] on icon at bounding box center [1273, 556] width 21 height 21
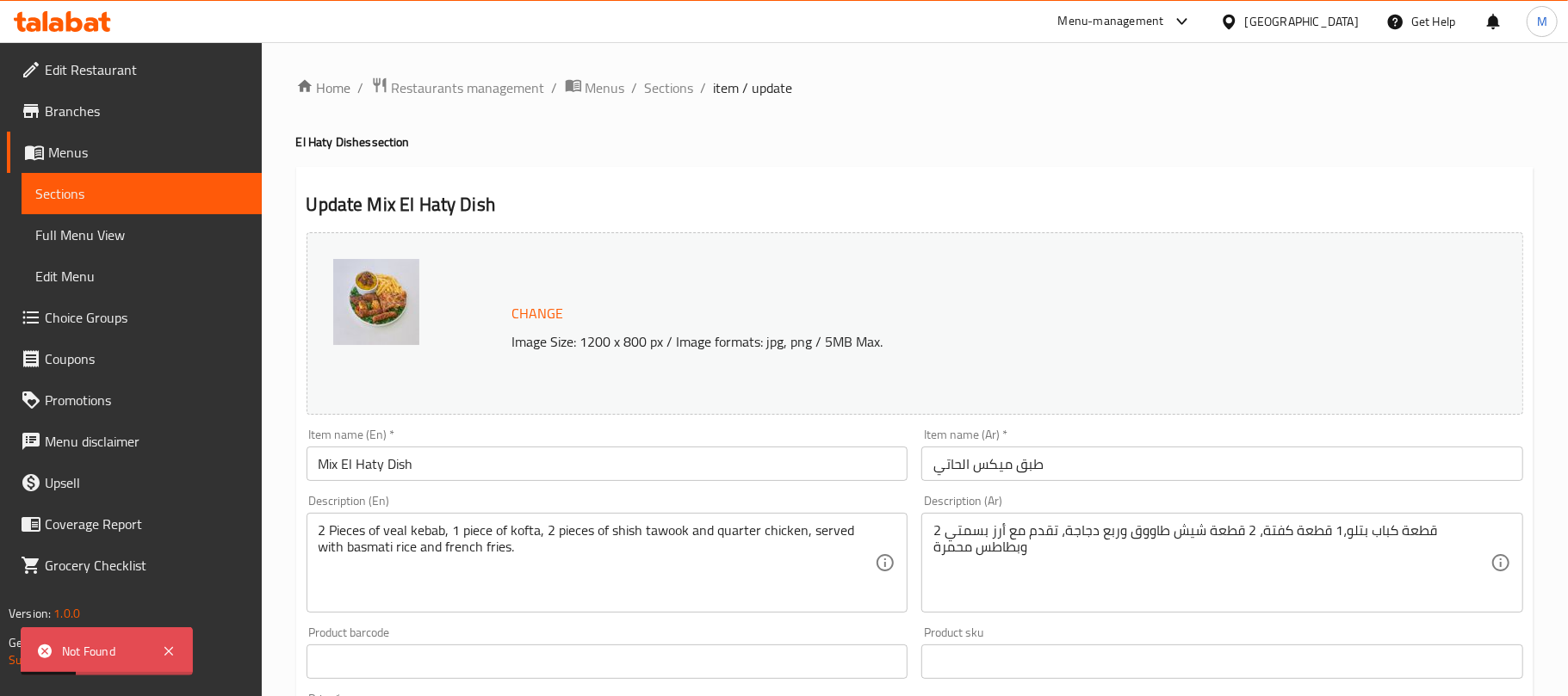
type input "اختيارك من 1/4 فرخة:"
type input "1"
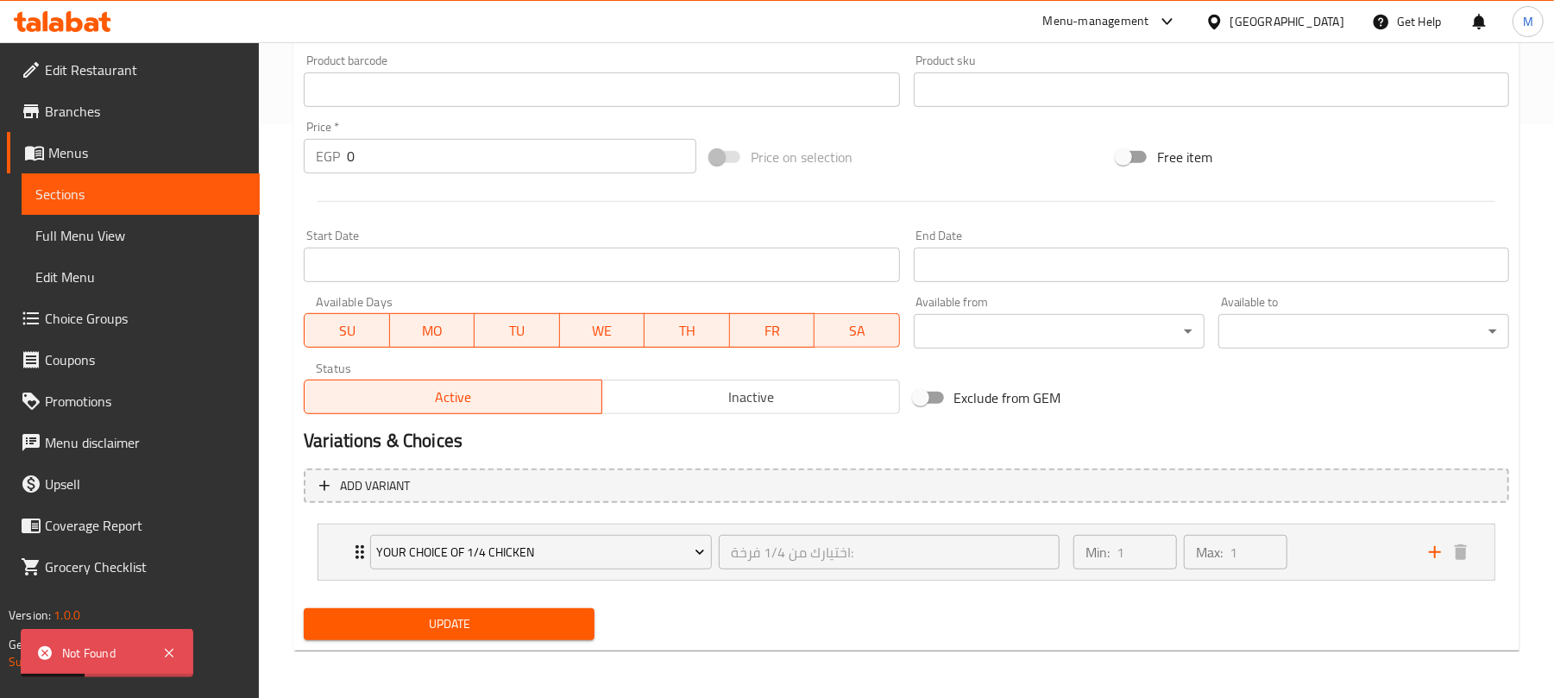
scroll to position [575, 0]
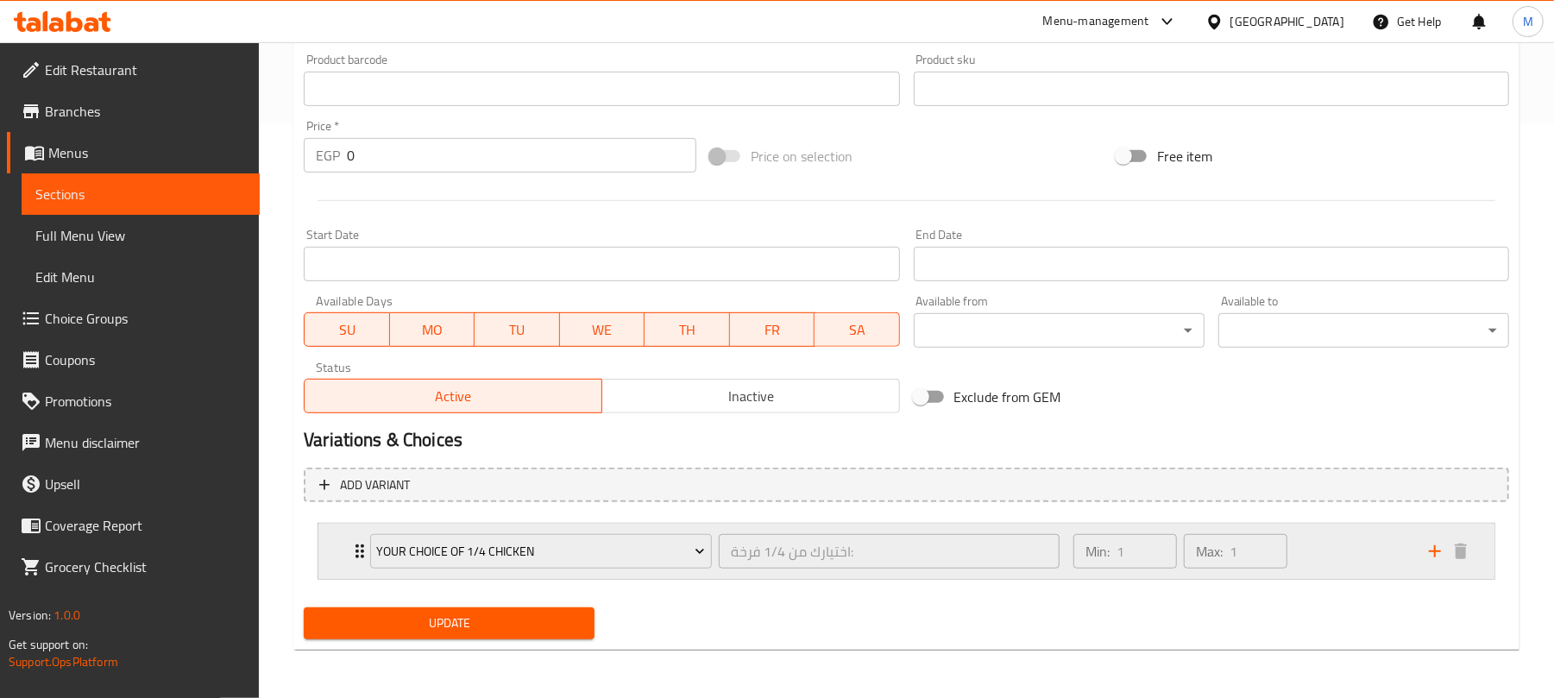
click at [353, 552] on icon "Expand" at bounding box center [360, 551] width 21 height 21
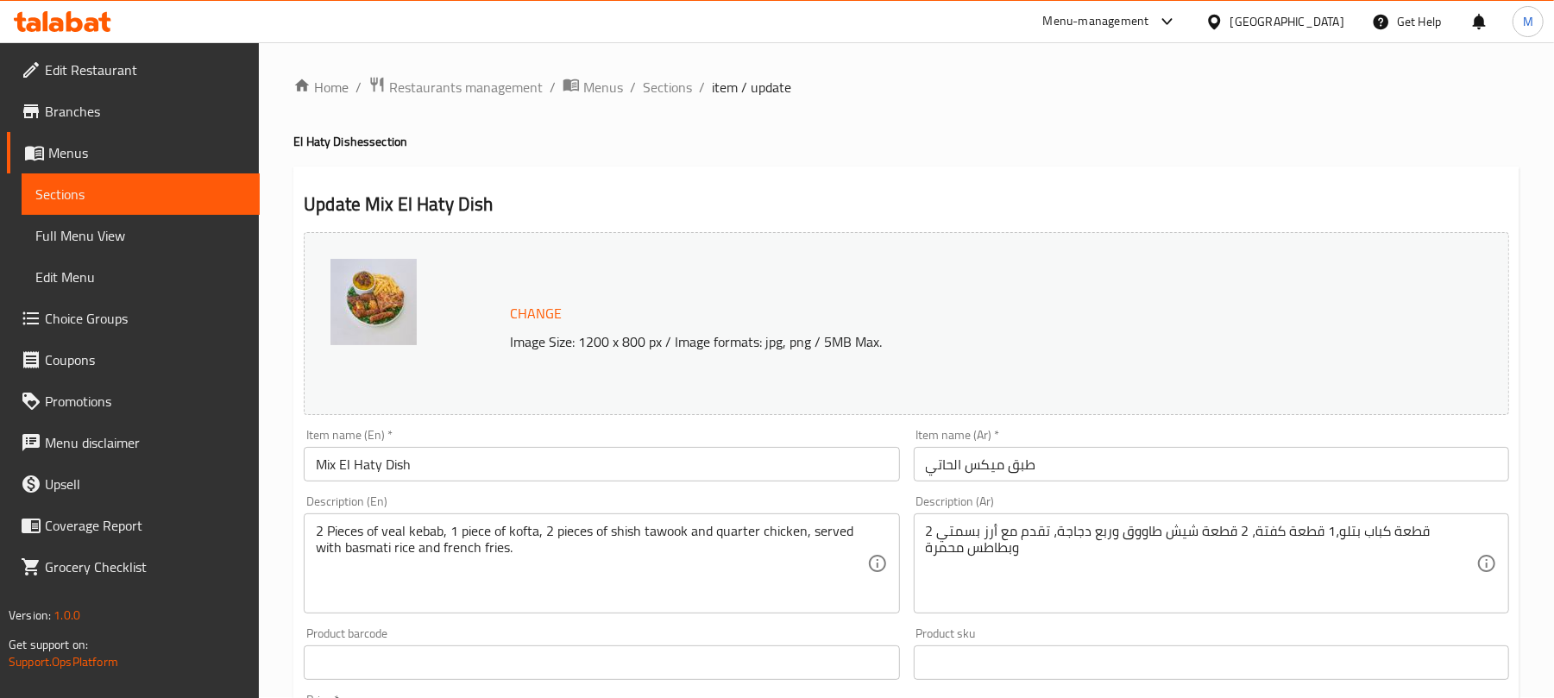
scroll to position [0, 0]
click at [674, 91] on span "Sections" at bounding box center [667, 88] width 49 height 21
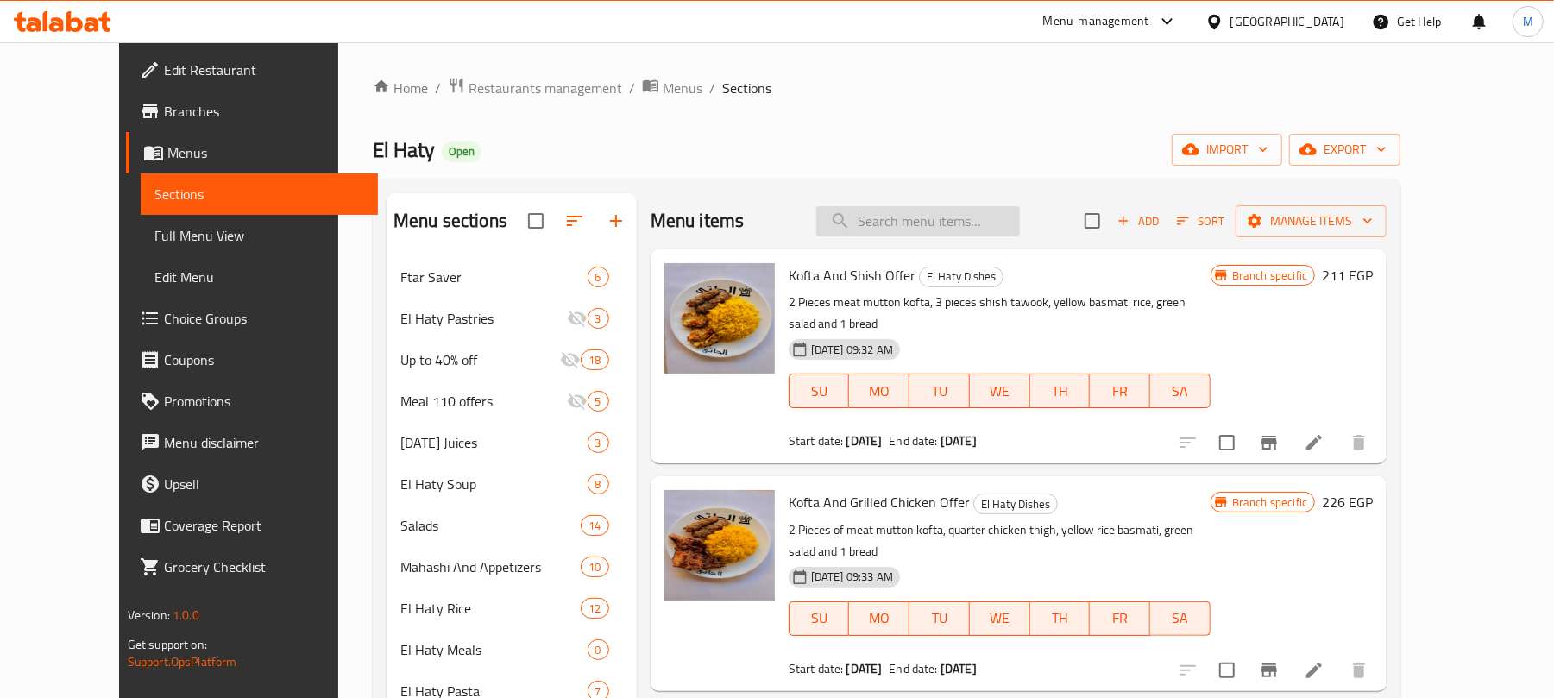
click at [936, 222] on input "search" at bounding box center [918, 221] width 204 height 30
paste input "طبق كفتة وشيش"
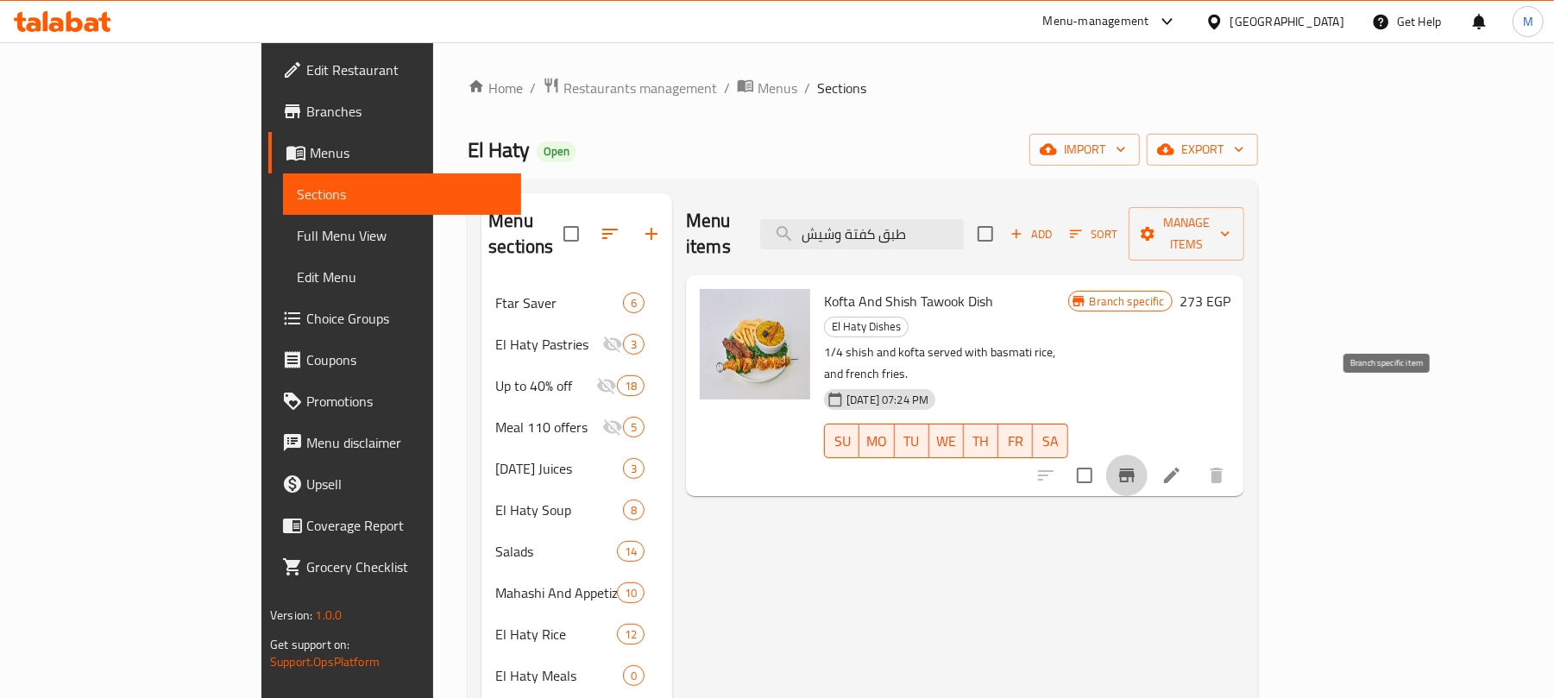
click at [1135, 469] on icon "Branch-specific-item" at bounding box center [1127, 476] width 16 height 14
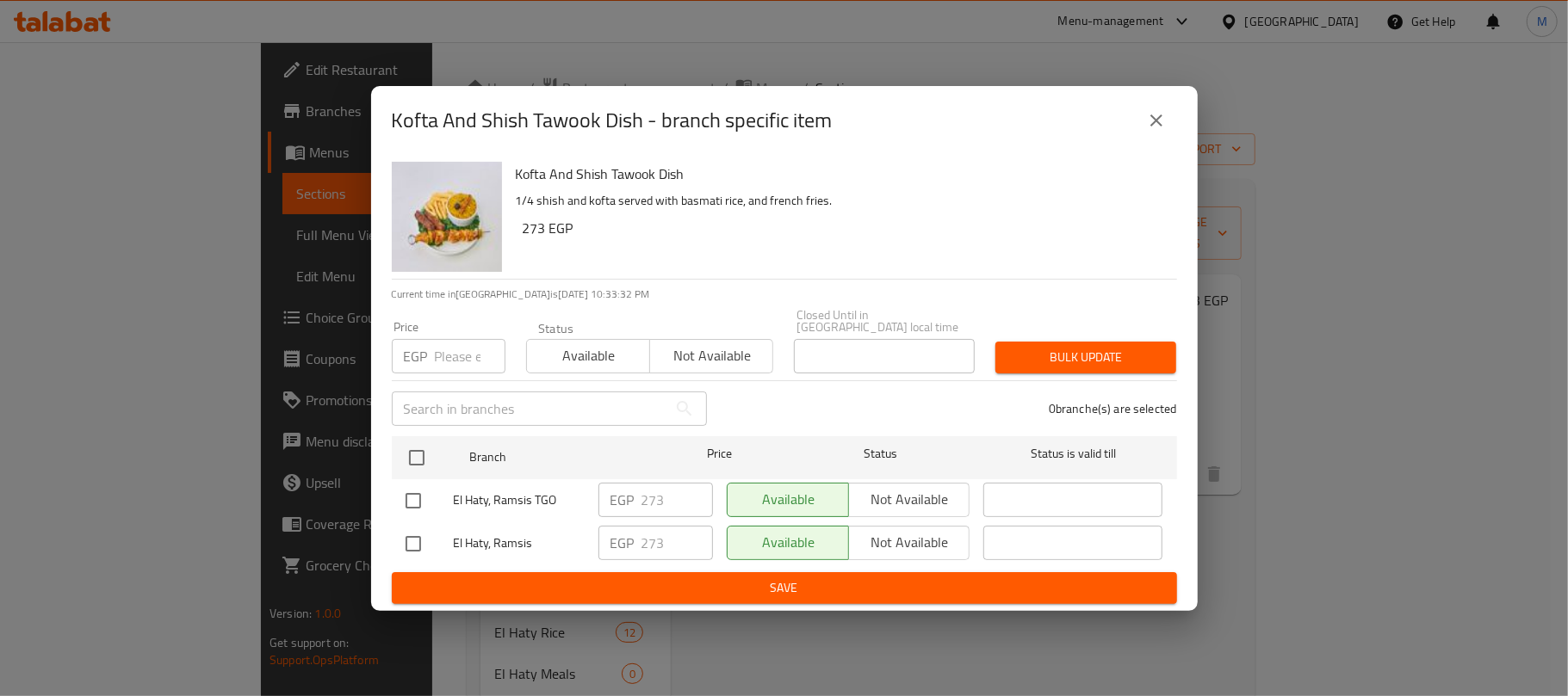
click at [1155, 131] on icon "close" at bounding box center [1156, 120] width 21 height 21
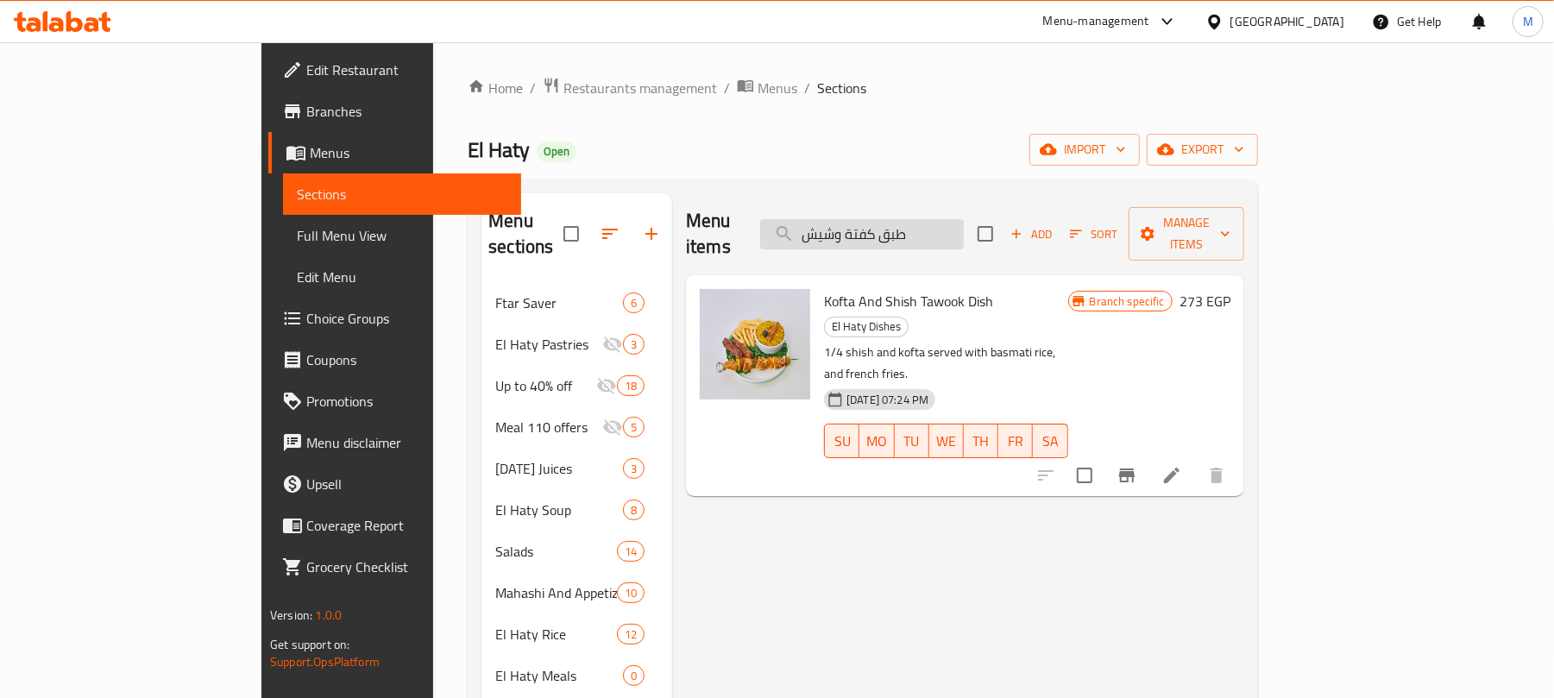
click at [964, 222] on input "طبق كفتة وشيش" at bounding box center [862, 234] width 204 height 30
paste input "سكالوب بانية"
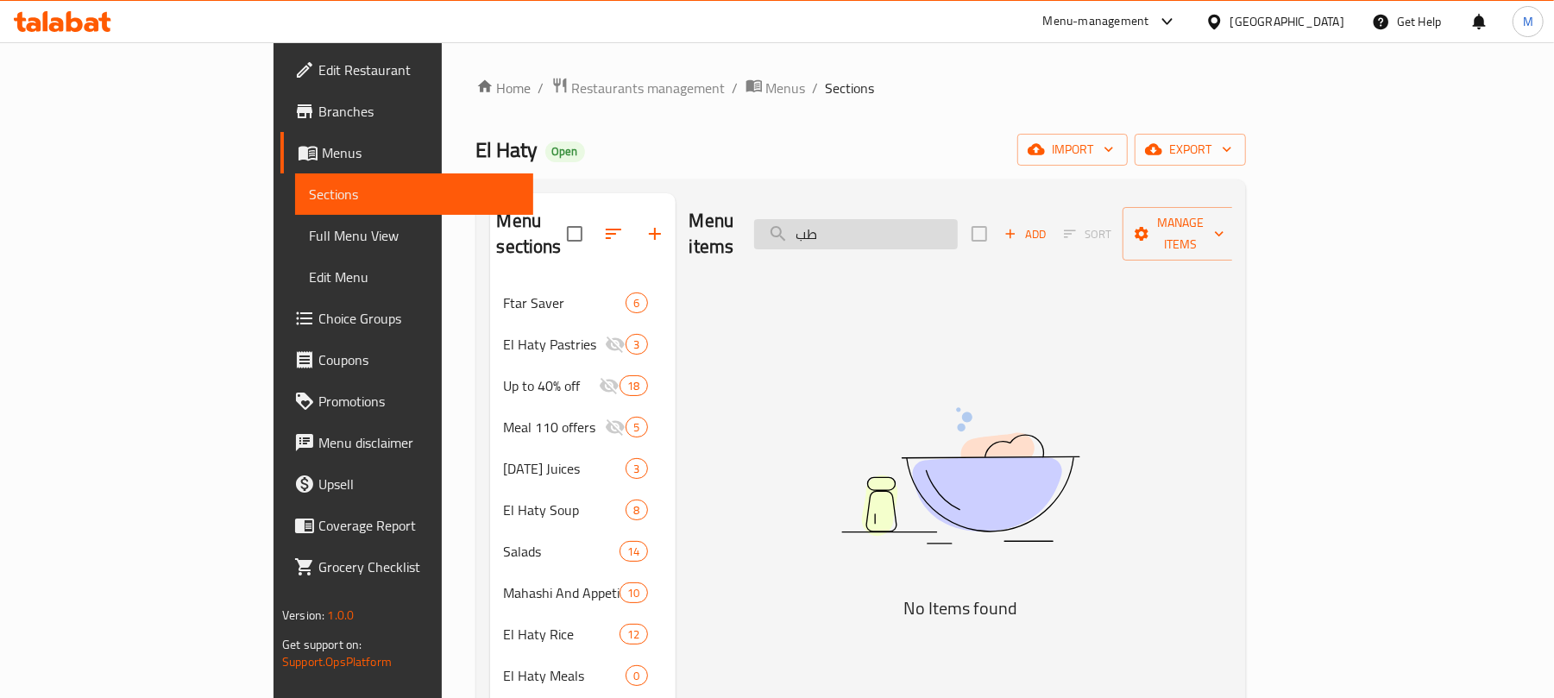
type input "ط"
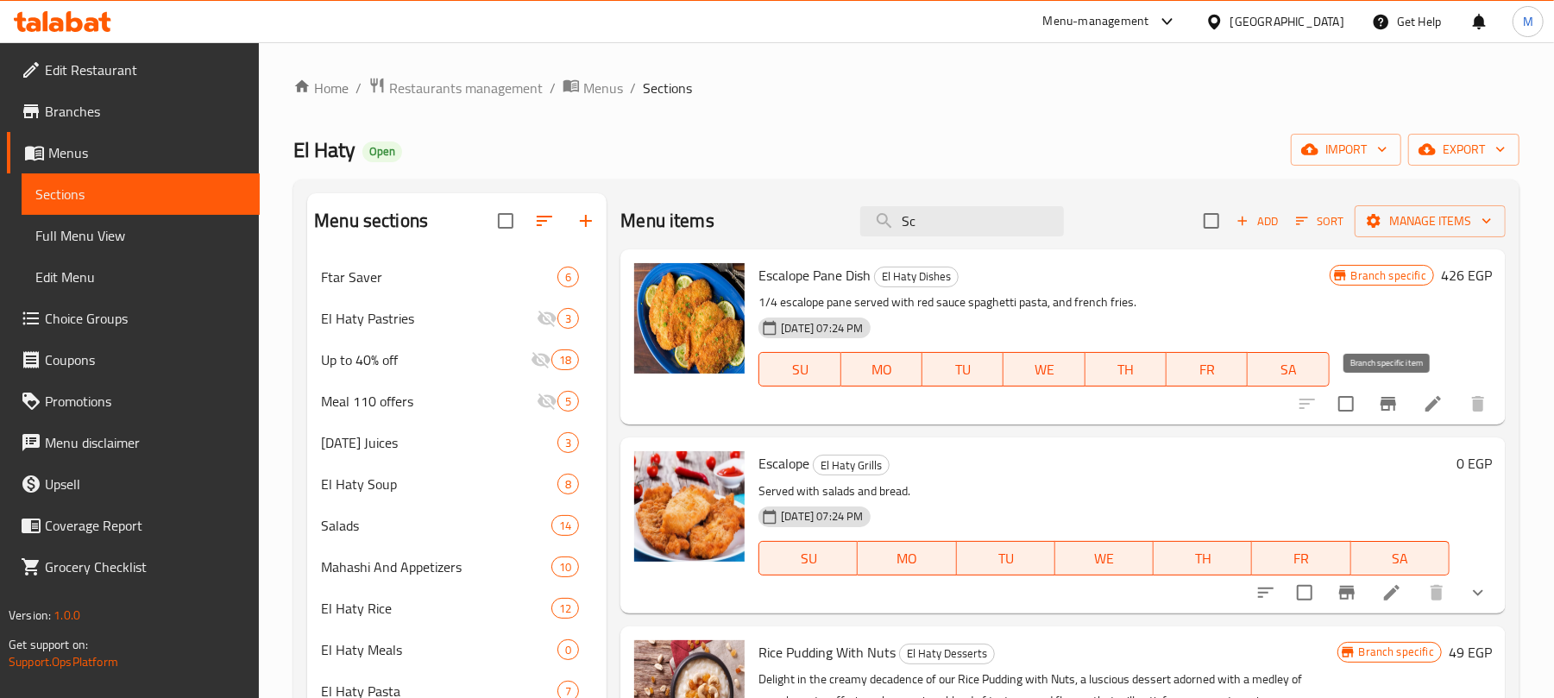
click at [1391, 398] on icon "Branch-specific-item" at bounding box center [1388, 404] width 21 height 21
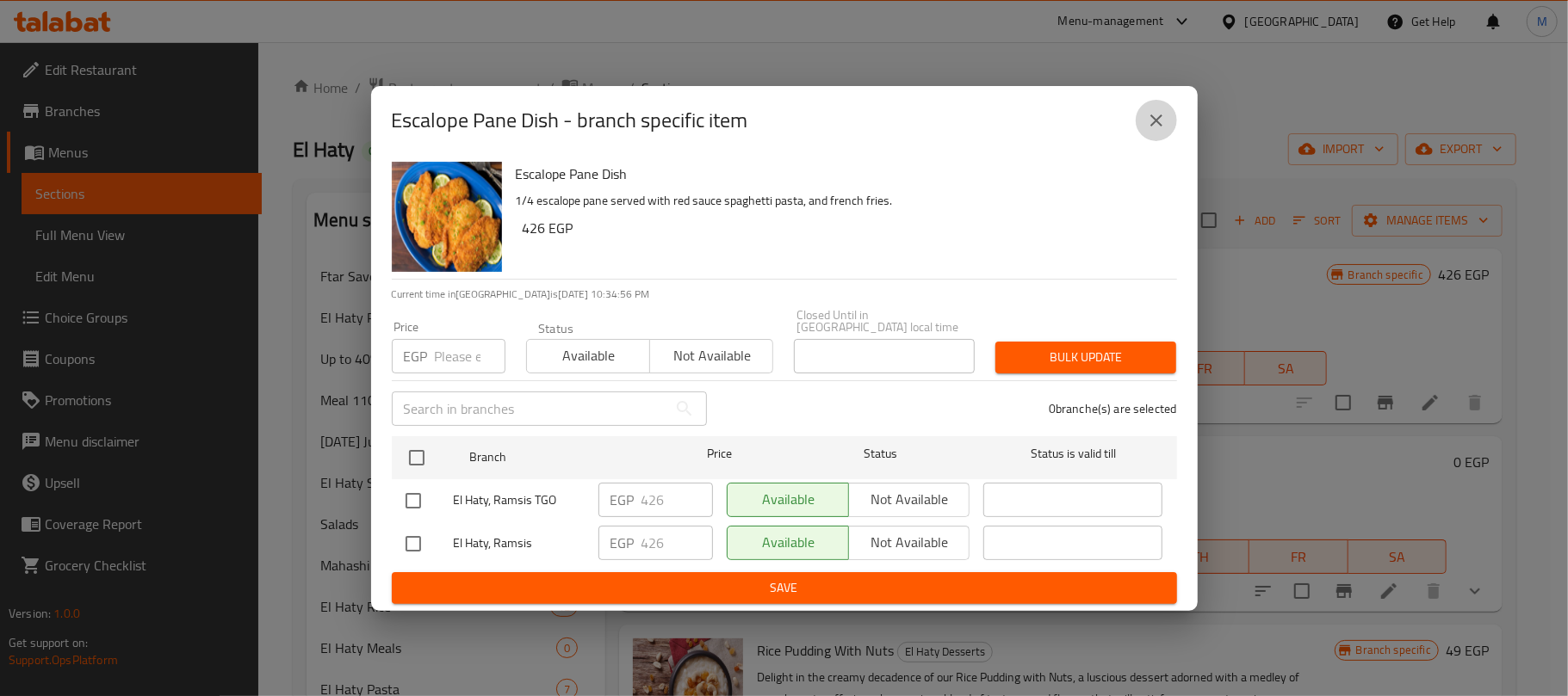
click at [1167, 129] on button "close" at bounding box center [1155, 120] width 41 height 41
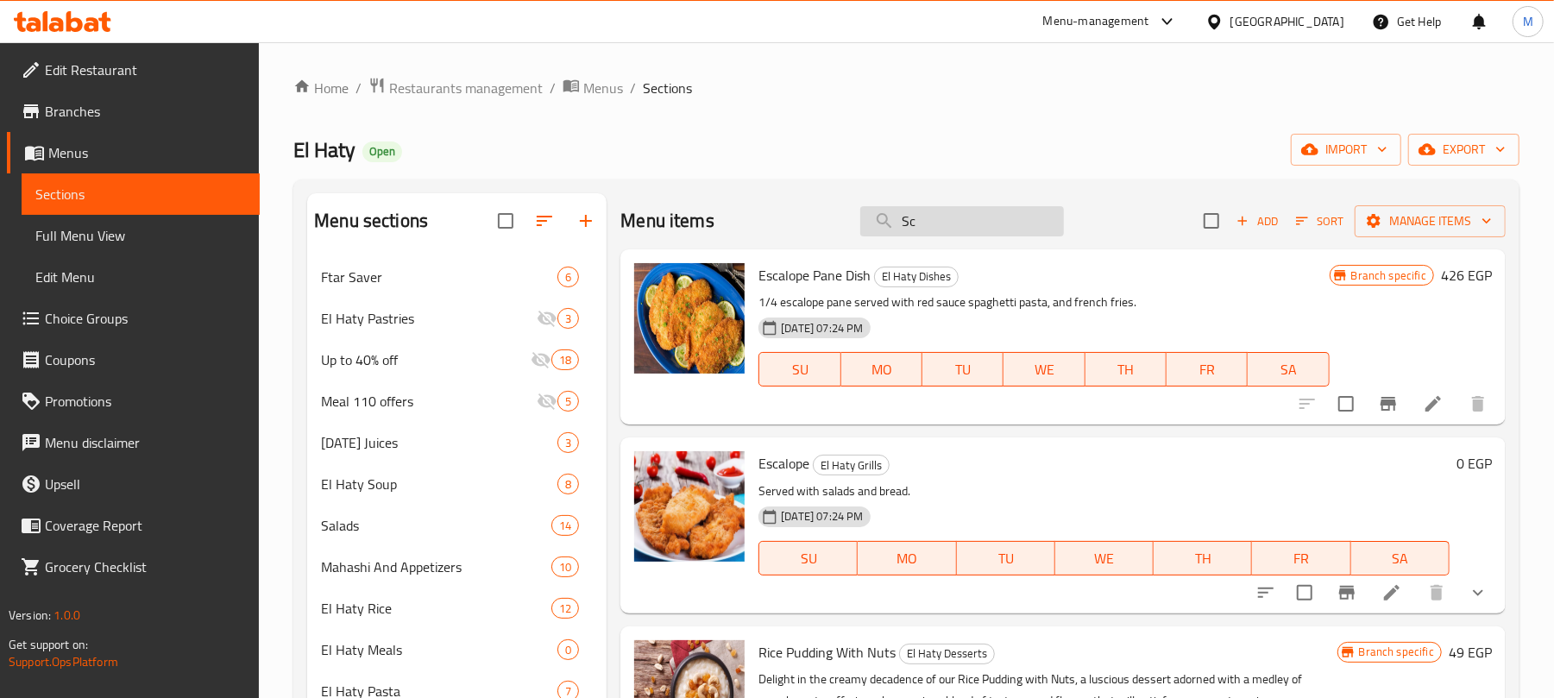
click at [940, 216] on input "Sc" at bounding box center [962, 221] width 204 height 30
click at [932, 224] on input "Sc" at bounding box center [962, 221] width 204 height 30
type input "S"
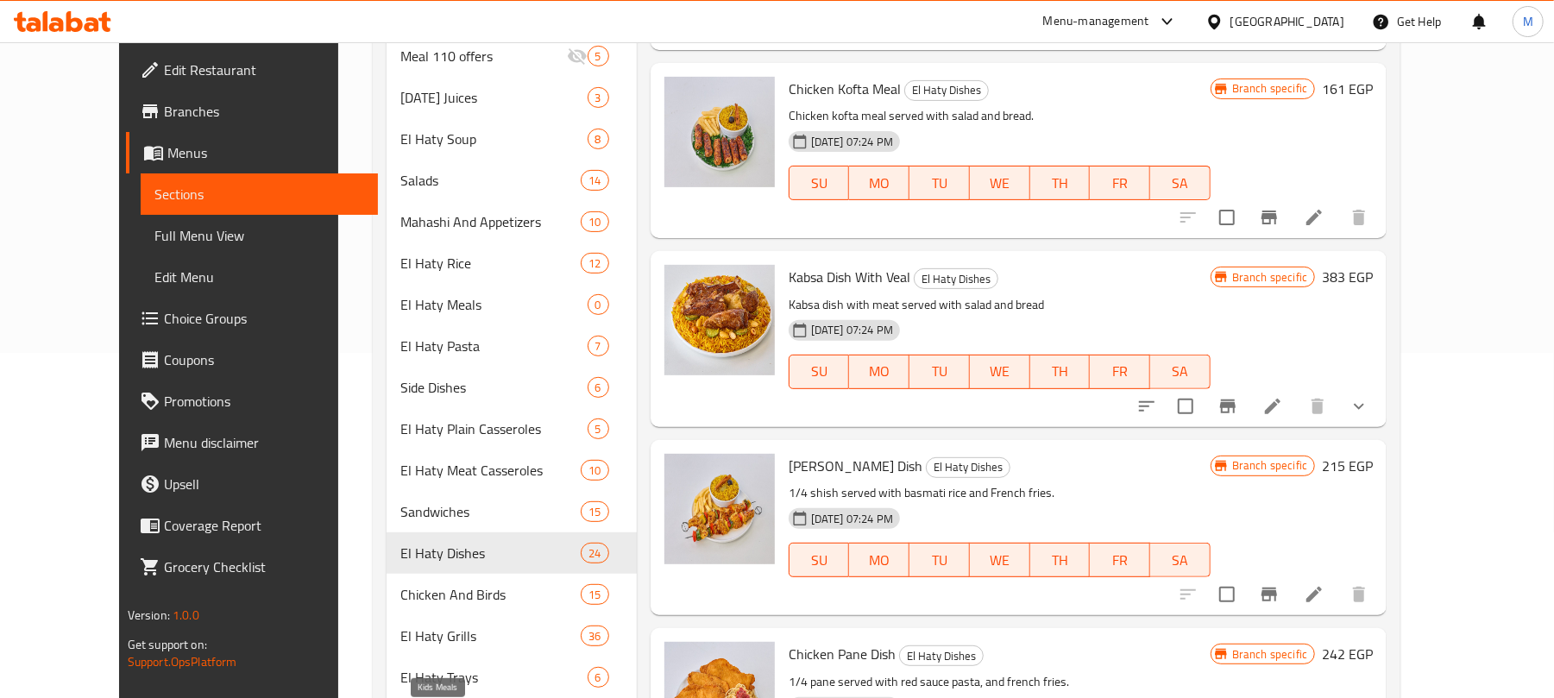
scroll to position [526, 0]
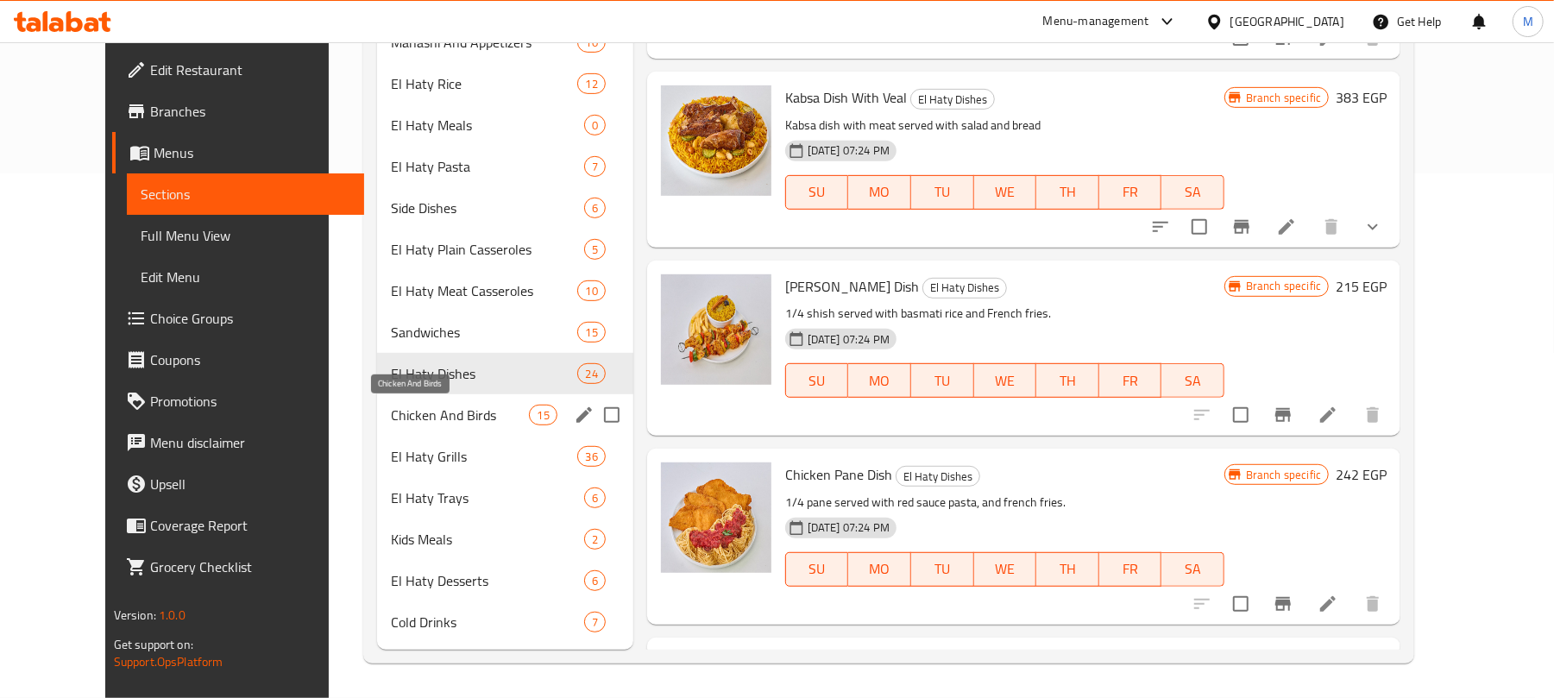
click at [447, 408] on span "Chicken And Birds" at bounding box center [460, 415] width 138 height 21
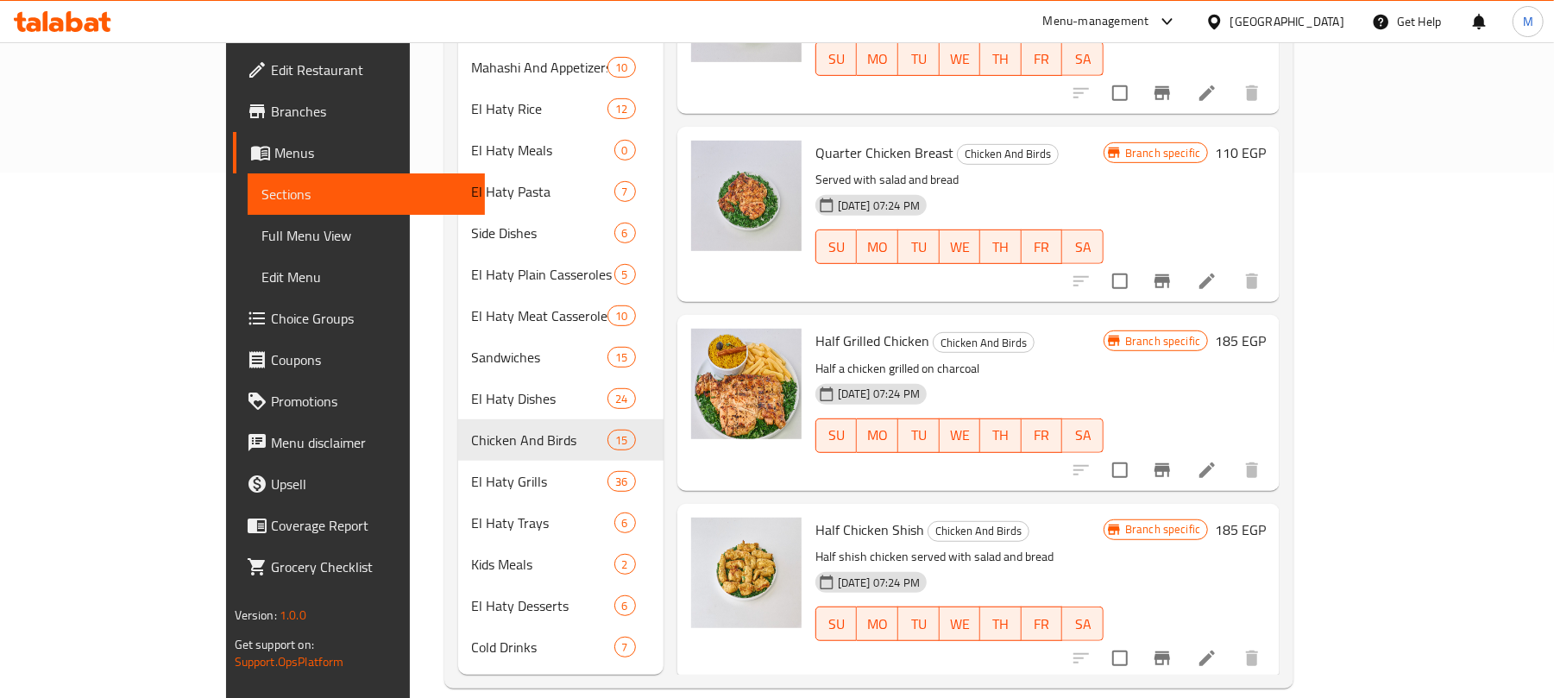
scroll to position [411, 0]
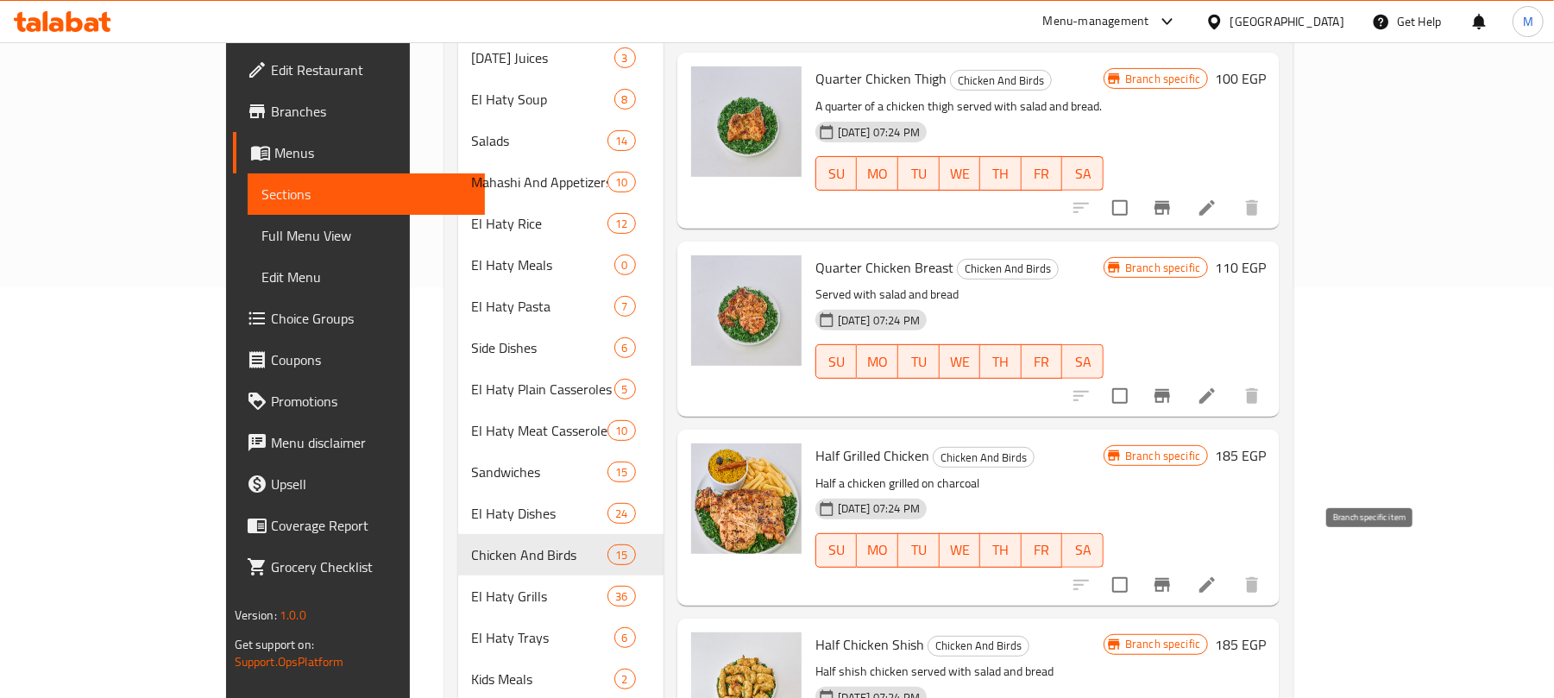
click at [1183, 570] on button "Branch-specific-item" at bounding box center [1162, 584] width 41 height 41
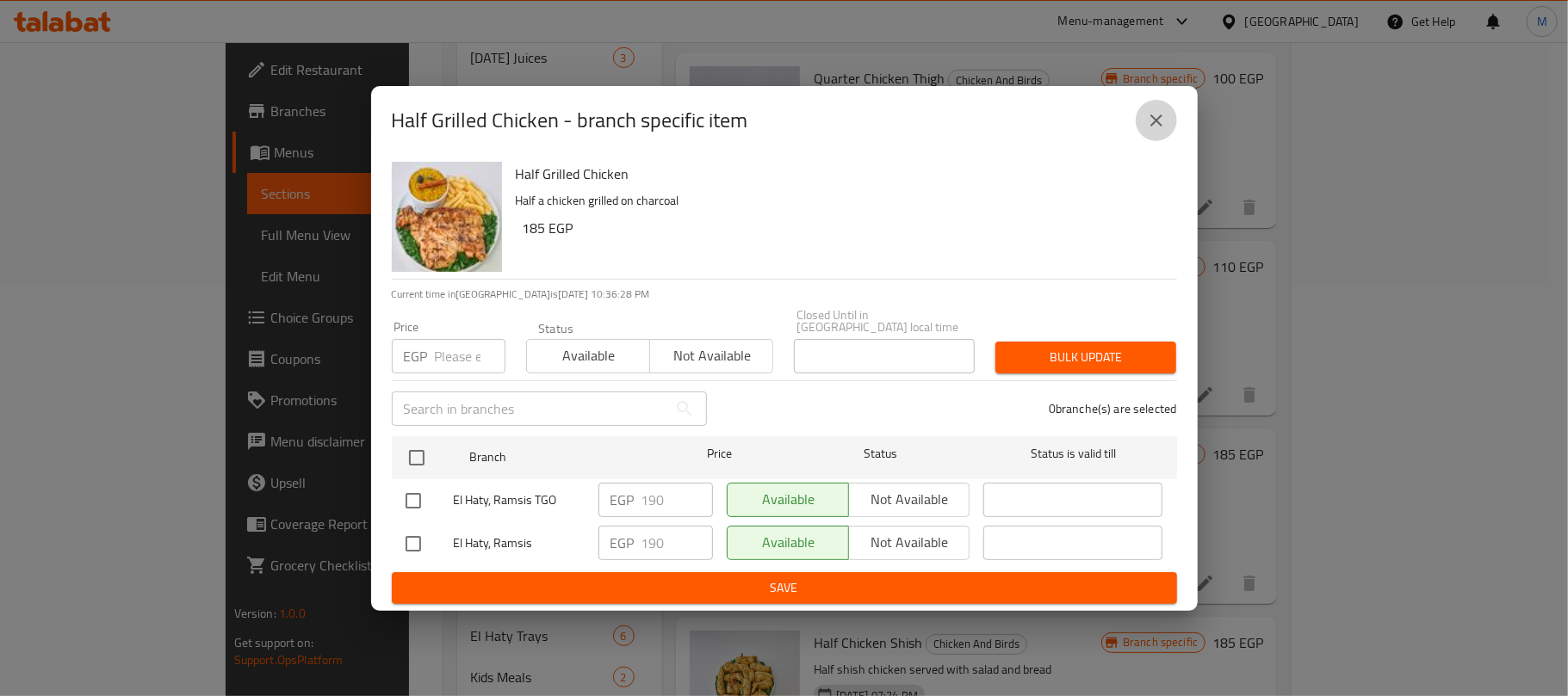
click at [1148, 123] on icon "close" at bounding box center [1156, 120] width 21 height 21
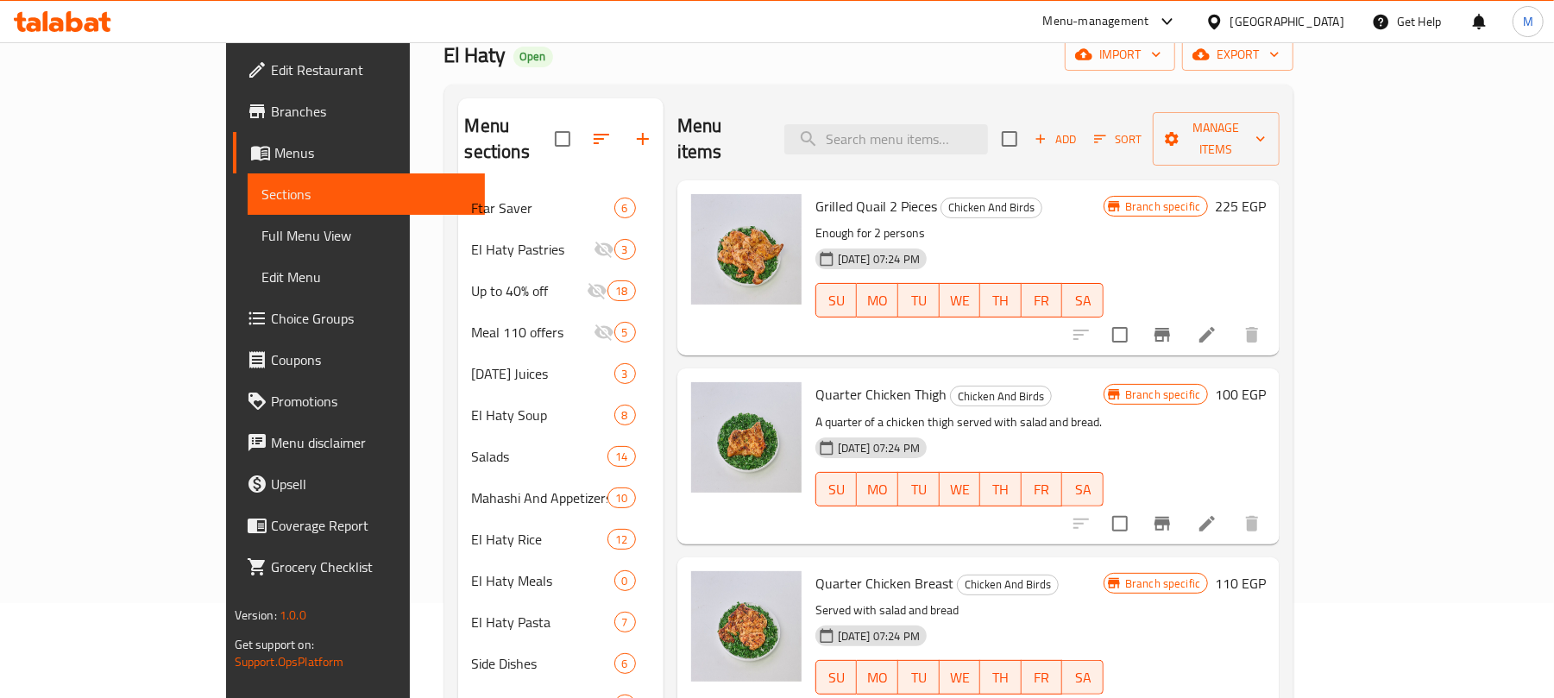
scroll to position [0, 0]
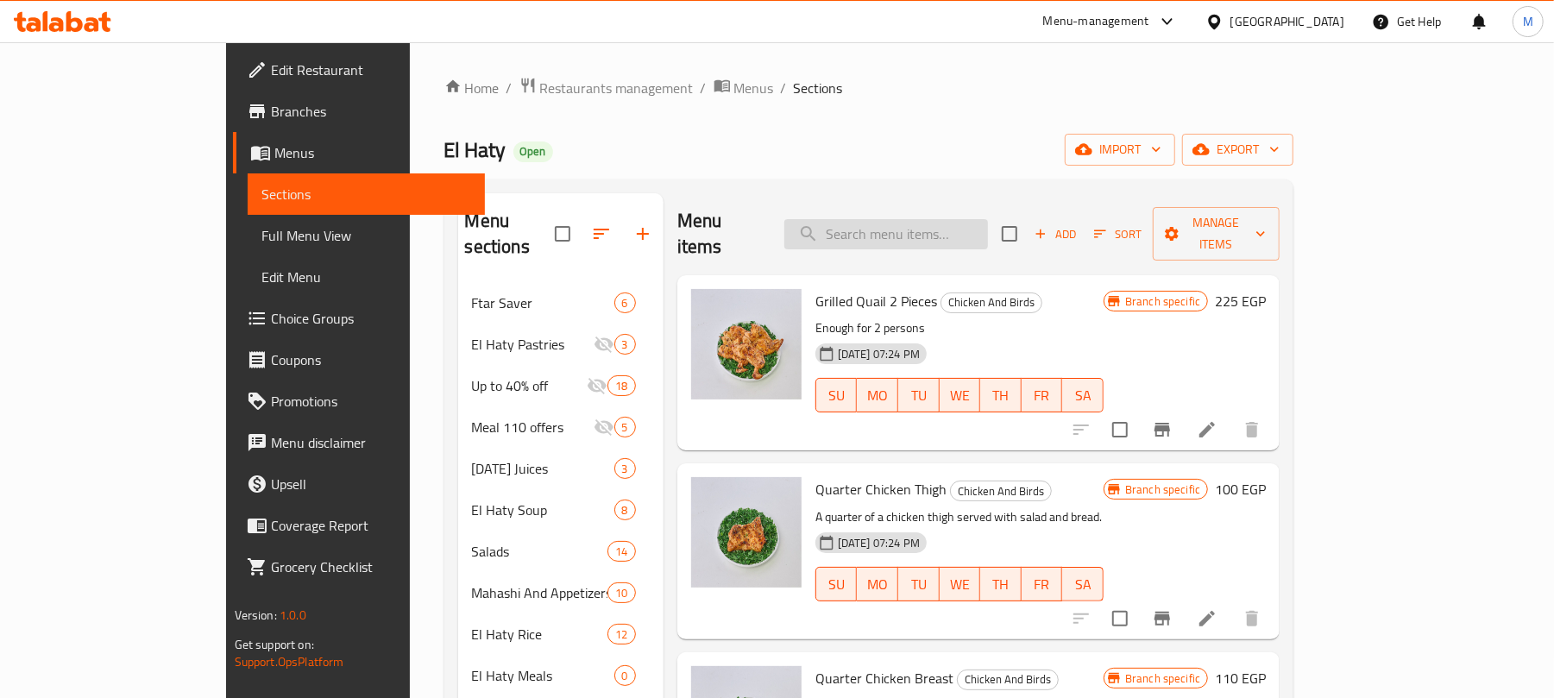
click at [943, 229] on input "search" at bounding box center [887, 234] width 204 height 30
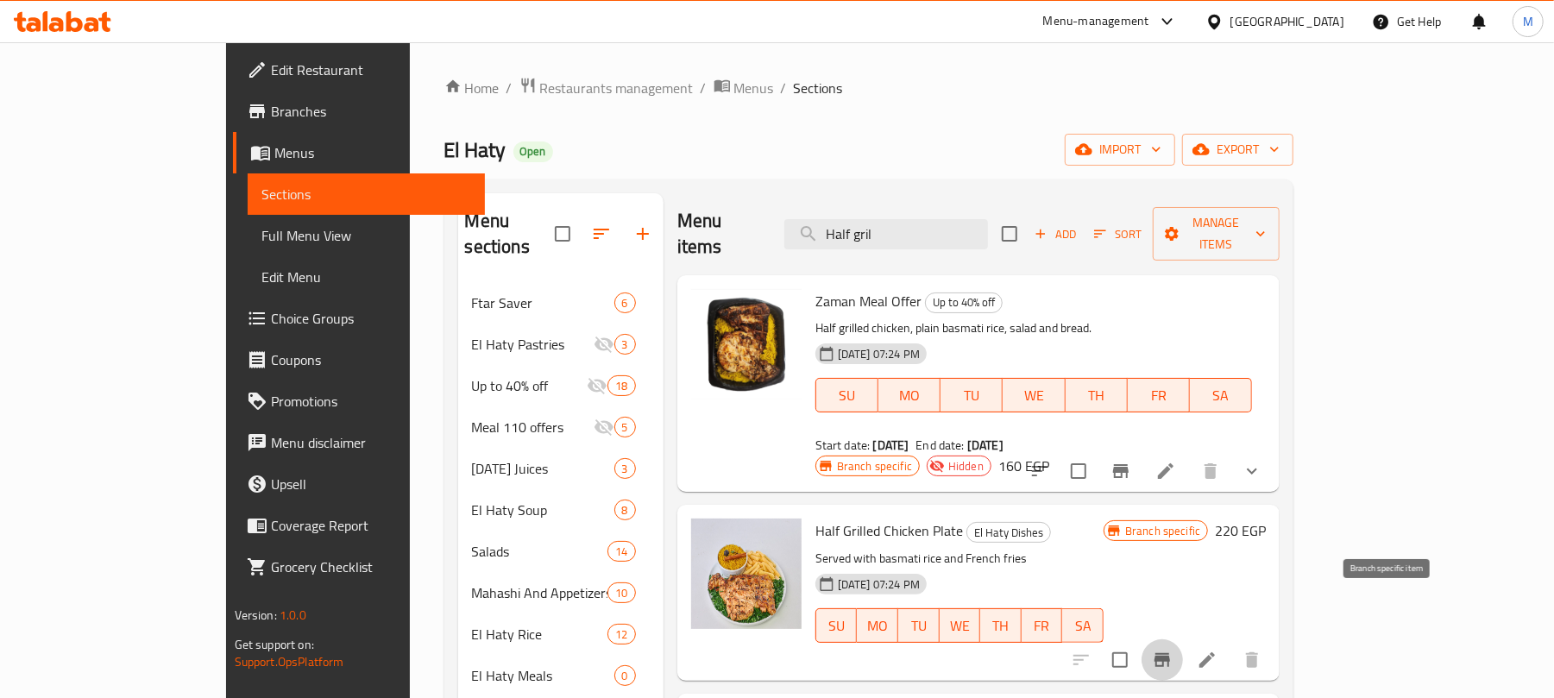
click at [1173, 650] on icon "Branch-specific-item" at bounding box center [1162, 660] width 21 height 21
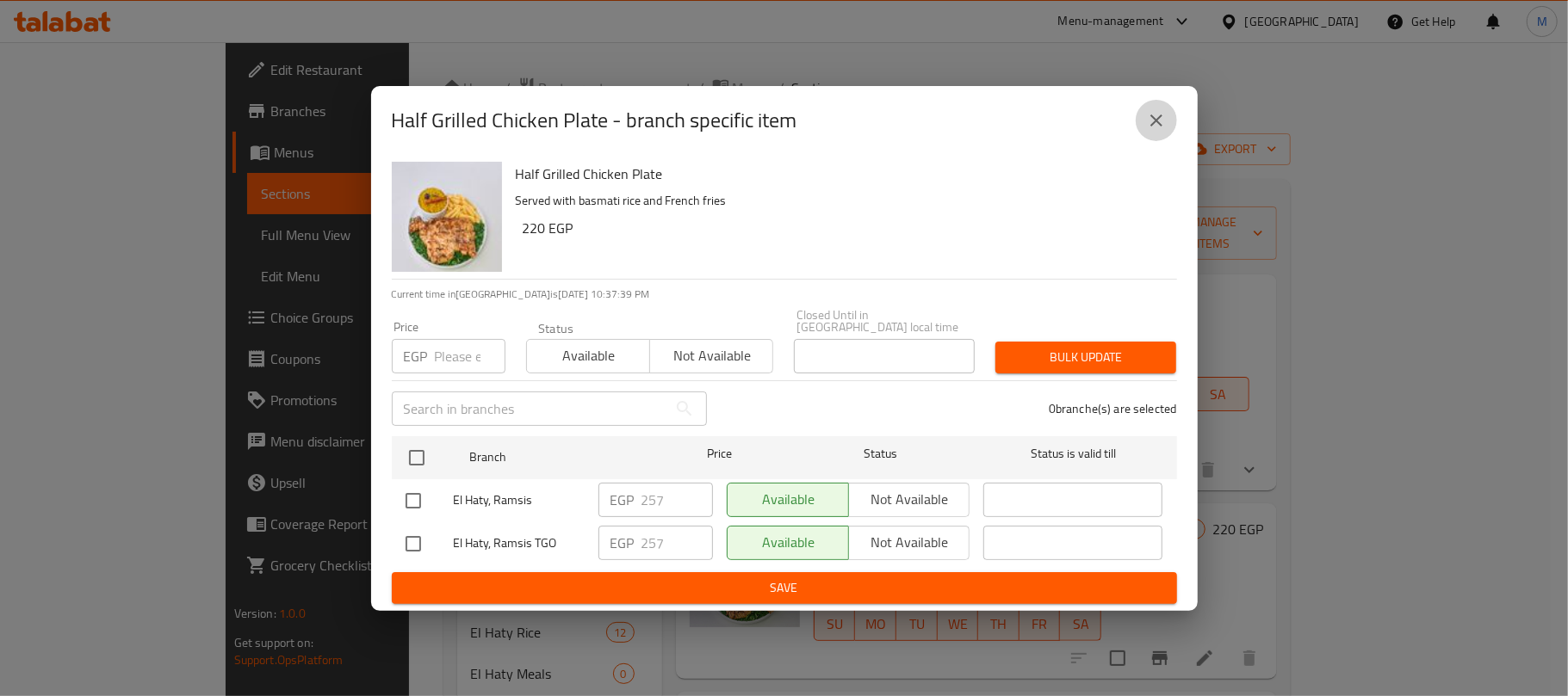
click at [1154, 140] on button "close" at bounding box center [1155, 120] width 41 height 41
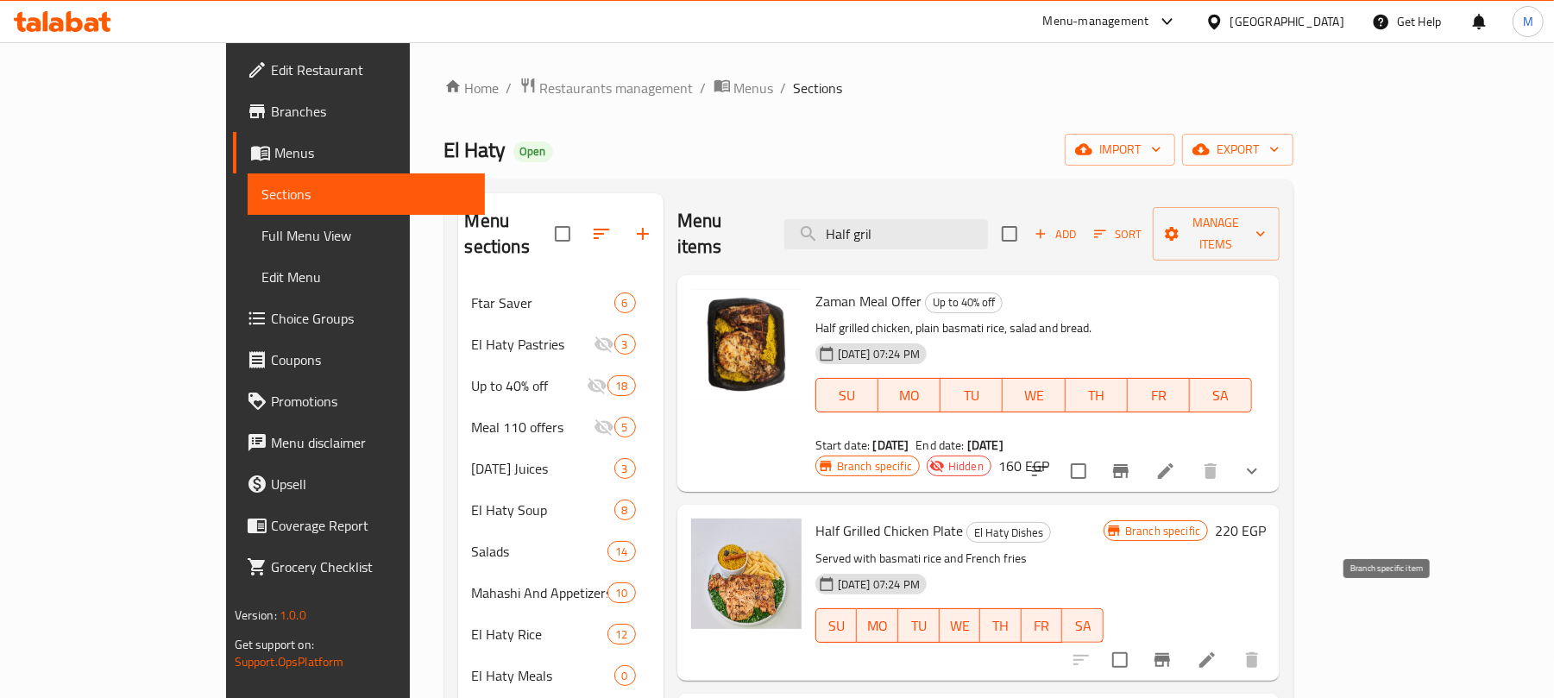
click at [1170, 653] on icon "Branch-specific-item" at bounding box center [1163, 660] width 16 height 14
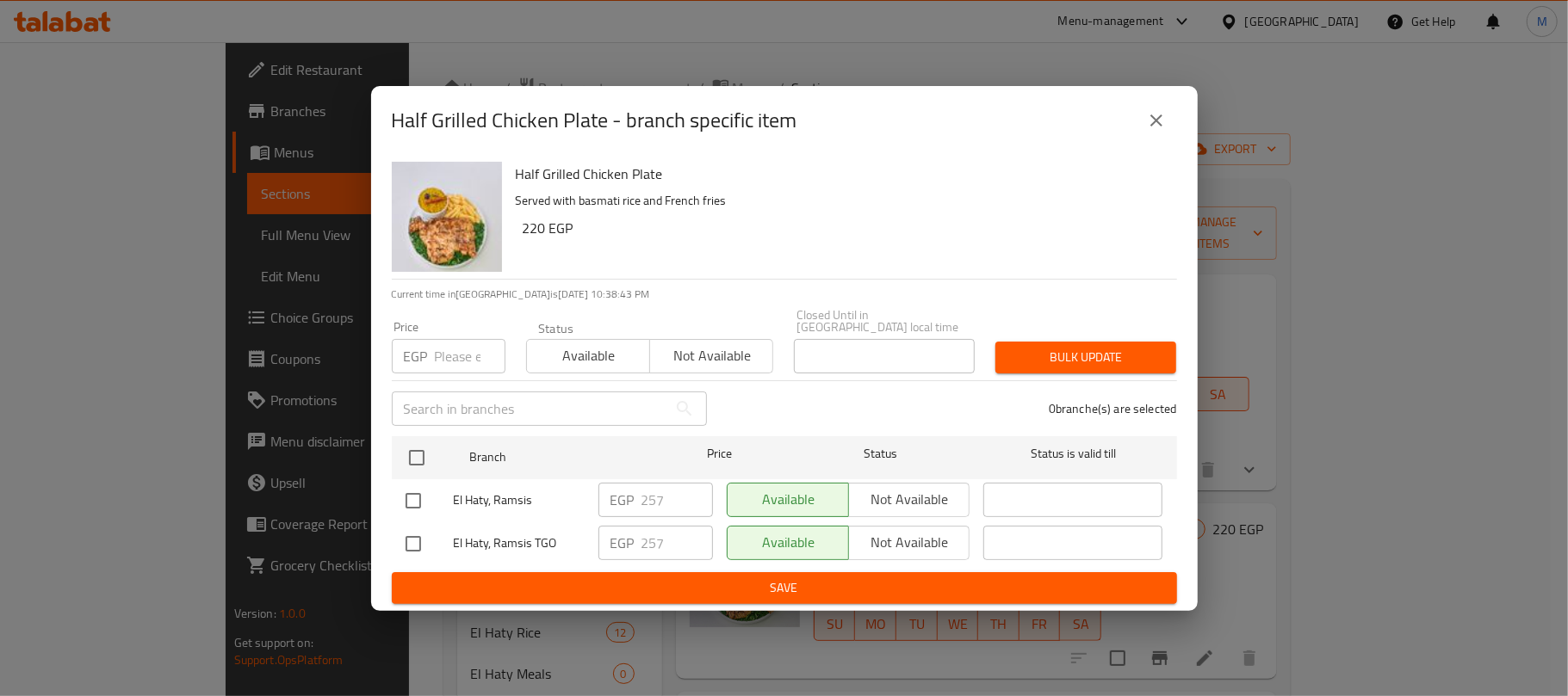
click at [1160, 123] on icon "close" at bounding box center [1156, 121] width 12 height 12
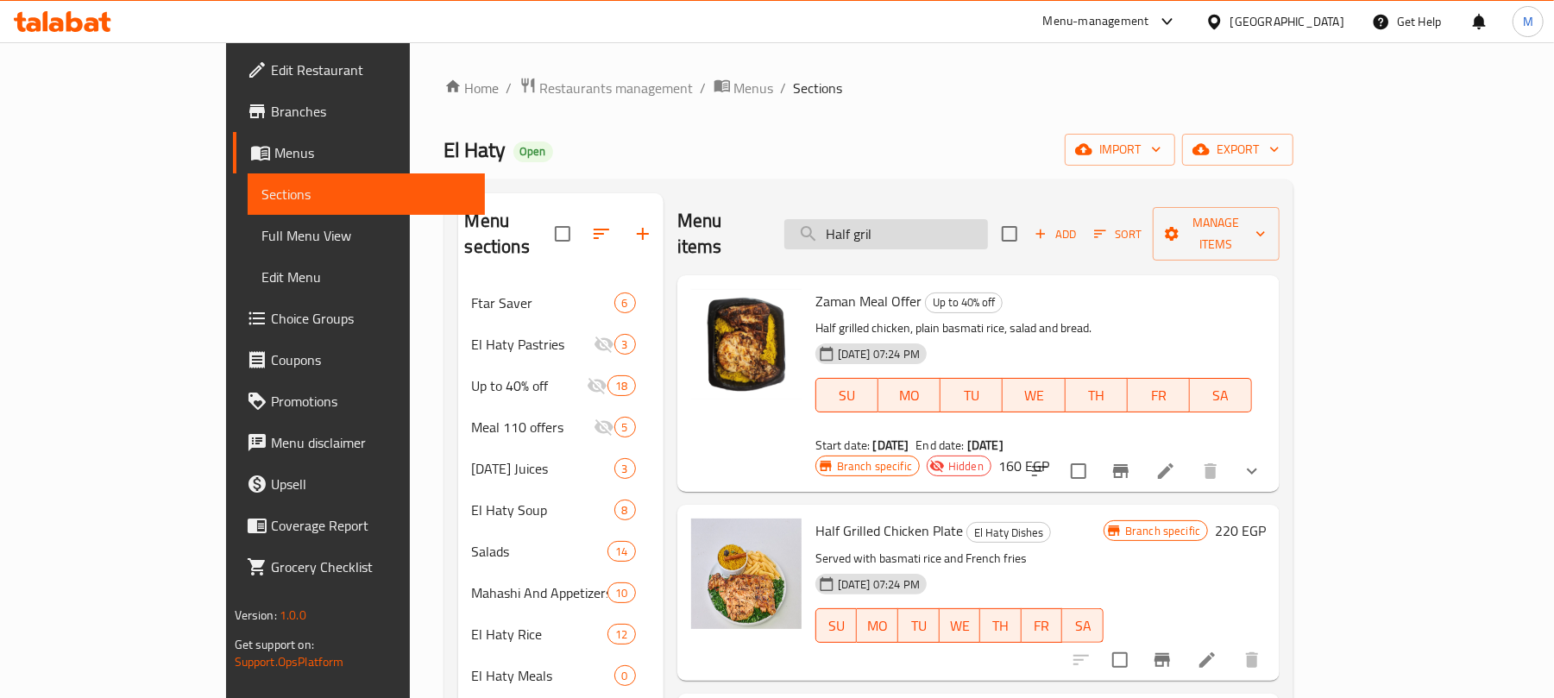
click at [988, 236] on input "Half gril" at bounding box center [887, 234] width 204 height 30
paste input "طبق ستيك لحم بالصوص"
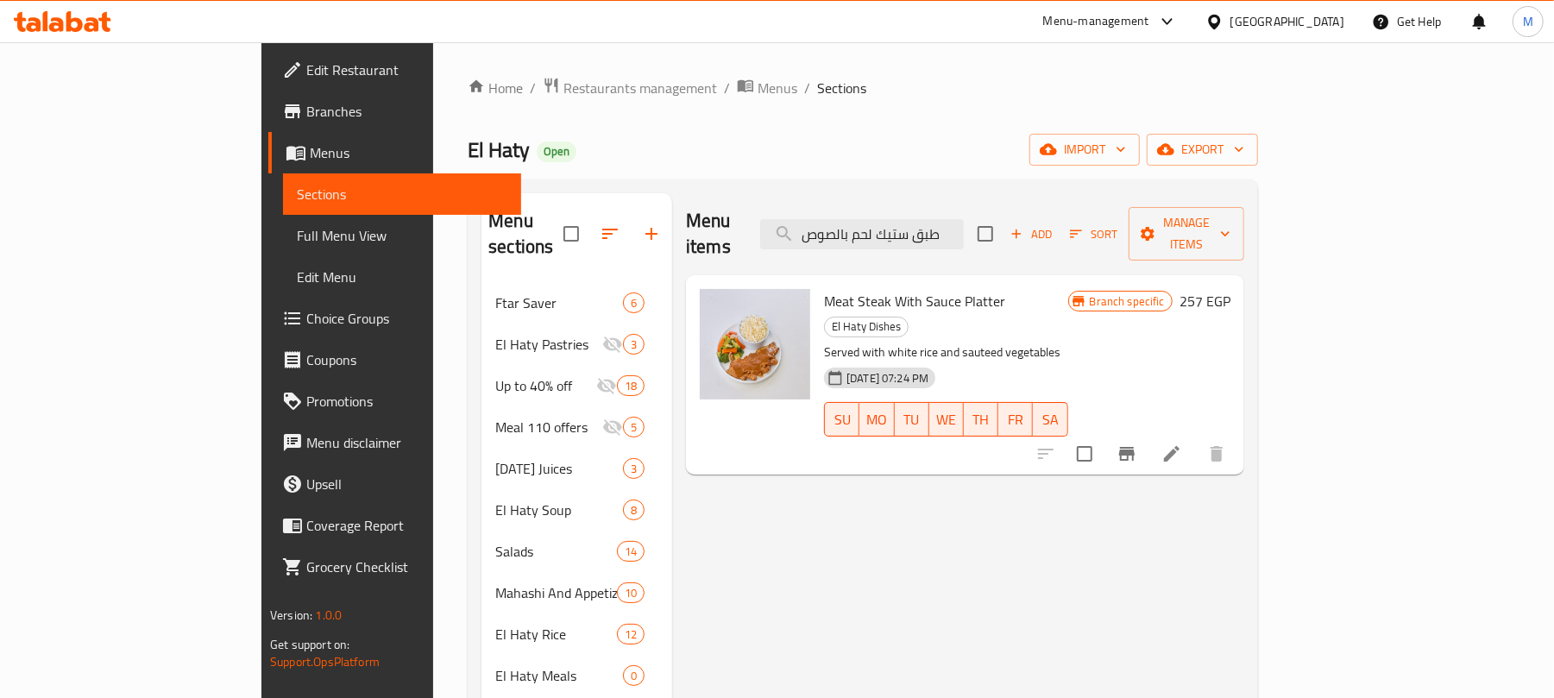
type input "طبق ستيك لحم بالصوص"
click at [1135, 447] on icon "Branch-specific-item" at bounding box center [1127, 454] width 16 height 14
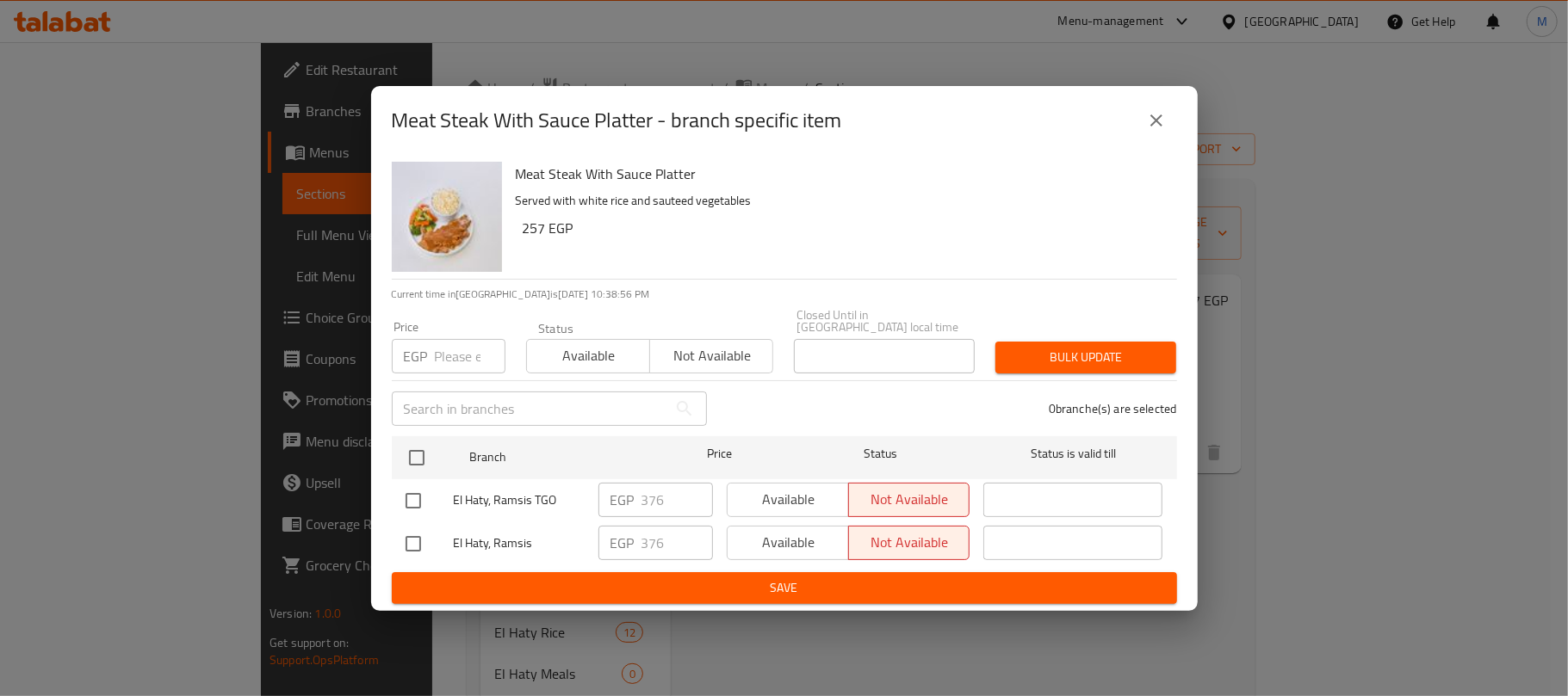
click at [451, 349] on input "number" at bounding box center [470, 356] width 71 height 35
paste input "426"
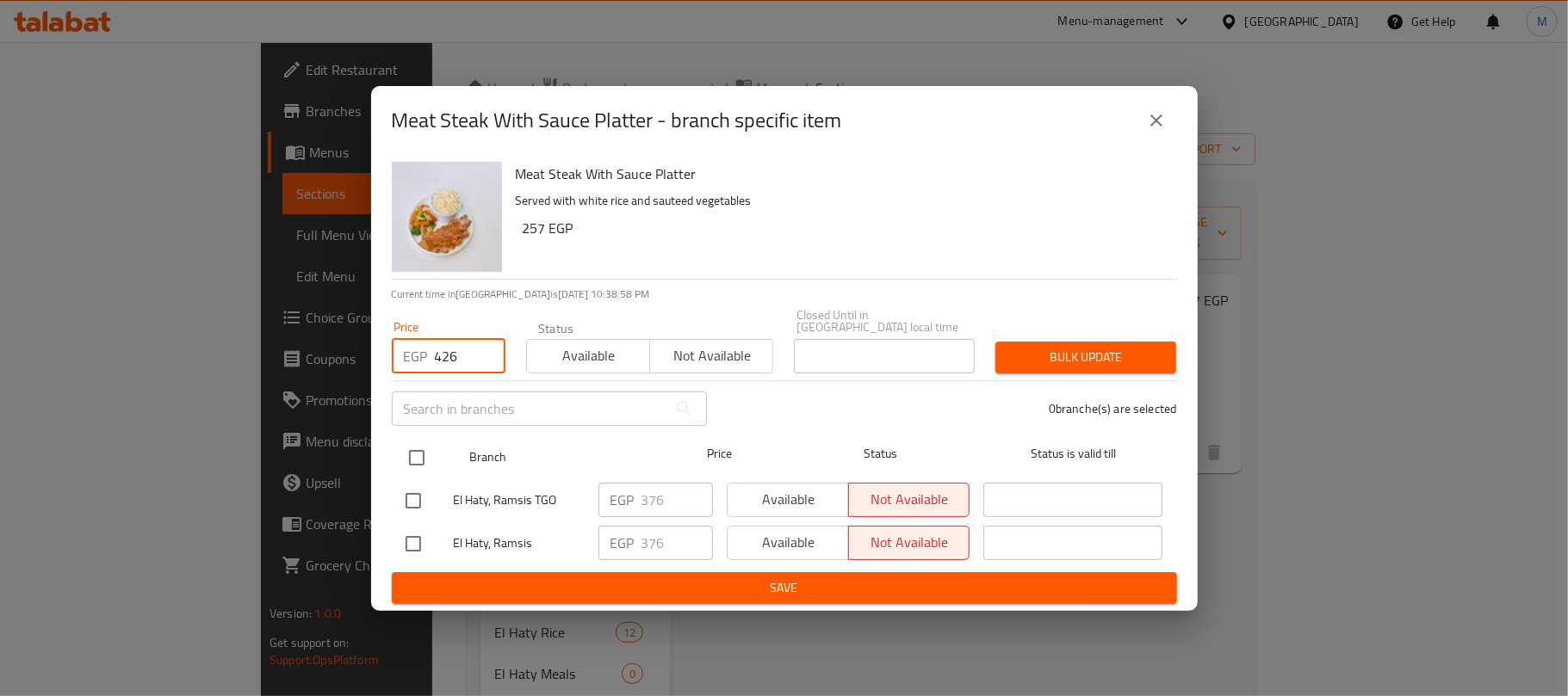
type input "426"
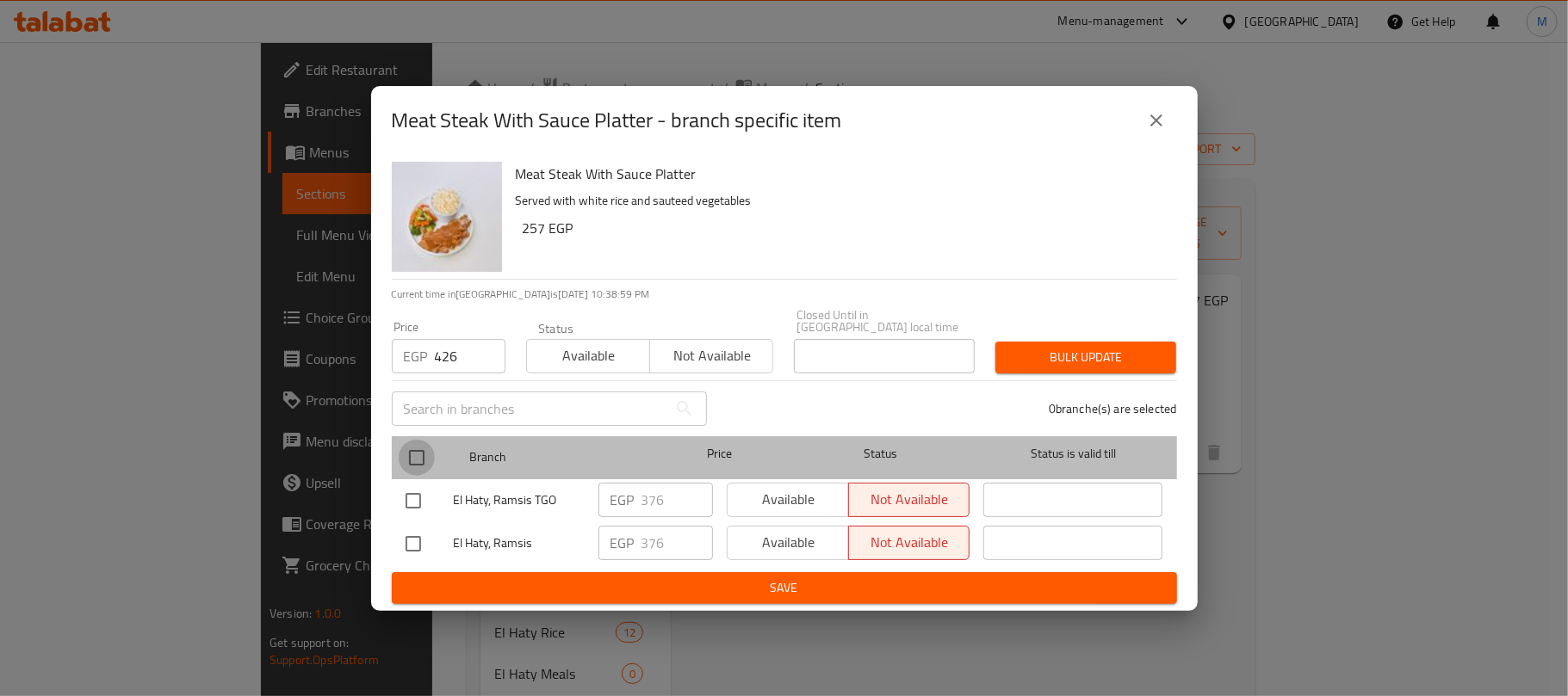
click at [411, 445] on input "checkbox" at bounding box center [417, 458] width 36 height 36
checkbox input "true"
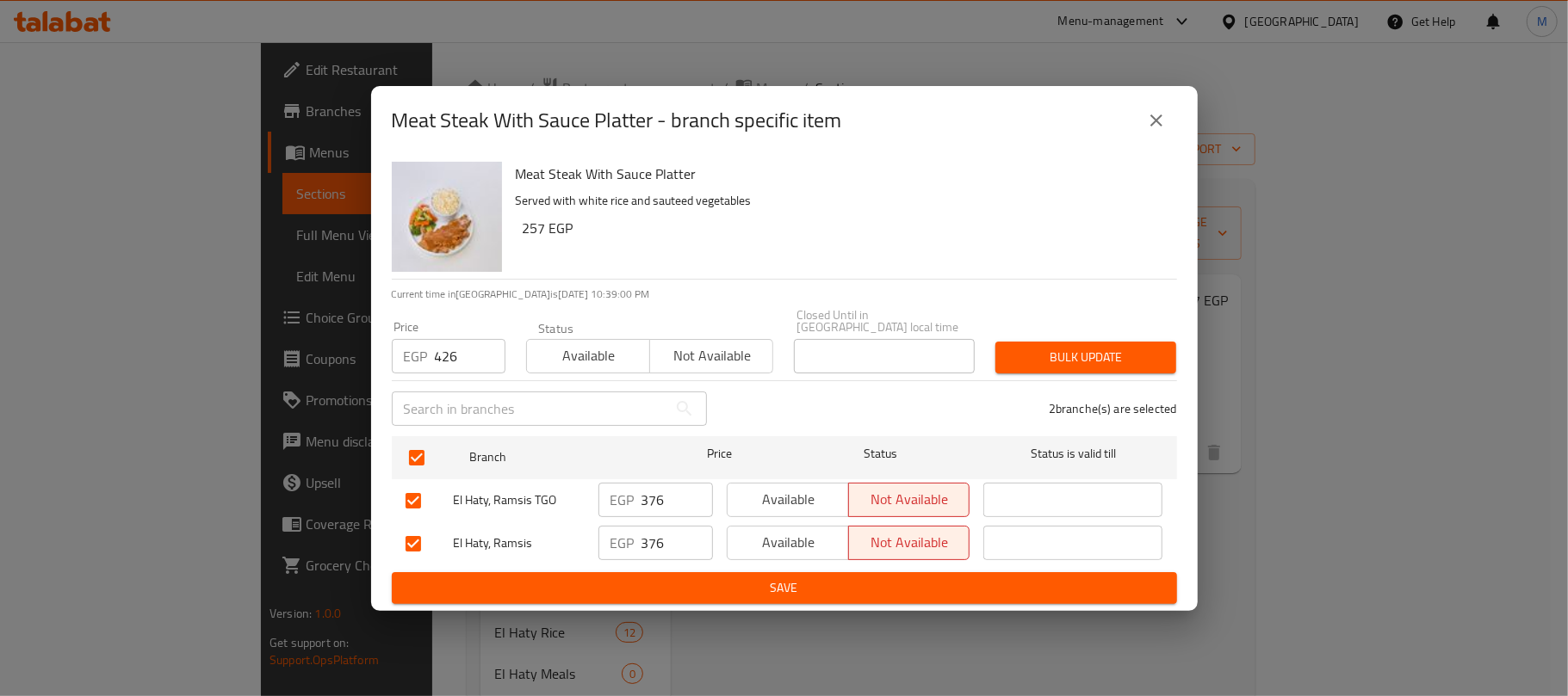
click at [1129, 360] on span "Bulk update" at bounding box center [1085, 358] width 154 height 22
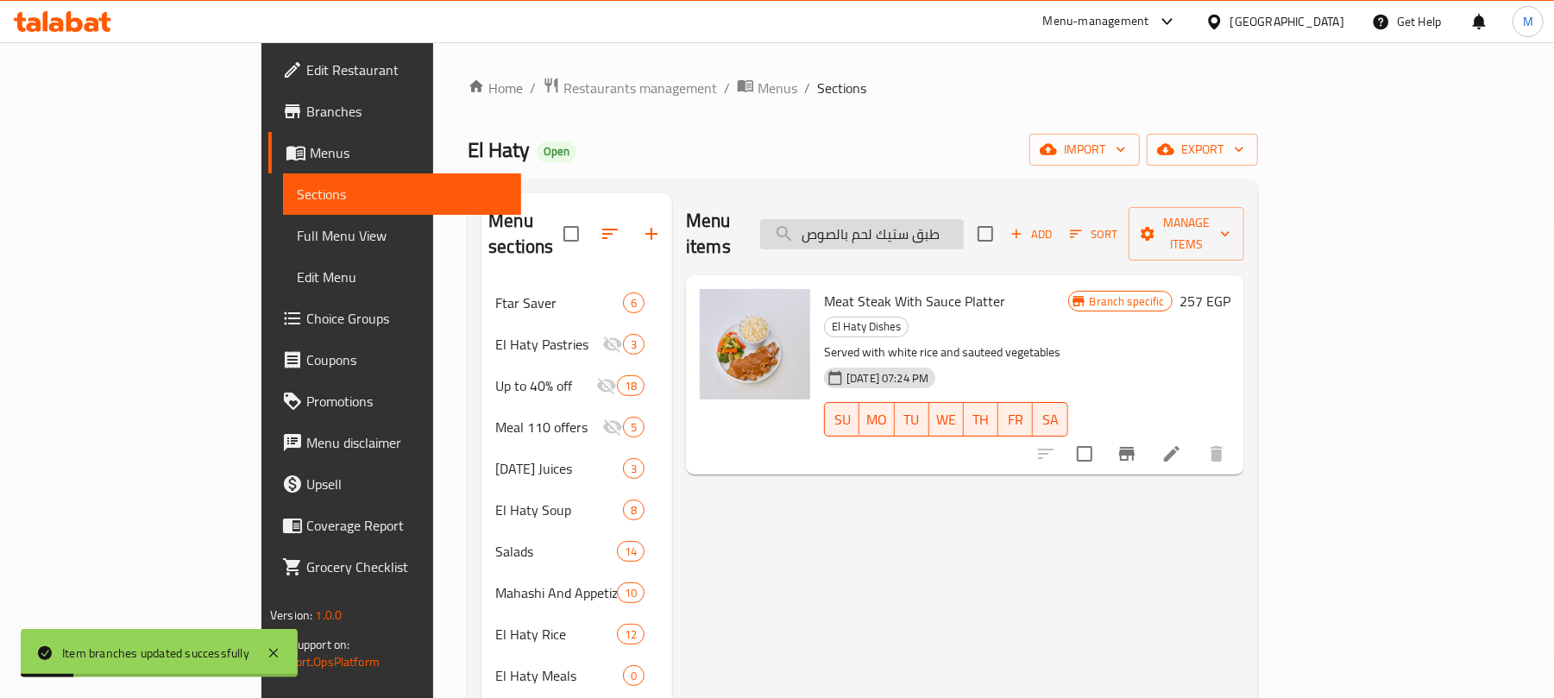
click at [964, 229] on input "طبق ستيك لحم بالصوص" at bounding box center [862, 234] width 204 height 30
paste input "ضار سوتيه"
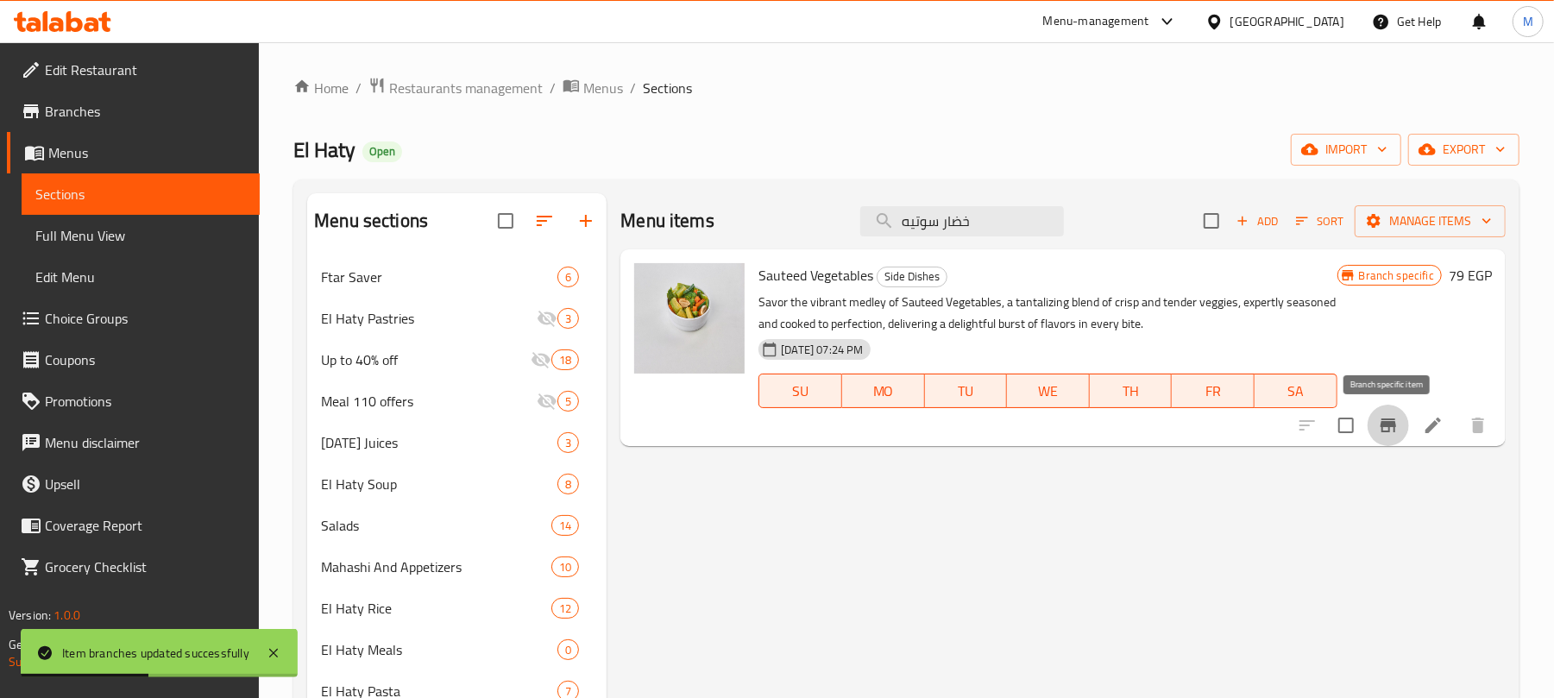
click at [1391, 419] on icon "Branch-specific-item" at bounding box center [1388, 425] width 21 height 21
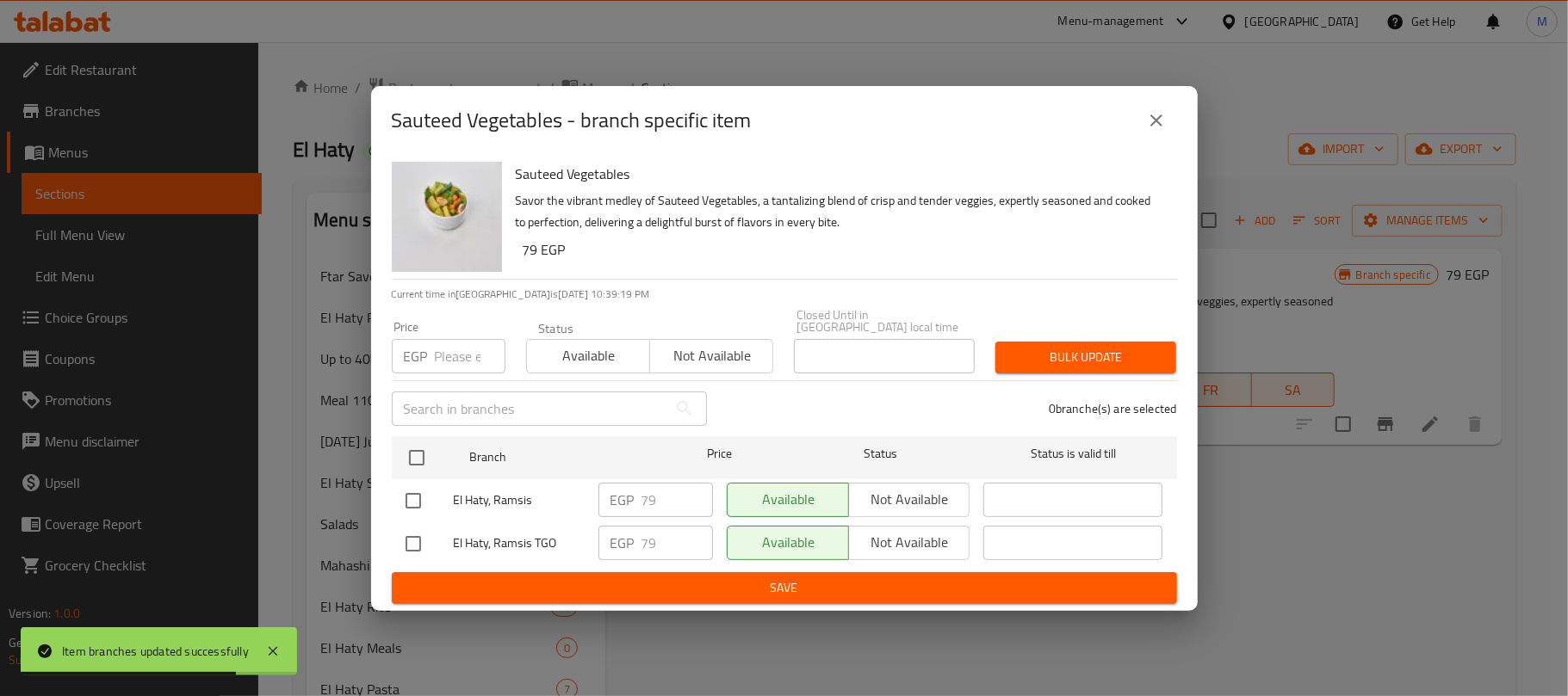
click at [1158, 127] on icon "close" at bounding box center [1156, 121] width 12 height 12
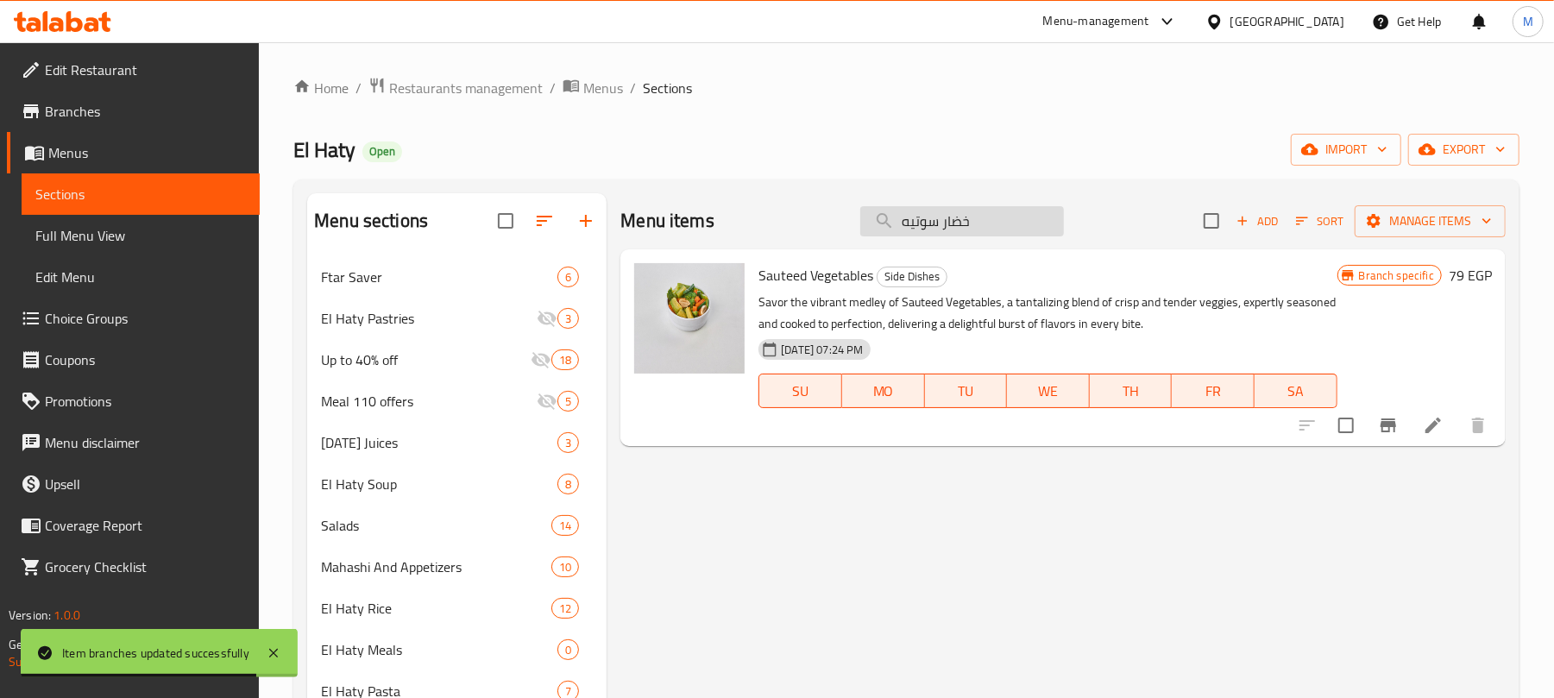
click at [1024, 222] on input "خضار سوتيه" at bounding box center [962, 221] width 204 height 30
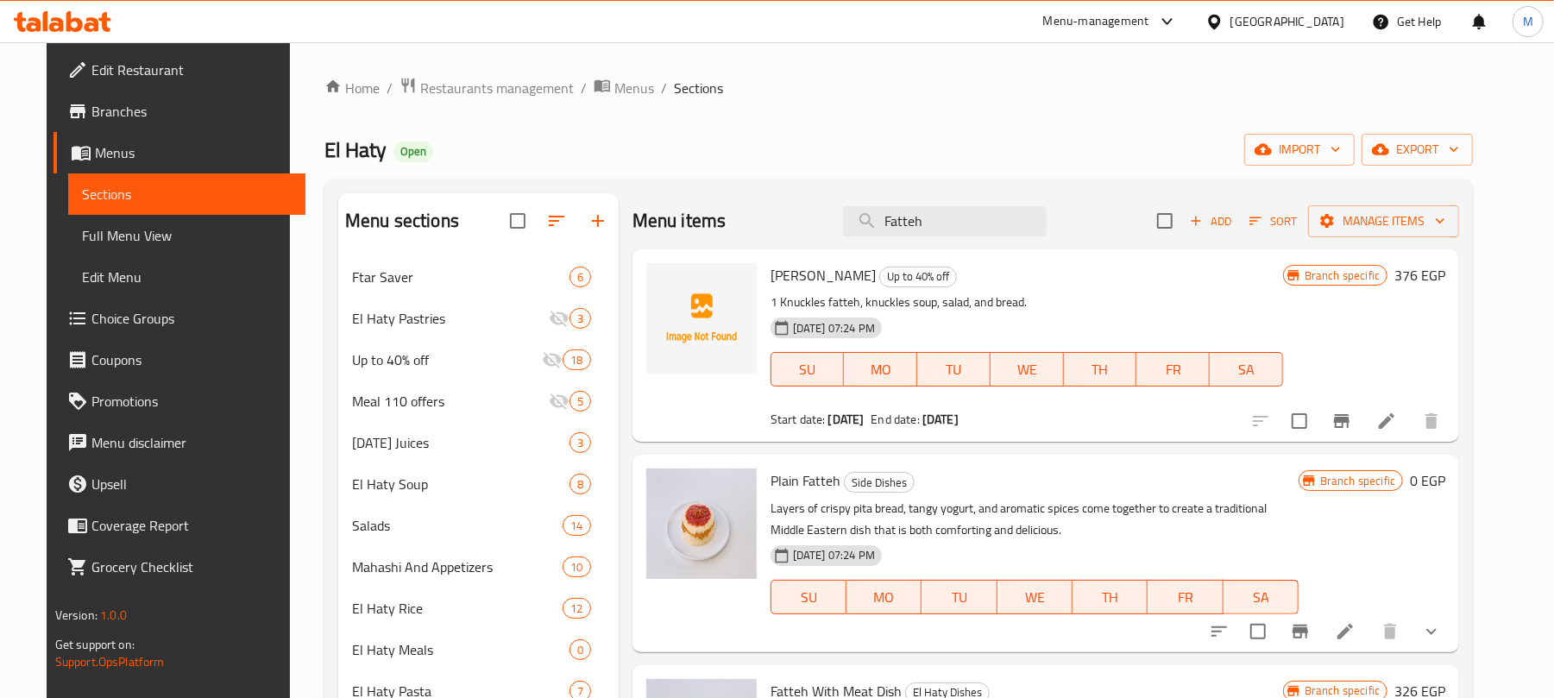
type input "Fatteh"
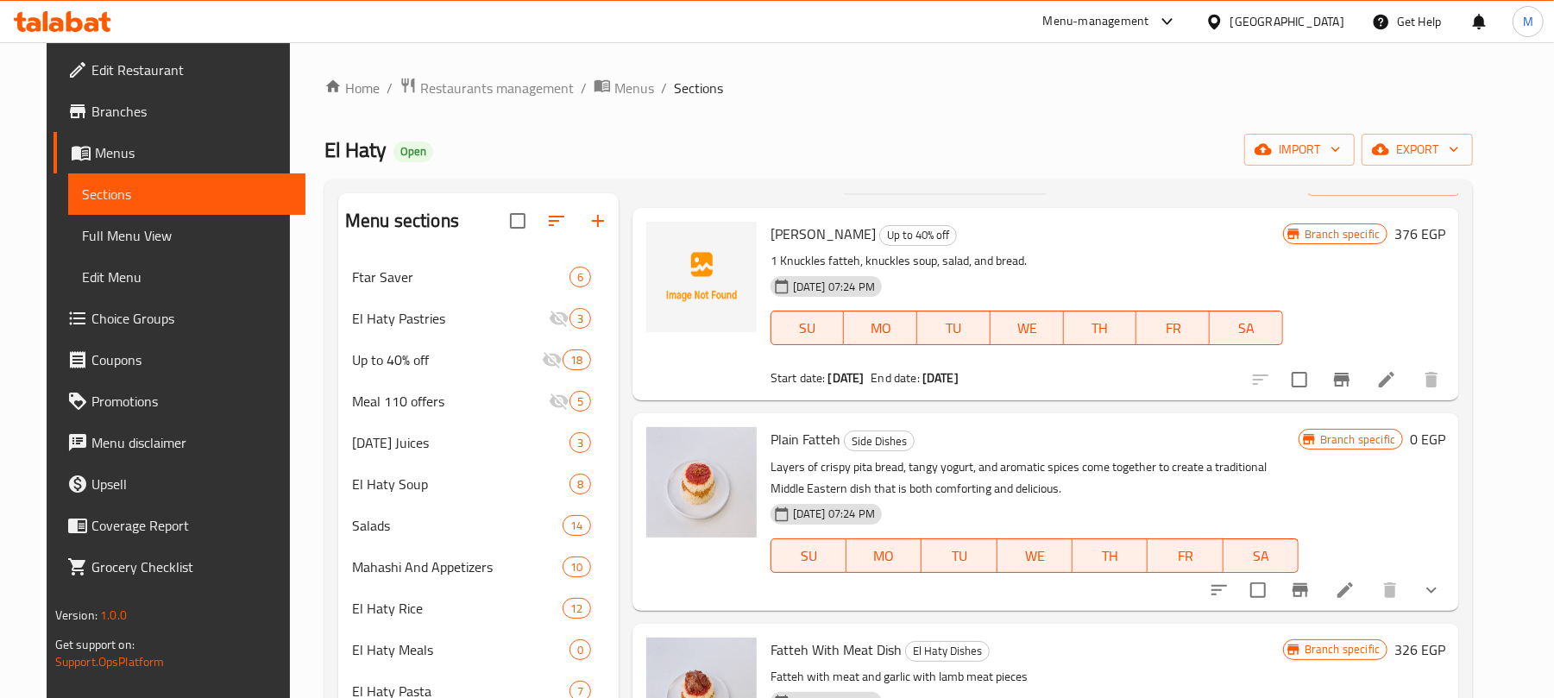
scroll to position [42, 0]
click at [1442, 587] on icon "show more" at bounding box center [1431, 589] width 21 height 21
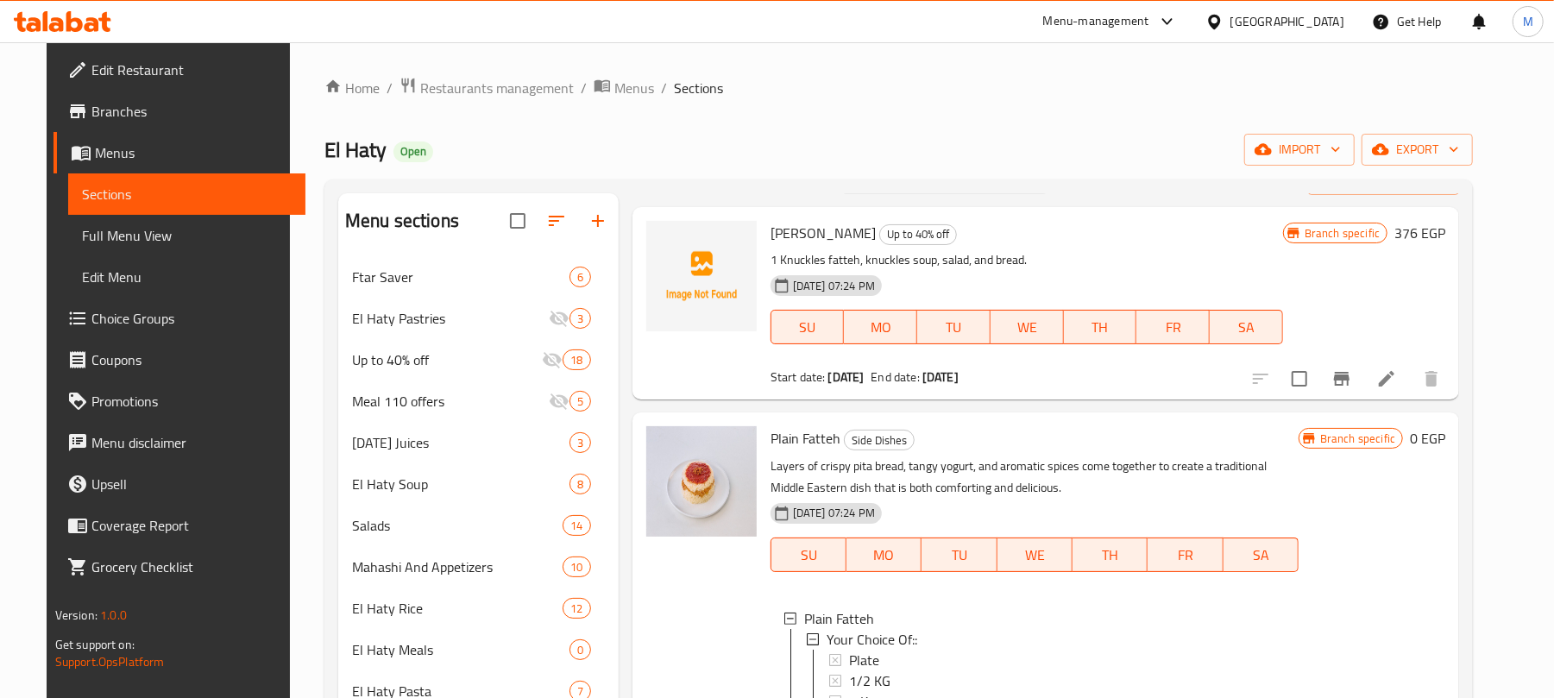
scroll to position [211, 0]
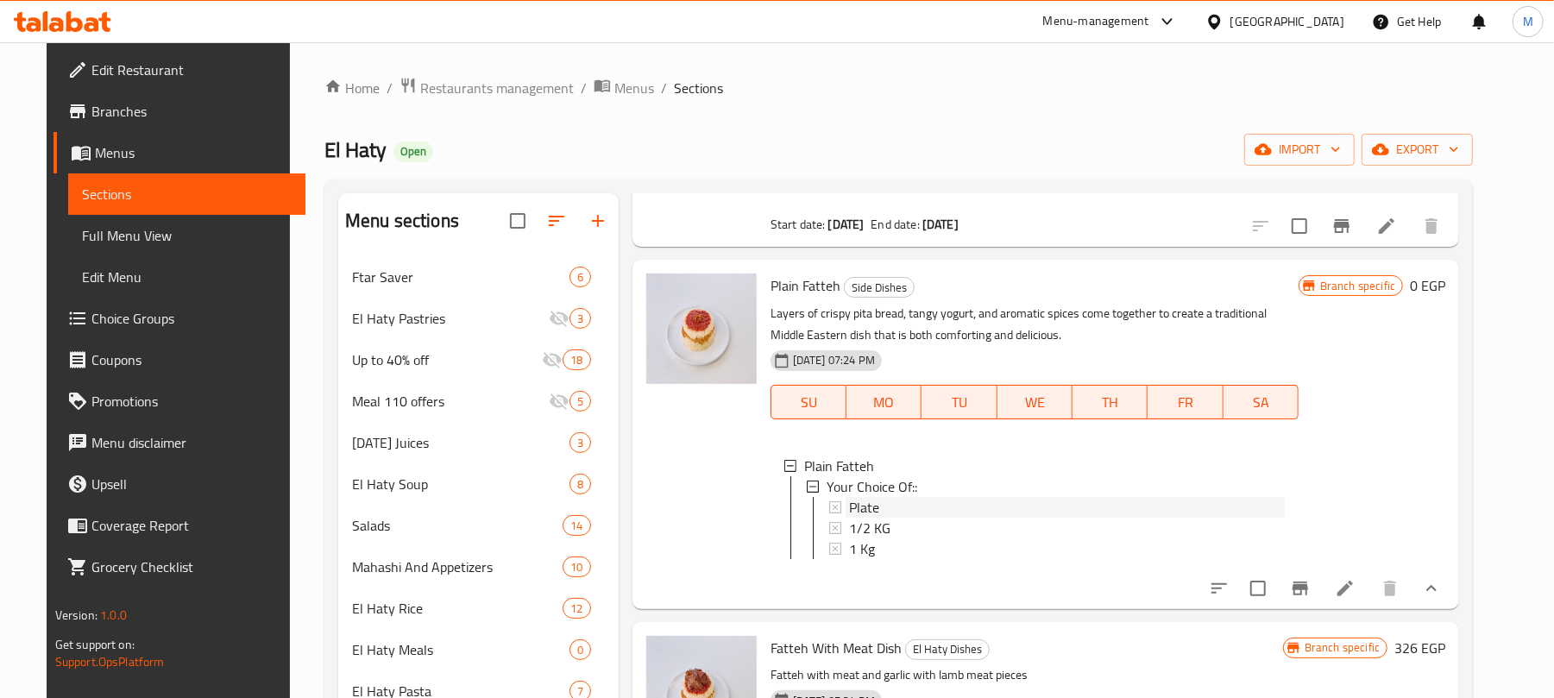
click at [854, 497] on span "Plate" at bounding box center [864, 507] width 30 height 21
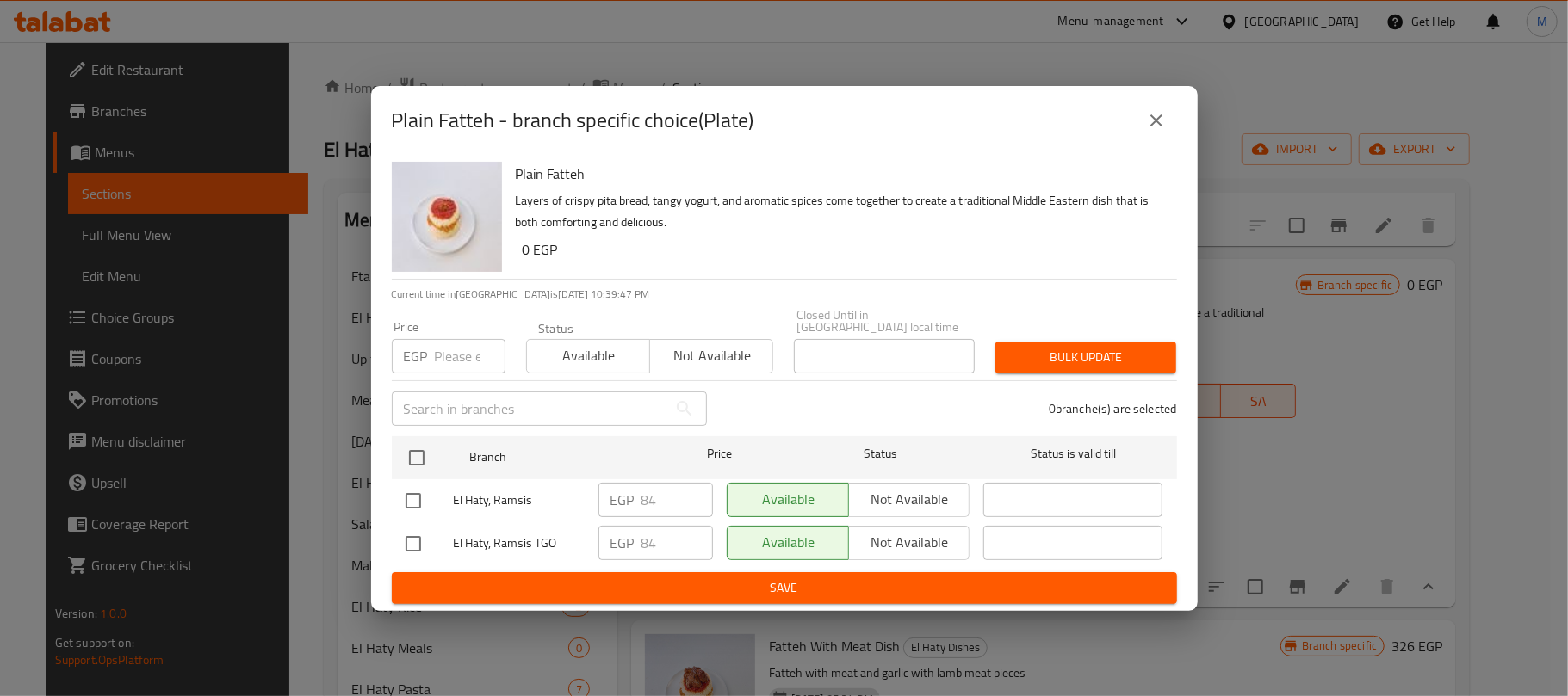
click at [1154, 136] on button "close" at bounding box center [1155, 120] width 41 height 41
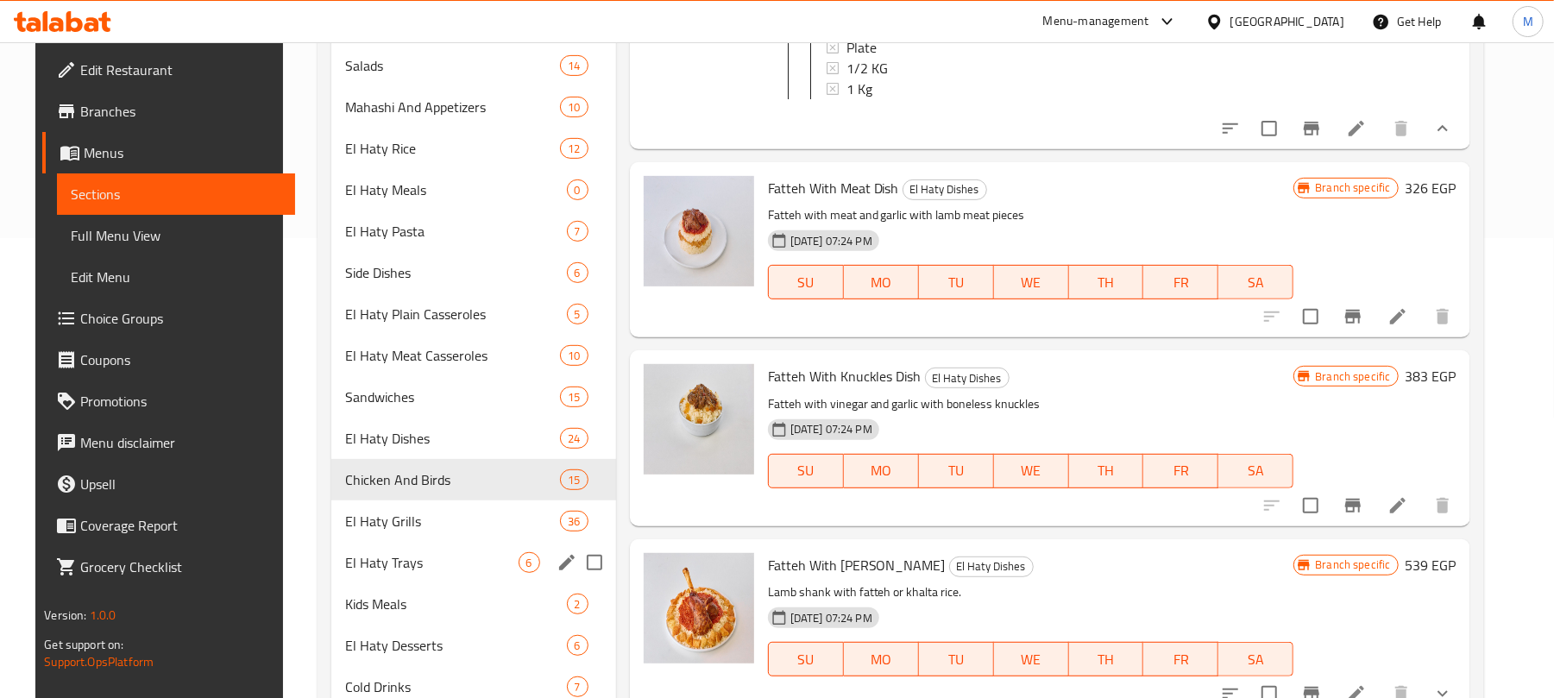
scroll to position [526, 0]
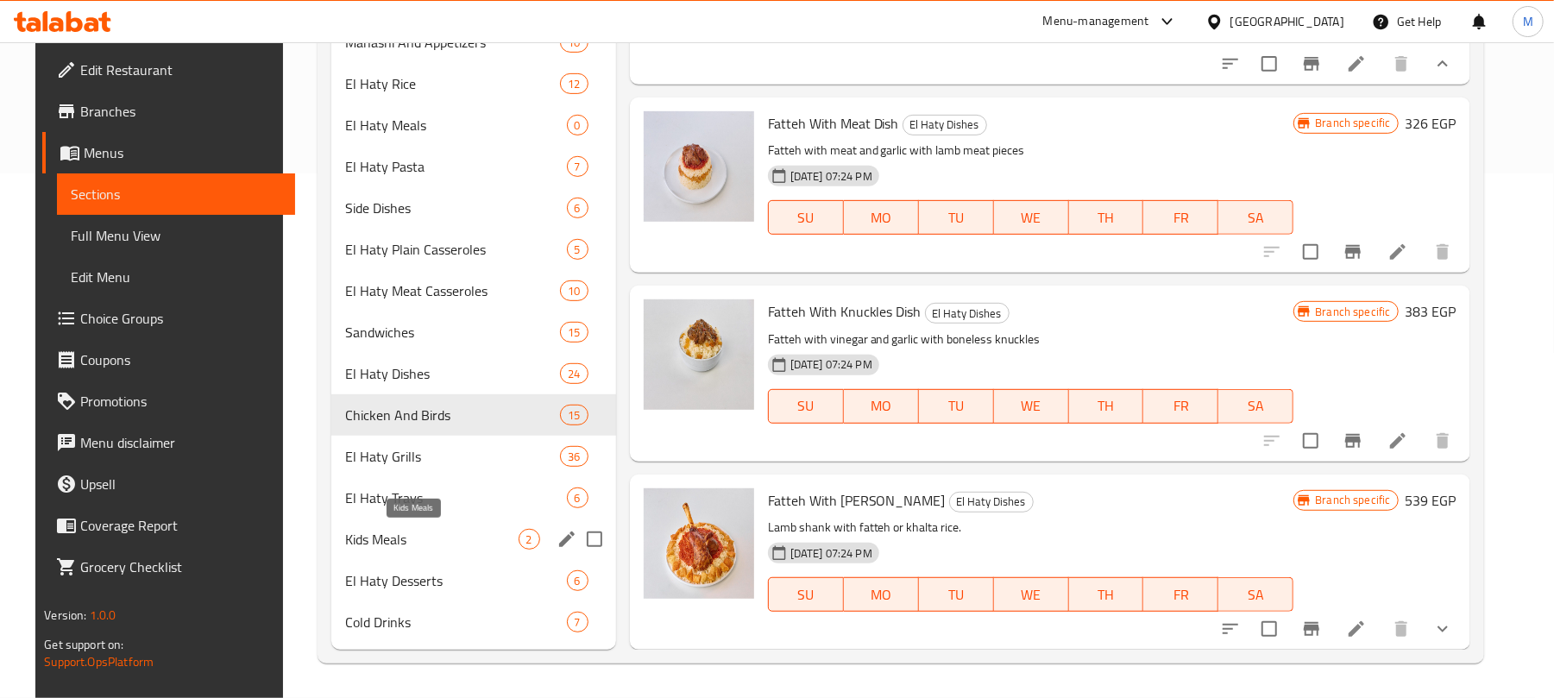
click at [397, 540] on span "Kids Meals" at bounding box center [431, 539] width 173 height 21
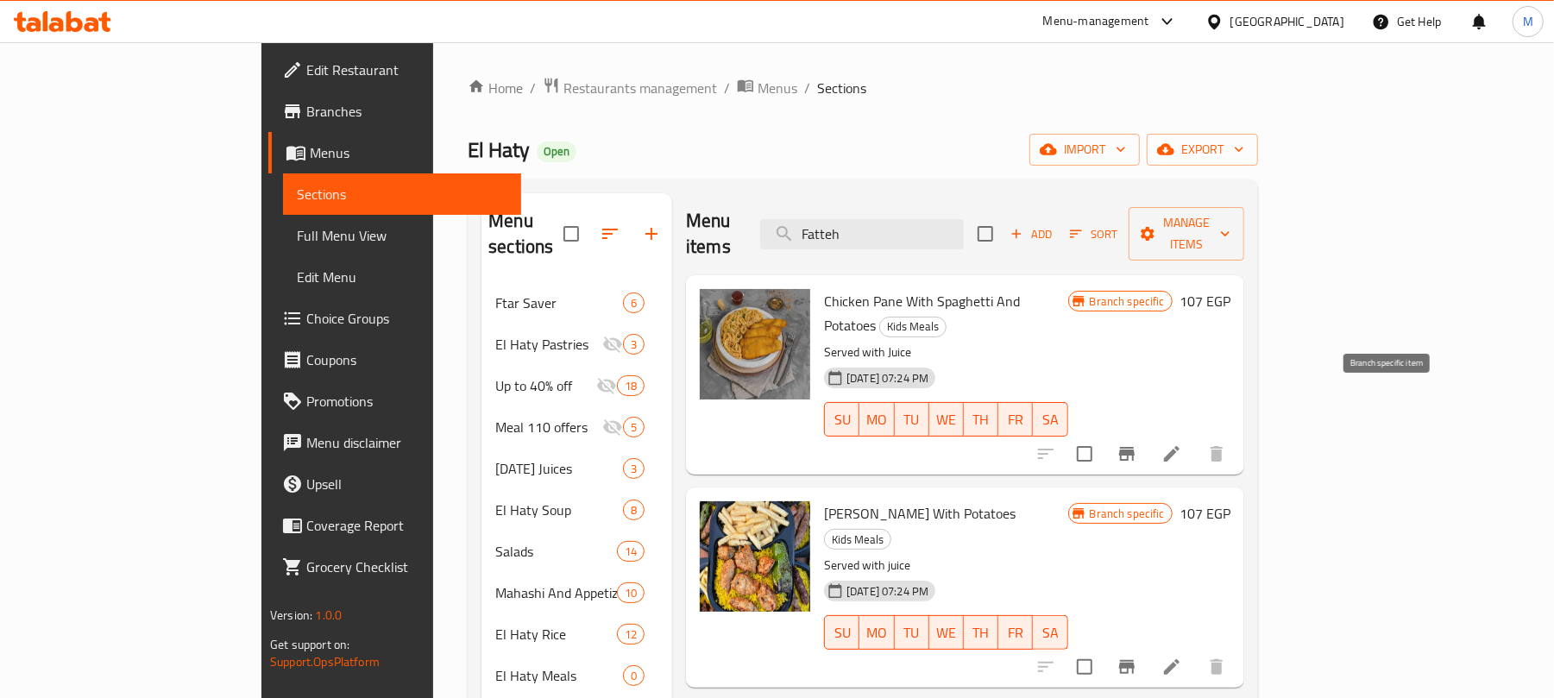
click at [1135, 447] on icon "Branch-specific-item" at bounding box center [1127, 454] width 16 height 14
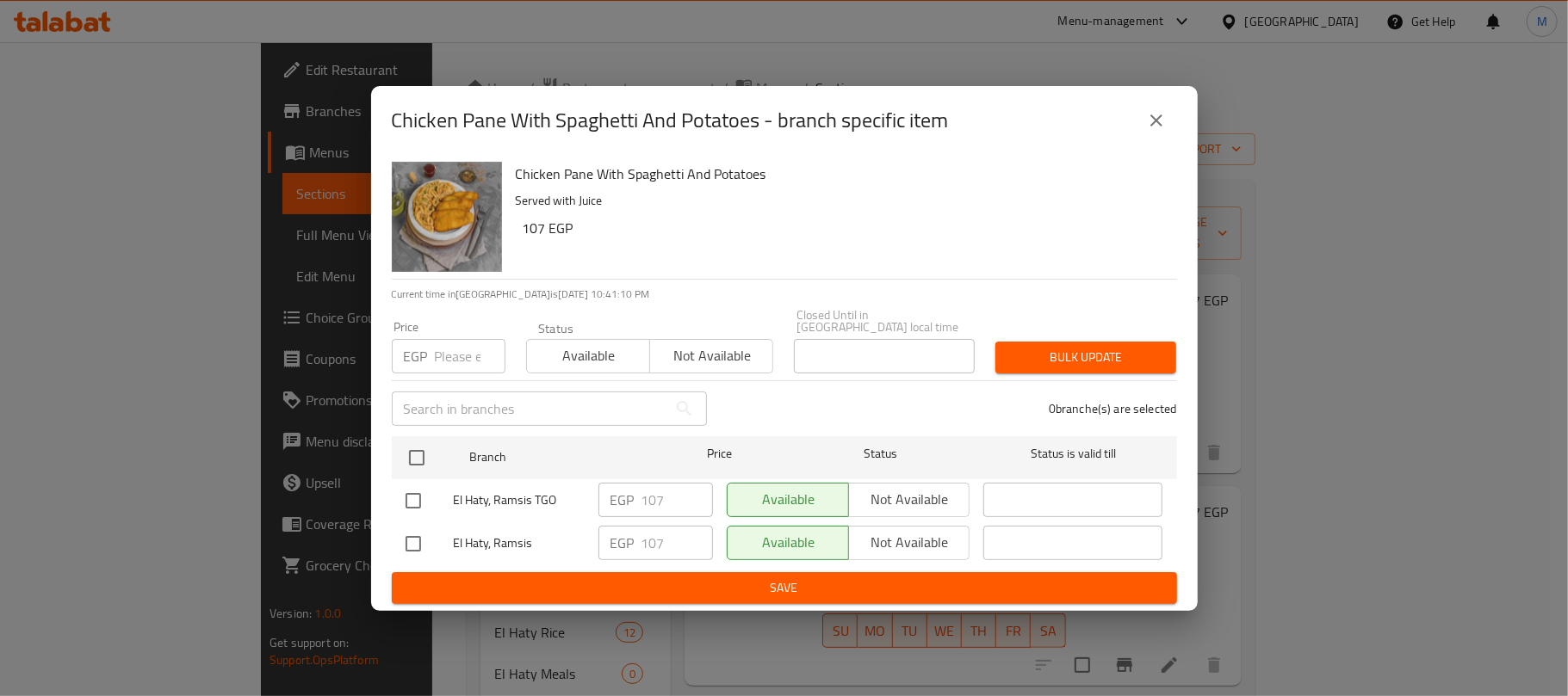
click at [452, 359] on input "number" at bounding box center [470, 356] width 71 height 35
paste input "121"
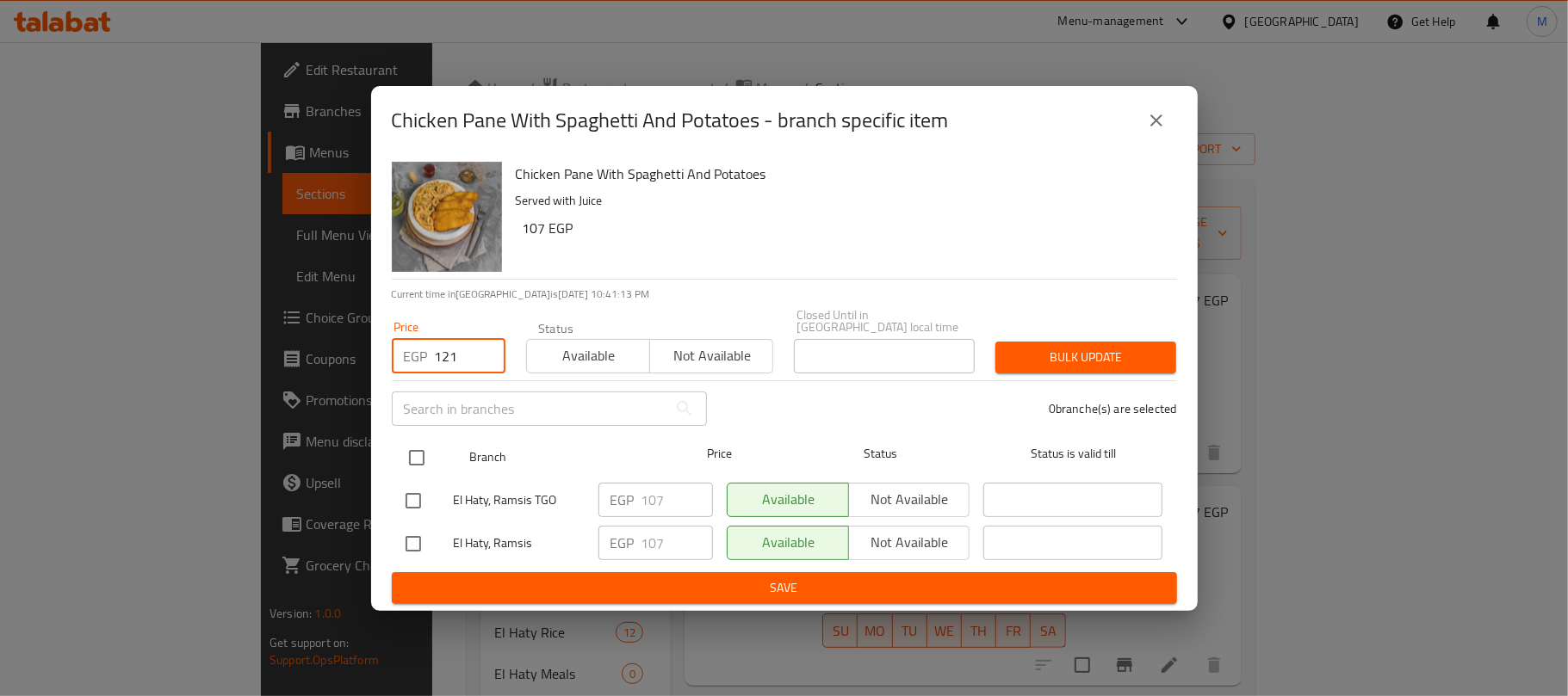
type input "121"
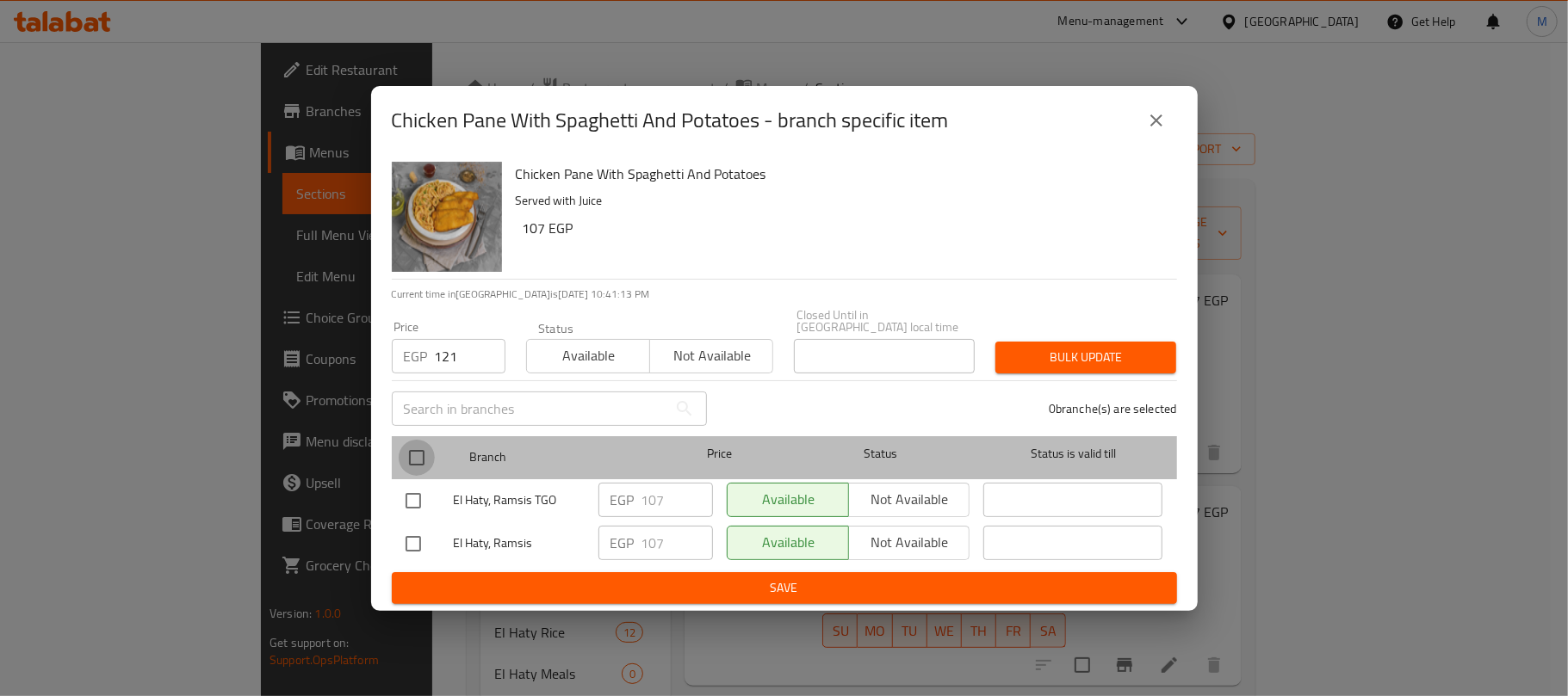
click at [414, 450] on input "checkbox" at bounding box center [417, 458] width 36 height 36
checkbox input "true"
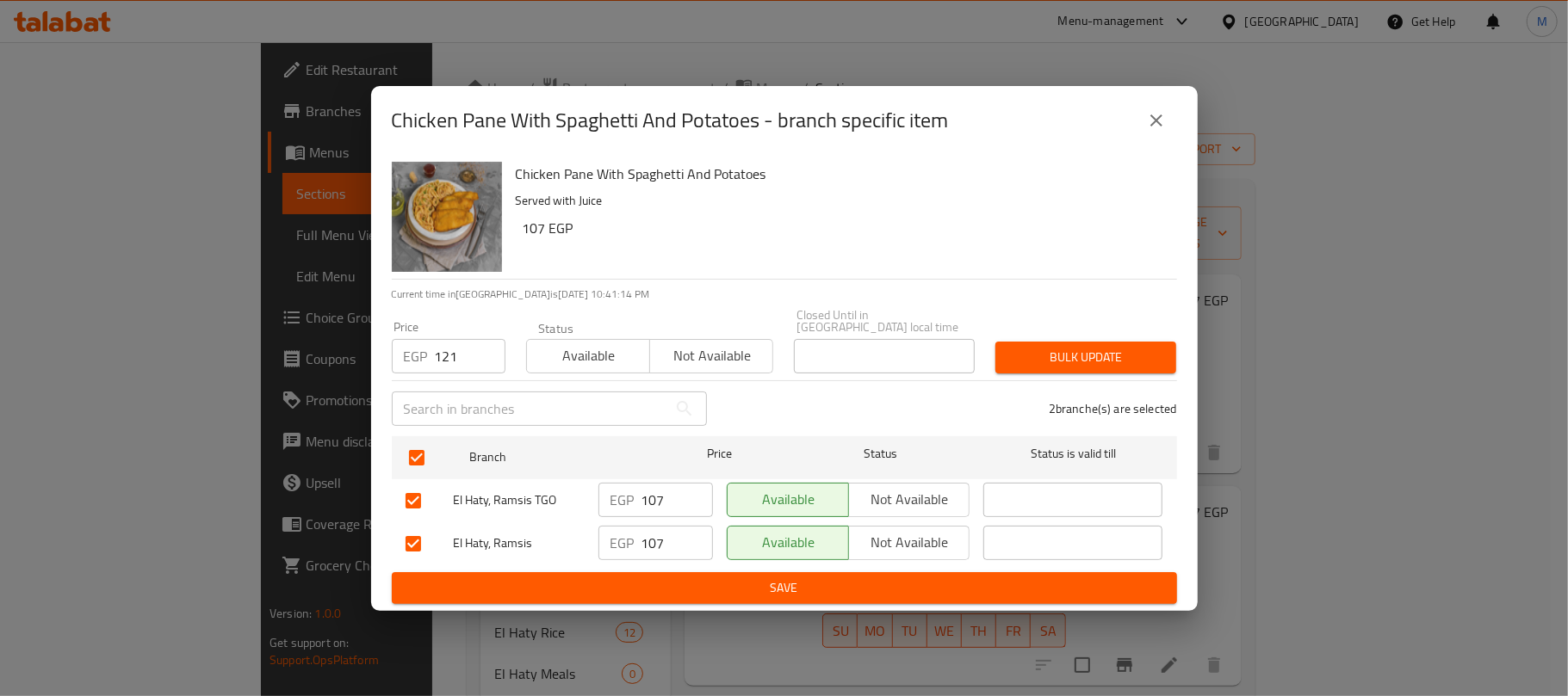
click at [1086, 365] on button "Bulk update" at bounding box center [1085, 358] width 181 height 32
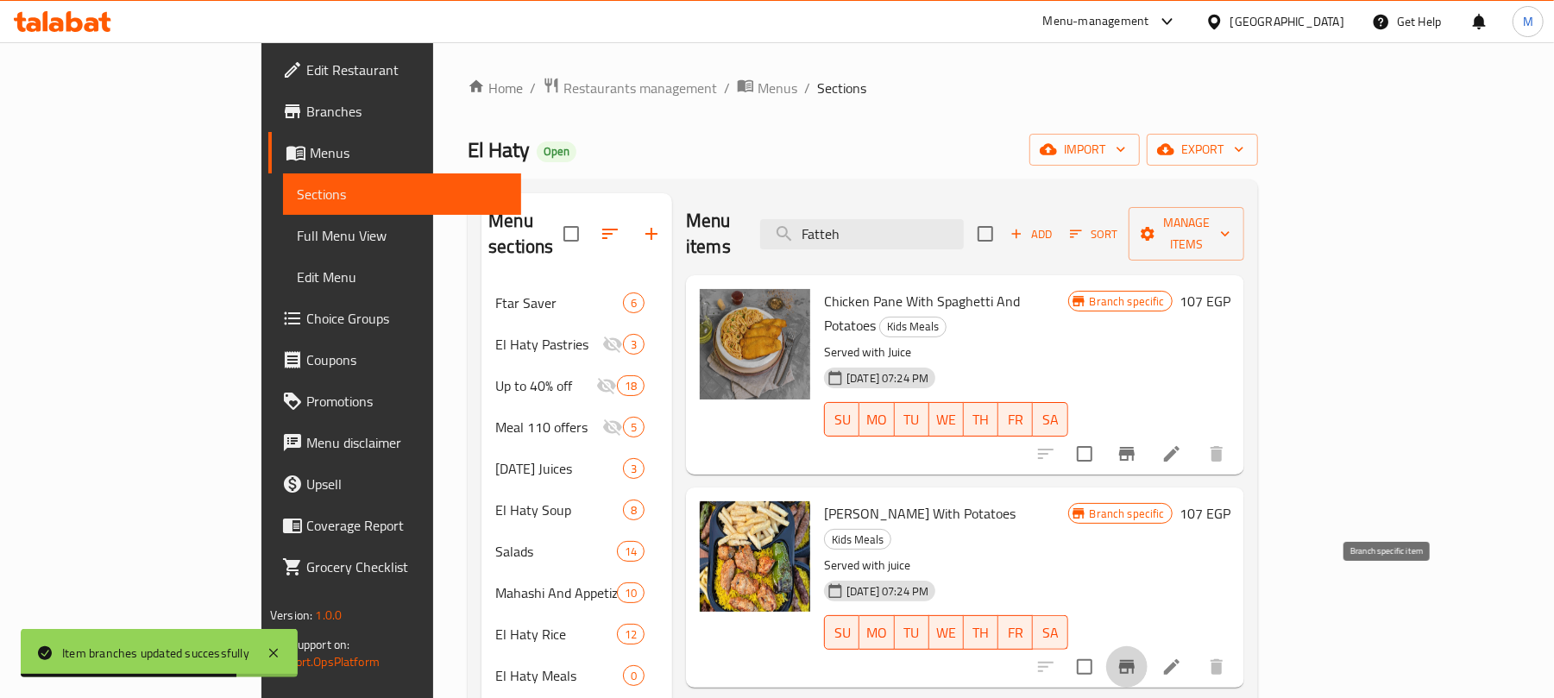
click at [1135, 660] on icon "Branch-specific-item" at bounding box center [1127, 667] width 16 height 14
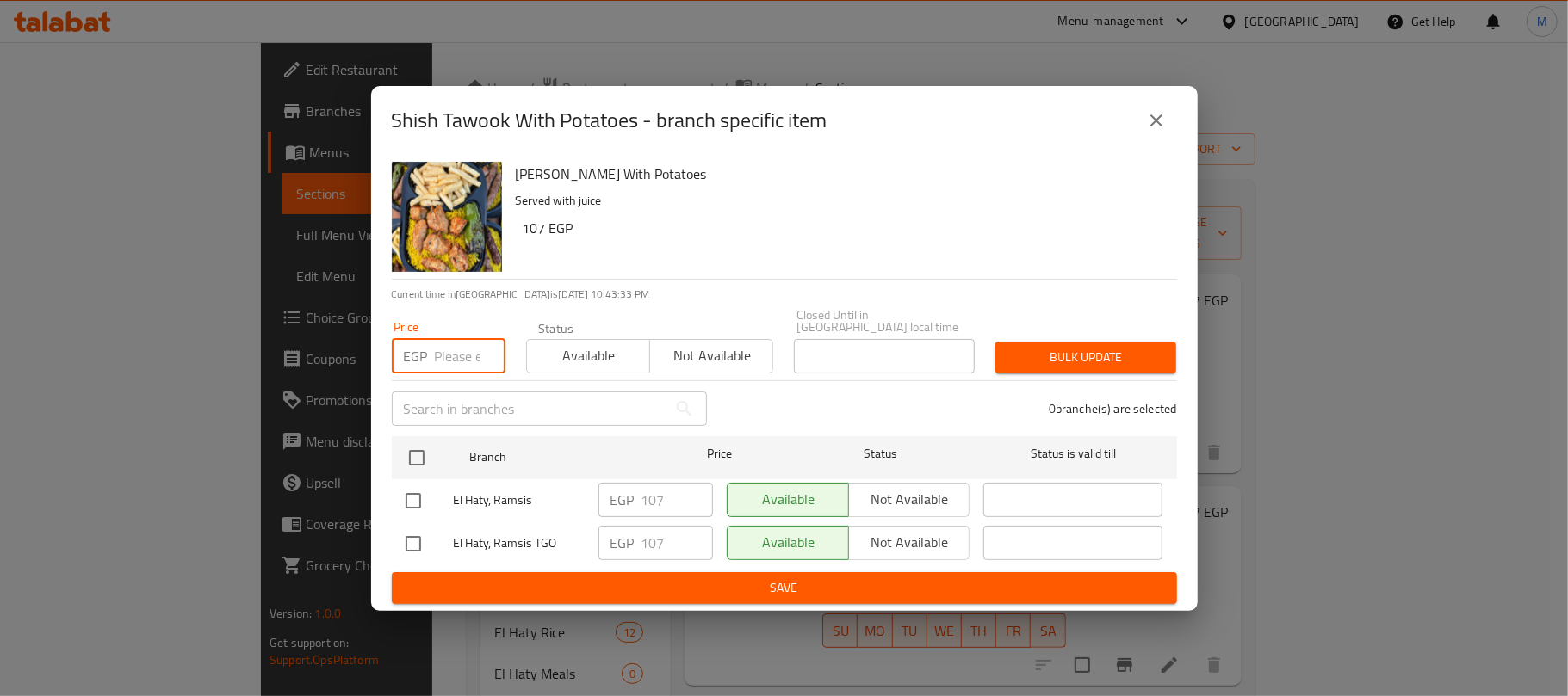
click at [465, 342] on input "number" at bounding box center [470, 356] width 71 height 35
paste input "121"
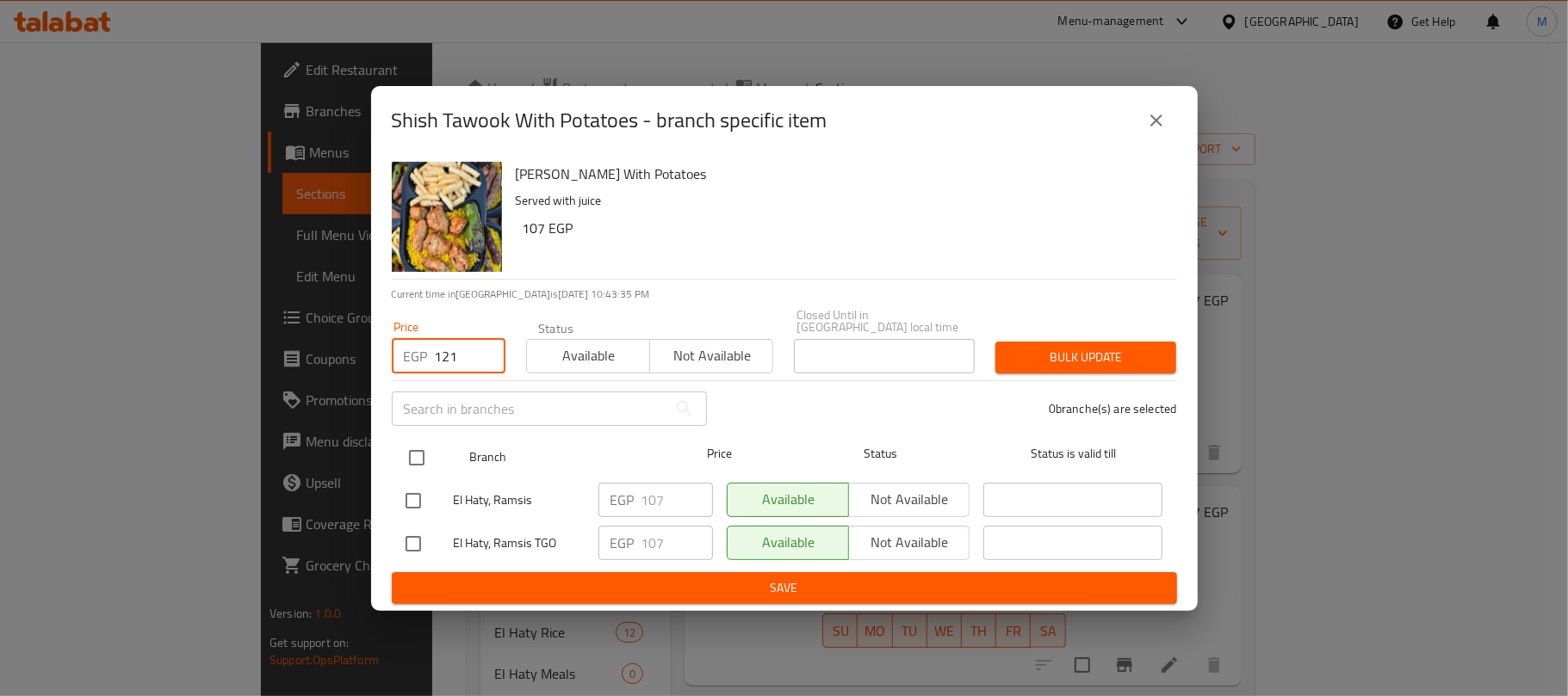
type input "121"
click at [414, 449] on input "checkbox" at bounding box center [417, 458] width 36 height 36
checkbox input "true"
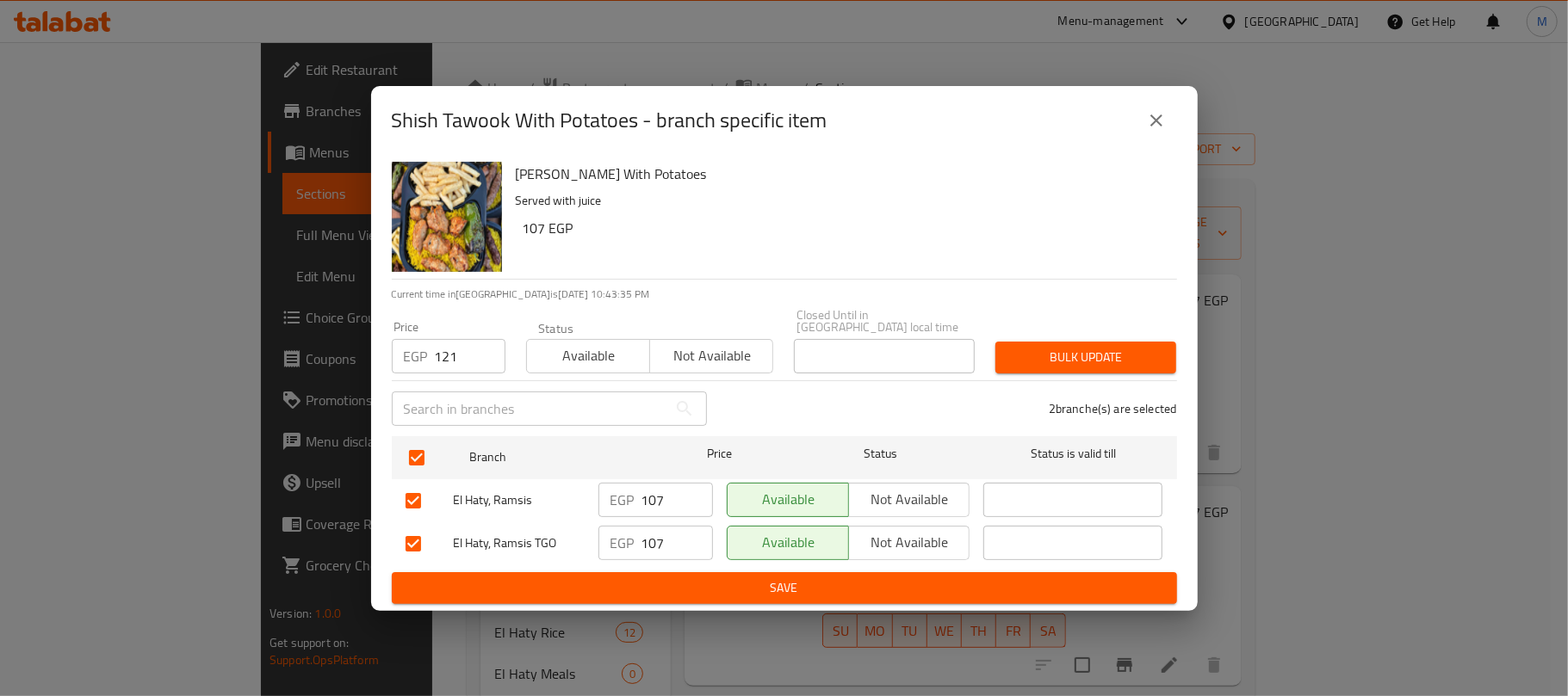
checkbox input "true"
click at [1012, 351] on span "Bulk update" at bounding box center [1085, 358] width 154 height 22
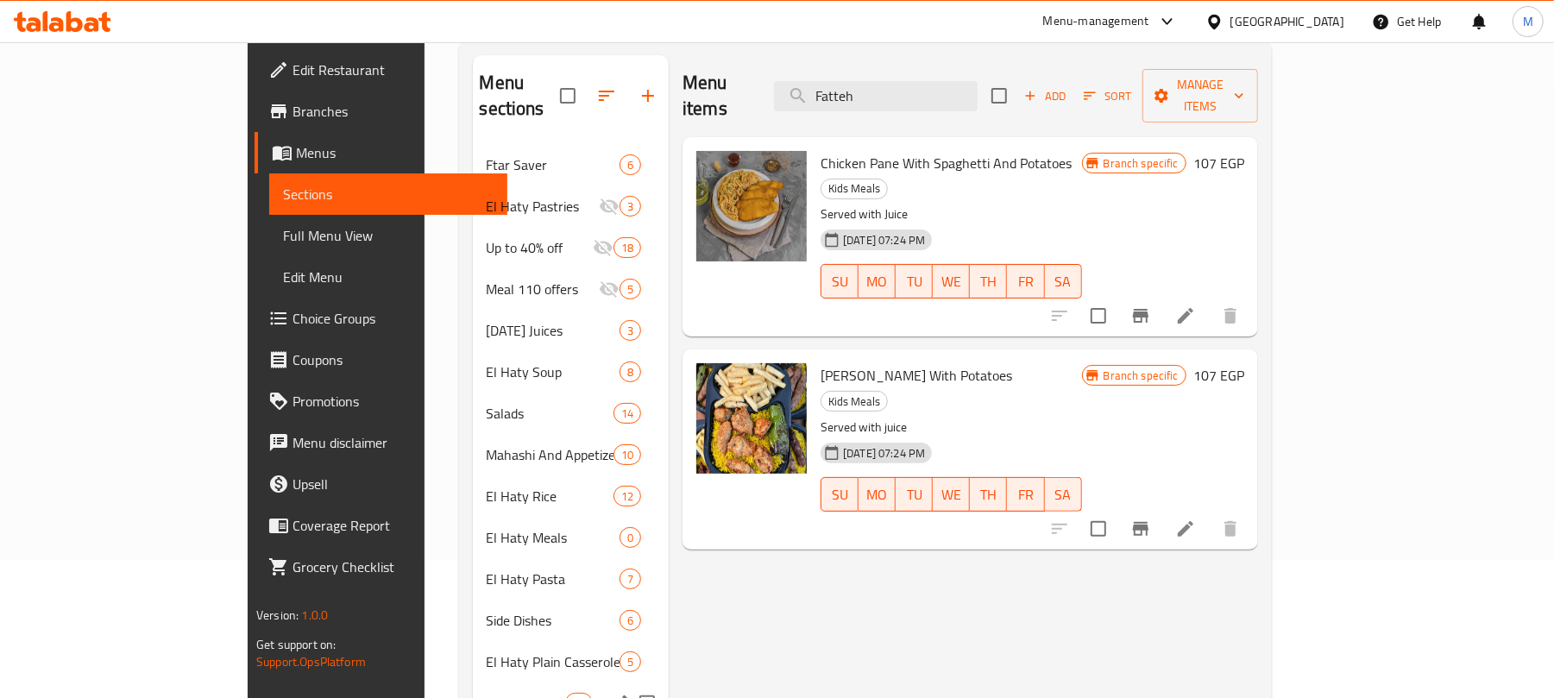
scroll to position [115, 0]
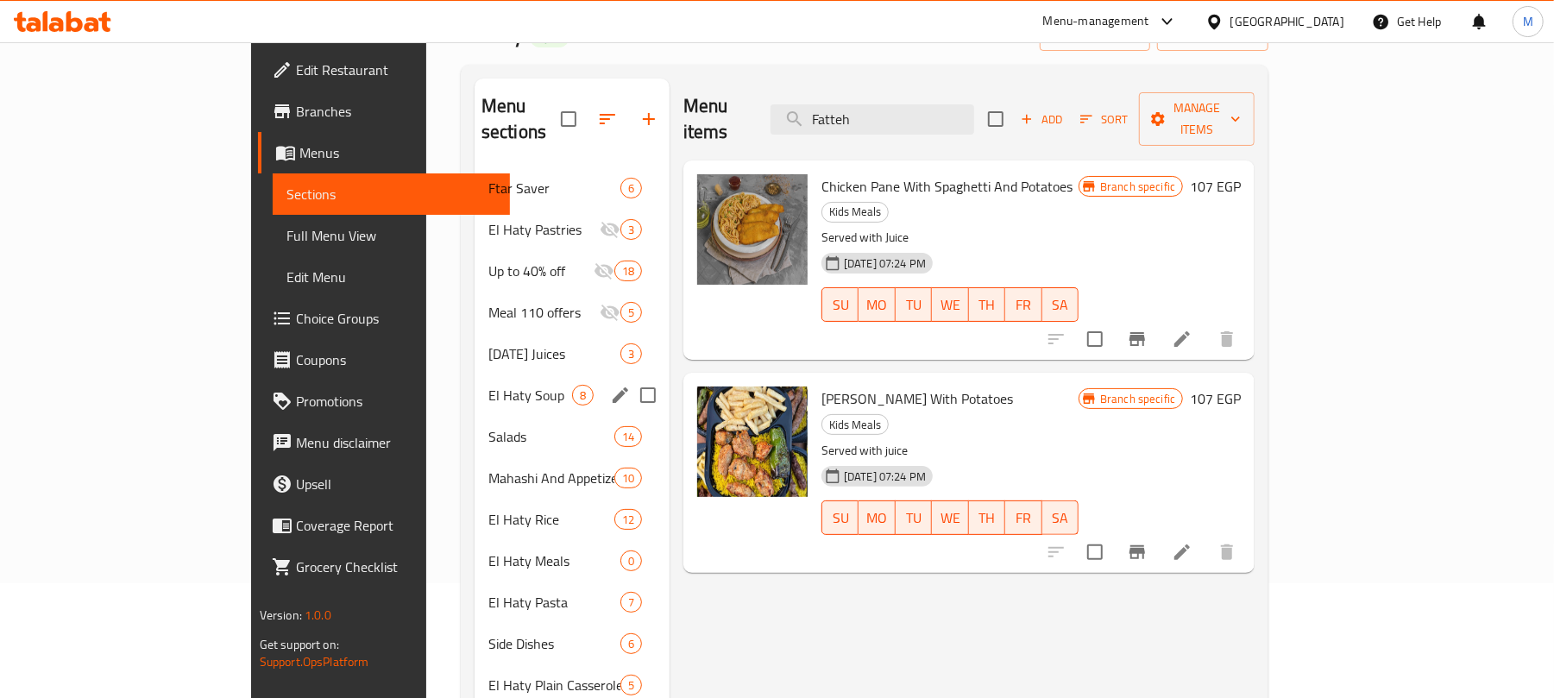
click at [475, 381] on div "El Haty Soup 8" at bounding box center [572, 395] width 195 height 41
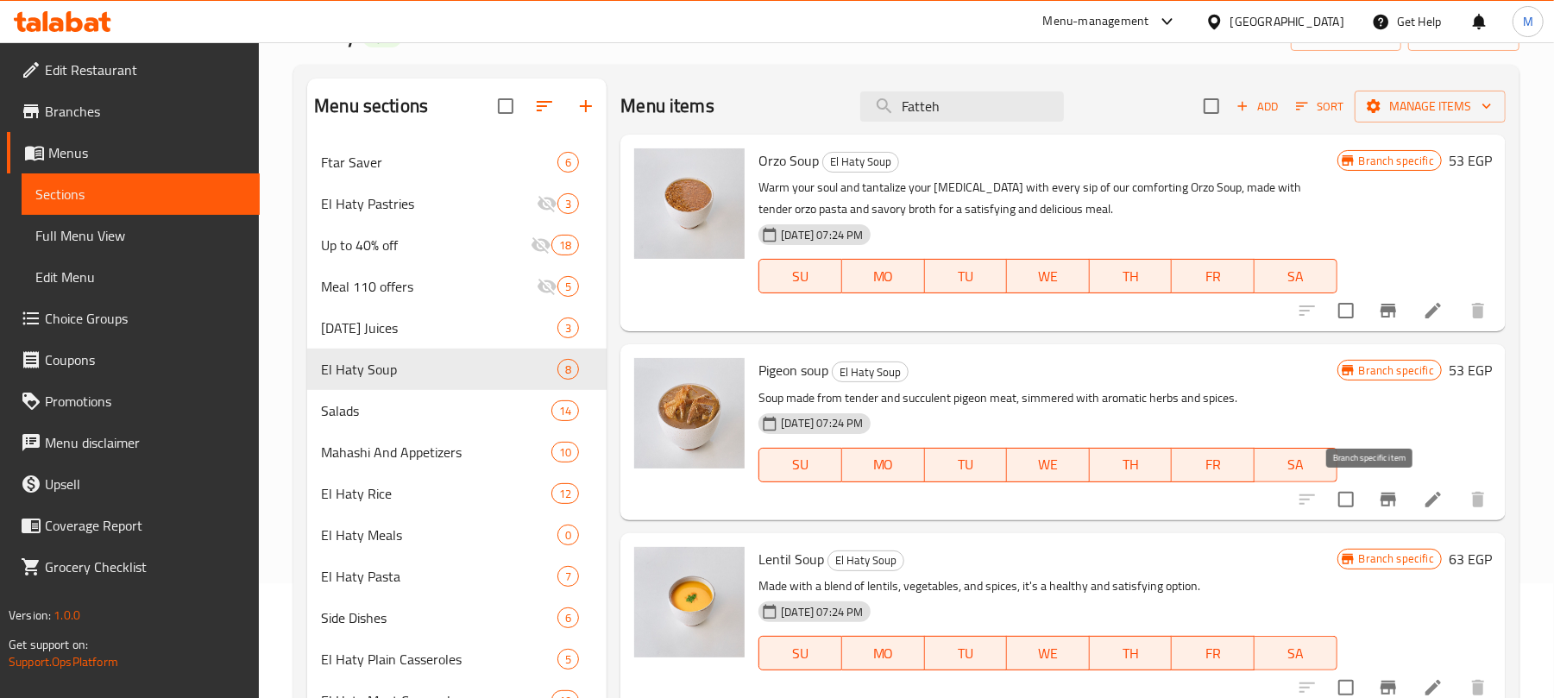
click at [1378, 491] on icon "Branch-specific-item" at bounding box center [1388, 499] width 21 height 21
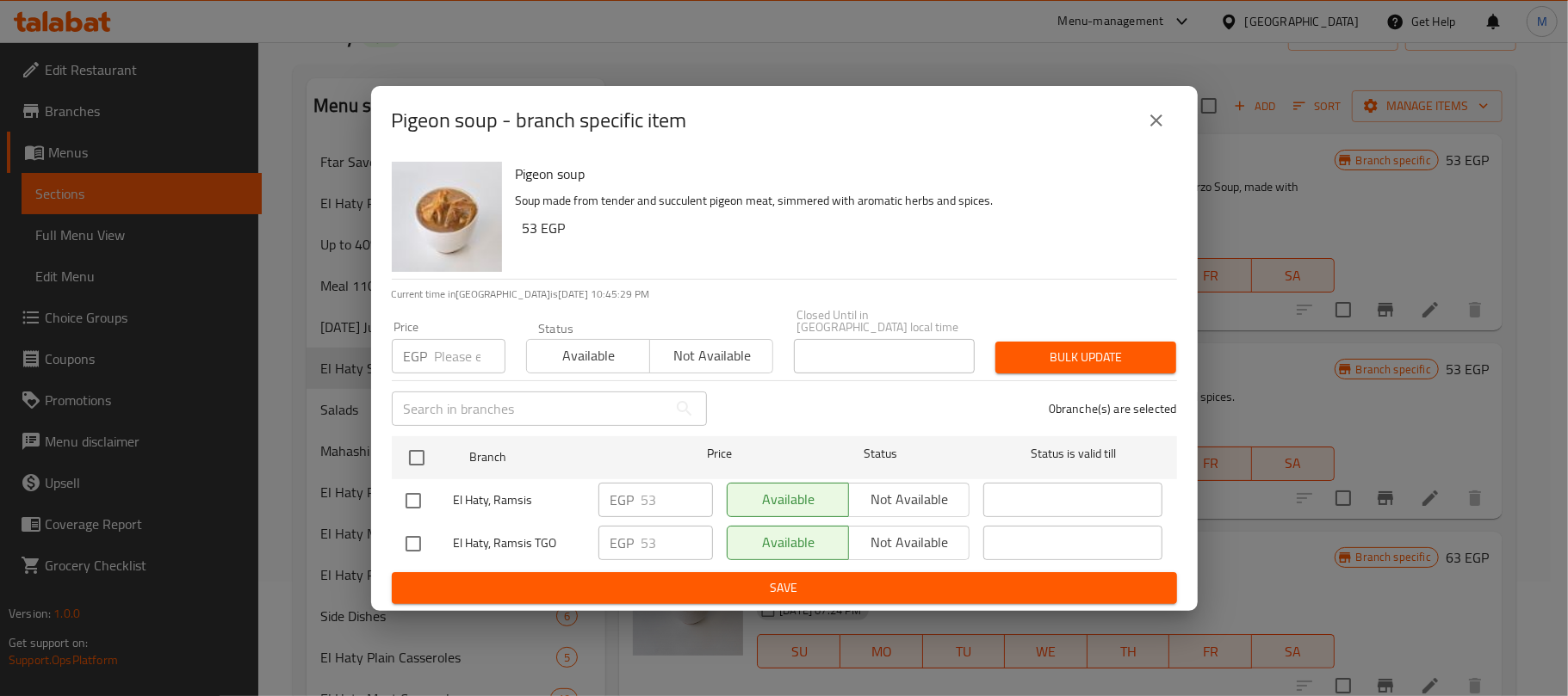
drag, startPoint x: 1162, startPoint y: 116, endPoint x: 1051, endPoint y: 338, distance: 248.2
click at [1162, 123] on icon "close" at bounding box center [1156, 120] width 21 height 21
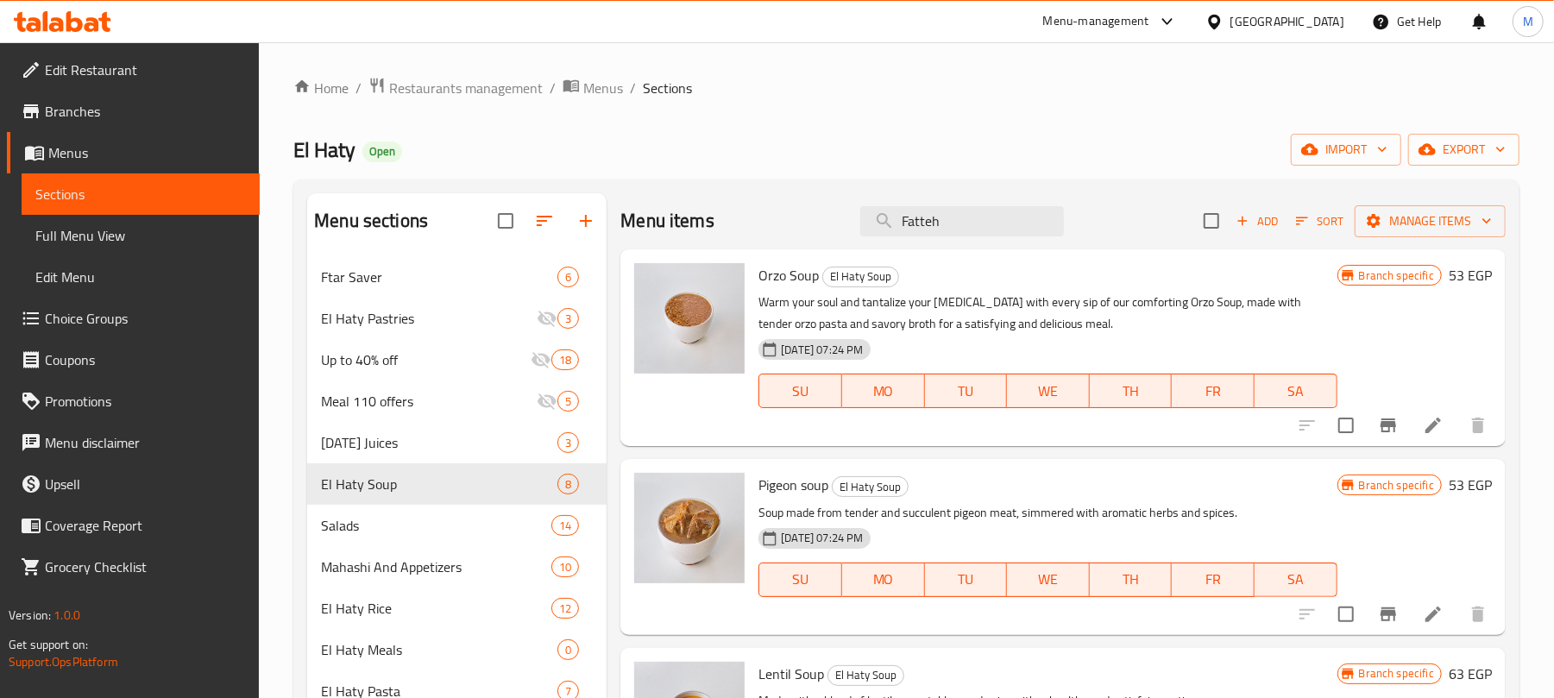
click at [972, 111] on div "Home / Restaurants management / Menus / Sections El Haty Open import export Men…" at bounding box center [906, 633] width 1226 height 1112
click at [961, 218] on input "Fatteh" at bounding box center [962, 221] width 204 height 30
paste input "ستيك بالصوص"
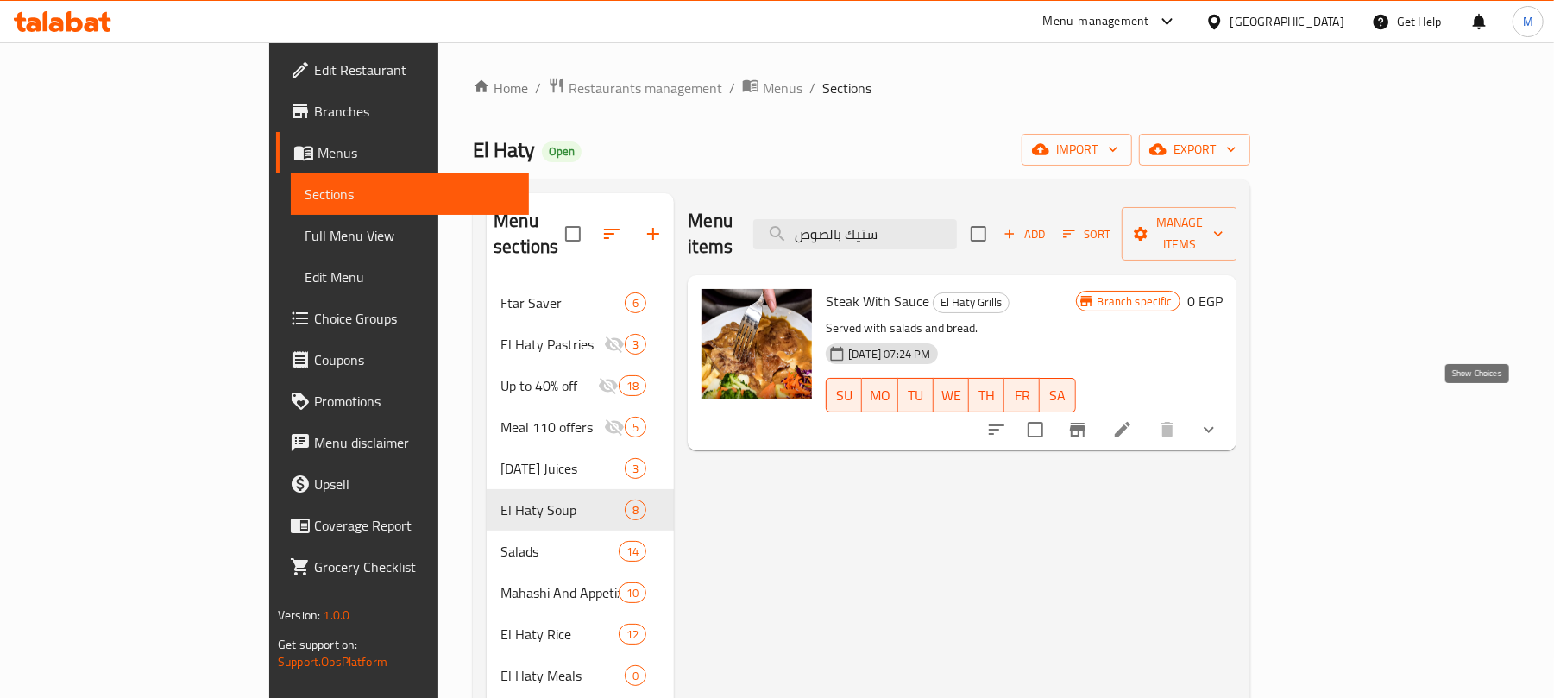
type input "ستيك بالصوص"
click at [1219, 419] on icon "show more" at bounding box center [1209, 429] width 21 height 21
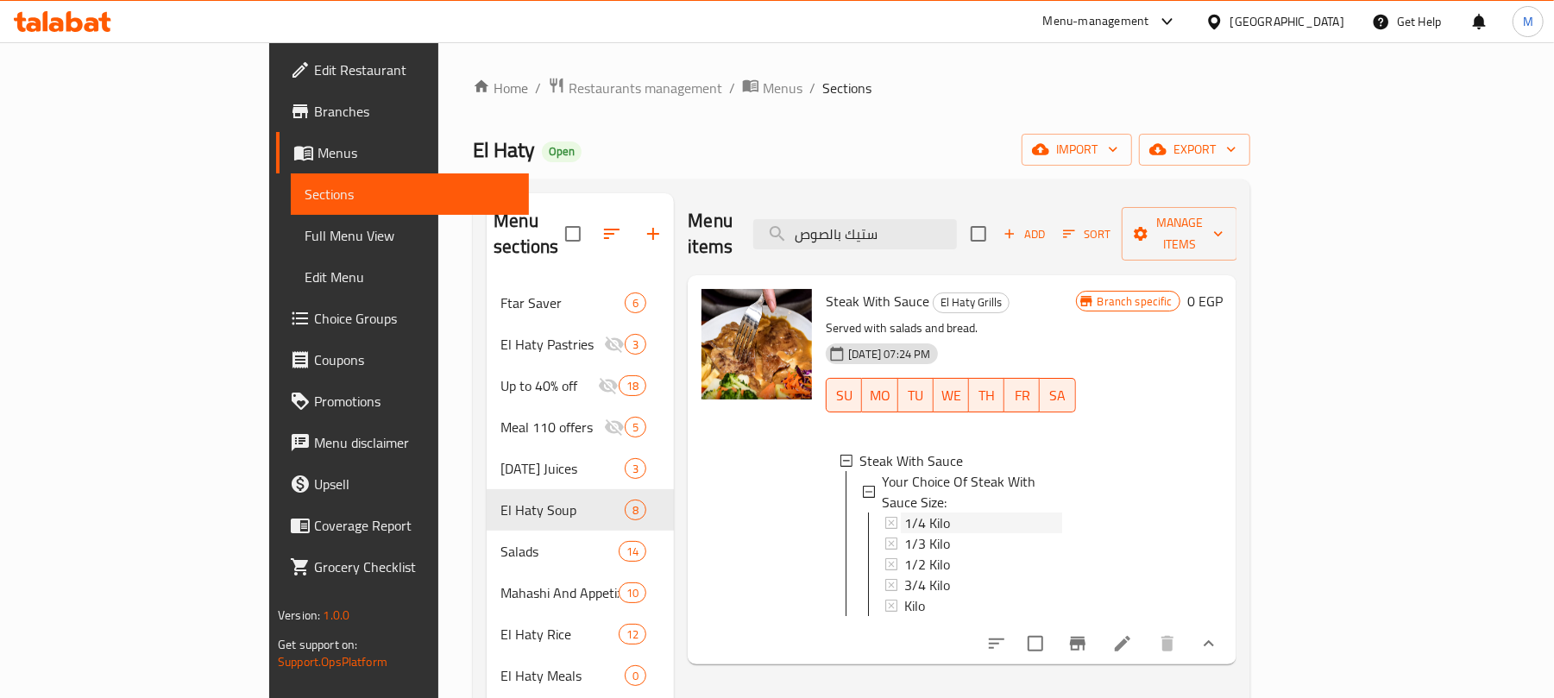
click at [904, 513] on span "1/4 Kilo" at bounding box center [927, 523] width 46 height 21
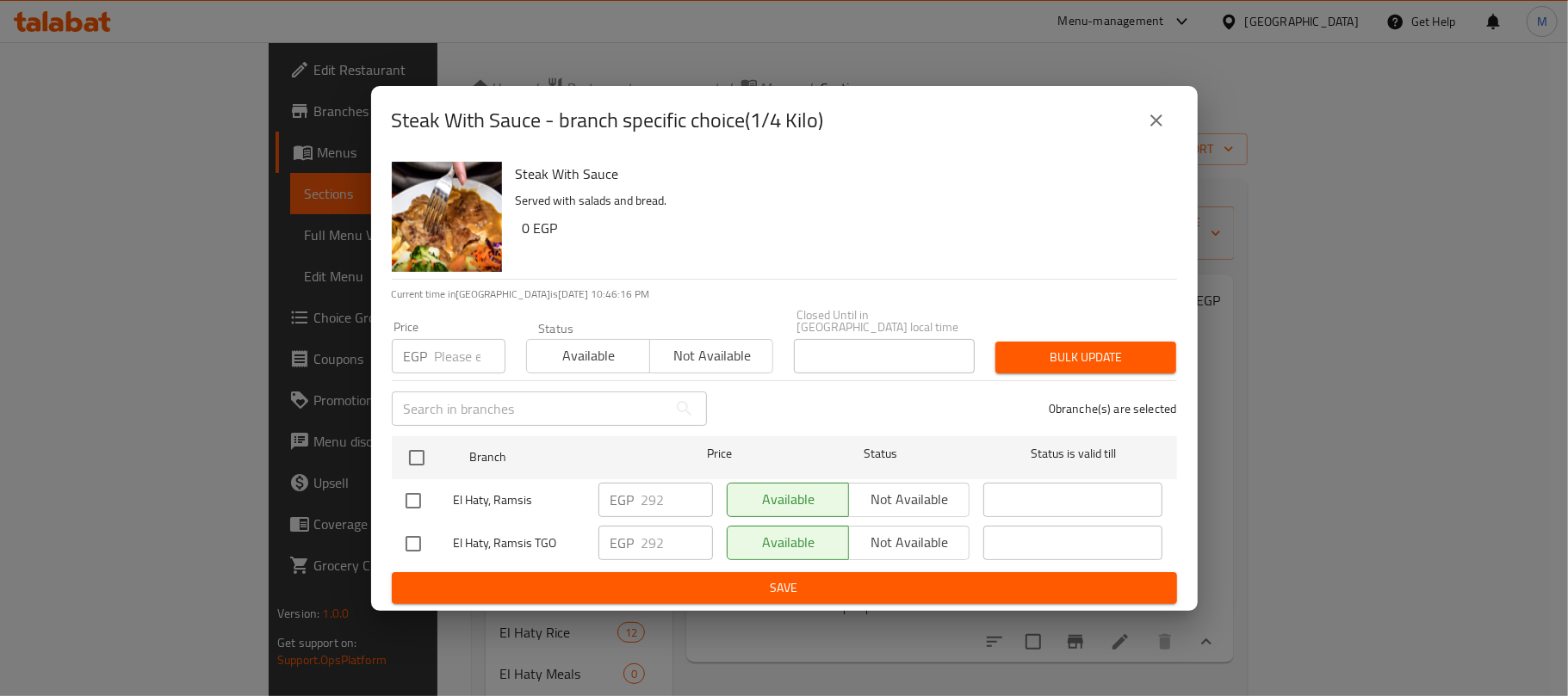
click at [455, 351] on input "number" at bounding box center [470, 356] width 71 height 35
paste input "306"
type input "306"
click at [1114, 365] on button "Bulk update" at bounding box center [1085, 358] width 181 height 32
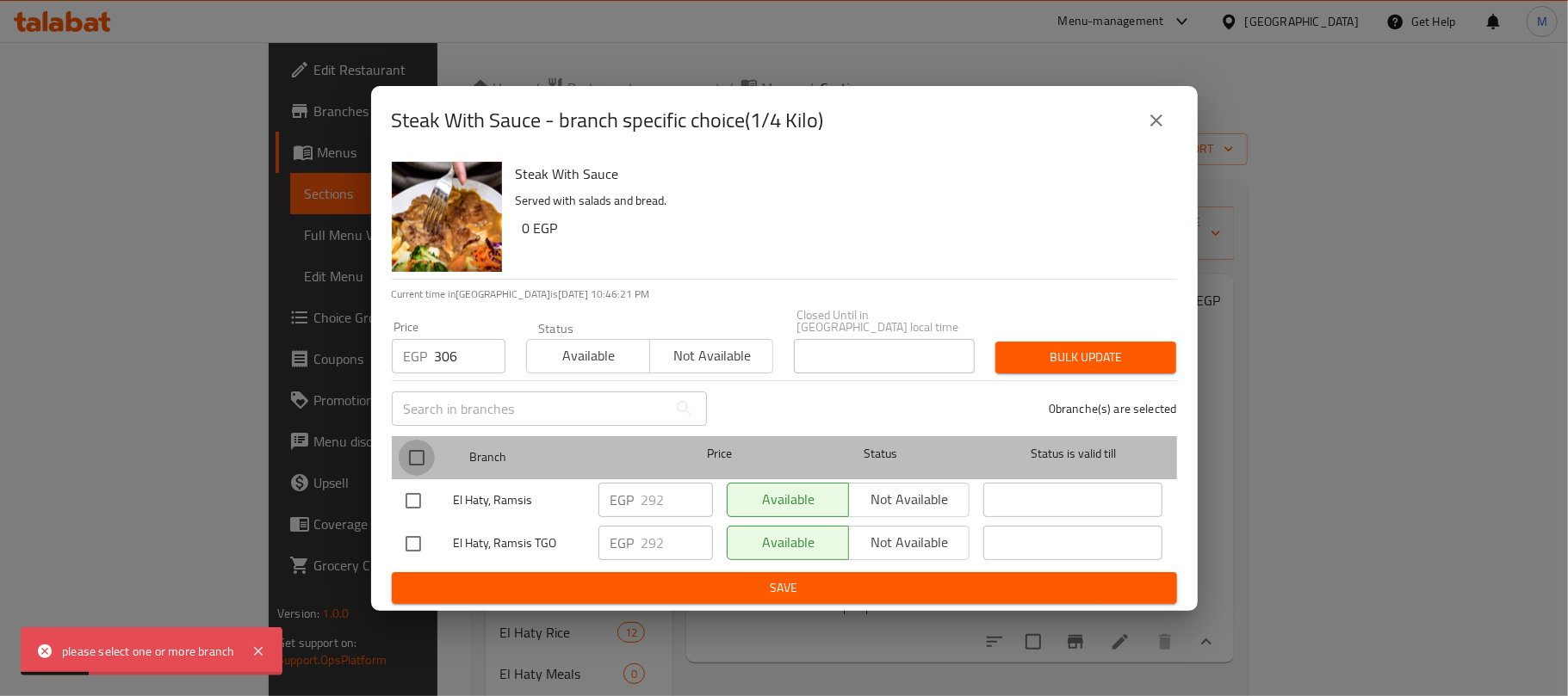
click at [415, 458] on input "checkbox" at bounding box center [417, 458] width 36 height 36
checkbox input "true"
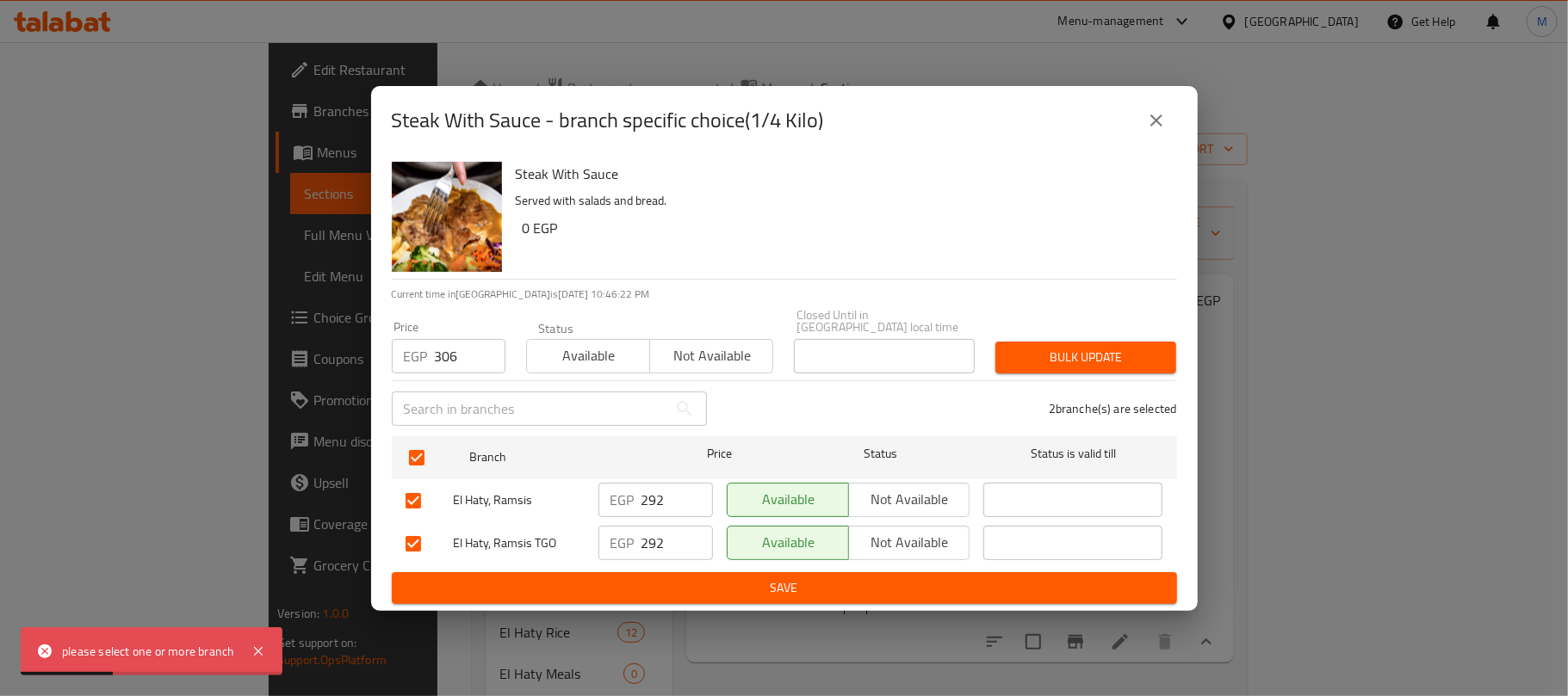
click at [1102, 349] on span "Bulk update" at bounding box center [1085, 358] width 154 height 22
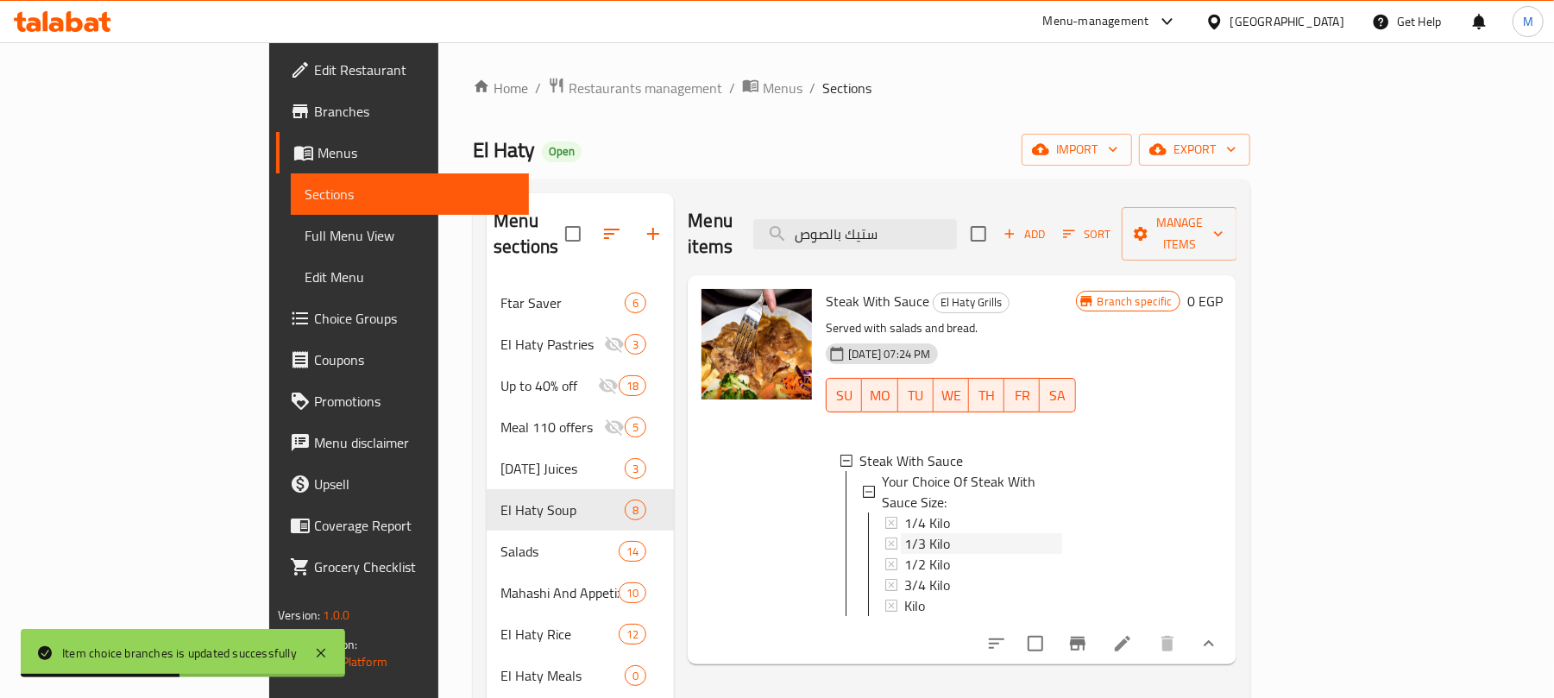
click at [904, 533] on span "1/3 Kilo" at bounding box center [927, 543] width 46 height 21
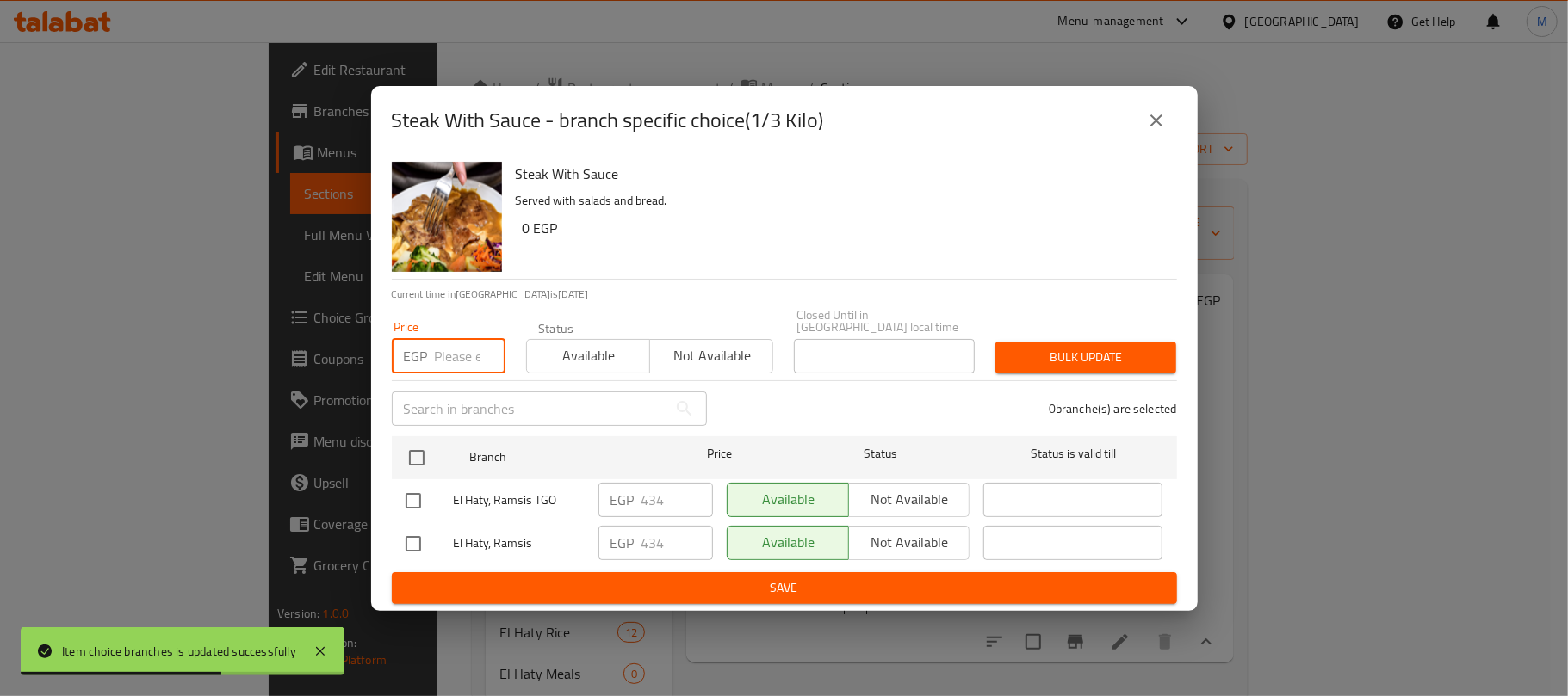
click at [448, 346] on input "number" at bounding box center [470, 356] width 71 height 35
paste input "456"
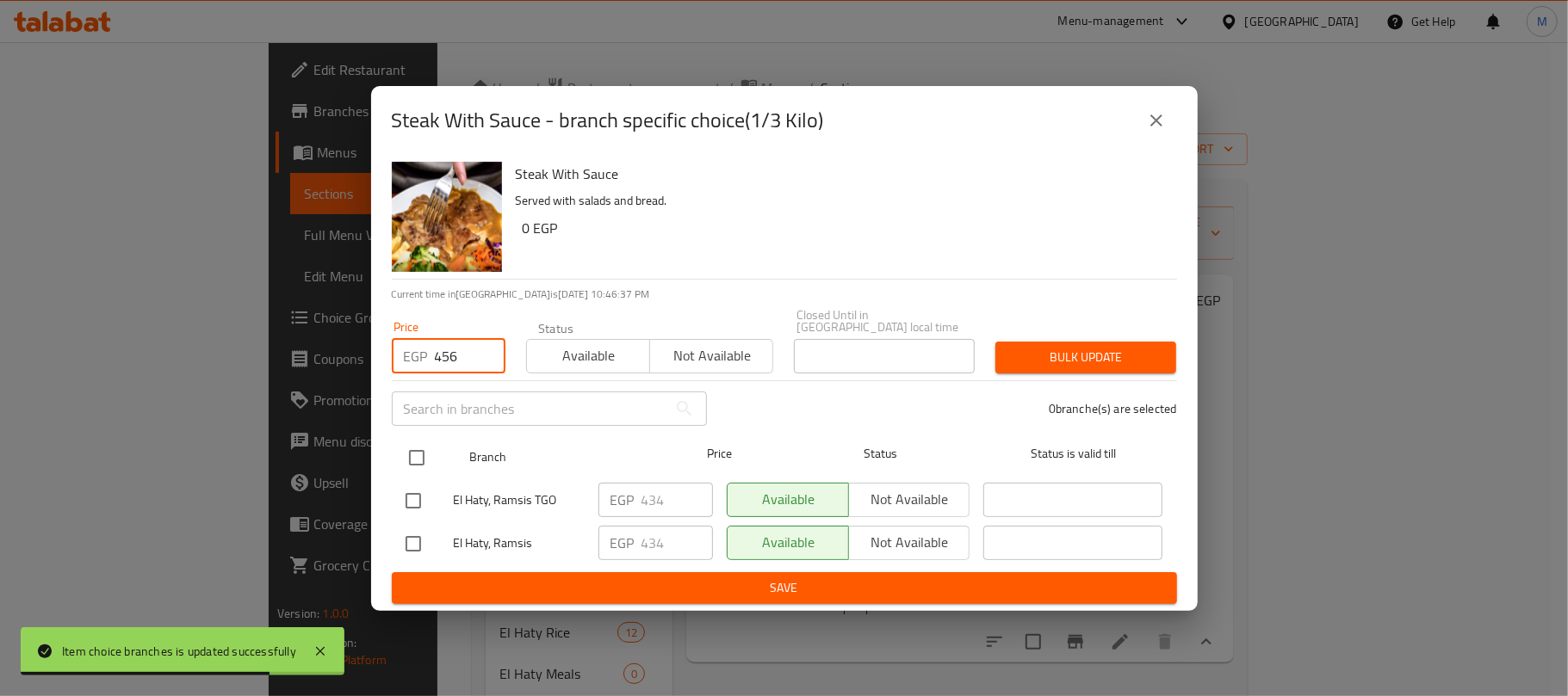
type input "456"
click at [422, 462] on input "checkbox" at bounding box center [417, 458] width 36 height 36
checkbox input "true"
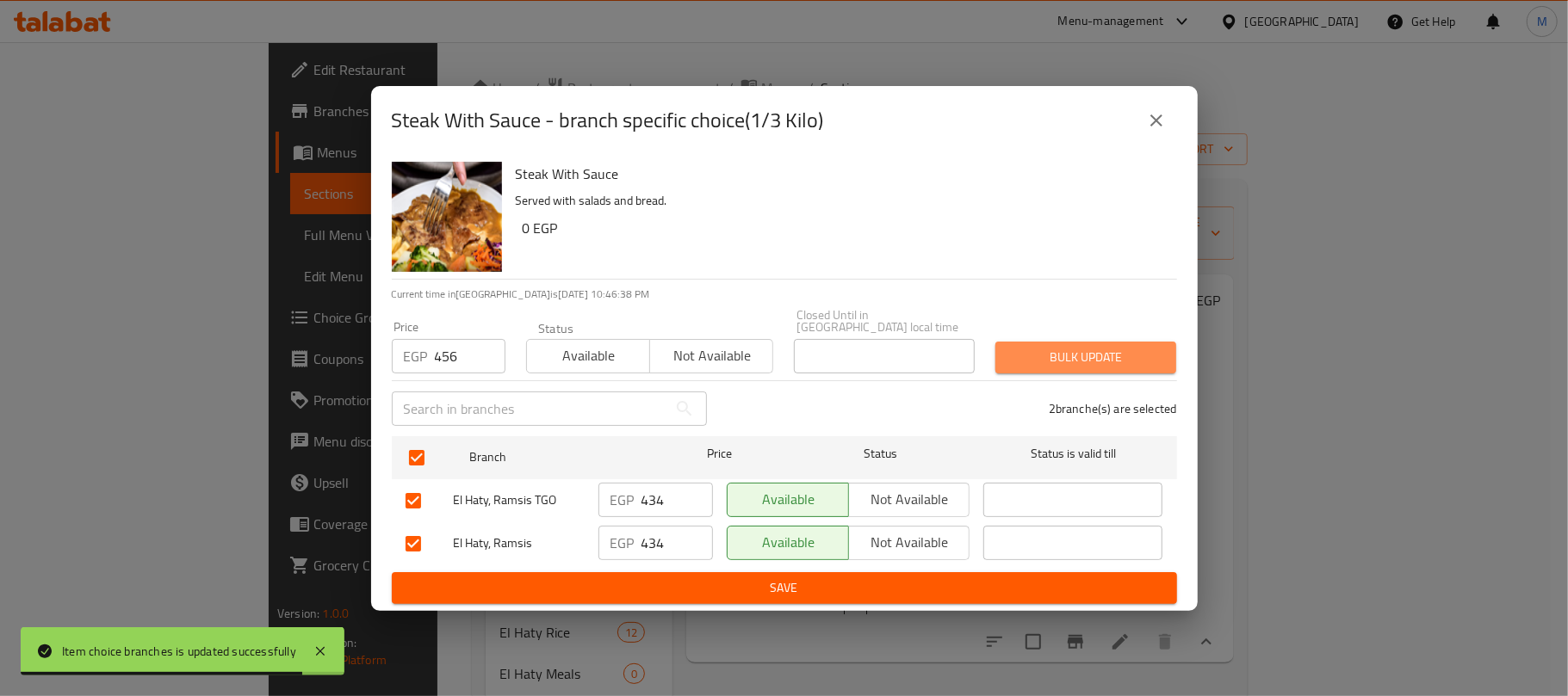
click at [1029, 355] on span "Bulk update" at bounding box center [1085, 358] width 154 height 22
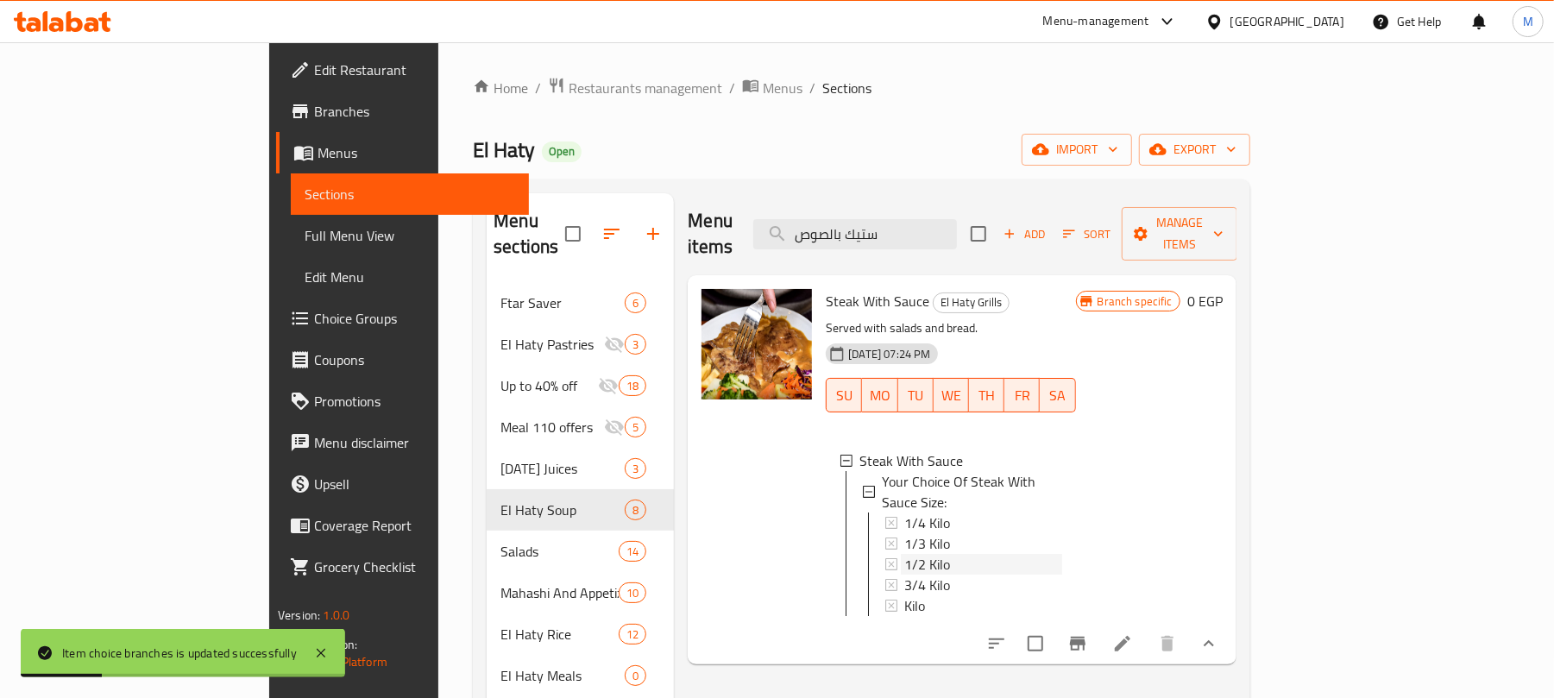
click at [904, 554] on span "1/2 Kilo" at bounding box center [927, 564] width 46 height 21
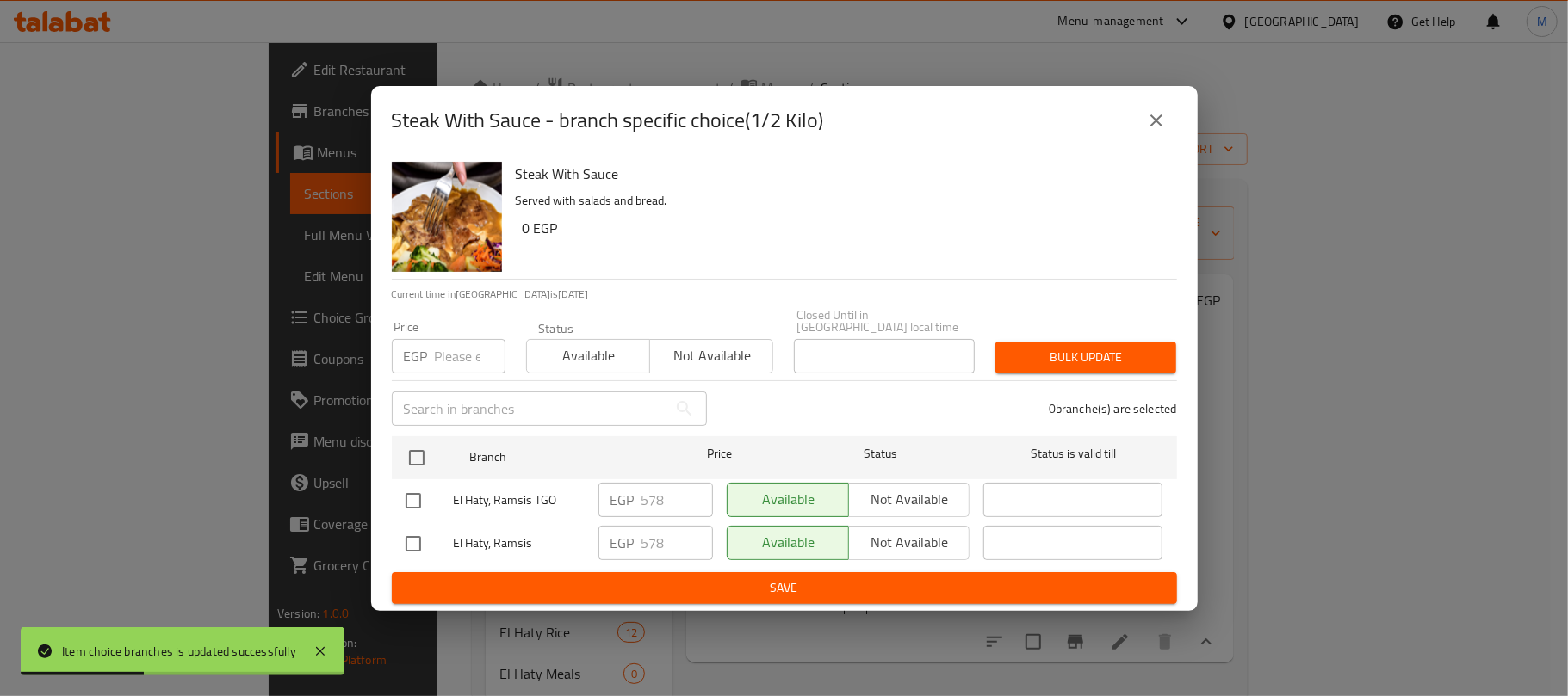
click at [448, 346] on input "number" at bounding box center [470, 356] width 71 height 35
paste input "606"
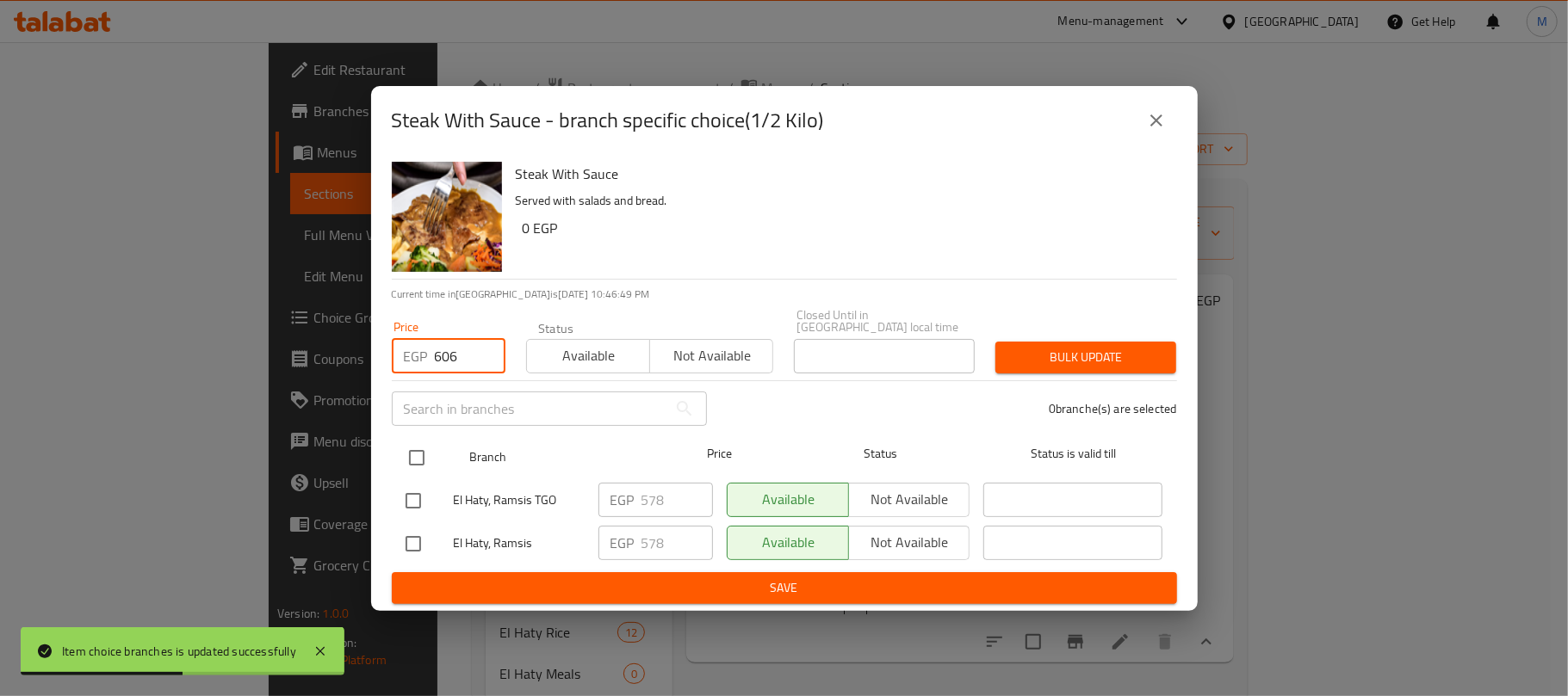
type input "606"
click at [418, 448] on input "checkbox" at bounding box center [417, 458] width 36 height 36
checkbox input "true"
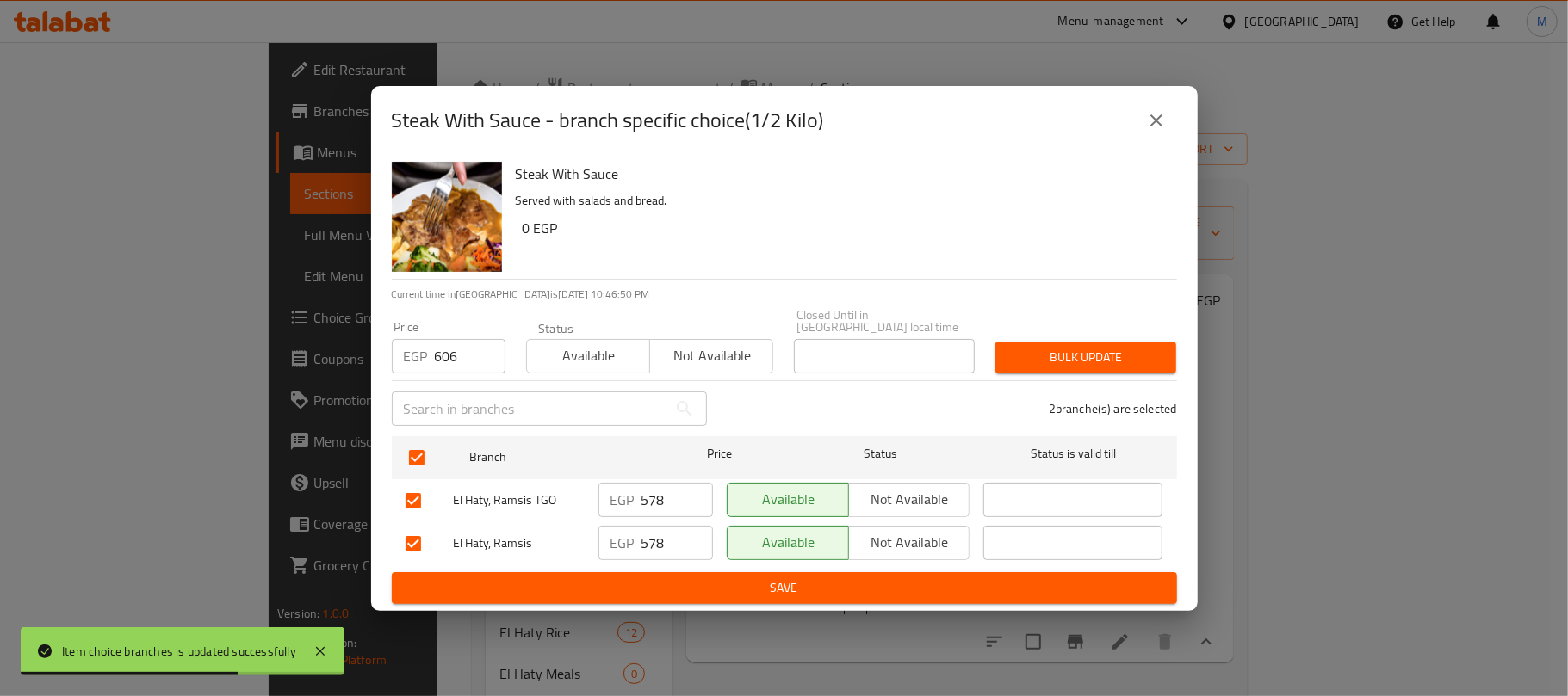
click at [1065, 355] on span "Bulk update" at bounding box center [1085, 358] width 154 height 22
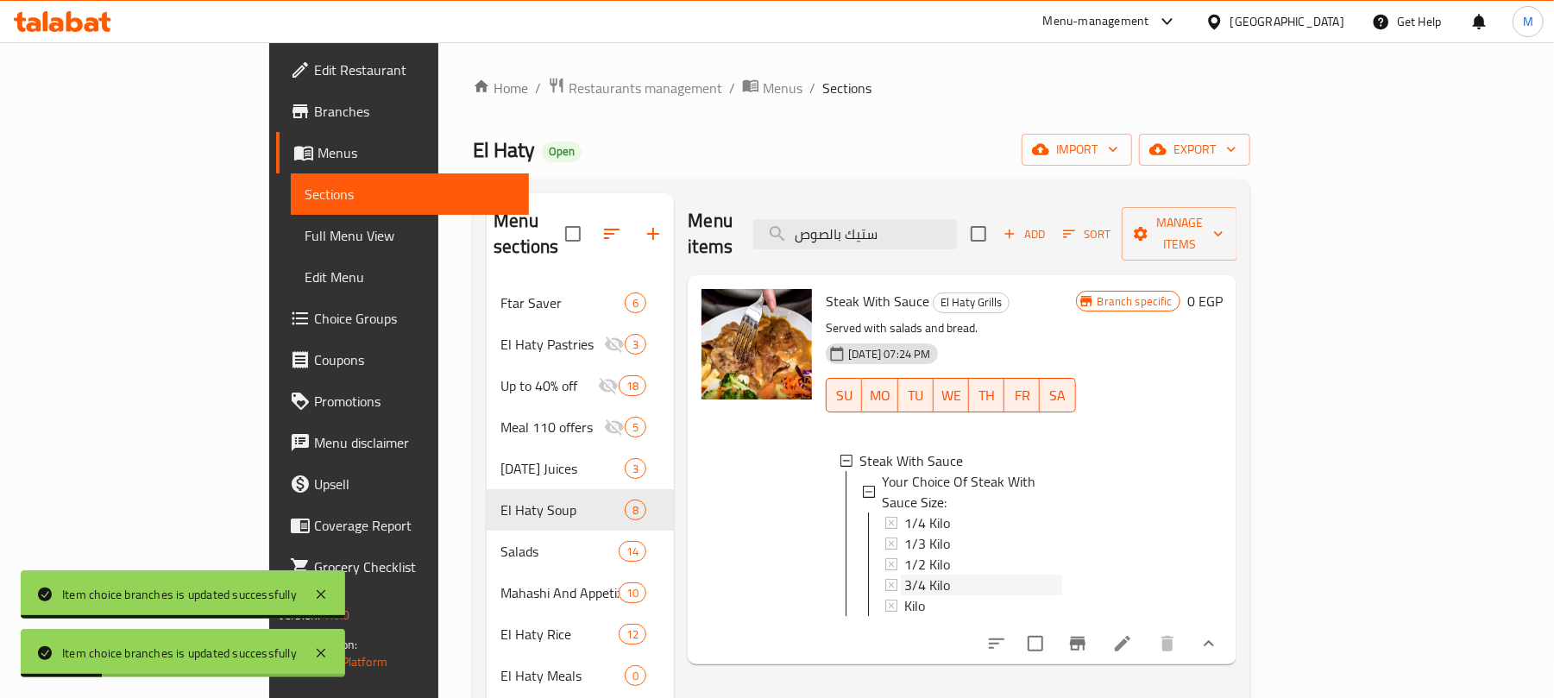
click at [942, 575] on div "3/4 Kilo" at bounding box center [982, 585] width 157 height 21
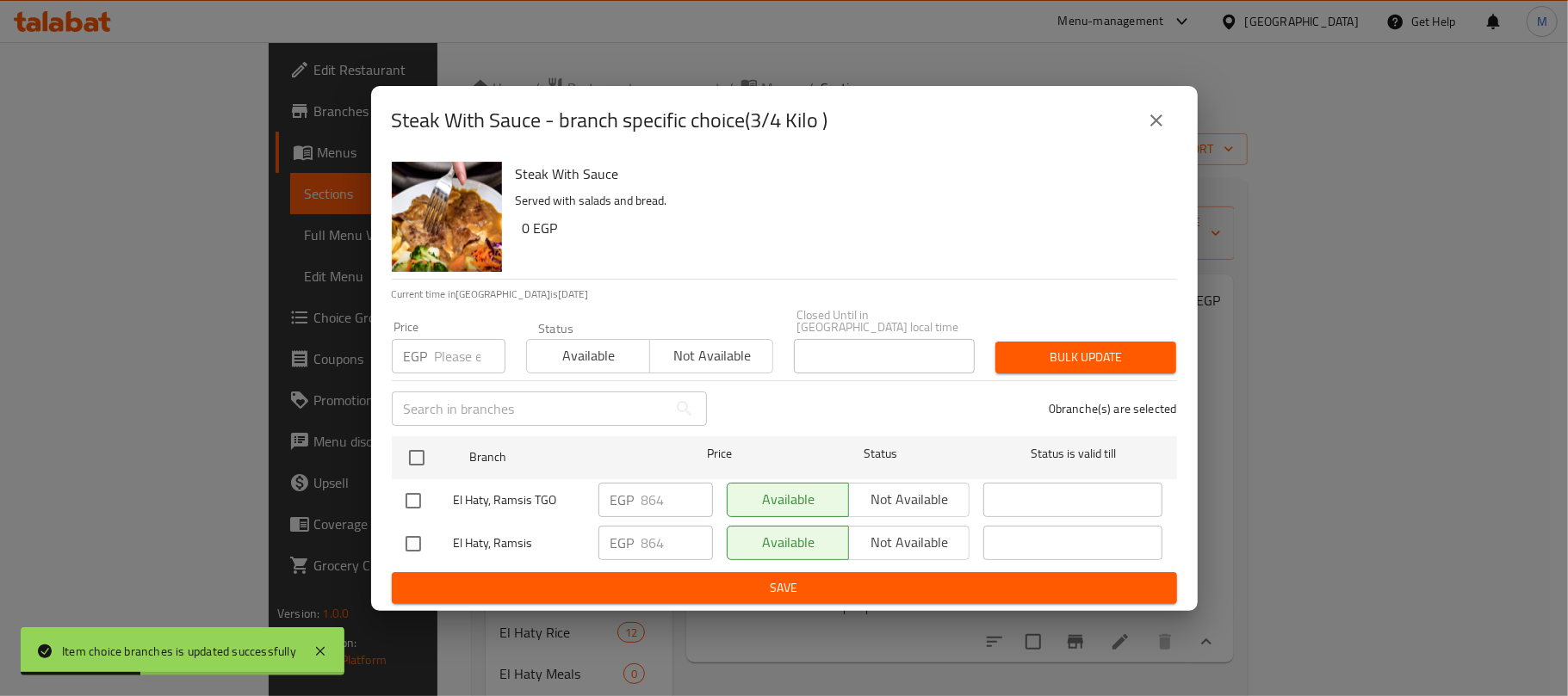
click at [469, 359] on input "number" at bounding box center [470, 356] width 71 height 35
paste input "906"
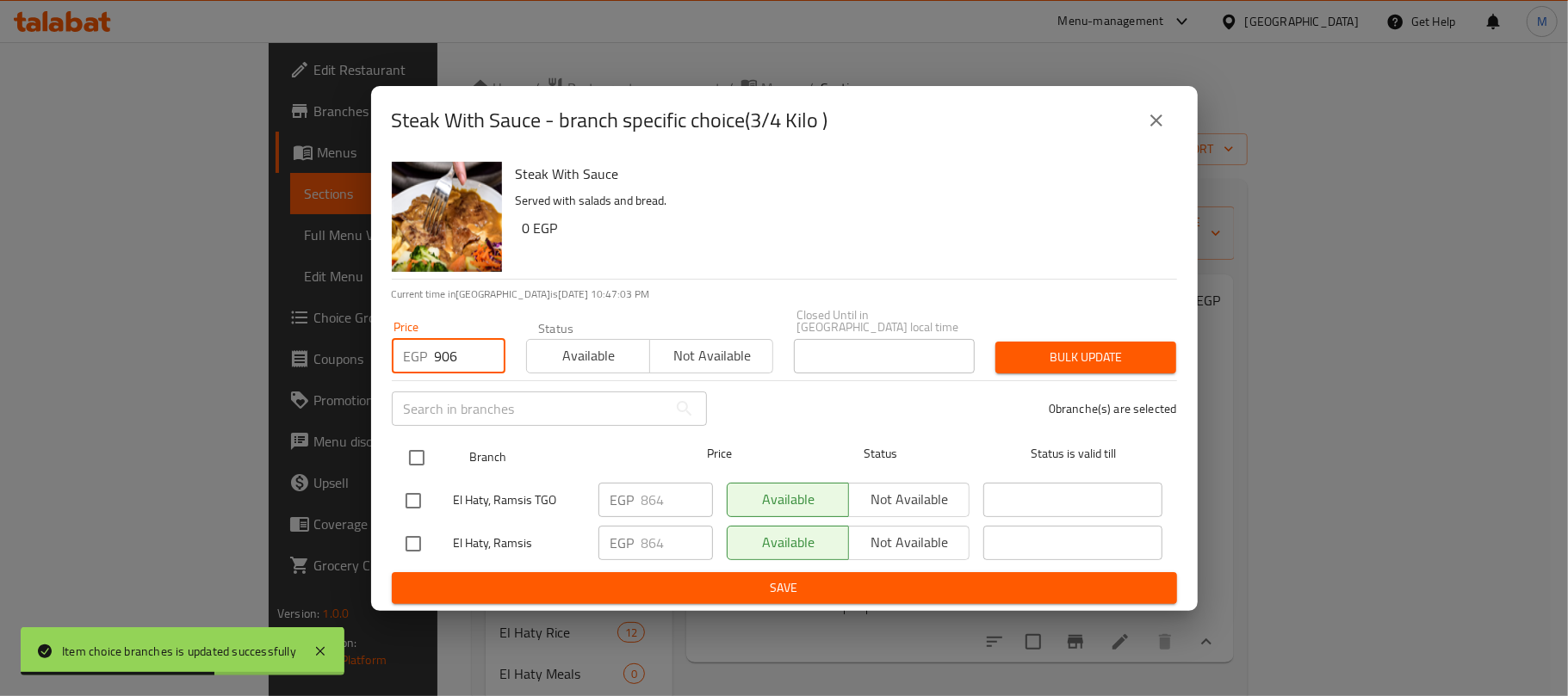
type input "906"
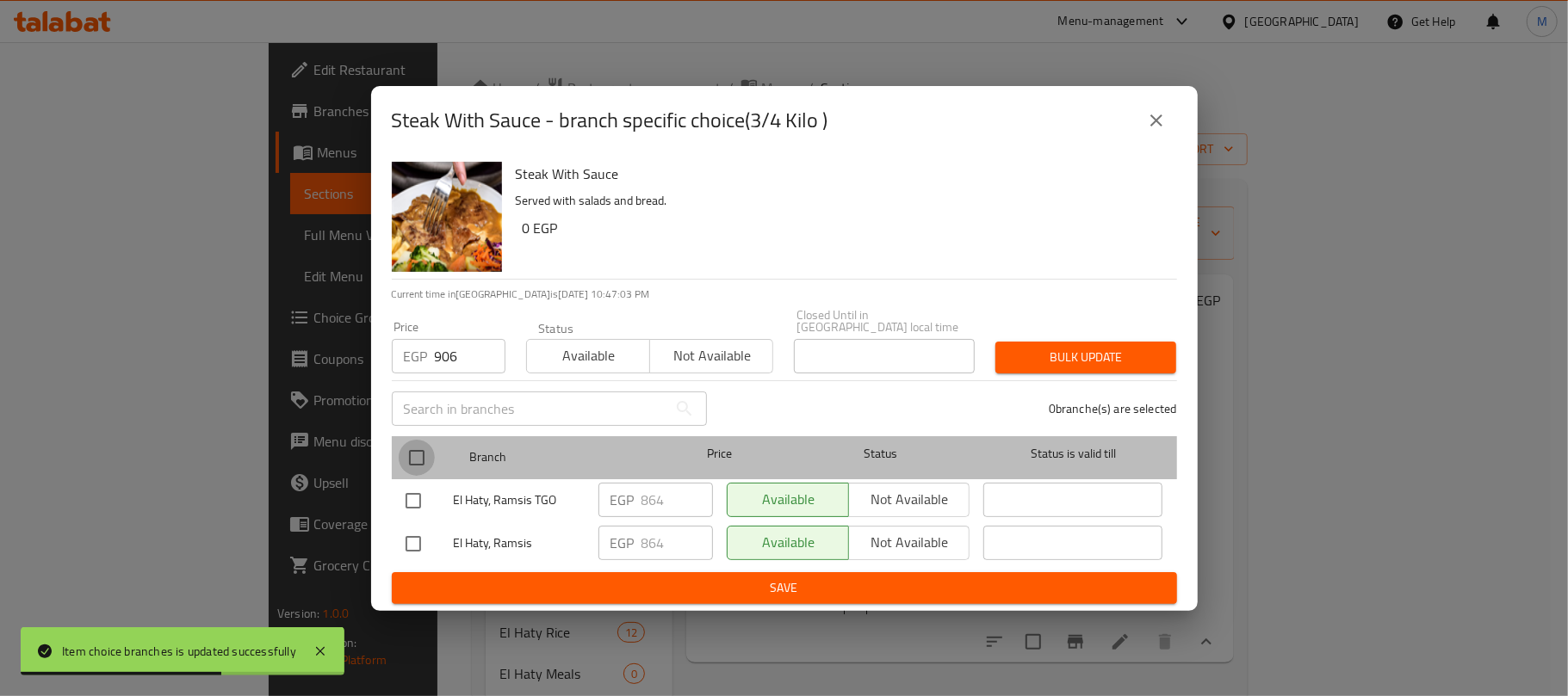
click at [415, 449] on input "checkbox" at bounding box center [417, 458] width 36 height 36
checkbox input "true"
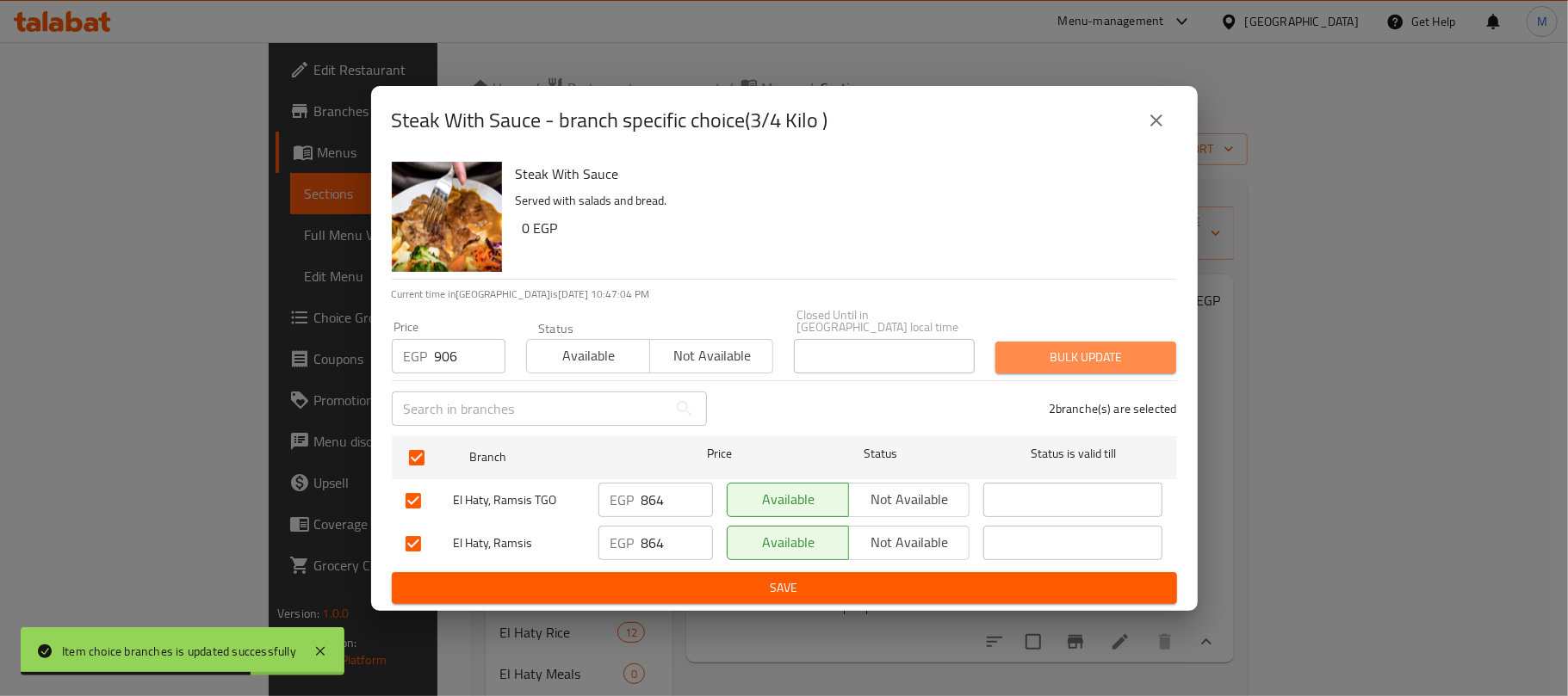
click at [1164, 349] on button "Bulk update" at bounding box center [1085, 358] width 181 height 32
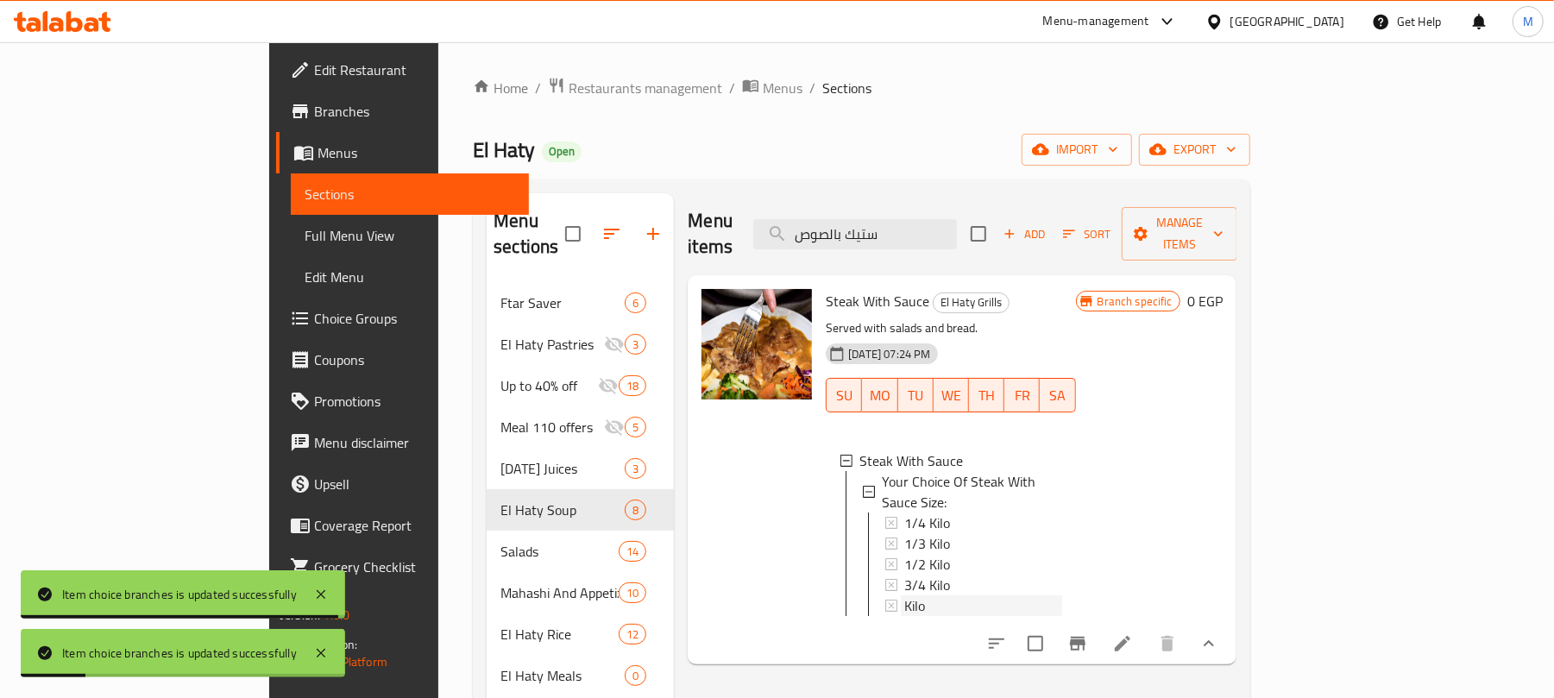
click at [904, 596] on span "Kilo" at bounding box center [914, 606] width 21 height 21
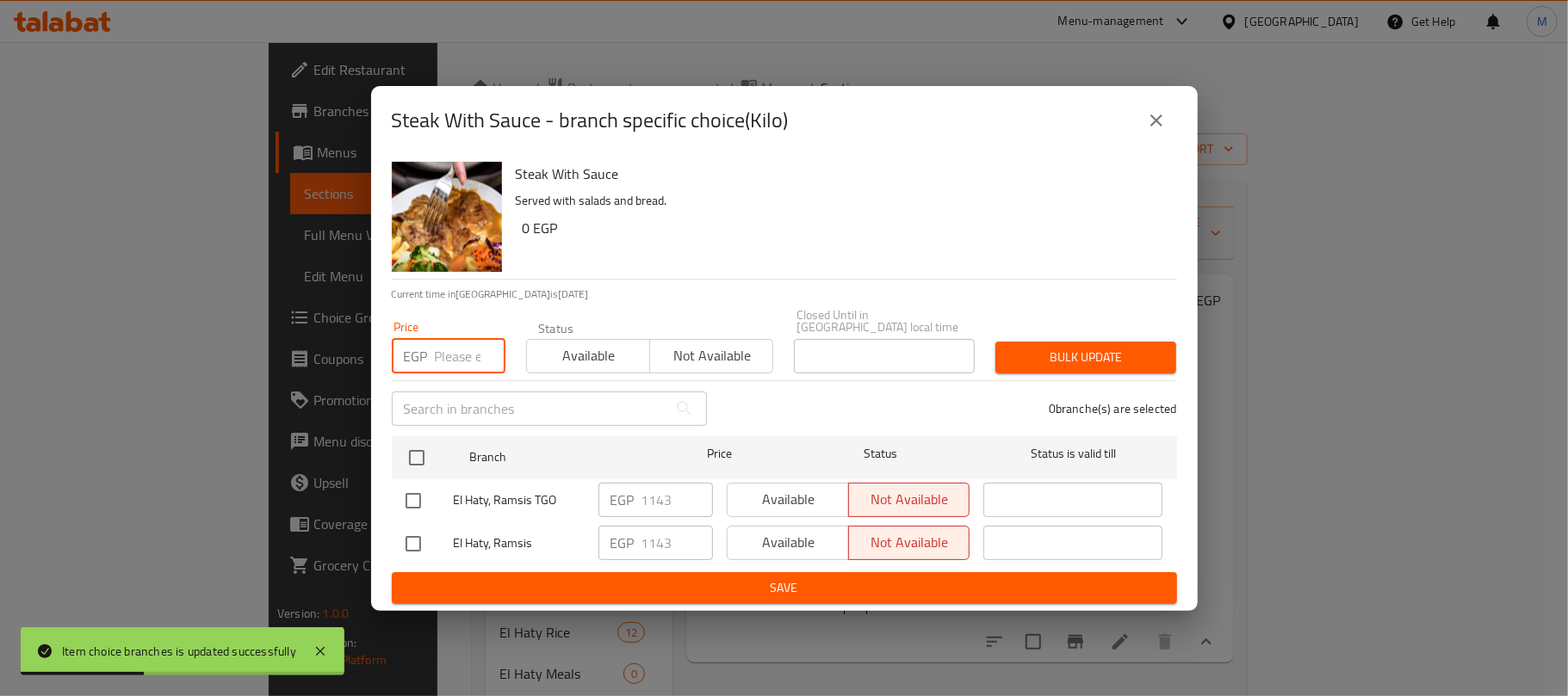
click at [444, 348] on input "number" at bounding box center [470, 356] width 71 height 35
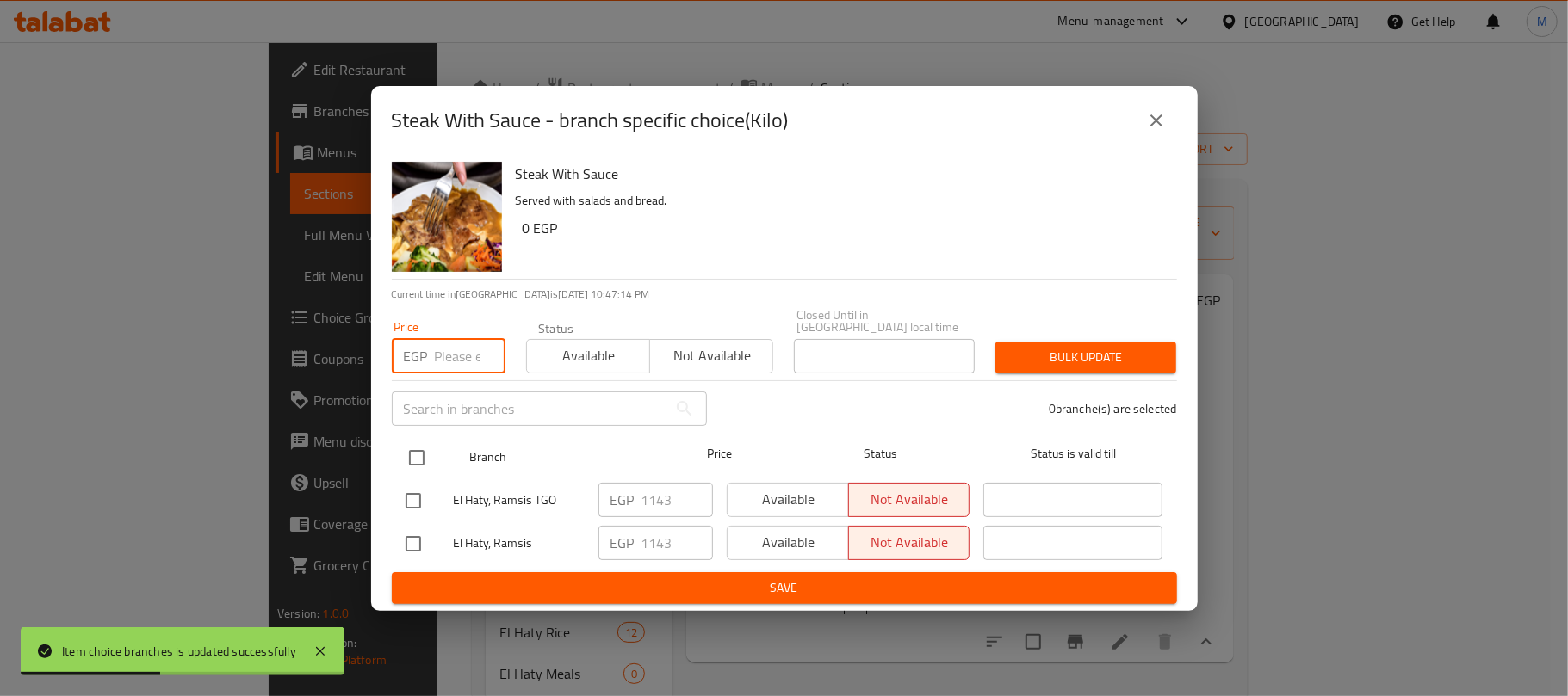
paste input "1200"
type input "1200"
click at [418, 456] on input "checkbox" at bounding box center [417, 458] width 36 height 36
checkbox input "true"
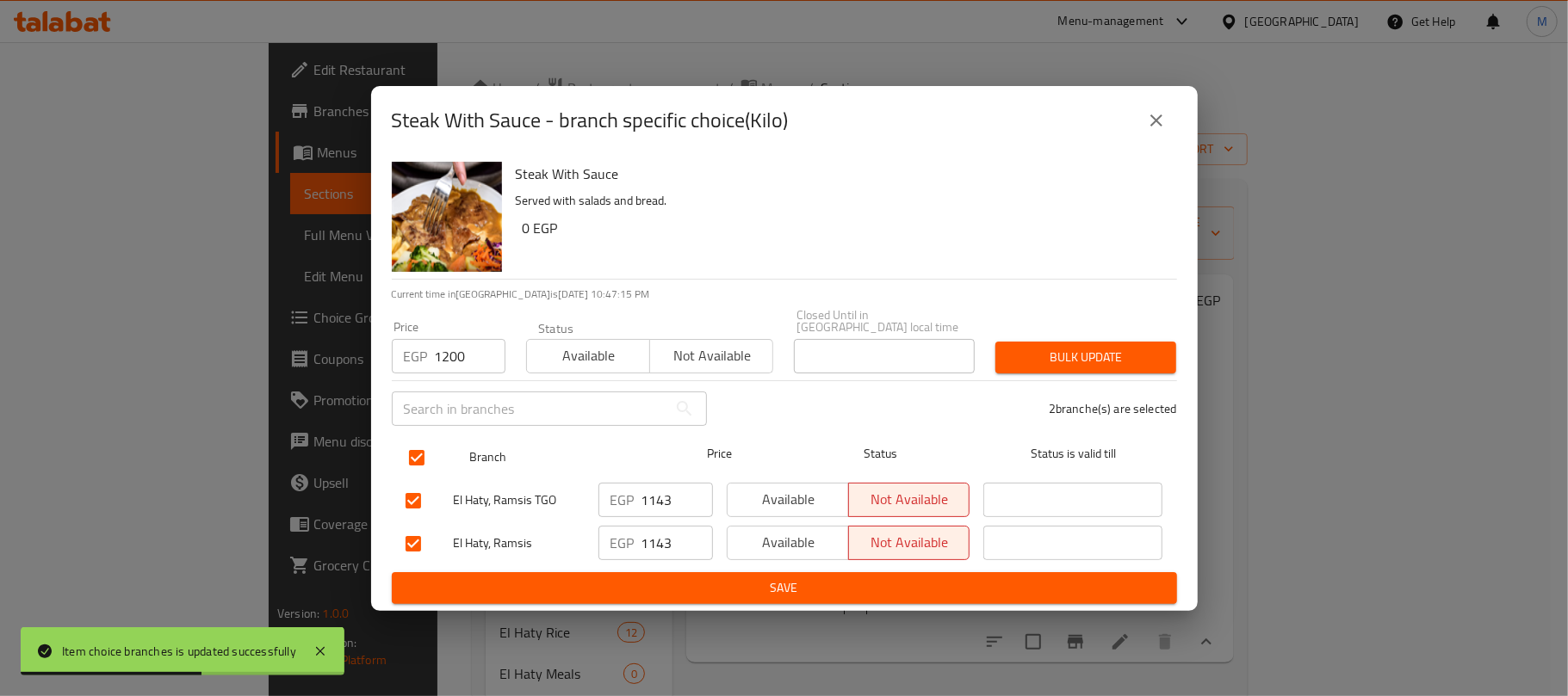
checkbox input "true"
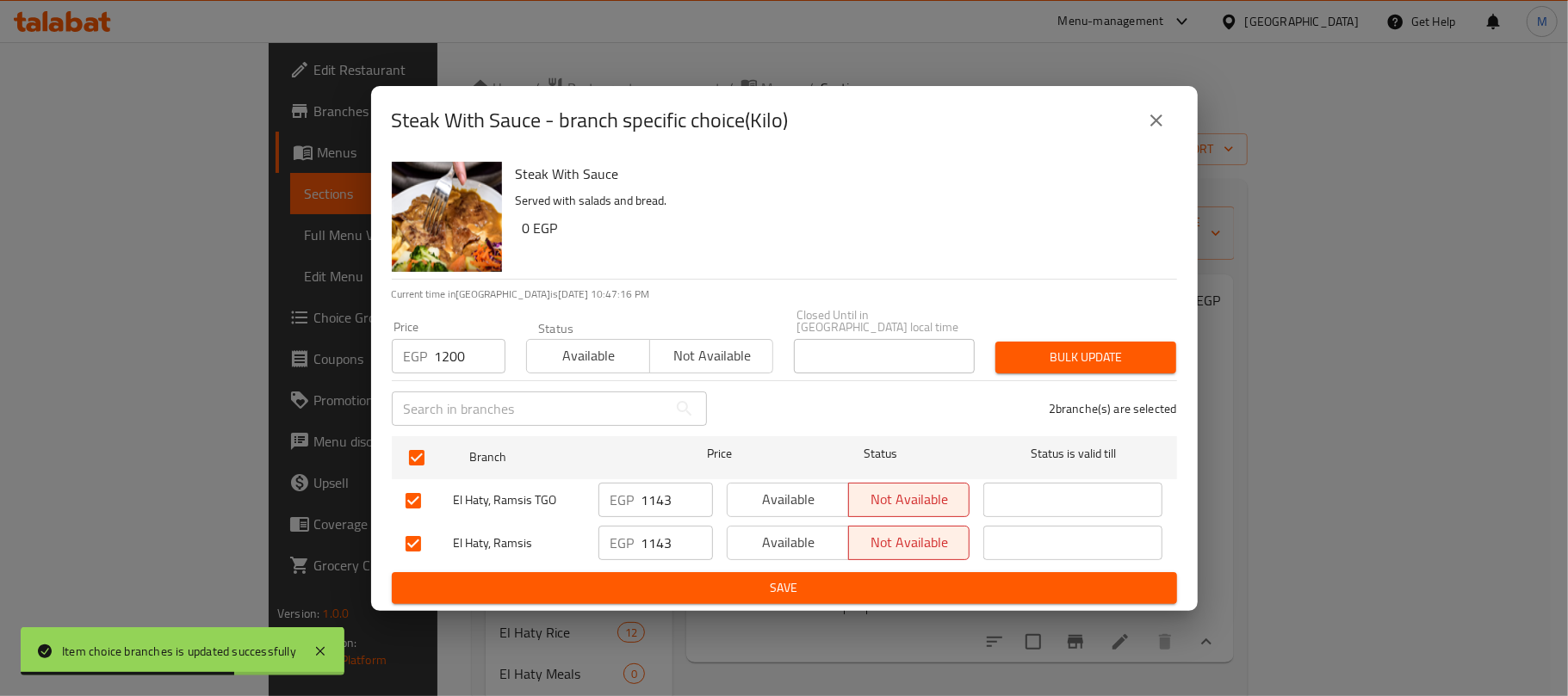
click at [1109, 365] on button "Bulk update" at bounding box center [1085, 358] width 181 height 32
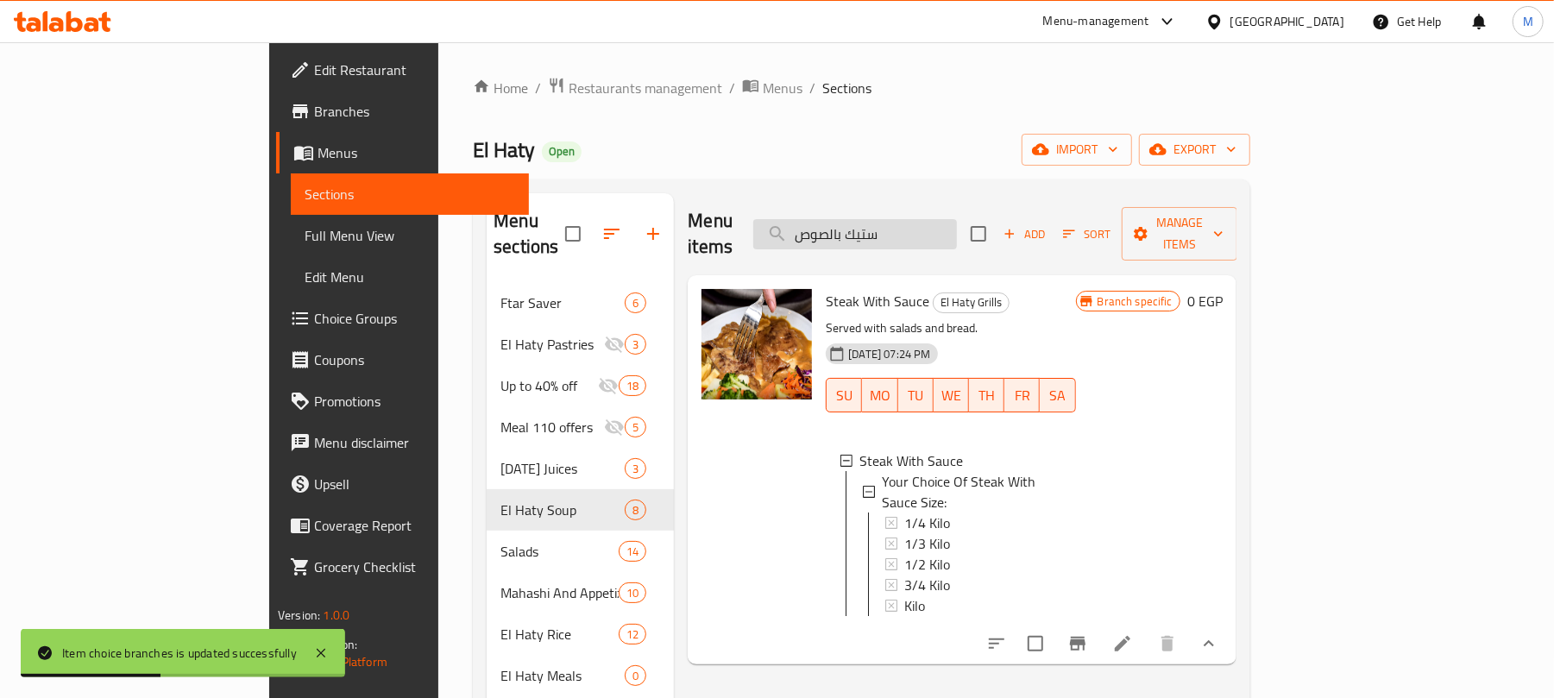
click at [957, 229] on input "ستيك بالصوص" at bounding box center [855, 234] width 204 height 30
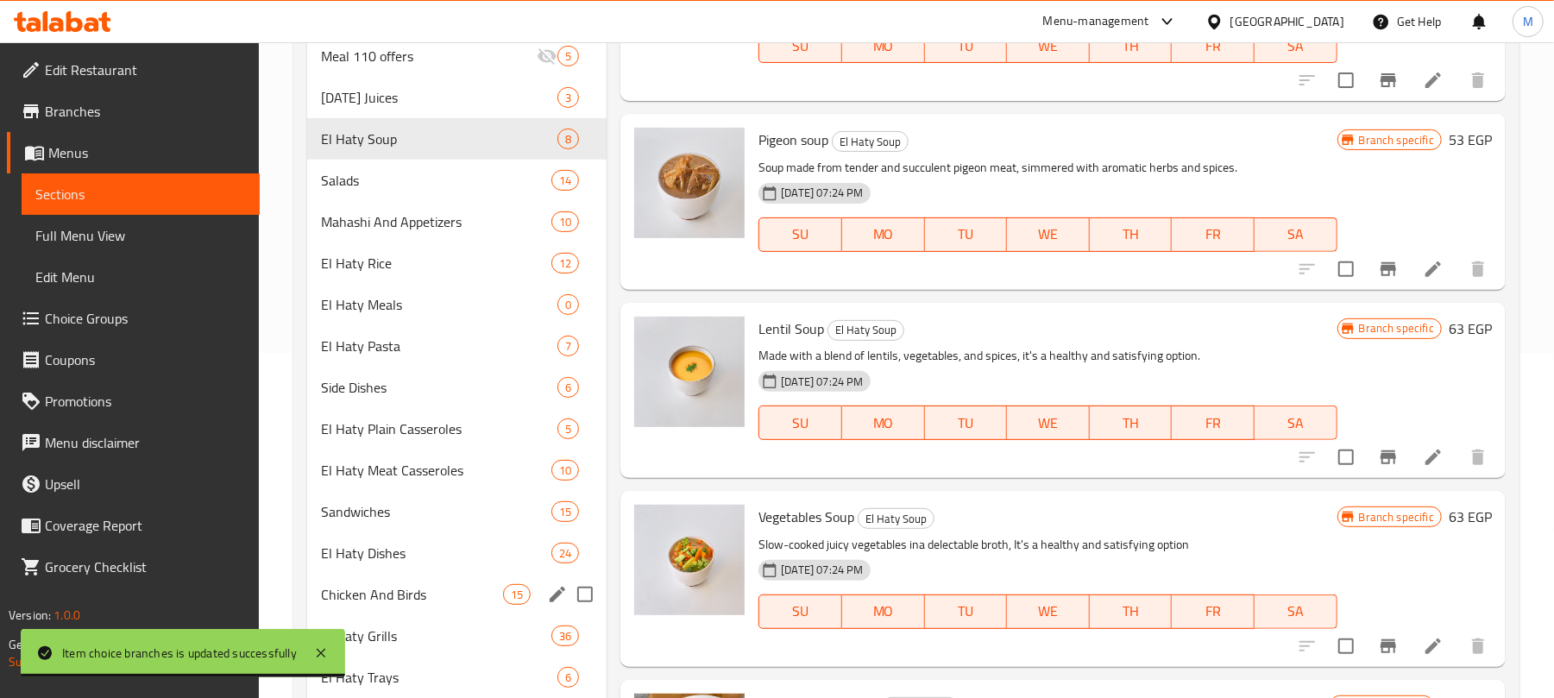
scroll to position [526, 0]
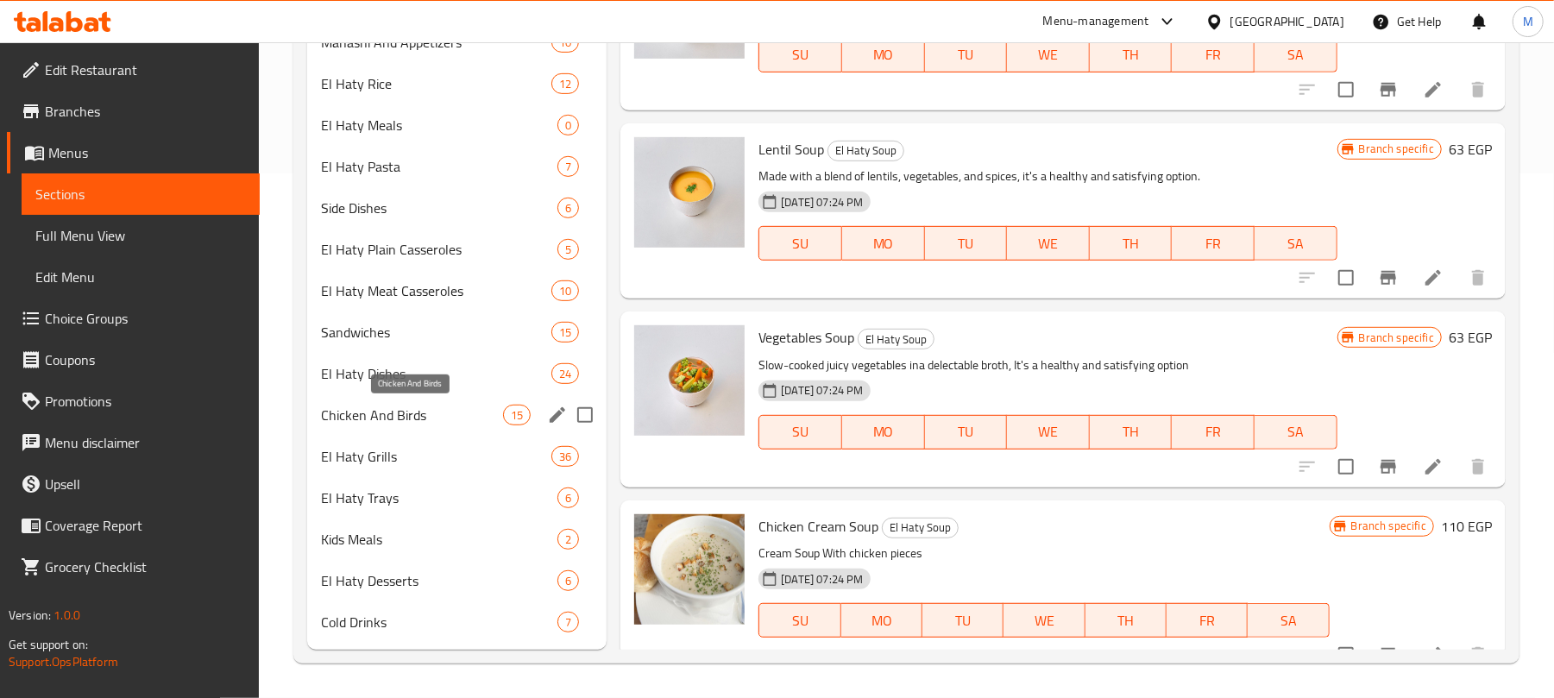
click at [402, 409] on span "Chicken And Birds" at bounding box center [412, 415] width 182 height 21
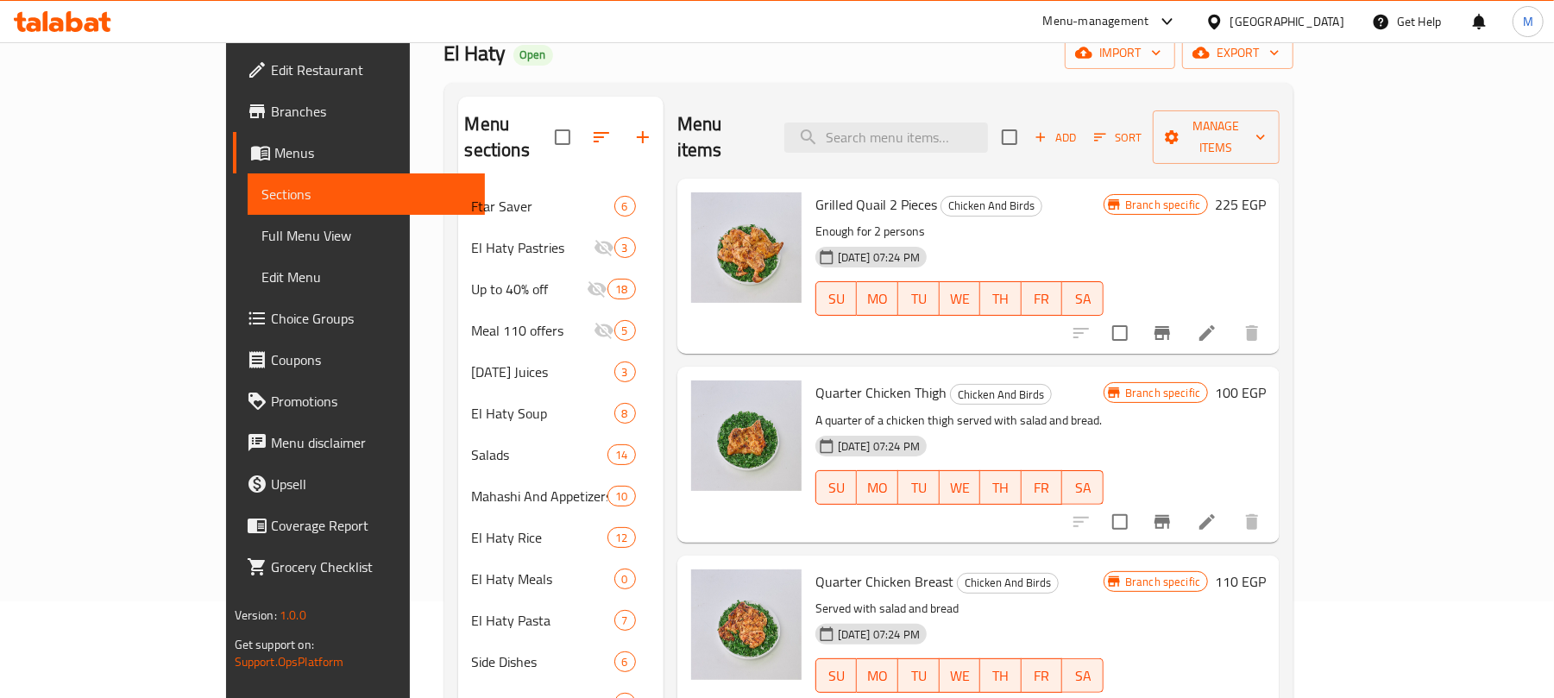
scroll to position [66, 0]
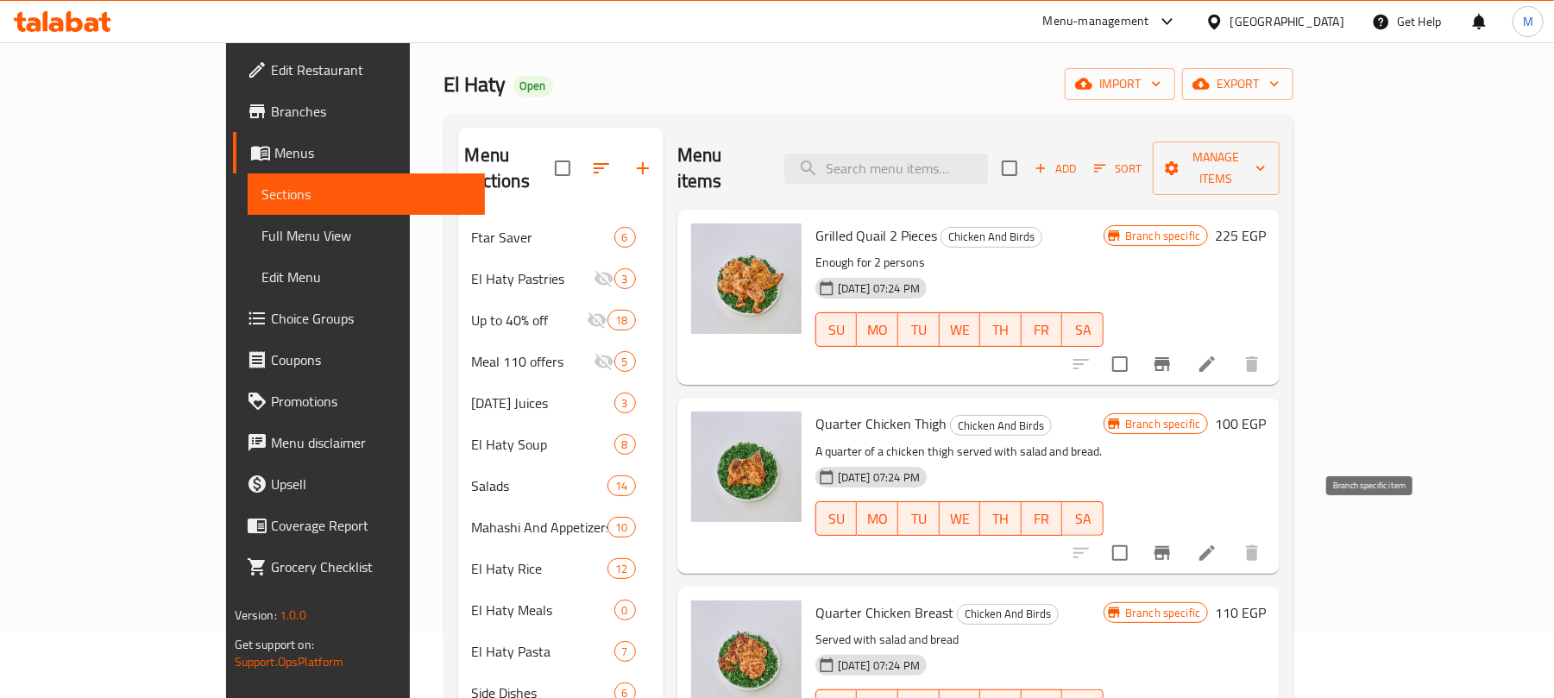
click at [1170, 546] on icon "Branch-specific-item" at bounding box center [1163, 553] width 16 height 14
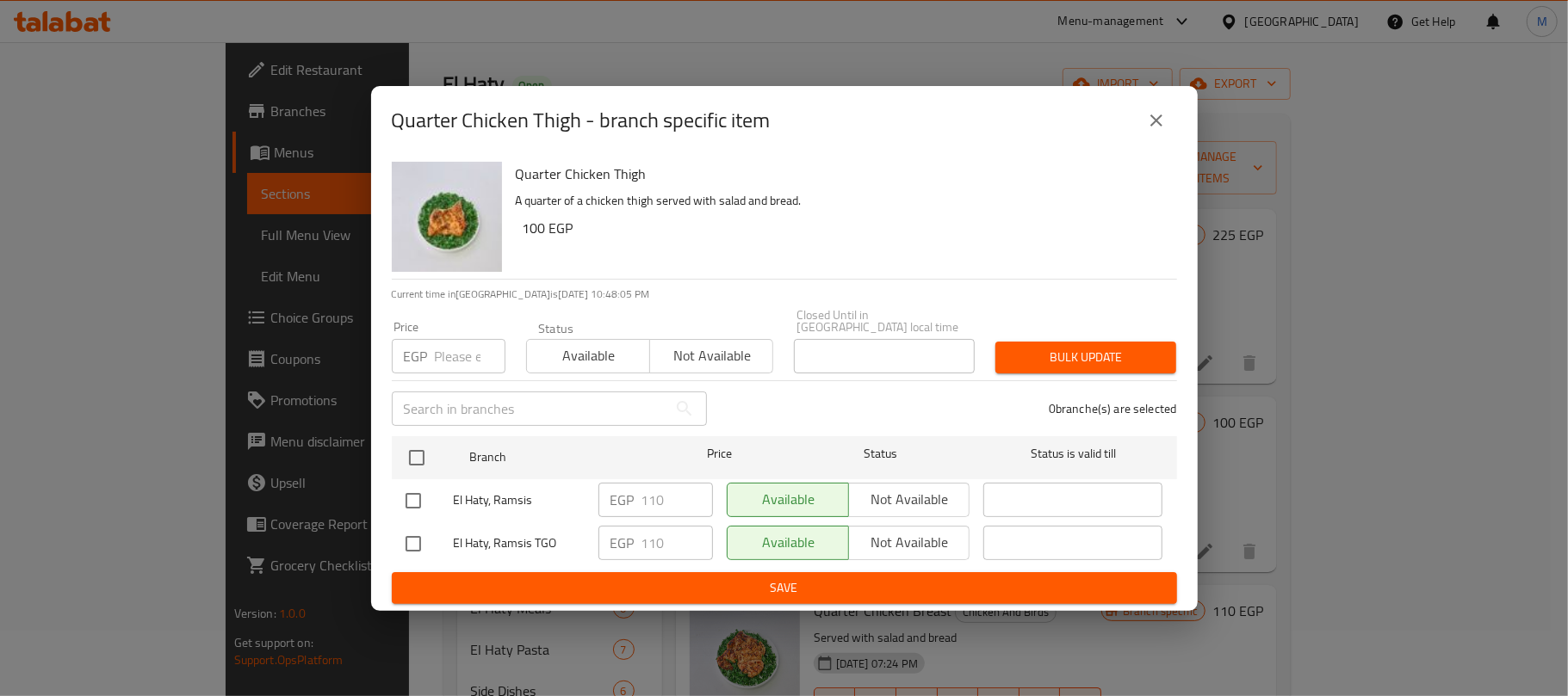
click at [1153, 127] on icon "close" at bounding box center [1156, 121] width 12 height 12
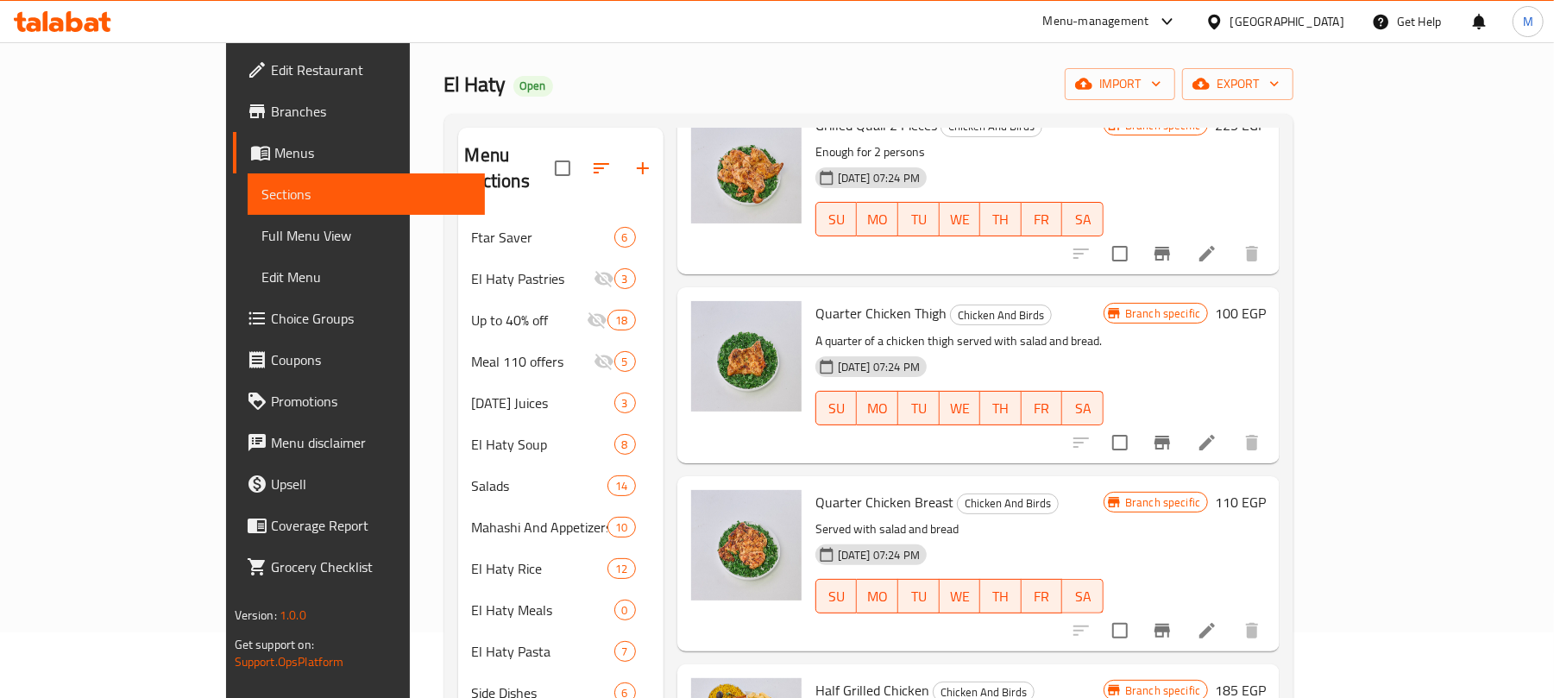
scroll to position [115, 0]
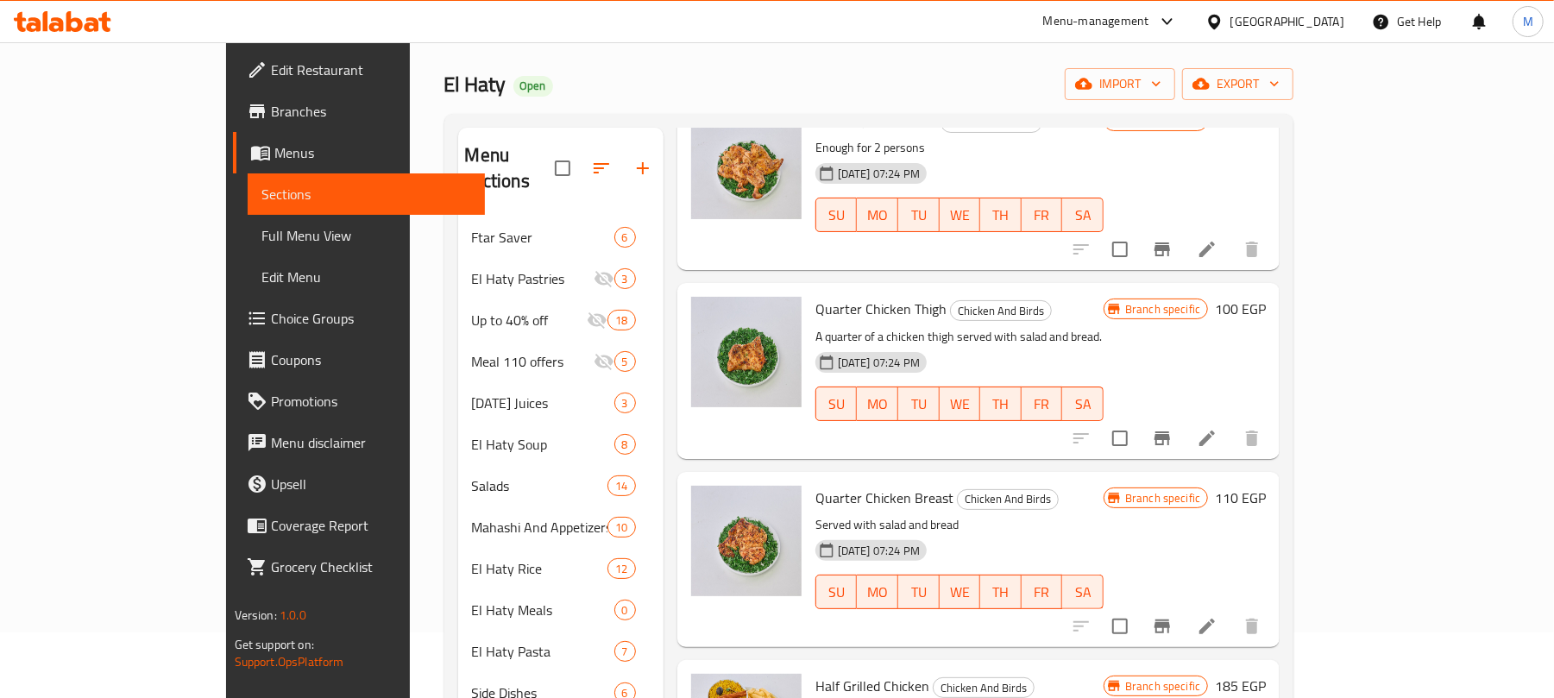
click at [1170, 620] on icon "Branch-specific-item" at bounding box center [1163, 627] width 16 height 14
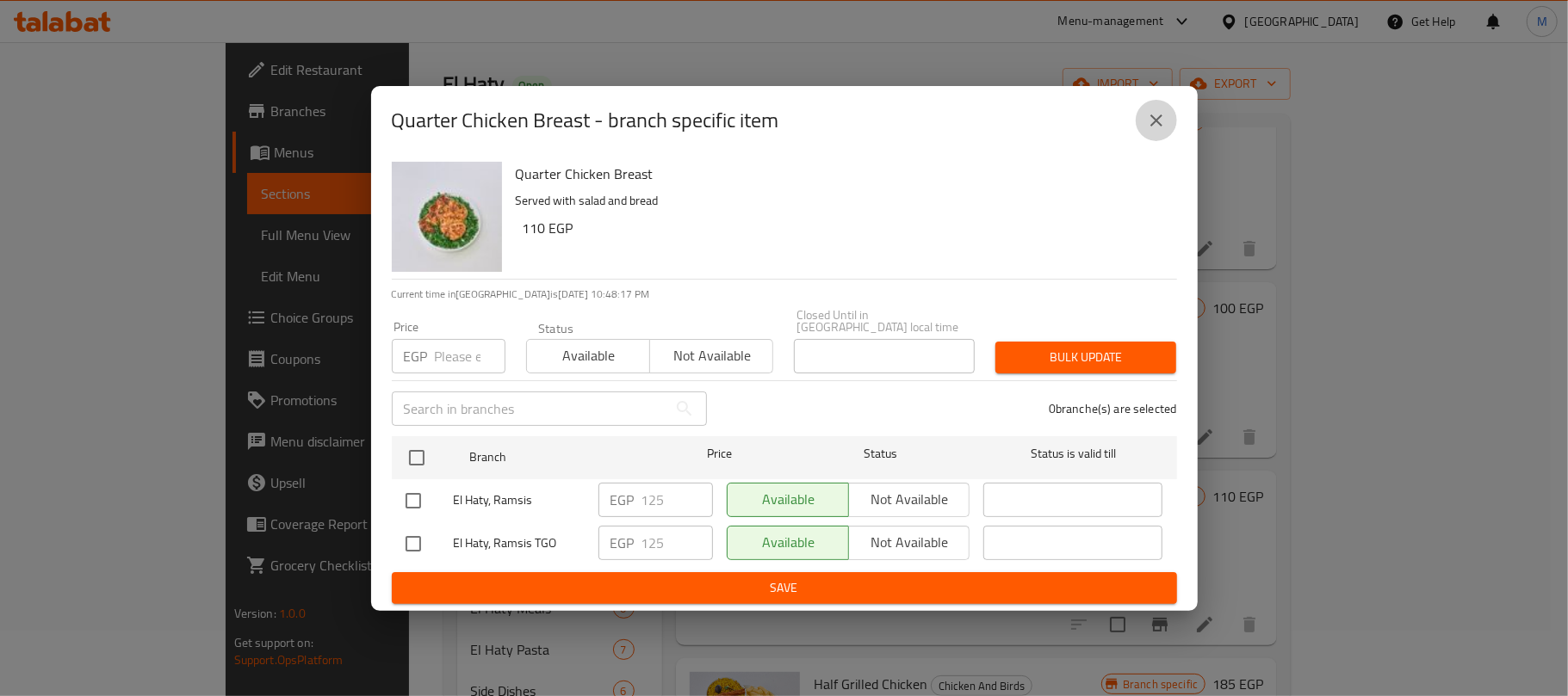
click at [1161, 121] on icon "close" at bounding box center [1156, 120] width 21 height 21
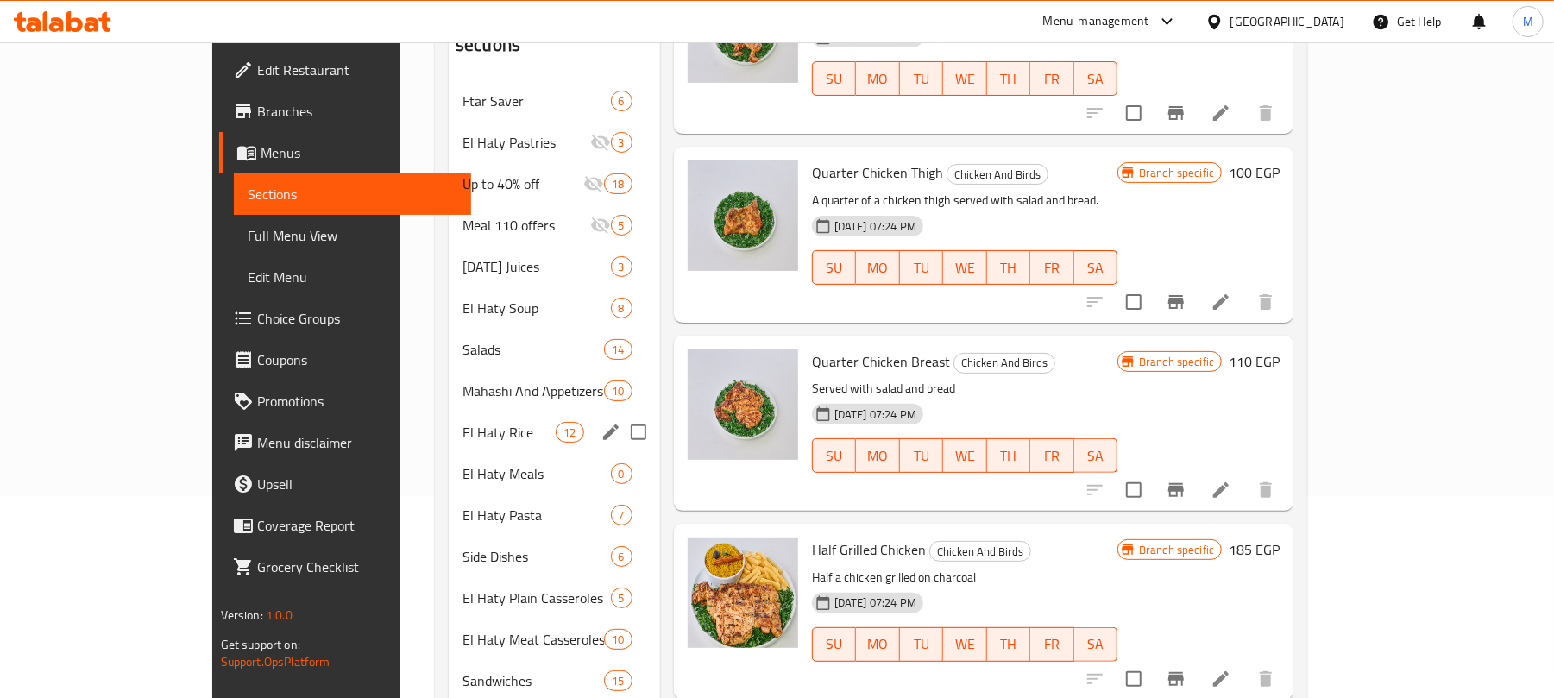
scroll to position [180, 0]
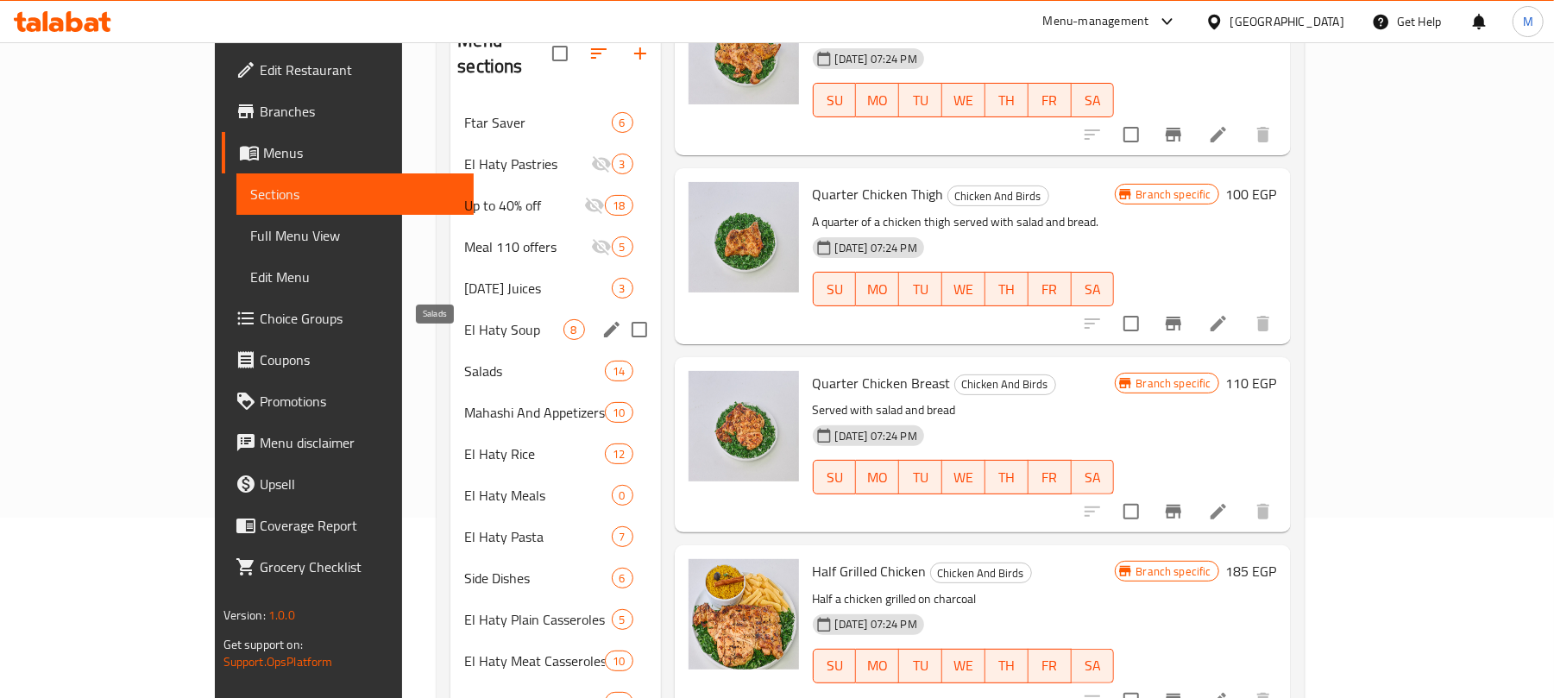
click at [464, 319] on span "El Haty Soup" at bounding box center [513, 329] width 98 height 21
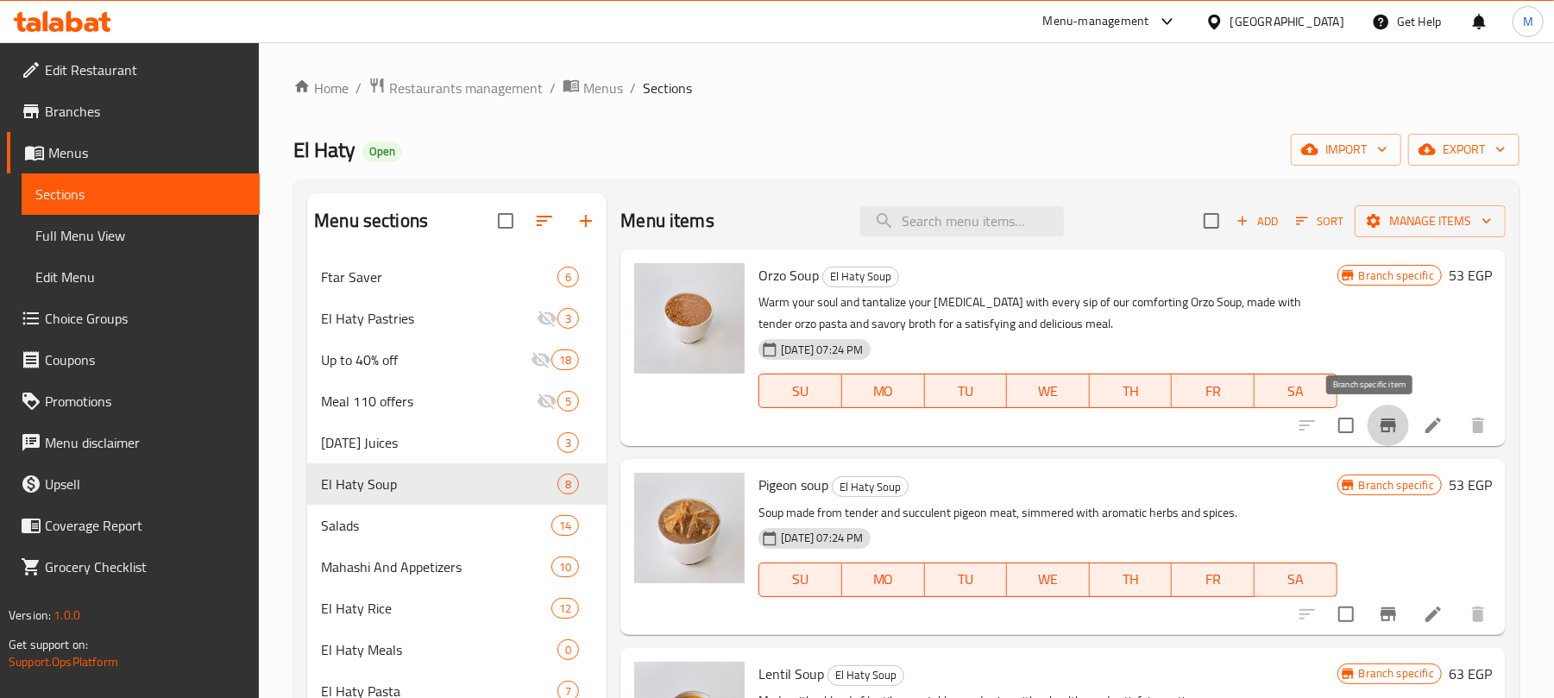
click at [1381, 425] on icon "Branch-specific-item" at bounding box center [1389, 426] width 16 height 14
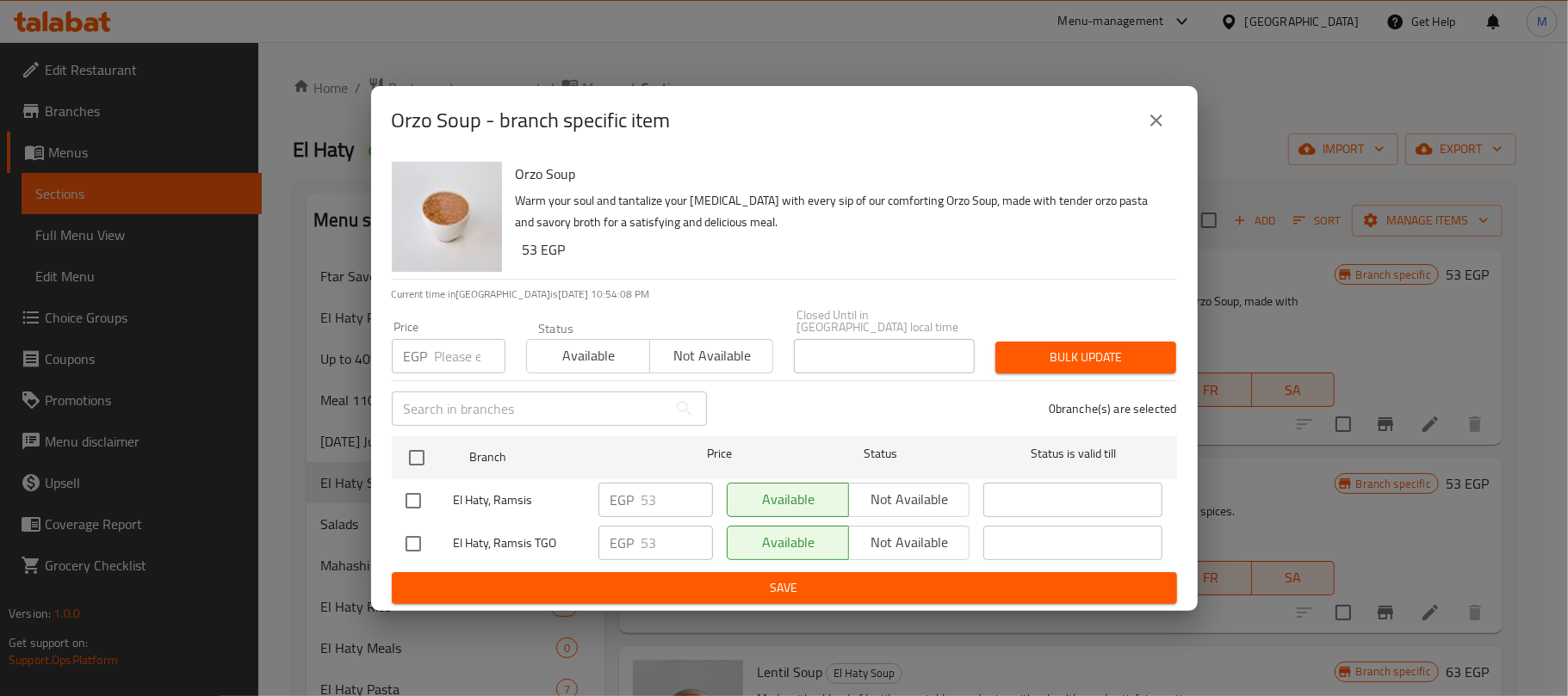
click at [438, 348] on input "number" at bounding box center [470, 356] width 71 height 35
paste input "50"
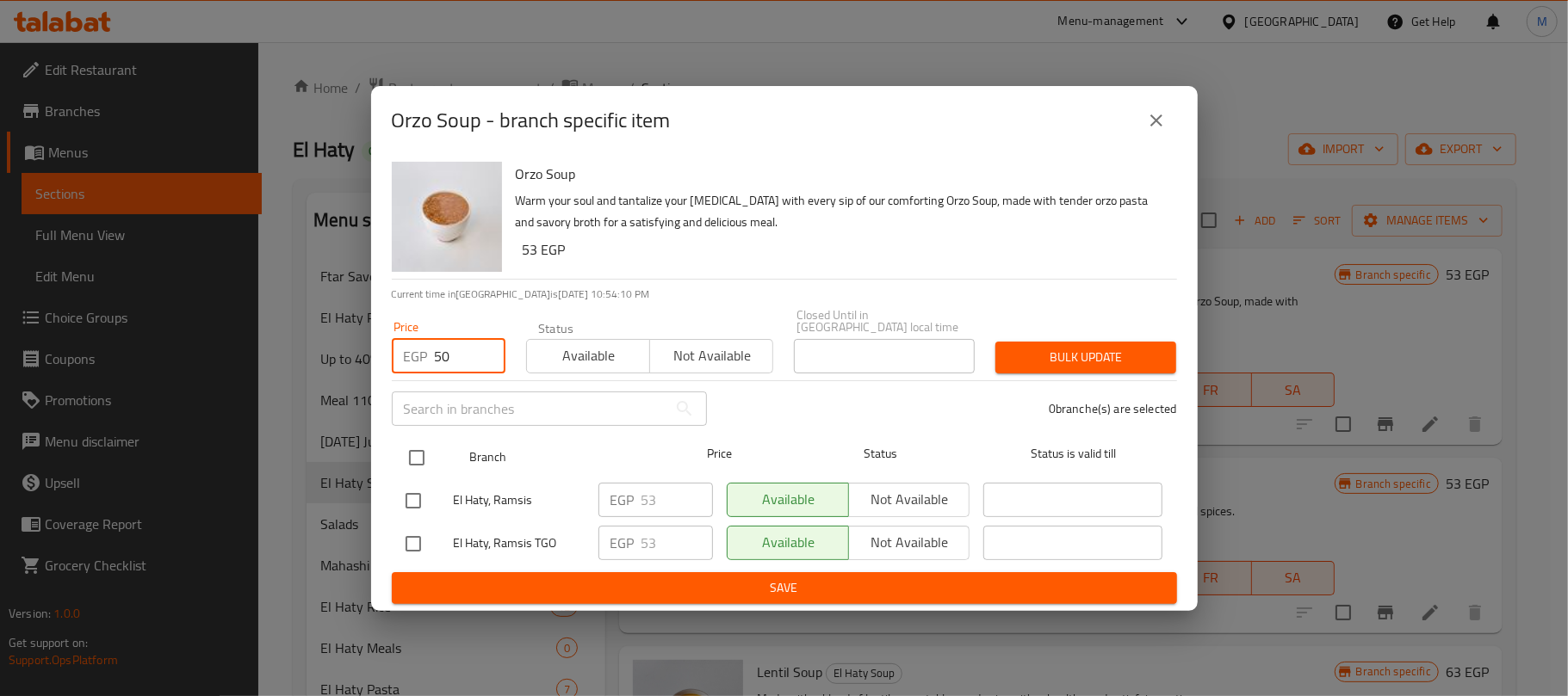
type input "50"
click at [420, 444] on input "checkbox" at bounding box center [417, 458] width 36 height 36
checkbox input "true"
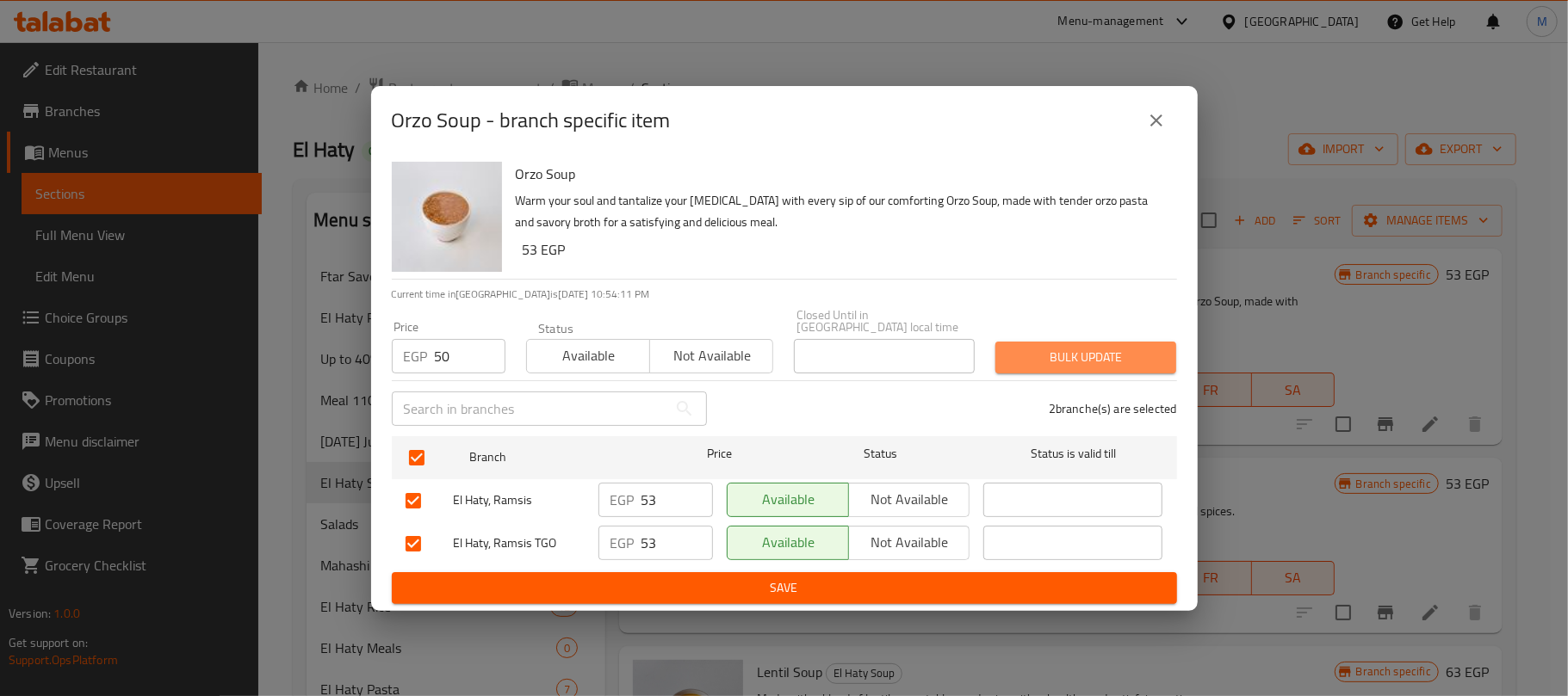
click at [1126, 362] on button "Bulk update" at bounding box center [1085, 358] width 181 height 32
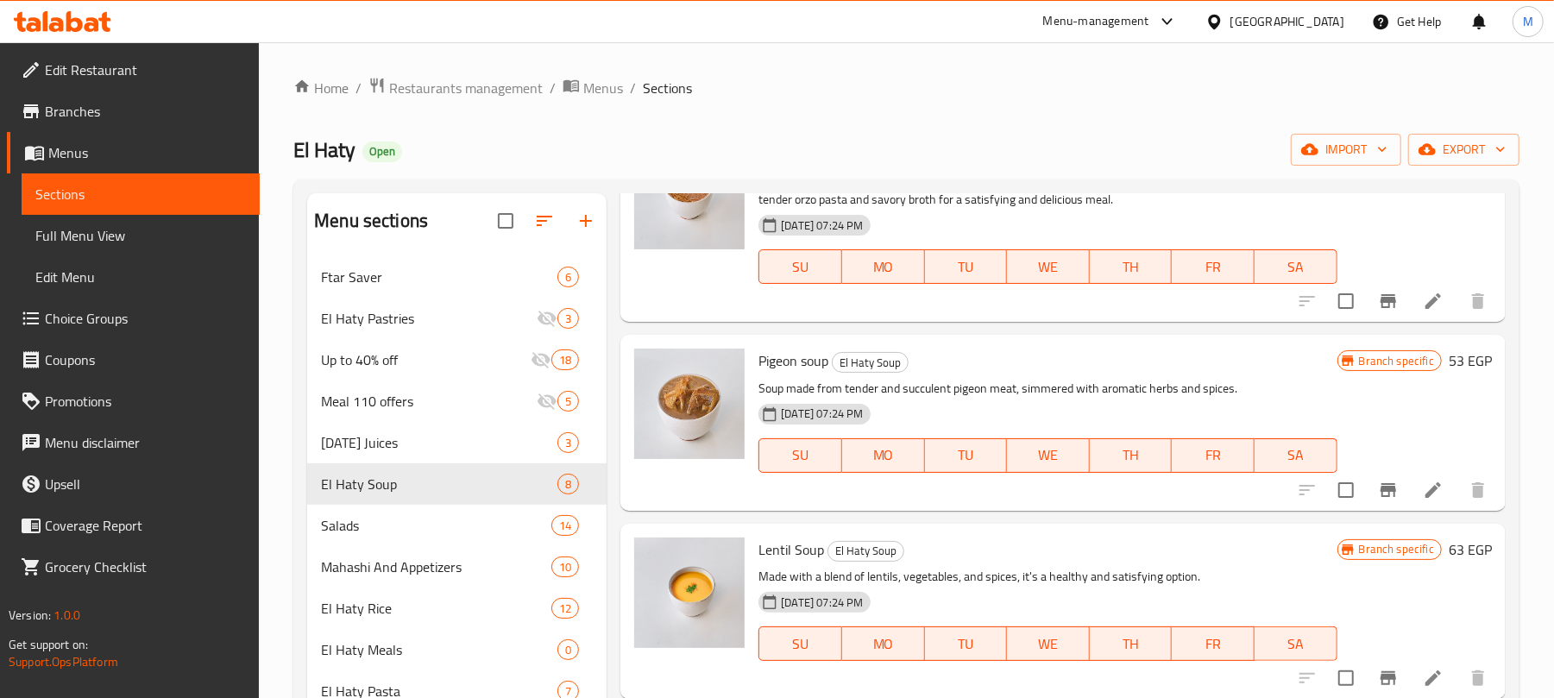
scroll to position [230, 0]
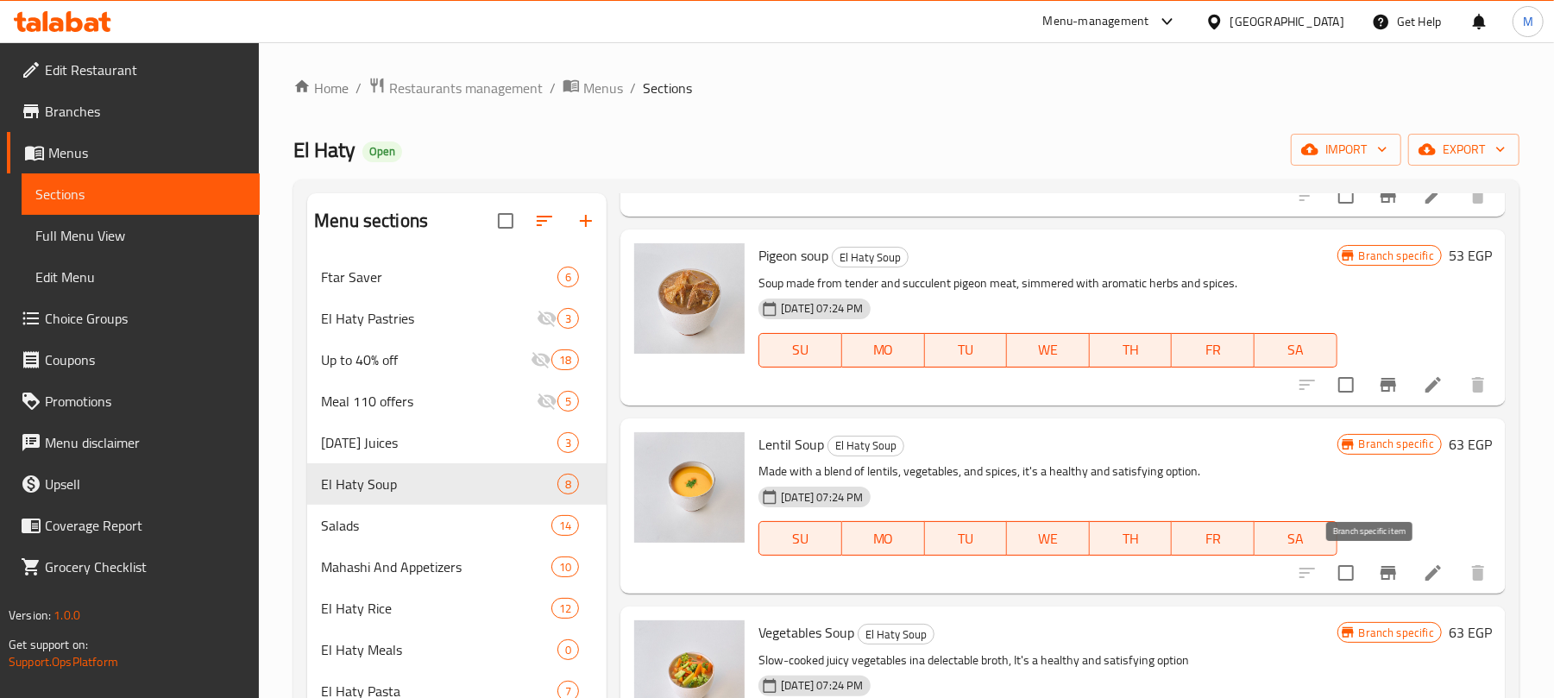
click at [1381, 570] on icon "Branch-specific-item" at bounding box center [1389, 573] width 16 height 14
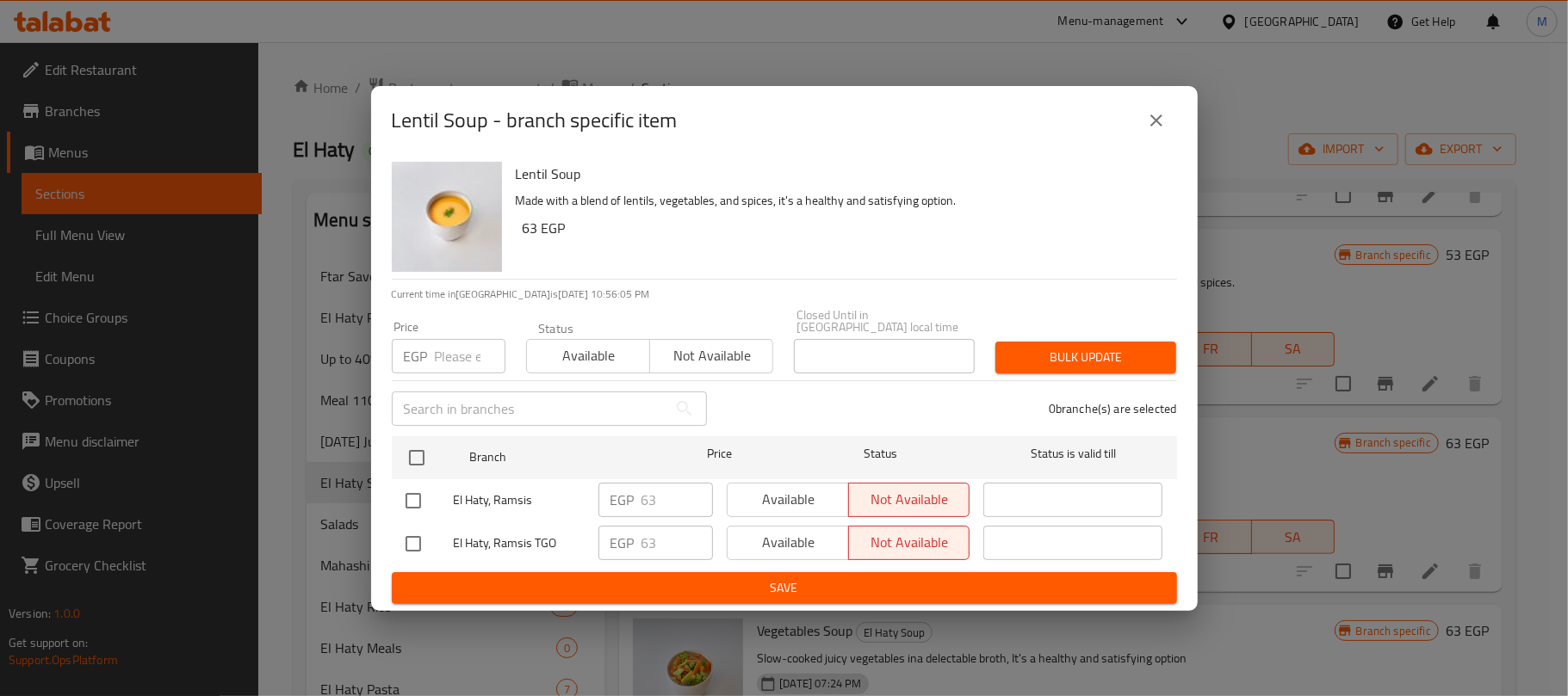
click at [1160, 136] on button "close" at bounding box center [1155, 120] width 41 height 41
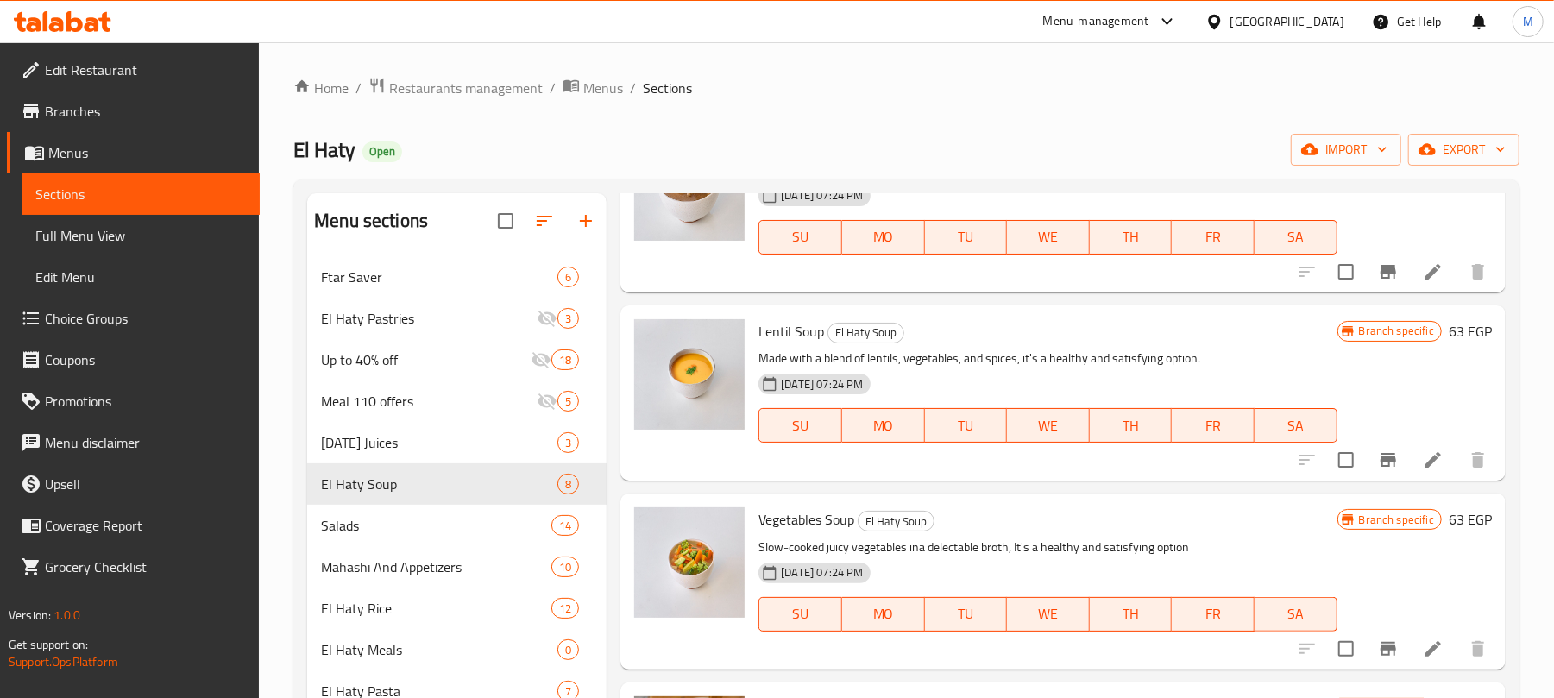
scroll to position [345, 0]
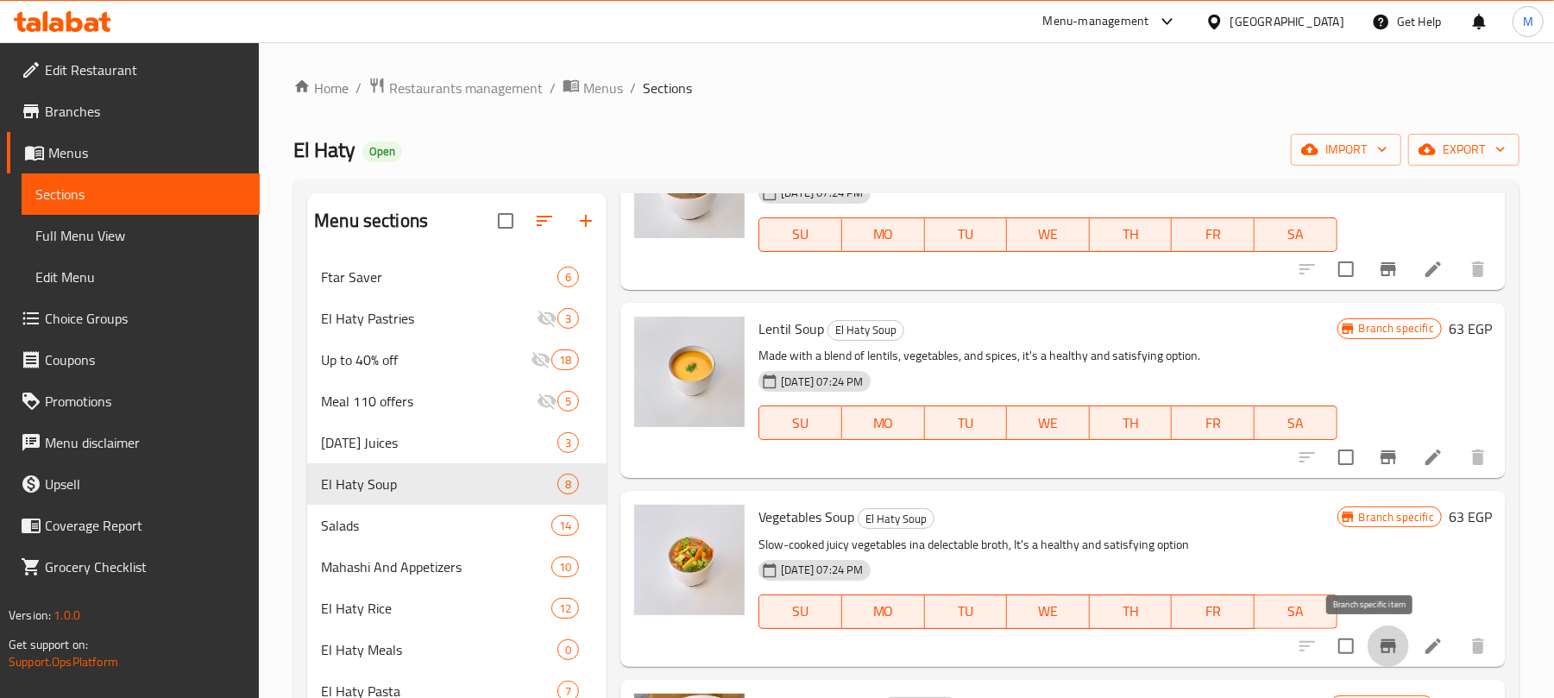
click at [1378, 654] on icon "Branch-specific-item" at bounding box center [1388, 646] width 21 height 21
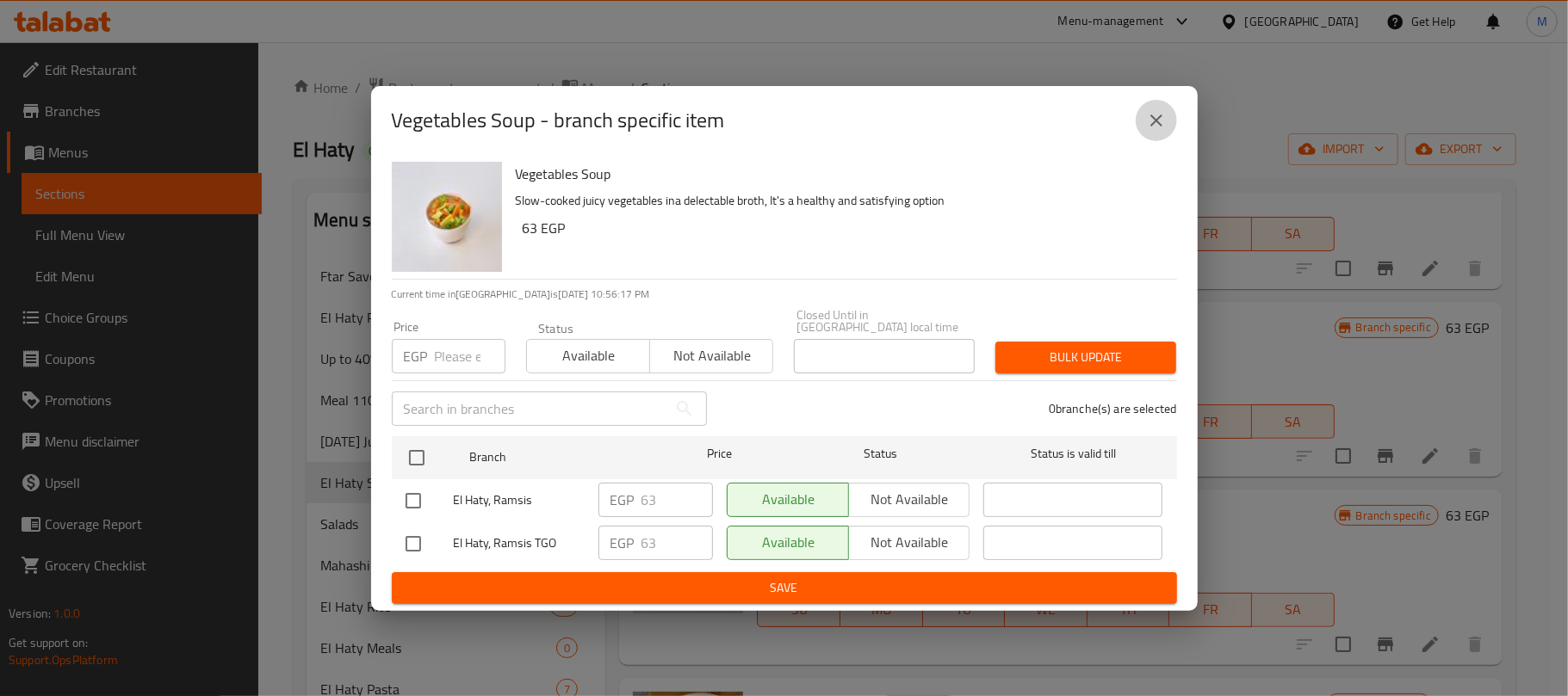
click at [1147, 123] on icon "close" at bounding box center [1156, 120] width 21 height 21
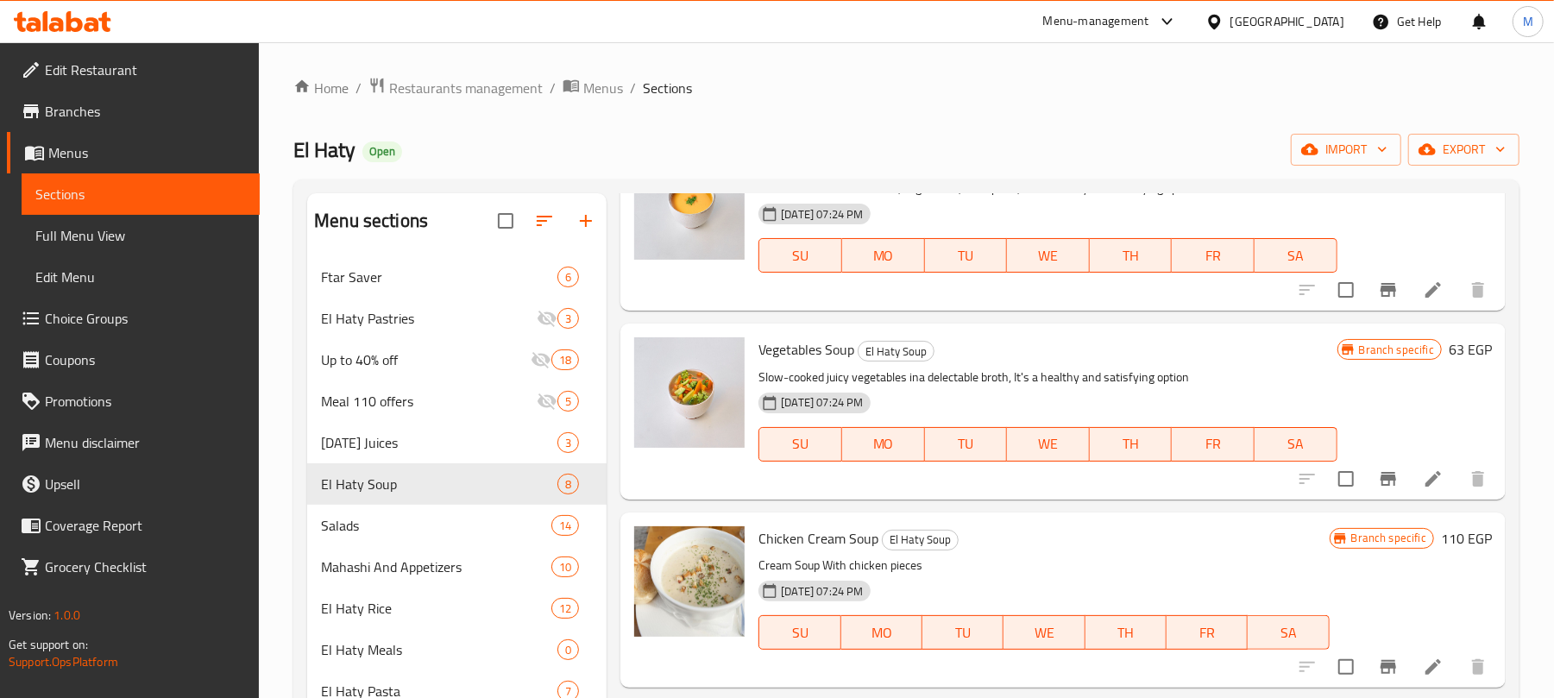
scroll to position [575, 0]
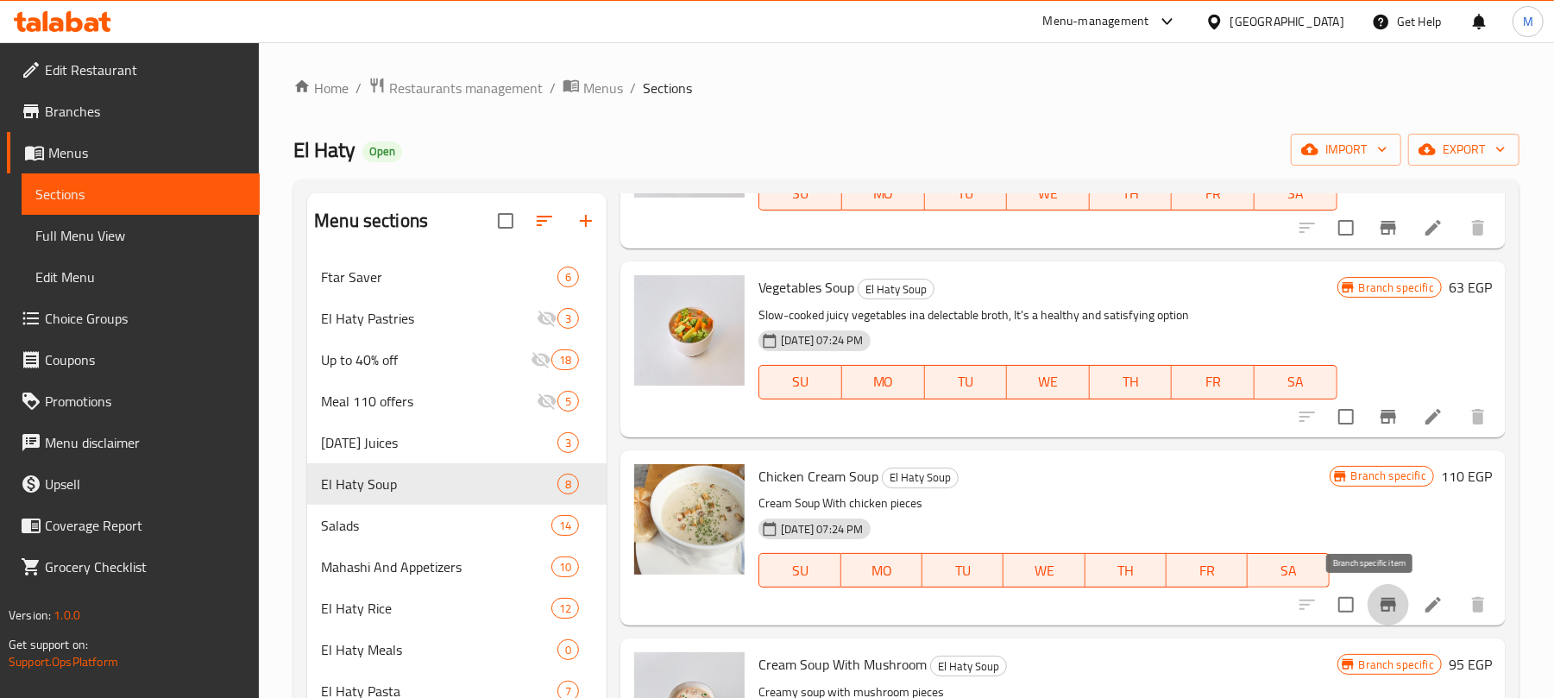
click at [1378, 614] on icon "Branch-specific-item" at bounding box center [1388, 605] width 21 height 21
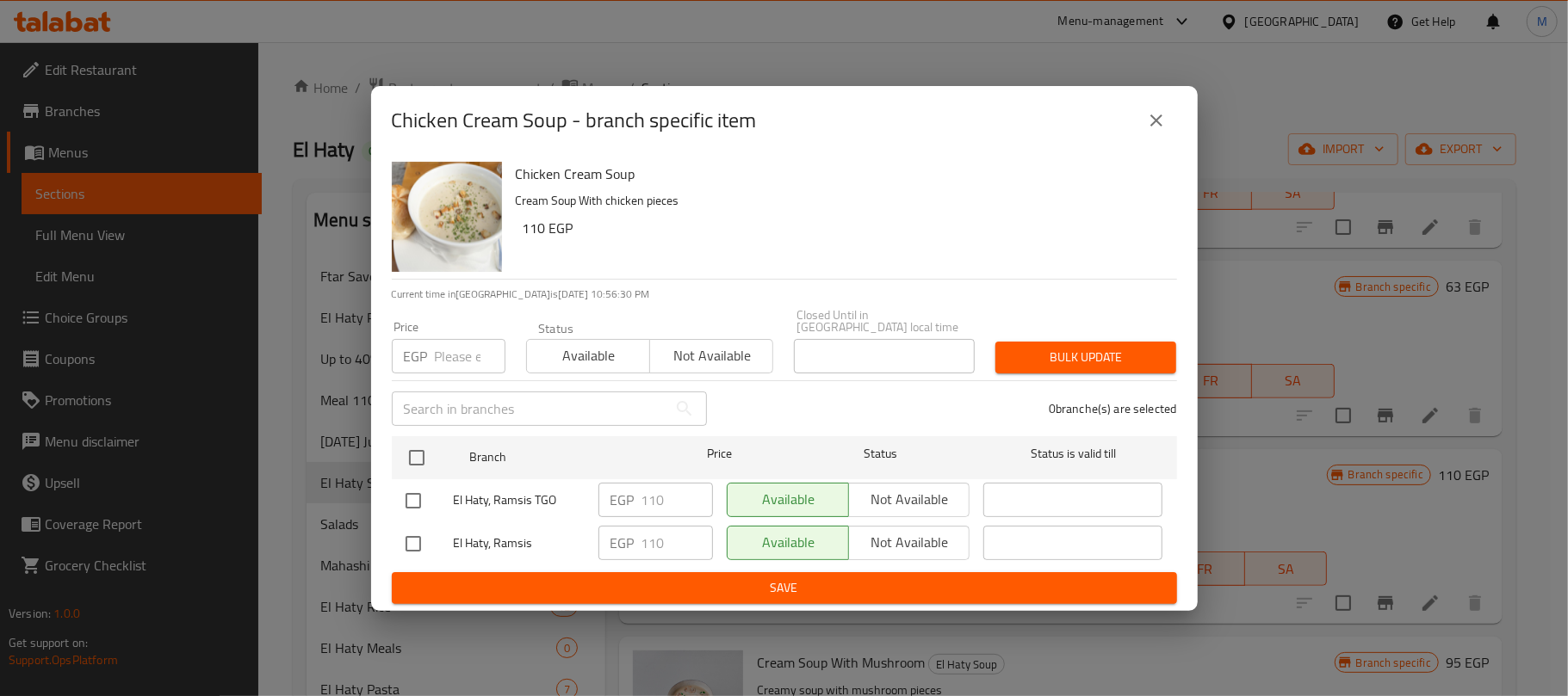
click at [1169, 132] on button "close" at bounding box center [1155, 120] width 41 height 41
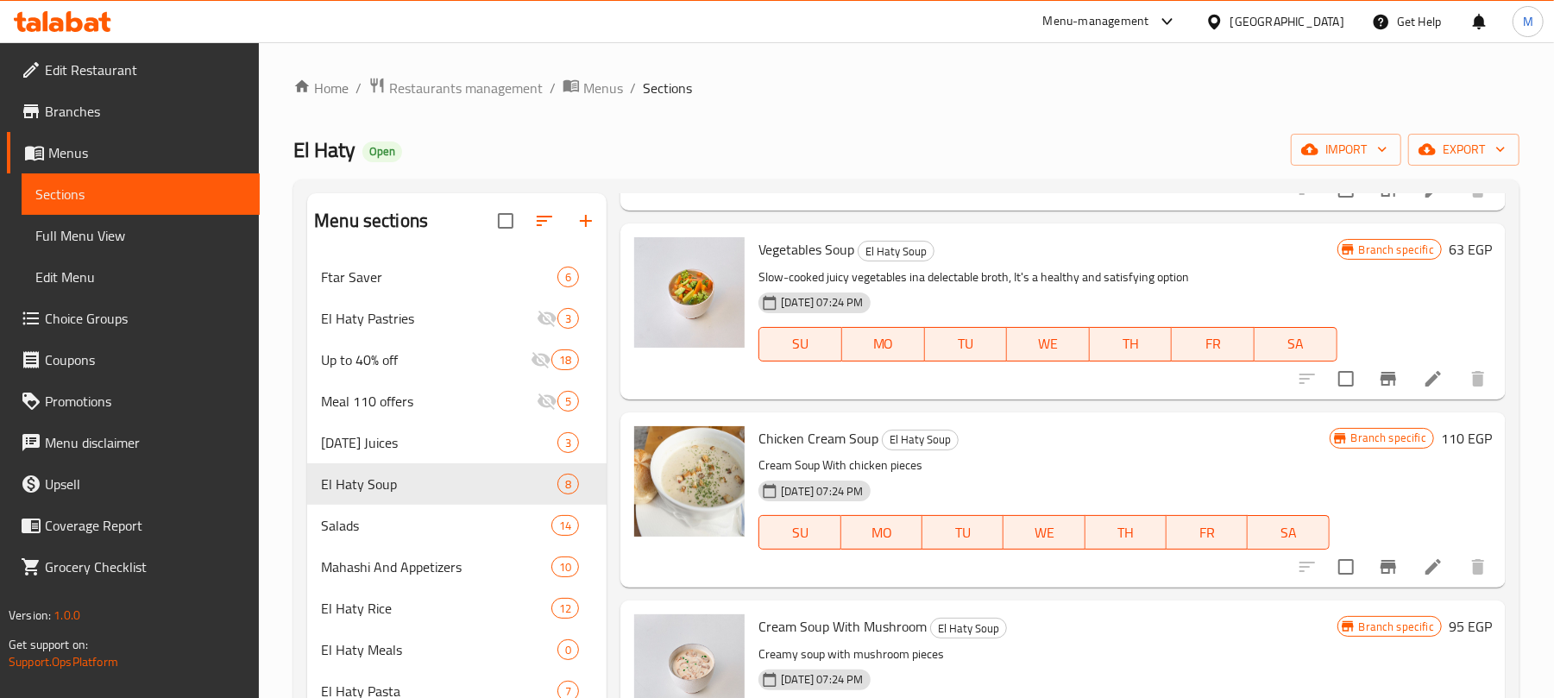
scroll to position [115, 0]
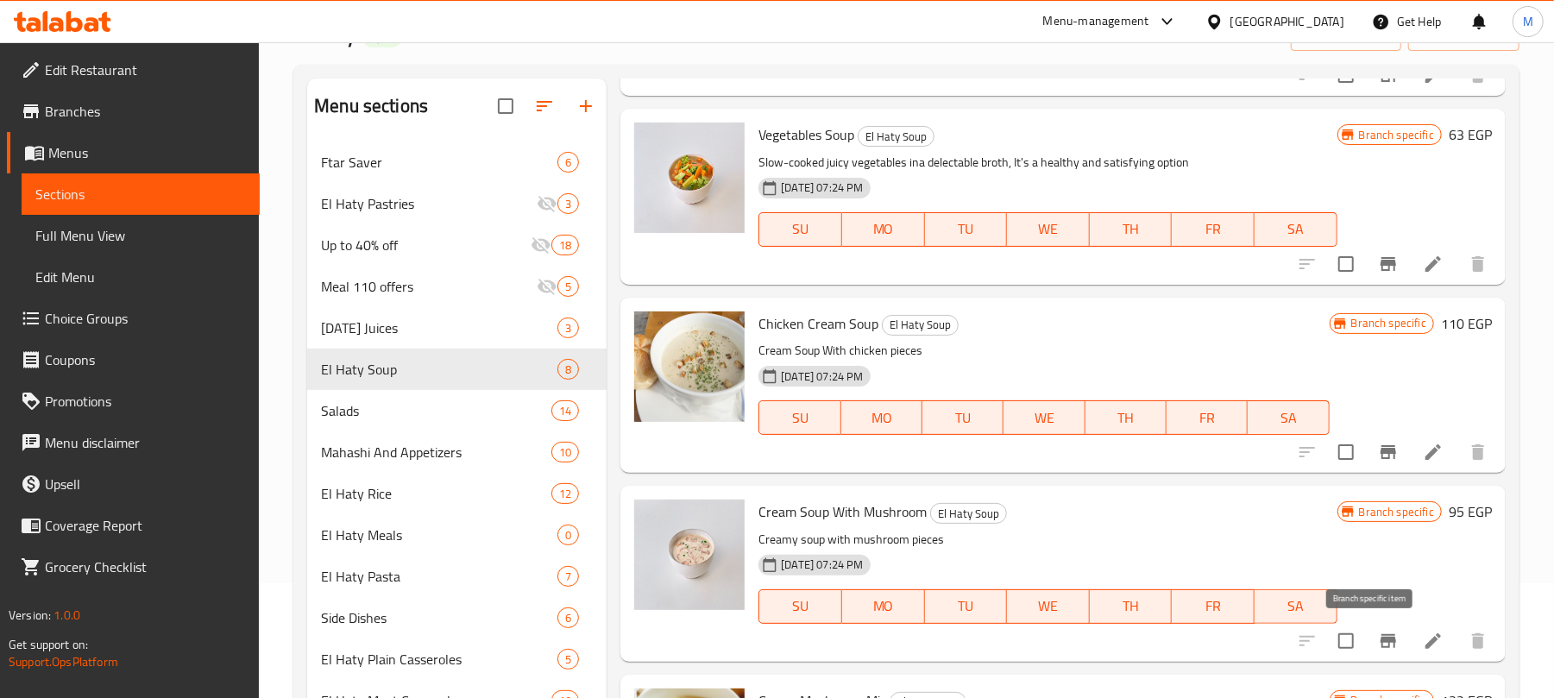
click at [1381, 640] on icon "Branch-specific-item" at bounding box center [1389, 641] width 16 height 14
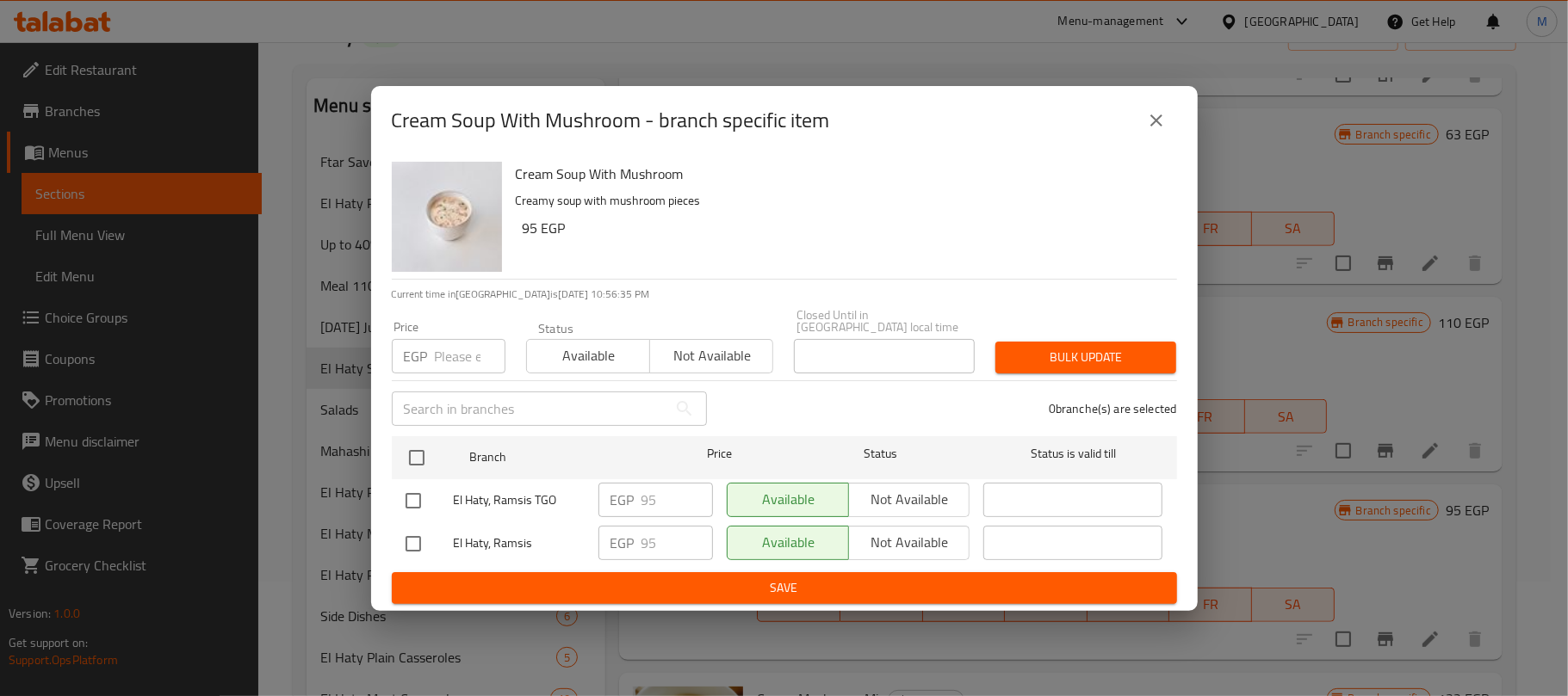
click at [1152, 128] on icon "close" at bounding box center [1156, 120] width 21 height 21
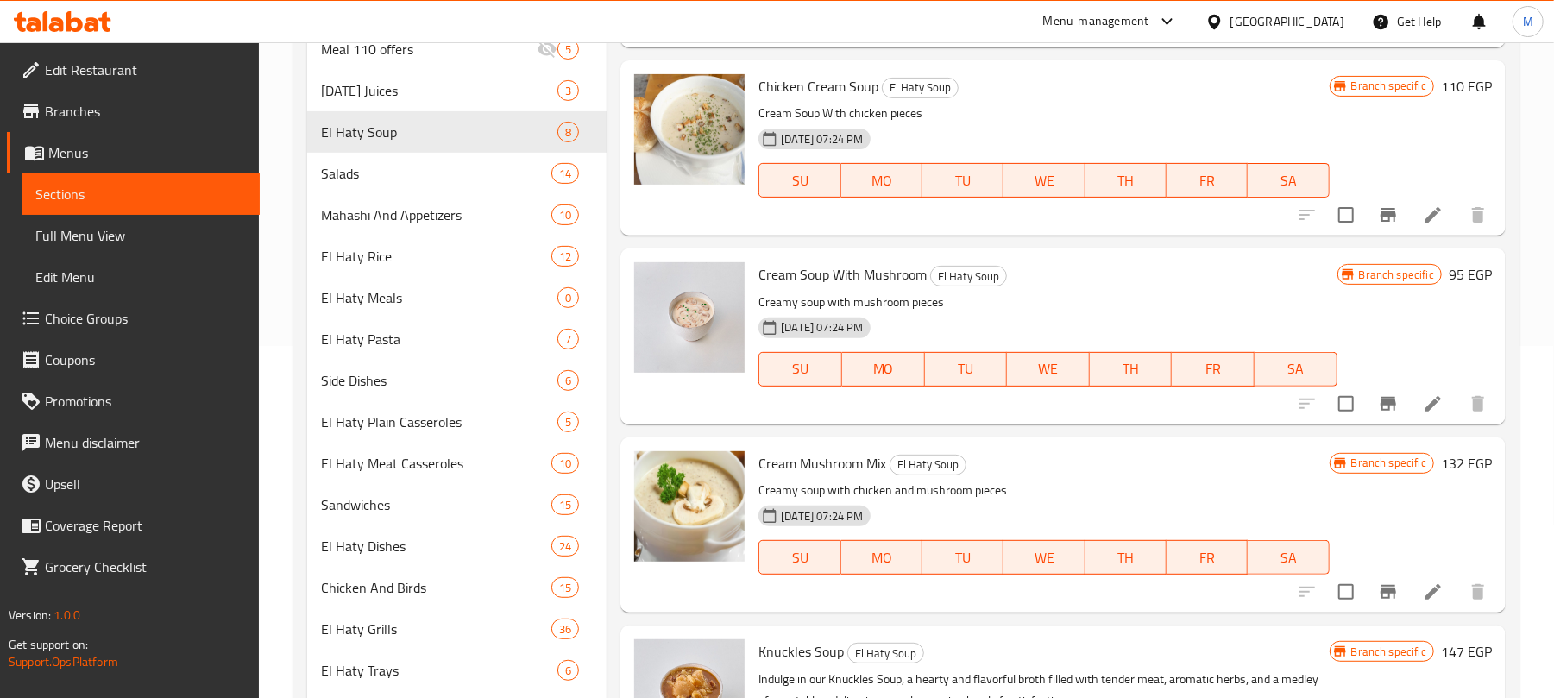
scroll to position [460, 0]
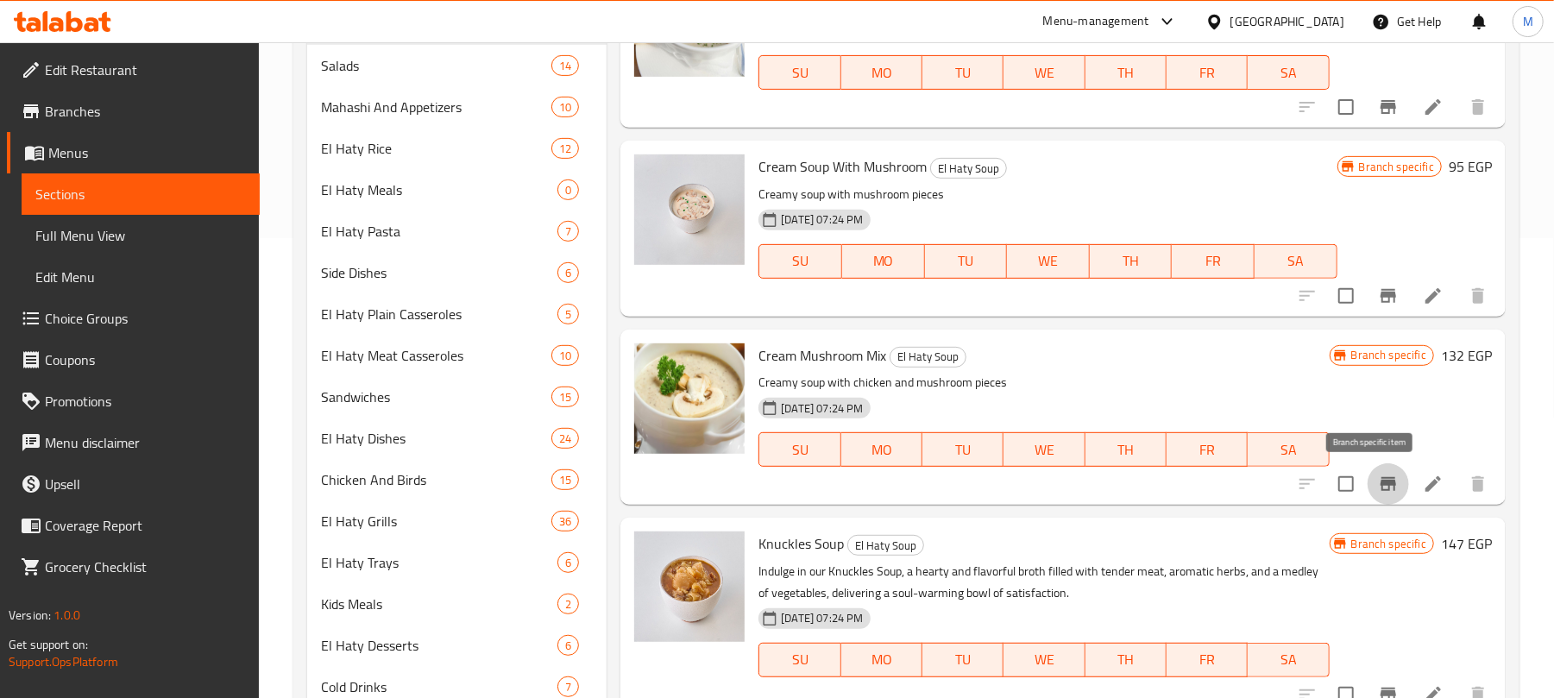
click at [1381, 483] on icon "Branch-specific-item" at bounding box center [1389, 484] width 16 height 14
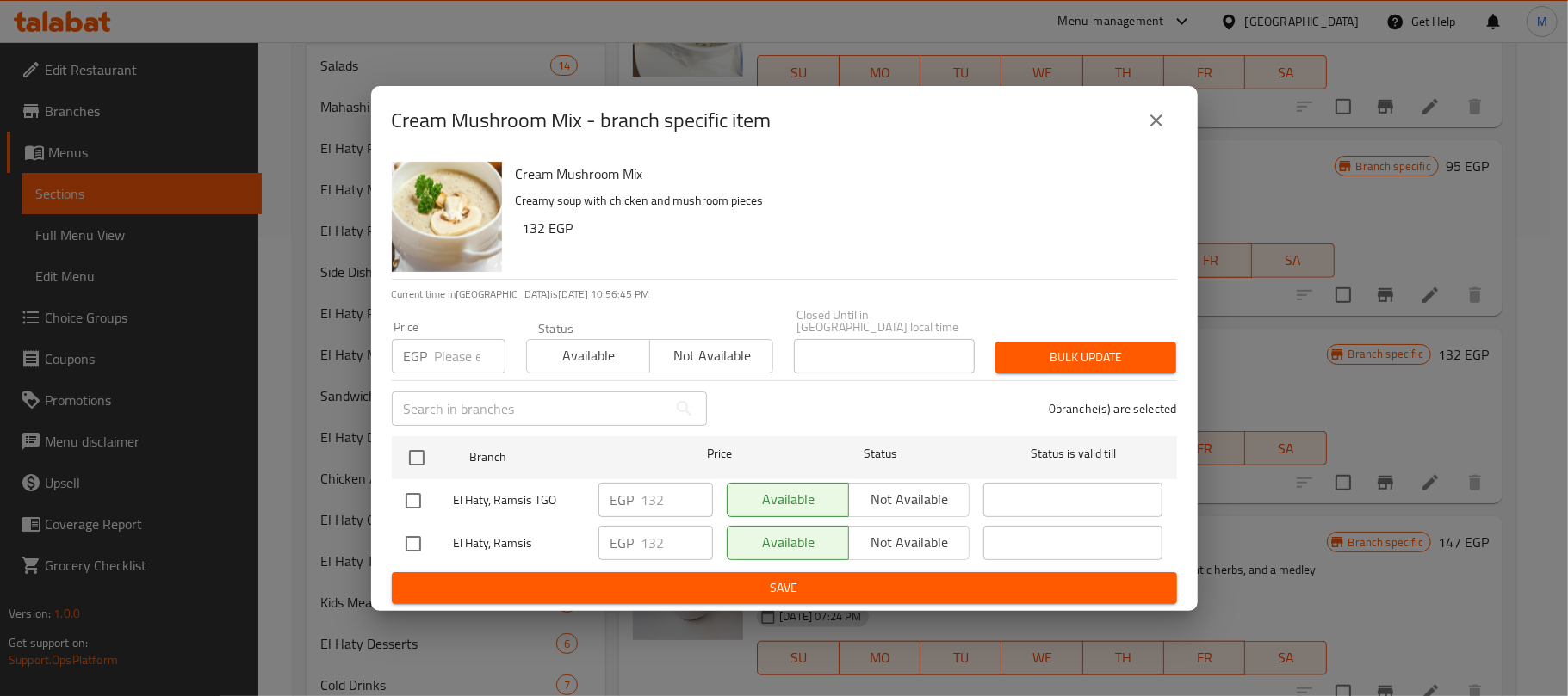
click at [1158, 136] on button "close" at bounding box center [1155, 120] width 41 height 41
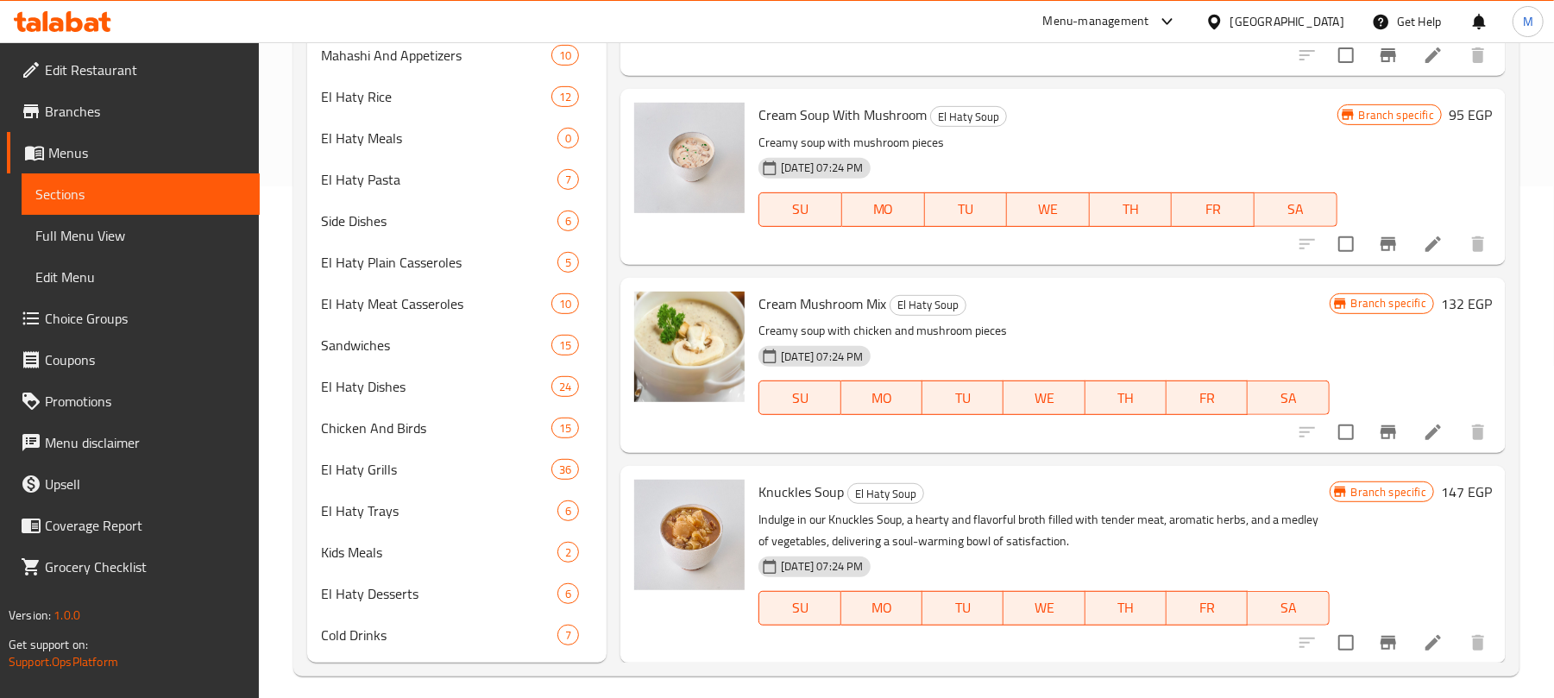
scroll to position [526, 0]
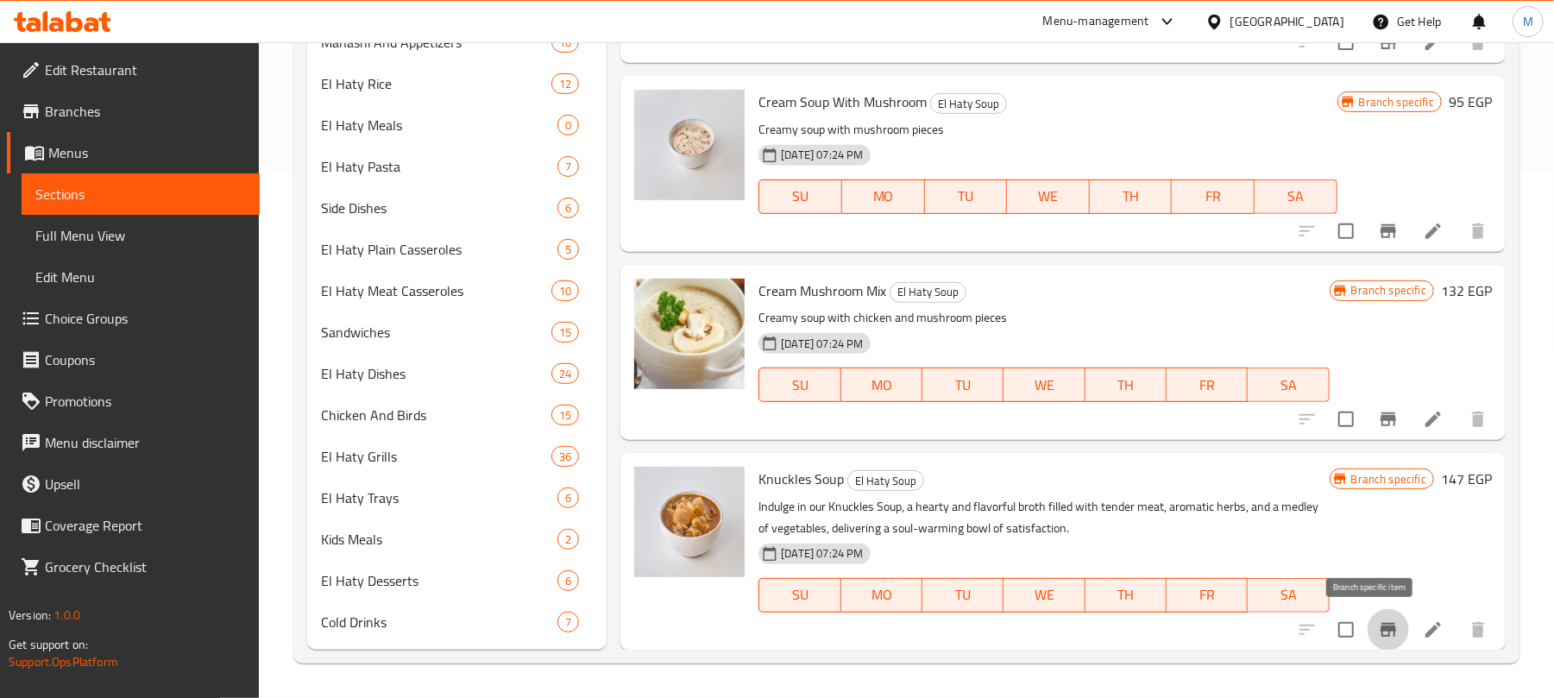
click at [1381, 629] on icon "Branch-specific-item" at bounding box center [1389, 630] width 16 height 14
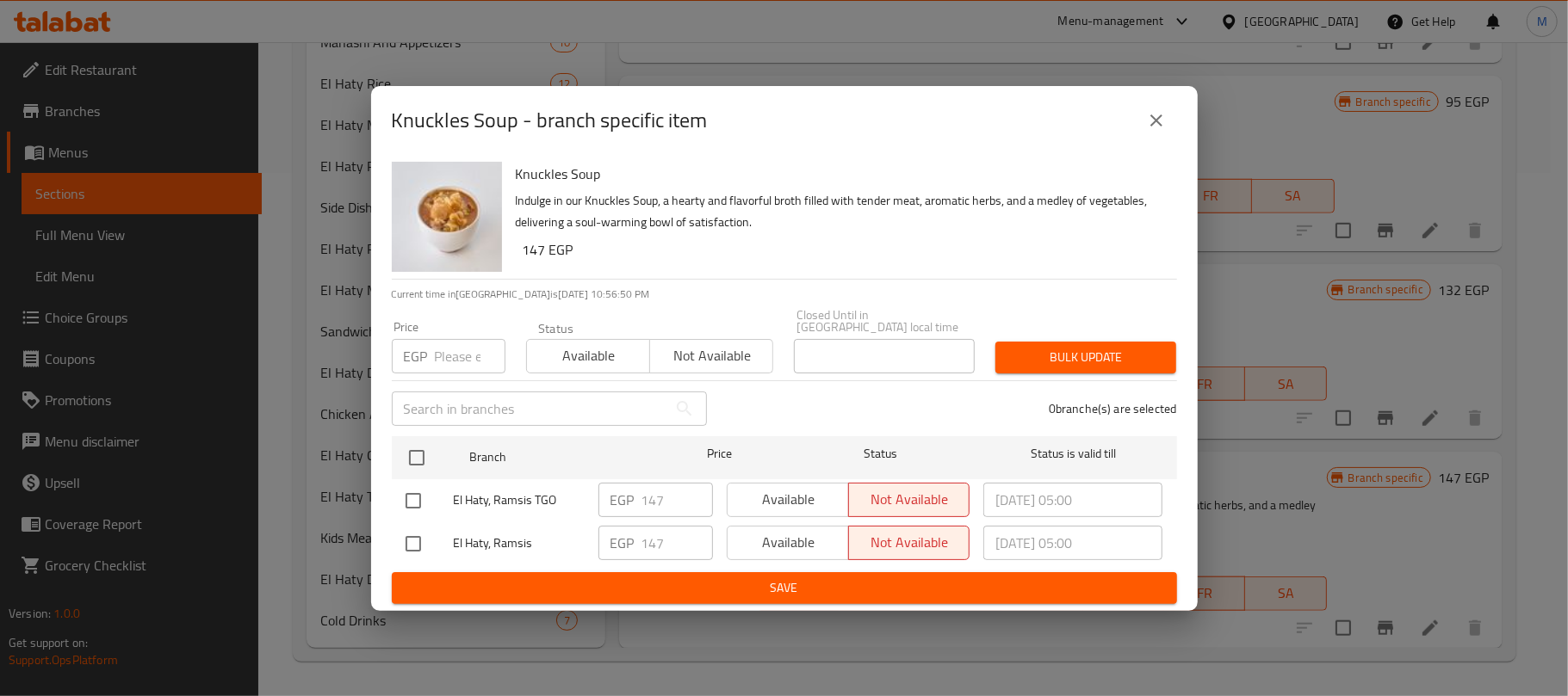
drag, startPoint x: 1150, startPoint y: 118, endPoint x: 1143, endPoint y: 136, distance: 19.3
click at [1151, 118] on icon "close" at bounding box center [1156, 120] width 21 height 21
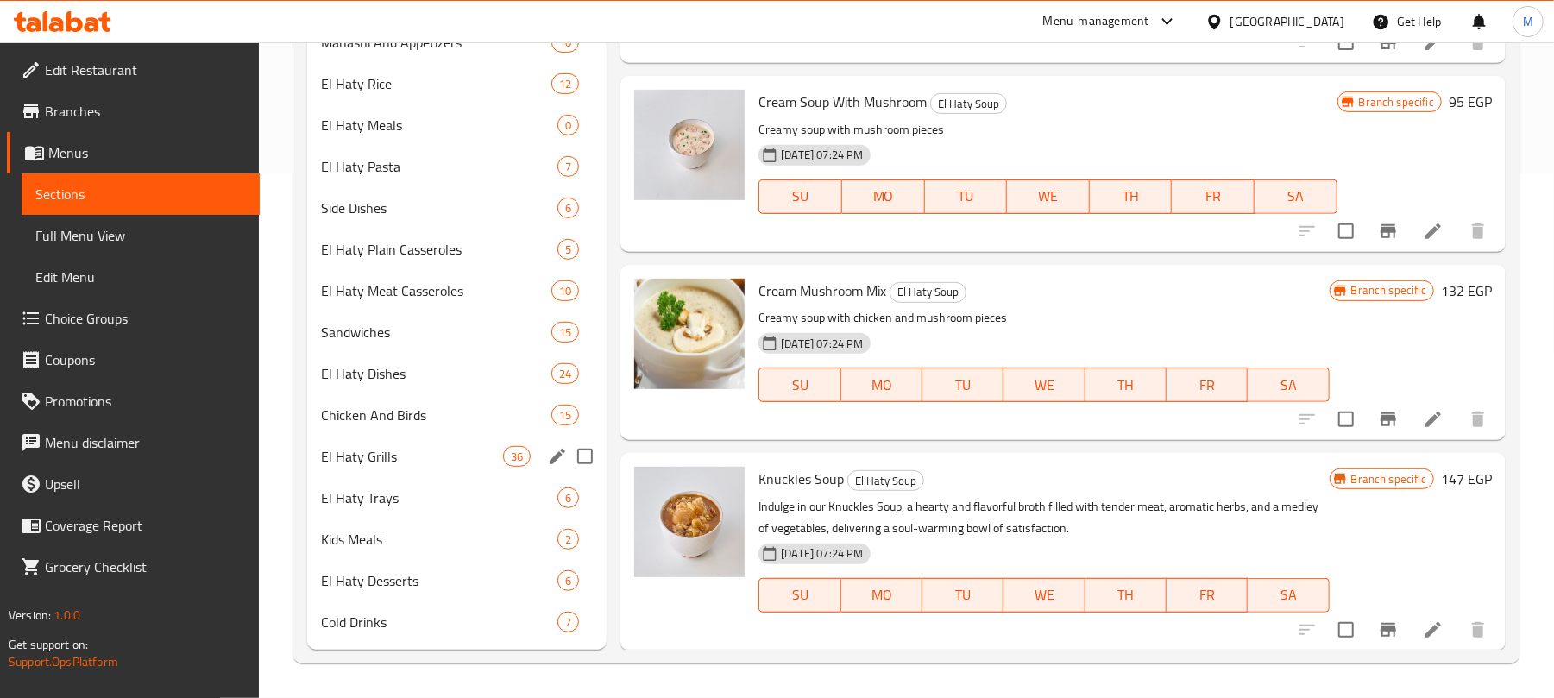
scroll to position [411, 0]
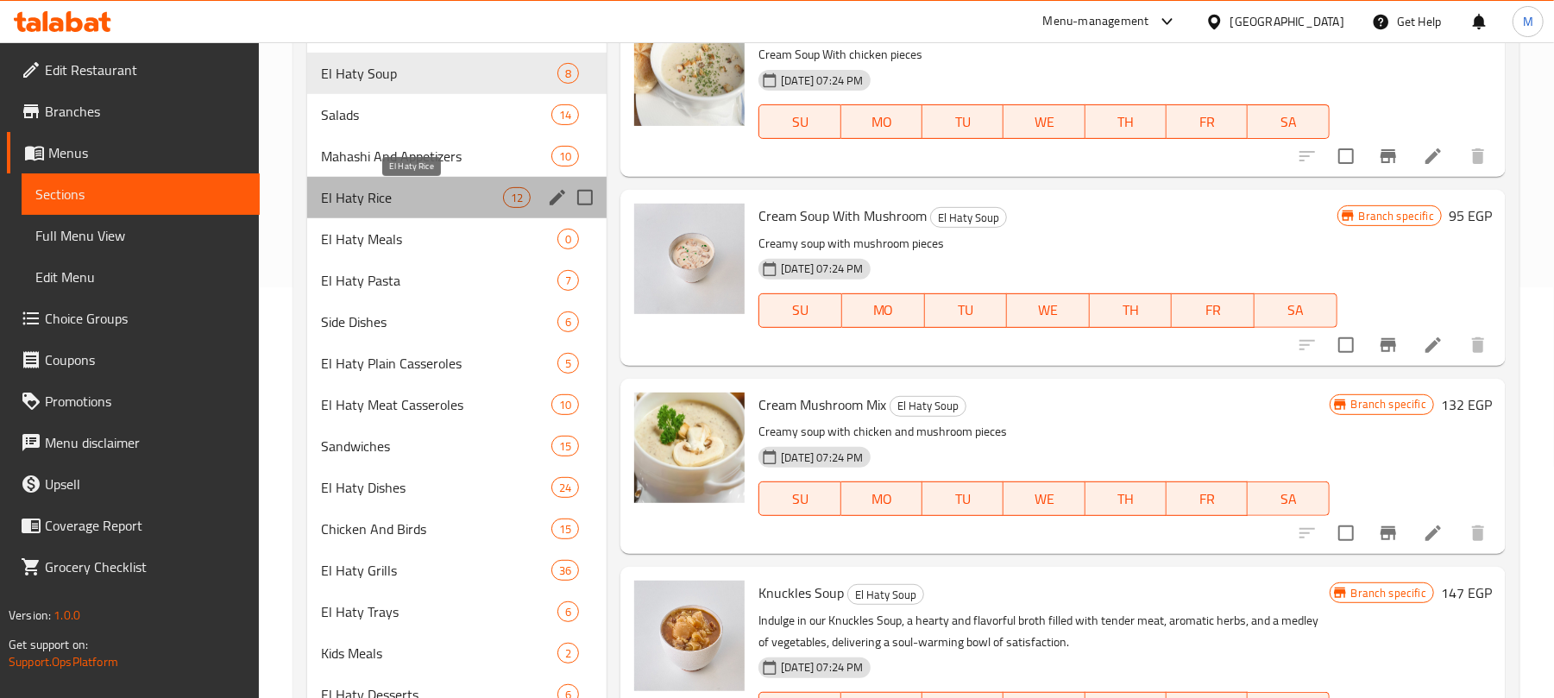
click at [392, 204] on span "El Haty Rice" at bounding box center [412, 197] width 182 height 21
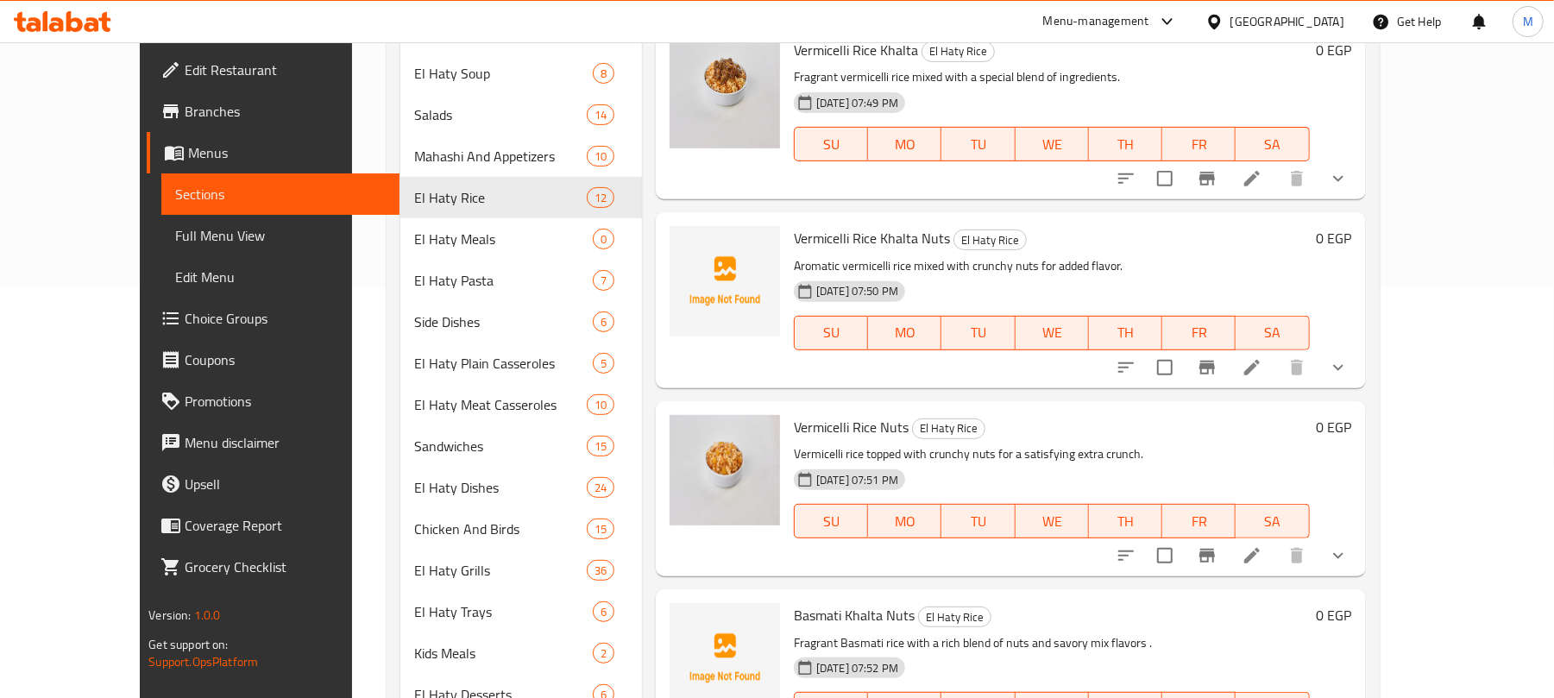
scroll to position [526, 0]
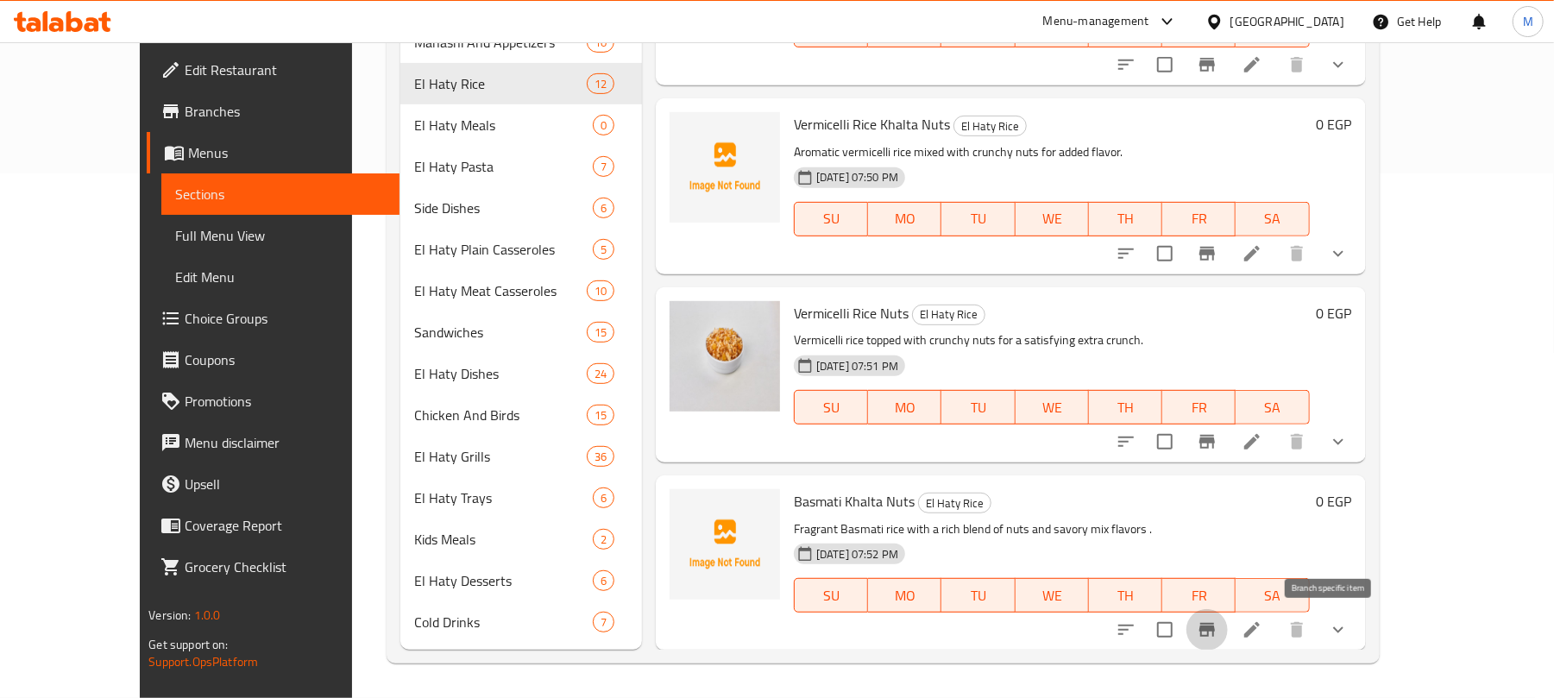
click at [1215, 627] on icon "Branch-specific-item" at bounding box center [1208, 630] width 16 height 14
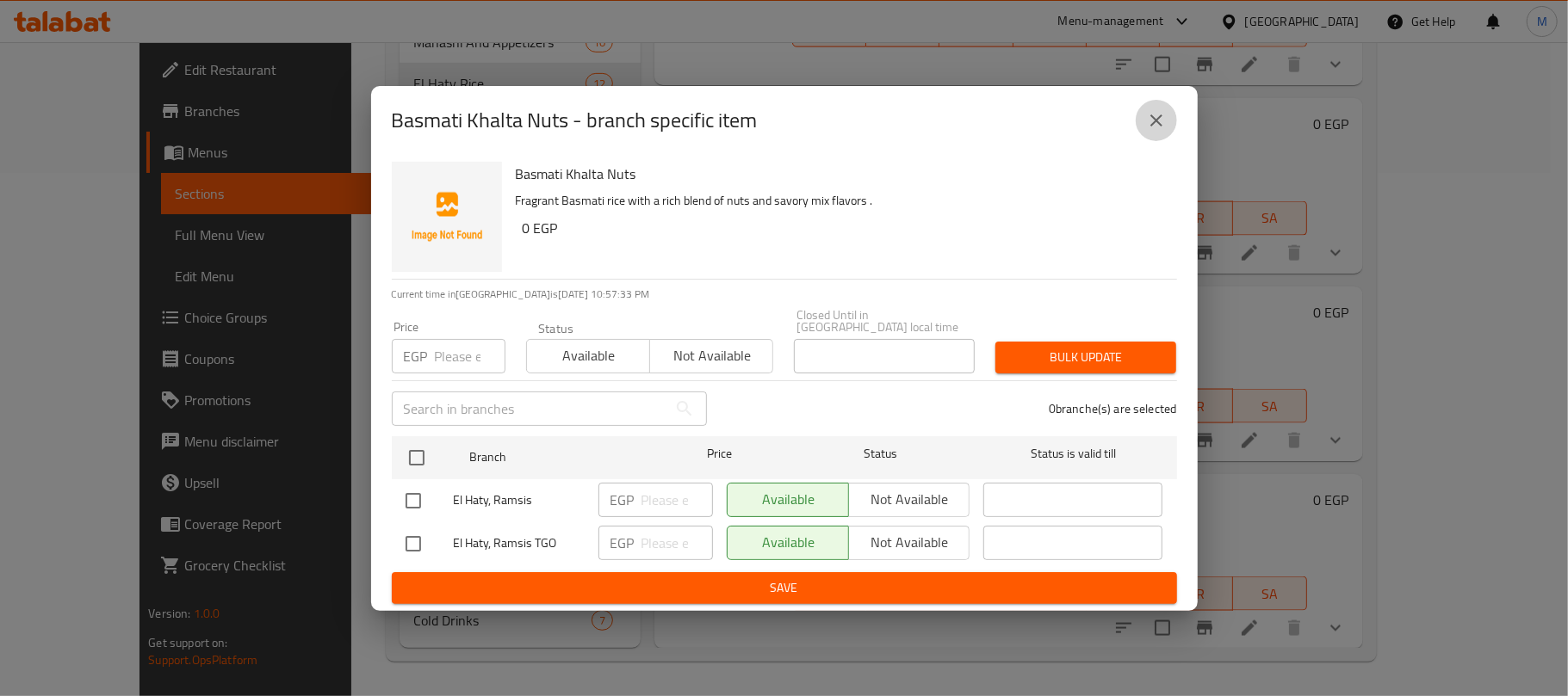
click at [1147, 131] on icon "close" at bounding box center [1156, 120] width 21 height 21
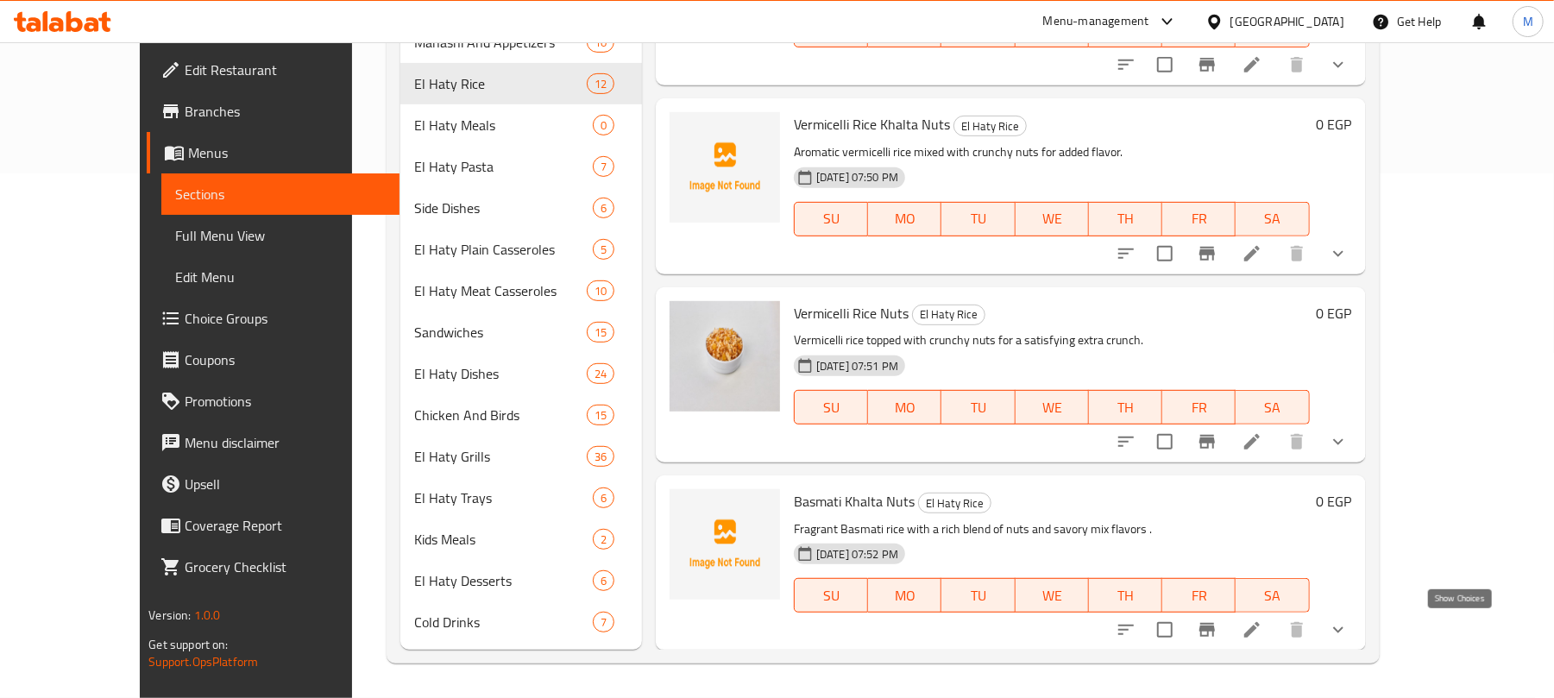
click at [1349, 633] on icon "show more" at bounding box center [1338, 630] width 21 height 21
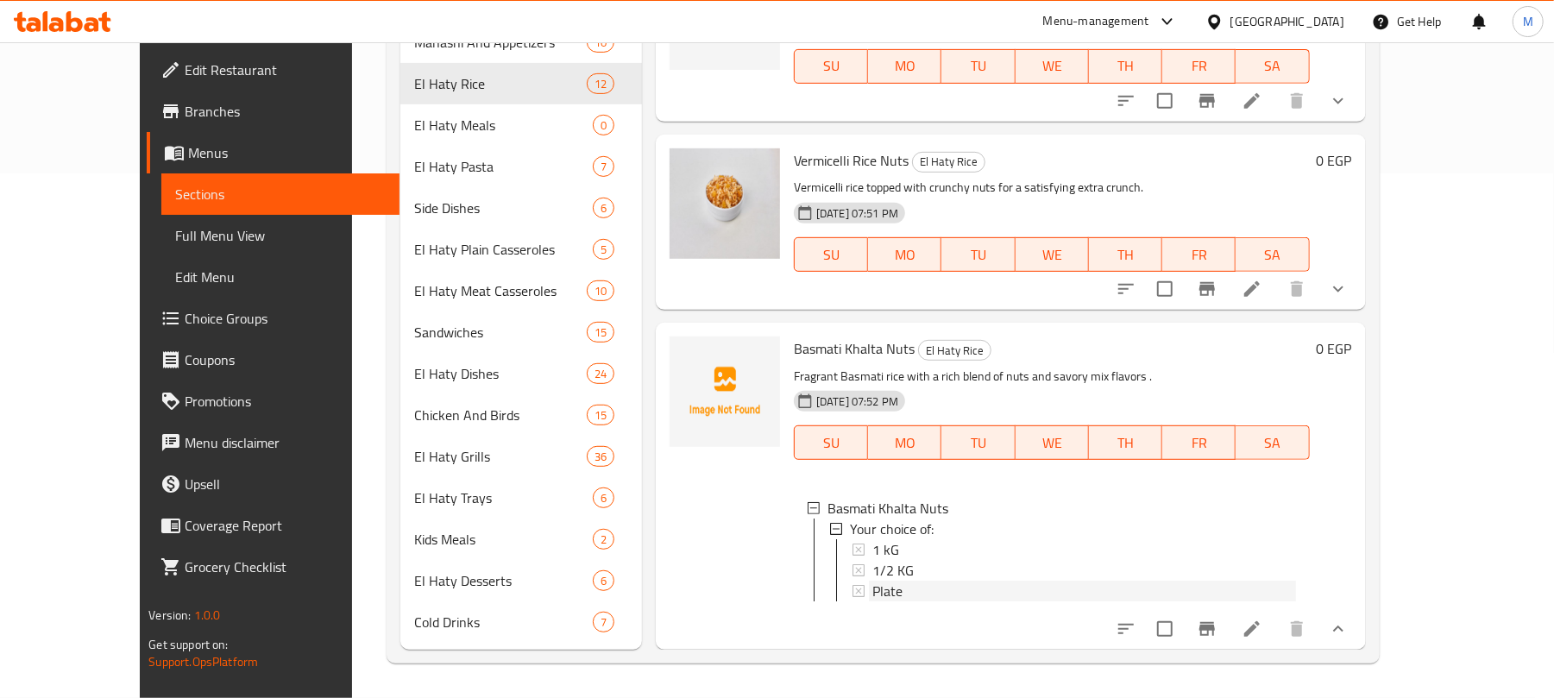
click at [873, 581] on div "Plate" at bounding box center [1085, 591] width 424 height 21
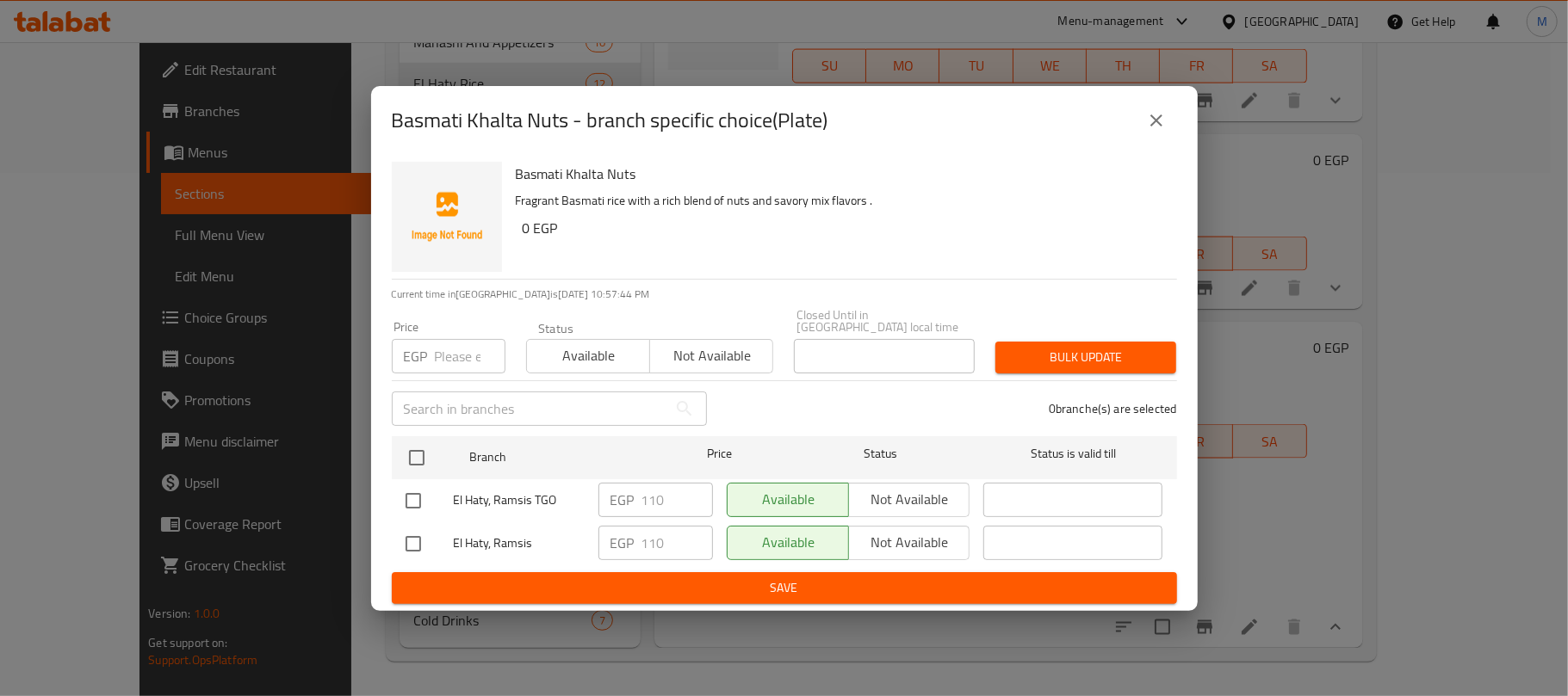
click at [1157, 131] on icon "close" at bounding box center [1156, 120] width 21 height 21
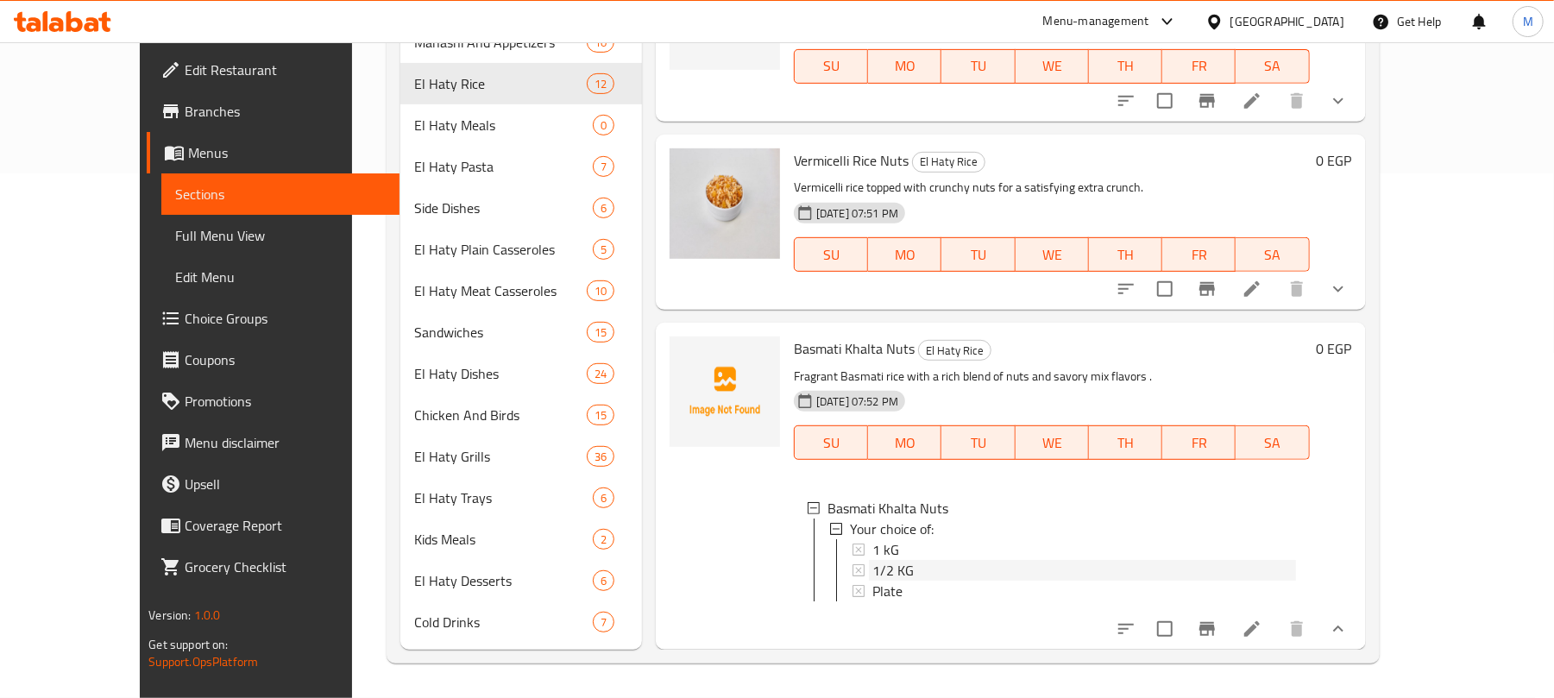
click at [885, 560] on div "1/2 KG" at bounding box center [1085, 570] width 424 height 21
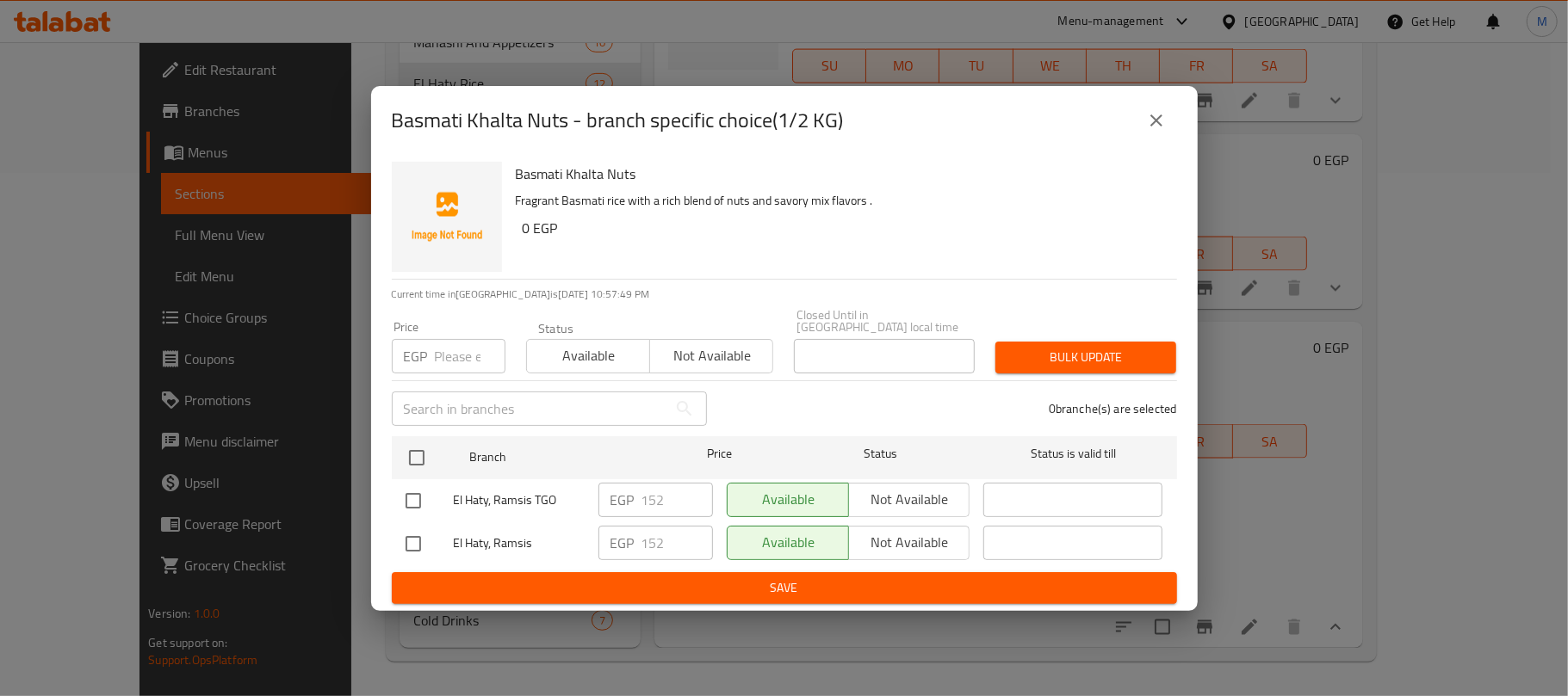
click at [1167, 129] on button "close" at bounding box center [1155, 120] width 41 height 41
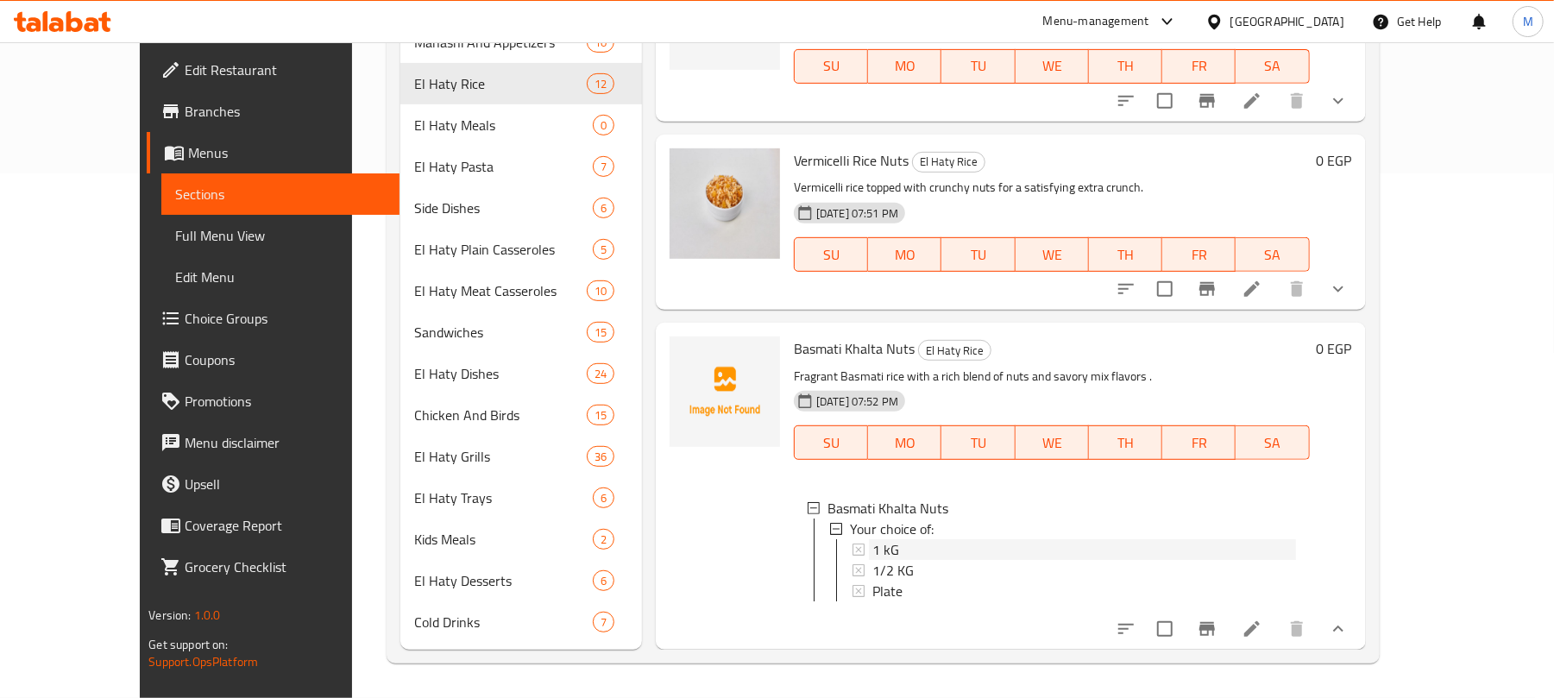
click at [873, 539] on div "1 kG" at bounding box center [1085, 549] width 424 height 21
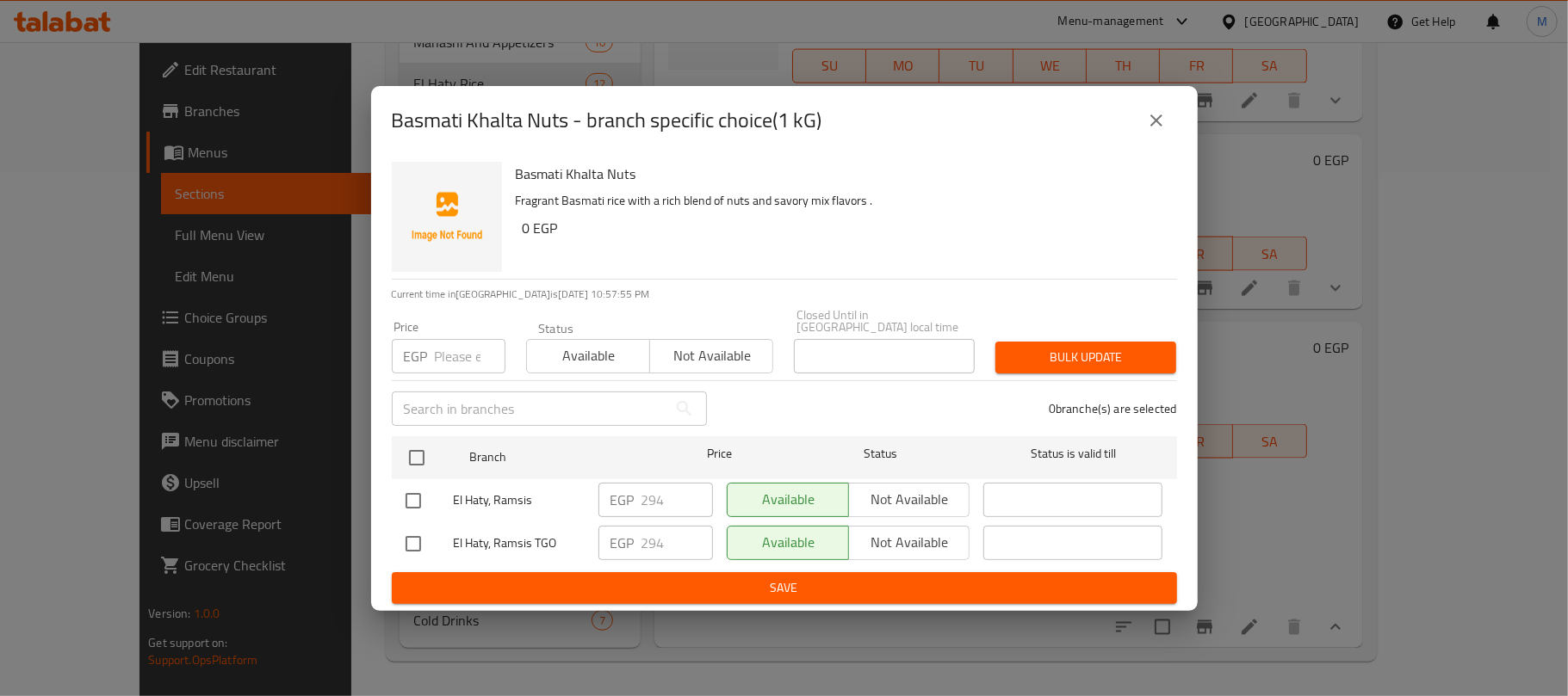
click at [453, 355] on input "number" at bounding box center [470, 356] width 71 height 35
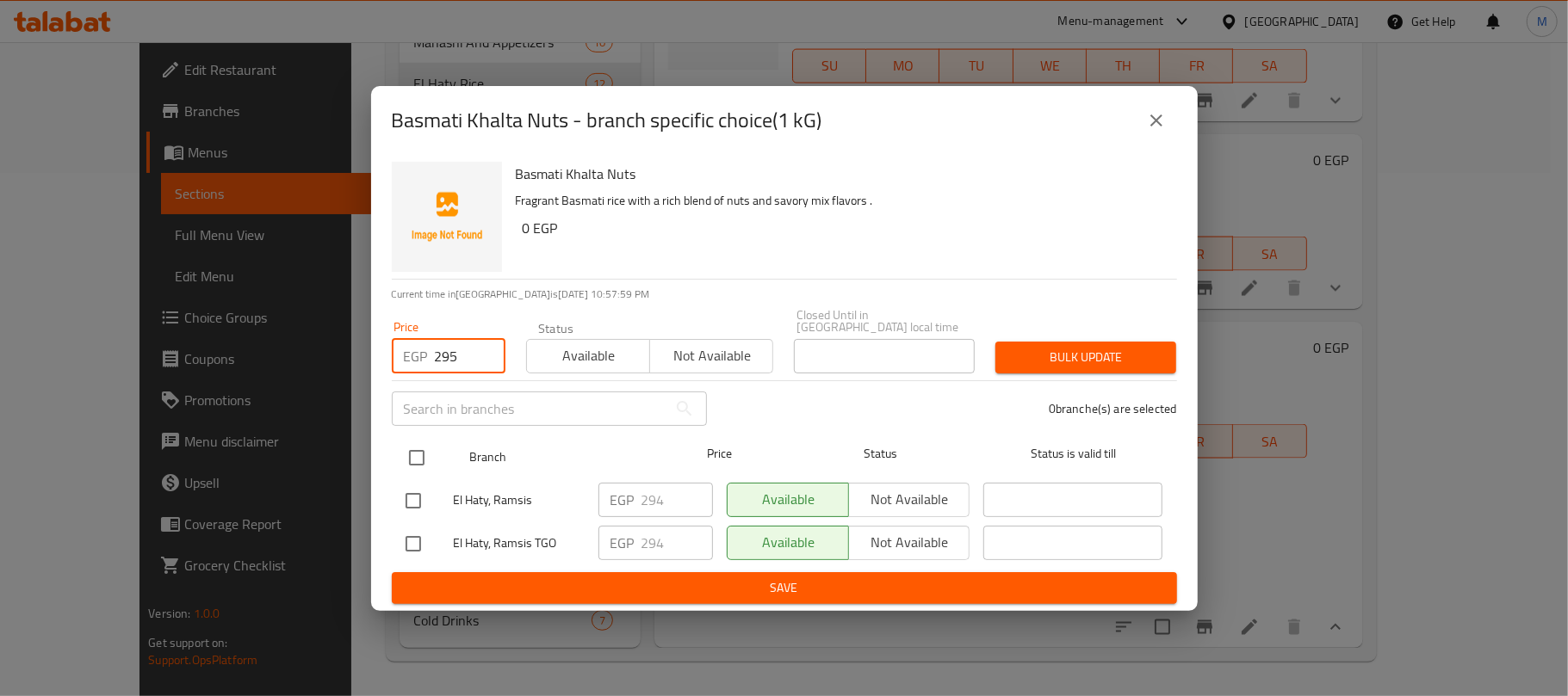
type input "295"
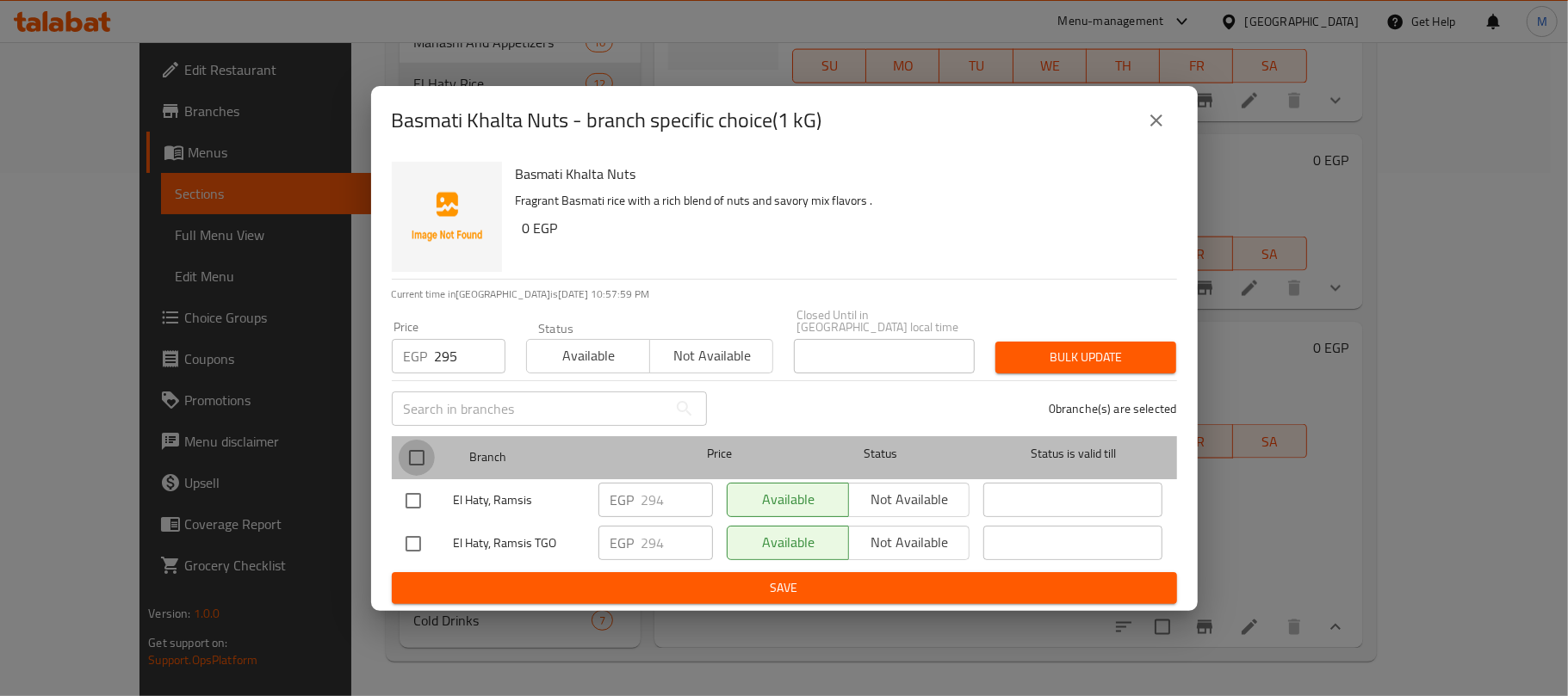
click at [418, 456] on input "checkbox" at bounding box center [417, 458] width 36 height 36
checkbox input "true"
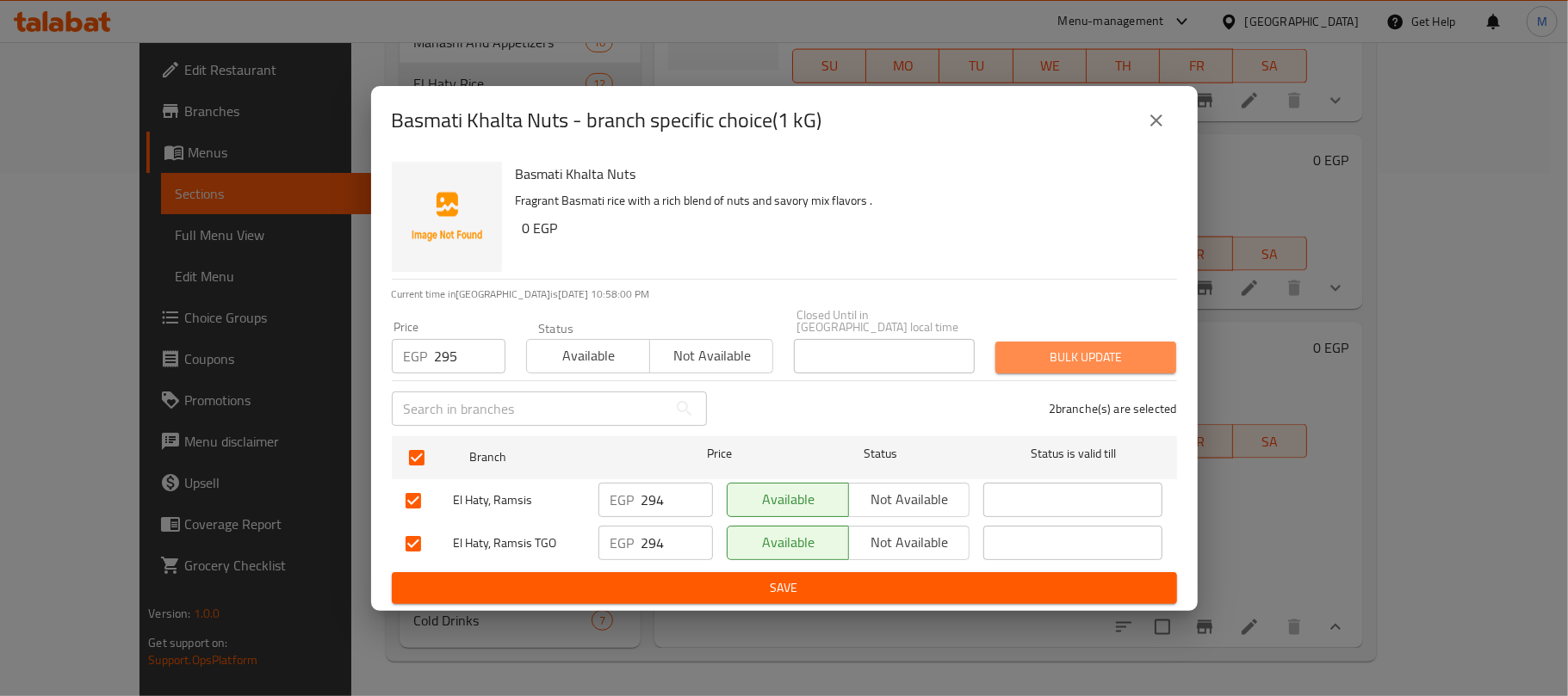
click at [1050, 359] on span "Bulk update" at bounding box center [1085, 358] width 154 height 22
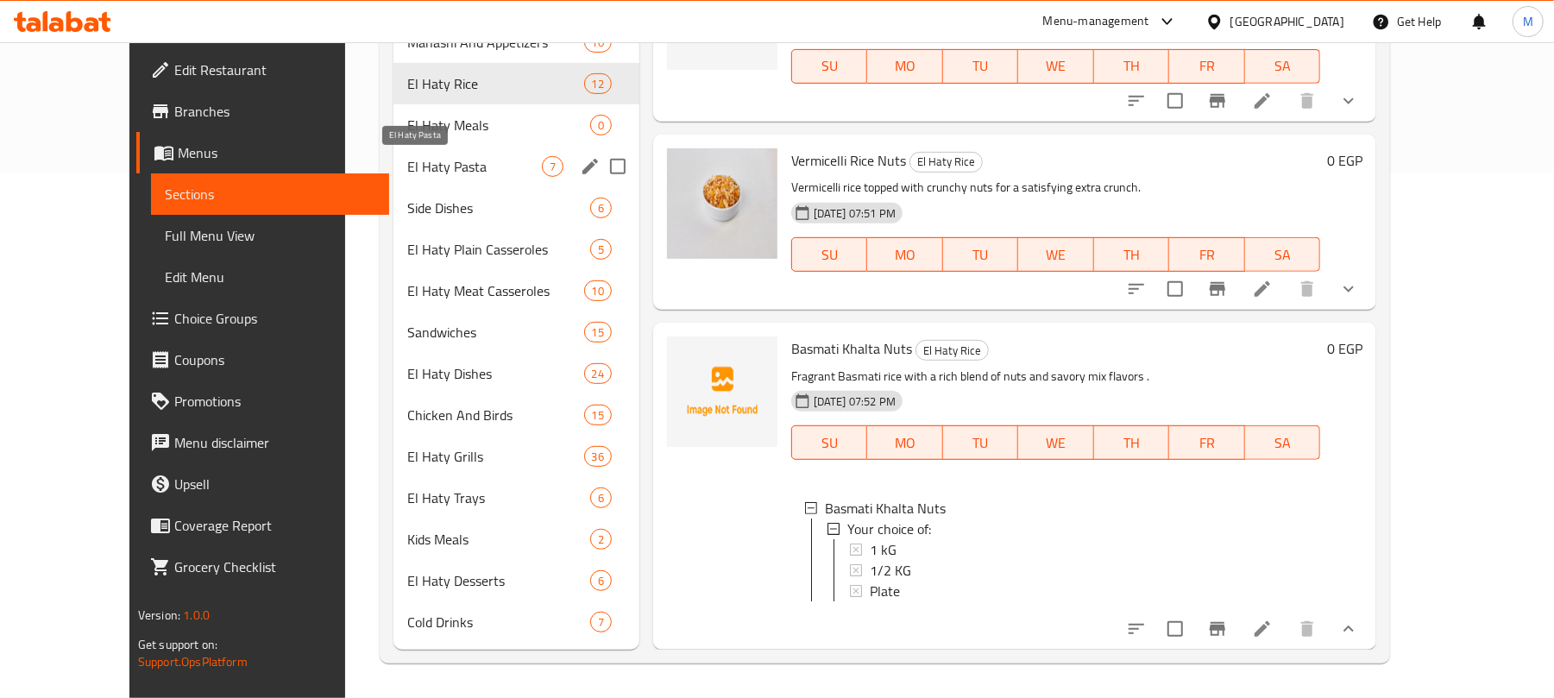
scroll to position [180, 0]
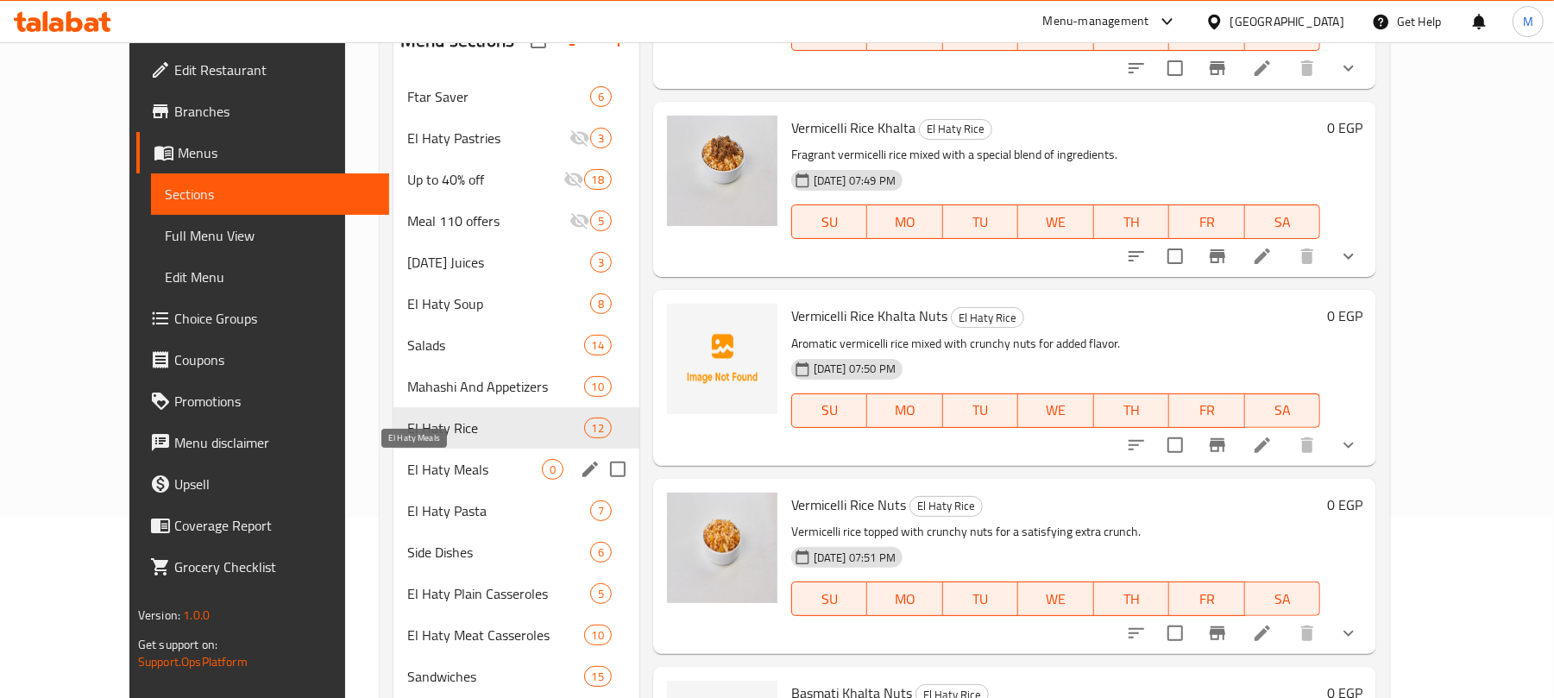
click at [419, 470] on span "El Haty Meals" at bounding box center [474, 469] width 135 height 21
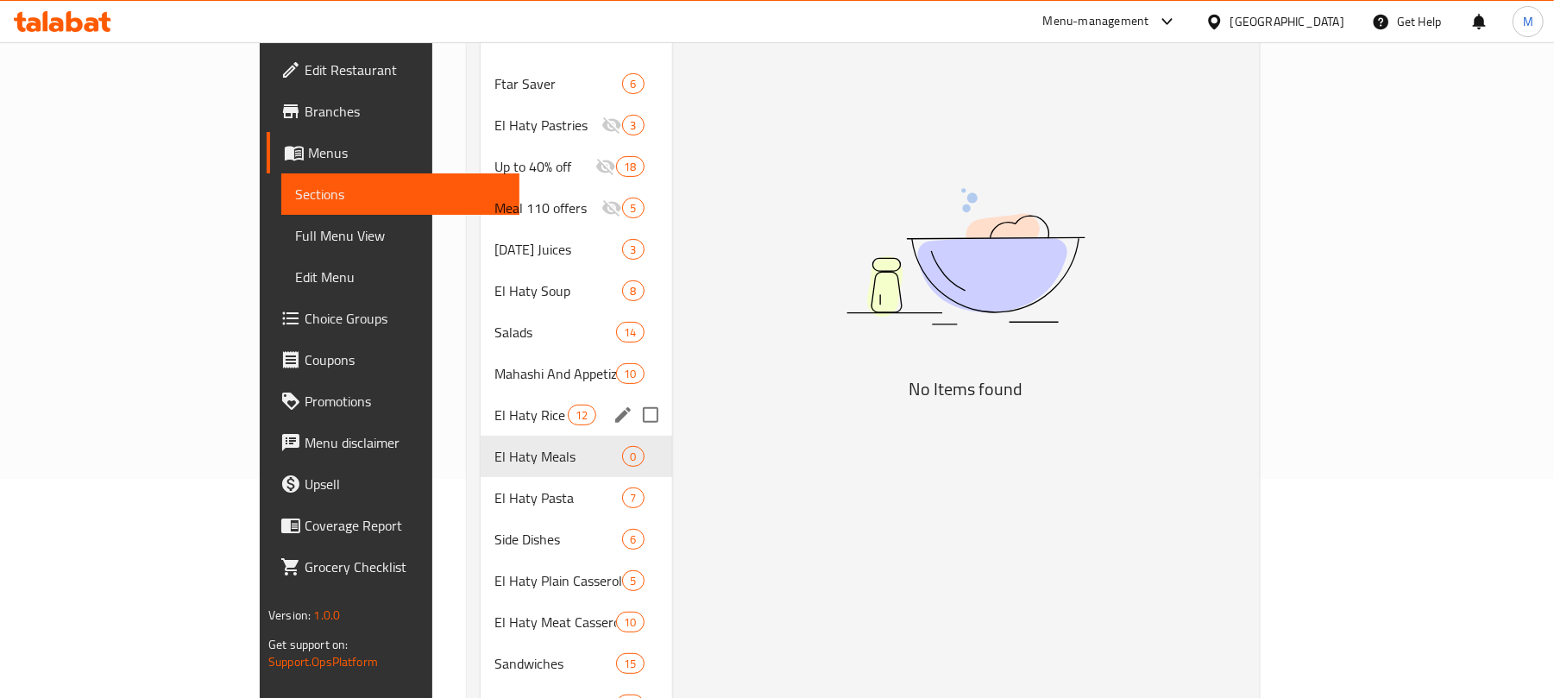
scroll to position [345, 0]
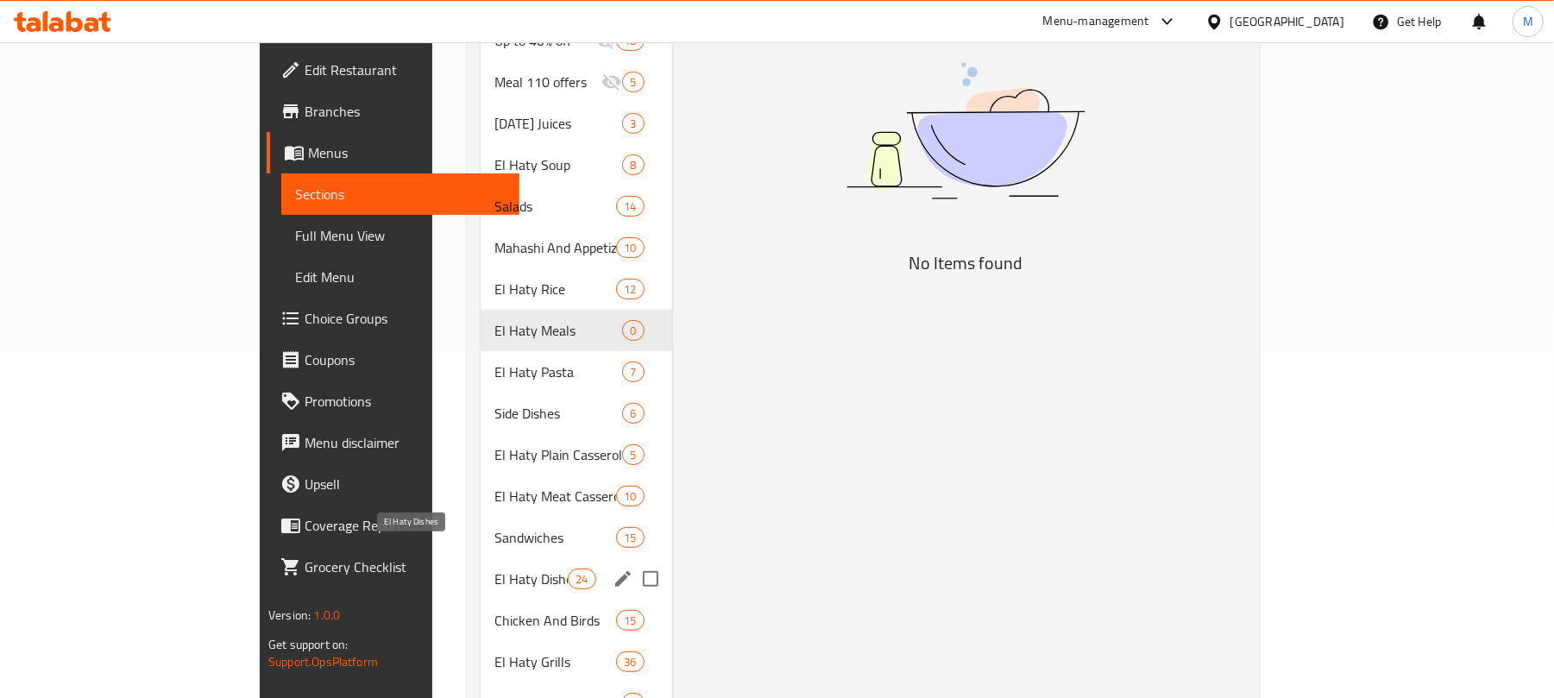
click at [495, 569] on span "El Haty Dishes" at bounding box center [531, 579] width 73 height 21
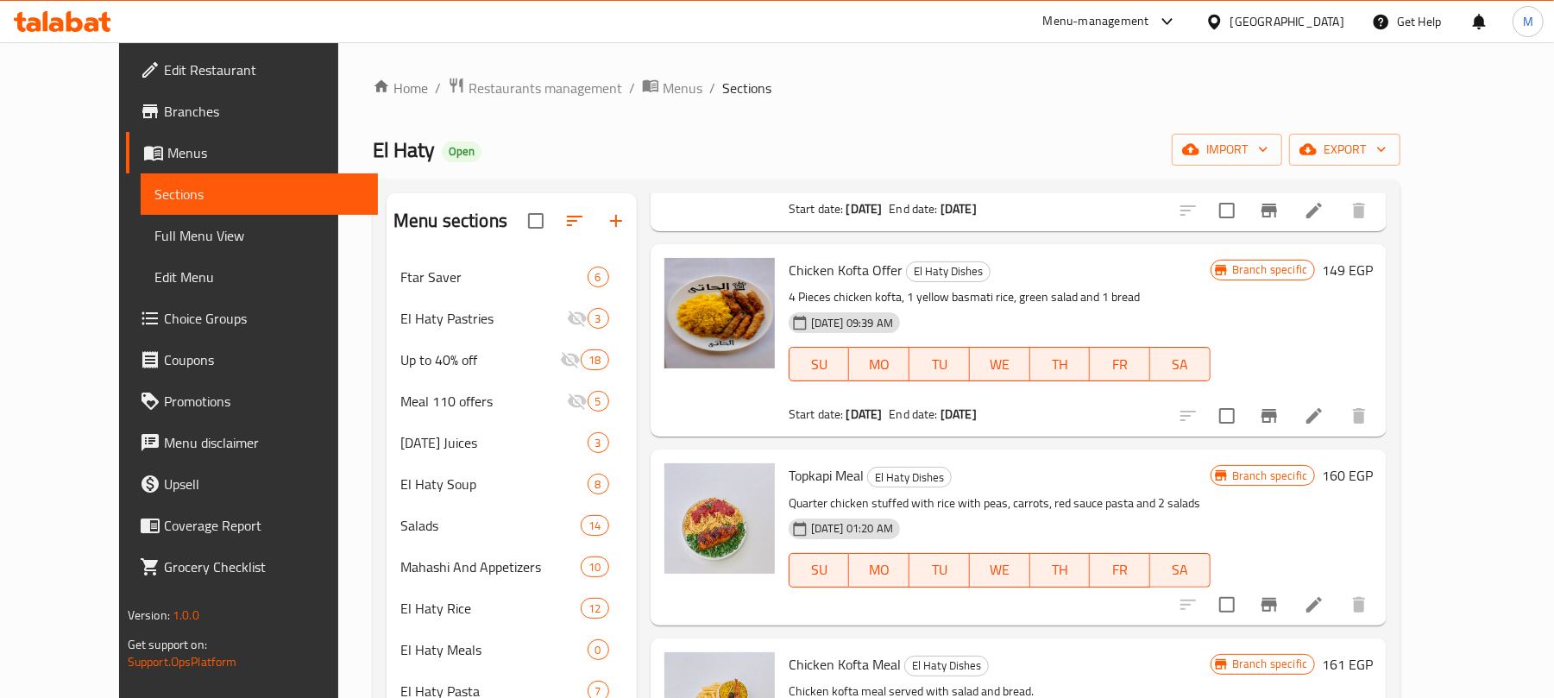
scroll to position [575, 0]
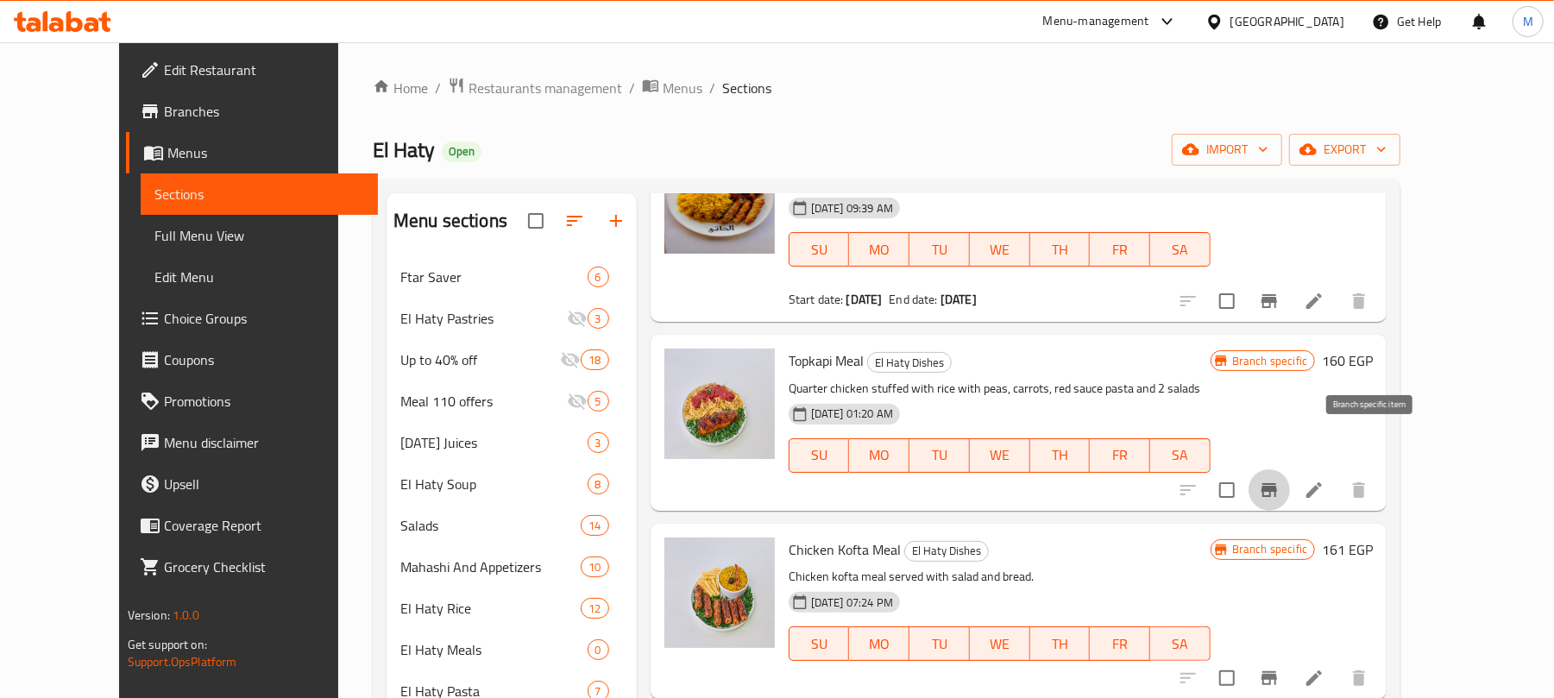
click at [1277, 483] on icon "Branch-specific-item" at bounding box center [1270, 490] width 16 height 14
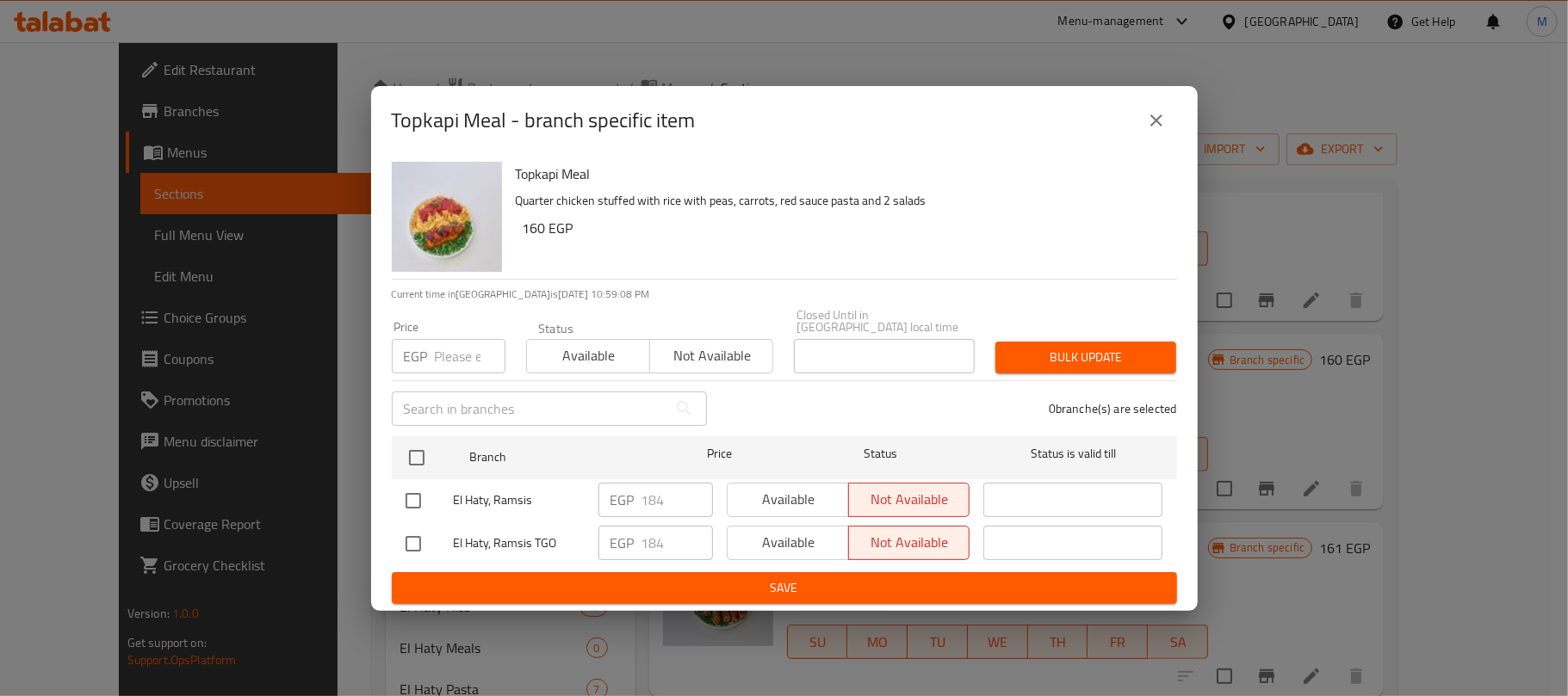
click at [1165, 118] on icon "close" at bounding box center [1156, 120] width 21 height 21
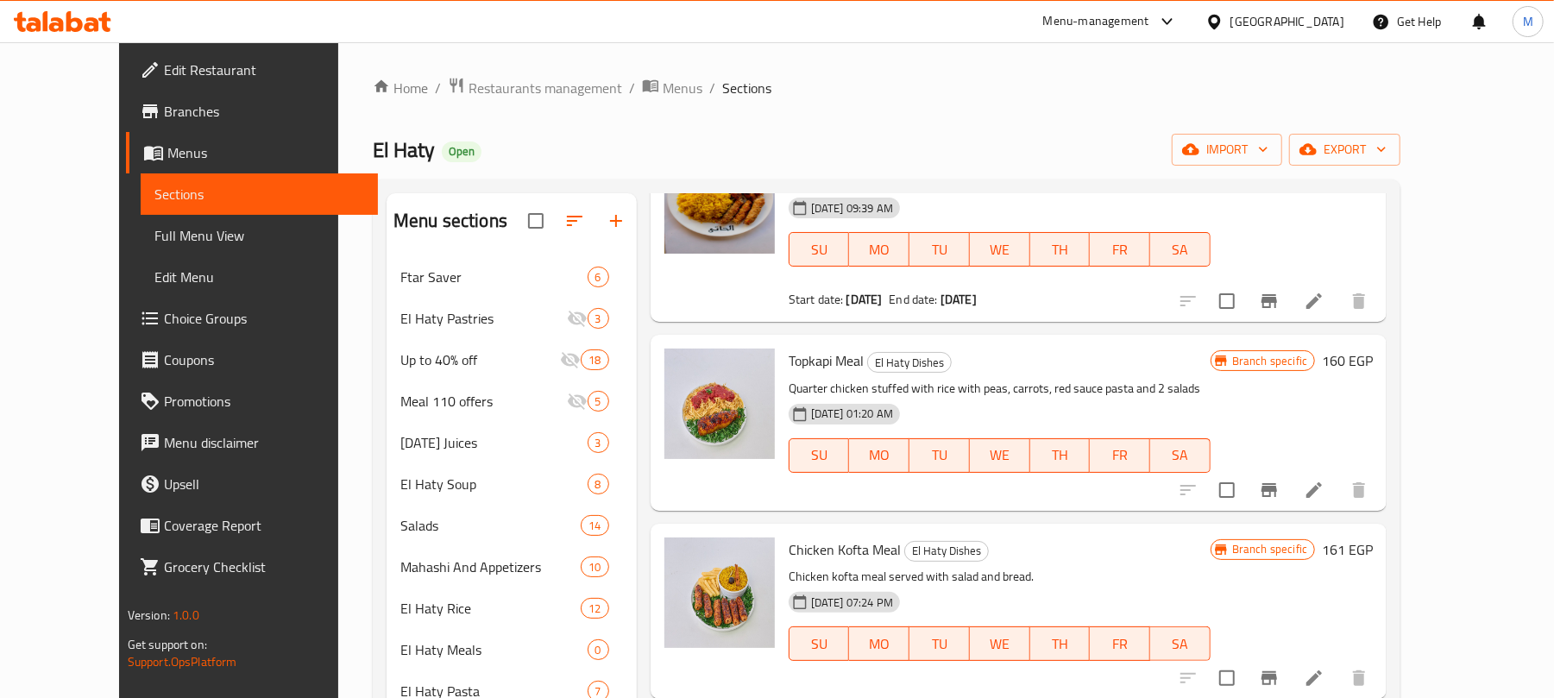
scroll to position [0, 0]
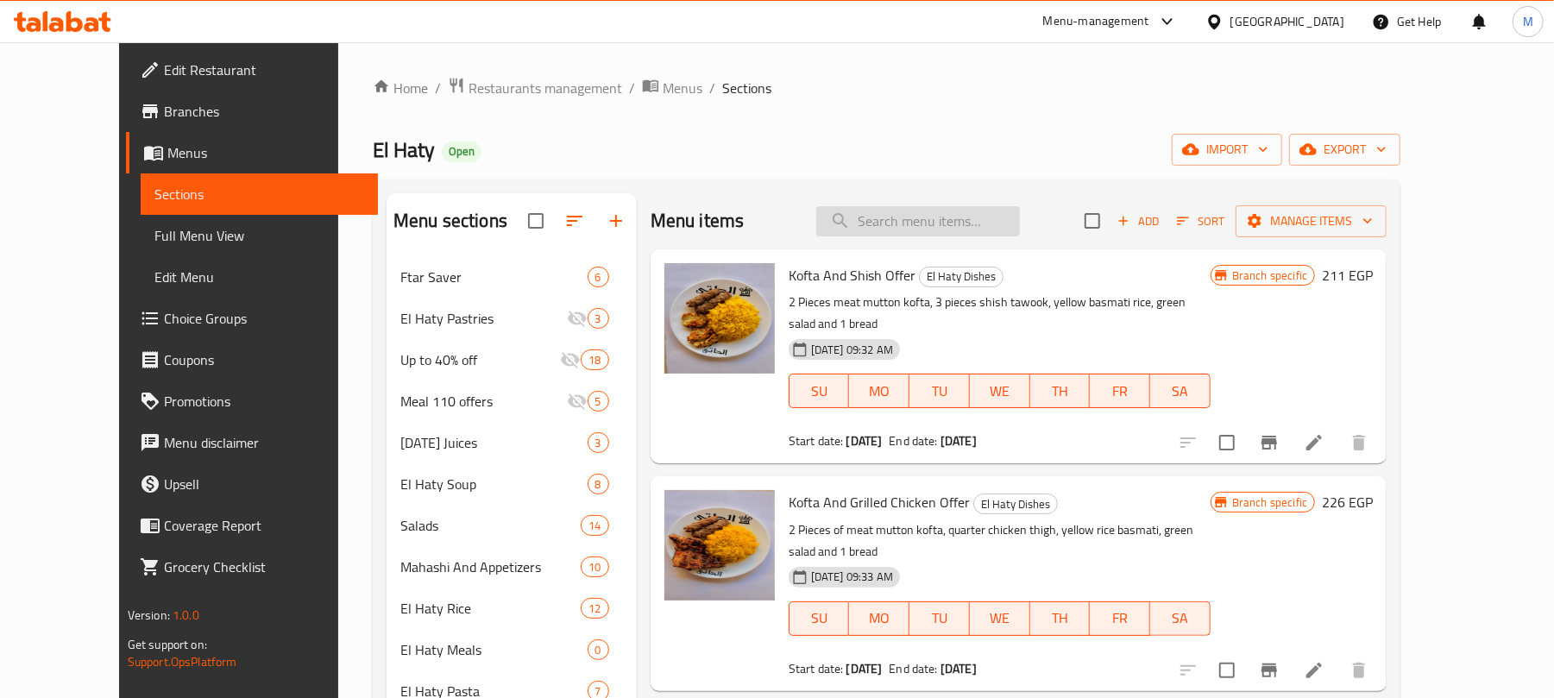
click at [971, 224] on input "search" at bounding box center [918, 221] width 204 height 30
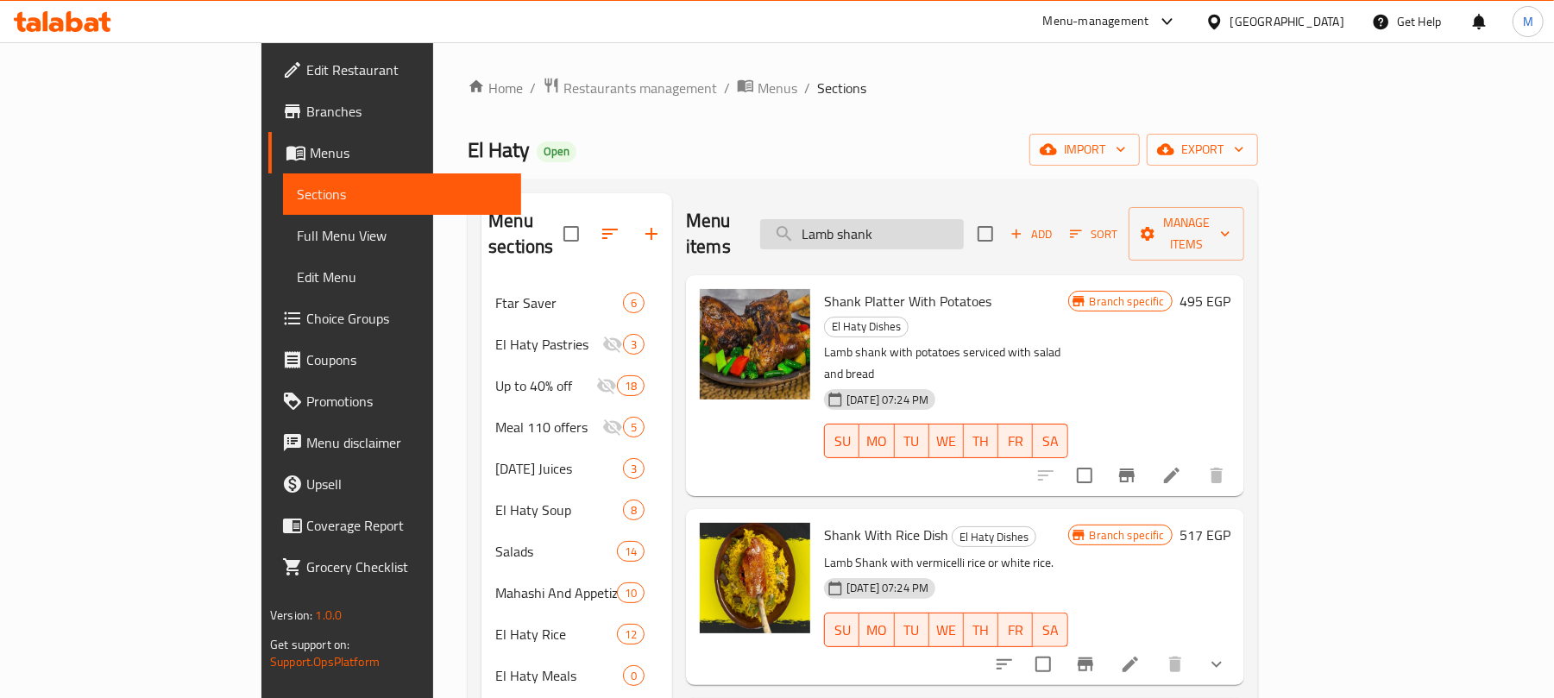
click at [964, 219] on input "Lamb shank" at bounding box center [862, 234] width 204 height 30
paste input "موزة ضاني مشوي علي الفحم"
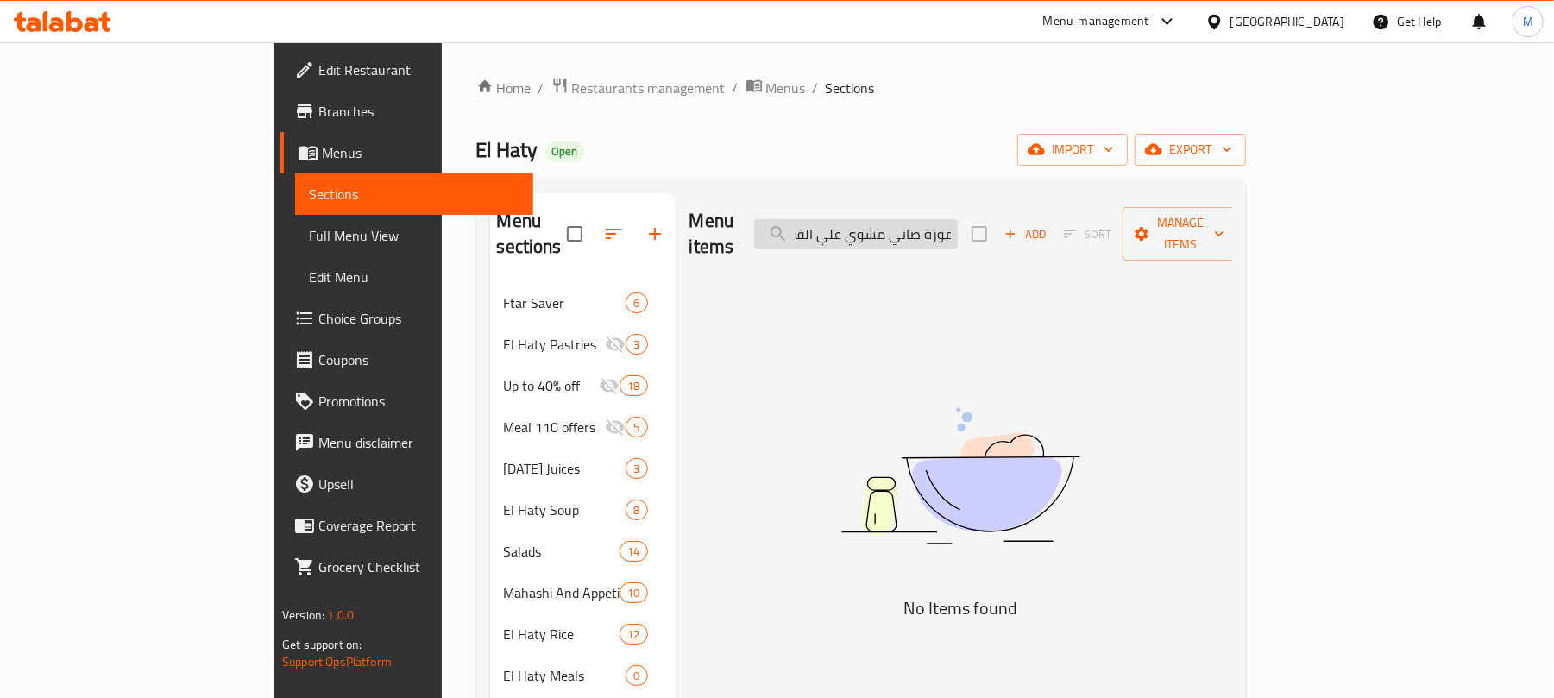
click at [901, 225] on input "موزة ضاني مشوي علي الفحم" at bounding box center [856, 234] width 204 height 30
click at [906, 219] on input "موزة ضاني مشوي علي حم" at bounding box center [856, 234] width 204 height 30
click at [917, 226] on input "موزة ضاني مشوي علي" at bounding box center [856, 234] width 204 height 30
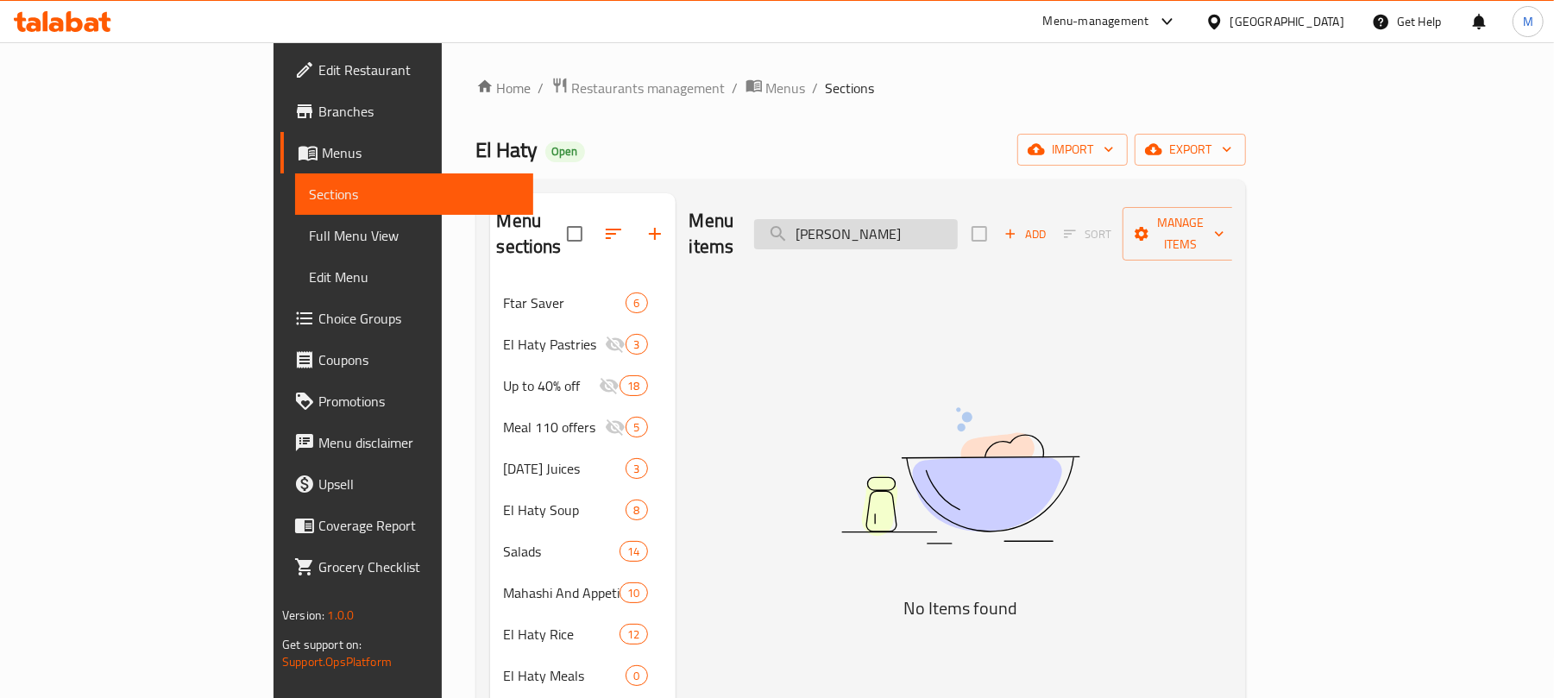
click at [917, 226] on input "موزة ضاني مشوي علي" at bounding box center [856, 234] width 204 height 30
click at [918, 224] on input "موزة ضاني مشوي" at bounding box center [856, 234] width 204 height 30
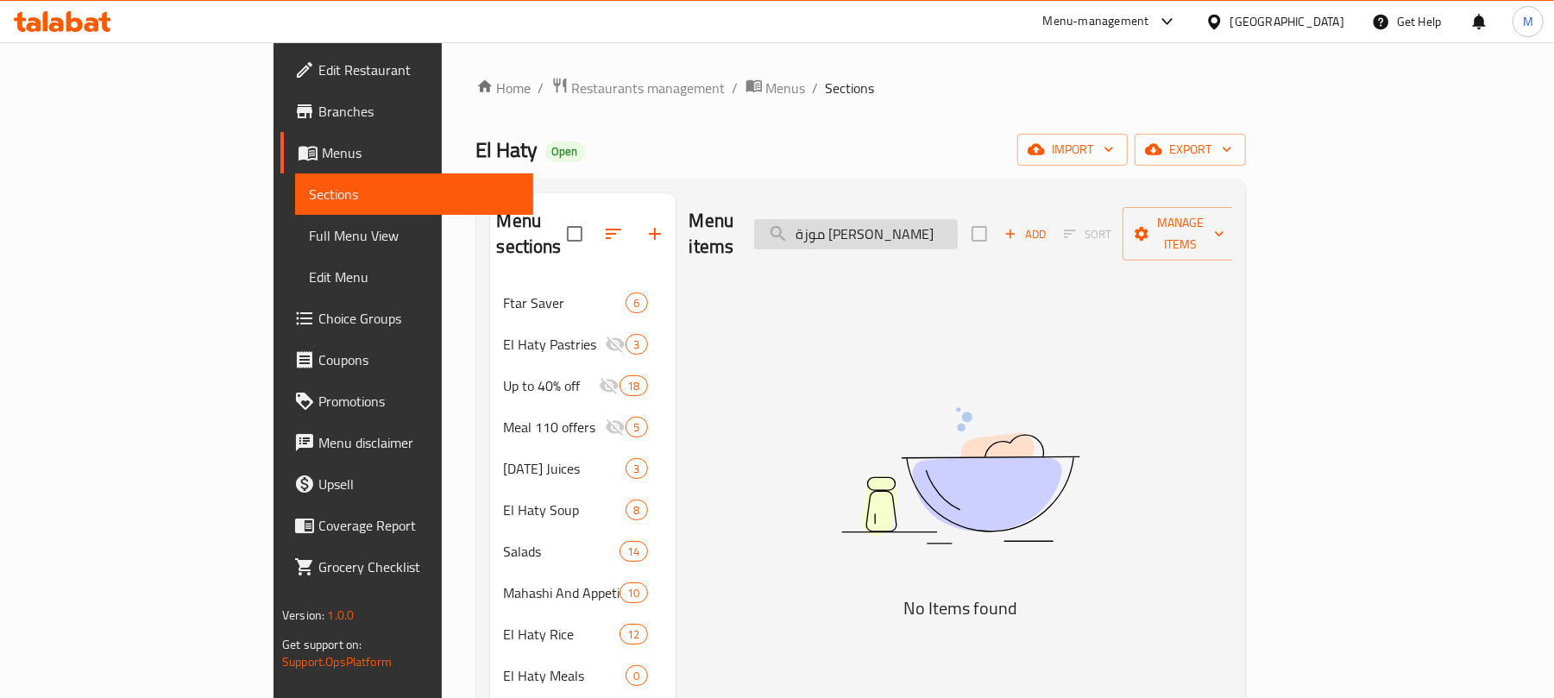
click at [918, 224] on input "موزة ضاني مشوي" at bounding box center [856, 234] width 204 height 30
click at [958, 231] on input "موزة ضاني" at bounding box center [856, 234] width 204 height 30
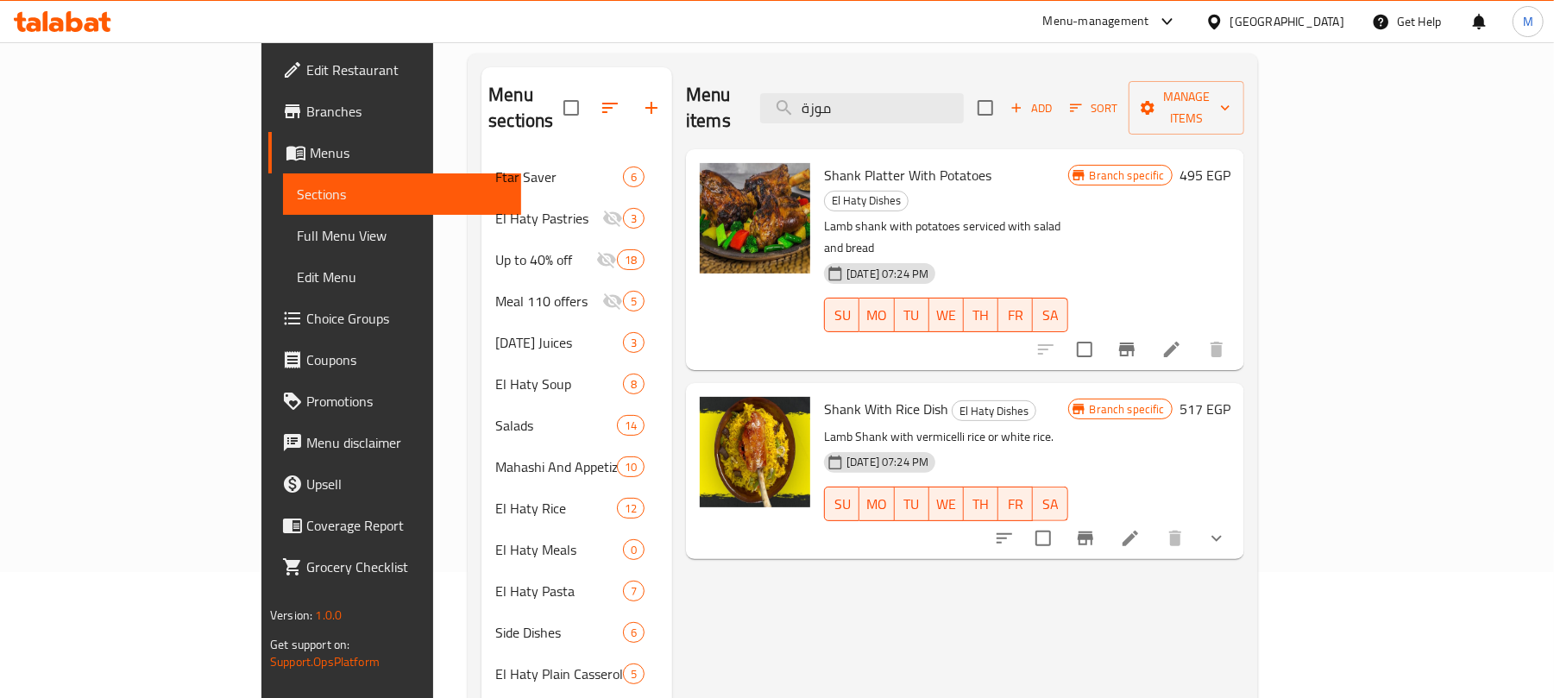
scroll to position [115, 0]
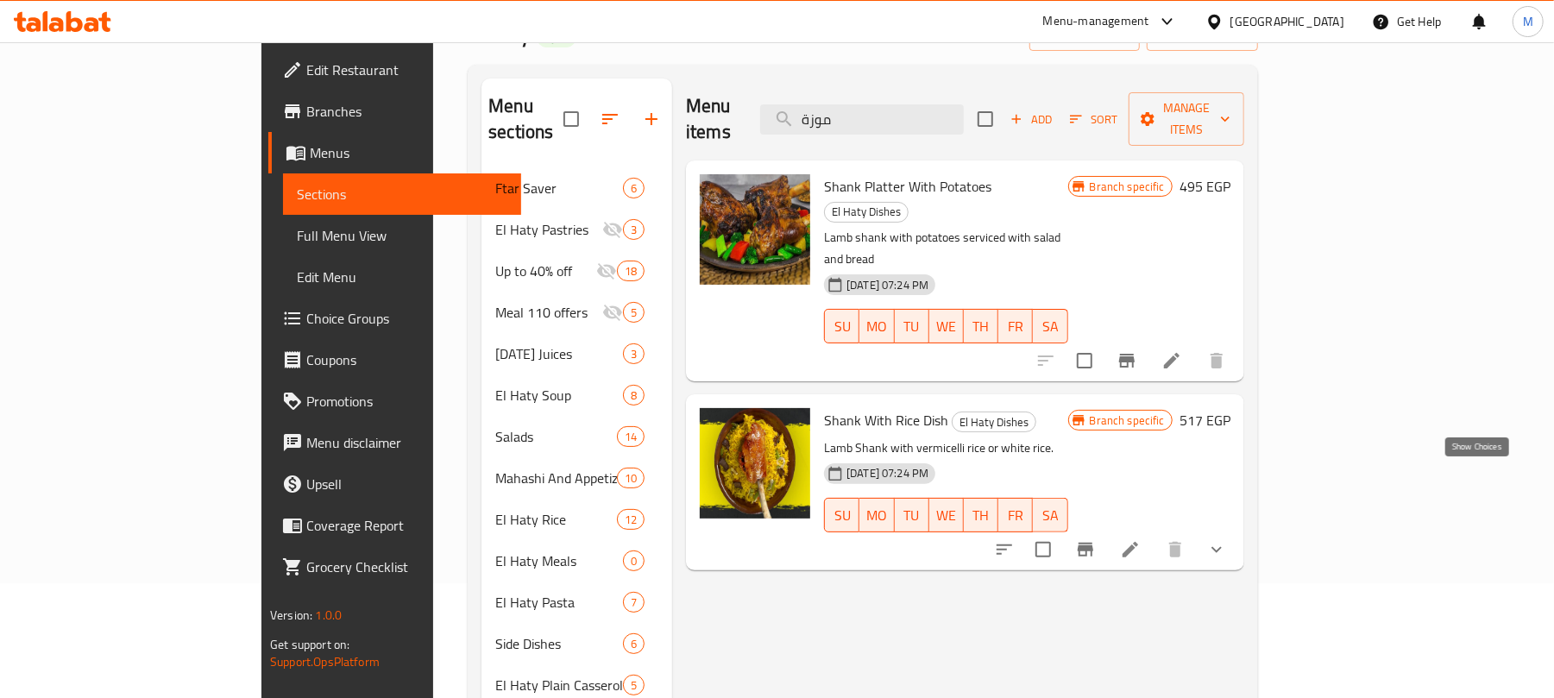
click at [1227, 539] on icon "show more" at bounding box center [1217, 549] width 21 height 21
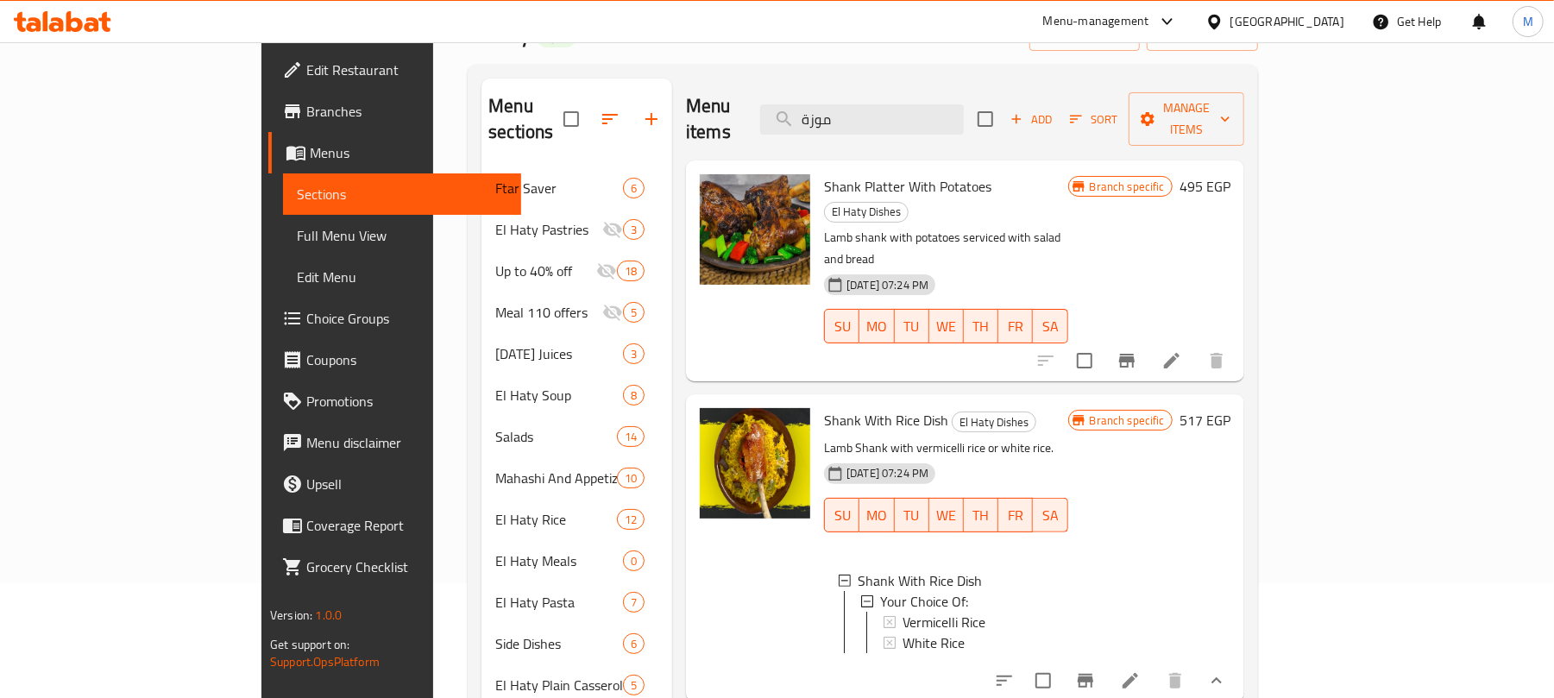
scroll to position [2, 0]
click at [1096, 671] on icon "Branch-specific-item" at bounding box center [1085, 681] width 21 height 21
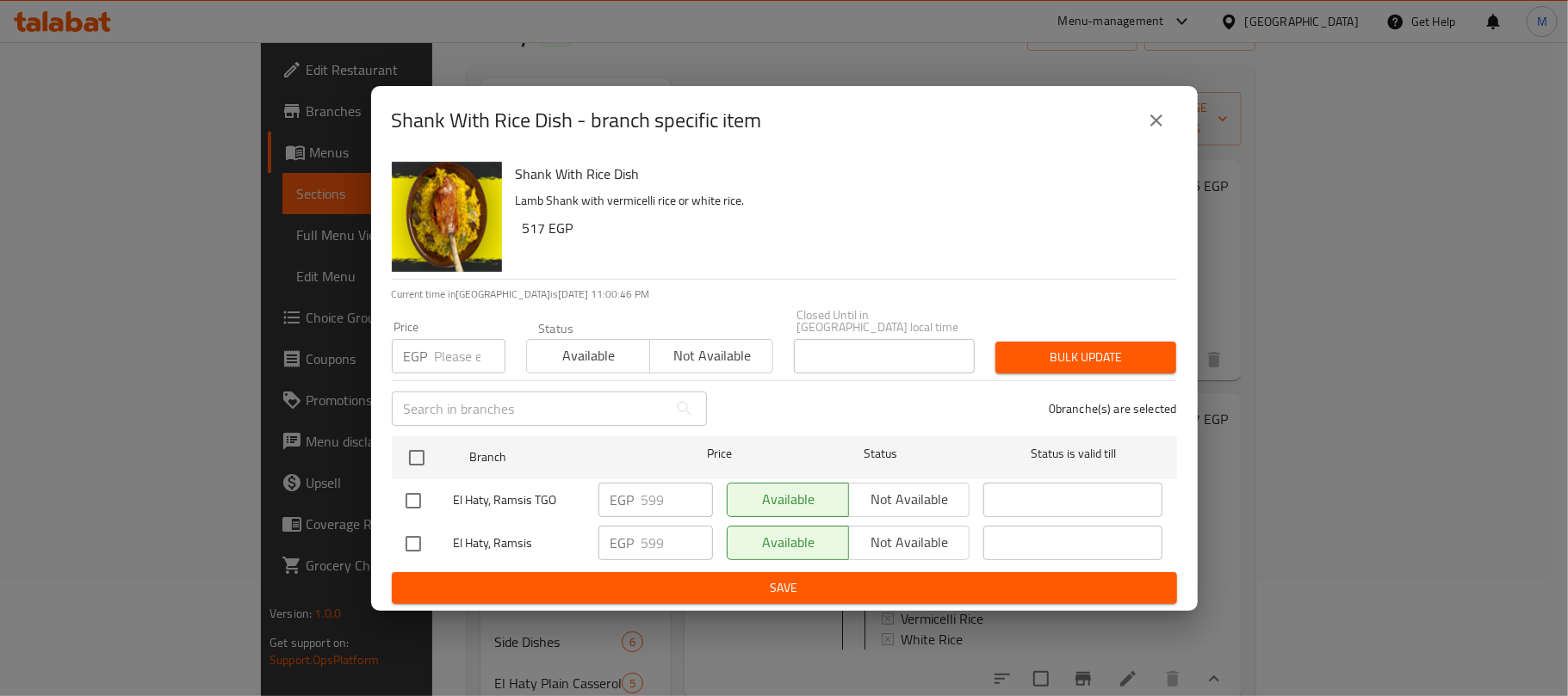
click at [1150, 127] on icon "close" at bounding box center [1156, 121] width 12 height 12
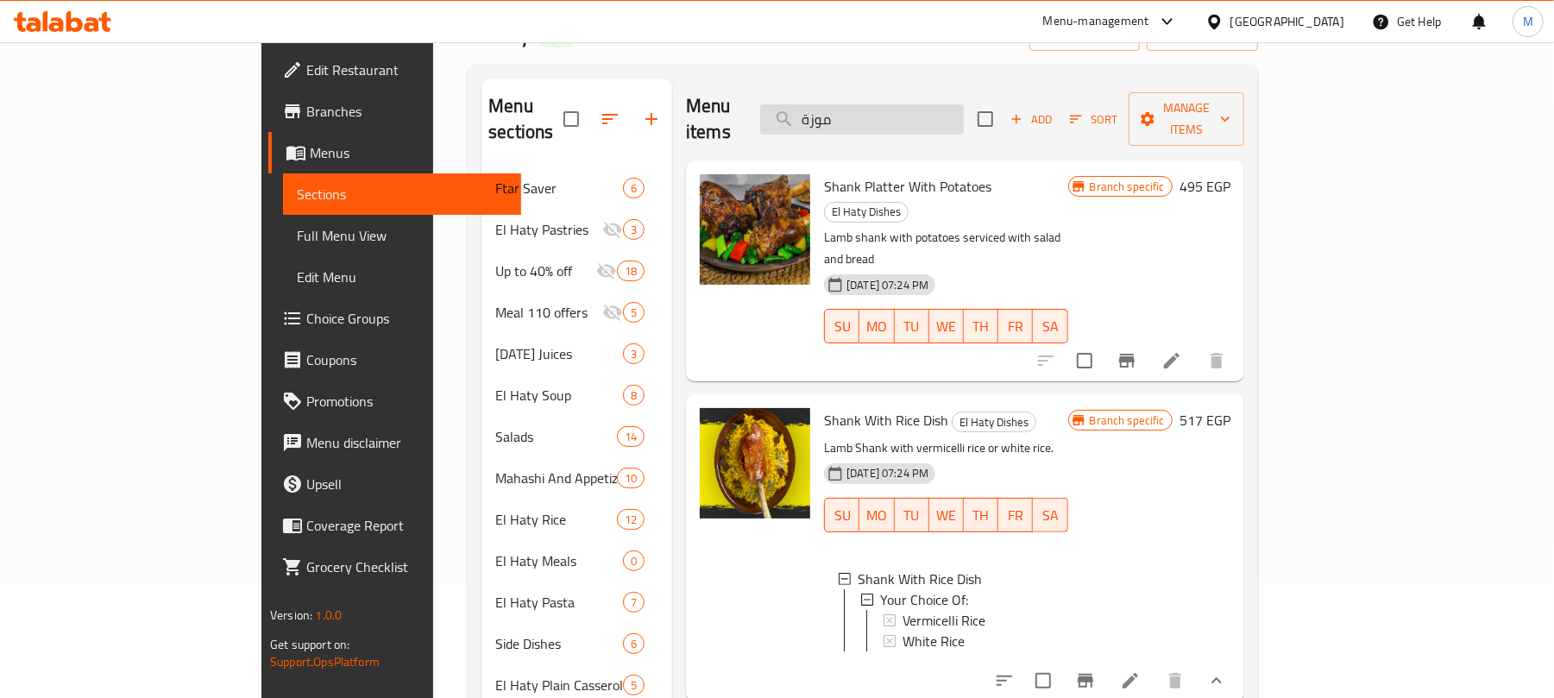
click at [964, 116] on input "موزة" at bounding box center [862, 119] width 204 height 30
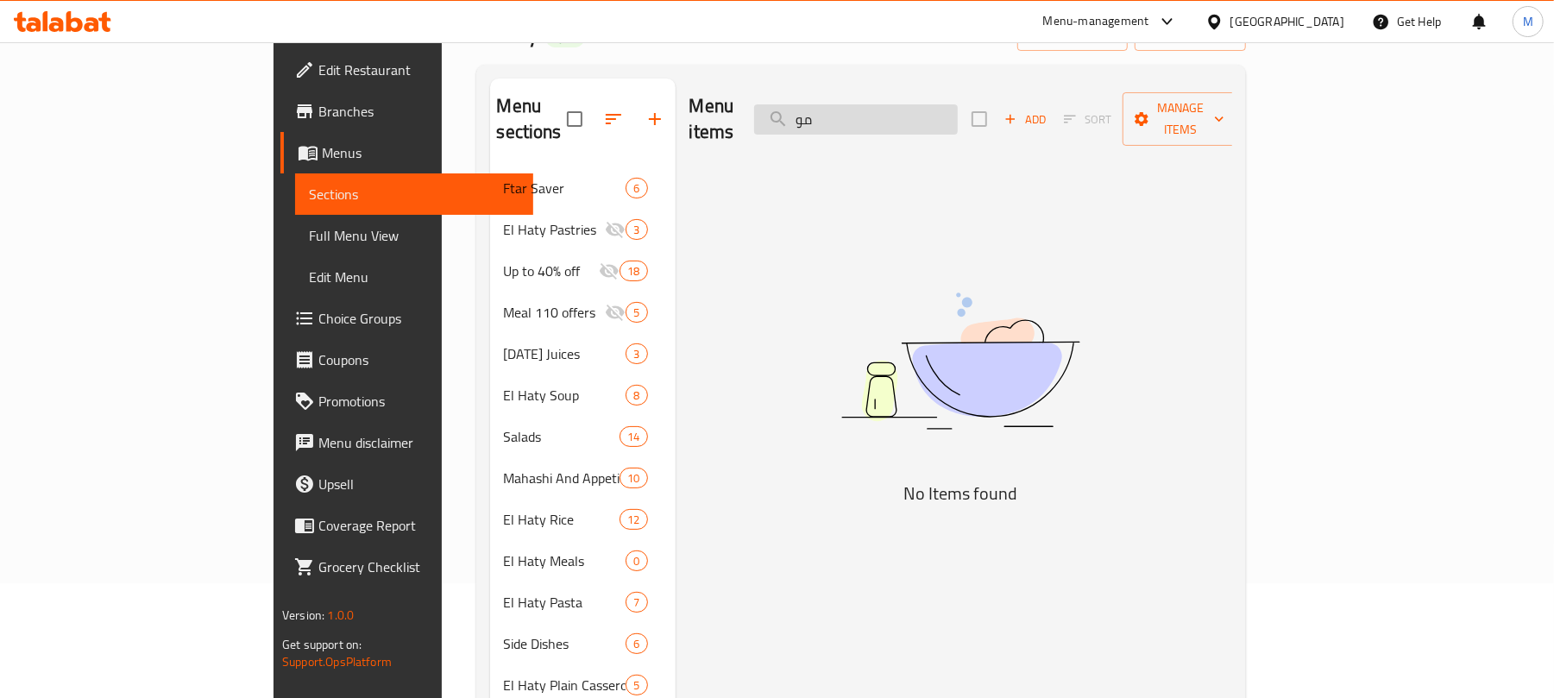
type input "م"
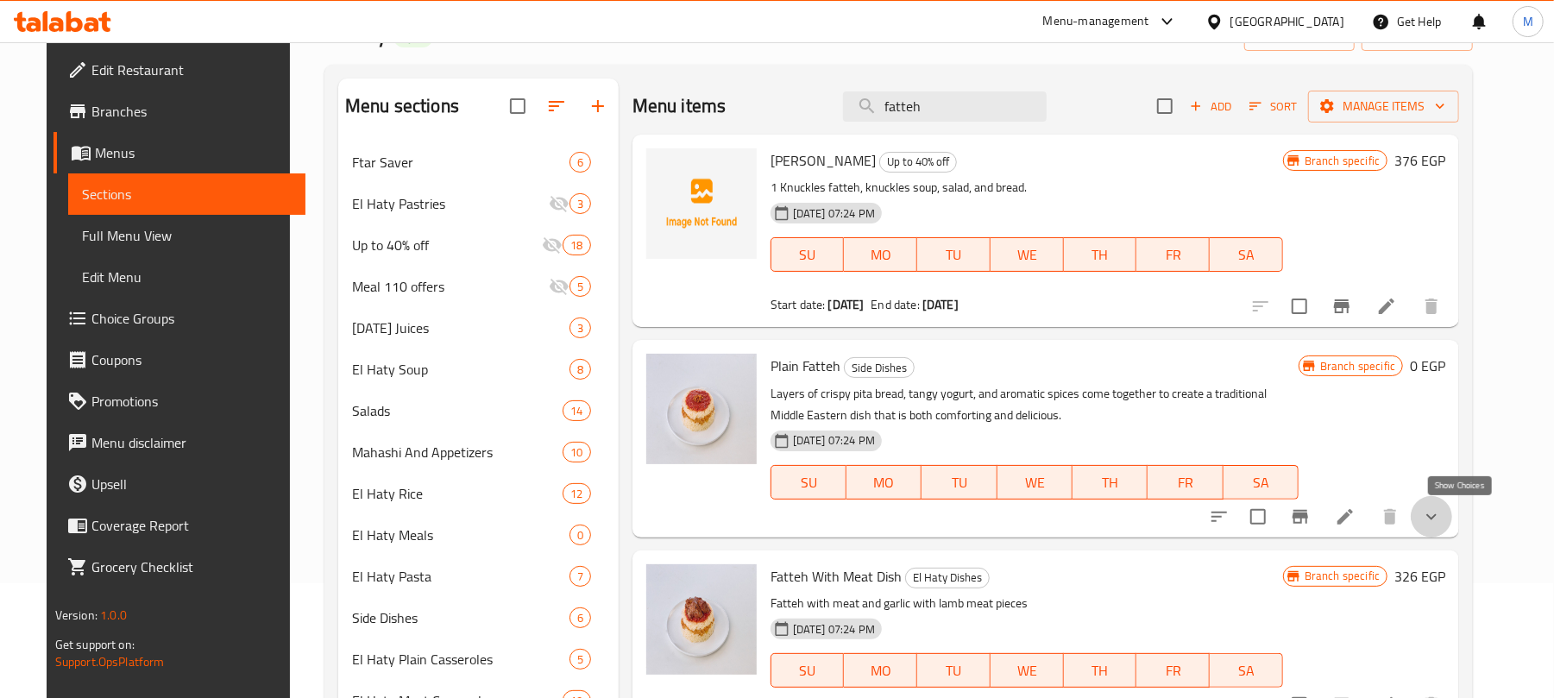
click at [1437, 516] on icon "show more" at bounding box center [1432, 517] width 10 height 6
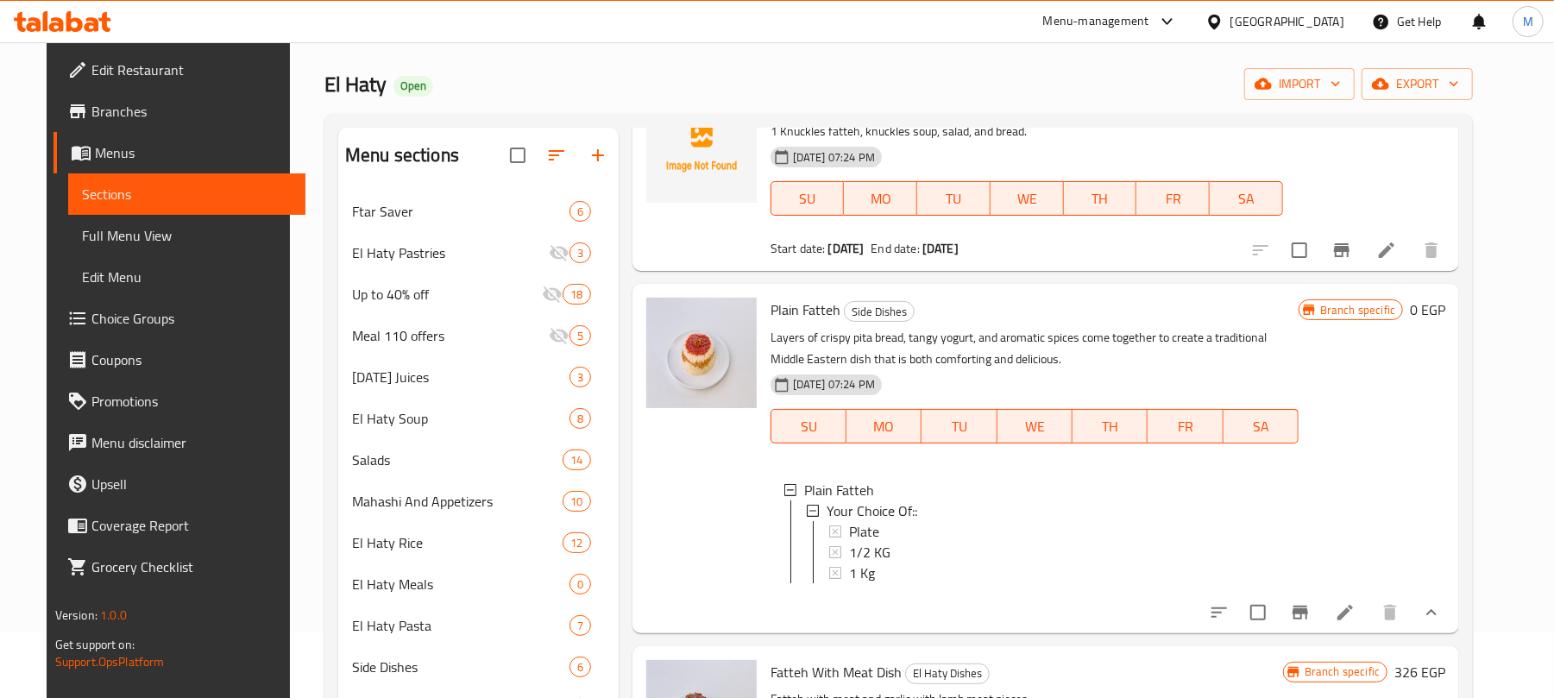
scroll to position [211, 0]
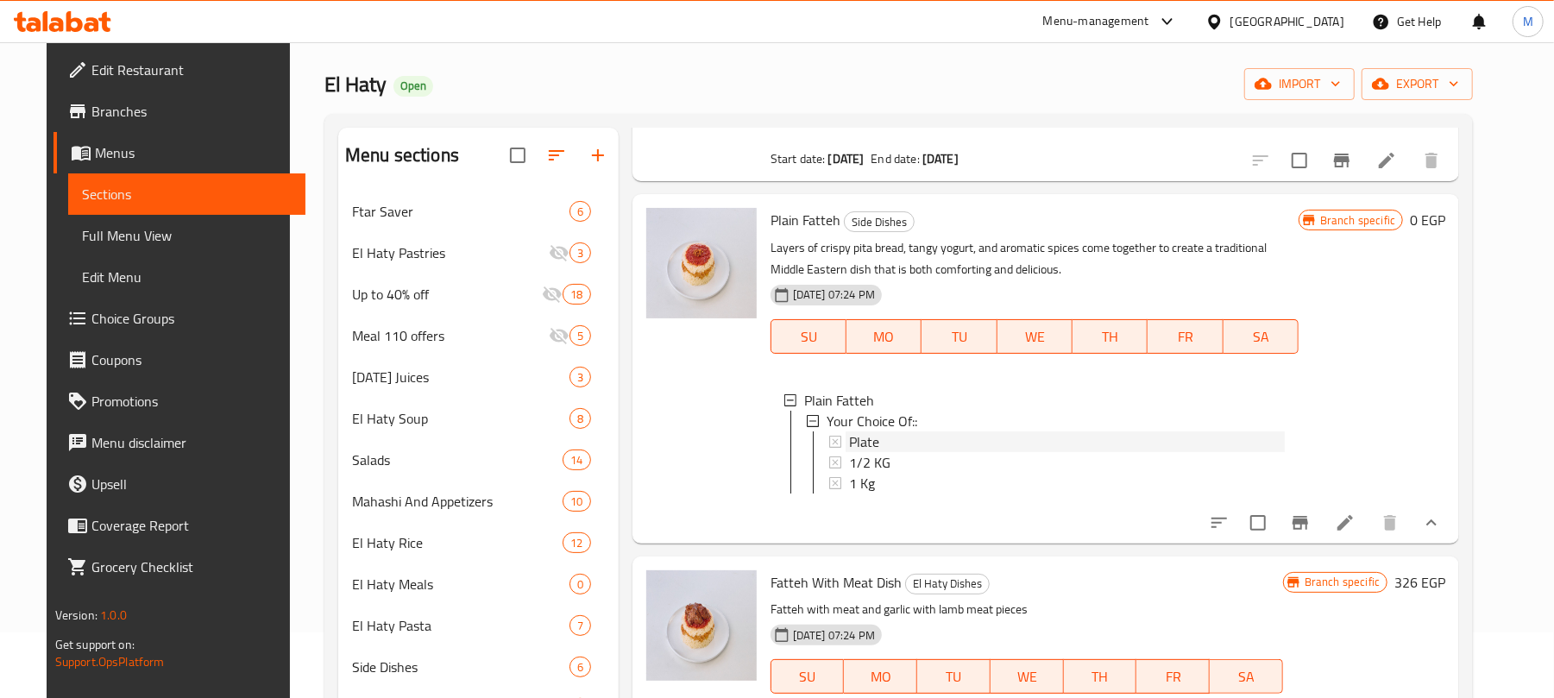
click at [864, 432] on span "Plate" at bounding box center [864, 442] width 30 height 21
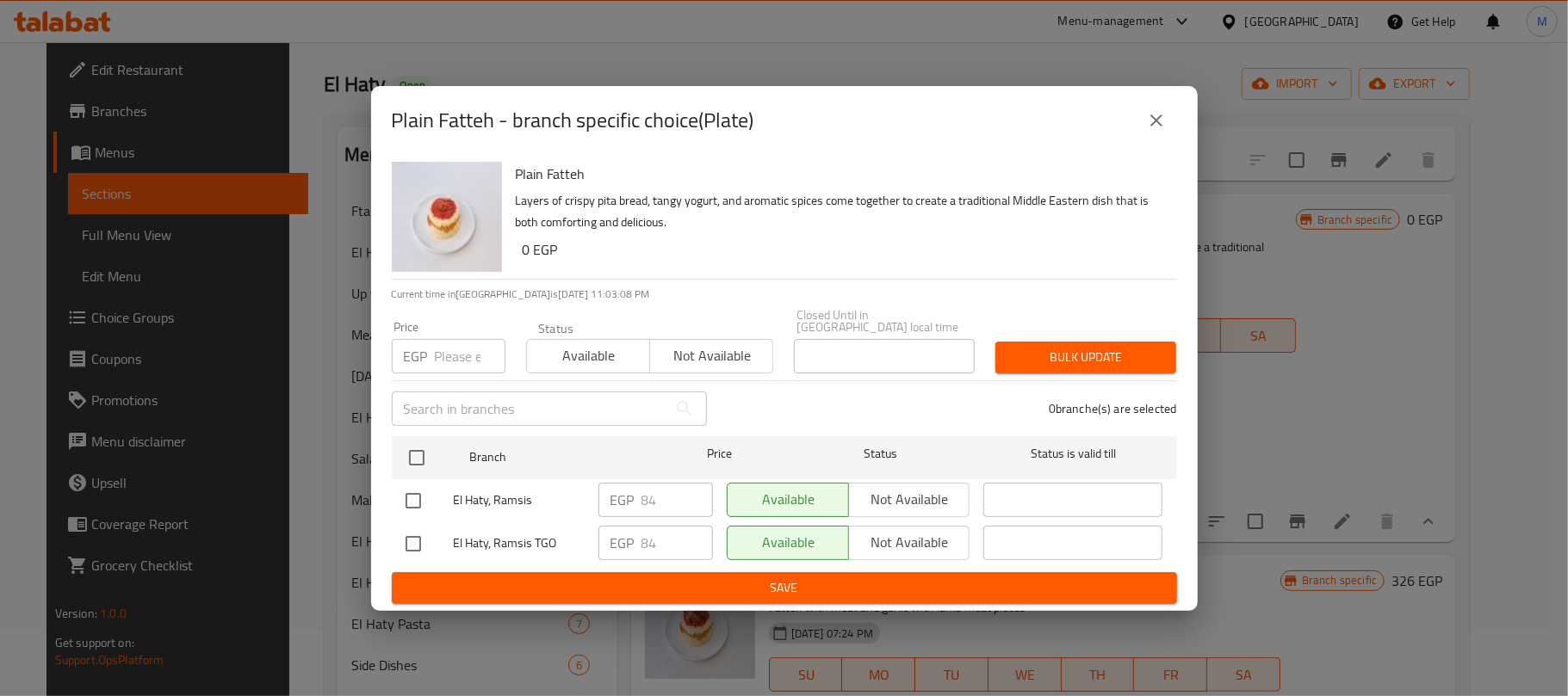
click at [1158, 142] on button "close" at bounding box center [1155, 120] width 41 height 41
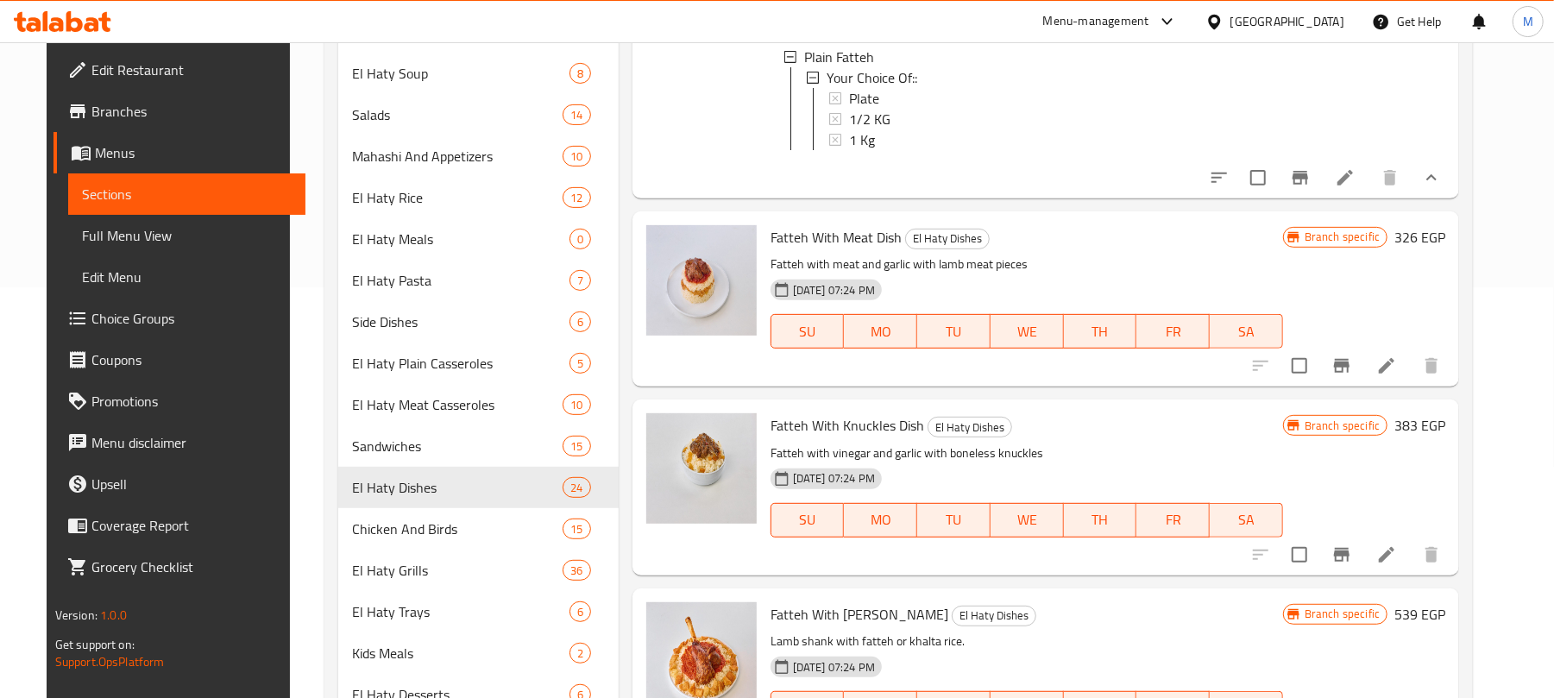
scroll to position [526, 0]
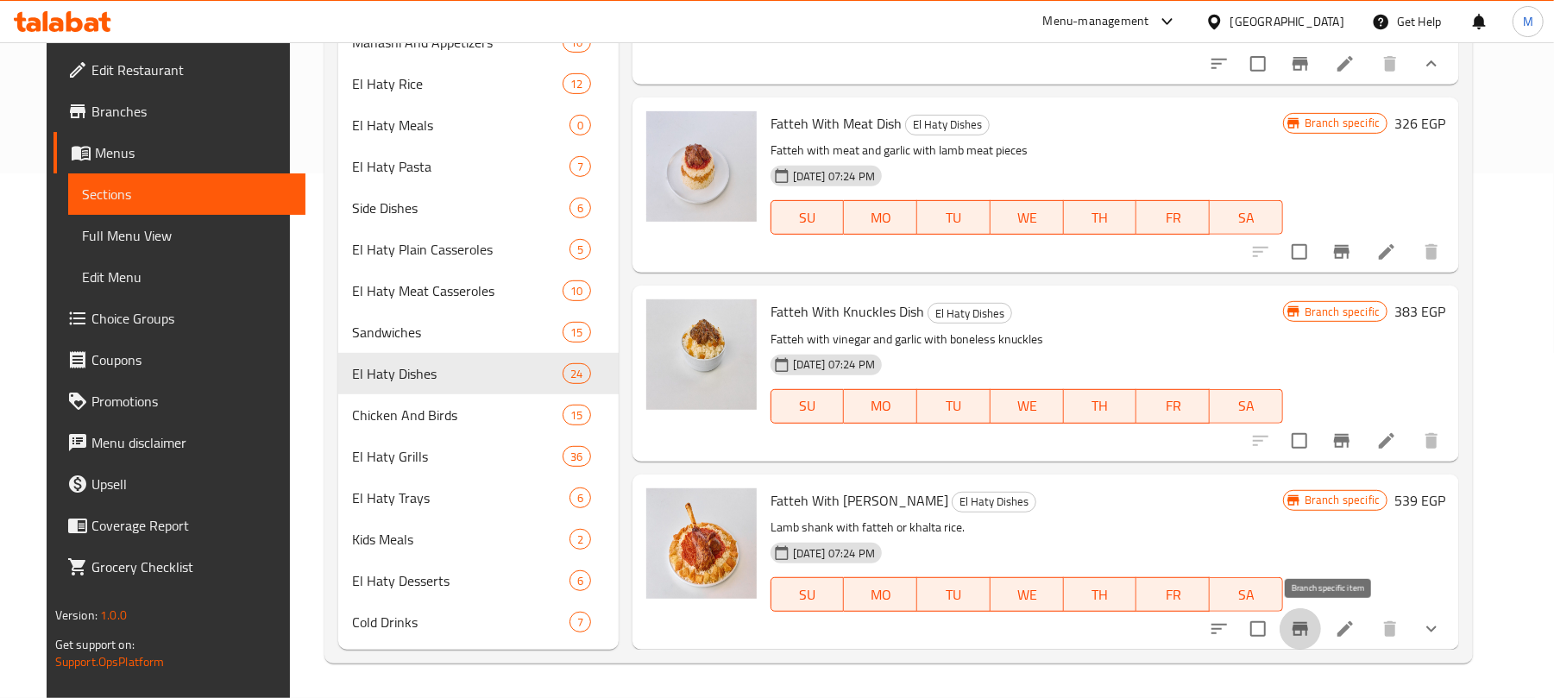
click at [1308, 628] on icon "Branch-specific-item" at bounding box center [1301, 629] width 16 height 14
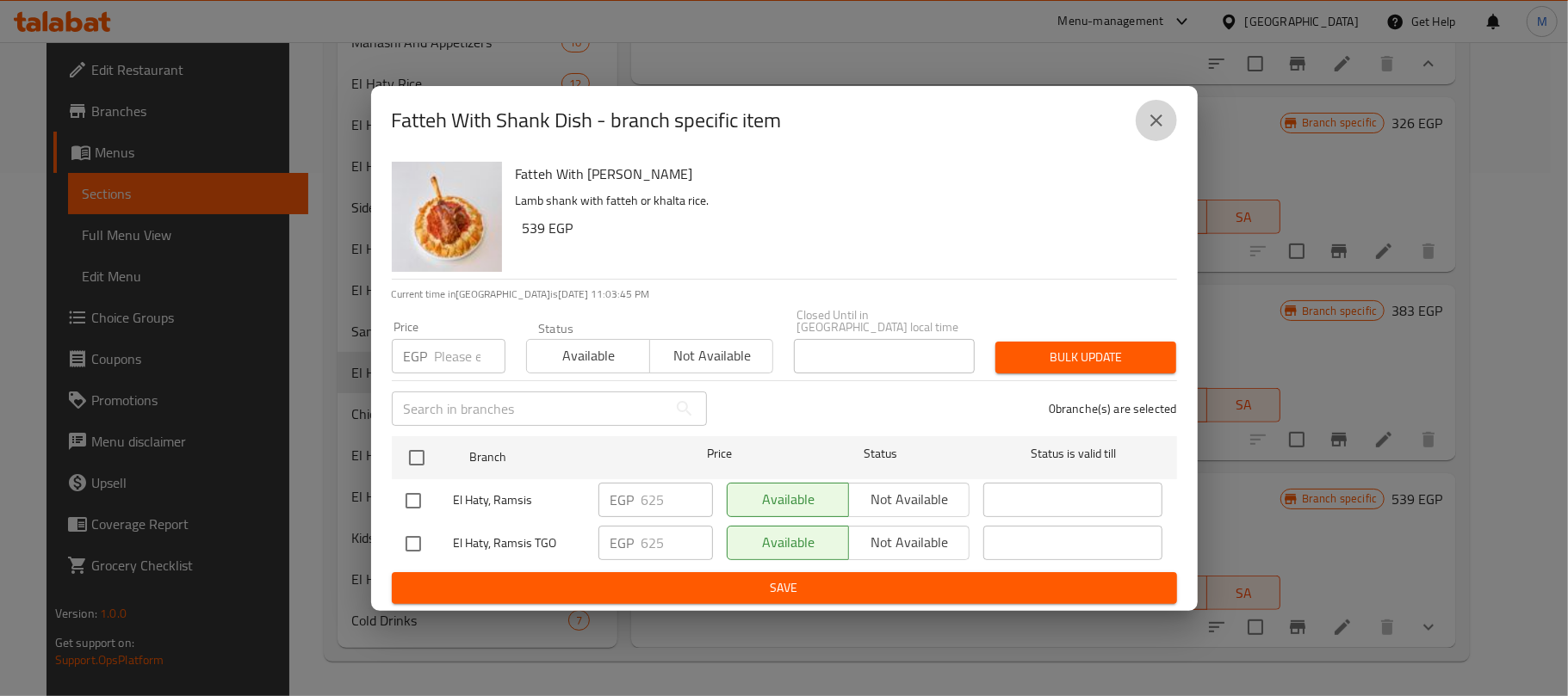
click at [1143, 131] on button "close" at bounding box center [1155, 120] width 41 height 41
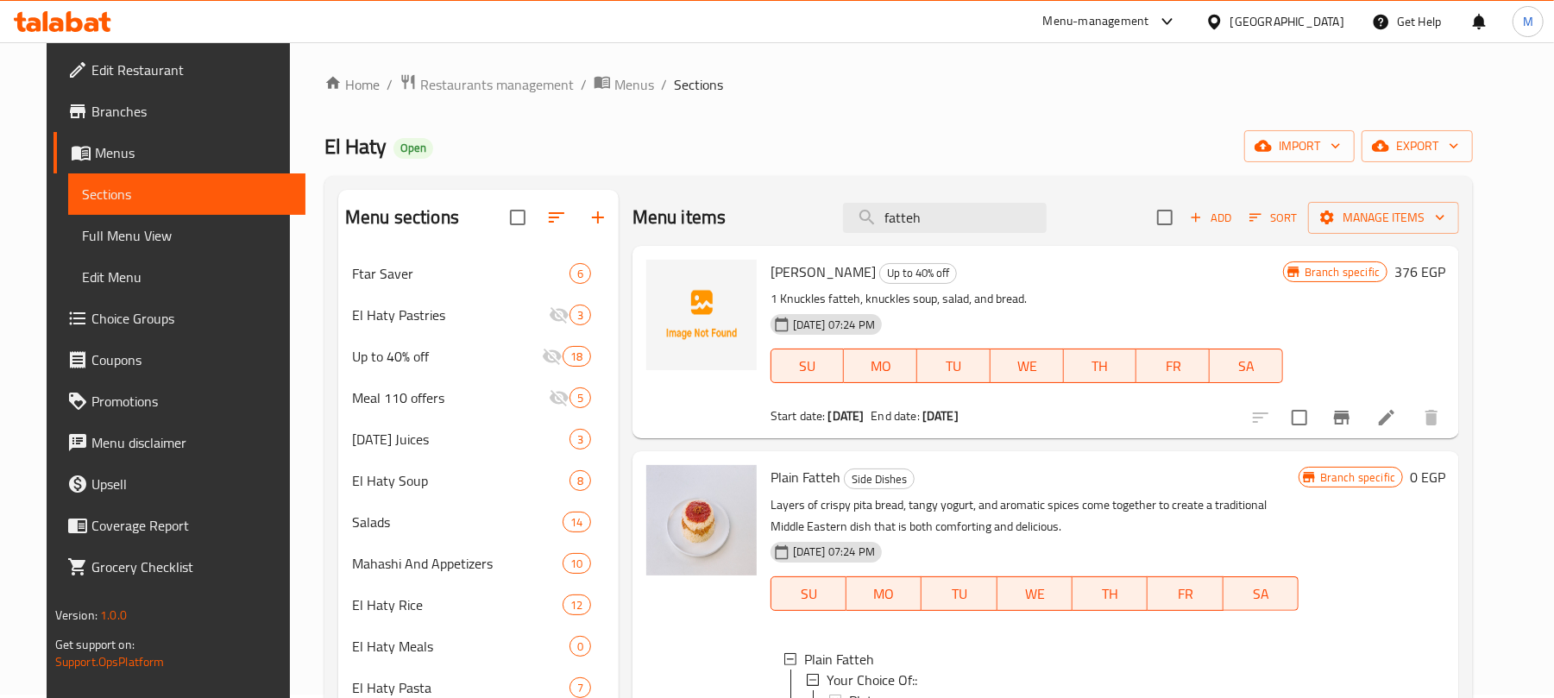
scroll to position [0, 0]
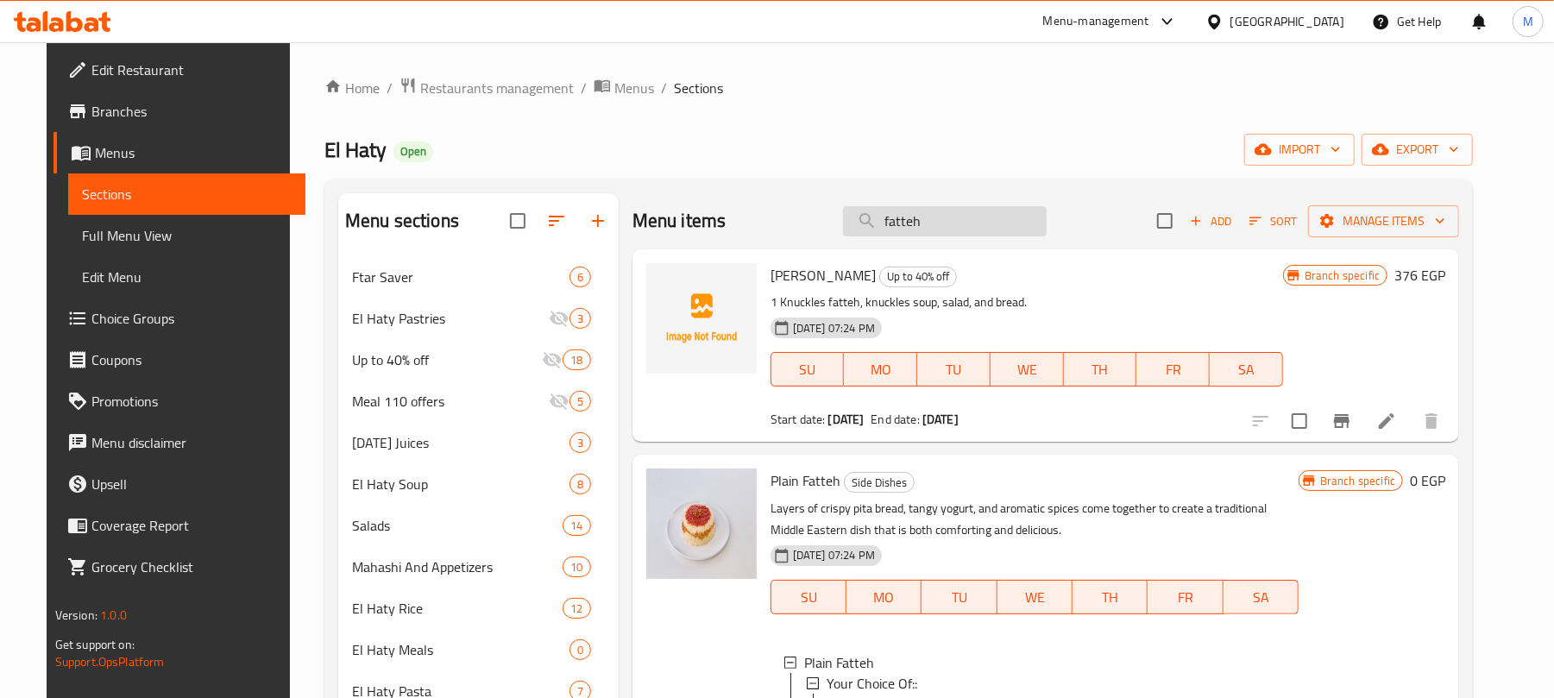
click at [964, 226] on input "fatteh" at bounding box center [945, 221] width 204 height 30
paste input "طبق كفتة ضاني"
type input "طبق كفتة ضاني"
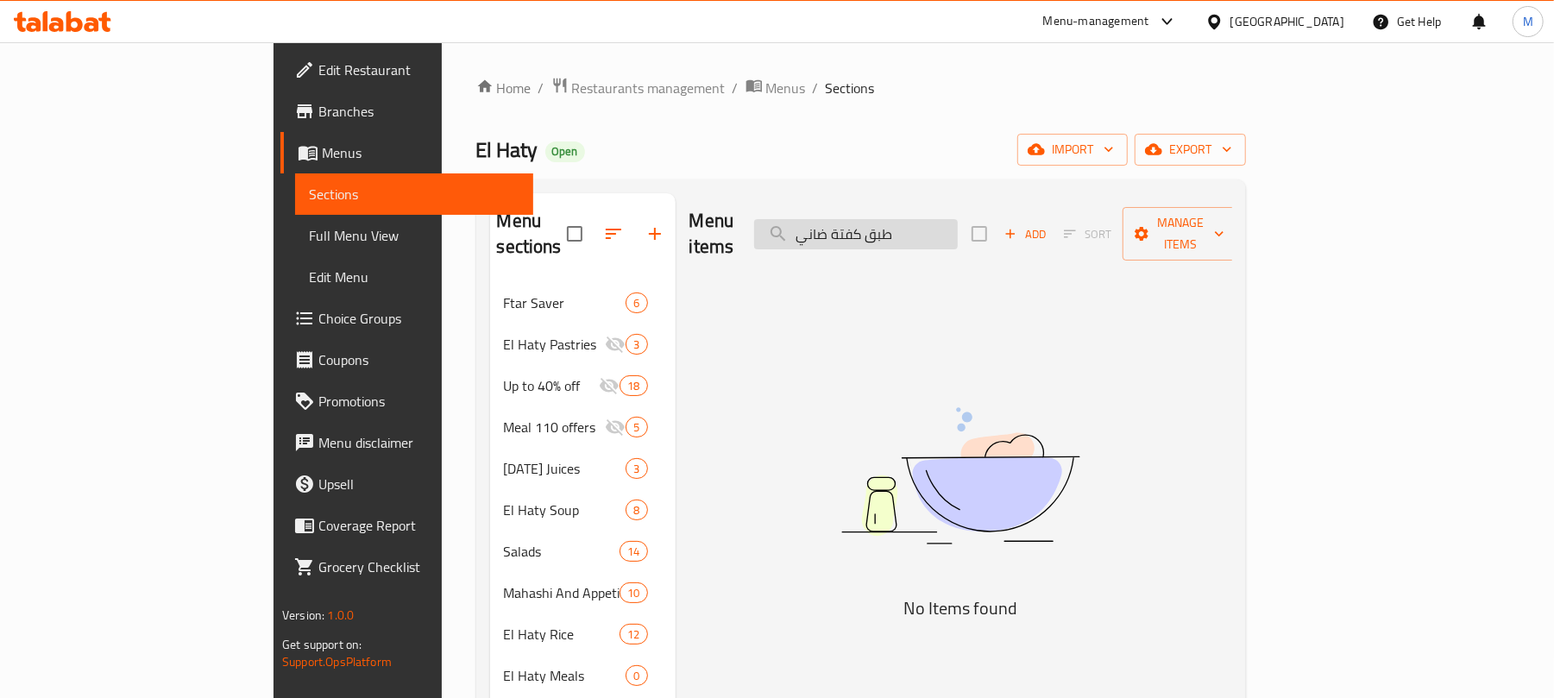
click at [958, 225] on input "طبق كفتة ضاني" at bounding box center [856, 234] width 204 height 30
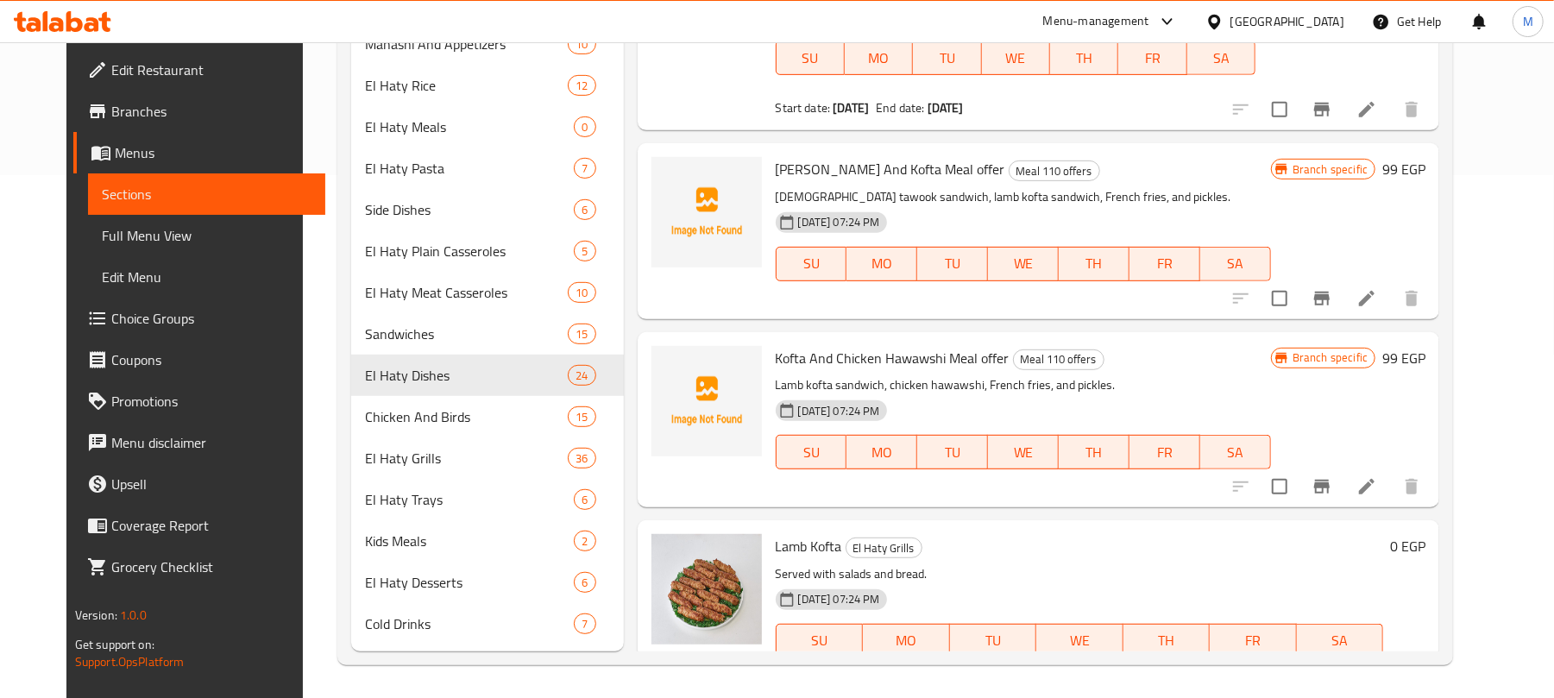
scroll to position [526, 0]
click at [1422, 664] on icon "show more" at bounding box center [1412, 674] width 21 height 21
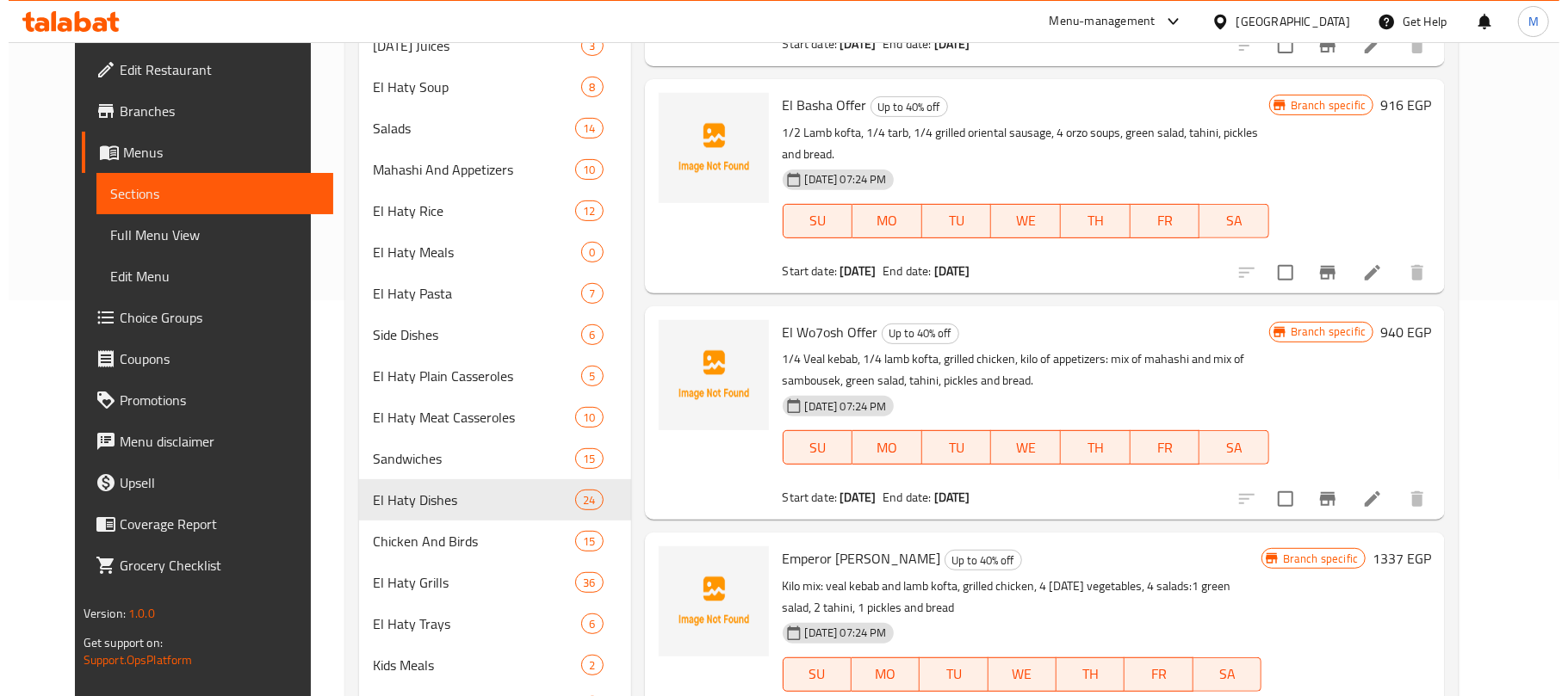
scroll to position [66, 0]
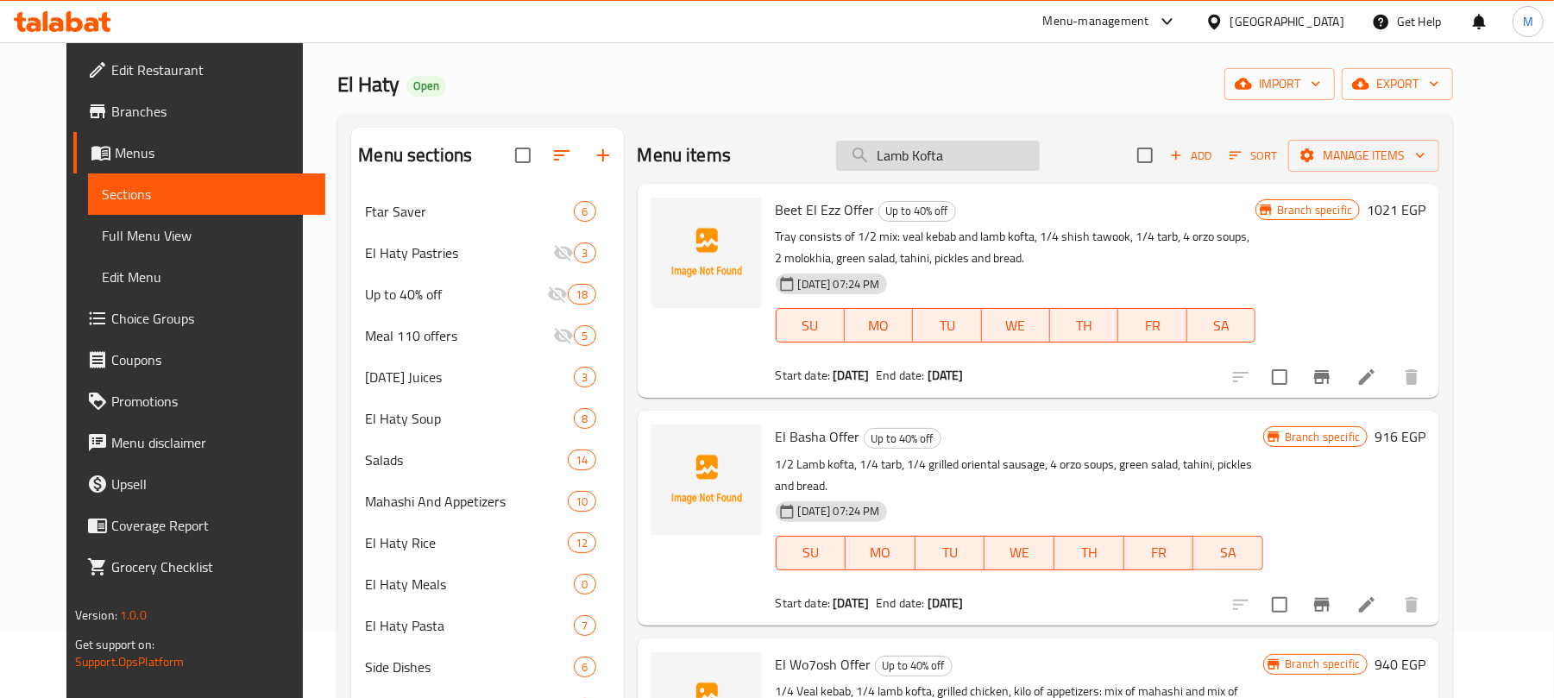
click at [982, 167] on input "Lamb Kofta" at bounding box center [938, 156] width 204 height 30
paste input "وجبة كفتة فراخ"
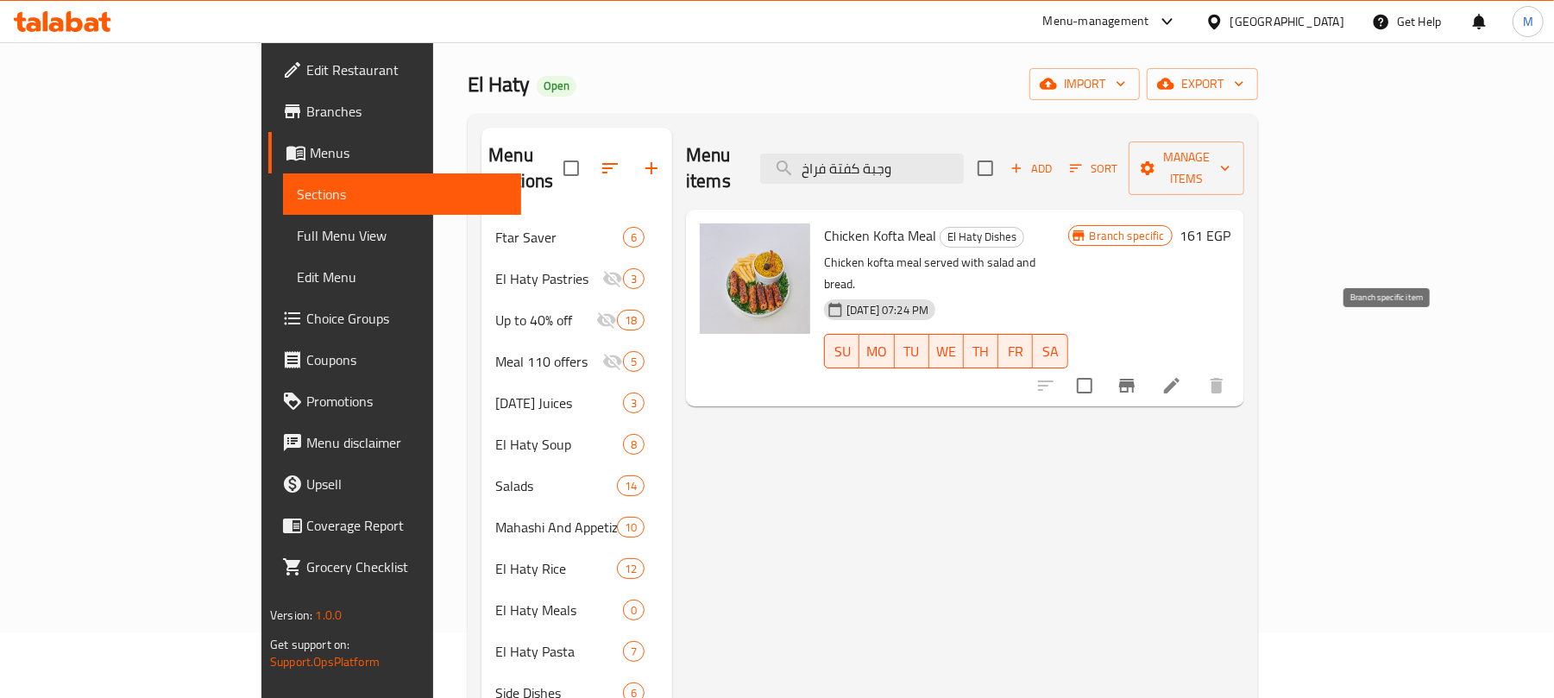
type input "وجبة كفتة فراخ"
click at [1148, 365] on button "Branch-specific-item" at bounding box center [1126, 385] width 41 height 41
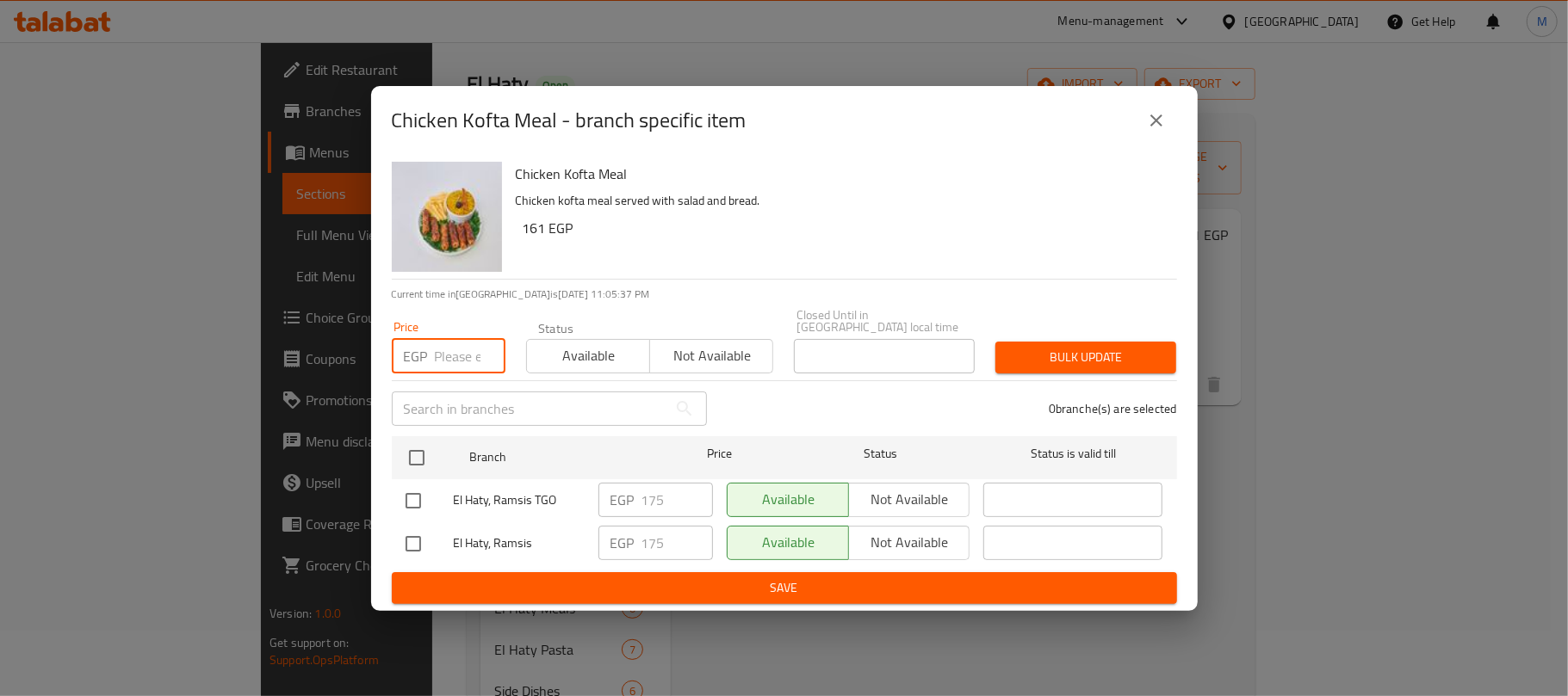
click at [458, 345] on input "number" at bounding box center [470, 356] width 71 height 35
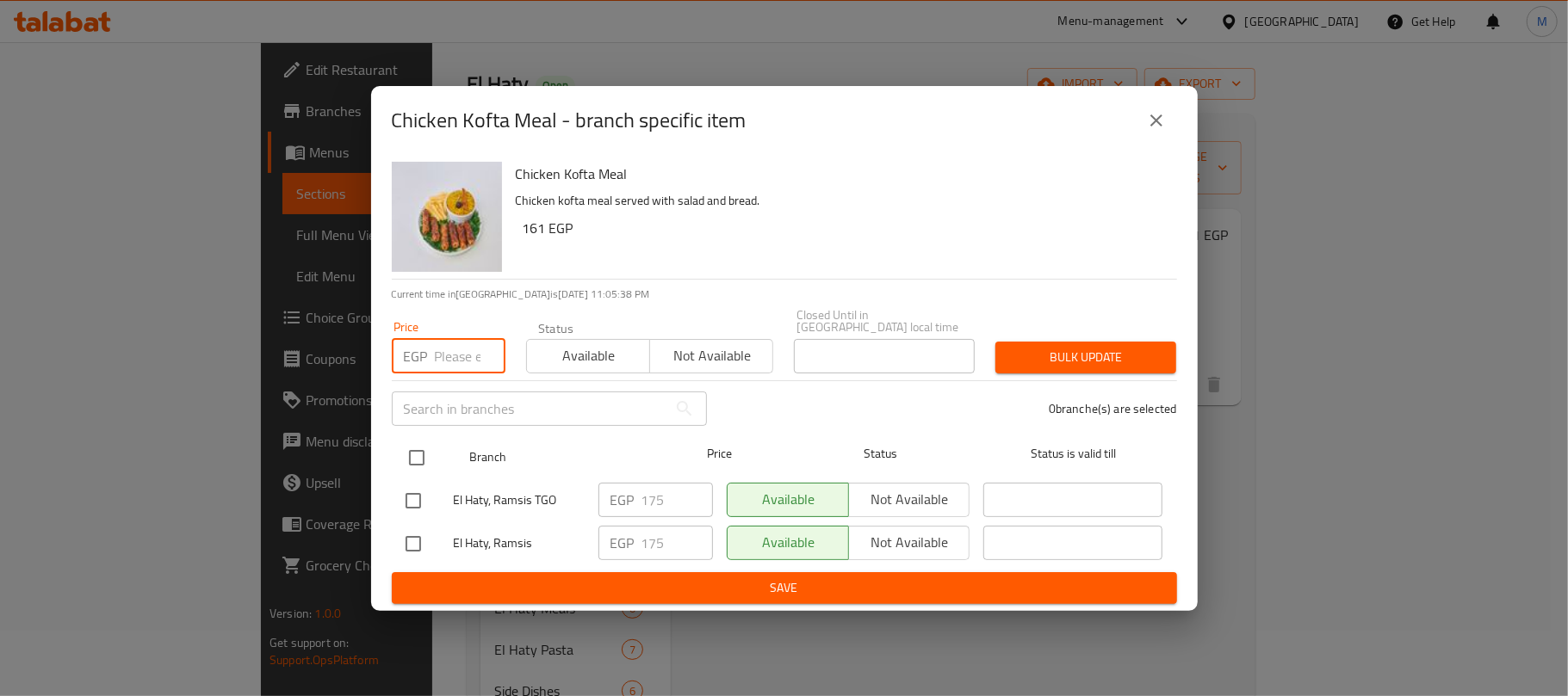
paste input "185"
type input "185"
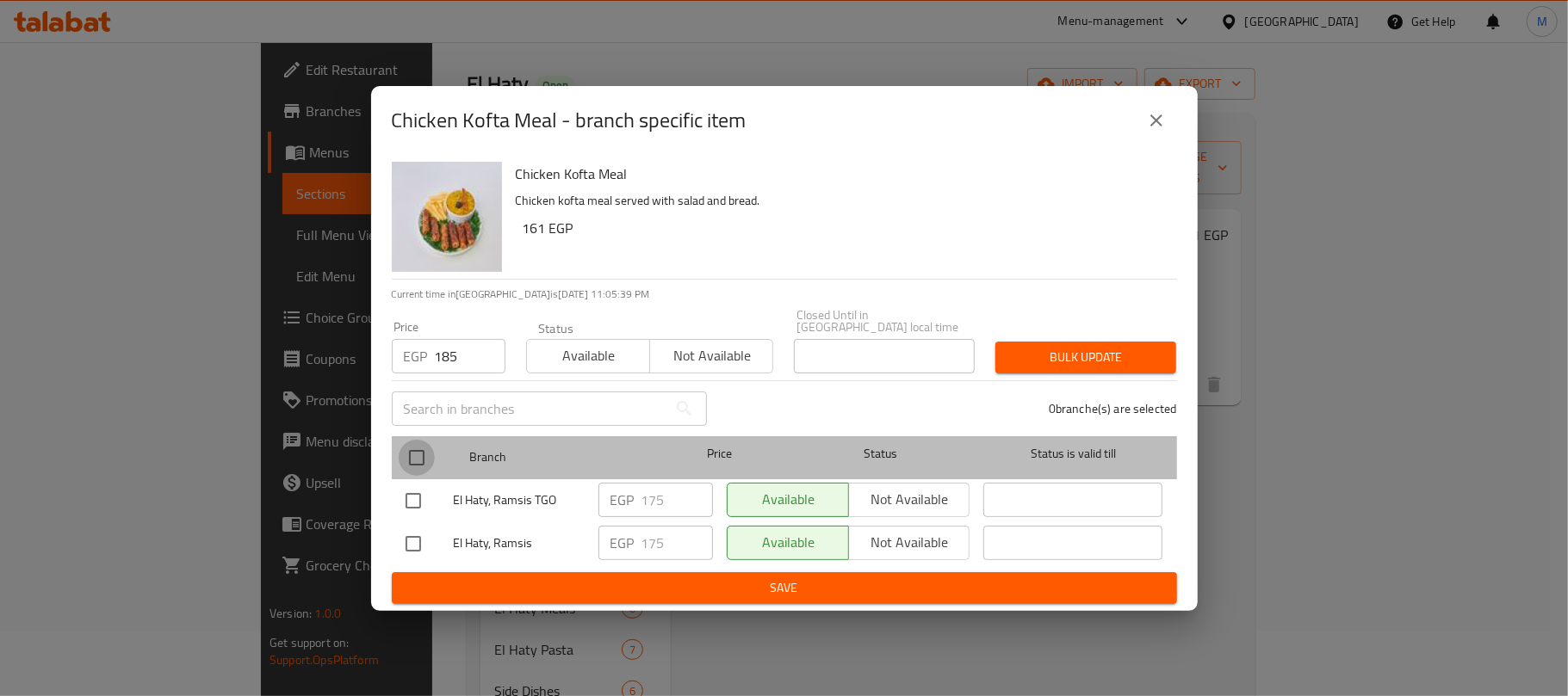
click at [410, 453] on input "checkbox" at bounding box center [417, 458] width 36 height 36
checkbox input "true"
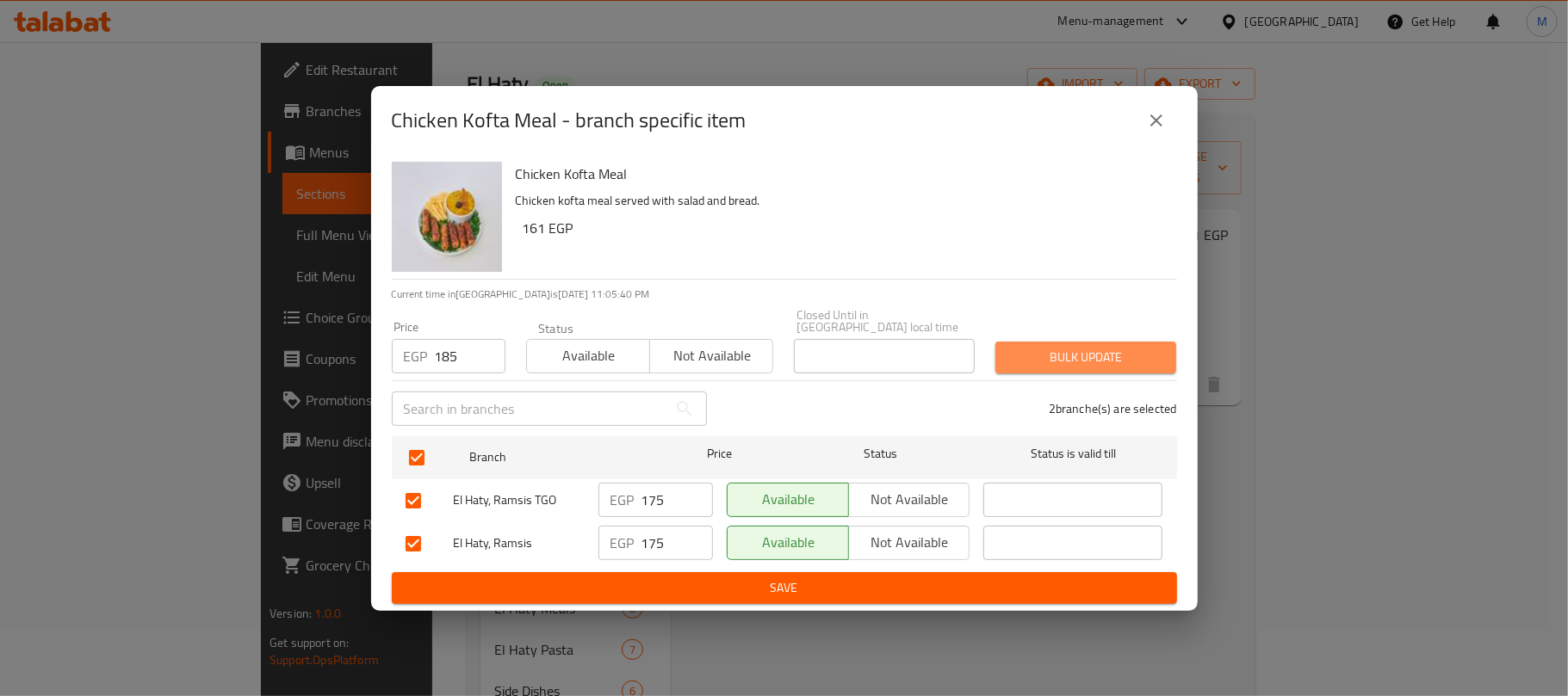
click at [1078, 355] on span "Bulk update" at bounding box center [1085, 358] width 154 height 22
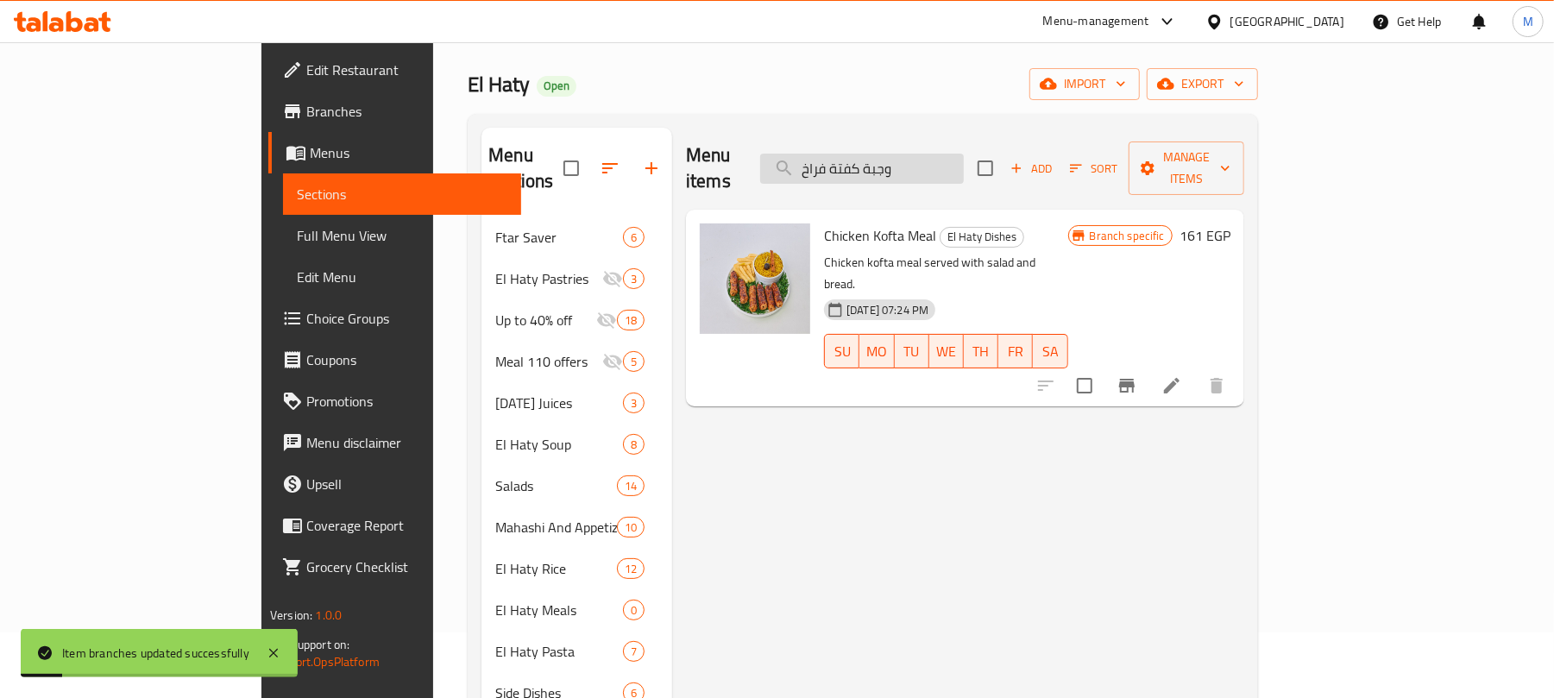
click at [964, 162] on input "وجبة كفتة فراخ" at bounding box center [862, 169] width 204 height 30
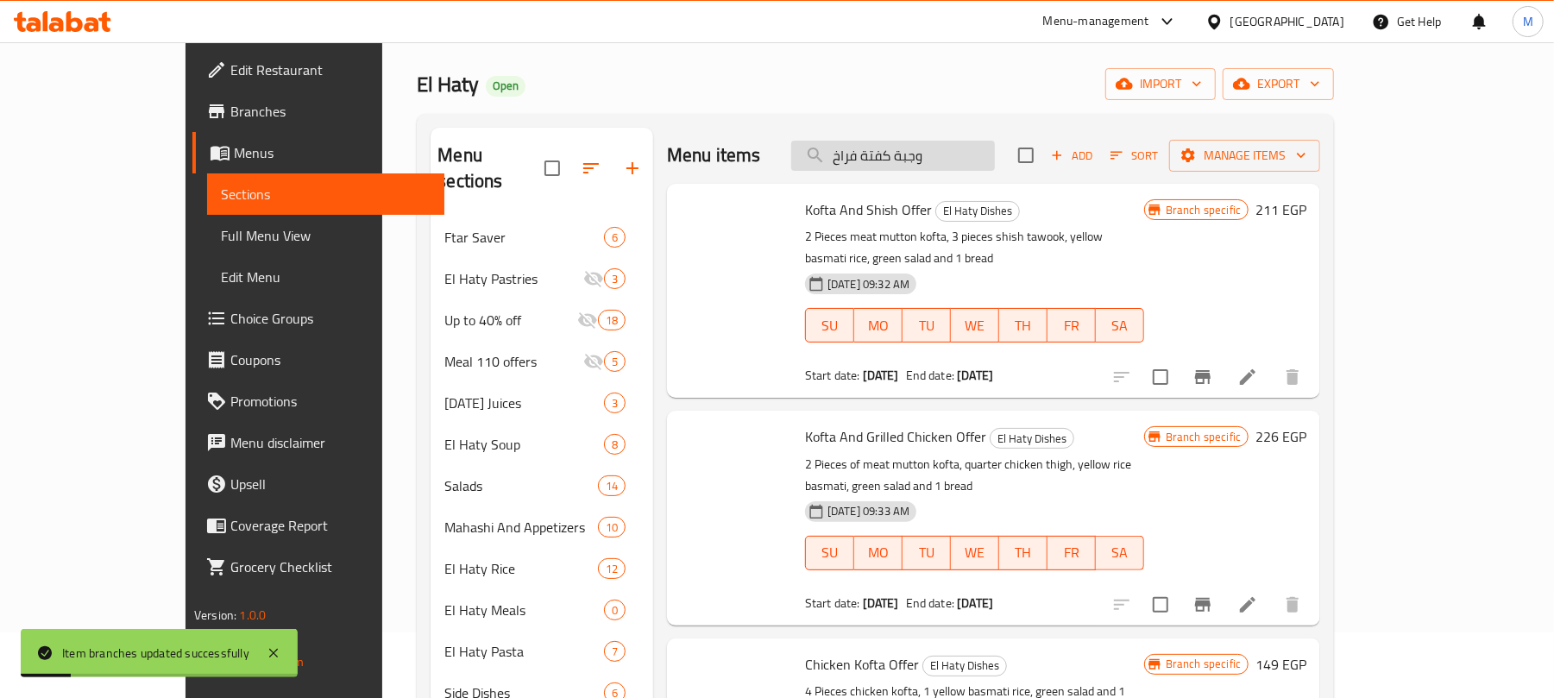
click at [991, 162] on input "وجبة كفتة فراخ" at bounding box center [893, 156] width 204 height 30
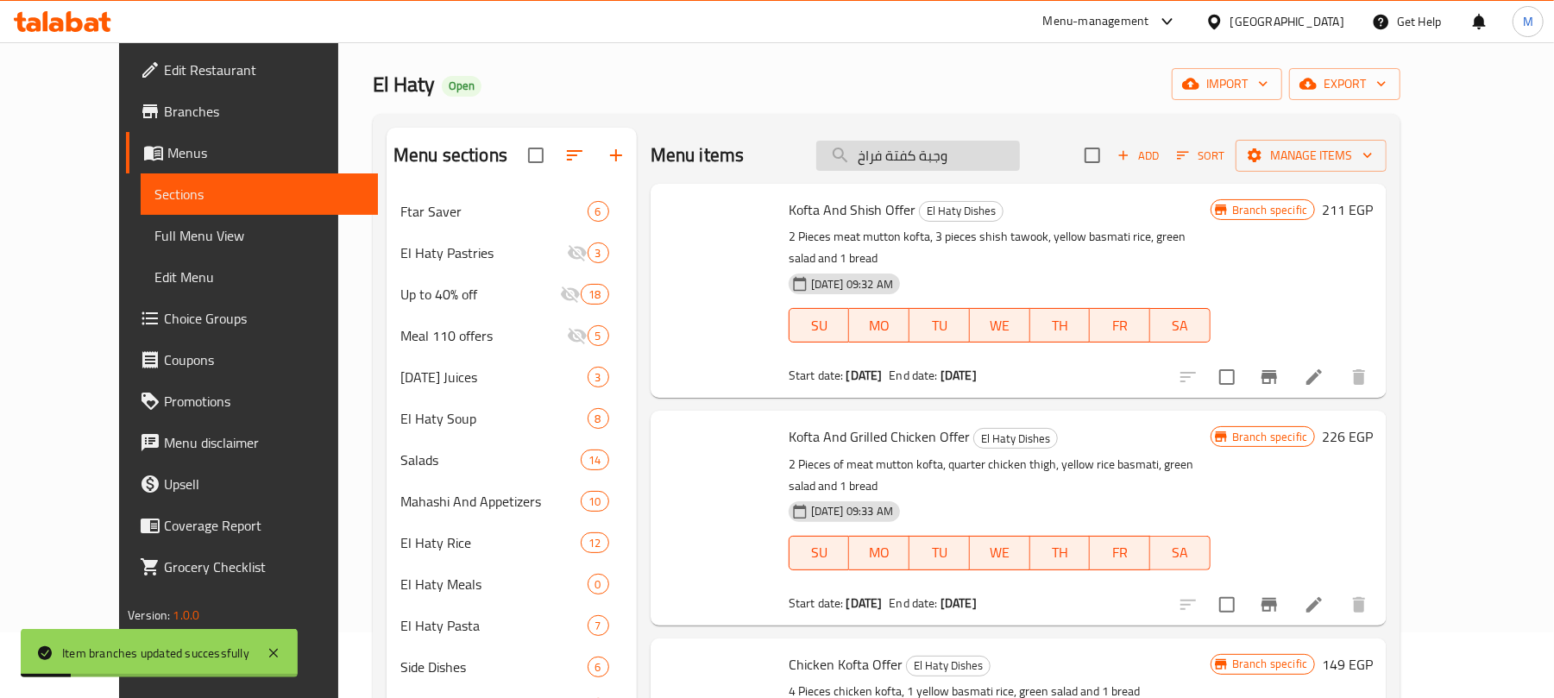
click at [987, 154] on input "وجبة كفتة فراخ" at bounding box center [918, 156] width 204 height 30
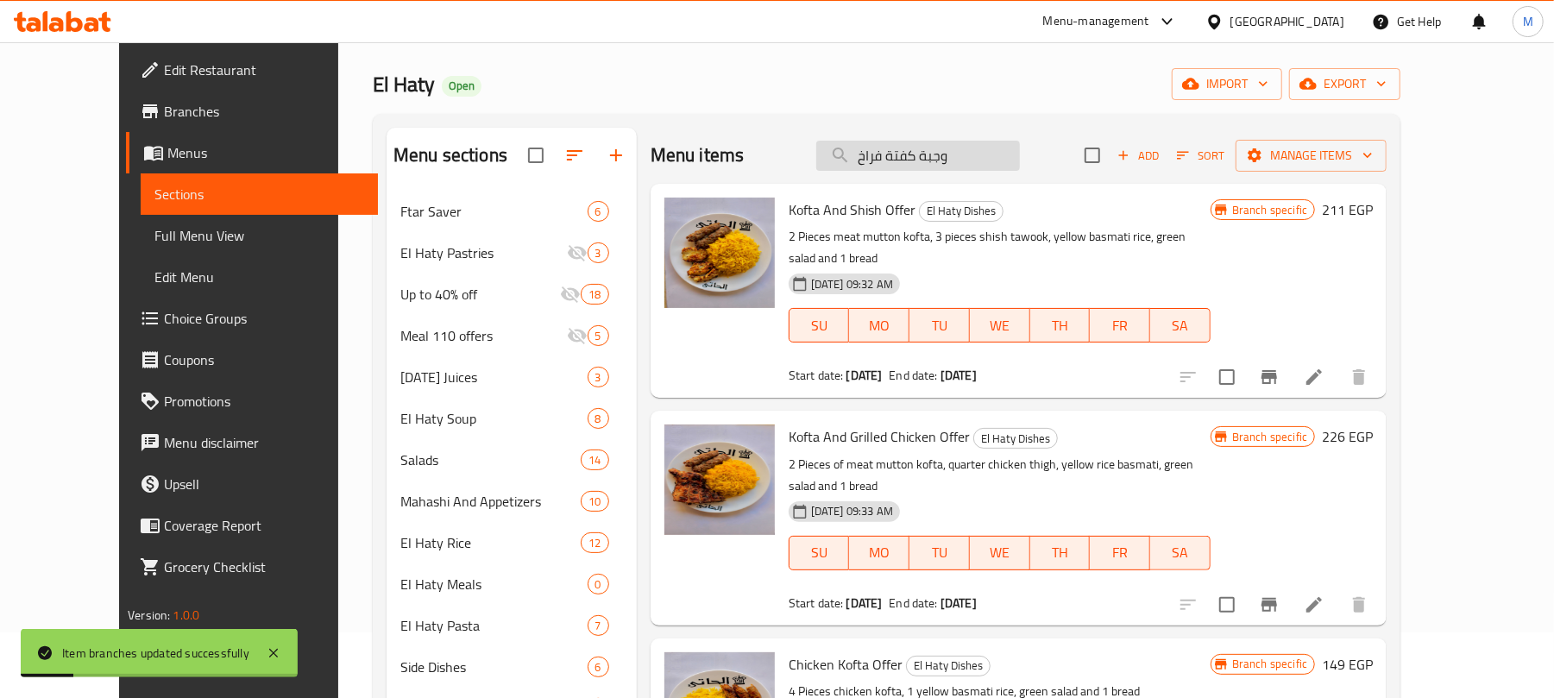
click at [987, 154] on input "وجبة كفتة فراخ" at bounding box center [918, 156] width 204 height 30
paste input "طبق كبسة باللحمة البتلو"
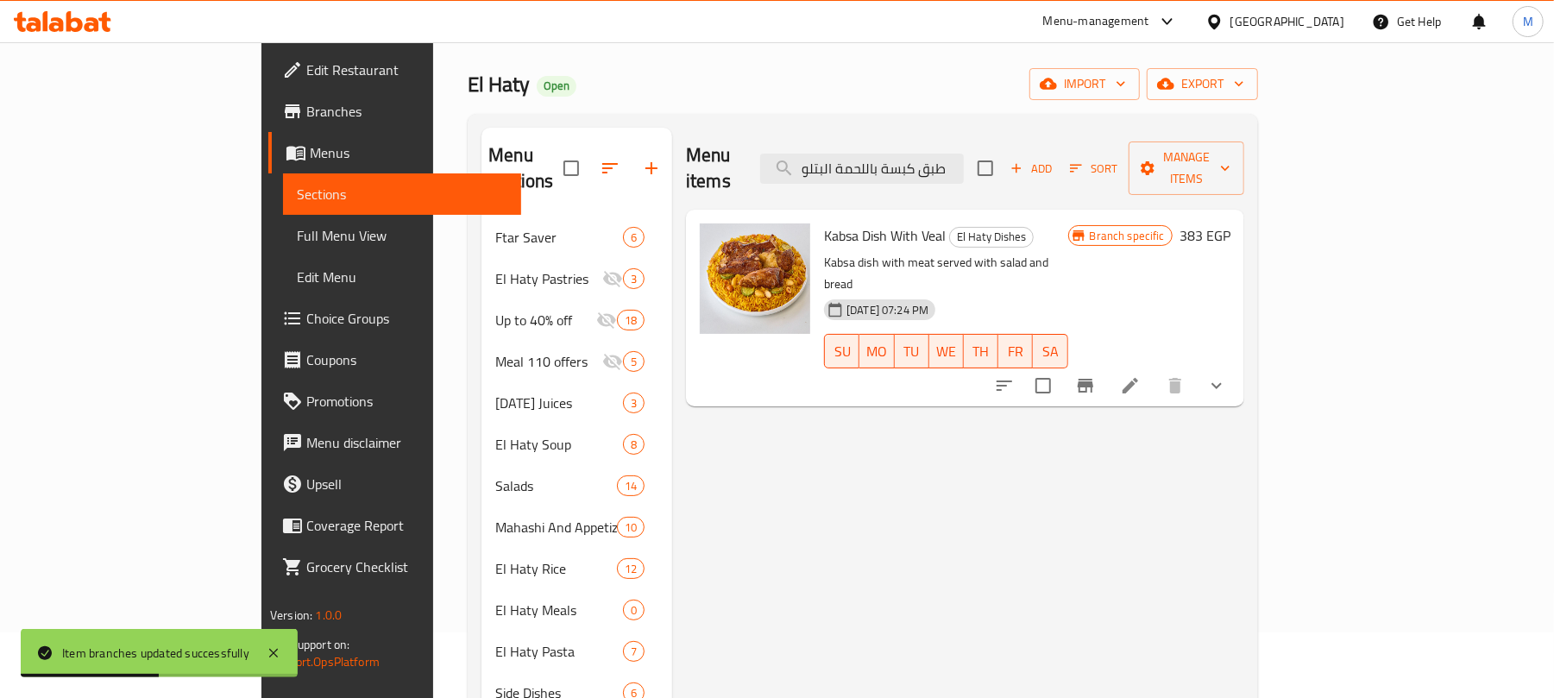
type input "طبق كبسة باللحمة البتلو"
click at [1238, 365] on button "show more" at bounding box center [1216, 385] width 41 height 41
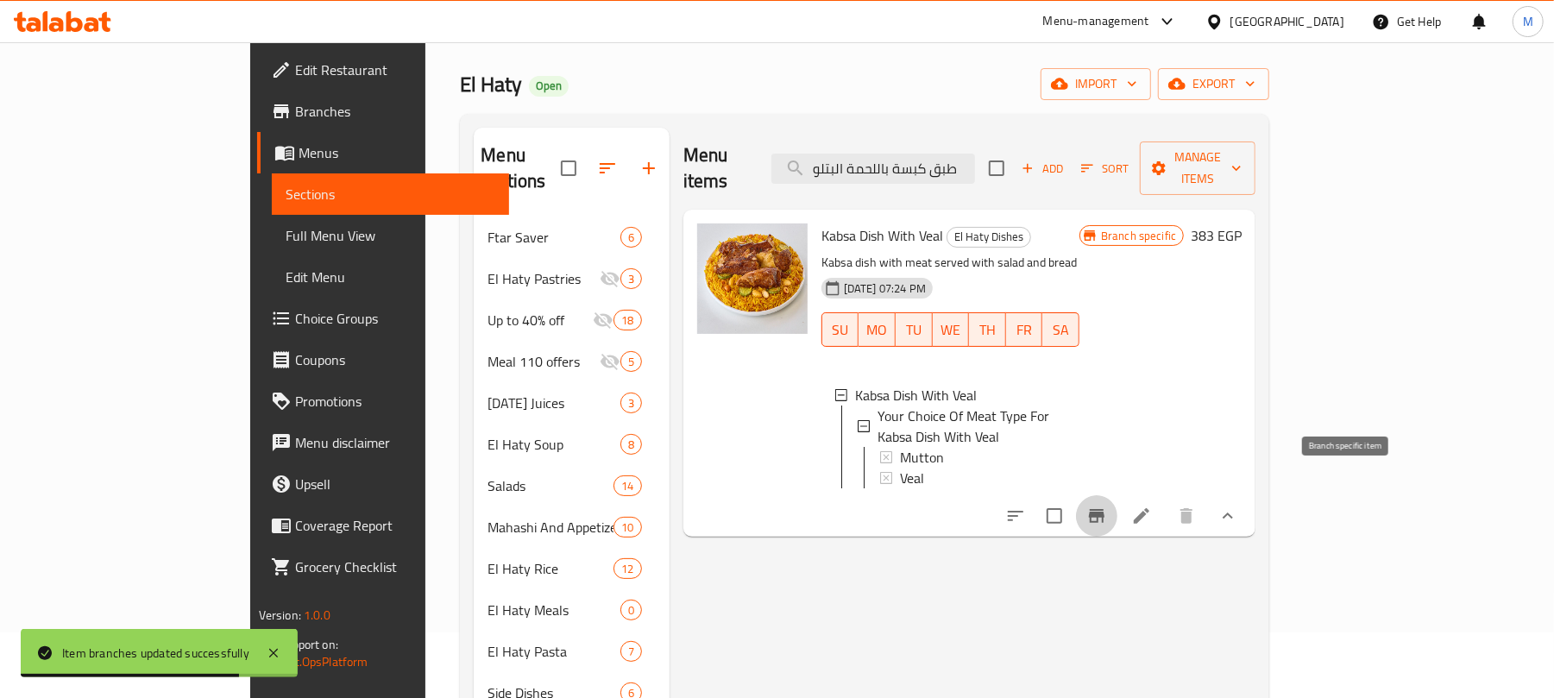
click at [1107, 506] on icon "Branch-specific-item" at bounding box center [1097, 516] width 21 height 21
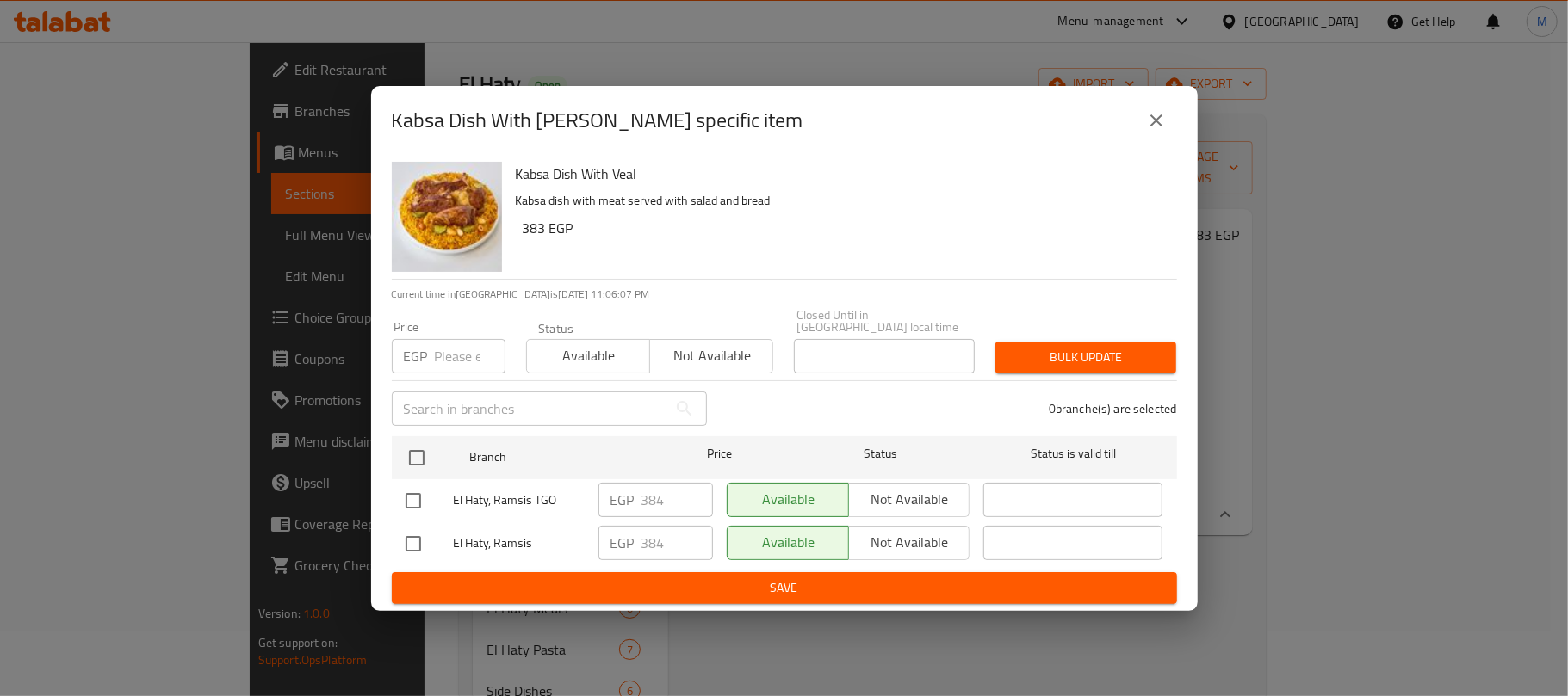
click at [443, 353] on input "number" at bounding box center [470, 356] width 71 height 35
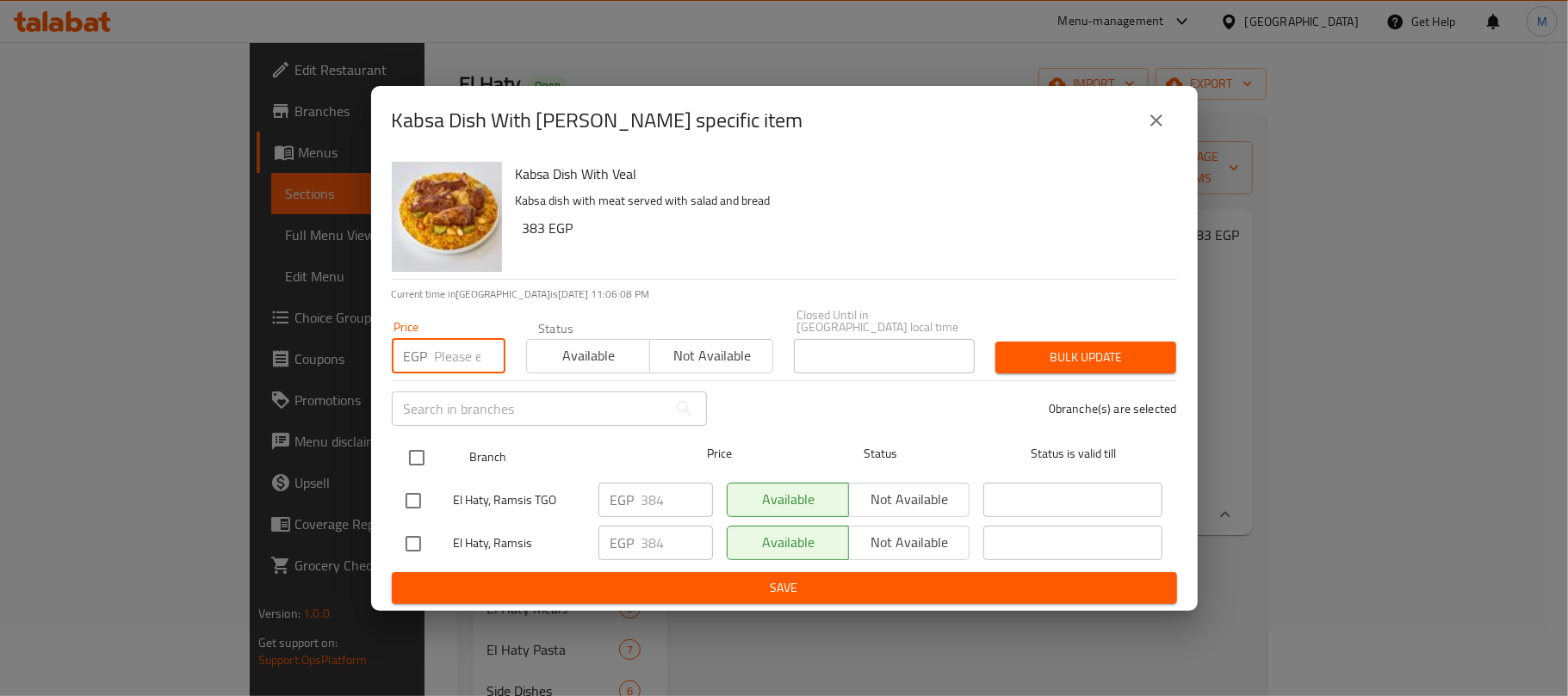
paste input "383"
type input "383"
click at [405, 433] on div at bounding box center [431, 458] width 65 height 50
click at [418, 466] on input "checkbox" at bounding box center [417, 458] width 36 height 36
checkbox input "true"
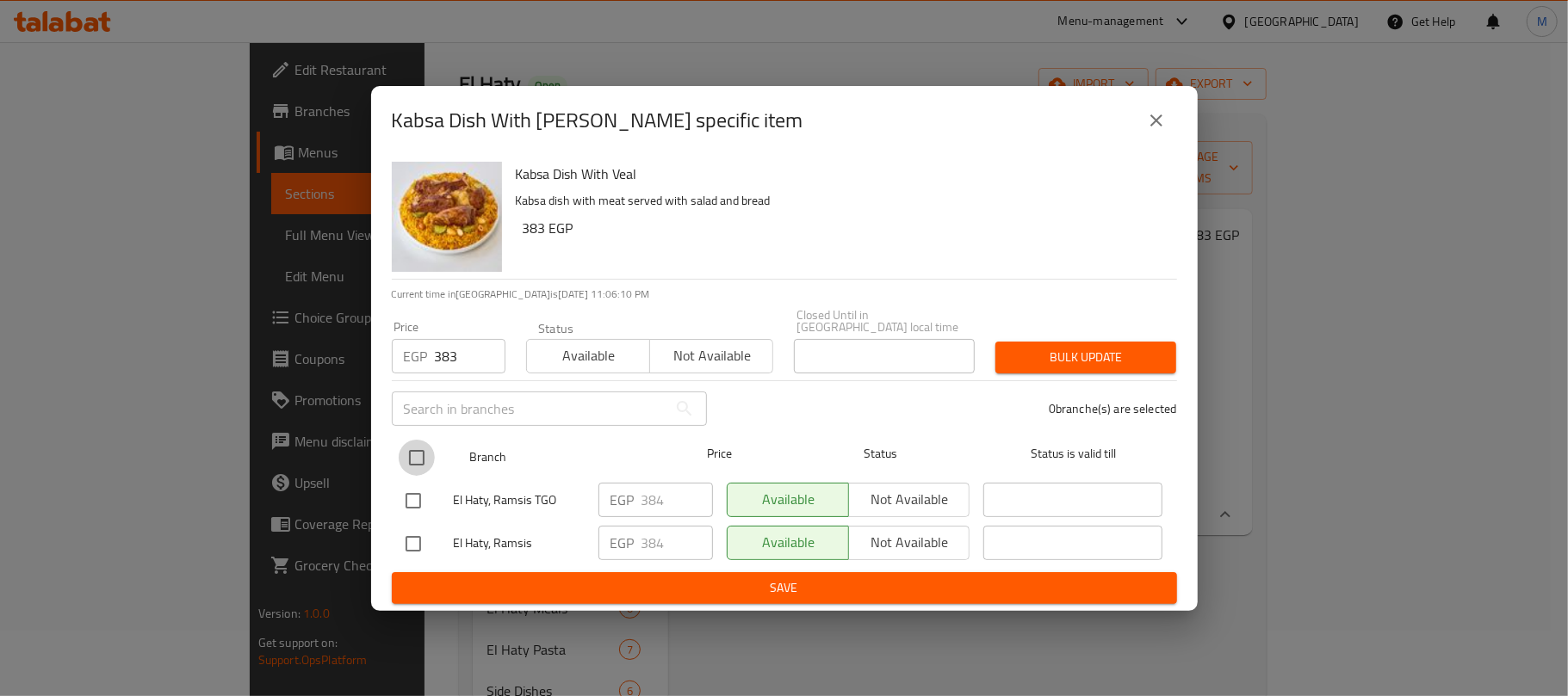
checkbox input "true"
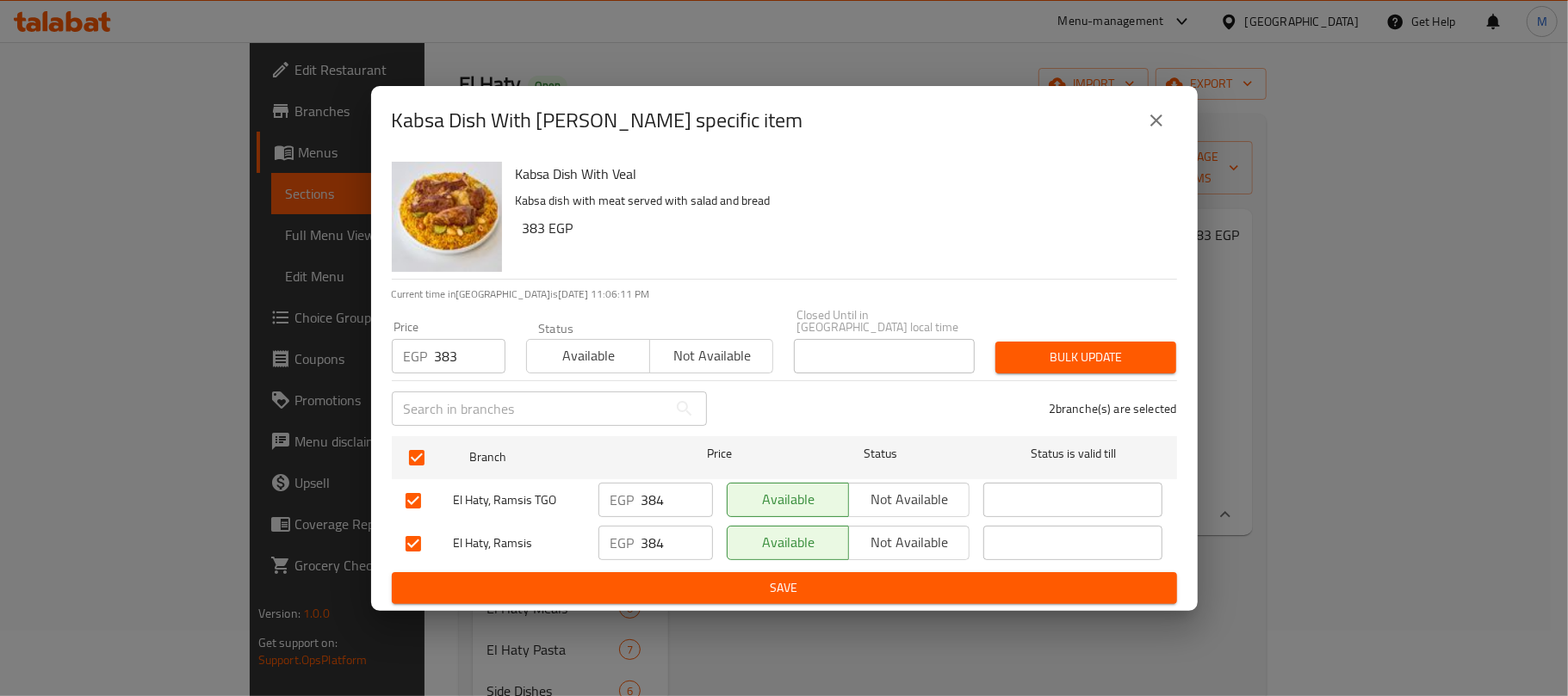
click at [1043, 349] on span "Bulk update" at bounding box center [1085, 358] width 154 height 22
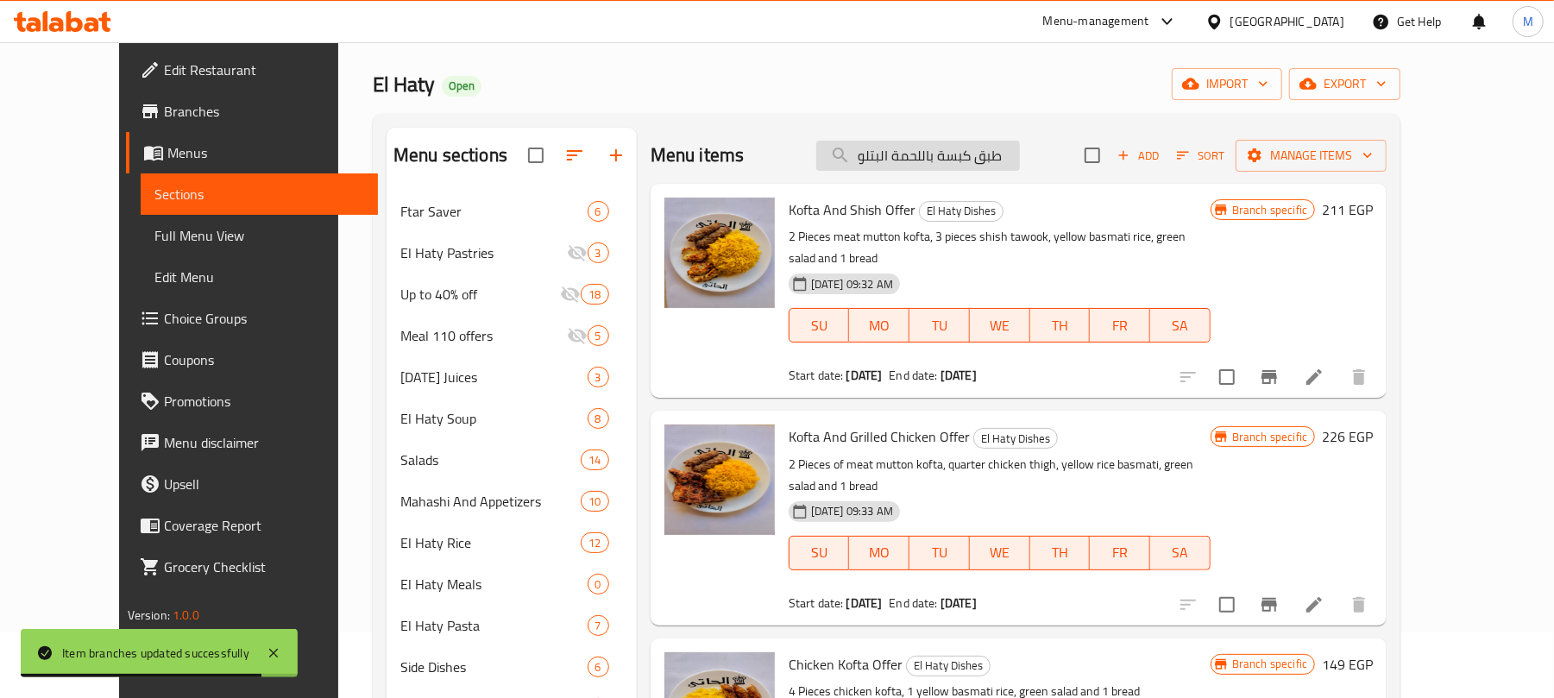
click at [1019, 162] on input "طبق كبسة باللحمة البتلو" at bounding box center [918, 156] width 204 height 30
paste input "شيش طاووق"
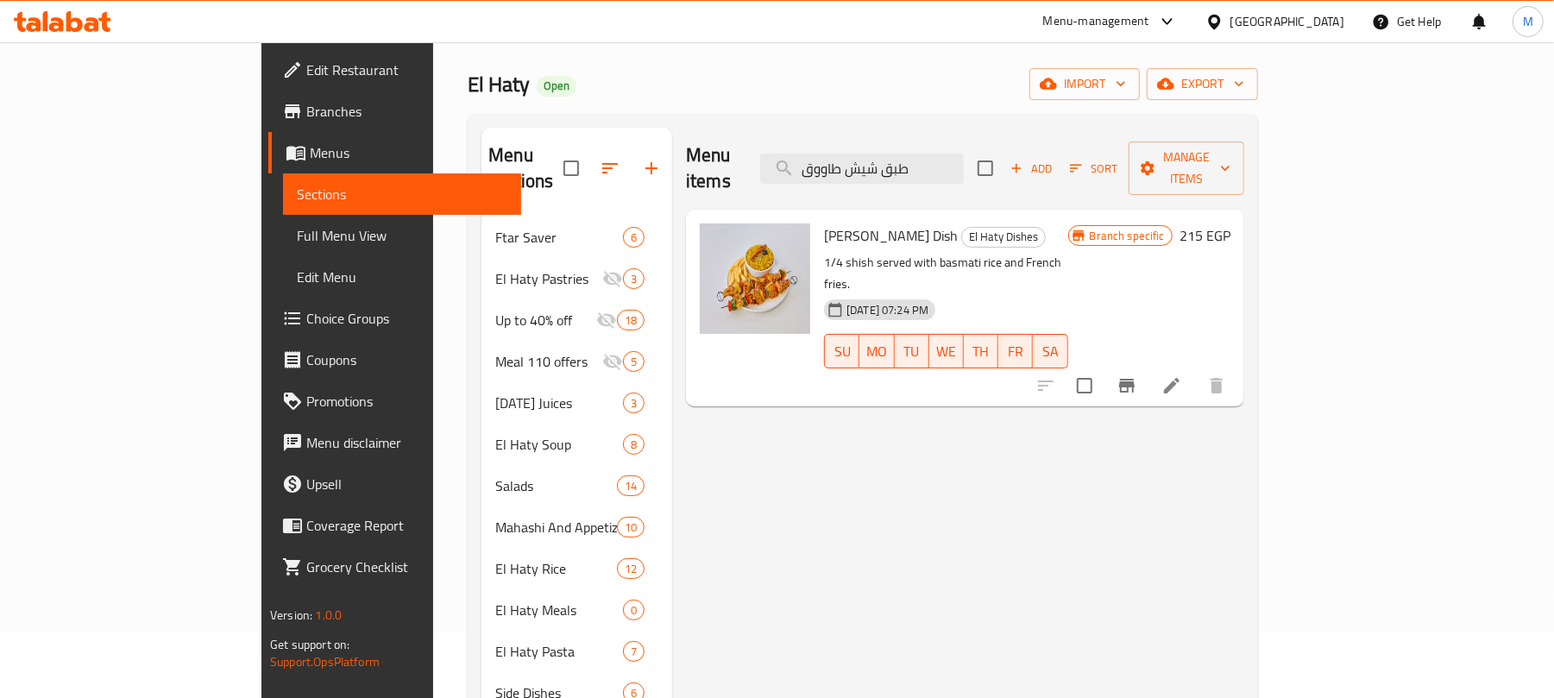
type input "طبق شيش طاووق"
click at [1138, 375] on icon "Branch-specific-item" at bounding box center [1127, 385] width 21 height 21
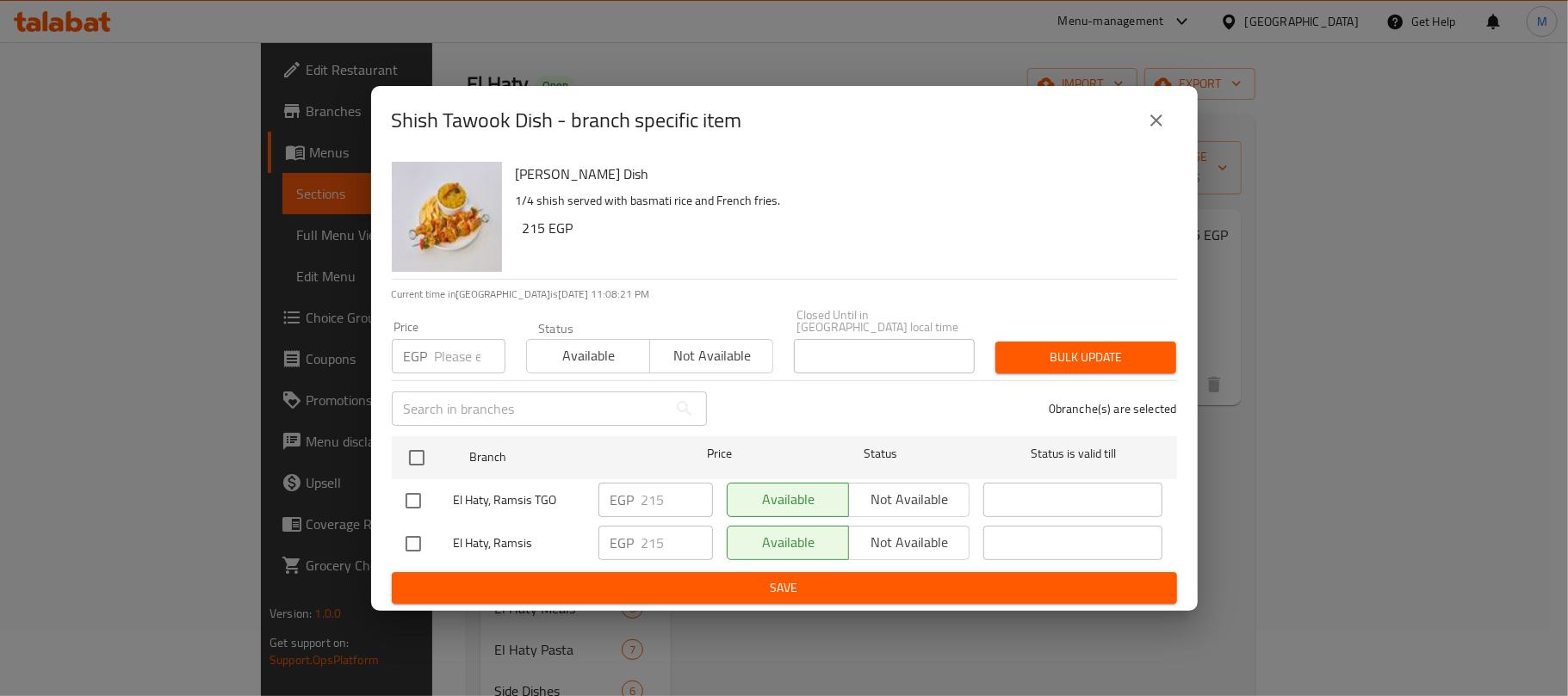
click at [438, 352] on input "number" at bounding box center [470, 356] width 71 height 35
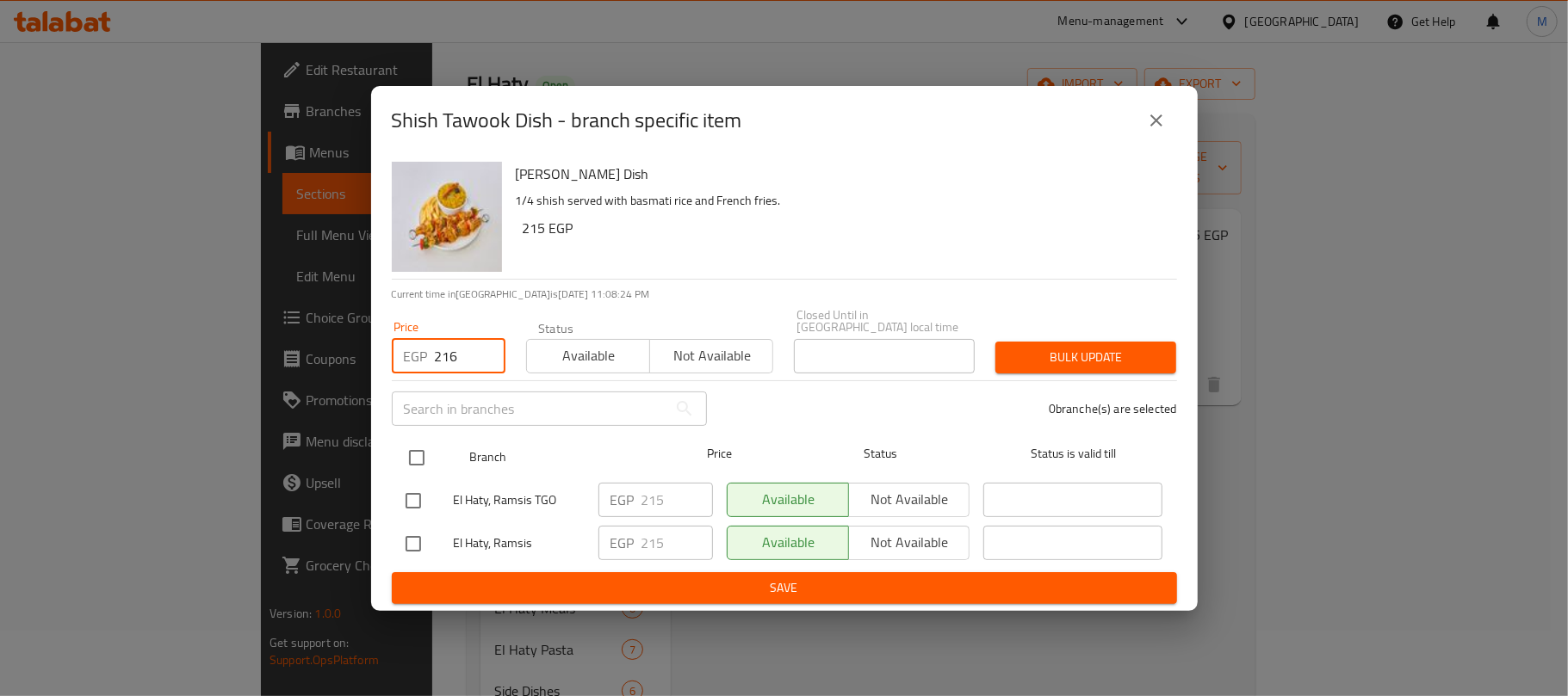
type input "216"
click at [413, 451] on input "checkbox" at bounding box center [417, 458] width 36 height 36
checkbox input "true"
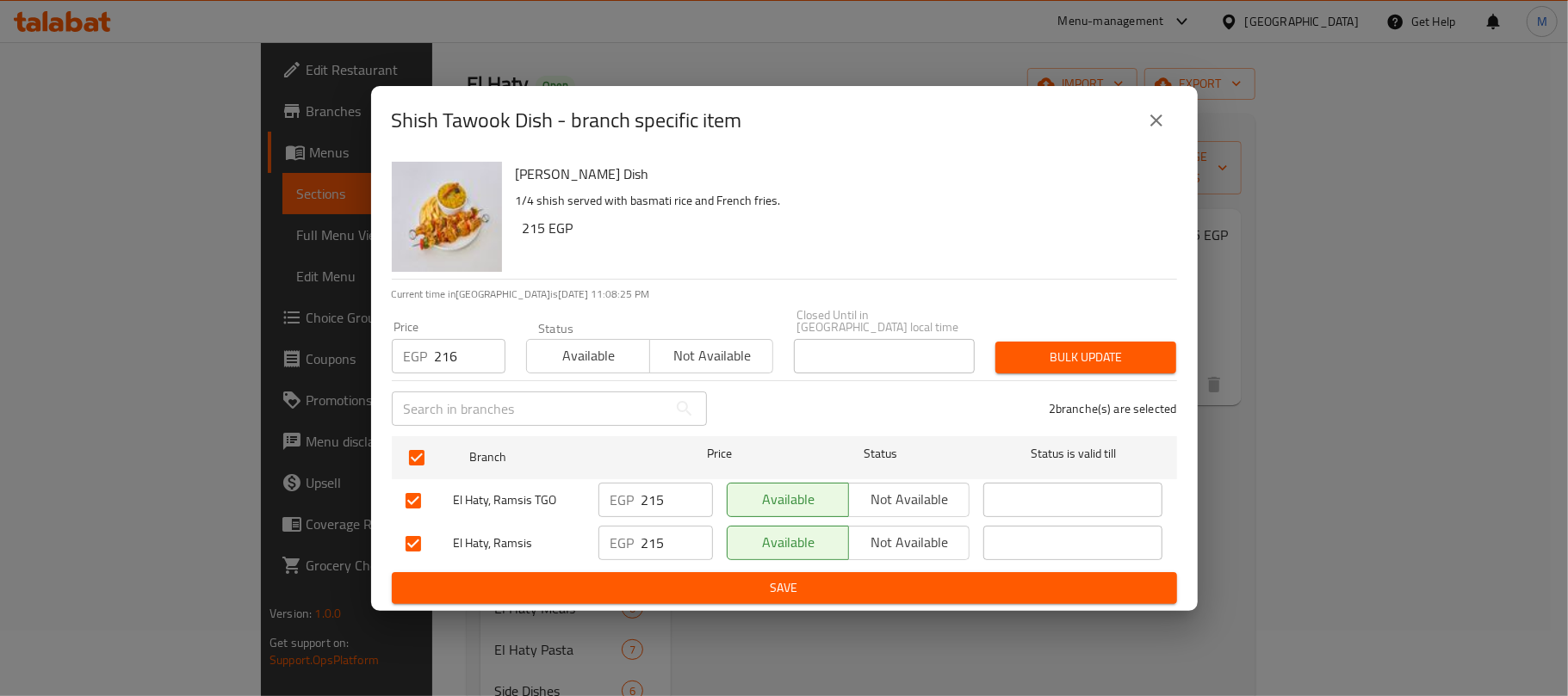
click at [1130, 351] on span "Bulk update" at bounding box center [1085, 358] width 154 height 22
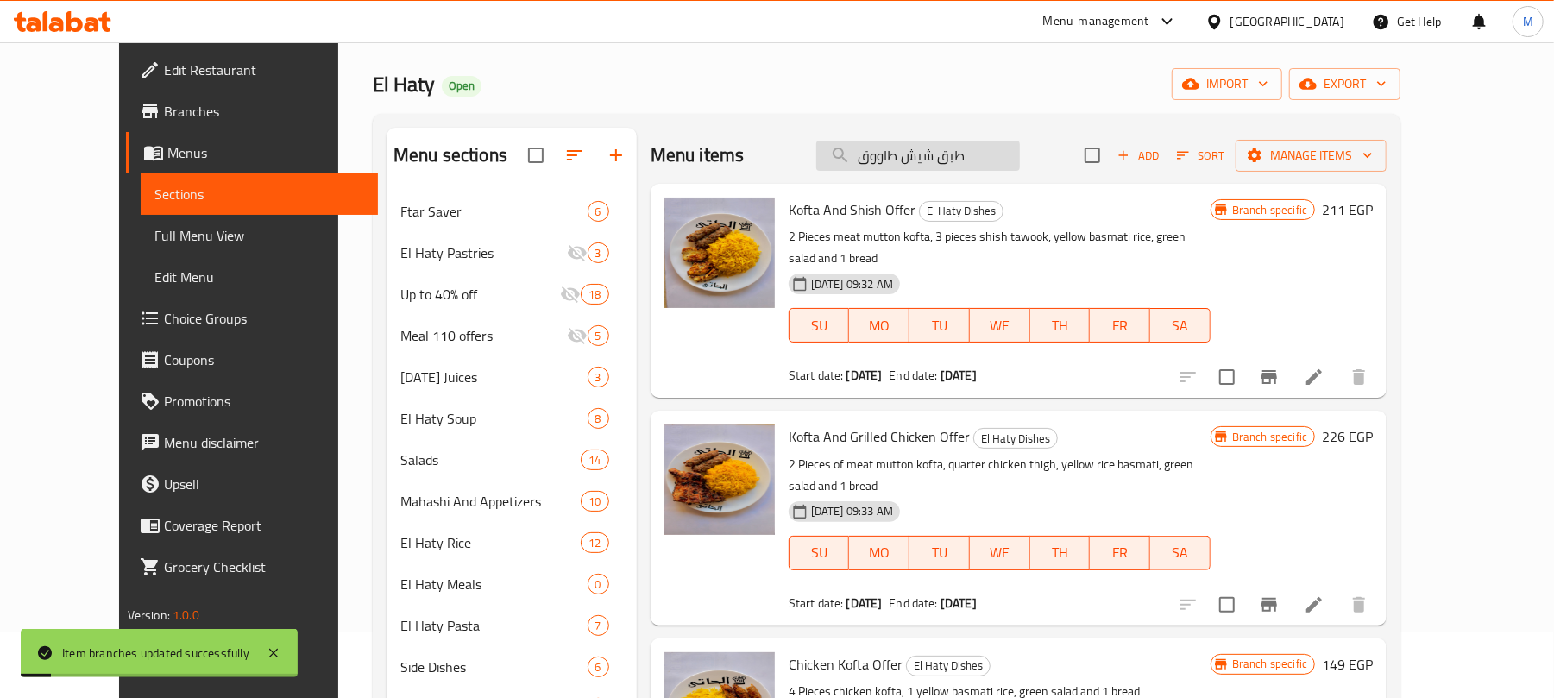
click at [1005, 156] on input "طبق شيش طاووق" at bounding box center [918, 156] width 204 height 30
paste input "فراخ بانيه"
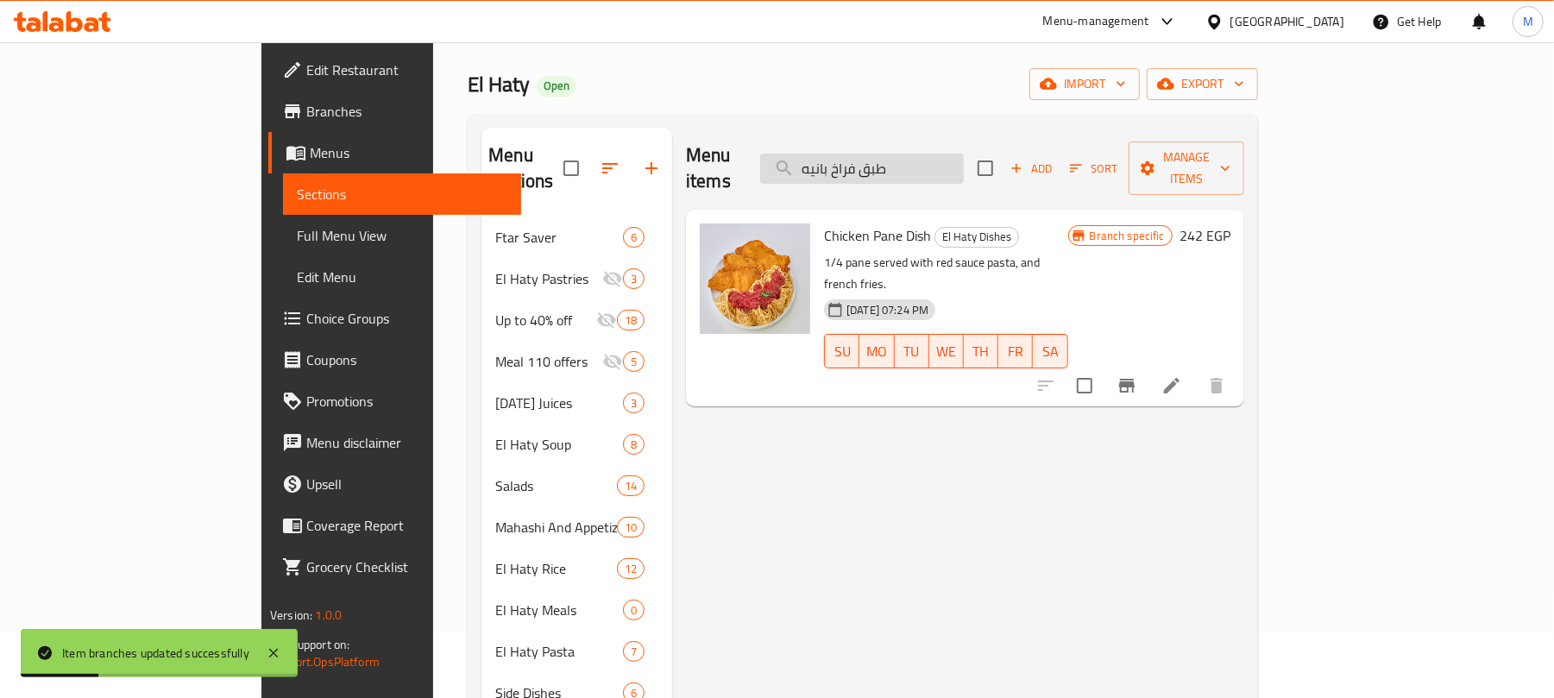
click at [964, 156] on input "طبق فراخ بانيه" at bounding box center [862, 169] width 204 height 30
type input "طبق فراخ بانيه"
click at [1135, 379] on icon "Branch-specific-item" at bounding box center [1127, 386] width 16 height 14
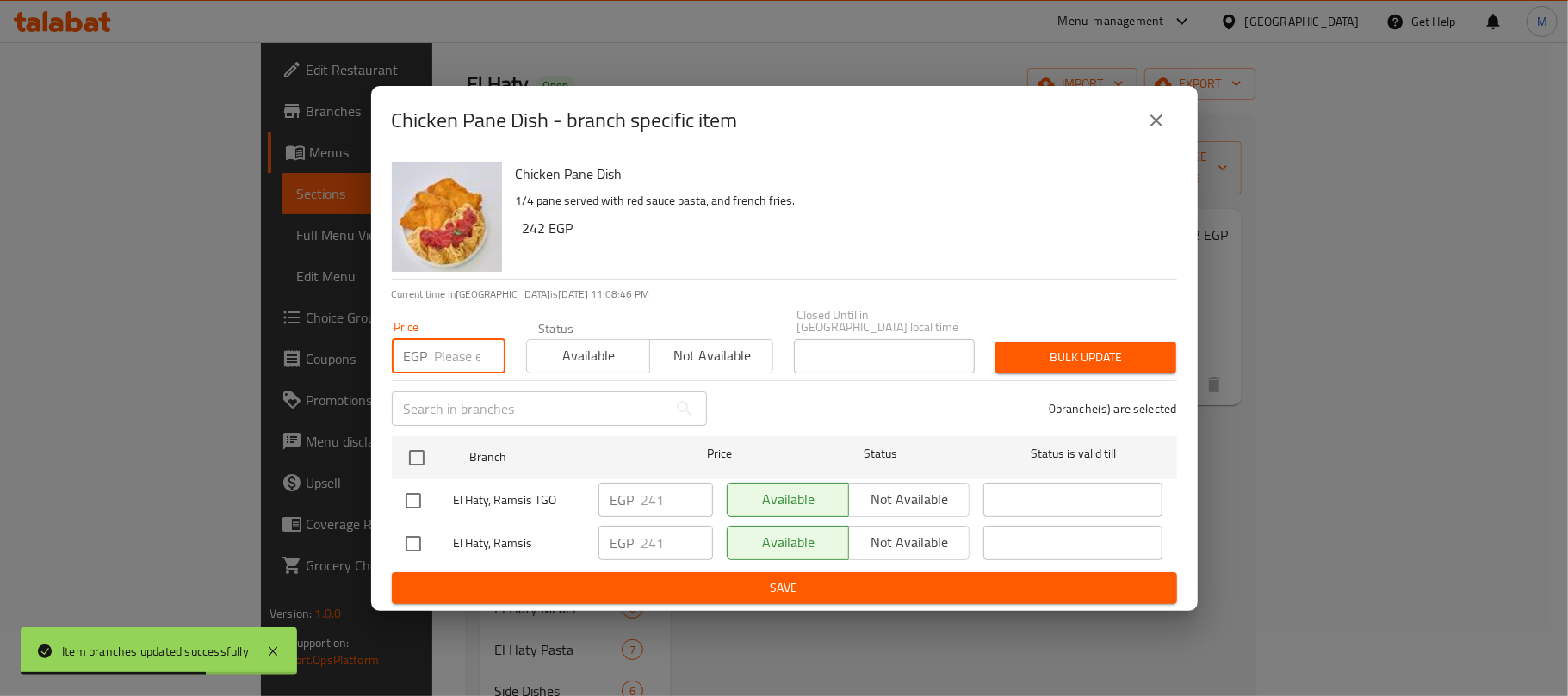
click at [462, 342] on input "number" at bounding box center [470, 356] width 71 height 35
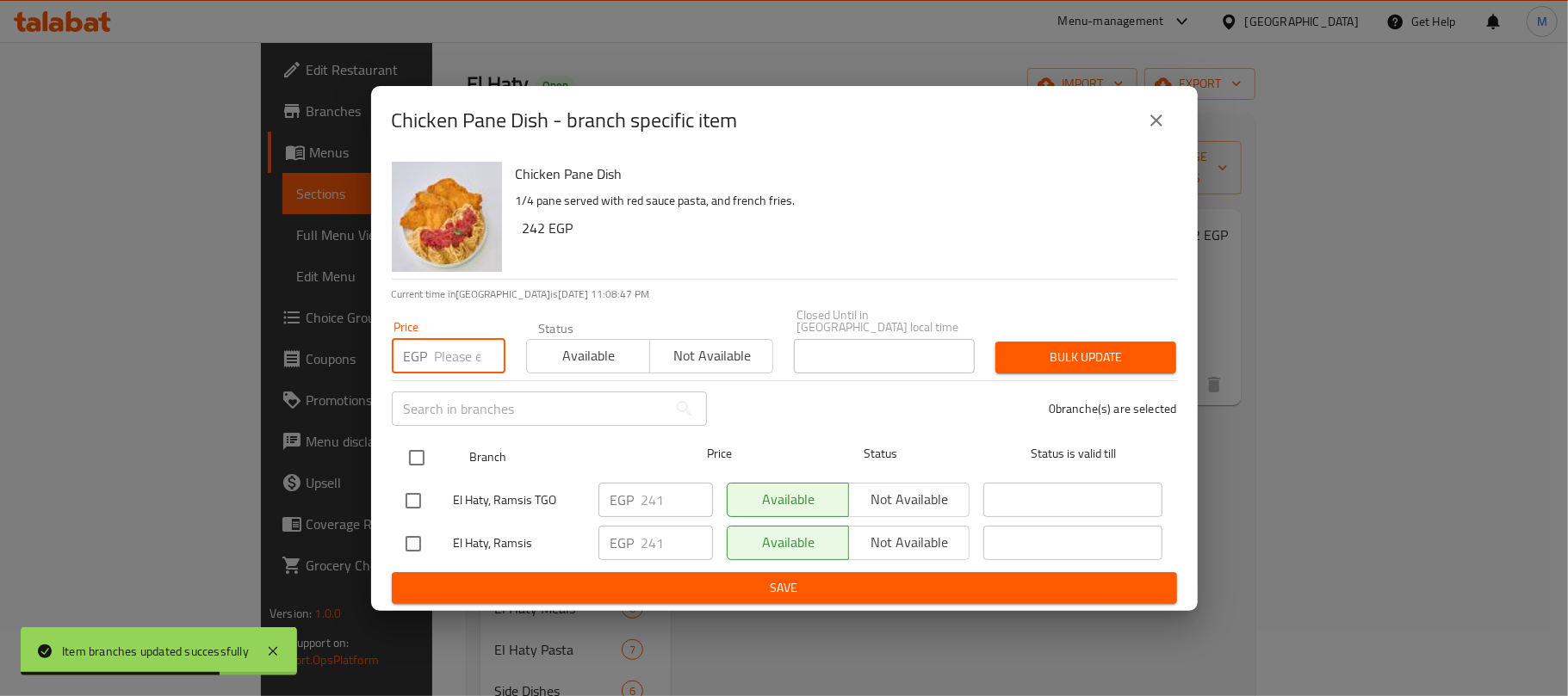
paste input "242"
type input "242"
click at [424, 458] on input "checkbox" at bounding box center [417, 458] width 36 height 36
checkbox input "true"
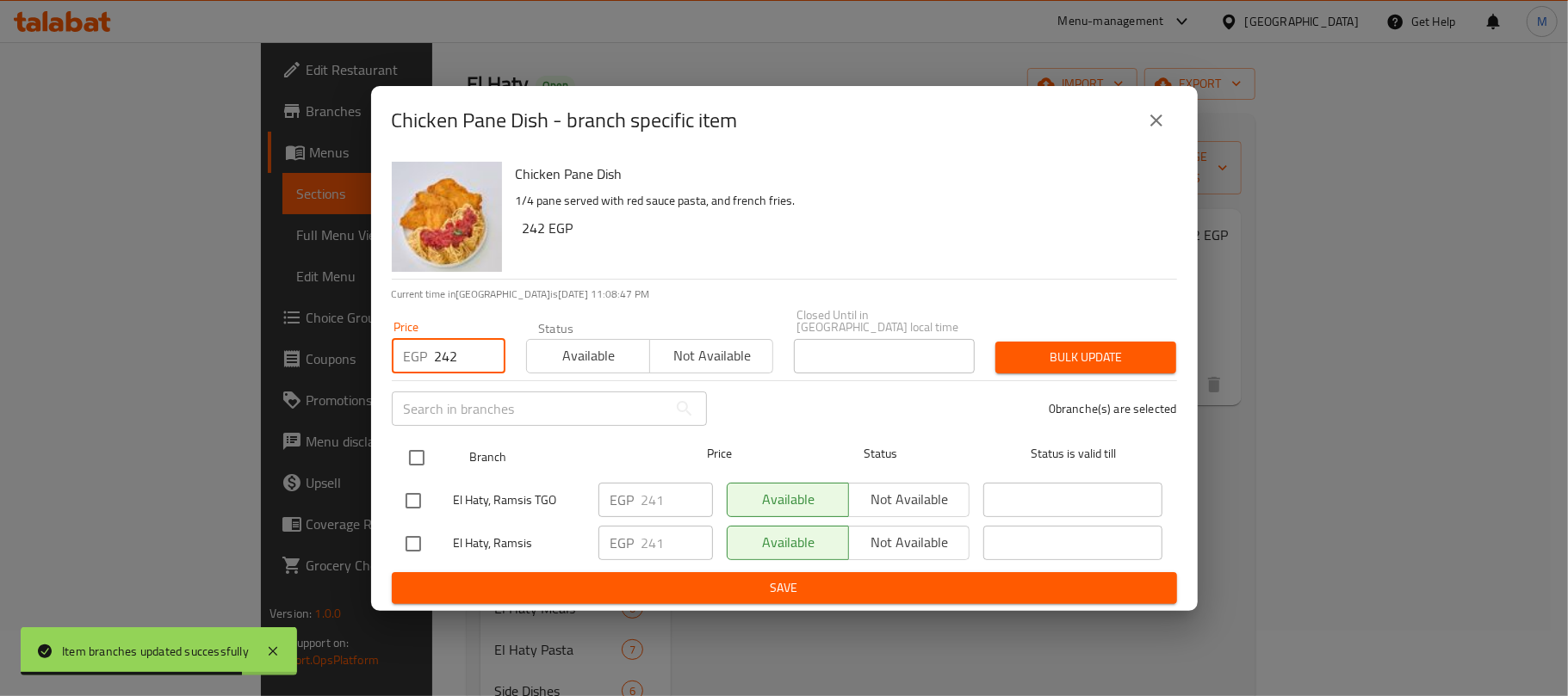
checkbox input "true"
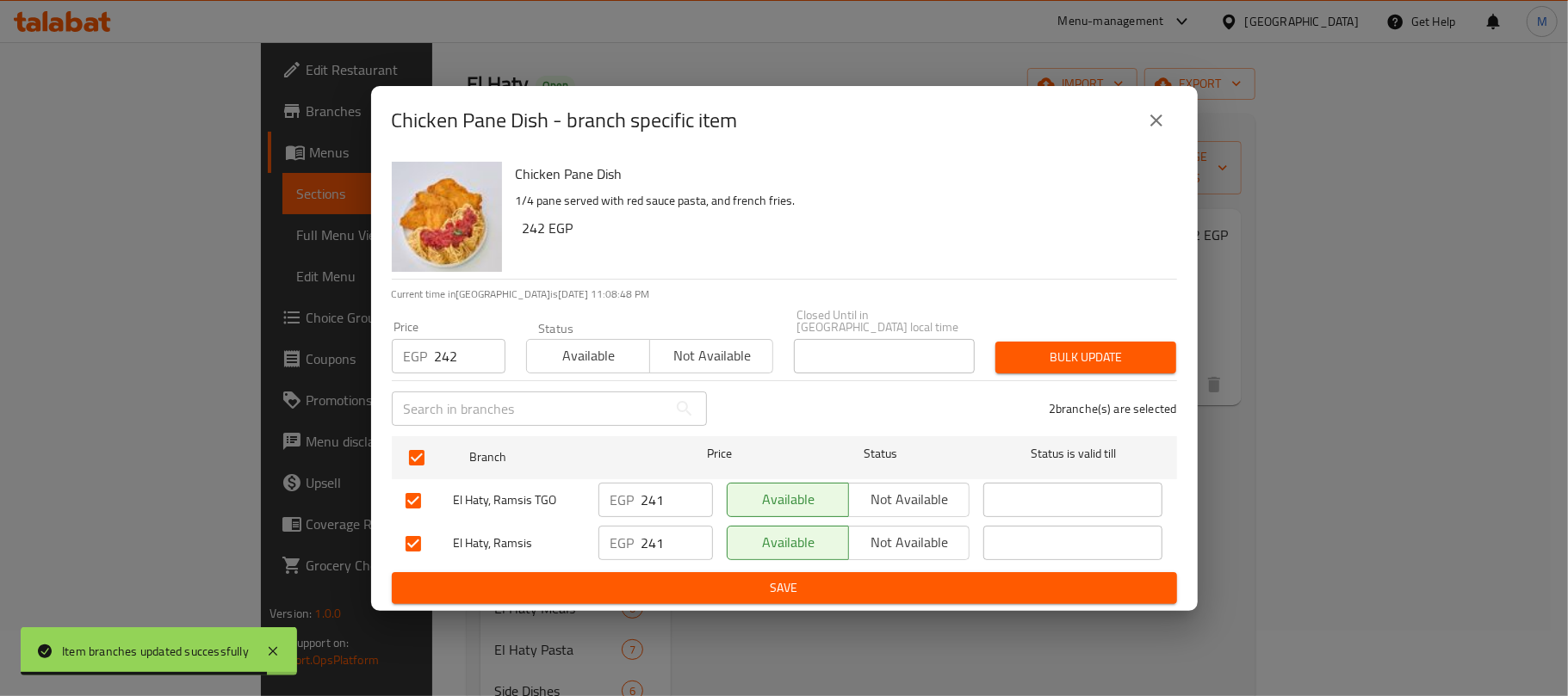
click at [1010, 353] on span "Bulk update" at bounding box center [1085, 358] width 154 height 22
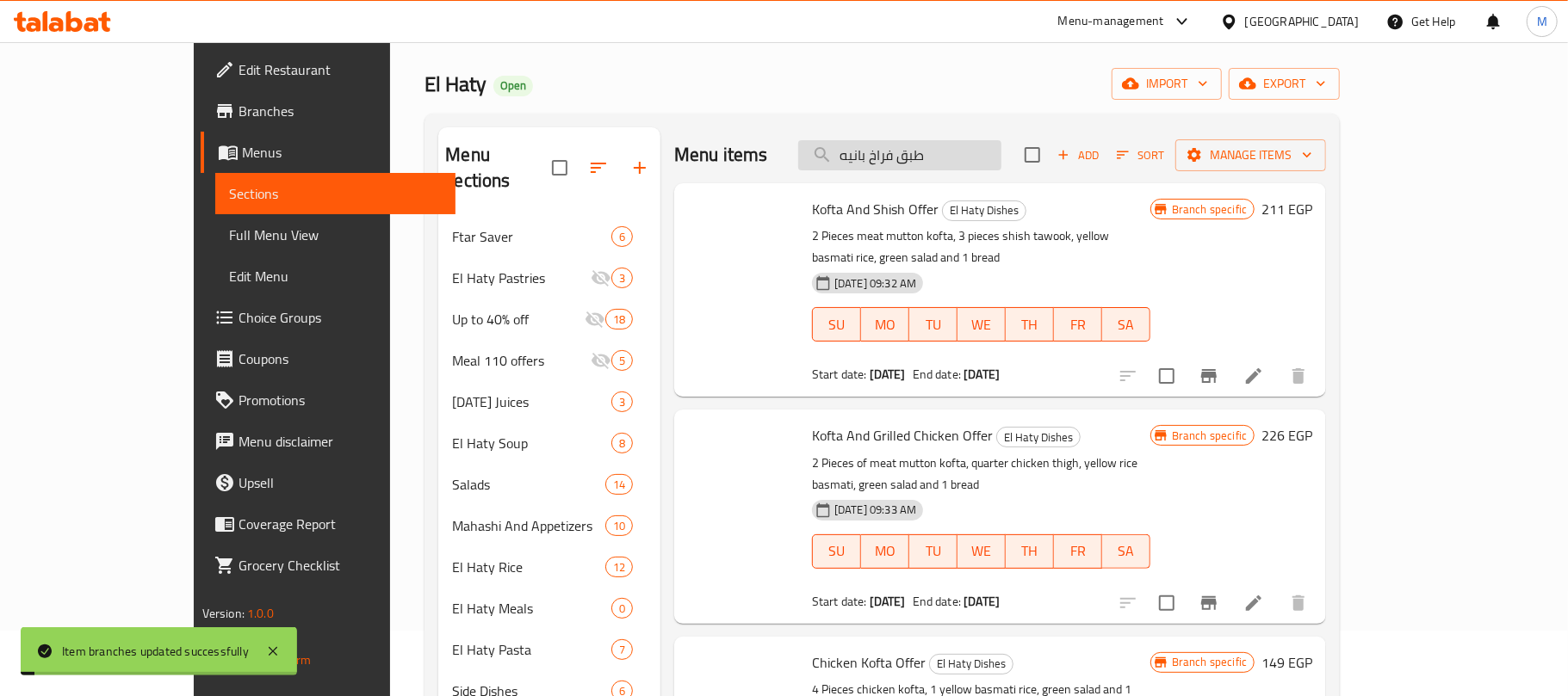
click at [959, 149] on input "طبق فراخ بانيه" at bounding box center [900, 156] width 203 height 30
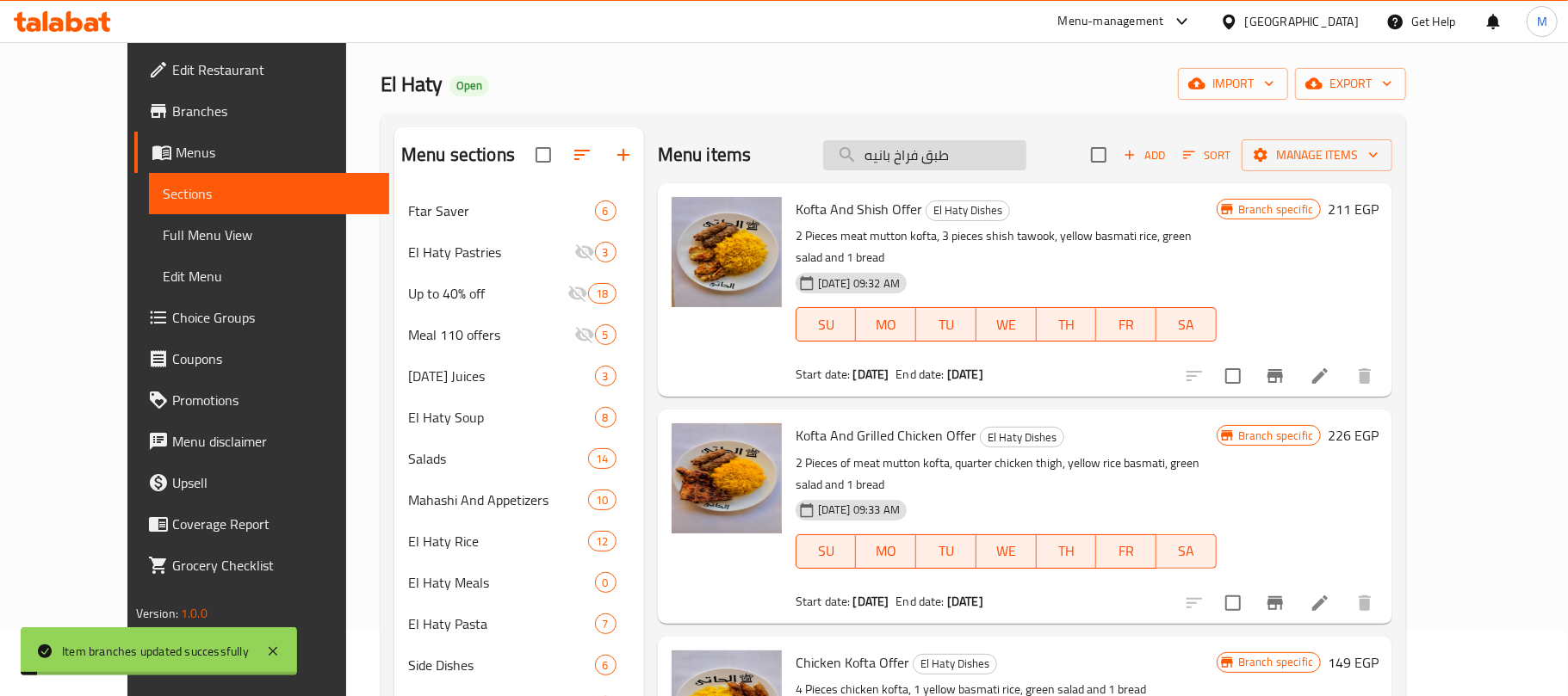
click at [1010, 164] on input "طبق فراخ بانيه" at bounding box center [925, 156] width 203 height 30
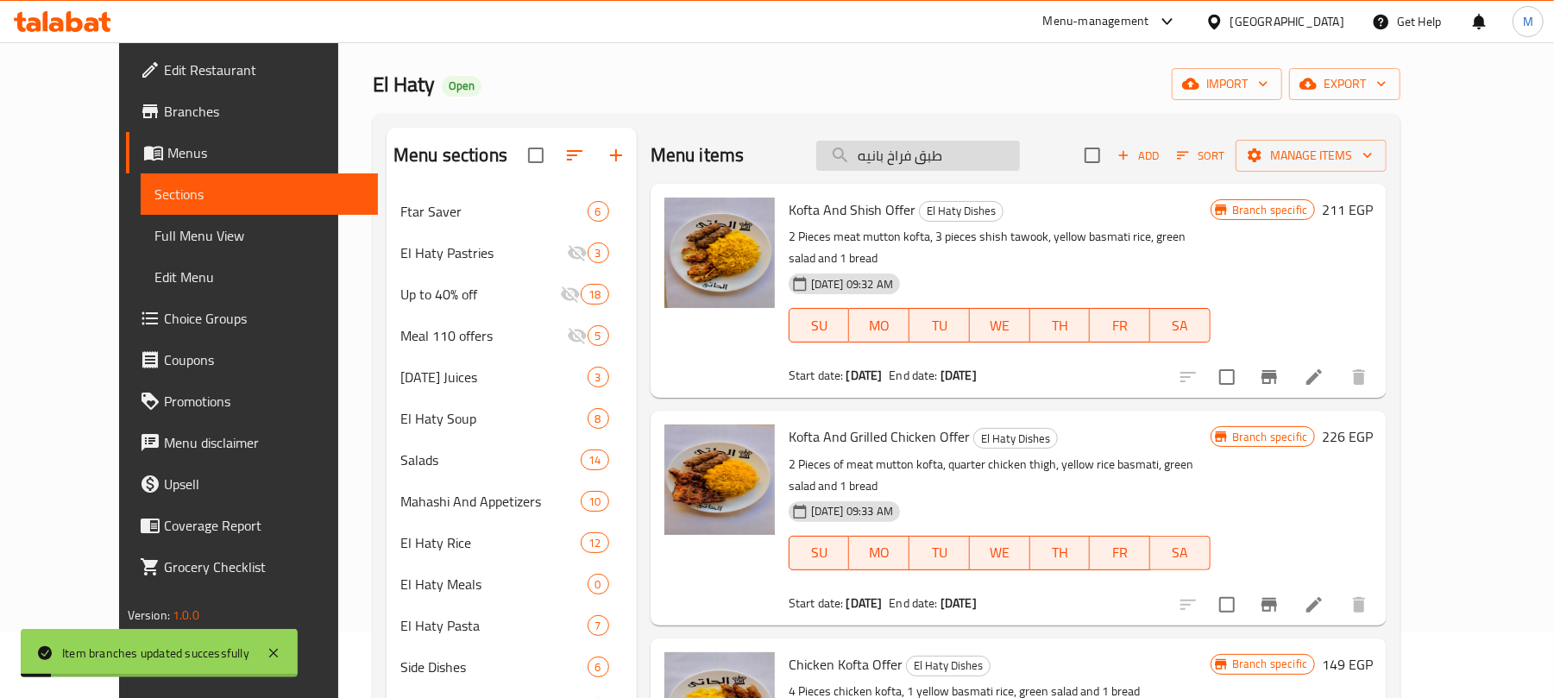
paste input "صدور فراخ مشوية"
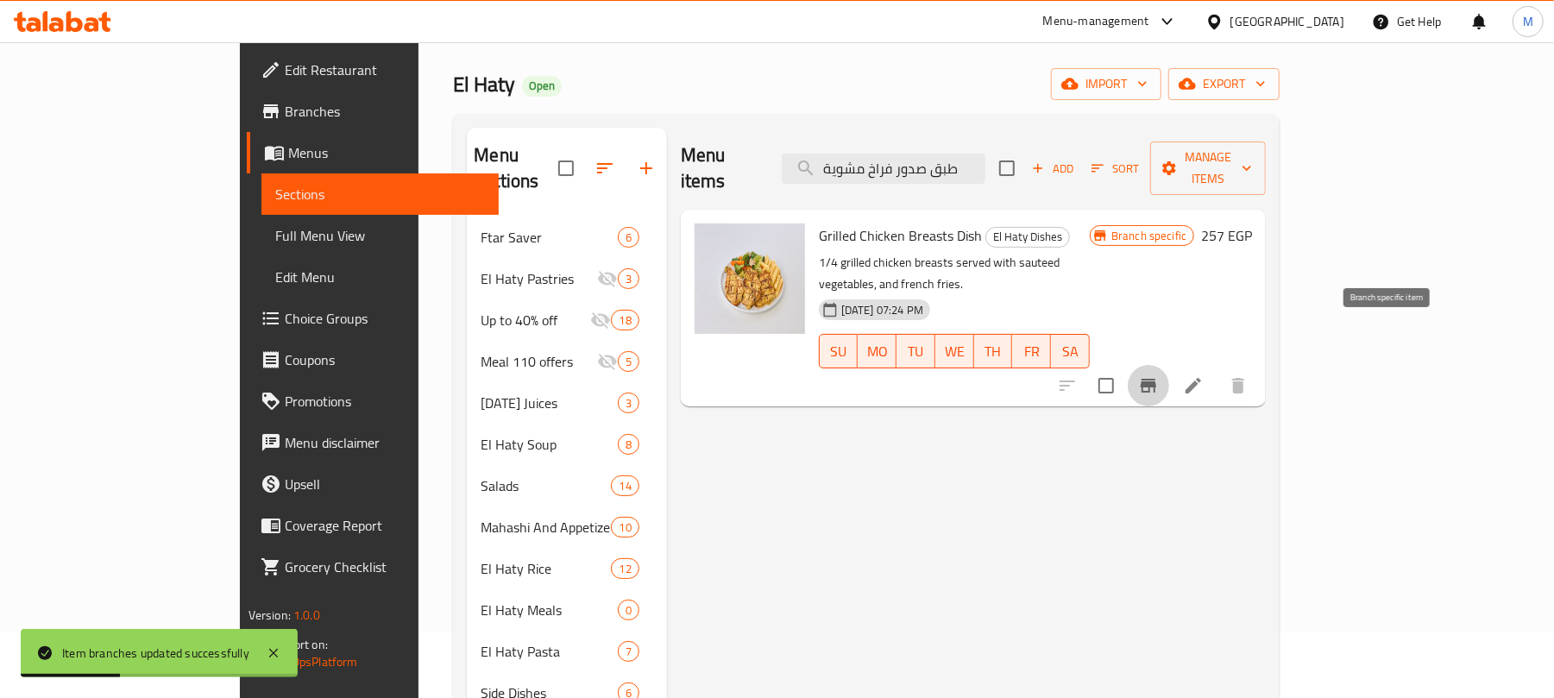
click at [1156, 379] on icon "Branch-specific-item" at bounding box center [1149, 386] width 16 height 14
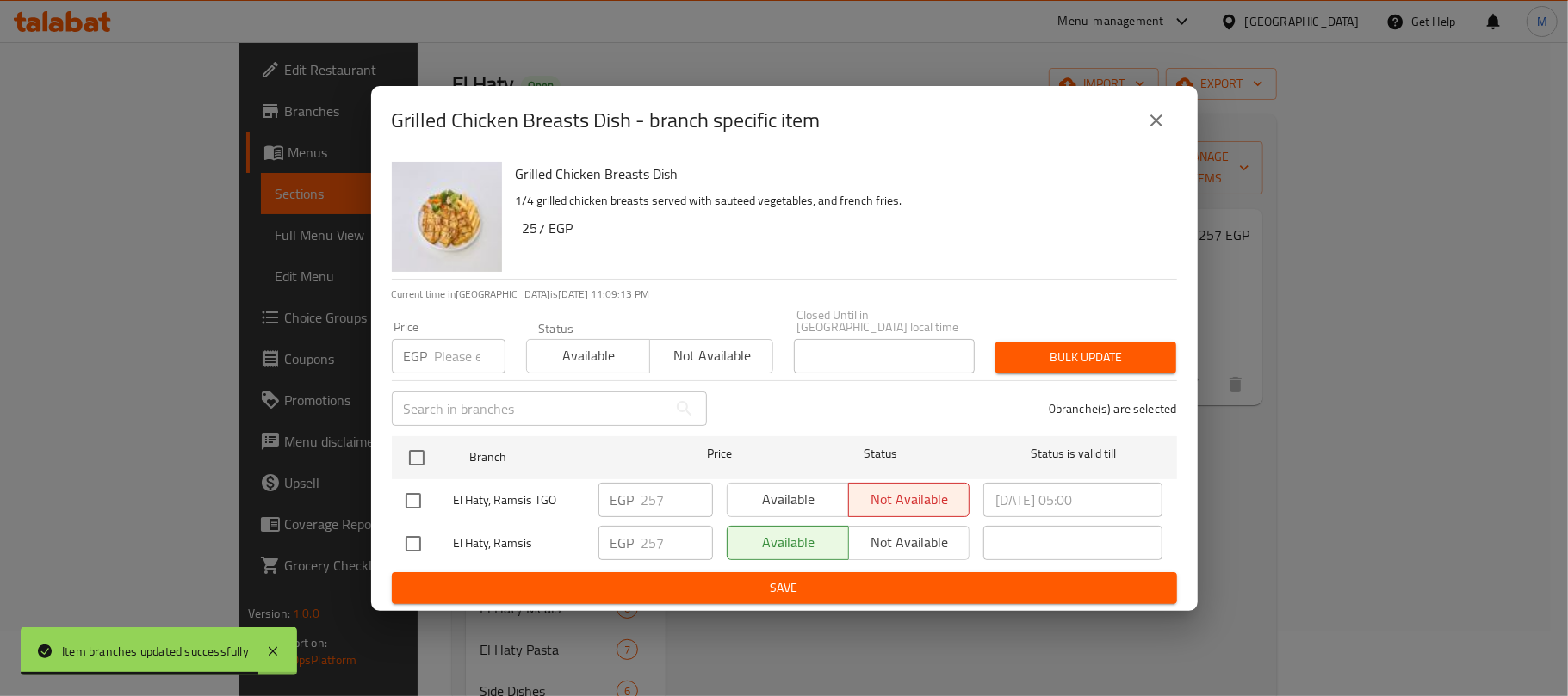
click at [1147, 124] on icon "close" at bounding box center [1156, 120] width 21 height 21
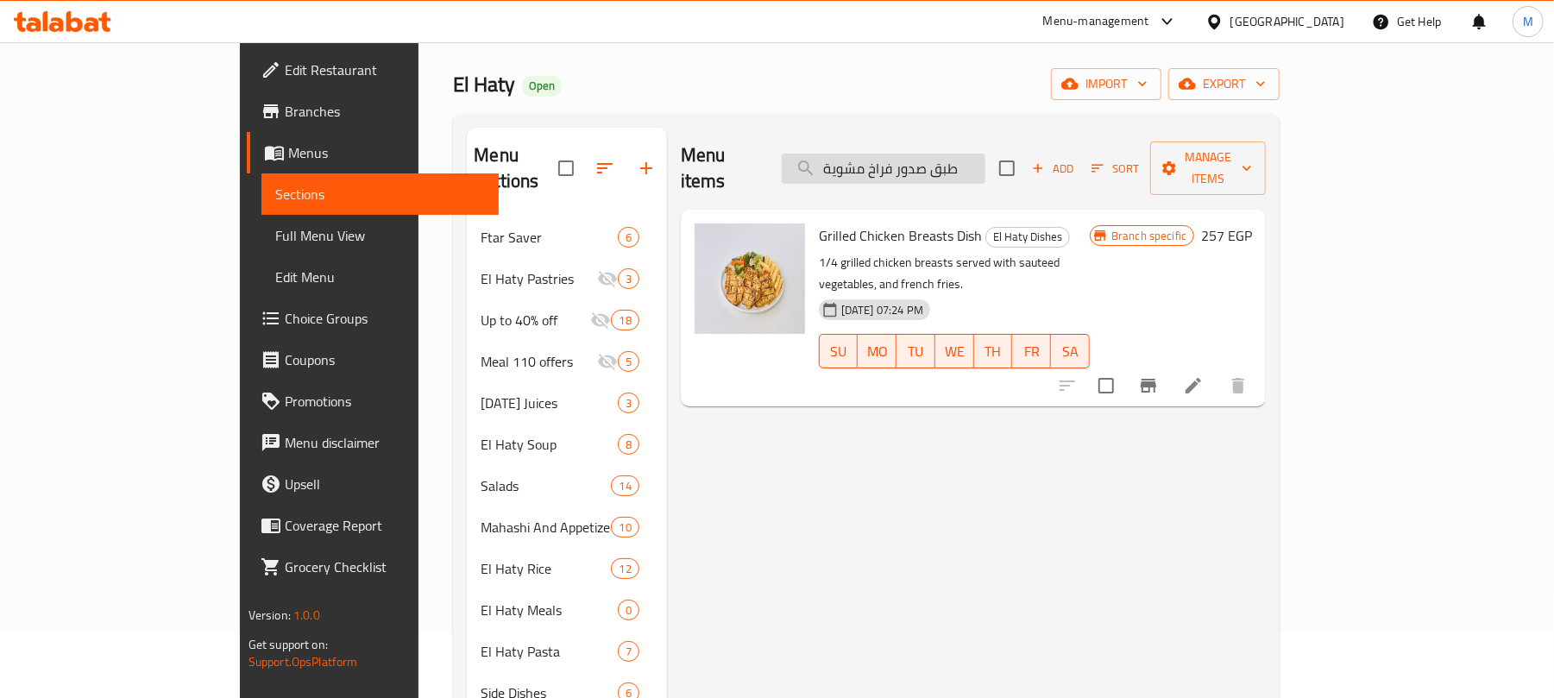
click at [986, 154] on input "طبق صدور فراخ مشوية" at bounding box center [884, 169] width 204 height 30
paste input "وجبة حمام وكفت"
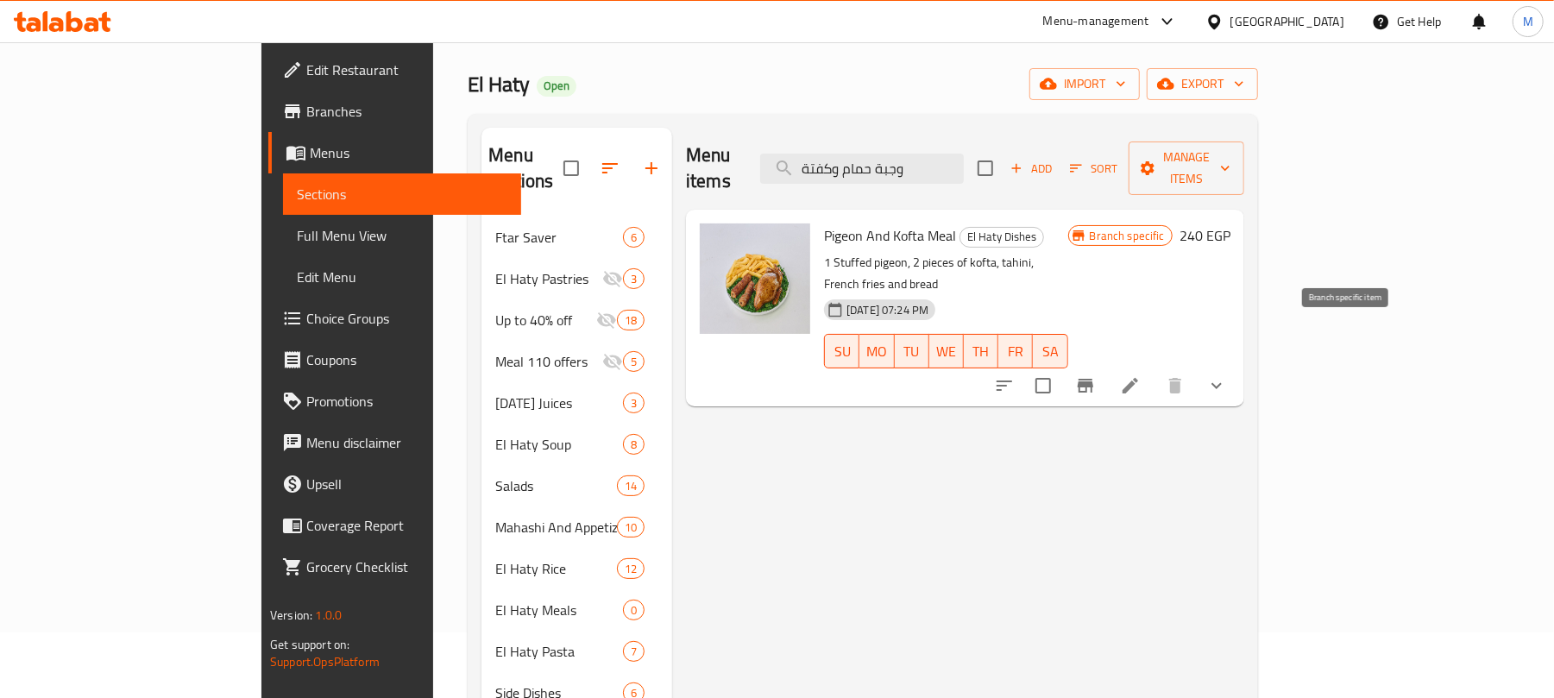
type input "وجبة حمام وكفتة"
click at [1093, 379] on icon "Branch-specific-item" at bounding box center [1086, 386] width 16 height 14
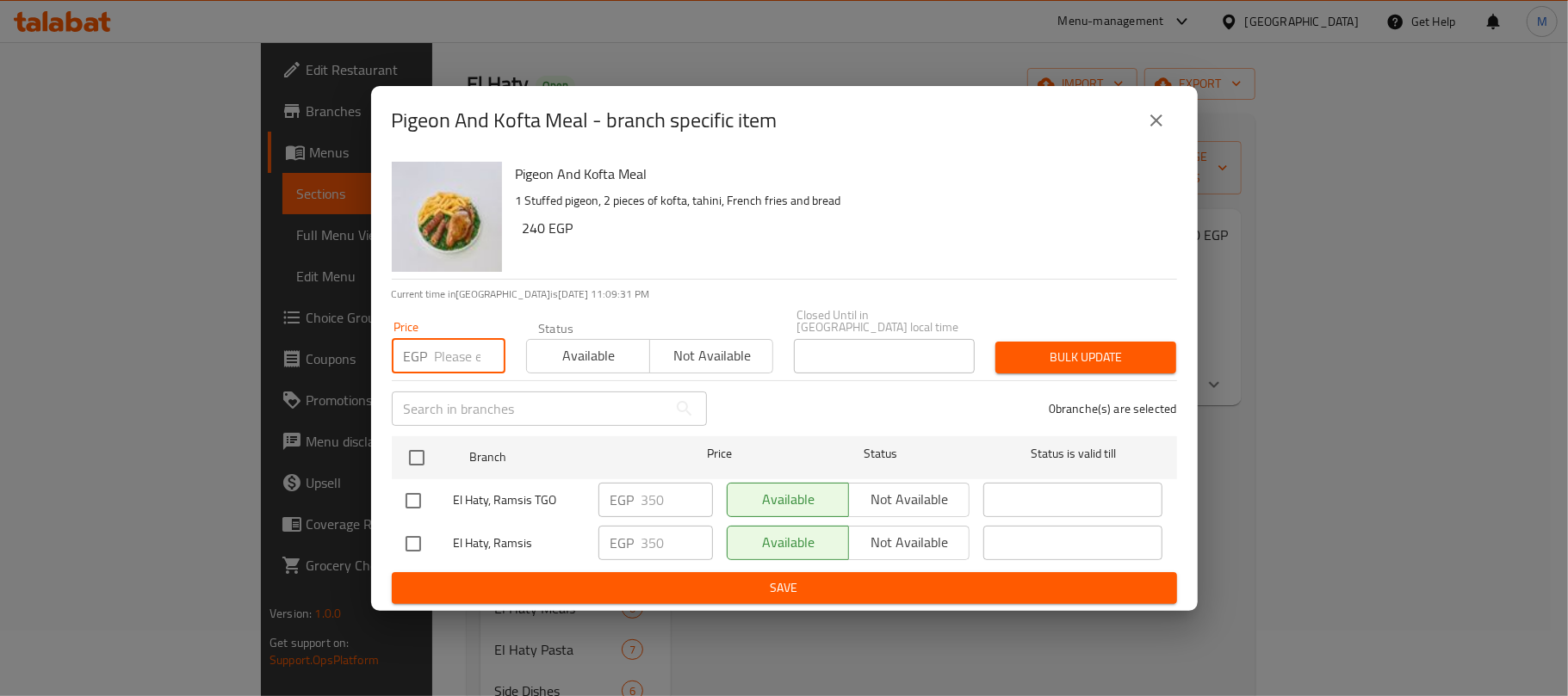
click at [453, 353] on input "number" at bounding box center [470, 356] width 71 height 35
paste input "368"
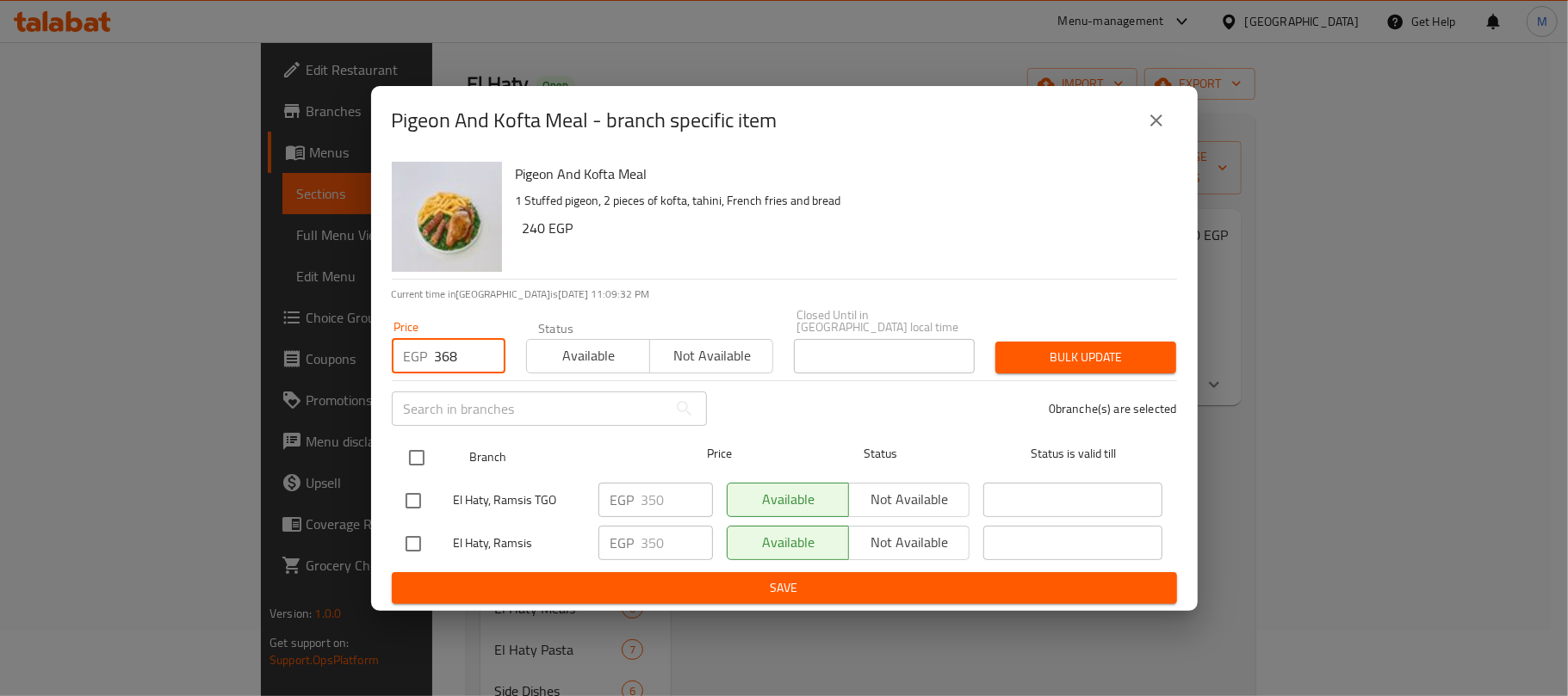
type input "368"
click at [417, 451] on input "checkbox" at bounding box center [417, 458] width 36 height 36
checkbox input "true"
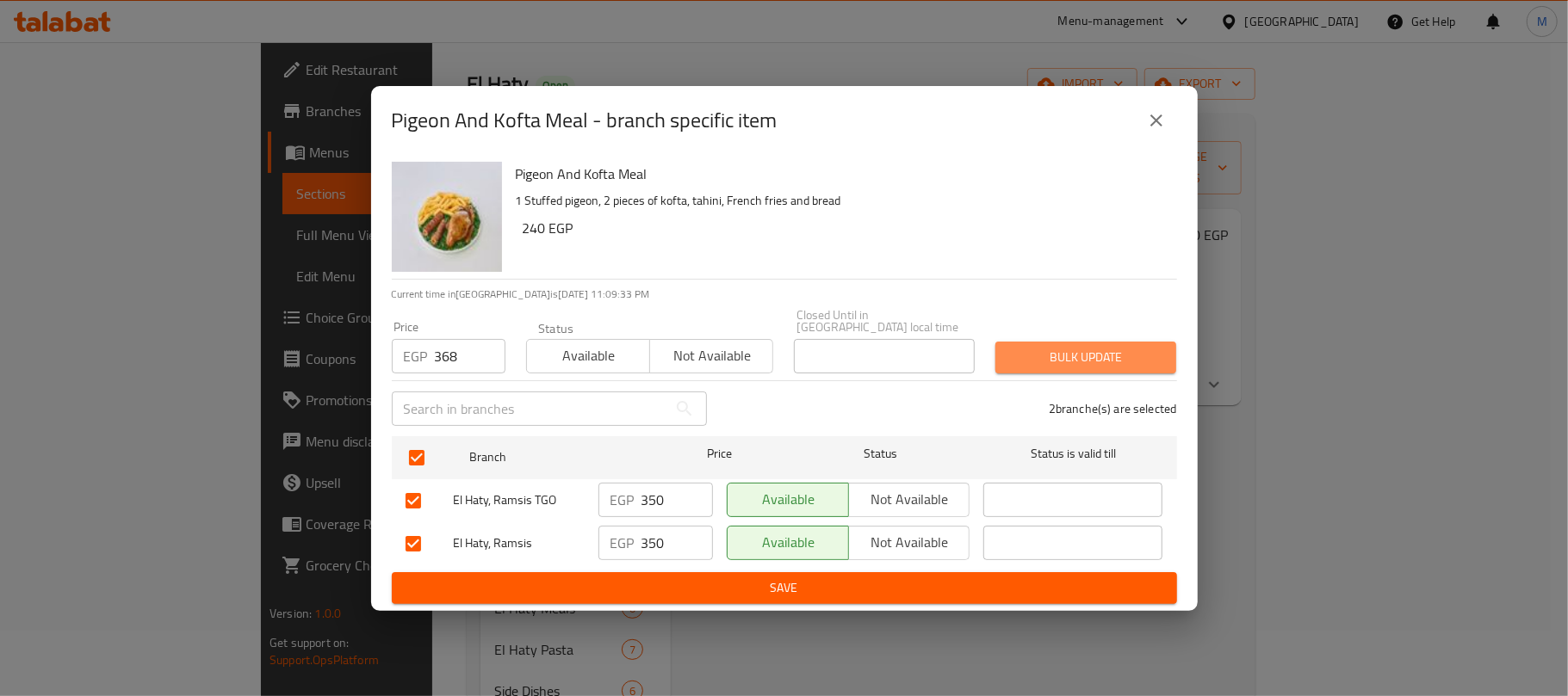
click at [1085, 351] on span "Bulk update" at bounding box center [1085, 358] width 154 height 22
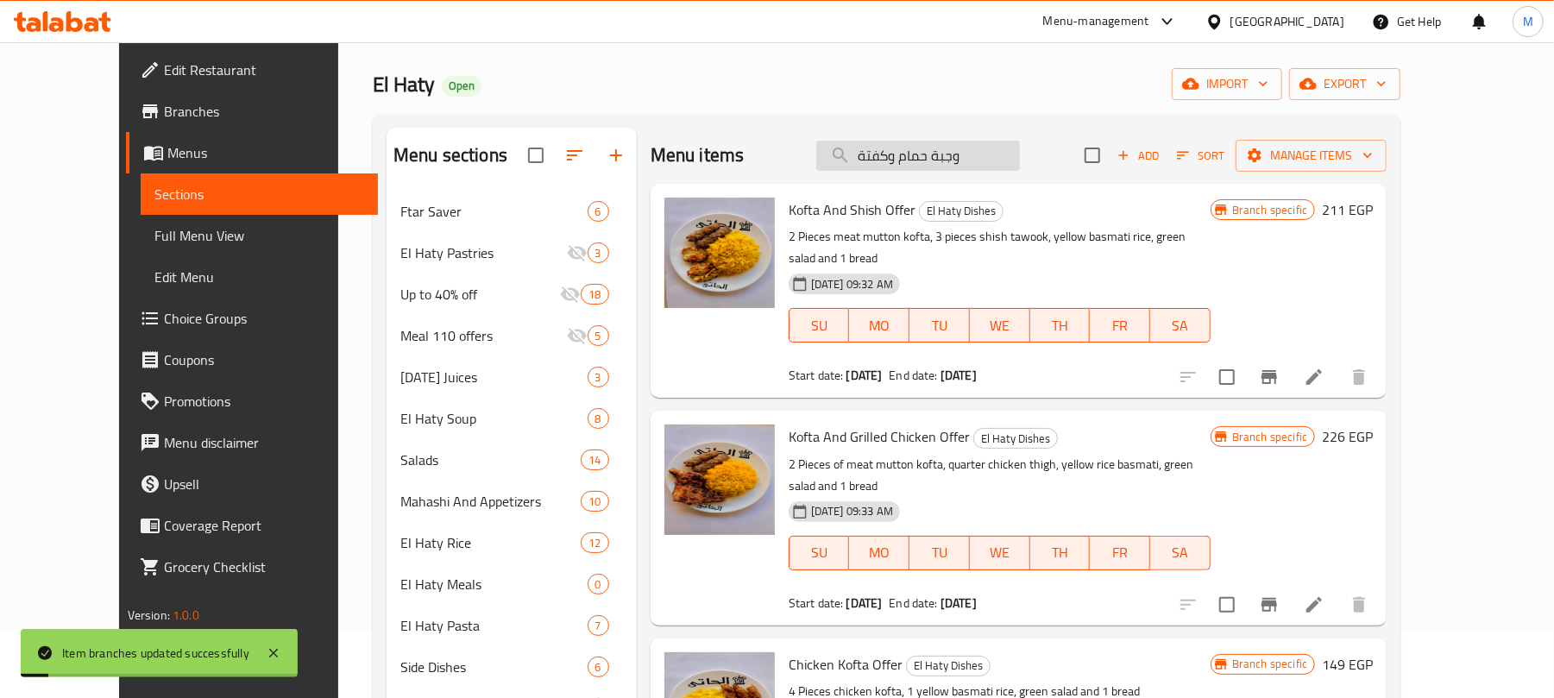
click at [998, 154] on input "وجبة حمام وكفتة" at bounding box center [918, 156] width 204 height 30
paste input "طبق ميكس جريل"
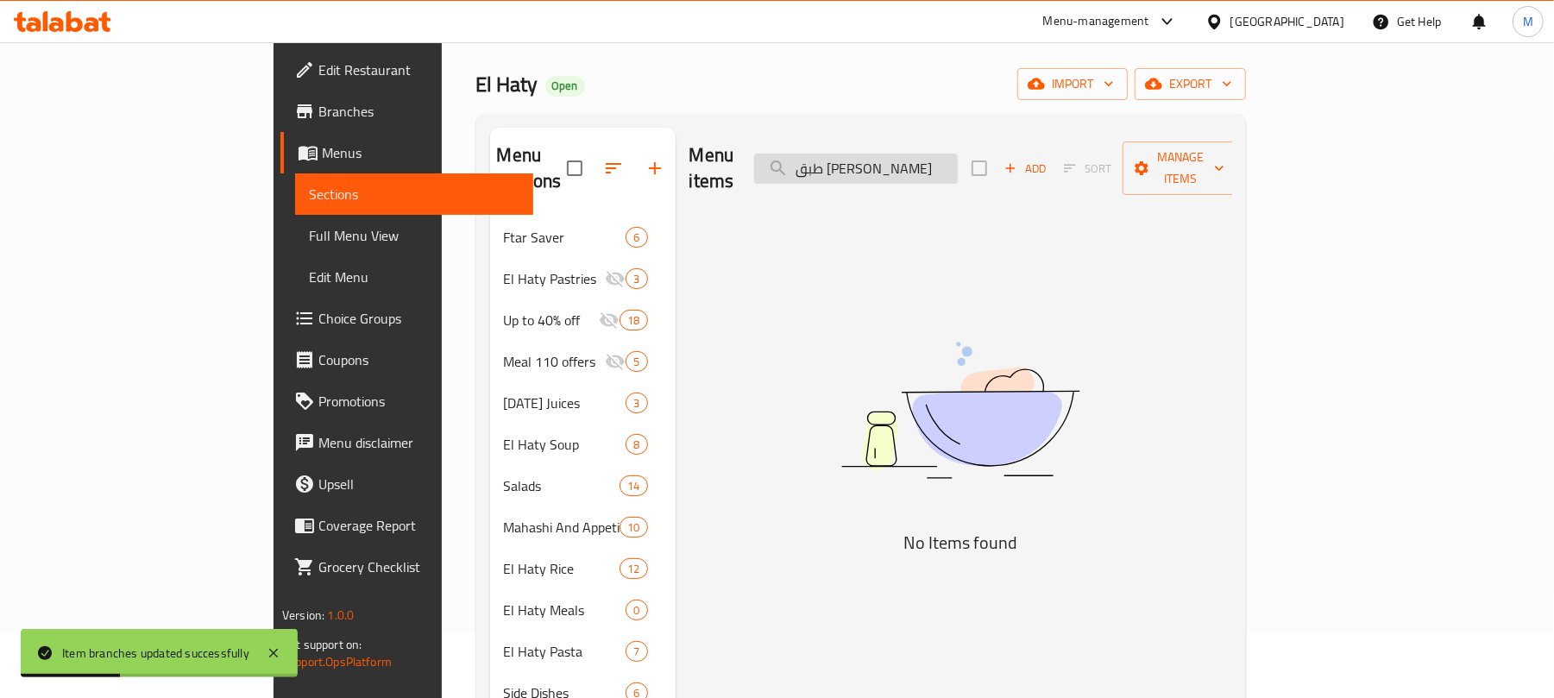
click at [944, 156] on input "طبق ميكس جريل" at bounding box center [856, 169] width 204 height 30
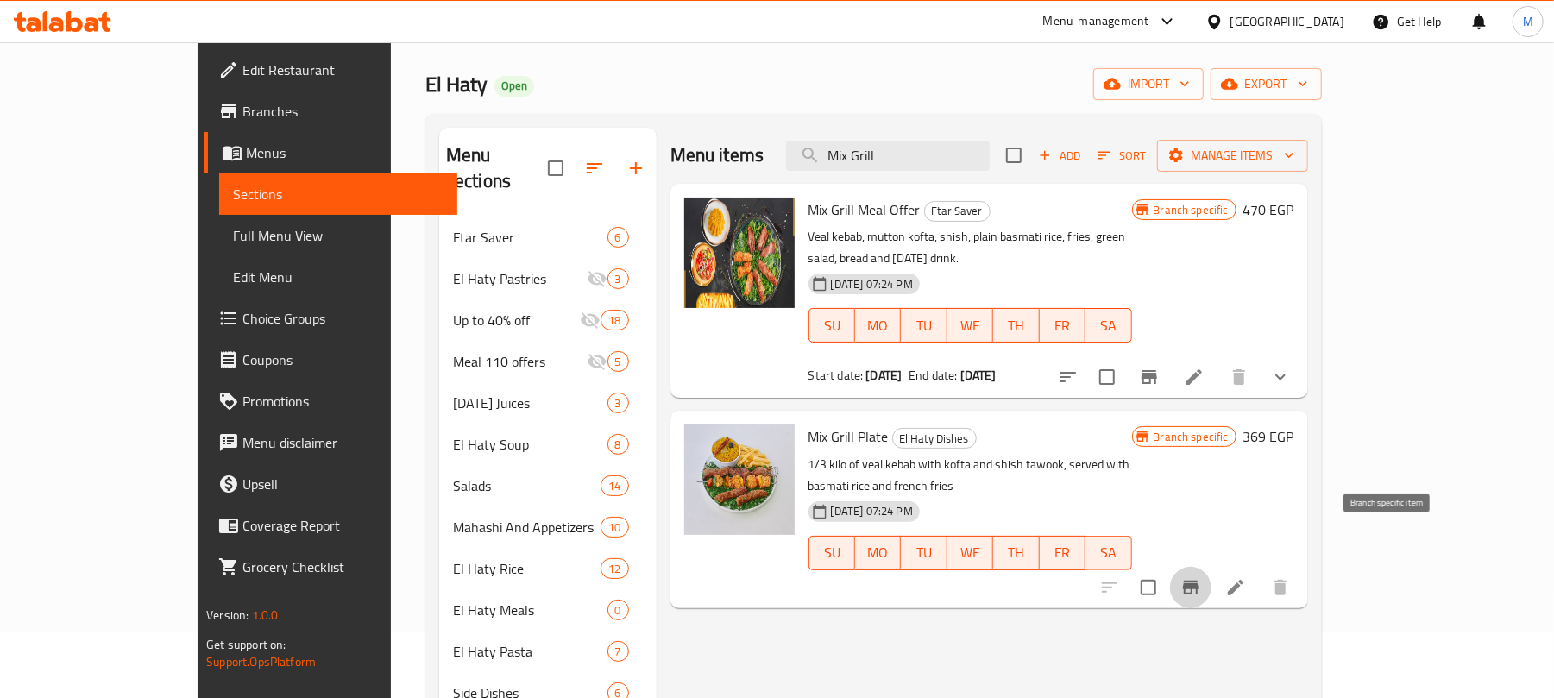
click at [1199, 581] on icon "Branch-specific-item" at bounding box center [1191, 588] width 16 height 14
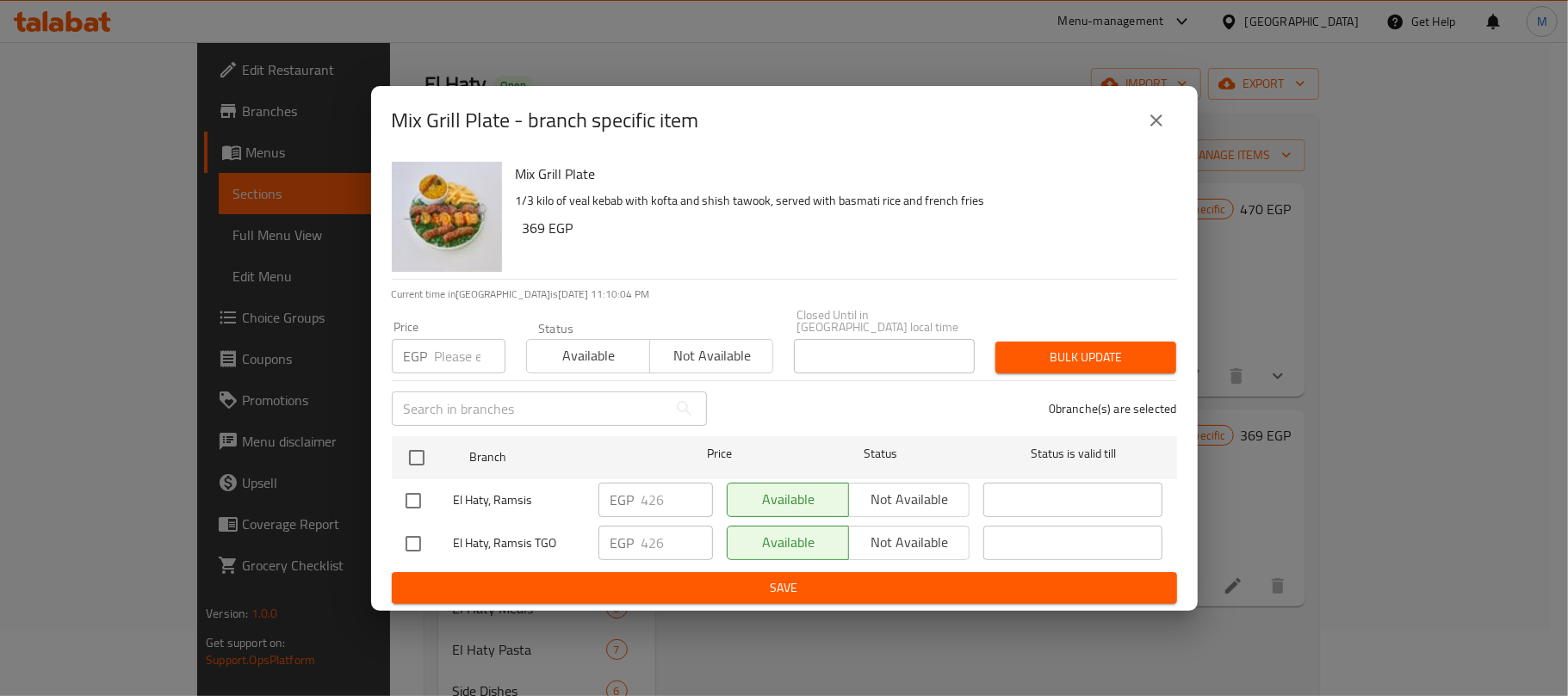
click at [1154, 136] on button "close" at bounding box center [1155, 120] width 41 height 41
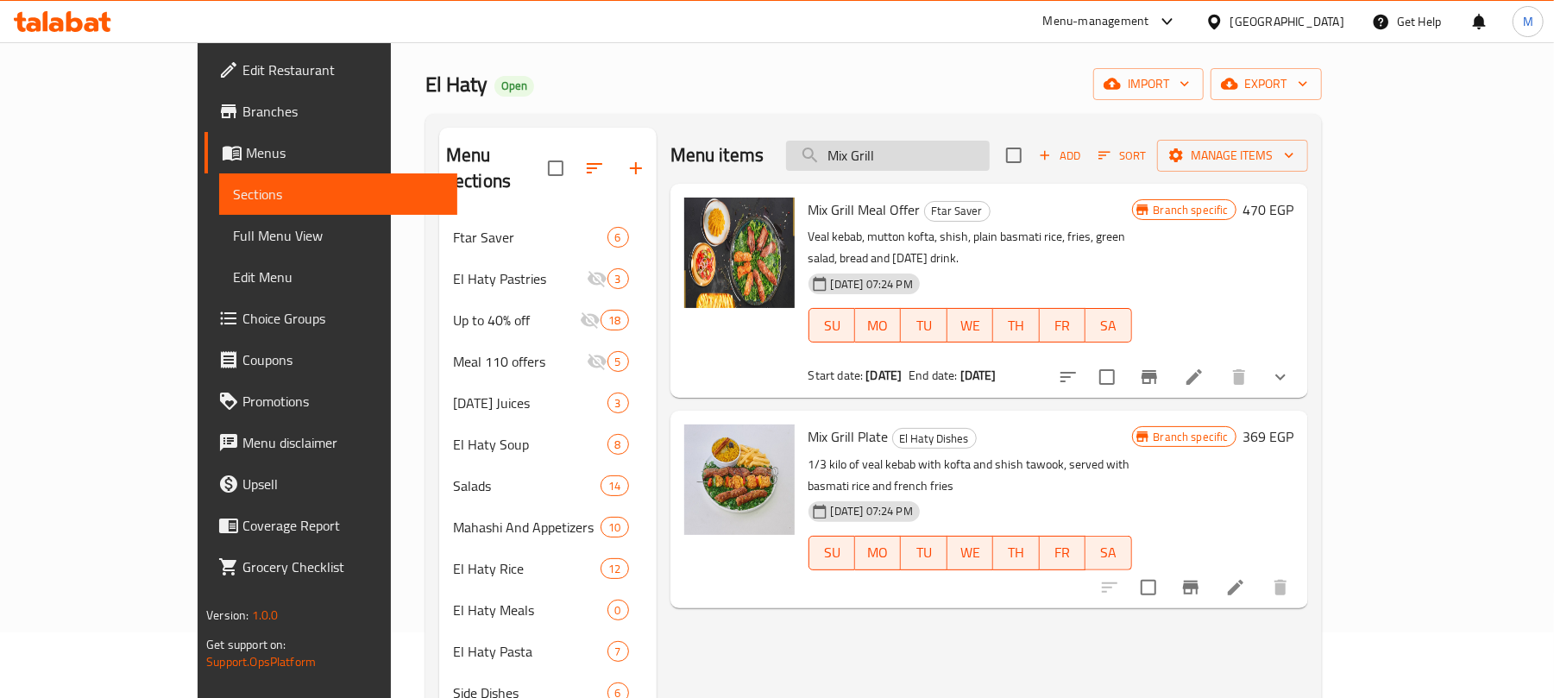
click at [953, 164] on input "Mix Grill" at bounding box center [888, 156] width 204 height 30
paste input "طبق ميكس الحاتي (ورك)"
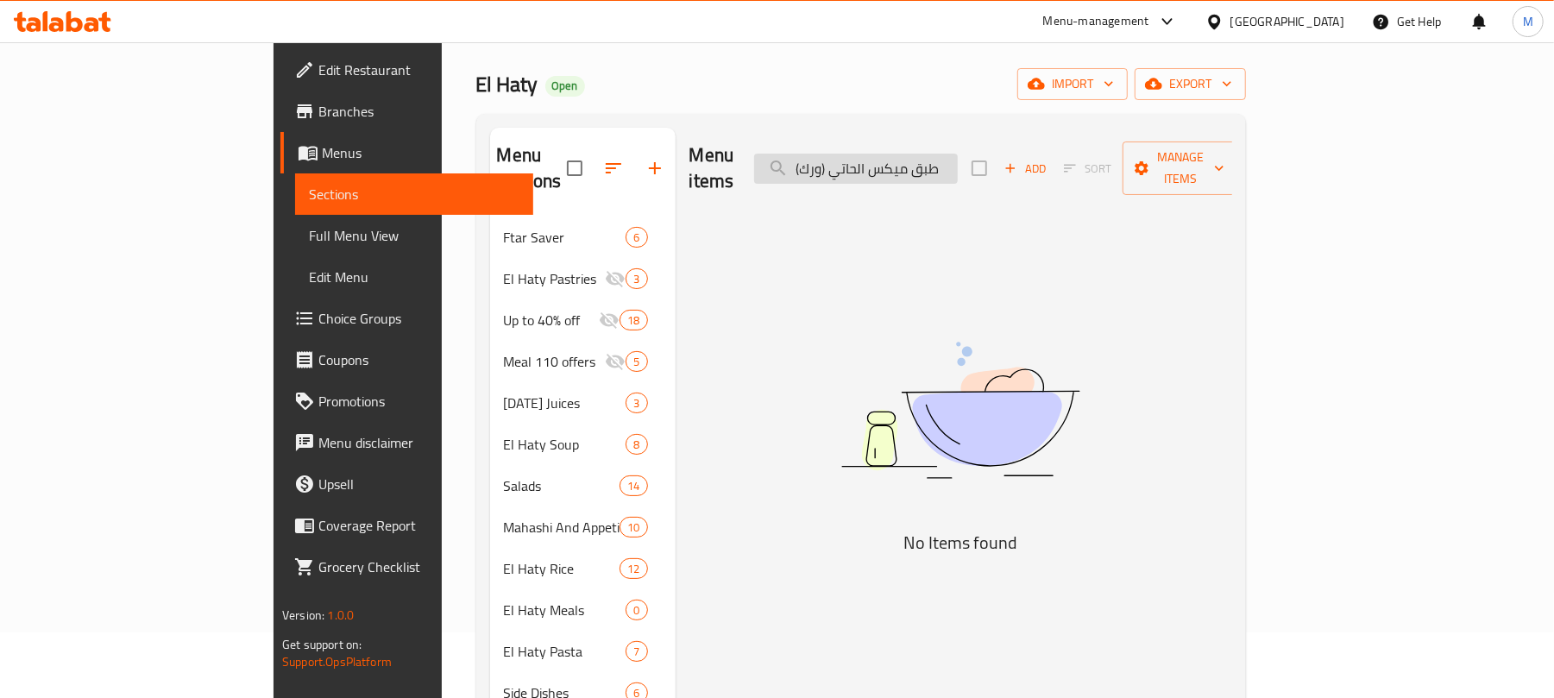
drag, startPoint x: 934, startPoint y: 157, endPoint x: 896, endPoint y: 156, distance: 38.0
click at [896, 156] on input "طبق ميكس الحاتي (ورك)" at bounding box center [856, 169] width 204 height 30
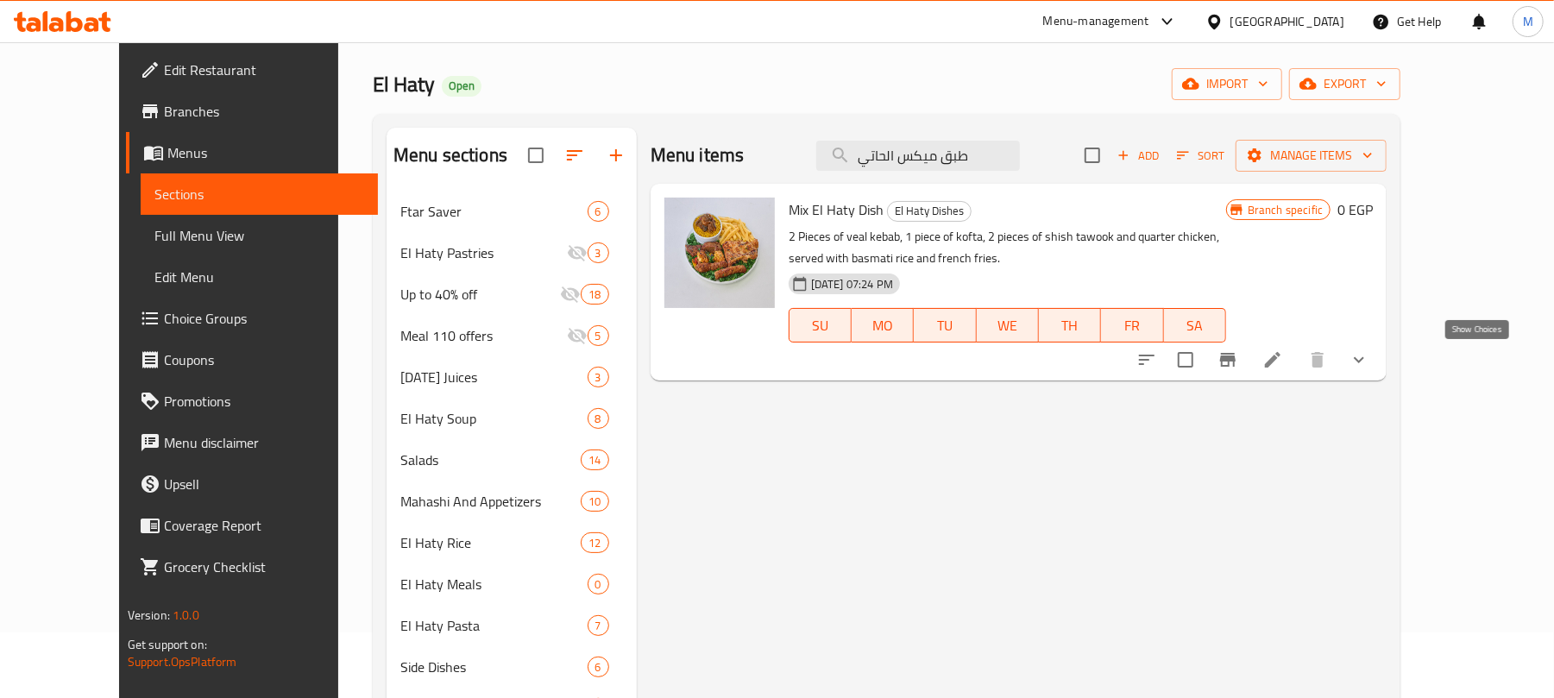
click at [1370, 366] on icon "show more" at bounding box center [1359, 360] width 21 height 21
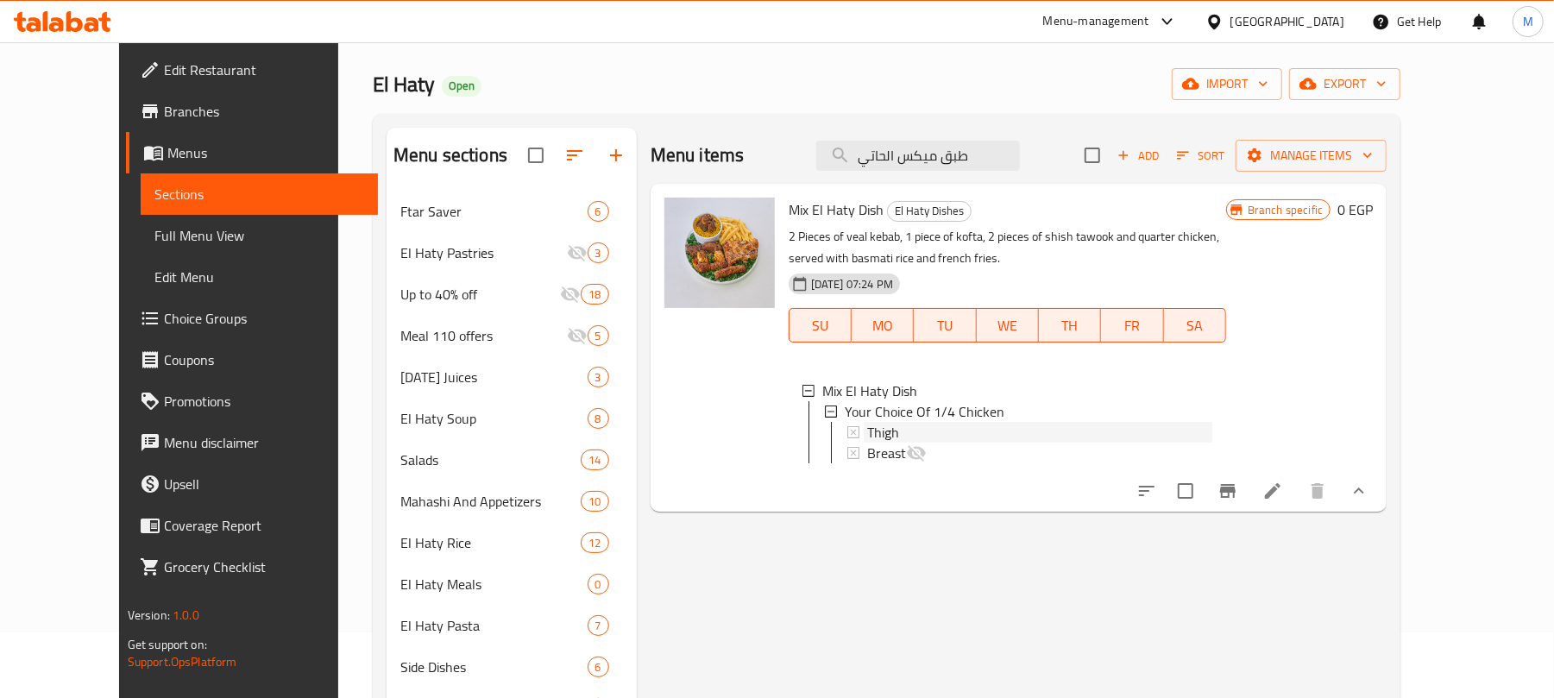
click at [906, 428] on div "Thigh" at bounding box center [1039, 432] width 345 height 21
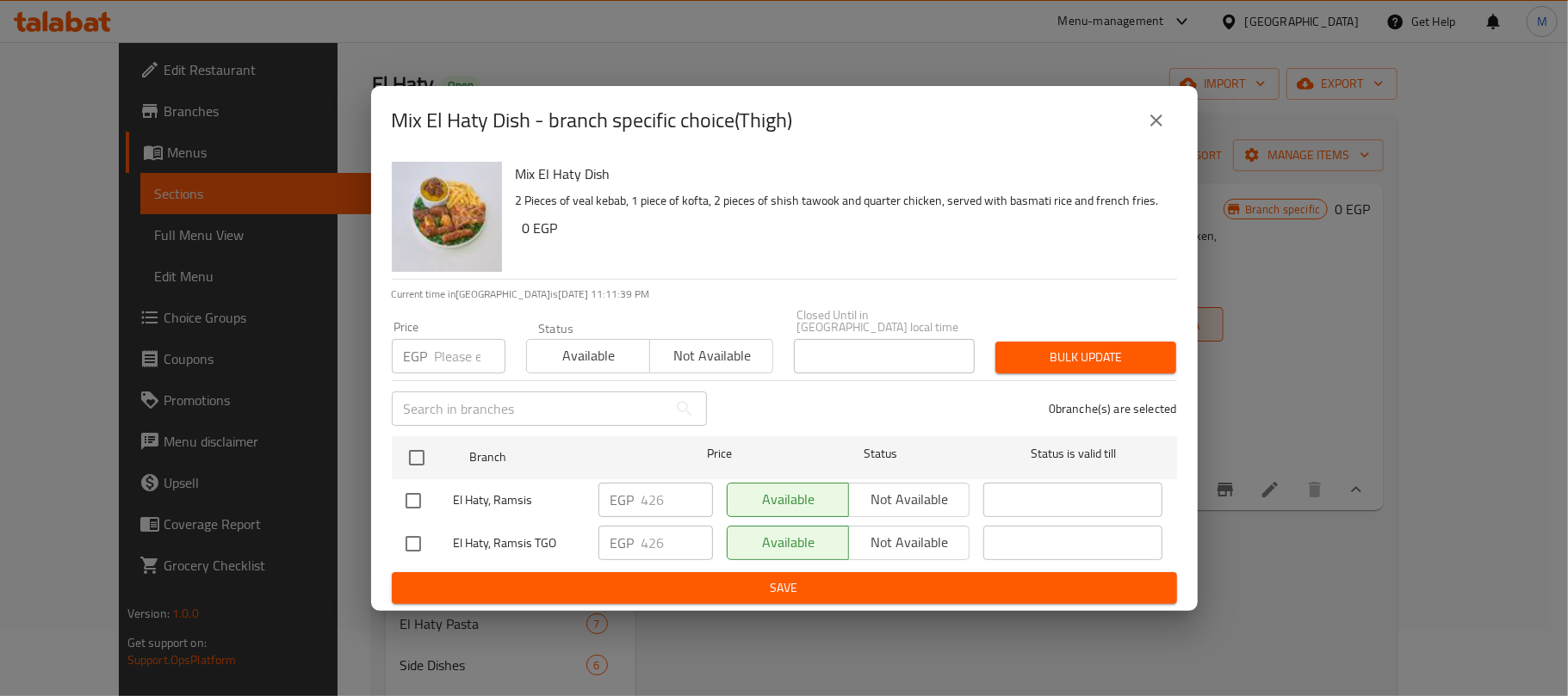
click at [1151, 115] on button "close" at bounding box center [1155, 120] width 41 height 41
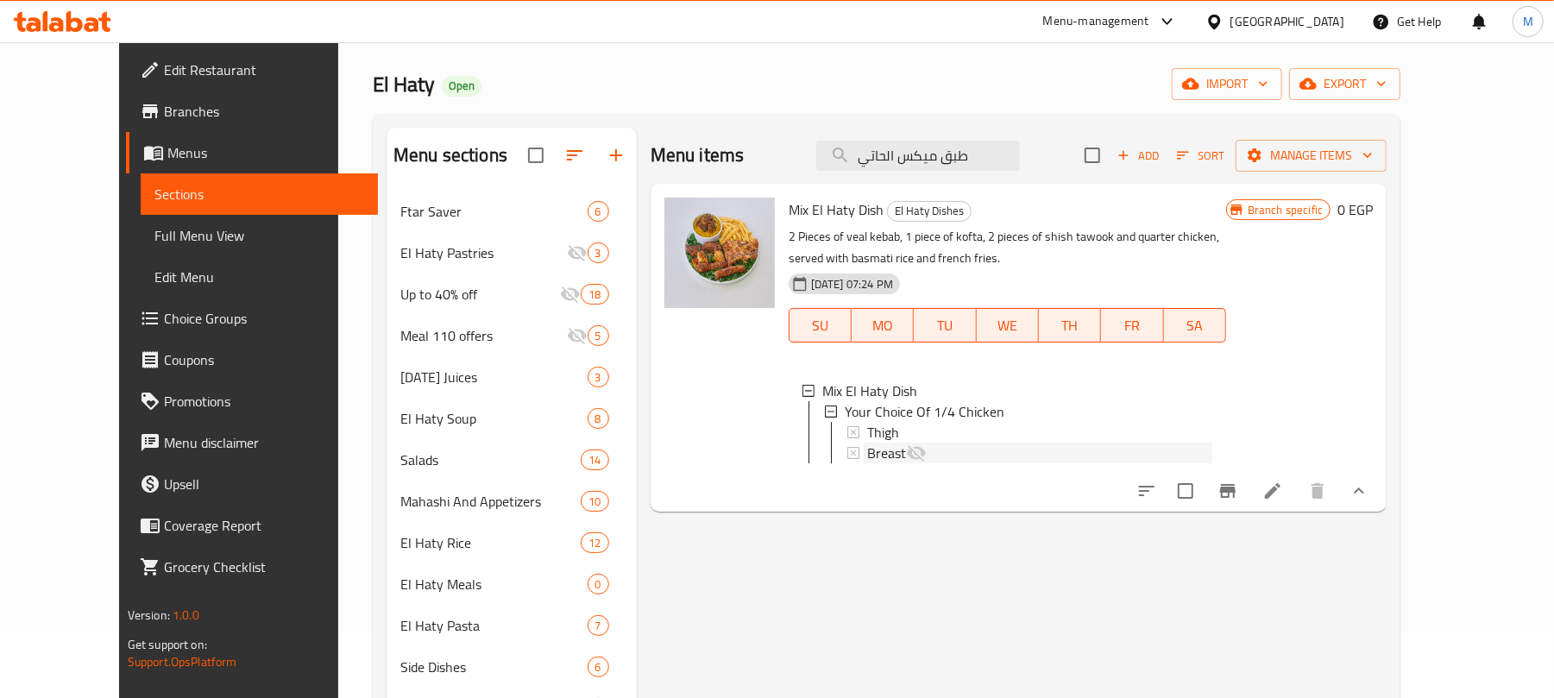
click at [907, 453] on icon at bounding box center [916, 453] width 19 height 16
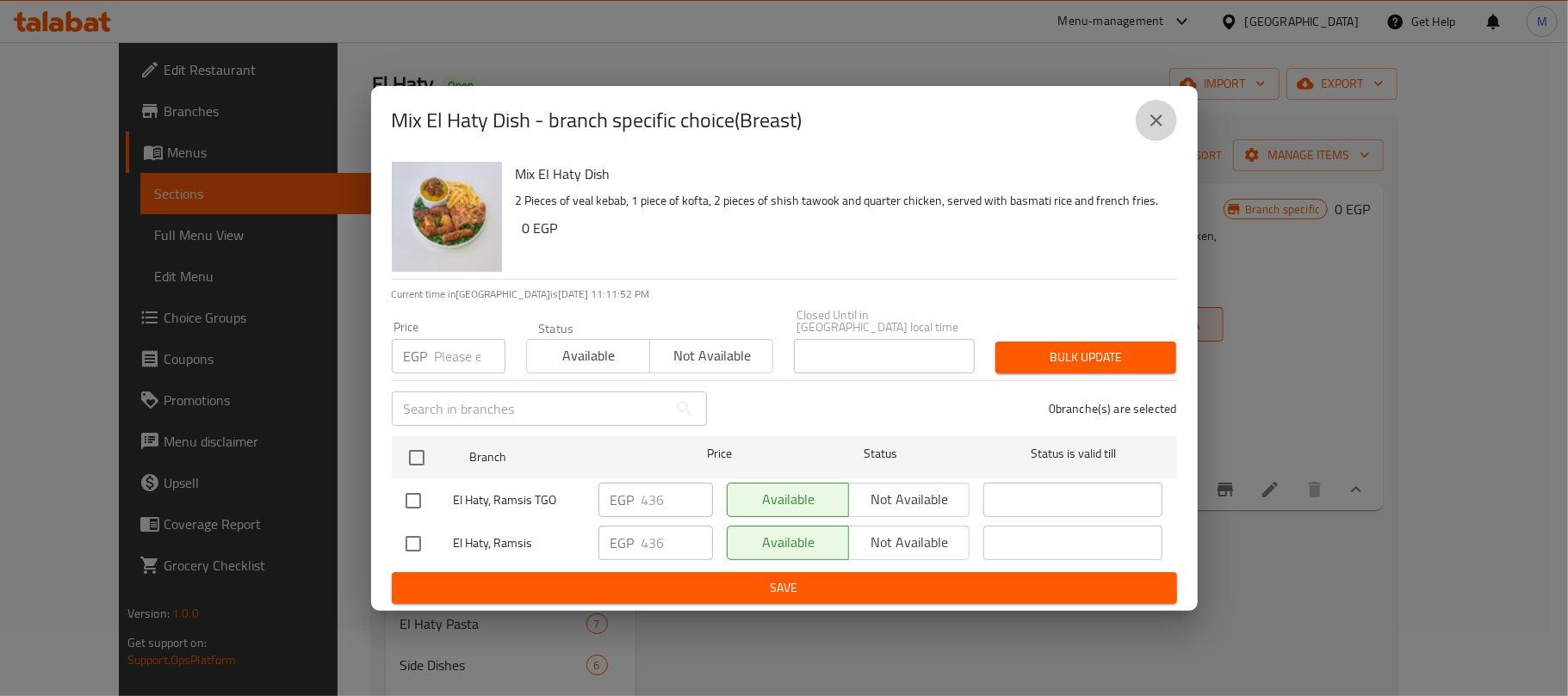
click at [1155, 136] on button "close" at bounding box center [1155, 120] width 41 height 41
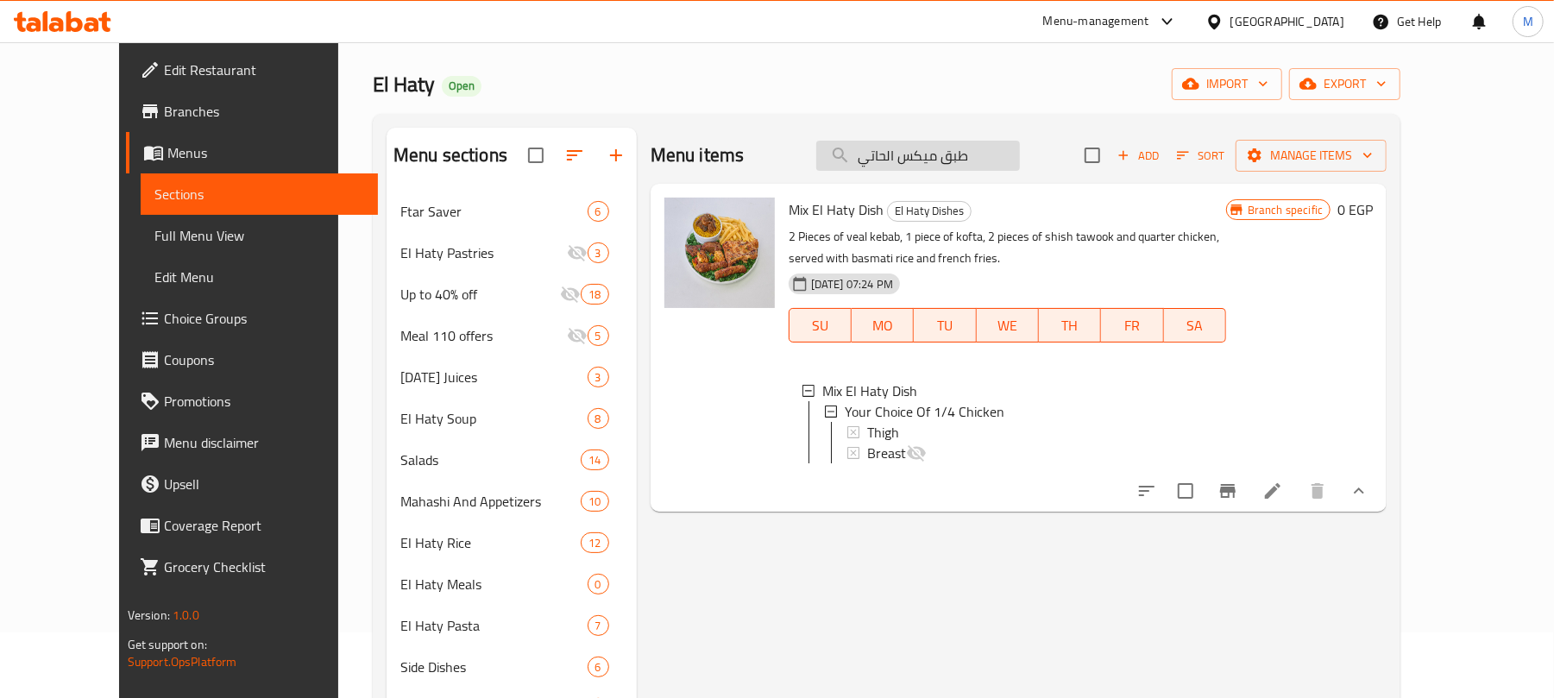
click at [1010, 154] on input "طبق ميكس الحاتي" at bounding box center [918, 156] width 204 height 30
paste input "فتة وطرب"
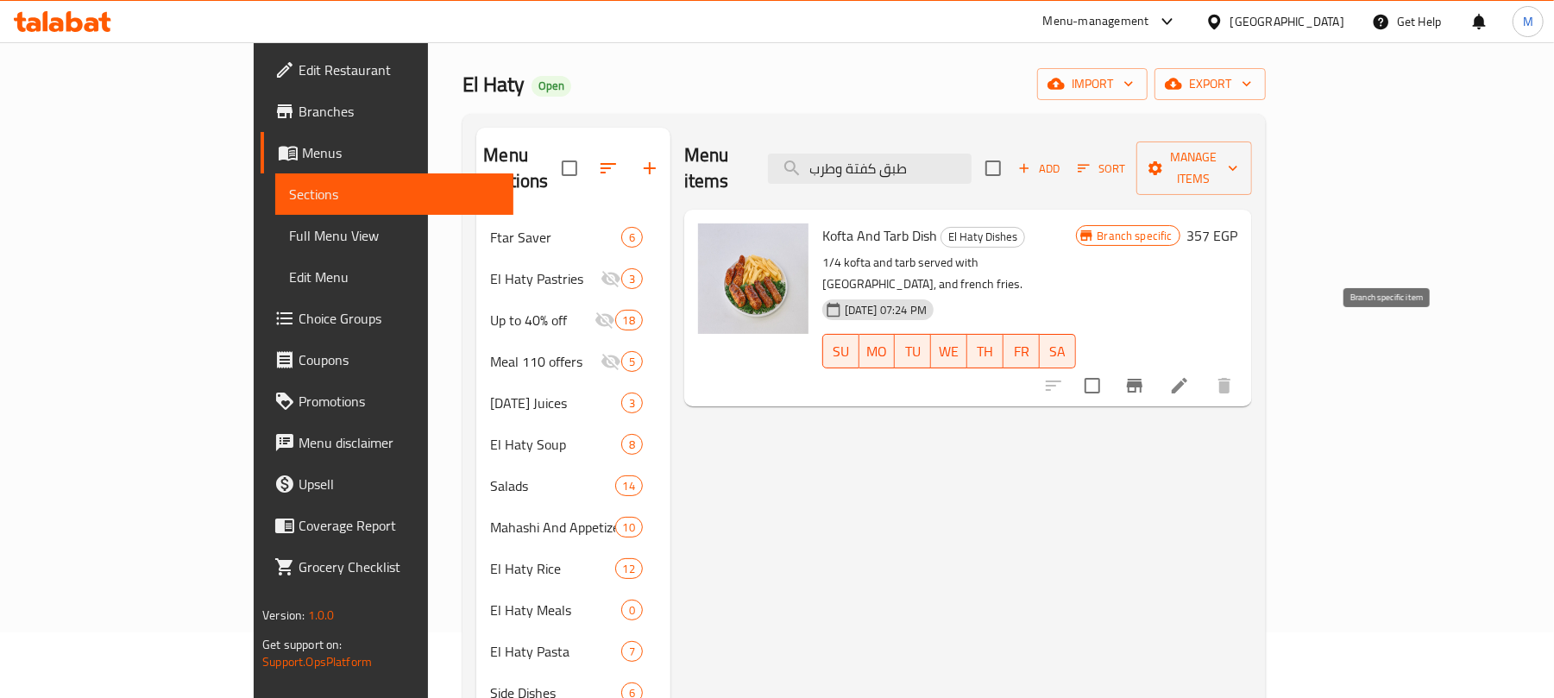
click at [1156, 365] on button "Branch-specific-item" at bounding box center [1134, 385] width 41 height 41
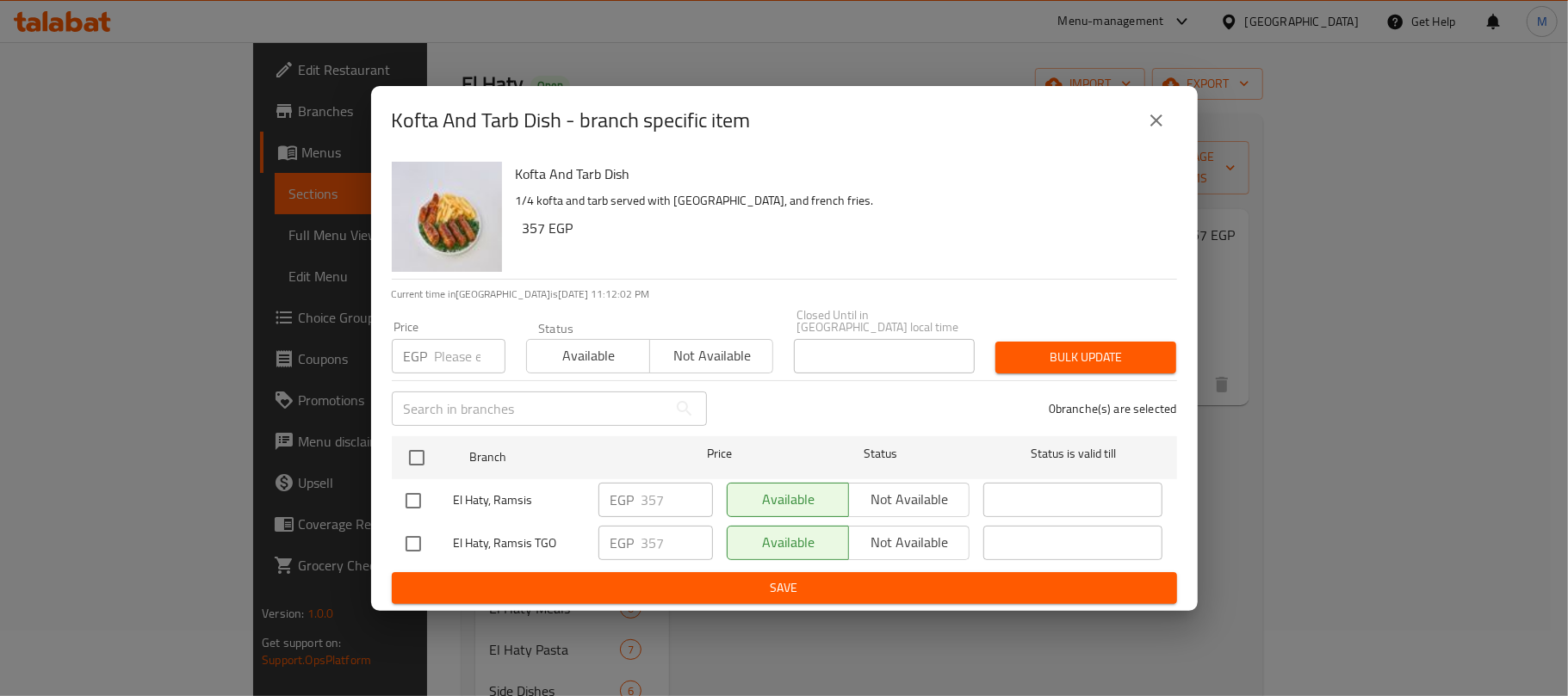
click at [1166, 126] on button "close" at bounding box center [1155, 120] width 41 height 41
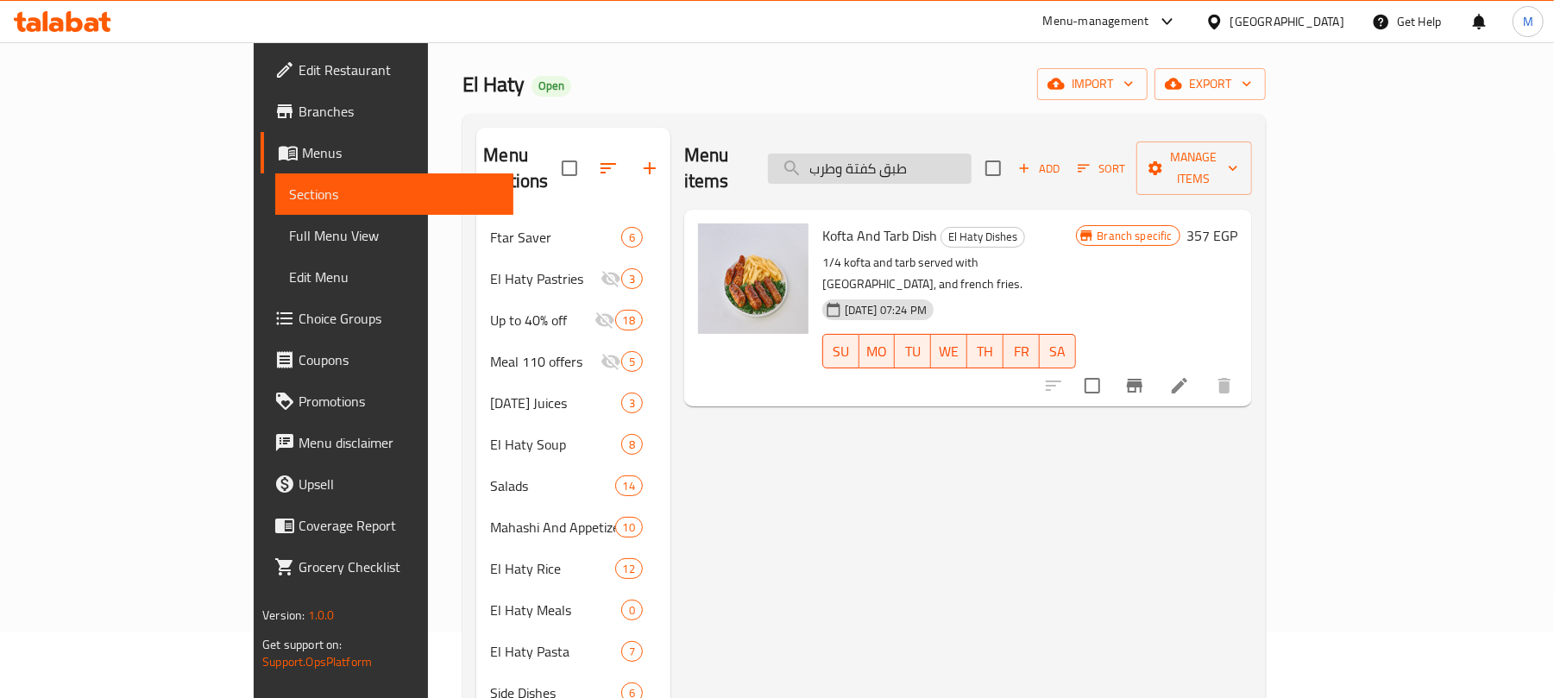
click at [972, 169] on input "طبق كفتة وطرب" at bounding box center [870, 169] width 204 height 30
paste input "يش طاووق"
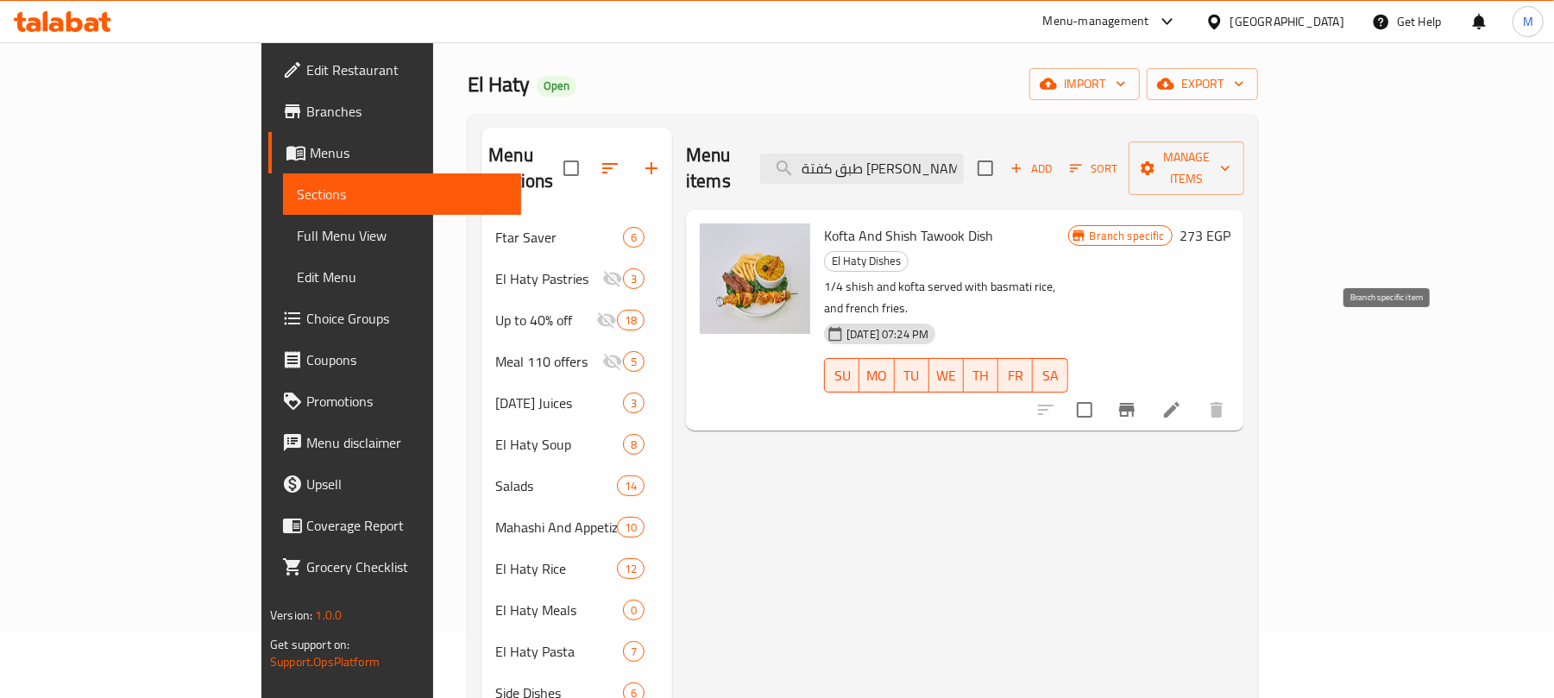
click at [1138, 400] on icon "Branch-specific-item" at bounding box center [1127, 410] width 21 height 21
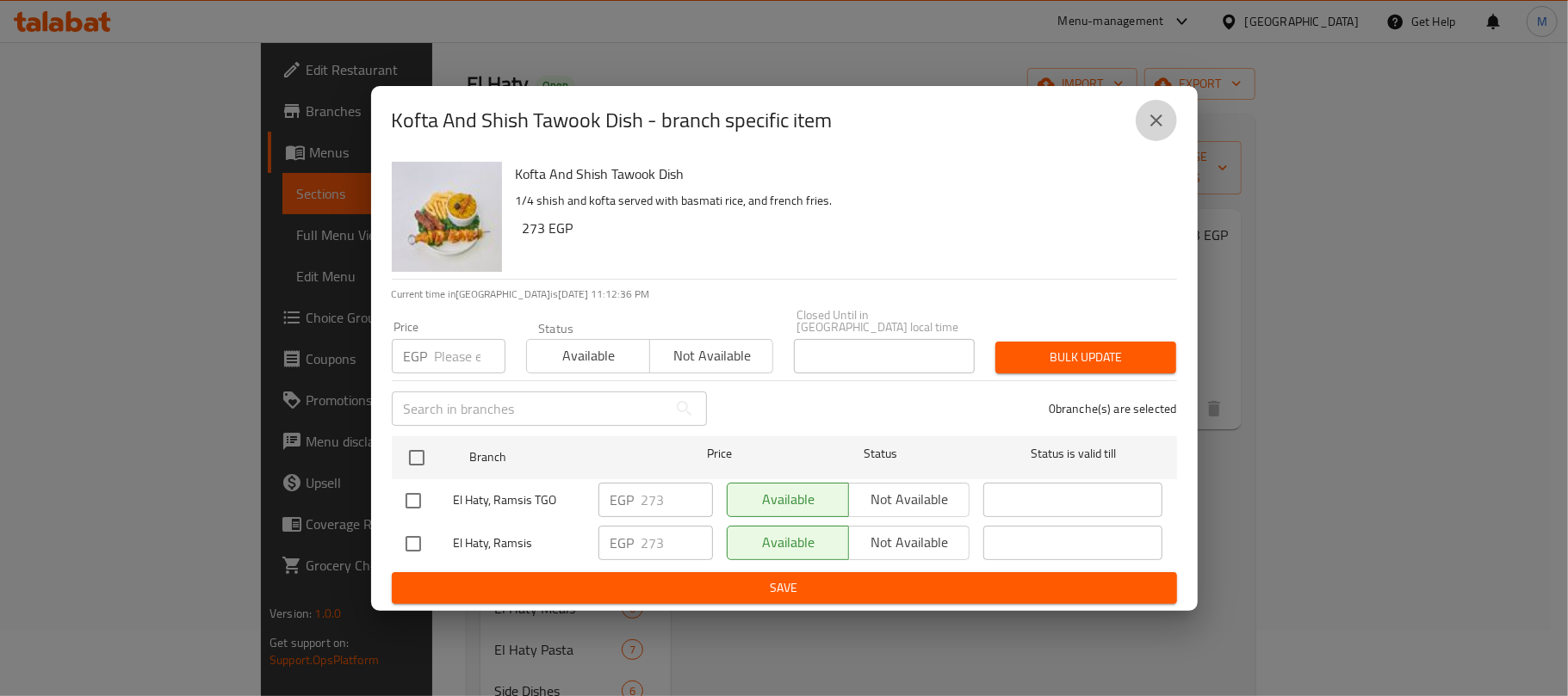
click at [1152, 127] on icon "close" at bounding box center [1156, 121] width 12 height 12
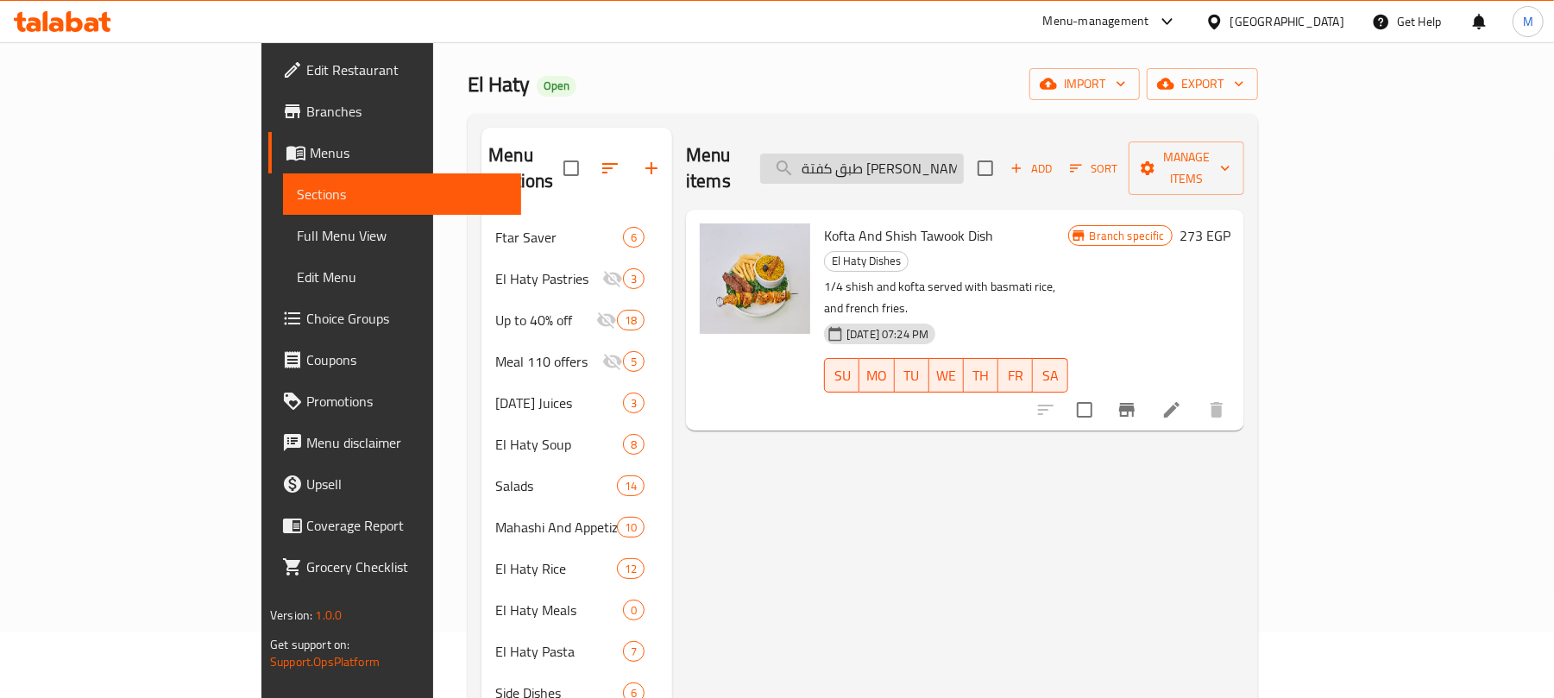
click at [964, 171] on input "طبق كفتة وشيش طاووق" at bounding box center [862, 169] width 204 height 30
paste input "باب وكفتة"
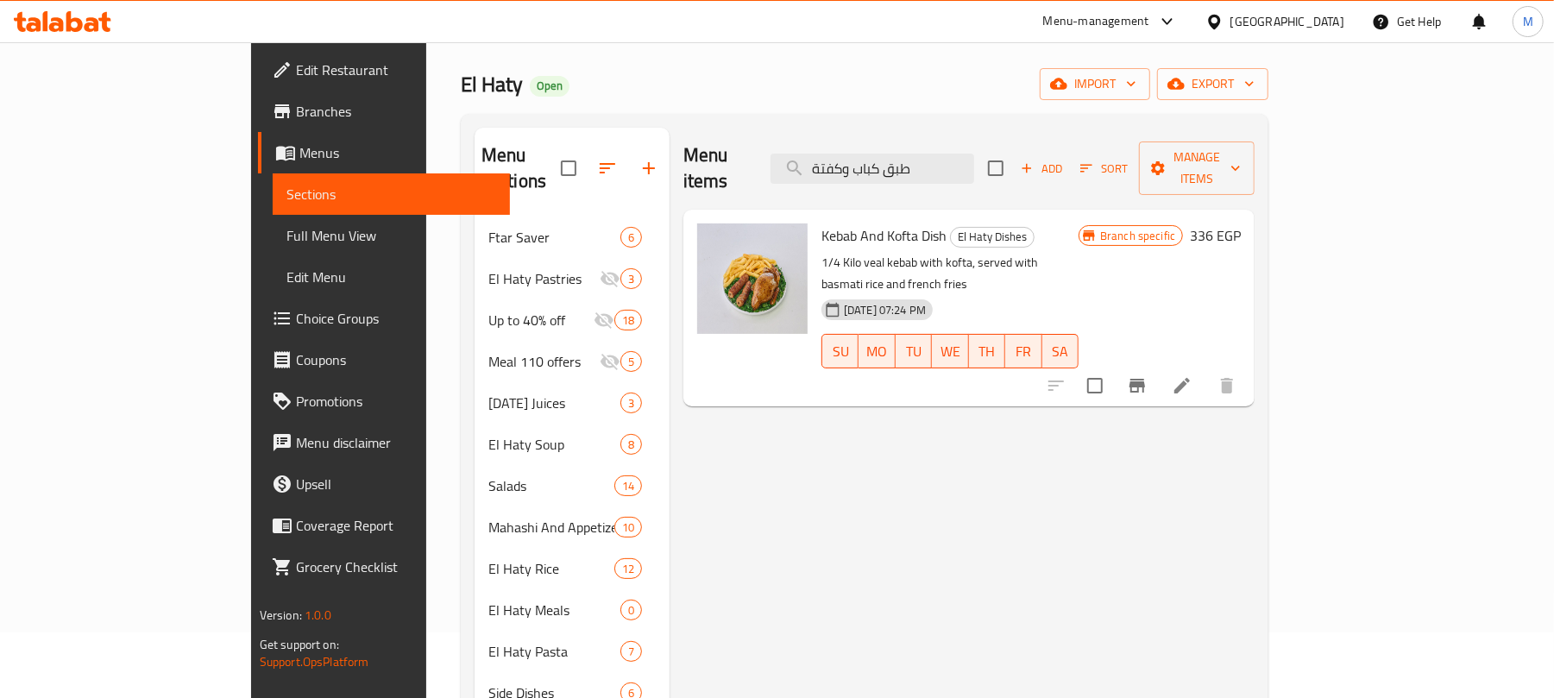
type input "طبق كباب وكفتة"
click at [1145, 379] on icon "Branch-specific-item" at bounding box center [1138, 386] width 16 height 14
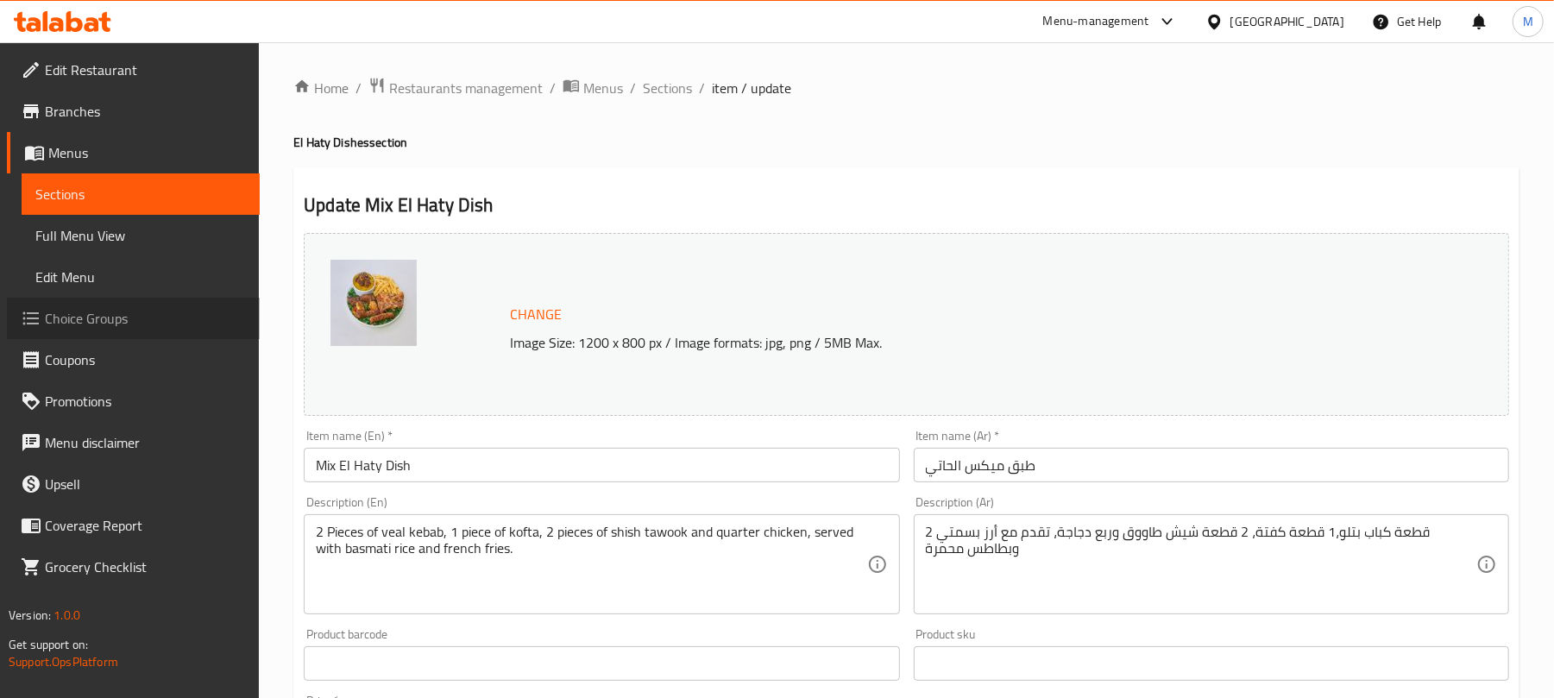
click at [63, 314] on span "Choice Groups" at bounding box center [145, 318] width 201 height 21
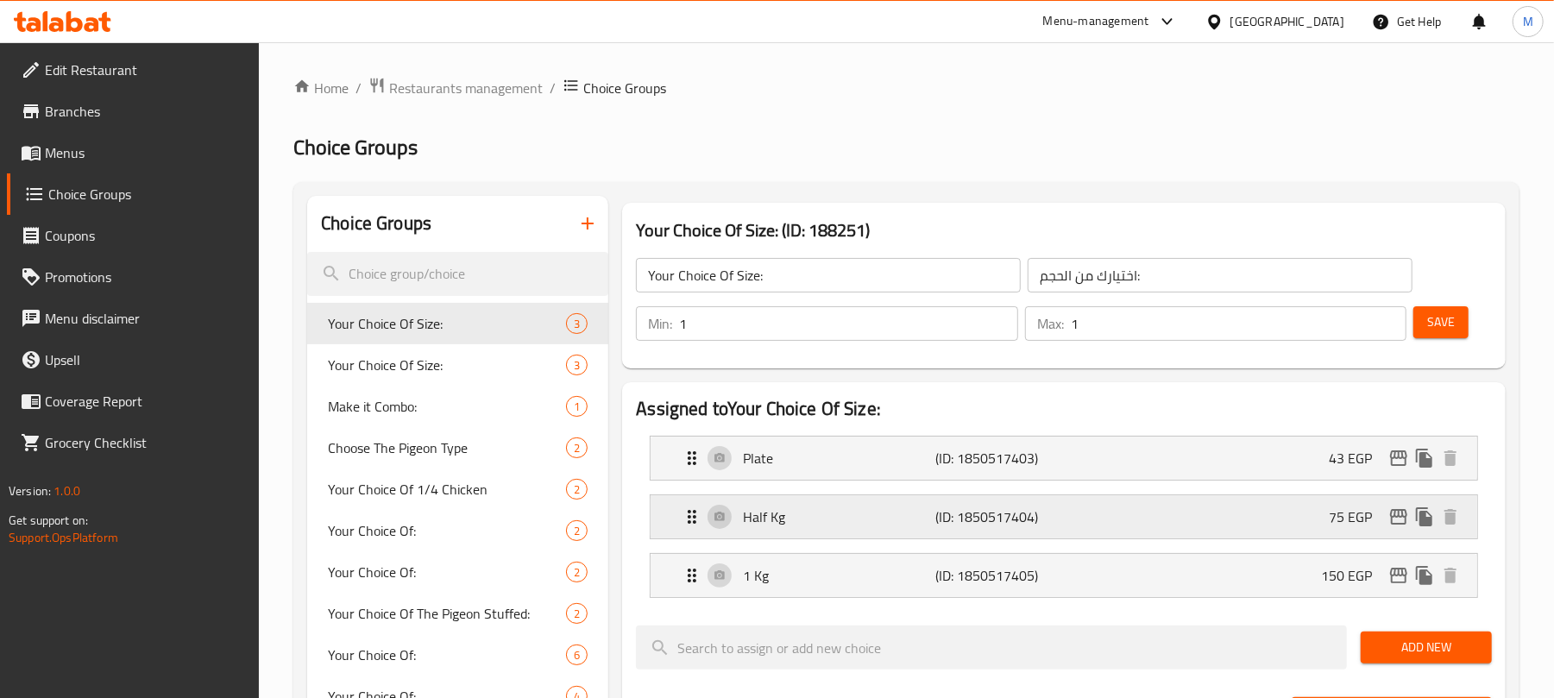
scroll to position [230, 0]
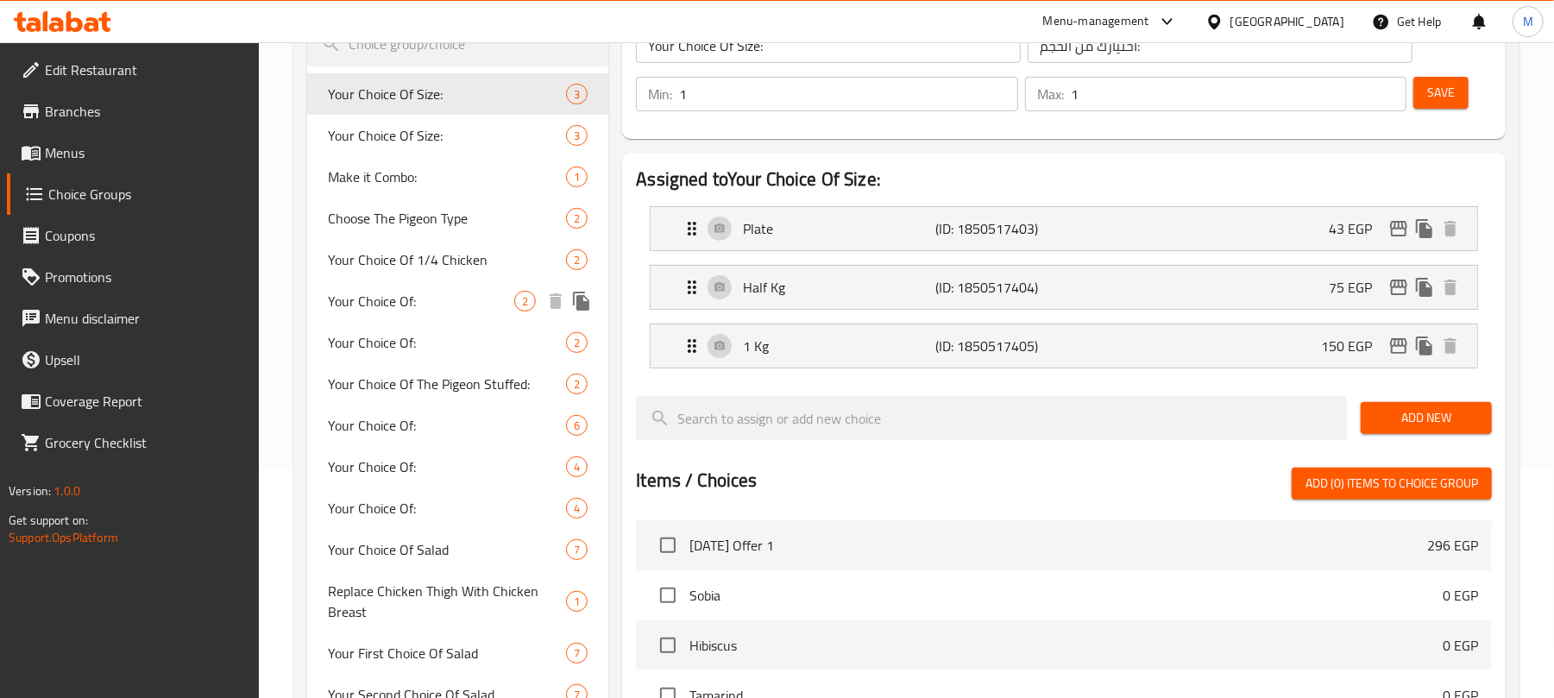
click at [452, 249] on span "Your Choice Of 1/4 Chicken" at bounding box center [447, 259] width 238 height 21
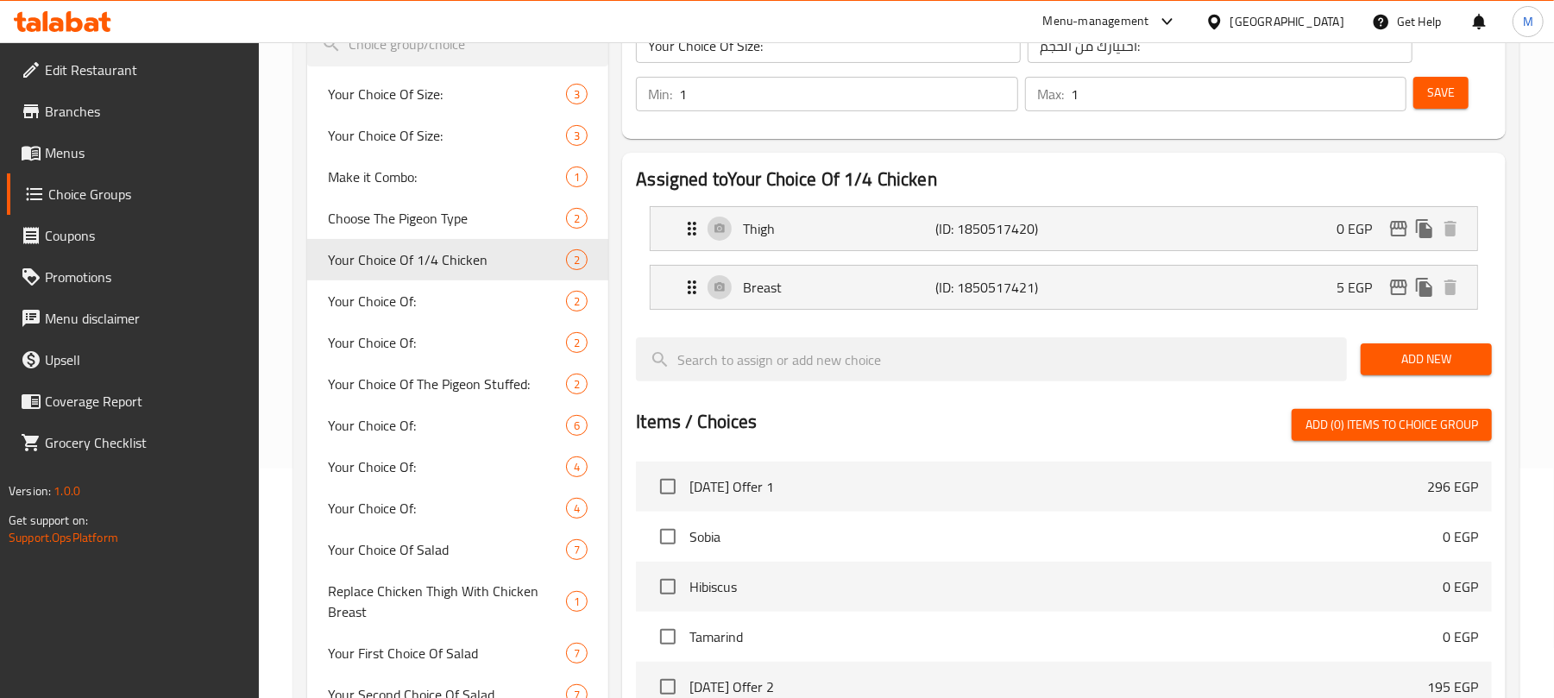
type input "Your Choice Of 1/4 Chicken"
type input "اختيارك من 1/4 فرخة:"
click at [1396, 231] on icon "edit" at bounding box center [1399, 228] width 21 height 21
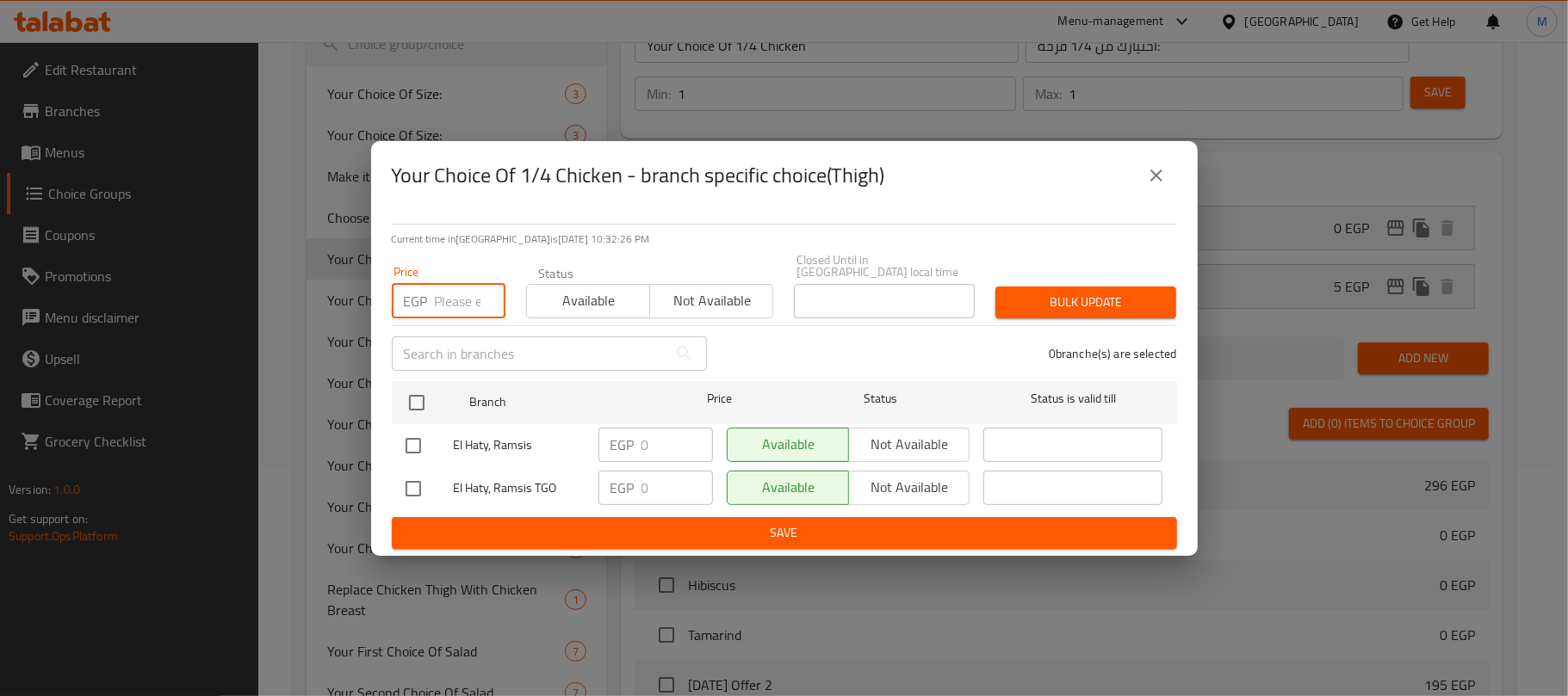
click at [456, 297] on input "number" at bounding box center [470, 301] width 71 height 35
paste input "426"
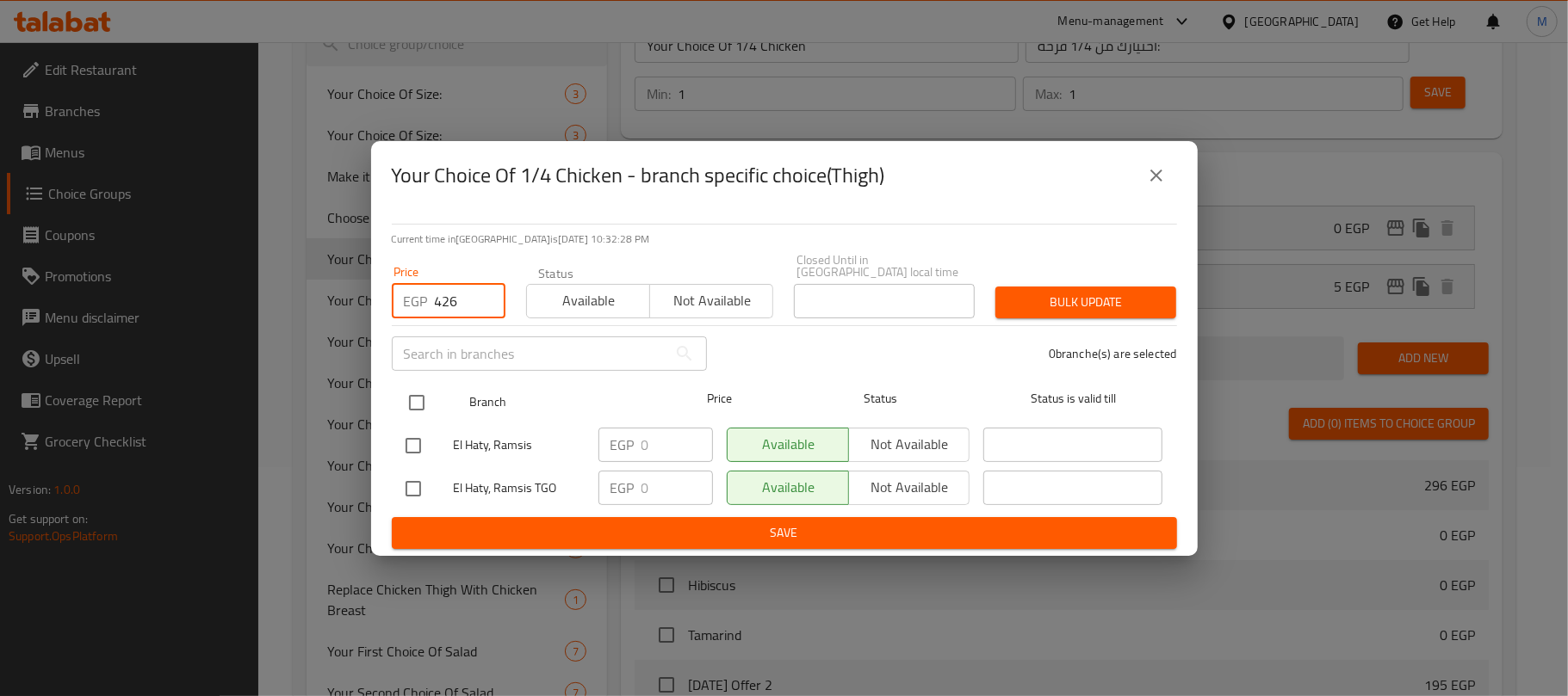
type input "426"
click at [415, 398] on input "checkbox" at bounding box center [417, 403] width 36 height 36
checkbox input "true"
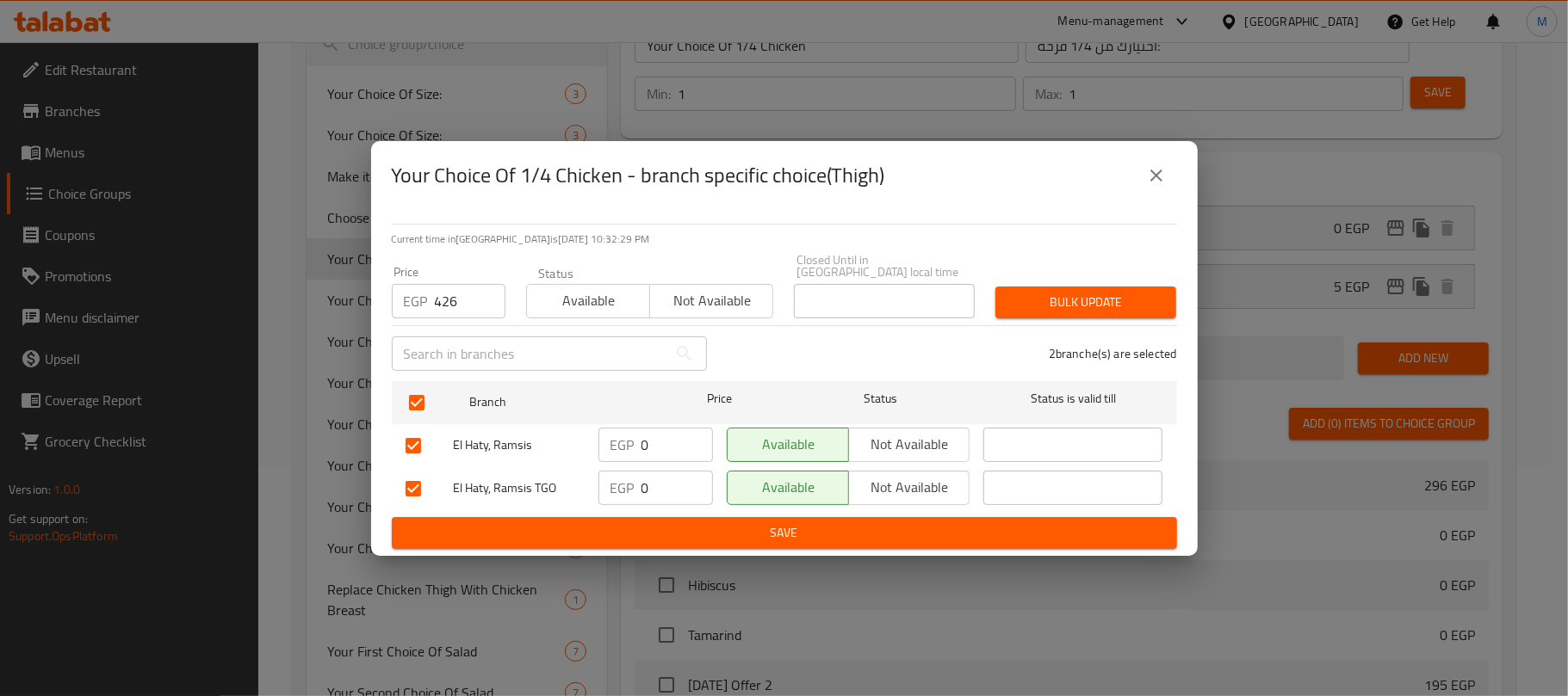
checkbox input "true"
click at [1129, 298] on span "Bulk update" at bounding box center [1085, 303] width 154 height 22
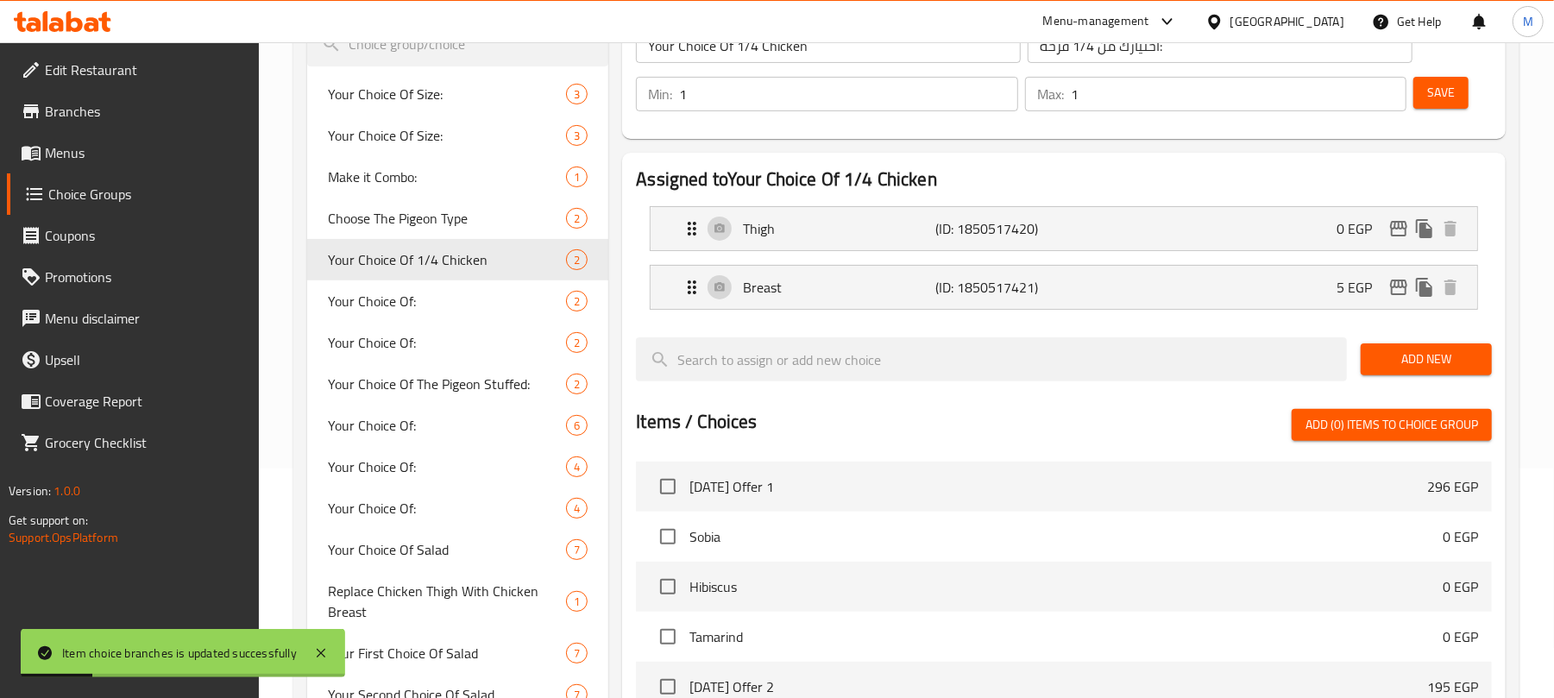
scroll to position [0, 0]
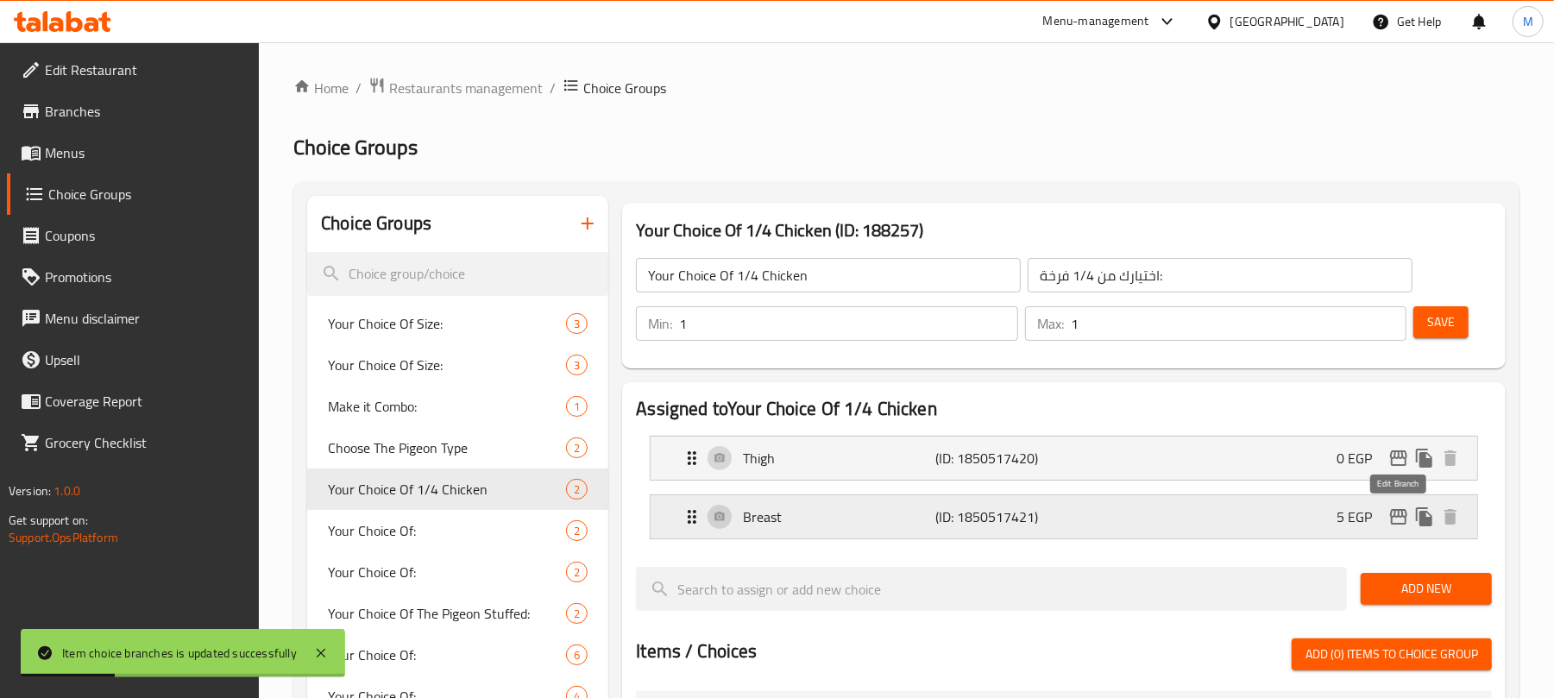
click at [1398, 520] on icon "edit" at bounding box center [1399, 517] width 21 height 21
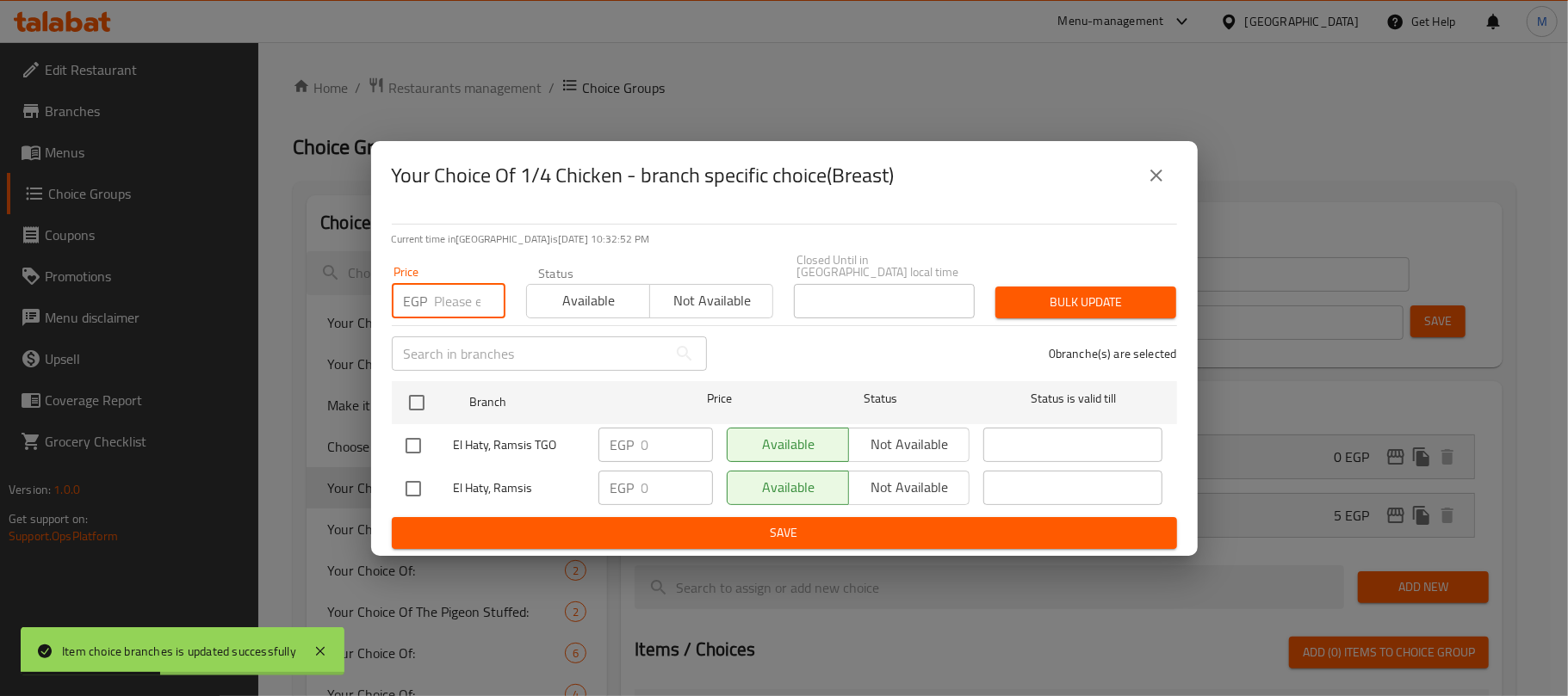
click at [453, 292] on input "number" at bounding box center [470, 301] width 71 height 35
paste input "436"
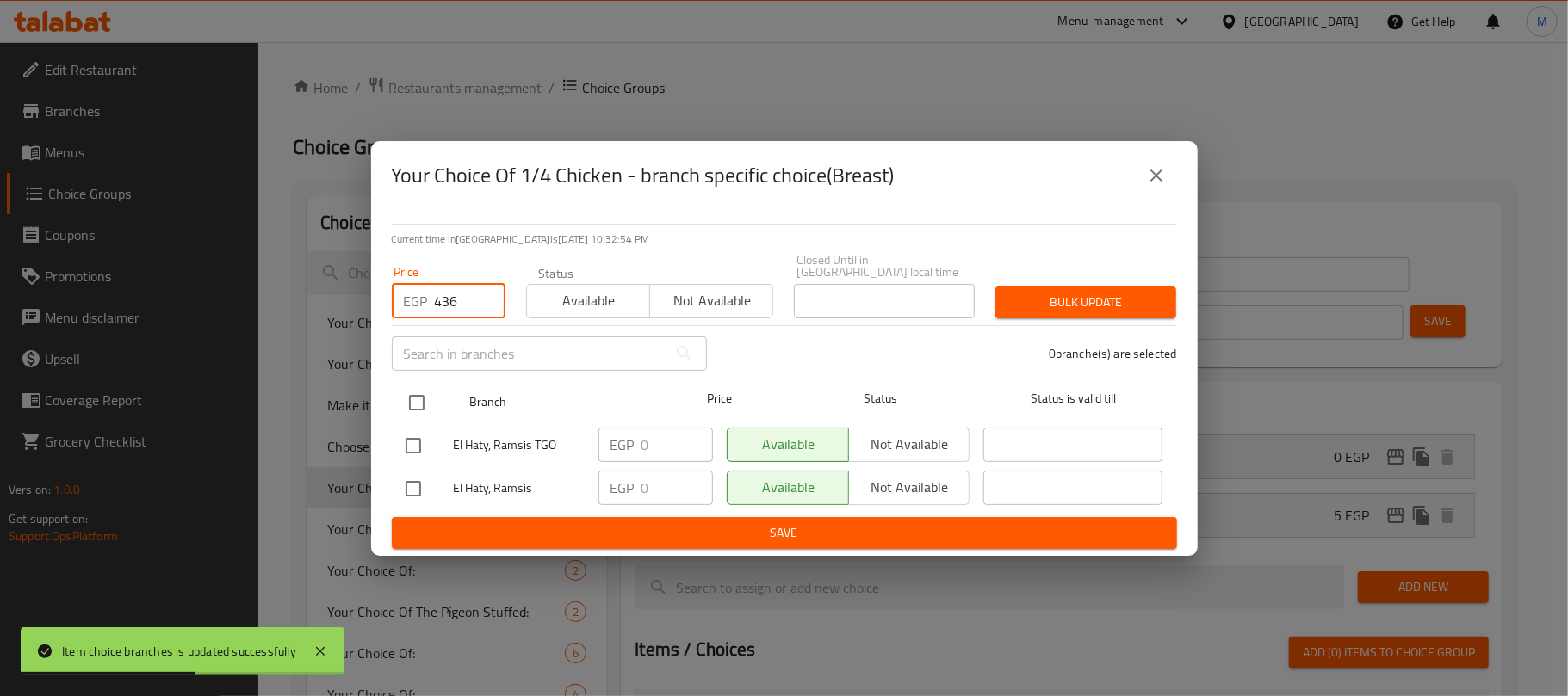
type input "436"
click at [407, 394] on input "checkbox" at bounding box center [417, 403] width 36 height 36
checkbox input "true"
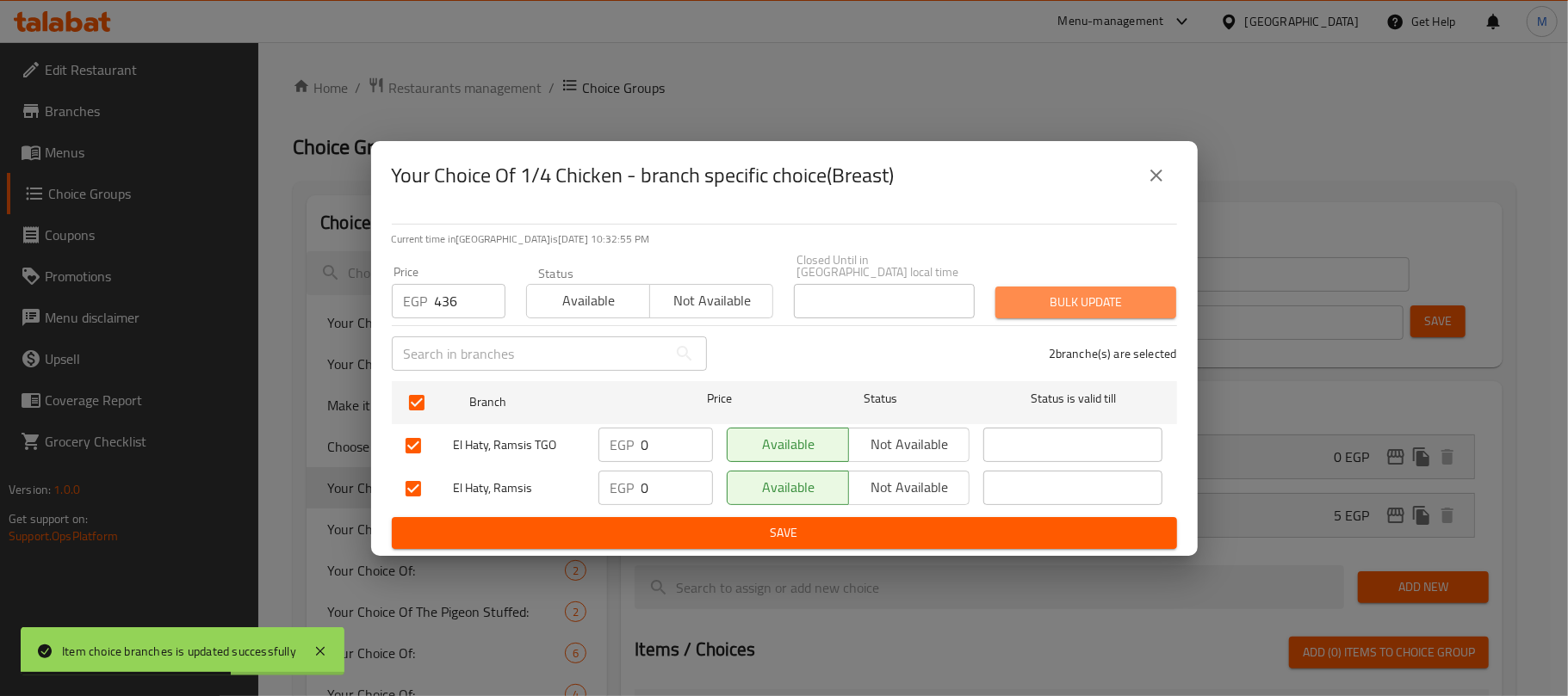
click at [1031, 294] on span "Bulk update" at bounding box center [1085, 303] width 154 height 22
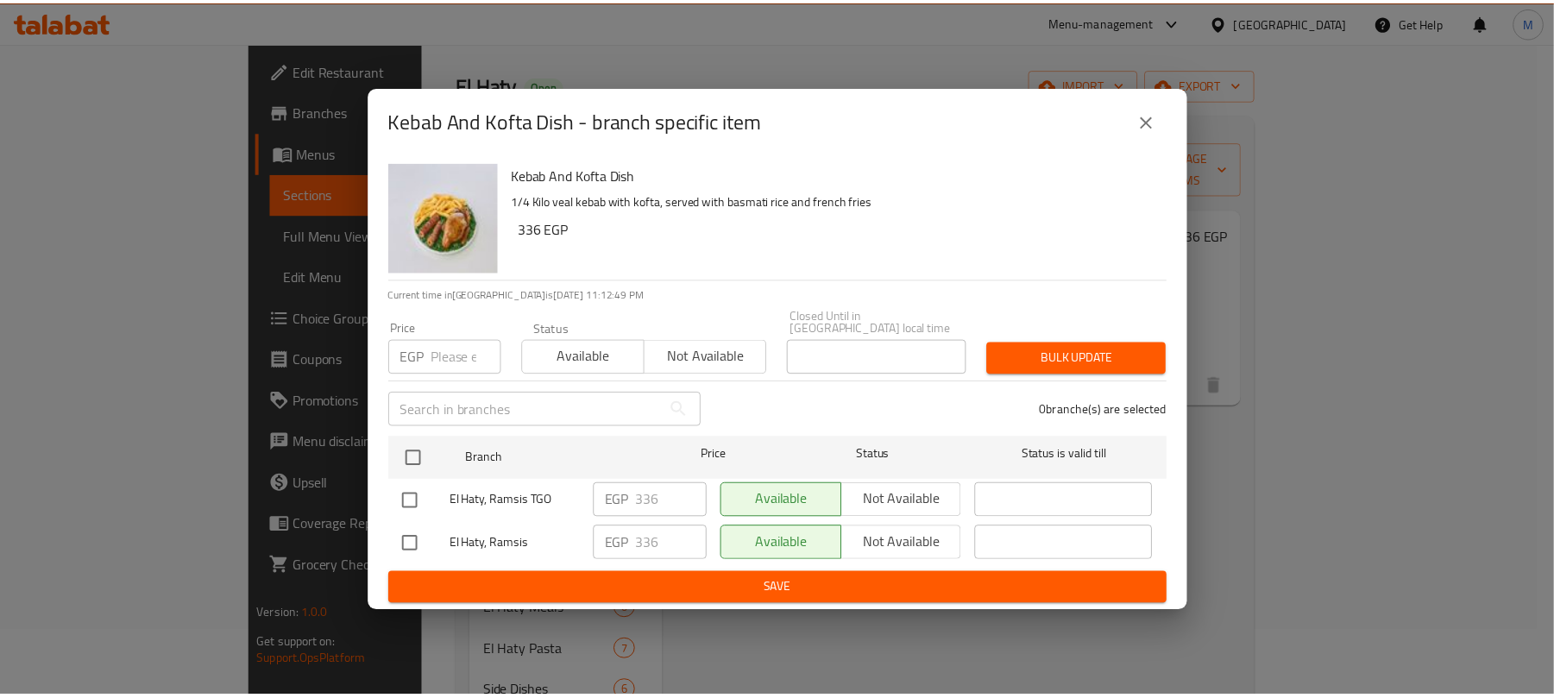
scroll to position [66, 0]
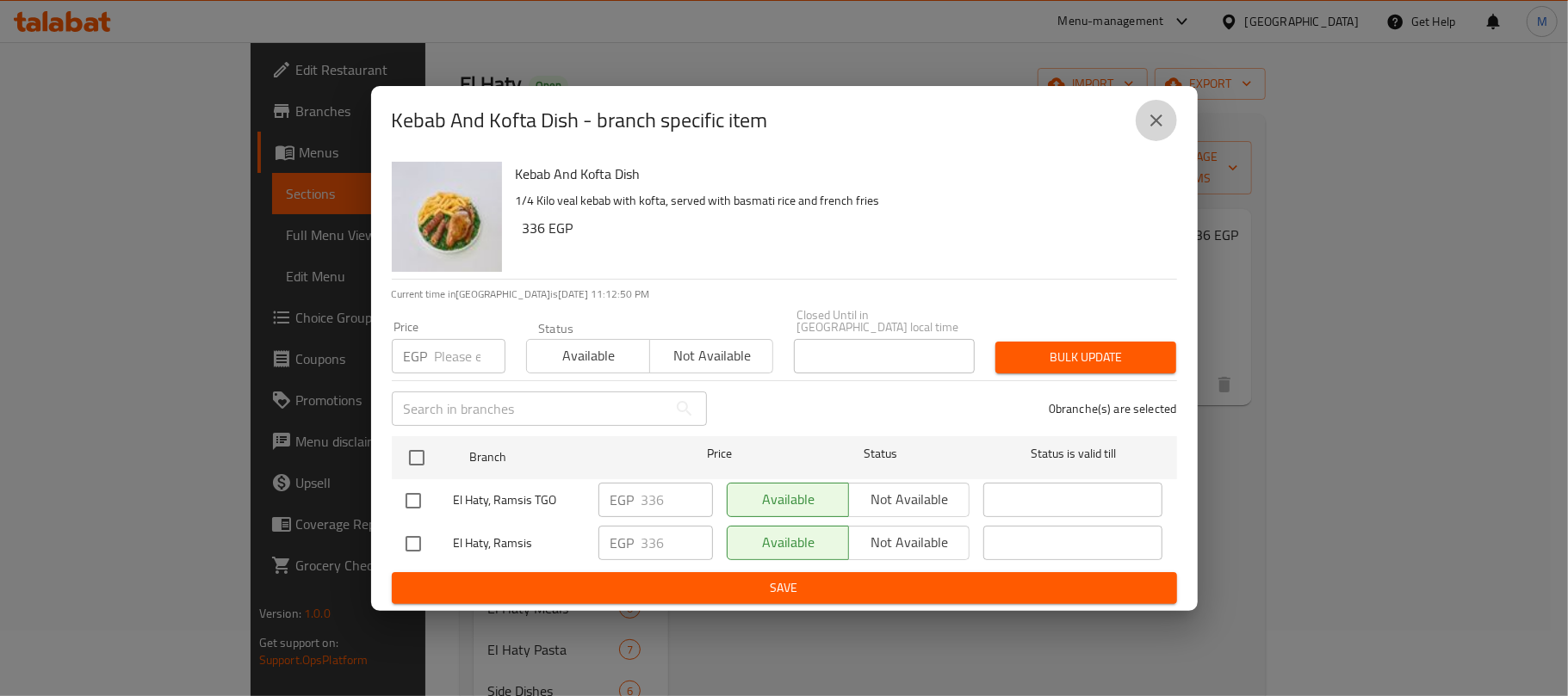
click at [1157, 131] on icon "close" at bounding box center [1156, 120] width 21 height 21
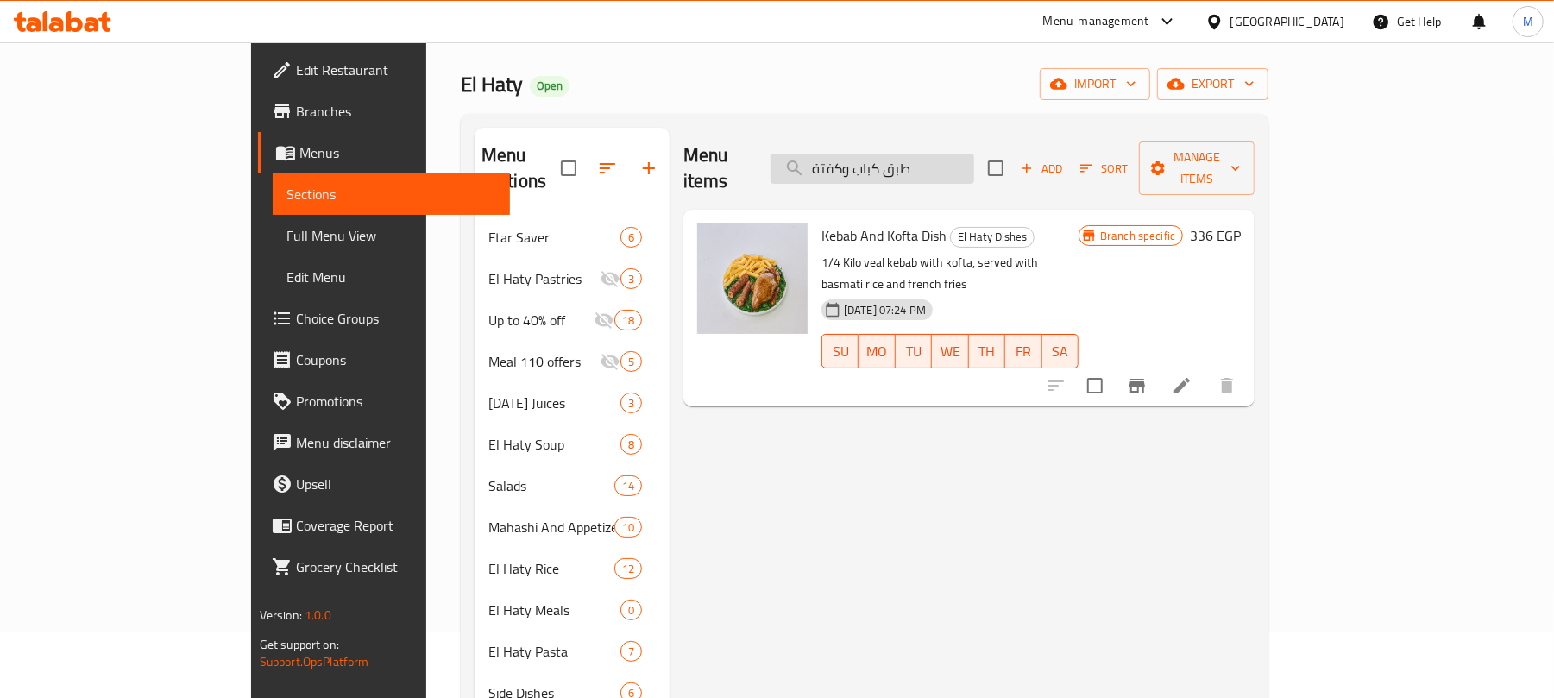
click at [974, 157] on input "طبق كباب وكفتة" at bounding box center [873, 169] width 204 height 30
paste input "سكالوب باني"
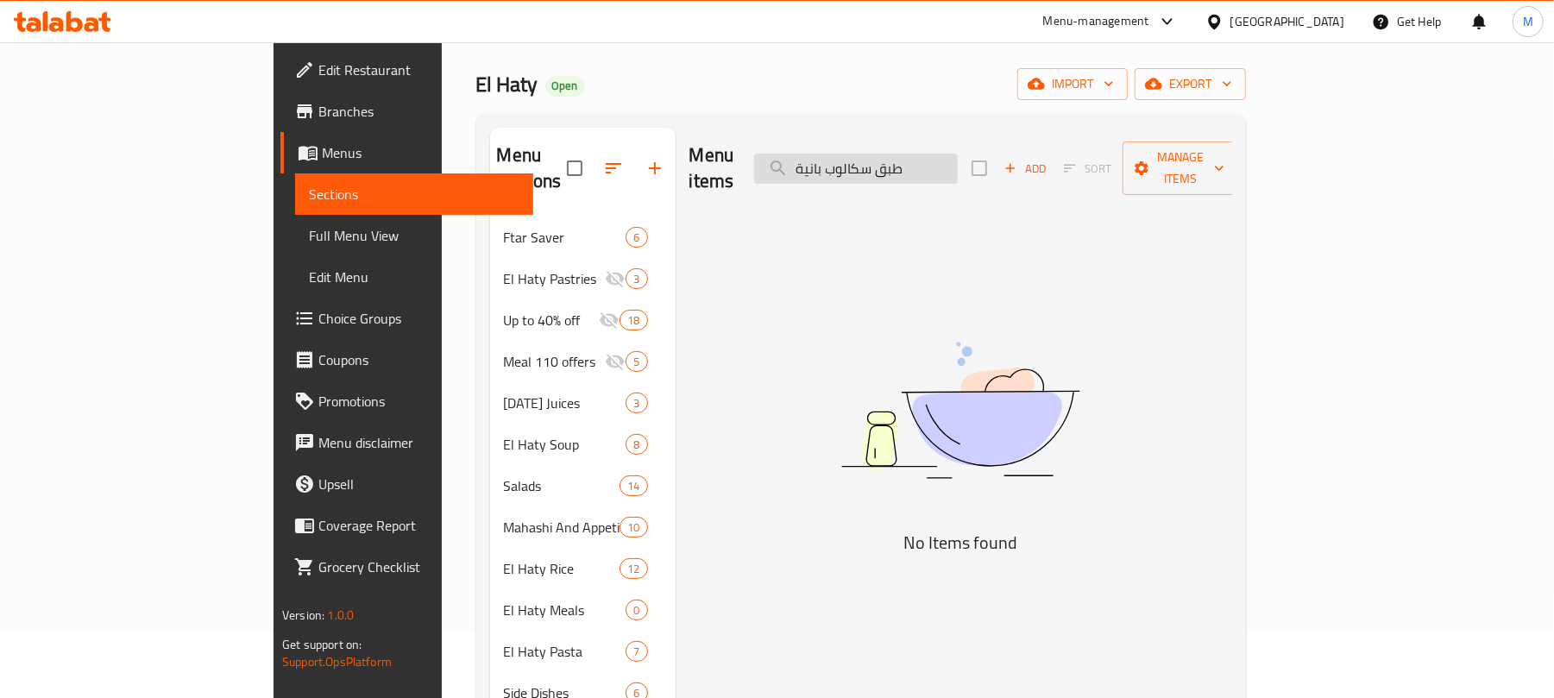
click at [958, 163] on input "طبق سكالوب بانية" at bounding box center [856, 169] width 204 height 30
click at [942, 154] on input "saca" at bounding box center [856, 169] width 204 height 30
click at [934, 164] on input "scc" at bounding box center [856, 169] width 204 height 30
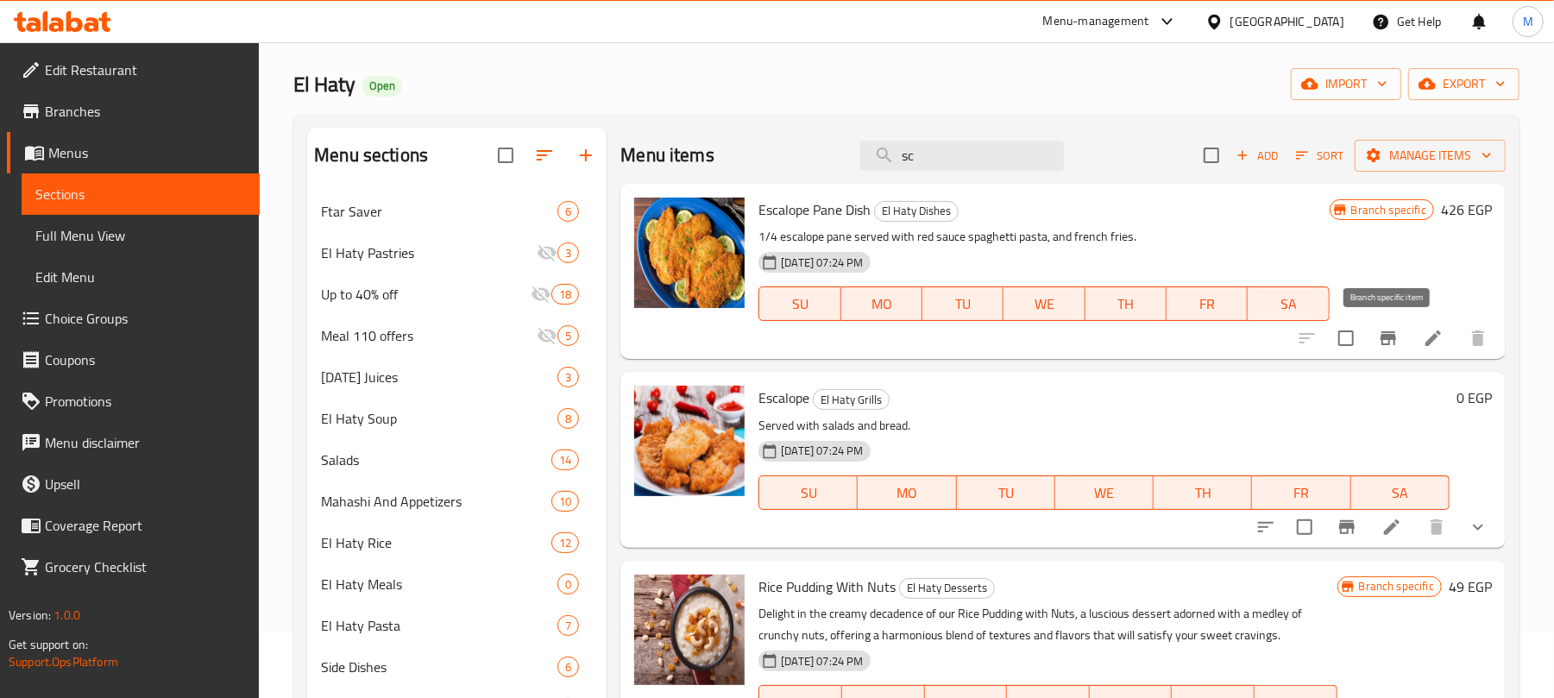
type input "sc"
click at [1389, 339] on icon "Branch-specific-item" at bounding box center [1389, 338] width 16 height 14
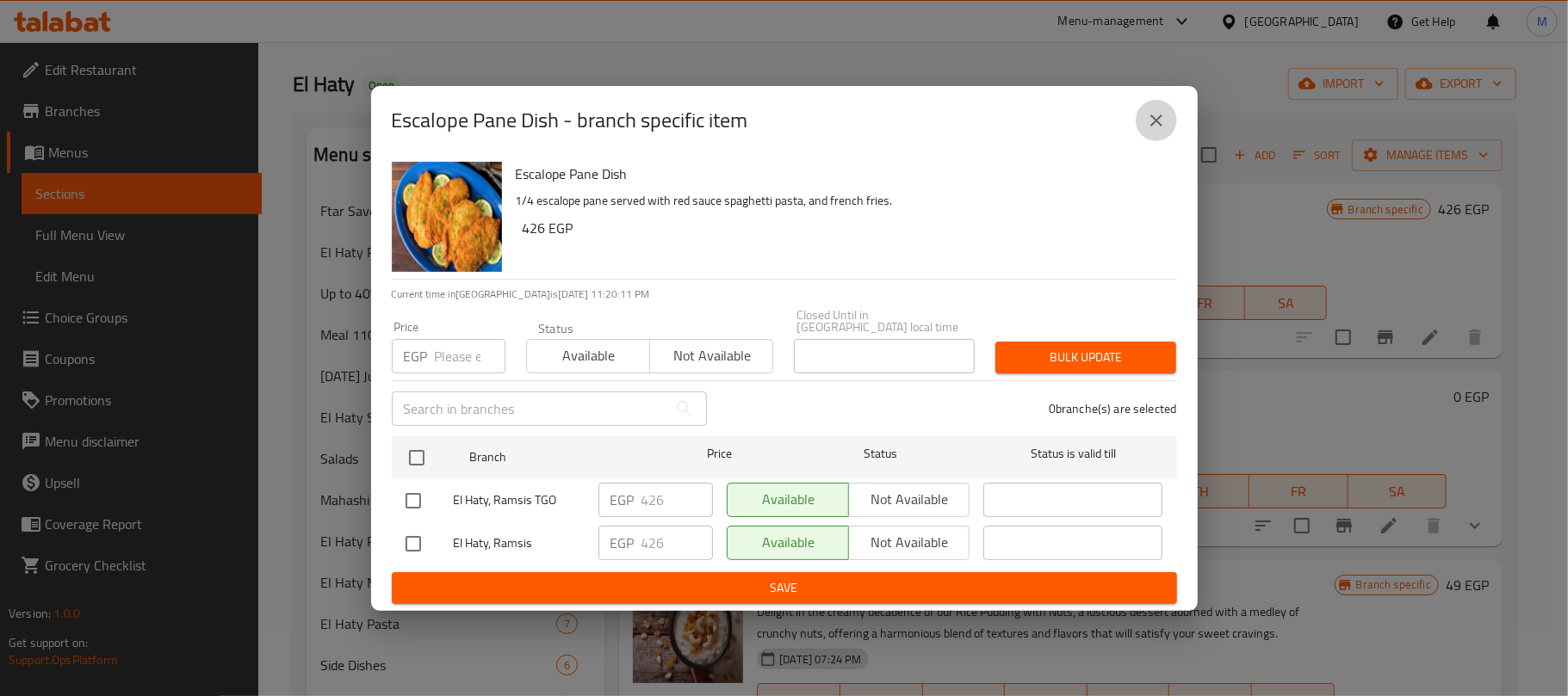
click at [1166, 126] on button "close" at bounding box center [1155, 120] width 41 height 41
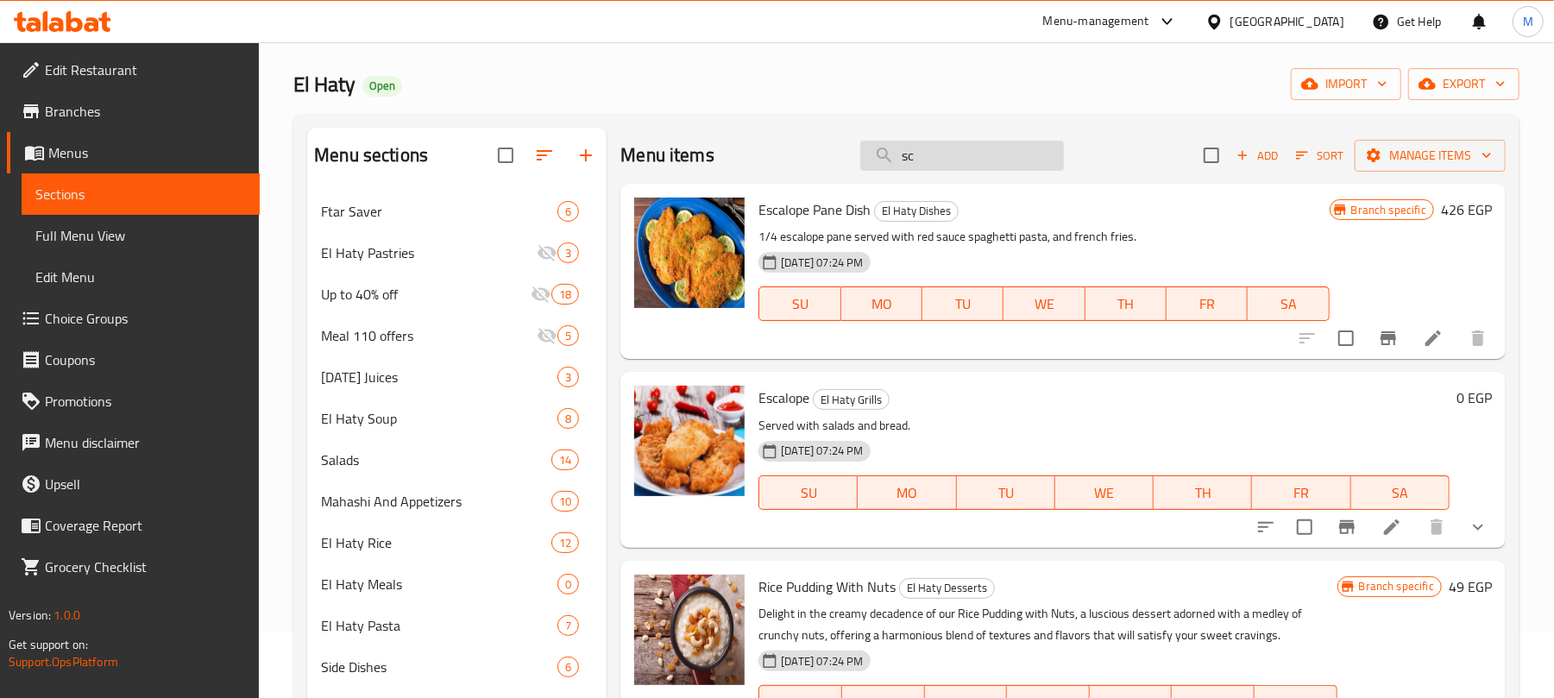
click at [941, 162] on input "sc" at bounding box center [962, 156] width 204 height 30
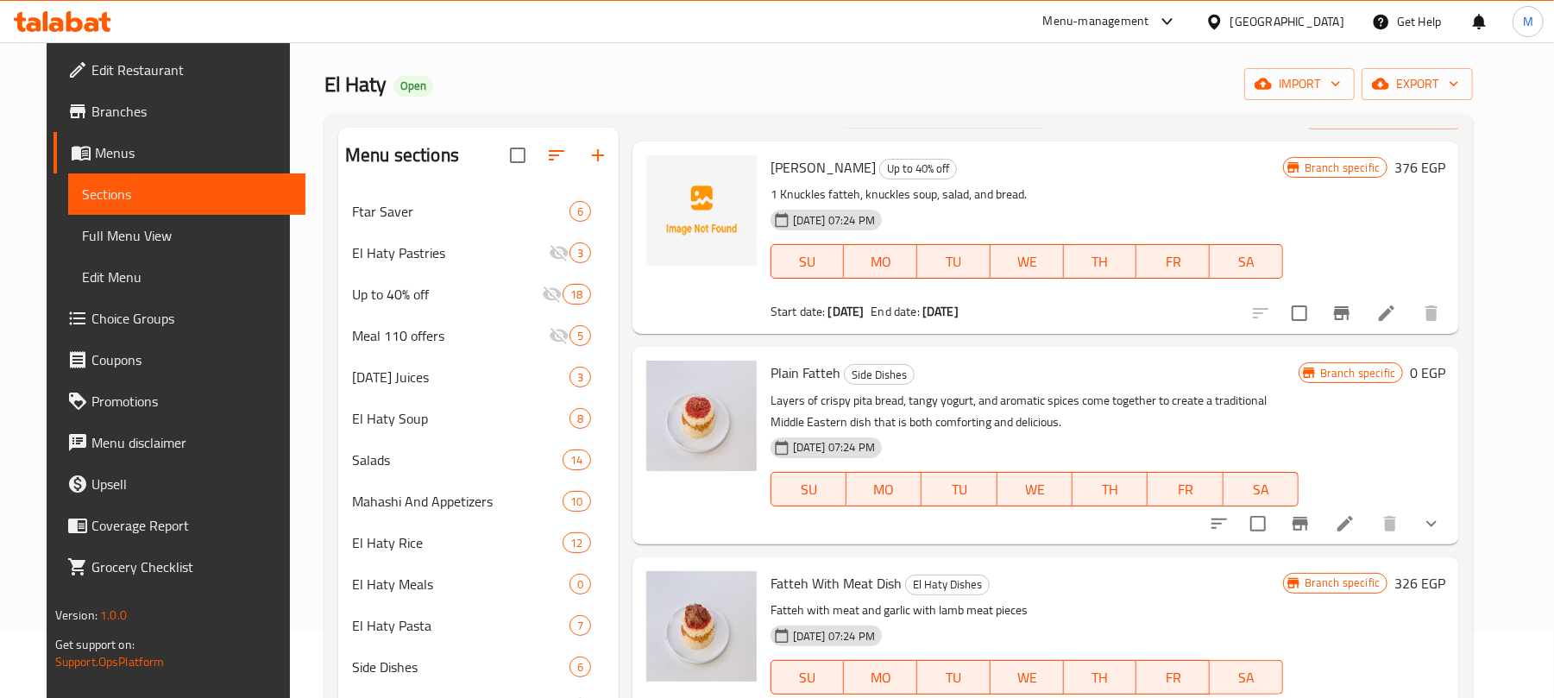
scroll to position [180, 0]
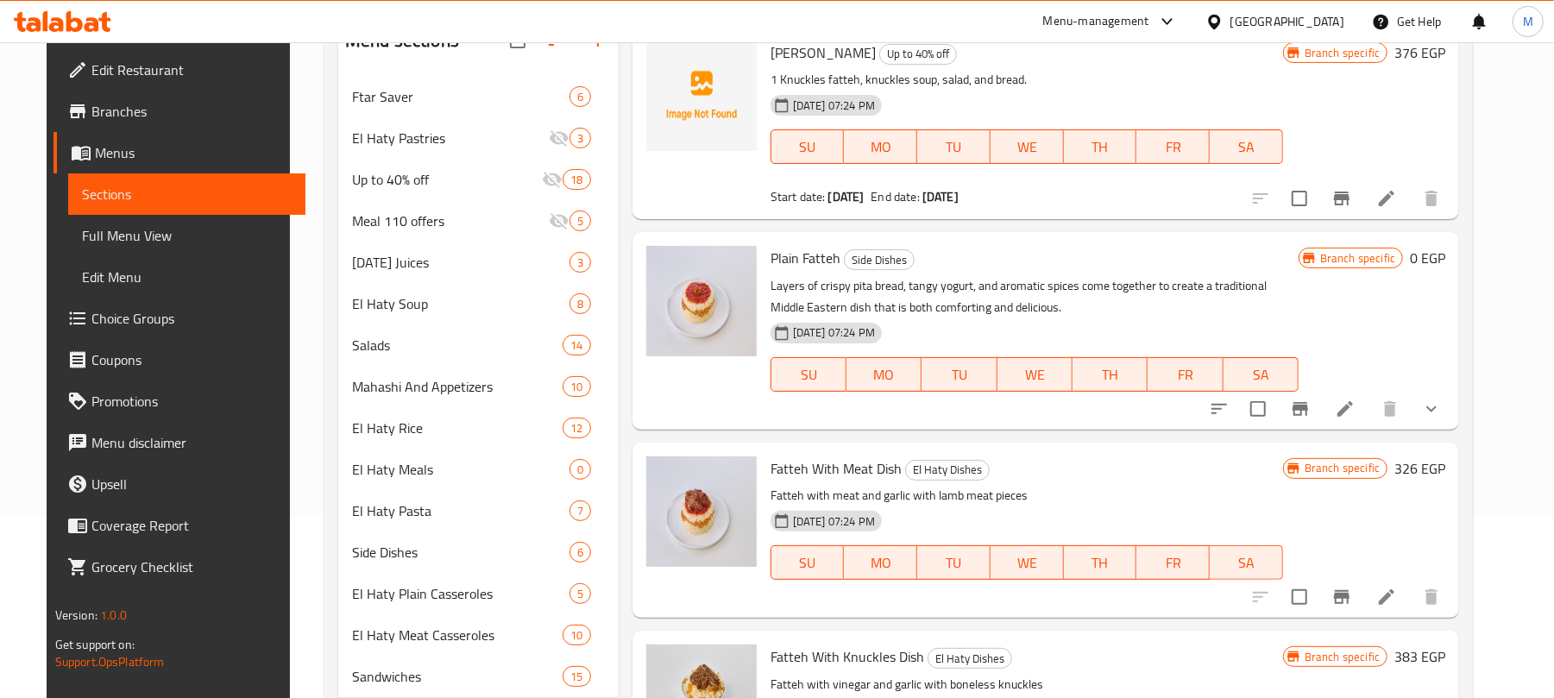
type input "fatteh"
click at [1352, 596] on icon "Branch-specific-item" at bounding box center [1342, 597] width 21 height 21
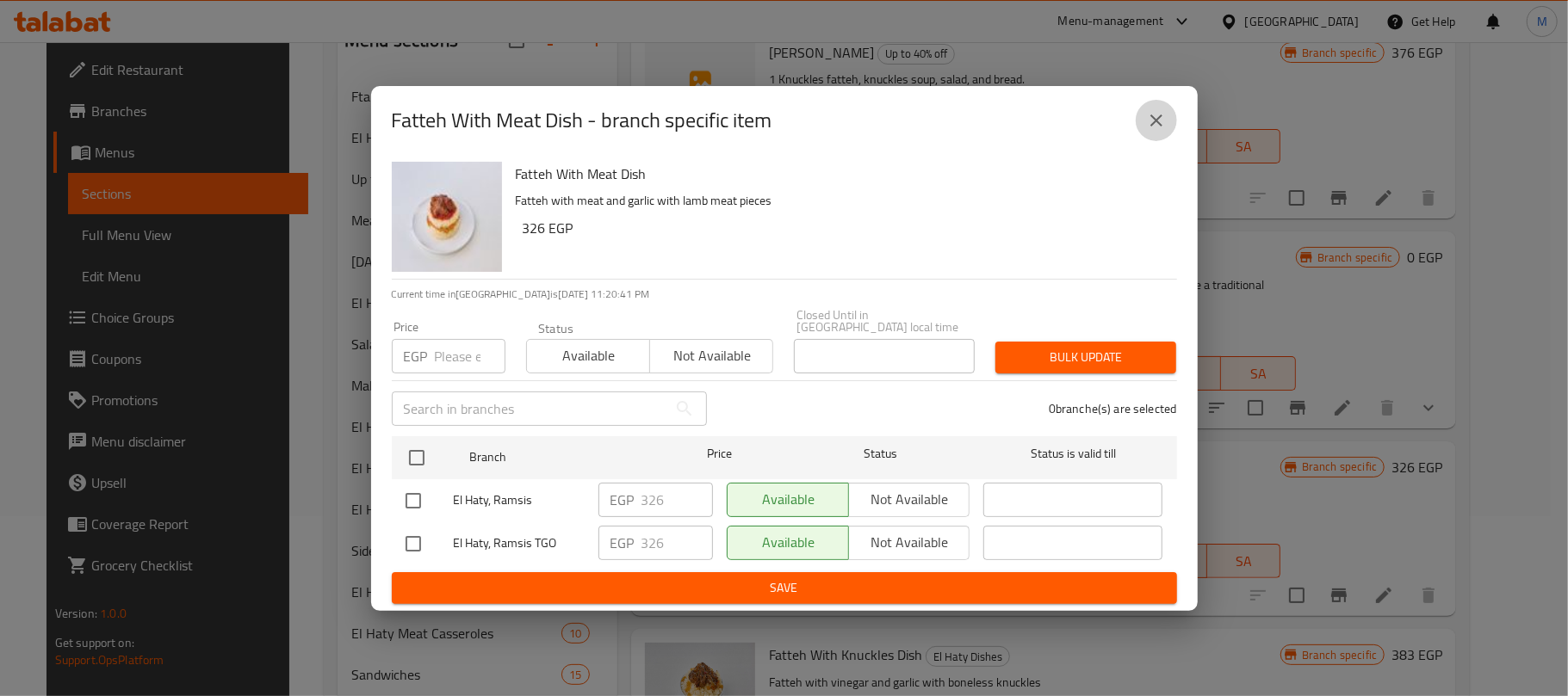
click at [1162, 131] on icon "close" at bounding box center [1156, 120] width 21 height 21
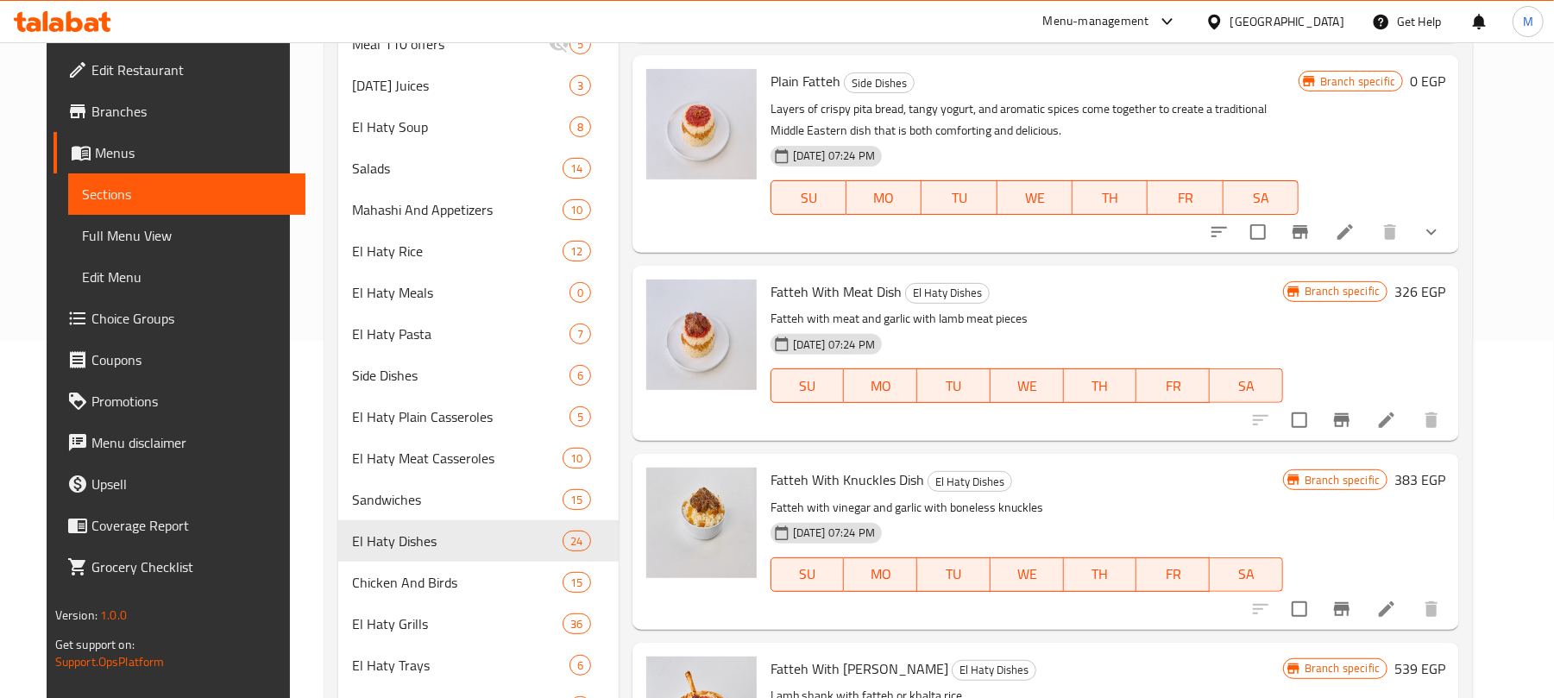
scroll to position [526, 0]
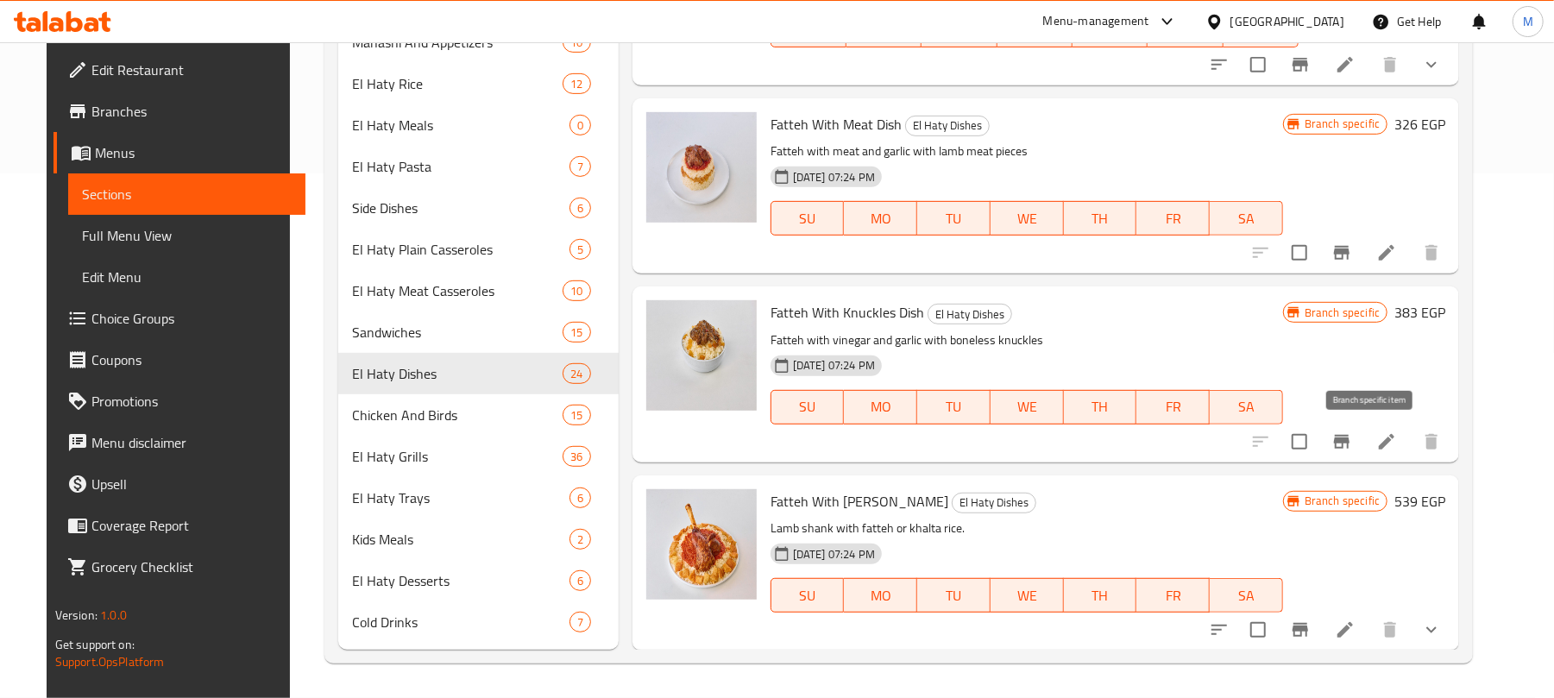
click at [1352, 436] on icon "Branch-specific-item" at bounding box center [1342, 442] width 21 height 21
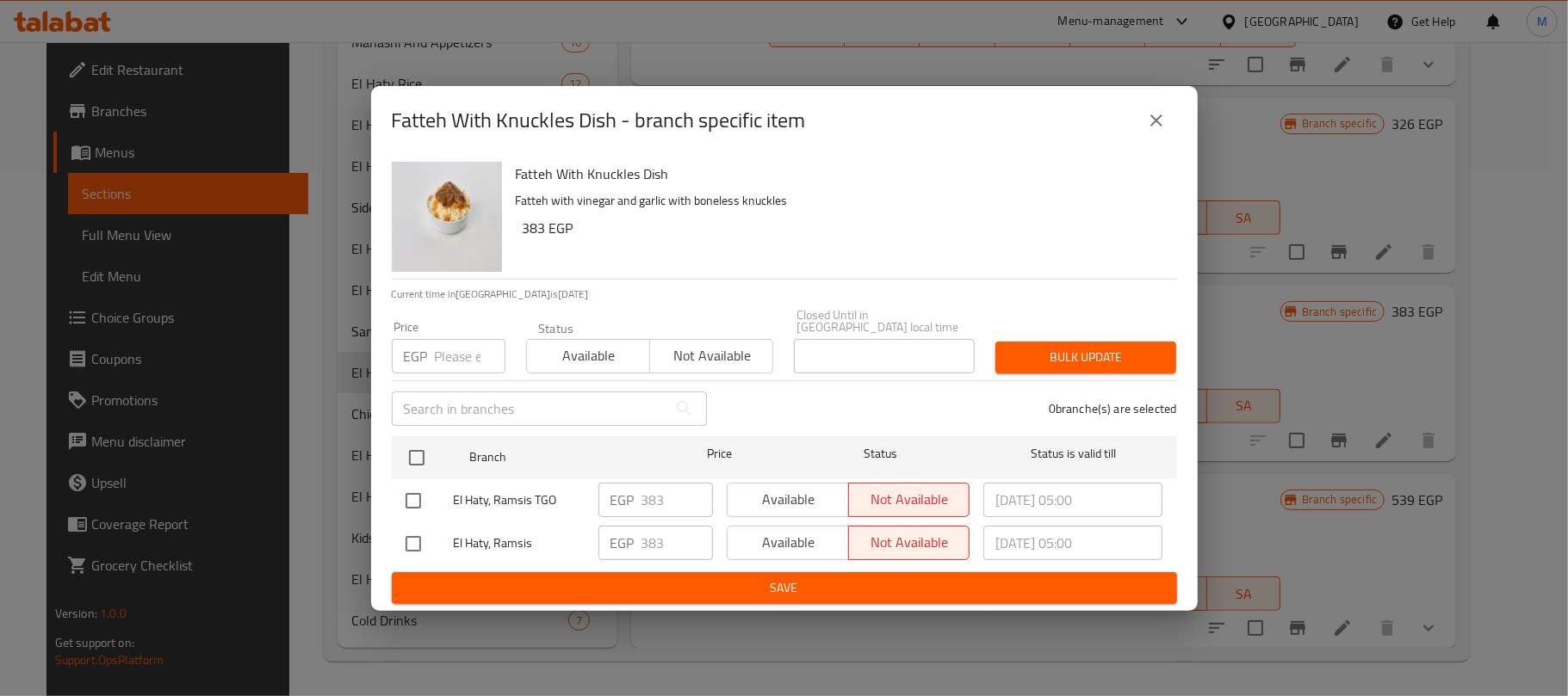
click at [437, 353] on input "number" at bounding box center [470, 356] width 71 height 35
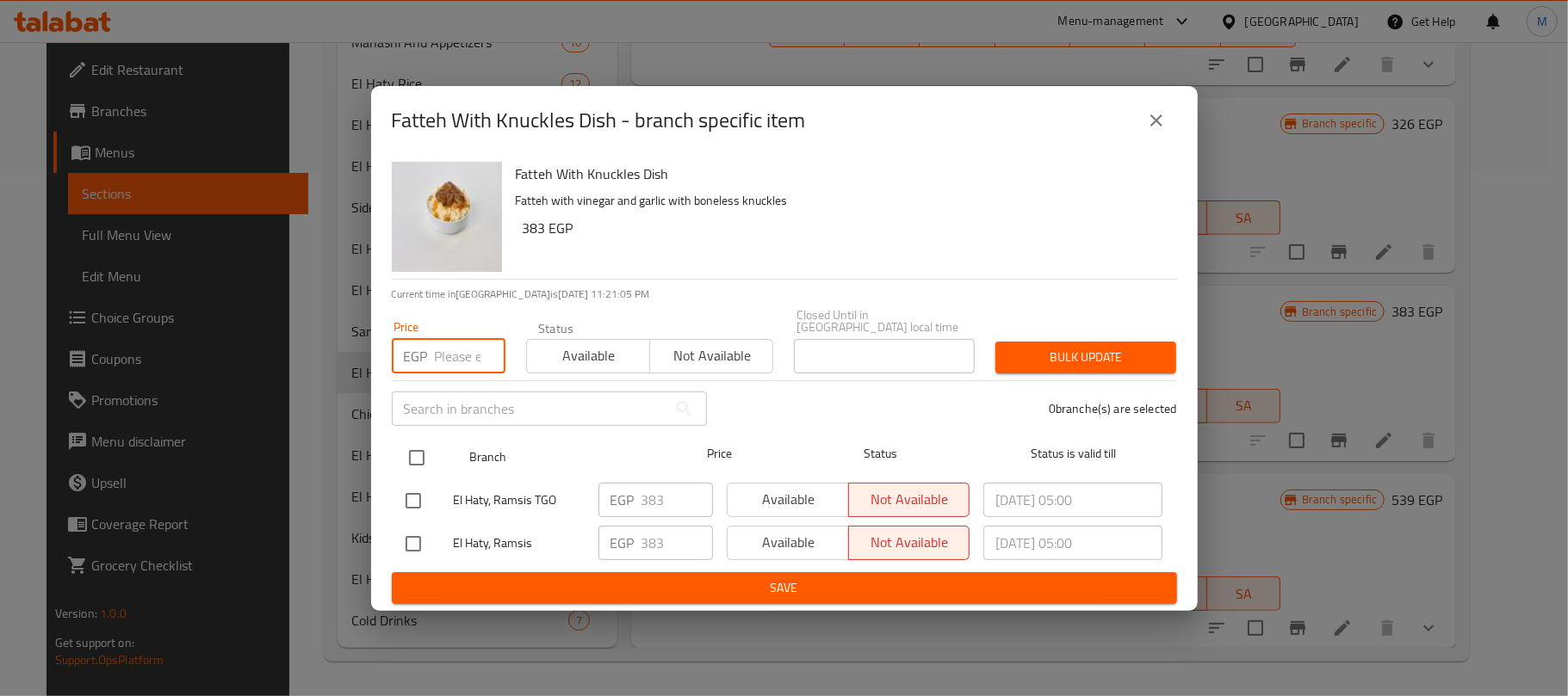
paste input "383"
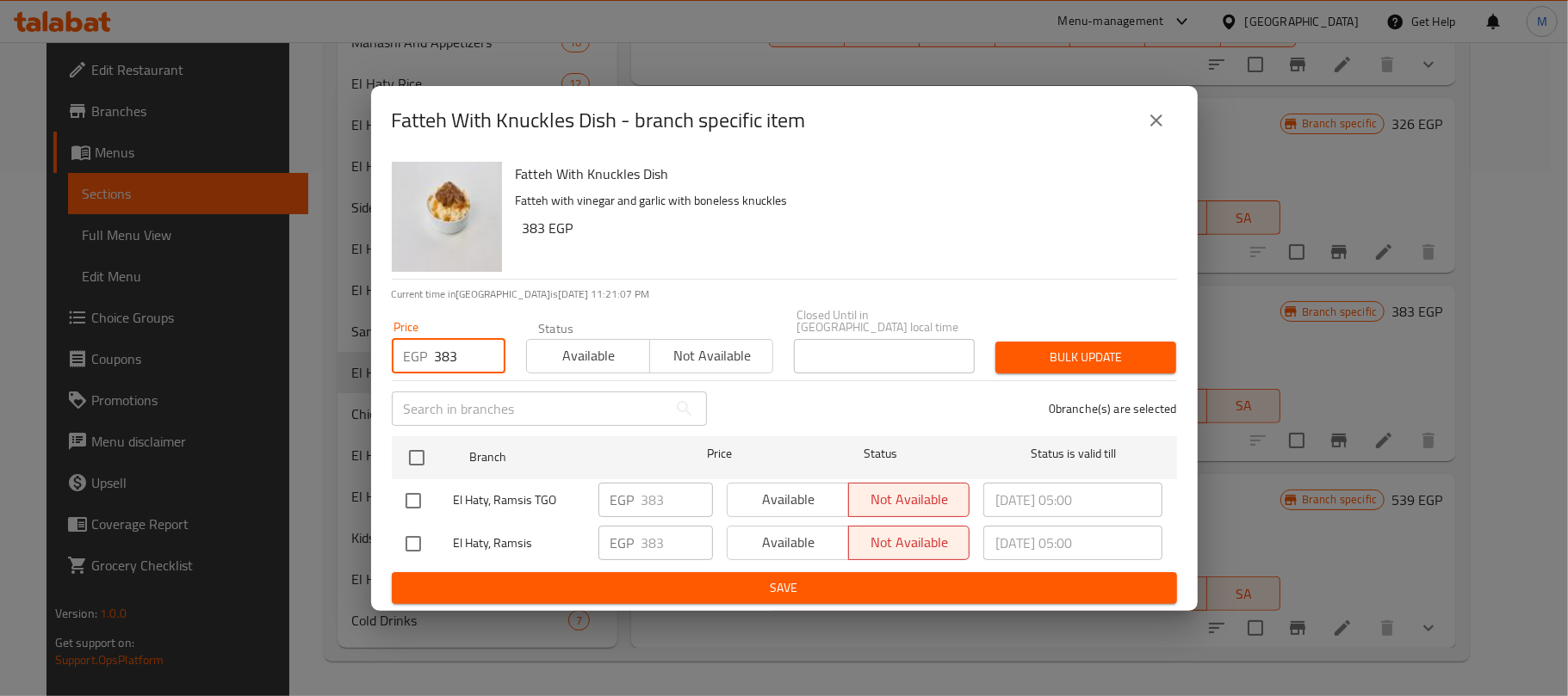
type input "383"
click at [1146, 131] on icon "close" at bounding box center [1156, 120] width 21 height 21
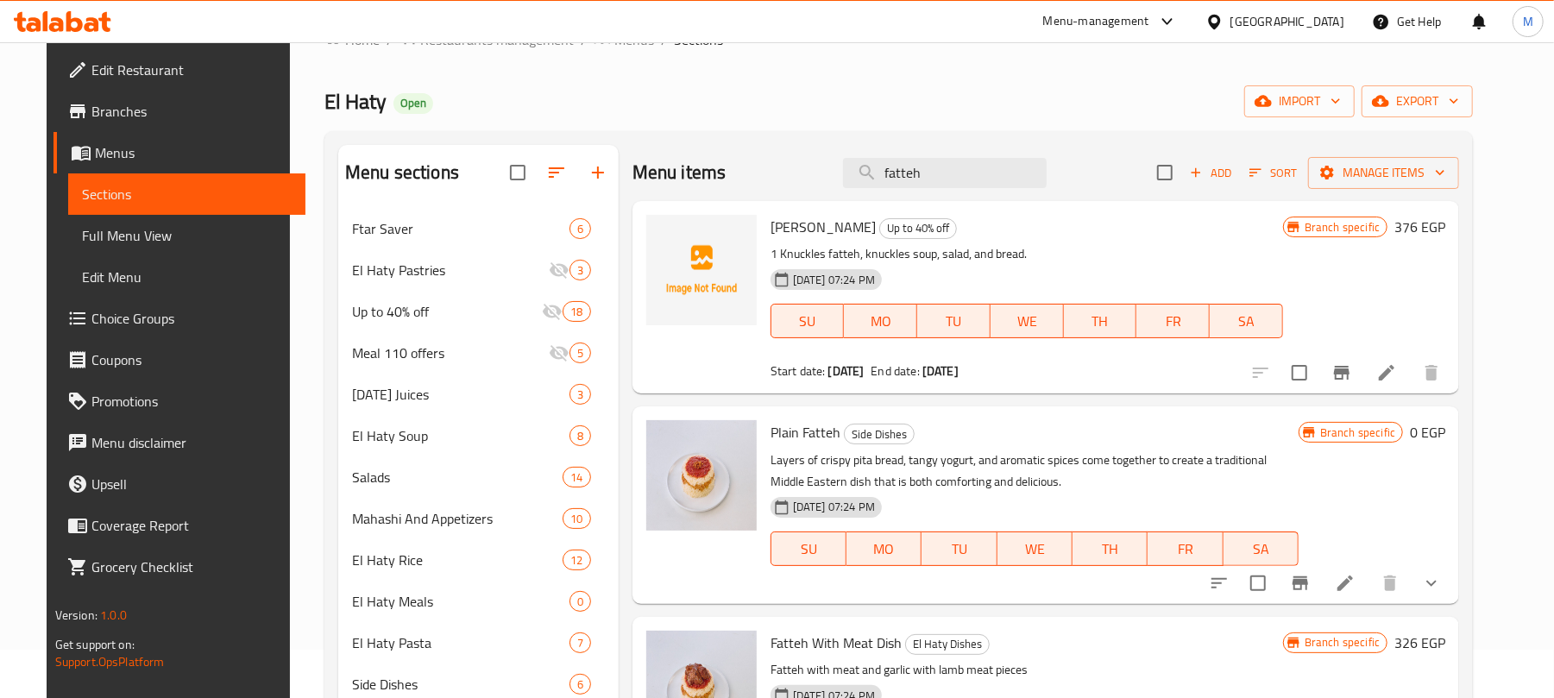
scroll to position [0, 0]
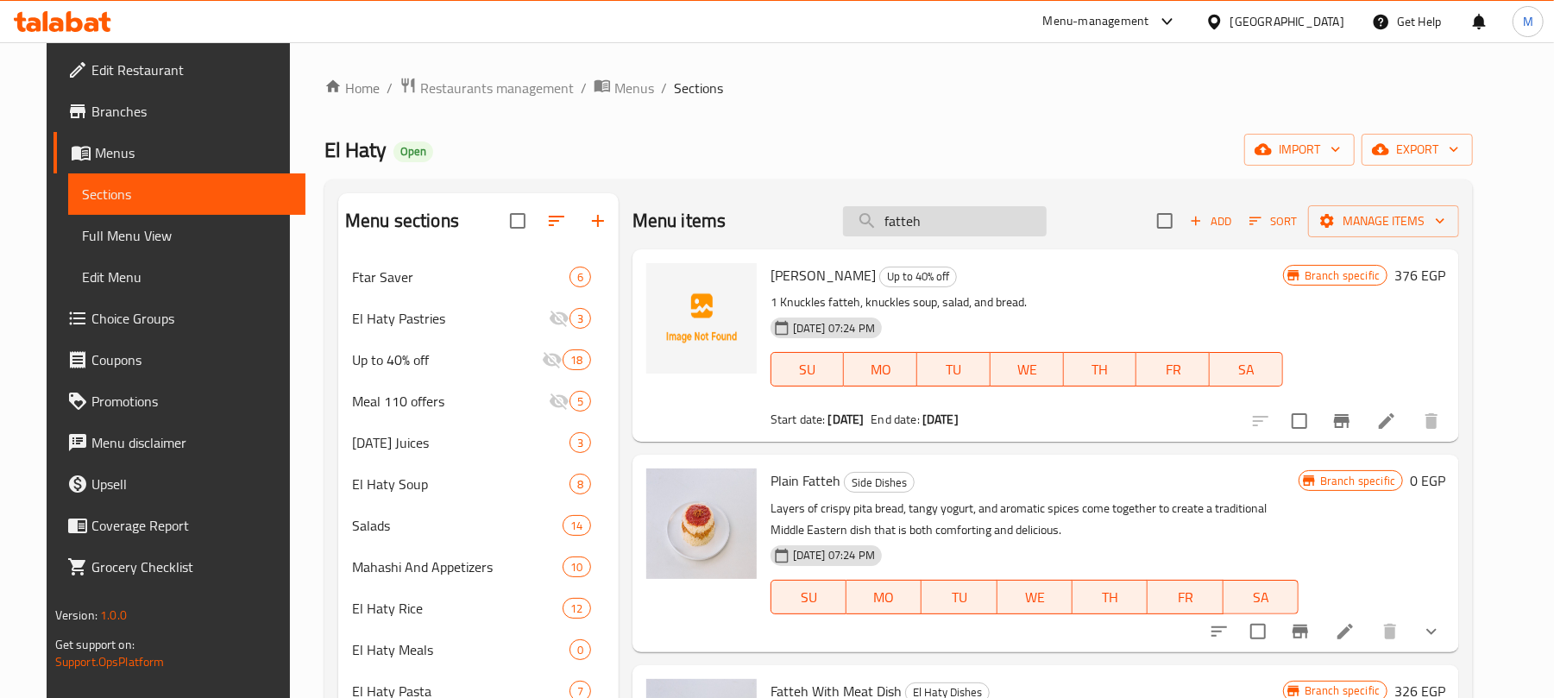
drag, startPoint x: 960, startPoint y: 212, endPoint x: 958, endPoint y: 224, distance: 12.2
click at [958, 224] on input "fatteh" at bounding box center [945, 221] width 204 height 30
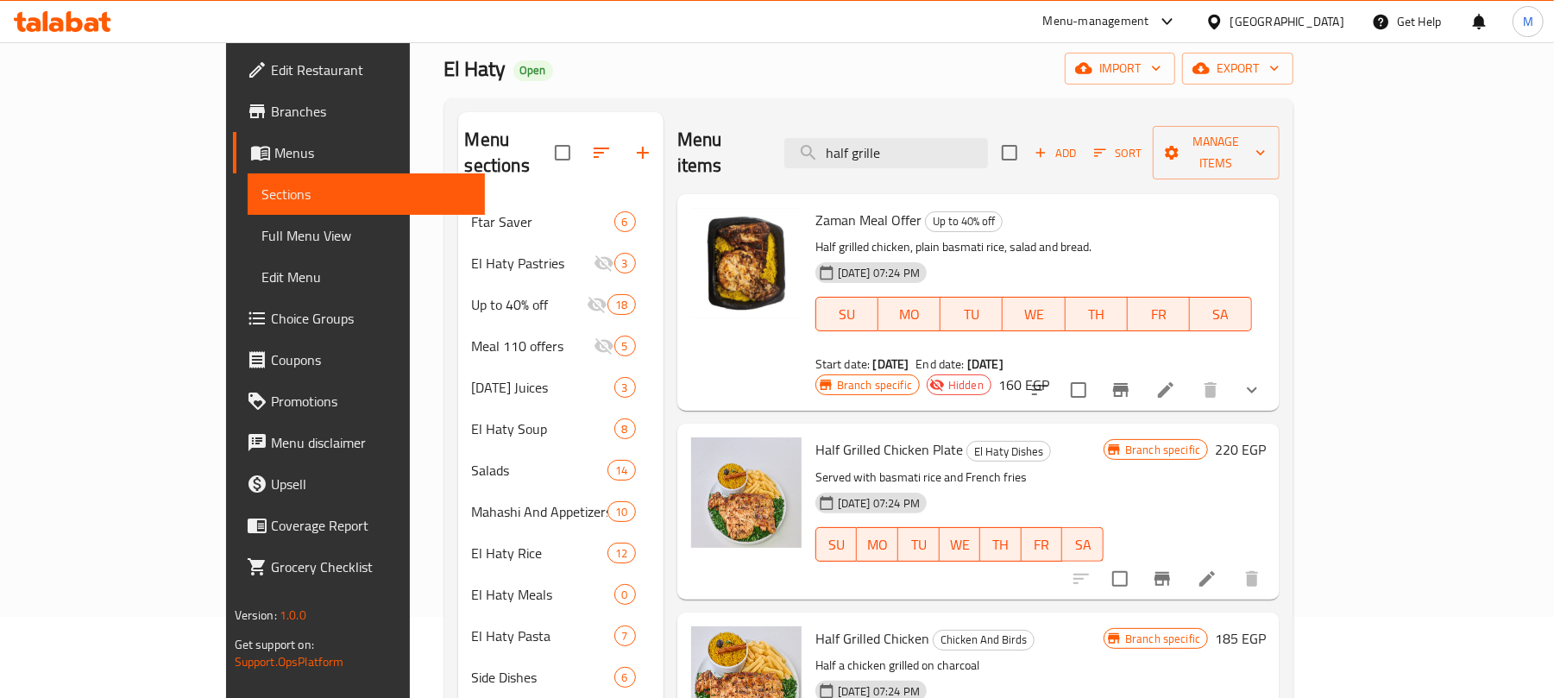
scroll to position [115, 0]
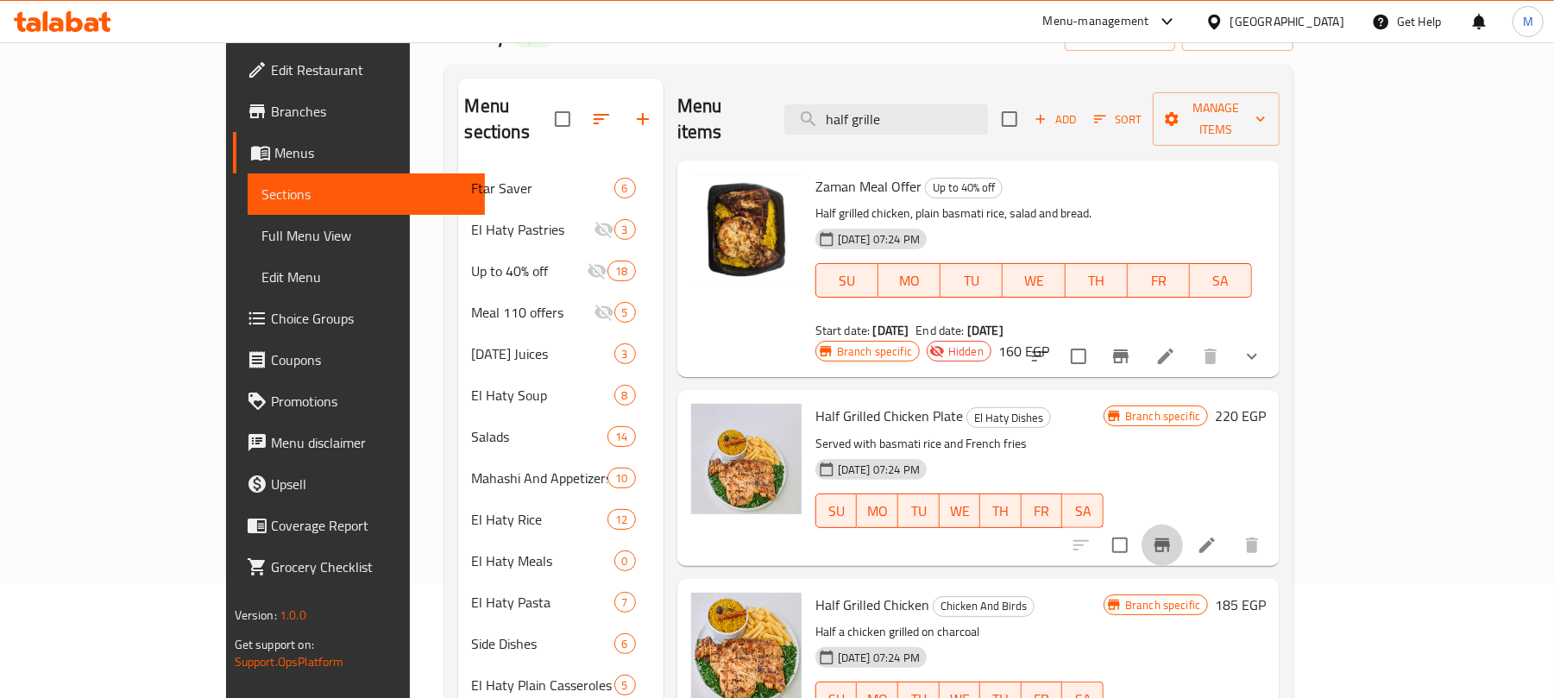
click at [1170, 539] on icon "Branch-specific-item" at bounding box center [1163, 546] width 16 height 14
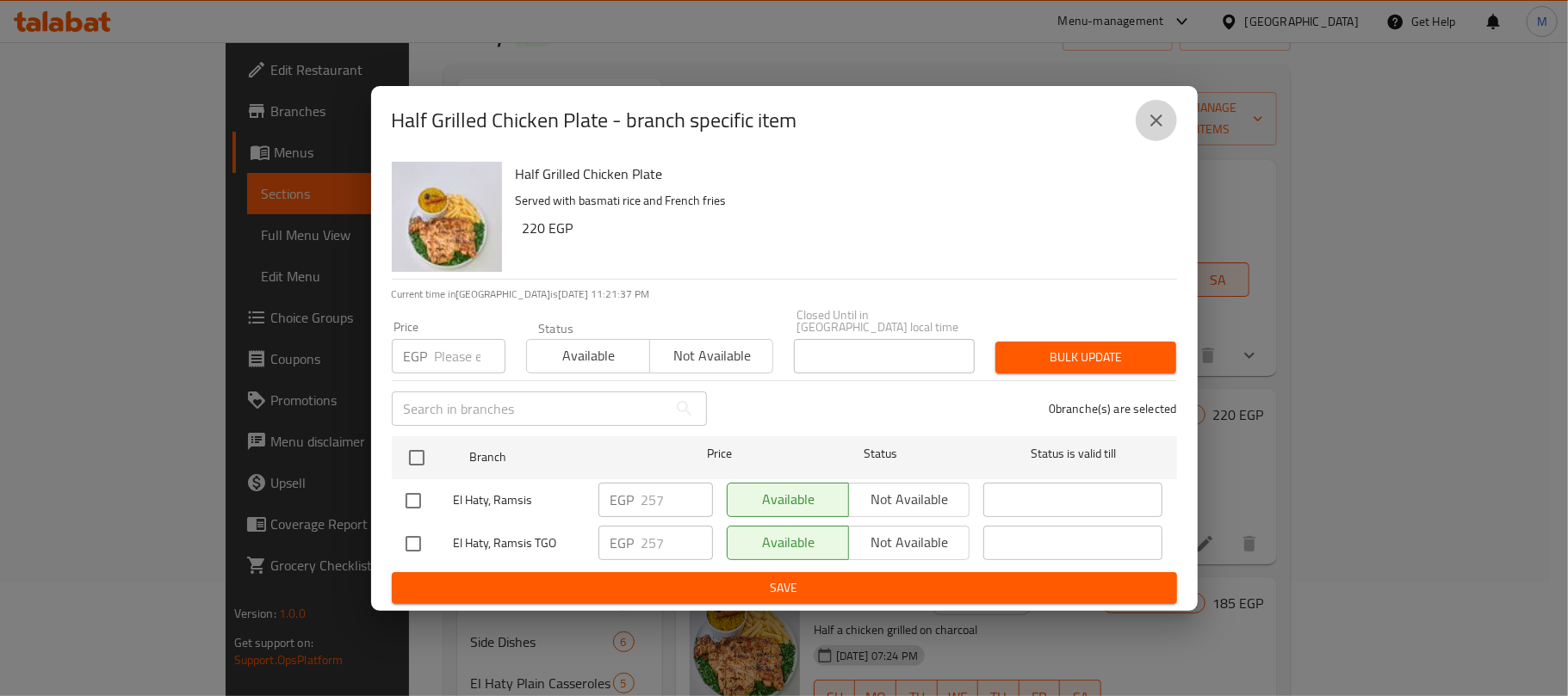
click at [1141, 132] on button "close" at bounding box center [1155, 120] width 41 height 41
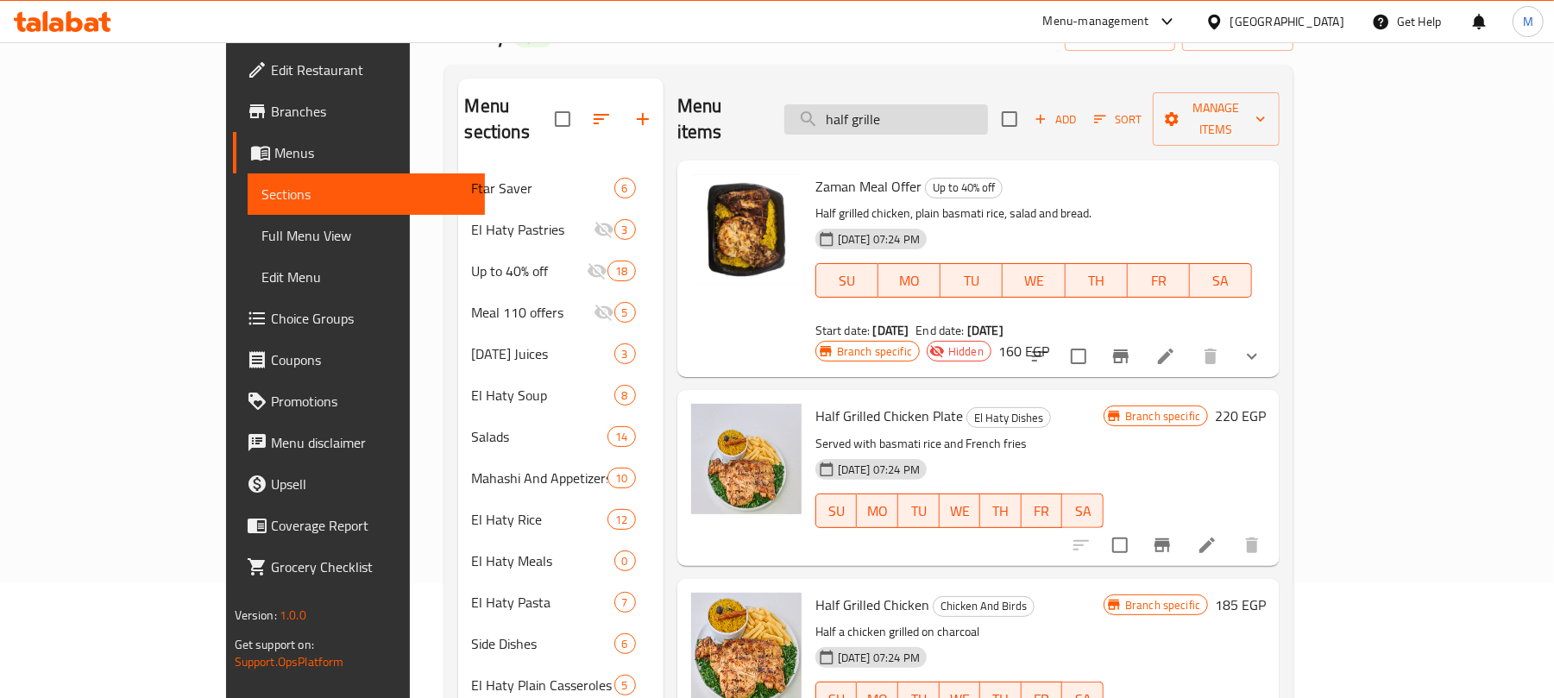
click at [950, 119] on input "half grille" at bounding box center [887, 119] width 204 height 30
paste input "طبق ستيك لحم بالصوص"
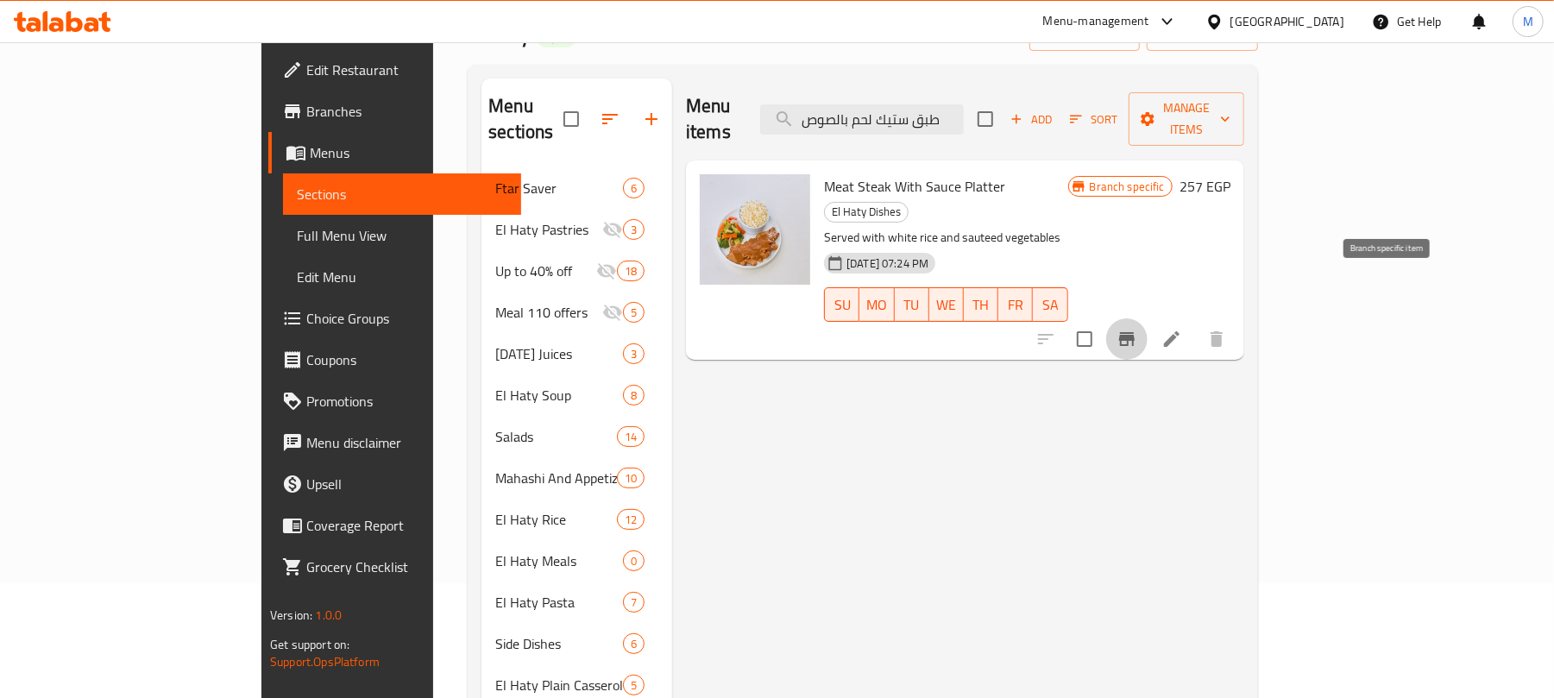
click at [1138, 329] on icon "Branch-specific-item" at bounding box center [1127, 339] width 21 height 21
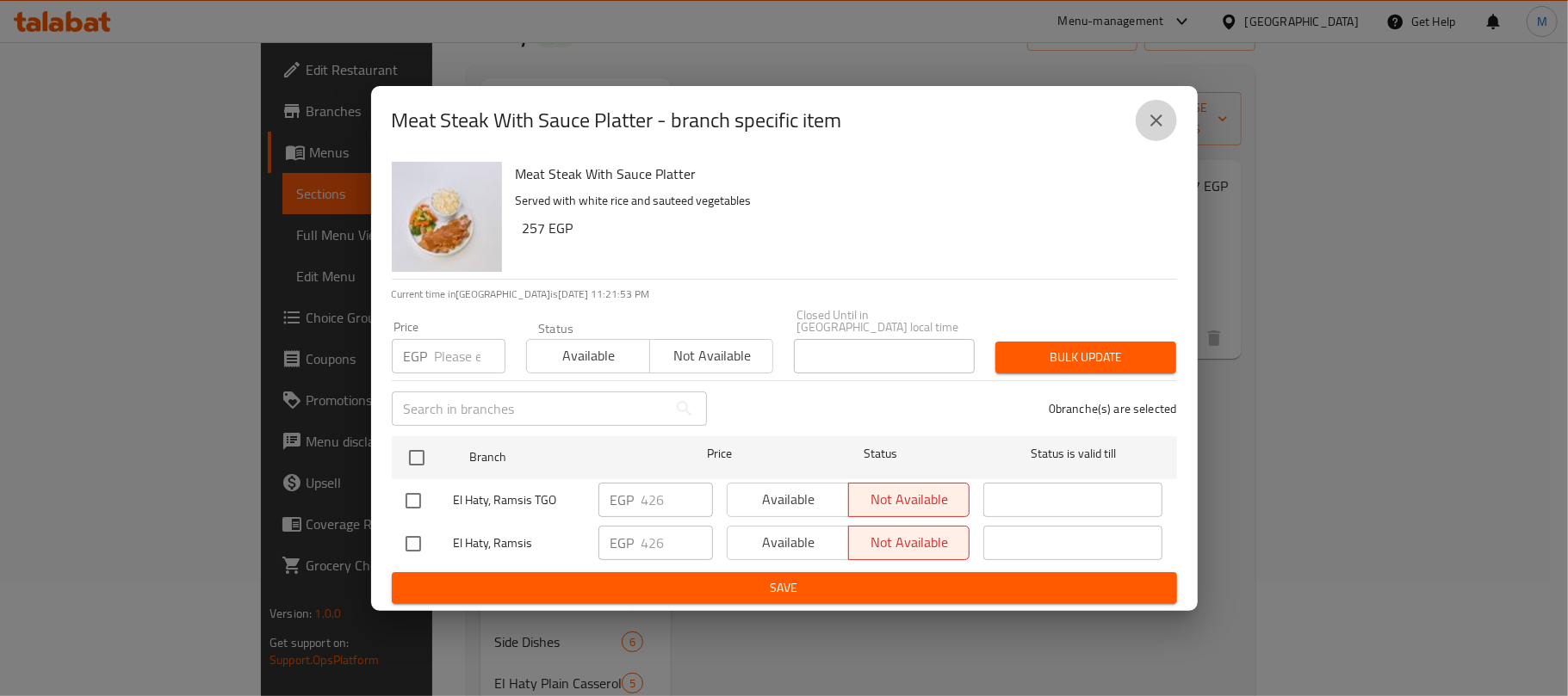
click at [1152, 117] on icon "close" at bounding box center [1156, 120] width 21 height 21
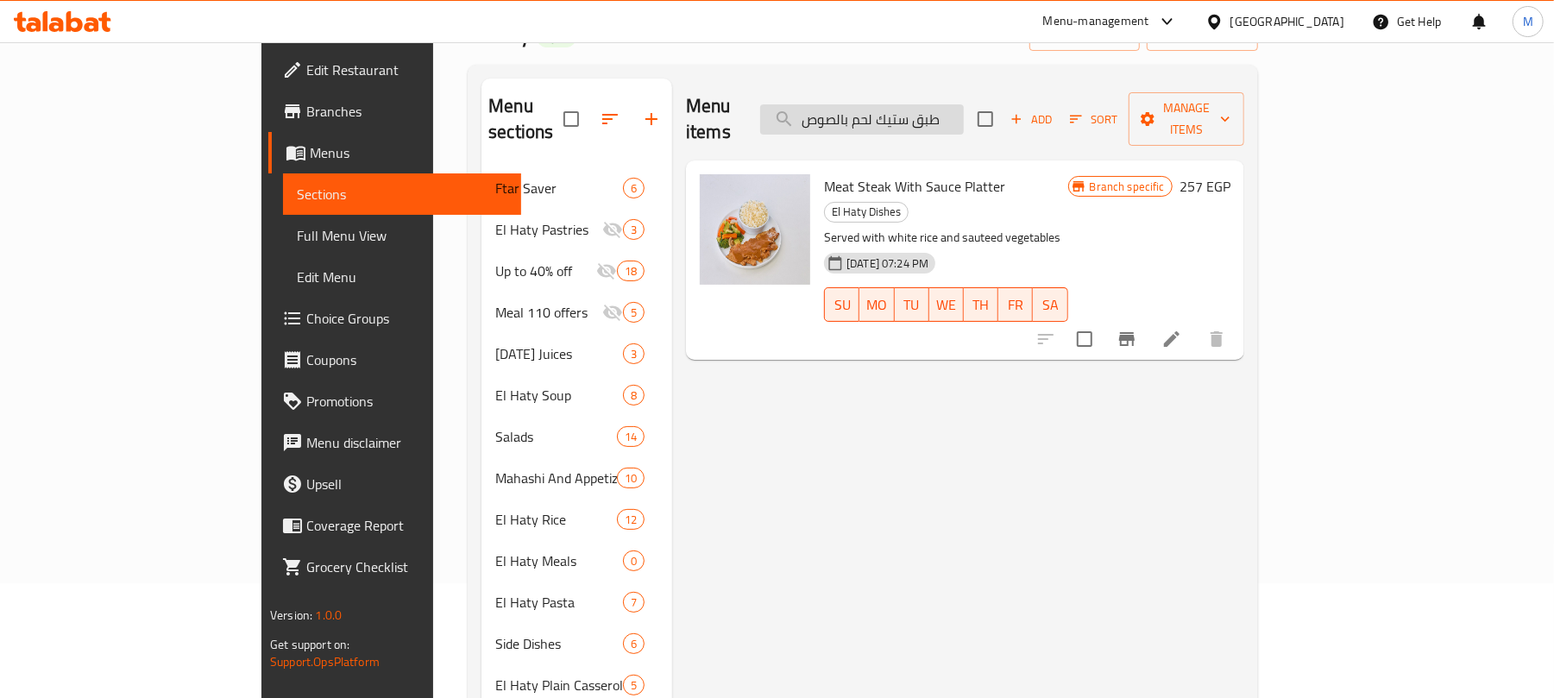
click at [964, 109] on input "طبق ستيك لحم بالصوص" at bounding box center [862, 119] width 204 height 30
paste input "ضار سادة"
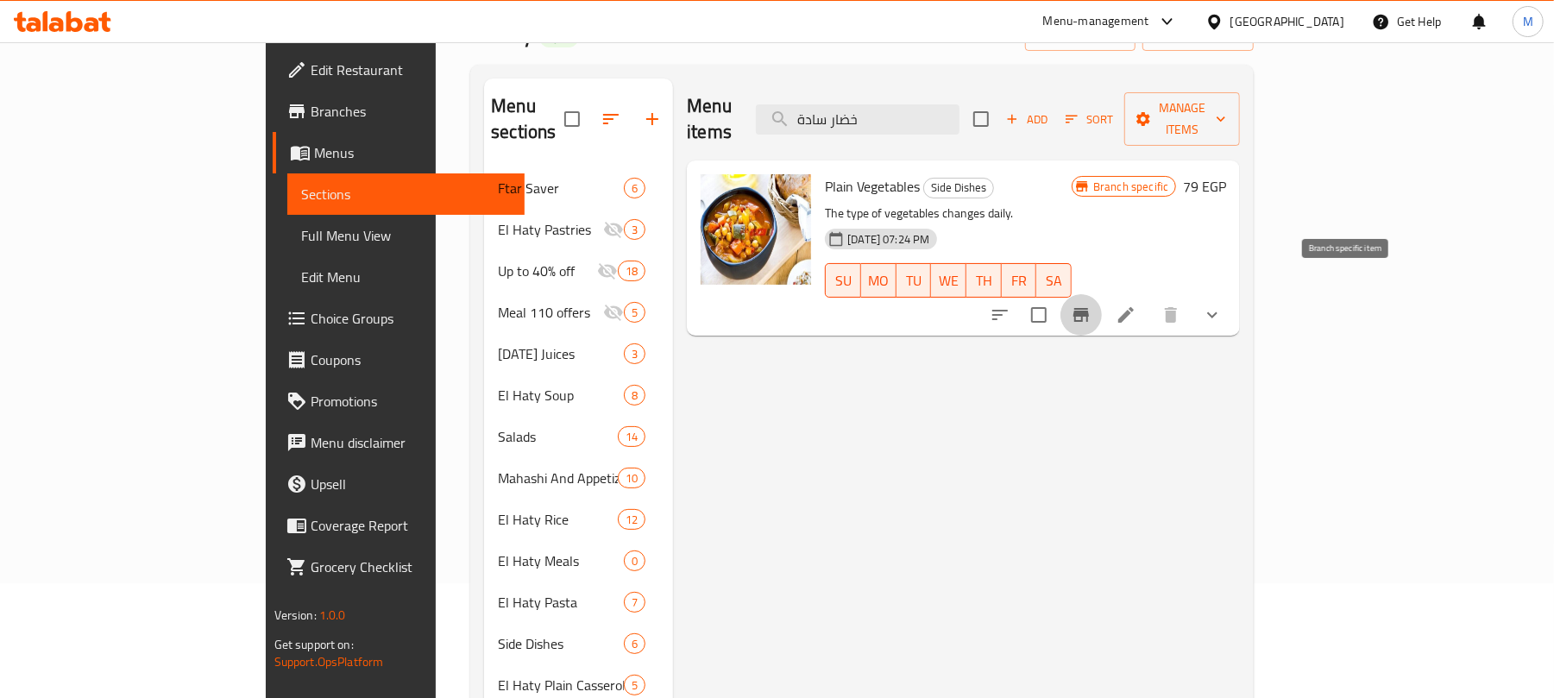
click at [1092, 305] on icon "Branch-specific-item" at bounding box center [1081, 315] width 21 height 21
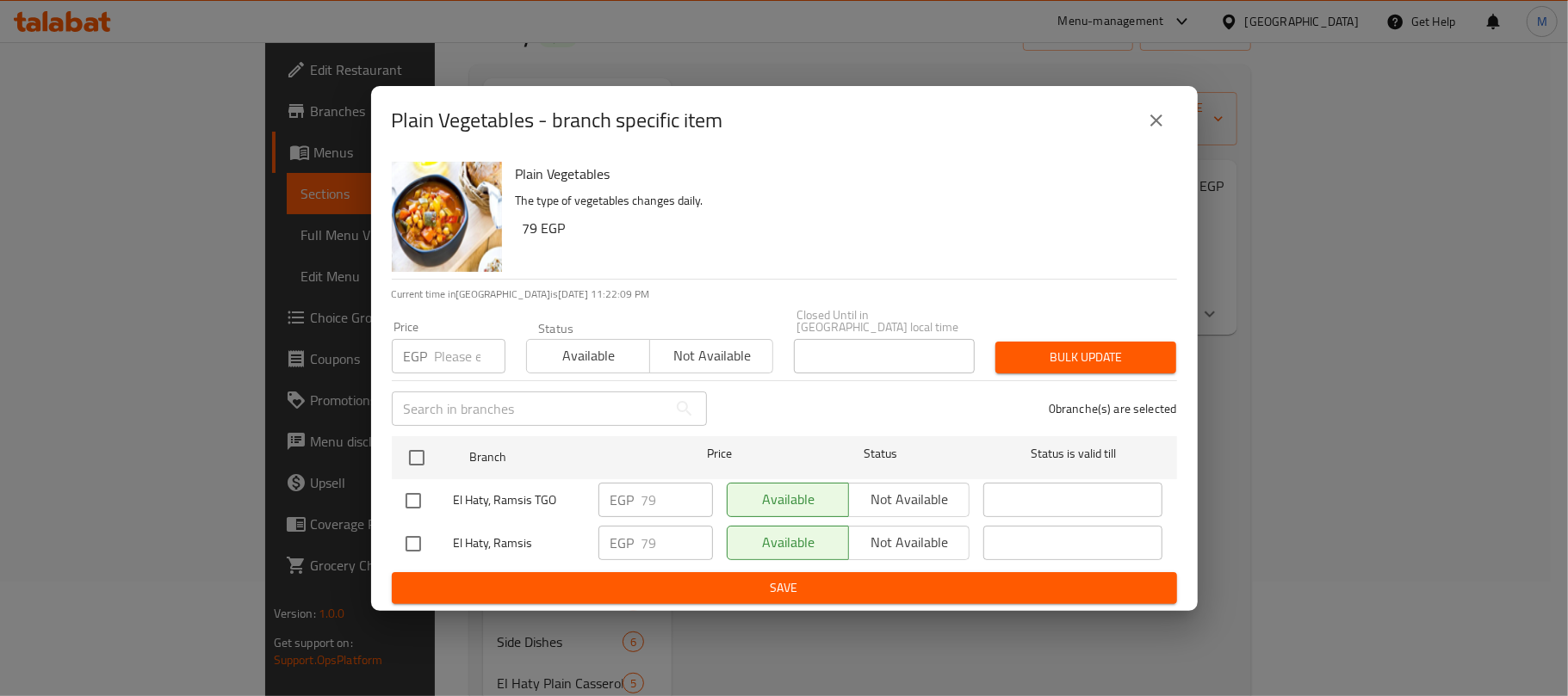
click at [1164, 128] on icon "close" at bounding box center [1156, 120] width 21 height 21
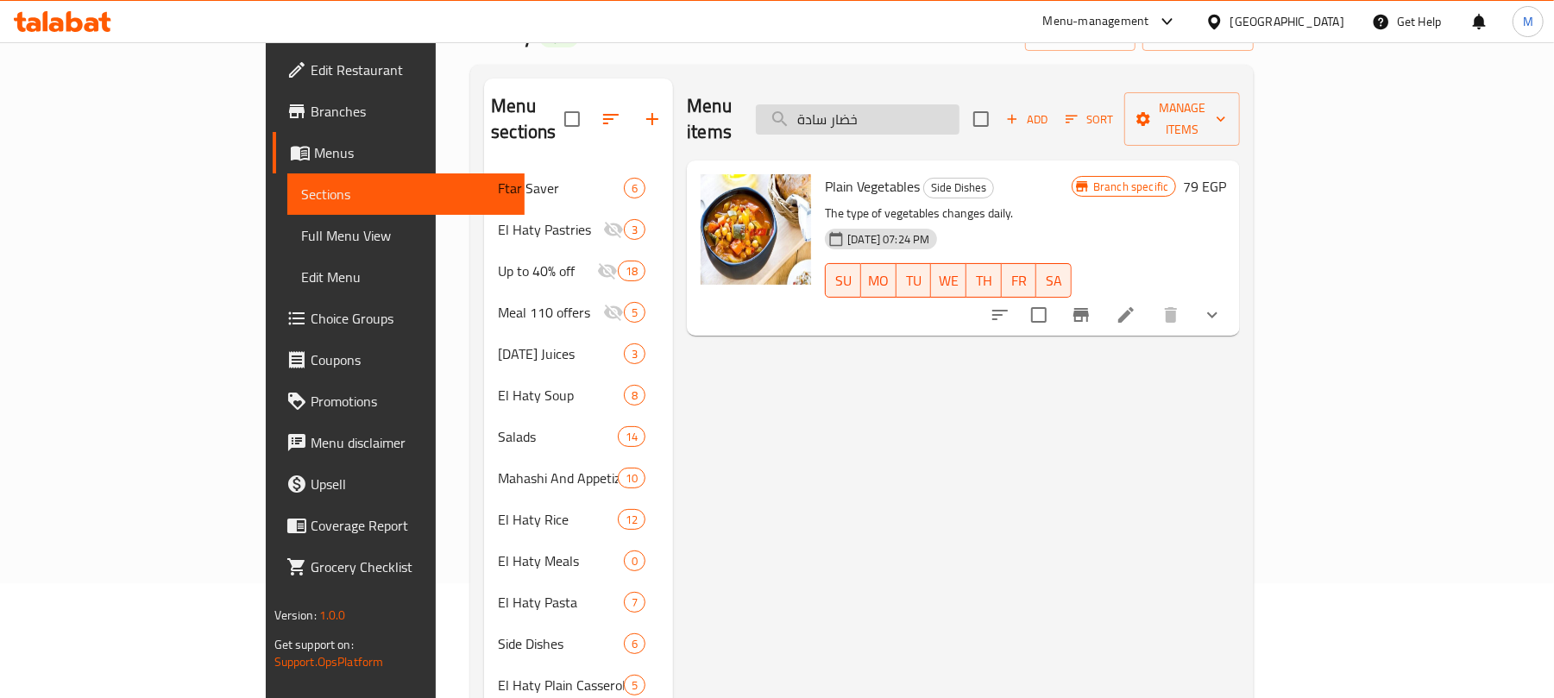
click at [960, 112] on input "خضار سادة" at bounding box center [858, 119] width 204 height 30
paste input "نية هدية الحاتي"
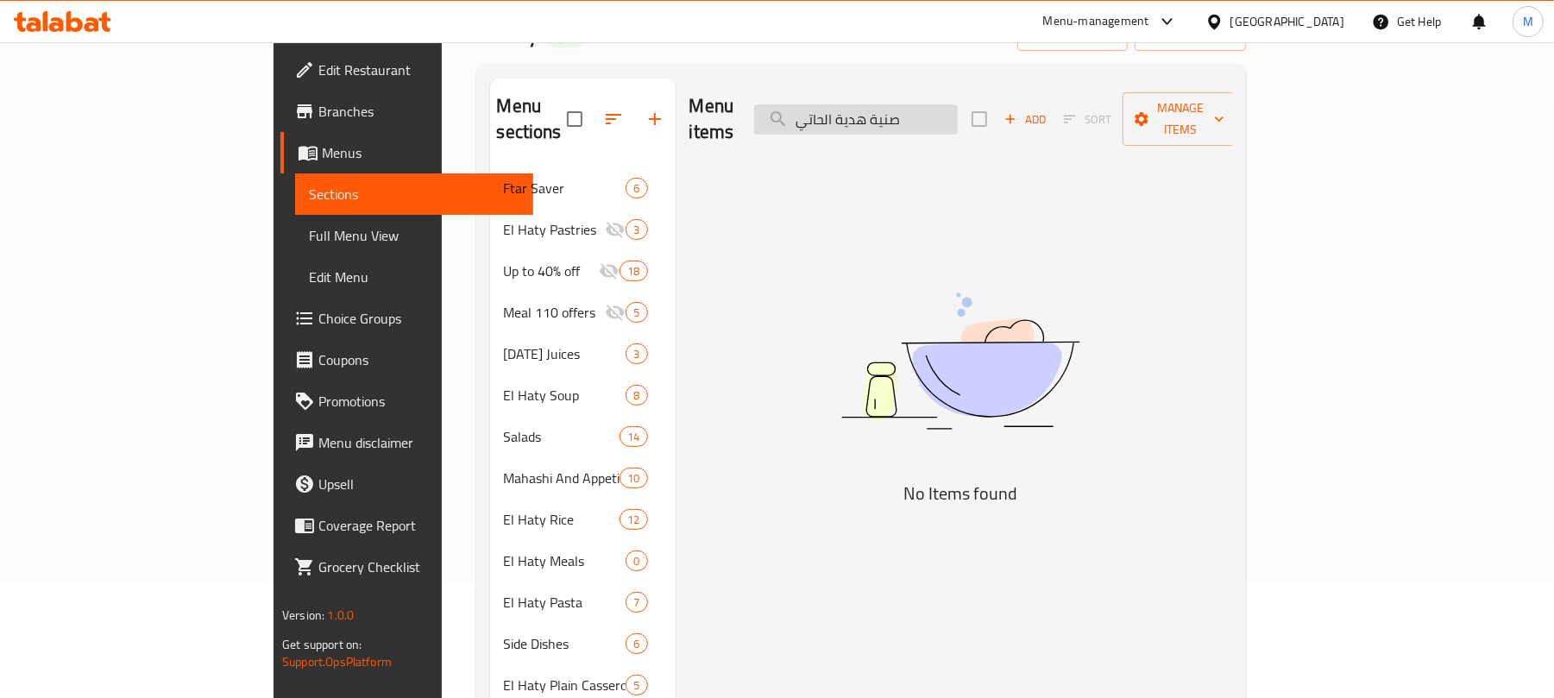
click at [930, 116] on input "صنية هدية الحاتي" at bounding box center [856, 119] width 204 height 30
click at [958, 116] on input "صنية هدية" at bounding box center [856, 119] width 204 height 30
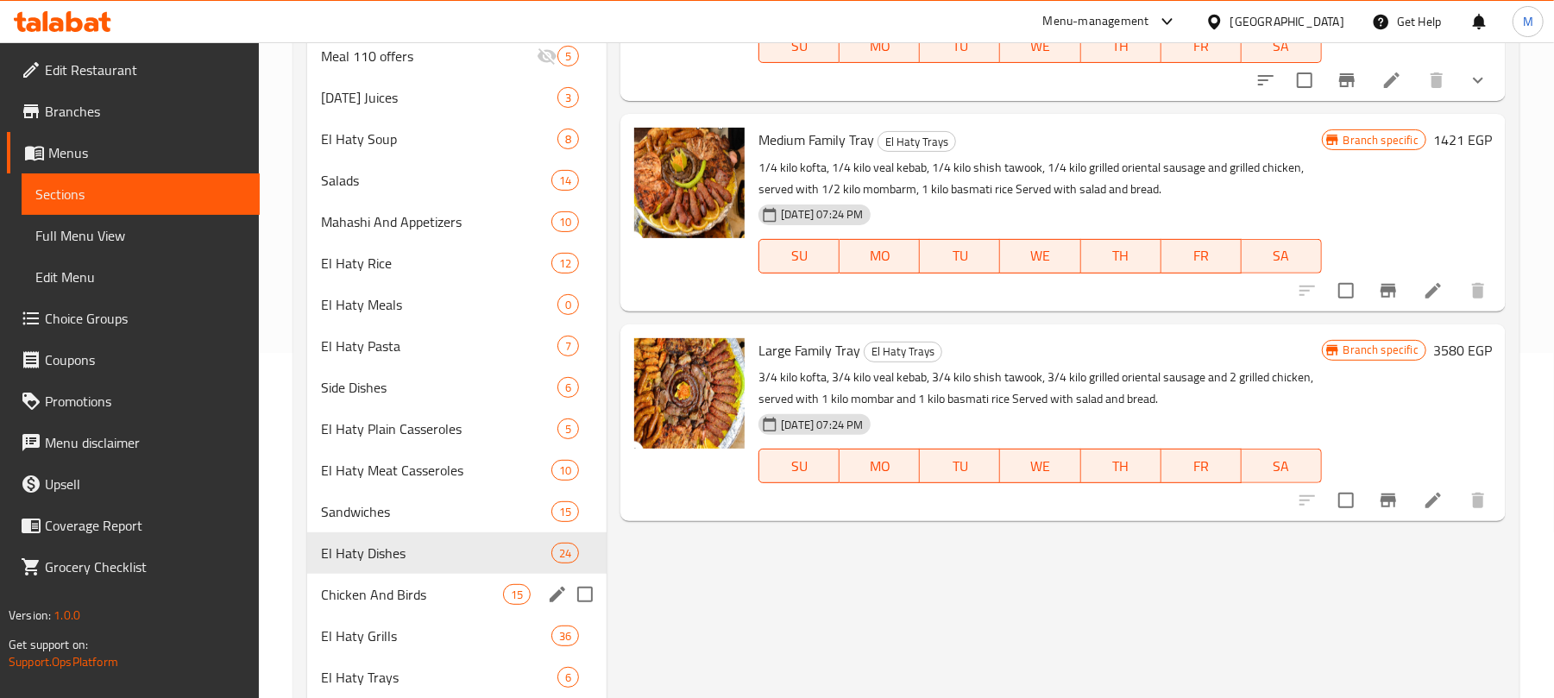
scroll to position [460, 0]
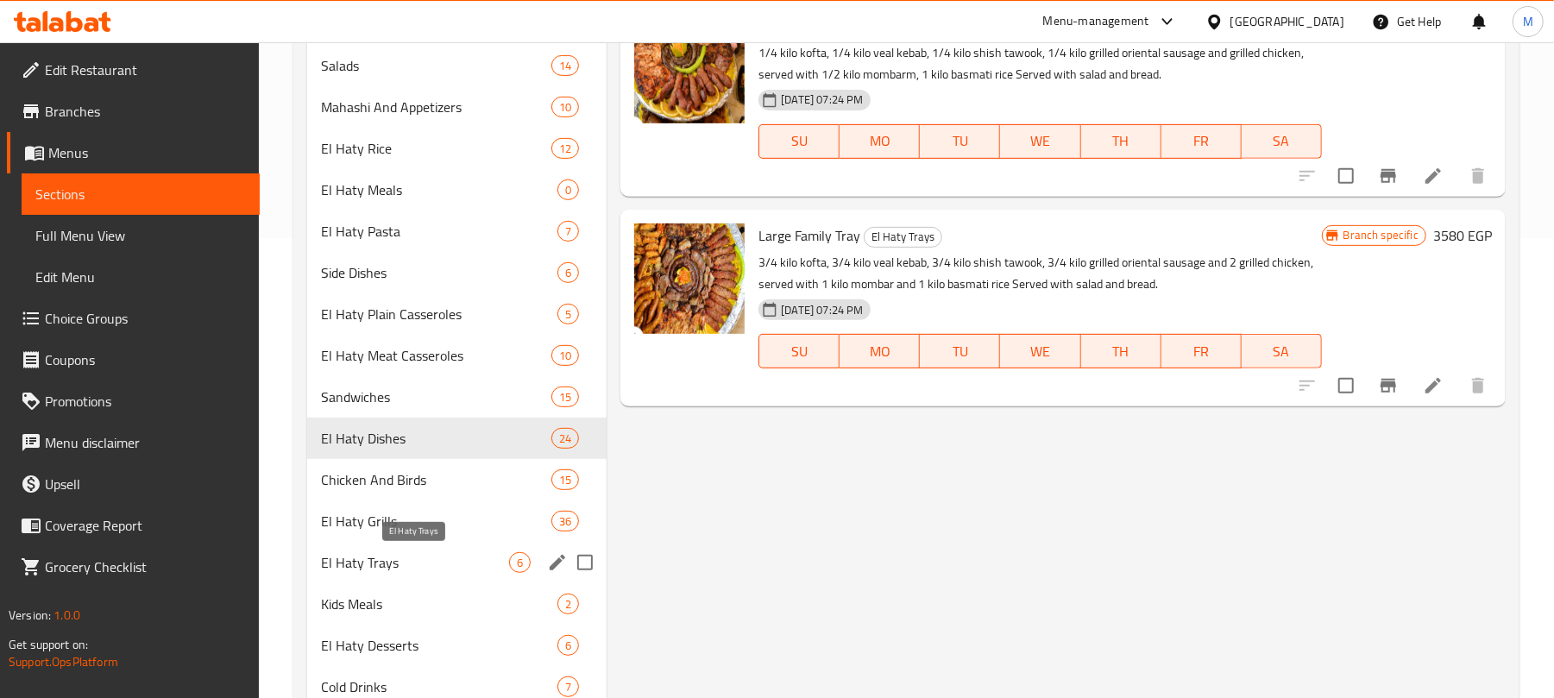
type input "صنية"
click at [392, 559] on span "El Haty Trays" at bounding box center [415, 562] width 188 height 21
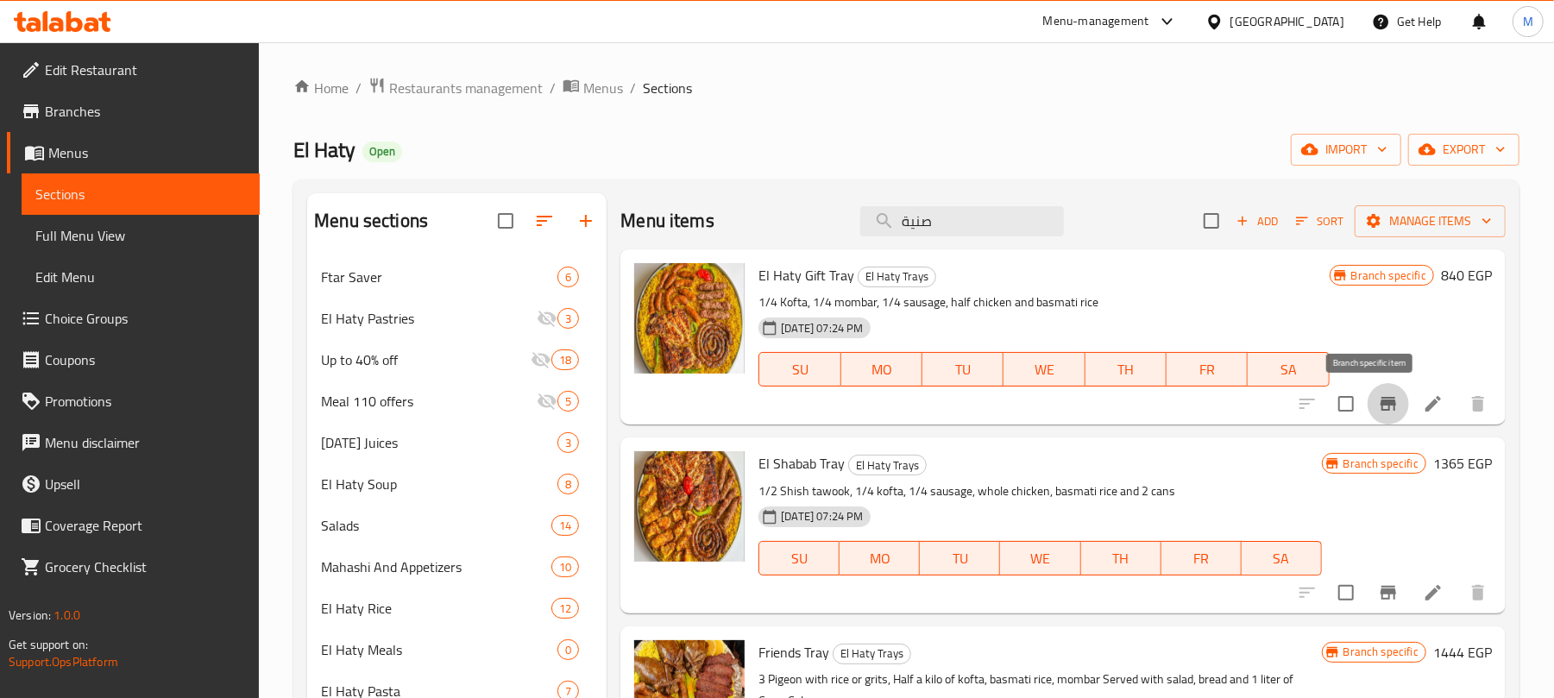
click at [1381, 401] on icon "Branch-specific-item" at bounding box center [1389, 404] width 16 height 14
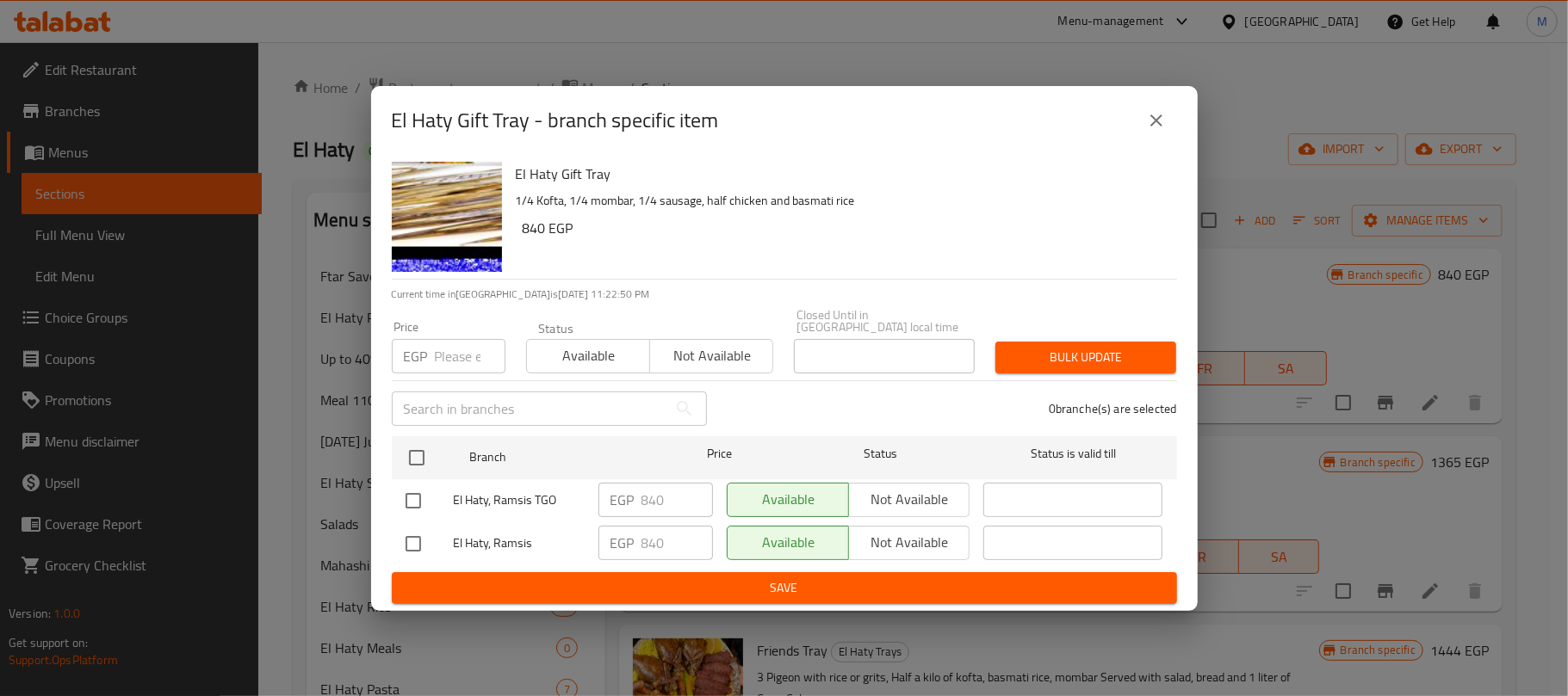
click at [1155, 126] on icon "close" at bounding box center [1156, 121] width 12 height 12
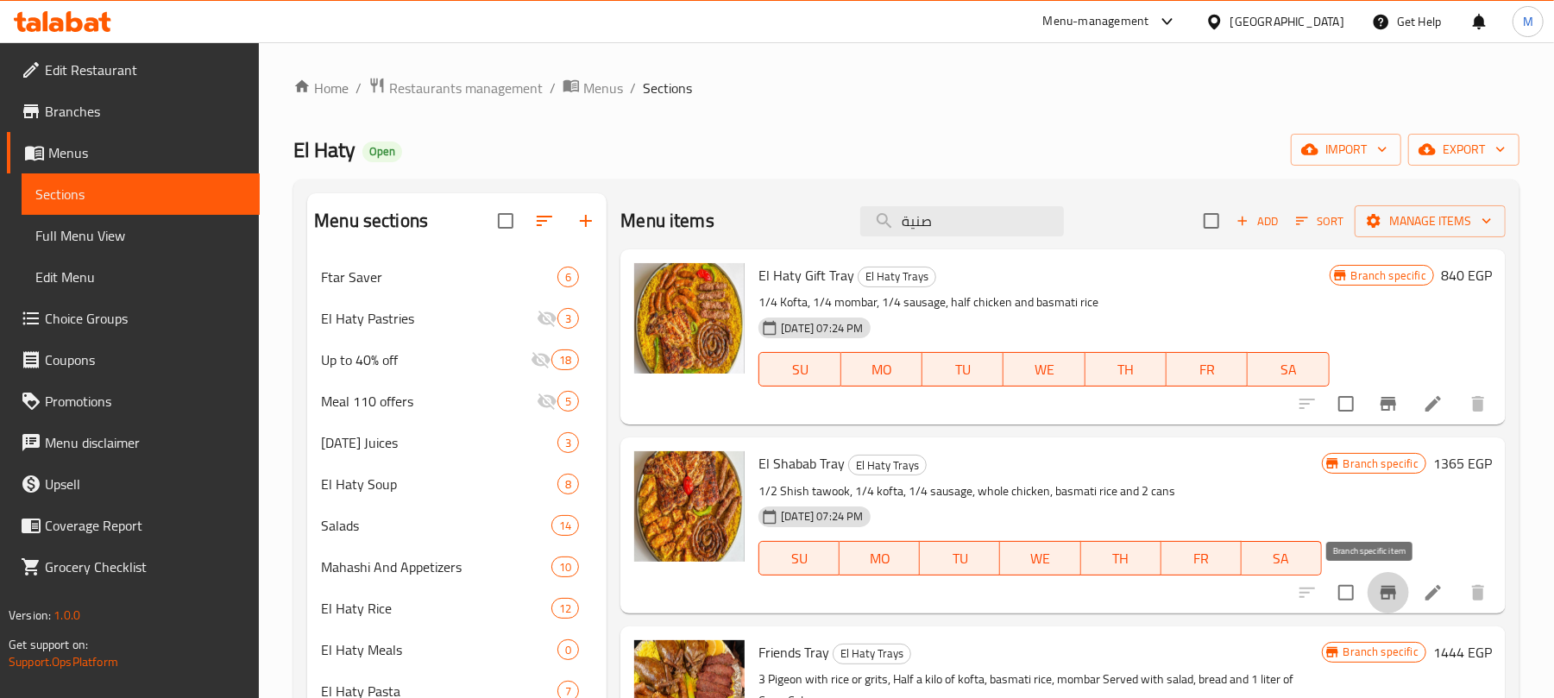
click at [1381, 591] on icon "Branch-specific-item" at bounding box center [1389, 593] width 16 height 14
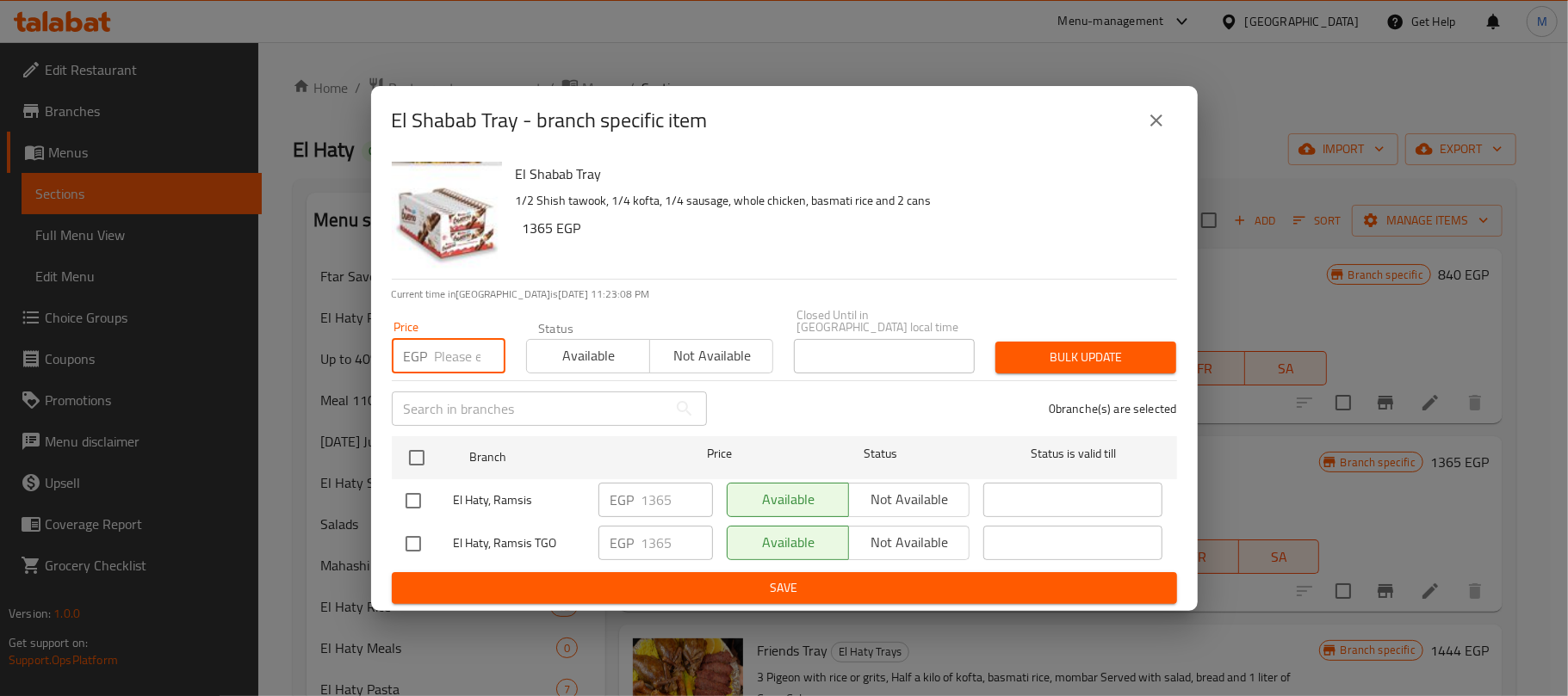
click at [456, 339] on input "number" at bounding box center [470, 356] width 71 height 35
paste input "1356"
type input "1356"
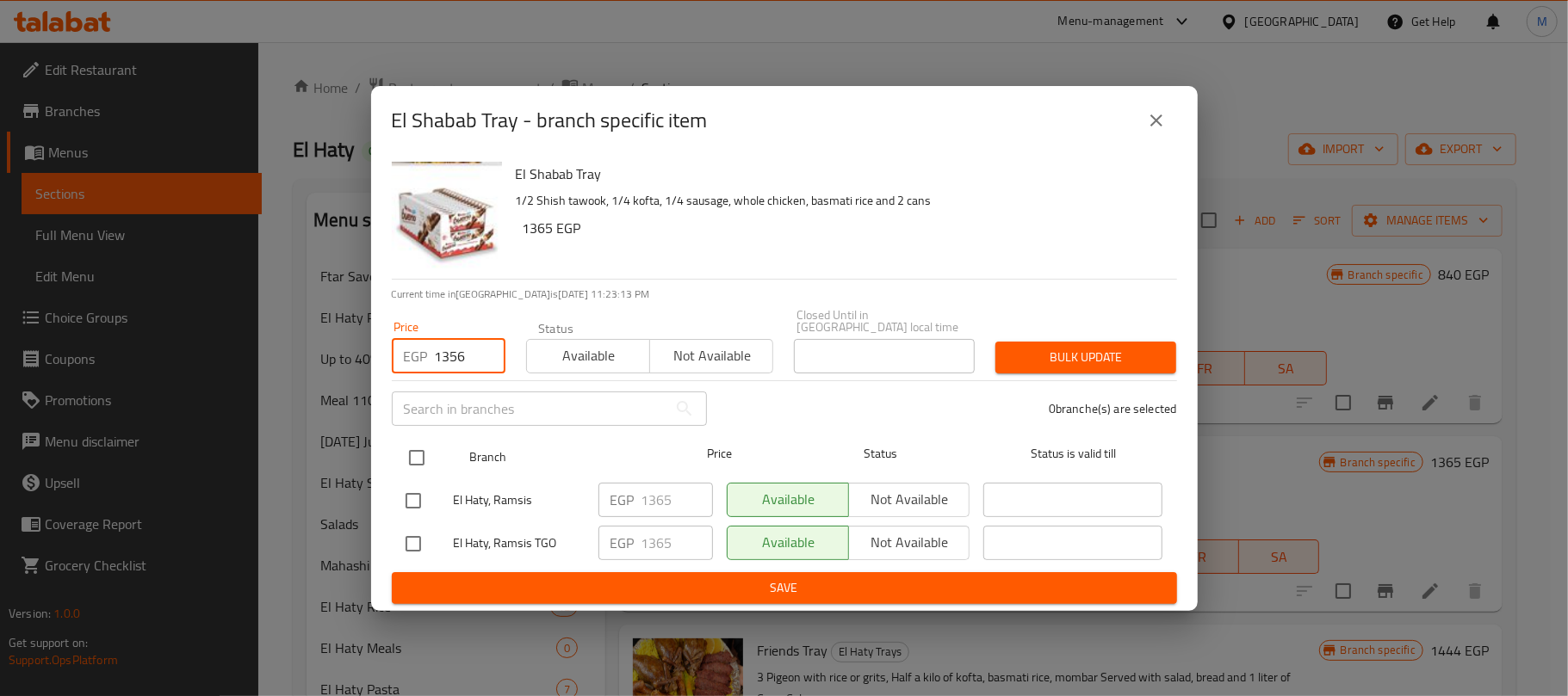
click at [431, 450] on input "checkbox" at bounding box center [417, 458] width 36 height 36
checkbox input "true"
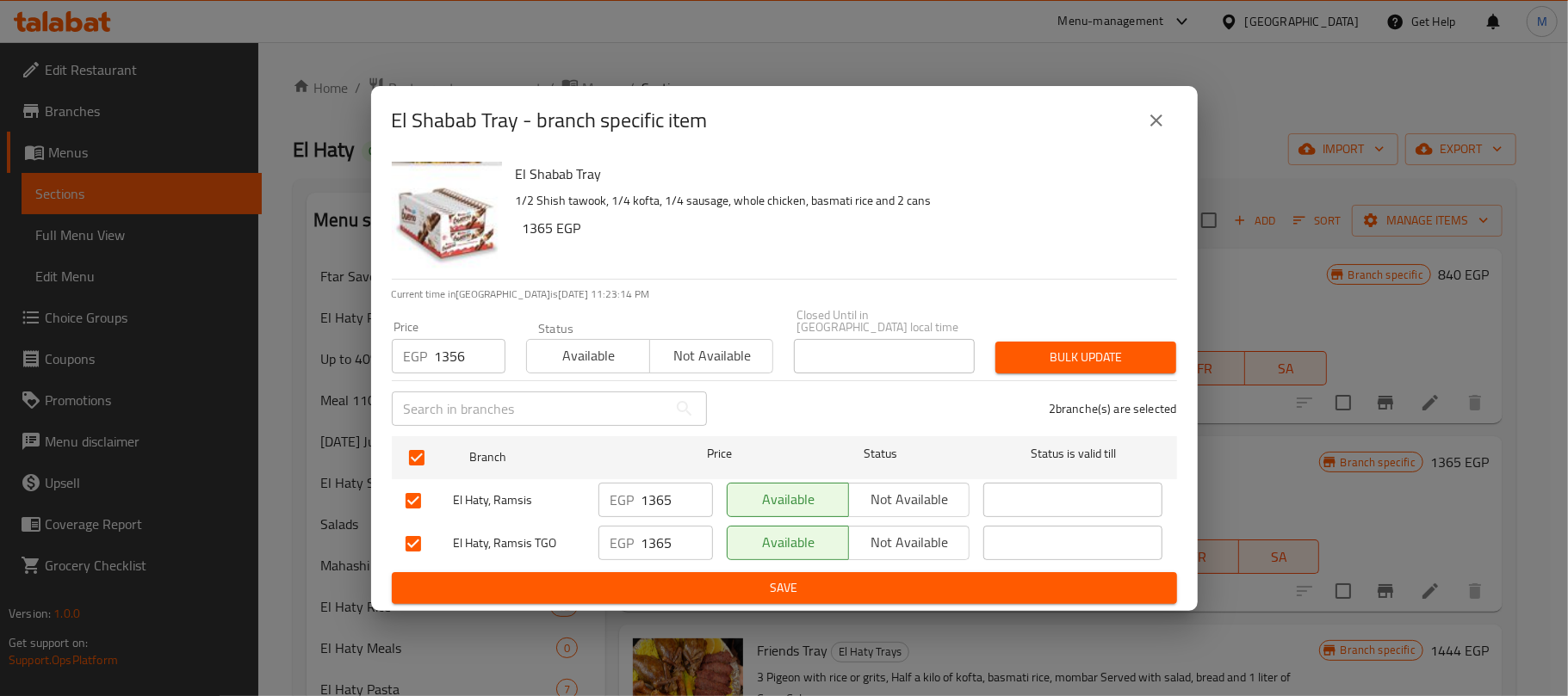
click at [1064, 342] on button "Bulk update" at bounding box center [1085, 358] width 181 height 32
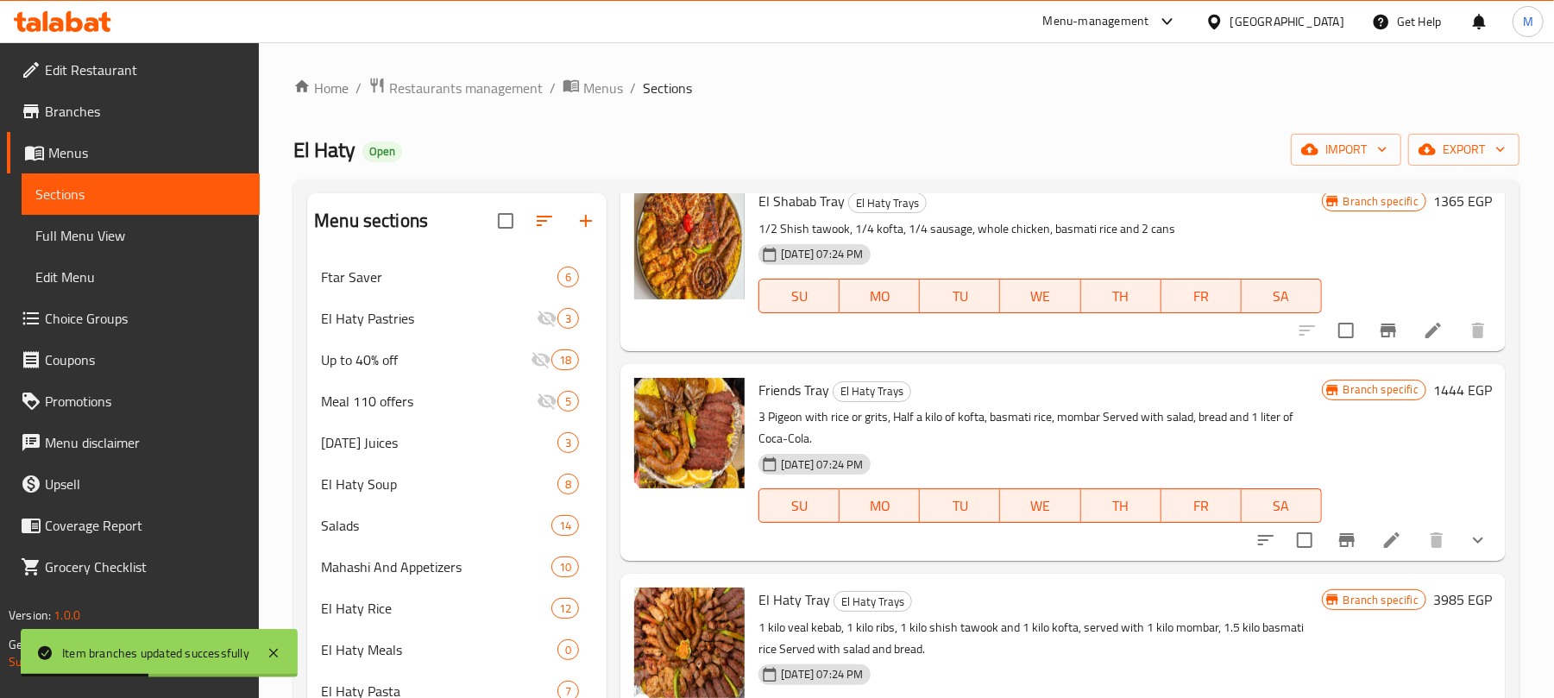
scroll to position [278, 0]
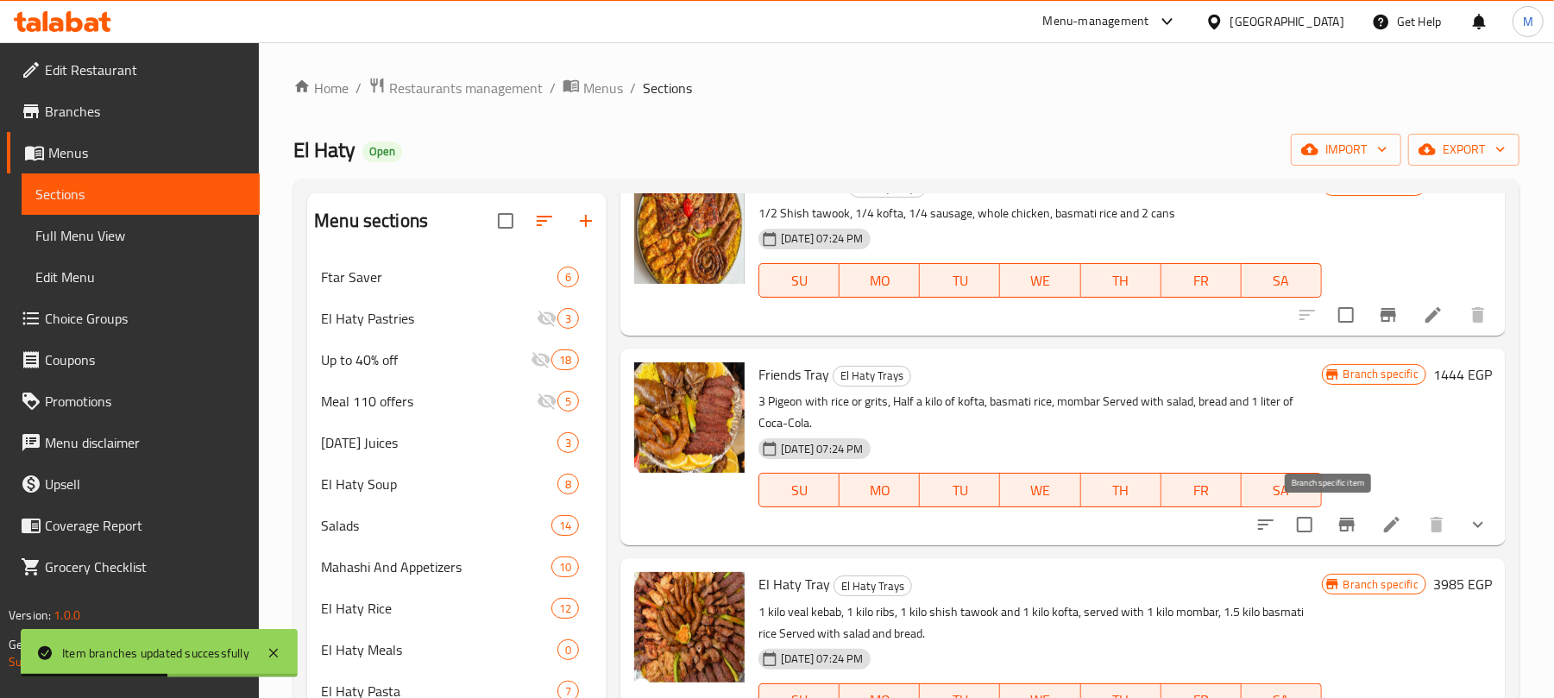
click at [1339, 530] on icon "Branch-specific-item" at bounding box center [1347, 525] width 16 height 14
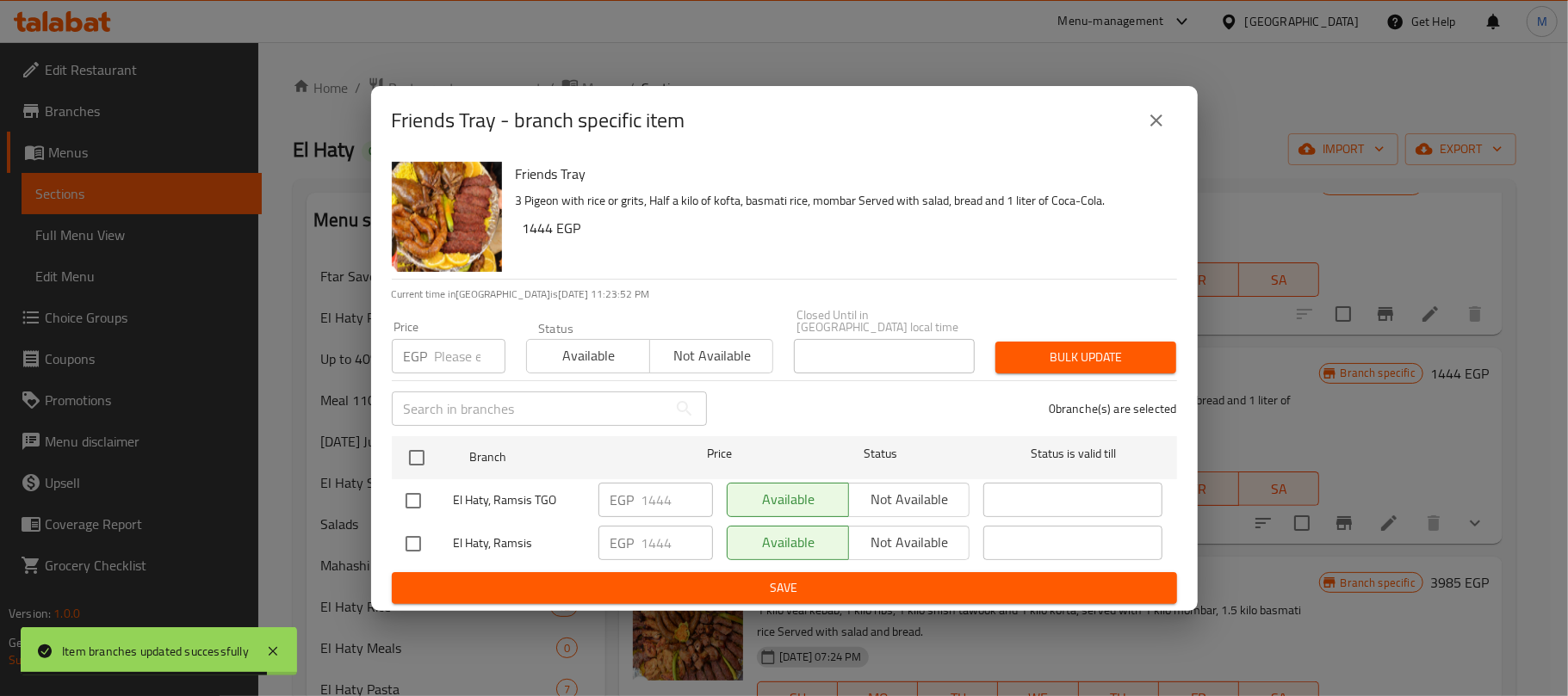
drag, startPoint x: 1167, startPoint y: 116, endPoint x: 1102, endPoint y: 265, distance: 162.6
click at [1167, 121] on button "close" at bounding box center [1155, 120] width 41 height 41
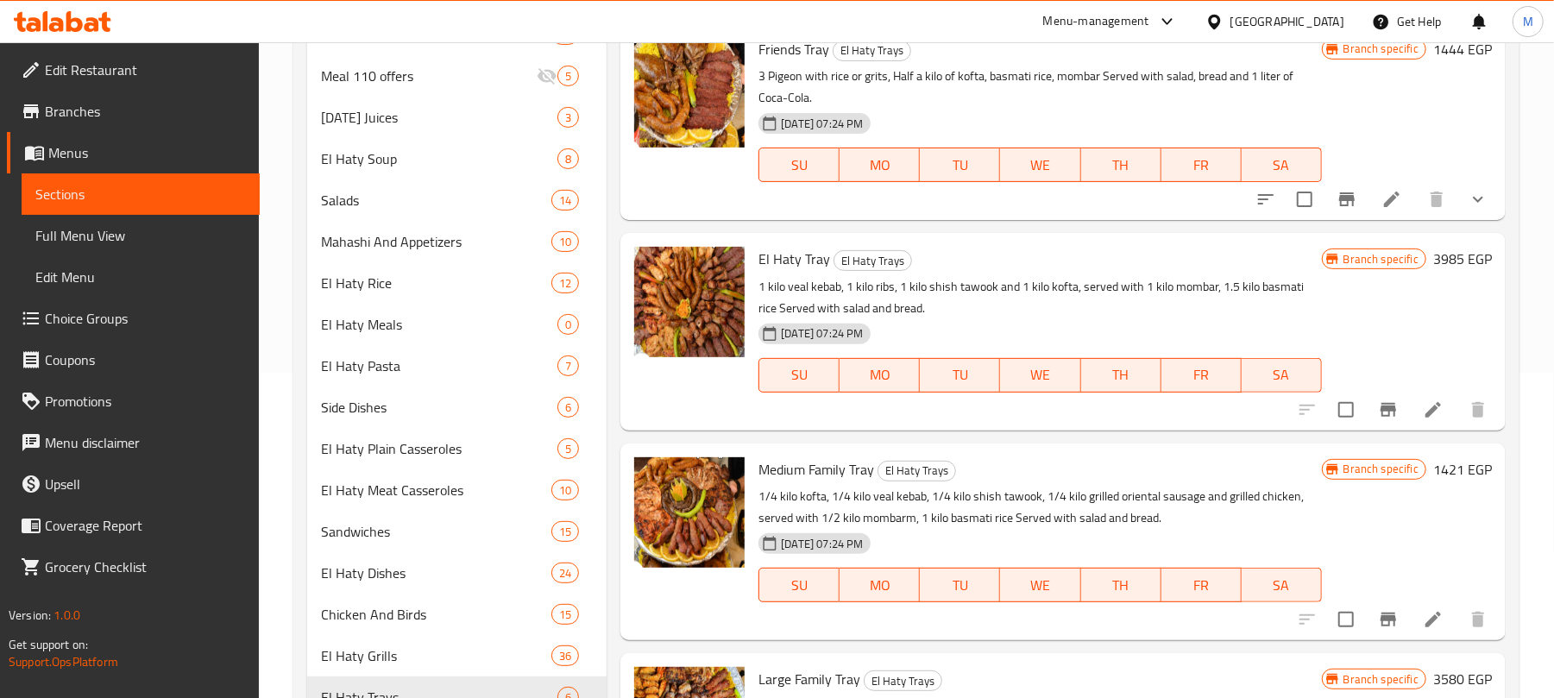
scroll to position [345, 0]
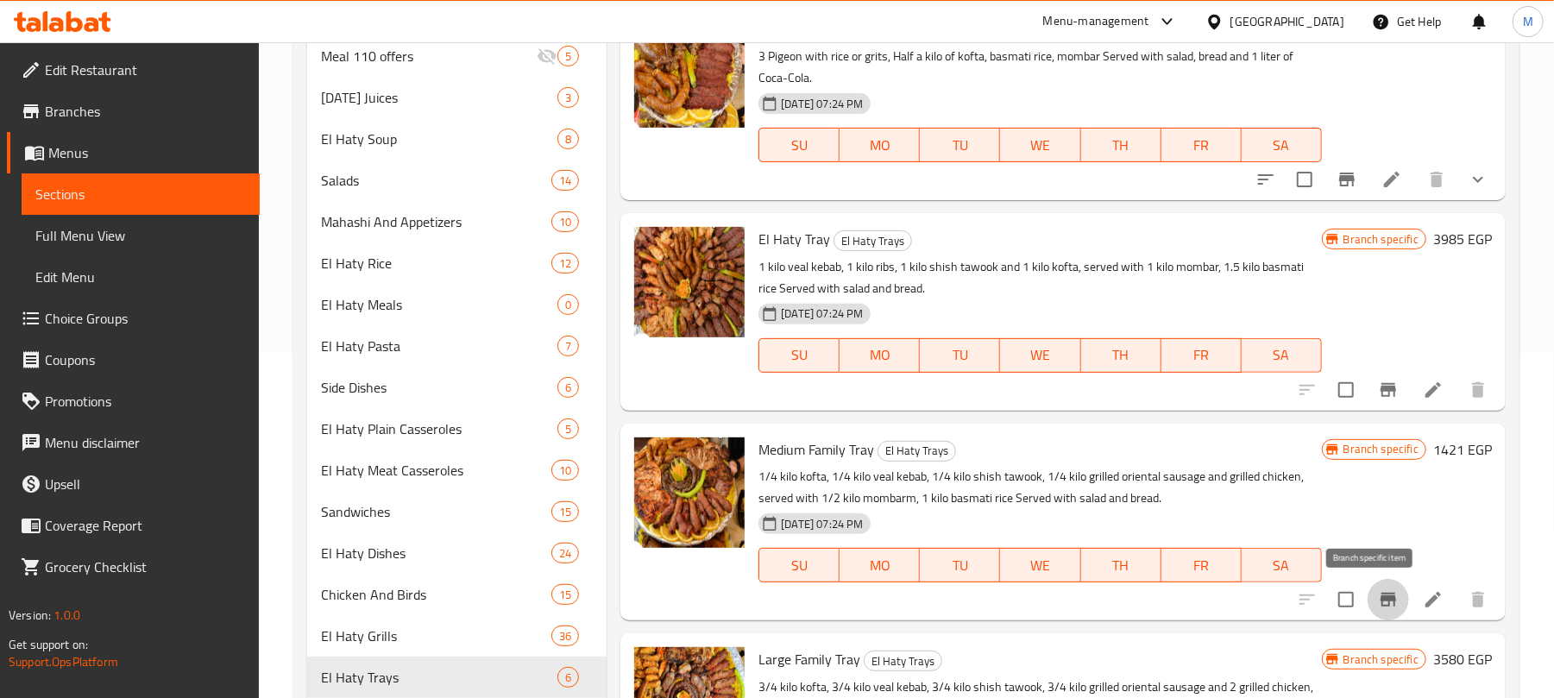
click at [1381, 594] on icon "Branch-specific-item" at bounding box center [1389, 600] width 16 height 14
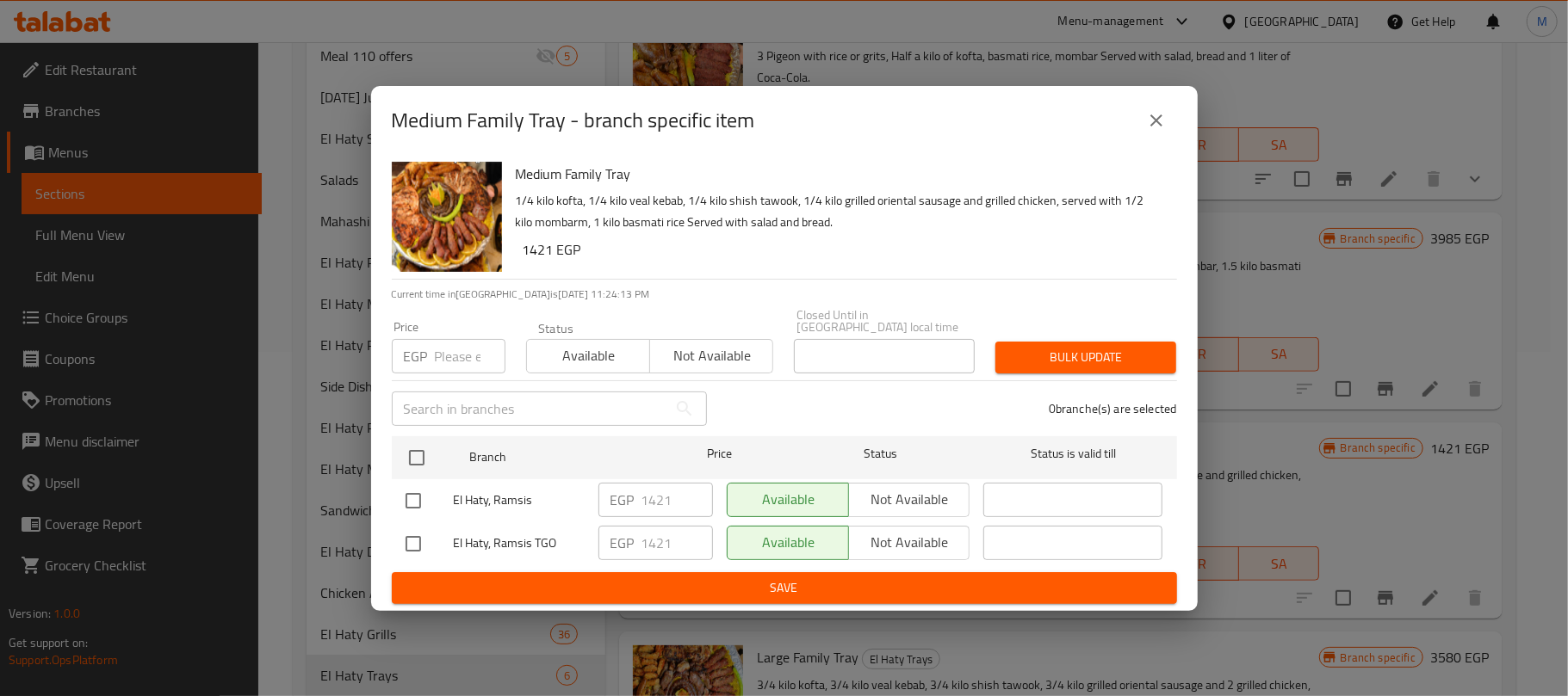
click at [1158, 116] on icon "close" at bounding box center [1156, 120] width 21 height 21
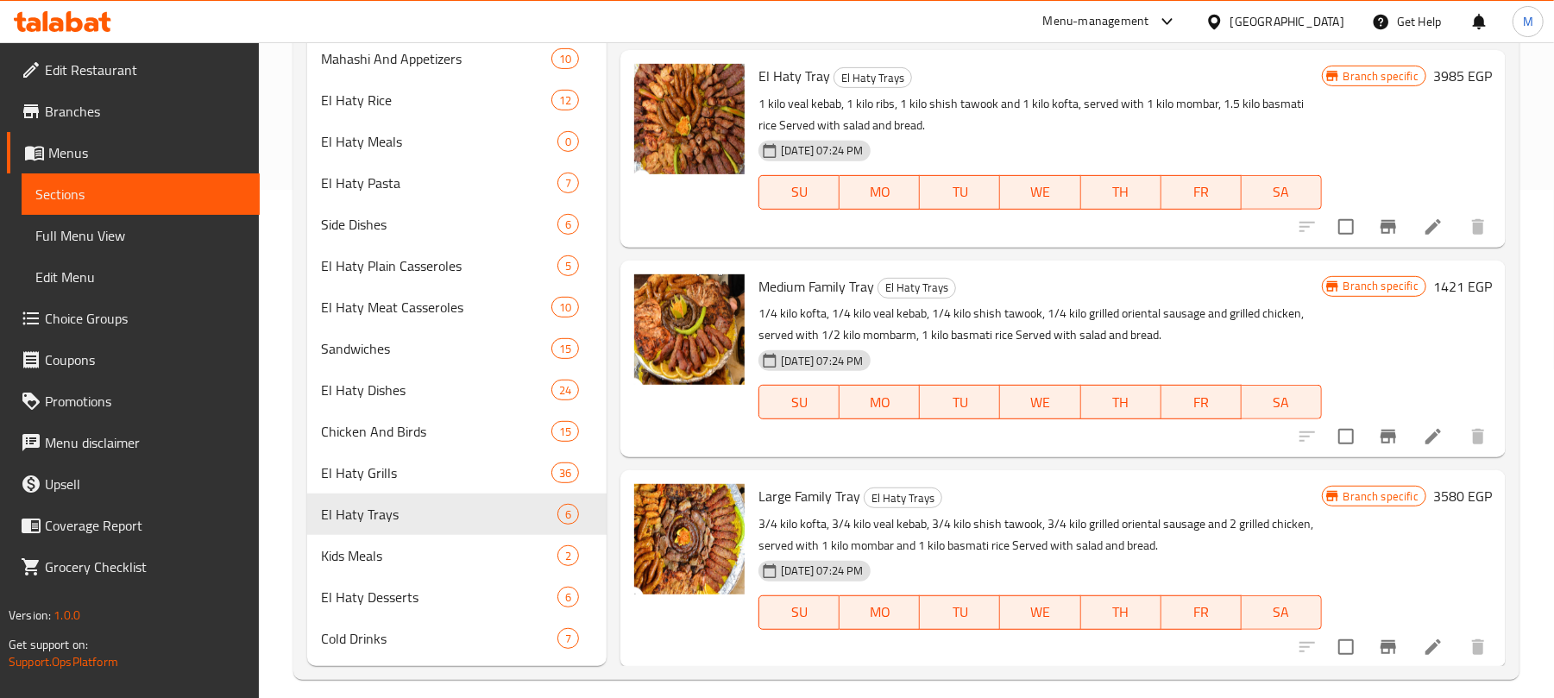
scroll to position [526, 0]
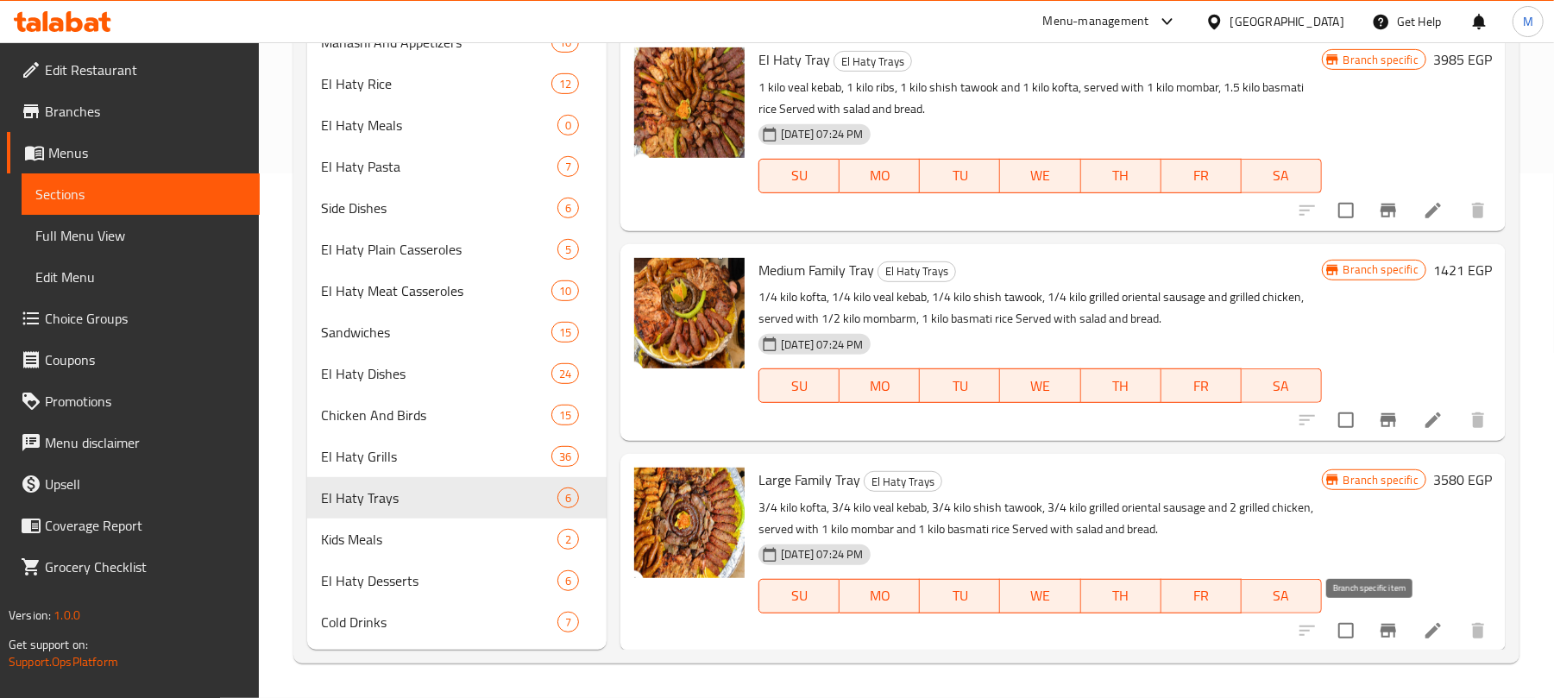
click at [1378, 633] on icon "Branch-specific-item" at bounding box center [1388, 631] width 21 height 21
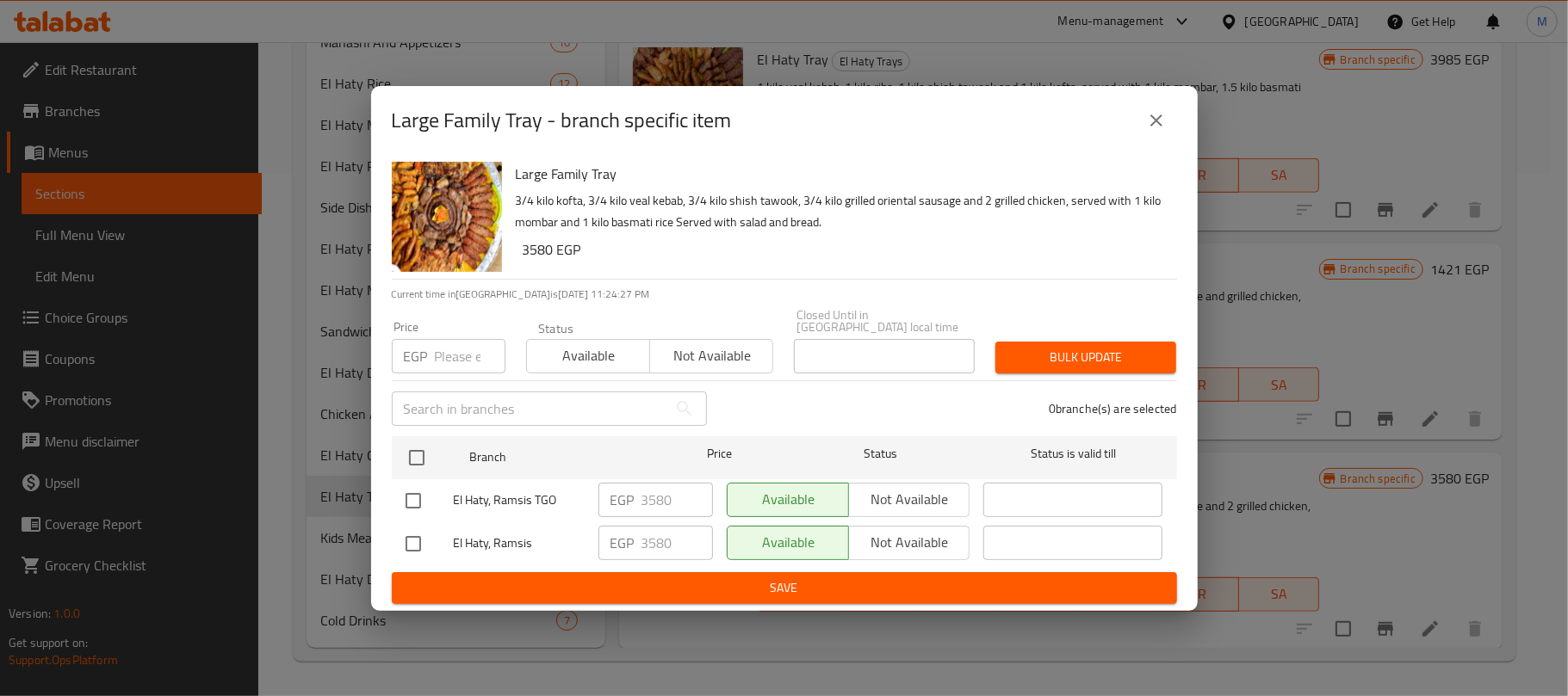
click at [453, 349] on input "number" at bounding box center [470, 356] width 71 height 35
paste input "3581"
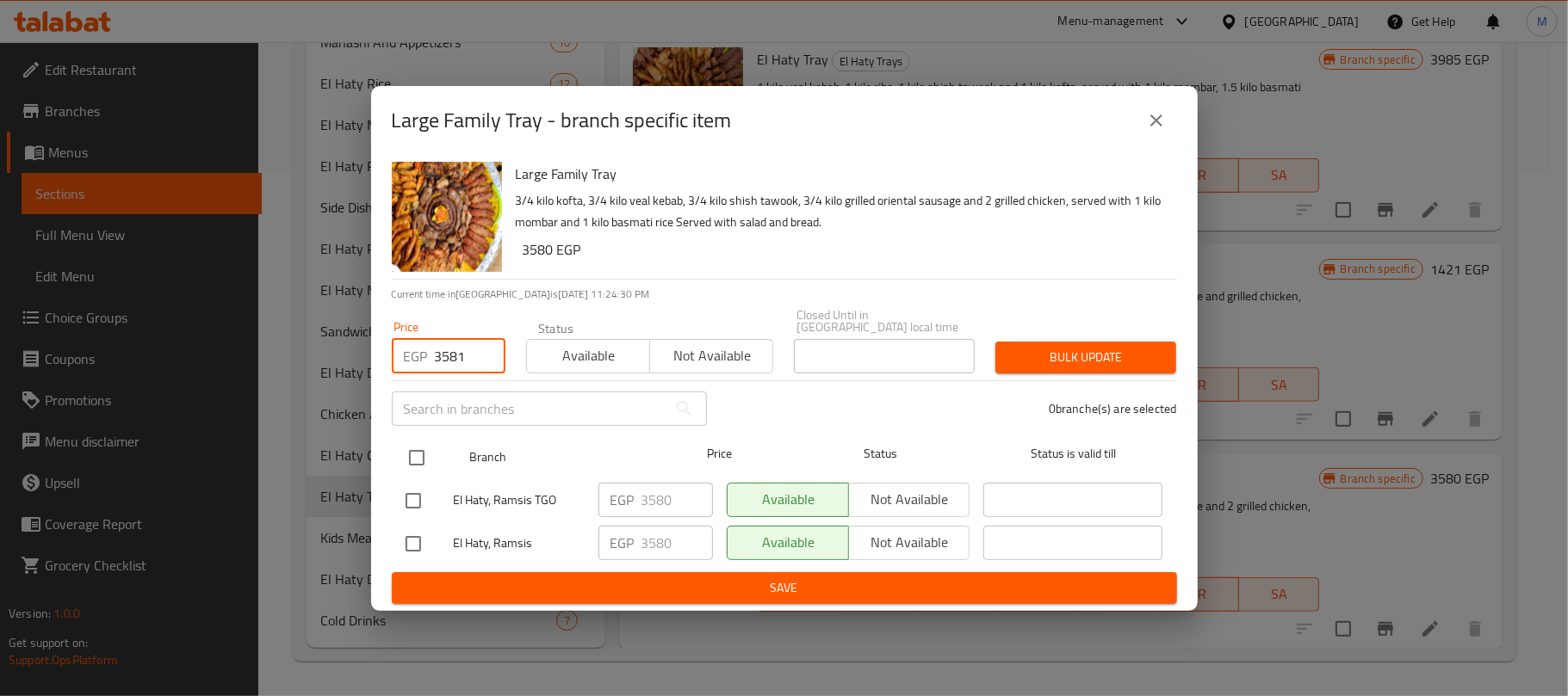
type input "3581"
click at [420, 443] on input "checkbox" at bounding box center [417, 458] width 36 height 36
checkbox input "true"
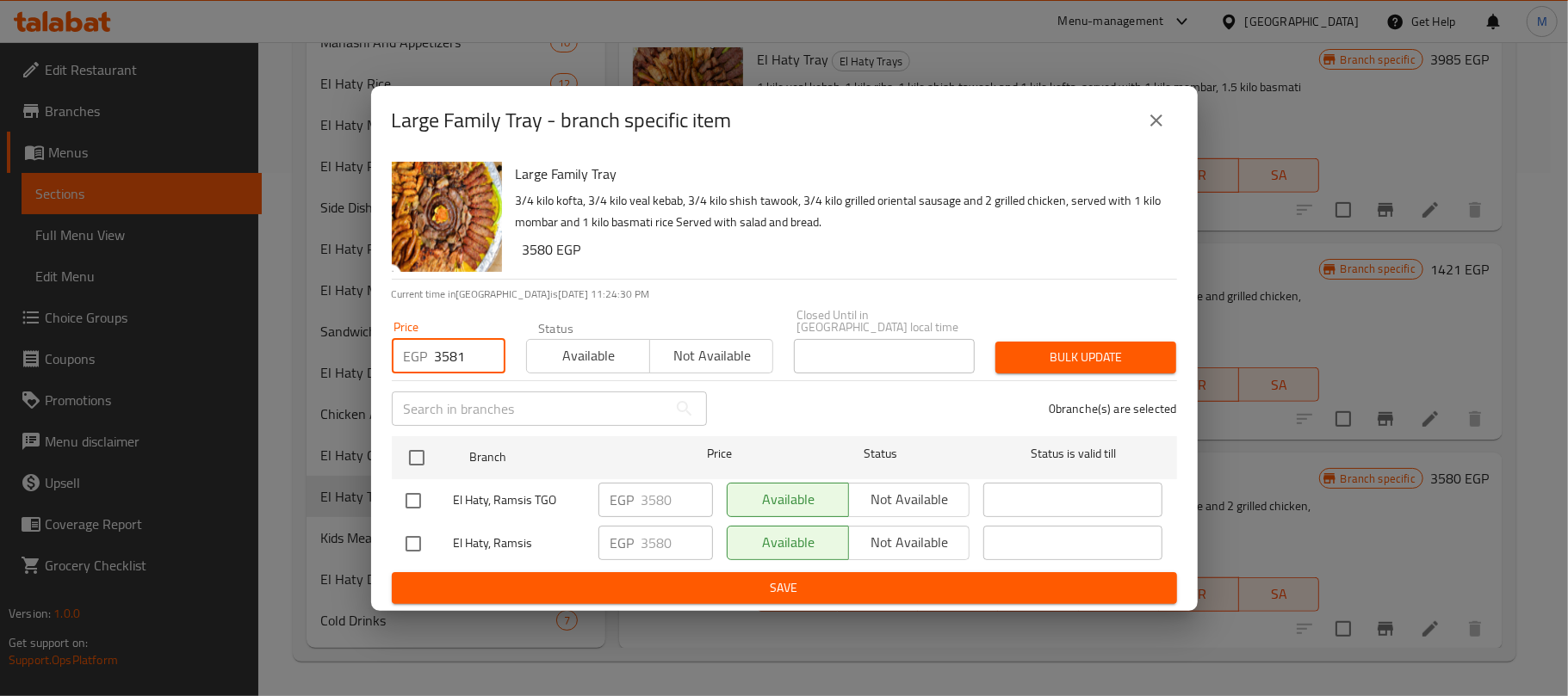
checkbox input "true"
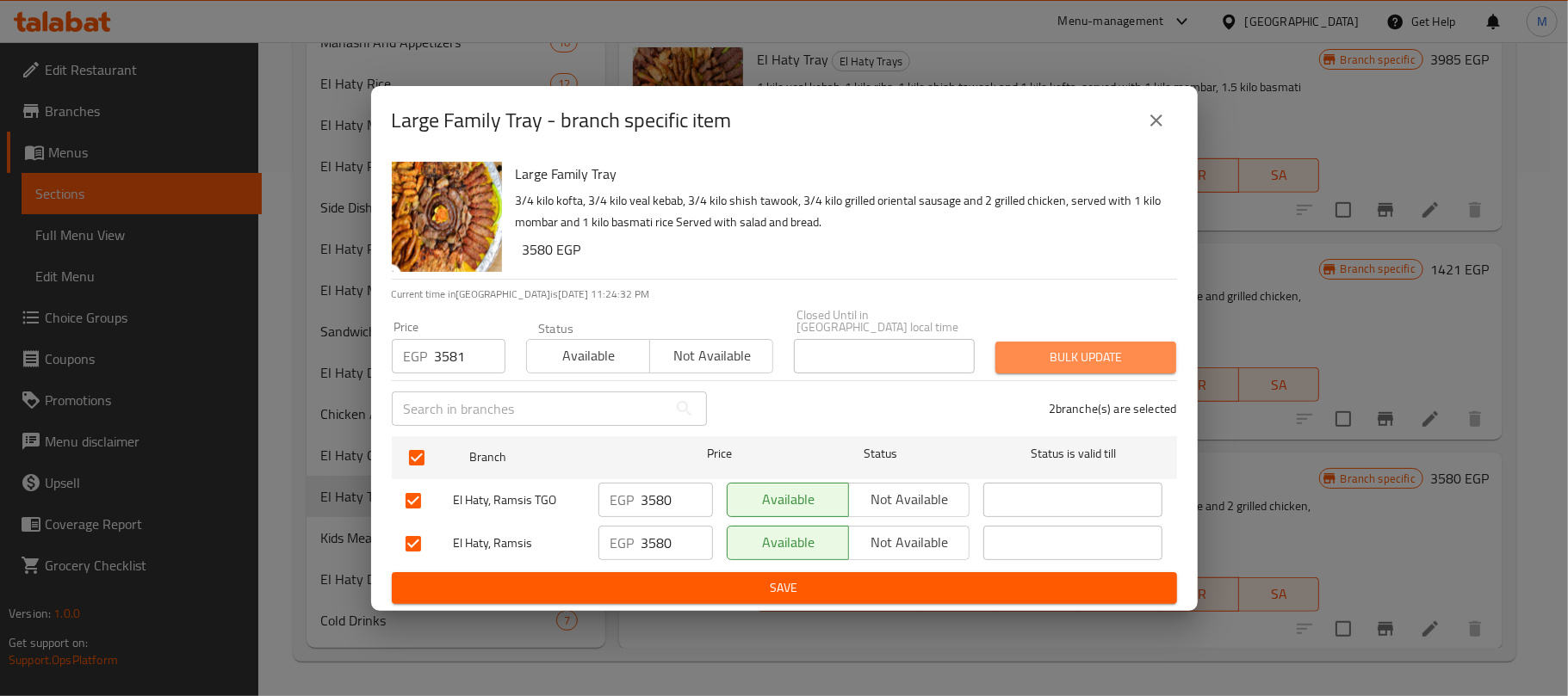
click at [1126, 361] on span "Bulk update" at bounding box center [1085, 358] width 154 height 22
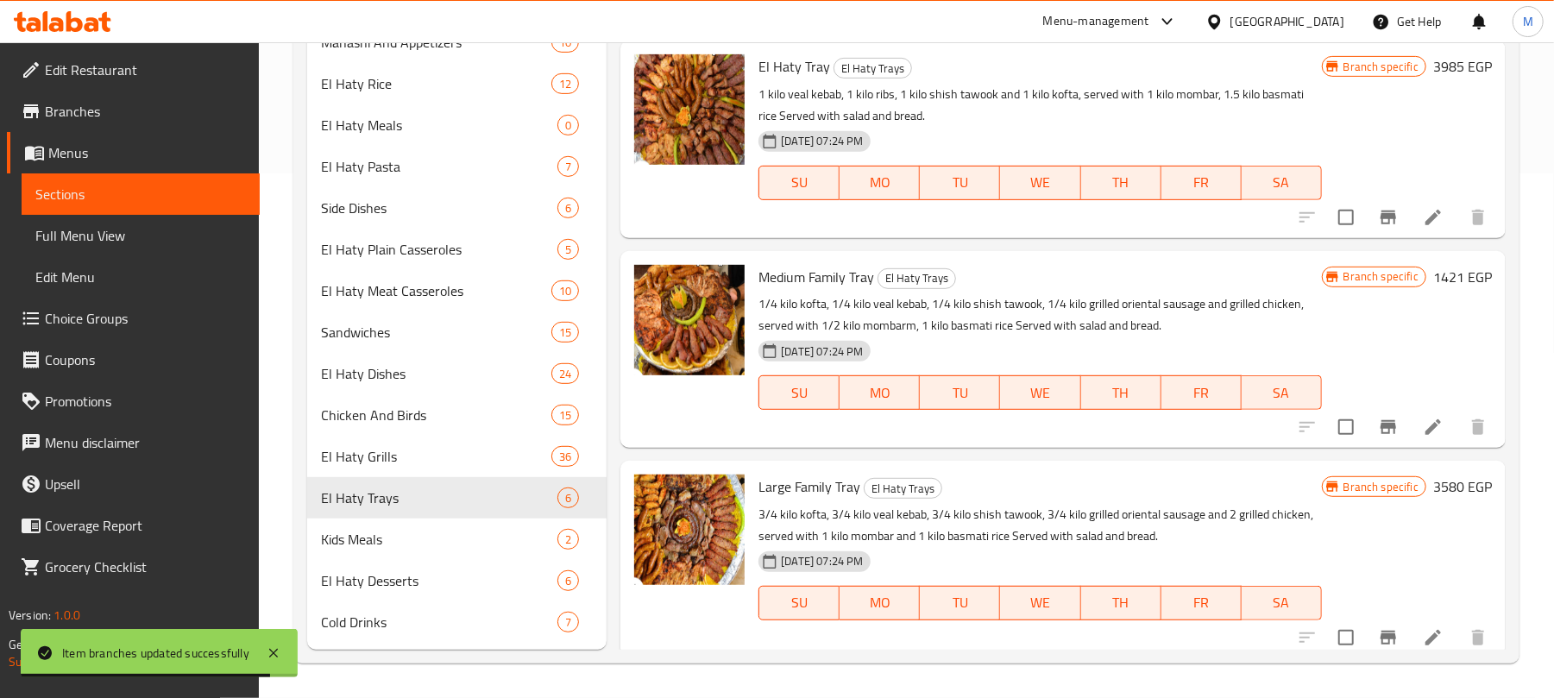
scroll to position [48, 0]
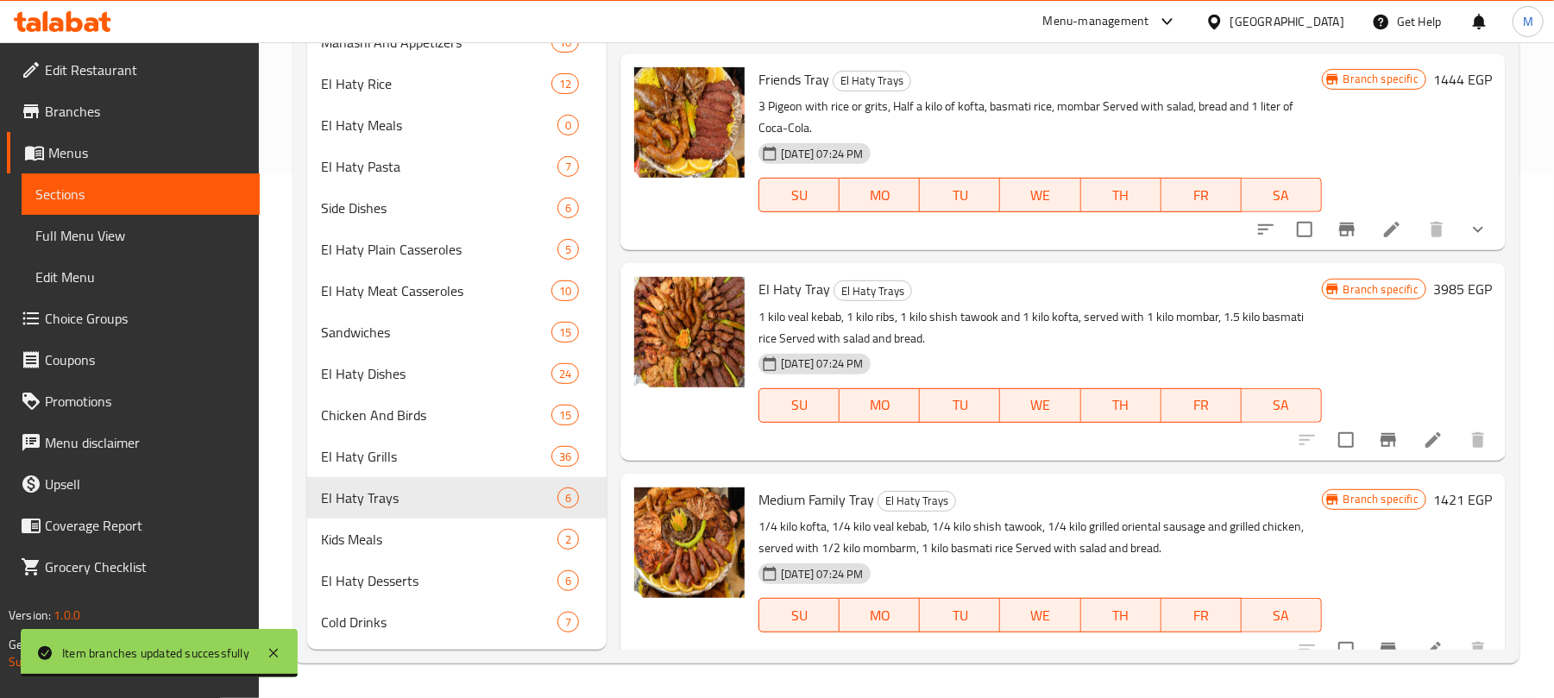
click at [1381, 437] on icon "Branch-specific-item" at bounding box center [1389, 440] width 16 height 14
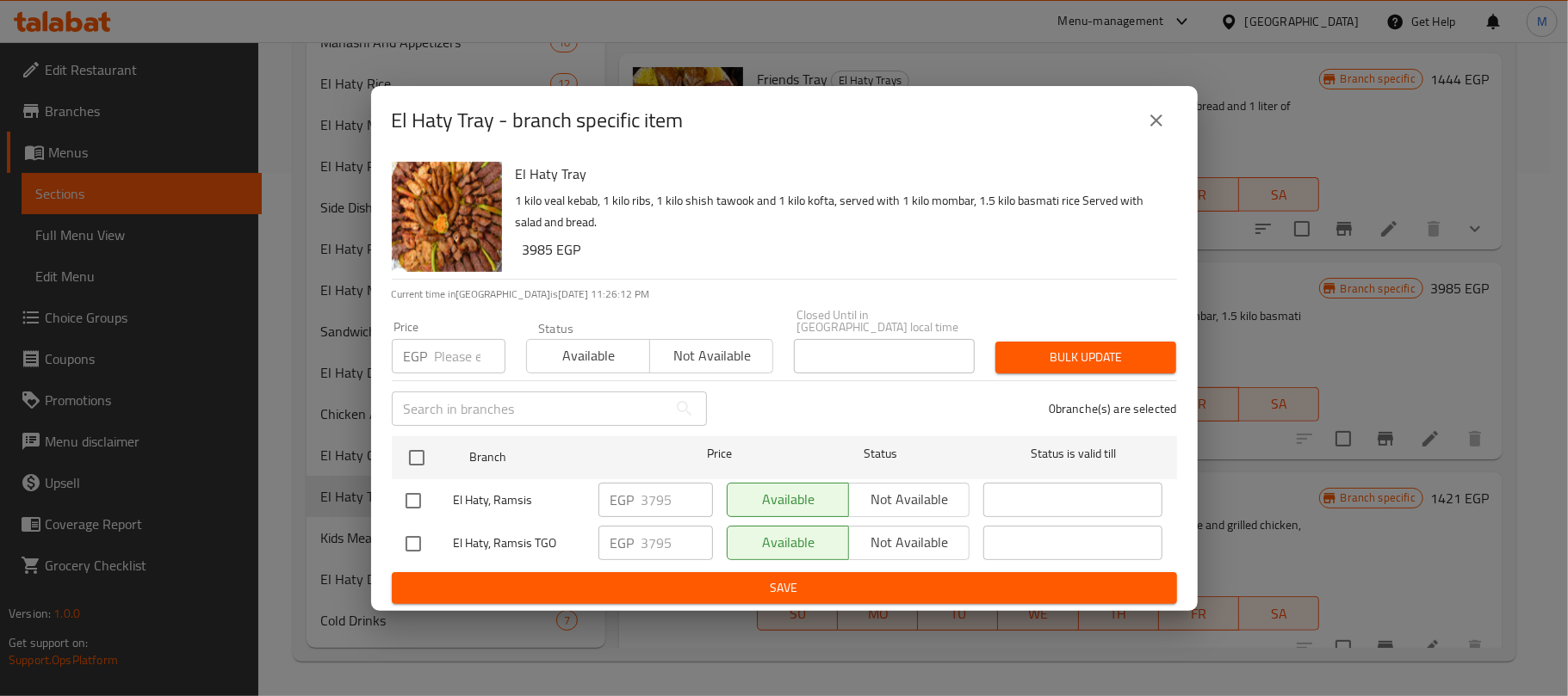
click at [442, 359] on input "number" at bounding box center [470, 356] width 71 height 35
paste input "3985"
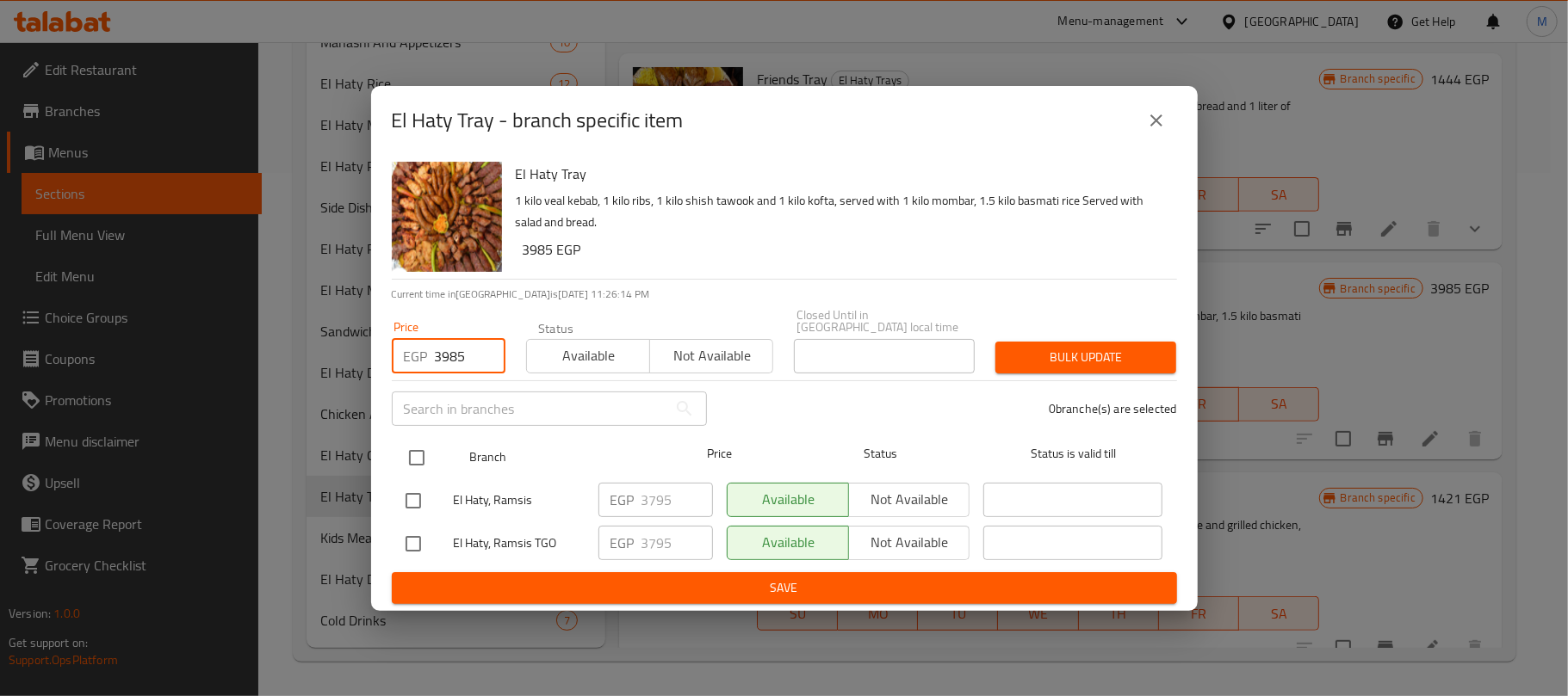
type input "3985"
click at [417, 458] on input "checkbox" at bounding box center [417, 458] width 36 height 36
checkbox input "true"
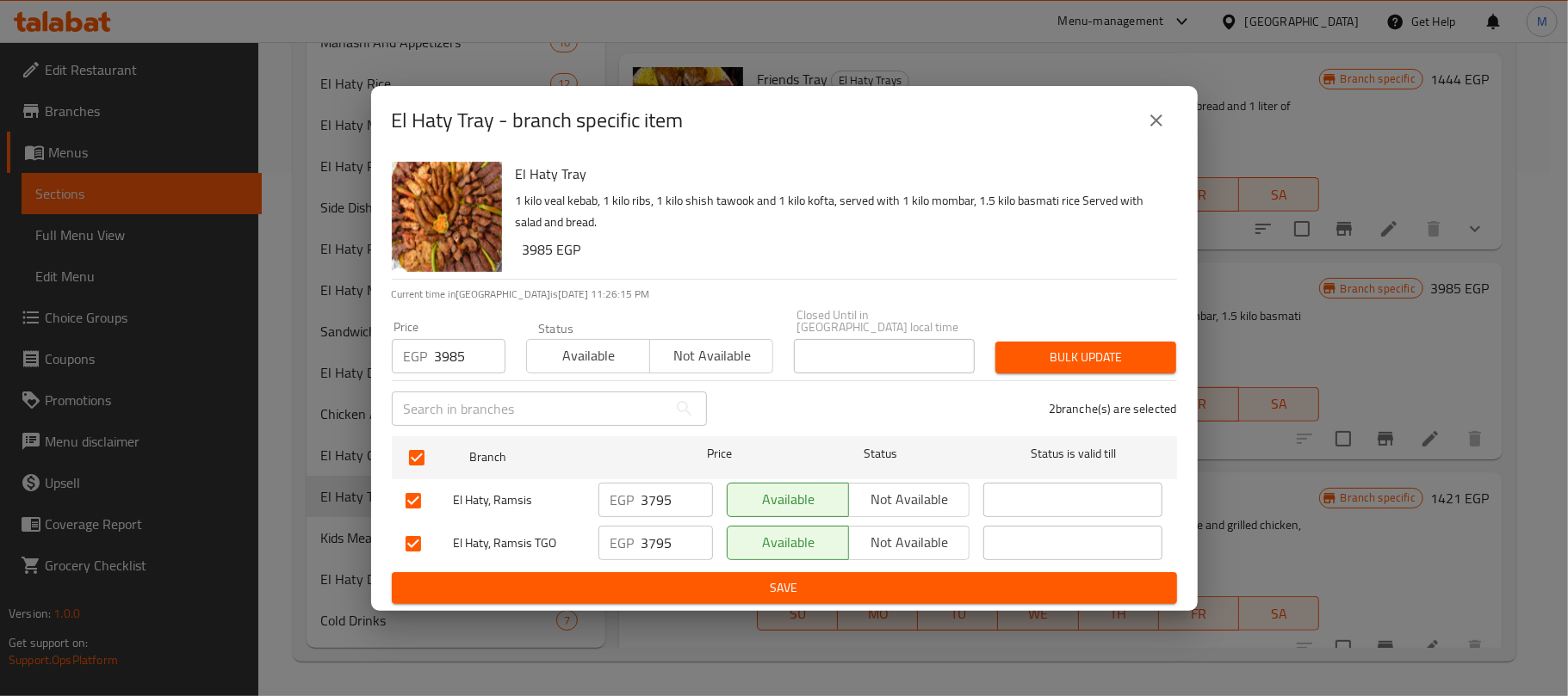
click at [1078, 359] on span "Bulk update" at bounding box center [1085, 358] width 154 height 22
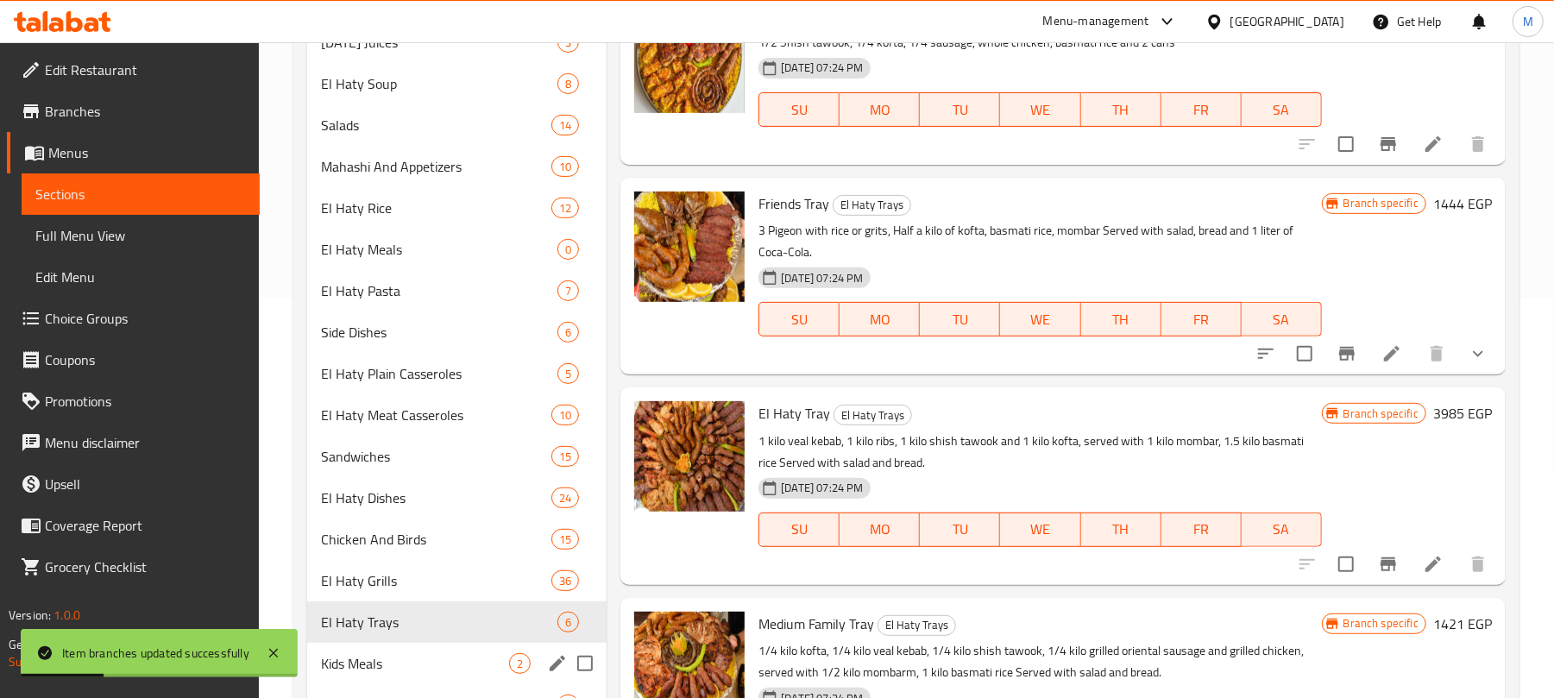
scroll to position [526, 0]
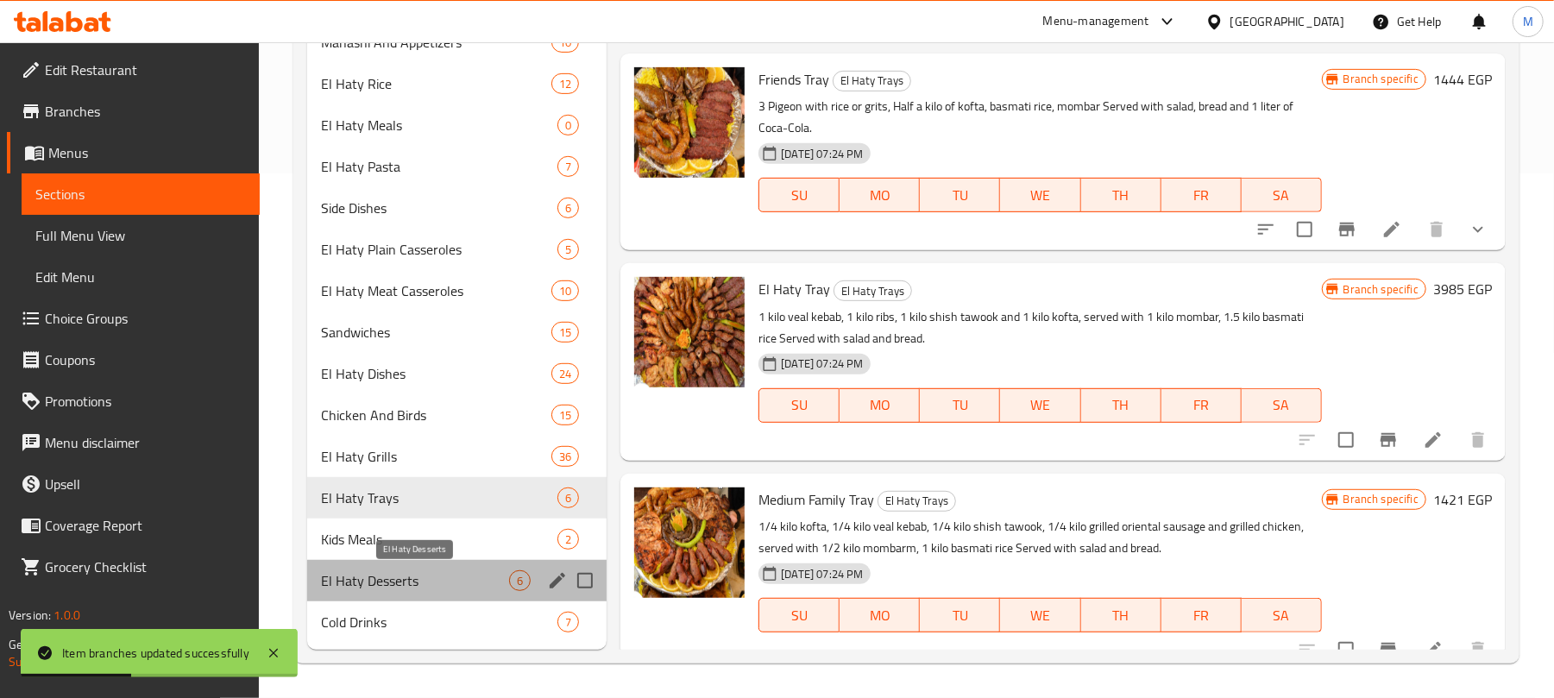
click at [453, 583] on span "El Haty Desserts" at bounding box center [415, 580] width 188 height 21
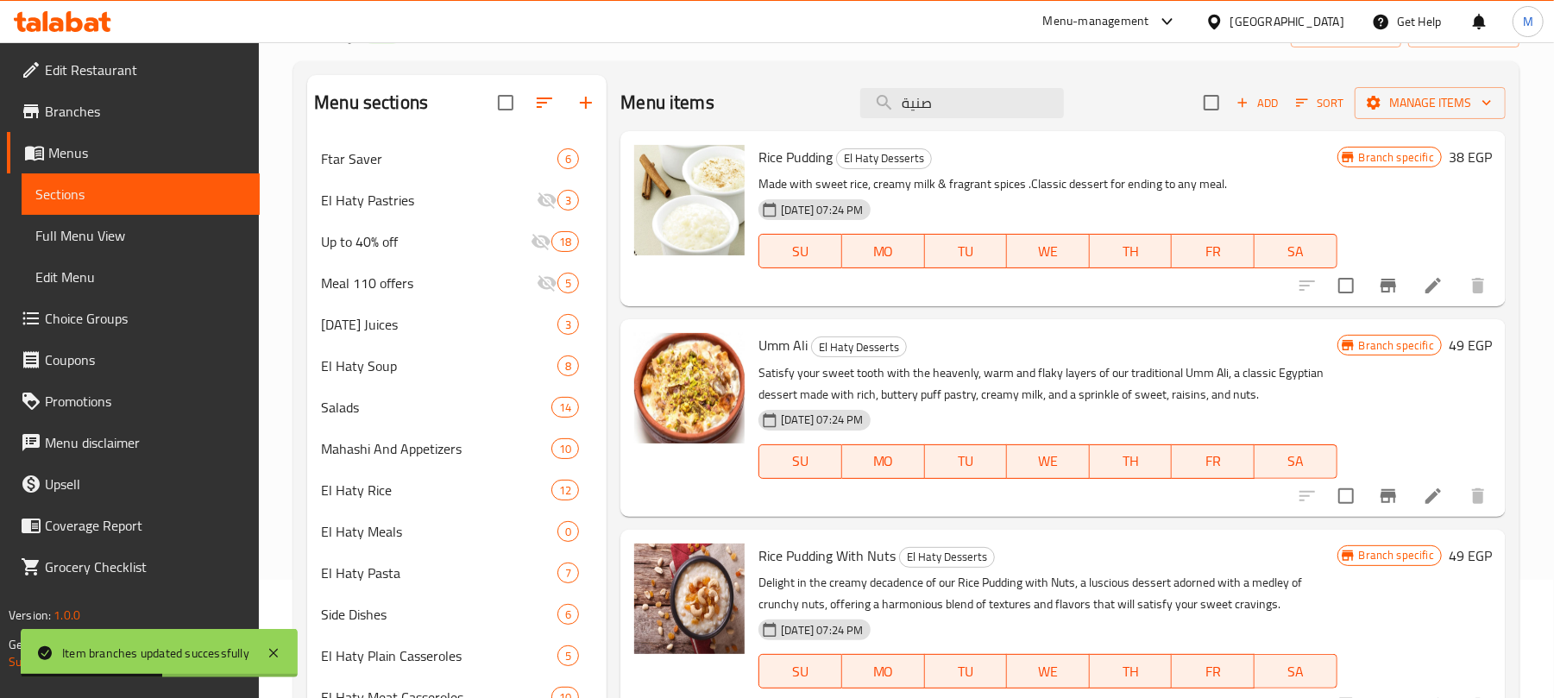
scroll to position [66, 0]
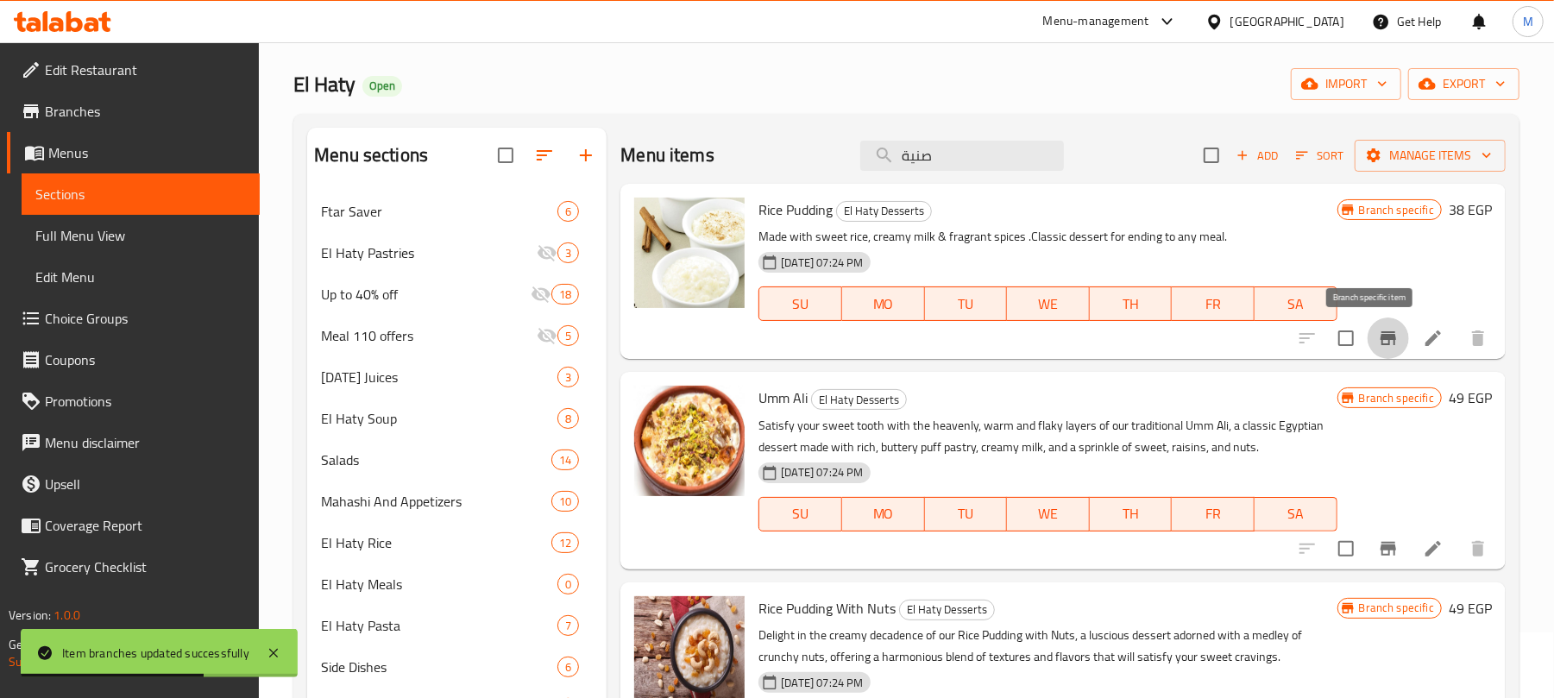
click at [1381, 338] on icon "Branch-specific-item" at bounding box center [1389, 338] width 16 height 14
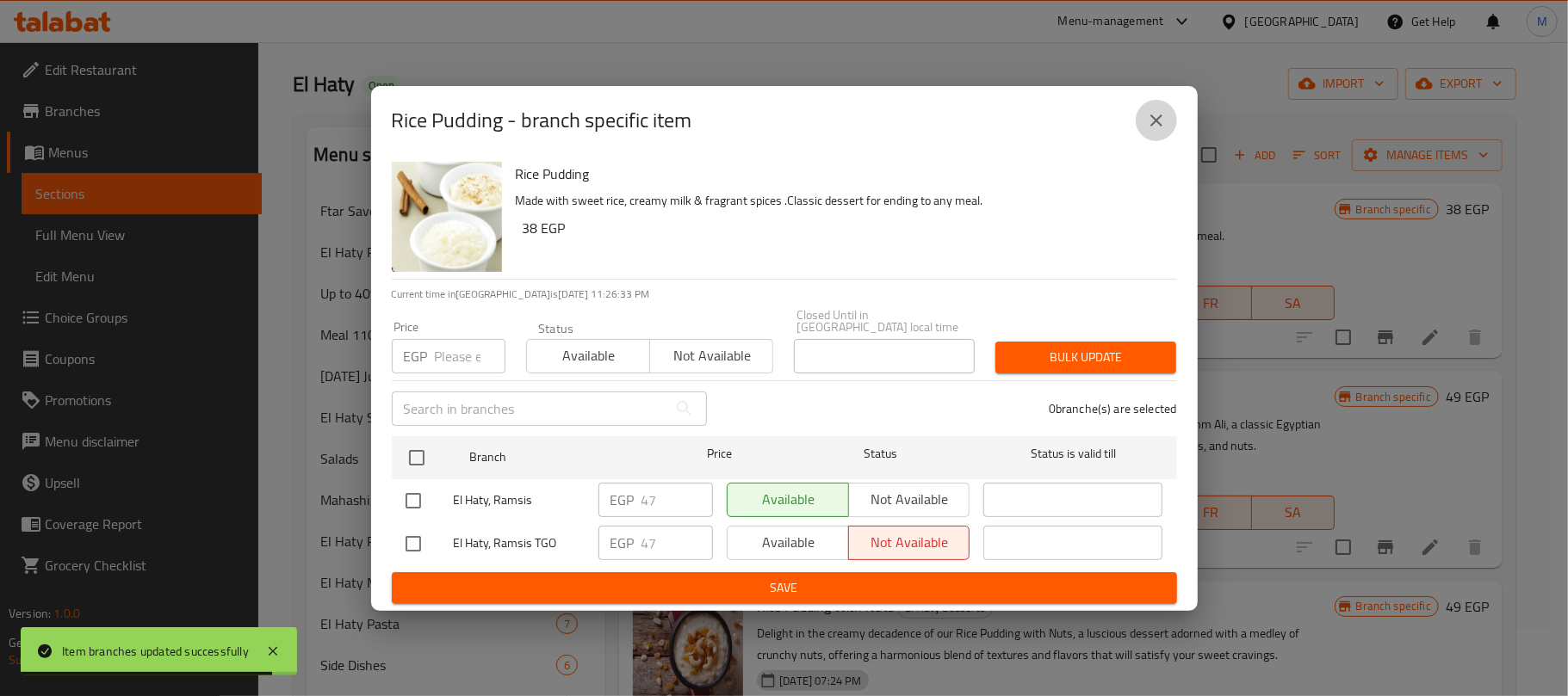
click at [1161, 142] on button "close" at bounding box center [1155, 120] width 41 height 41
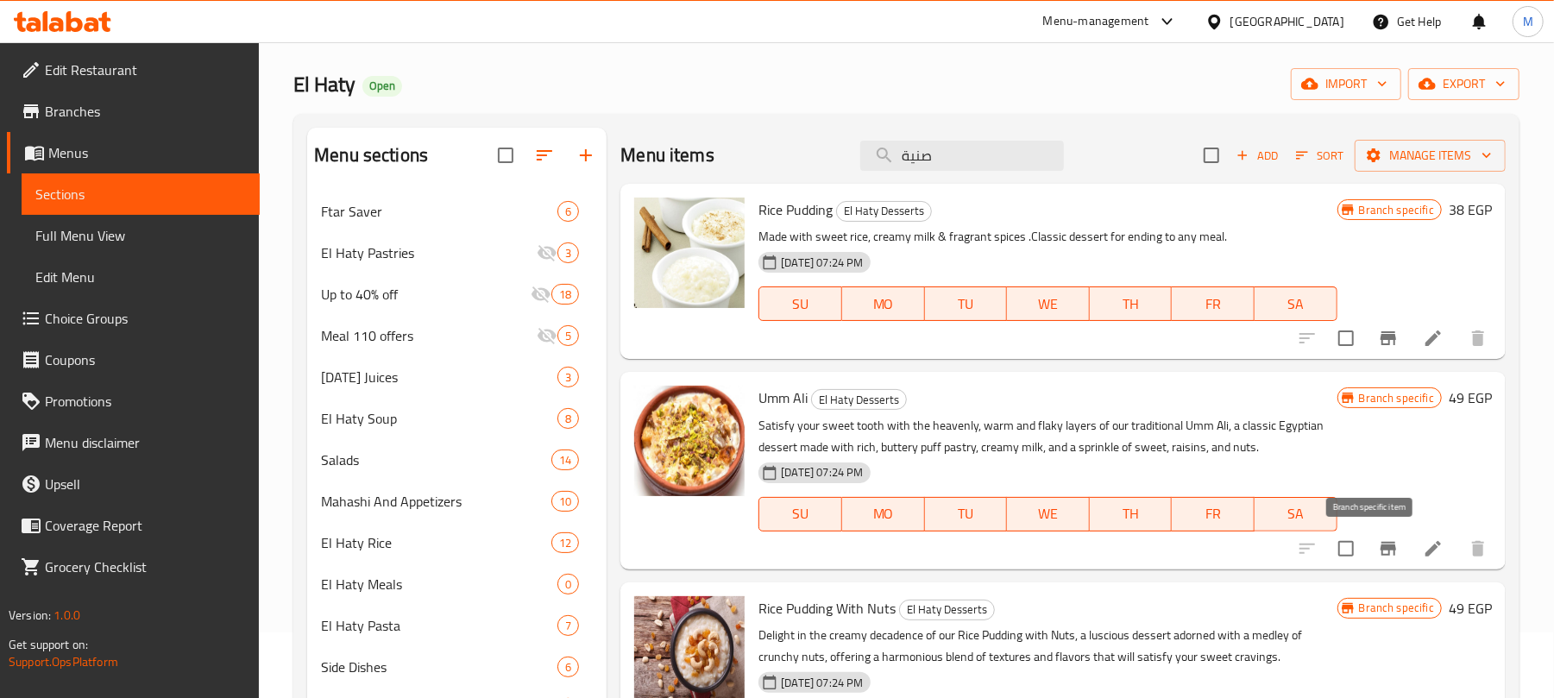
click at [1381, 547] on icon "Branch-specific-item" at bounding box center [1389, 549] width 16 height 14
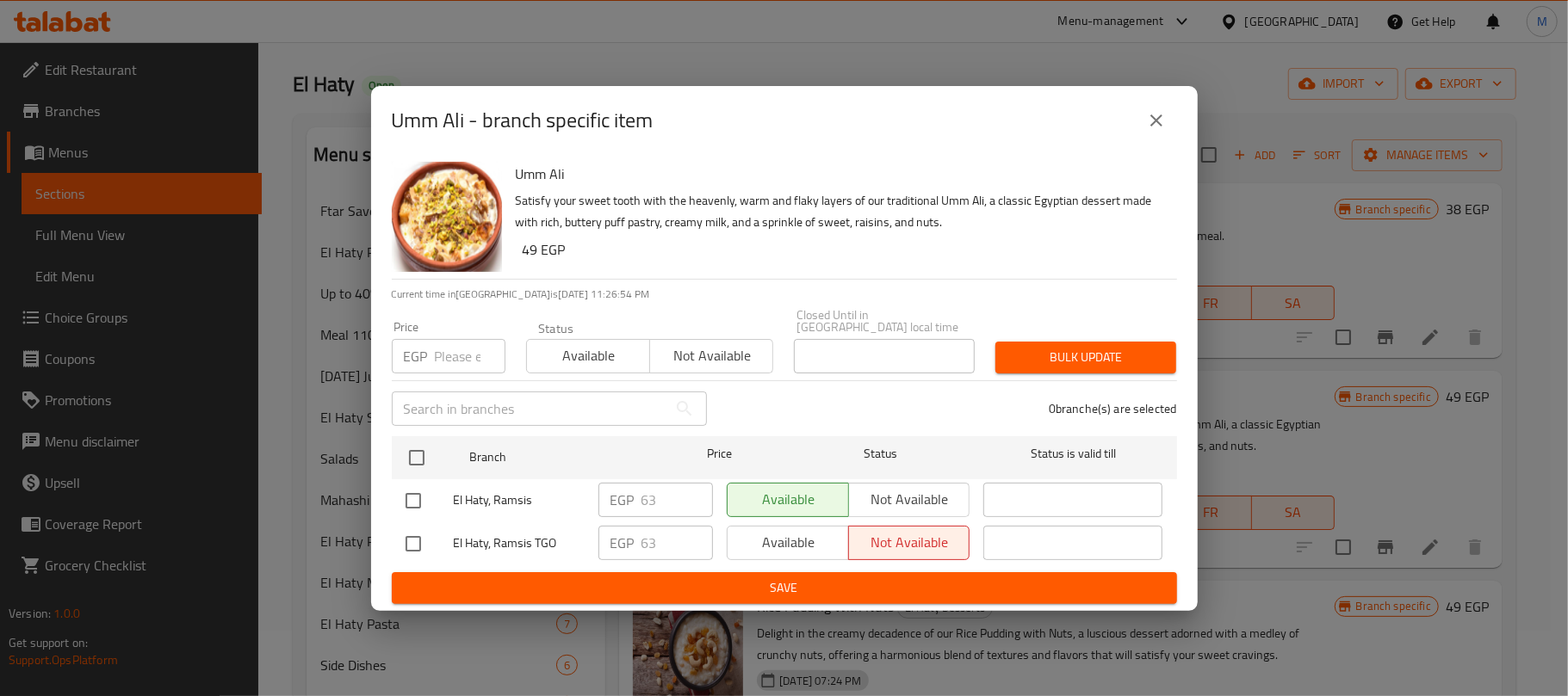
click at [451, 339] on input "number" at bounding box center [470, 356] width 71 height 35
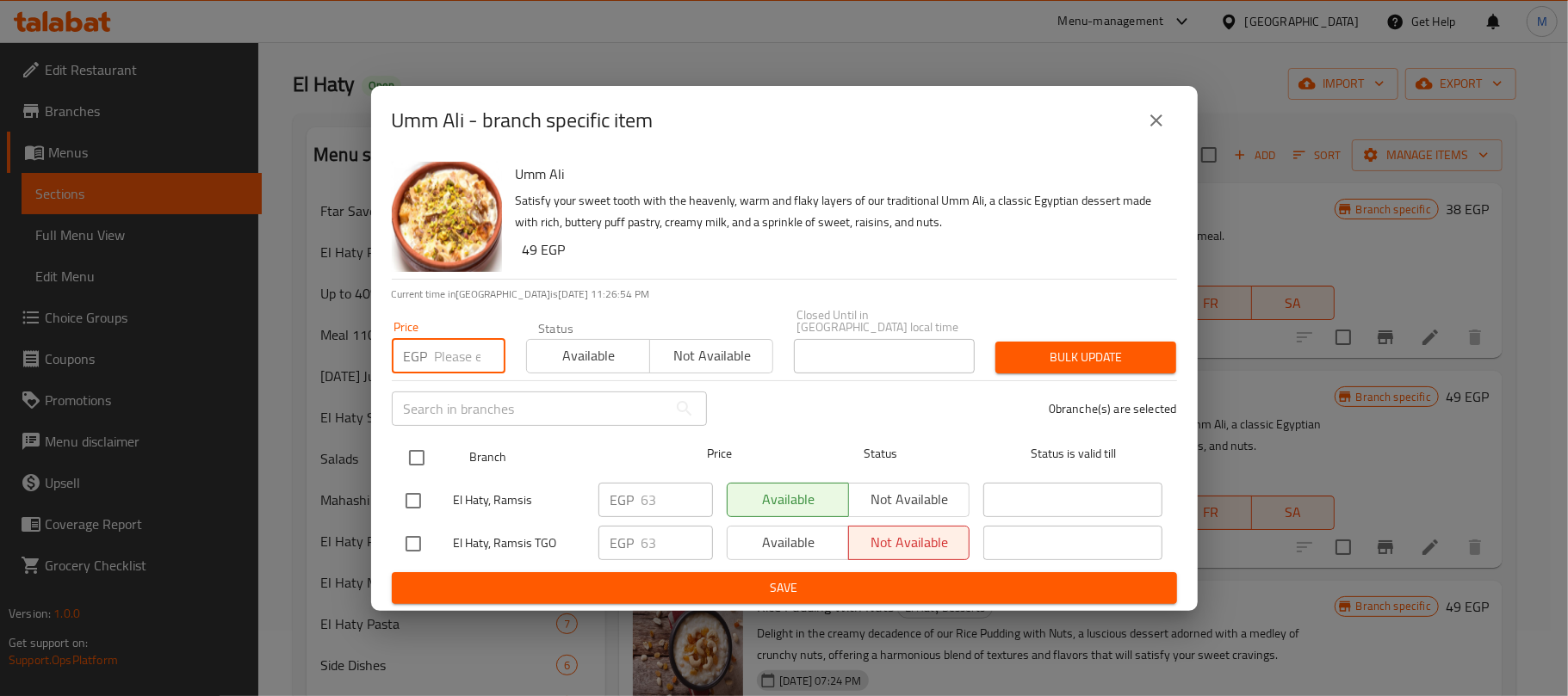
paste input "64"
type input "64"
click at [413, 452] on input "checkbox" at bounding box center [417, 458] width 36 height 36
checkbox input "true"
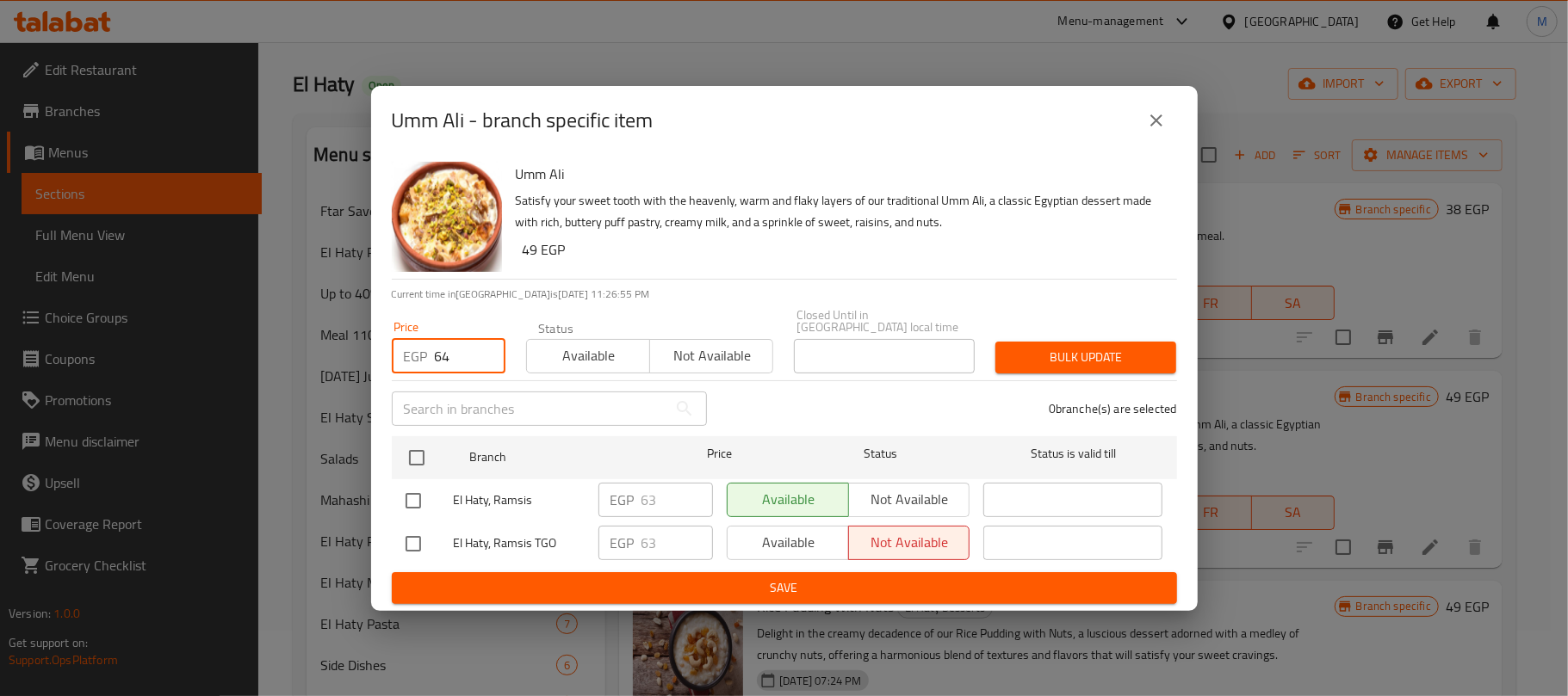
checkbox input "true"
click at [1010, 362] on button "Bulk update" at bounding box center [1085, 358] width 181 height 32
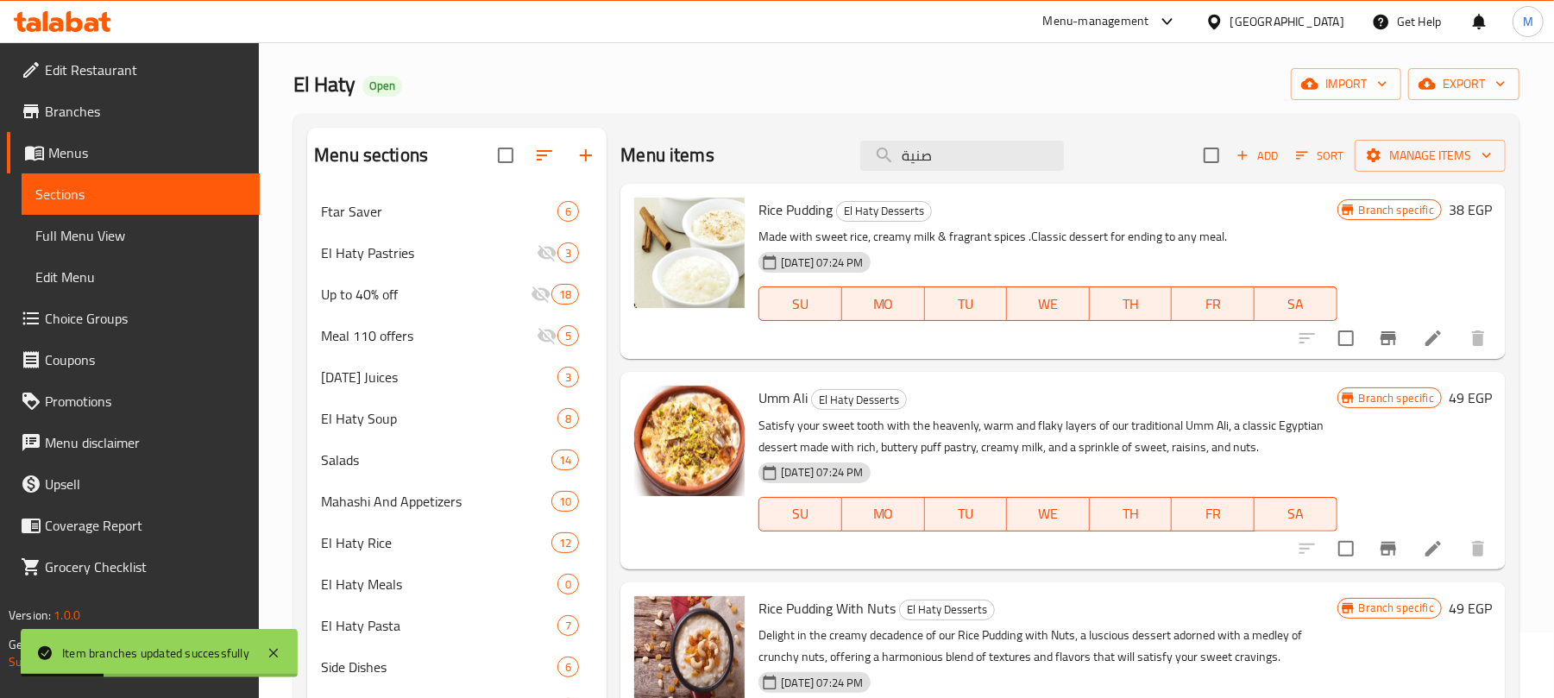
scroll to position [230, 0]
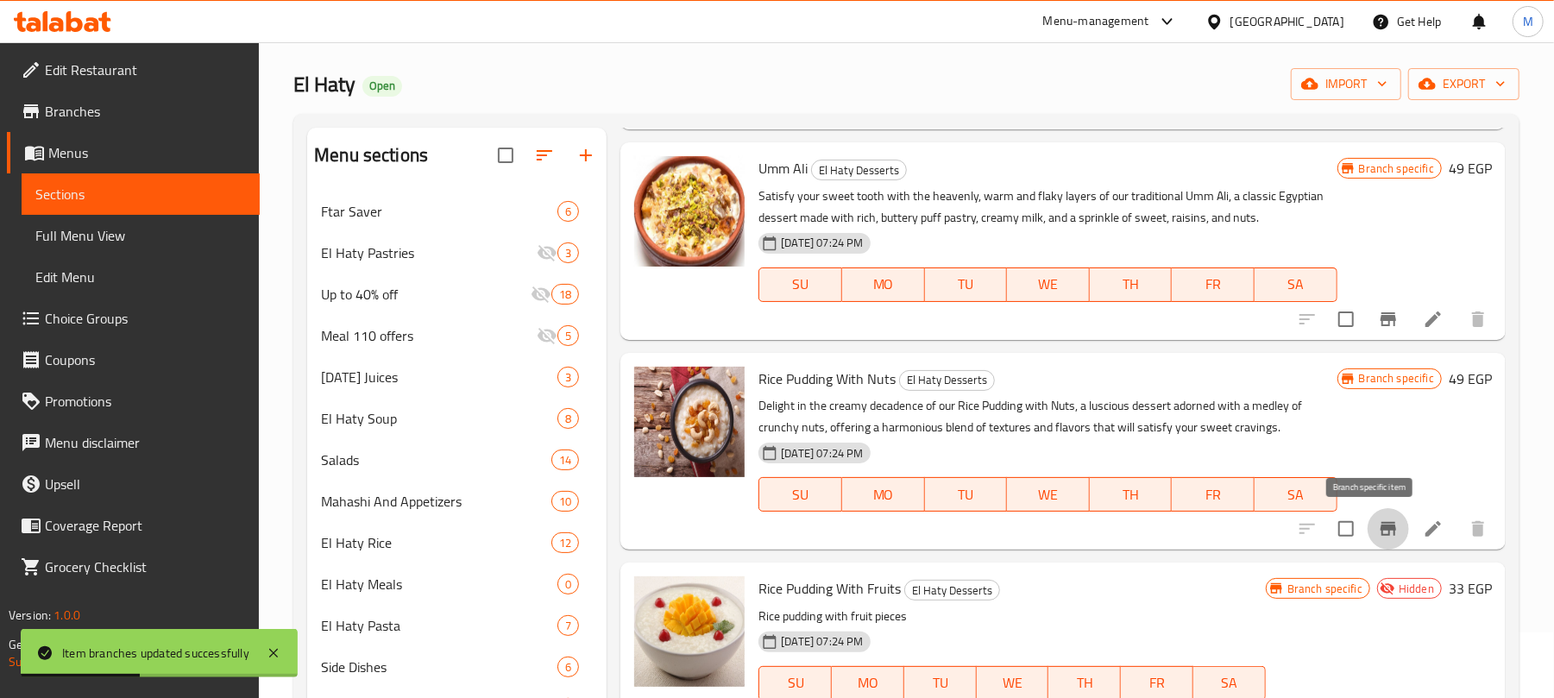
click at [1381, 530] on icon "Branch-specific-item" at bounding box center [1389, 529] width 16 height 14
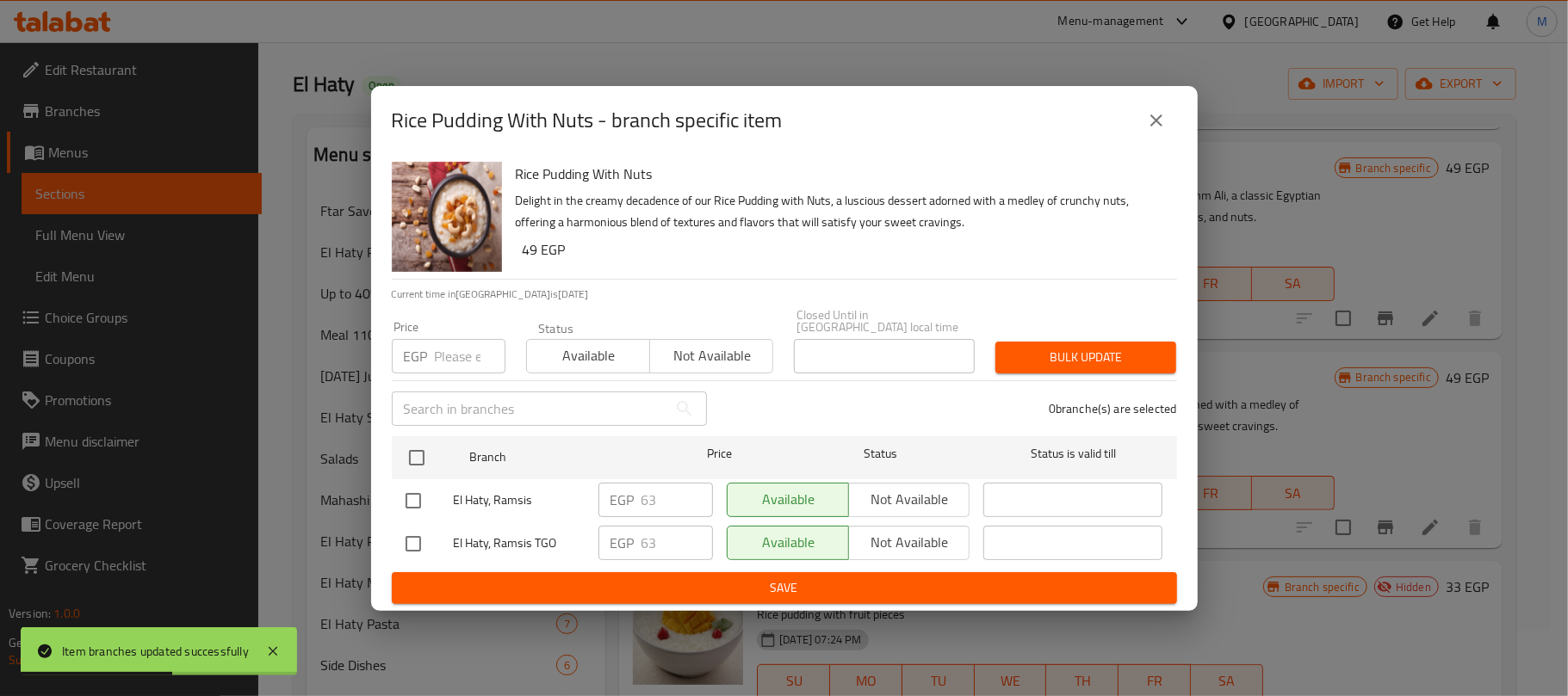
click at [449, 355] on input "number" at bounding box center [470, 356] width 71 height 35
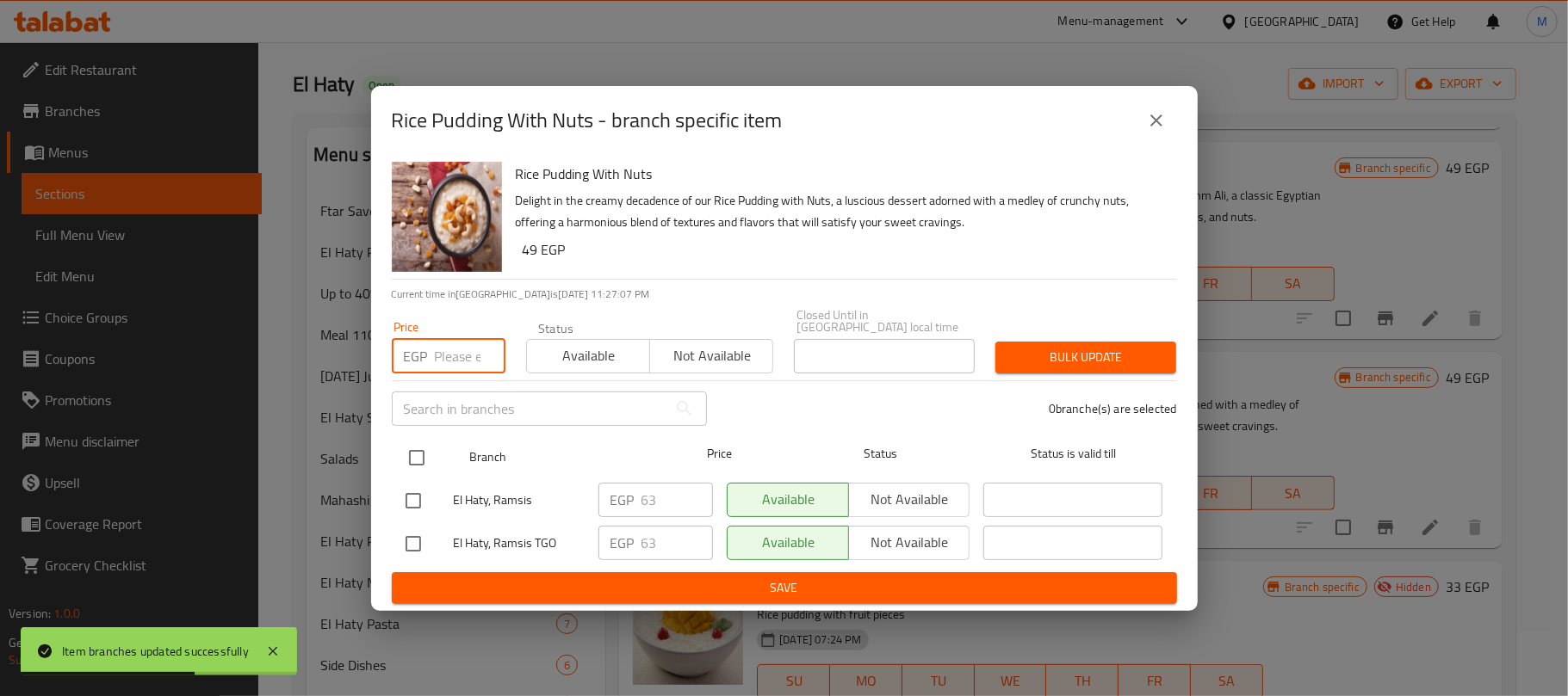
paste input "64"
type input "64"
click at [411, 453] on input "checkbox" at bounding box center [417, 458] width 36 height 36
checkbox input "true"
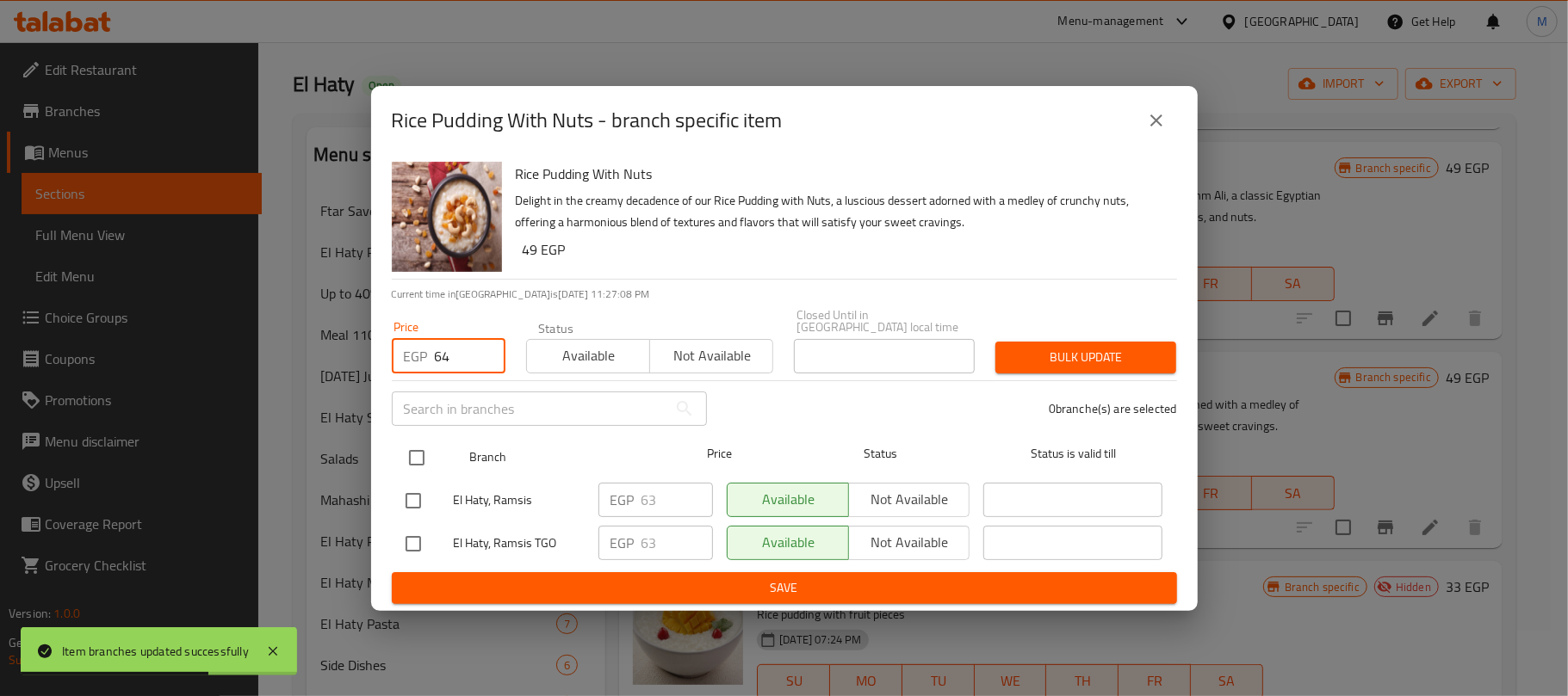
checkbox input "true"
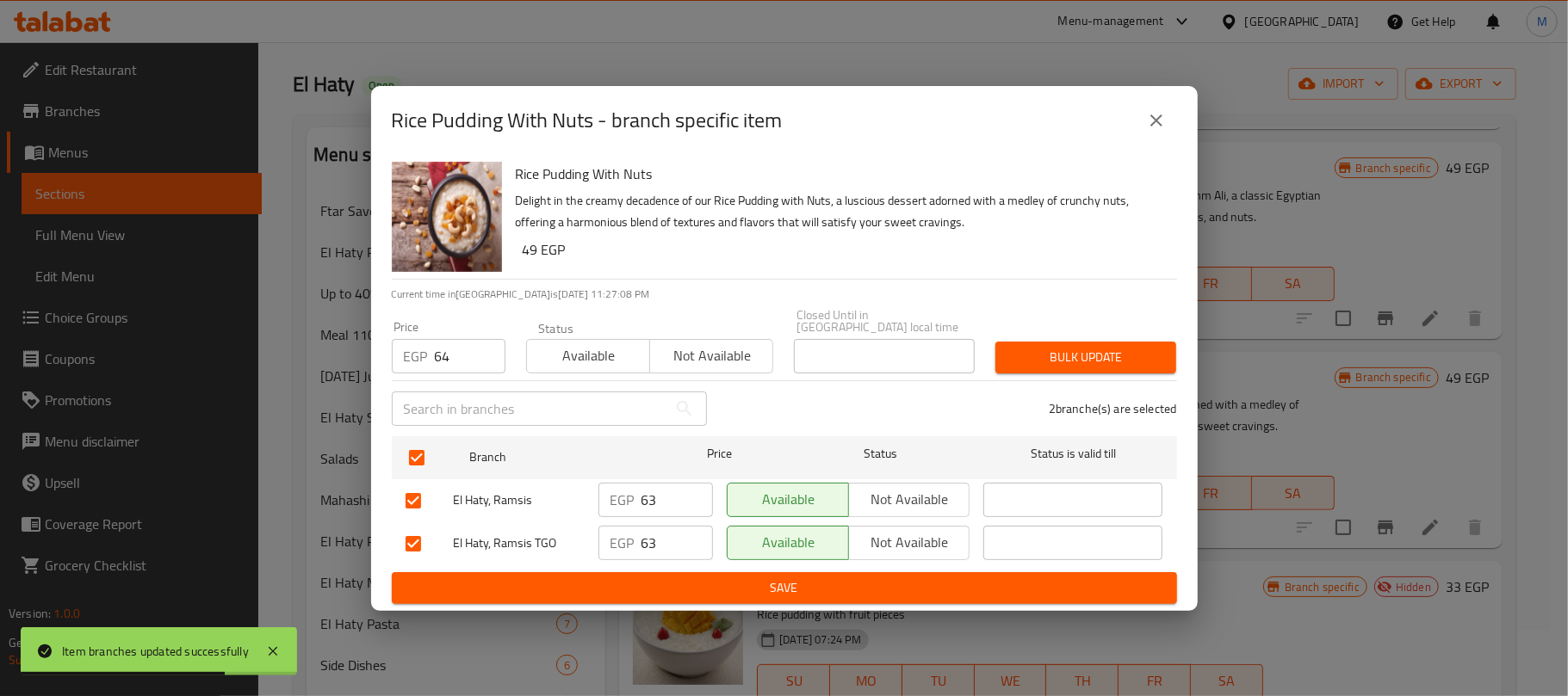
click at [1059, 349] on span "Bulk update" at bounding box center [1085, 358] width 154 height 22
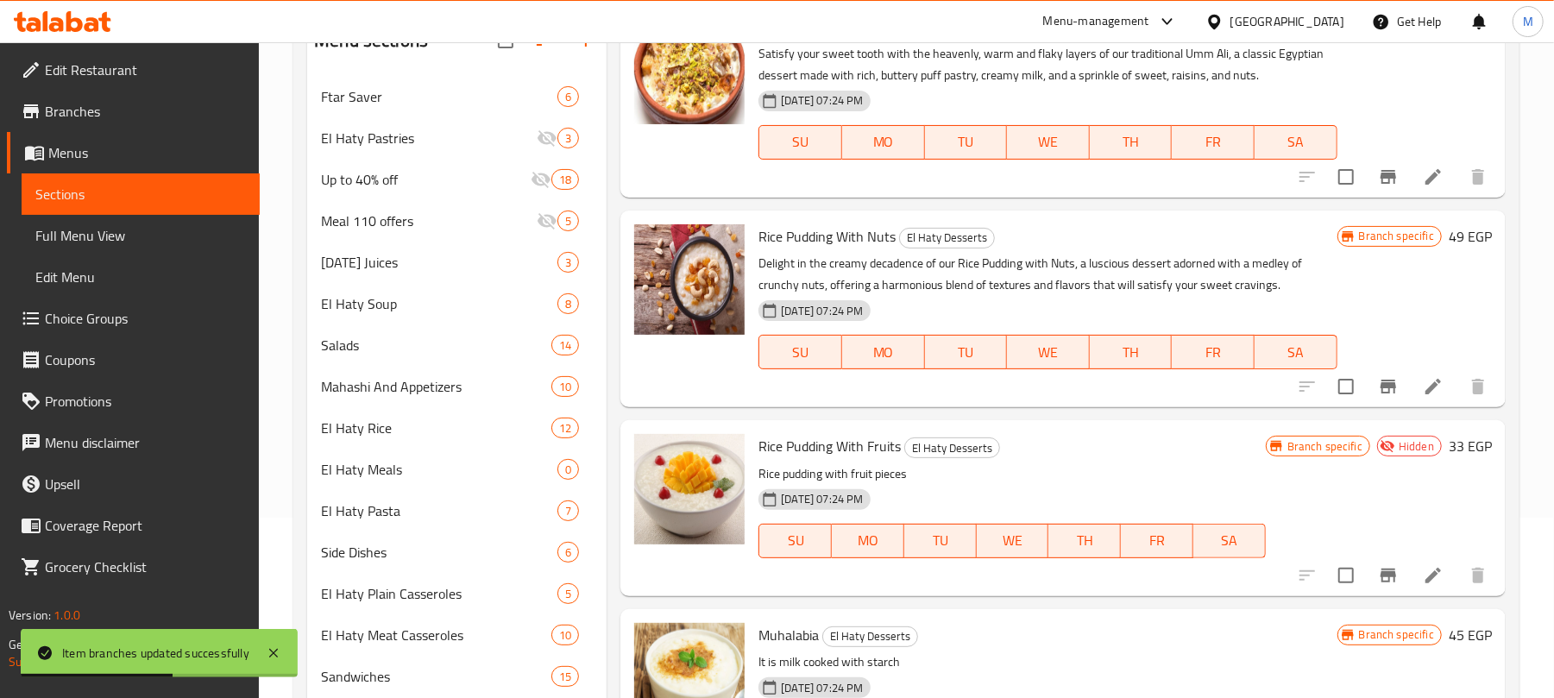
scroll to position [295, 0]
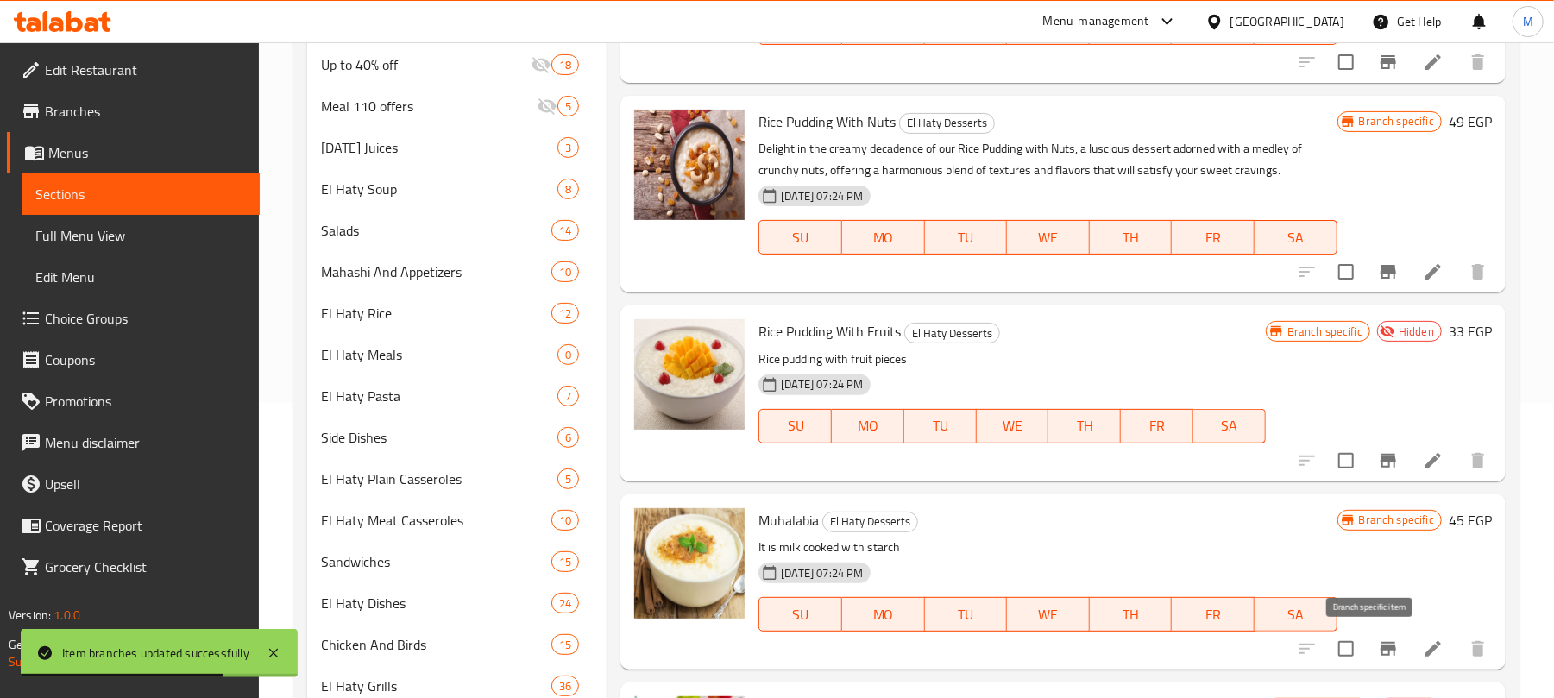
click at [1378, 652] on icon "Branch-specific-item" at bounding box center [1388, 649] width 21 height 21
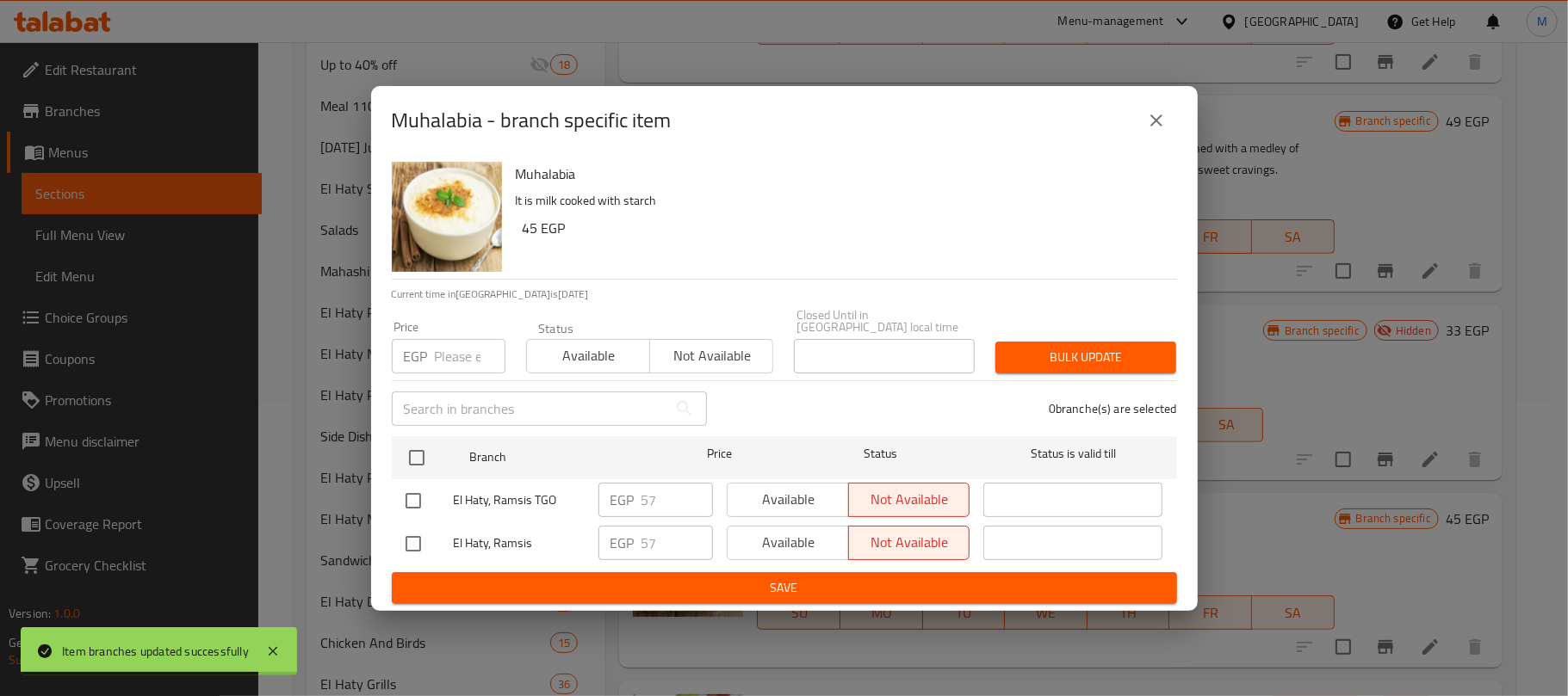
click at [466, 344] on input "number" at bounding box center [470, 356] width 71 height 35
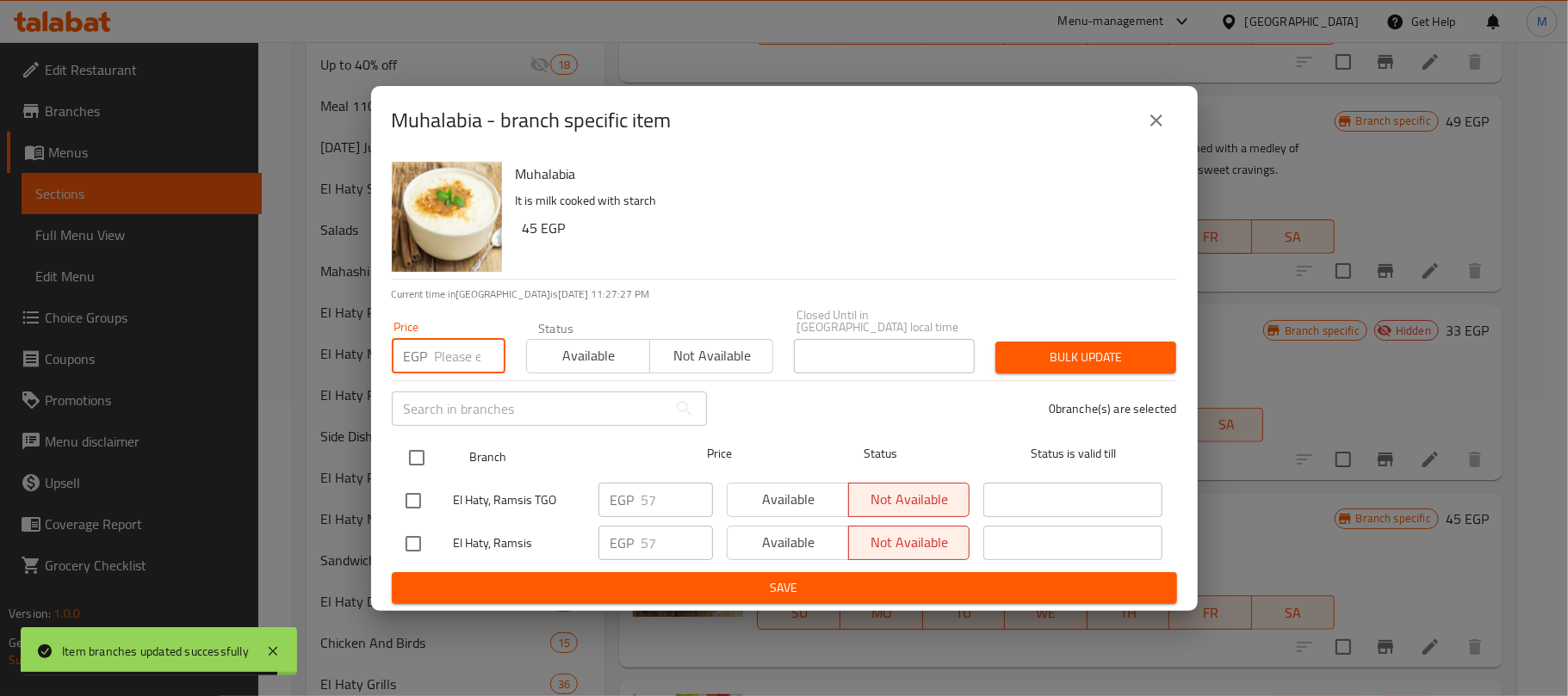
paste input "58"
type input "58"
click at [422, 433] on div at bounding box center [431, 458] width 65 height 50
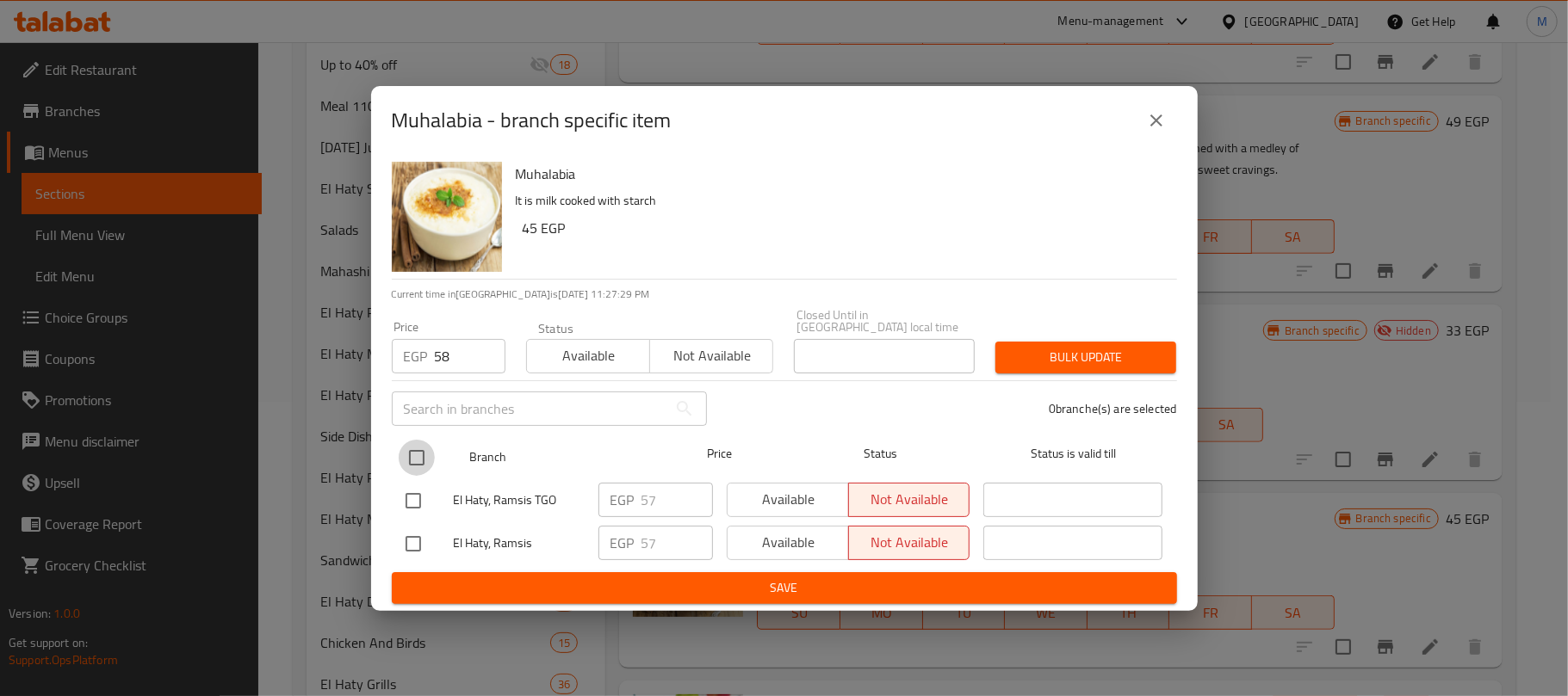
click at [413, 450] on input "checkbox" at bounding box center [417, 458] width 36 height 36
checkbox input "true"
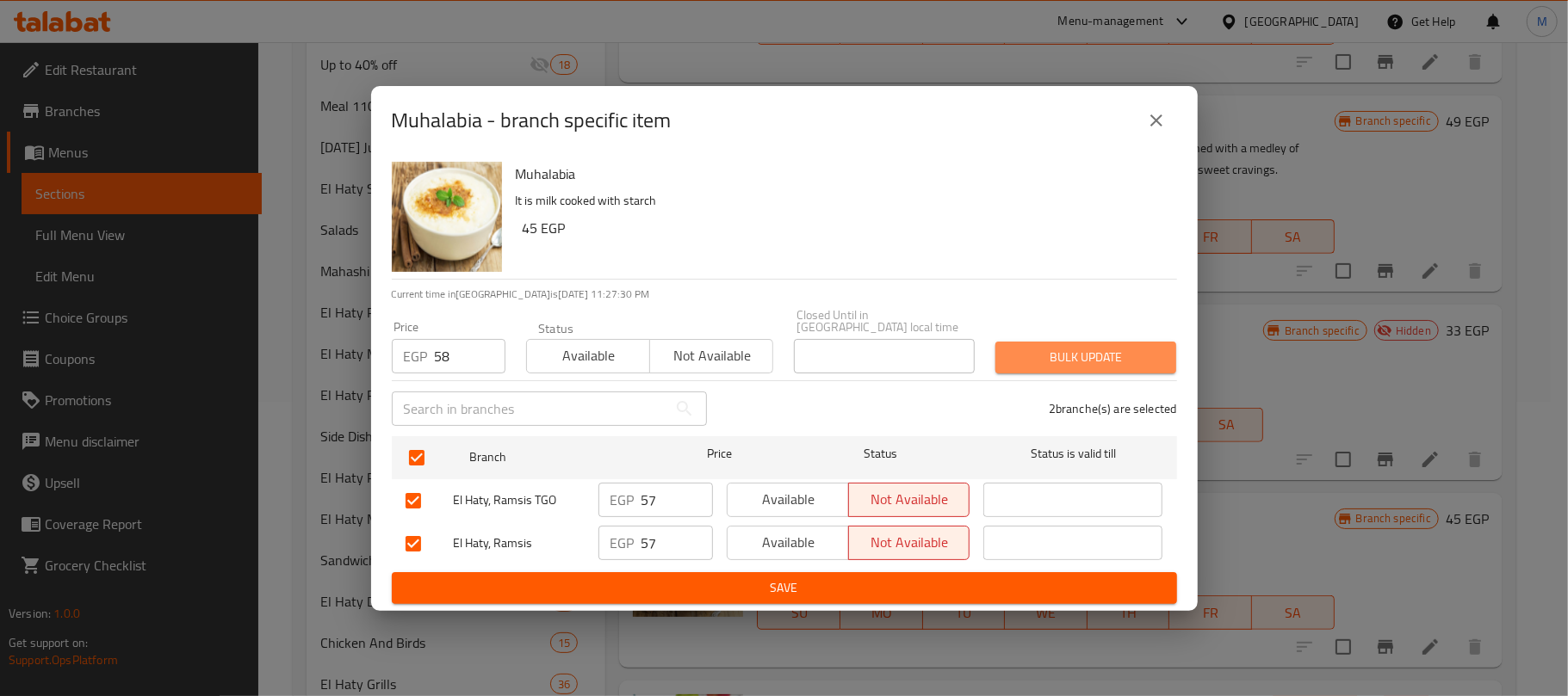
click at [1076, 347] on span "Bulk update" at bounding box center [1085, 358] width 154 height 22
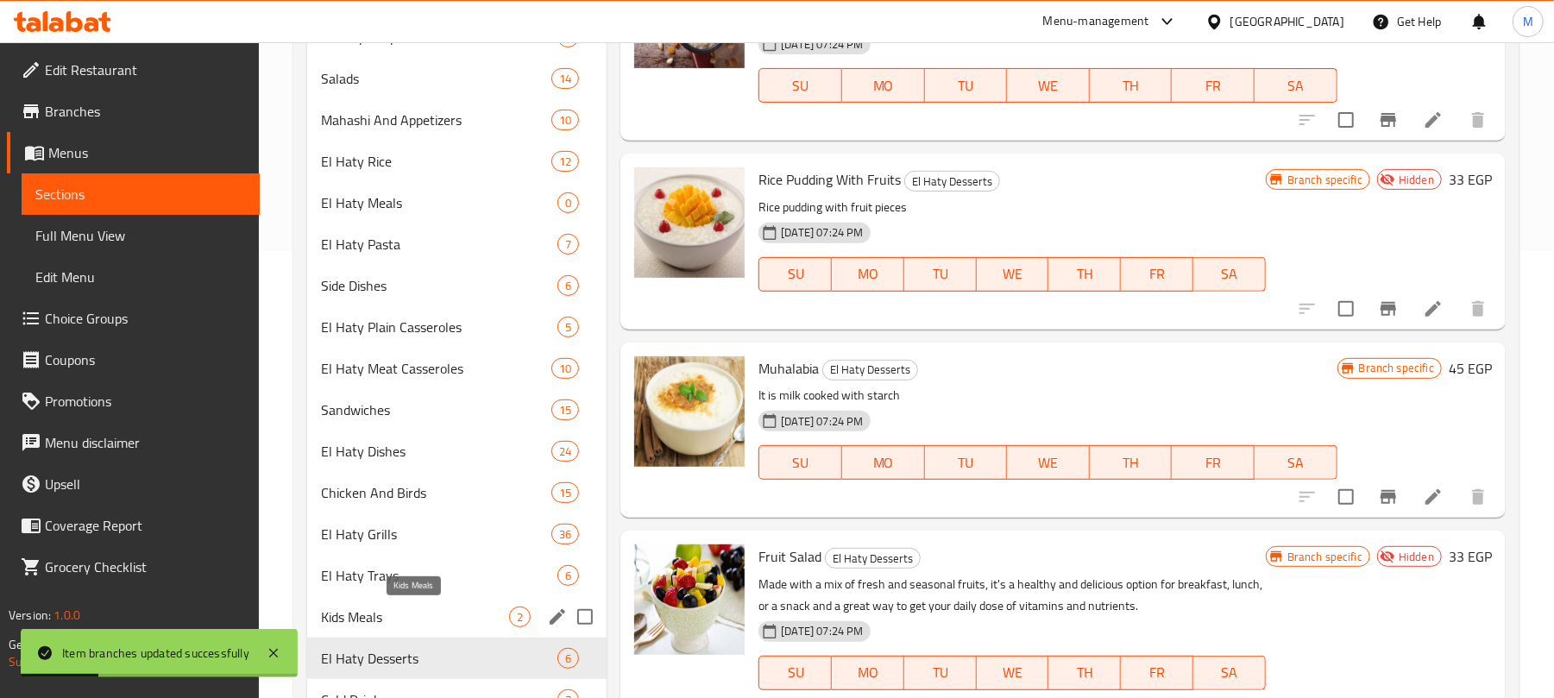
scroll to position [526, 0]
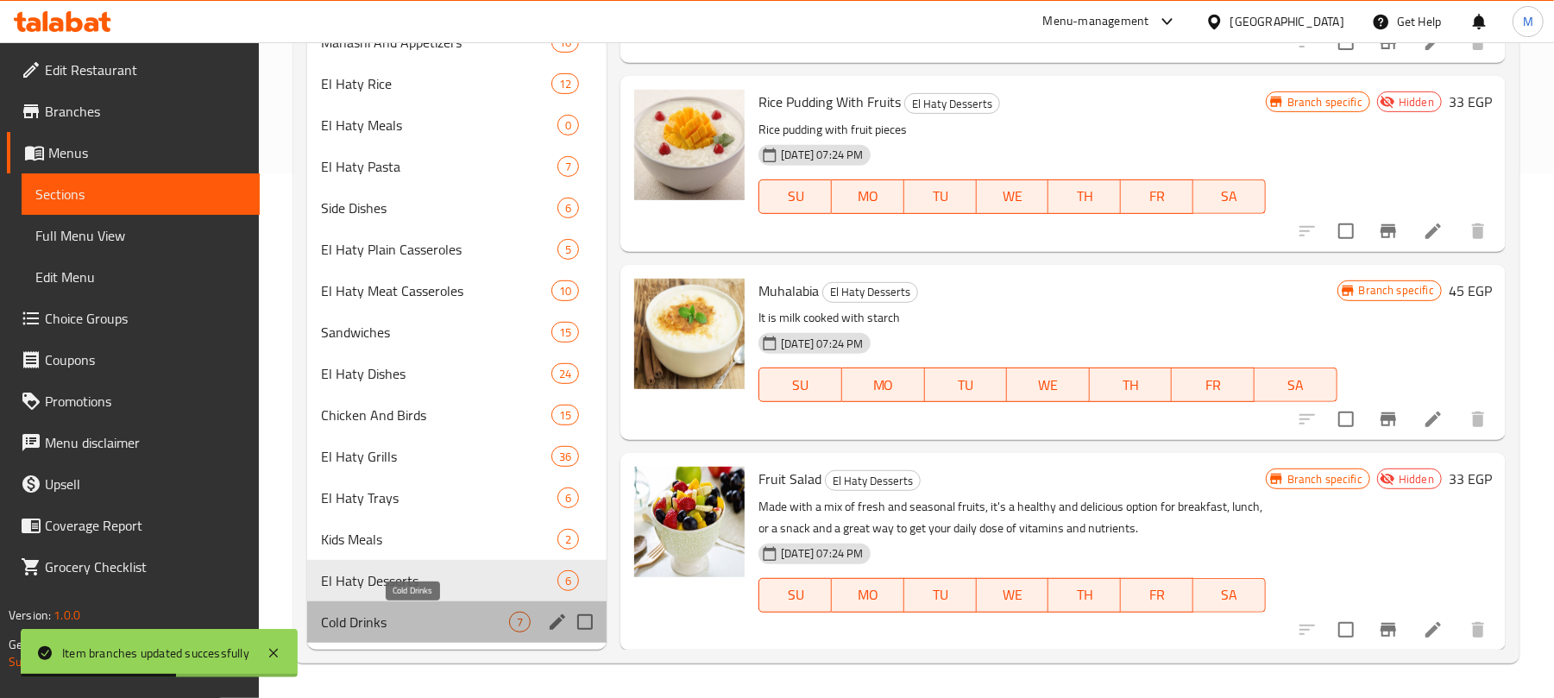
click at [376, 619] on span "Cold Drinks" at bounding box center [415, 622] width 188 height 21
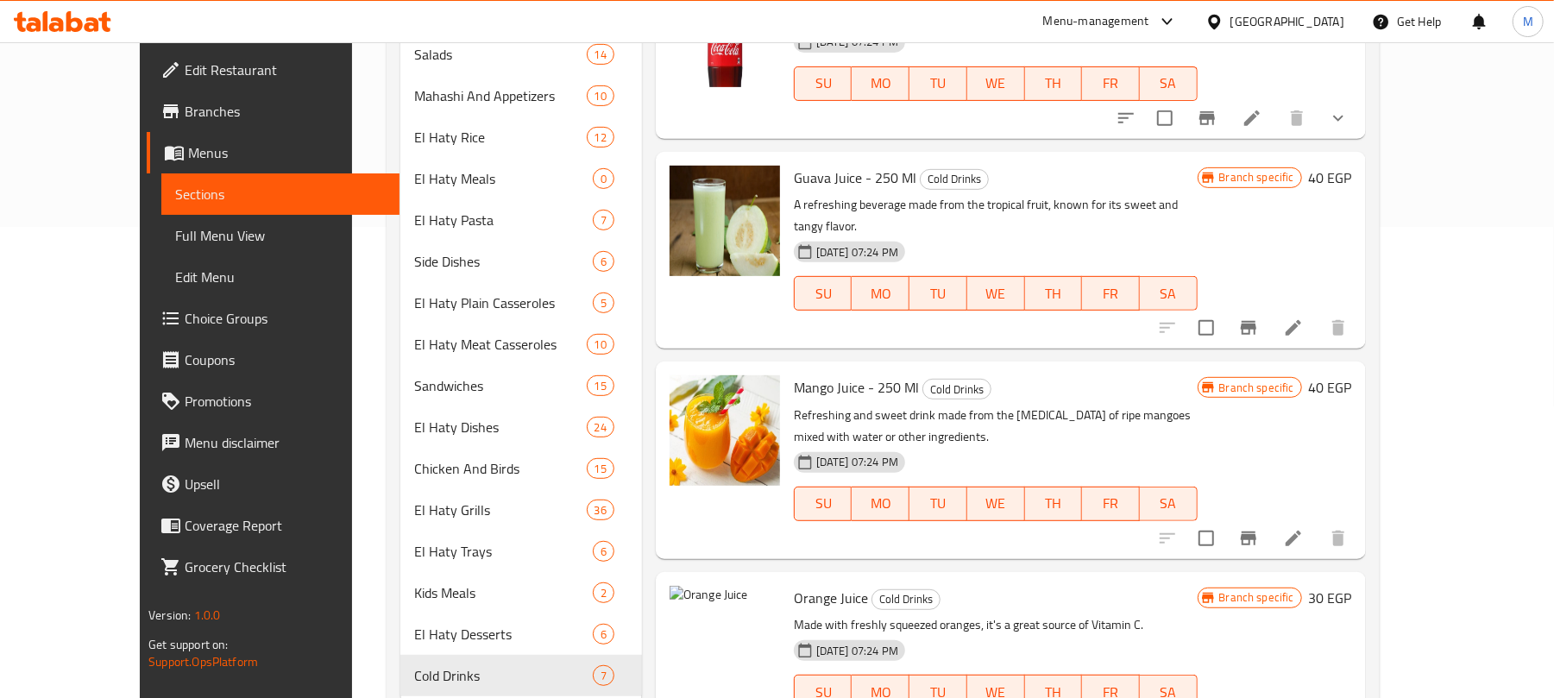
scroll to position [526, 0]
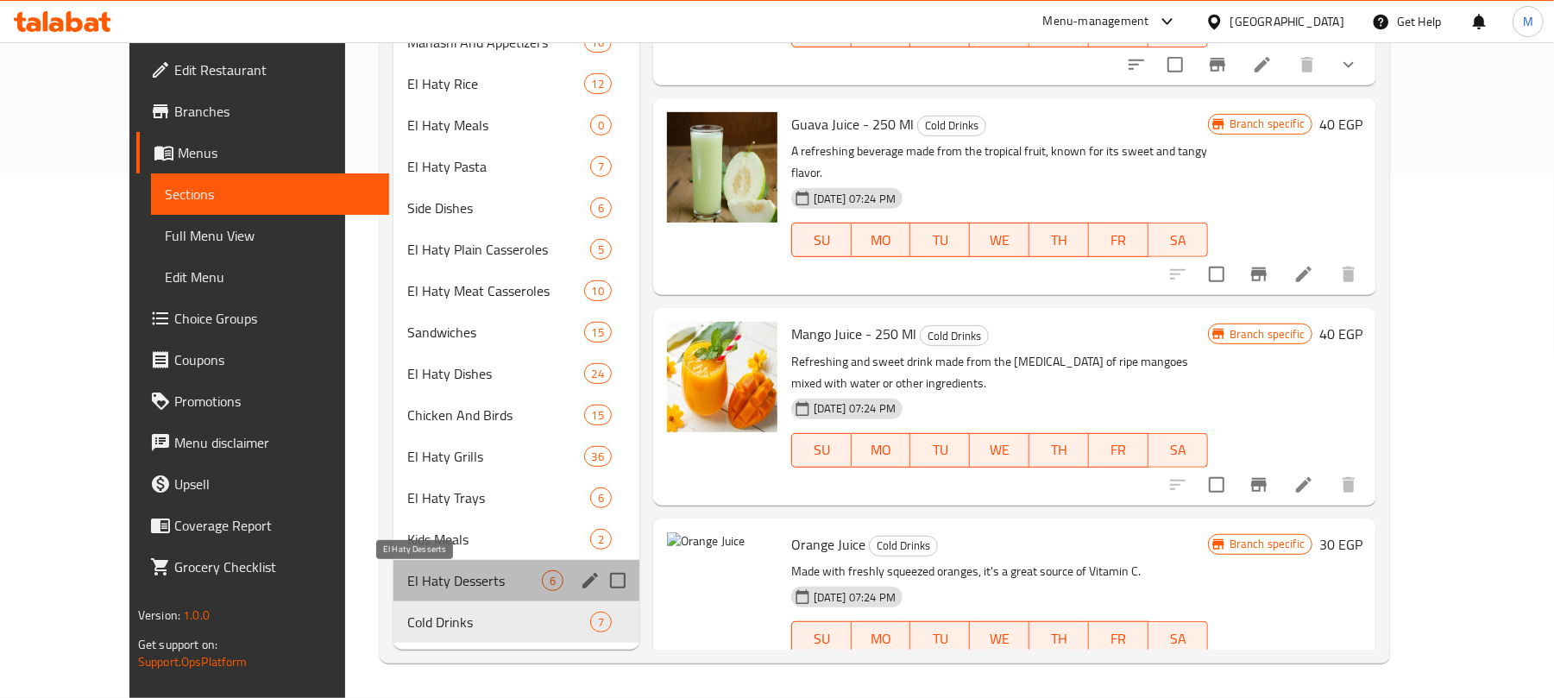
click at [425, 582] on span "El Haty Desserts" at bounding box center [474, 580] width 135 height 21
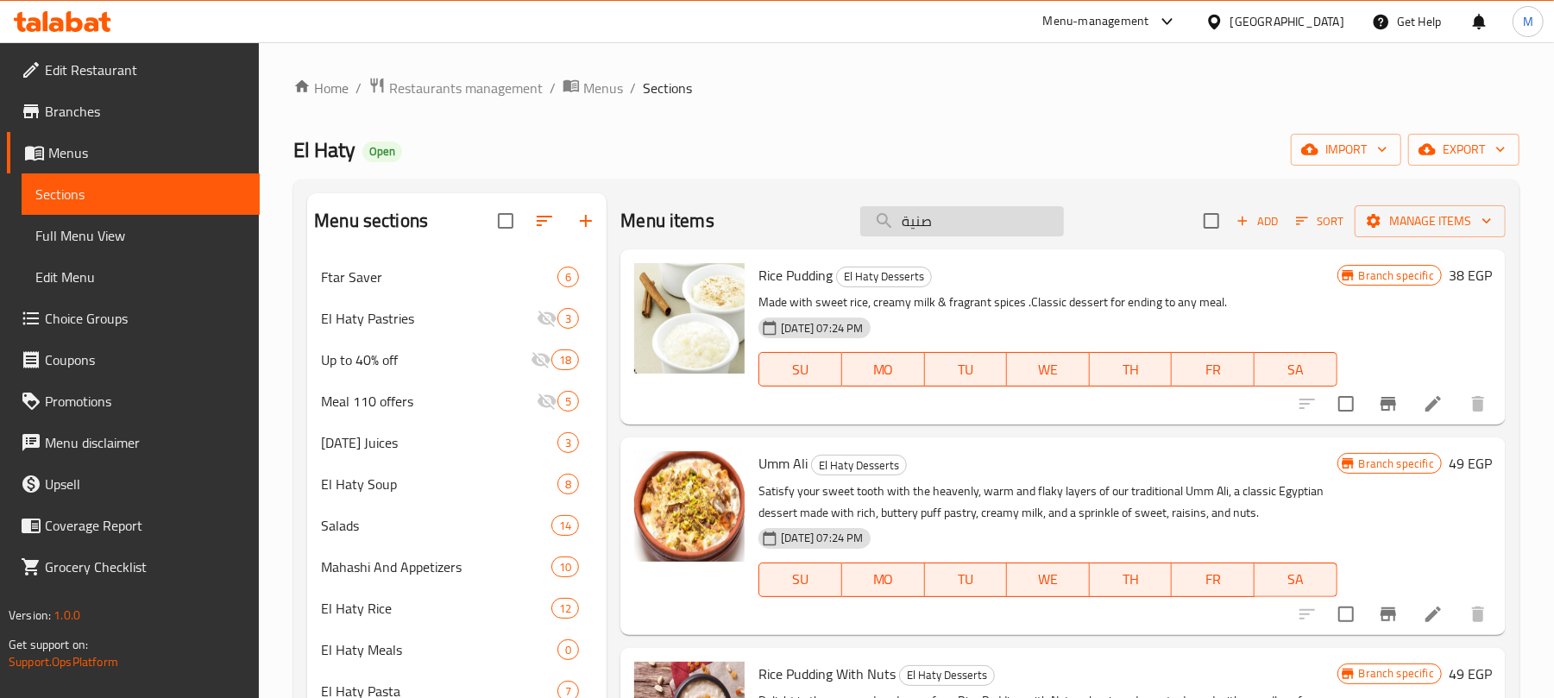
drag, startPoint x: 948, startPoint y: 221, endPoint x: 903, endPoint y: 226, distance: 45.2
click at [903, 226] on input "صنية" at bounding box center [962, 221] width 204 height 30
click at [916, 223] on input "صنية" at bounding box center [962, 221] width 204 height 30
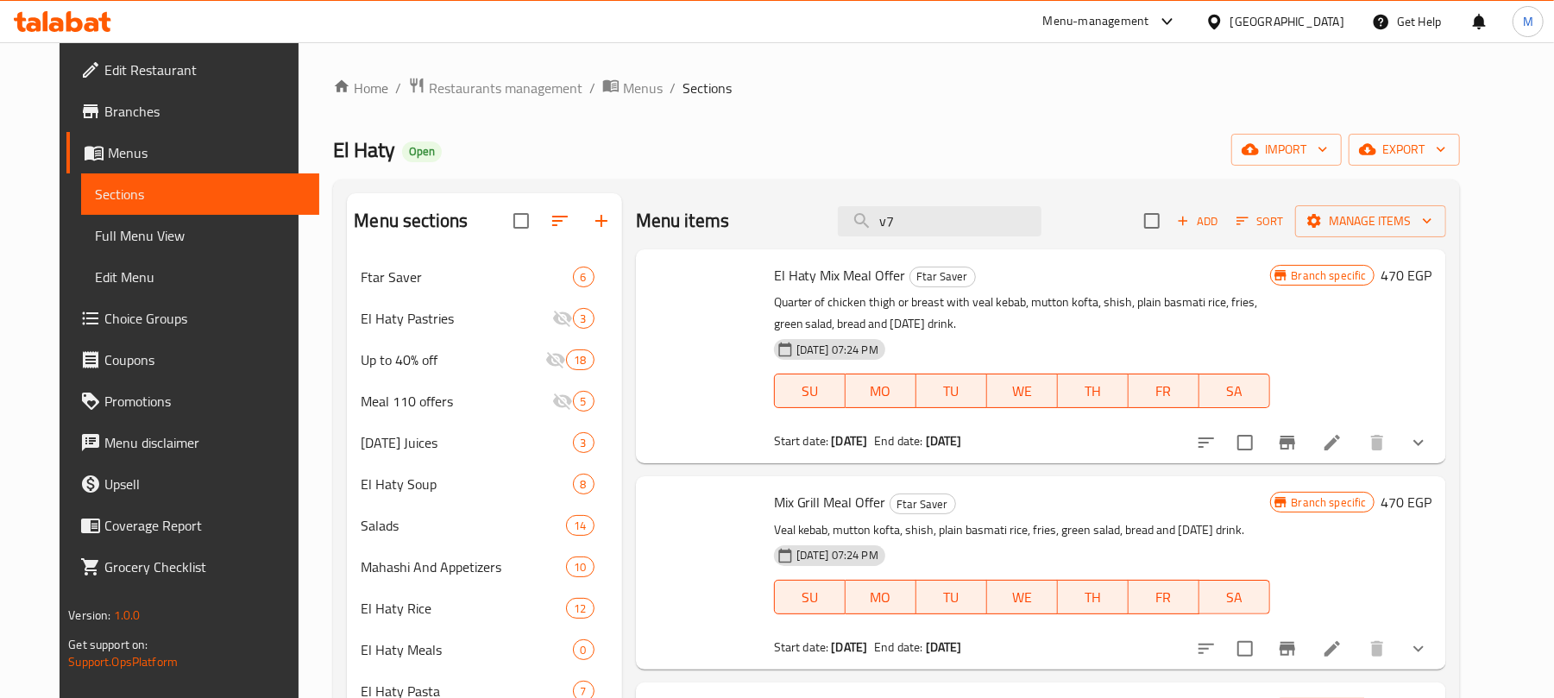
click at [925, 219] on input "v7" at bounding box center [940, 221] width 204 height 30
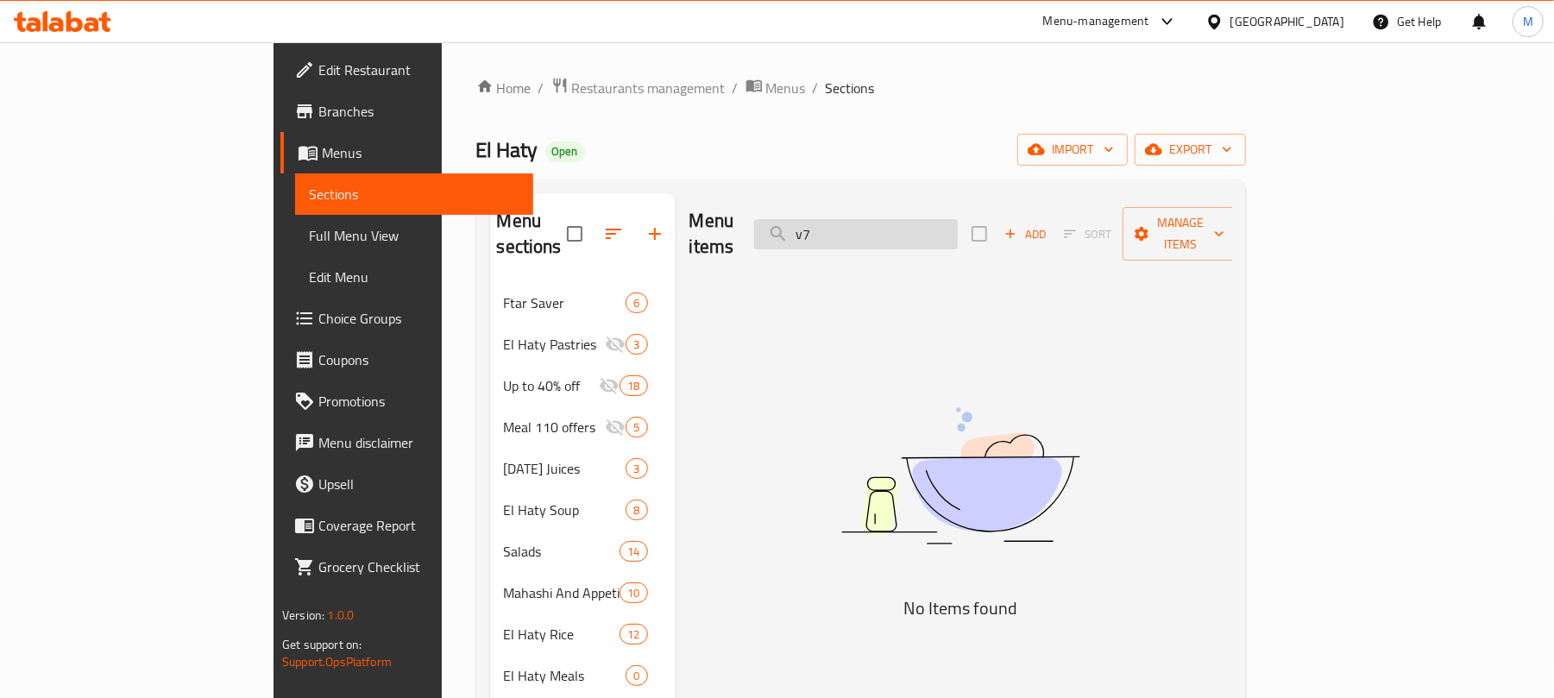
drag, startPoint x: 929, startPoint y: 224, endPoint x: 899, endPoint y: 224, distance: 29.3
click at [899, 224] on input "v7" at bounding box center [856, 234] width 204 height 30
click at [917, 231] on input "v7" at bounding box center [856, 234] width 204 height 30
click at [901, 229] on input "v7" at bounding box center [856, 234] width 204 height 30
click at [958, 225] on input "V7" at bounding box center [856, 234] width 204 height 30
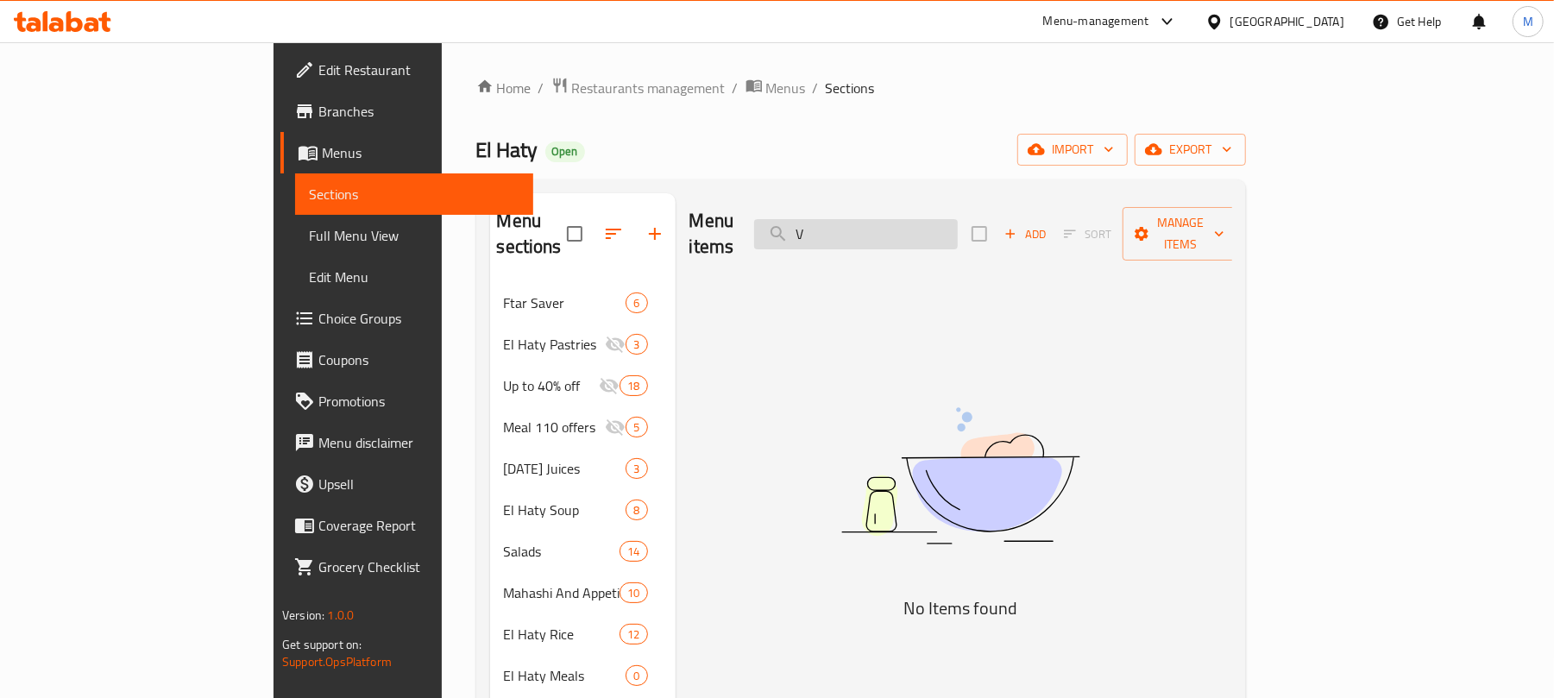
click at [937, 226] on input "V" at bounding box center [856, 234] width 204 height 30
paste input "طبق حمام وكفتة"
type input "طبق حمام وكفتة"
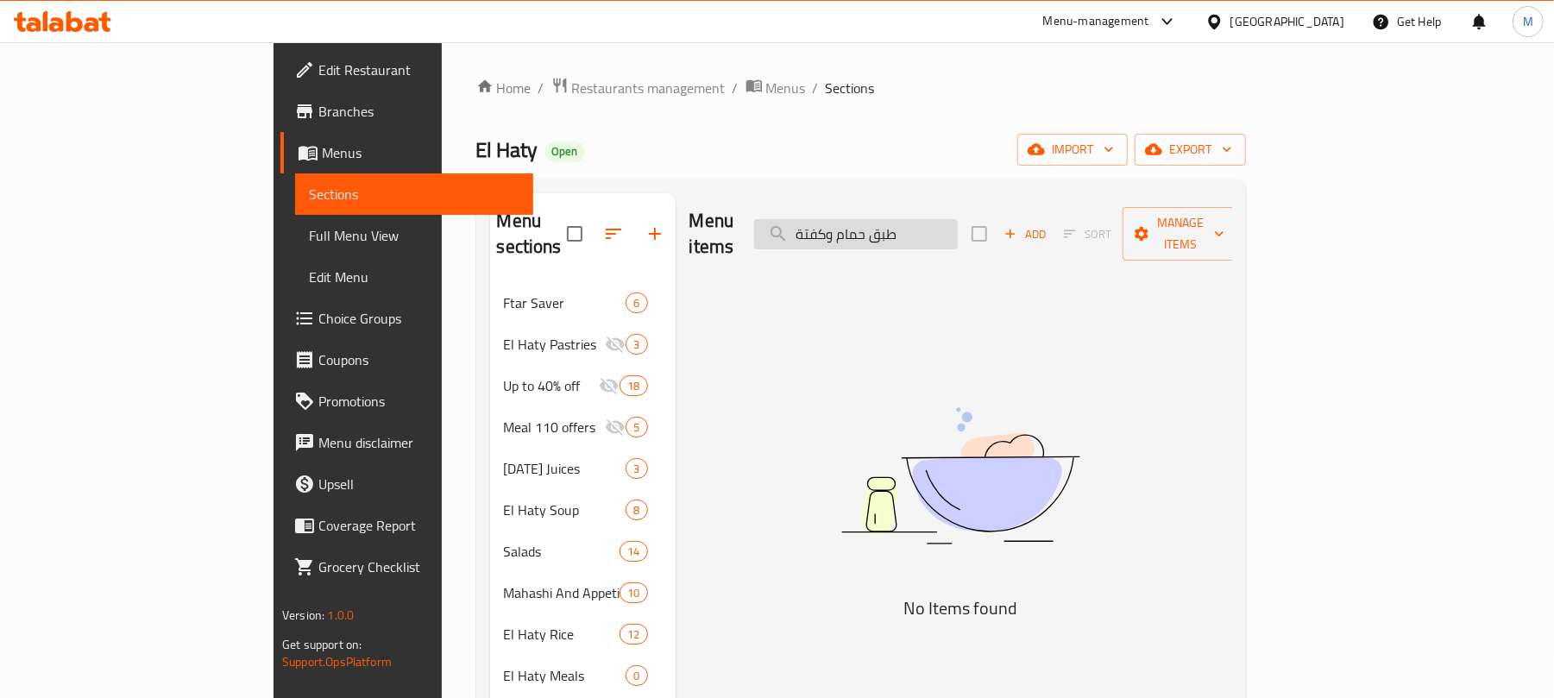
click at [958, 223] on input "طبق حمام وكفتة" at bounding box center [856, 234] width 204 height 30
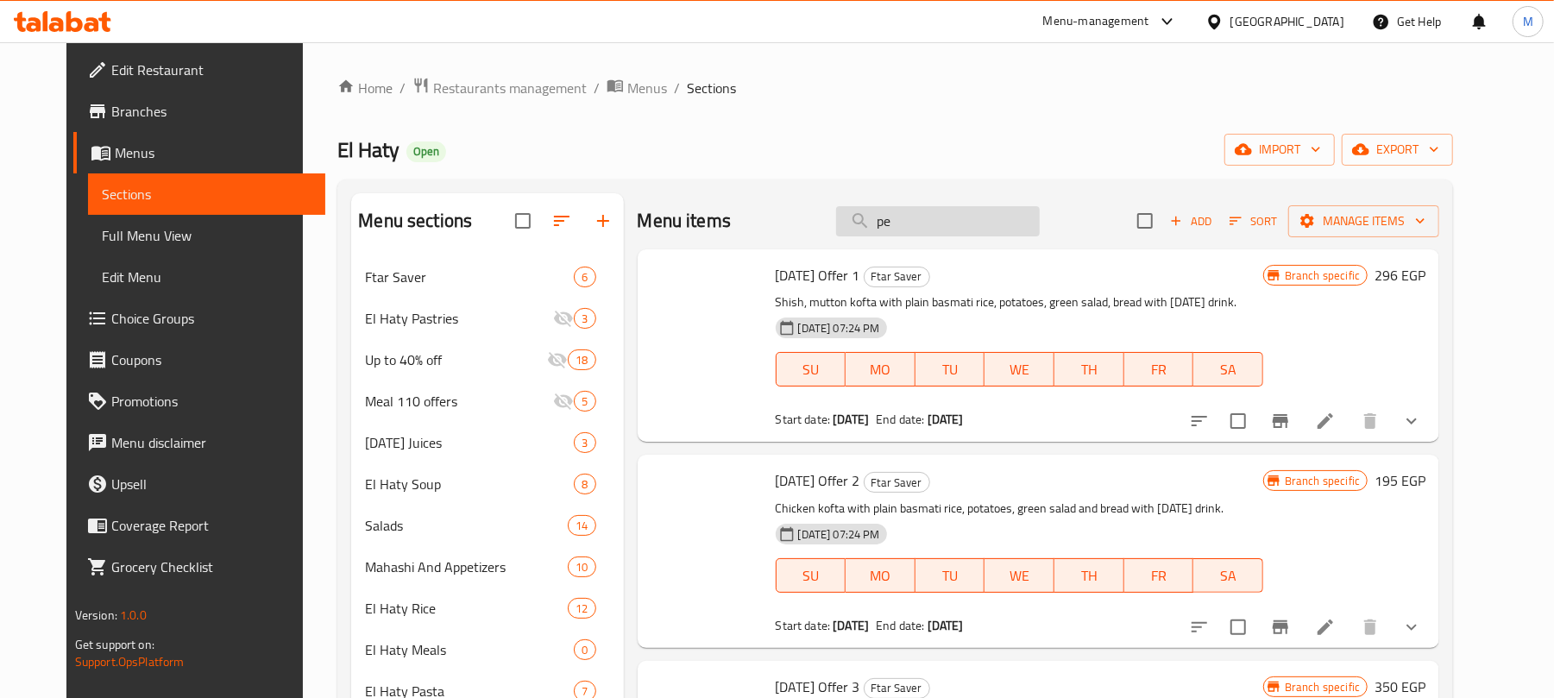
click at [958, 223] on input "pe" at bounding box center [938, 221] width 204 height 30
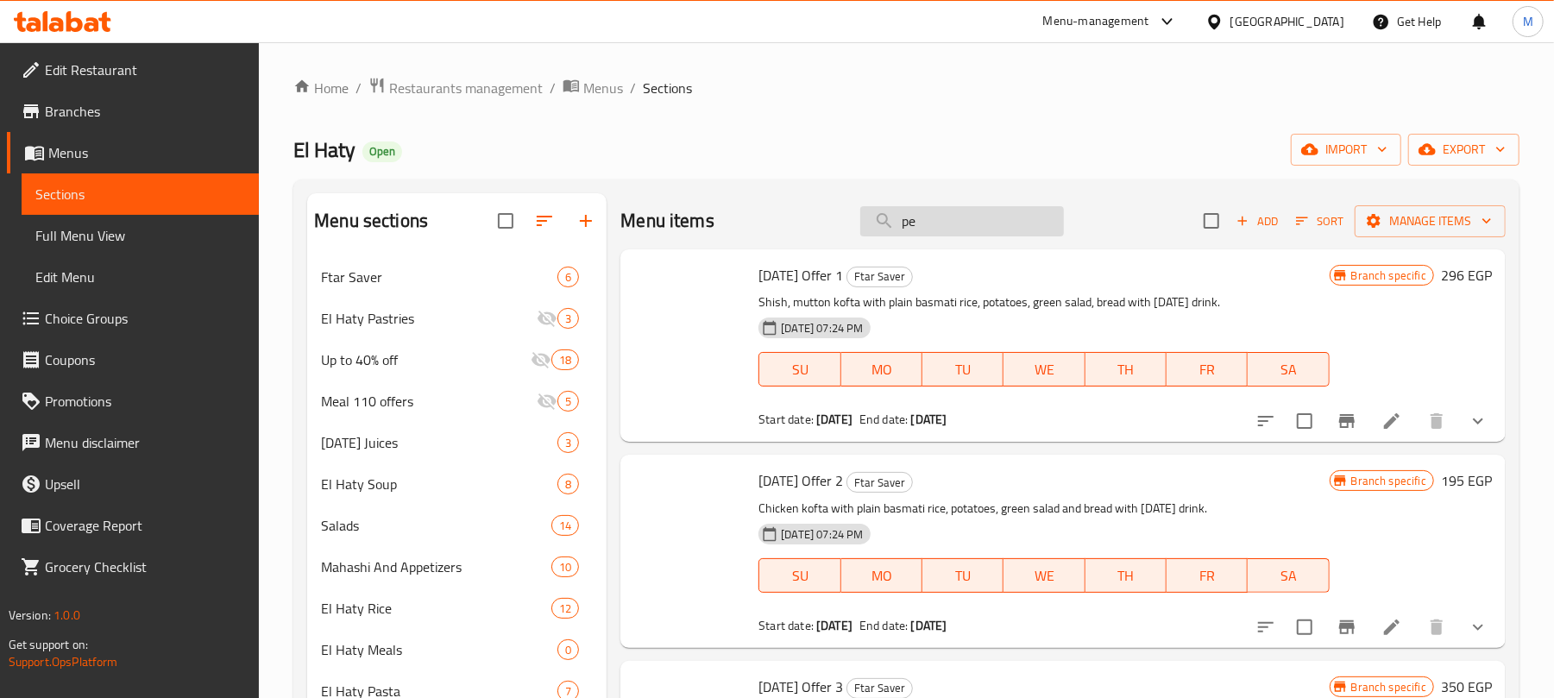
click at [954, 219] on input "pe" at bounding box center [962, 221] width 204 height 30
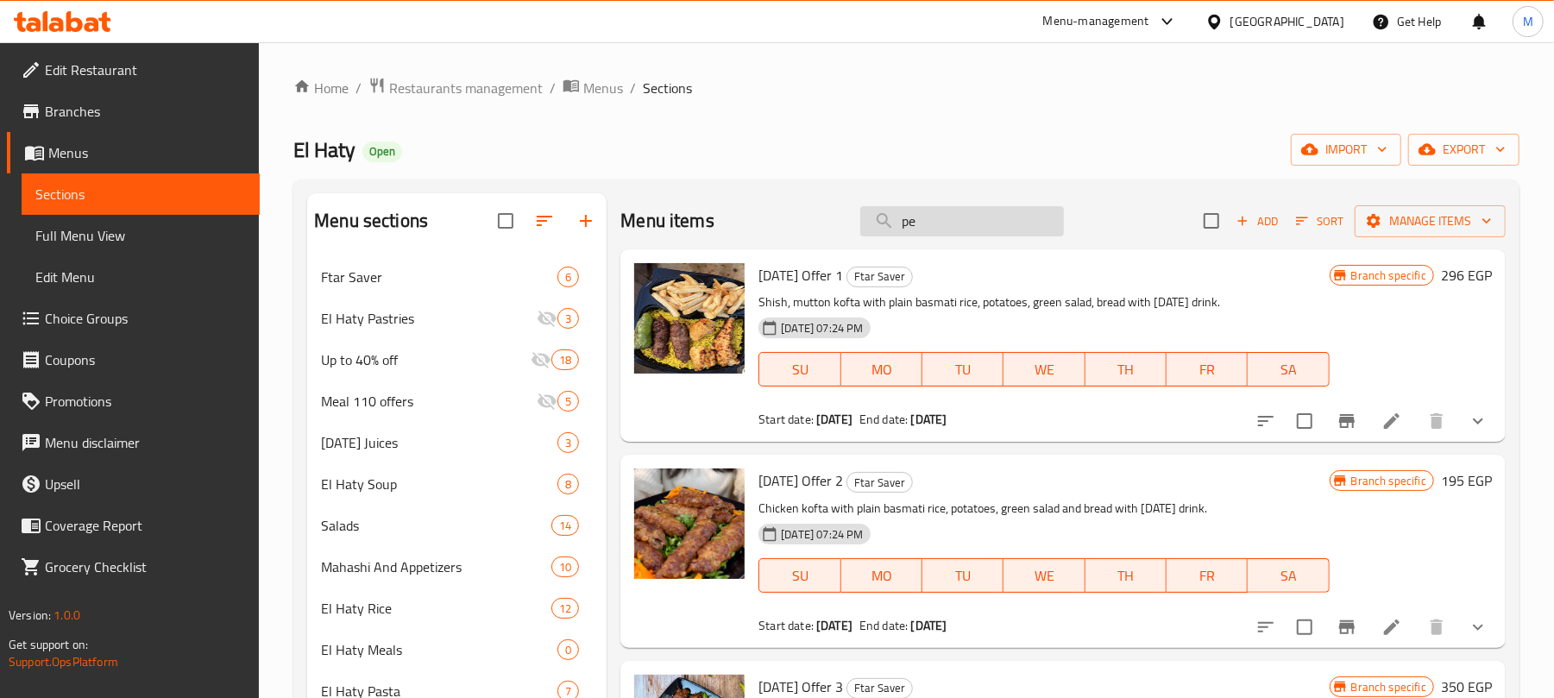
type input "p"
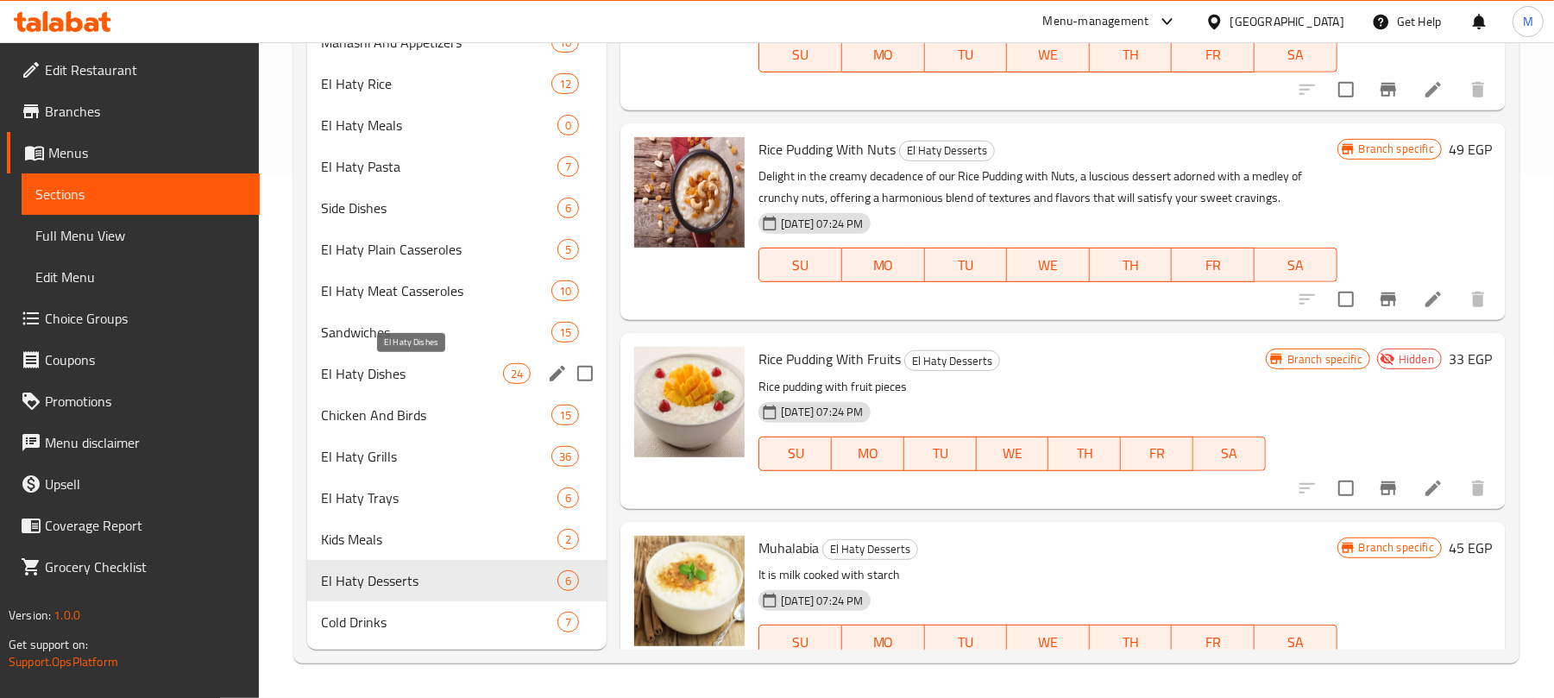
scroll to position [411, 0]
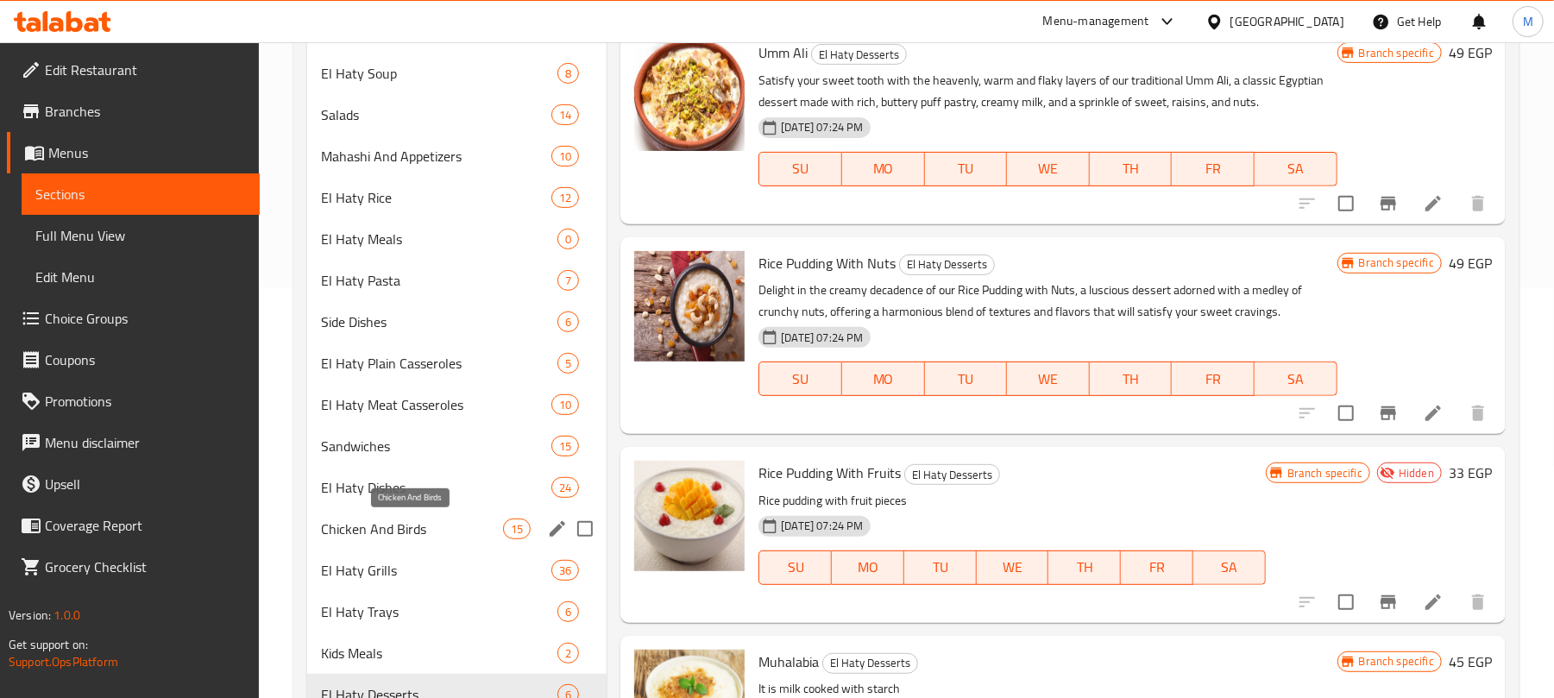
click at [419, 526] on span "Chicken And Birds" at bounding box center [412, 529] width 182 height 21
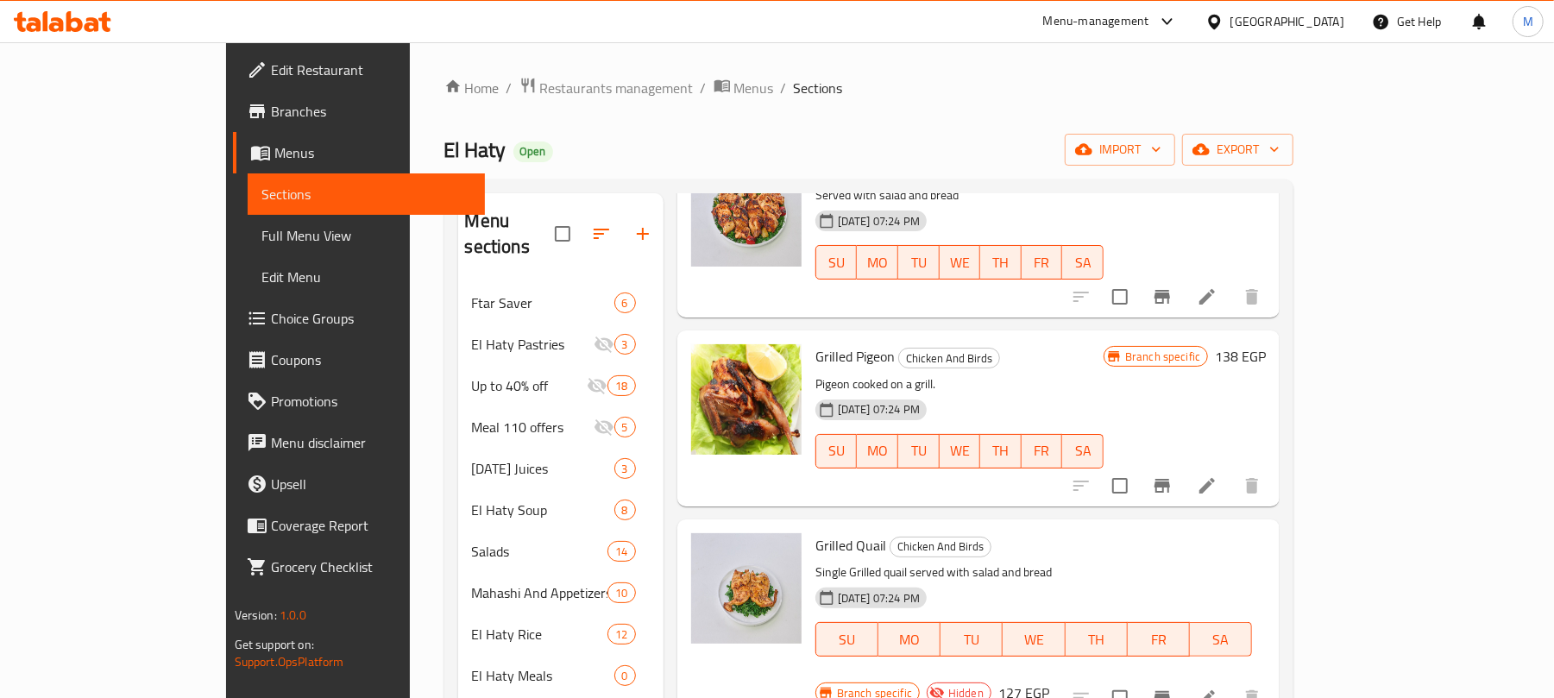
scroll to position [1265, 0]
click at [820, 343] on span "Grilled Pigeon" at bounding box center [855, 356] width 79 height 26
copy h6 "Pigeon"
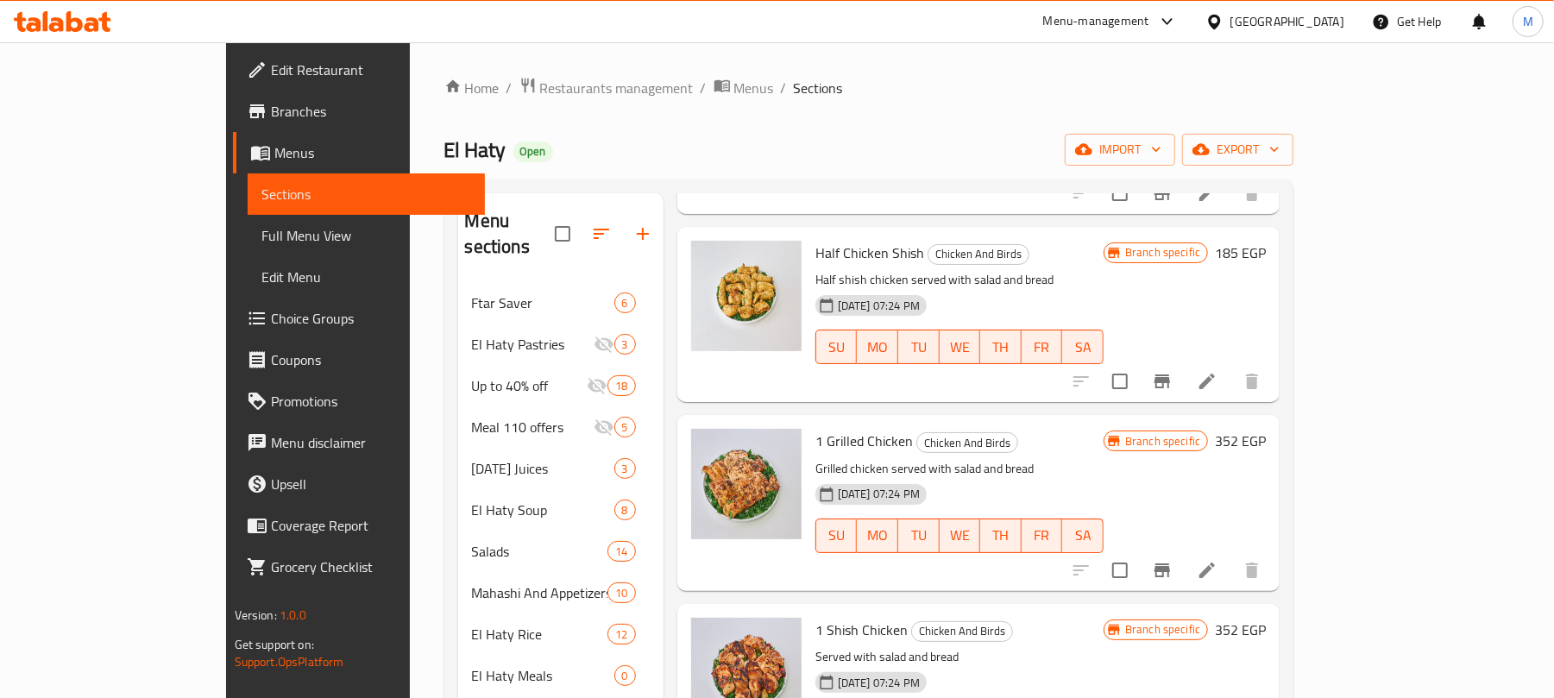
scroll to position [0, 0]
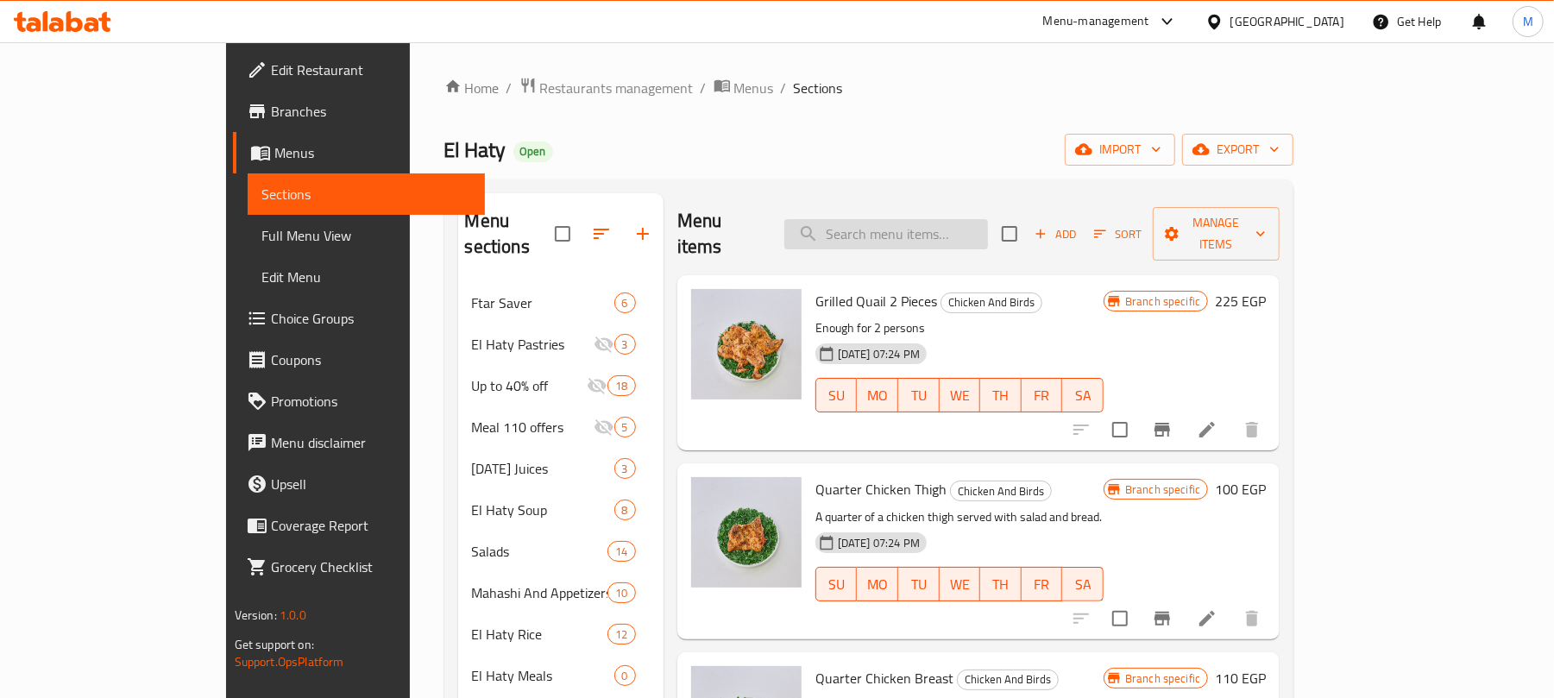
click at [951, 225] on input "search" at bounding box center [887, 234] width 204 height 30
paste input "Pigeon"
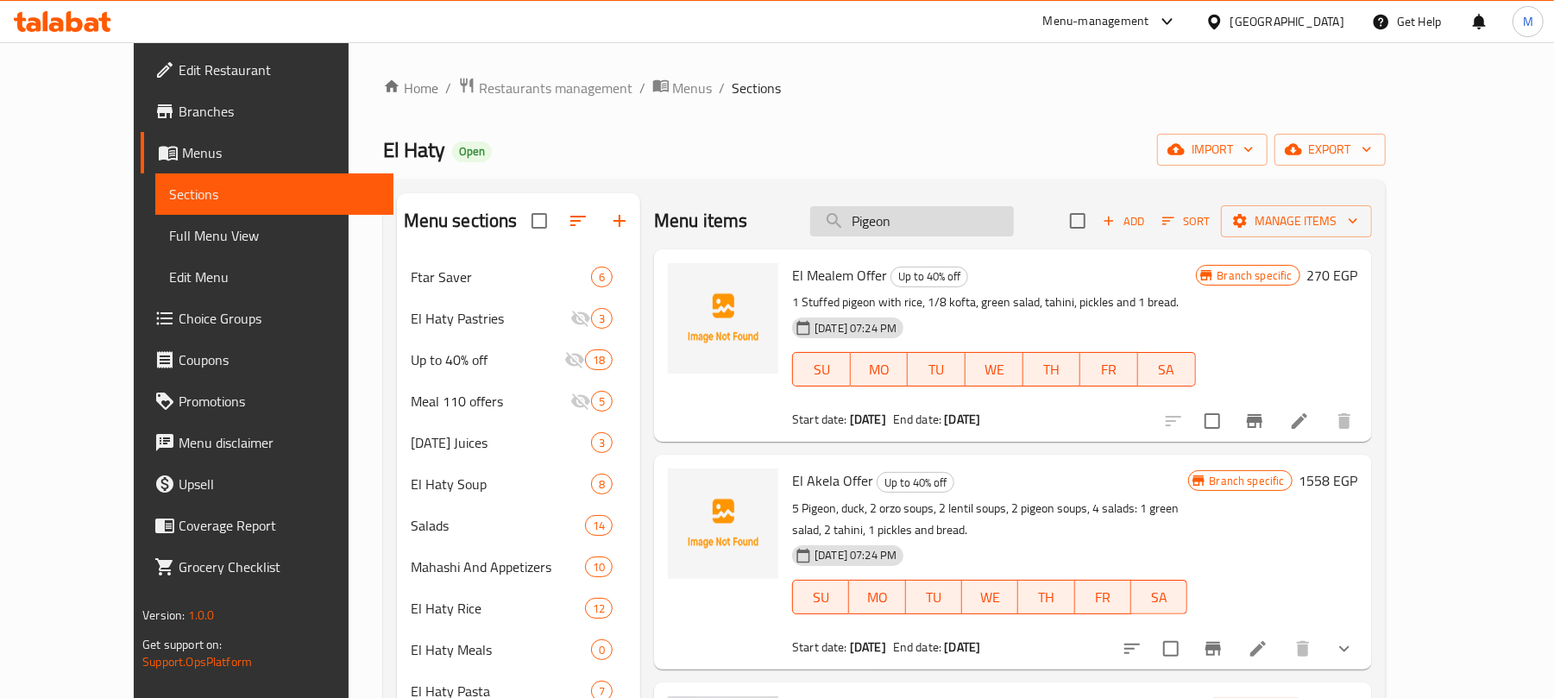
click at [1009, 225] on input "Pigeon" at bounding box center [912, 221] width 204 height 30
paste input "طبق ستيك لحم بالصوص"
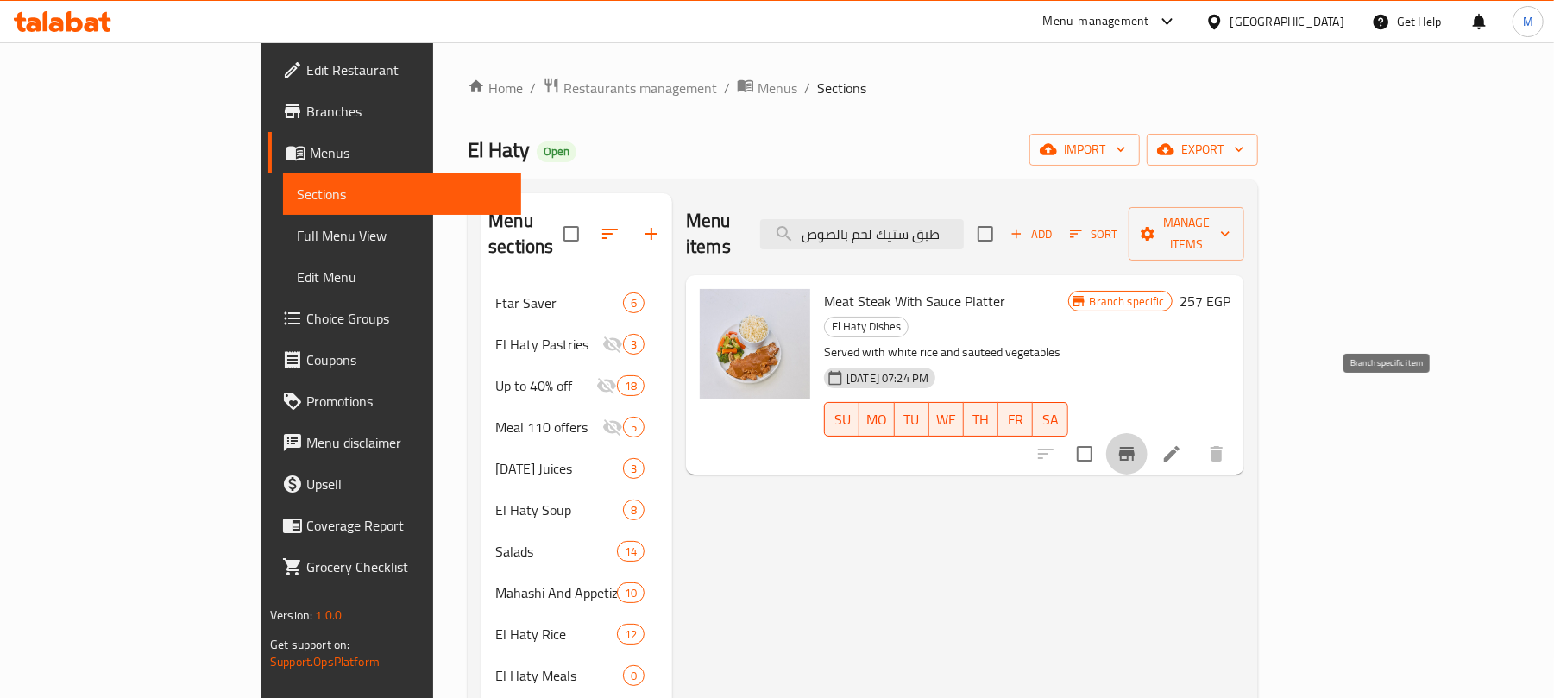
click at [1135, 447] on icon "Branch-specific-item" at bounding box center [1127, 454] width 16 height 14
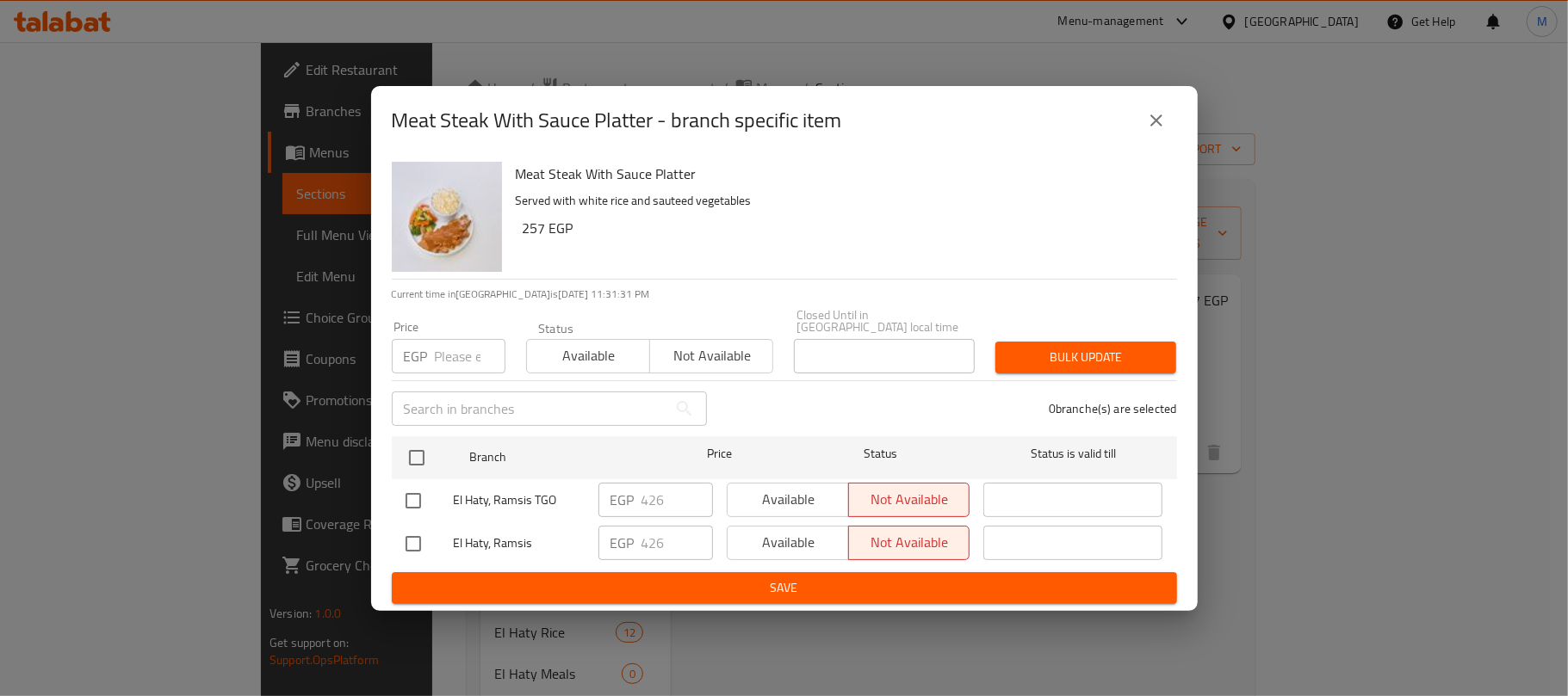
click at [1154, 127] on icon "close" at bounding box center [1156, 121] width 12 height 12
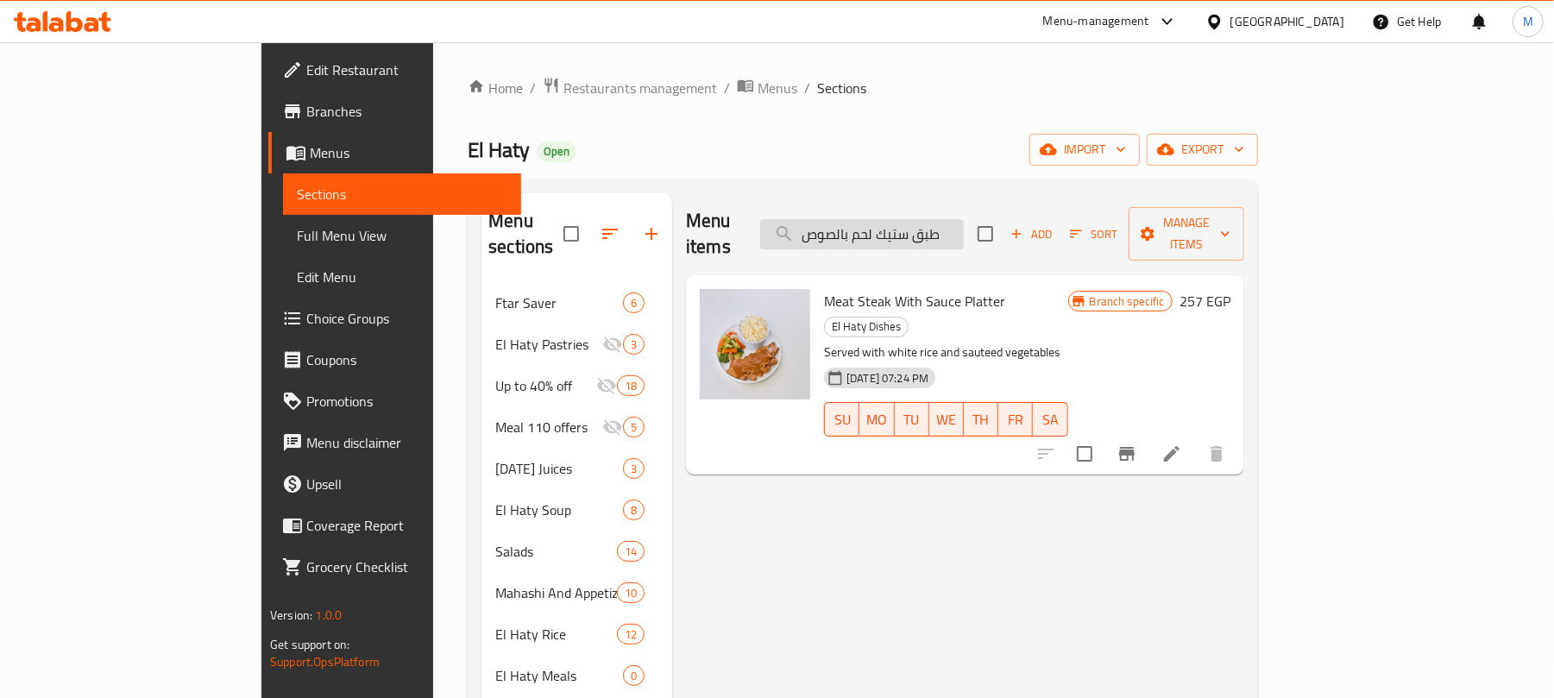
click at [964, 226] on input "طبق ستيك لحم بالصوص" at bounding box center [862, 234] width 204 height 30
paste input "وجبة كفتة فراخ"
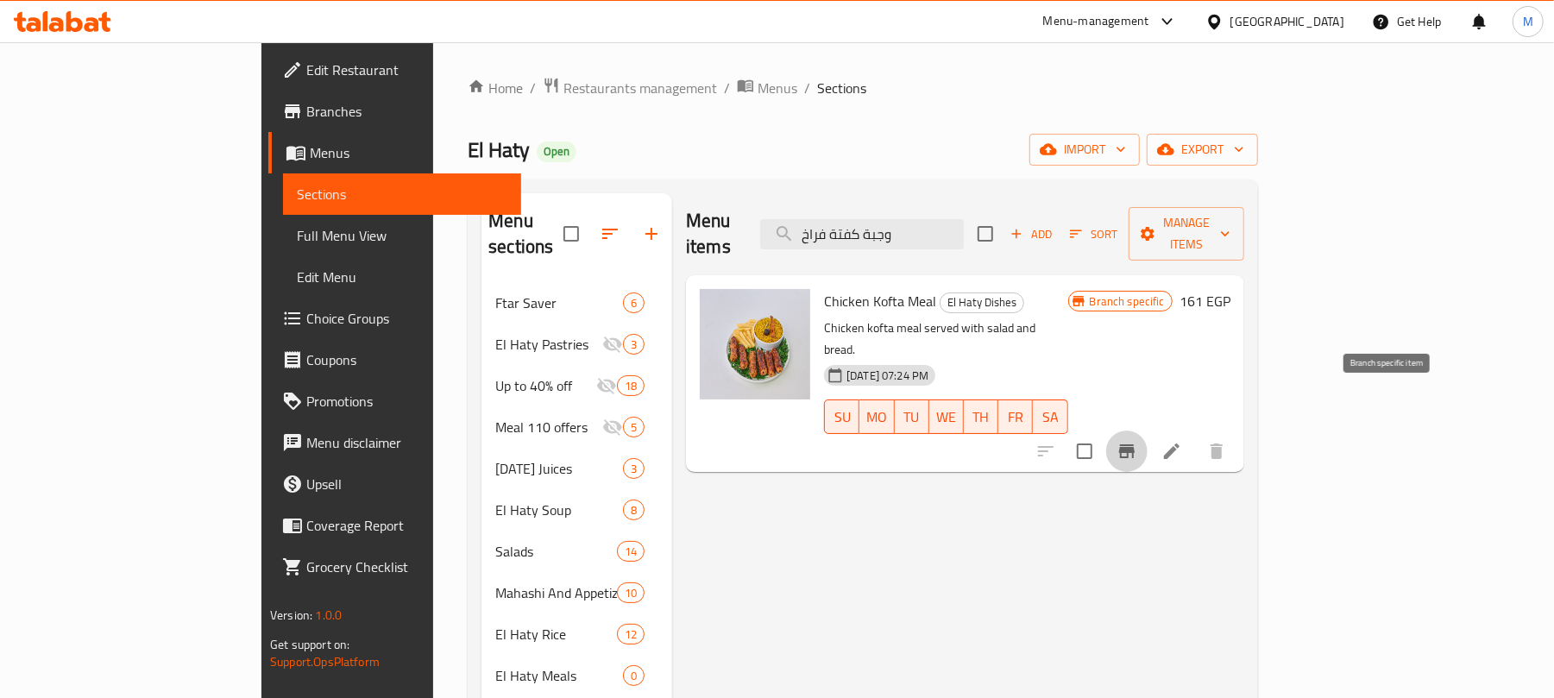
click at [1135, 444] on icon "Branch-specific-item" at bounding box center [1127, 451] width 16 height 14
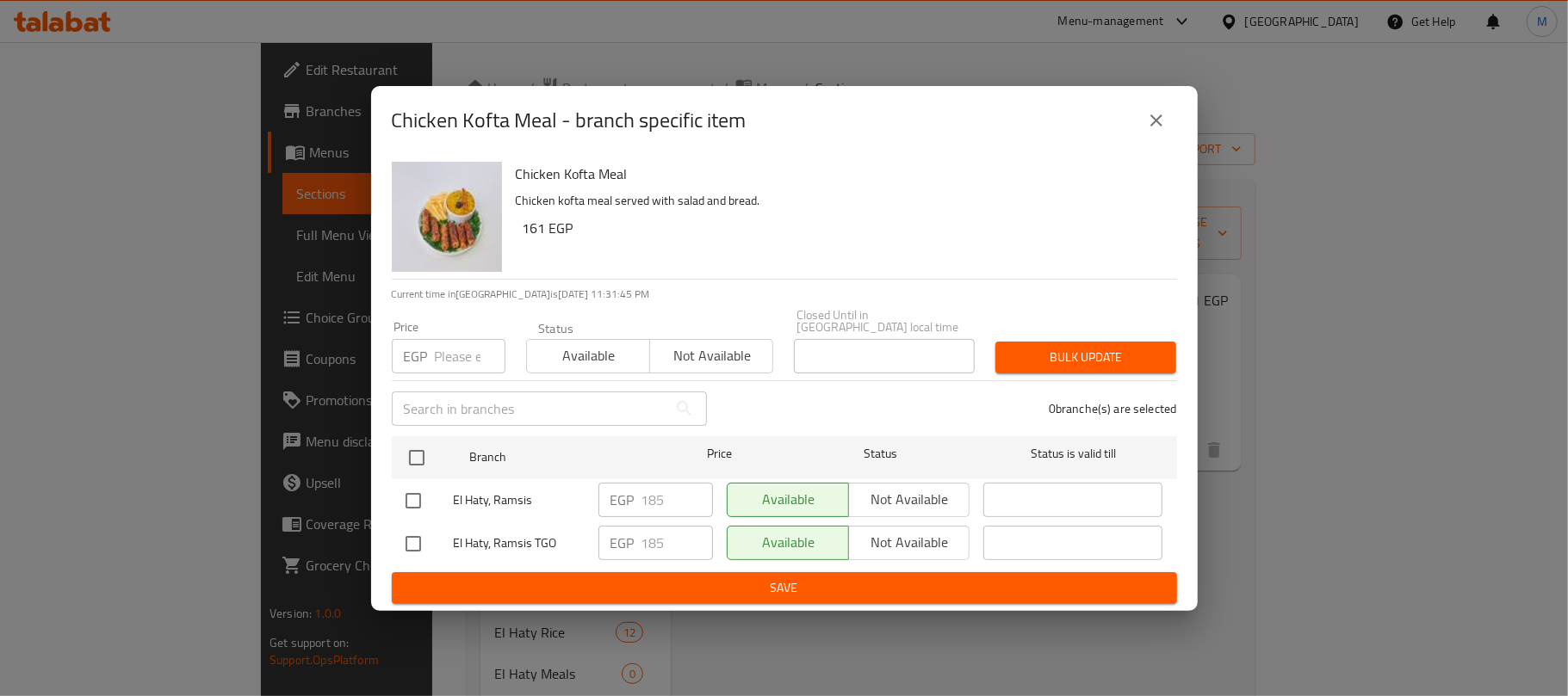
click at [1147, 125] on icon "close" at bounding box center [1156, 120] width 21 height 21
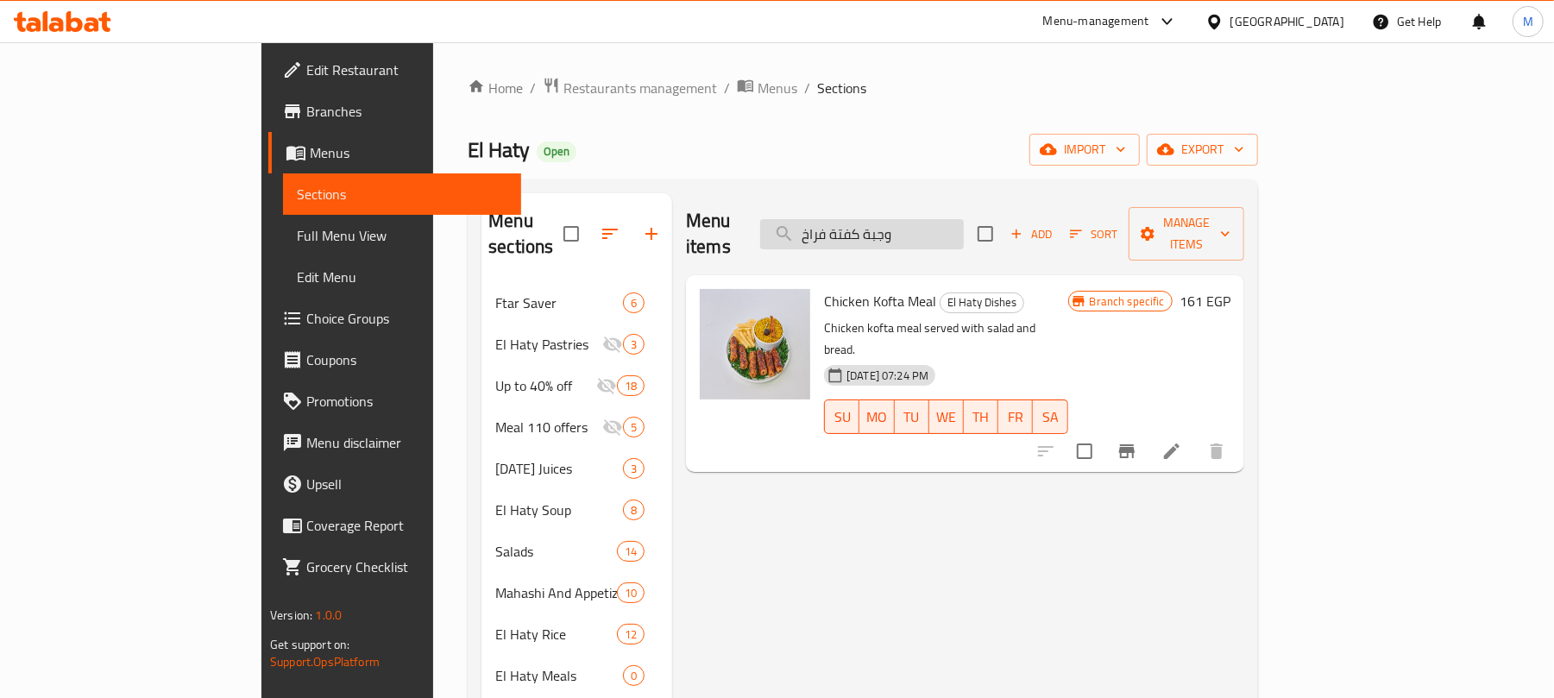
click at [964, 223] on input "وجبة كفتة فراخ" at bounding box center [862, 234] width 204 height 30
paste input "حمام وكفتة"
type input "وجبة حمام وكفتة"
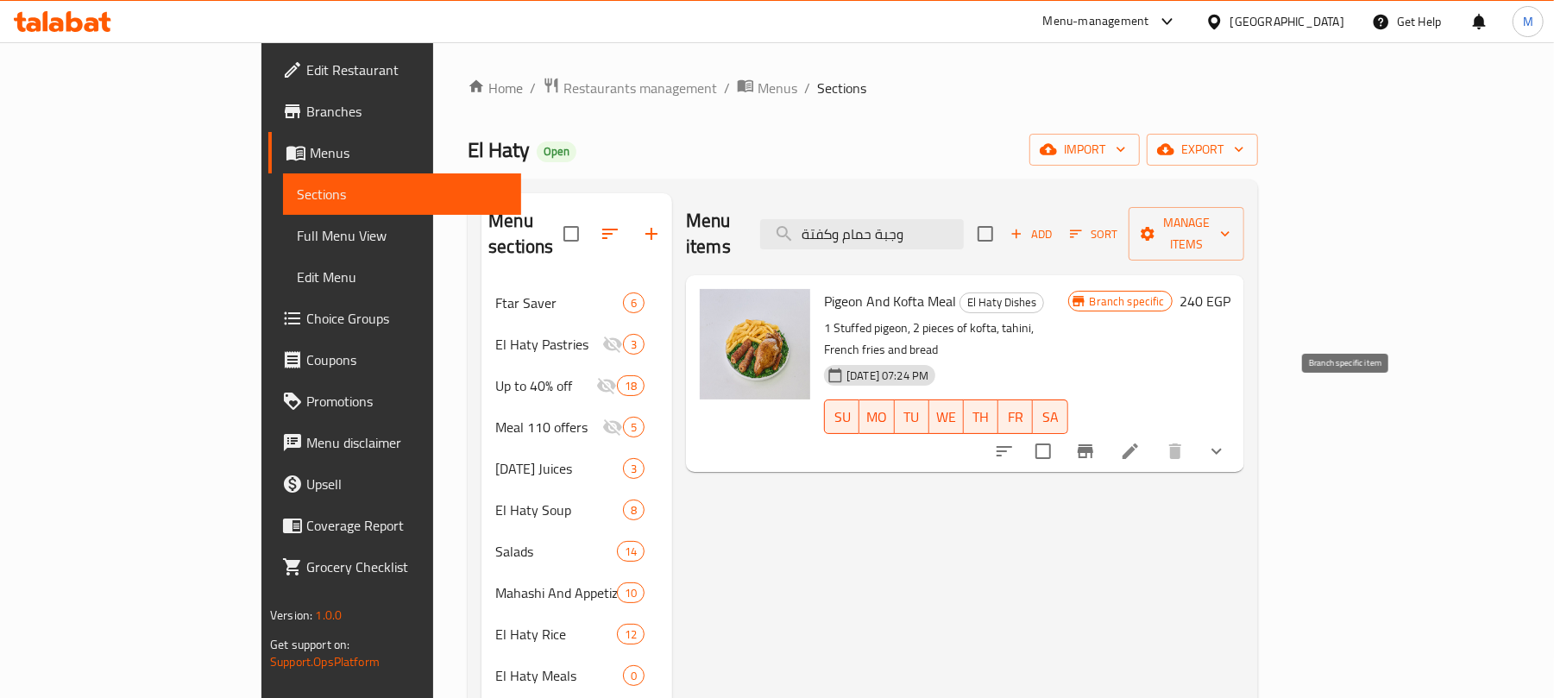
click at [1096, 441] on icon "Branch-specific-item" at bounding box center [1085, 451] width 21 height 21
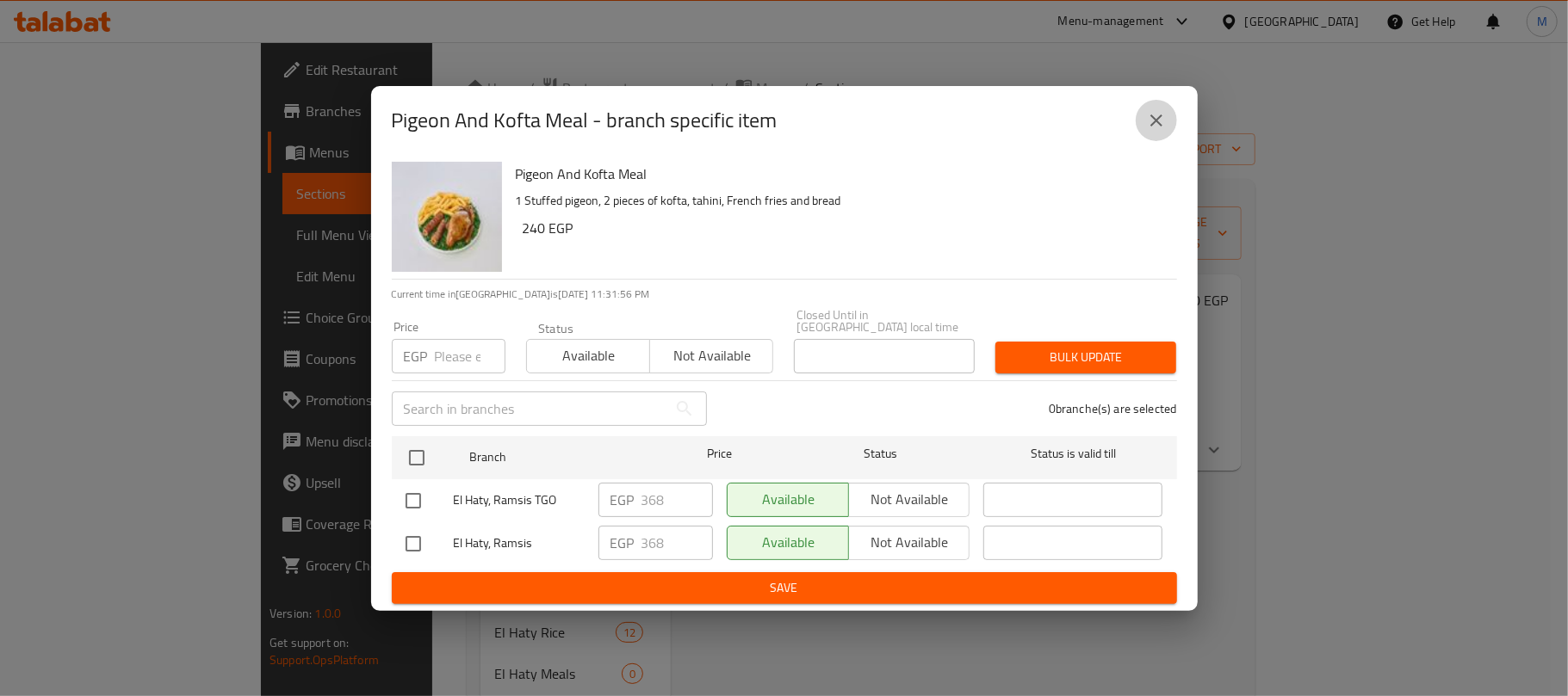
click at [1150, 129] on icon "close" at bounding box center [1156, 120] width 21 height 21
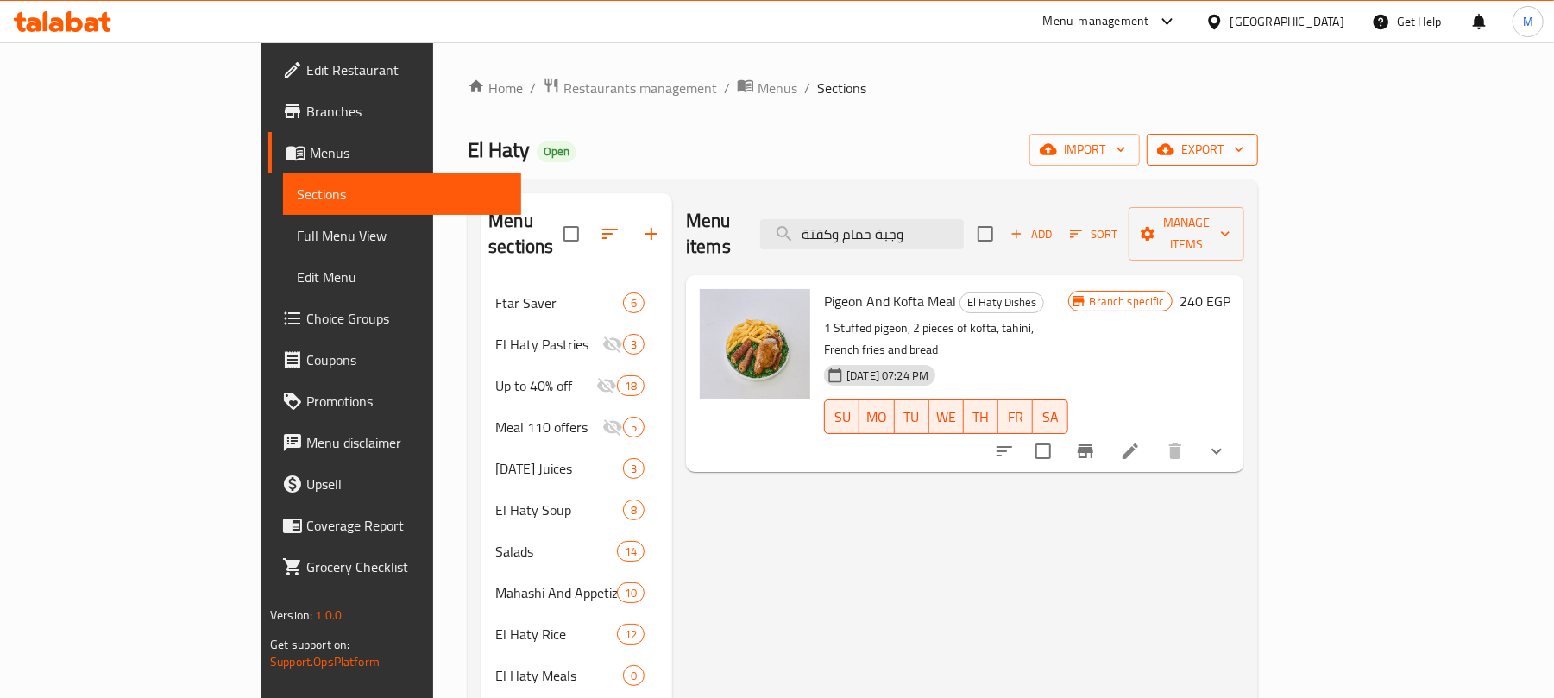
click at [1245, 142] on span "export" at bounding box center [1203, 150] width 84 height 22
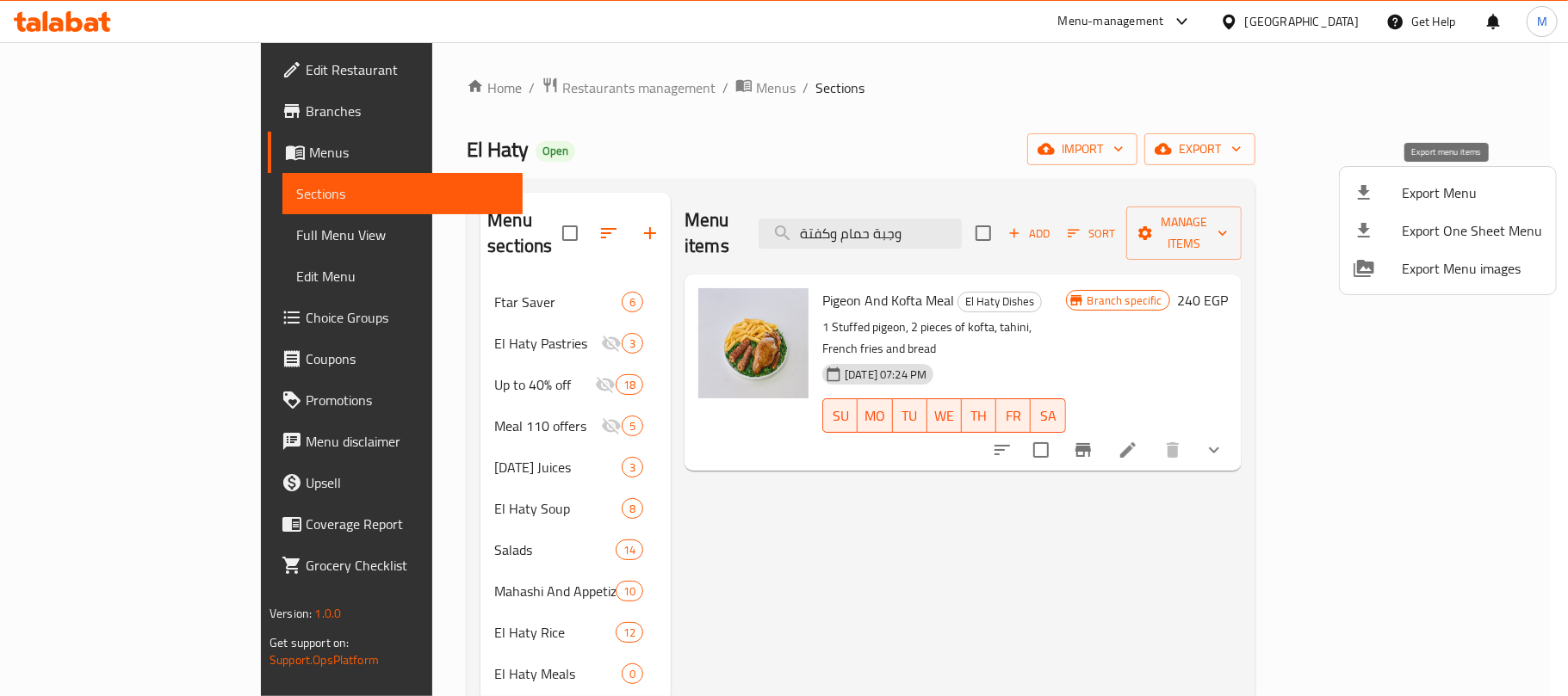
click at [1472, 190] on span "Export Menu" at bounding box center [1471, 192] width 141 height 21
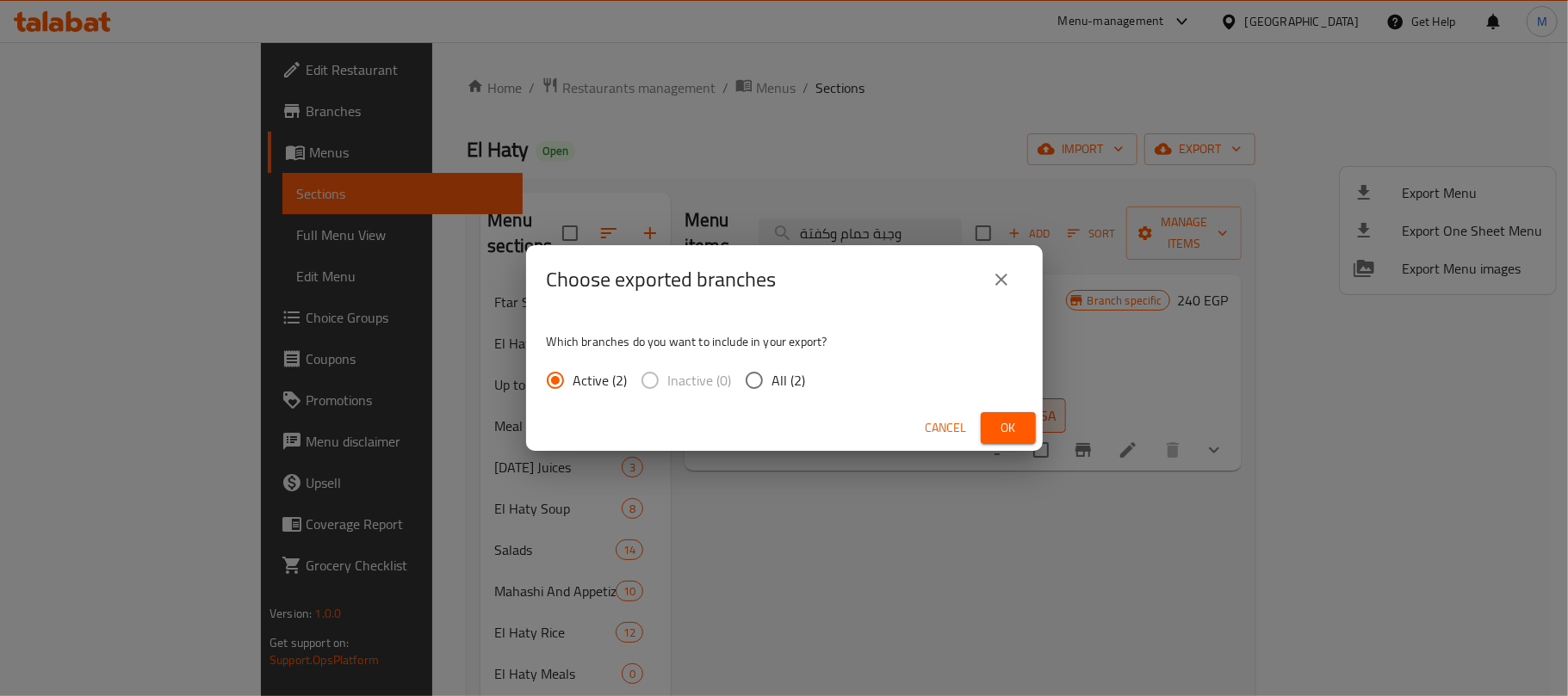
click at [757, 374] on input "All (2)" at bounding box center [754, 380] width 36 height 36
radio input "true"
click at [990, 424] on button "Ok" at bounding box center [1007, 428] width 55 height 32
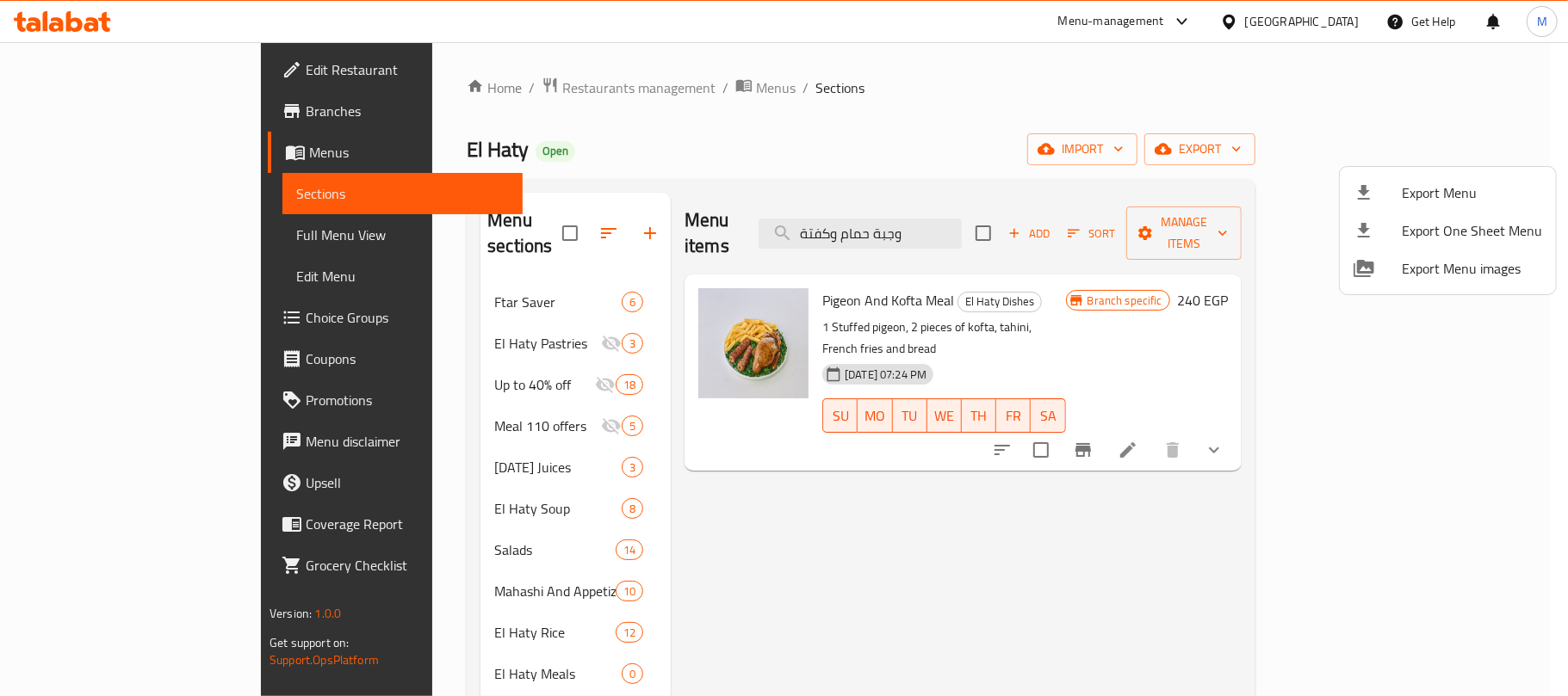
drag, startPoint x: 759, startPoint y: 279, endPoint x: 787, endPoint y: 268, distance: 30.1
click at [804, 273] on div at bounding box center [784, 348] width 1568 height 696
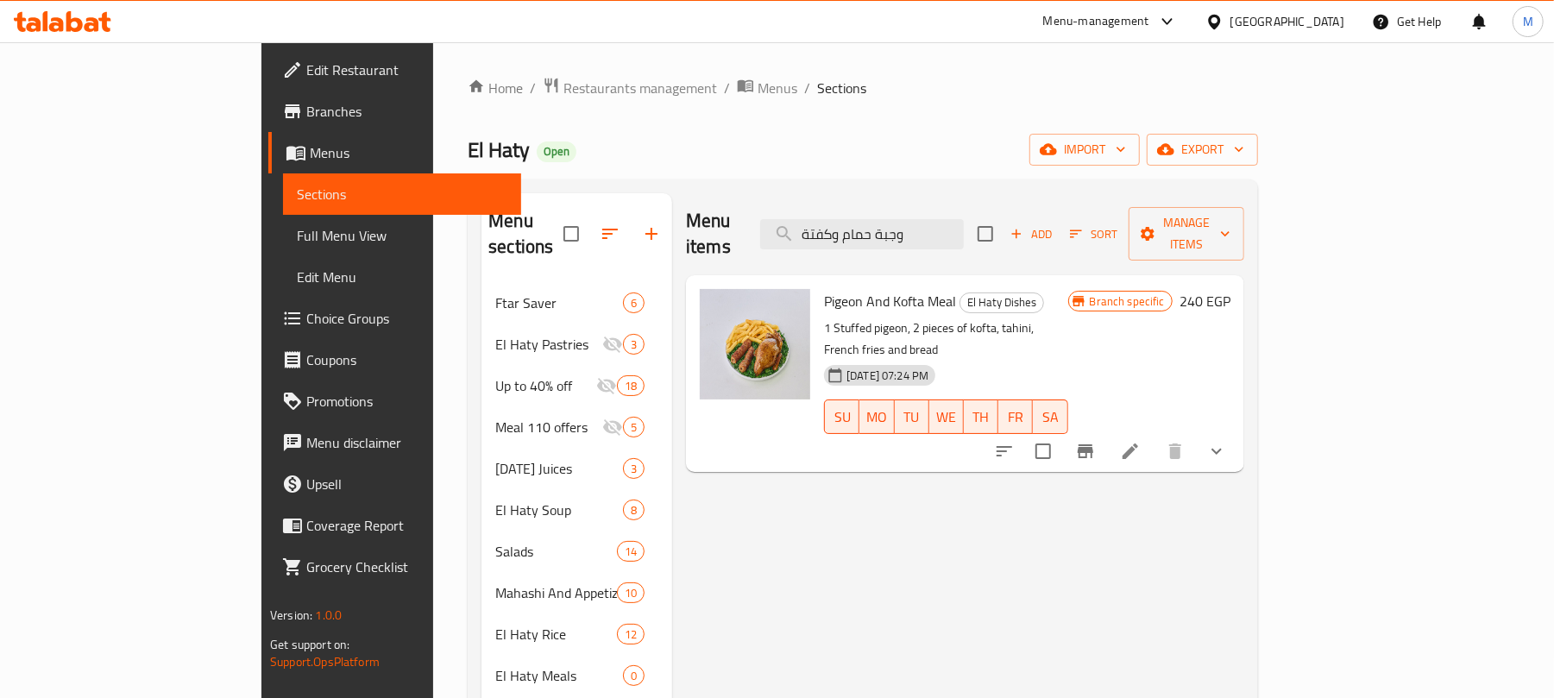
click at [824, 288] on span "Pigeon And Kofta Meal" at bounding box center [890, 301] width 132 height 26
copy span "Pigeon"
